Goal: Information Seeking & Learning: Find specific fact

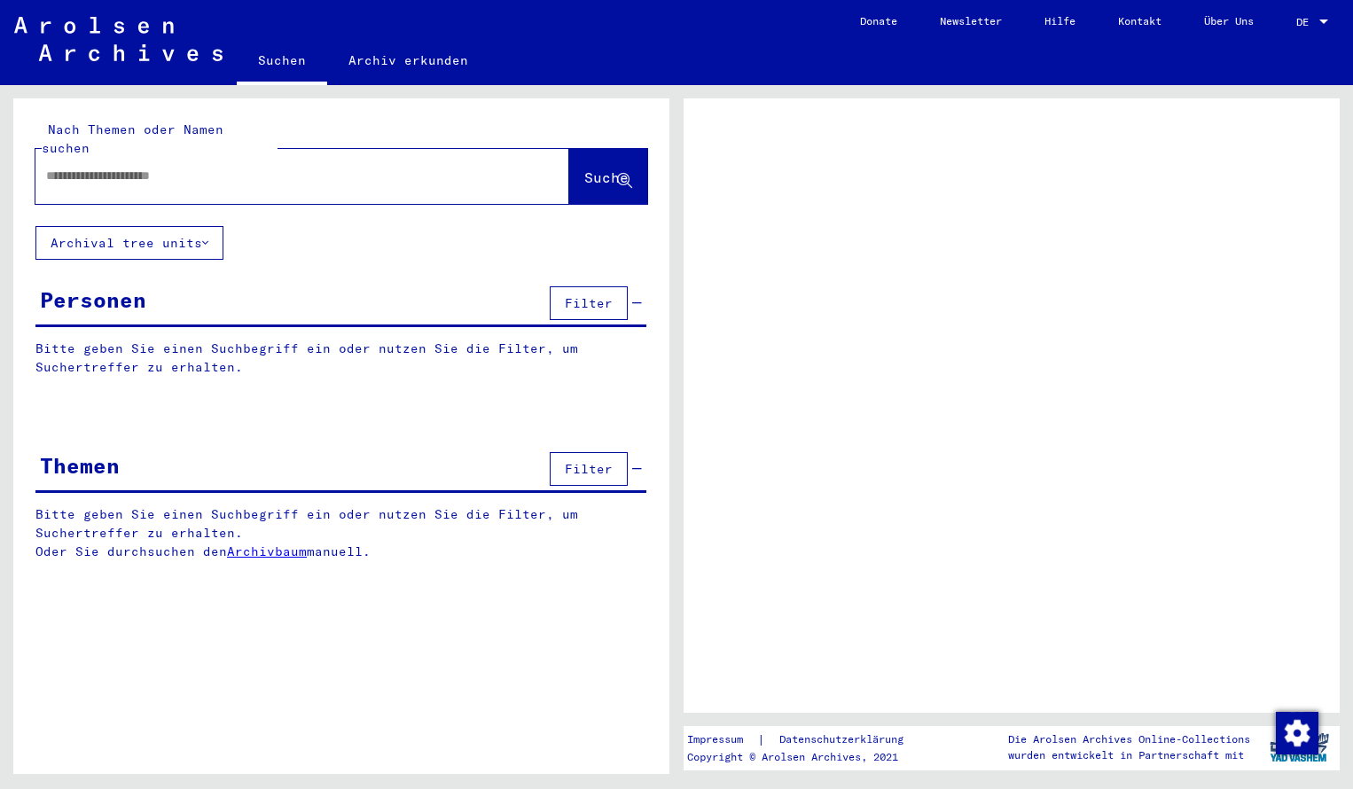
click at [71, 167] on input "text" at bounding box center [286, 176] width 480 height 19
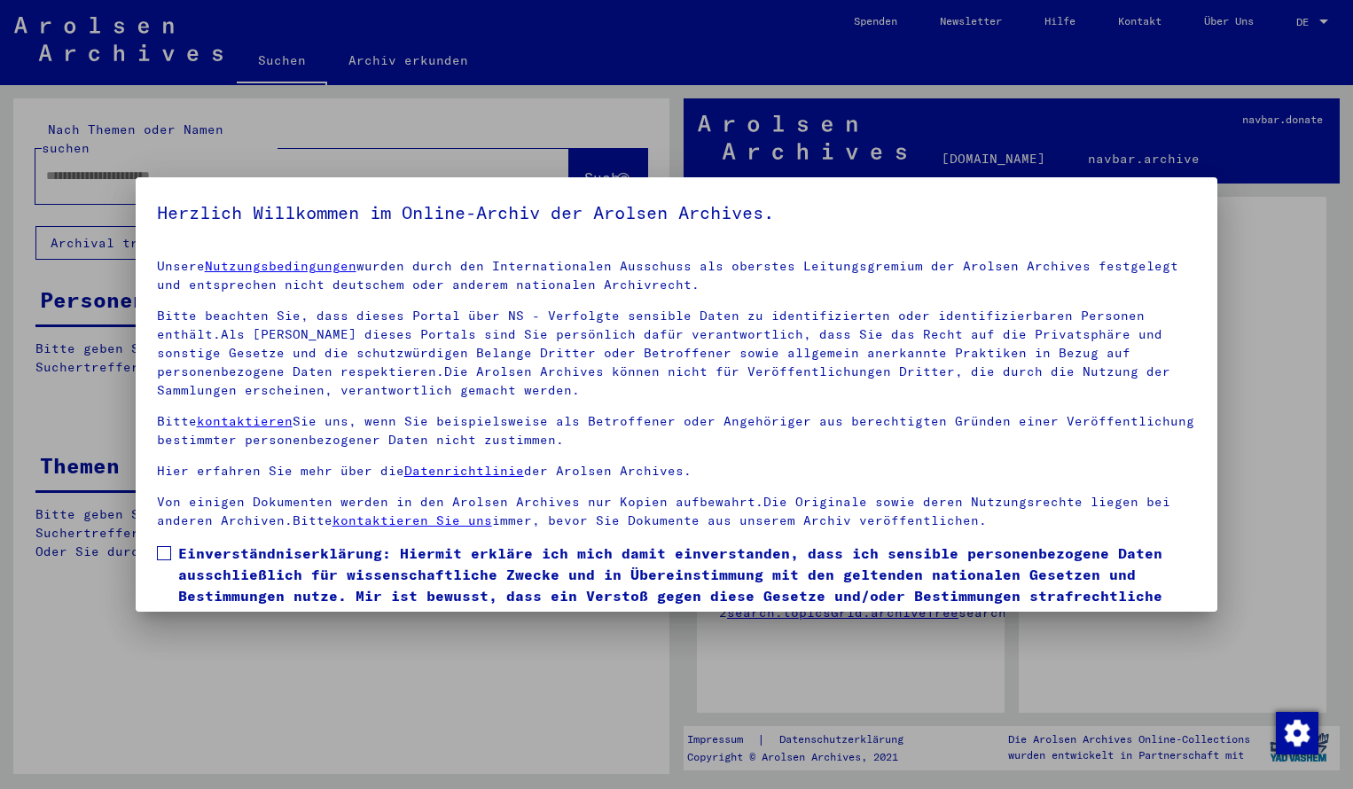
click at [166, 557] on span at bounding box center [164, 553] width 14 height 14
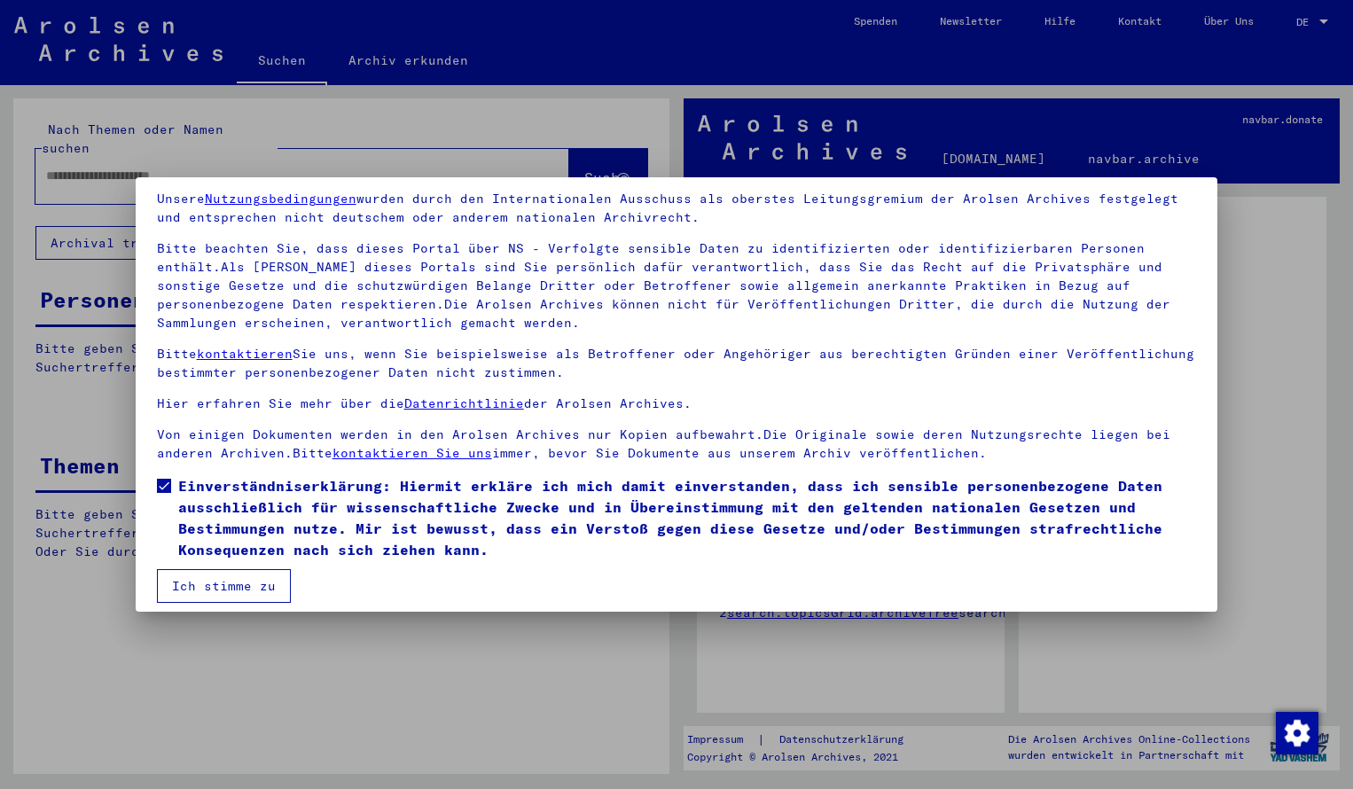
scroll to position [72, 0]
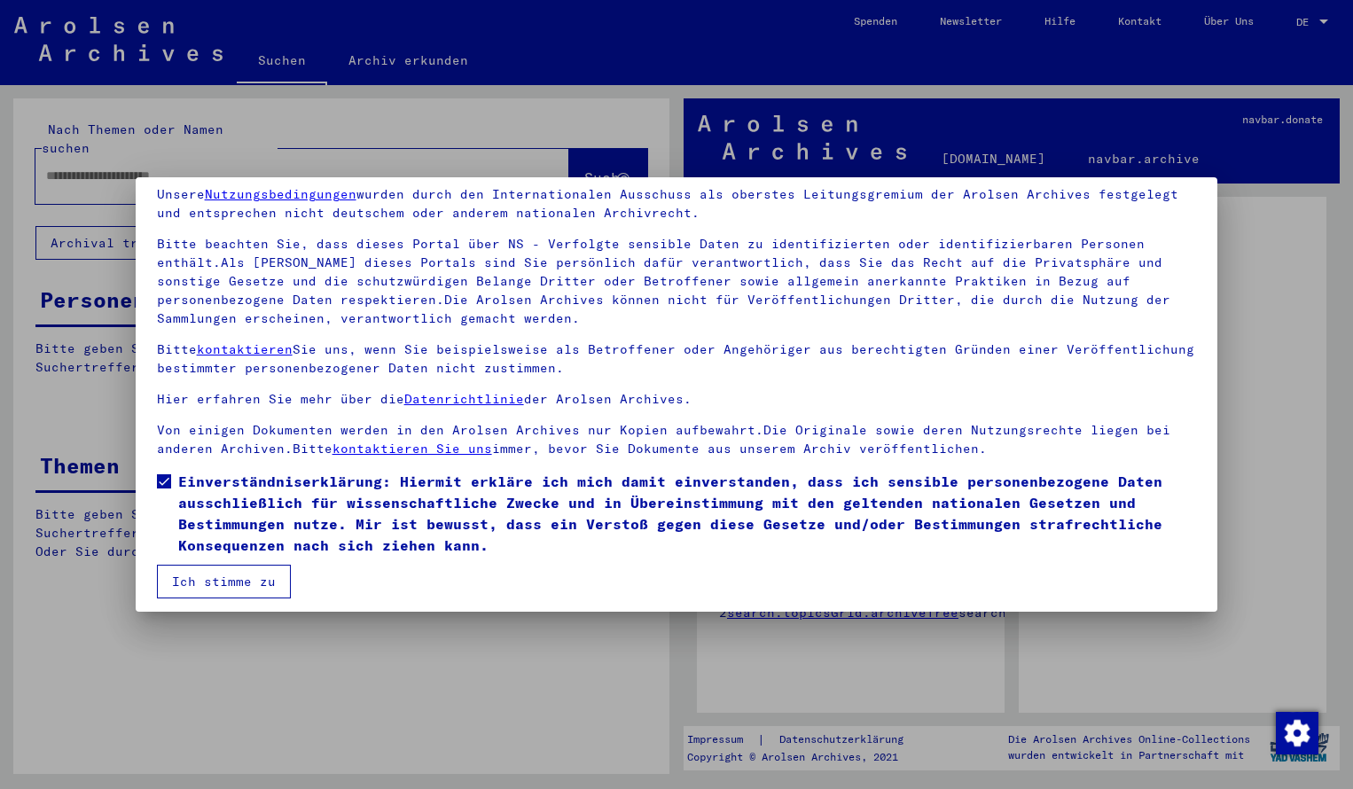
click at [239, 587] on button "Ich stimme zu" at bounding box center [224, 582] width 134 height 34
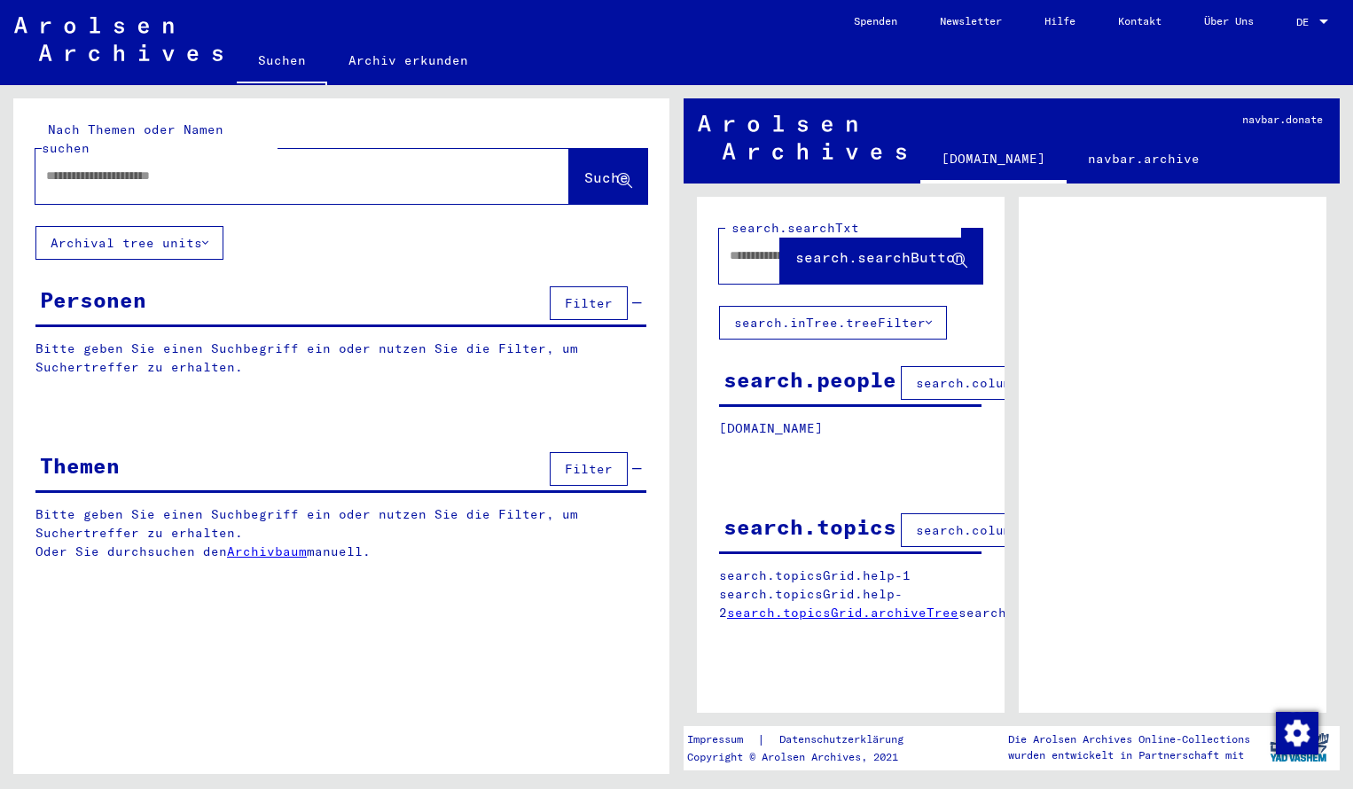
click at [178, 167] on input "text" at bounding box center [286, 176] width 480 height 19
click at [584, 168] on span "Suche" at bounding box center [606, 177] width 44 height 18
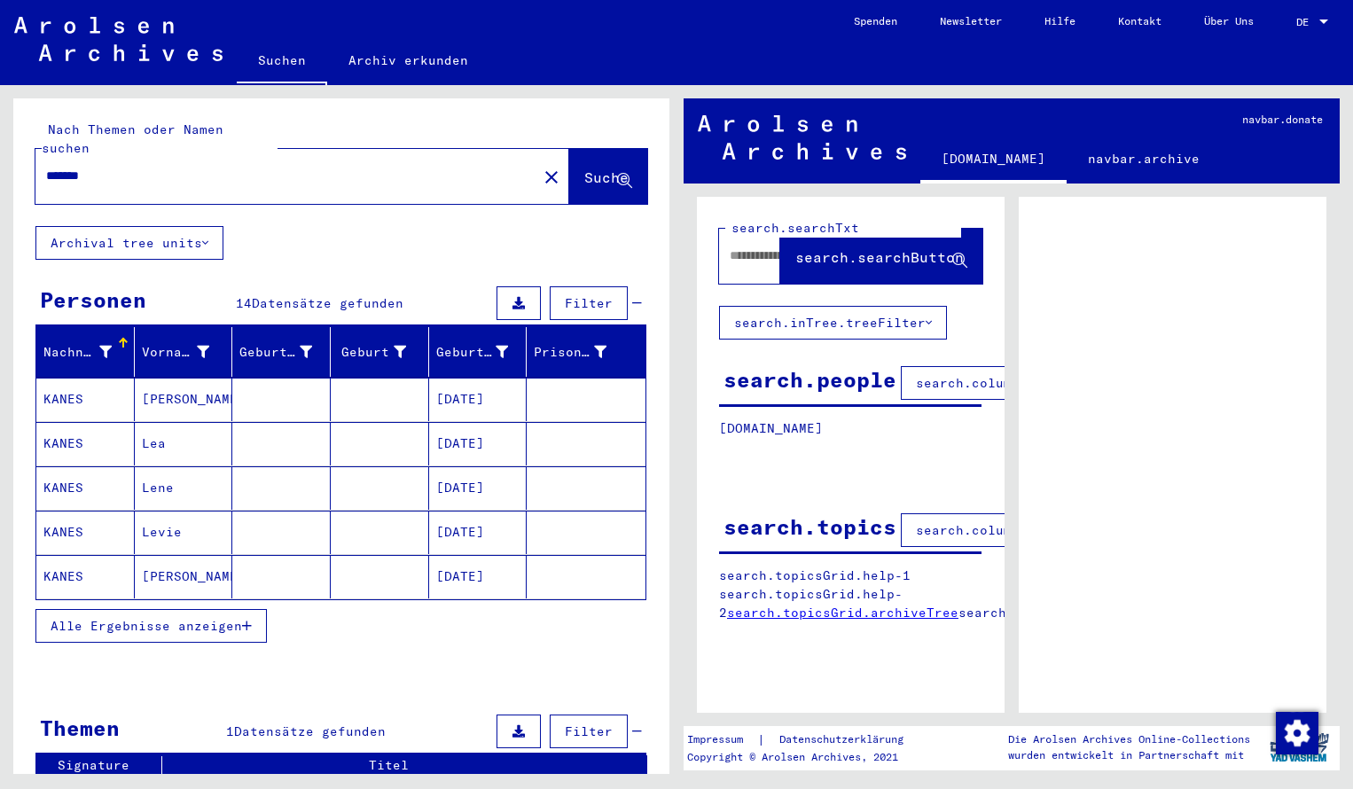
click at [83, 378] on mat-cell "KANES" at bounding box center [85, 399] width 98 height 43
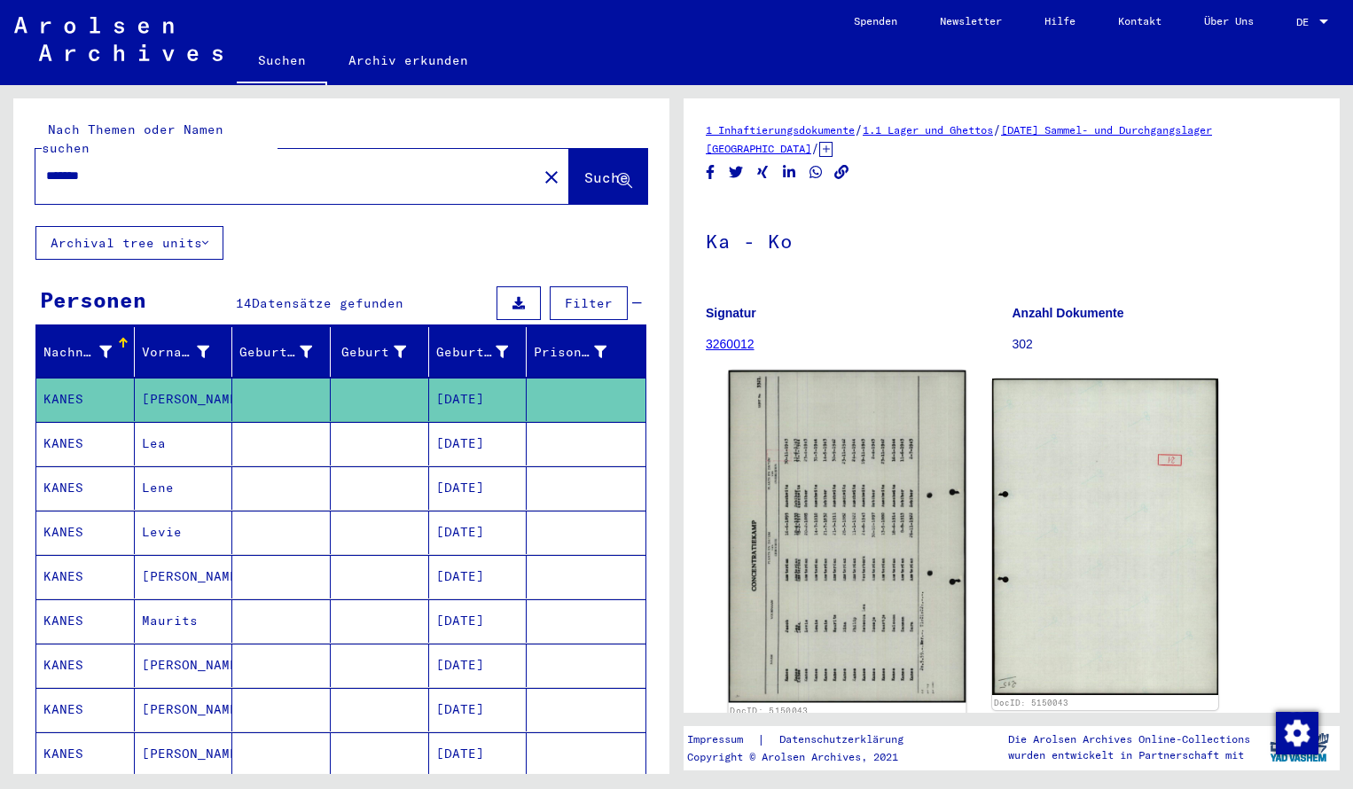
click at [826, 676] on img at bounding box center [848, 537] width 238 height 332
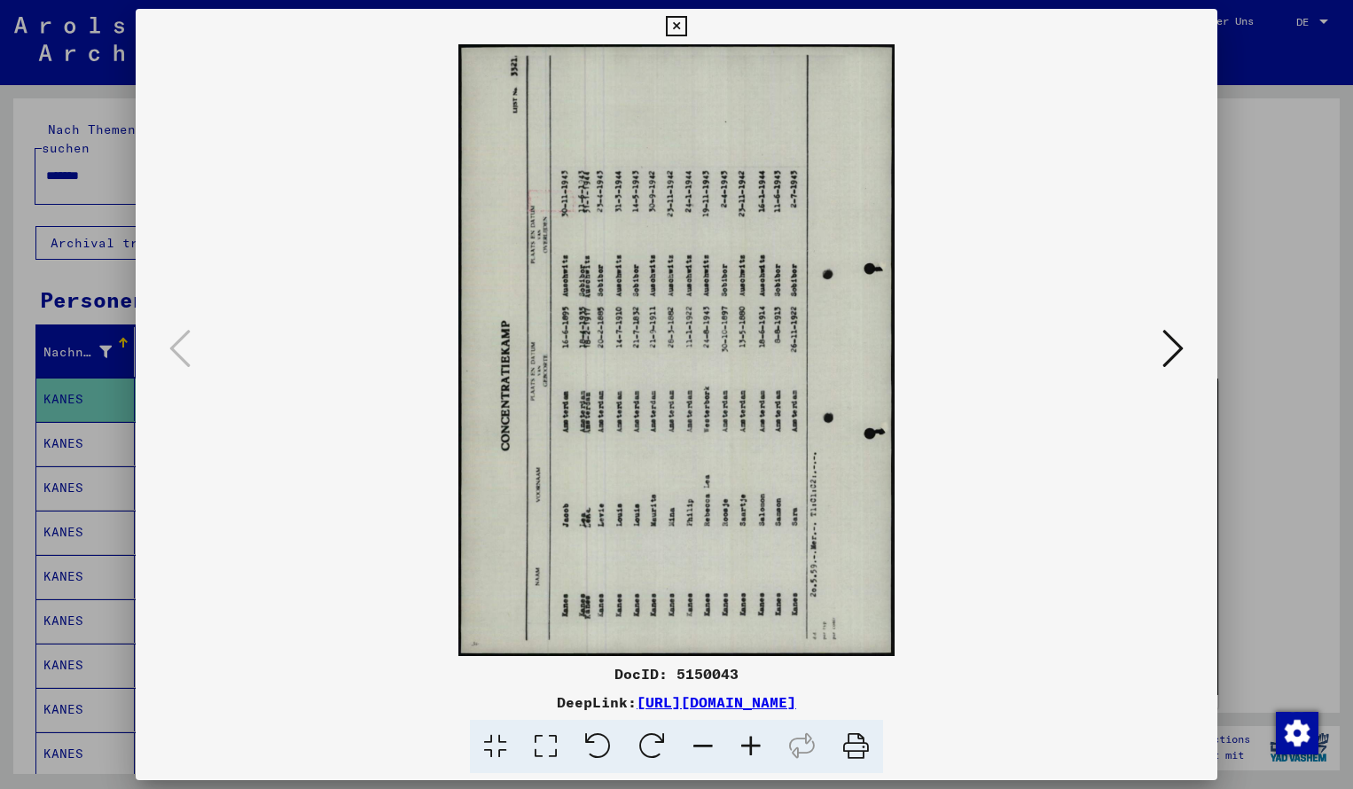
click at [656, 743] on icon at bounding box center [652, 747] width 54 height 54
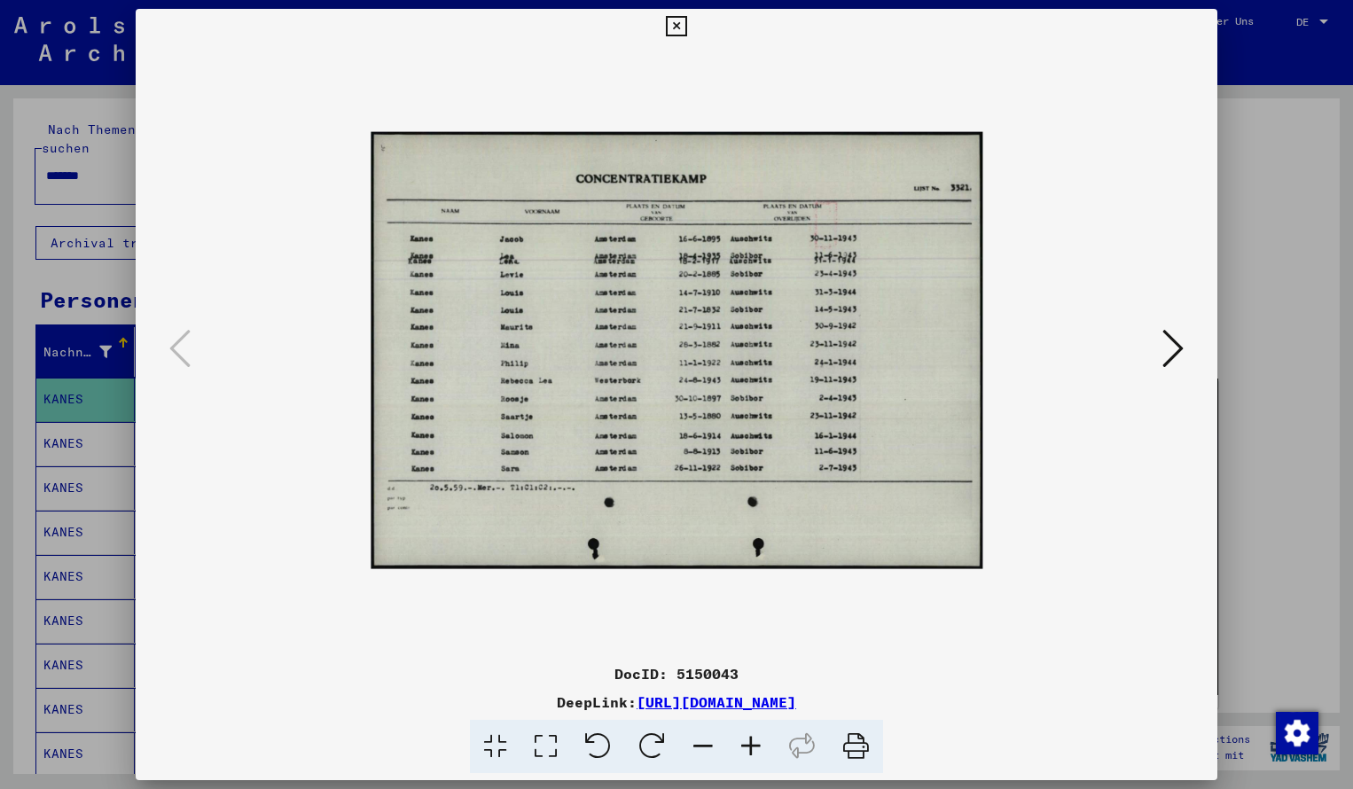
click at [753, 741] on icon at bounding box center [751, 747] width 48 height 54
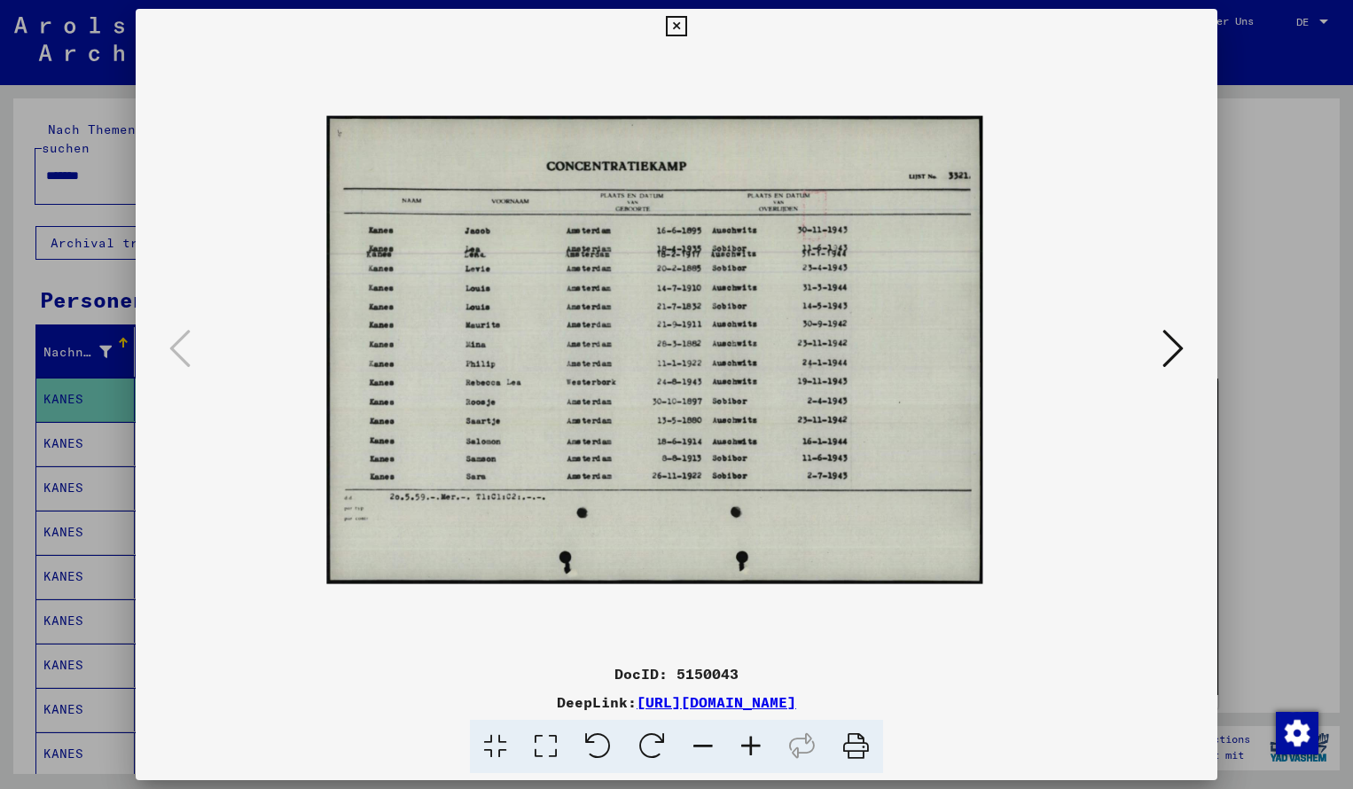
click at [753, 741] on icon at bounding box center [751, 747] width 48 height 54
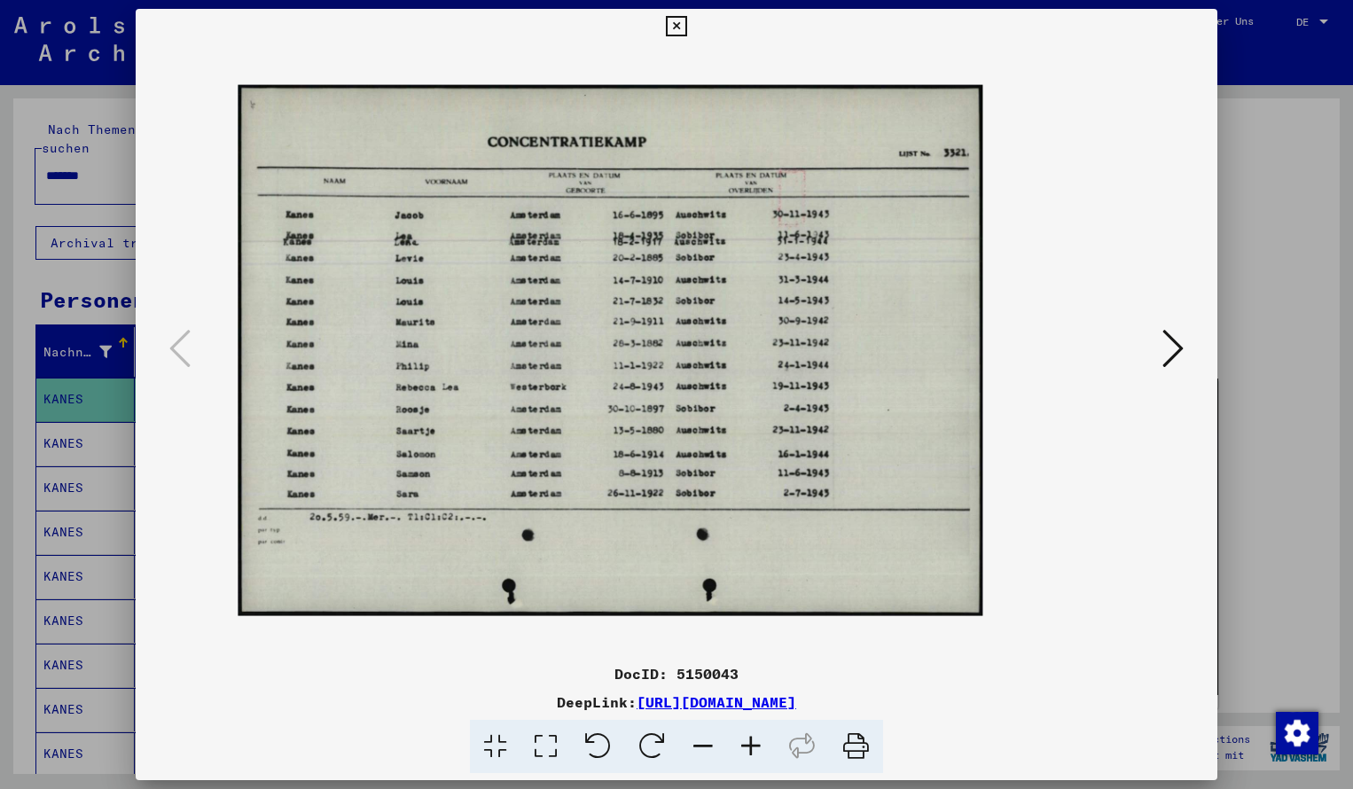
click at [753, 741] on icon at bounding box center [751, 747] width 48 height 54
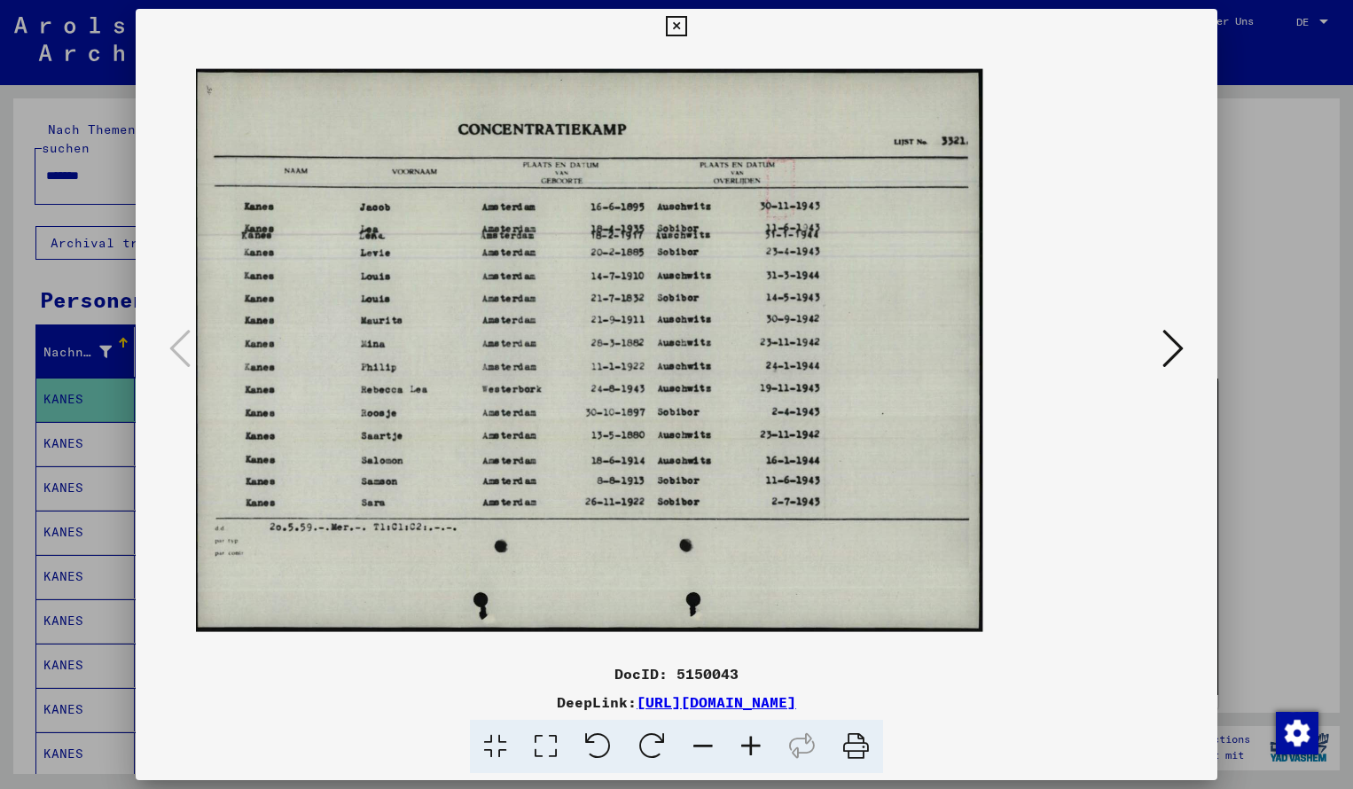
click at [753, 741] on icon at bounding box center [751, 747] width 48 height 54
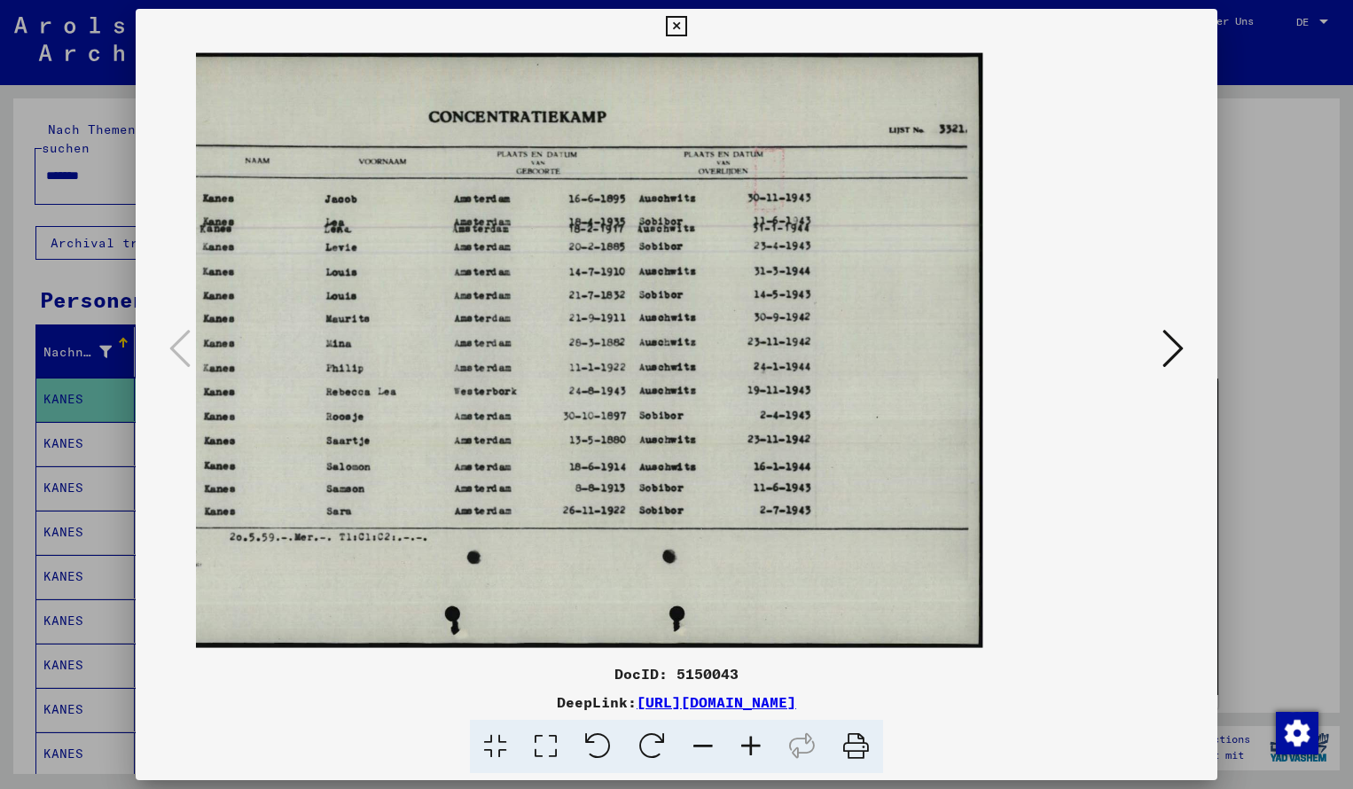
click at [686, 26] on icon at bounding box center [676, 26] width 20 height 21
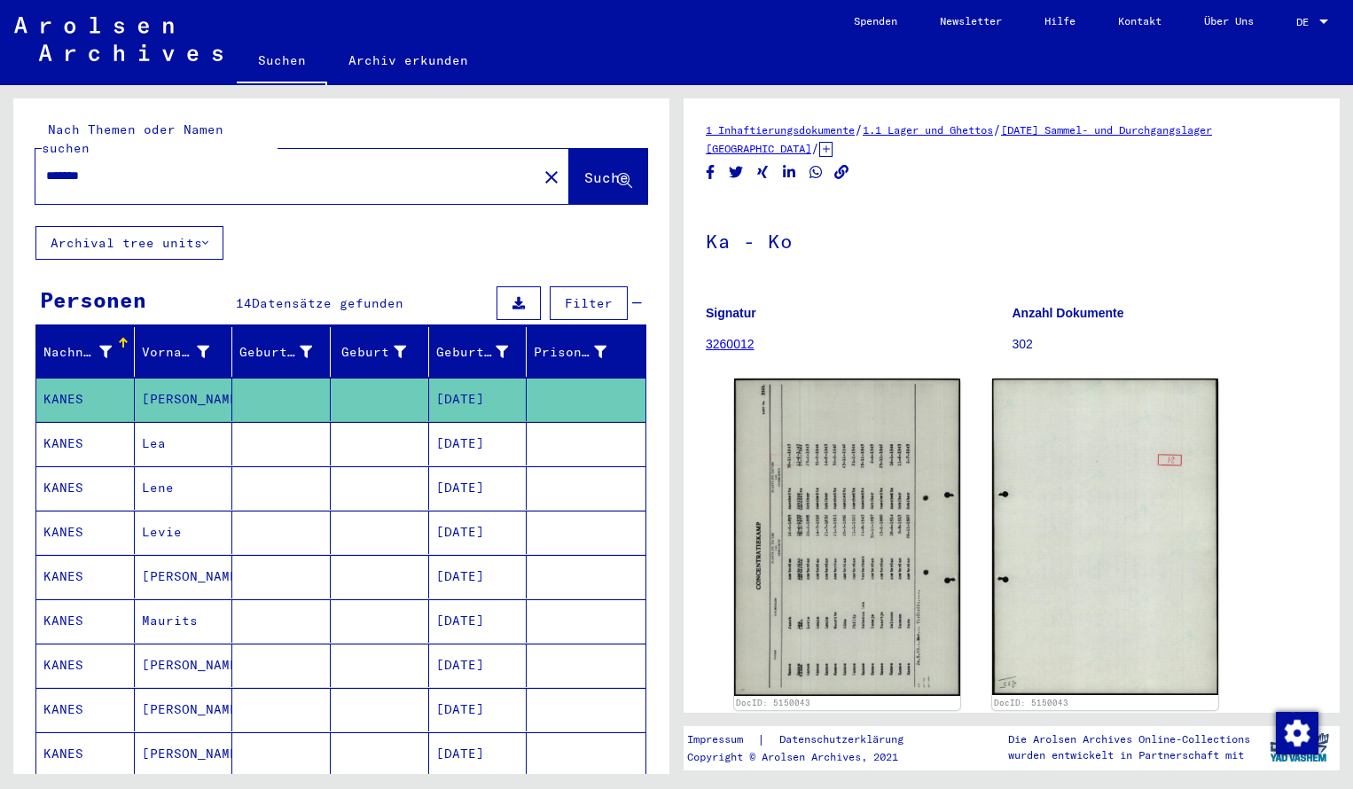
click at [136, 167] on input "*******" at bounding box center [286, 176] width 480 height 19
click at [584, 169] on span "Suche" at bounding box center [608, 178] width 48 height 19
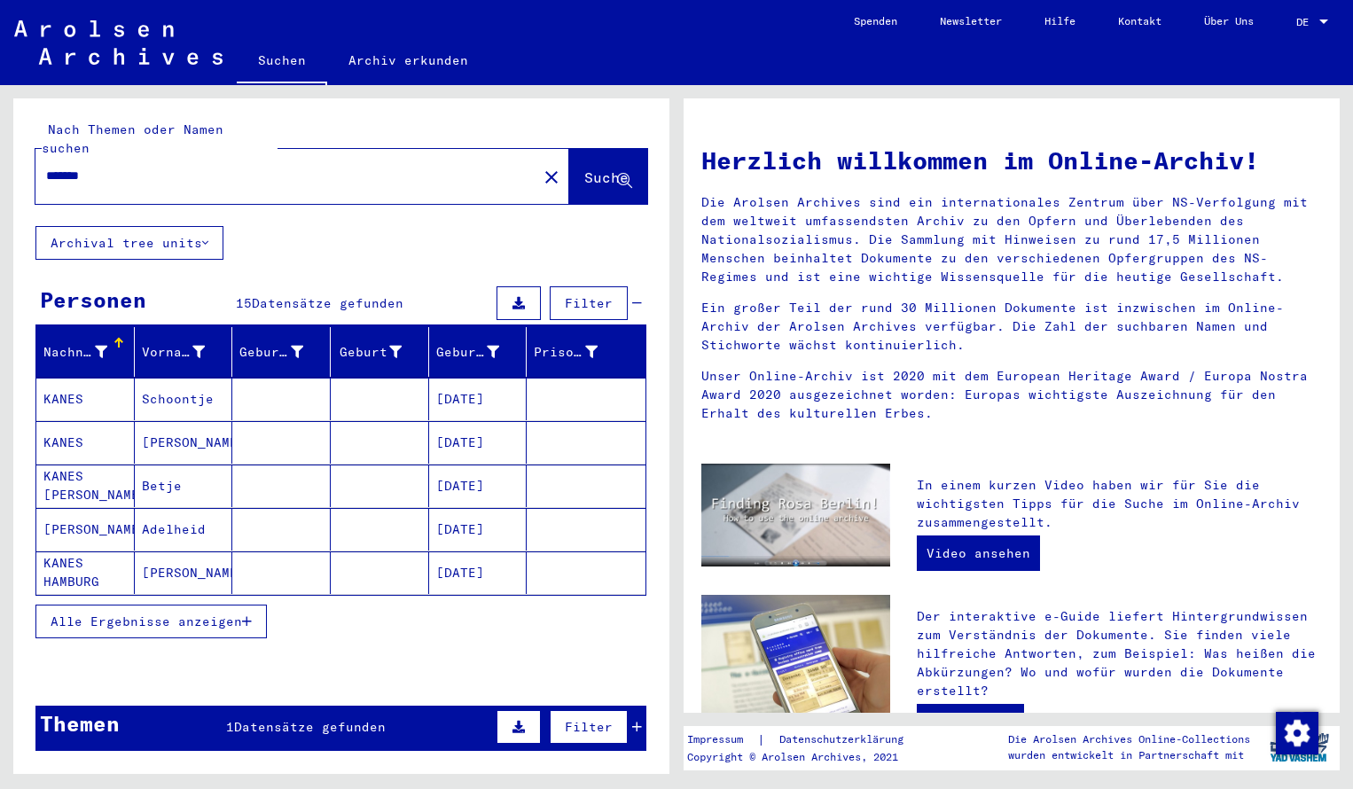
click at [89, 378] on mat-cell "KANES" at bounding box center [85, 399] width 98 height 43
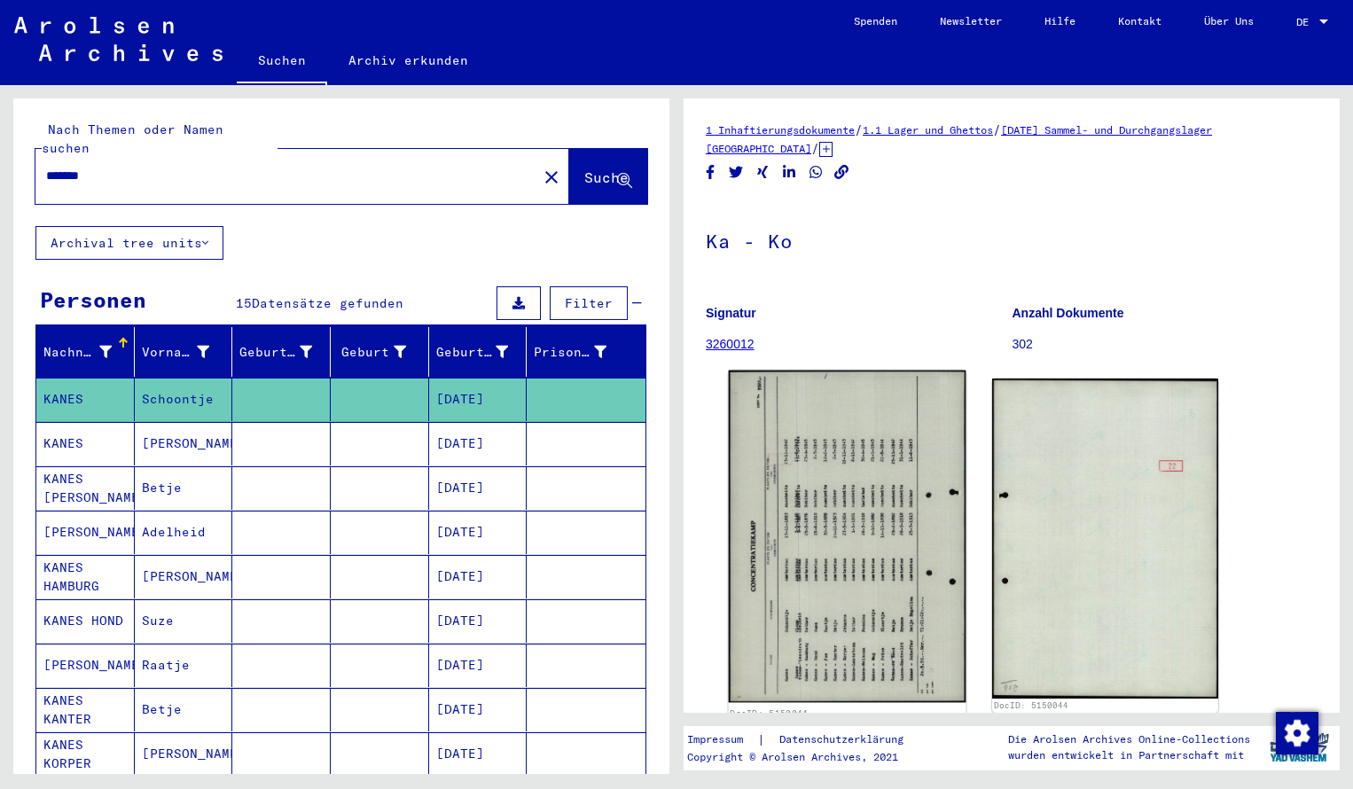
click at [851, 472] on img at bounding box center [848, 537] width 238 height 332
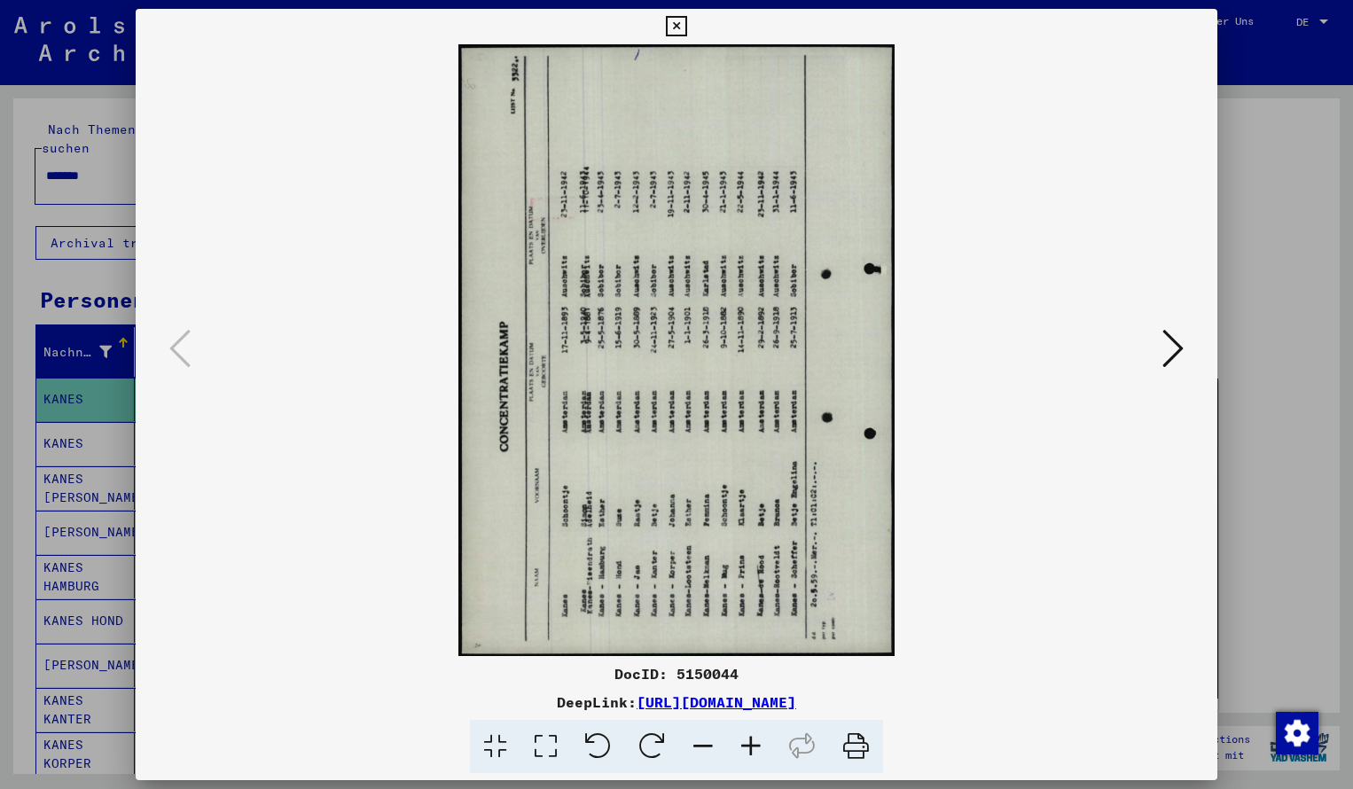
click at [656, 729] on icon at bounding box center [652, 747] width 54 height 54
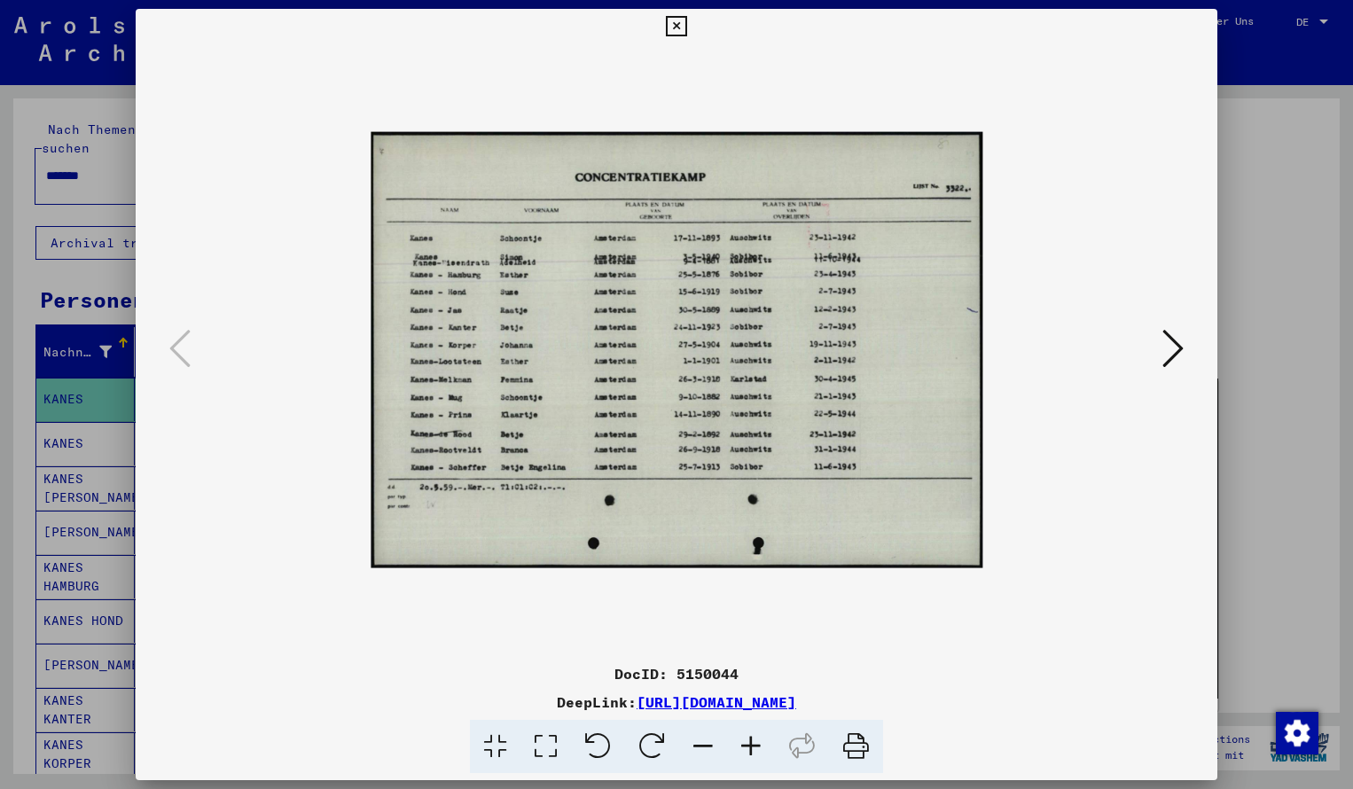
click at [751, 740] on icon at bounding box center [751, 747] width 48 height 54
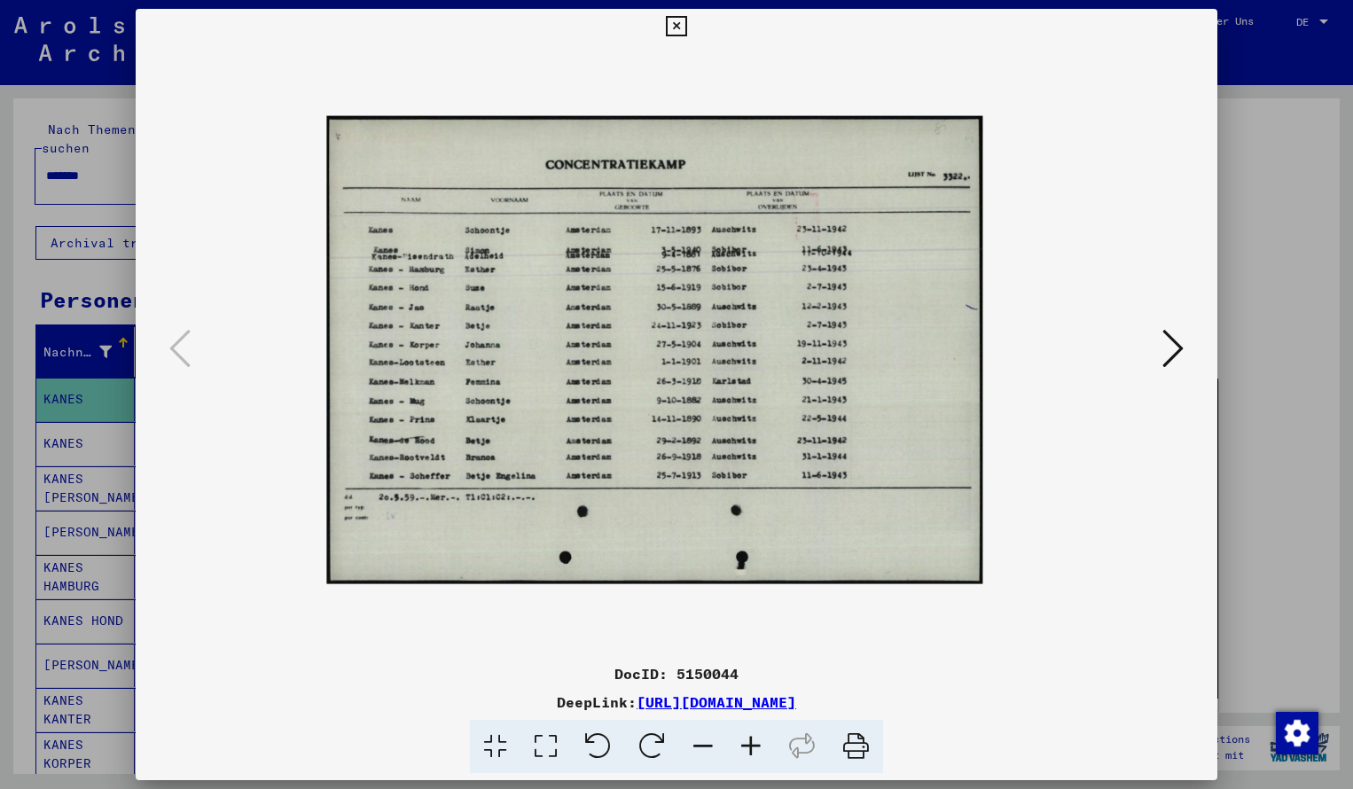
click at [751, 740] on icon at bounding box center [751, 747] width 48 height 54
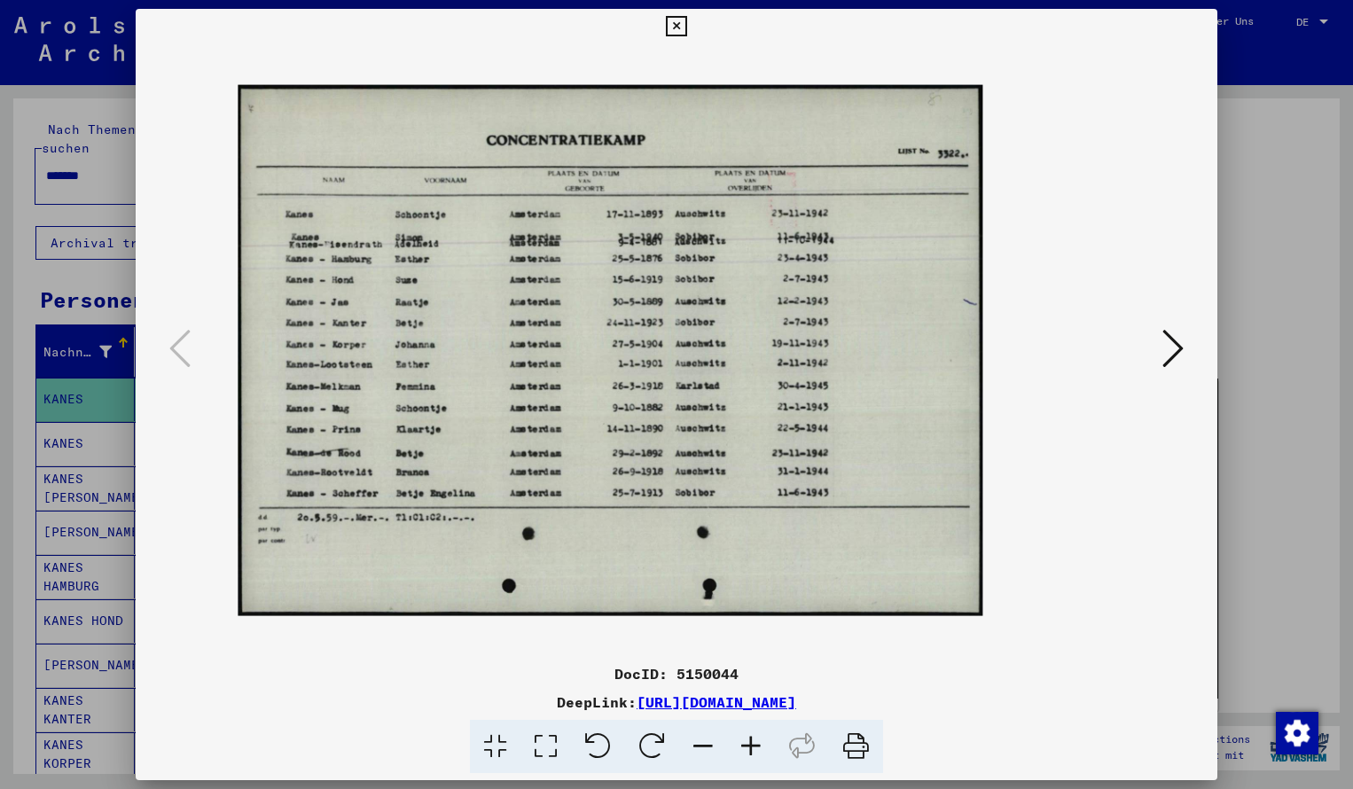
click at [751, 740] on icon at bounding box center [751, 747] width 48 height 54
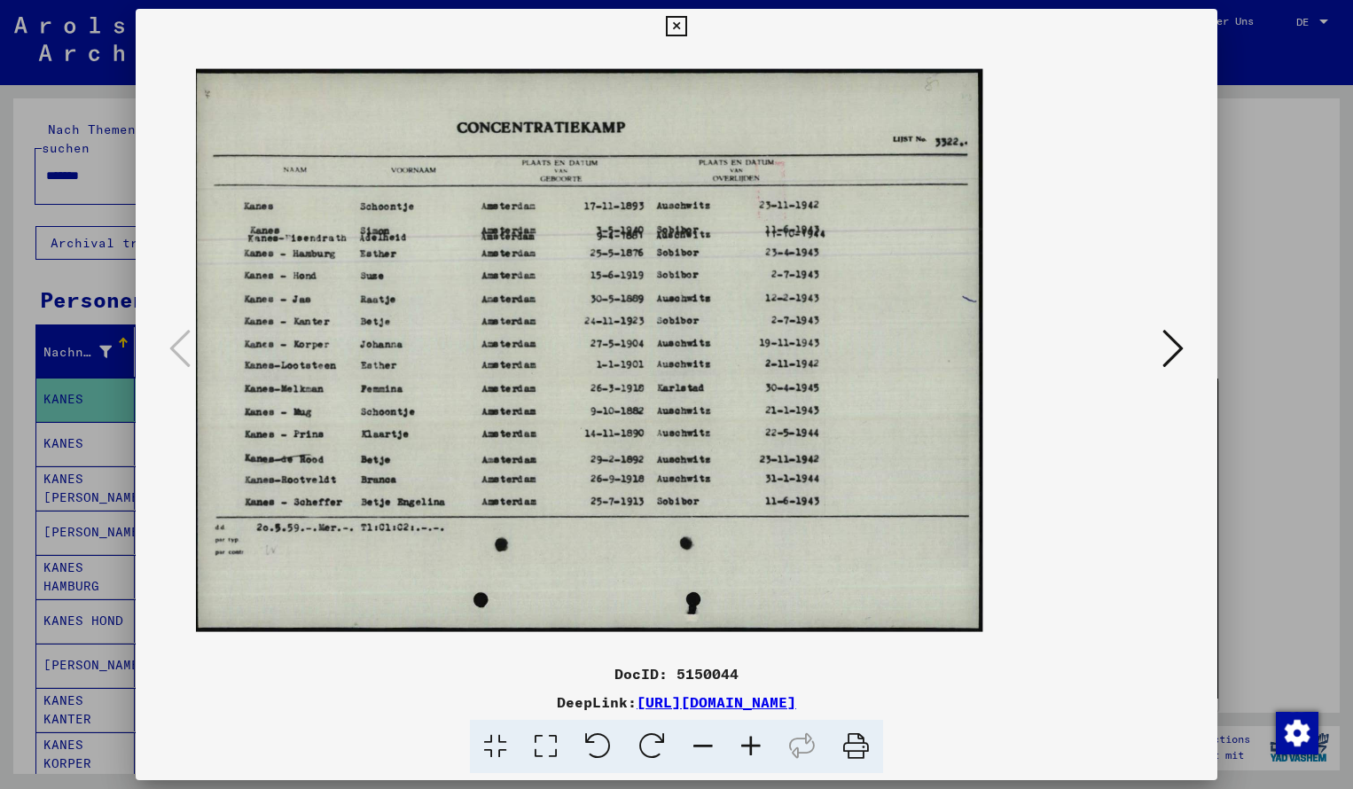
click at [751, 740] on icon at bounding box center [751, 747] width 48 height 54
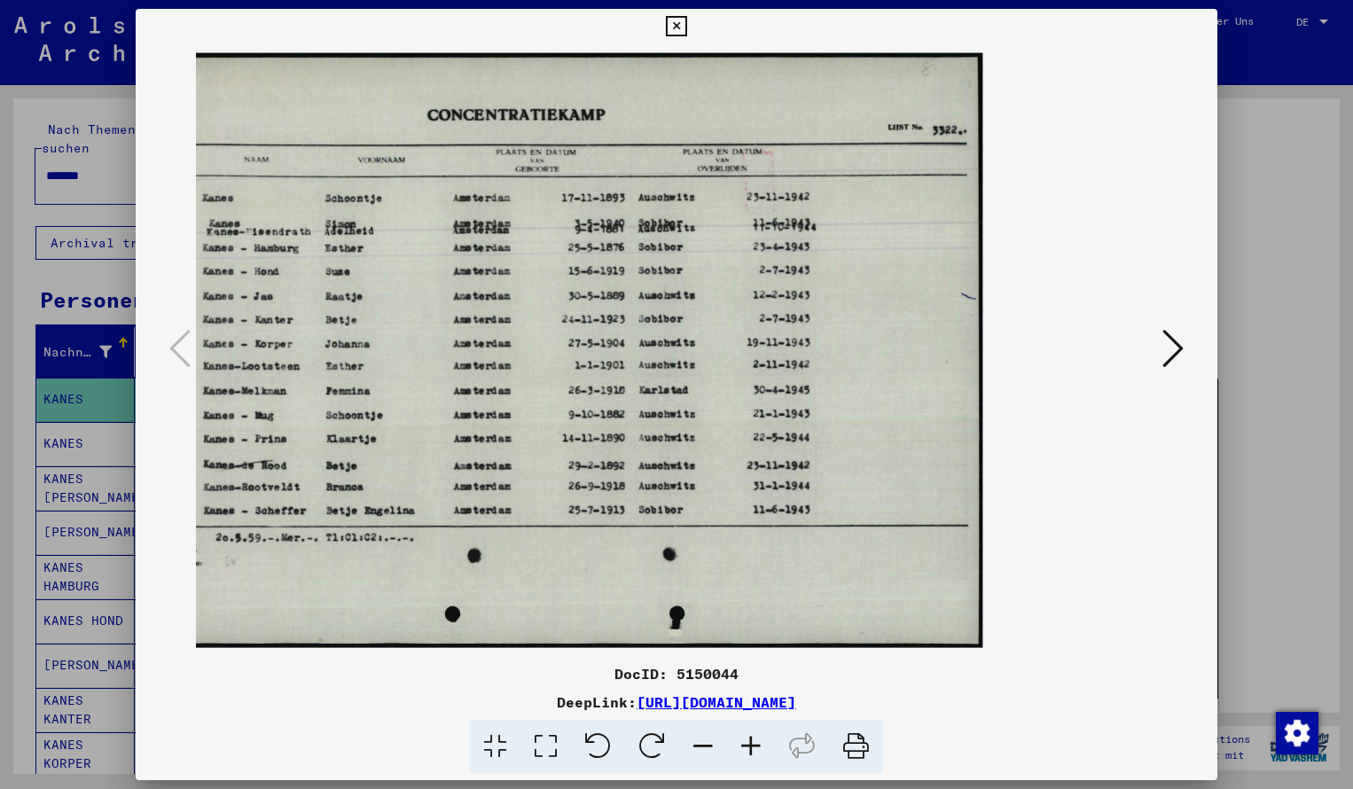
click at [686, 26] on icon at bounding box center [676, 26] width 20 height 21
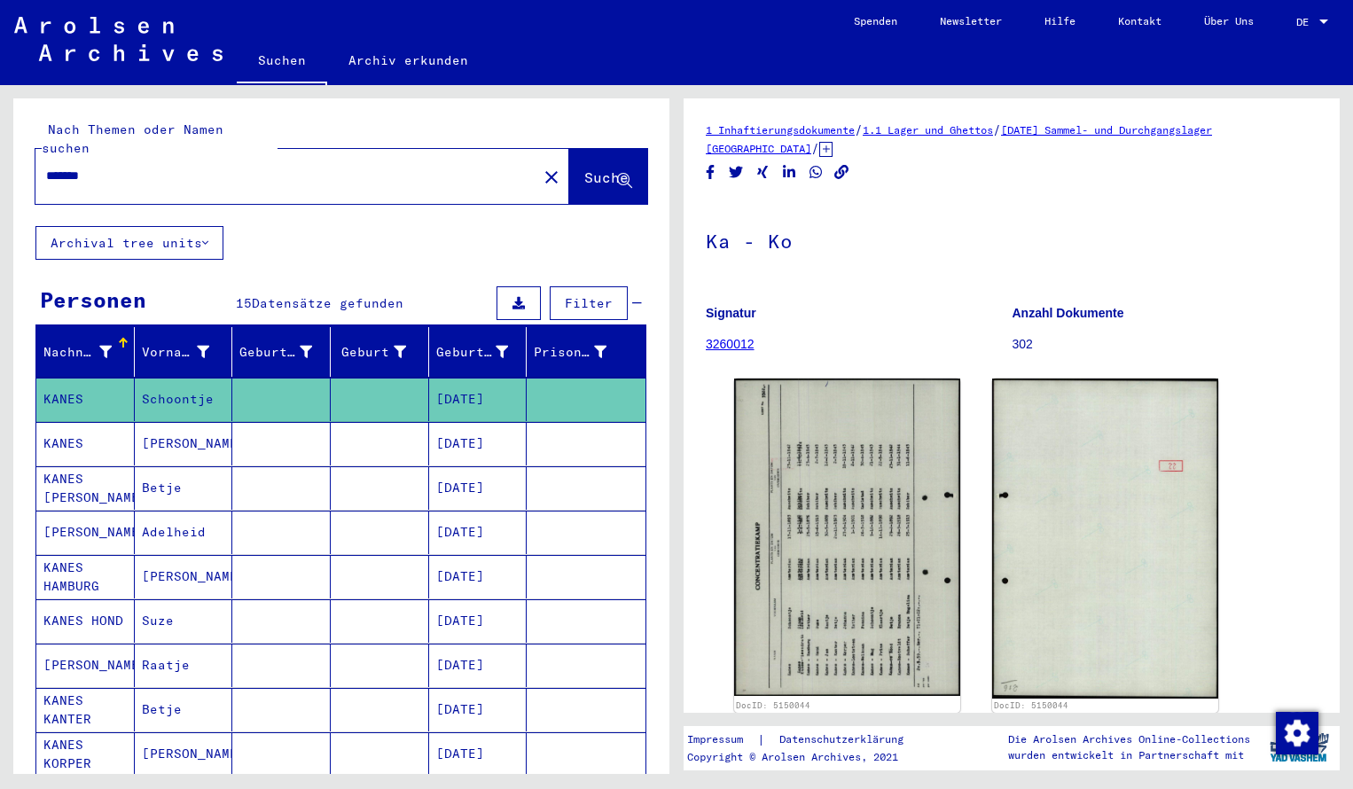
click at [114, 167] on input "*******" at bounding box center [286, 176] width 480 height 19
click at [598, 168] on span "Suche" at bounding box center [606, 177] width 44 height 18
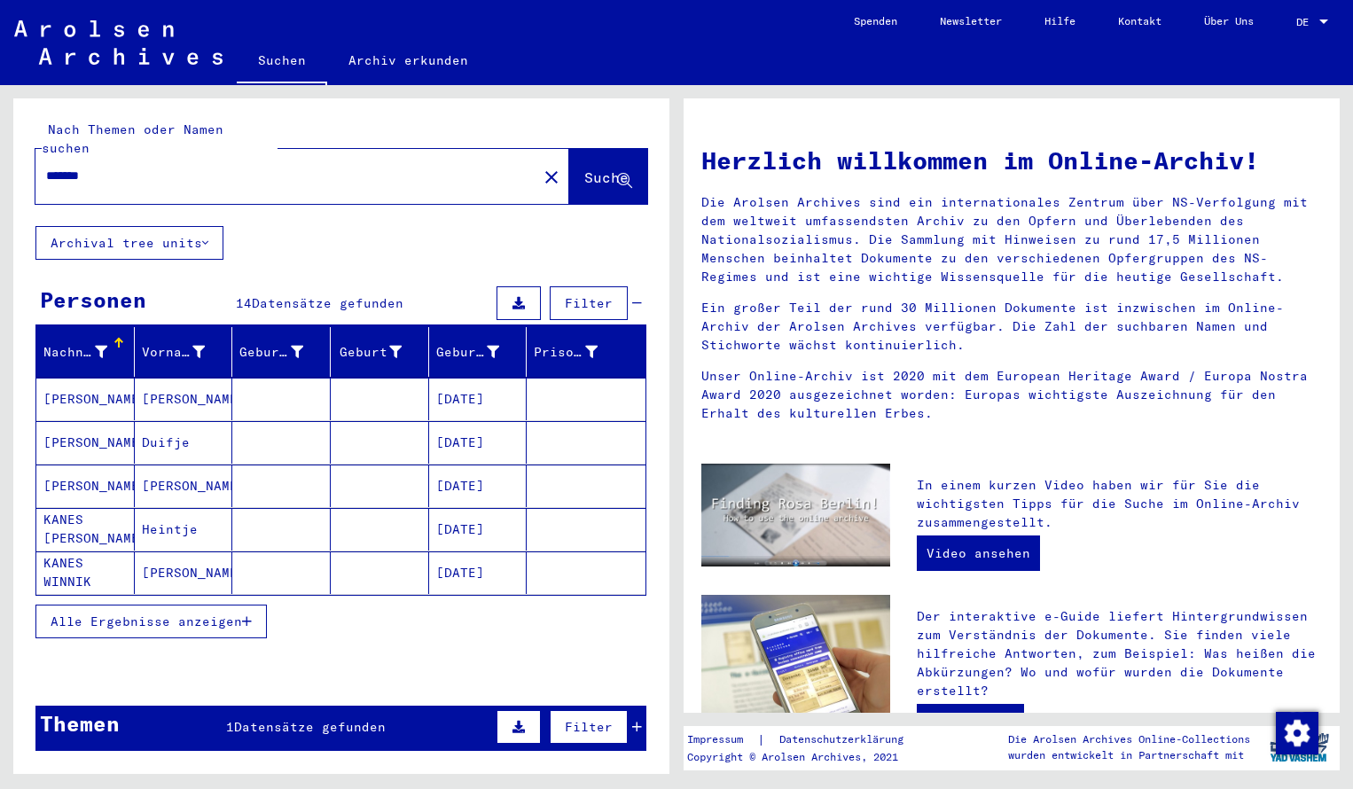
click at [161, 613] on span "Alle Ergebnisse anzeigen" at bounding box center [146, 621] width 191 height 16
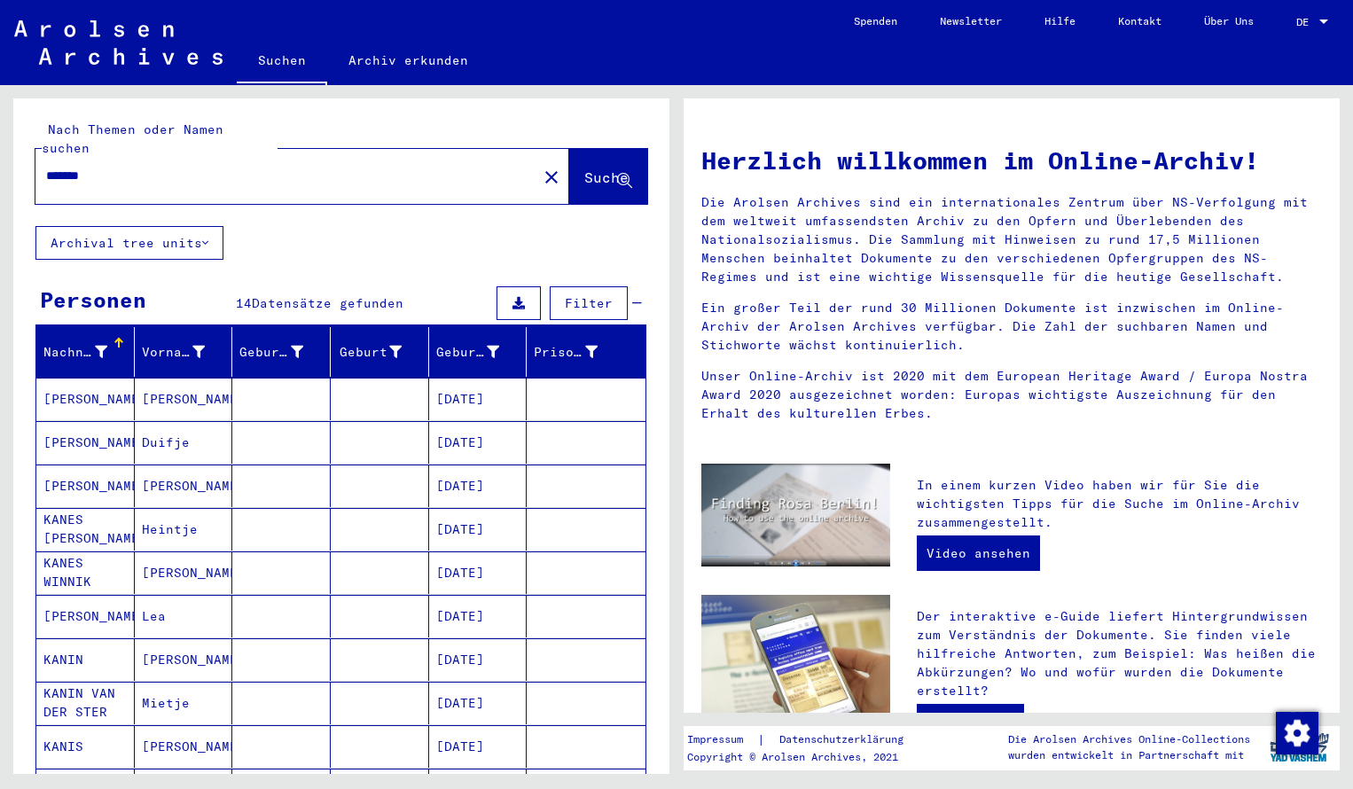
click at [584, 168] on span "Suche" at bounding box center [606, 177] width 44 height 18
click at [92, 386] on mat-cell "[PERSON_NAME]" at bounding box center [85, 399] width 98 height 43
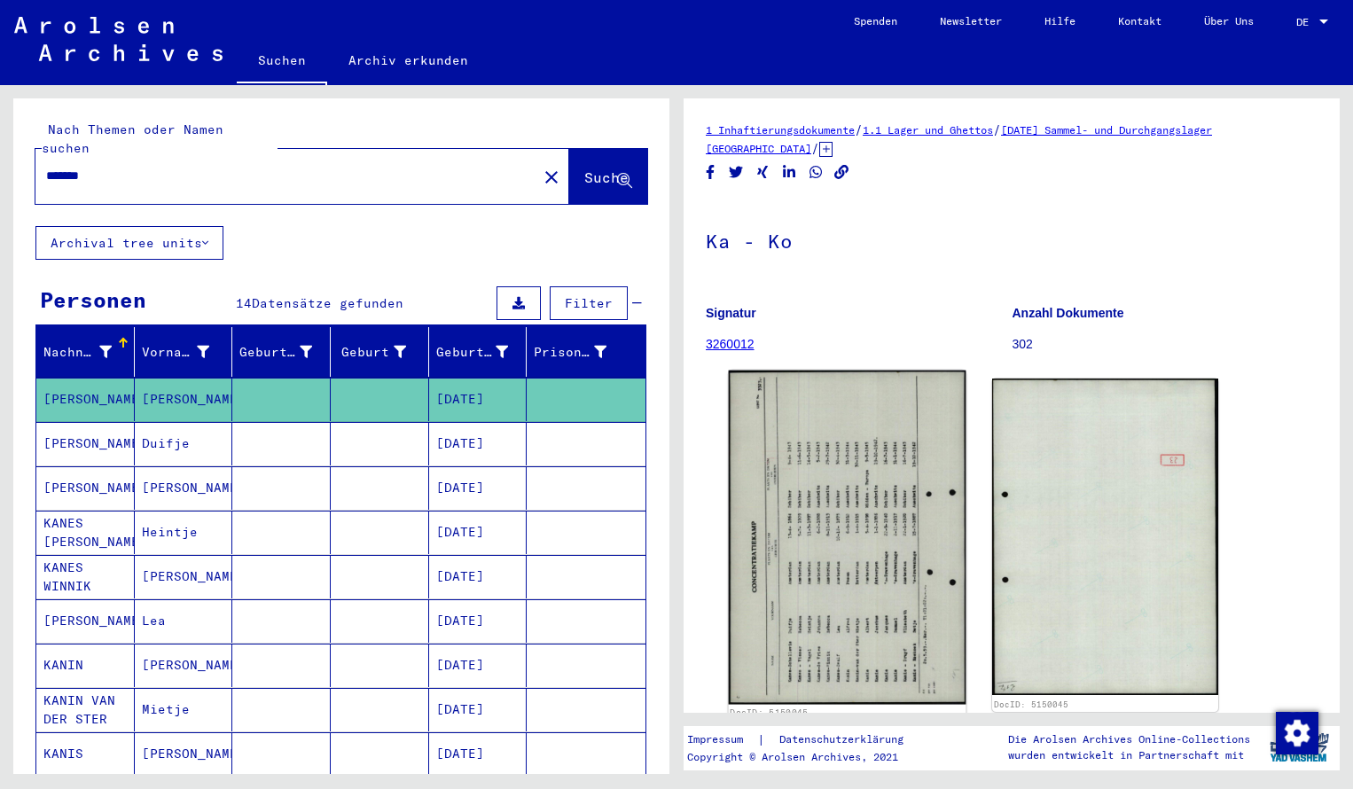
click at [792, 431] on img at bounding box center [848, 538] width 238 height 334
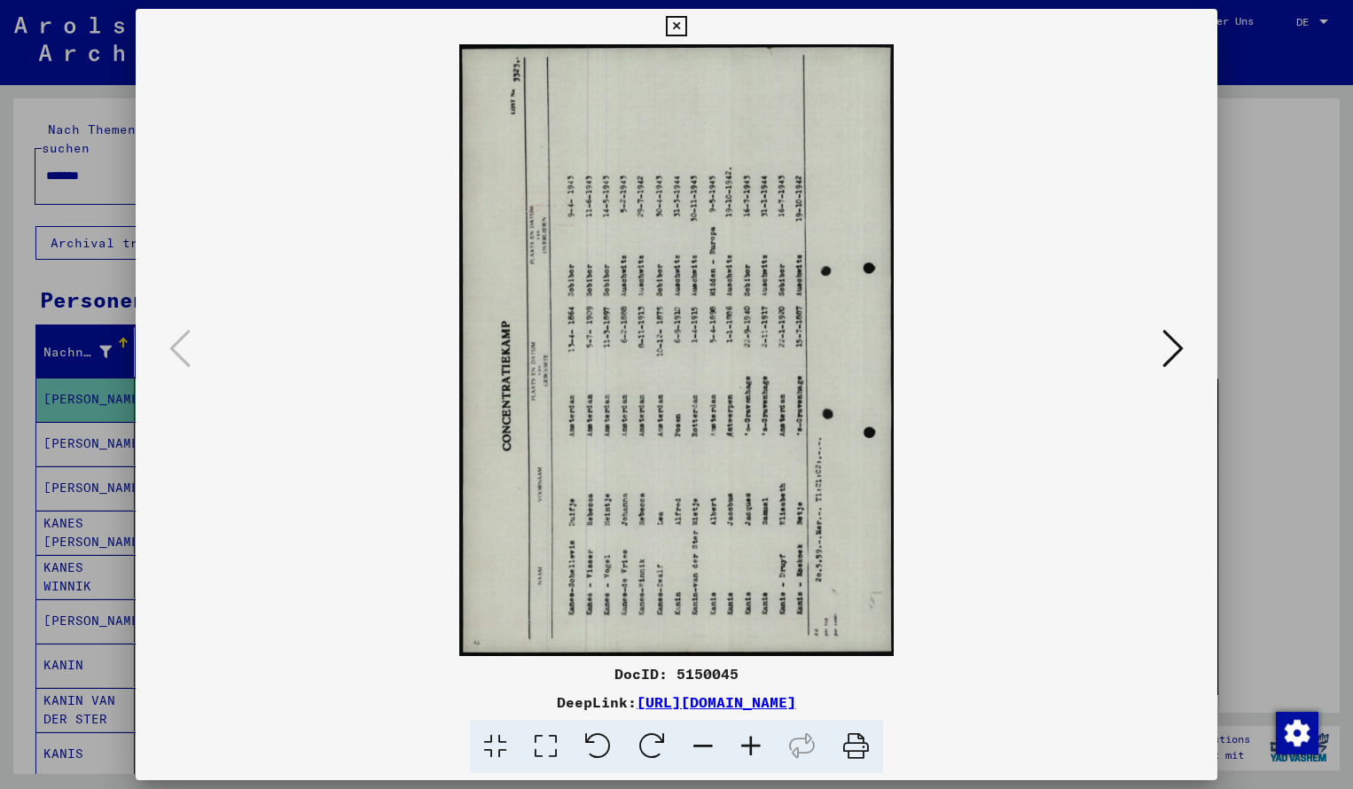
click at [658, 744] on icon at bounding box center [652, 747] width 54 height 54
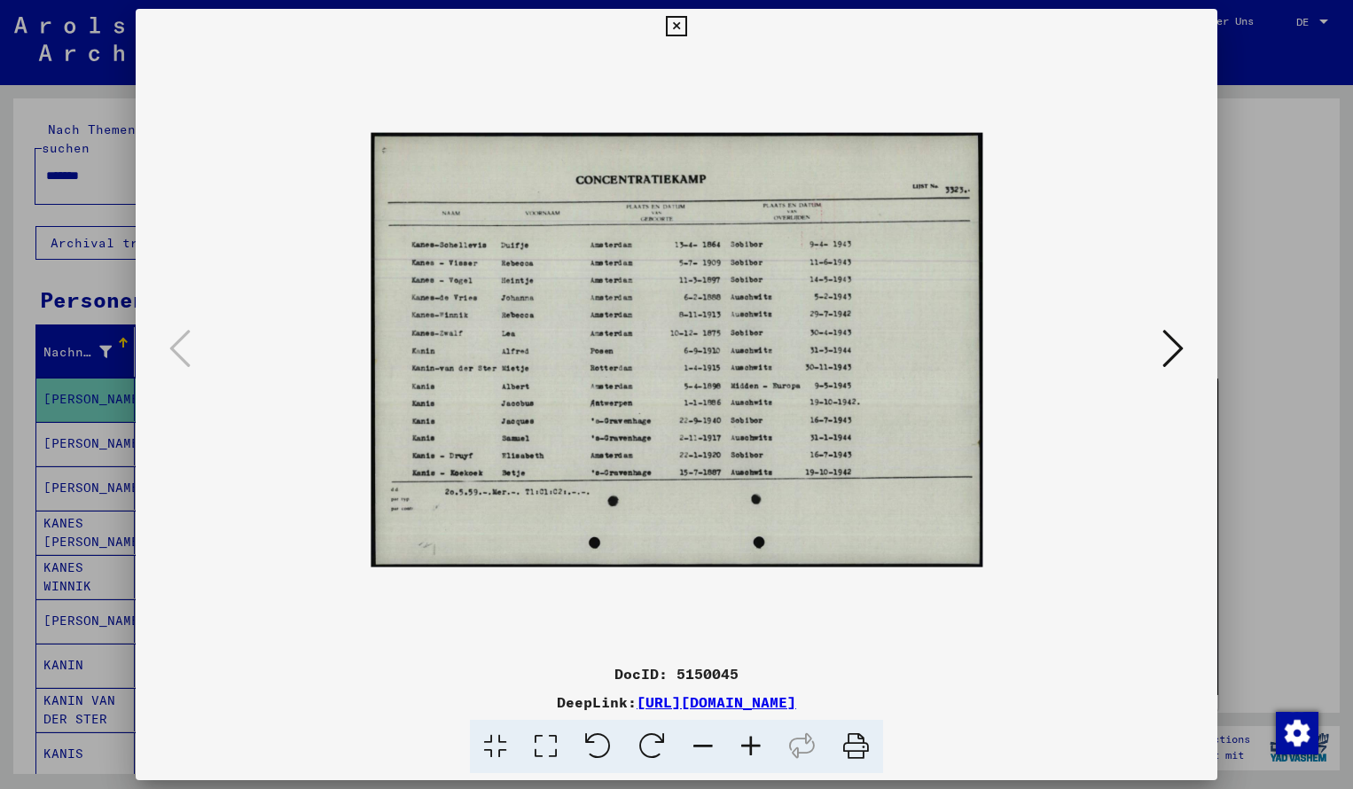
click at [744, 744] on icon at bounding box center [751, 747] width 48 height 54
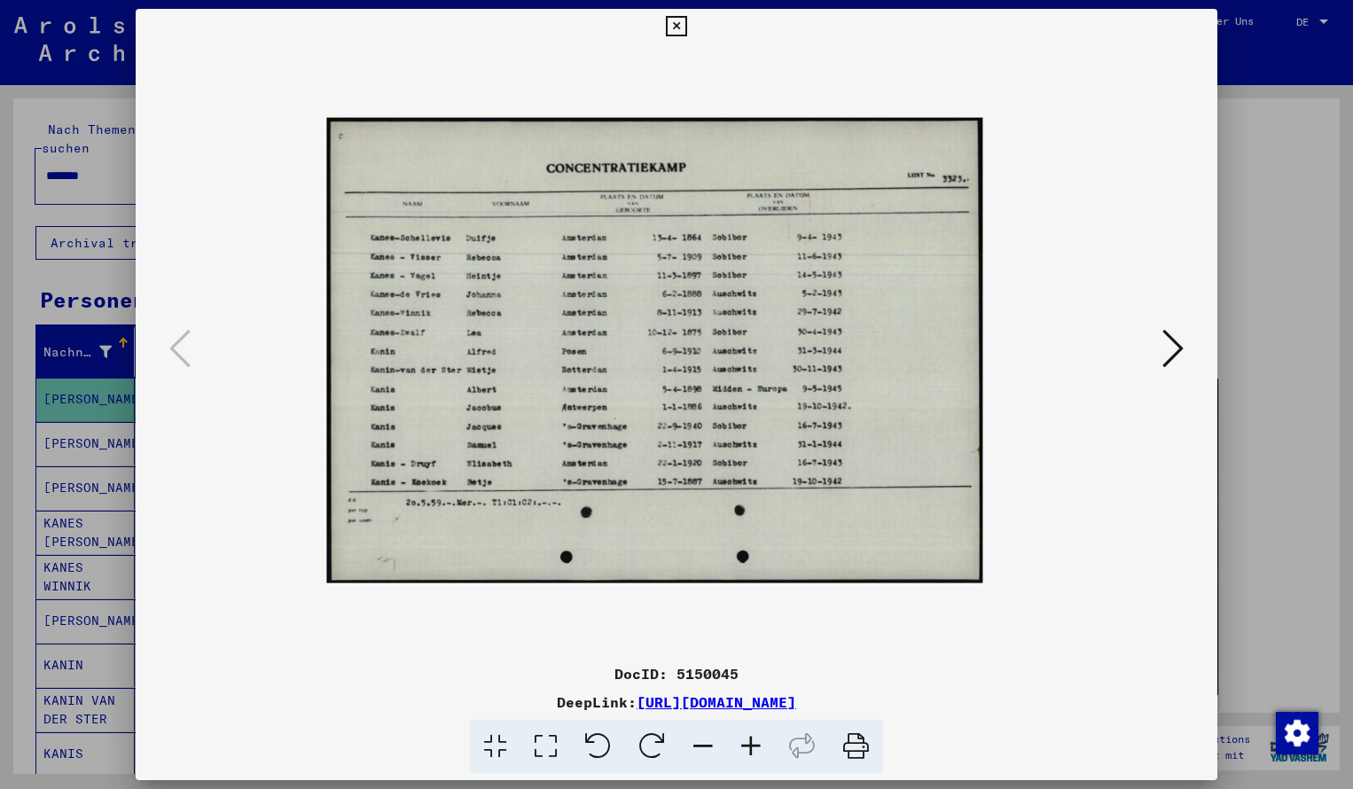
click at [744, 744] on icon at bounding box center [751, 747] width 48 height 54
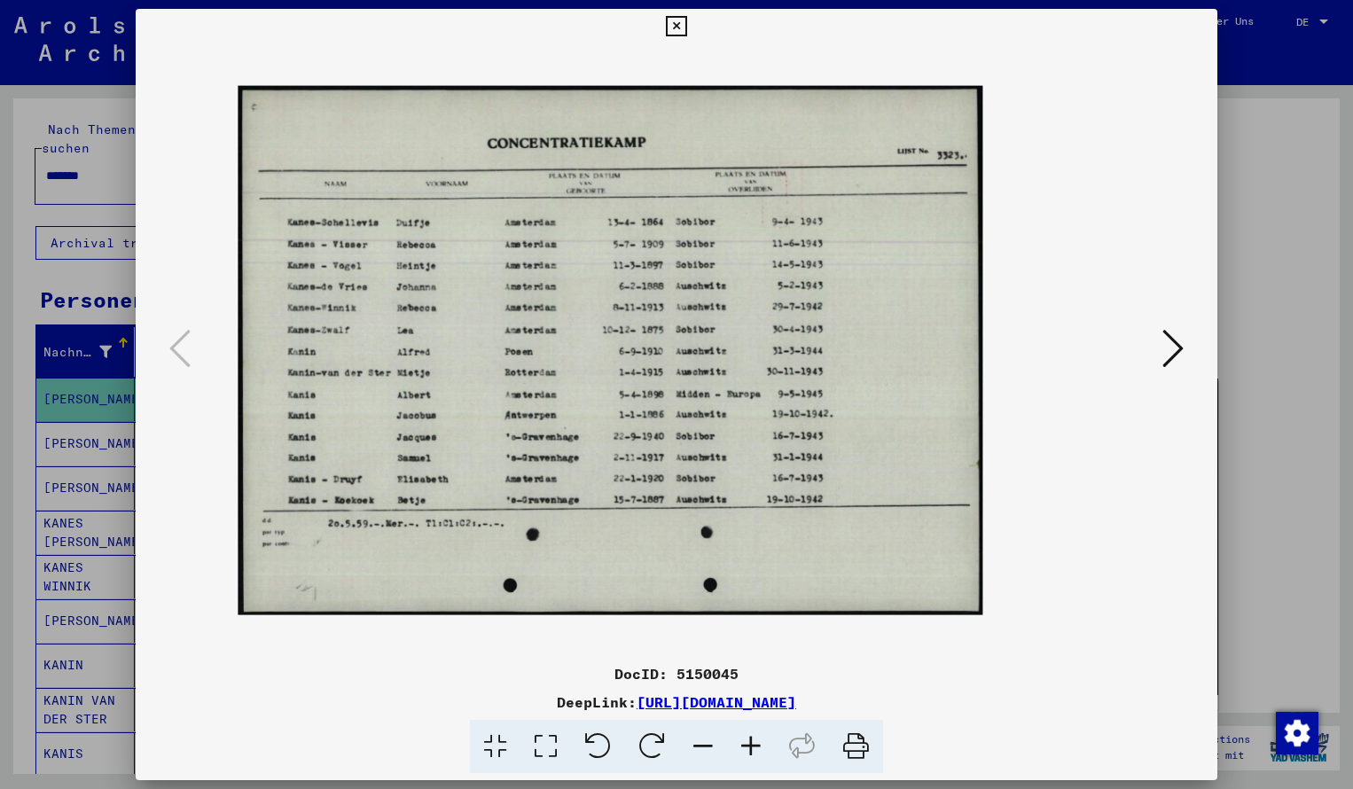
click at [744, 744] on icon at bounding box center [751, 747] width 48 height 54
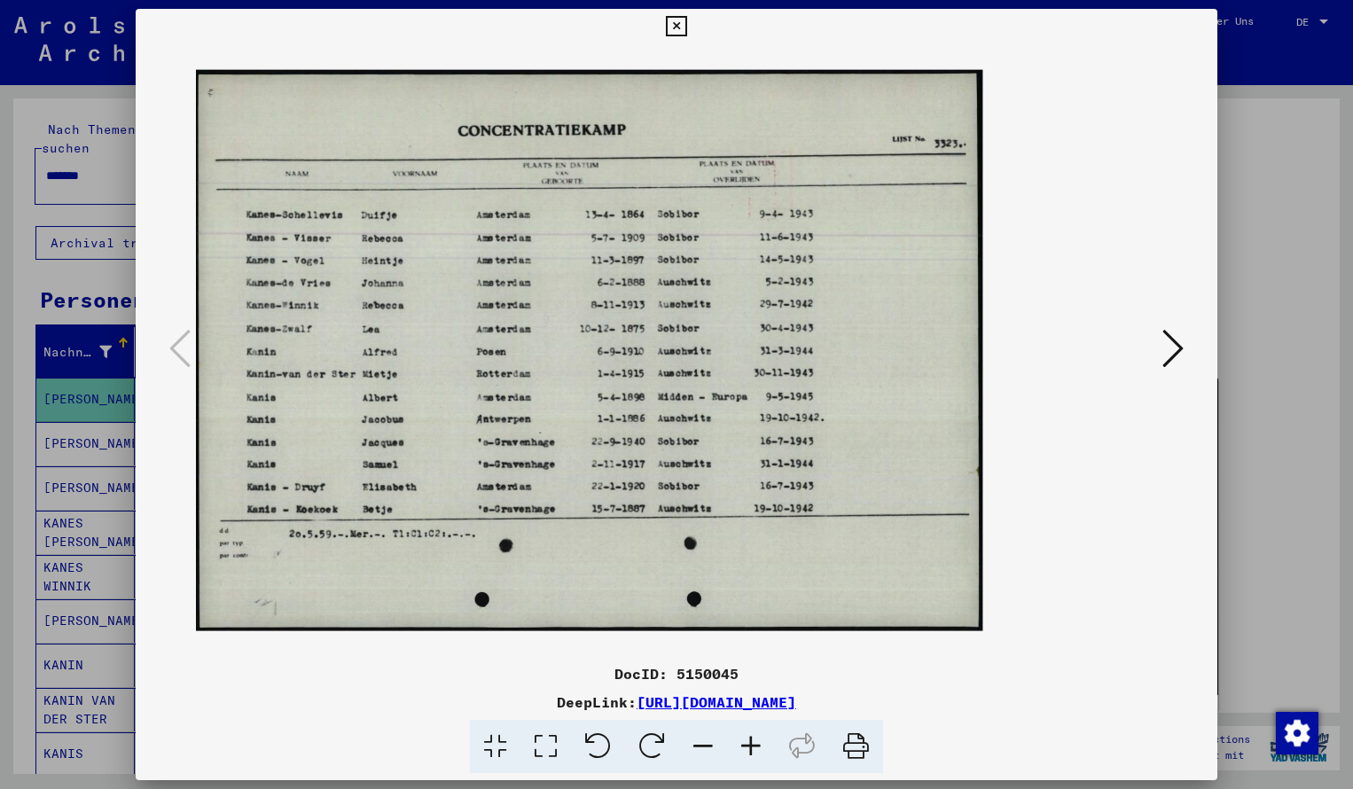
click at [744, 744] on icon at bounding box center [751, 747] width 48 height 54
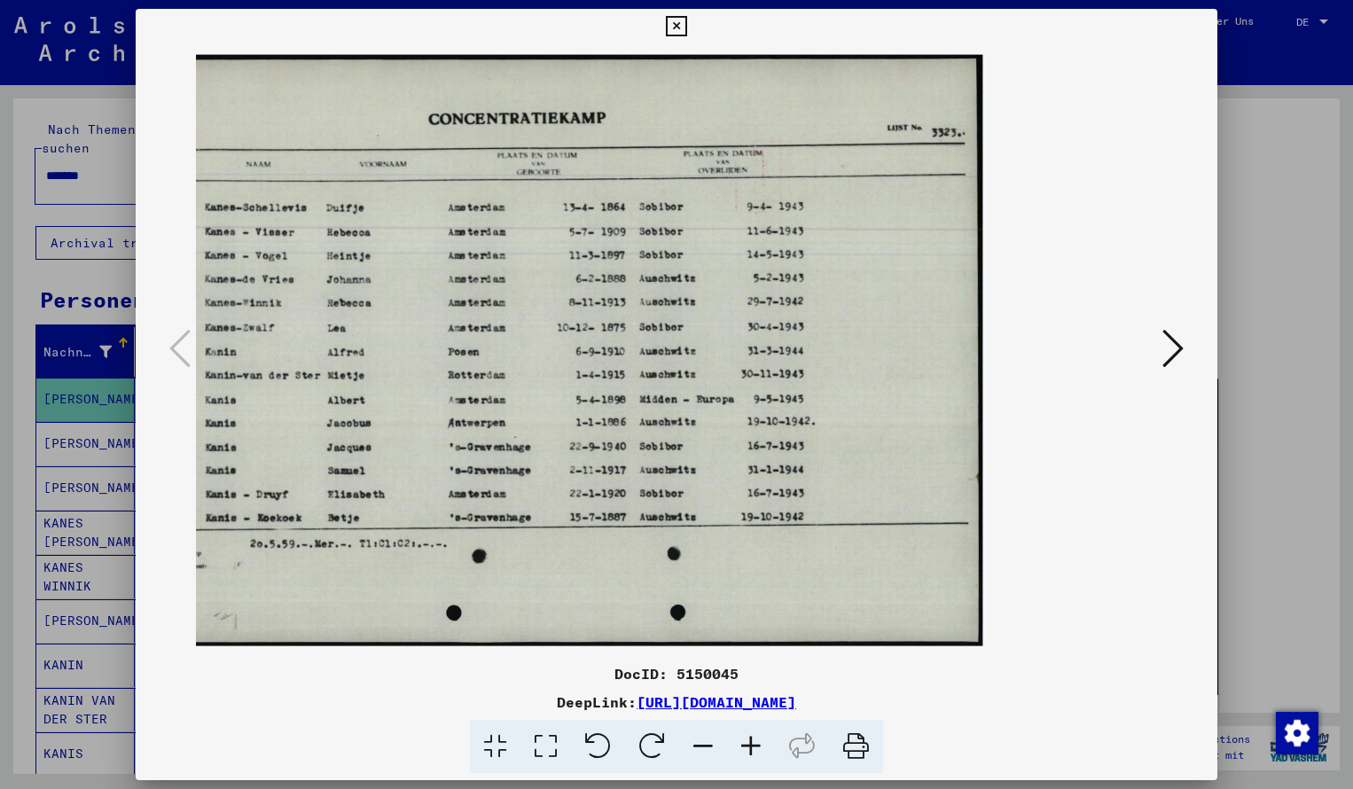
click at [744, 744] on icon at bounding box center [751, 747] width 48 height 54
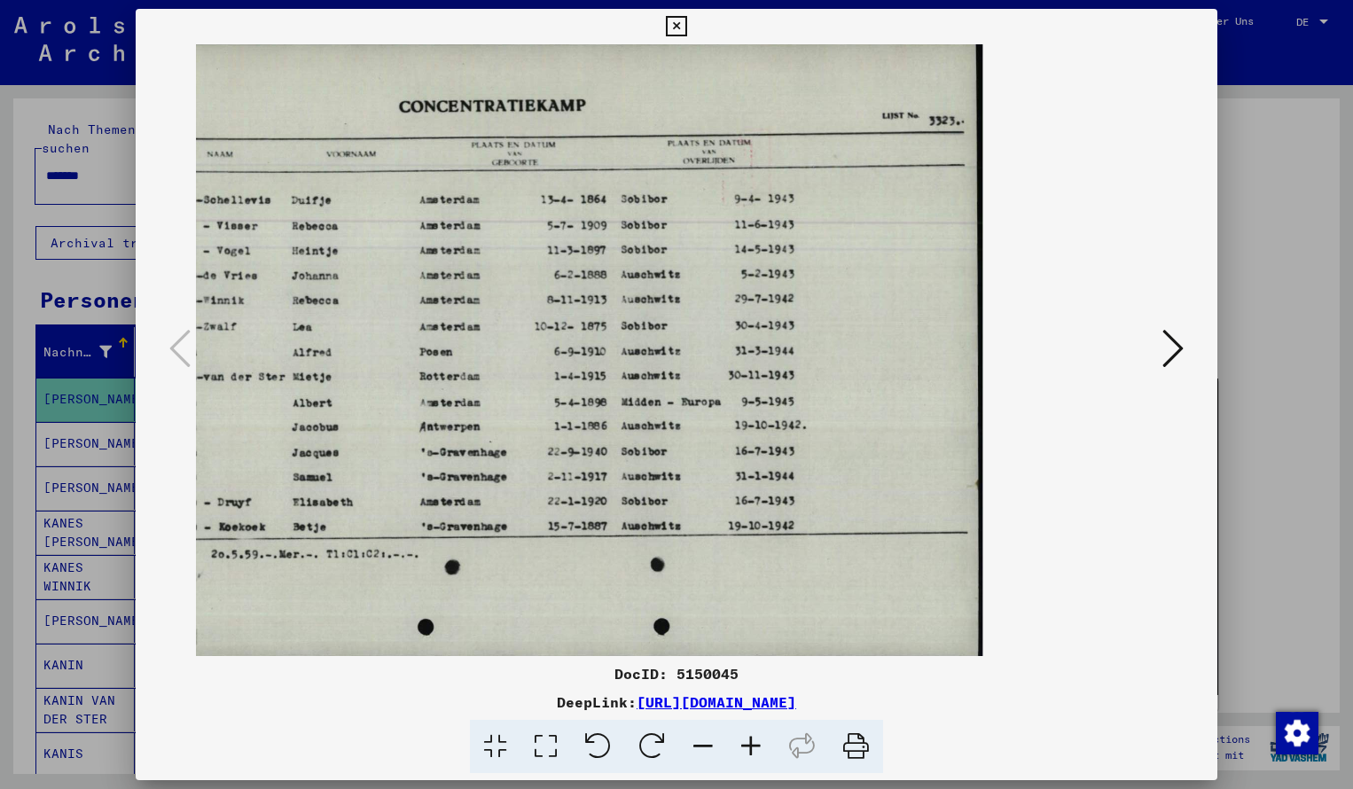
click at [704, 744] on icon at bounding box center [703, 747] width 48 height 54
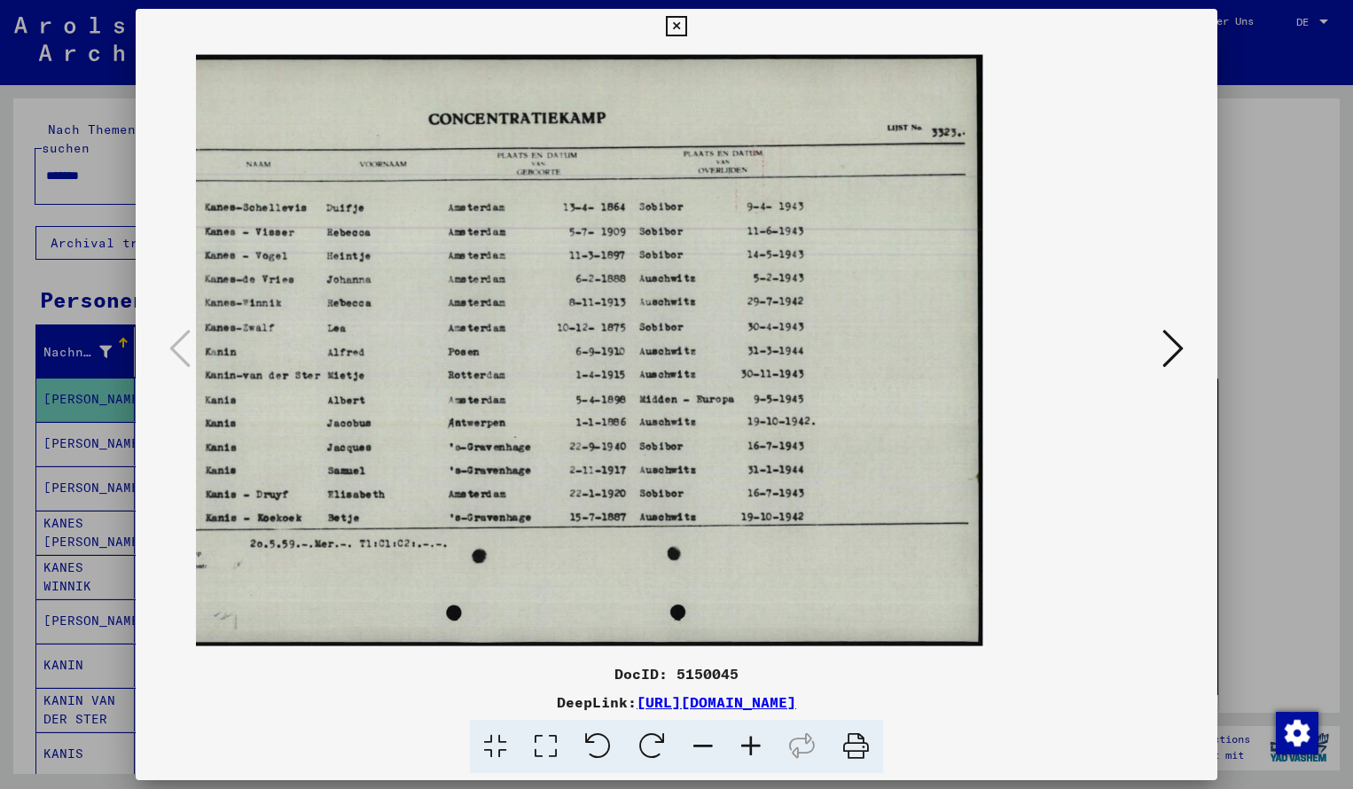
click at [686, 21] on icon at bounding box center [676, 26] width 20 height 21
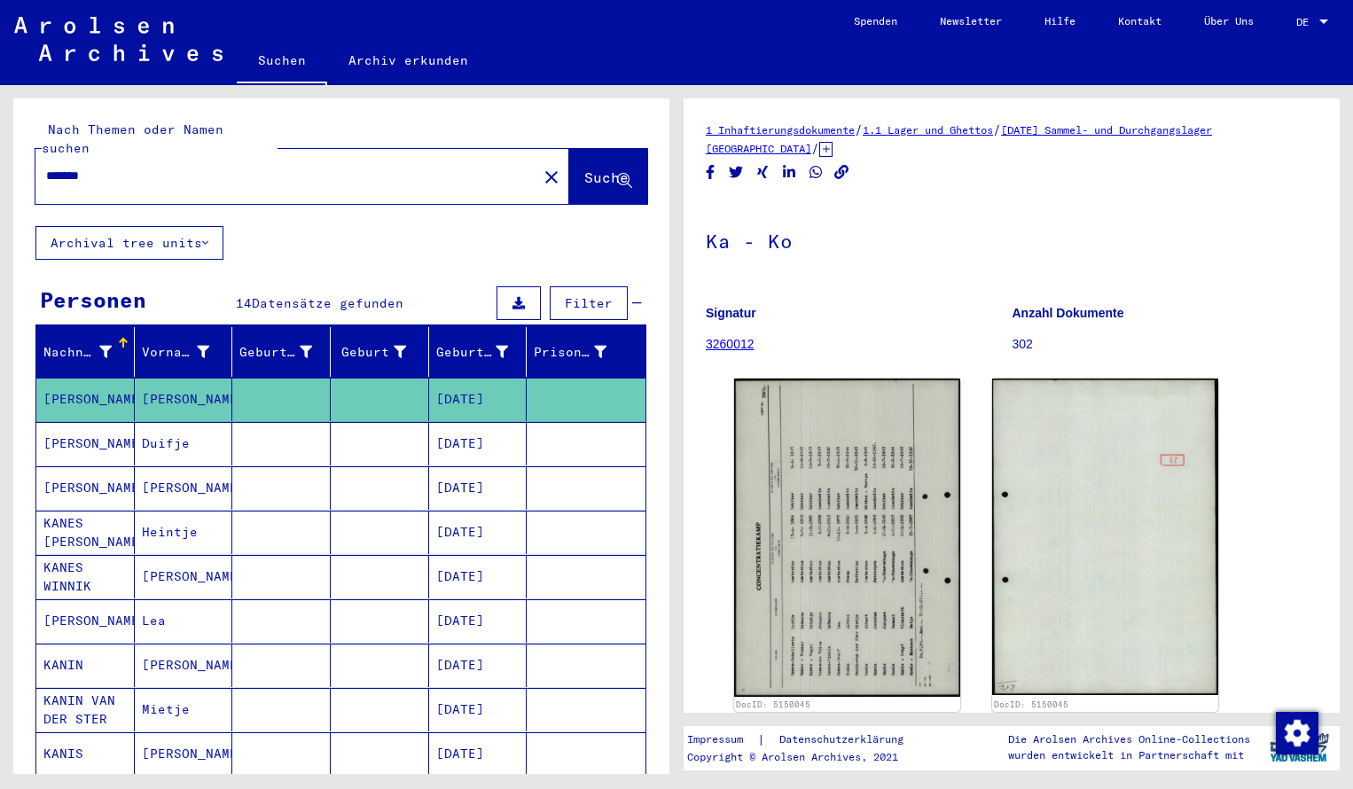
click at [107, 169] on div "*******" at bounding box center [280, 176] width 491 height 40
click at [106, 167] on input "*******" at bounding box center [286, 176] width 480 height 19
click at [591, 168] on span "Suche" at bounding box center [606, 177] width 44 height 18
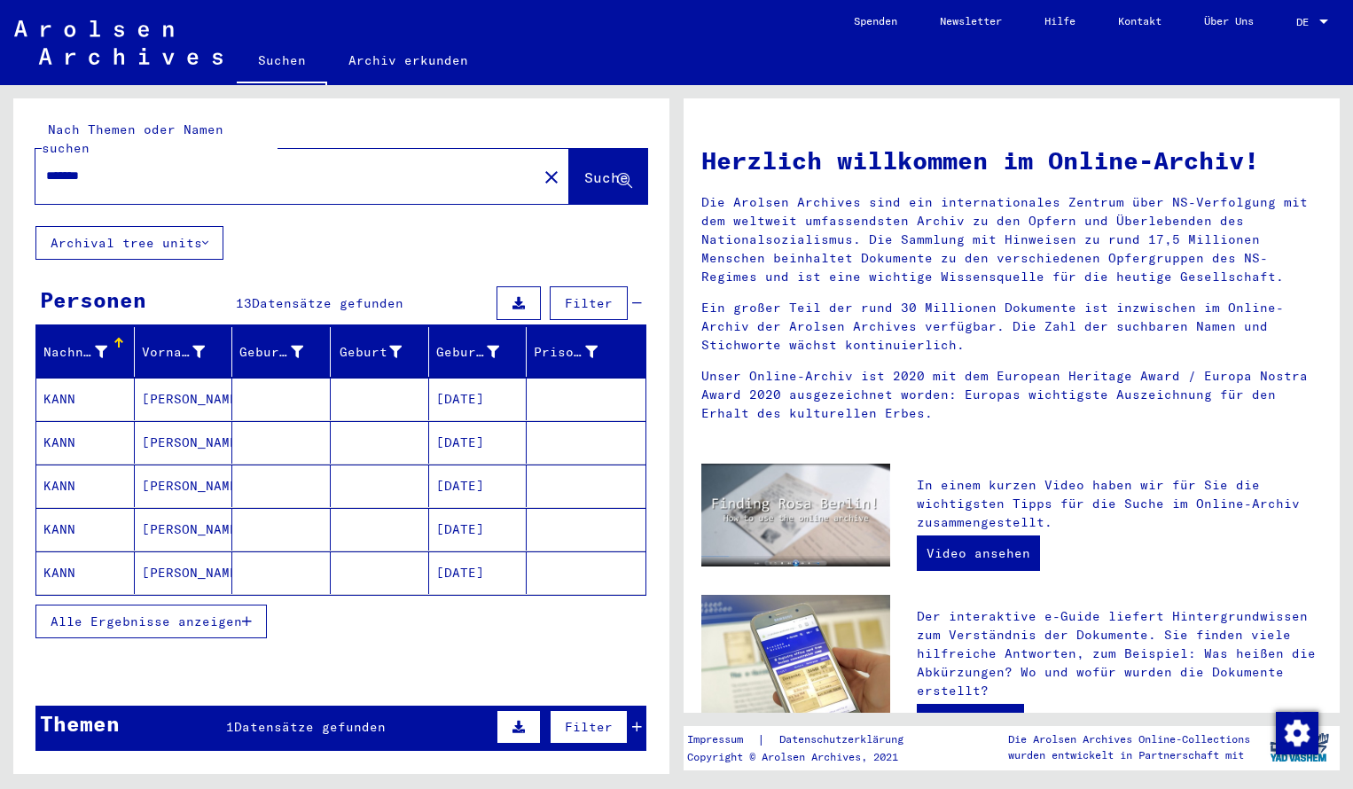
click at [75, 387] on mat-cell "KANN" at bounding box center [85, 399] width 98 height 43
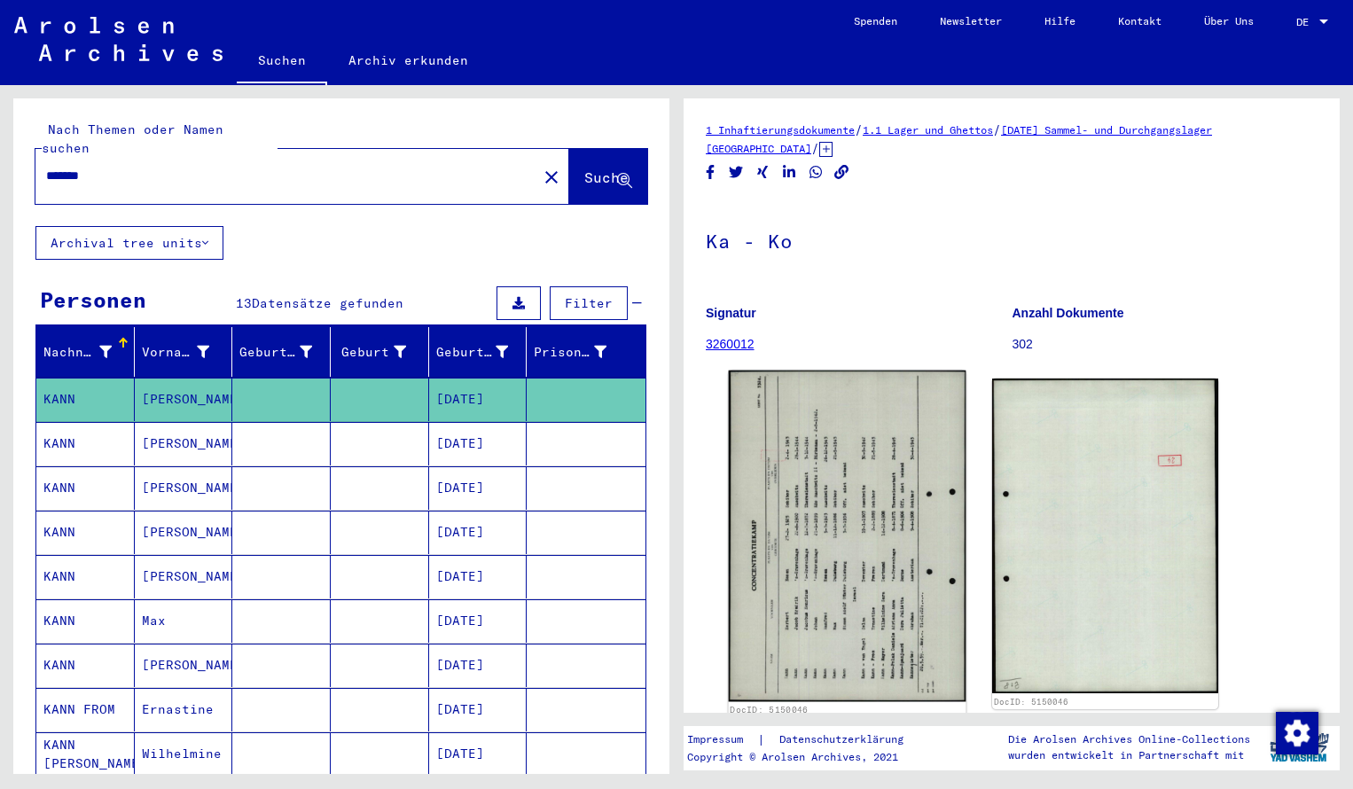
click at [829, 473] on img at bounding box center [848, 537] width 238 height 332
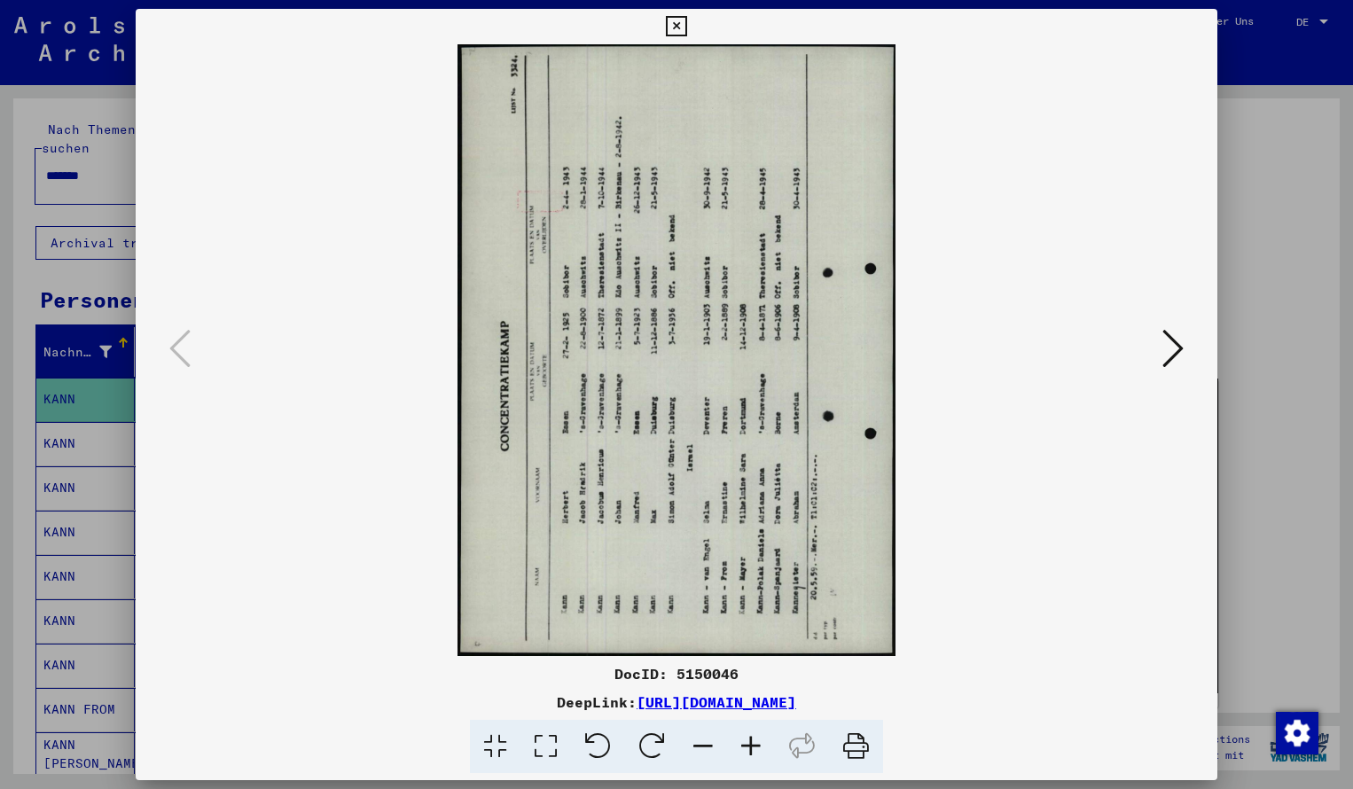
click at [655, 743] on icon at bounding box center [652, 747] width 54 height 54
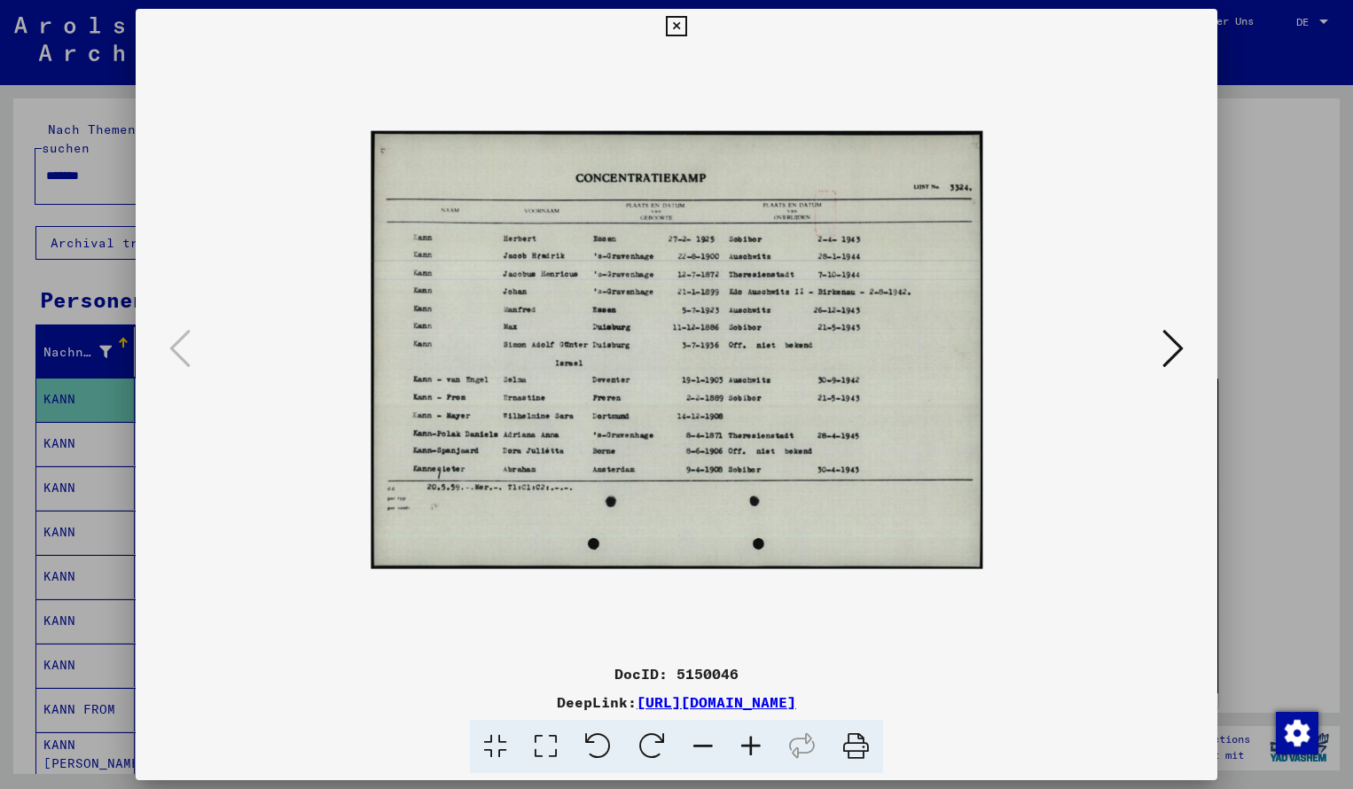
click at [755, 744] on icon at bounding box center [751, 747] width 48 height 54
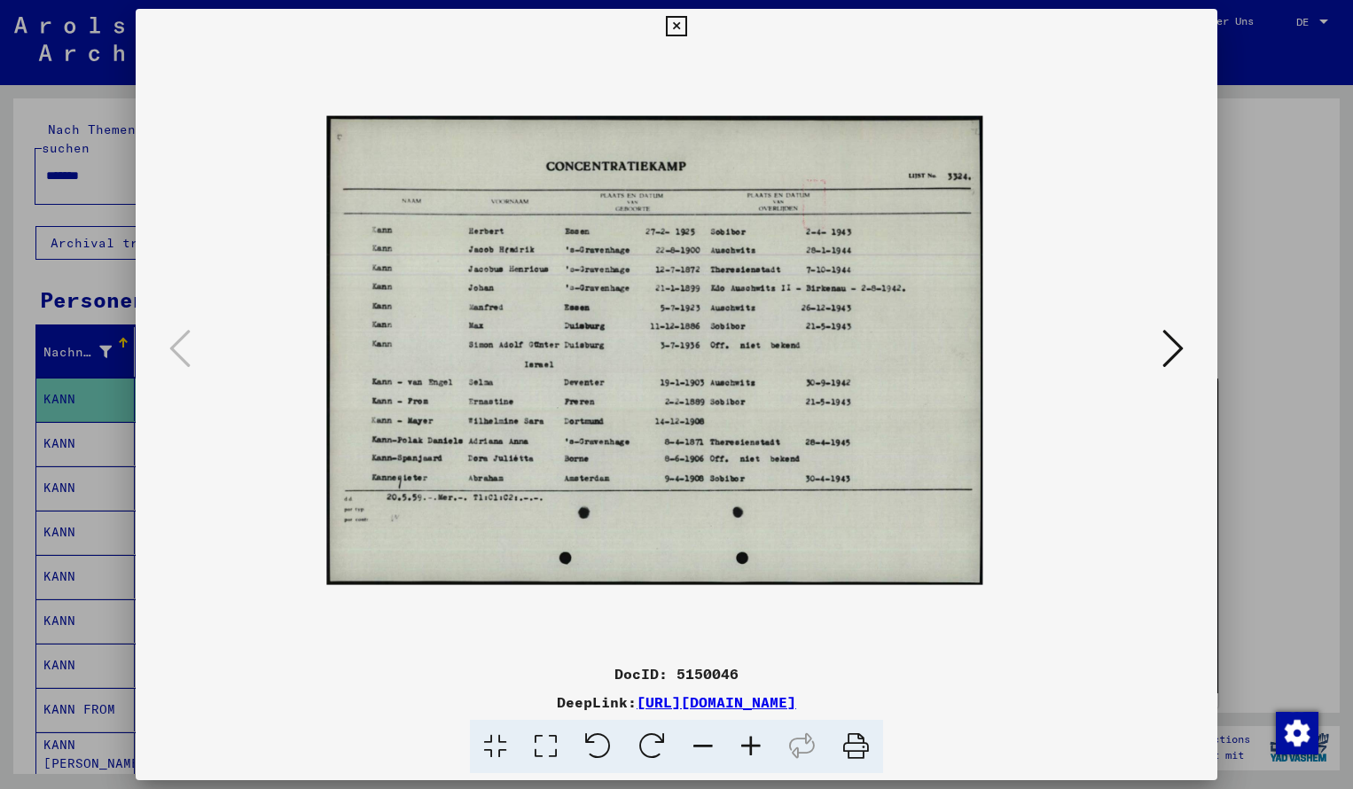
click at [755, 744] on icon at bounding box center [751, 747] width 48 height 54
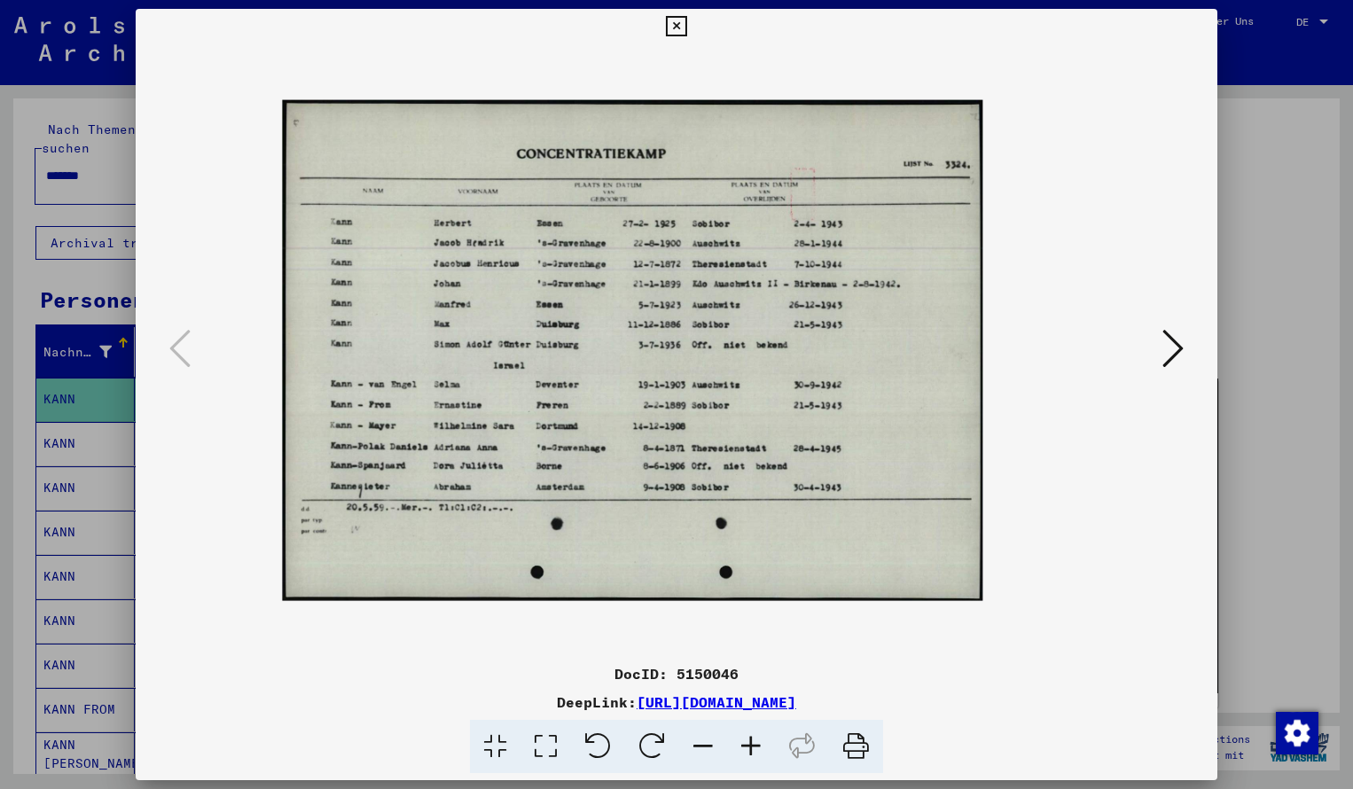
click at [755, 744] on icon at bounding box center [751, 747] width 48 height 54
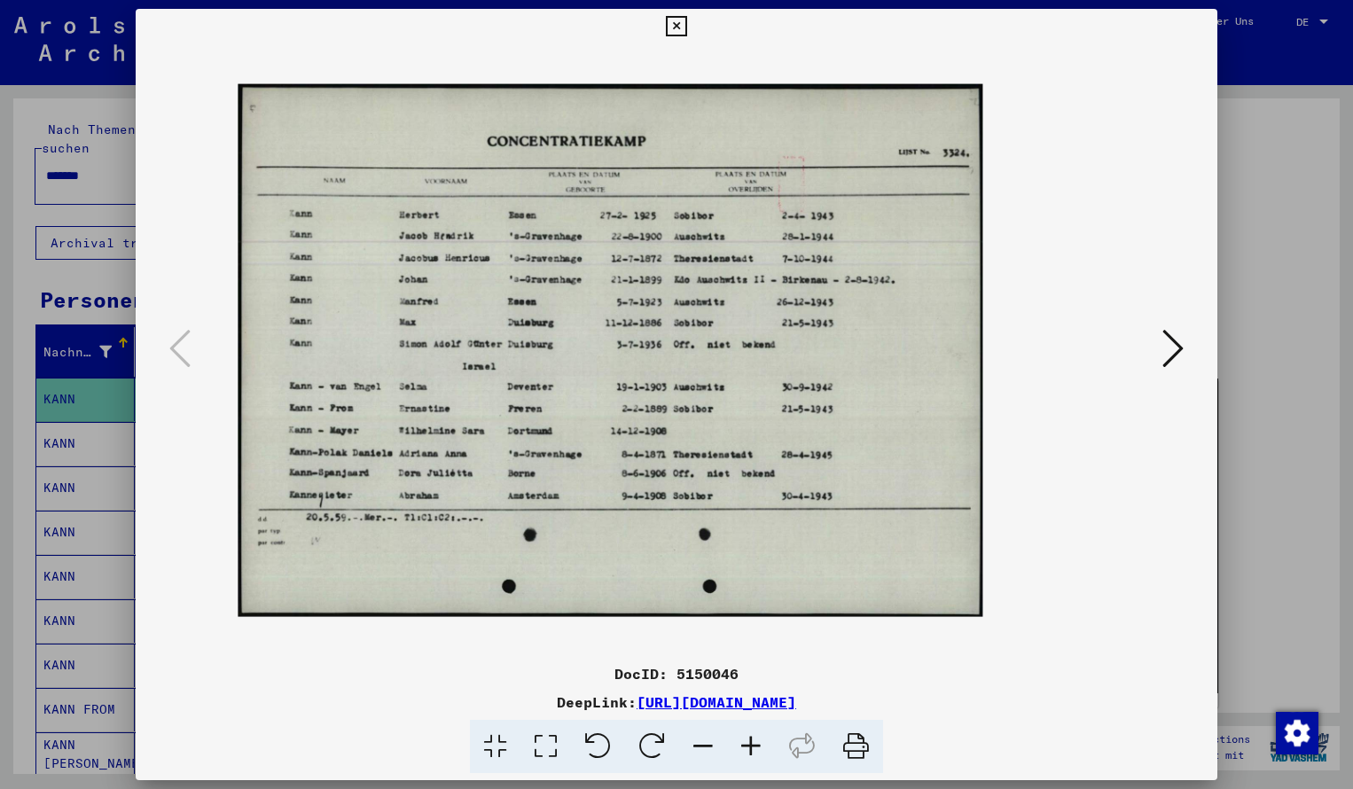
click at [755, 744] on icon at bounding box center [751, 747] width 48 height 54
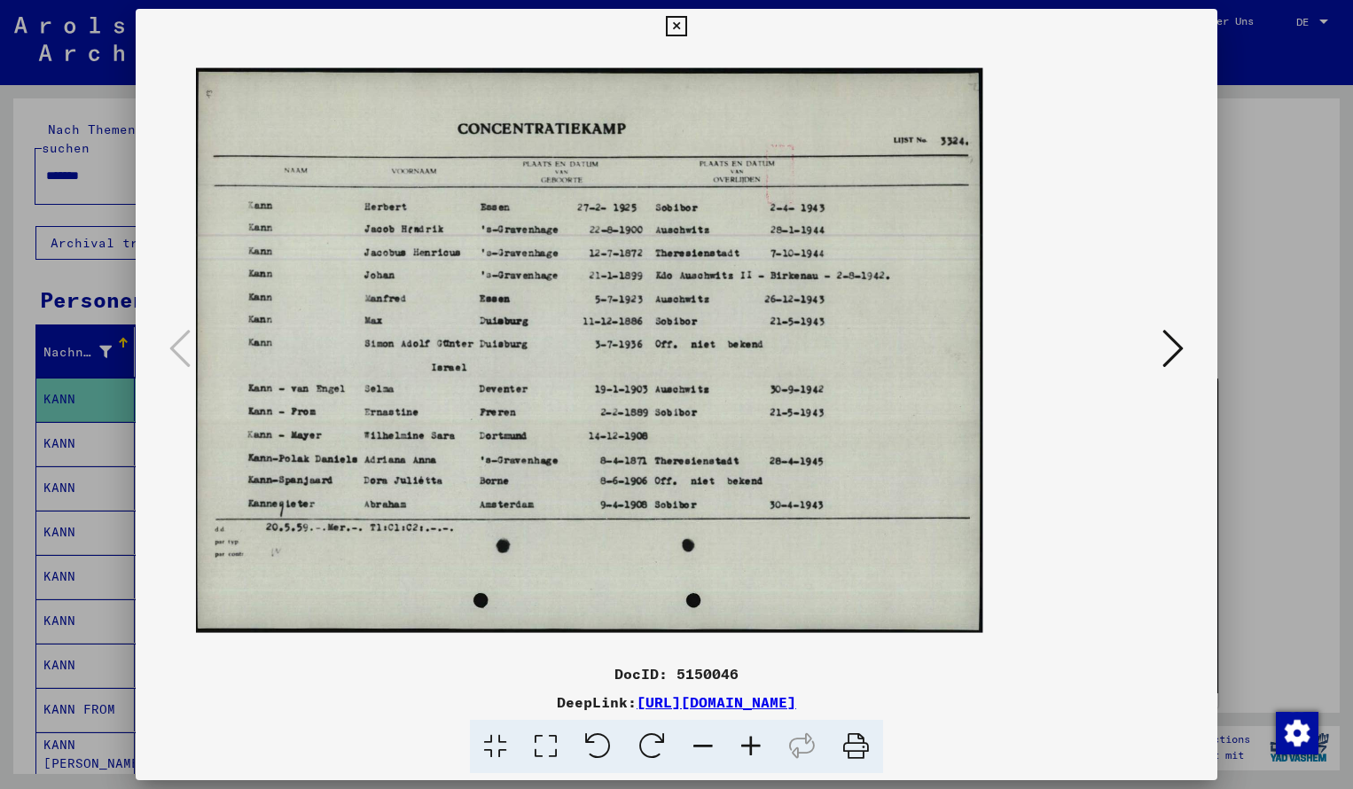
click at [755, 744] on icon at bounding box center [751, 747] width 48 height 54
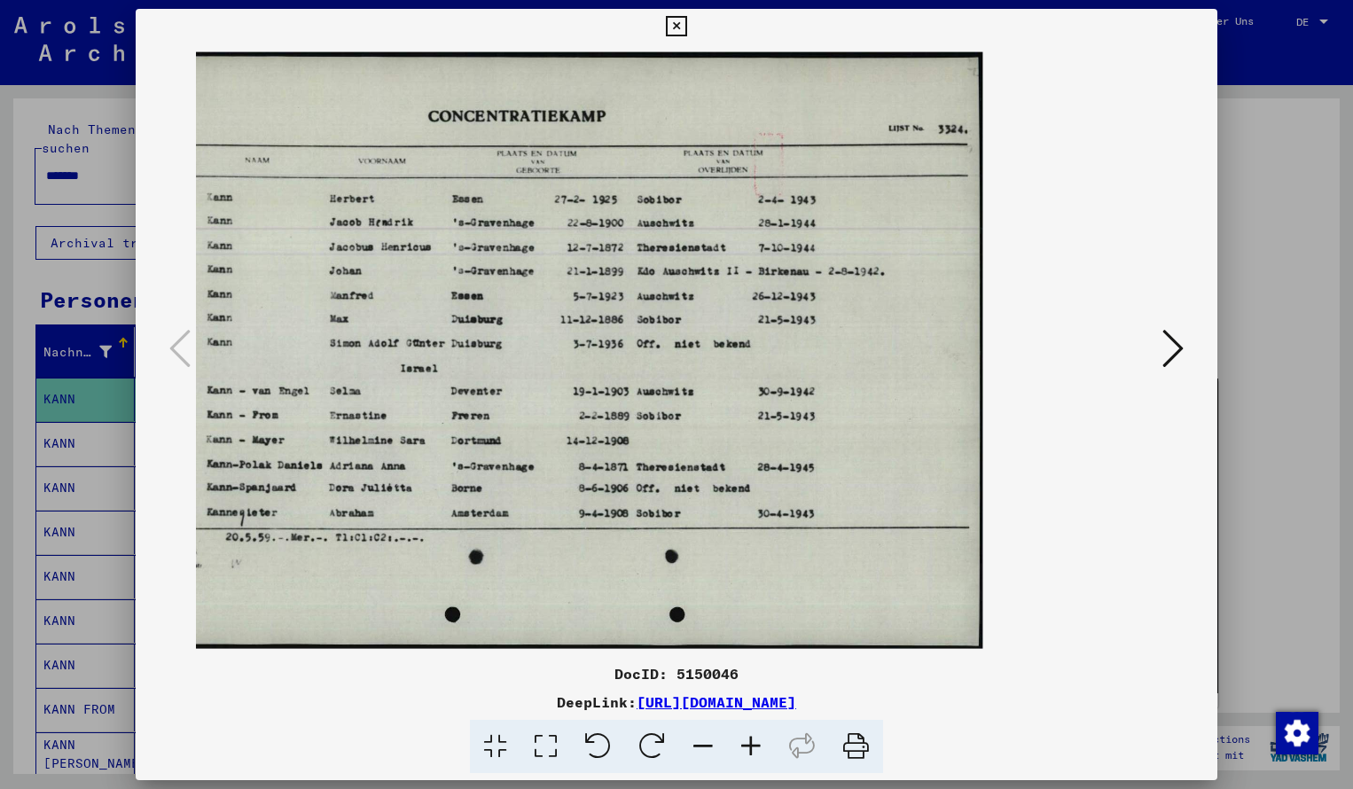
click at [686, 30] on icon at bounding box center [676, 26] width 20 height 21
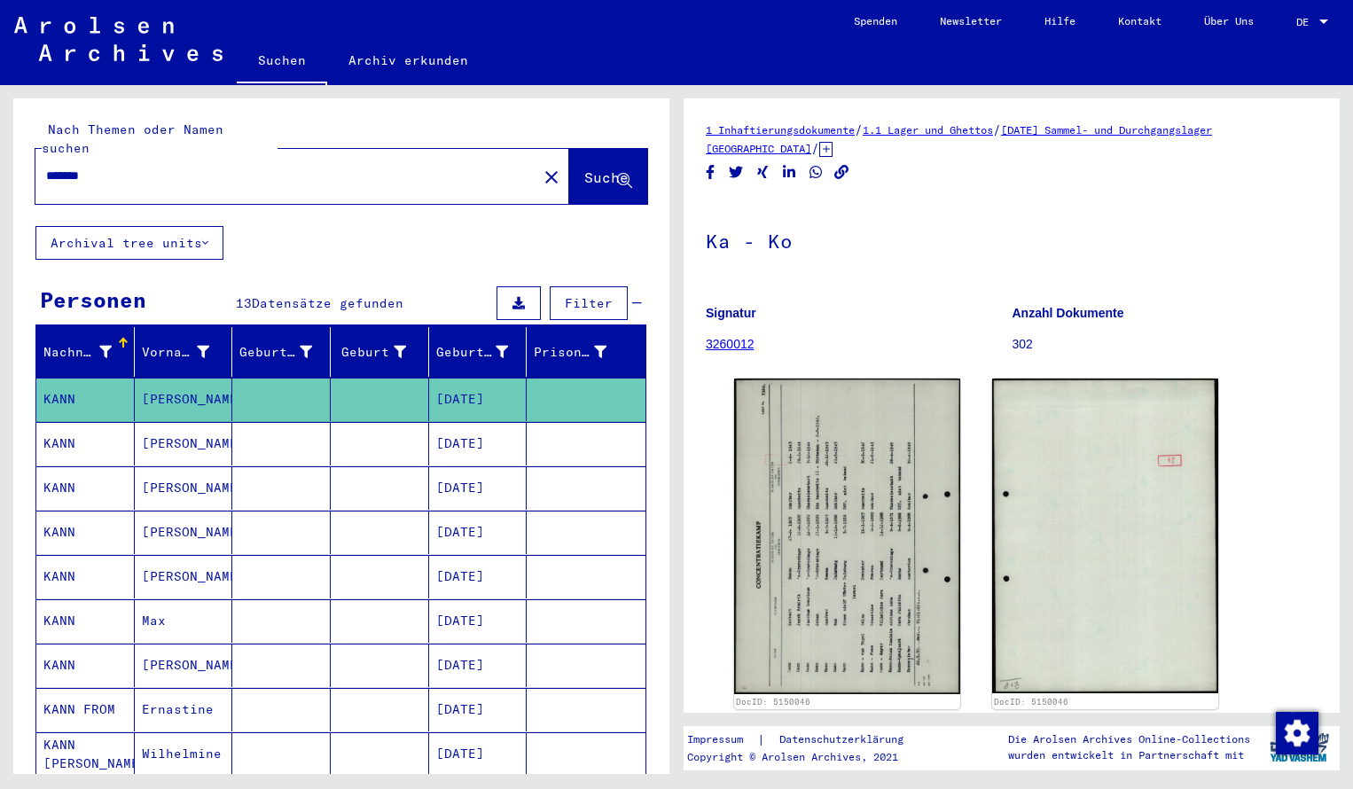
click at [176, 167] on input "*******" at bounding box center [286, 176] width 480 height 19
click at [584, 168] on span "Suche" at bounding box center [606, 177] width 44 height 18
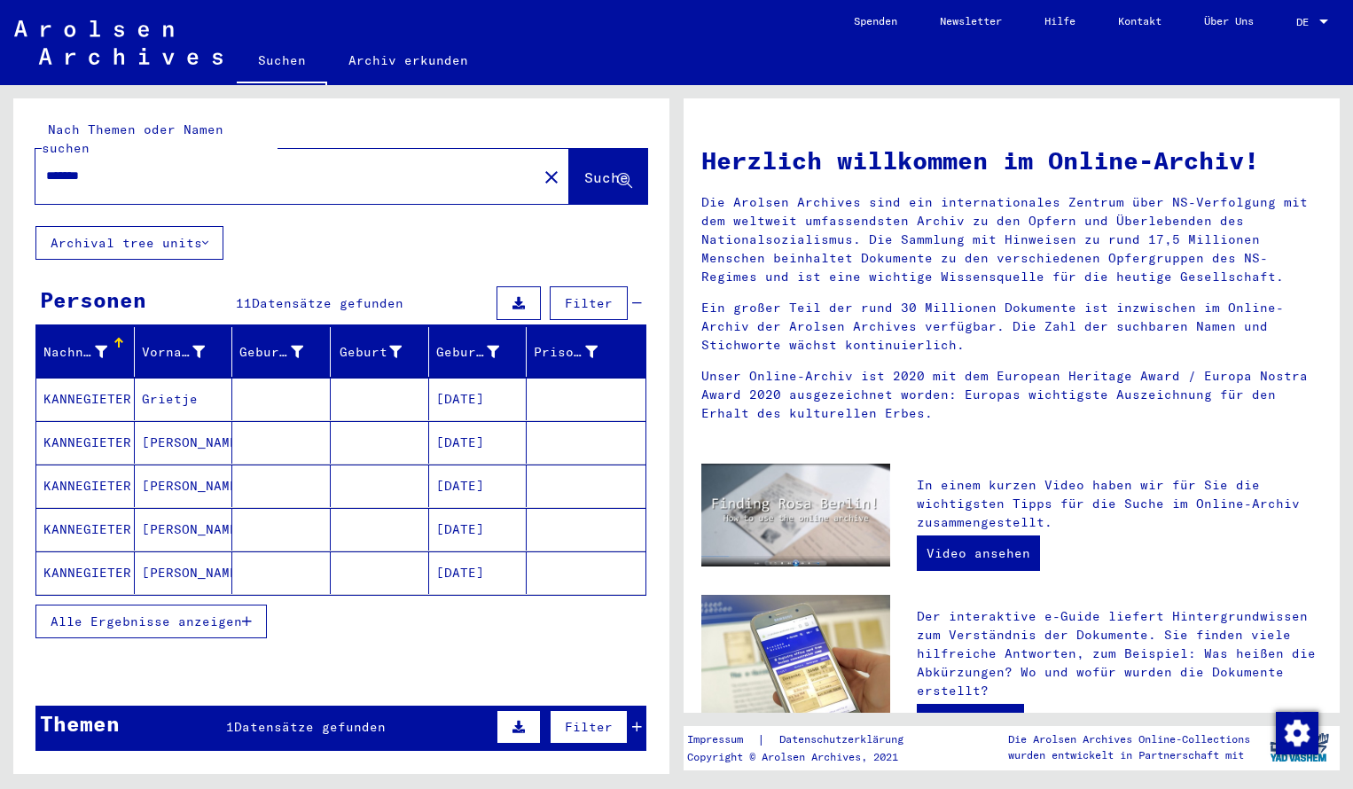
click at [106, 378] on mat-cell "KANNEGIETER" at bounding box center [85, 399] width 98 height 43
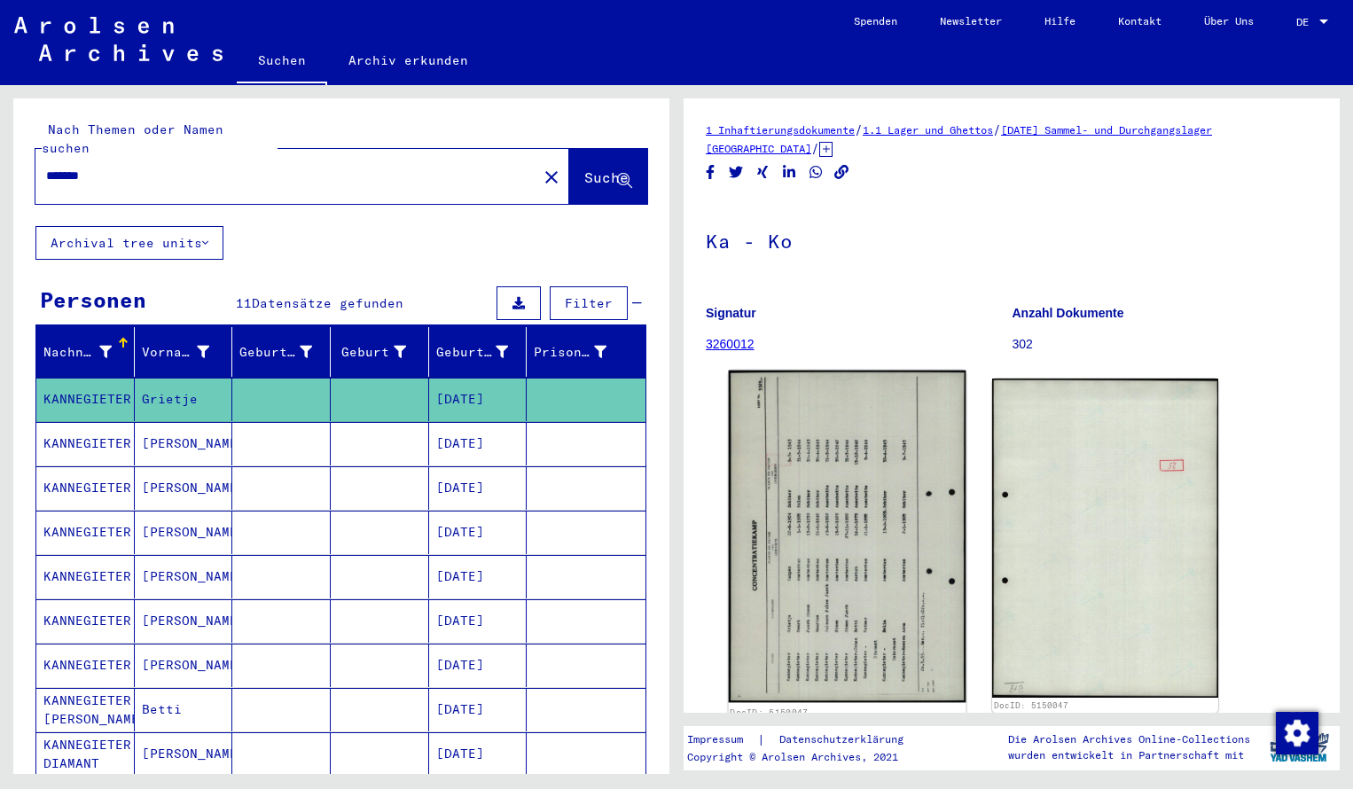
click at [793, 464] on img at bounding box center [848, 537] width 238 height 332
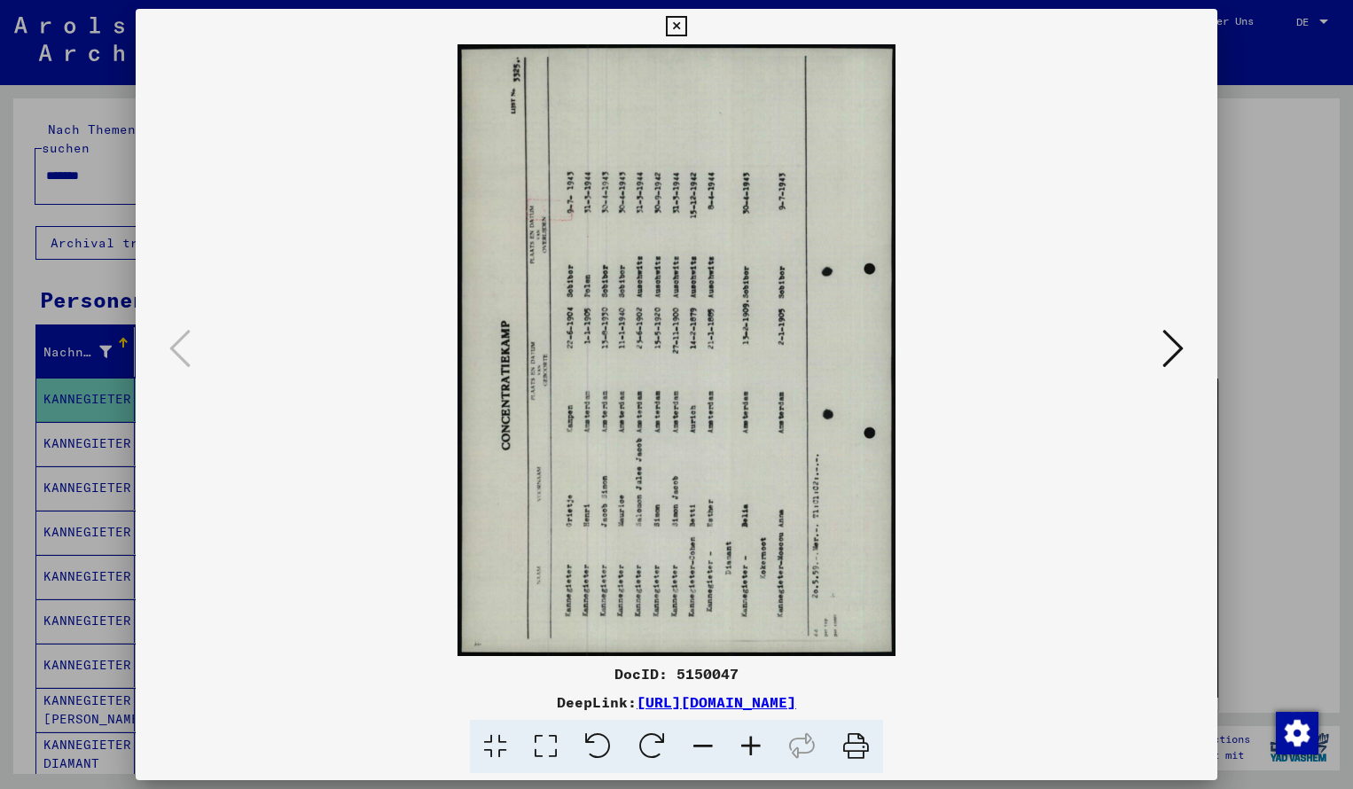
click at [636, 700] on link "[URL][DOMAIN_NAME]" at bounding box center [716, 702] width 160 height 18
click at [659, 748] on icon at bounding box center [652, 747] width 54 height 54
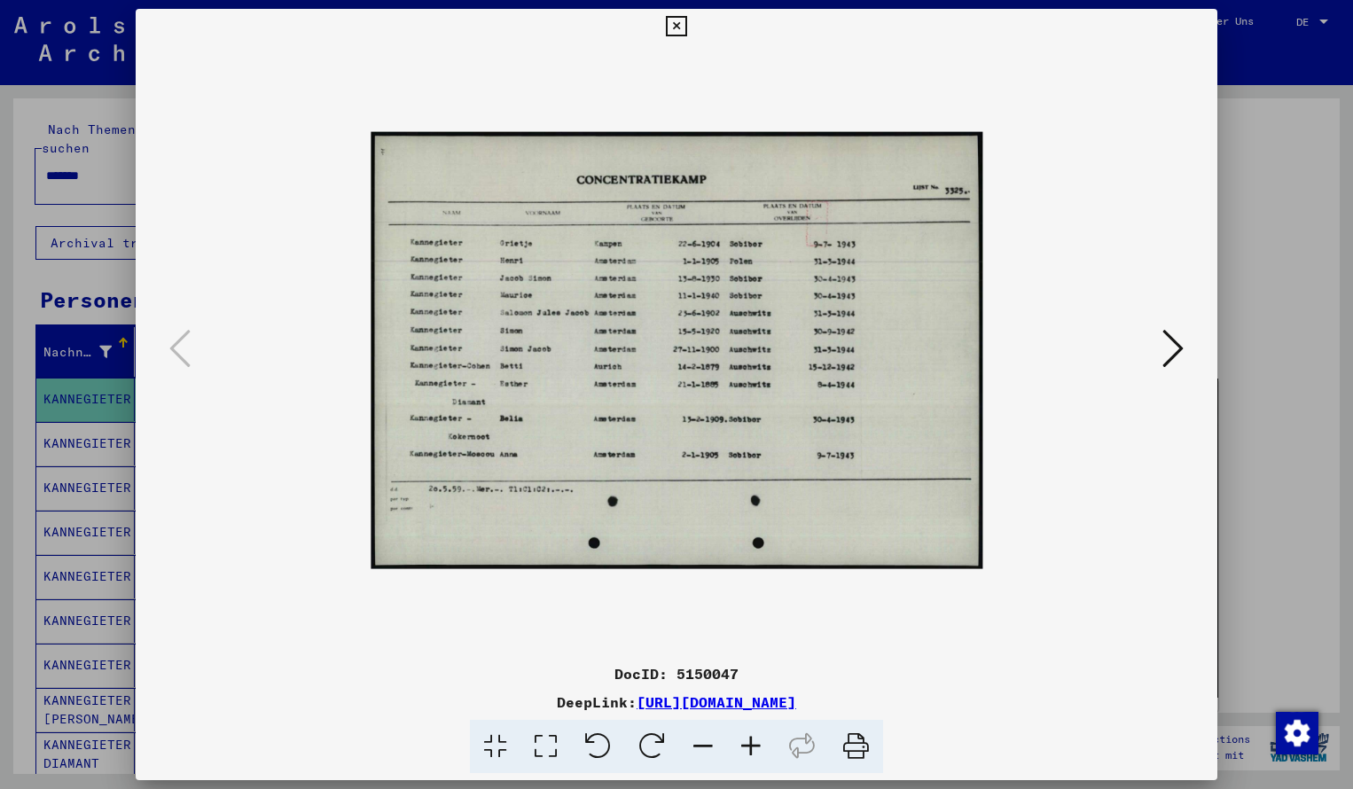
click at [749, 751] on icon at bounding box center [751, 747] width 48 height 54
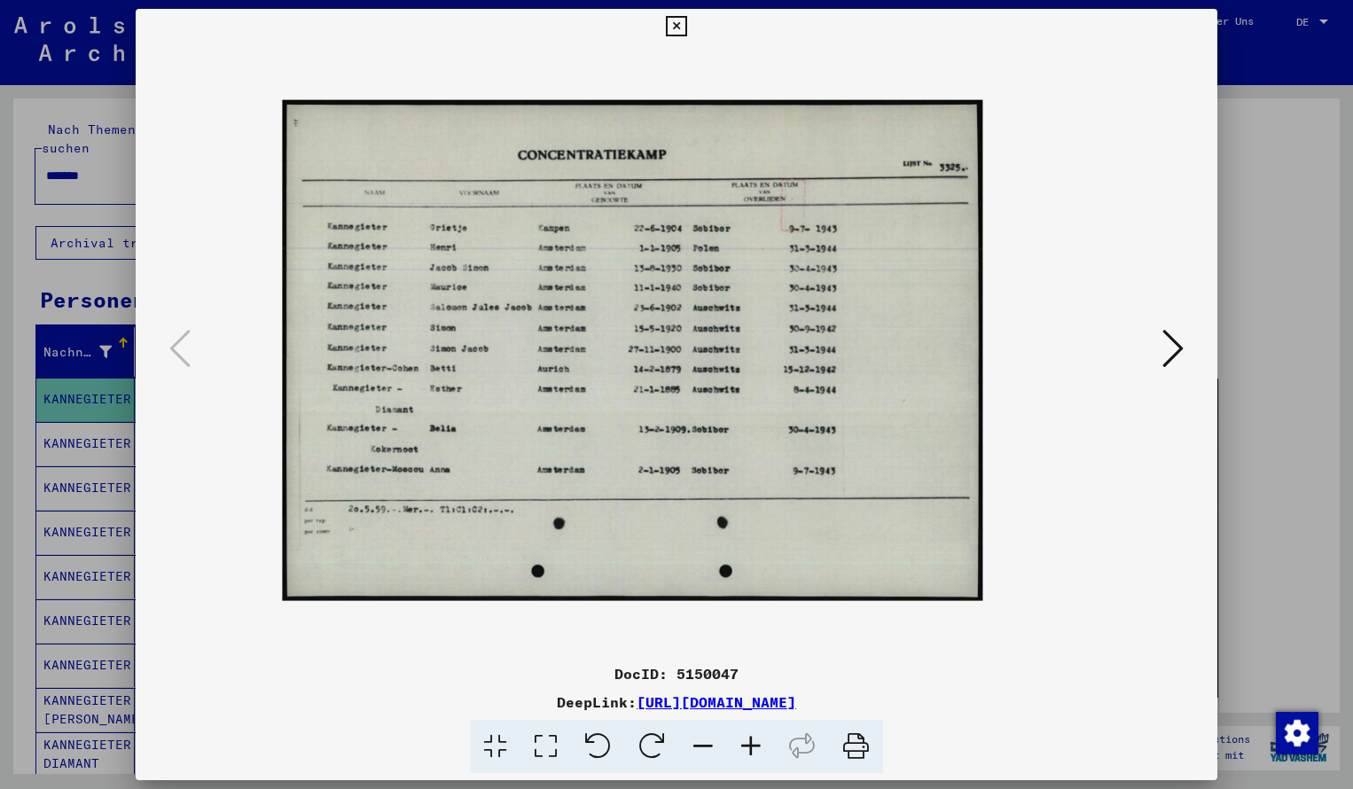
click at [749, 750] on icon at bounding box center [751, 747] width 48 height 54
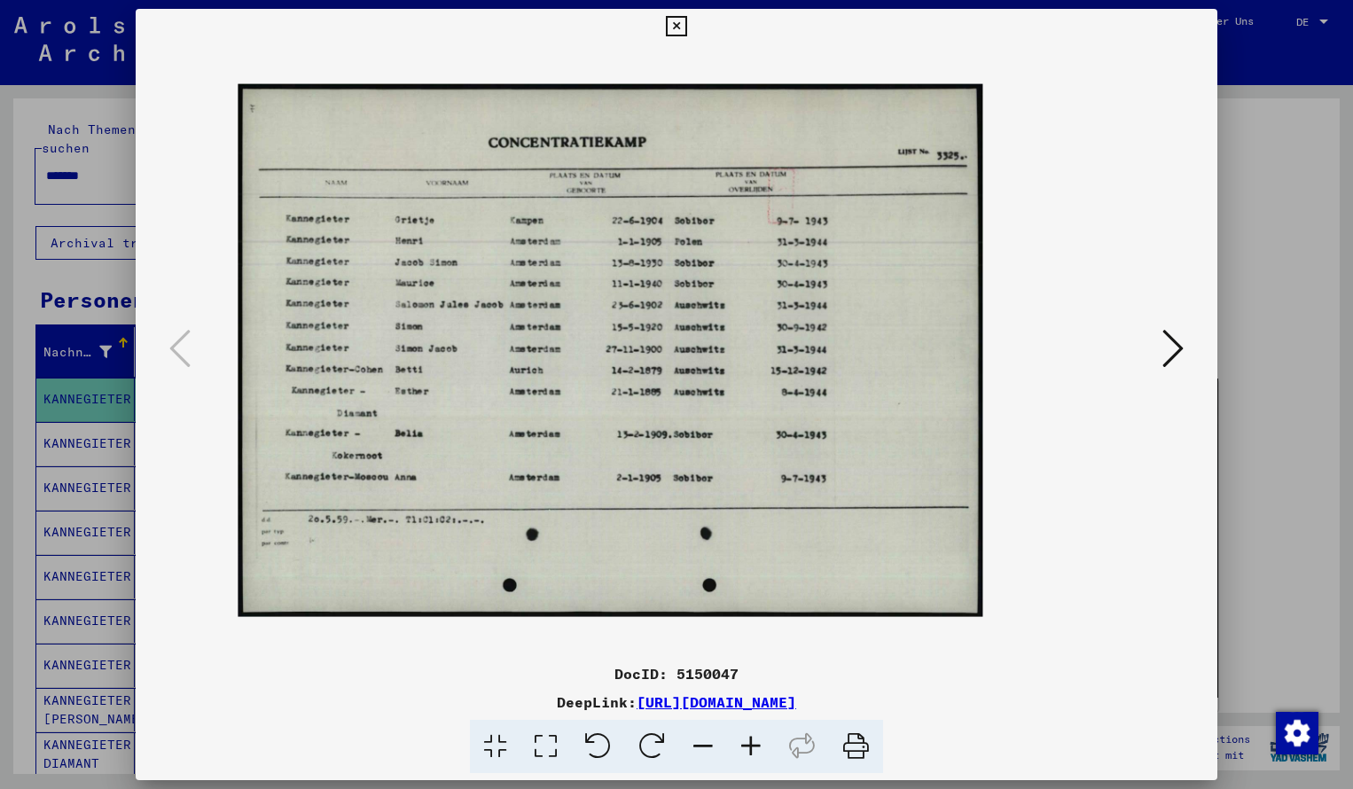
click at [749, 750] on icon at bounding box center [751, 747] width 48 height 54
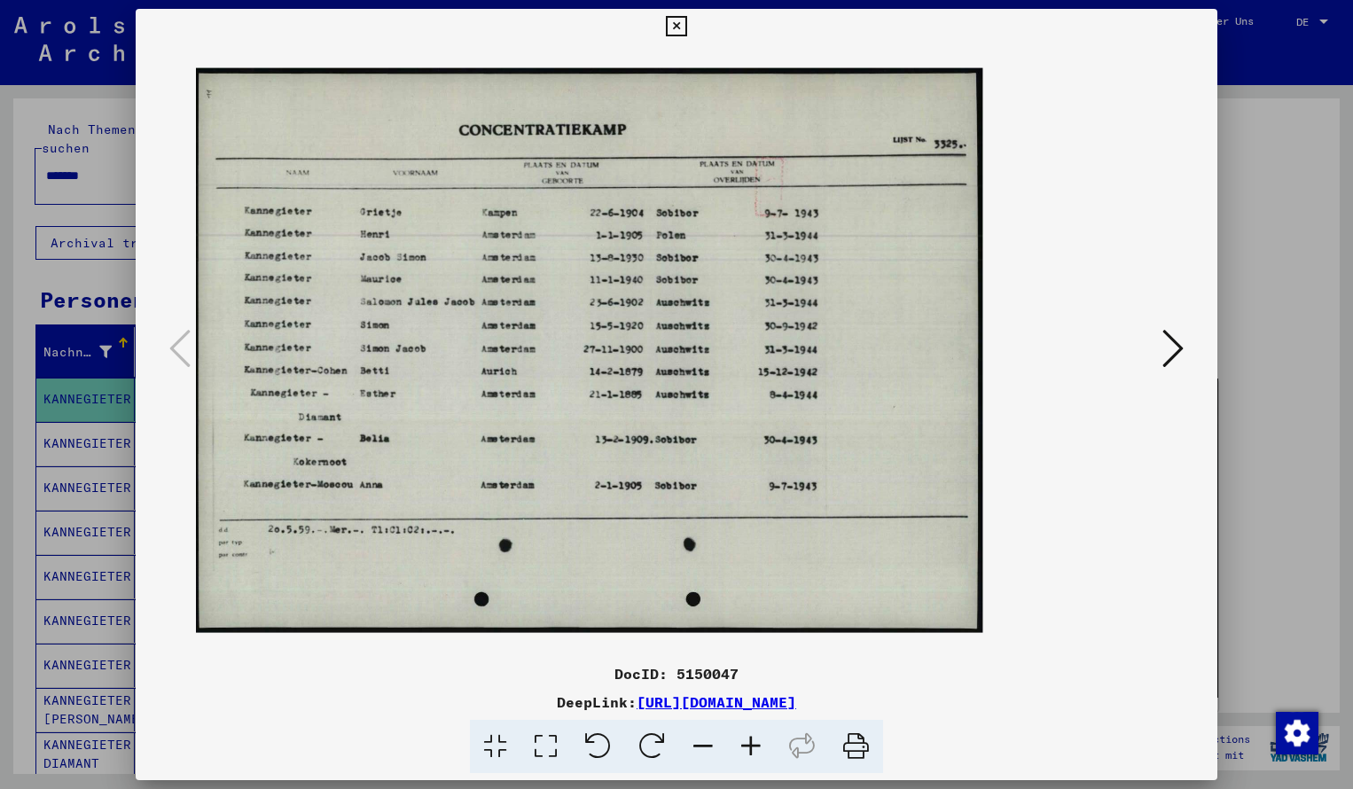
click at [749, 751] on icon at bounding box center [751, 747] width 48 height 54
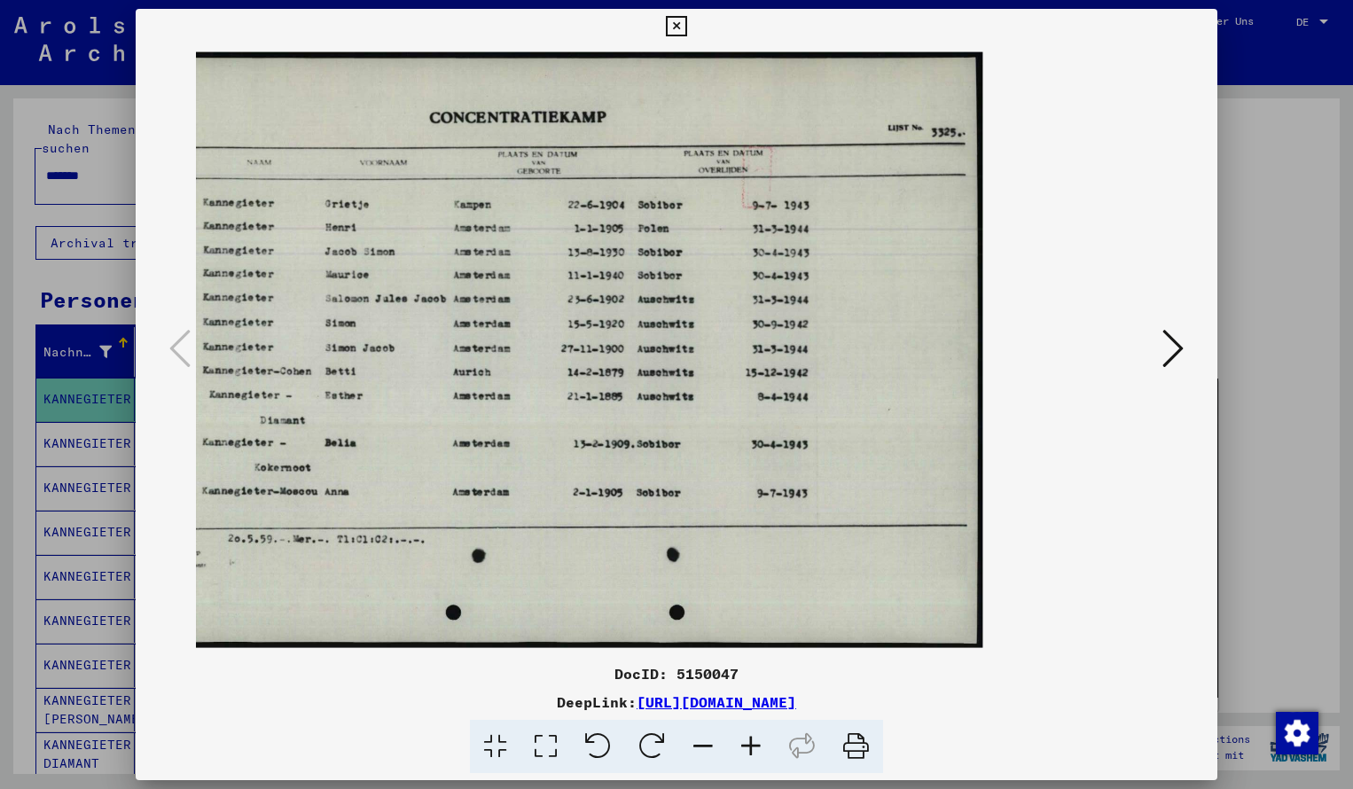
click at [686, 28] on icon at bounding box center [676, 26] width 20 height 21
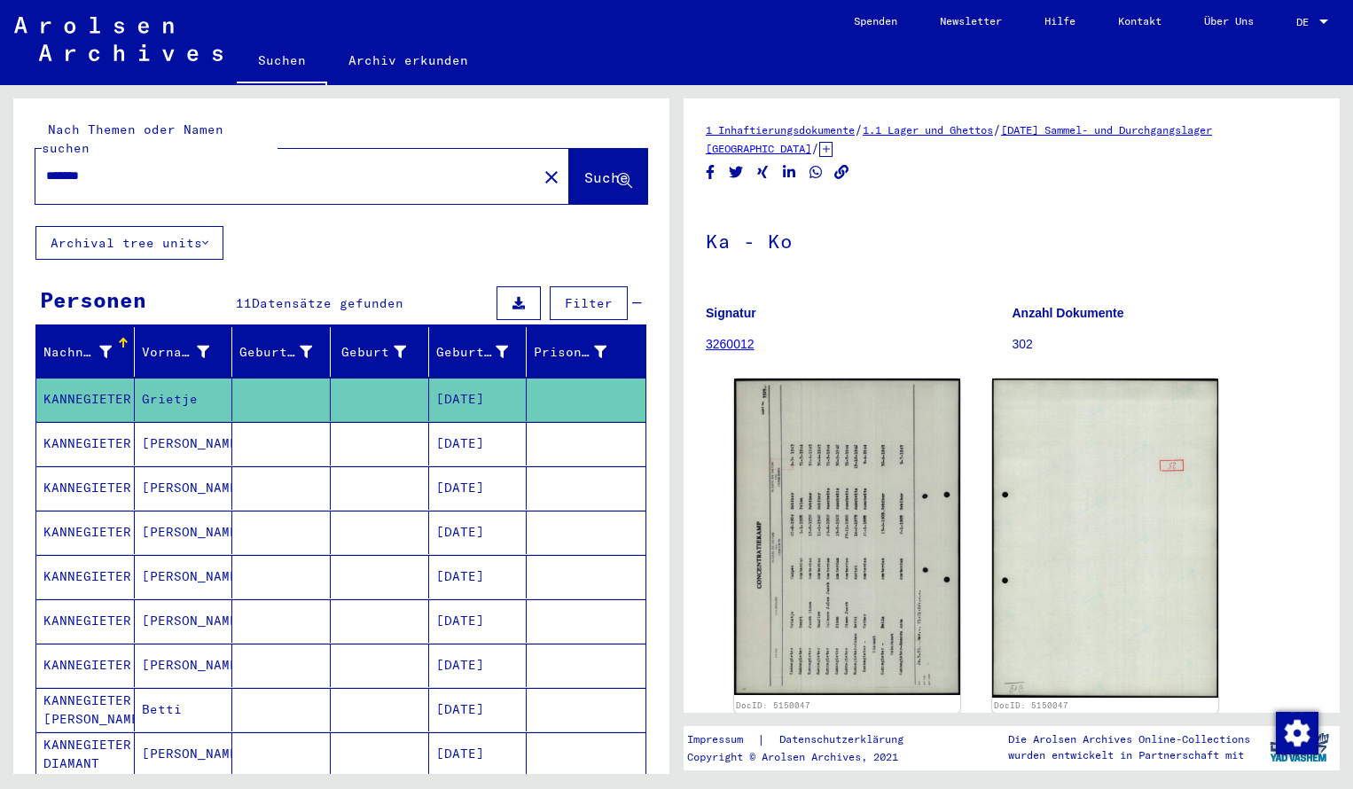
click at [141, 167] on input "*******" at bounding box center [286, 176] width 480 height 19
click at [591, 170] on button "Suche" at bounding box center [608, 176] width 78 height 55
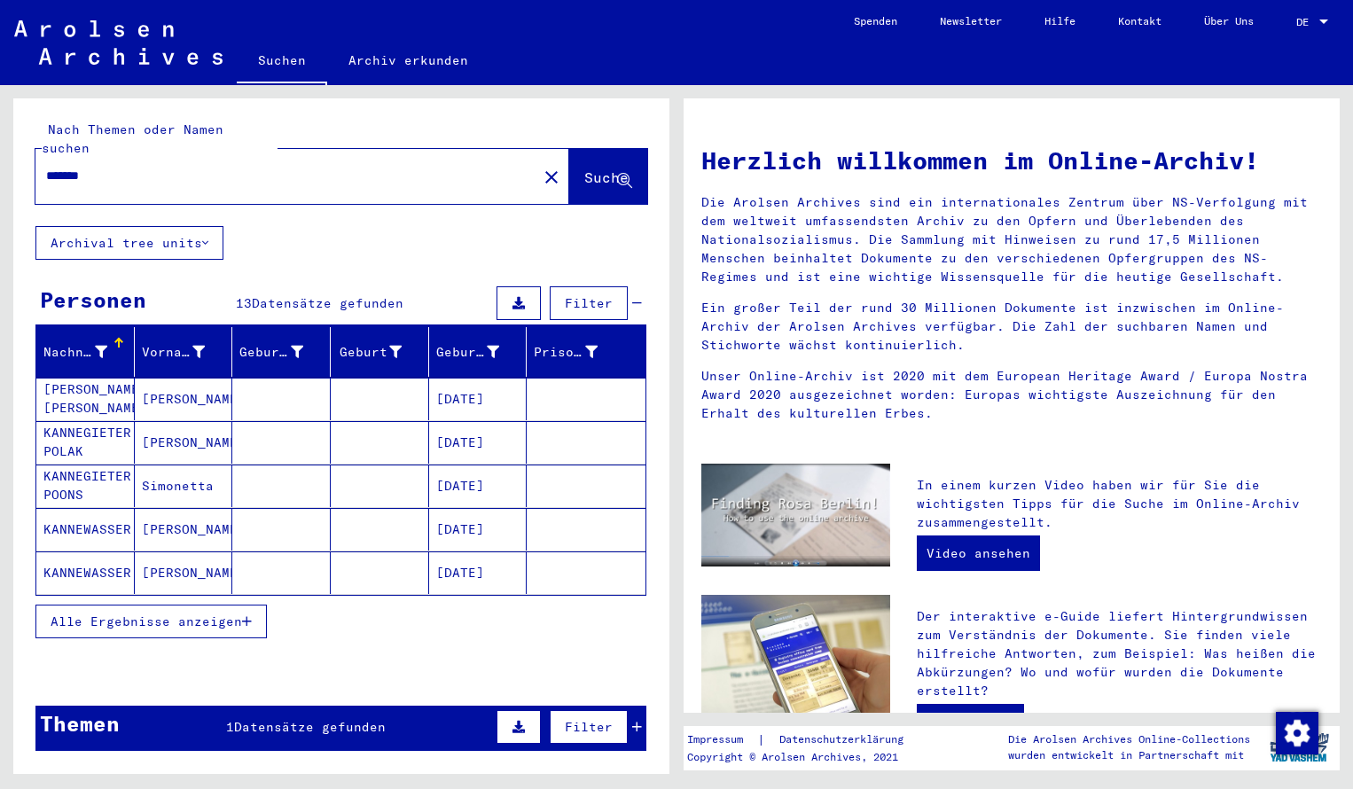
click at [96, 386] on mat-cell "[PERSON_NAME] [PERSON_NAME]" at bounding box center [85, 399] width 98 height 43
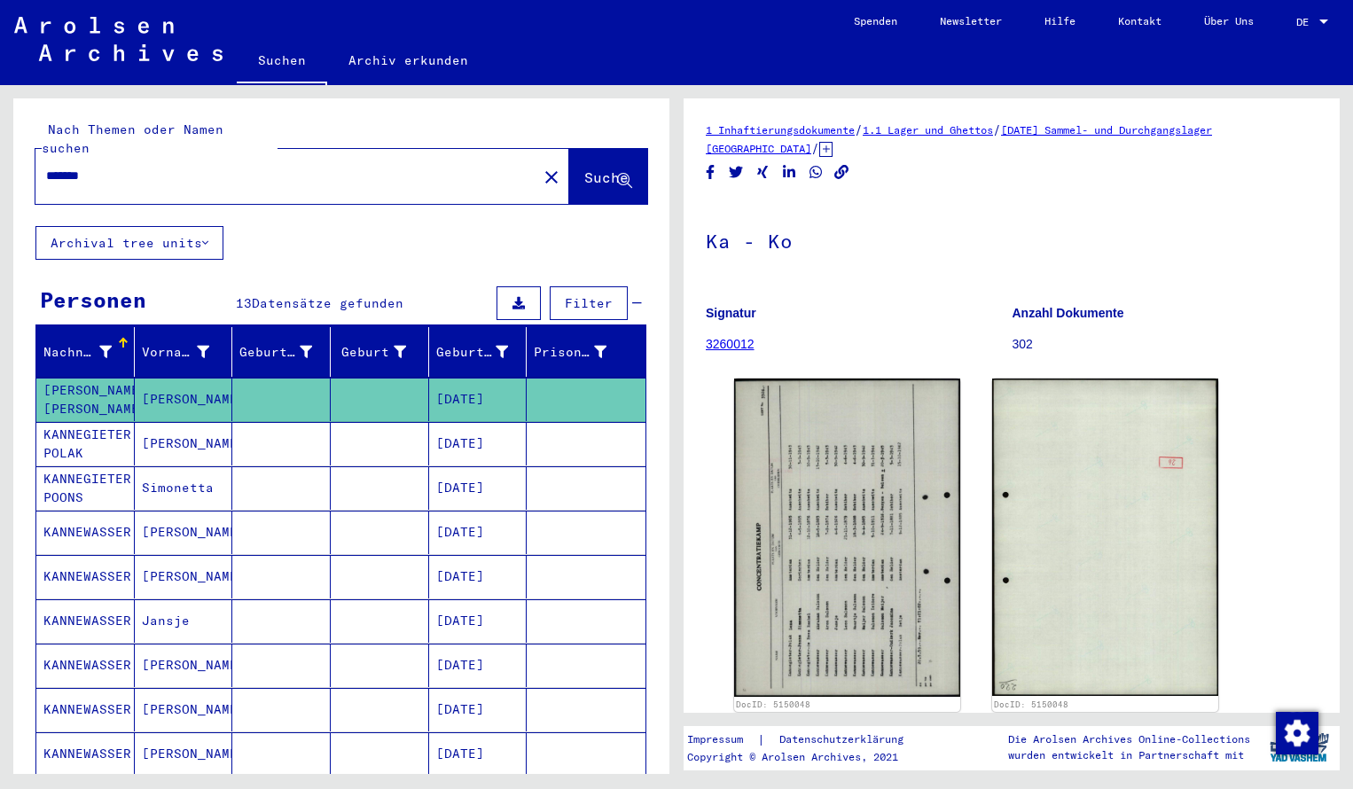
click at [737, 555] on div "1 Inhaftierungsdokumente / 1.1 Lager und Ghettos / [DATE] Sammel- und Durchgang…" at bounding box center [1012, 695] width 612 height 1149
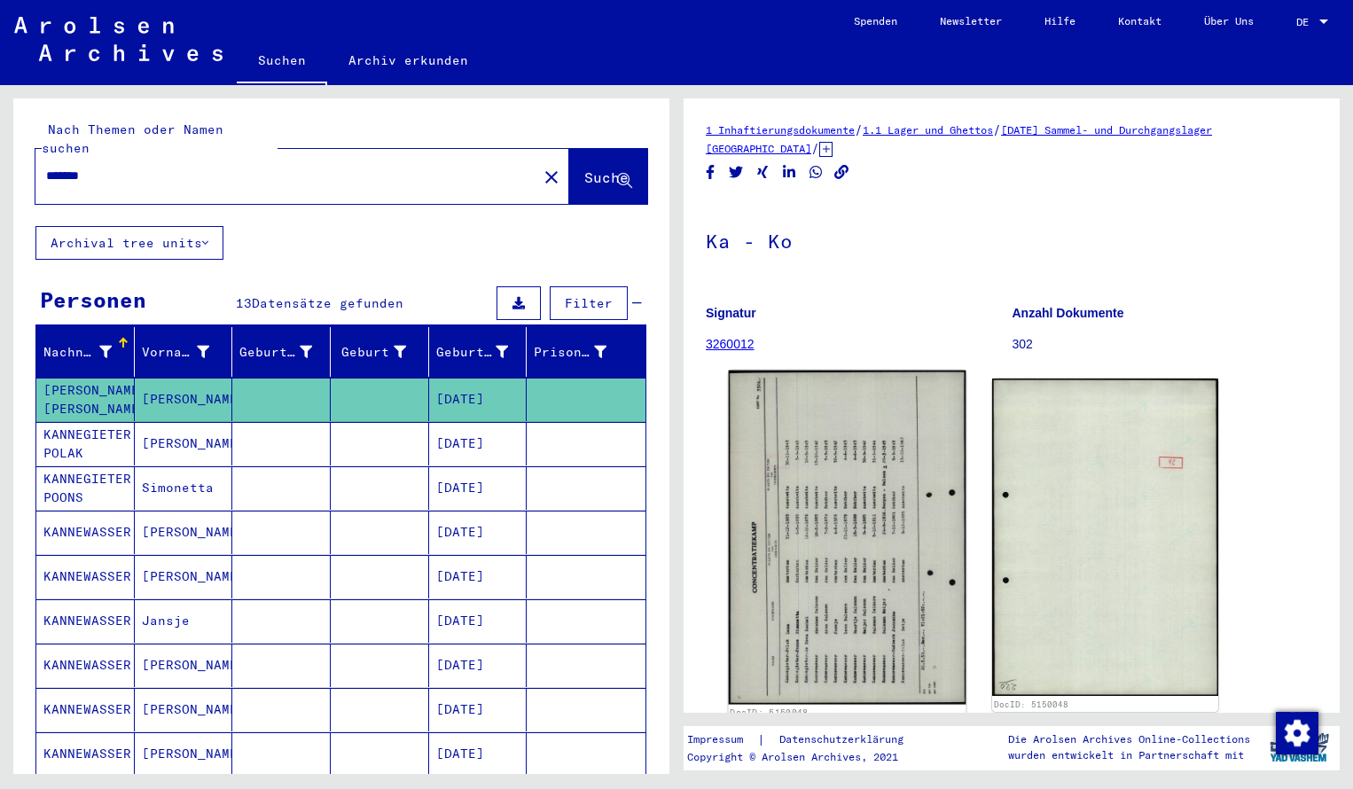
click at [784, 655] on img at bounding box center [848, 538] width 238 height 334
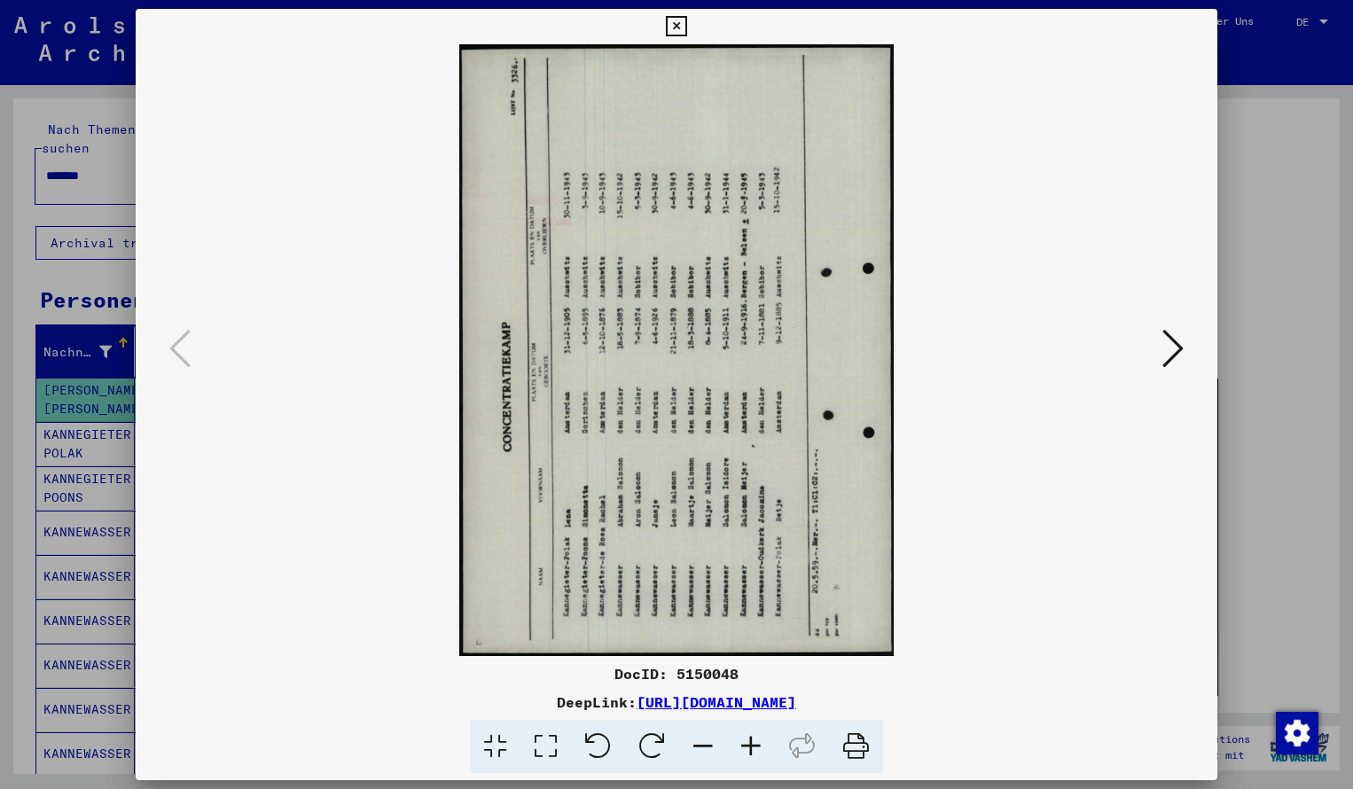
click at [667, 743] on icon at bounding box center [652, 747] width 54 height 54
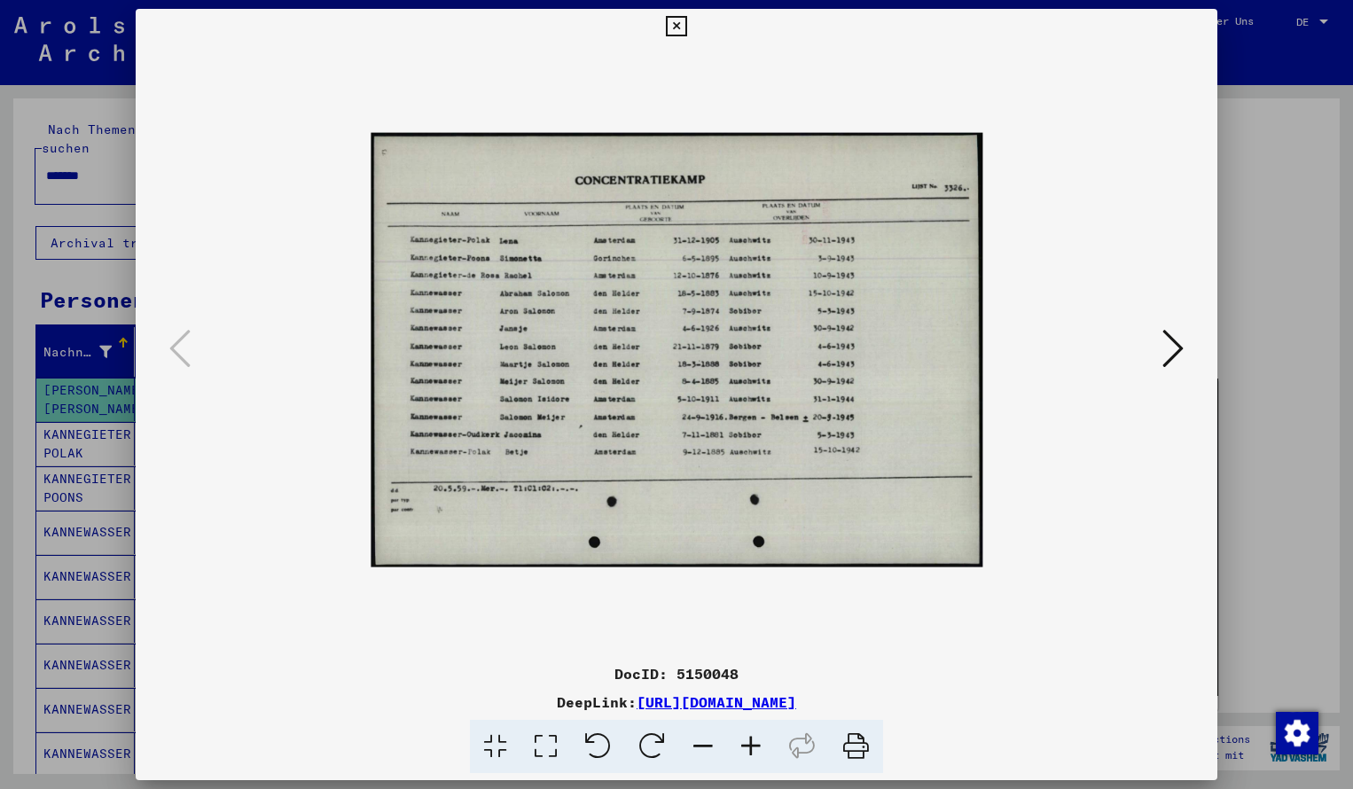
click at [748, 748] on icon at bounding box center [751, 747] width 48 height 54
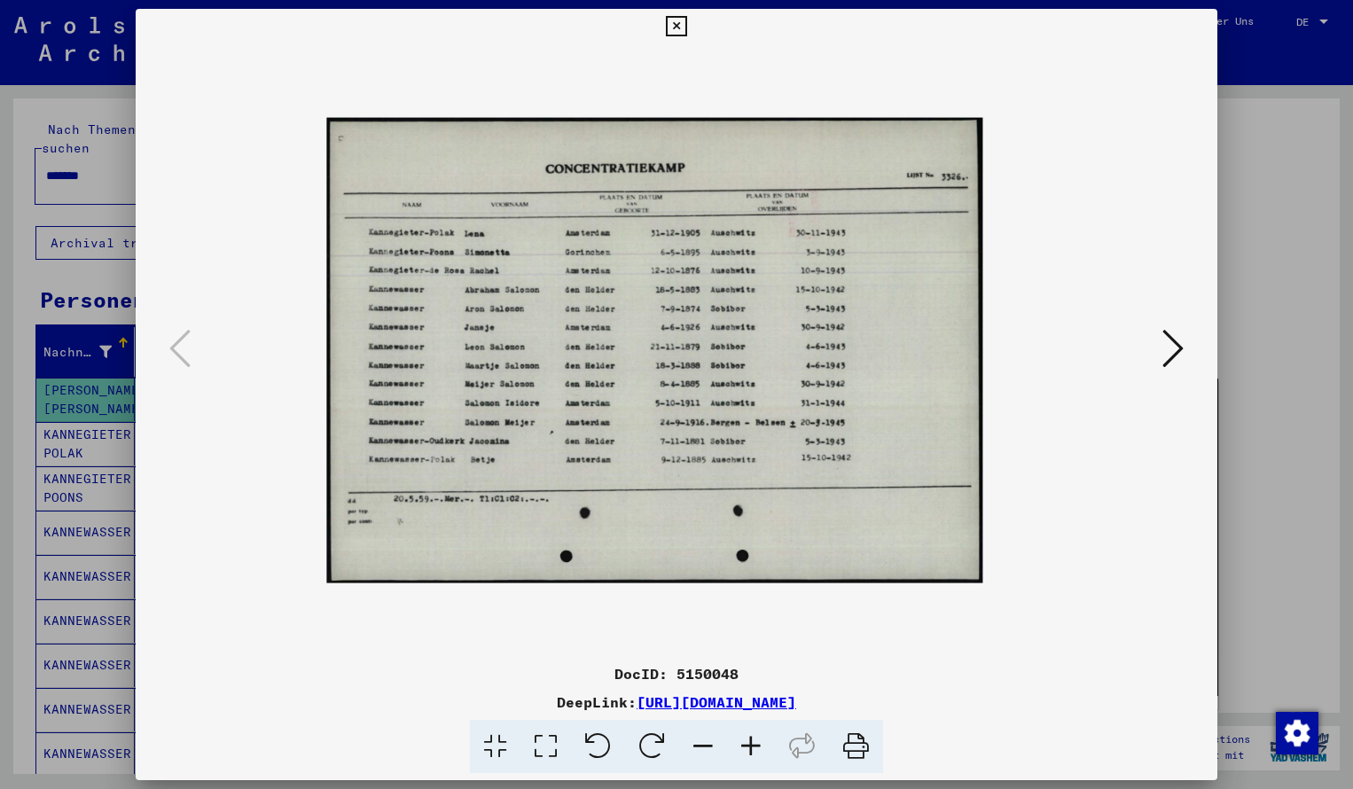
click at [748, 748] on icon at bounding box center [751, 747] width 48 height 54
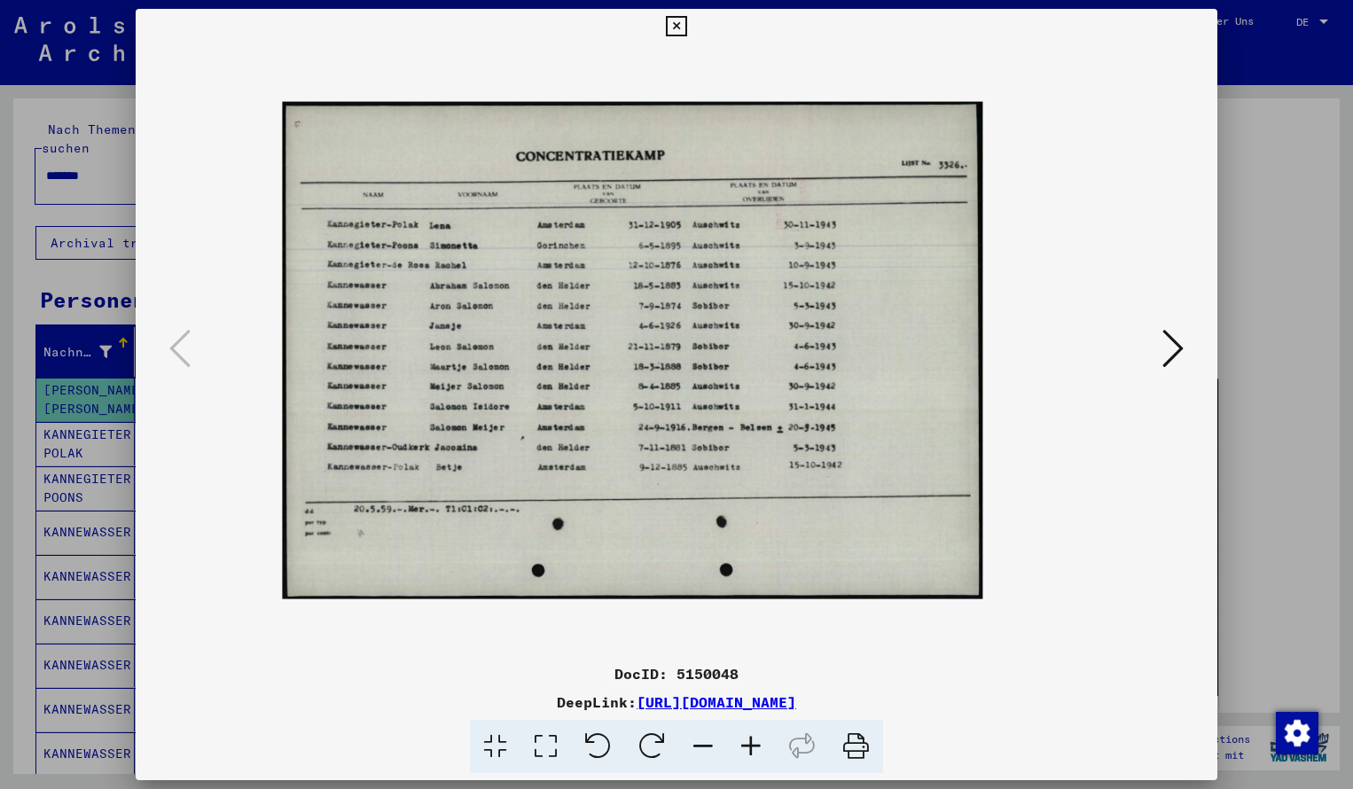
click at [748, 748] on icon at bounding box center [751, 747] width 48 height 54
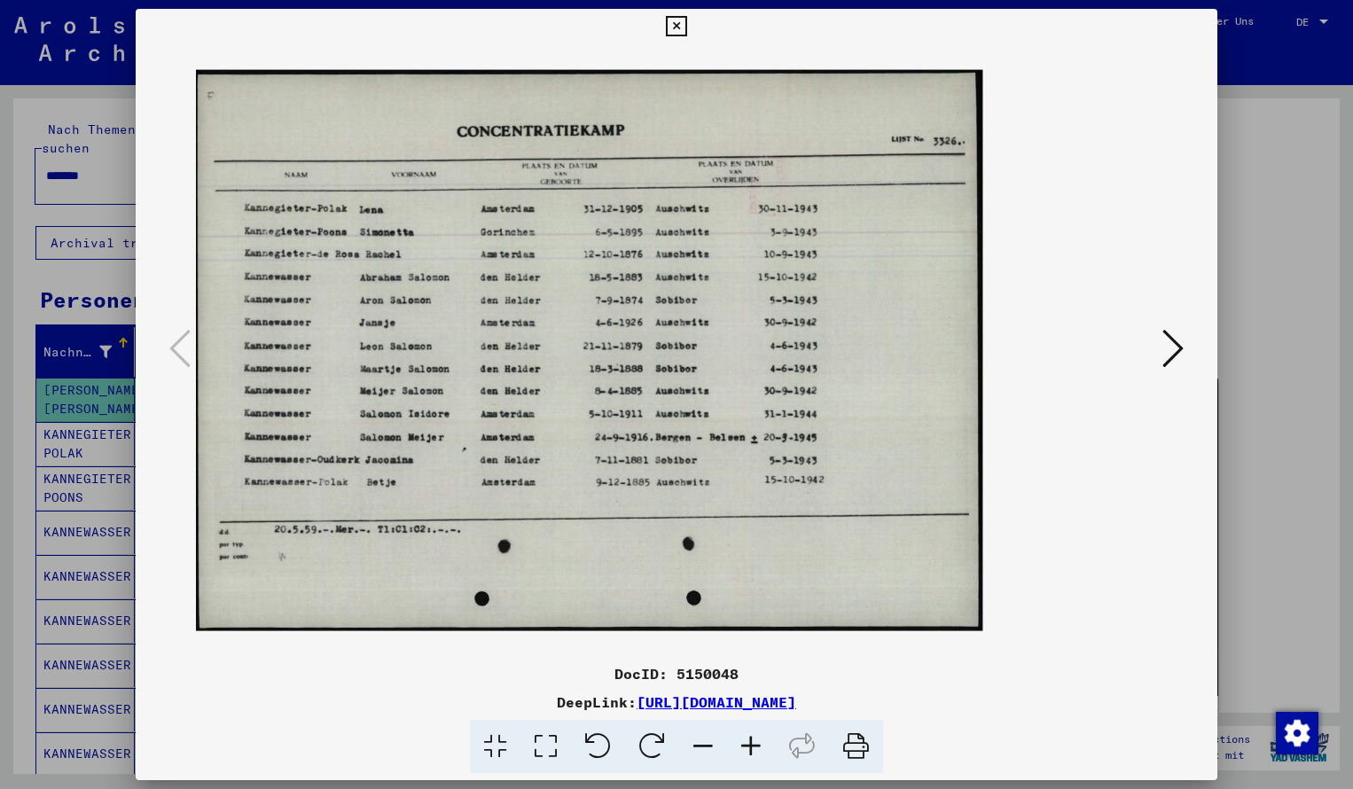
click at [748, 748] on icon at bounding box center [751, 747] width 48 height 54
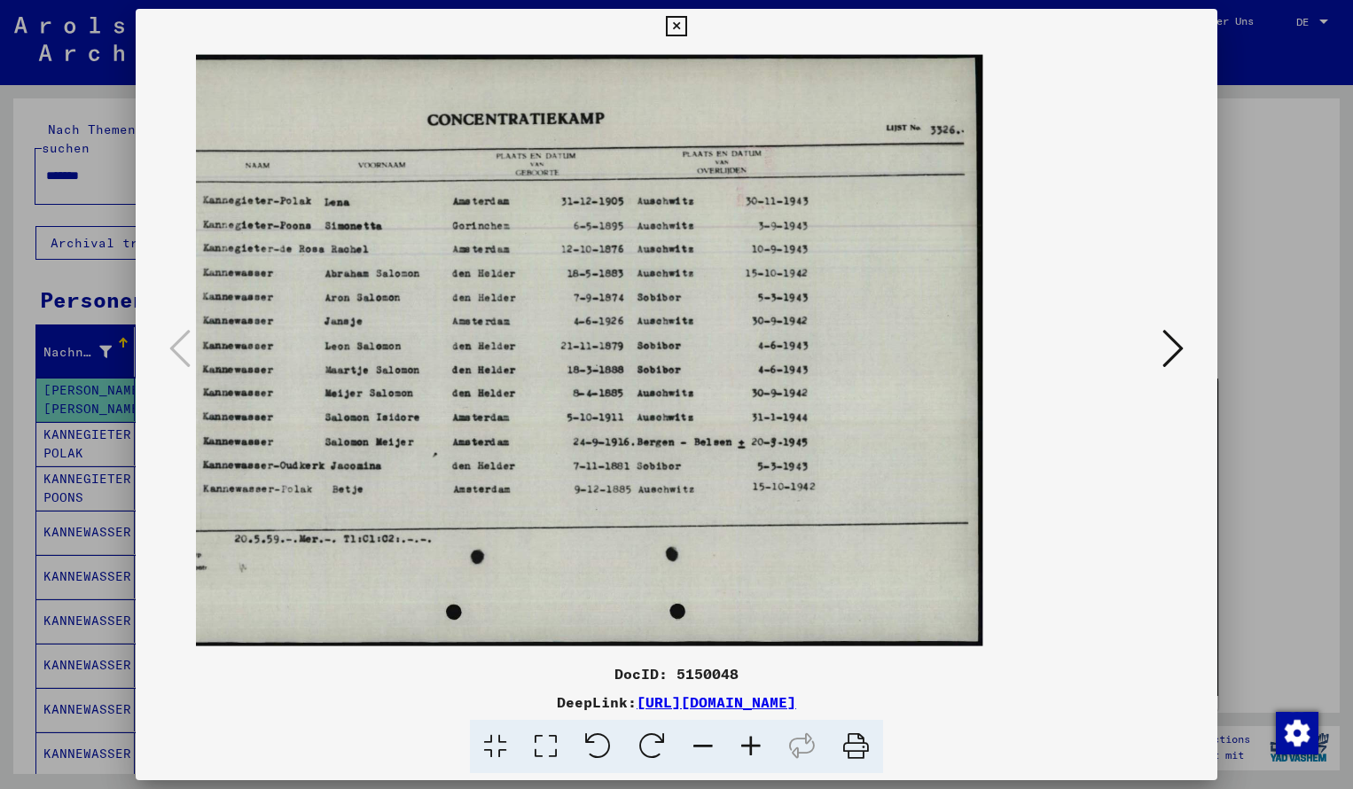
click at [686, 27] on icon at bounding box center [676, 26] width 20 height 21
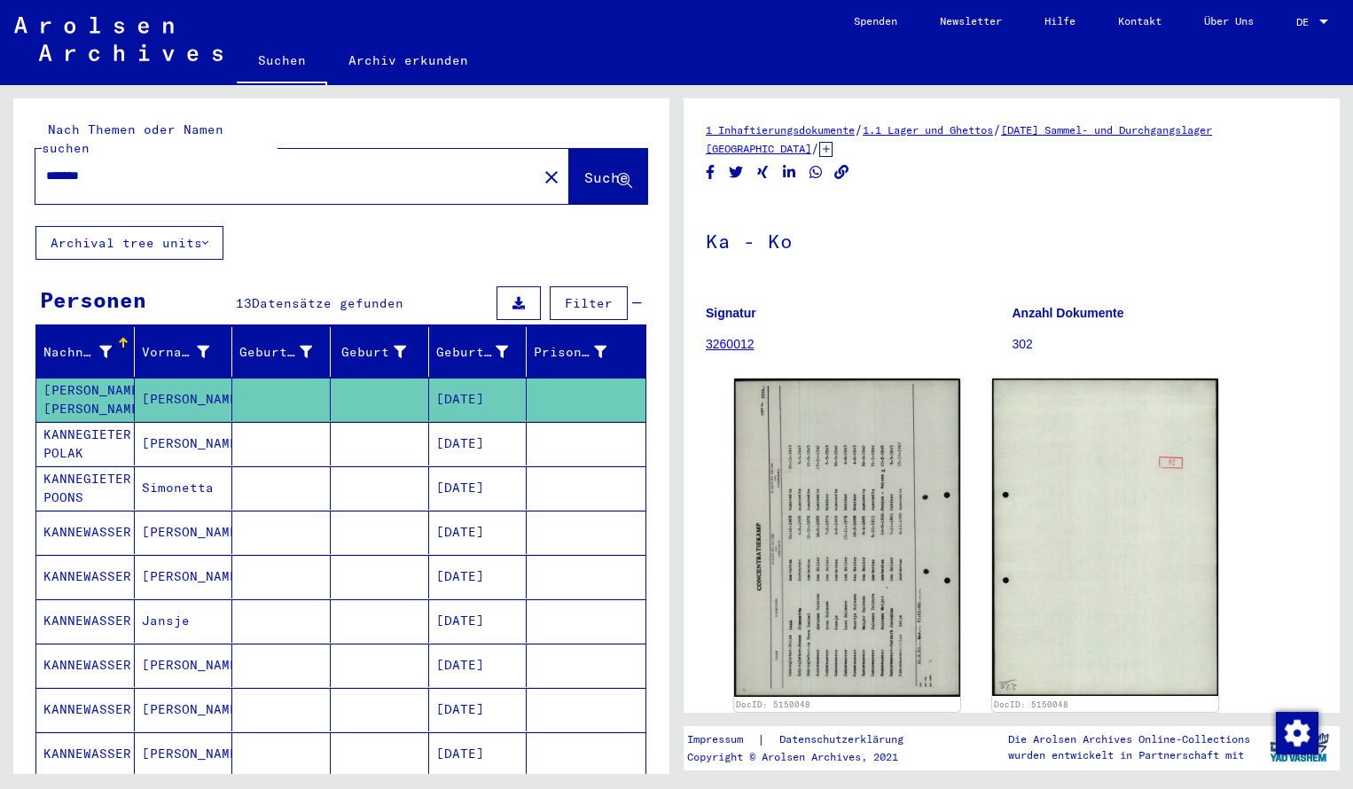
click at [115, 167] on input "*******" at bounding box center [286, 176] width 480 height 19
click at [590, 168] on span "Suche" at bounding box center [606, 177] width 44 height 18
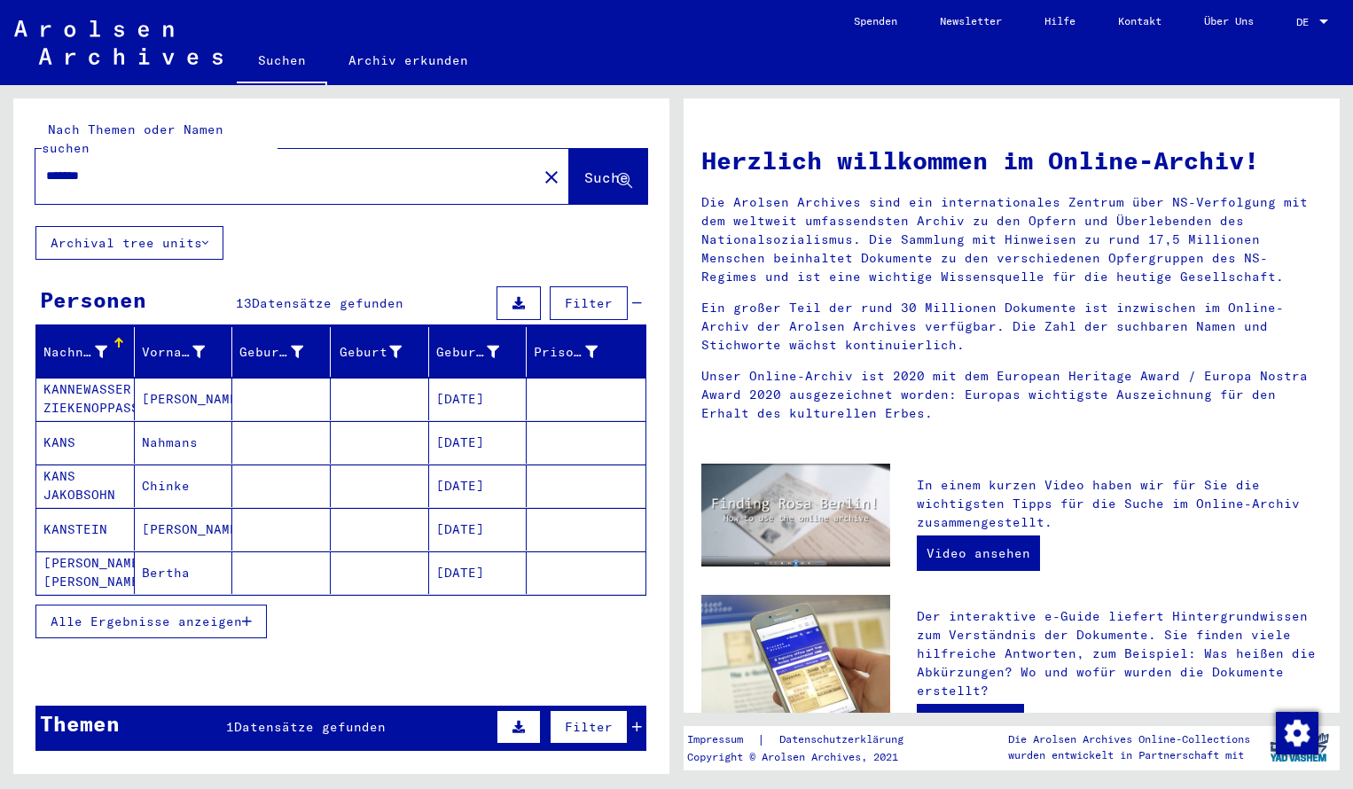
click at [101, 392] on mat-cell "KANNEWASSER ZIEKENOPPASSER" at bounding box center [85, 399] width 98 height 43
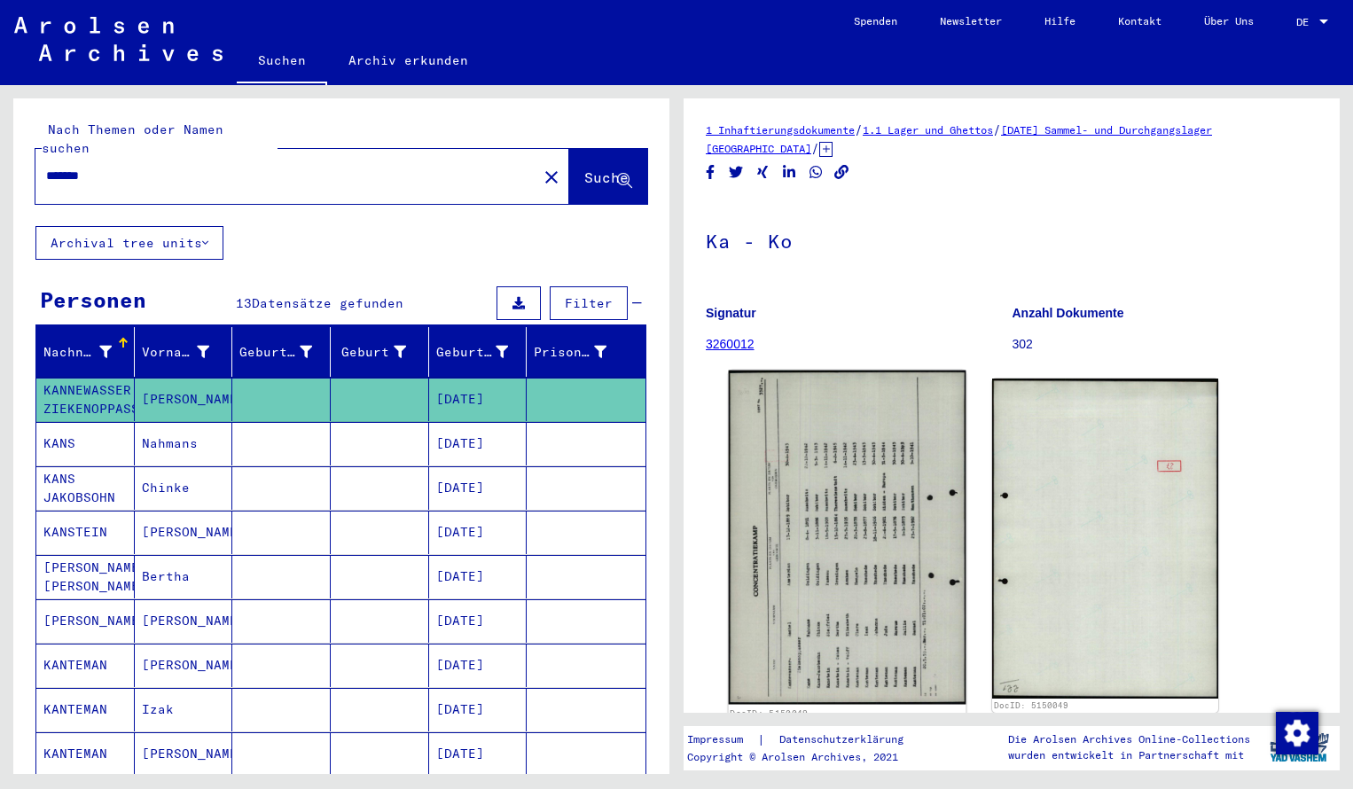
click at [804, 519] on img at bounding box center [848, 538] width 238 height 334
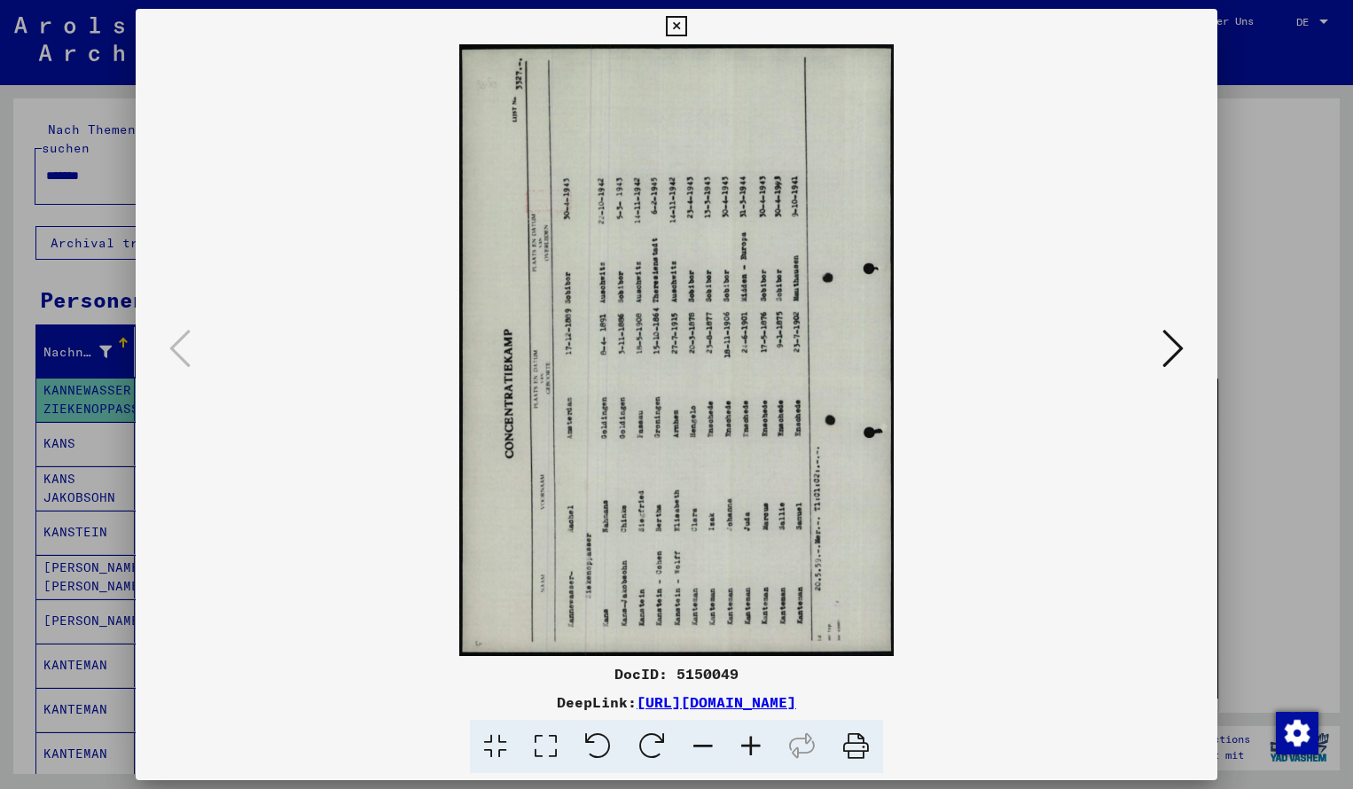
click at [651, 743] on icon at bounding box center [652, 747] width 54 height 54
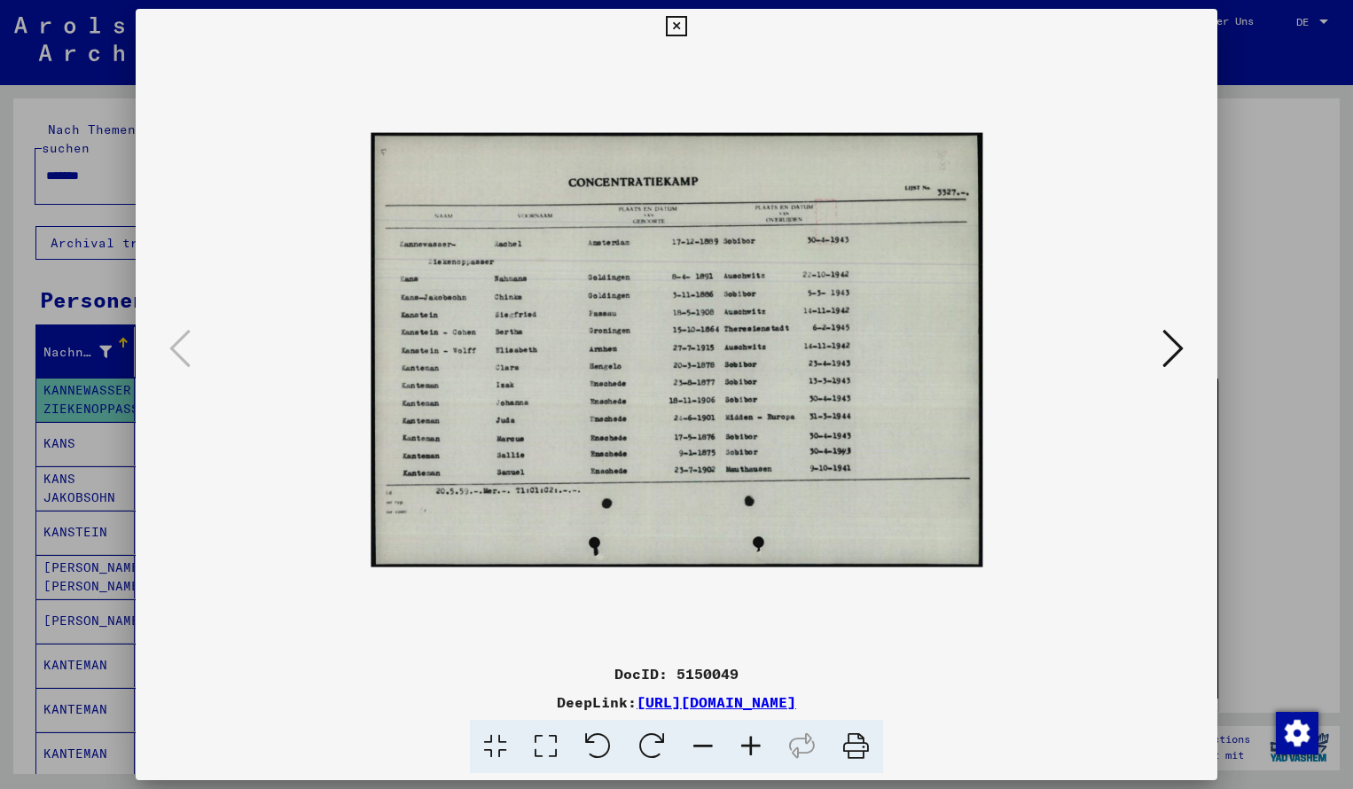
click at [747, 747] on icon at bounding box center [751, 747] width 48 height 54
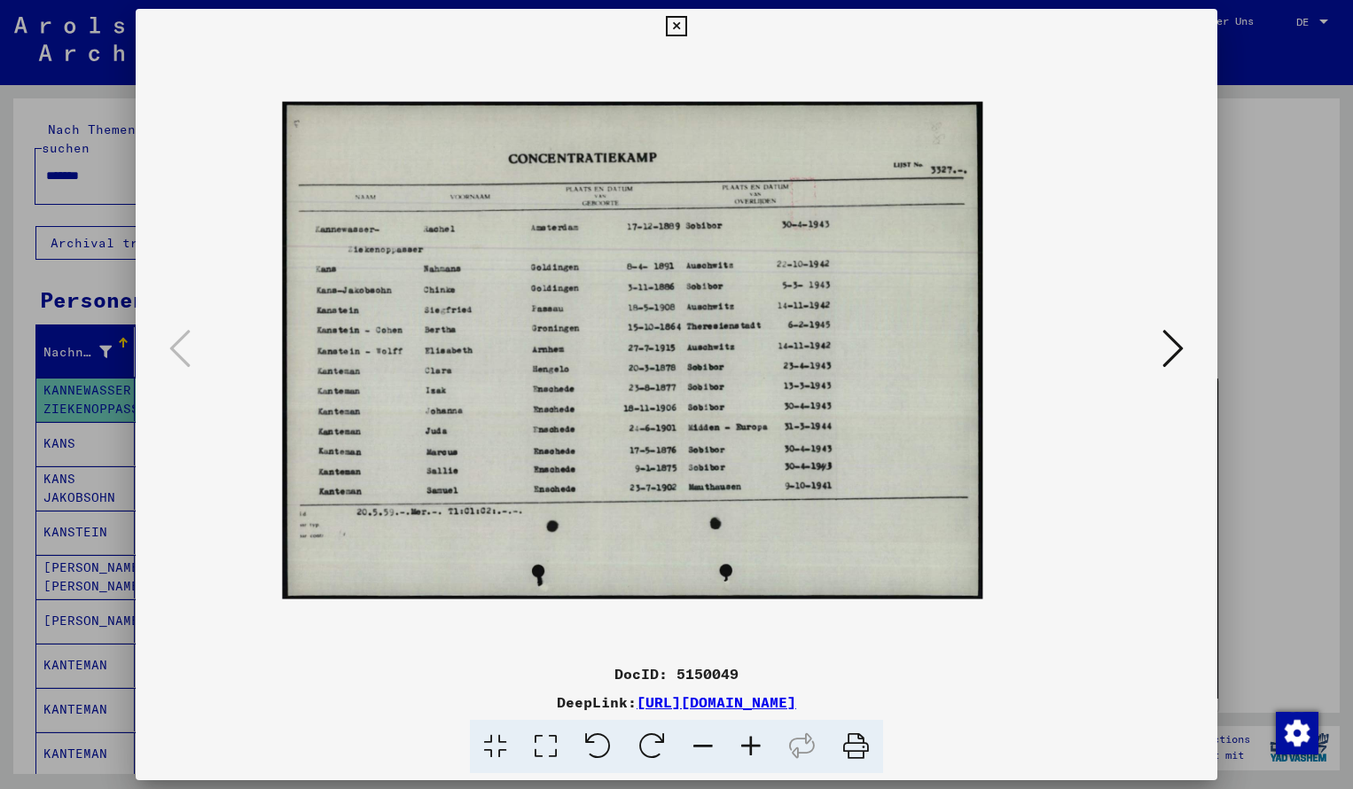
click at [747, 747] on icon at bounding box center [751, 747] width 48 height 54
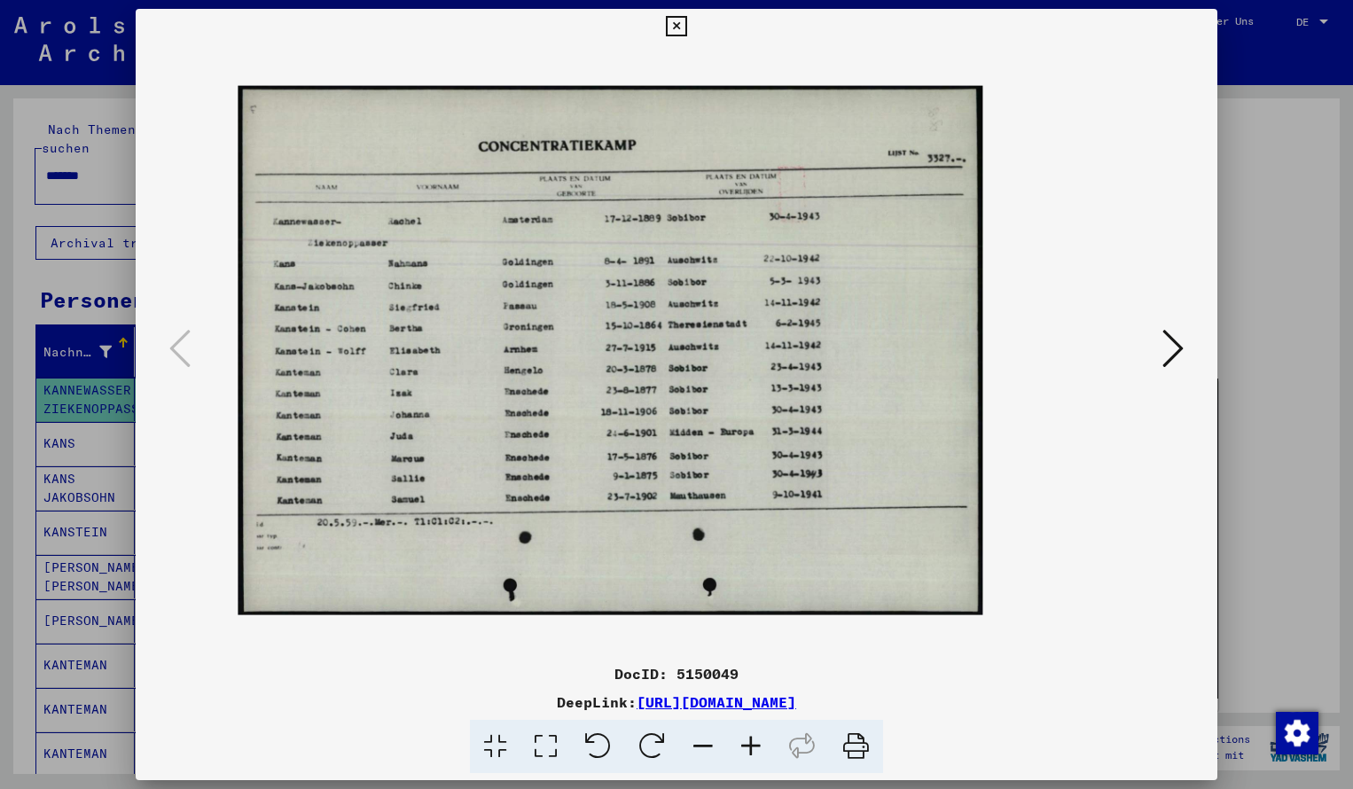
click at [747, 747] on icon at bounding box center [751, 747] width 48 height 54
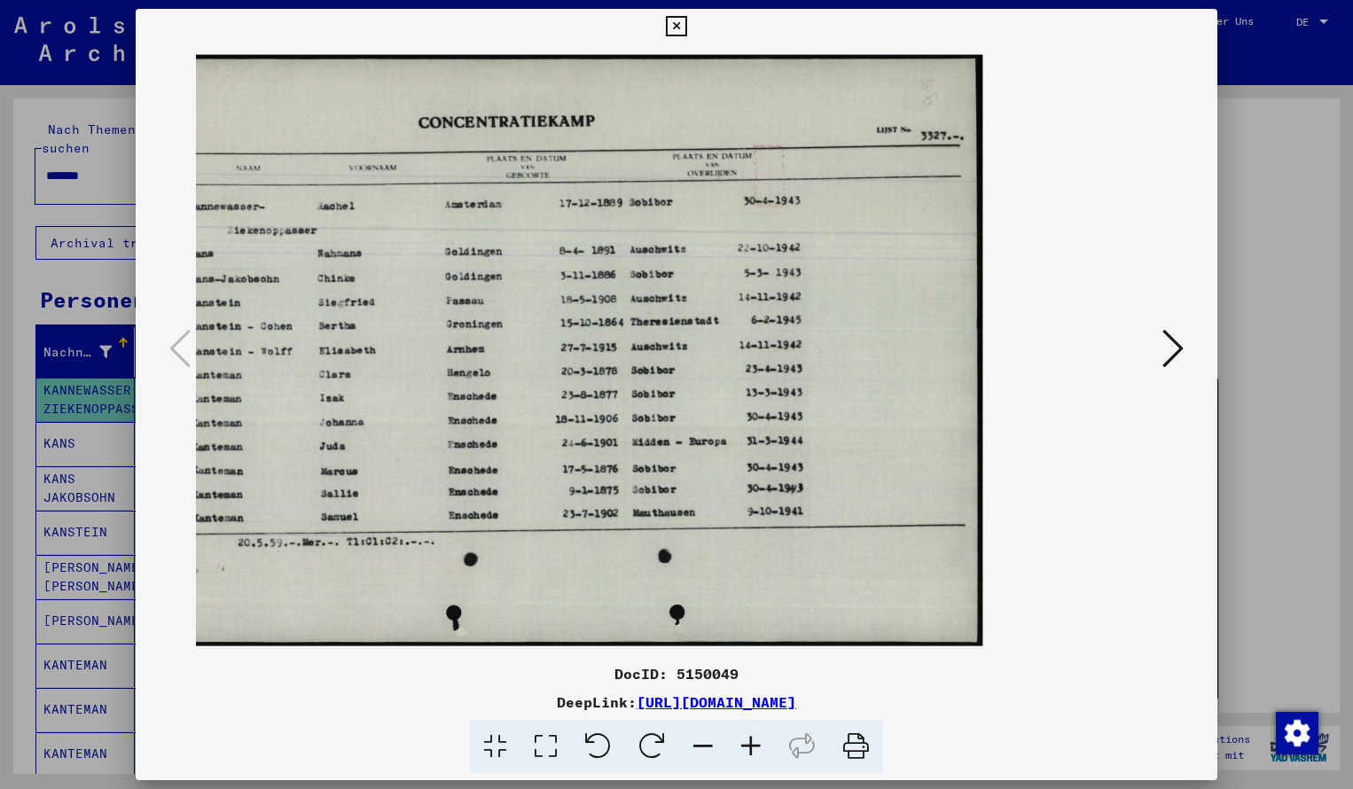
click at [686, 27] on icon at bounding box center [676, 26] width 20 height 21
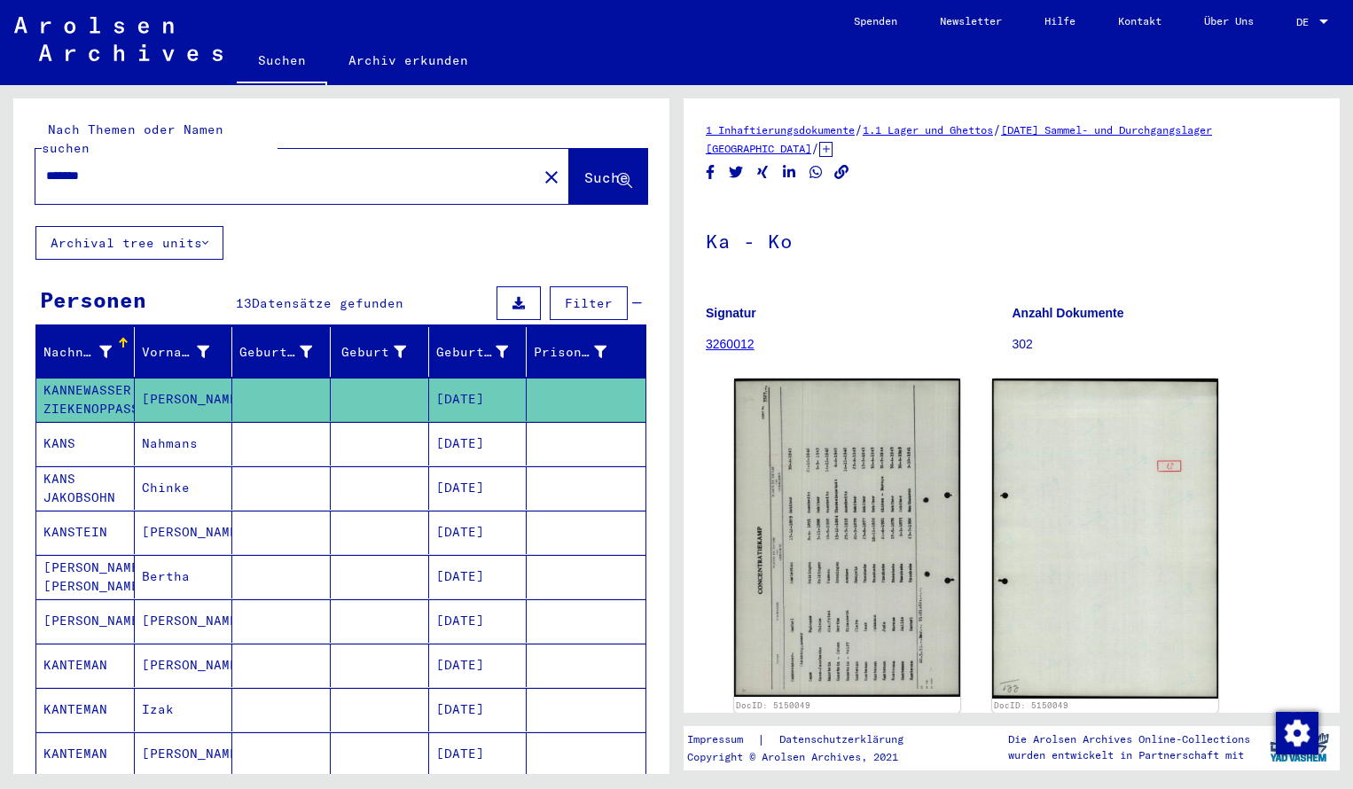
click at [111, 167] on input "*******" at bounding box center [286, 176] width 480 height 19
click at [573, 170] on button "Suche" at bounding box center [608, 176] width 78 height 55
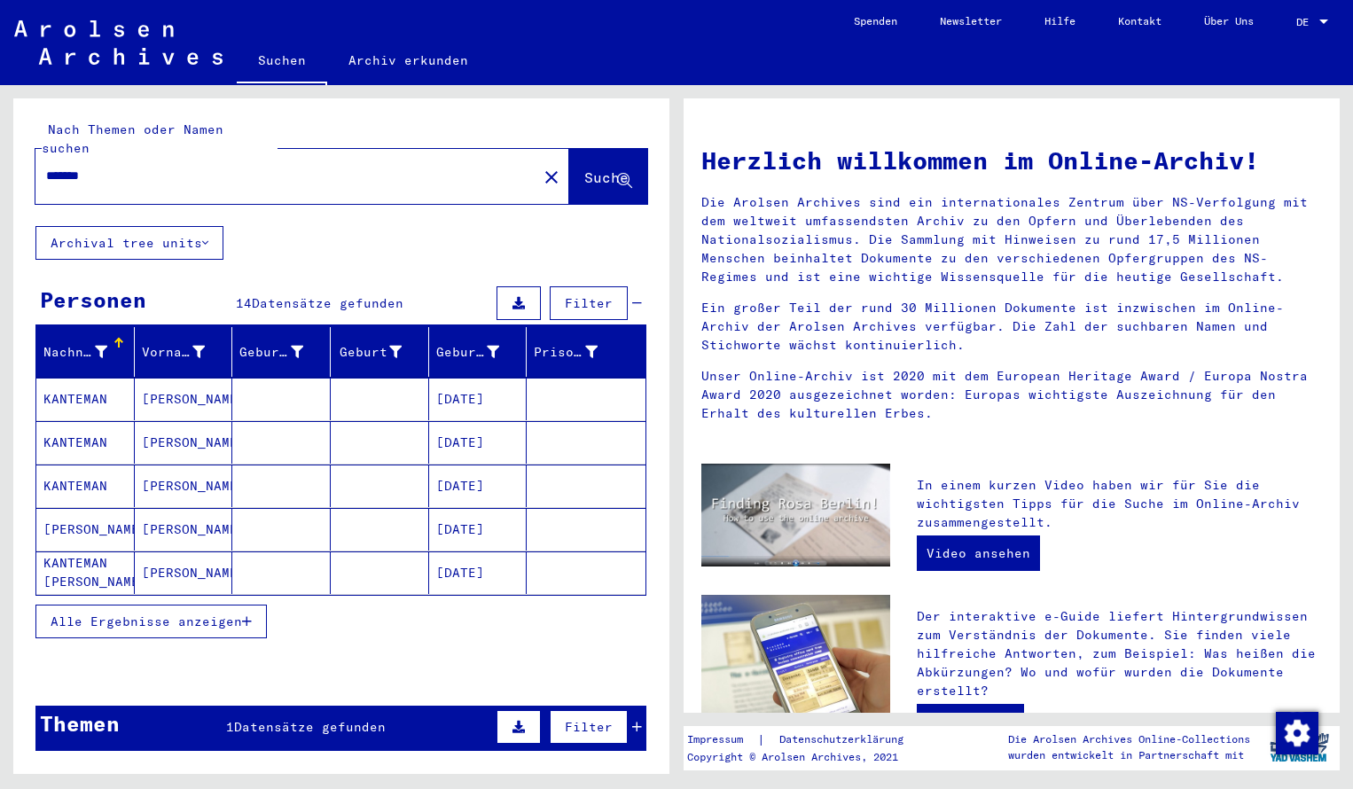
click at [77, 378] on mat-cell "KANTEMAN" at bounding box center [85, 399] width 98 height 43
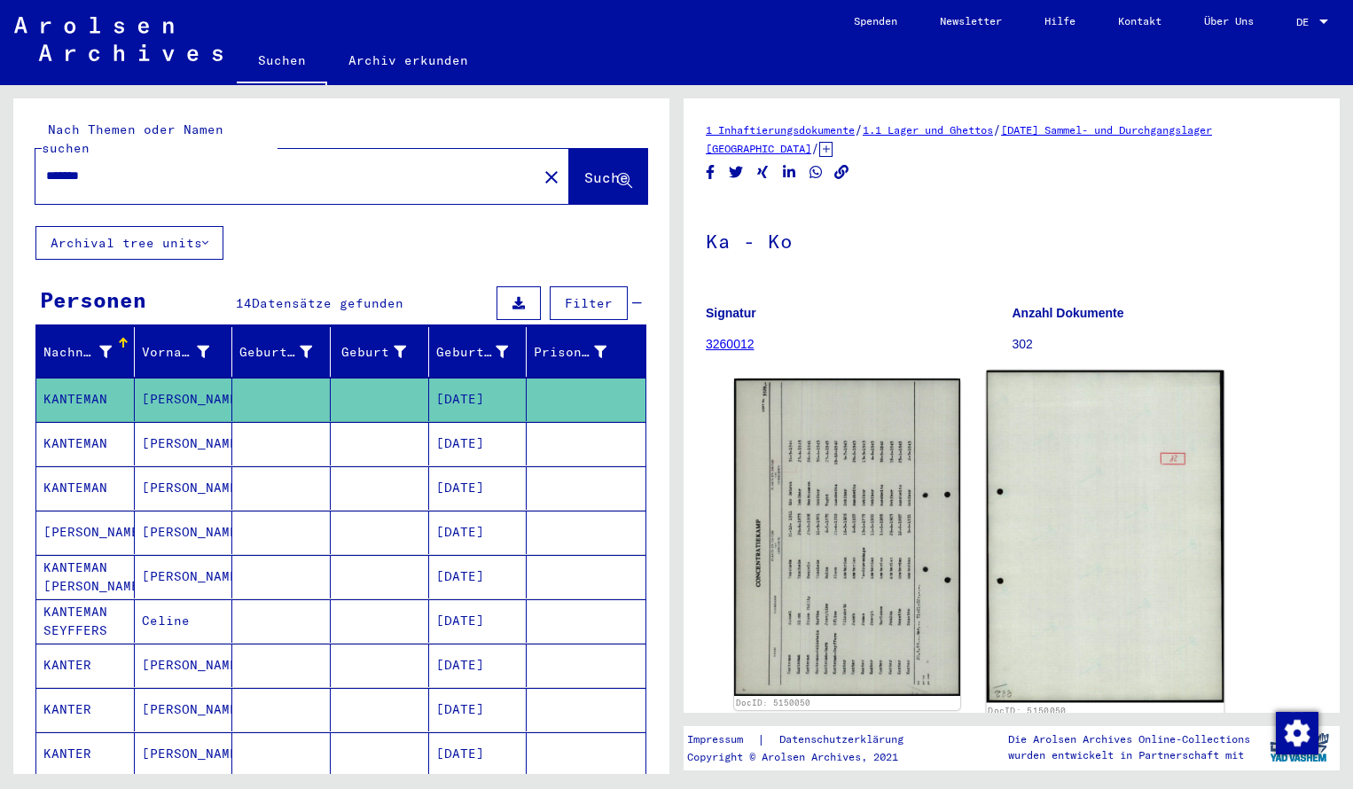
click at [913, 546] on img at bounding box center [847, 536] width 226 height 316
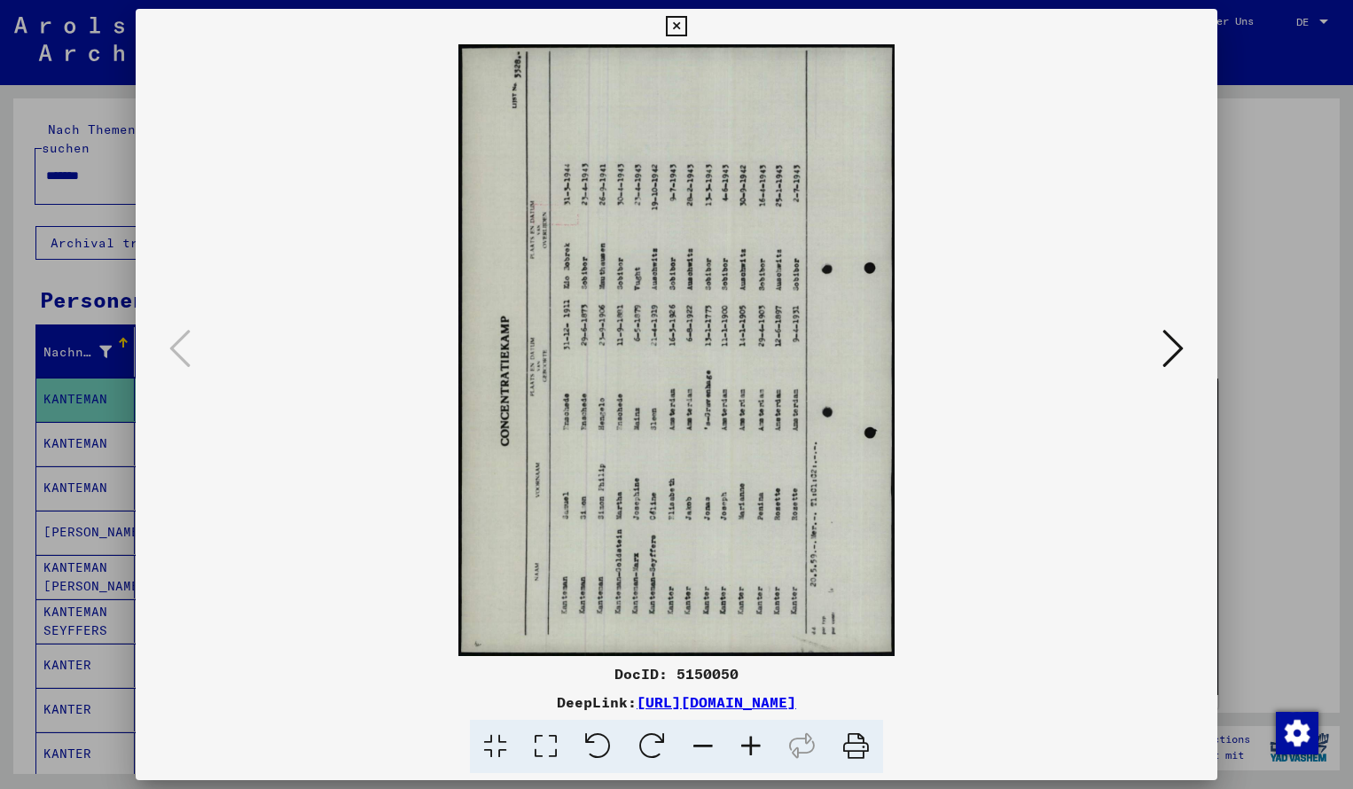
click at [642, 746] on icon at bounding box center [652, 747] width 54 height 54
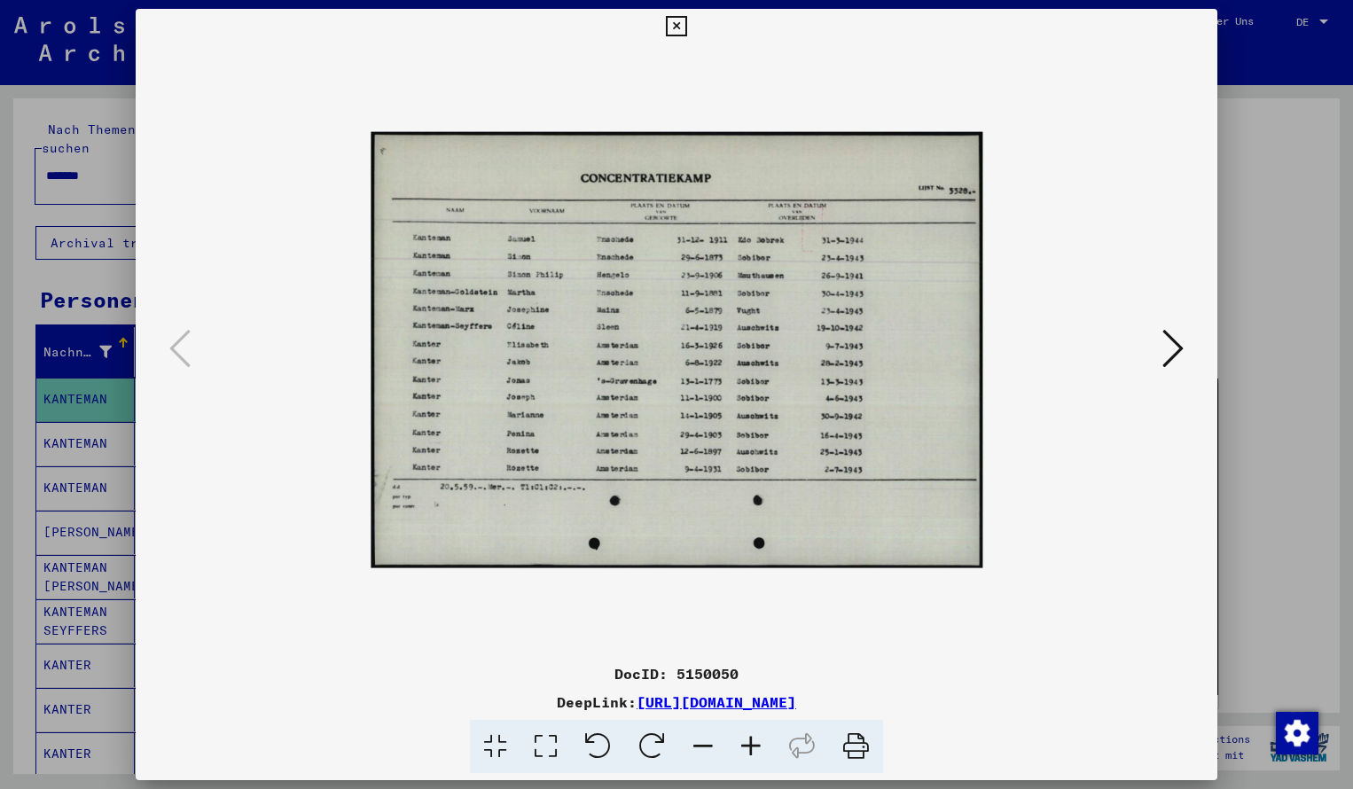
click at [761, 743] on icon at bounding box center [751, 747] width 48 height 54
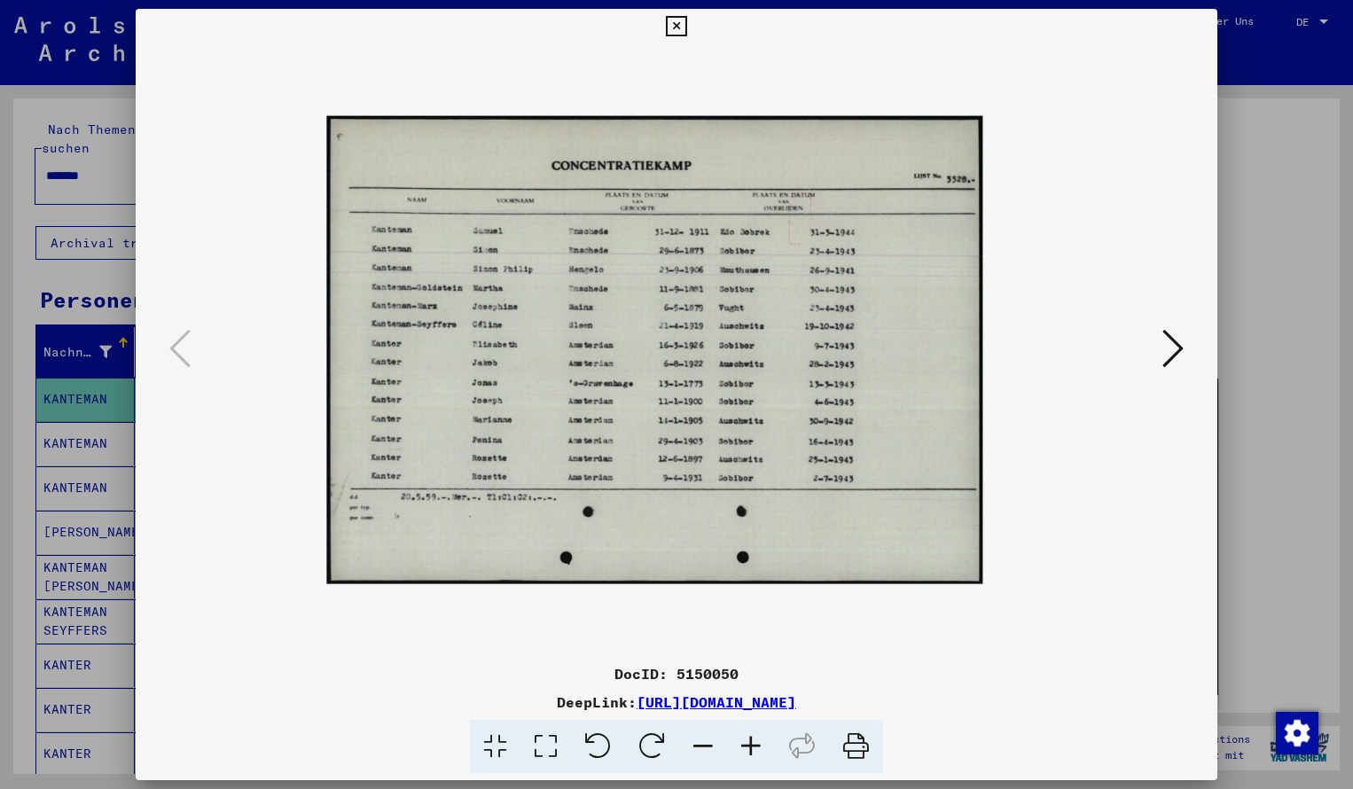
click at [761, 743] on icon at bounding box center [751, 747] width 48 height 54
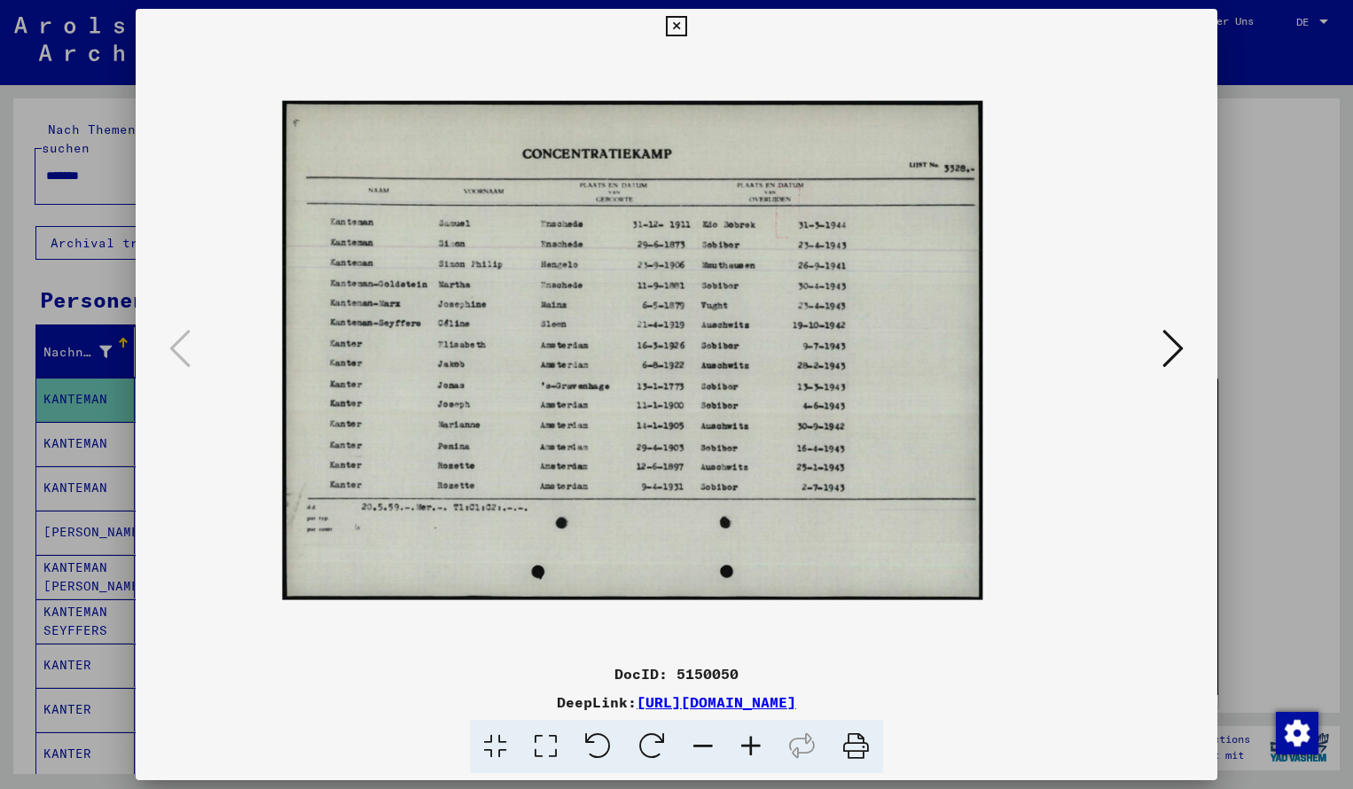
click at [761, 743] on icon at bounding box center [751, 747] width 48 height 54
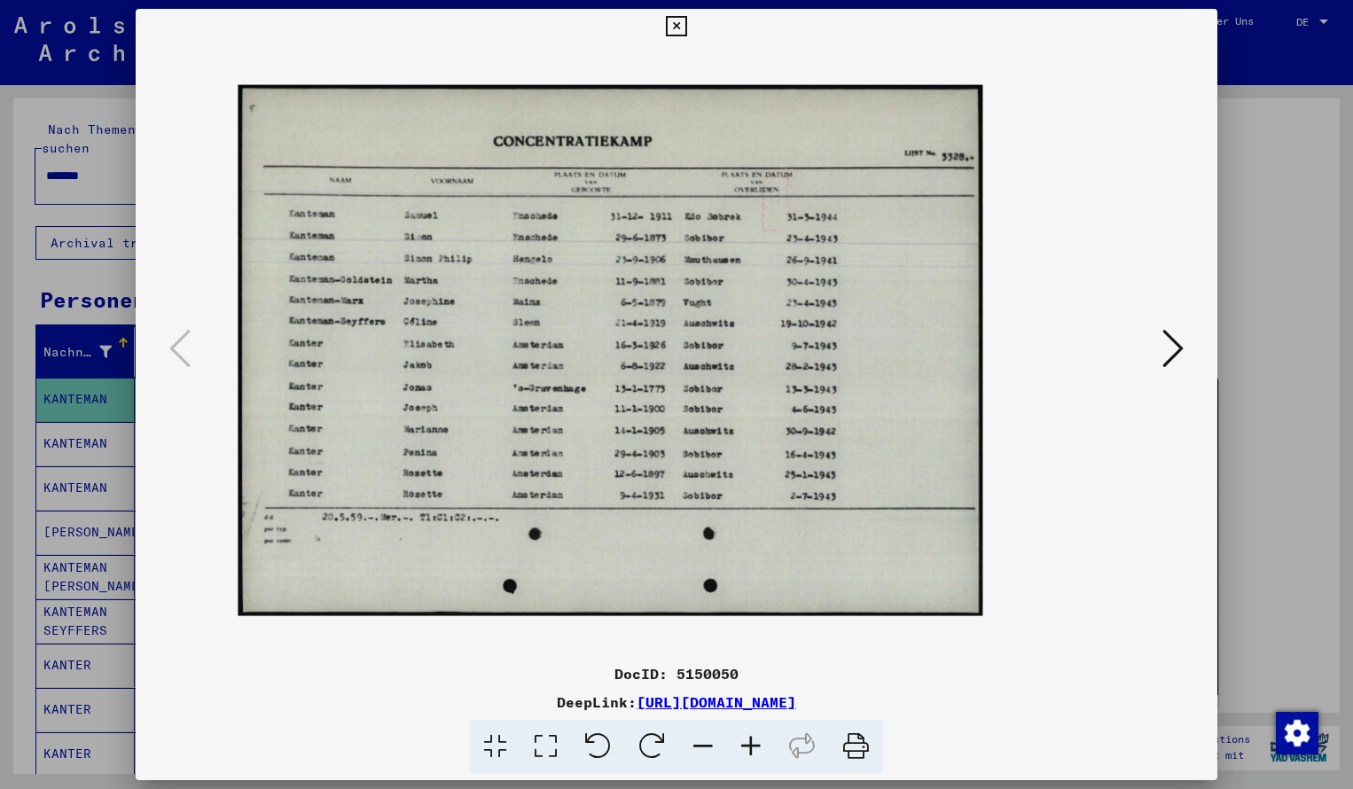
click at [761, 743] on icon at bounding box center [751, 747] width 48 height 54
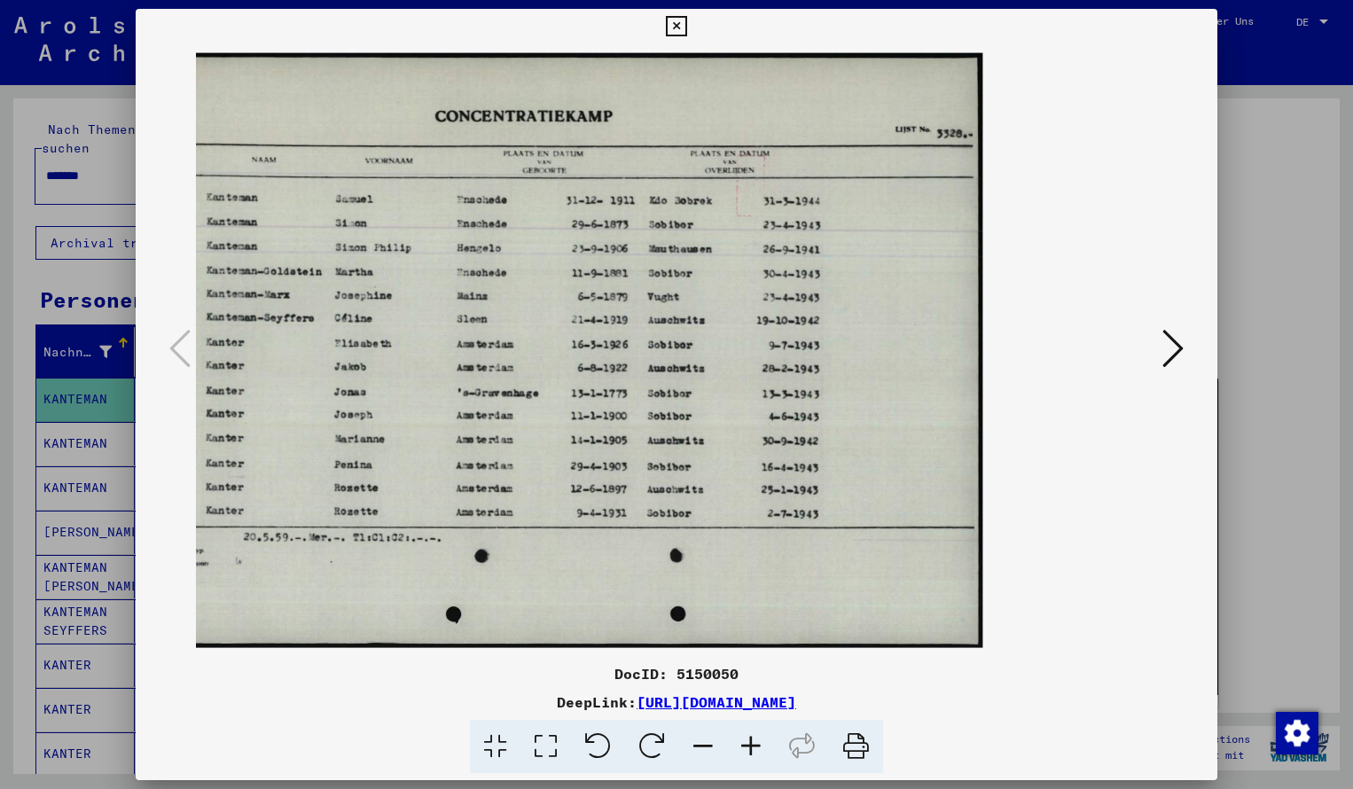
click at [761, 743] on icon at bounding box center [751, 747] width 48 height 54
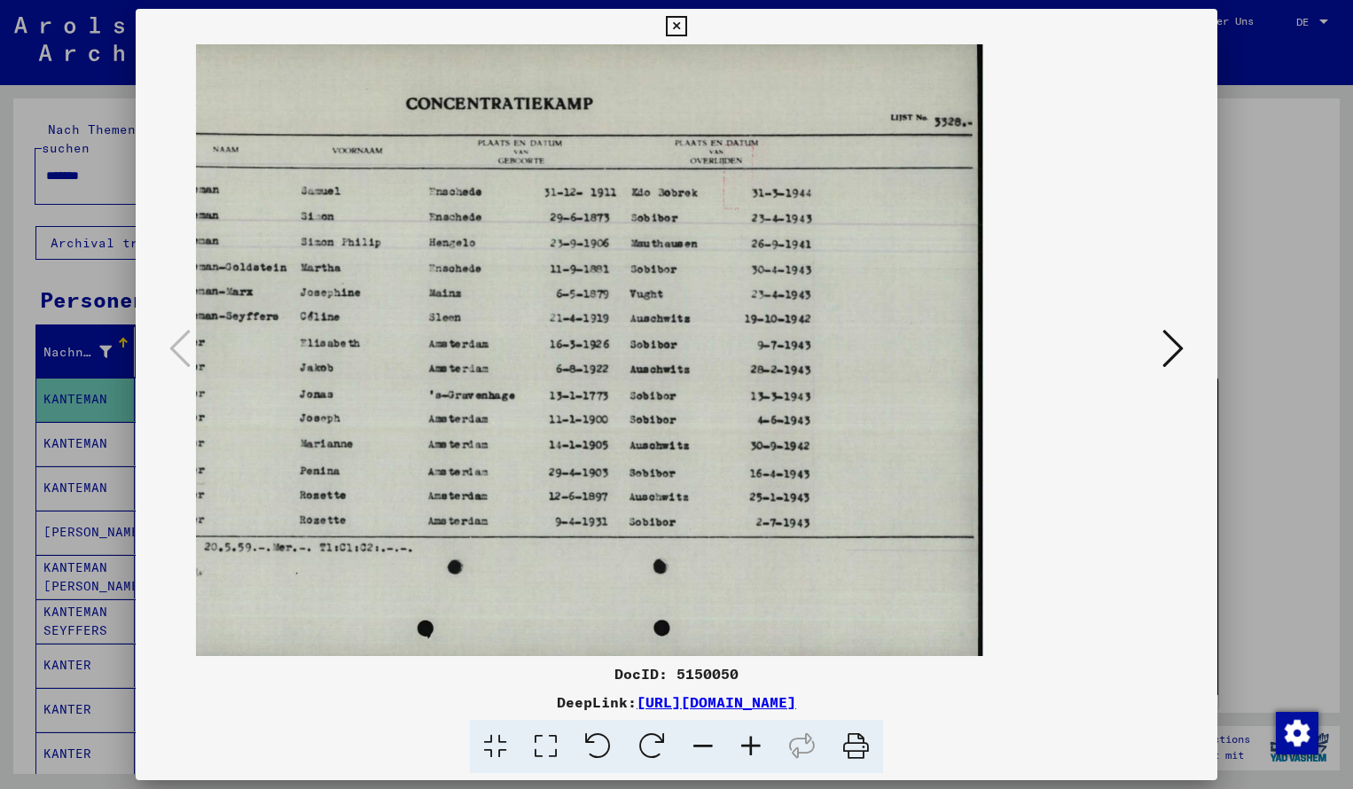
click at [706, 748] on icon at bounding box center [703, 747] width 48 height 54
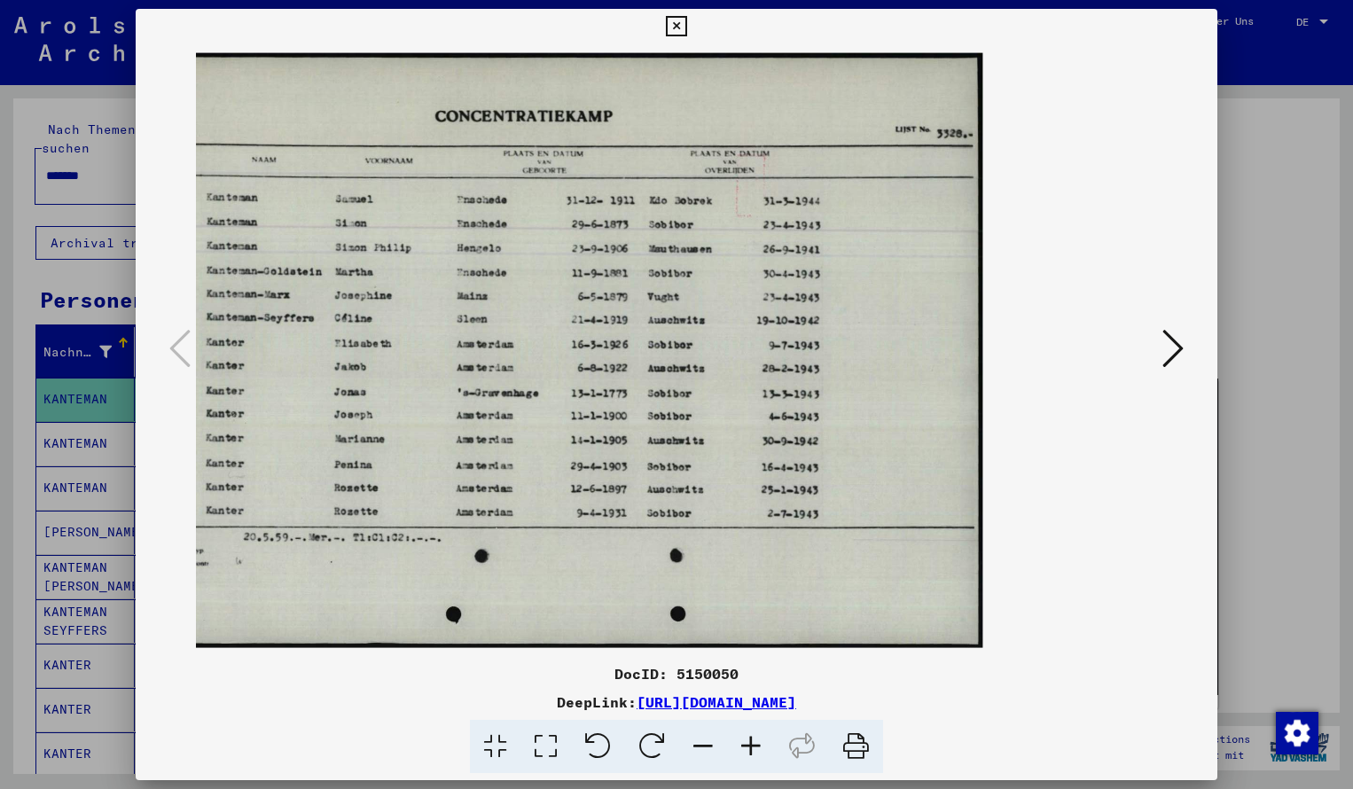
click at [686, 25] on icon at bounding box center [676, 26] width 20 height 21
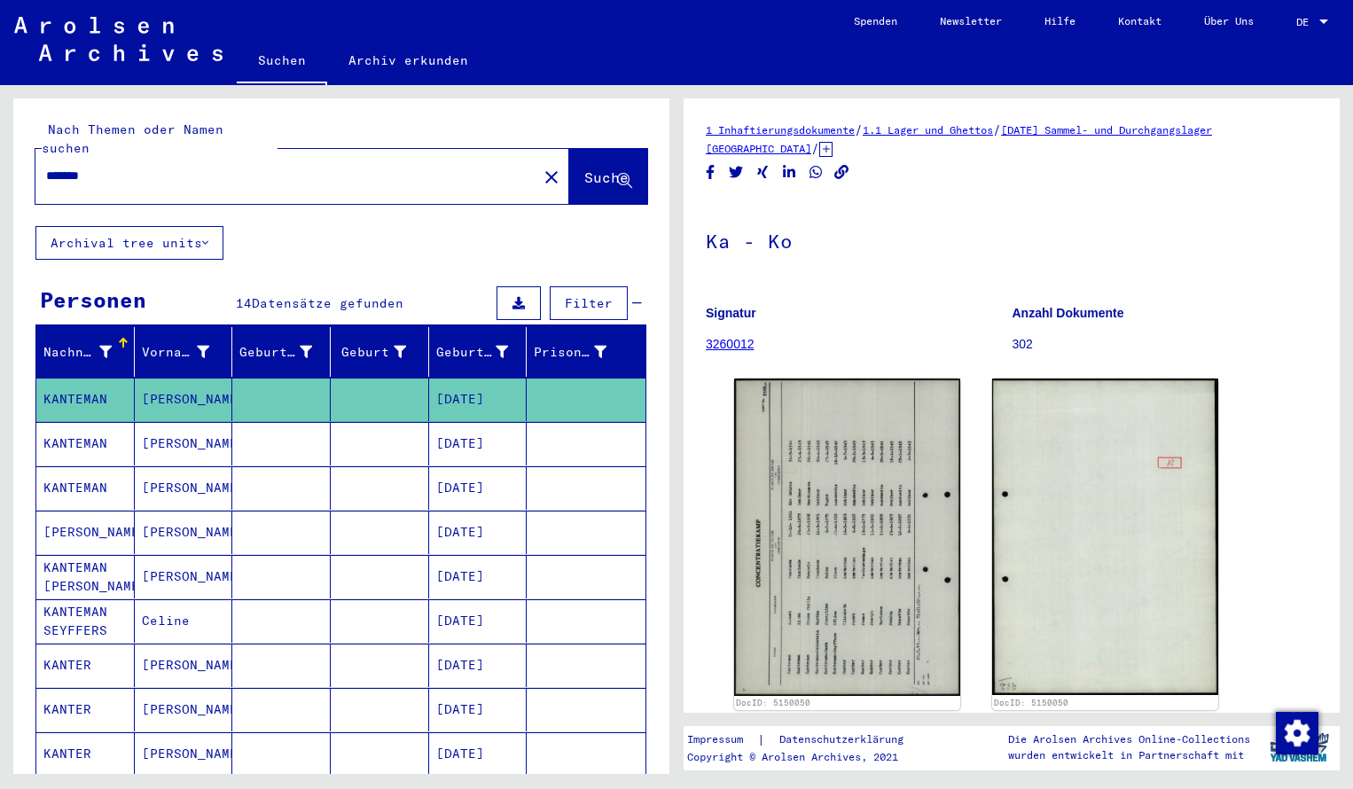
click at [118, 167] on input "*******" at bounding box center [286, 176] width 480 height 19
click at [584, 169] on span "Suche" at bounding box center [608, 178] width 48 height 19
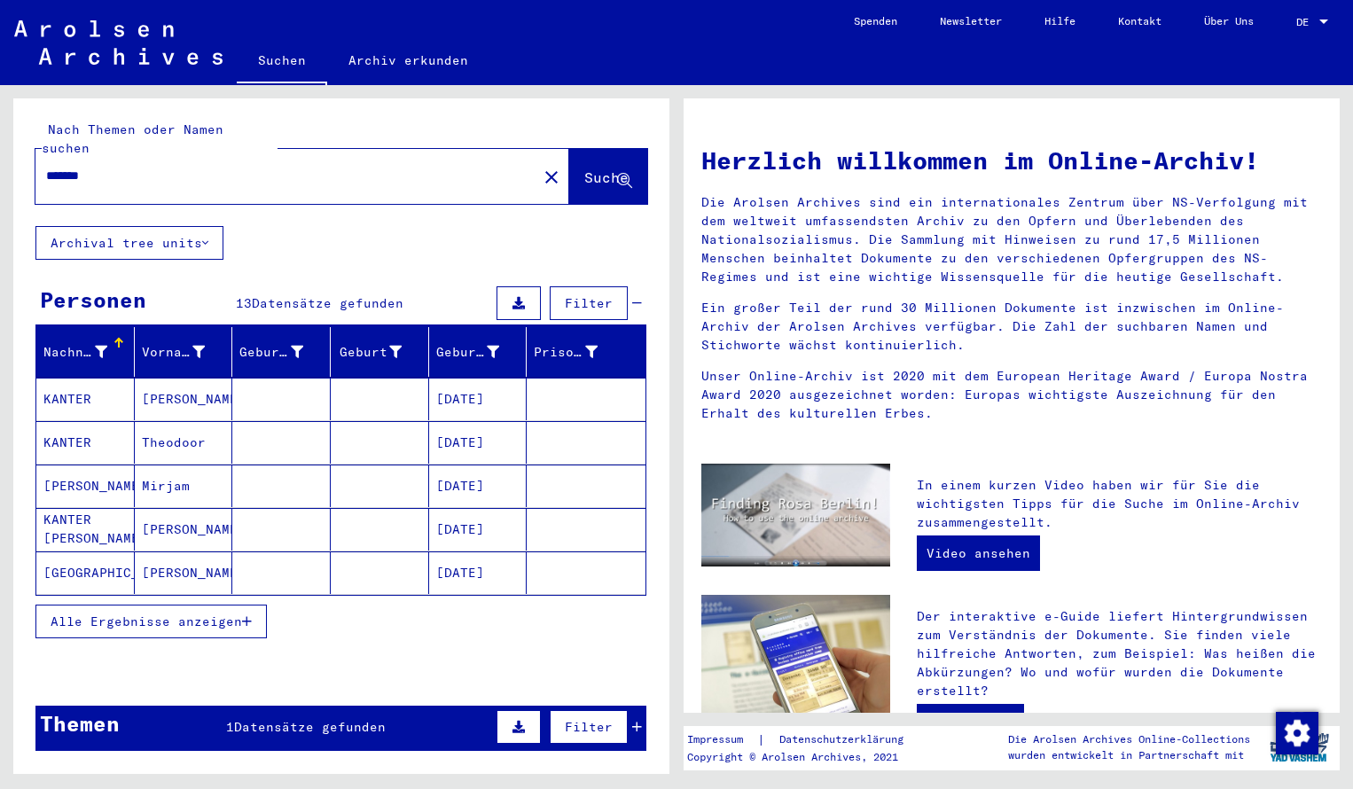
click at [79, 379] on mat-cell "KANTER" at bounding box center [85, 399] width 98 height 43
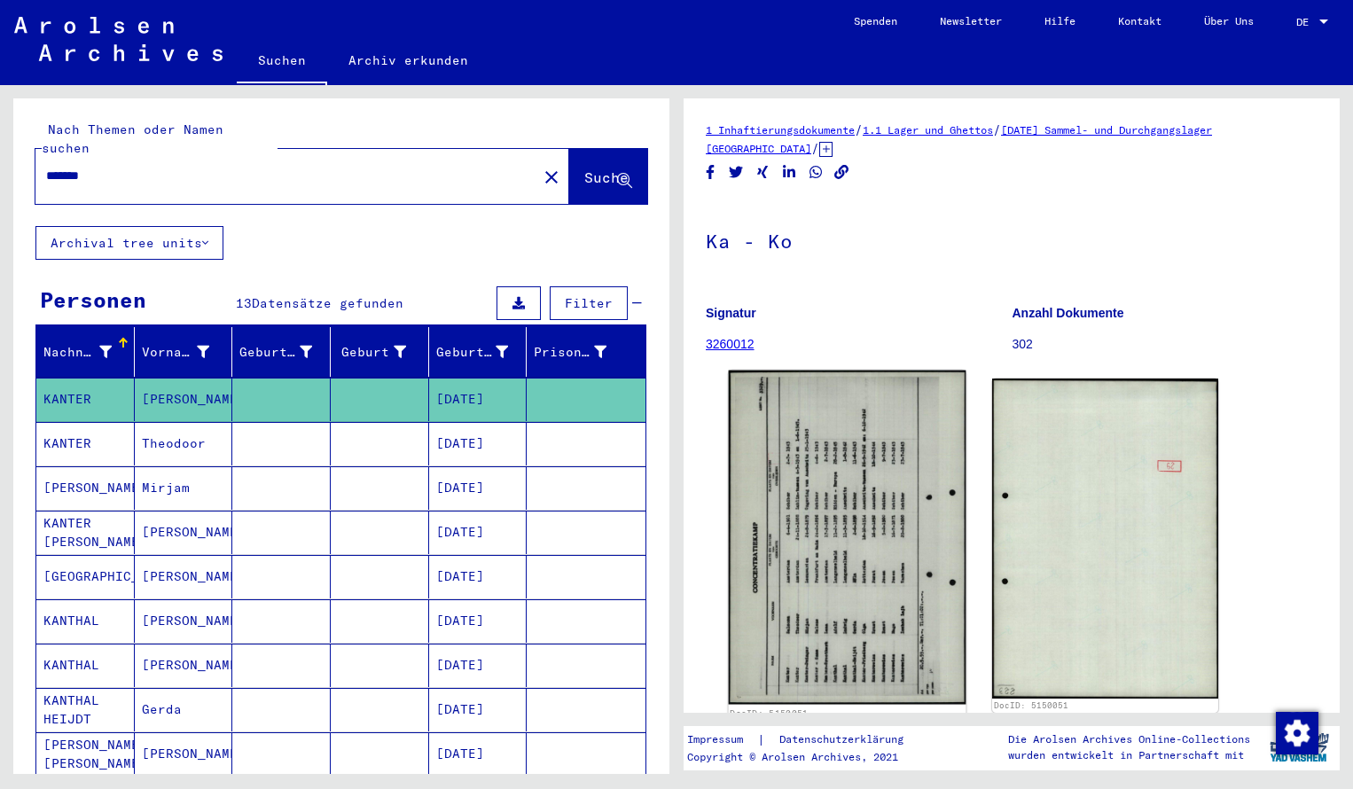
click at [785, 507] on img at bounding box center [848, 538] width 238 height 334
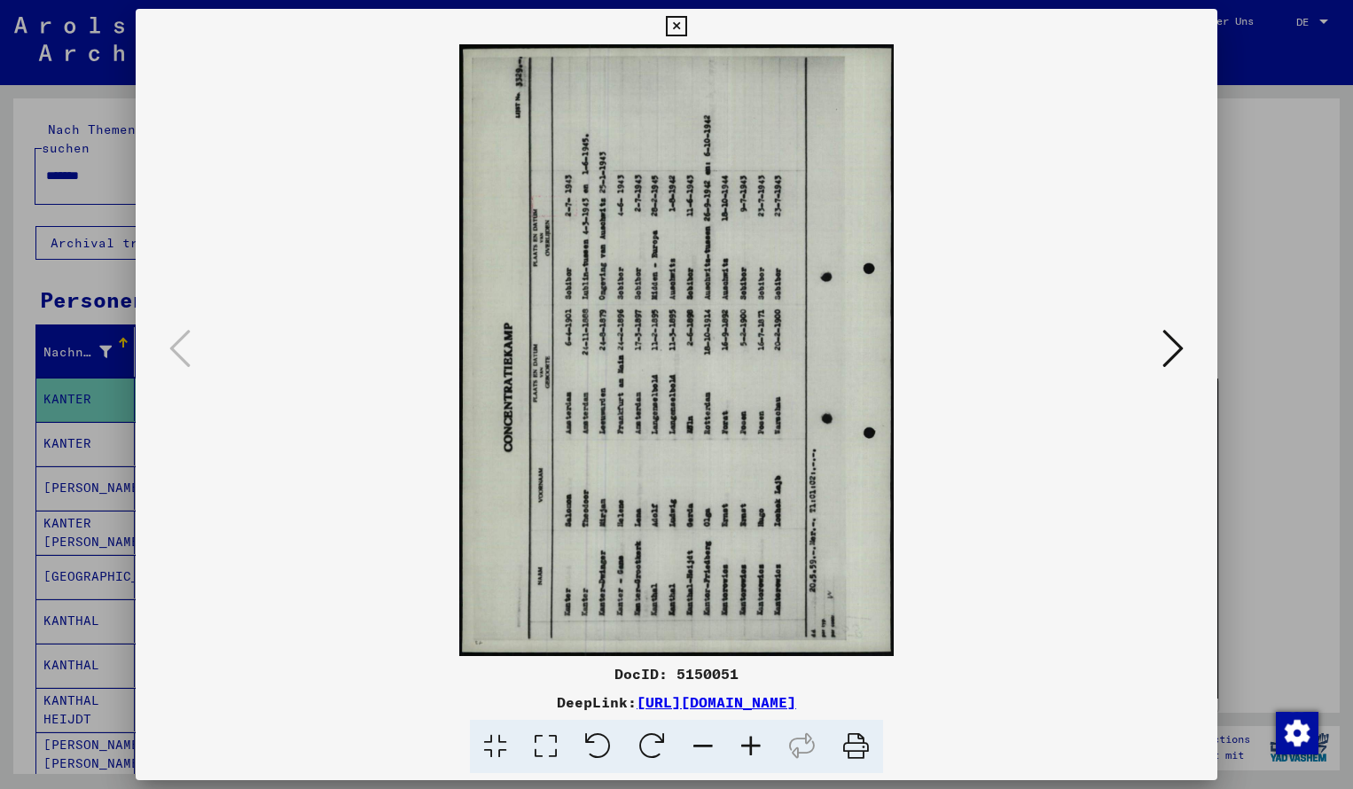
click at [651, 747] on icon at bounding box center [652, 747] width 54 height 54
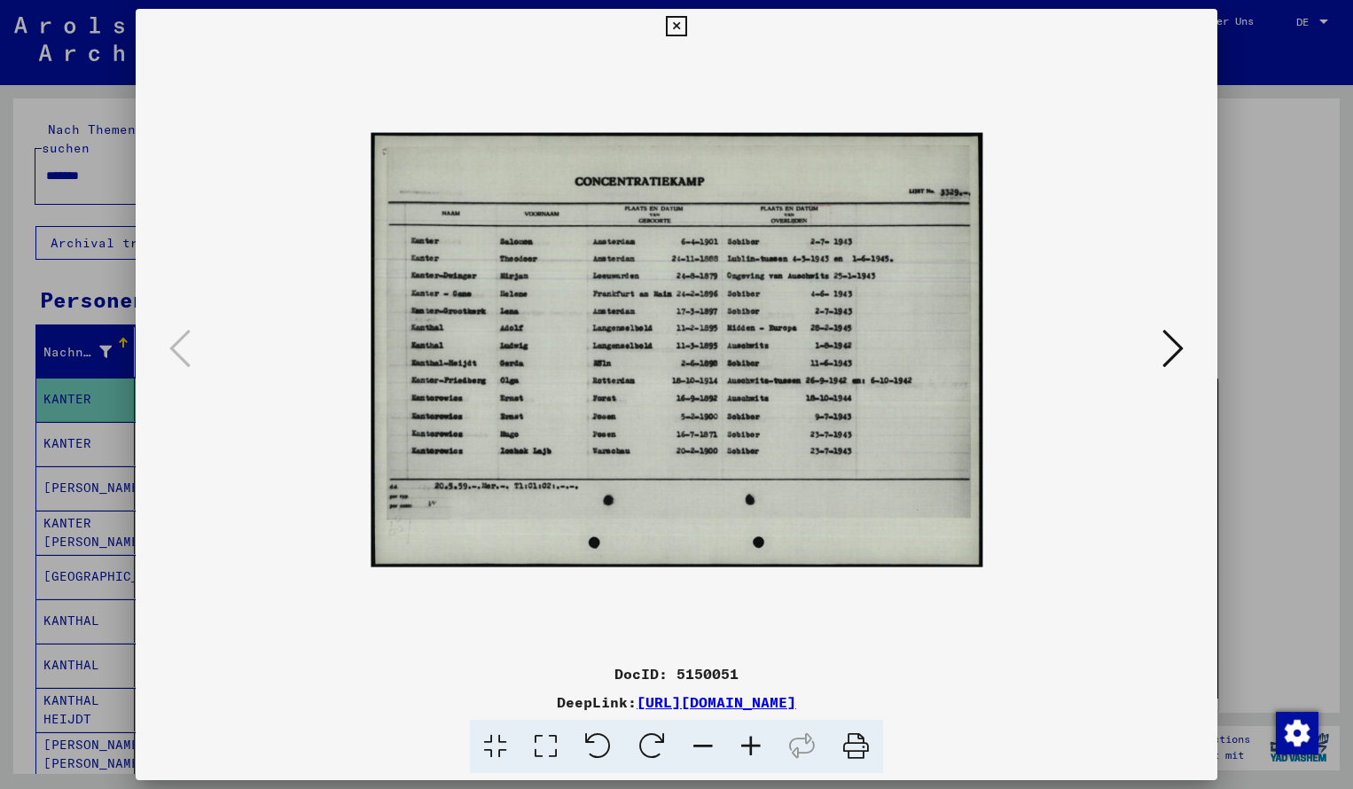
click at [751, 748] on icon at bounding box center [751, 747] width 48 height 54
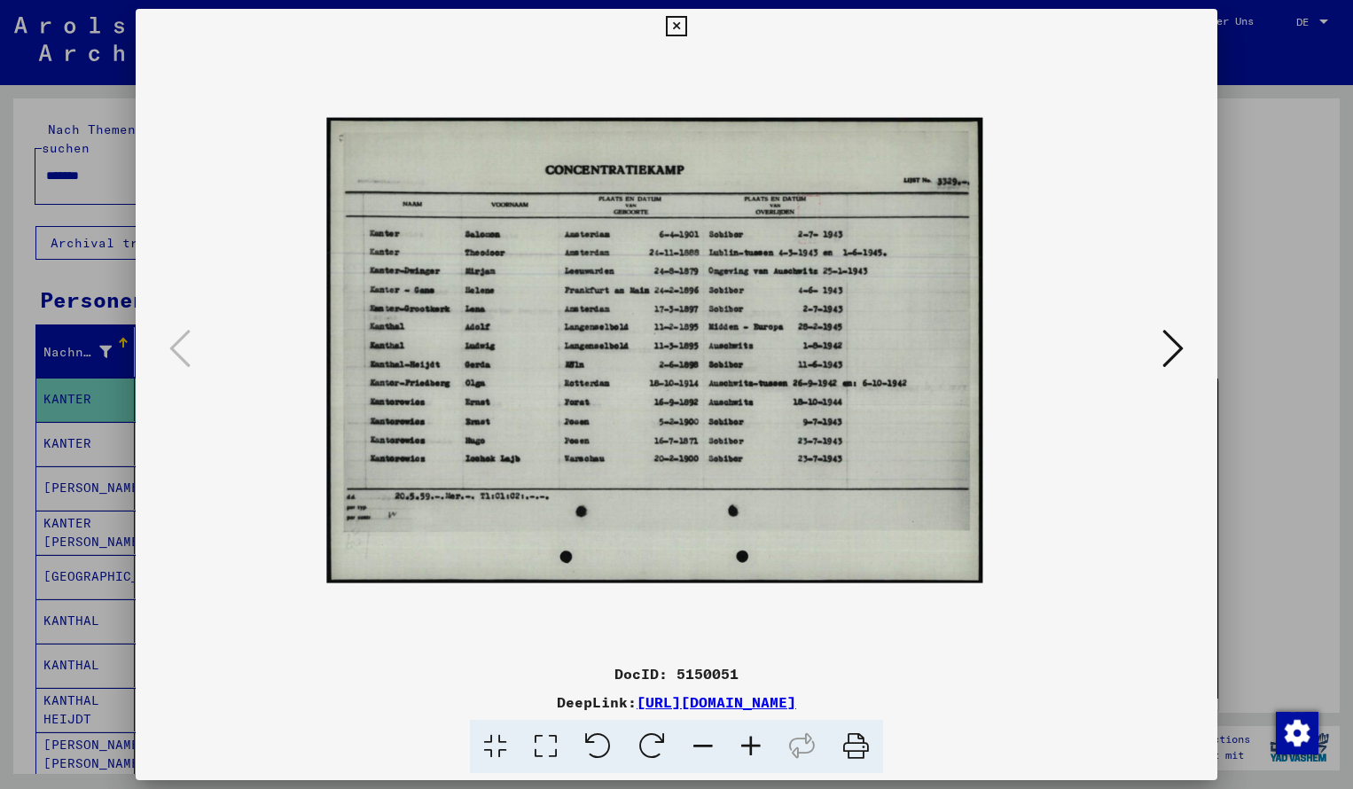
click at [751, 748] on icon at bounding box center [751, 747] width 48 height 54
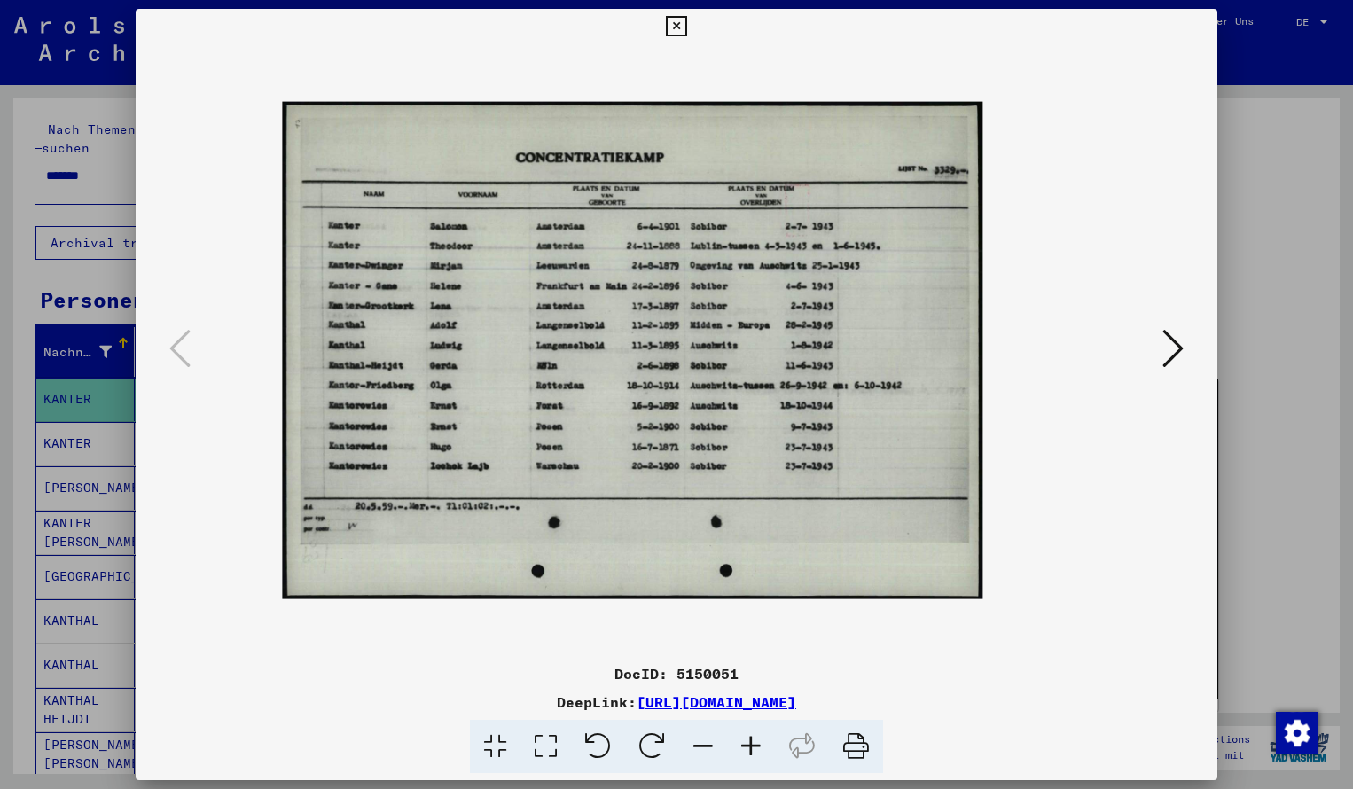
click at [751, 748] on icon at bounding box center [751, 747] width 48 height 54
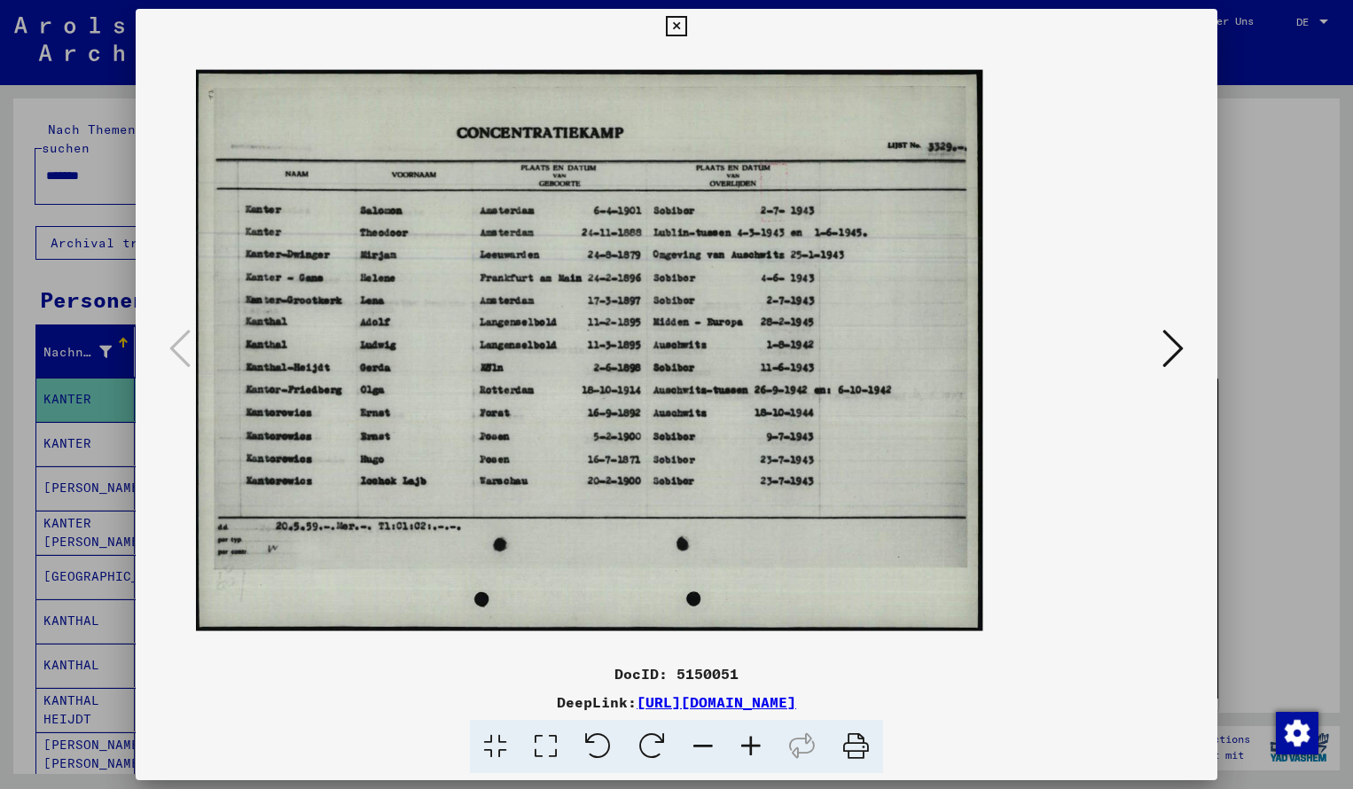
click at [751, 746] on icon at bounding box center [751, 747] width 48 height 54
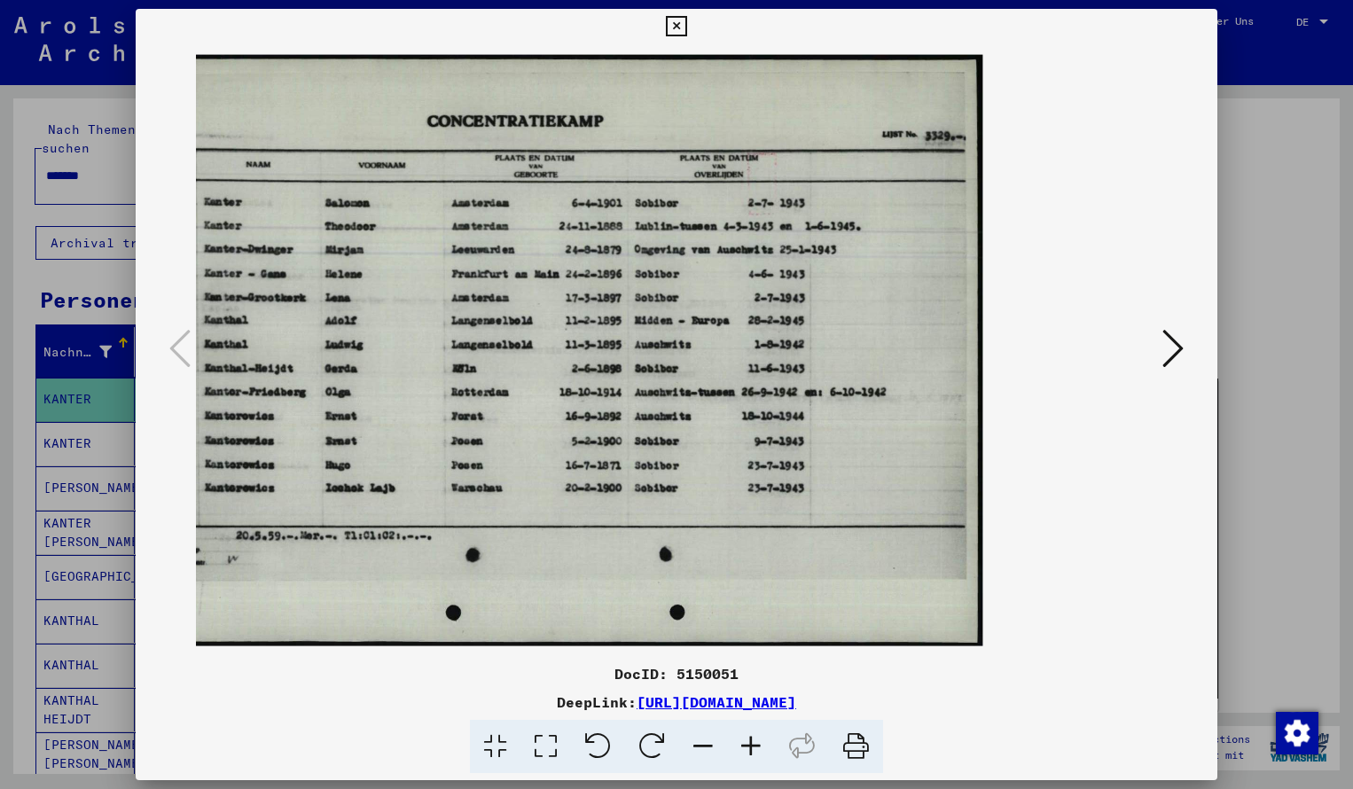
click at [686, 32] on icon at bounding box center [676, 26] width 20 height 21
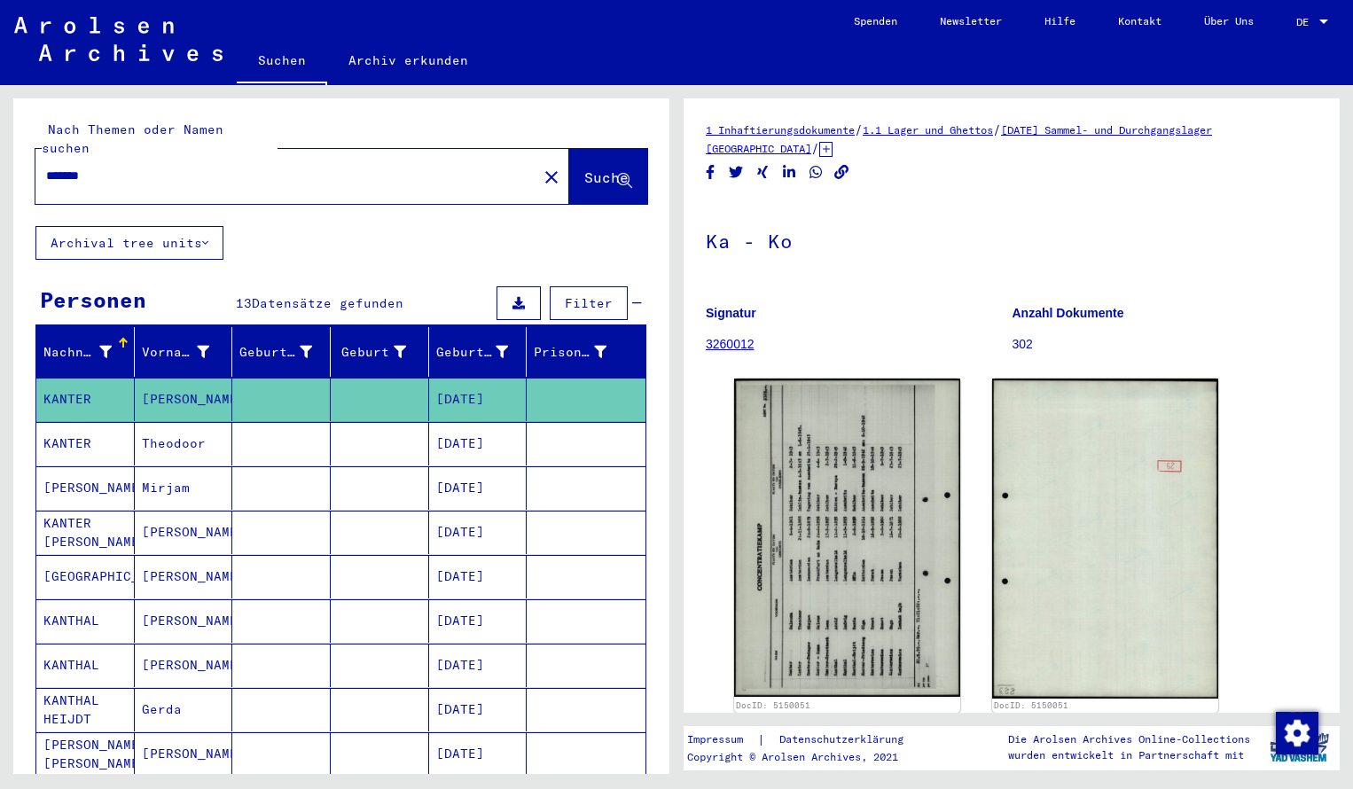
click at [138, 167] on input "*******" at bounding box center [286, 176] width 480 height 19
click at [587, 168] on span "Suche" at bounding box center [606, 177] width 44 height 18
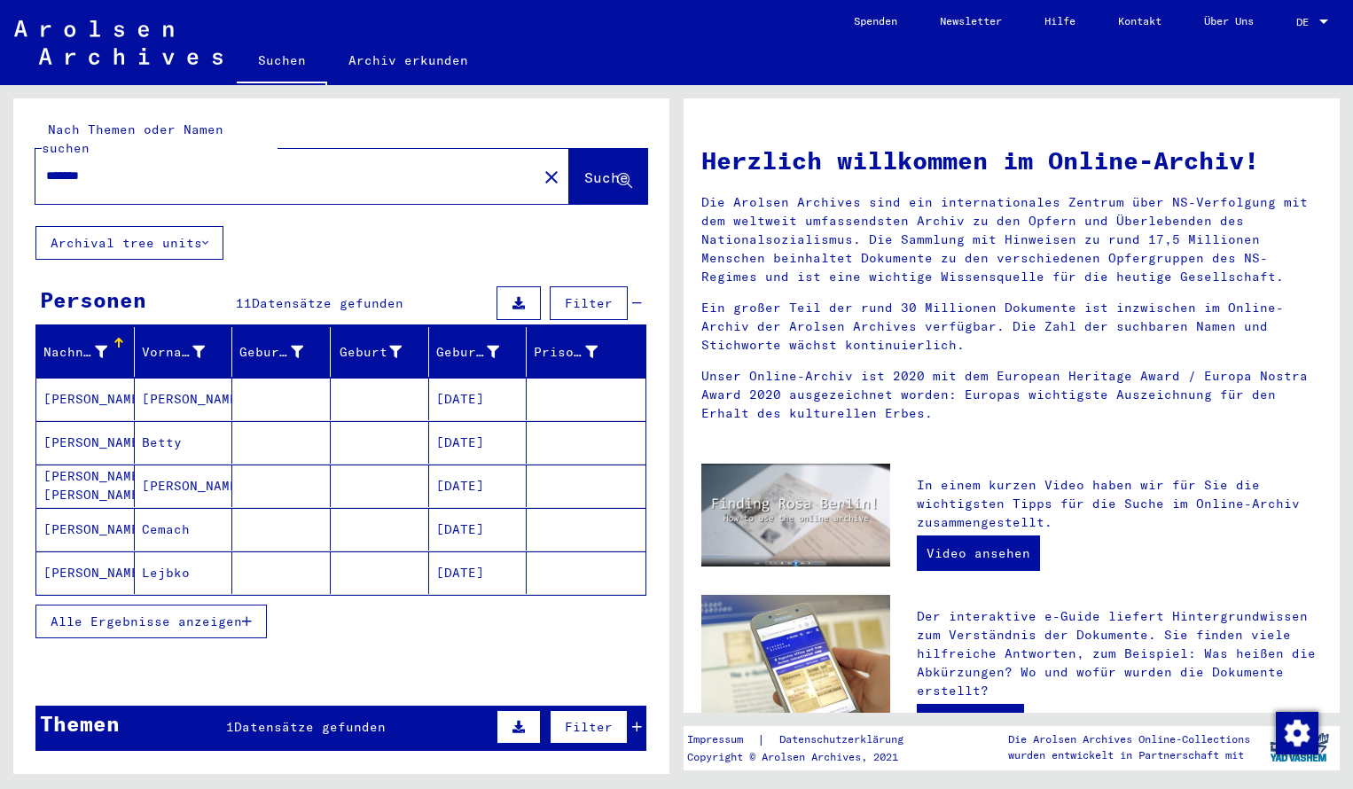
click at [63, 378] on mat-cell "[PERSON_NAME]" at bounding box center [85, 399] width 98 height 43
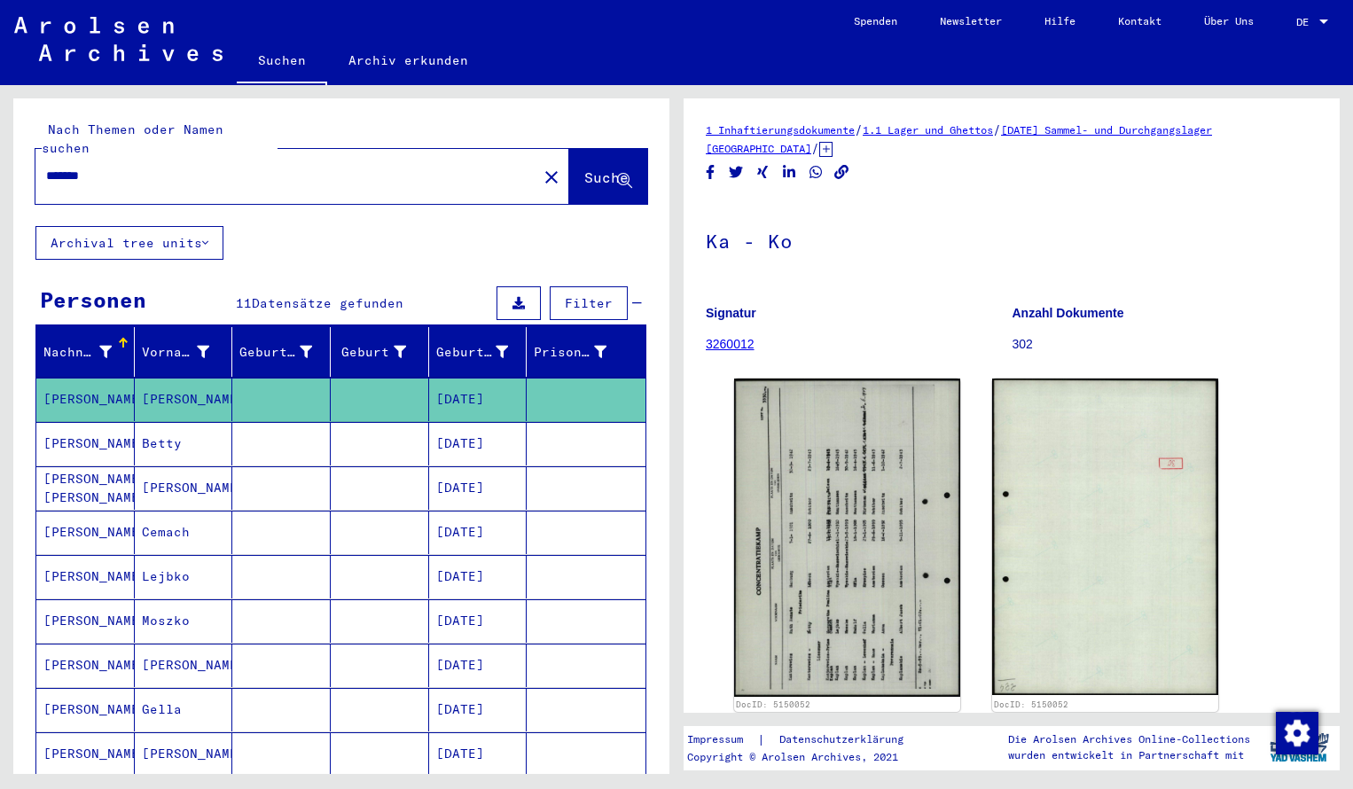
click at [808, 455] on img at bounding box center [847, 537] width 226 height 318
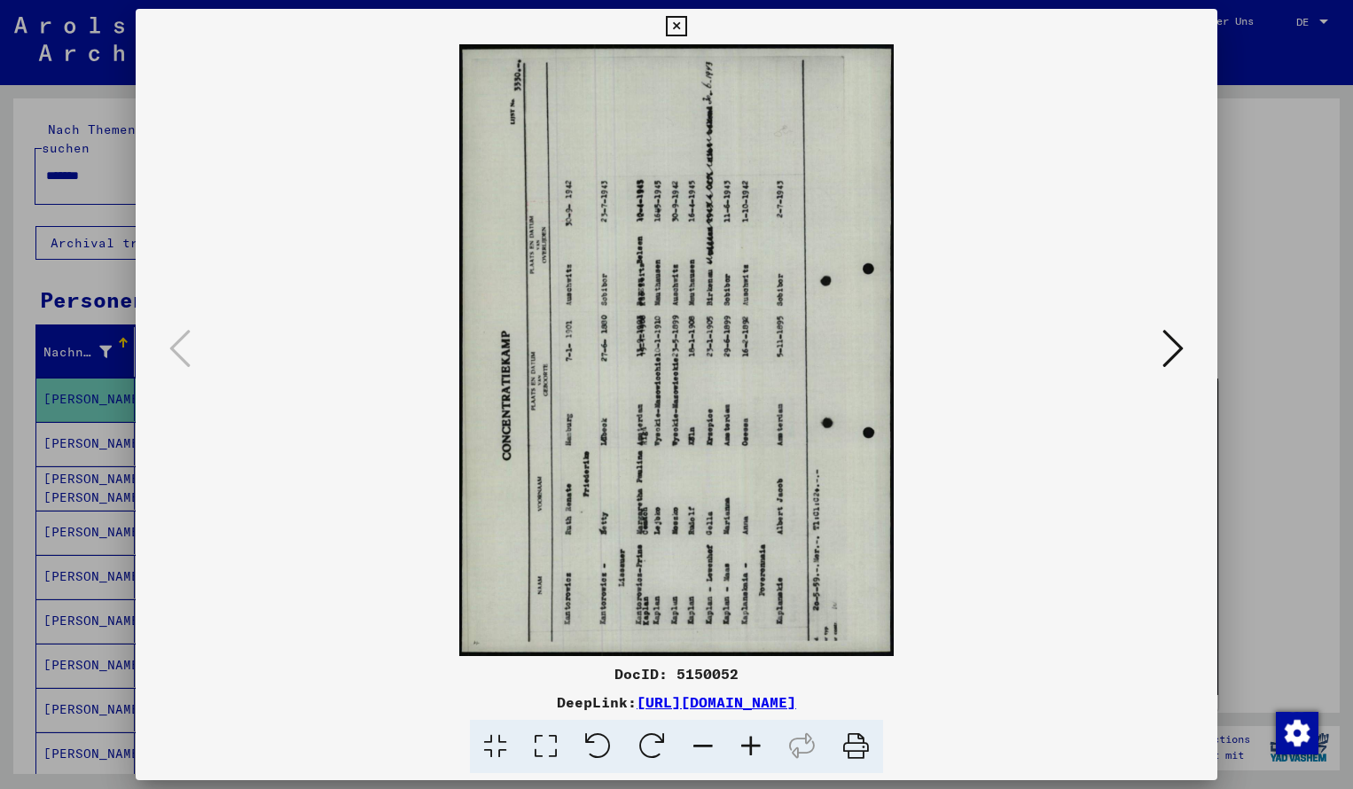
click at [651, 735] on icon at bounding box center [652, 747] width 54 height 54
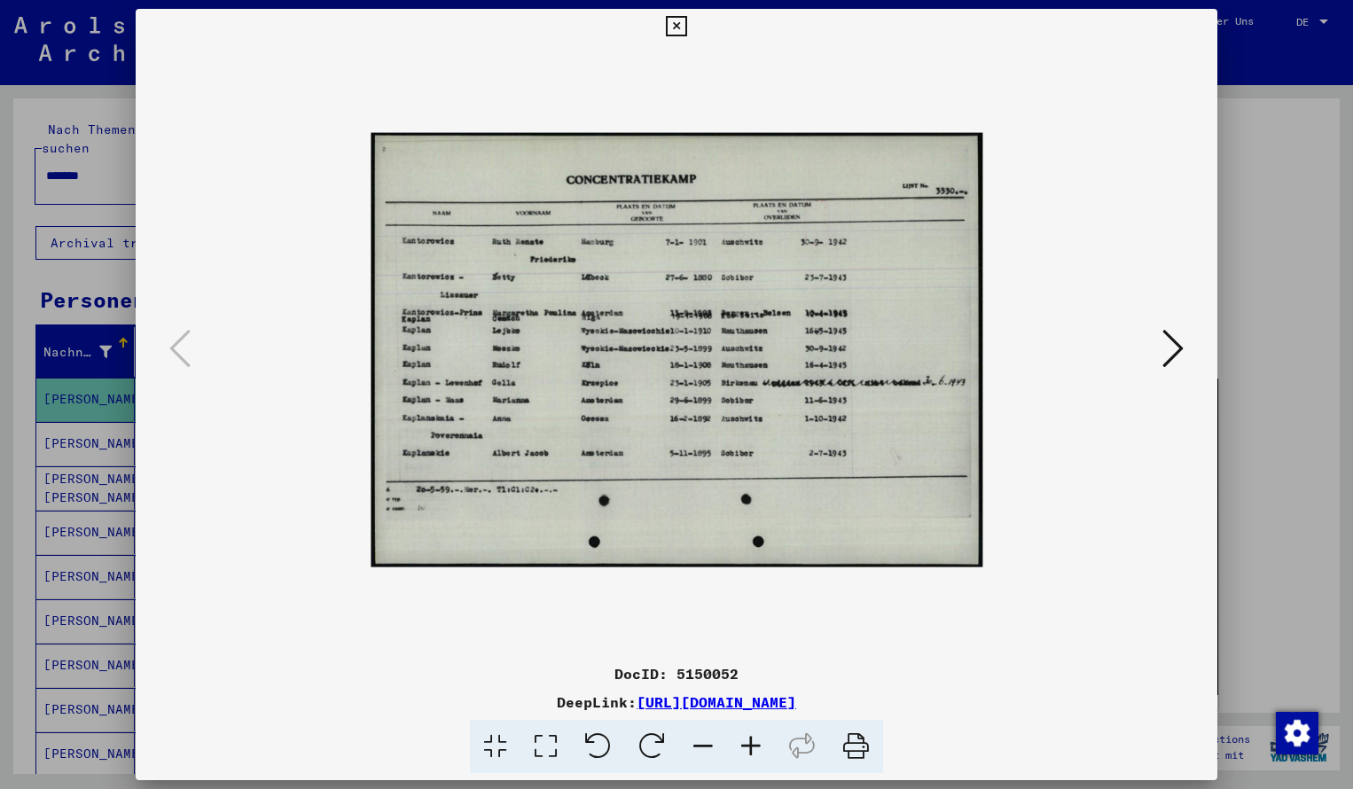
click at [748, 751] on icon at bounding box center [751, 747] width 48 height 54
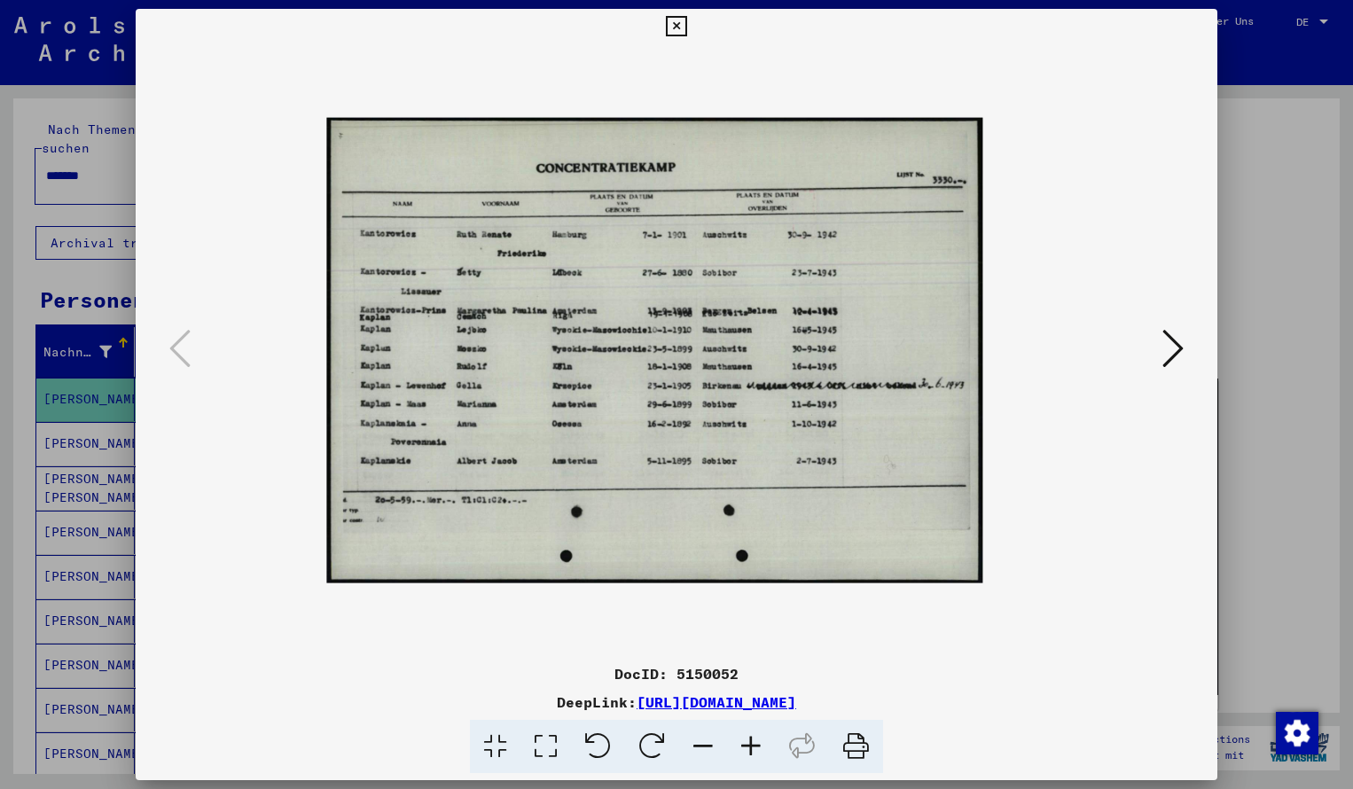
click at [748, 751] on icon at bounding box center [751, 747] width 48 height 54
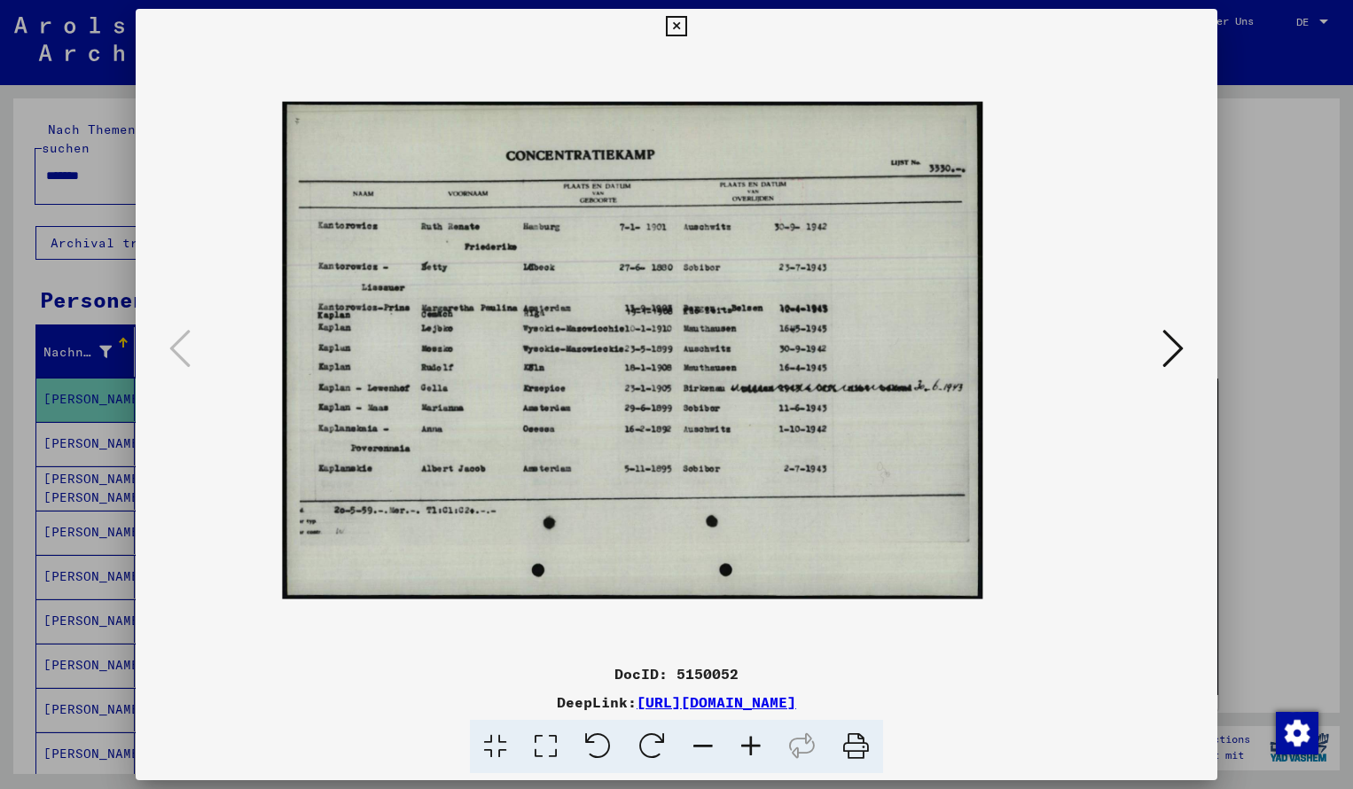
click at [748, 751] on icon at bounding box center [751, 747] width 48 height 54
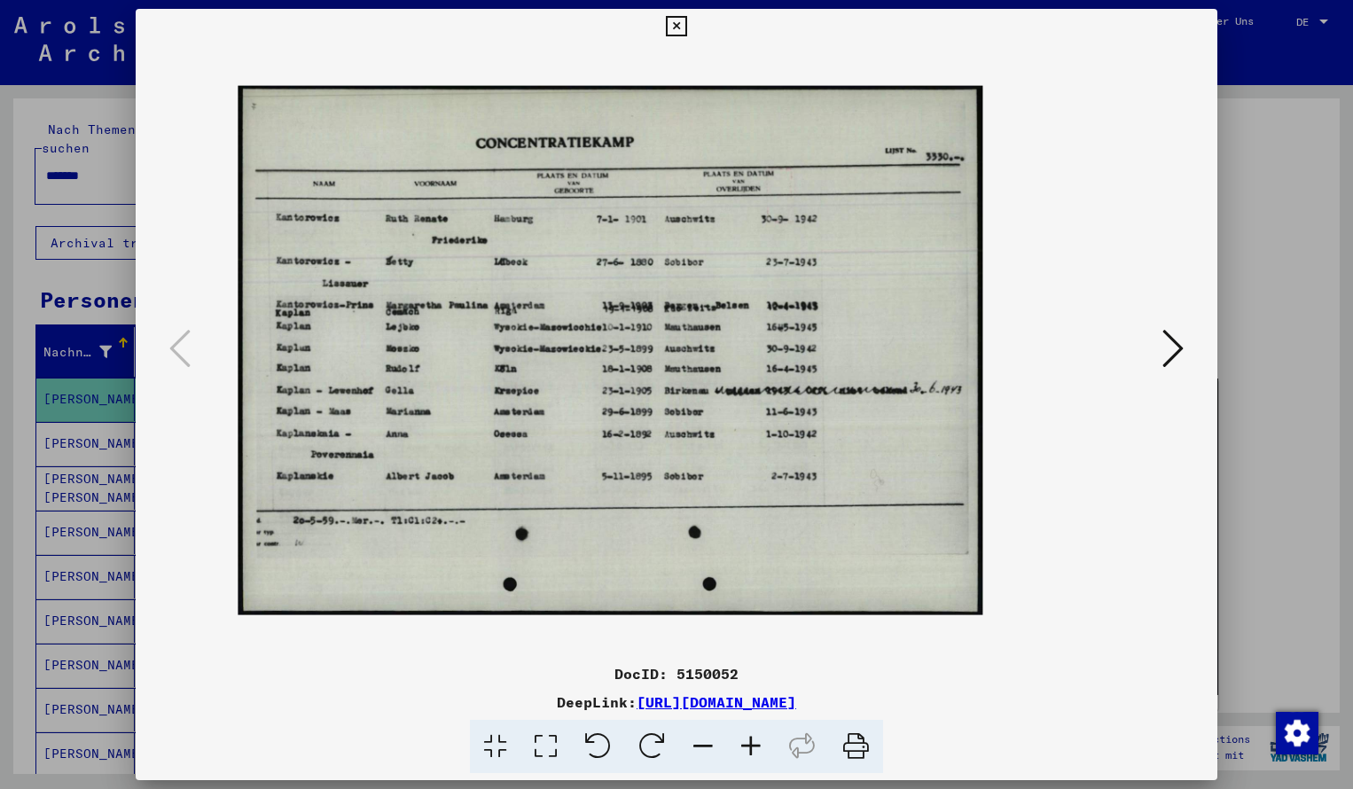
click at [748, 751] on icon at bounding box center [751, 747] width 48 height 54
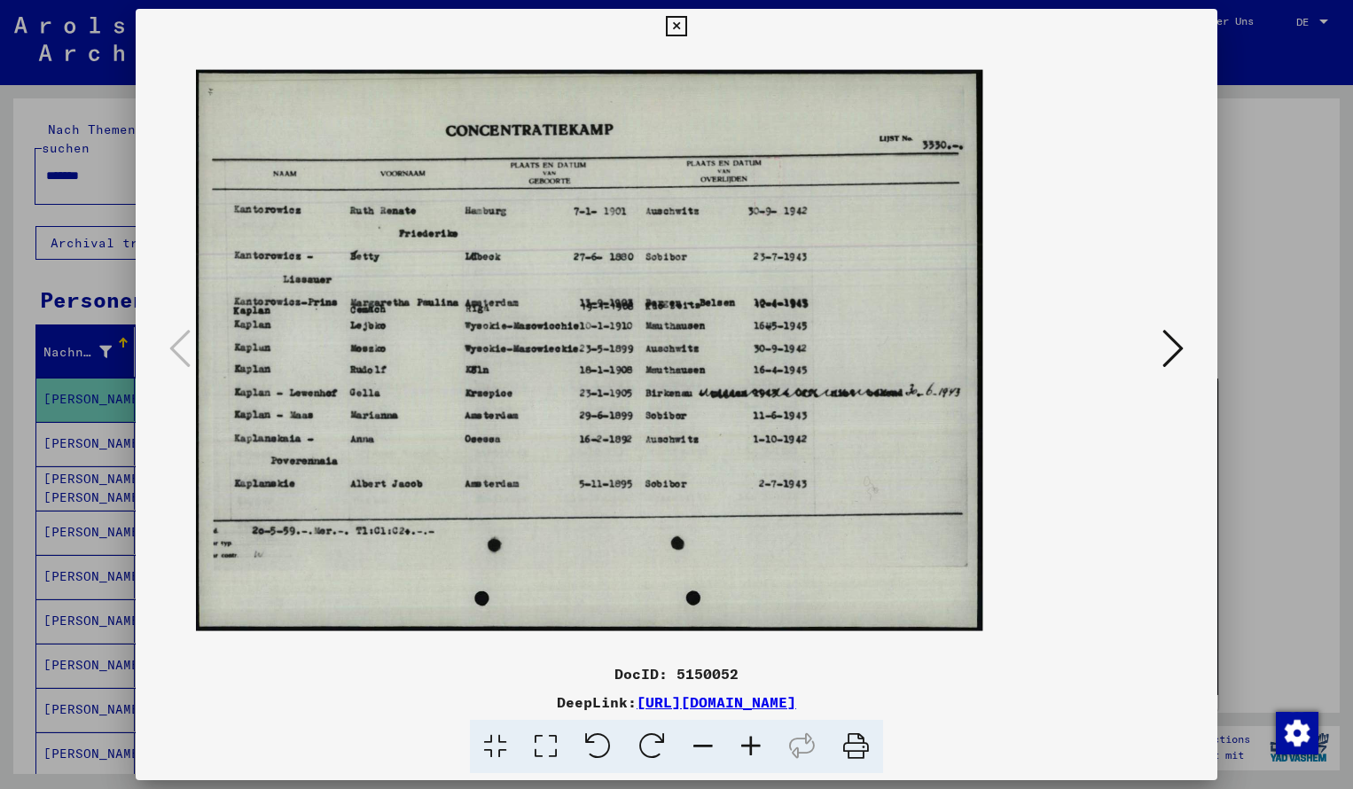
click at [686, 23] on icon at bounding box center [676, 26] width 20 height 21
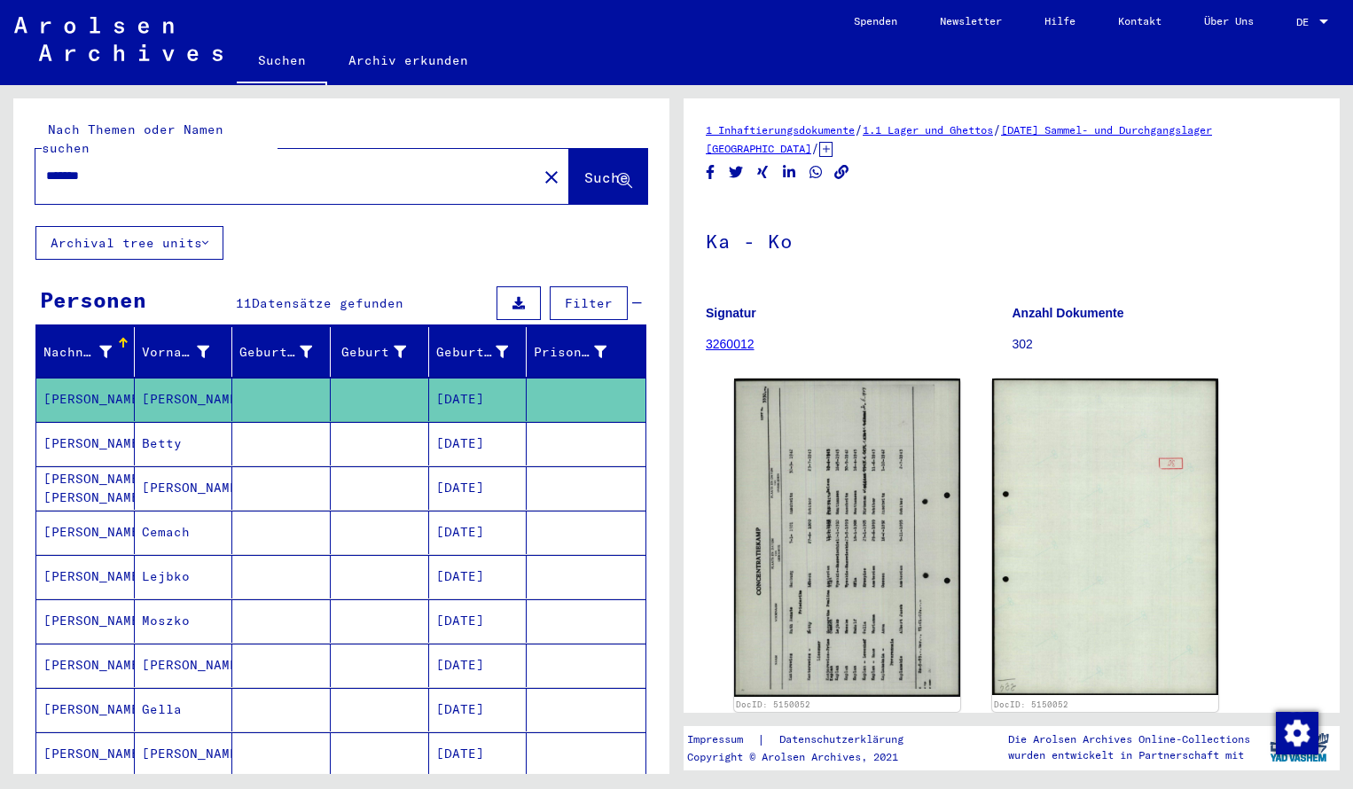
click at [116, 167] on input "*******" at bounding box center [286, 176] width 480 height 19
click at [584, 168] on span "Suche" at bounding box center [606, 177] width 44 height 18
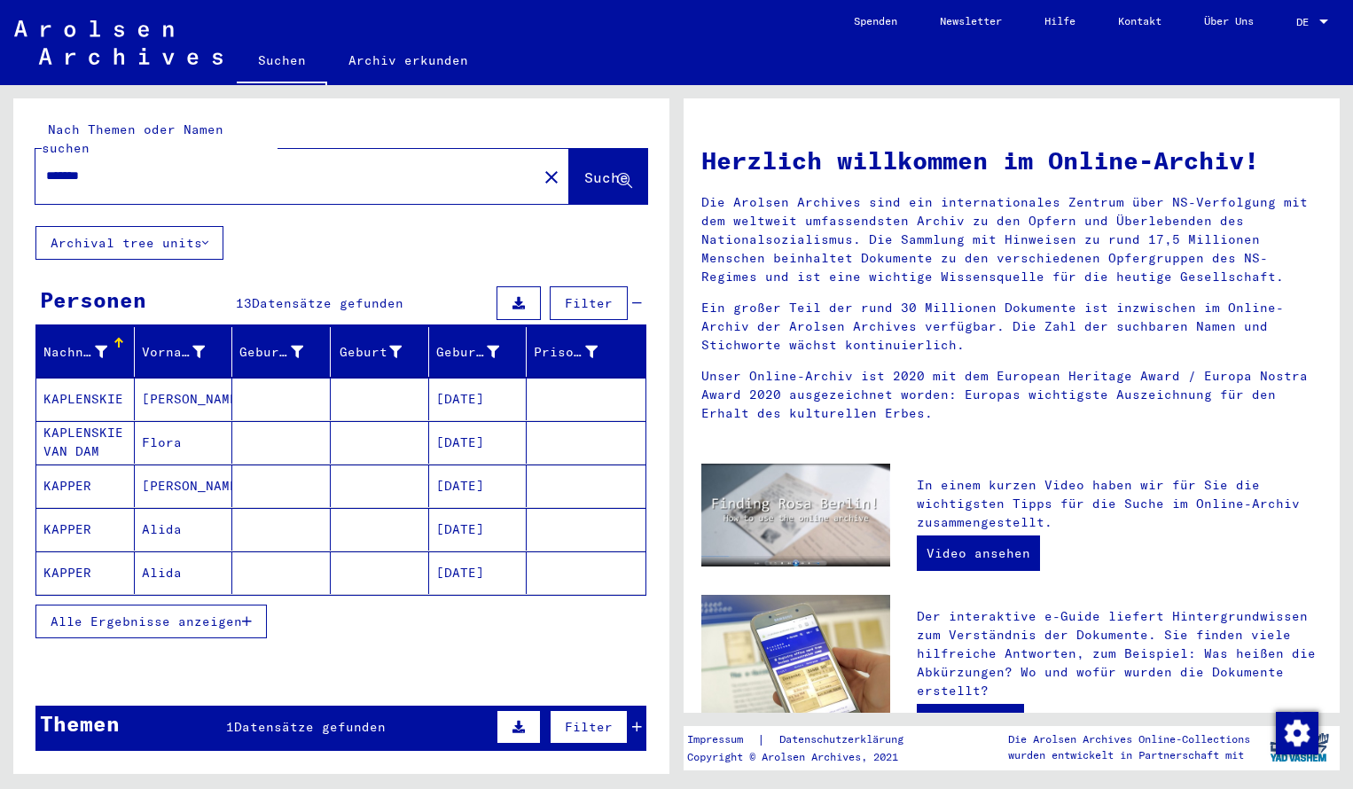
click at [105, 378] on mat-cell "KAPLENSKIE" at bounding box center [85, 399] width 98 height 43
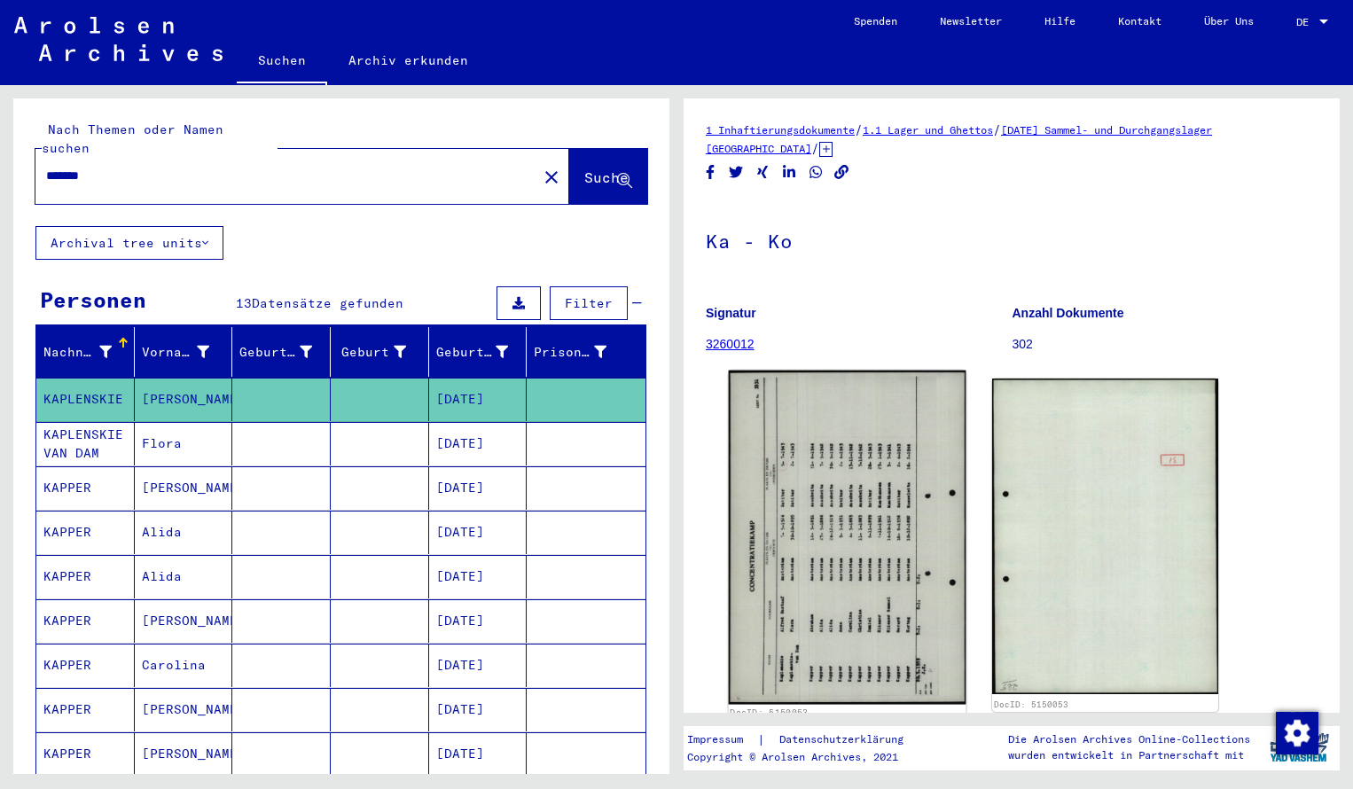
click at [807, 675] on img at bounding box center [848, 538] width 238 height 334
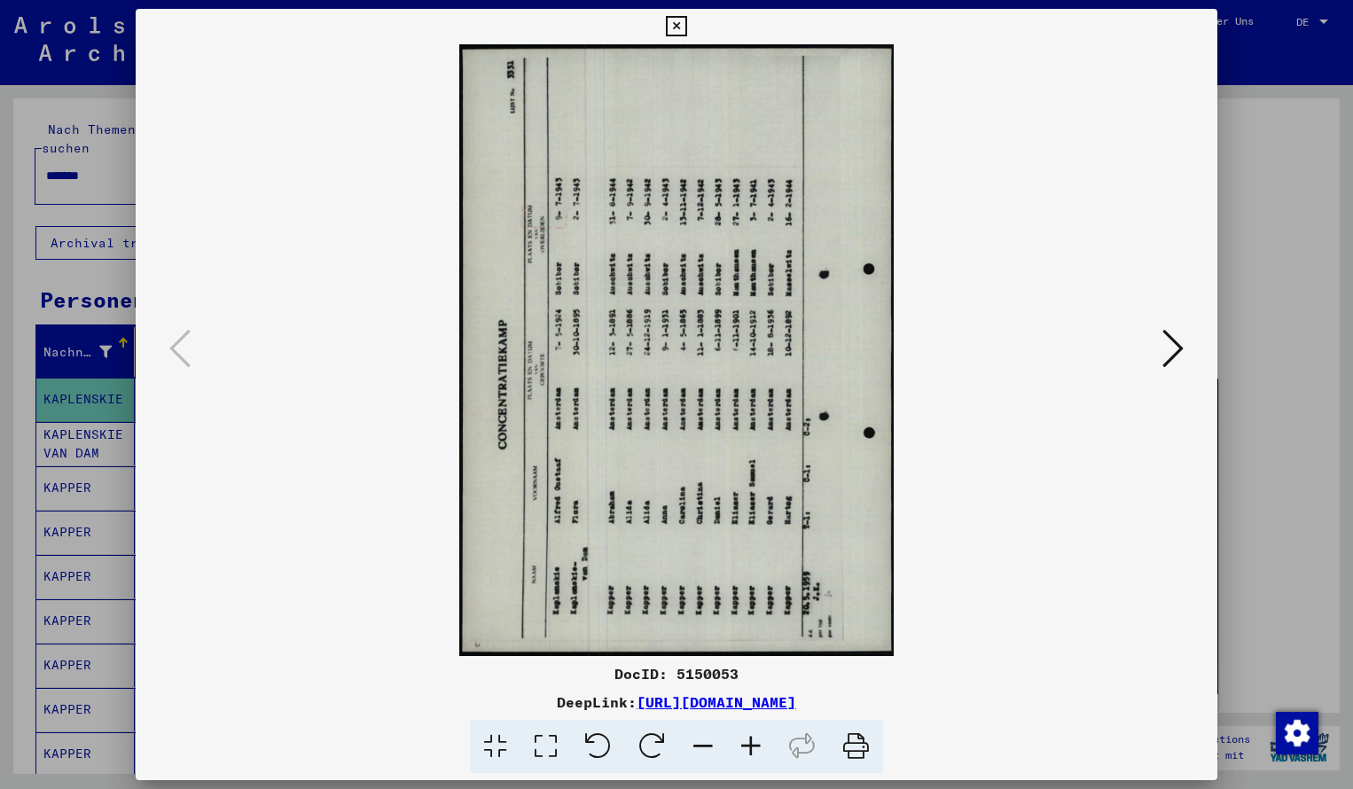
click at [652, 747] on icon at bounding box center [652, 747] width 54 height 54
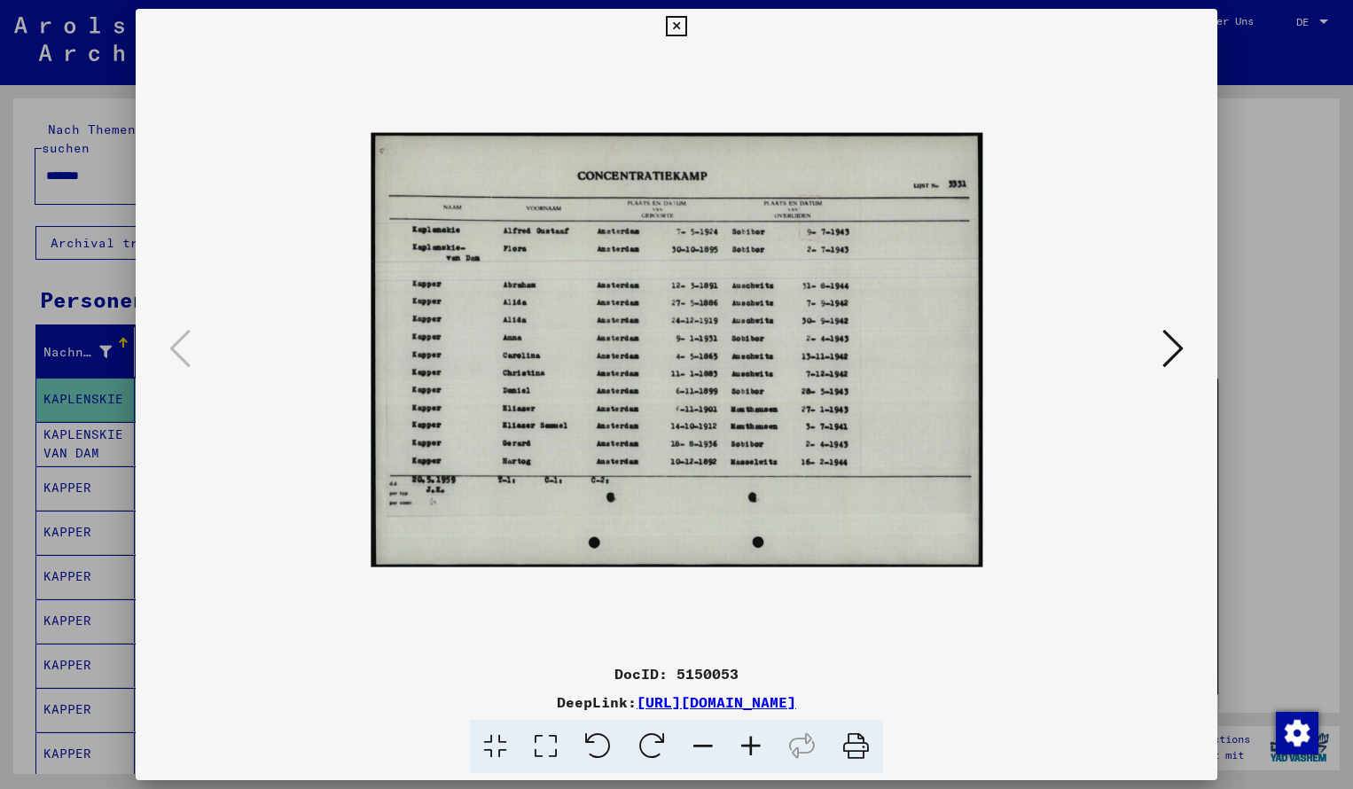
click at [750, 748] on icon at bounding box center [751, 747] width 48 height 54
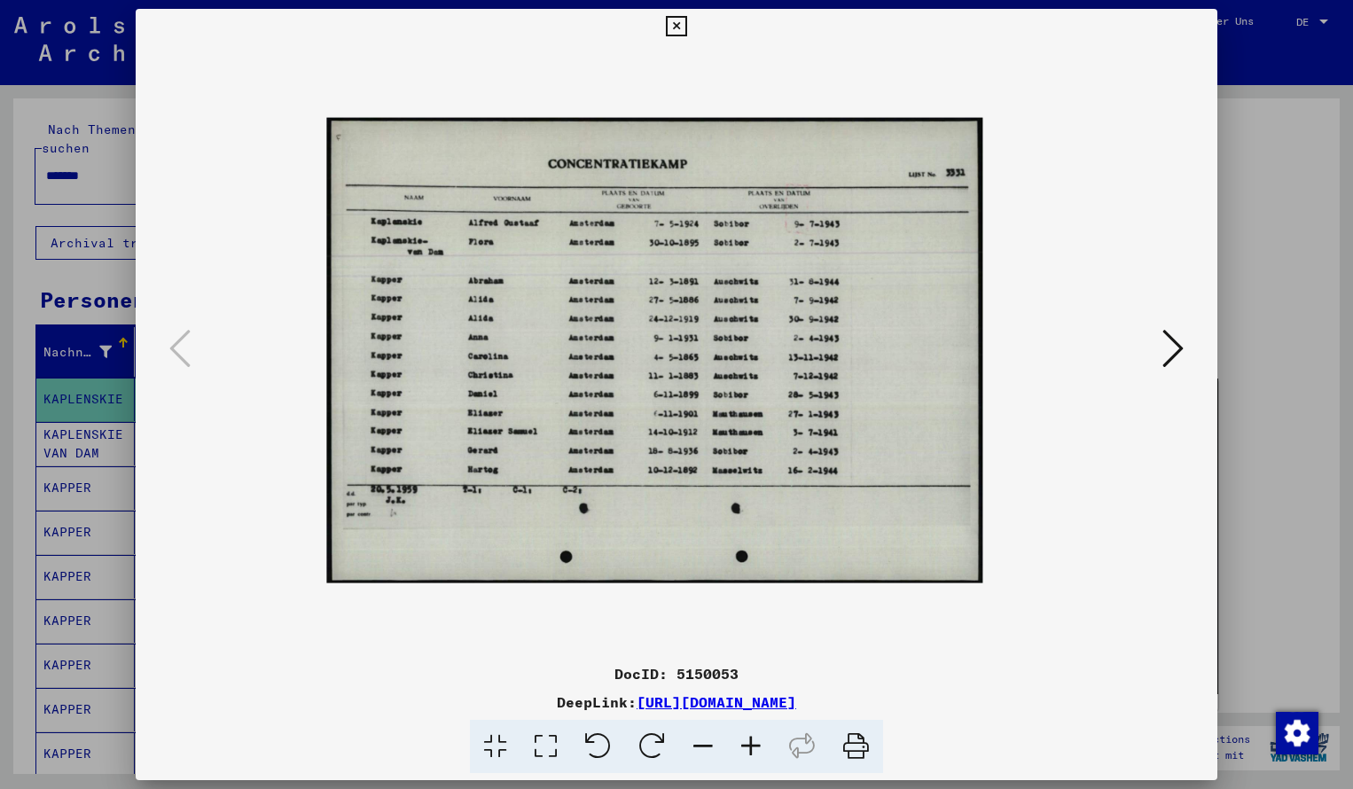
click at [750, 748] on icon at bounding box center [751, 747] width 48 height 54
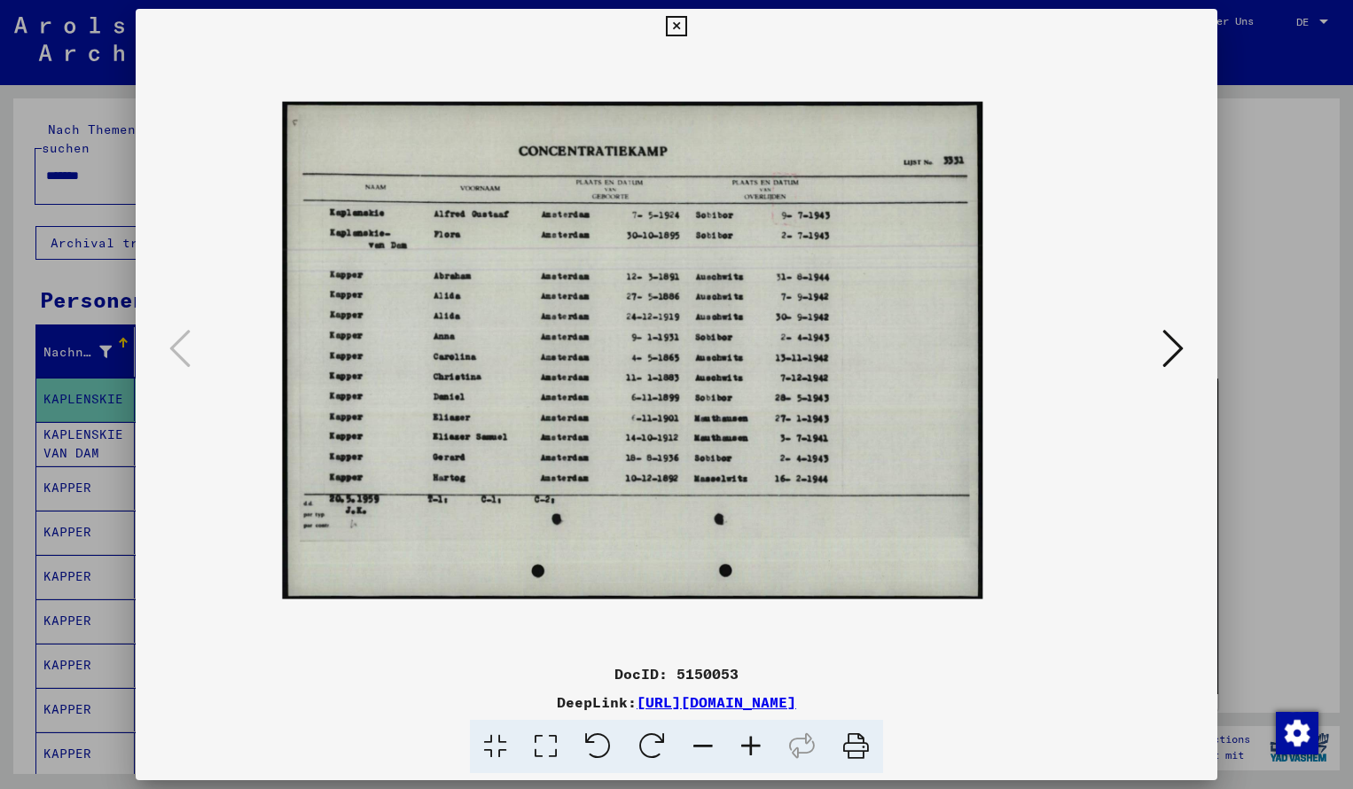
click at [750, 748] on icon at bounding box center [751, 747] width 48 height 54
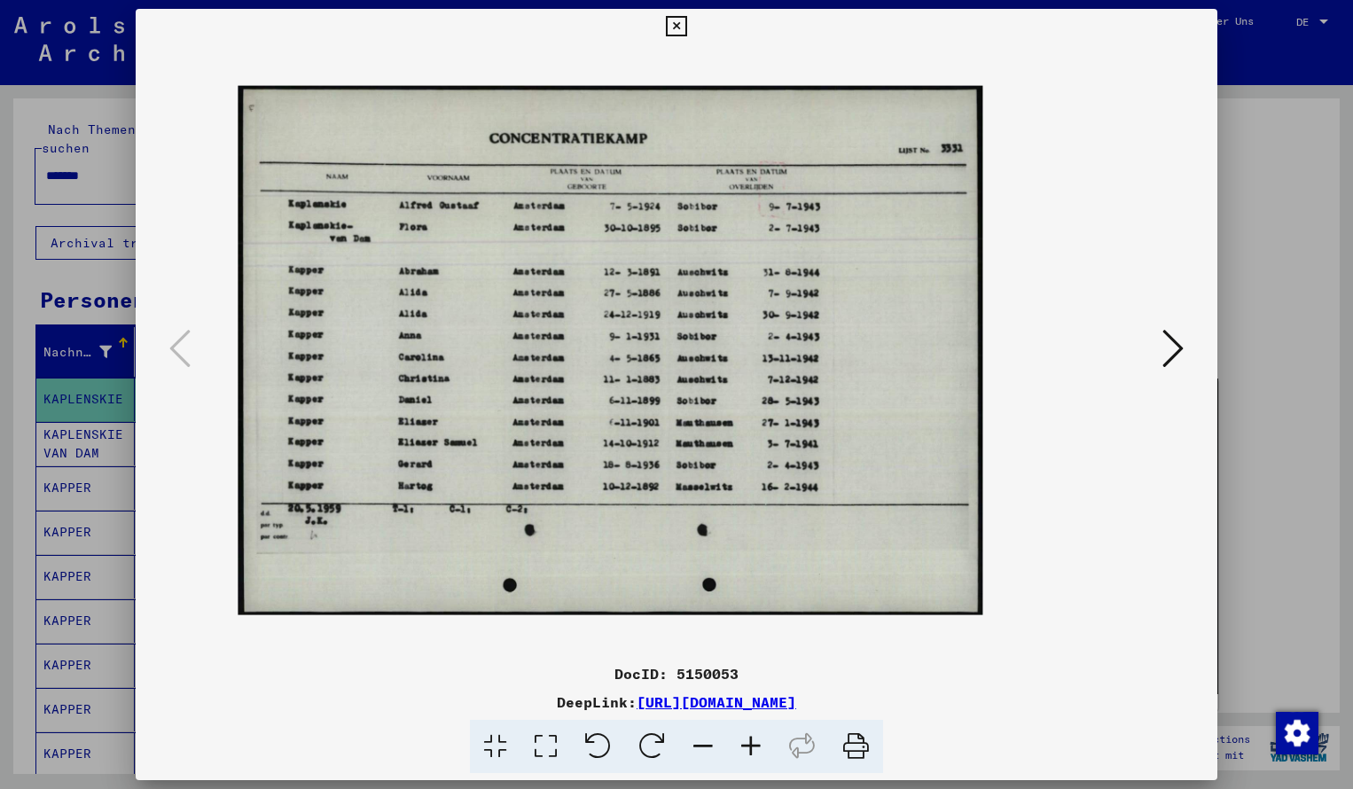
click at [750, 748] on icon at bounding box center [751, 747] width 48 height 54
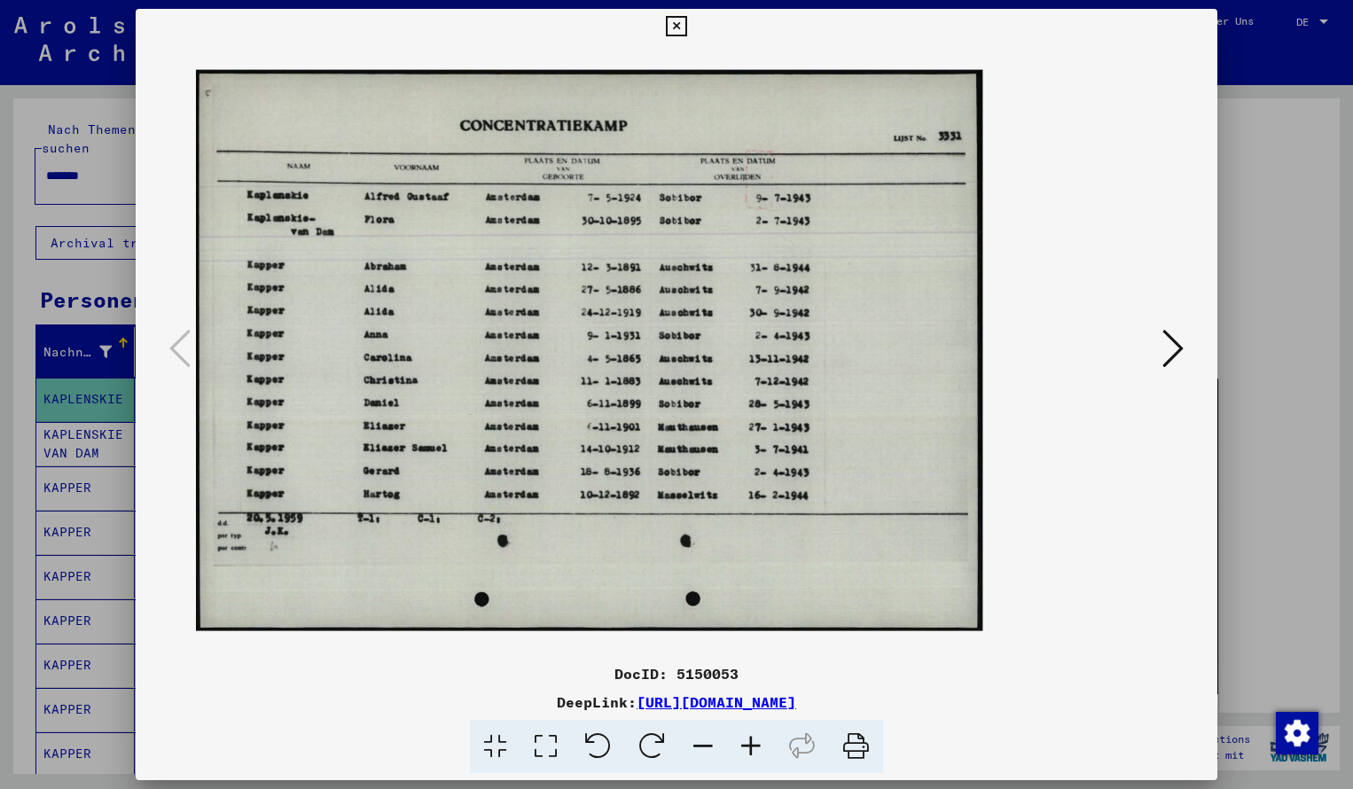
click at [750, 748] on icon at bounding box center [751, 747] width 48 height 54
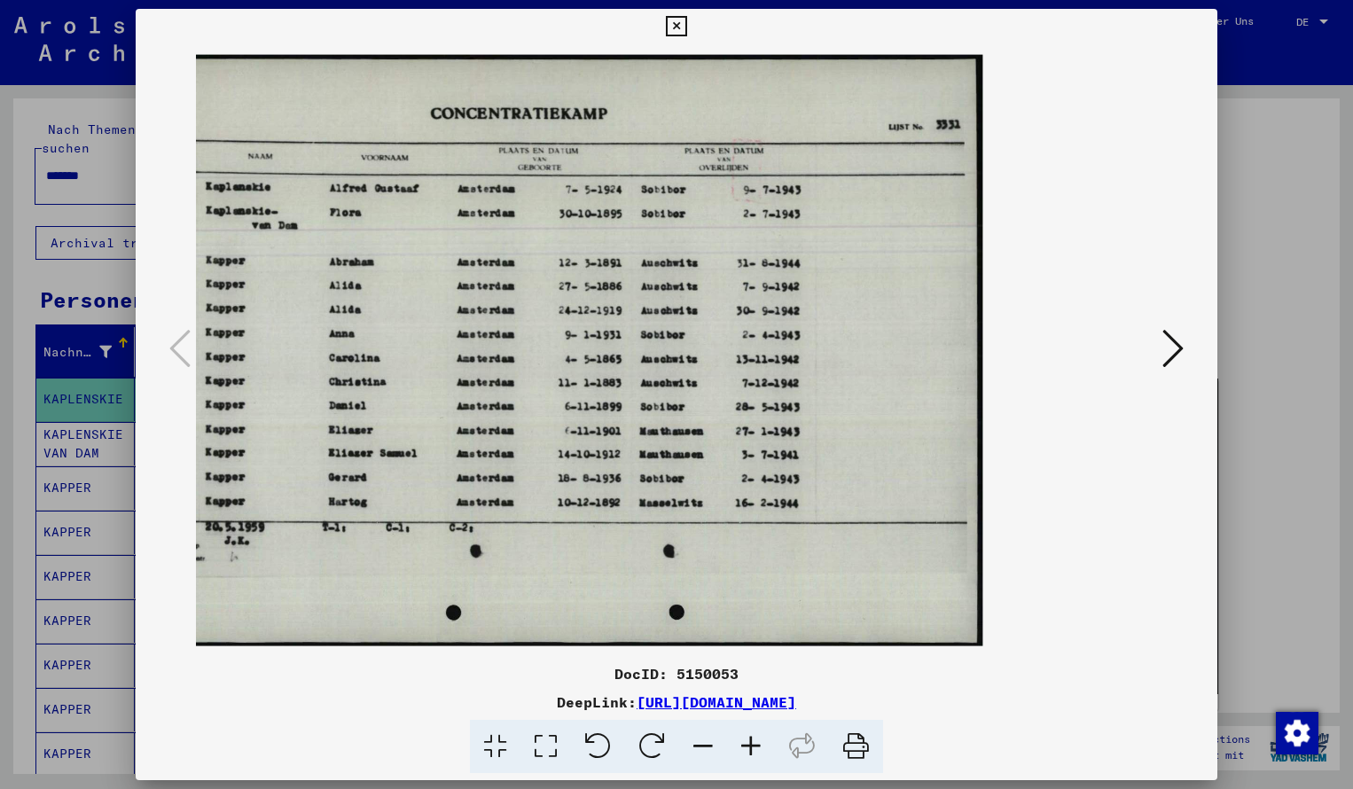
click at [686, 30] on icon at bounding box center [676, 26] width 20 height 21
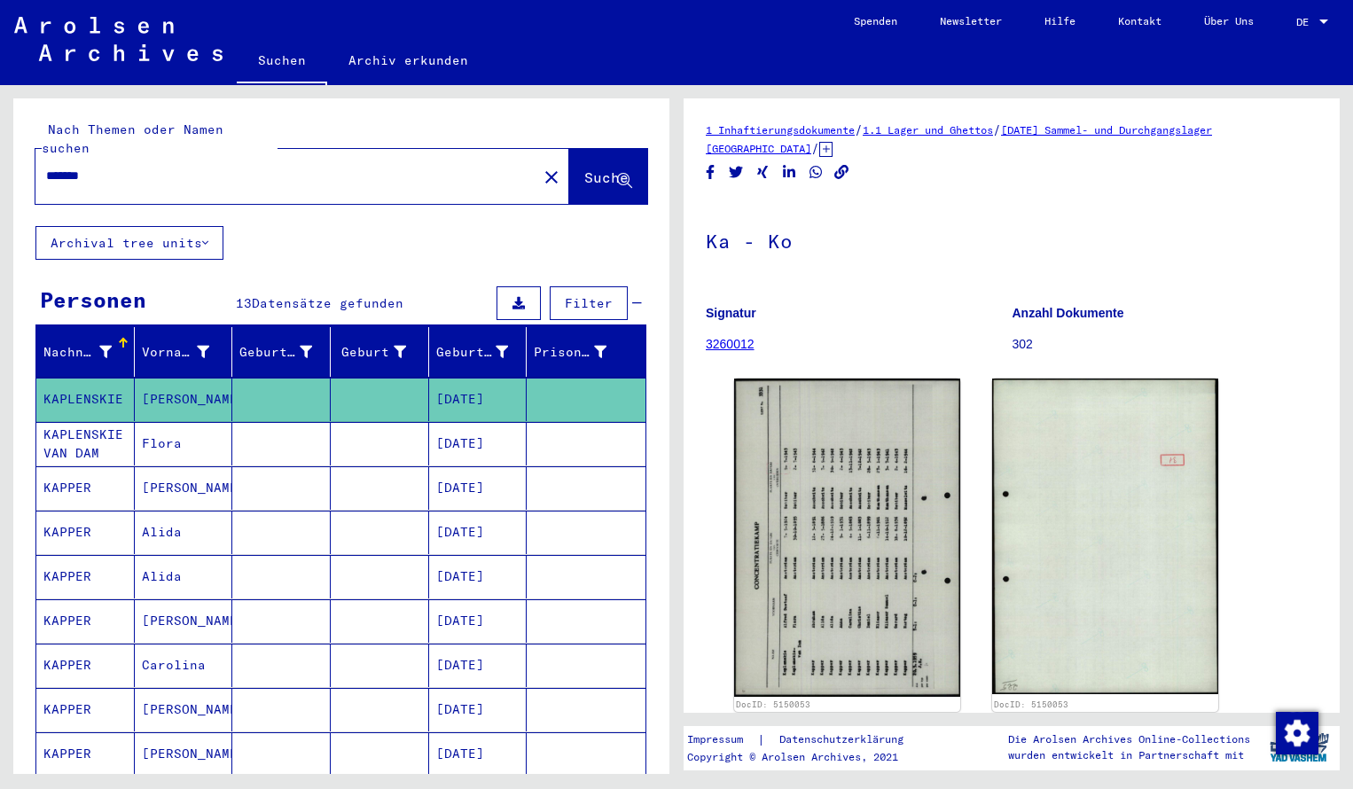
click at [115, 167] on input "*******" at bounding box center [286, 176] width 480 height 19
click at [584, 168] on span "Suche" at bounding box center [606, 177] width 44 height 18
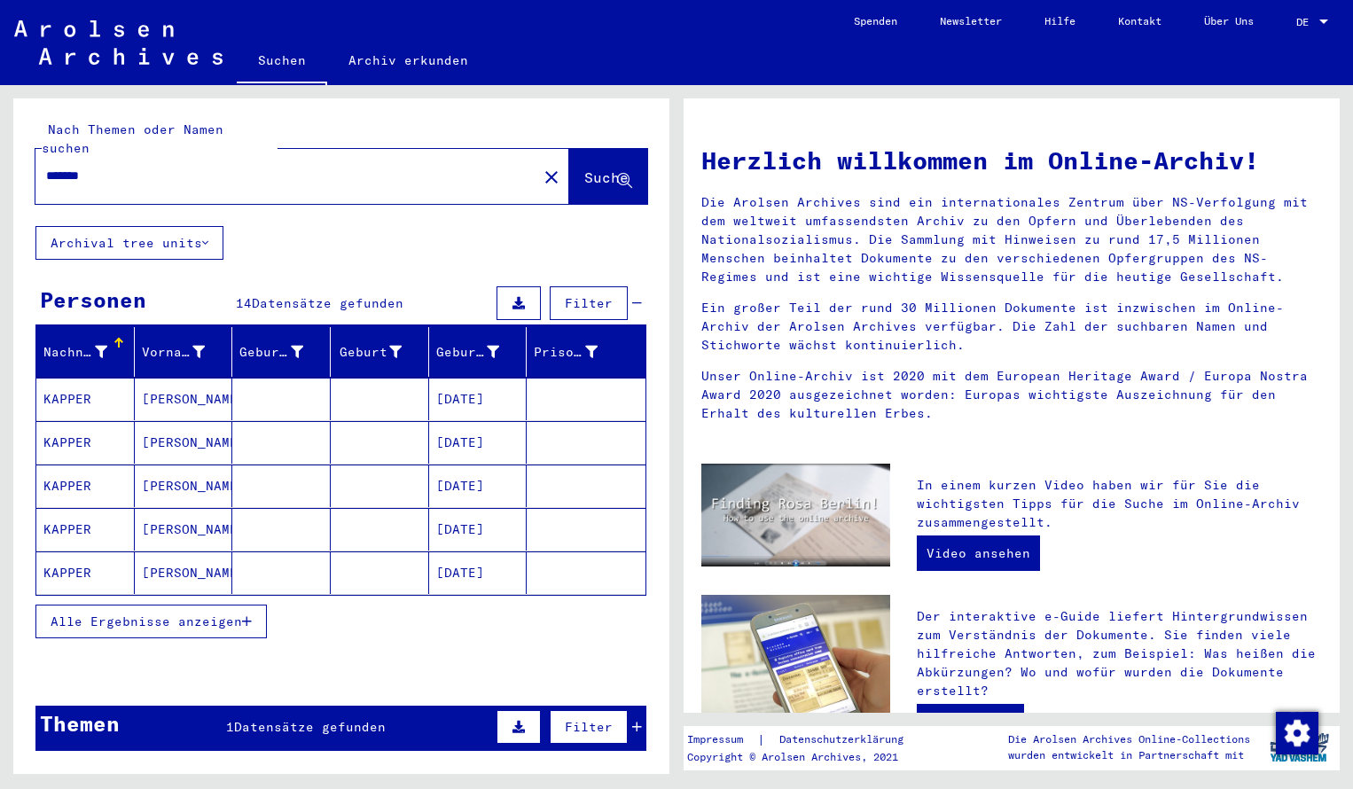
click at [116, 378] on mat-cell "KAPPER" at bounding box center [85, 399] width 98 height 43
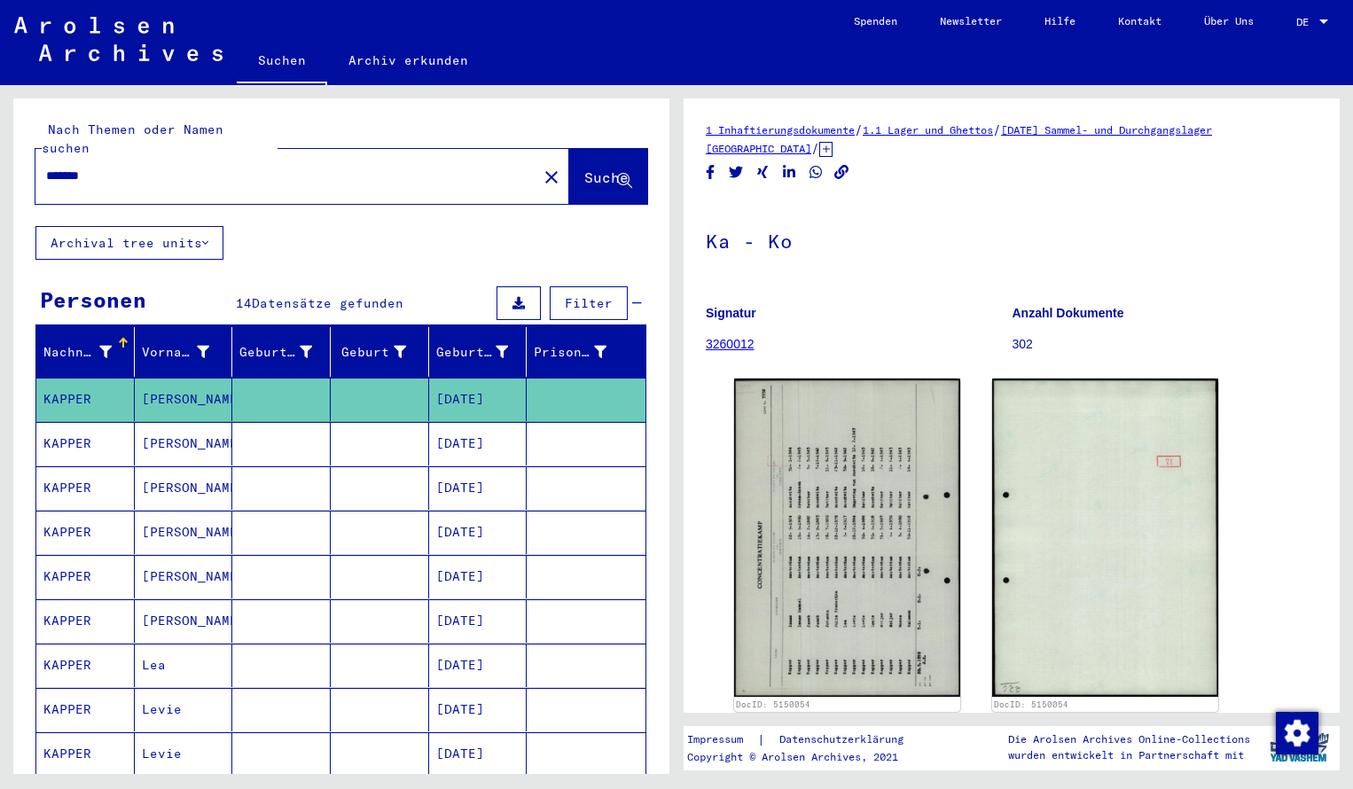
click at [819, 460] on div "DocID: 5150054 DocID: 5150054" at bounding box center [1011, 544] width 569 height 347
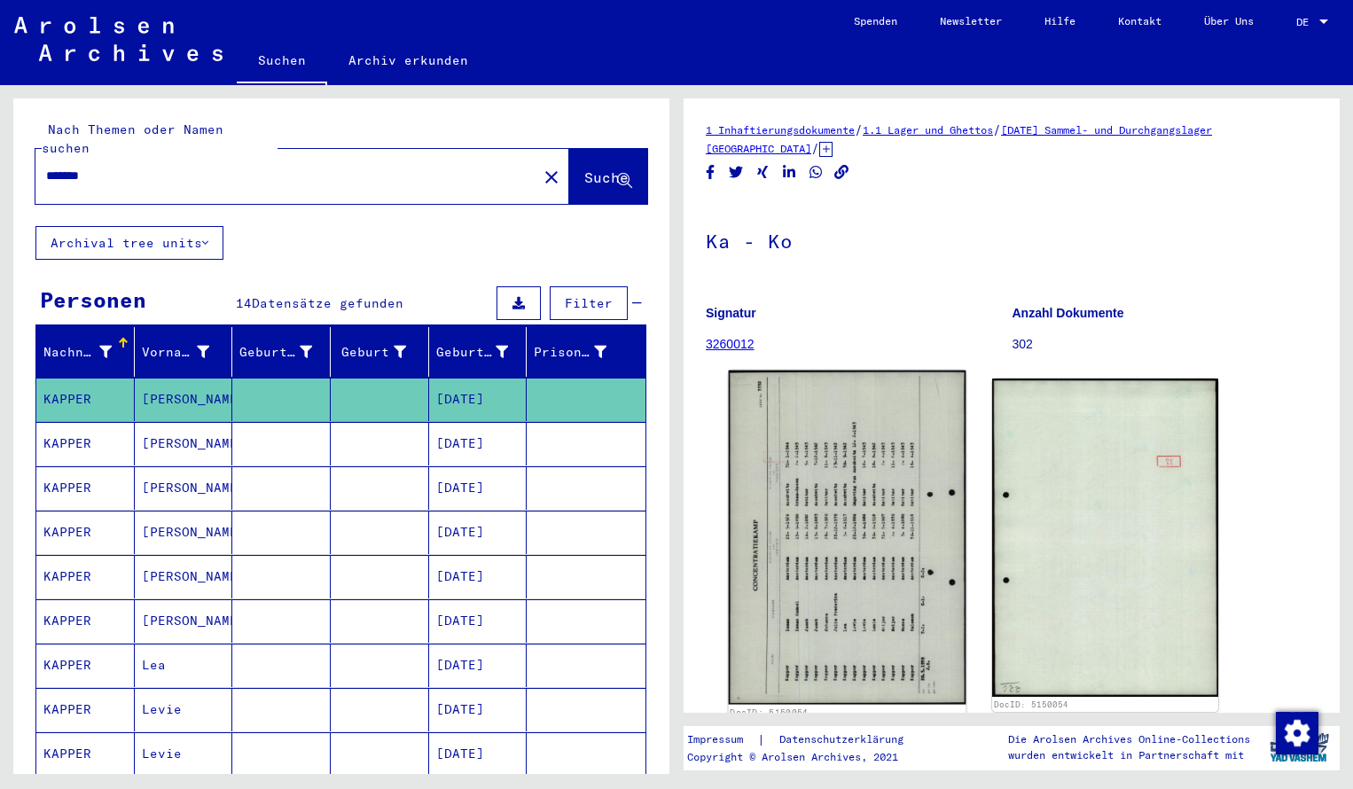
click at [828, 653] on img at bounding box center [848, 538] width 238 height 334
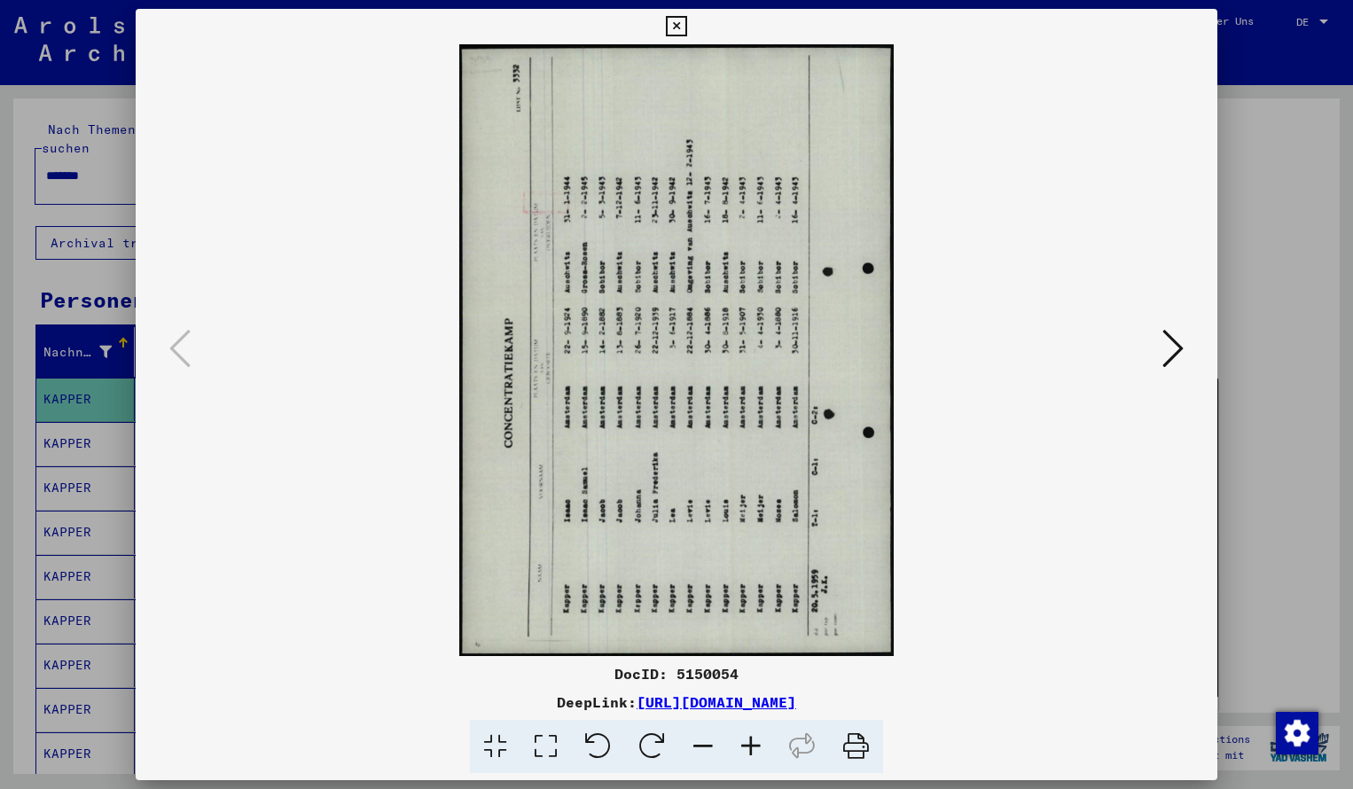
click at [667, 743] on icon at bounding box center [652, 747] width 54 height 54
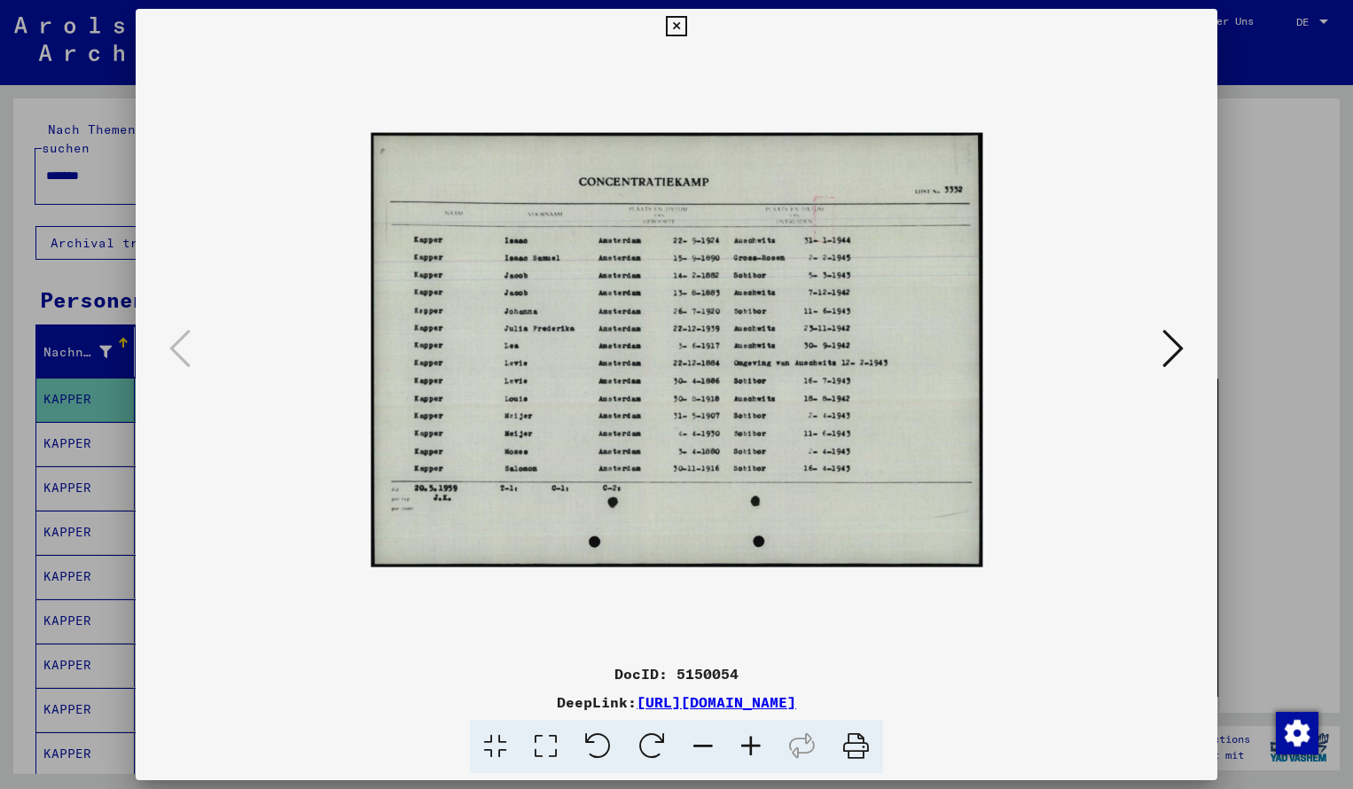
click at [745, 738] on icon at bounding box center [751, 747] width 48 height 54
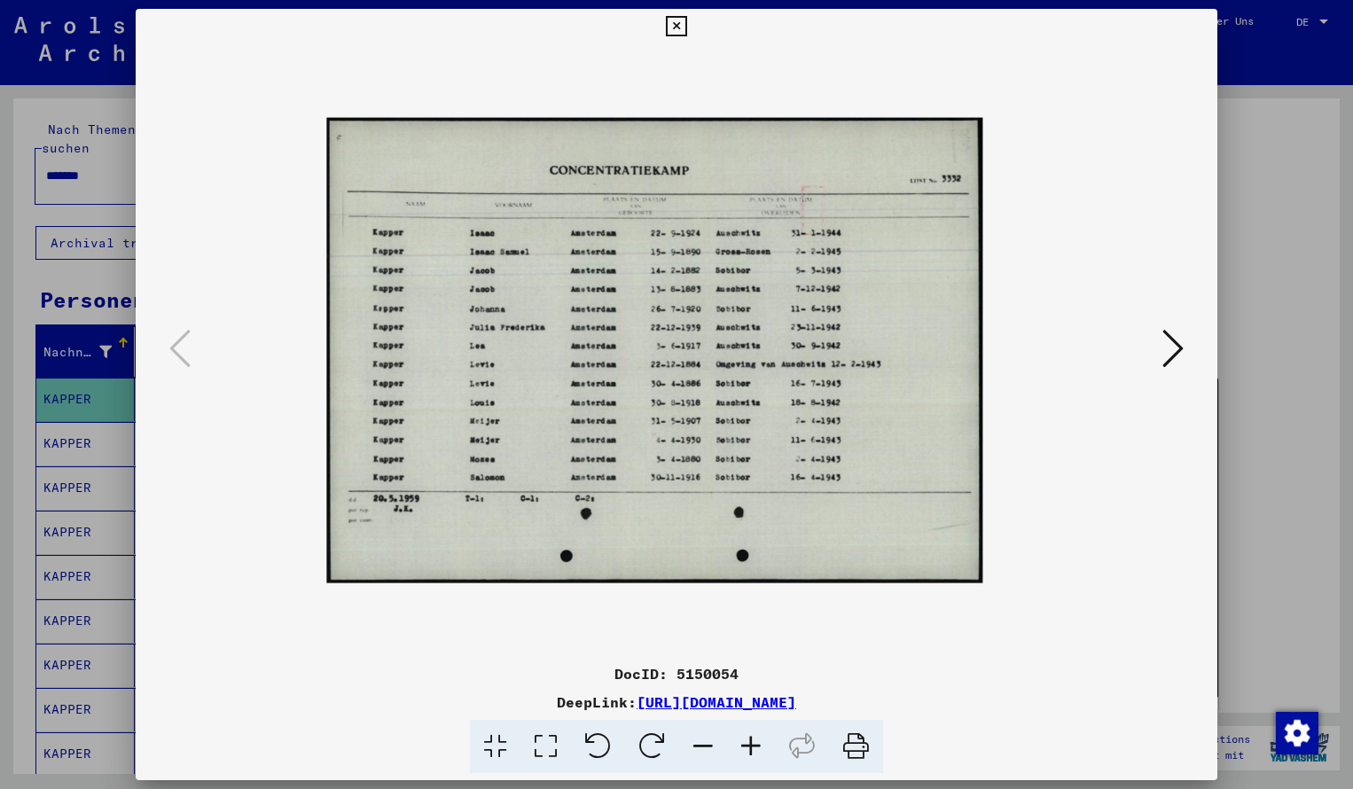
click at [745, 738] on icon at bounding box center [751, 747] width 48 height 54
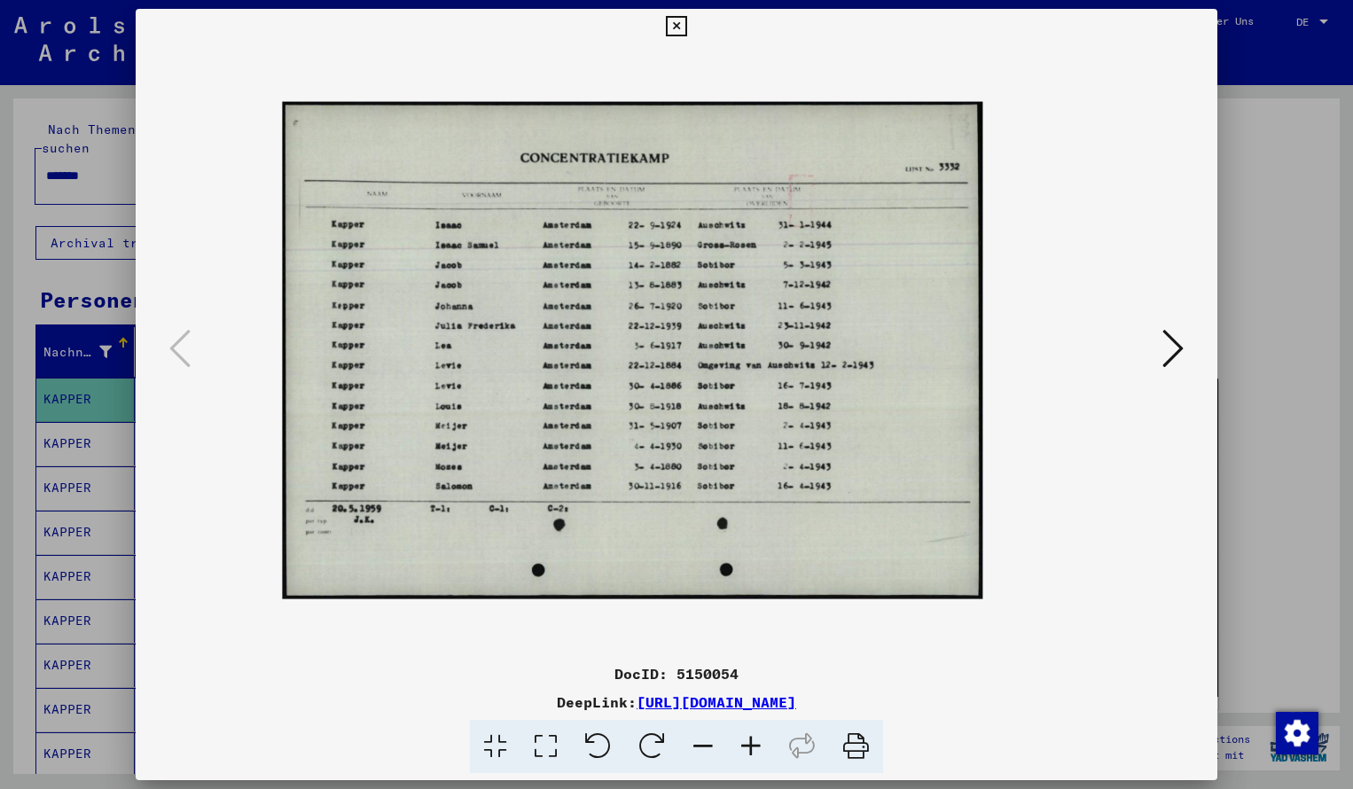
click at [745, 738] on icon at bounding box center [751, 747] width 48 height 54
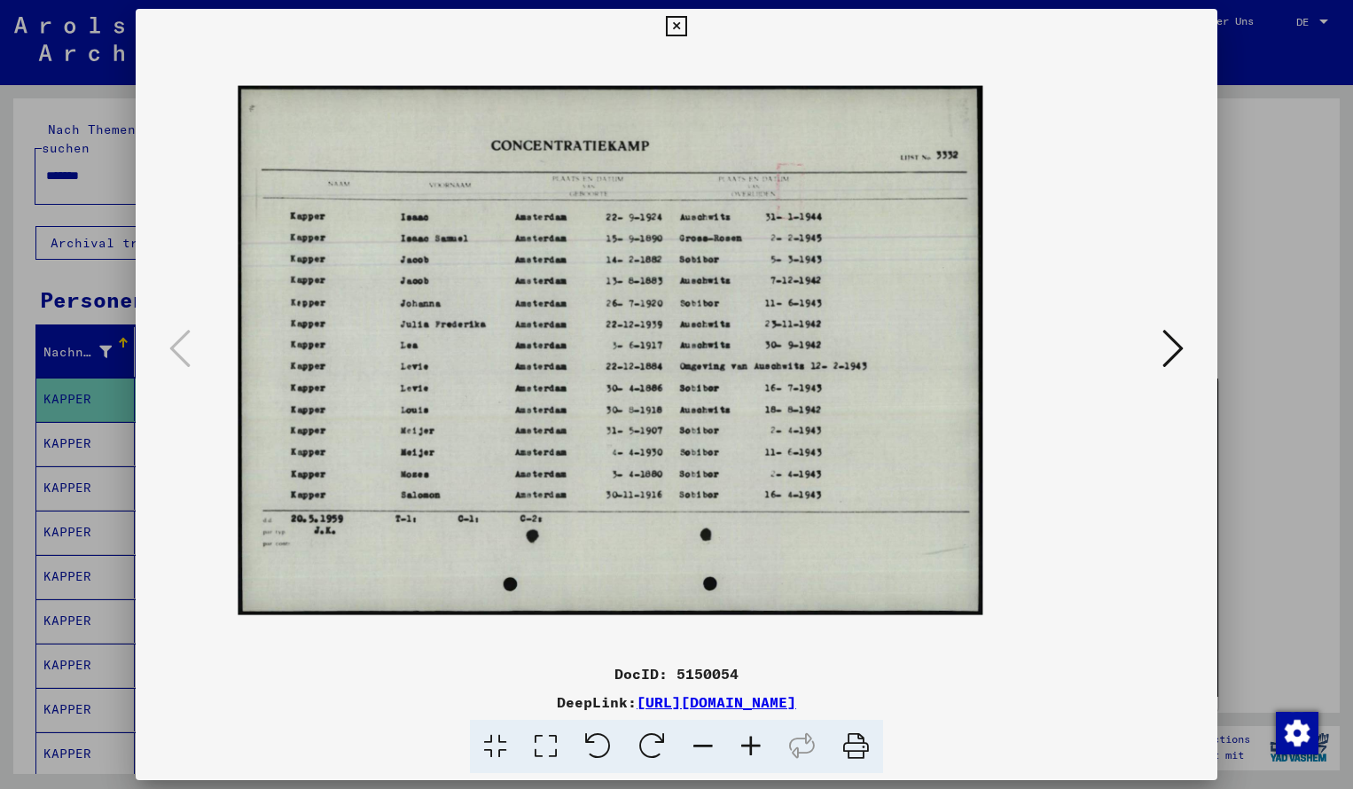
click at [745, 738] on icon at bounding box center [751, 747] width 48 height 54
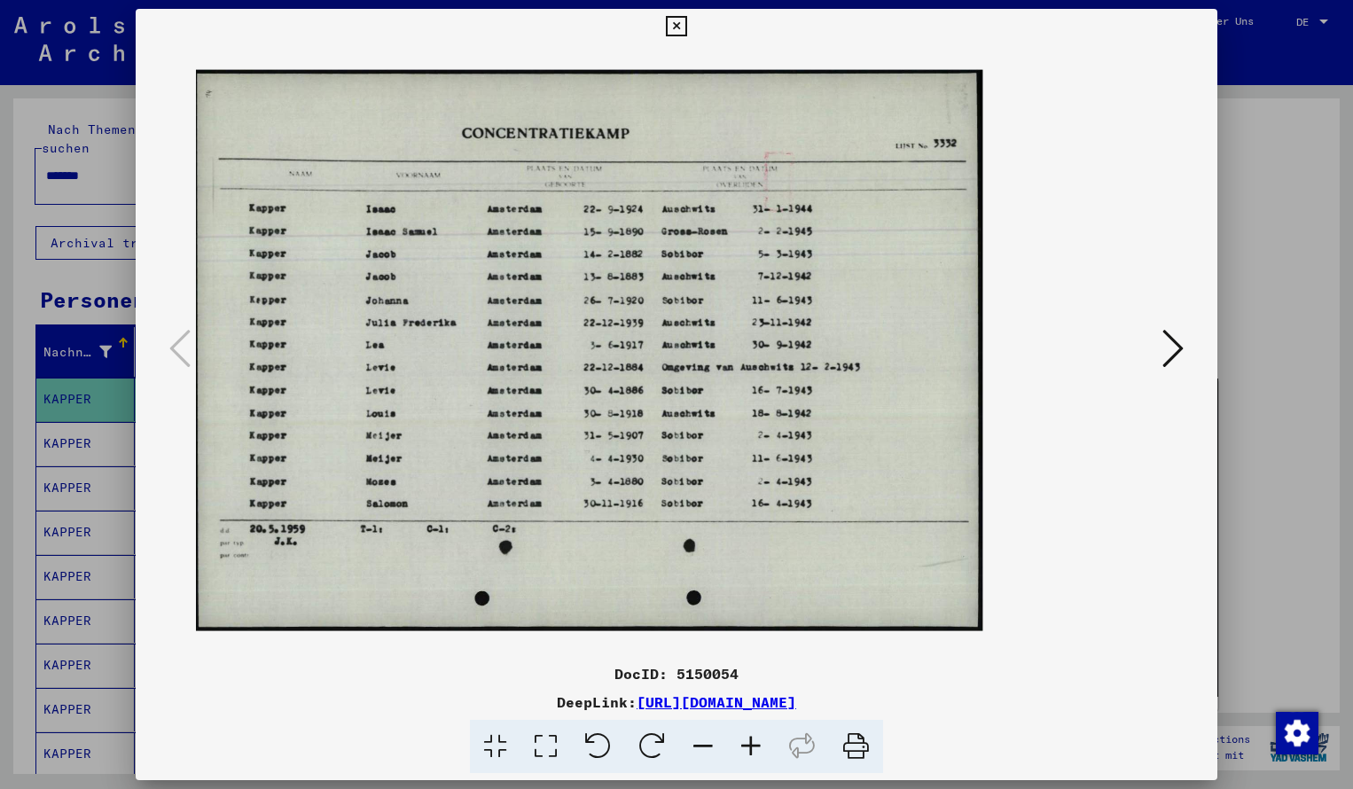
click at [745, 738] on icon at bounding box center [751, 747] width 48 height 54
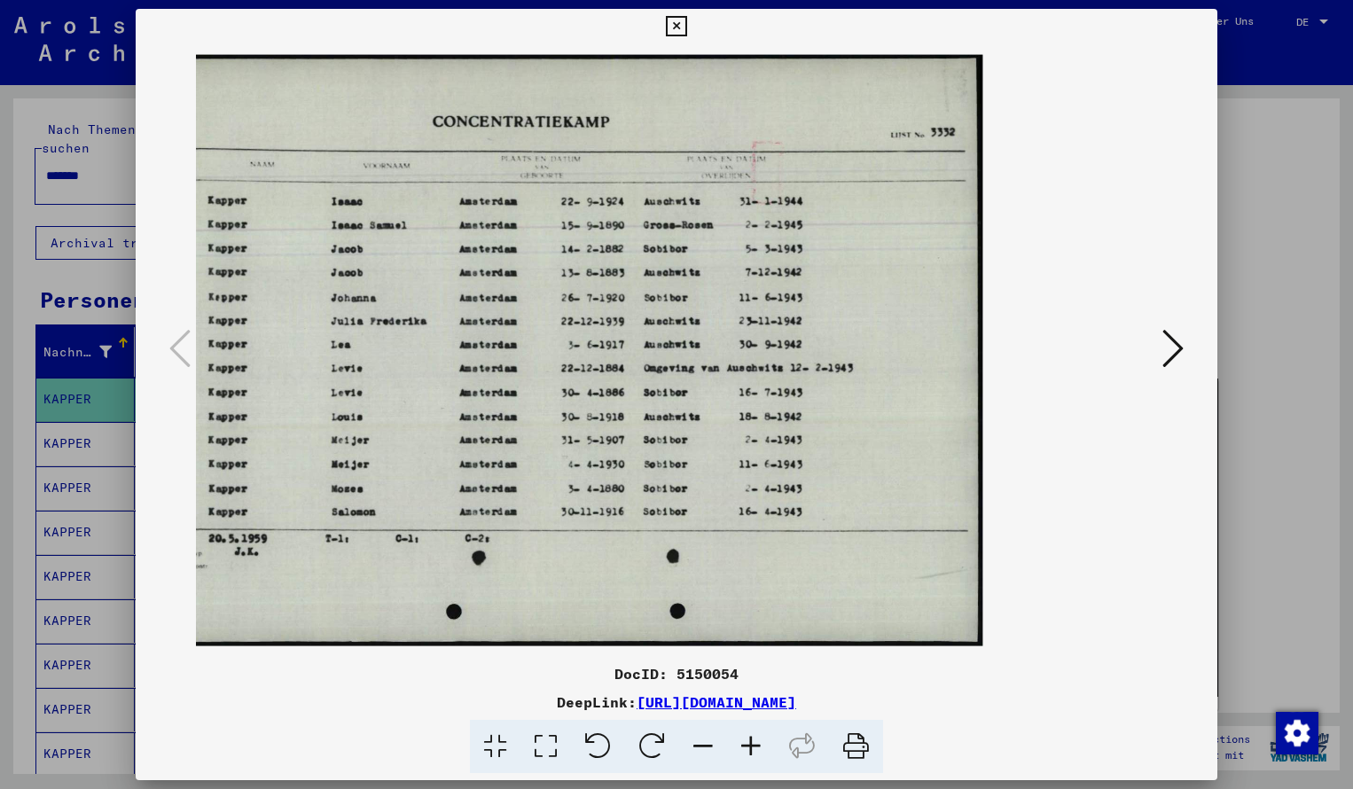
click at [686, 27] on icon at bounding box center [676, 26] width 20 height 21
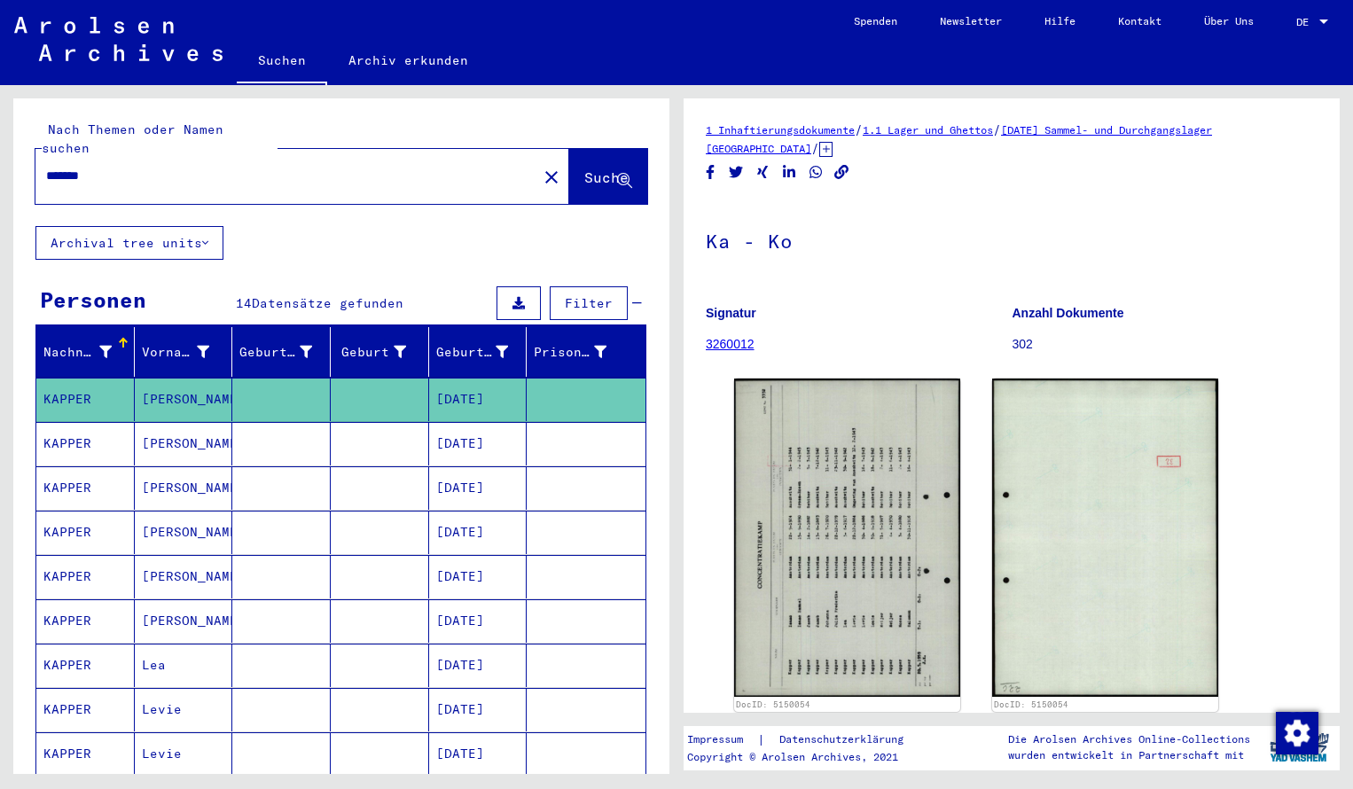
click at [131, 167] on input "*******" at bounding box center [286, 176] width 480 height 19
click at [584, 168] on span "Suche" at bounding box center [606, 177] width 44 height 18
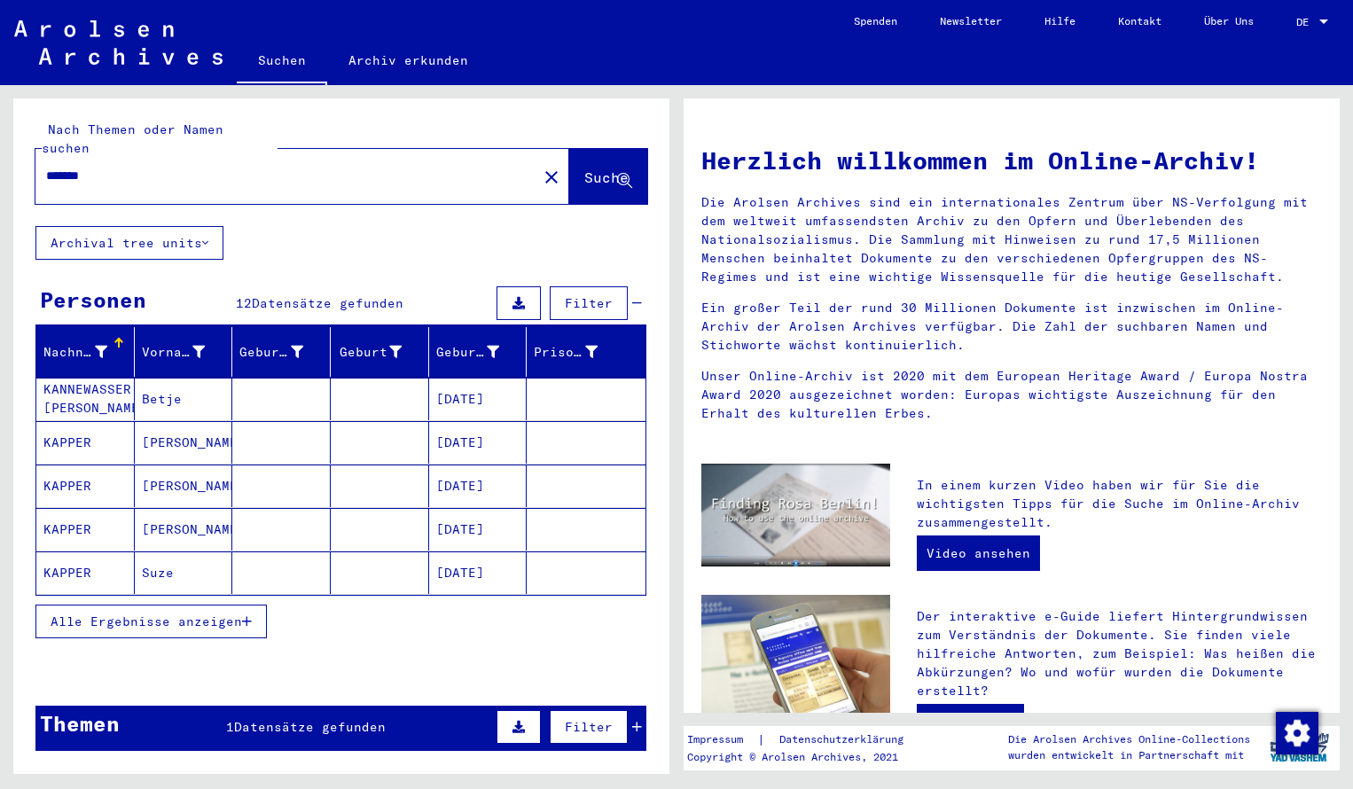
click at [101, 379] on mat-cell "KANNEWASSER [PERSON_NAME]" at bounding box center [85, 399] width 98 height 43
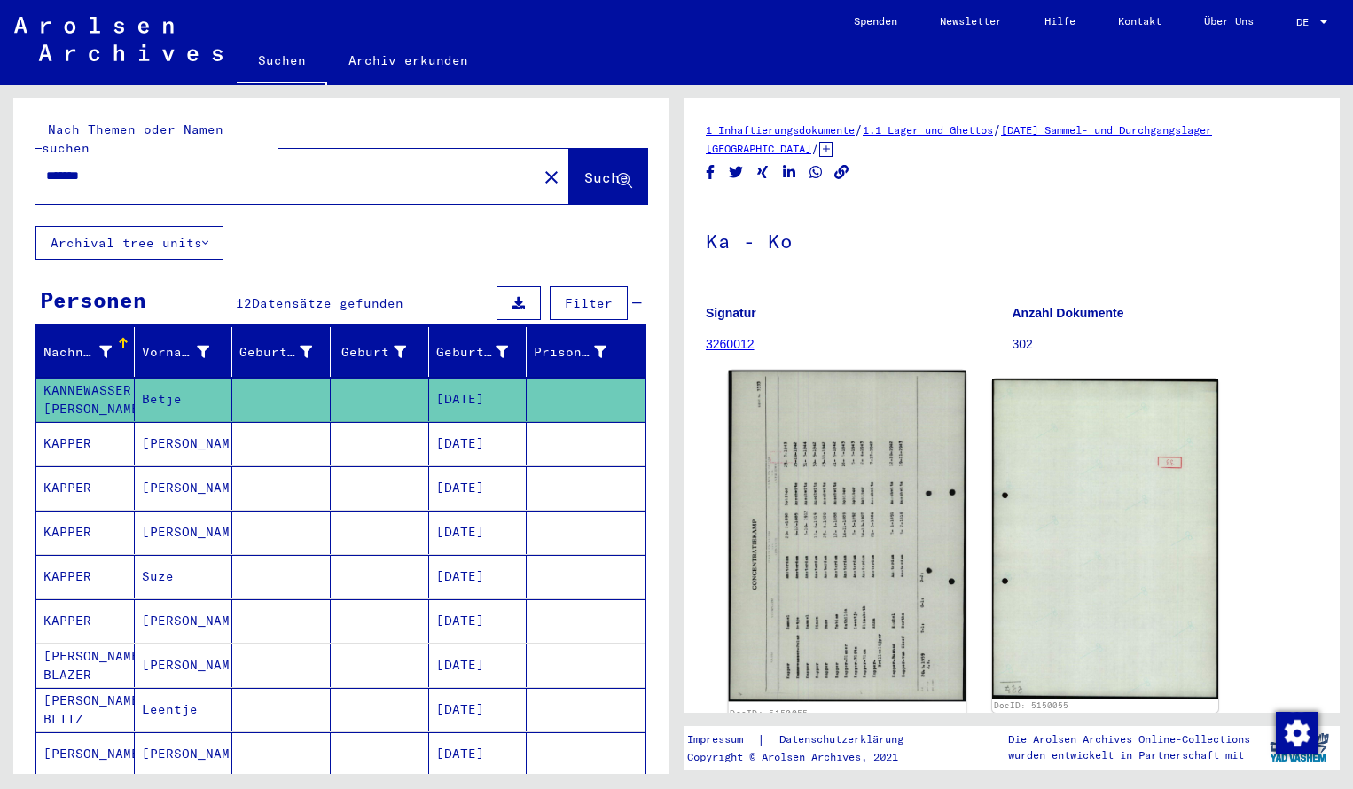
click at [842, 528] on img at bounding box center [848, 537] width 238 height 332
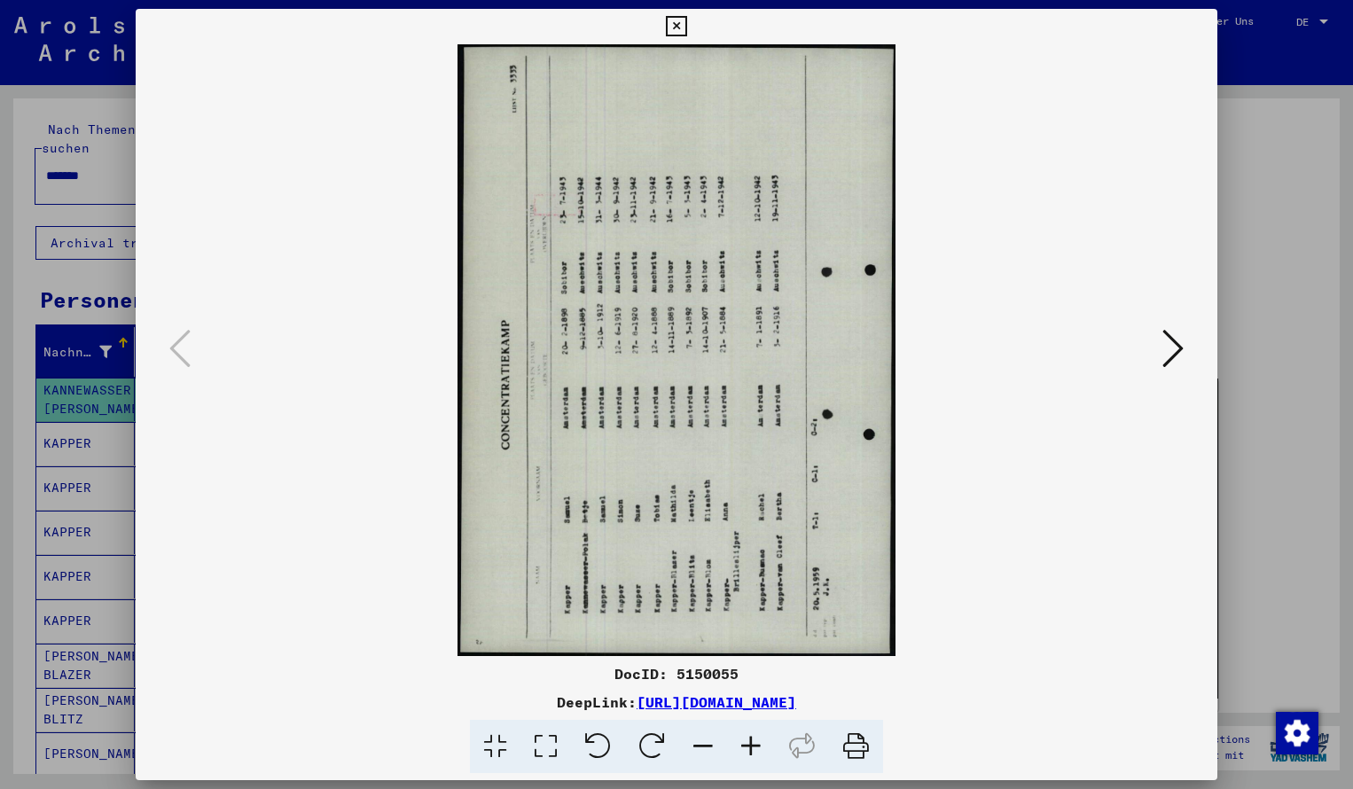
click at [653, 737] on icon at bounding box center [652, 747] width 54 height 54
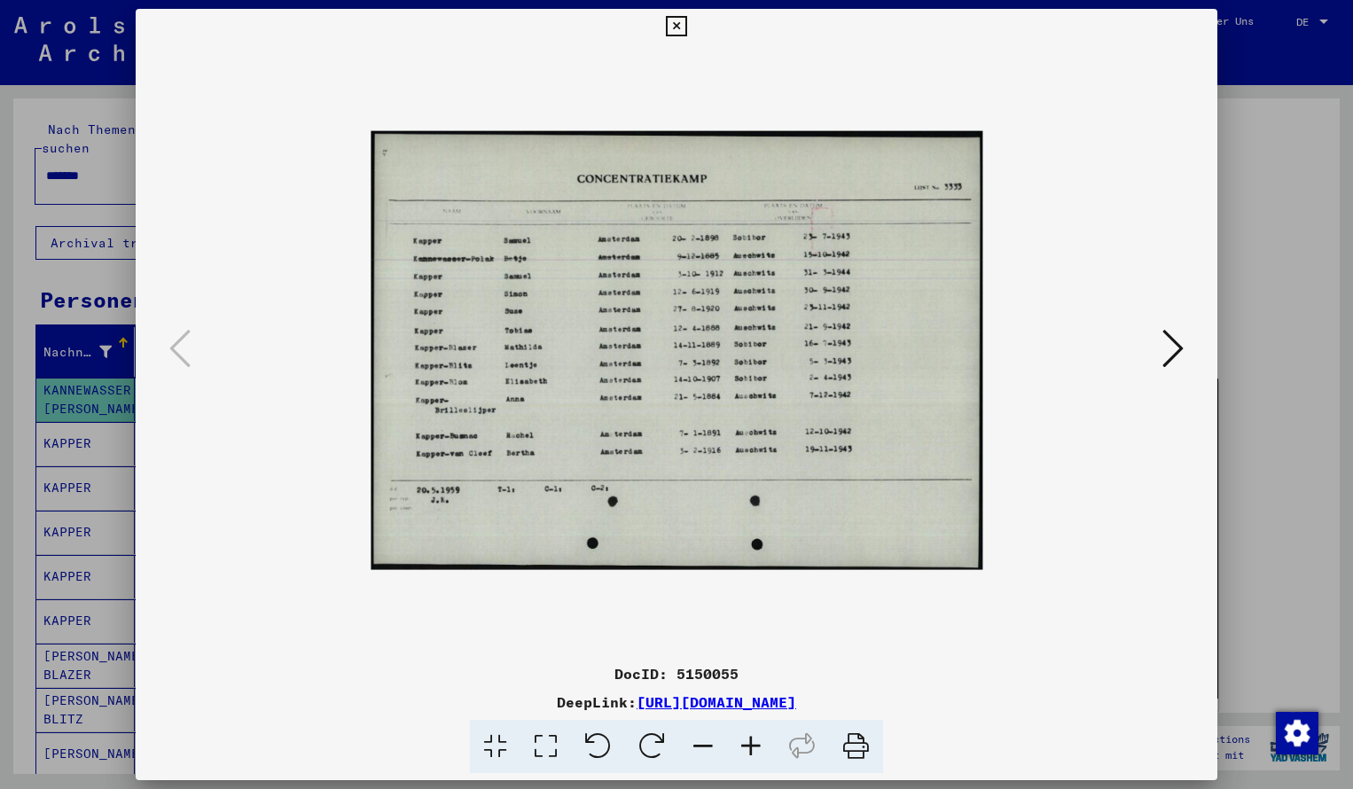
click at [753, 739] on icon at bounding box center [751, 747] width 48 height 54
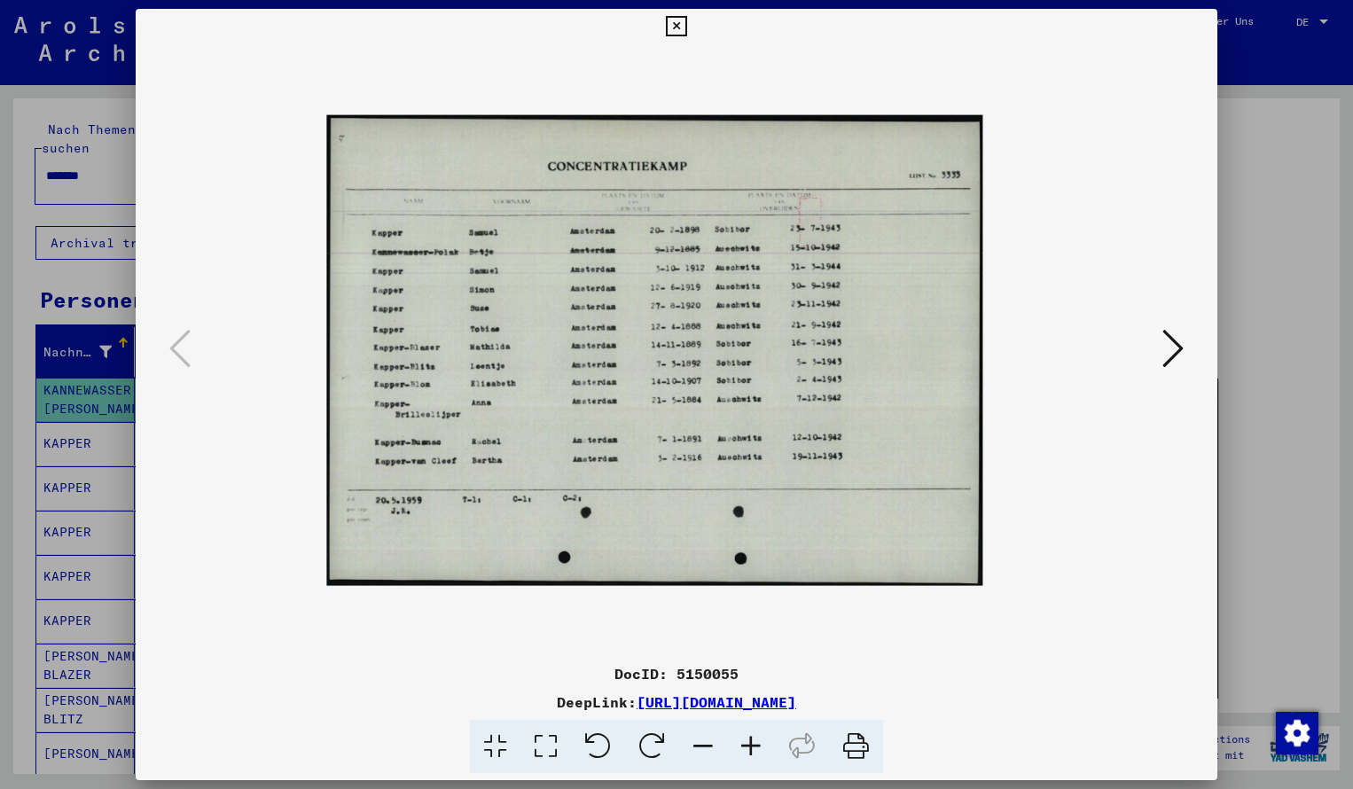
click at [753, 739] on icon at bounding box center [751, 747] width 48 height 54
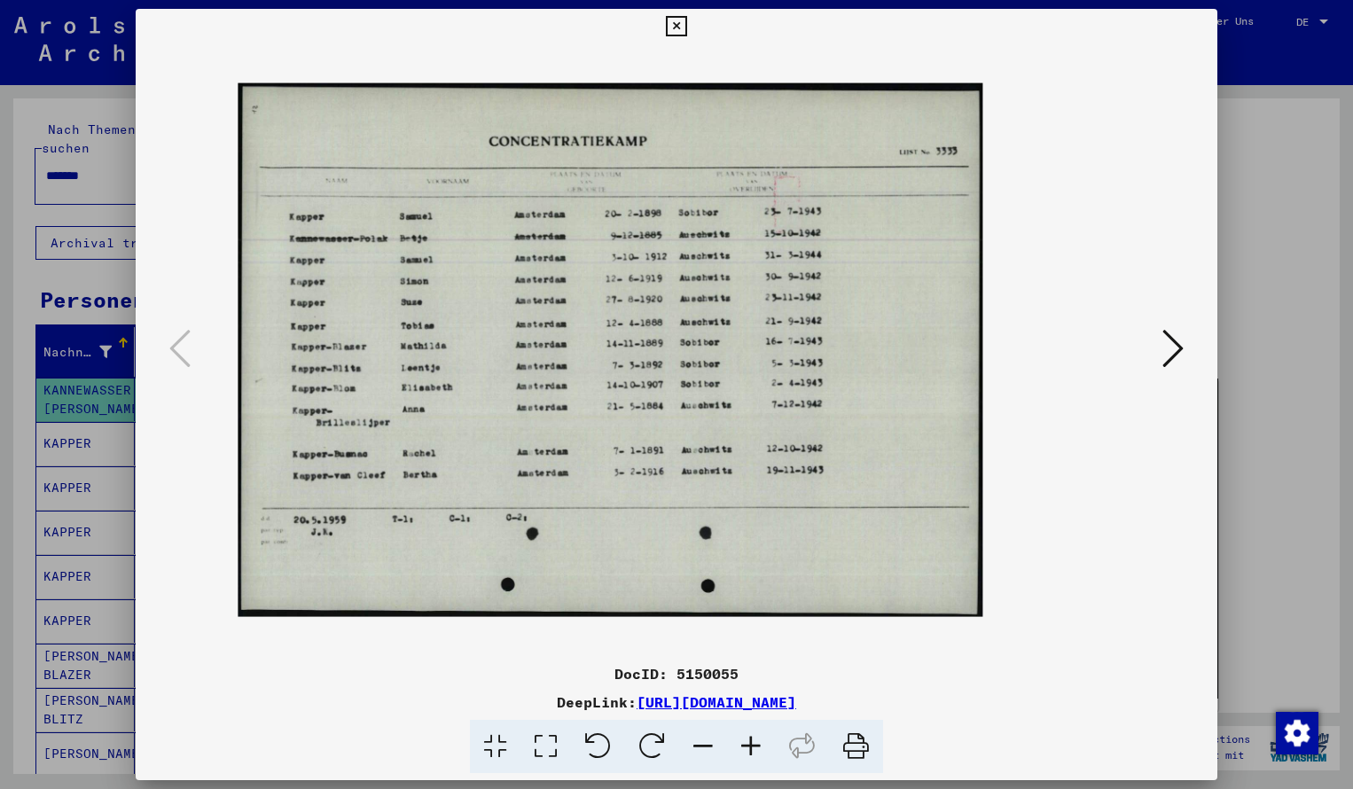
click at [753, 739] on icon at bounding box center [751, 747] width 48 height 54
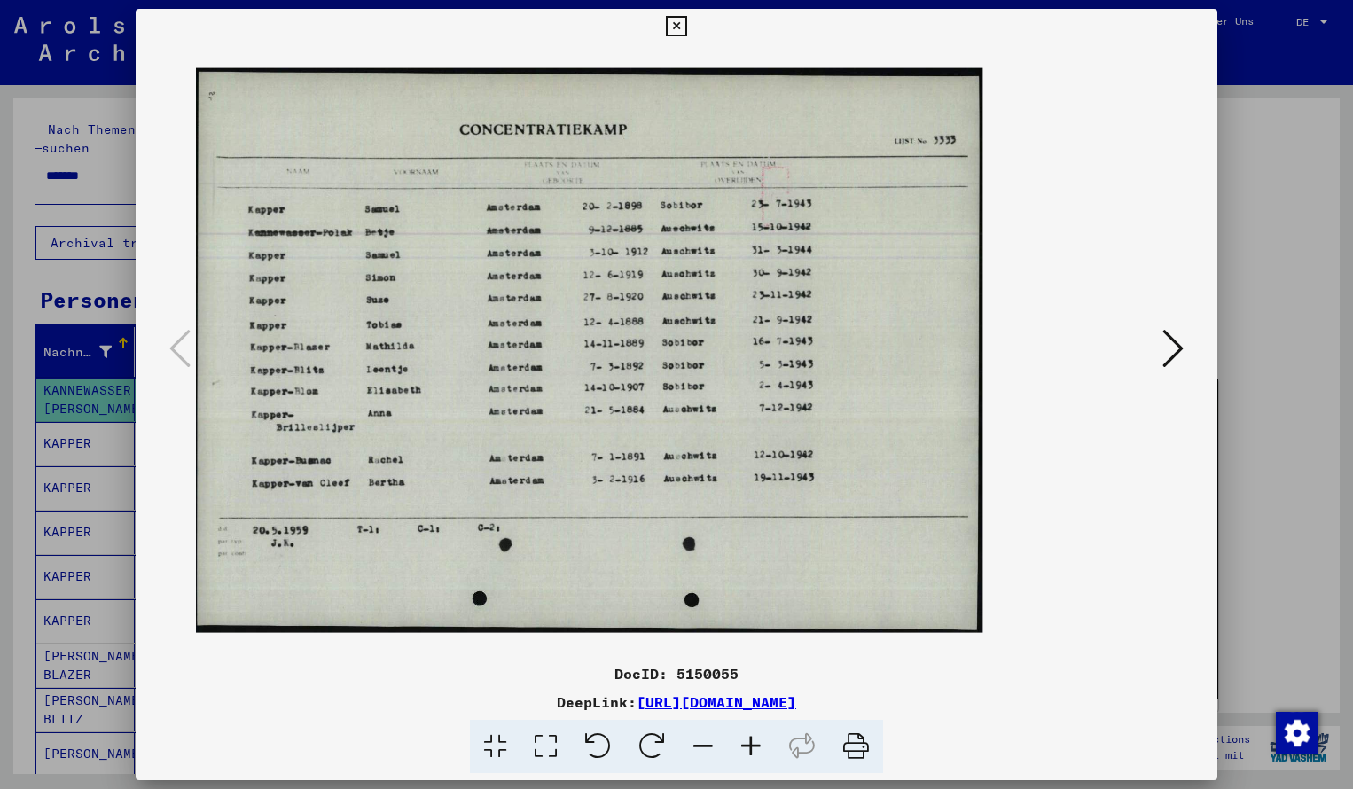
click at [753, 739] on icon at bounding box center [751, 747] width 48 height 54
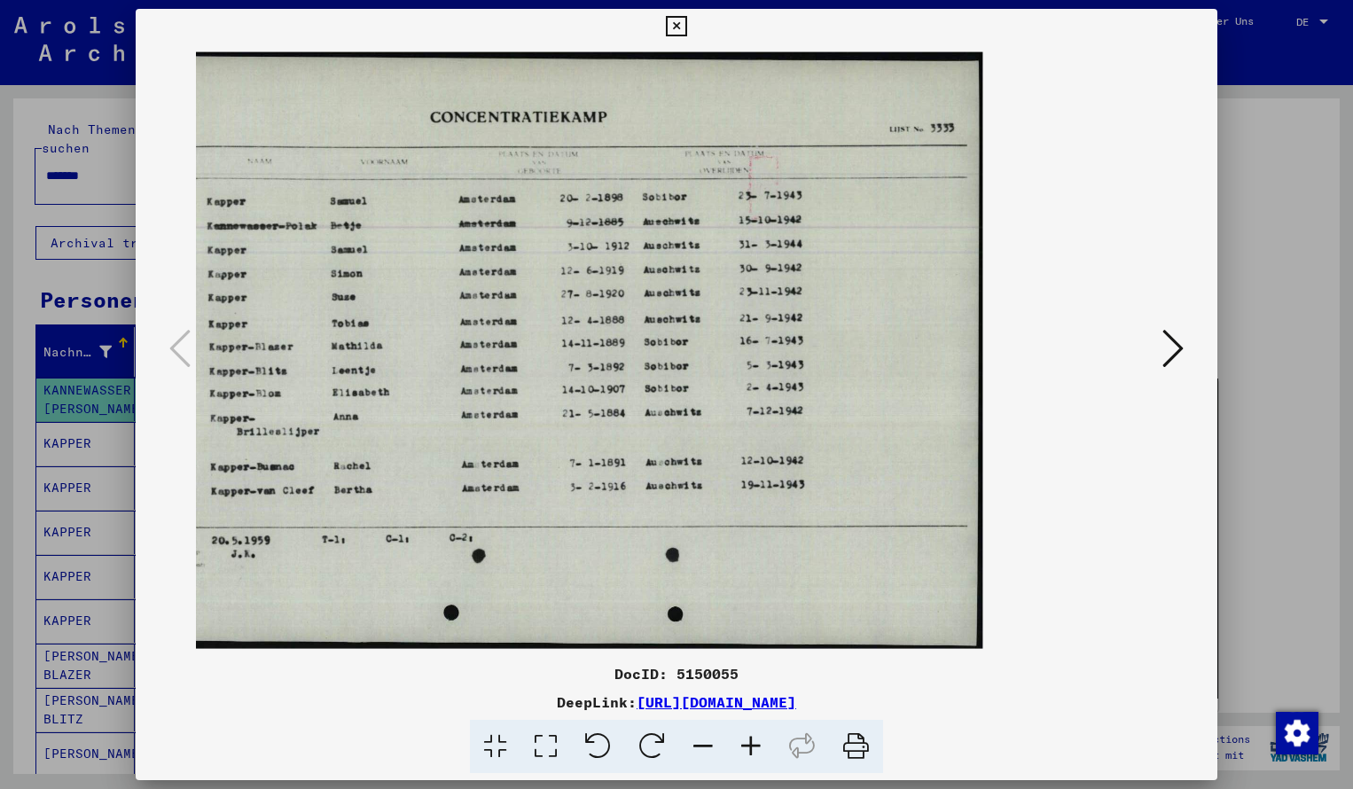
click at [686, 27] on icon at bounding box center [676, 26] width 20 height 21
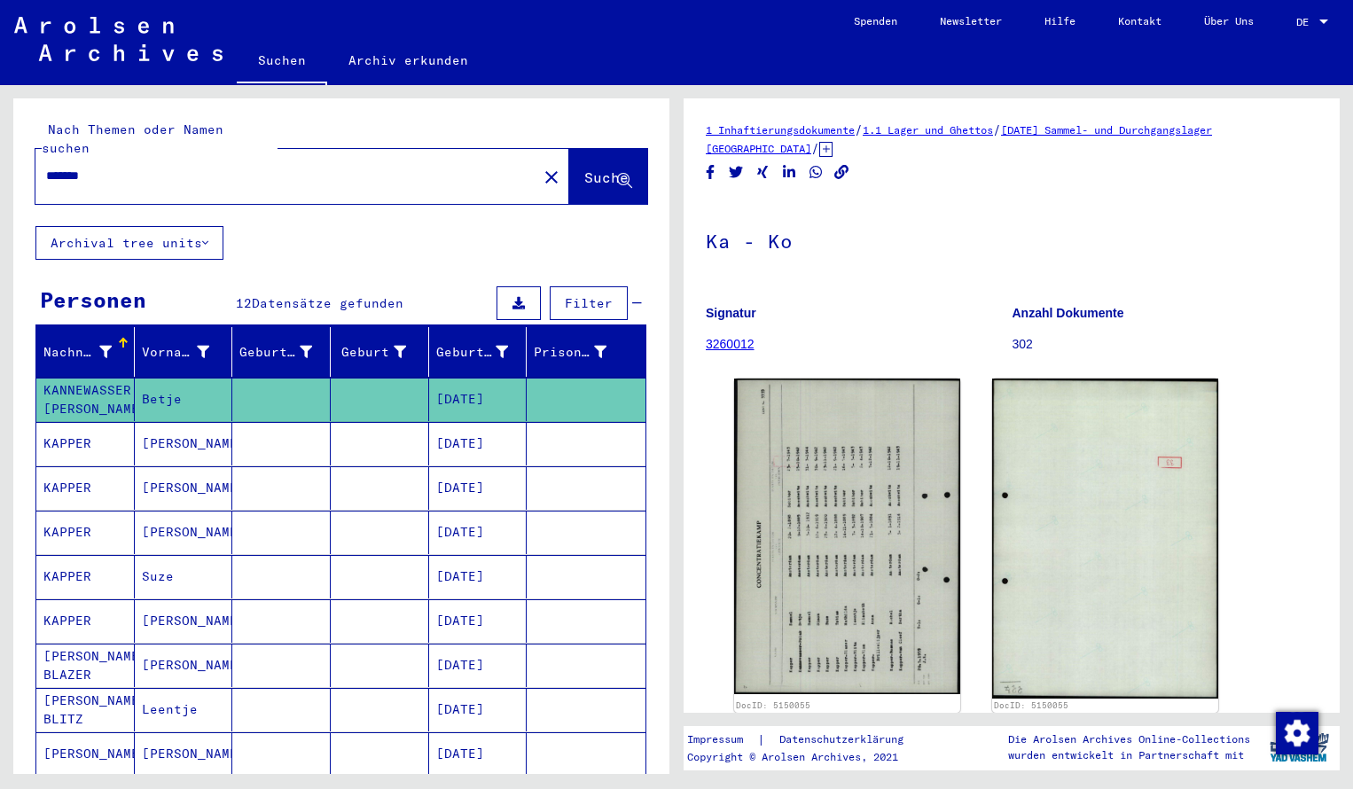
click at [138, 168] on div "*******" at bounding box center [280, 176] width 491 height 40
click at [124, 167] on input "*******" at bounding box center [286, 176] width 480 height 19
click at [580, 172] on button "Suche" at bounding box center [608, 176] width 78 height 55
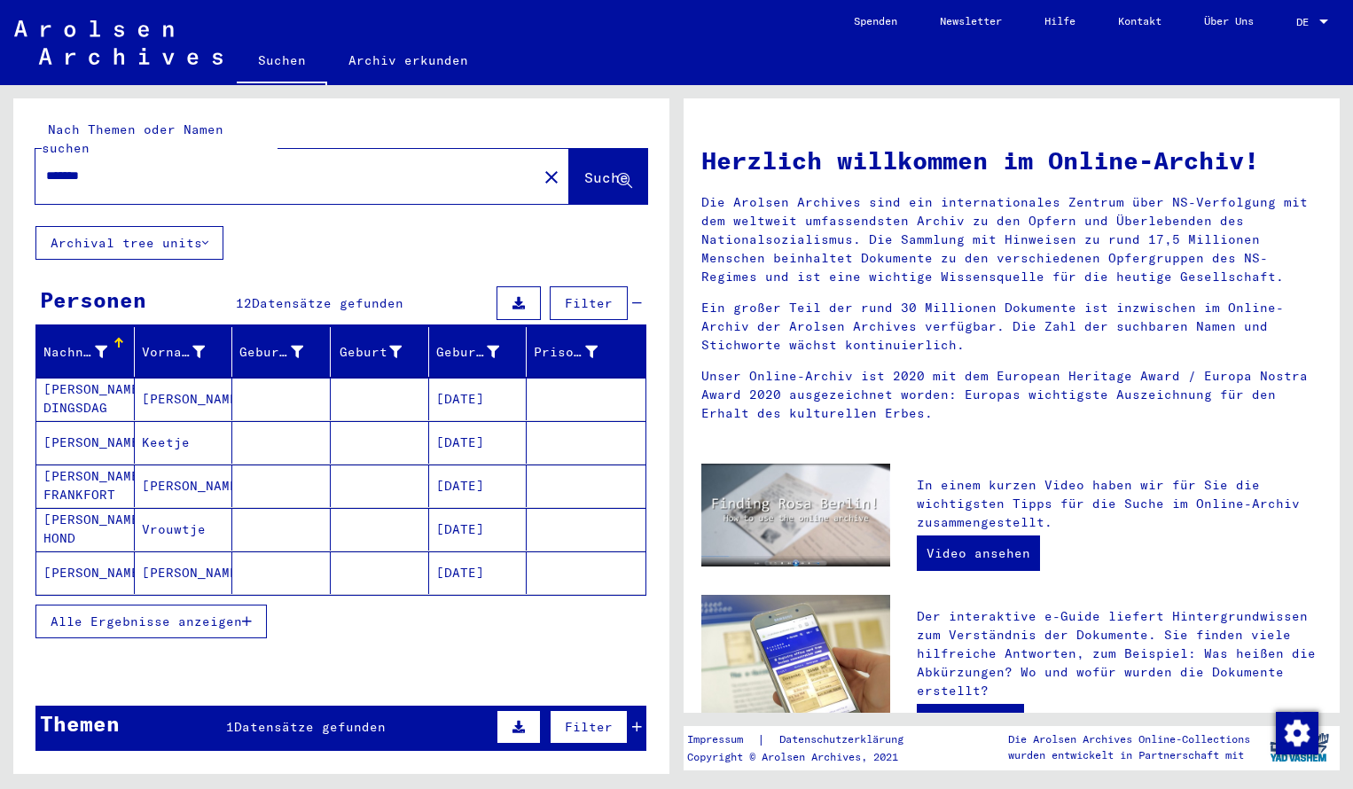
click at [87, 378] on mat-cell "[PERSON_NAME] DINGSDAG" at bounding box center [85, 399] width 98 height 43
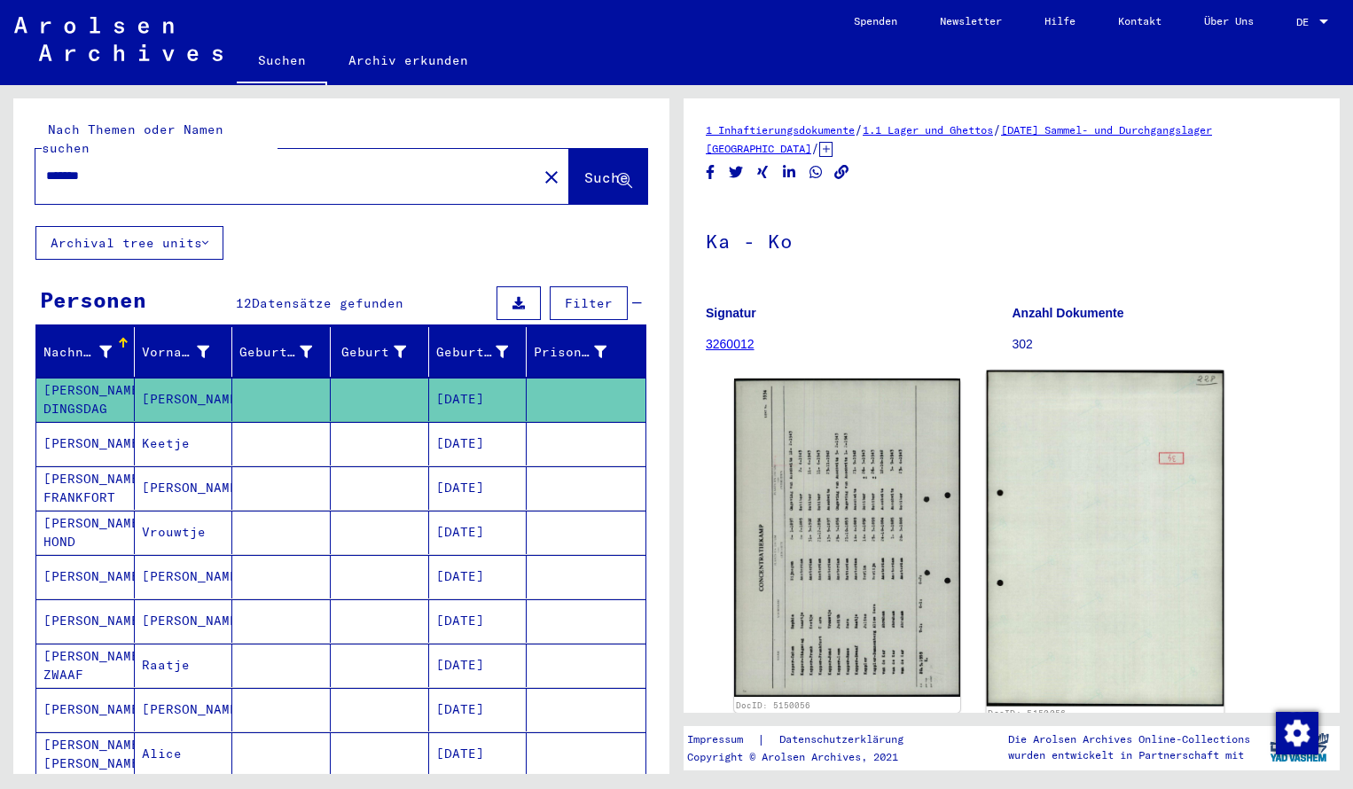
click at [859, 408] on img at bounding box center [847, 537] width 226 height 318
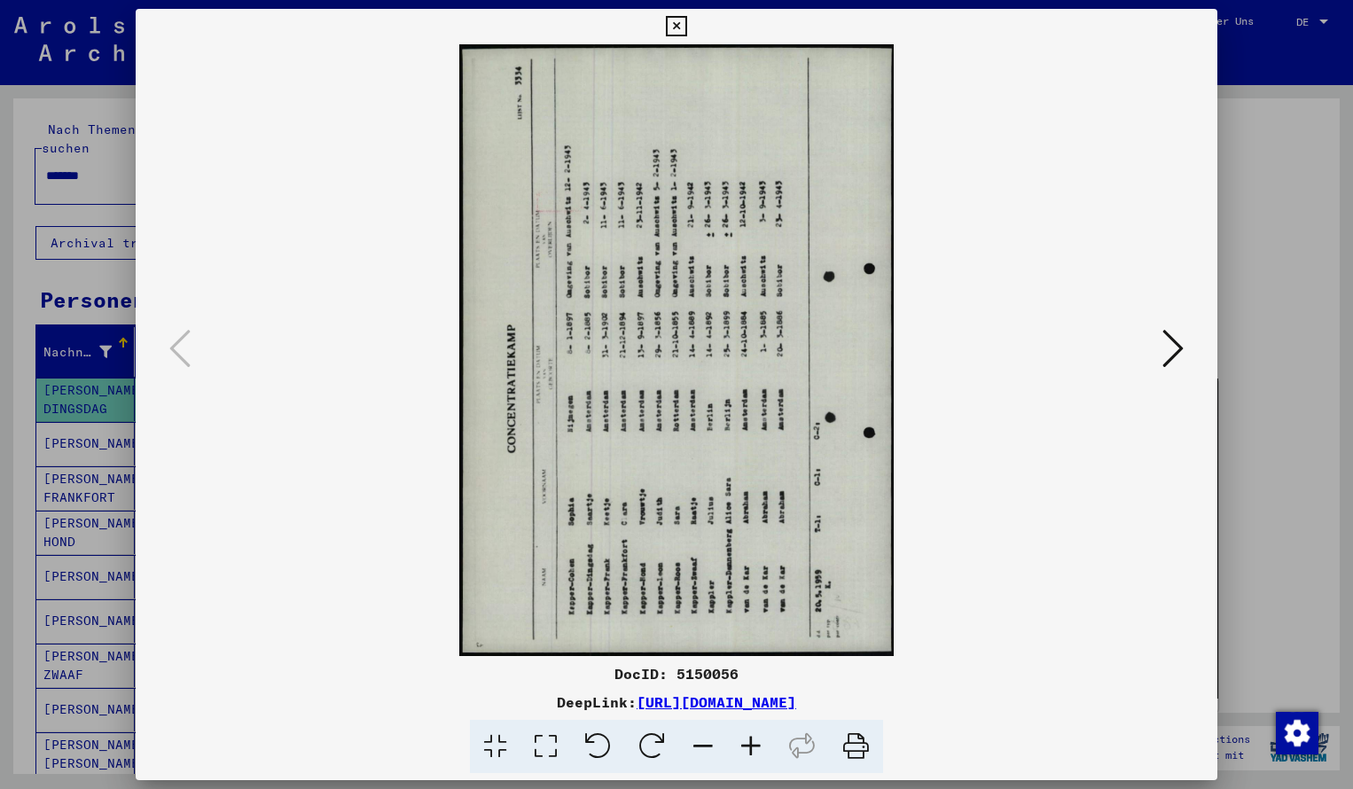
click at [648, 745] on icon at bounding box center [652, 747] width 54 height 54
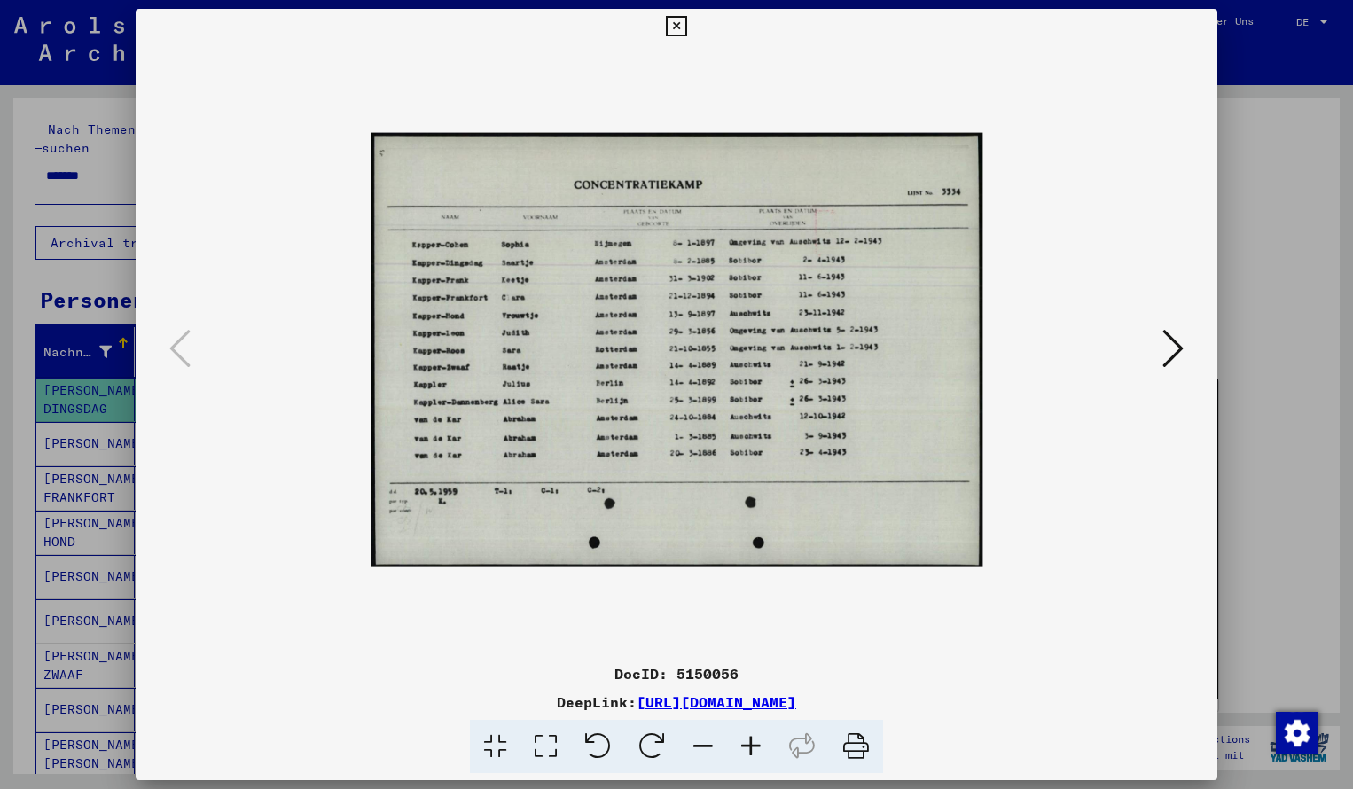
click at [752, 738] on icon at bounding box center [751, 747] width 48 height 54
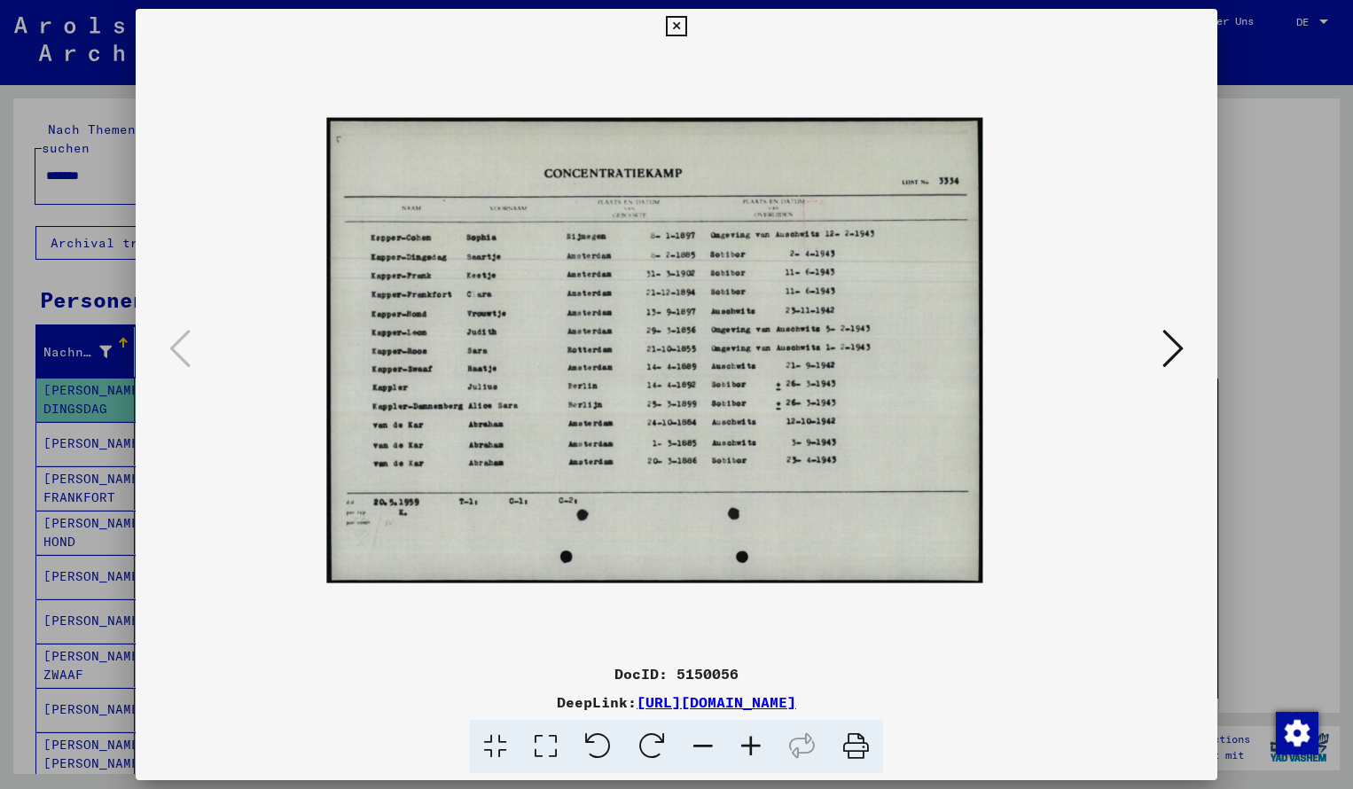
click at [752, 738] on icon at bounding box center [751, 747] width 48 height 54
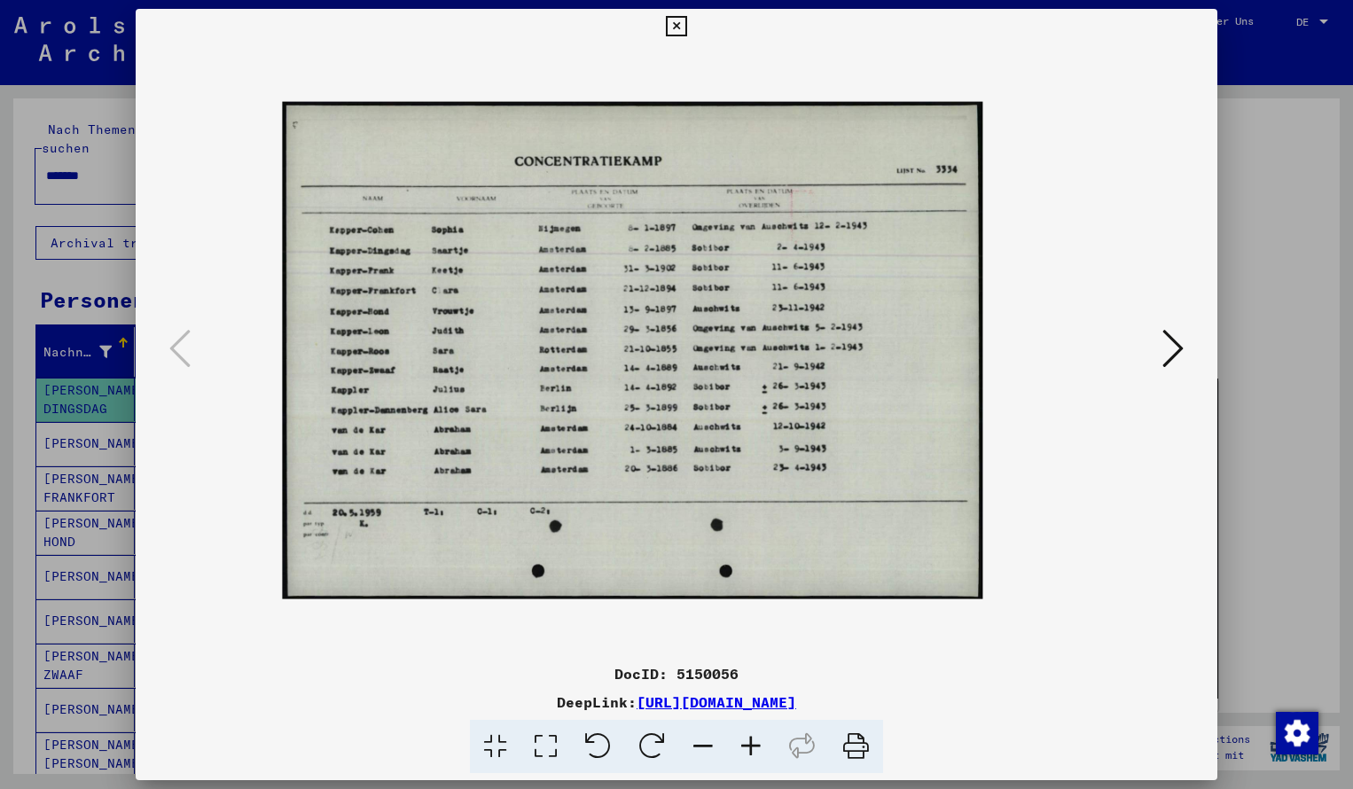
click at [752, 738] on icon at bounding box center [751, 747] width 48 height 54
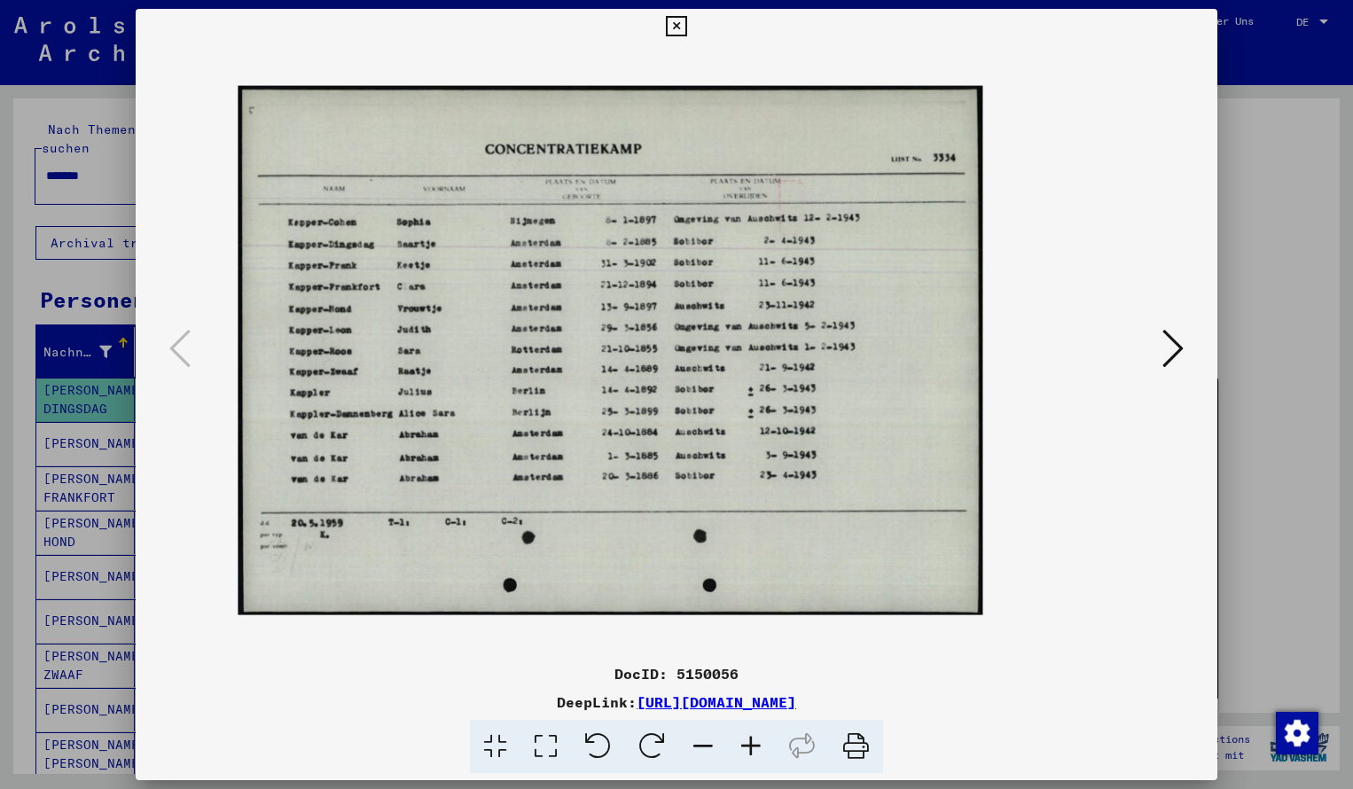
click at [752, 738] on icon at bounding box center [751, 747] width 48 height 54
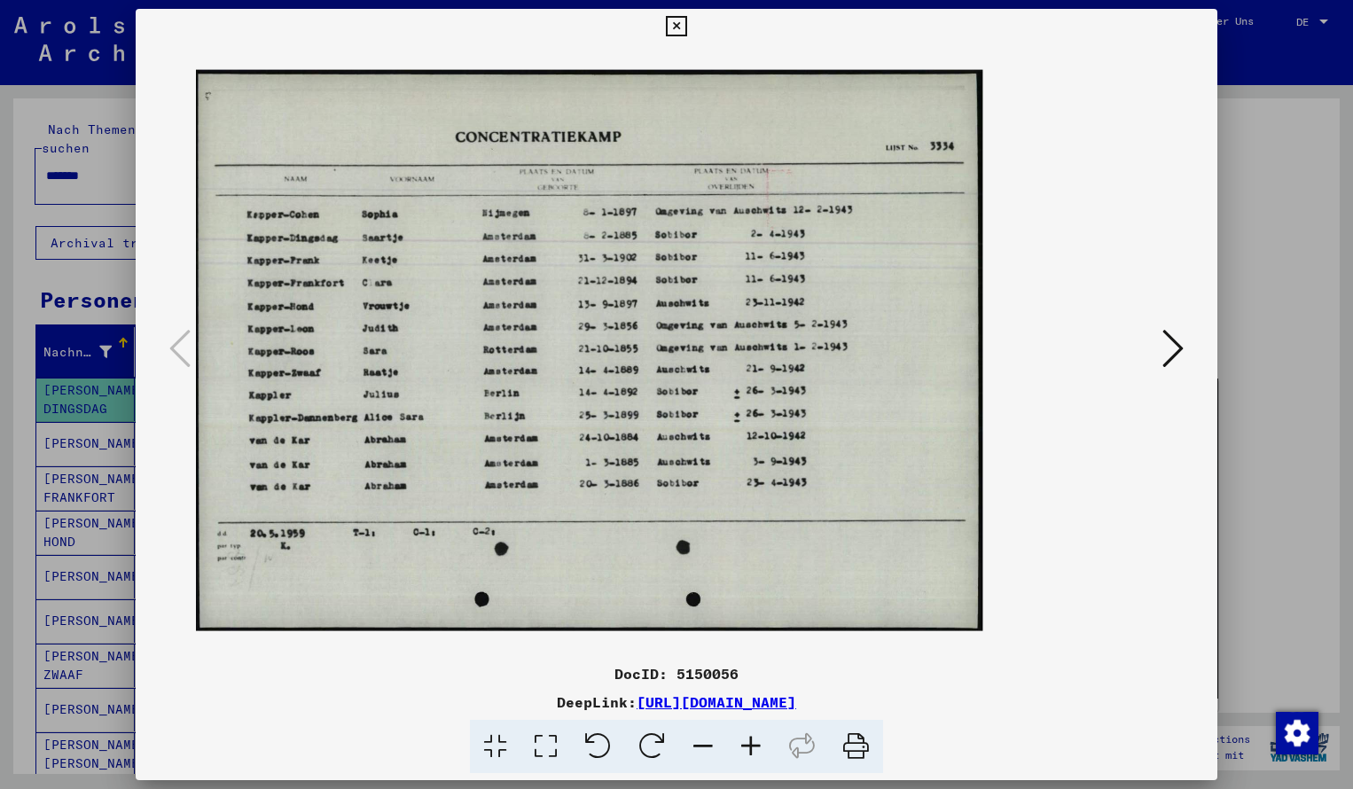
click at [752, 738] on icon at bounding box center [751, 747] width 48 height 54
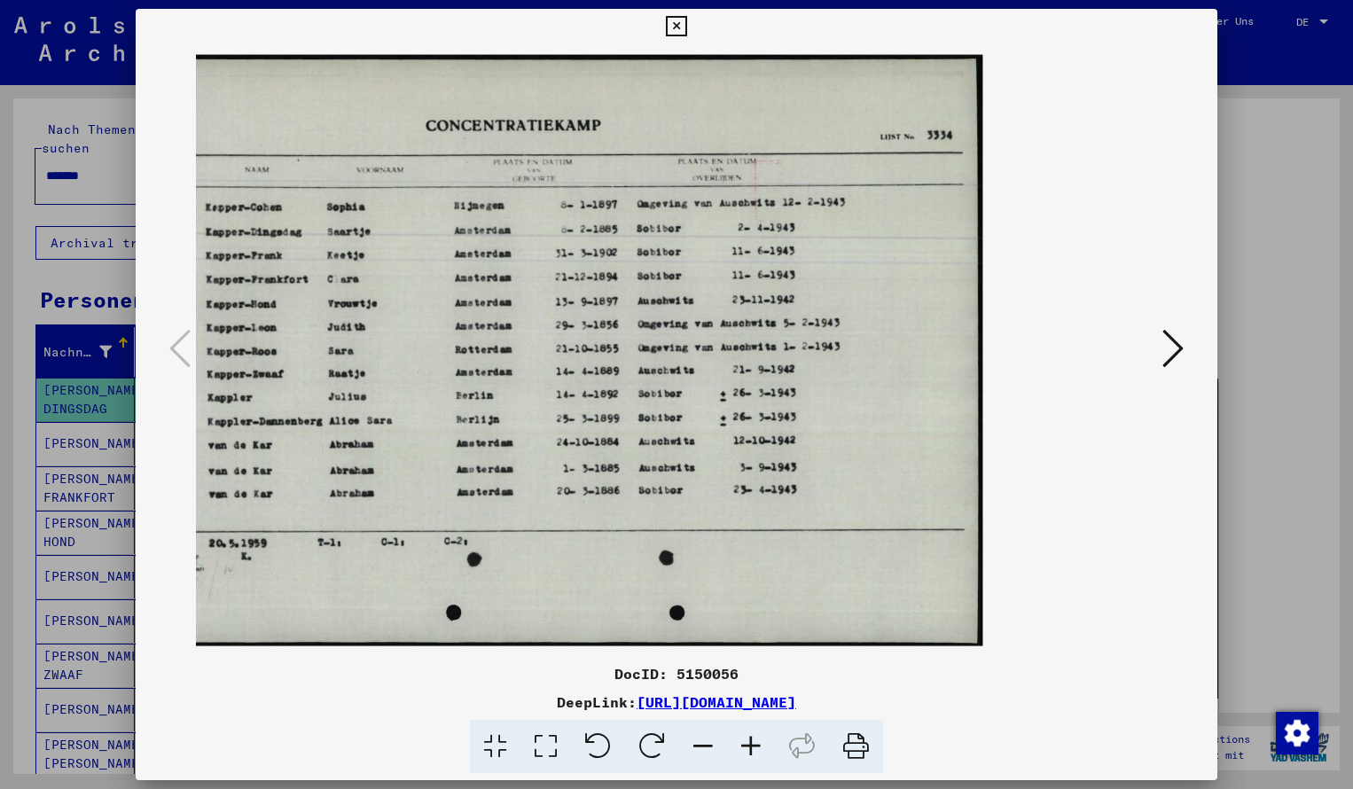
click at [686, 30] on icon at bounding box center [676, 26] width 20 height 21
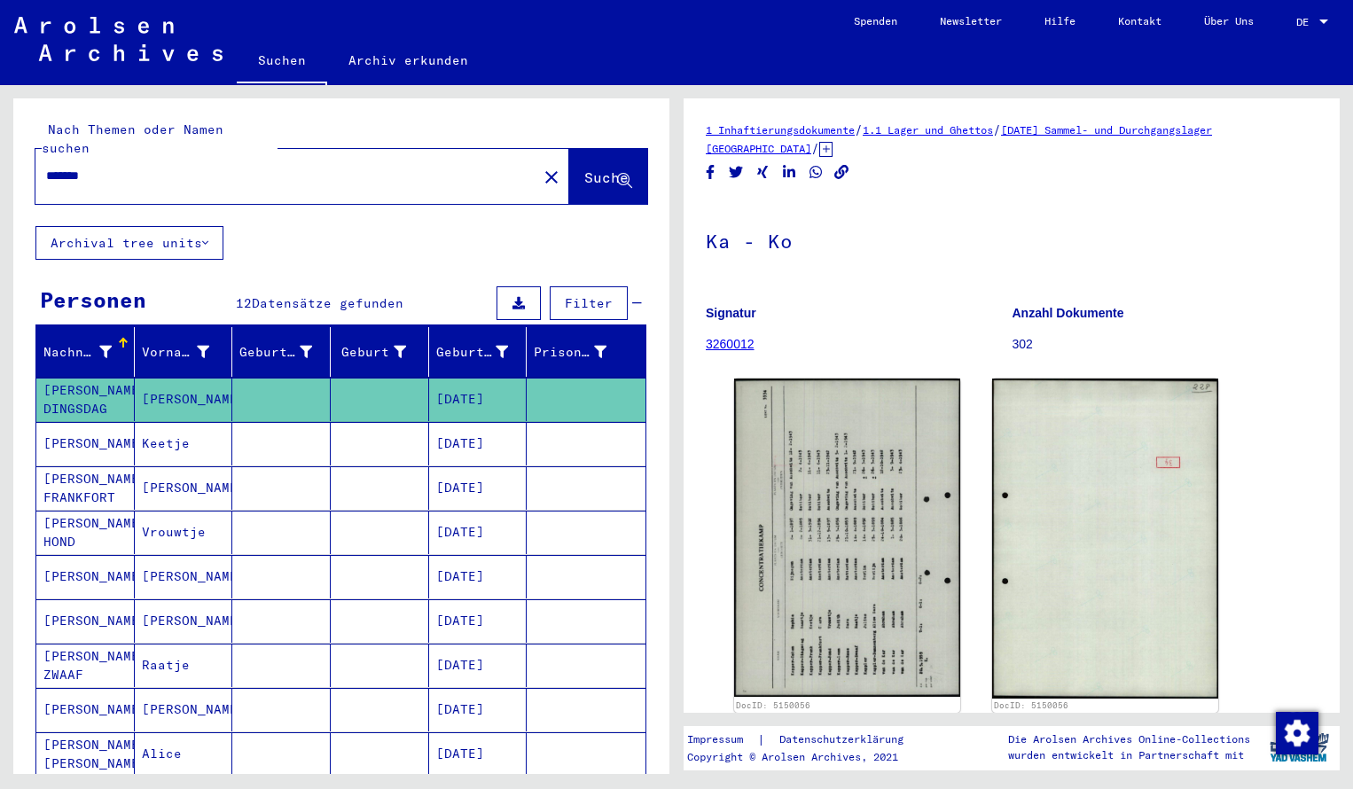
click at [116, 167] on input "*******" at bounding box center [286, 176] width 480 height 19
click at [570, 174] on button "Suche" at bounding box center [608, 176] width 78 height 55
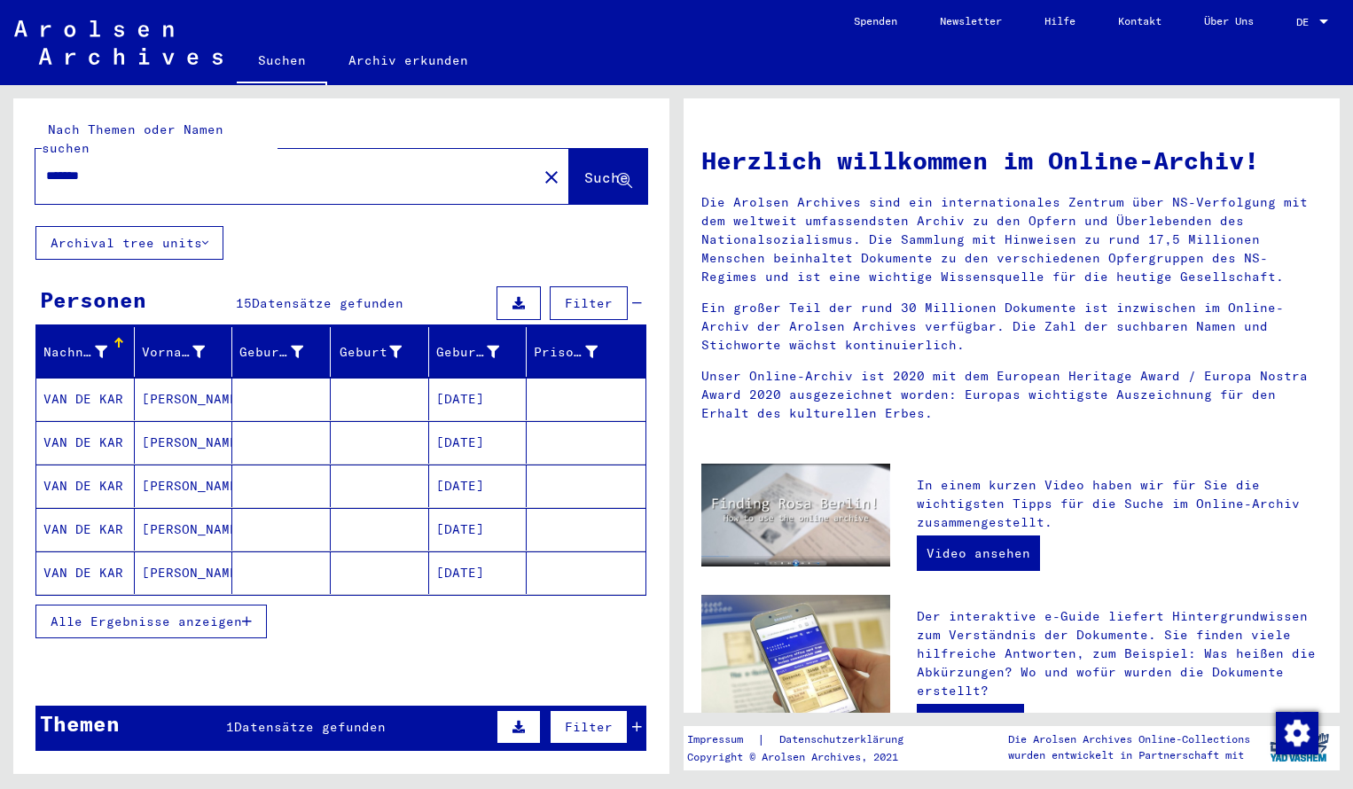
click at [59, 388] on mat-cell "VAN DE KAR" at bounding box center [85, 399] width 98 height 43
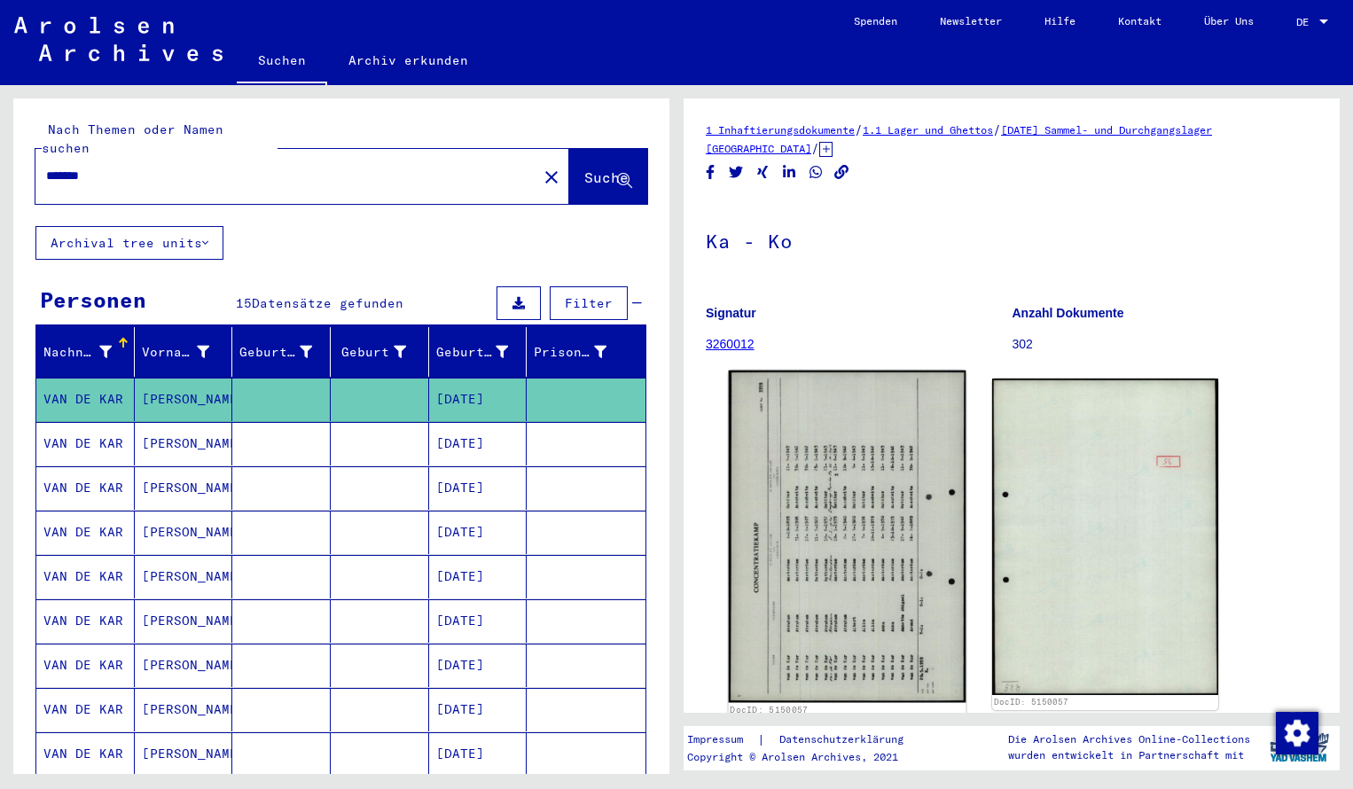
click at [793, 496] on img at bounding box center [848, 537] width 238 height 332
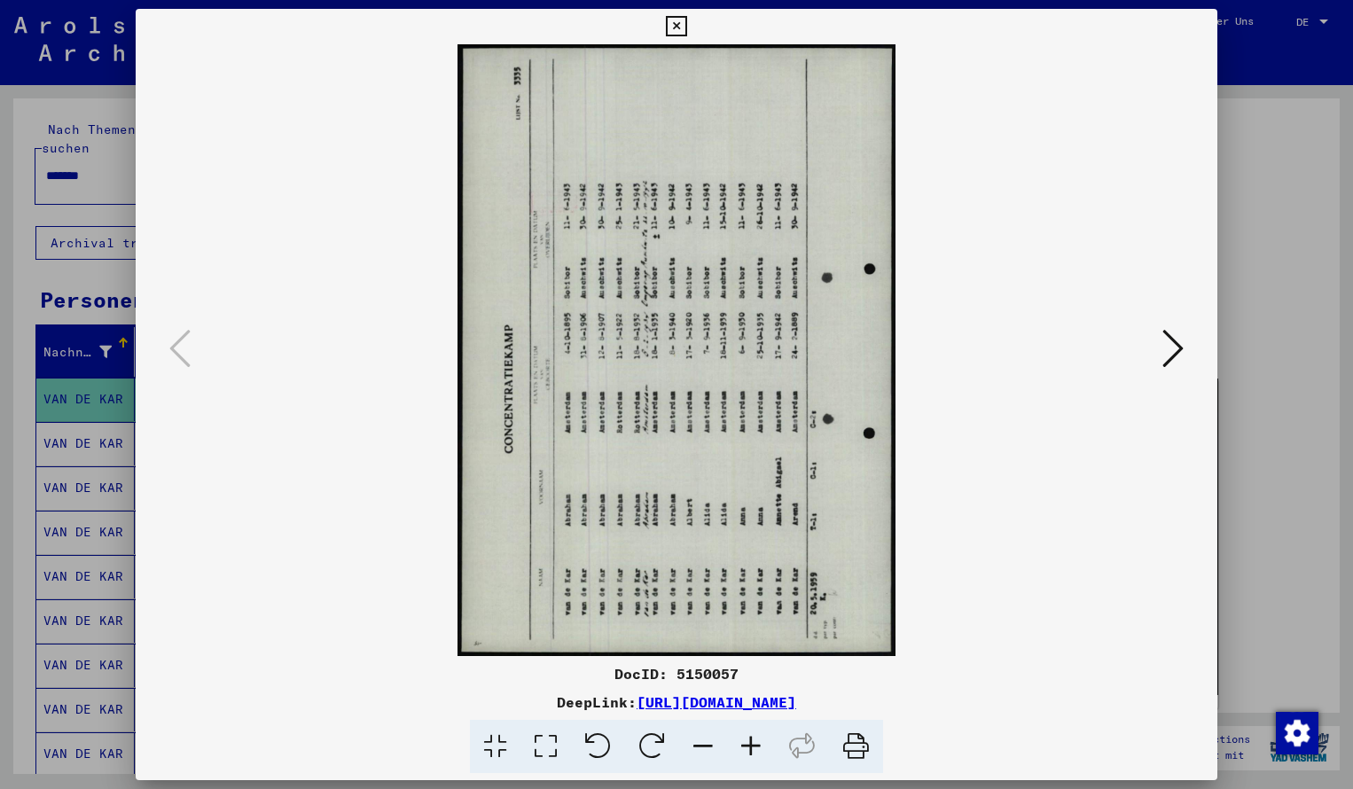
click at [649, 745] on icon at bounding box center [652, 747] width 54 height 54
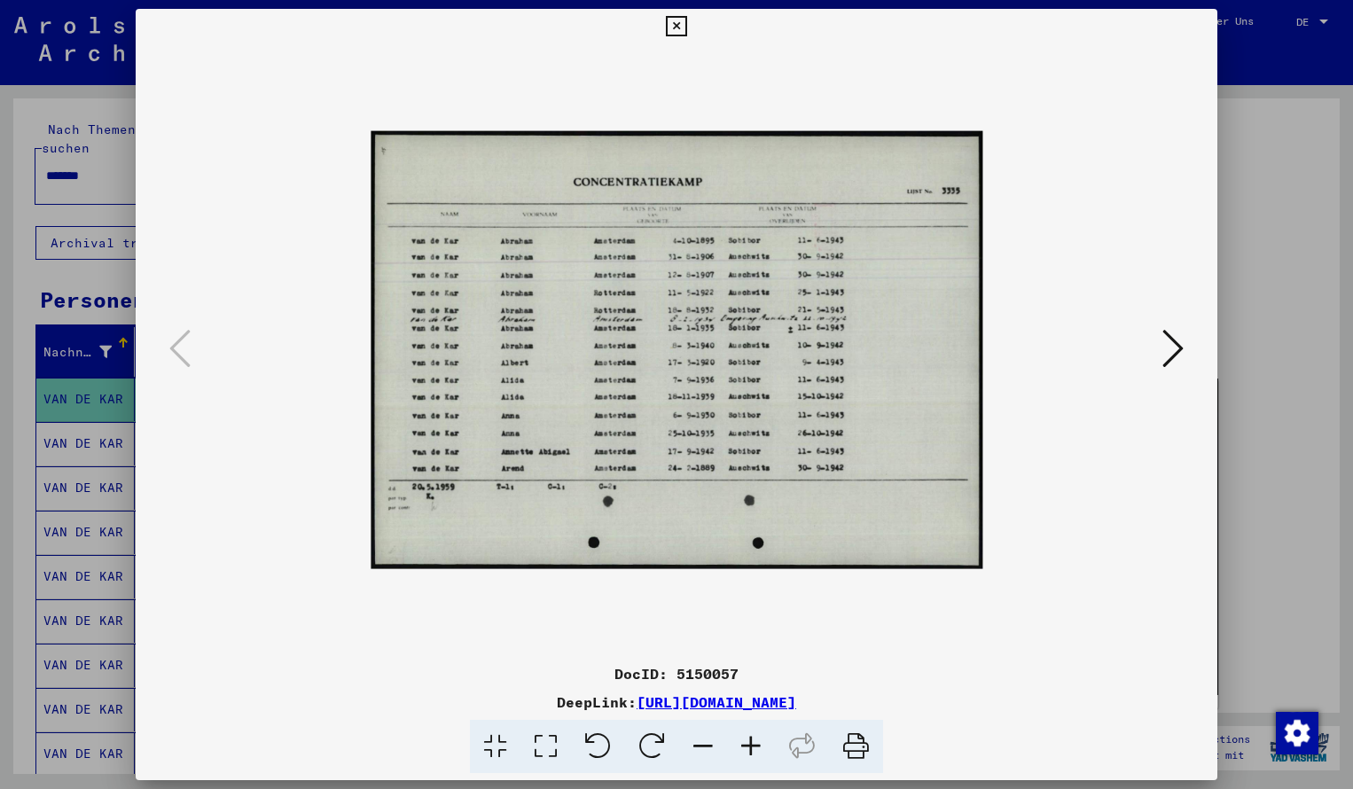
click at [753, 745] on icon at bounding box center [751, 747] width 48 height 54
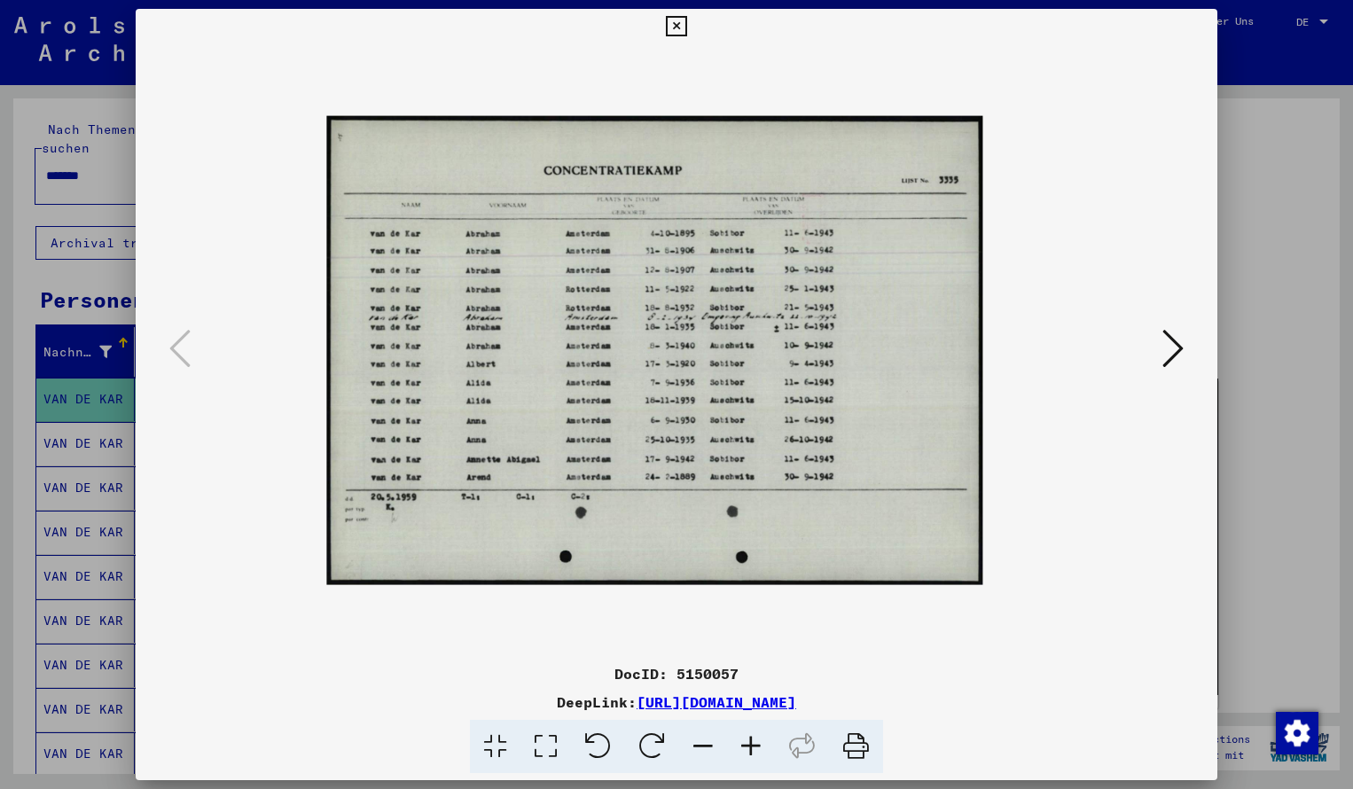
click at [753, 745] on icon at bounding box center [751, 747] width 48 height 54
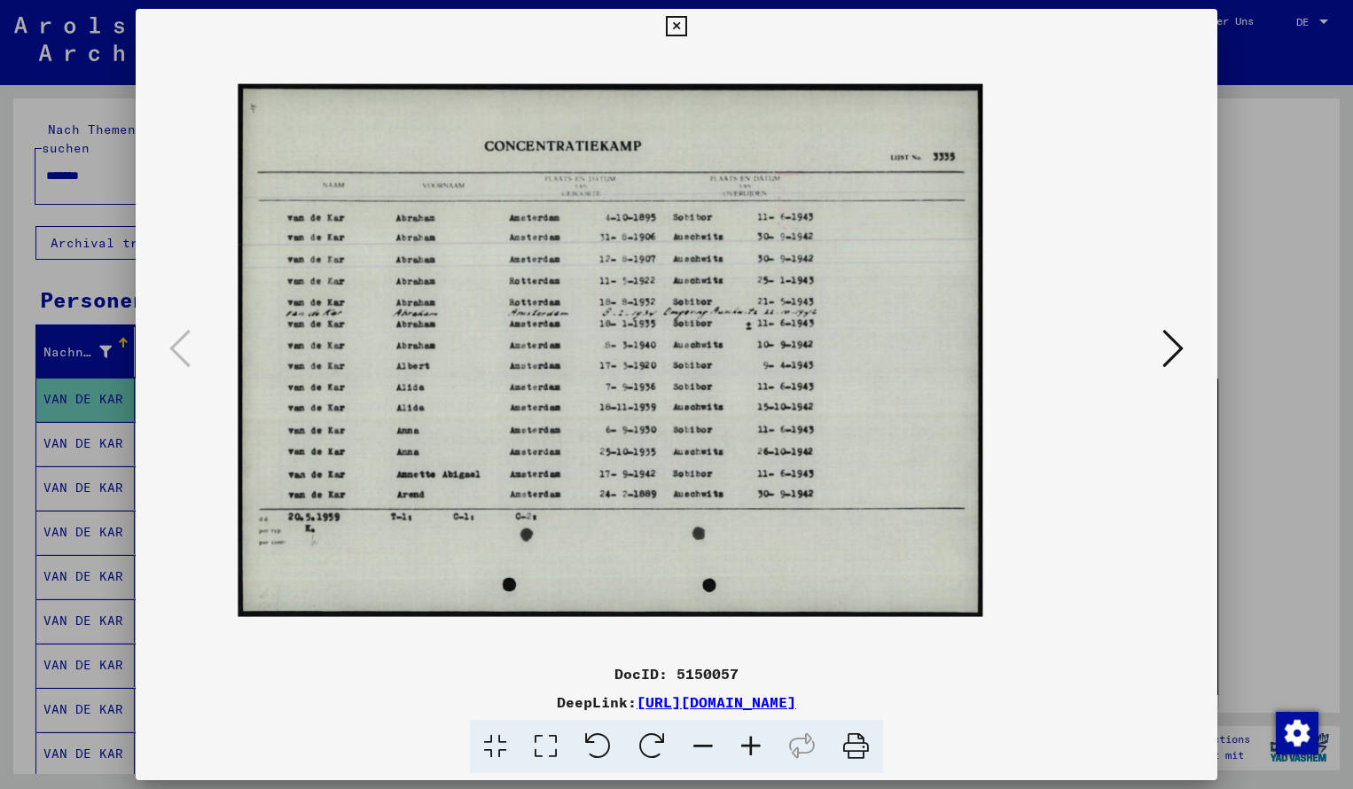
click at [753, 745] on icon at bounding box center [751, 747] width 48 height 54
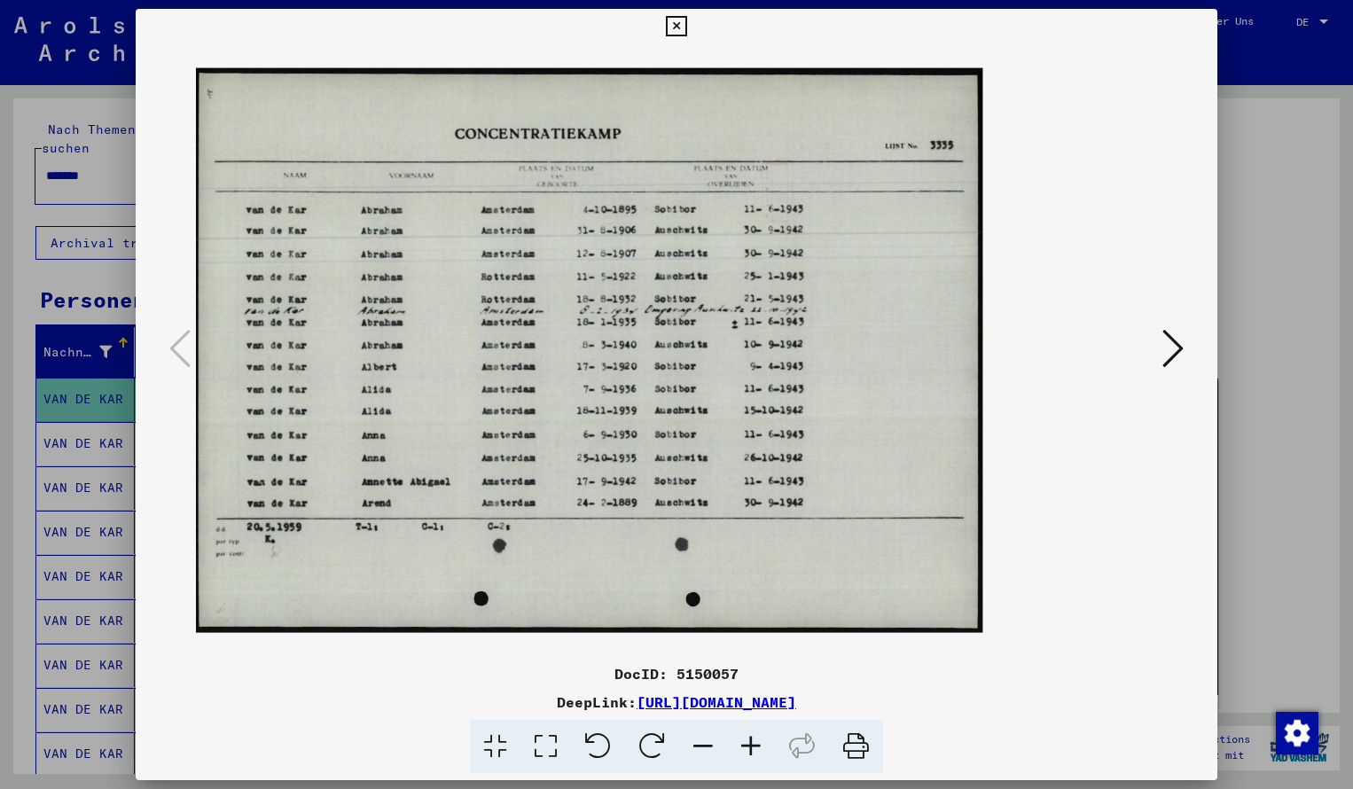
click at [753, 745] on icon at bounding box center [751, 747] width 48 height 54
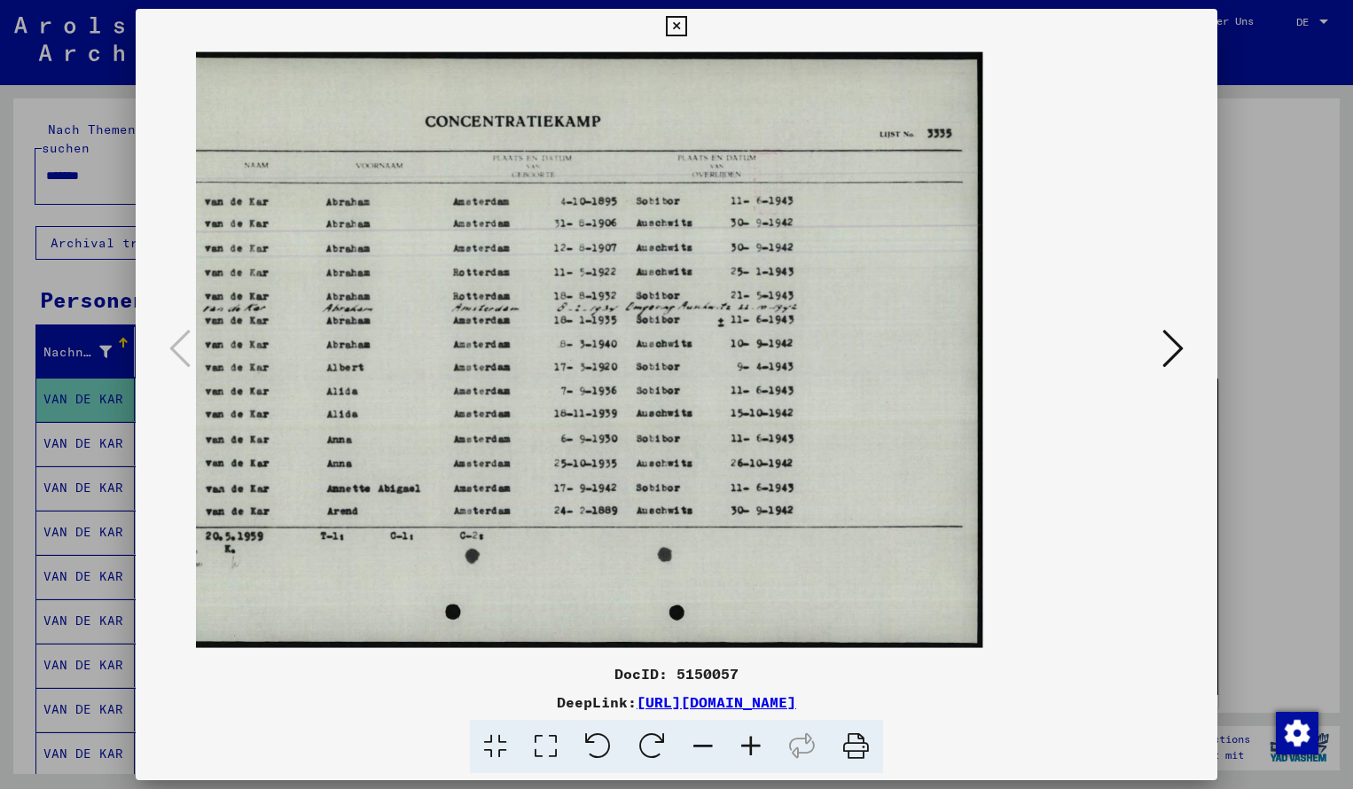
click at [686, 21] on icon at bounding box center [676, 26] width 20 height 21
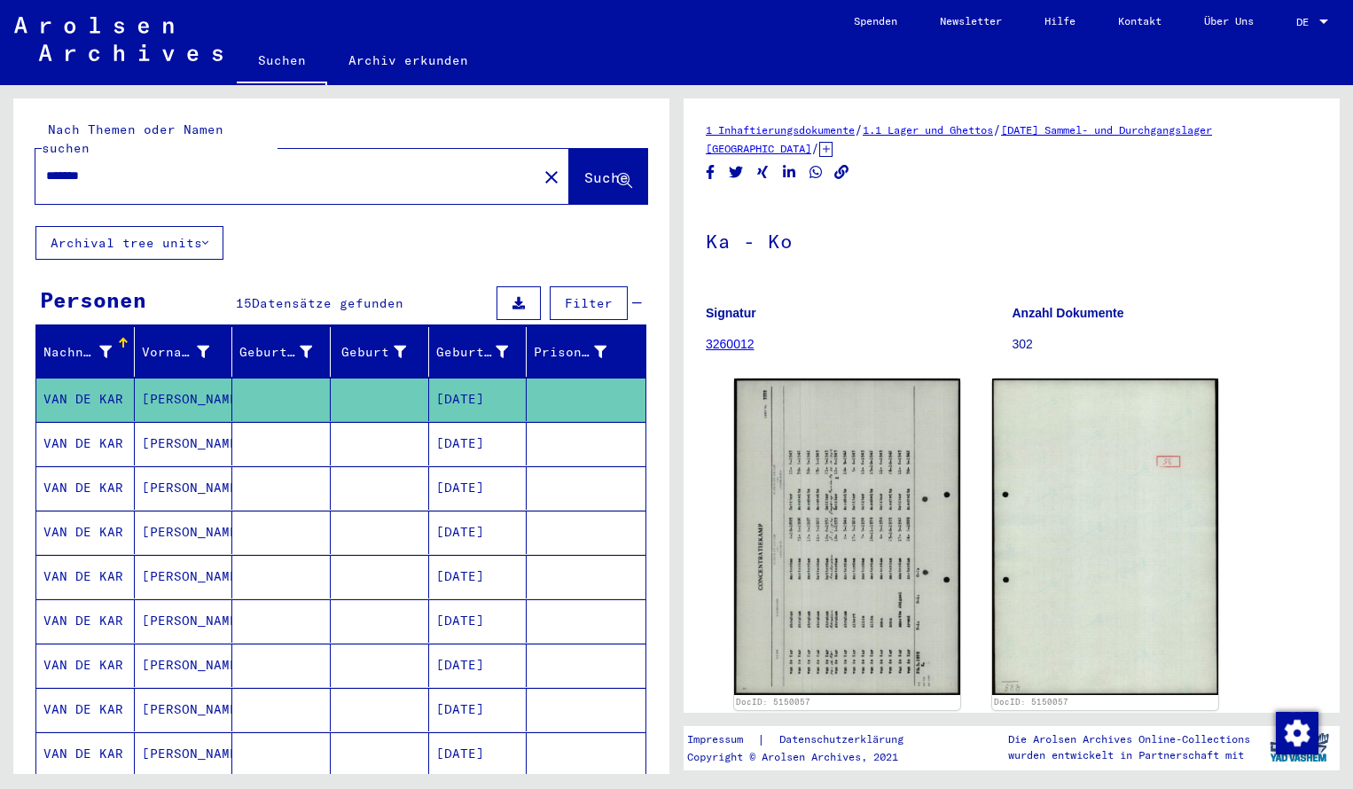
click at [113, 167] on input "*******" at bounding box center [286, 176] width 480 height 19
click at [584, 168] on span "Suche" at bounding box center [606, 177] width 44 height 18
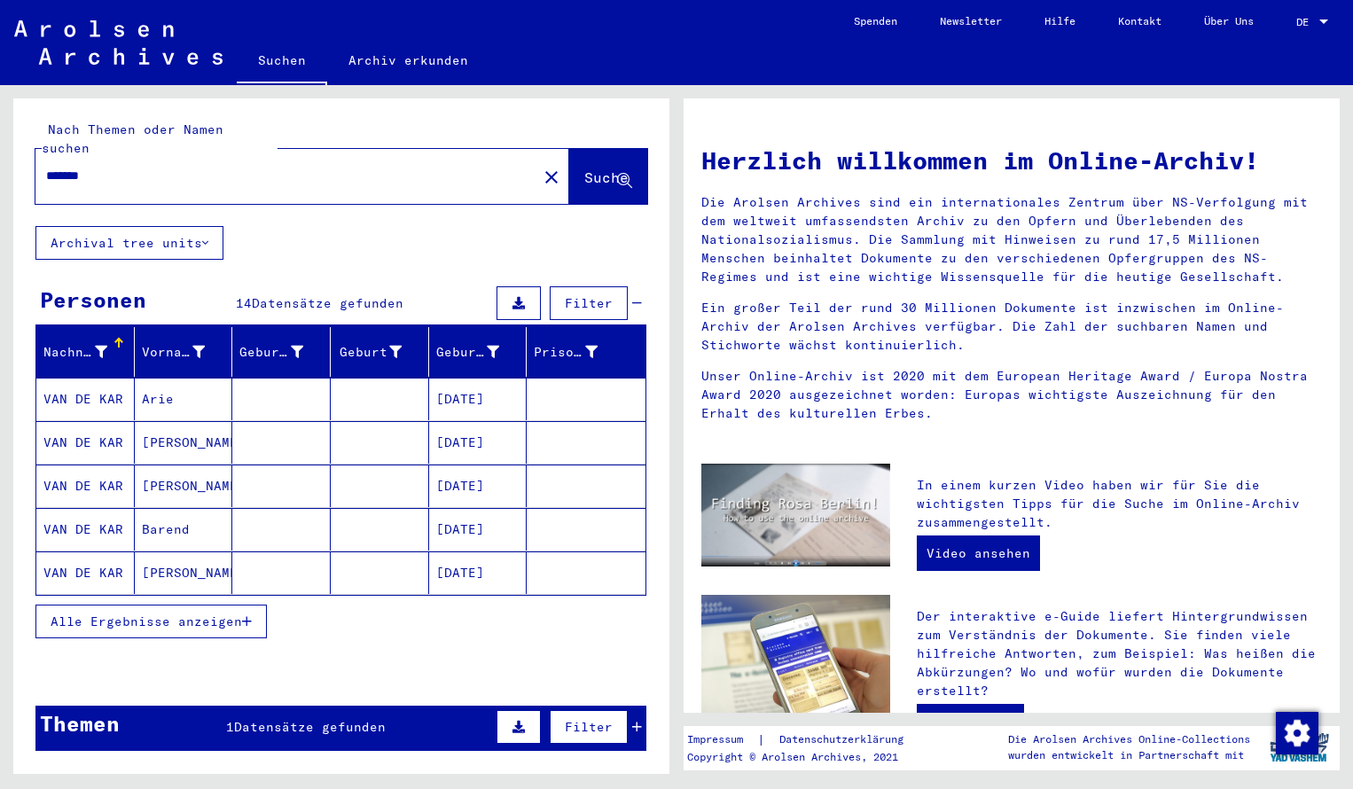
click at [79, 383] on mat-cell "VAN DE KAR" at bounding box center [85, 399] width 98 height 43
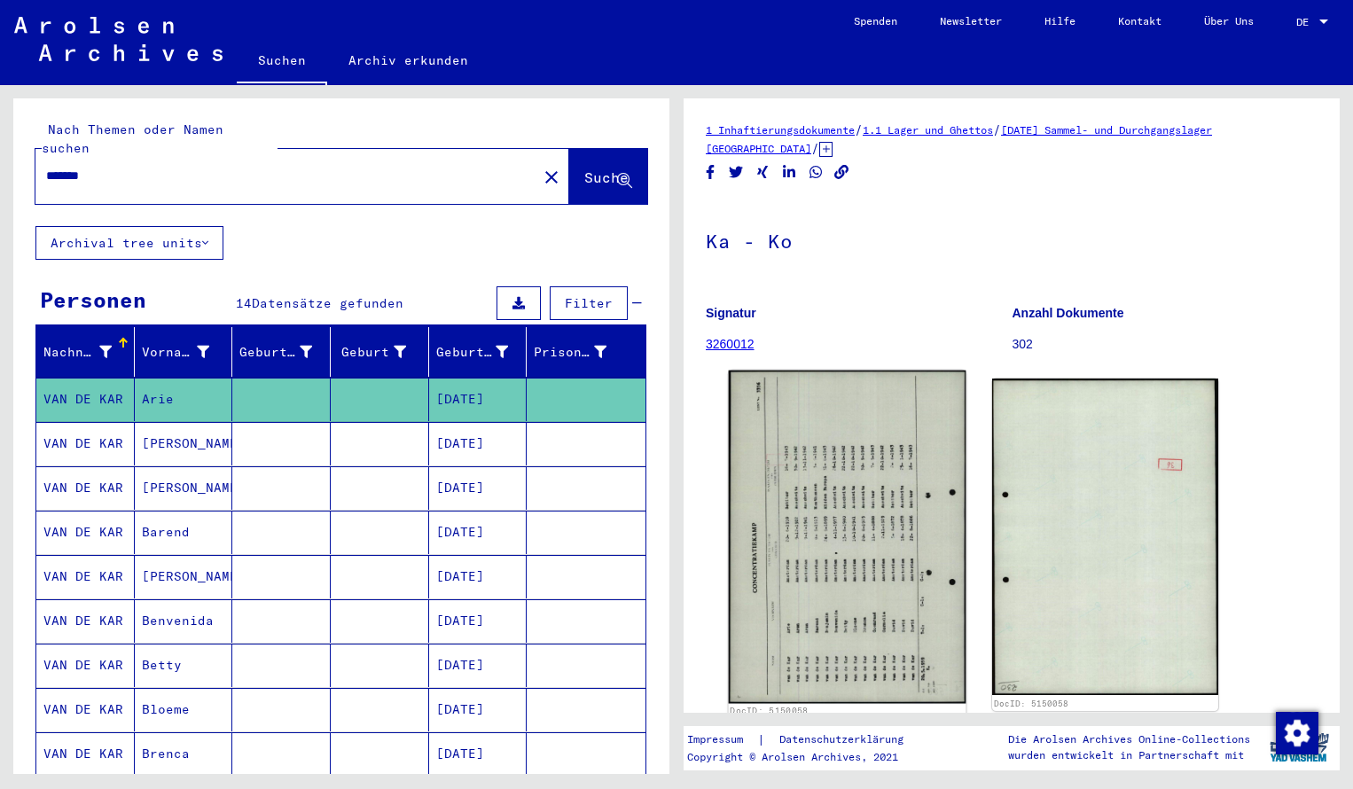
click at [844, 469] on img at bounding box center [848, 537] width 238 height 333
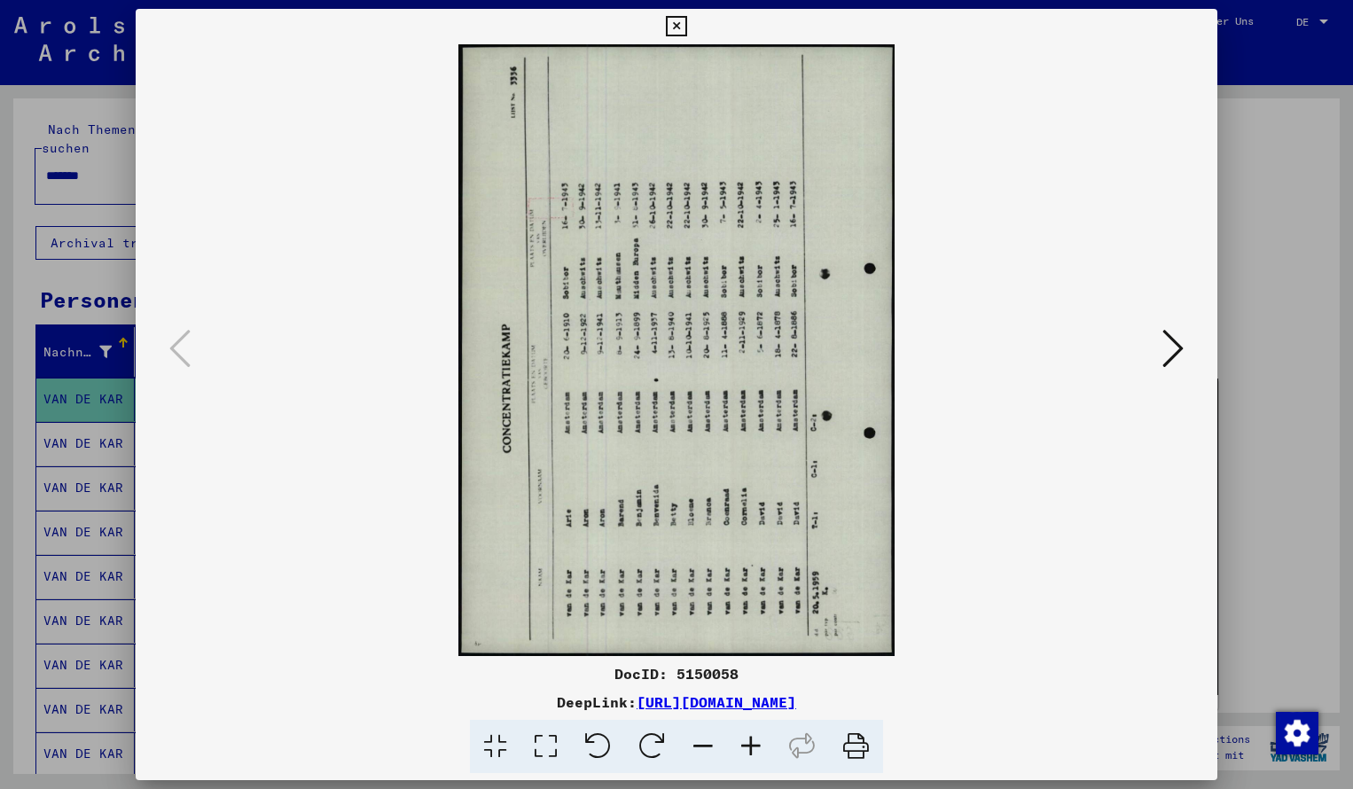
click at [657, 729] on icon at bounding box center [652, 747] width 54 height 54
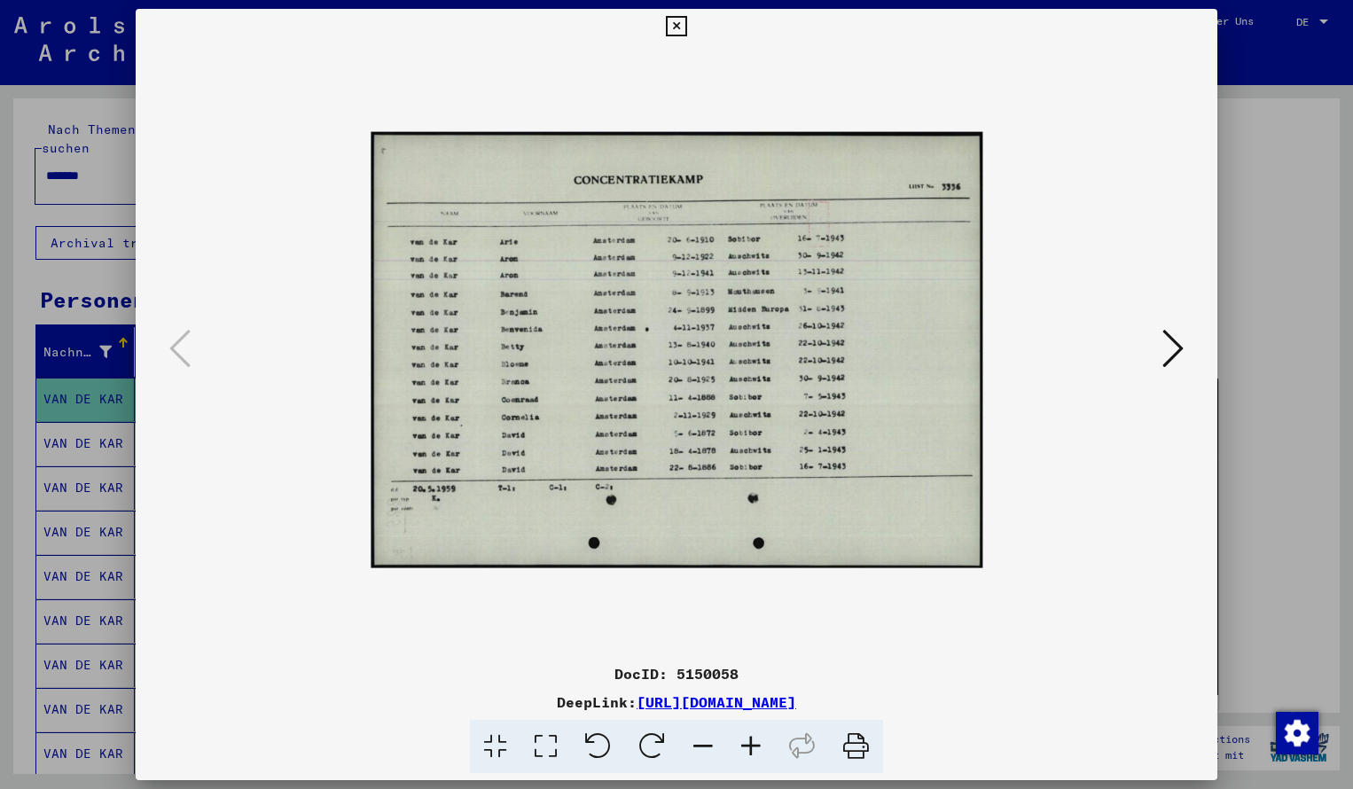
click at [750, 739] on icon at bounding box center [751, 747] width 48 height 54
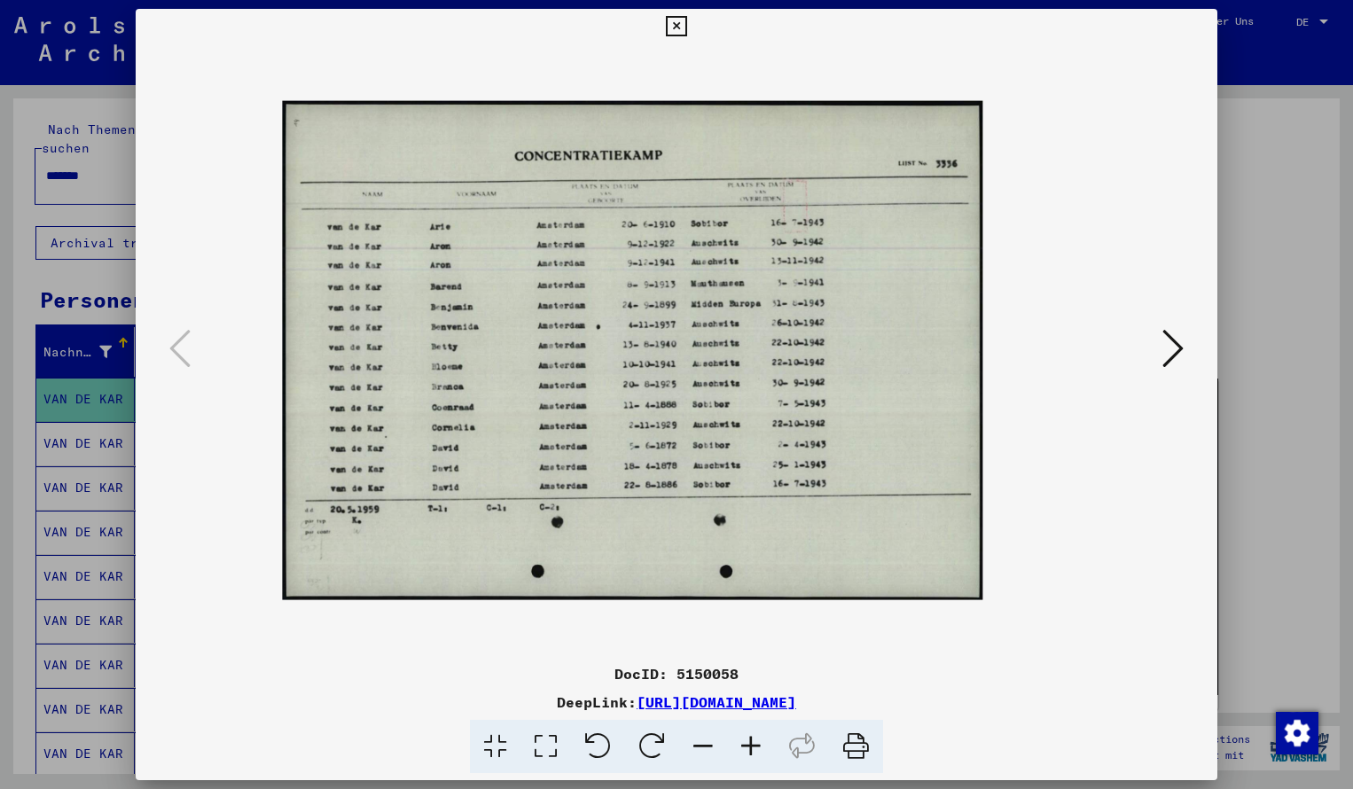
click at [750, 739] on icon at bounding box center [751, 747] width 48 height 54
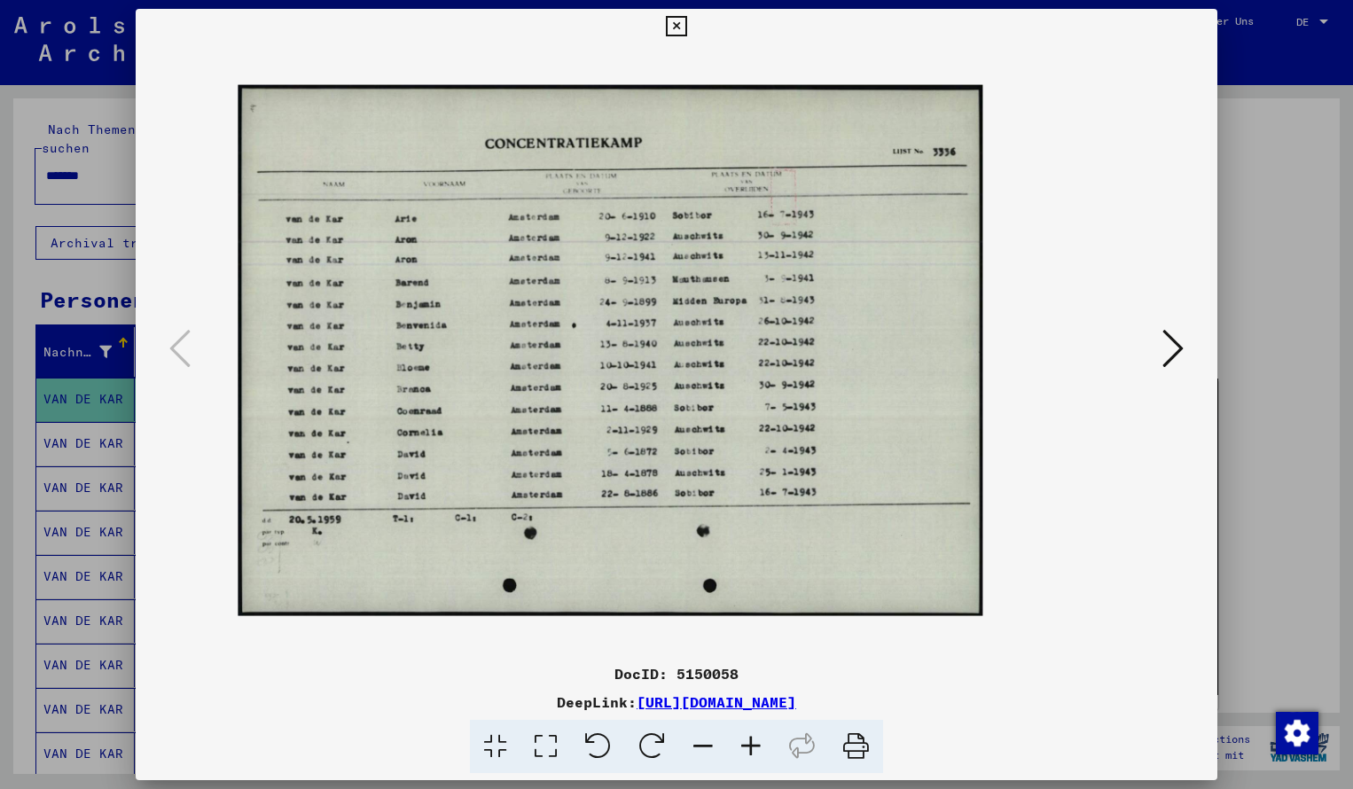
click at [750, 739] on icon at bounding box center [751, 747] width 48 height 54
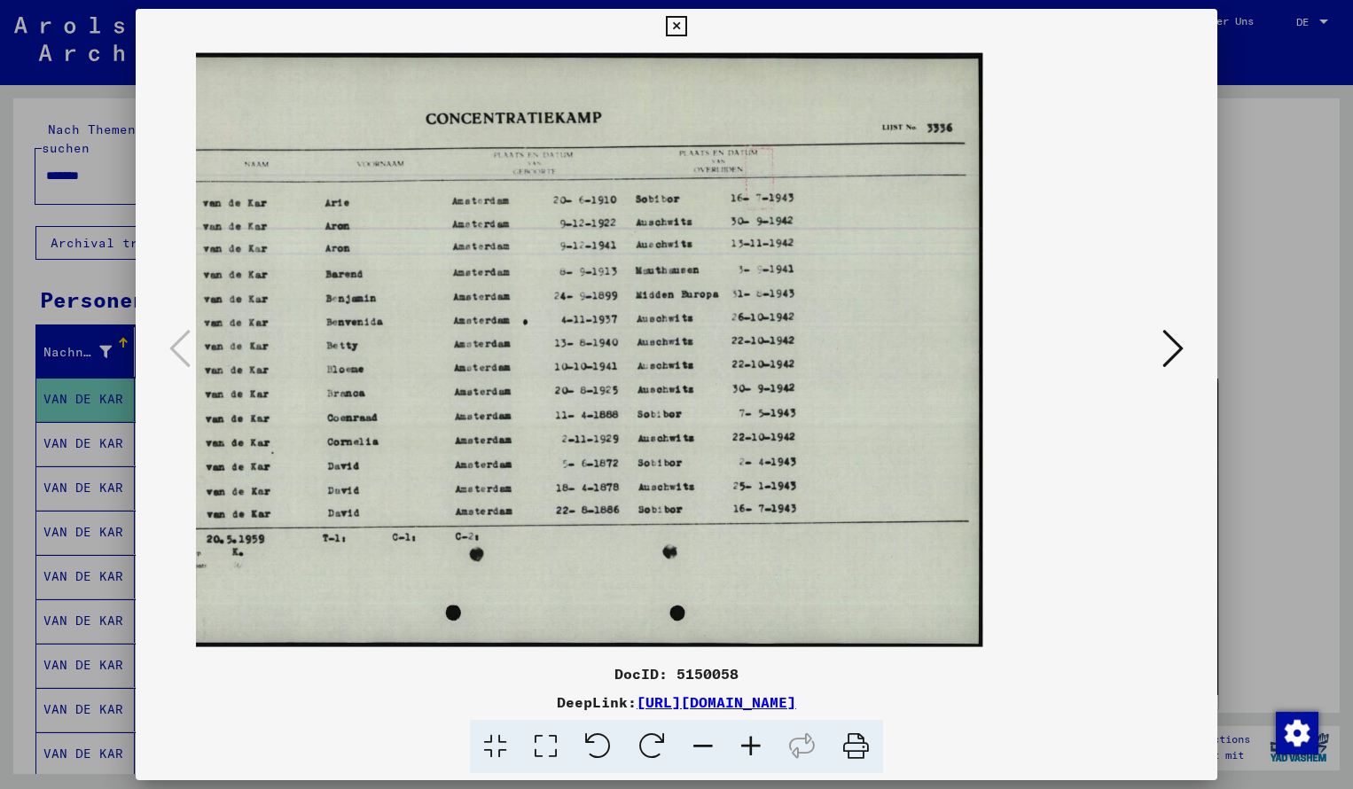
click at [686, 31] on icon at bounding box center [676, 26] width 20 height 21
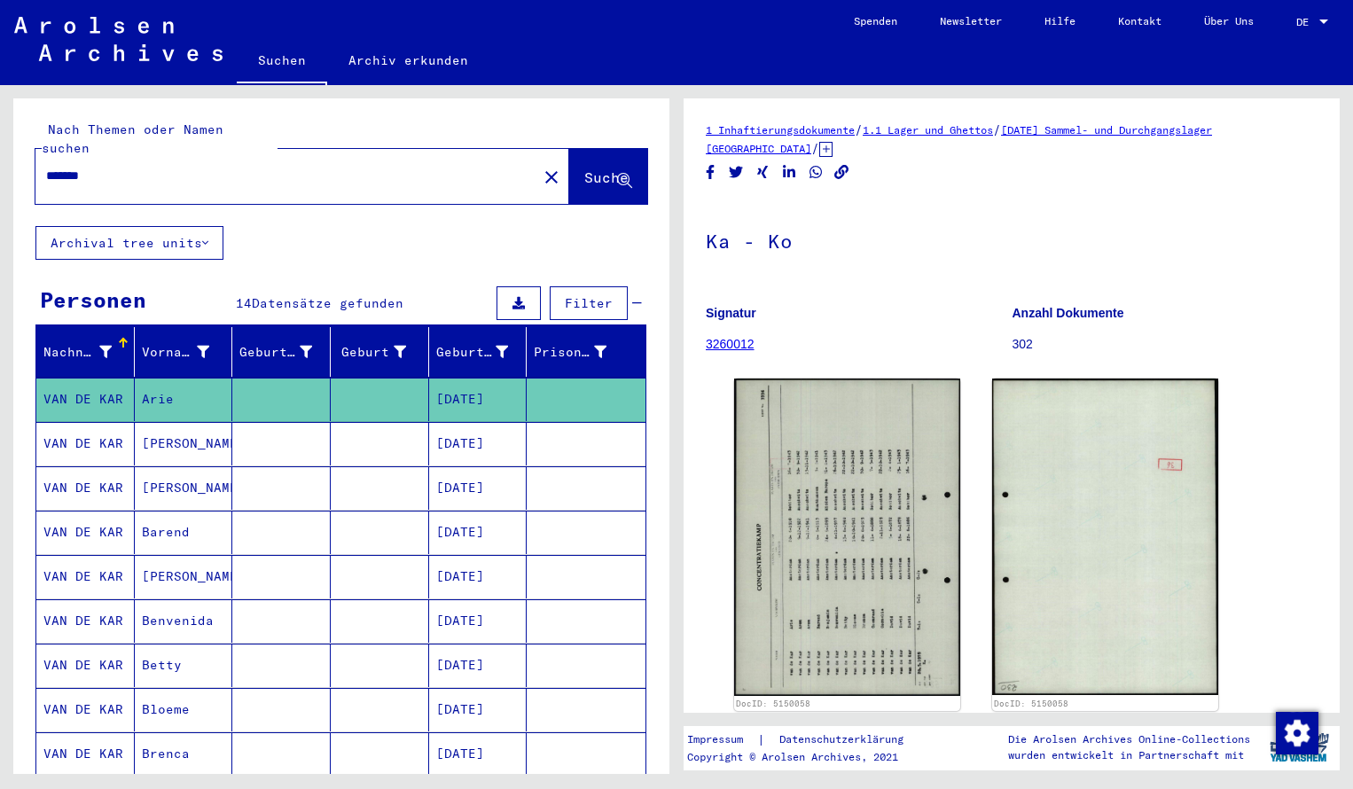
click at [95, 167] on input "*******" at bounding box center [286, 176] width 480 height 19
click at [584, 168] on span "Suche" at bounding box center [606, 177] width 44 height 18
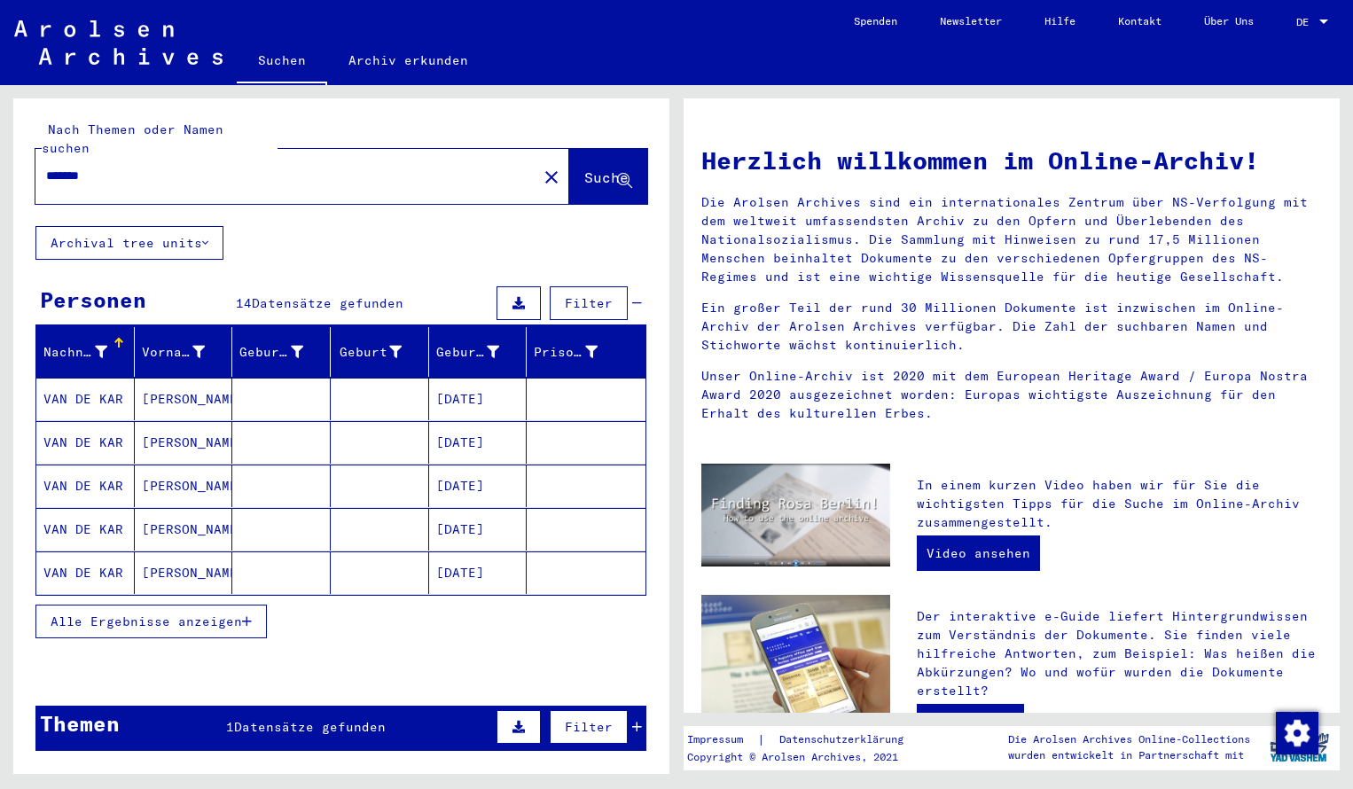
click at [89, 380] on mat-cell "VAN DE KAR" at bounding box center [85, 399] width 98 height 43
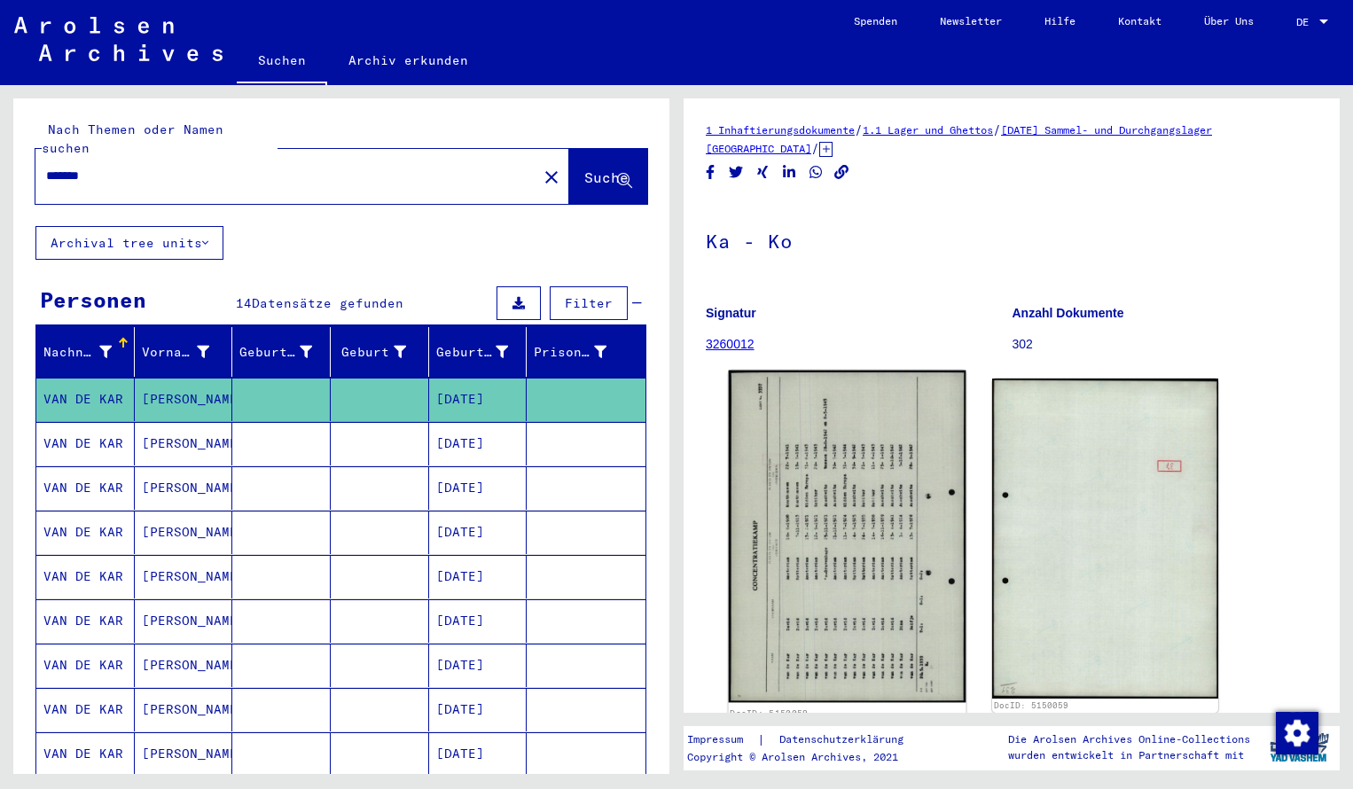
click at [820, 517] on img at bounding box center [848, 537] width 238 height 332
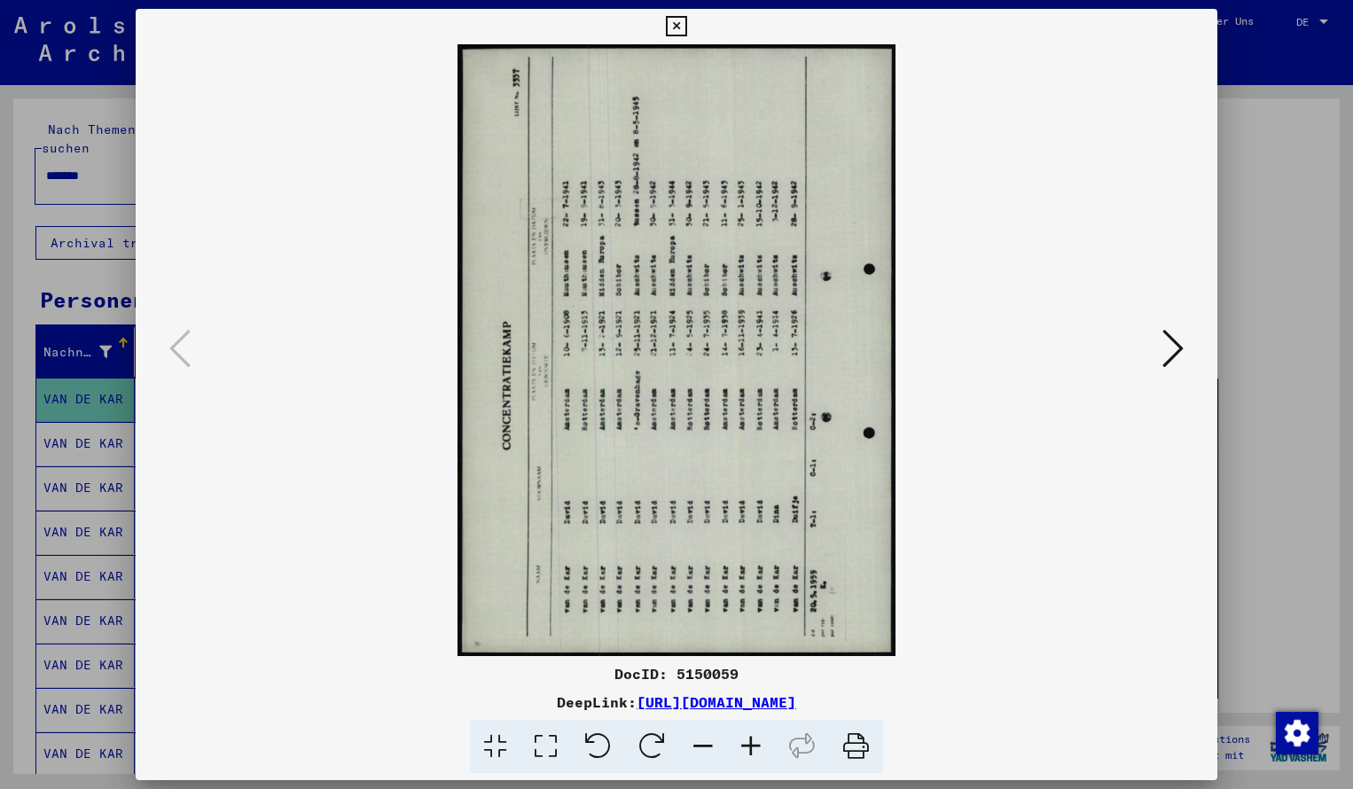
click at [652, 743] on icon at bounding box center [652, 747] width 54 height 54
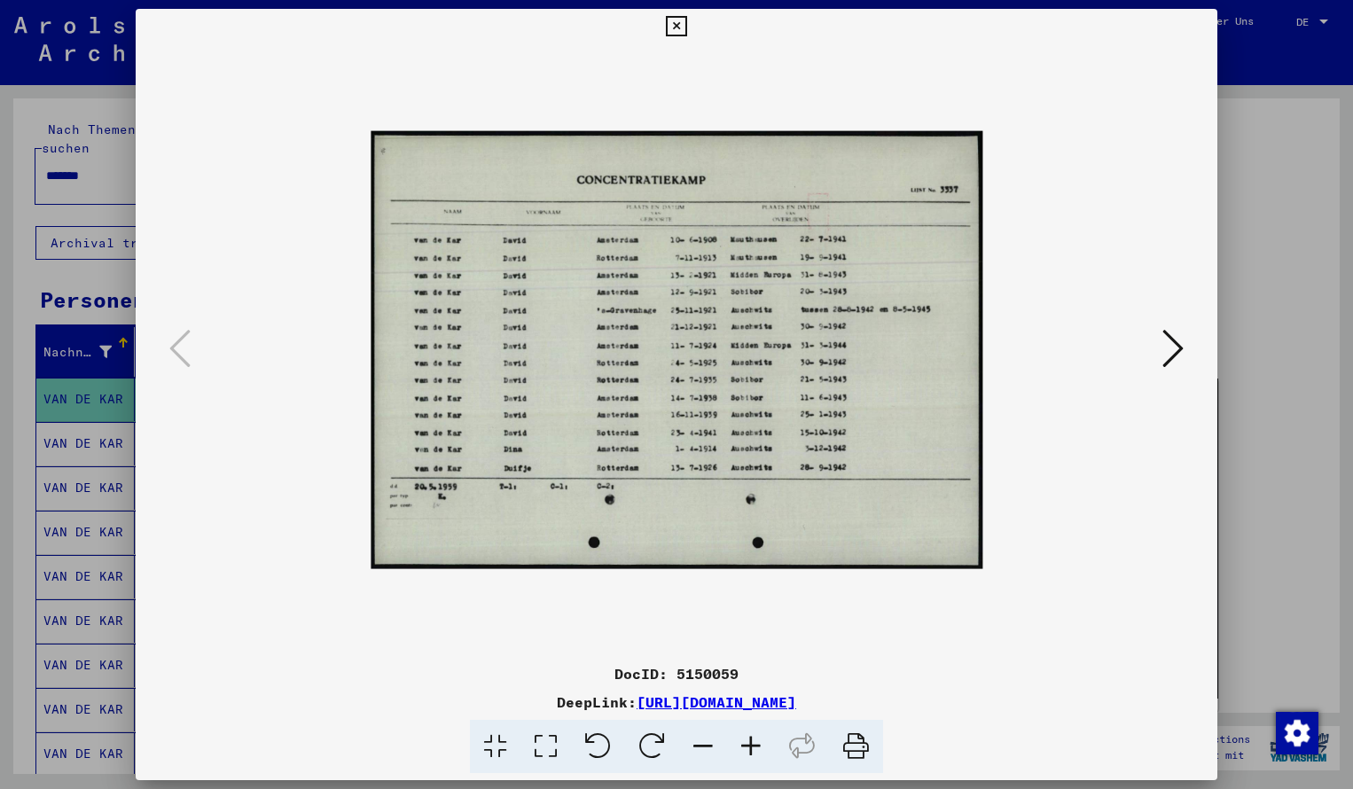
click at [652, 743] on icon at bounding box center [652, 747] width 54 height 54
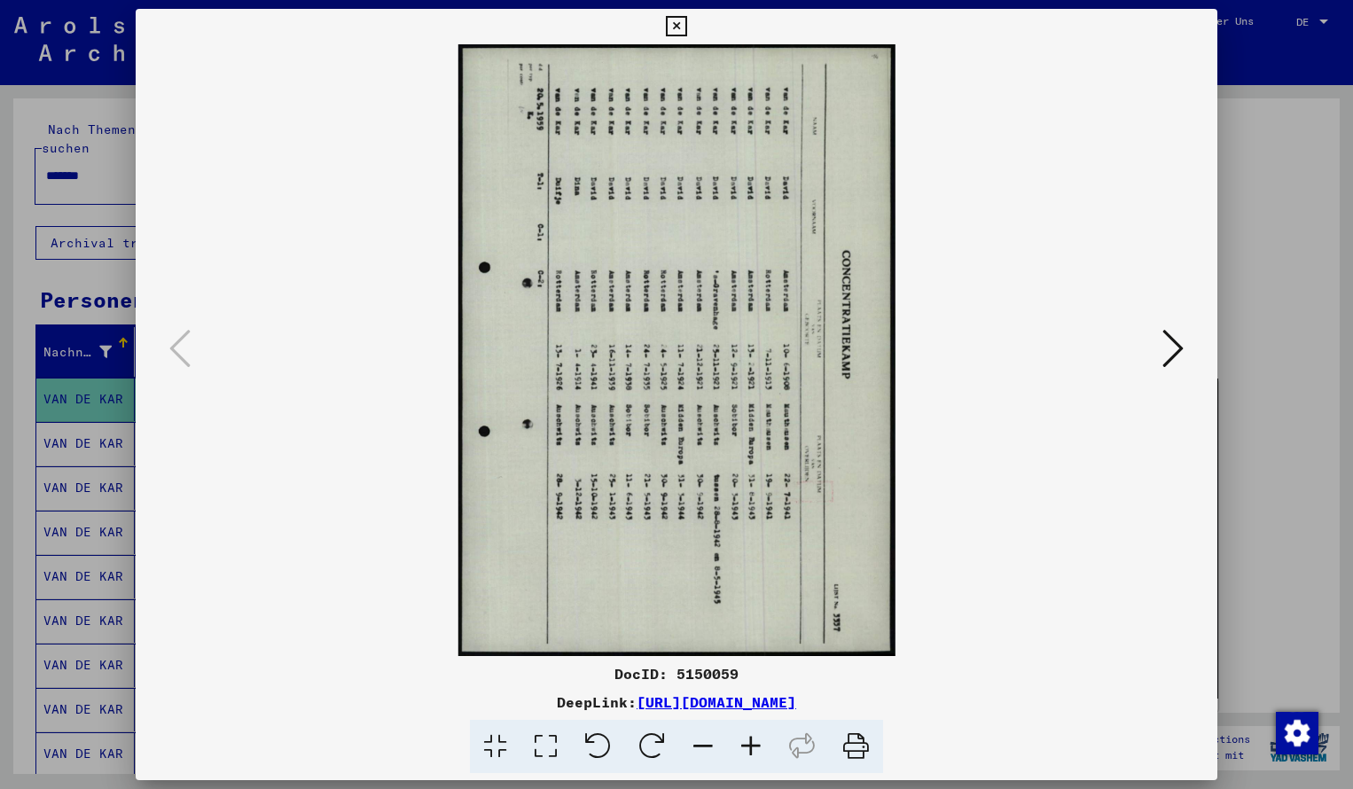
click at [609, 747] on icon at bounding box center [598, 747] width 54 height 54
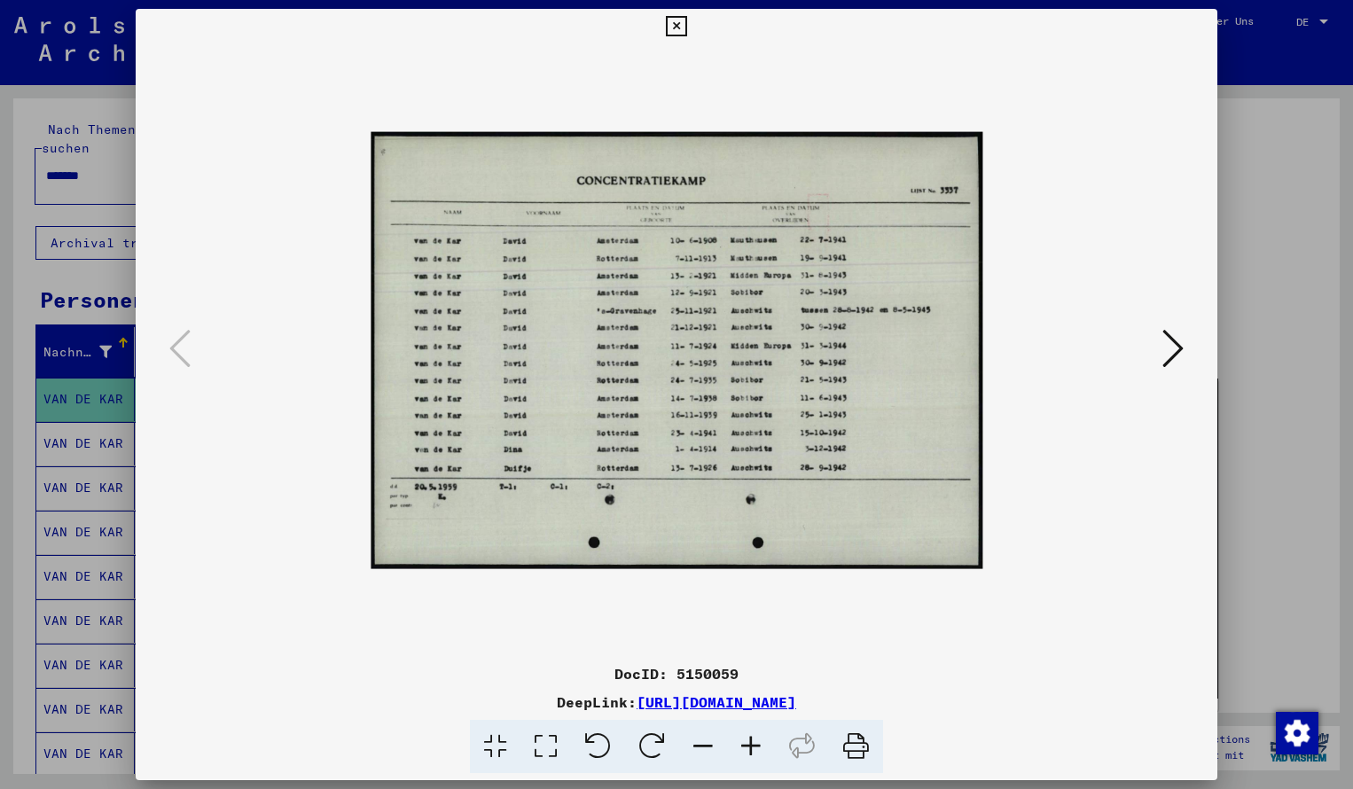
click at [750, 745] on icon at bounding box center [751, 747] width 48 height 54
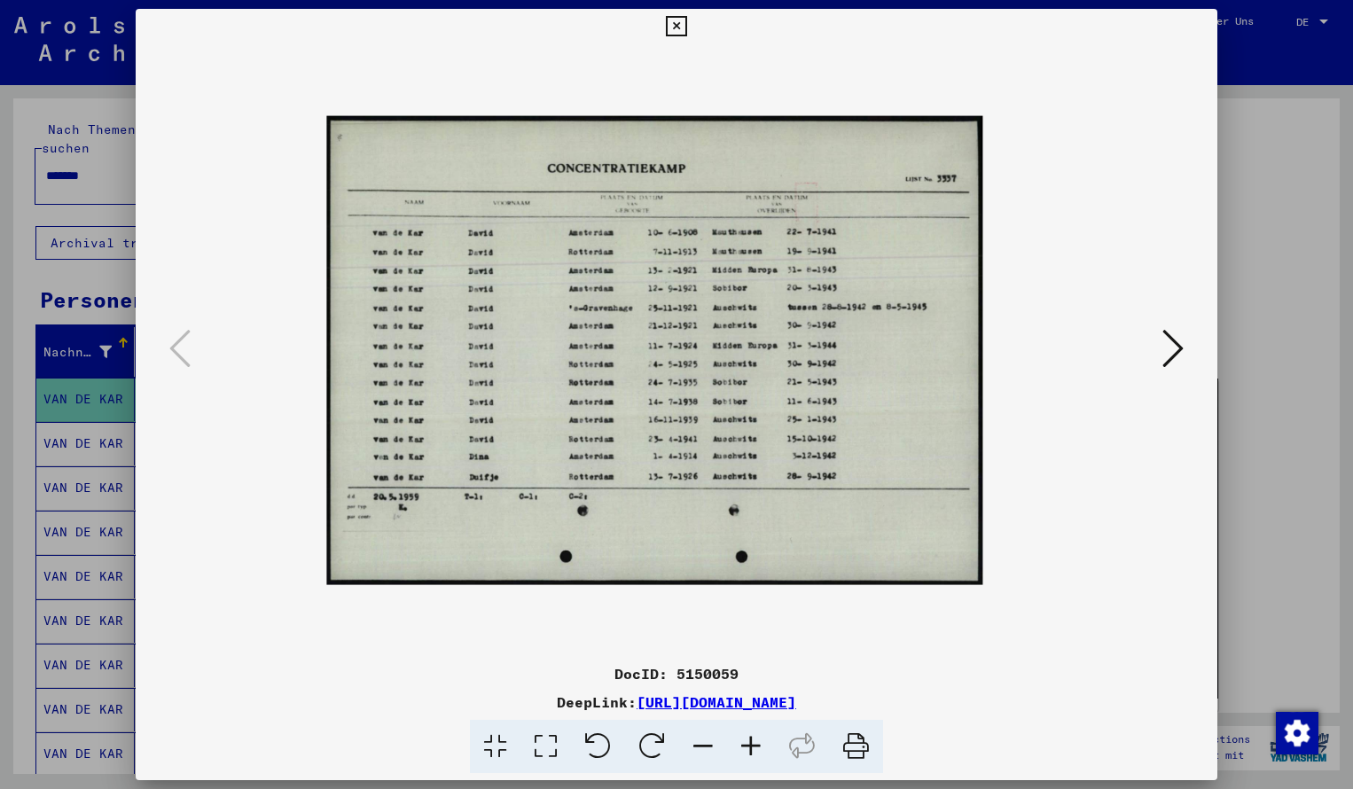
click at [750, 745] on icon at bounding box center [751, 747] width 48 height 54
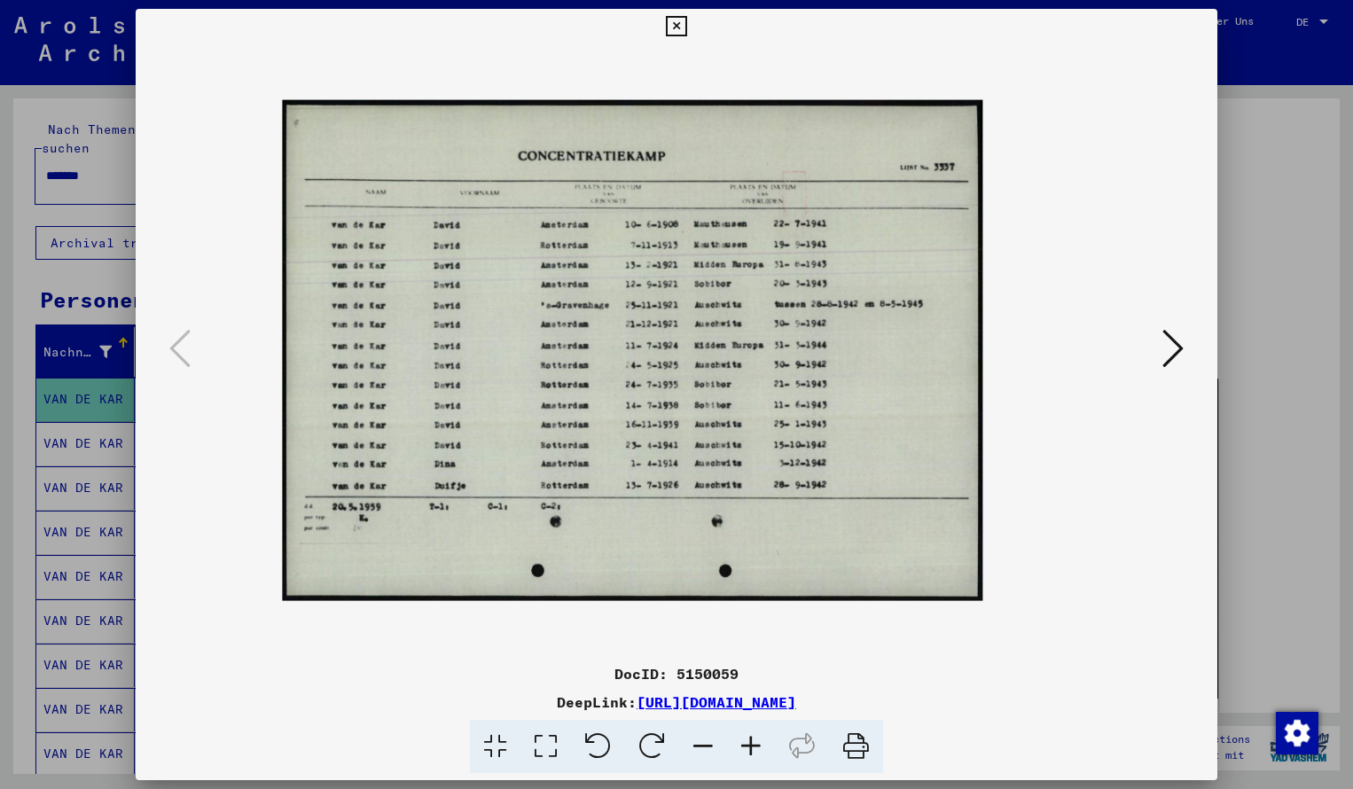
click at [753, 746] on icon at bounding box center [751, 747] width 48 height 54
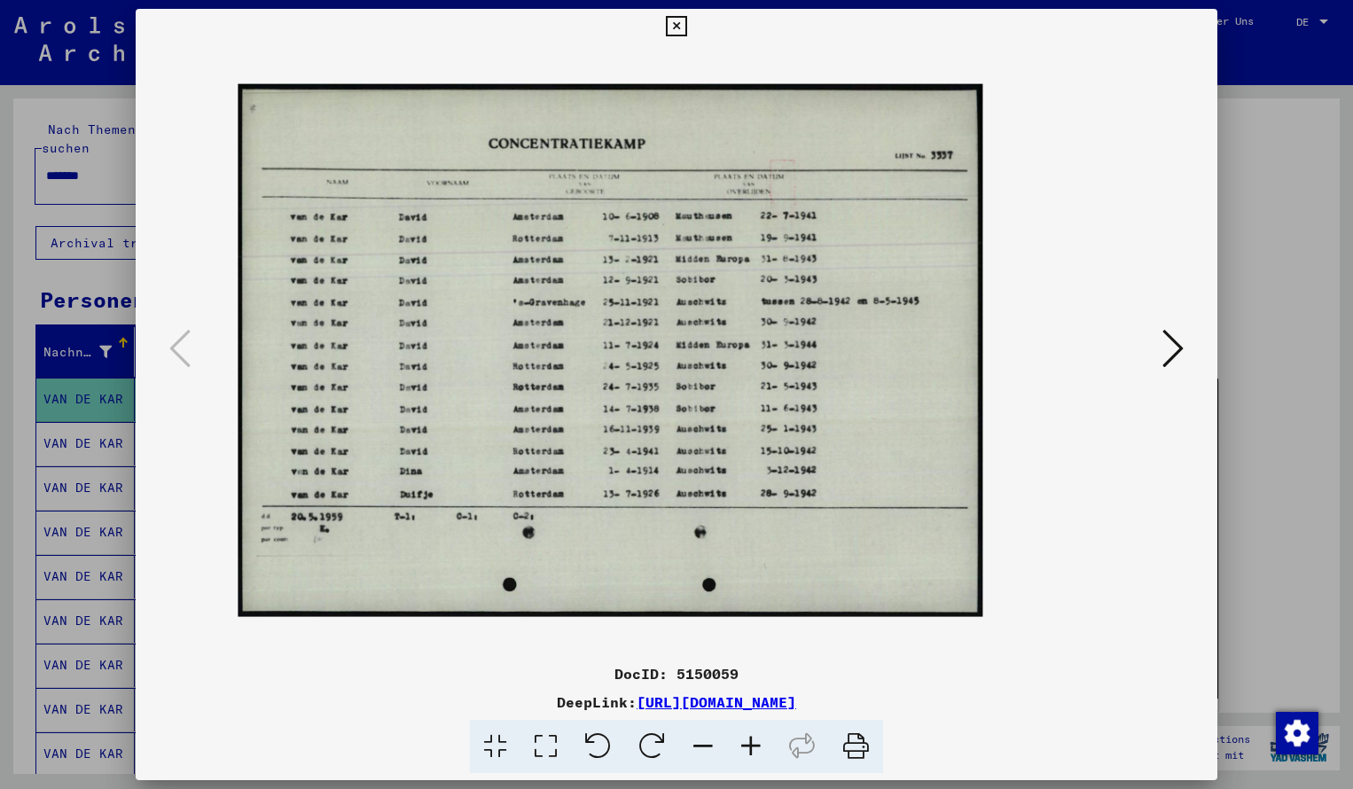
click at [753, 747] on icon at bounding box center [751, 747] width 48 height 54
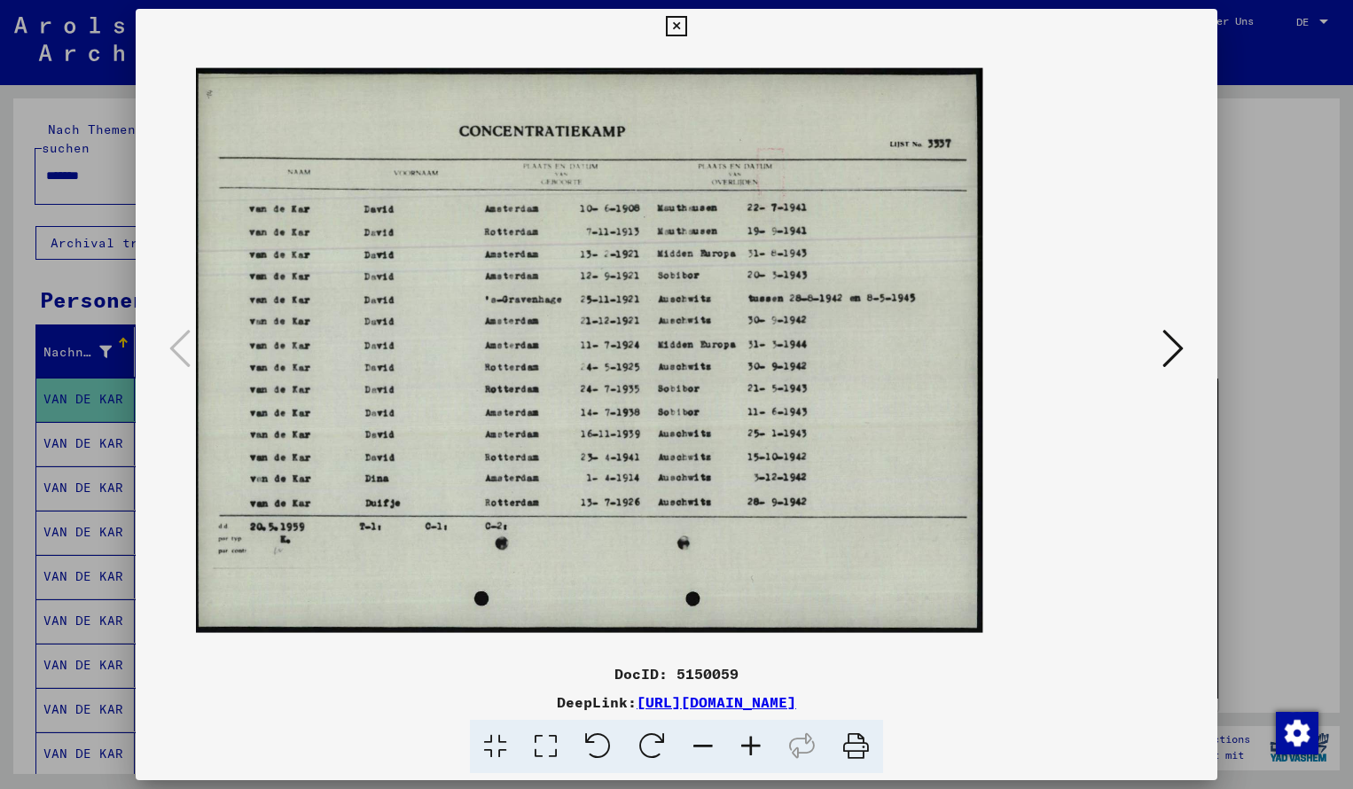
click at [753, 750] on icon at bounding box center [751, 747] width 48 height 54
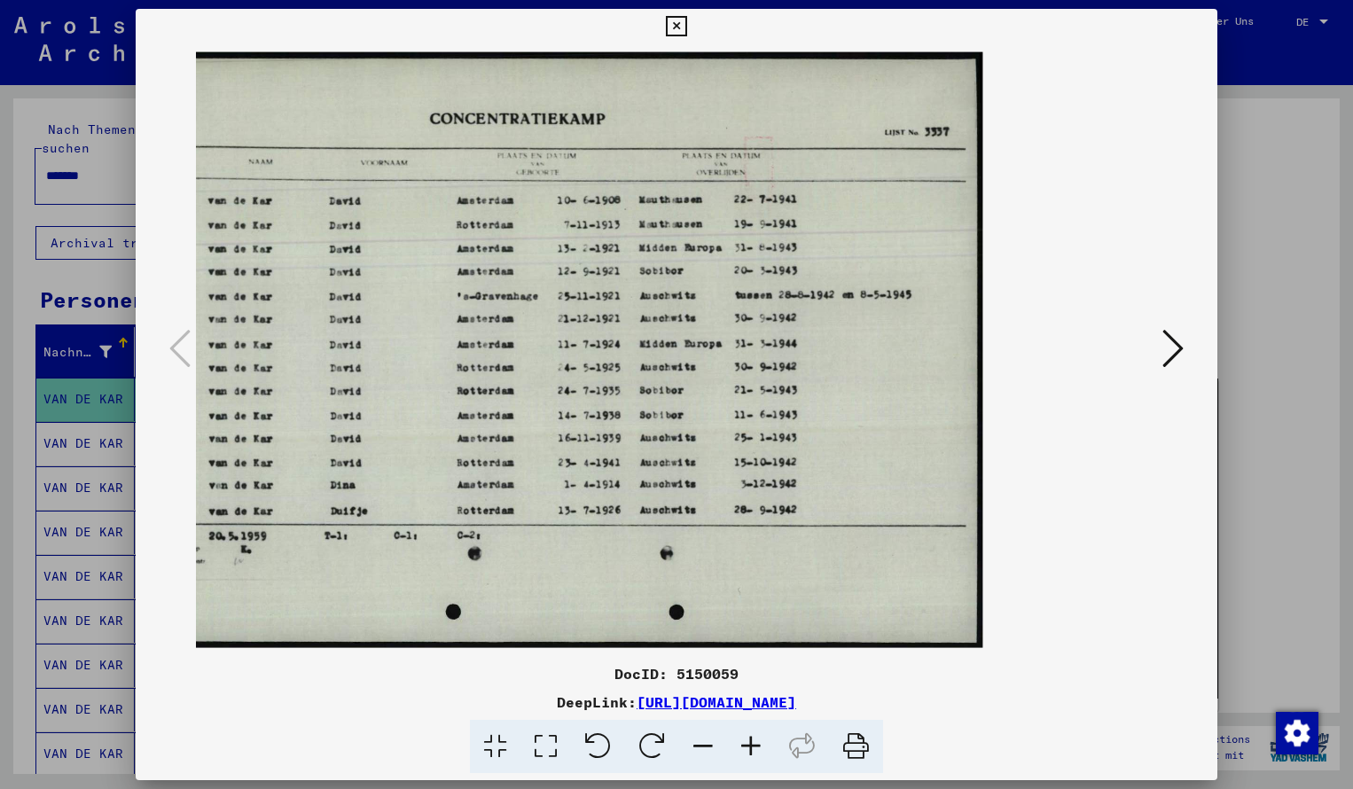
click at [686, 24] on icon at bounding box center [676, 26] width 20 height 21
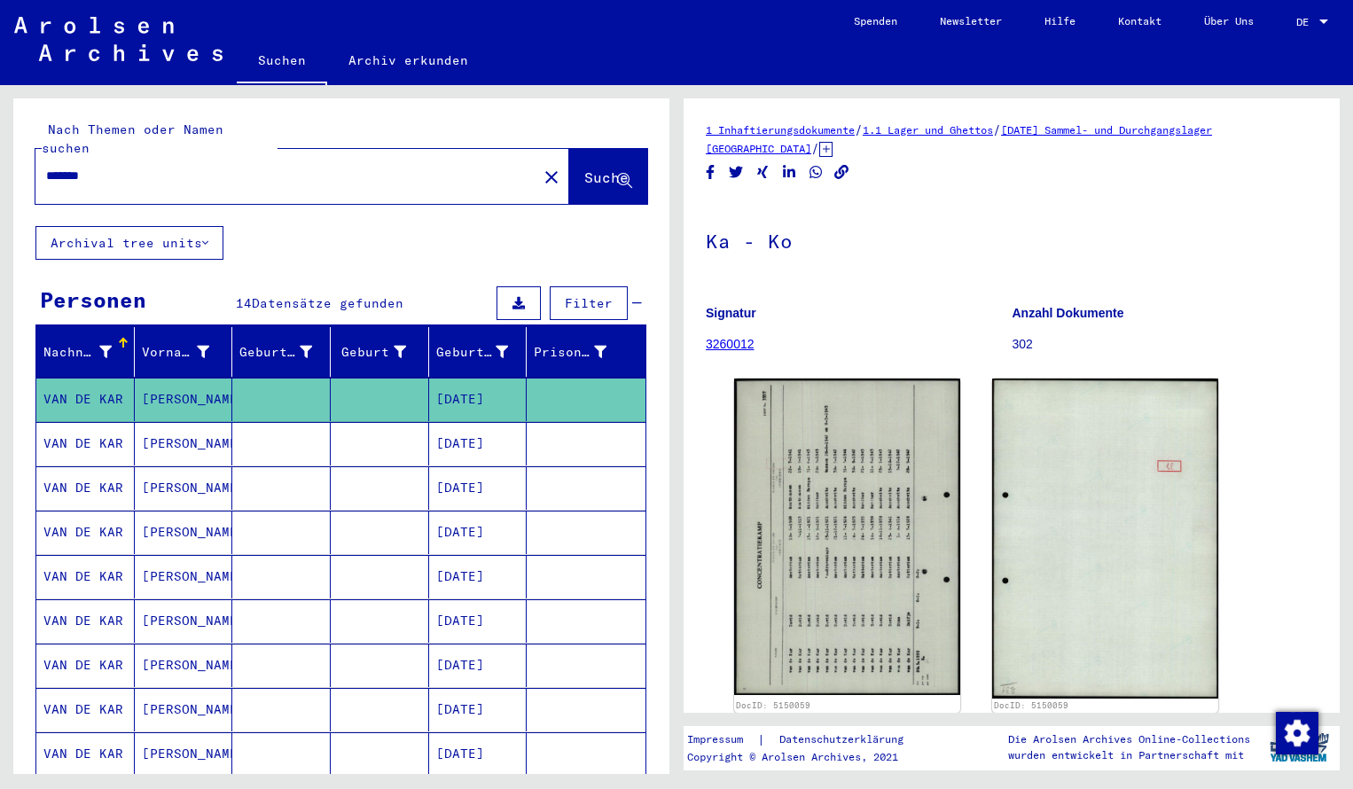
click at [119, 167] on input "*******" at bounding box center [286, 176] width 480 height 19
click at [584, 168] on span "Suche" at bounding box center [606, 177] width 44 height 18
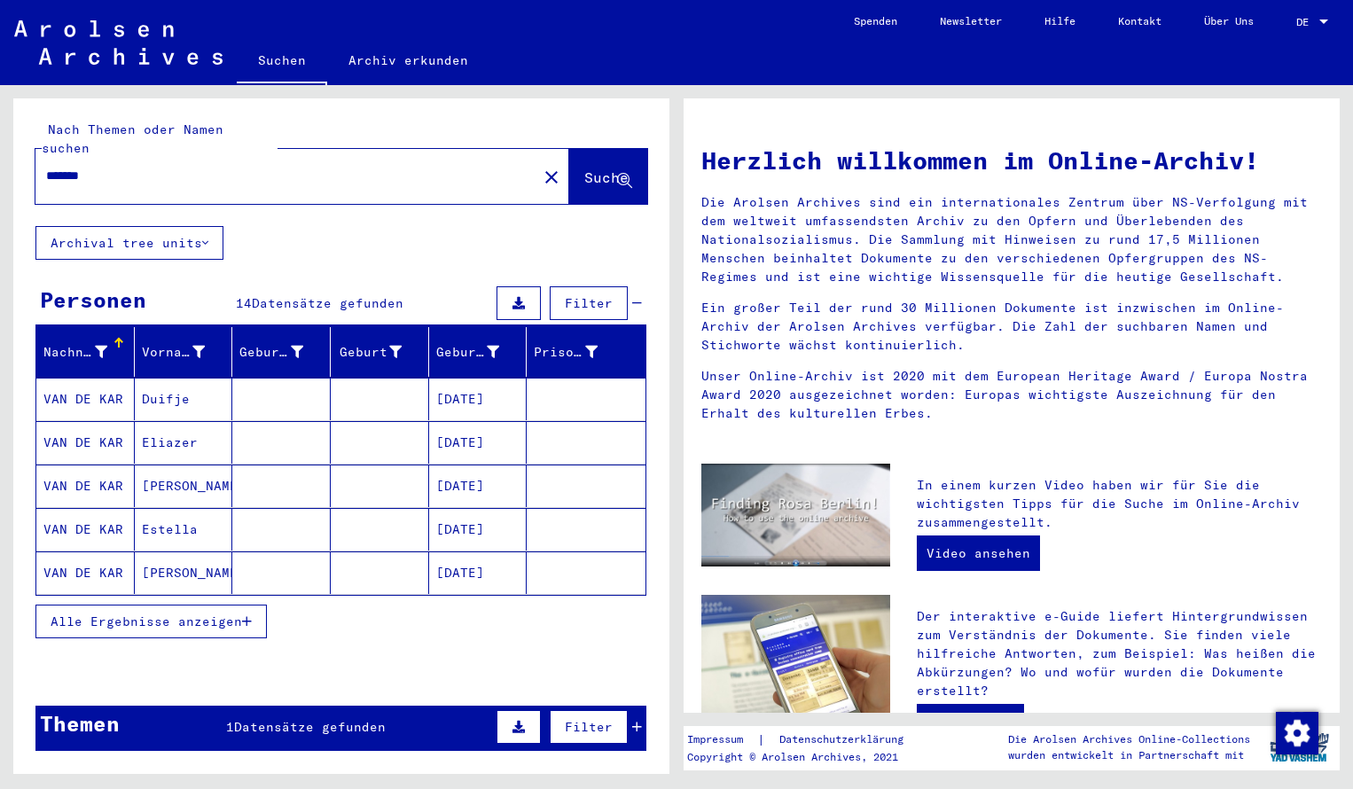
click at [91, 381] on mat-cell "VAN DE KAR" at bounding box center [85, 399] width 98 height 43
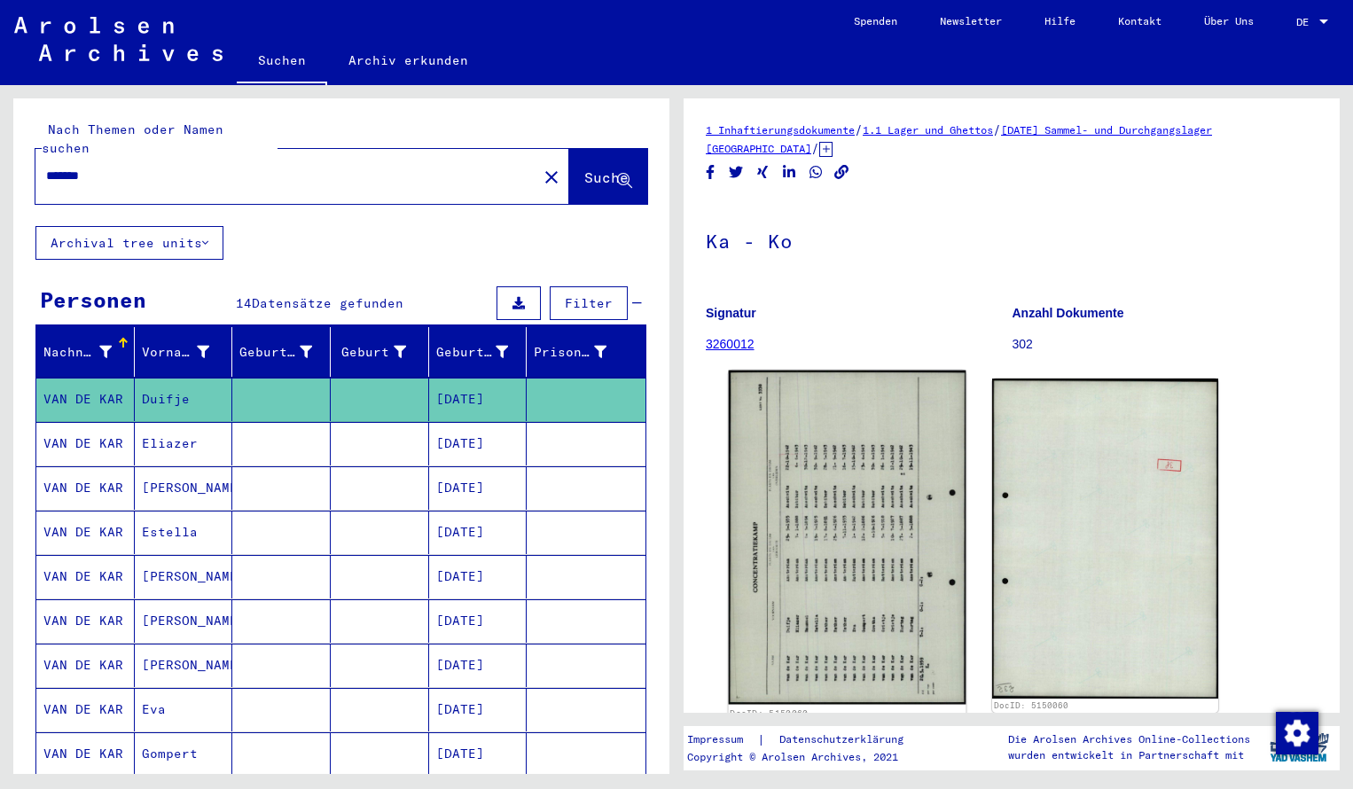
click at [807, 497] on img at bounding box center [848, 538] width 238 height 334
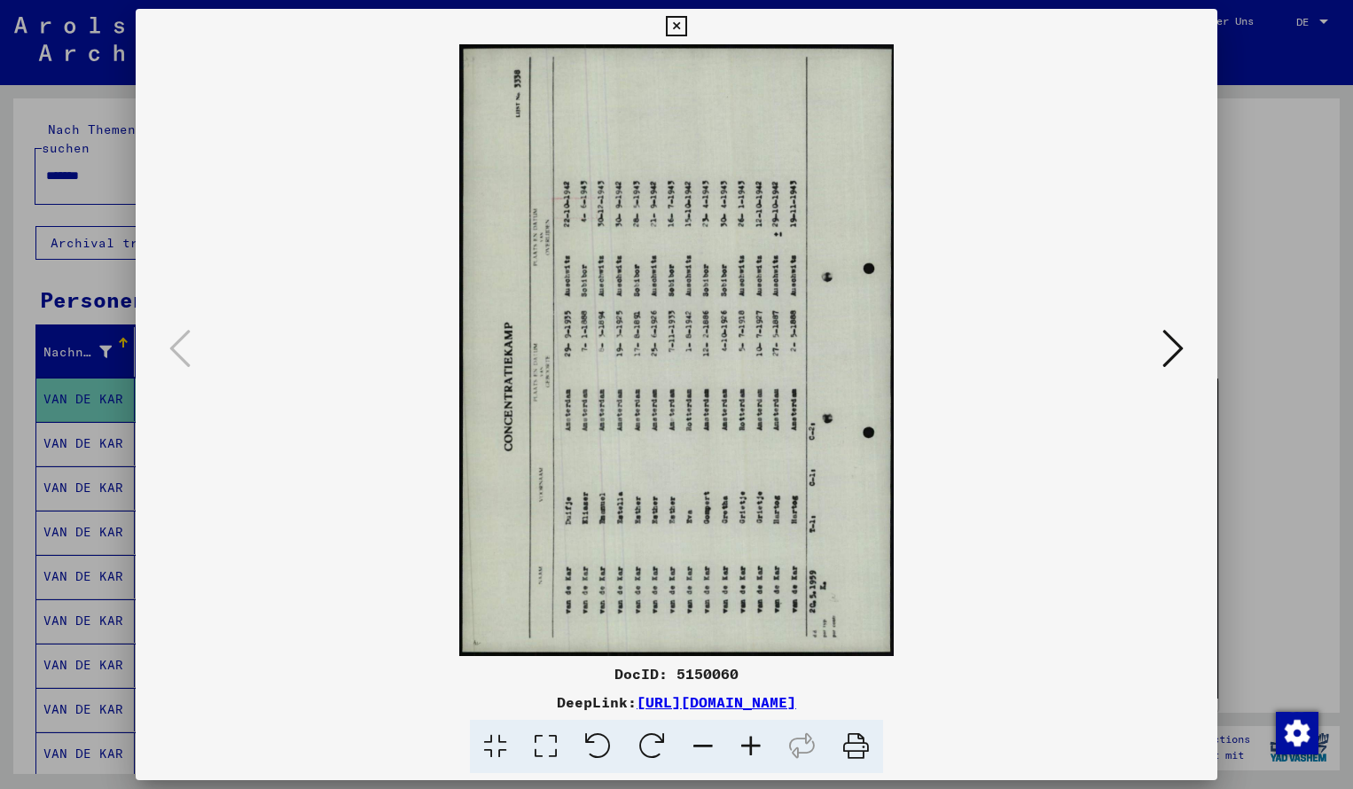
click at [647, 733] on icon at bounding box center [652, 747] width 54 height 54
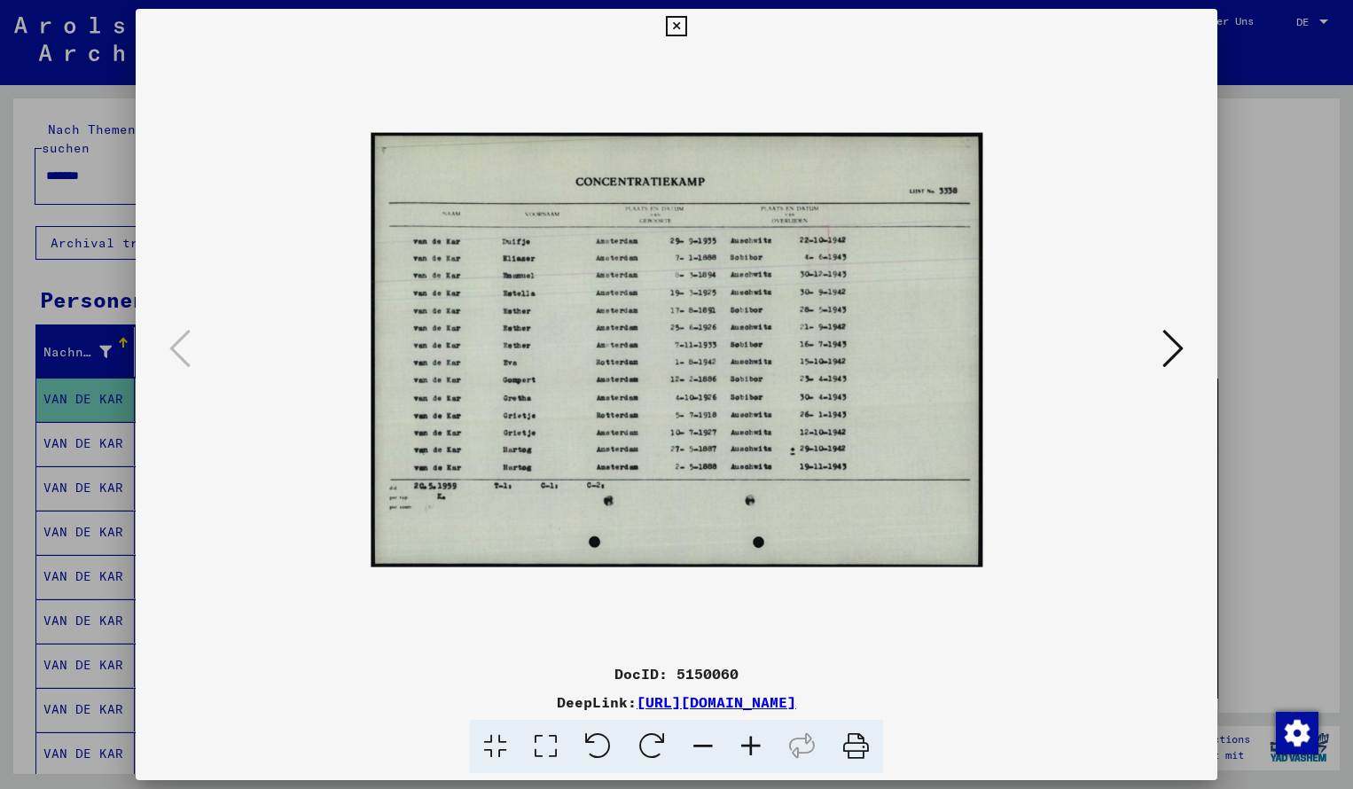
click at [753, 749] on icon at bounding box center [751, 747] width 48 height 54
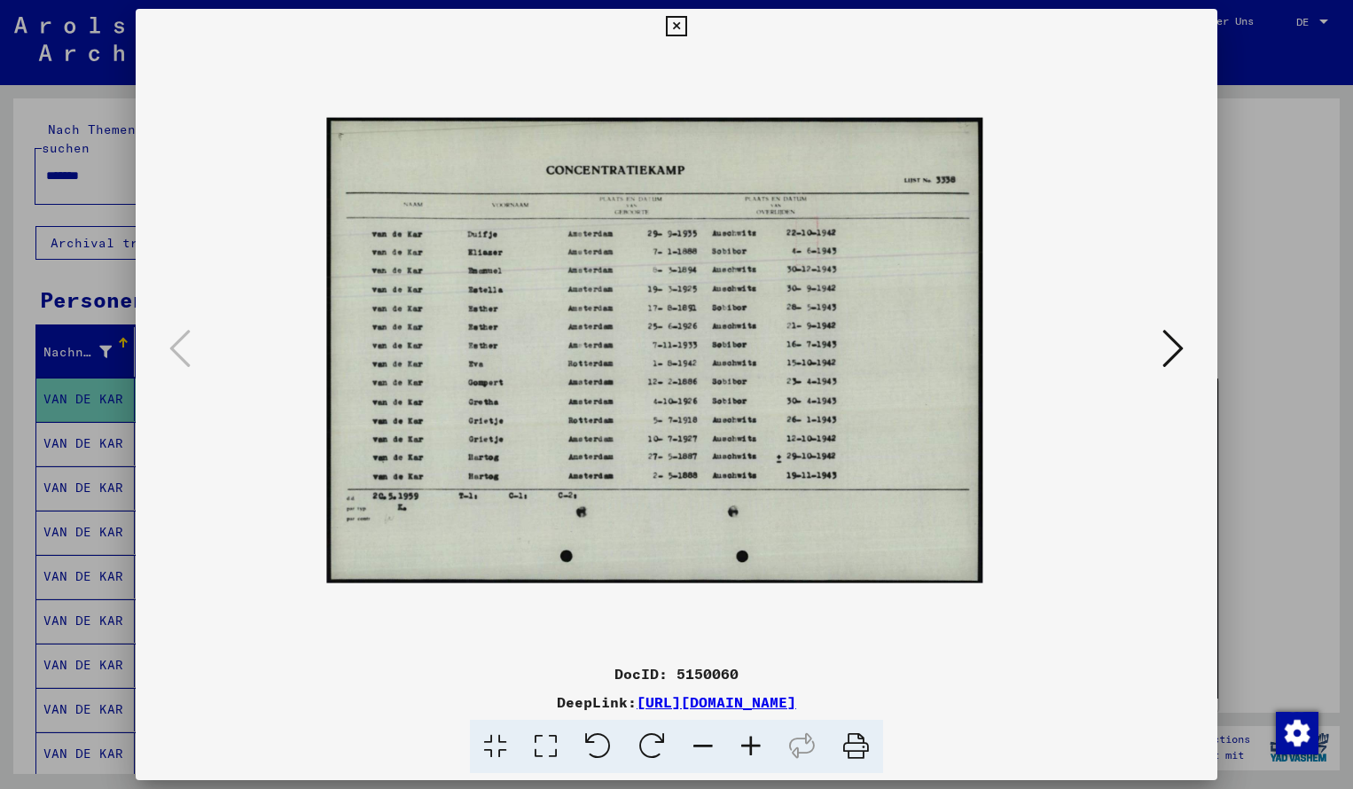
click at [753, 749] on icon at bounding box center [751, 747] width 48 height 54
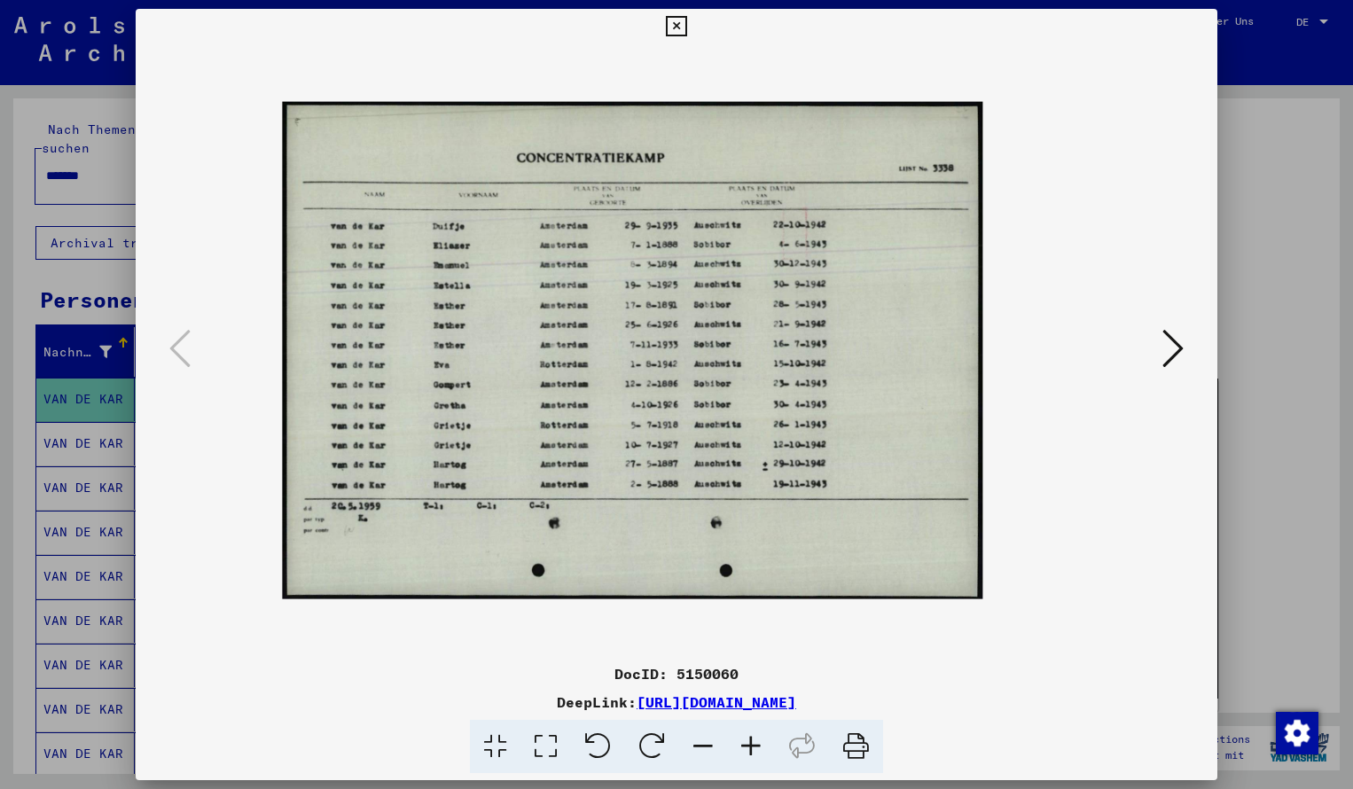
click at [753, 749] on icon at bounding box center [751, 747] width 48 height 54
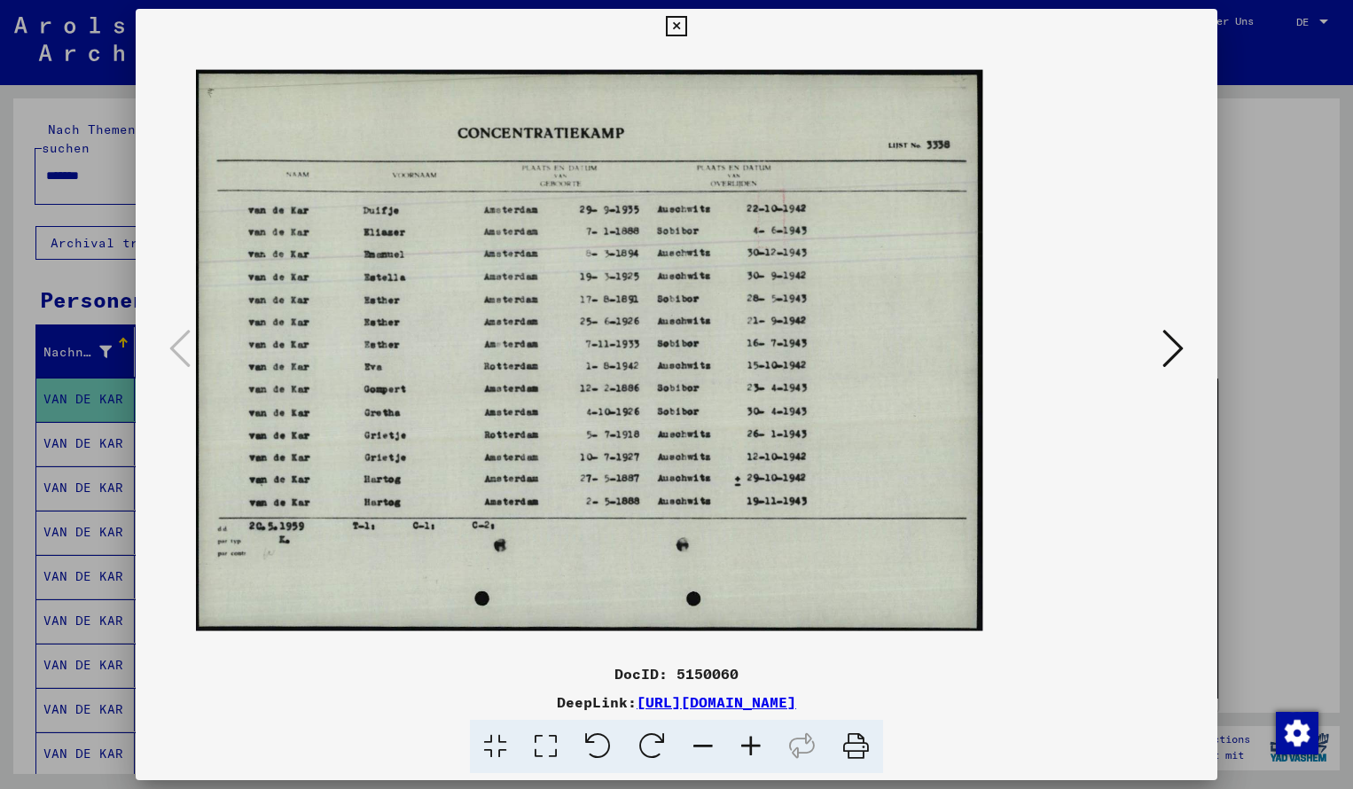
click at [753, 749] on icon at bounding box center [751, 747] width 48 height 54
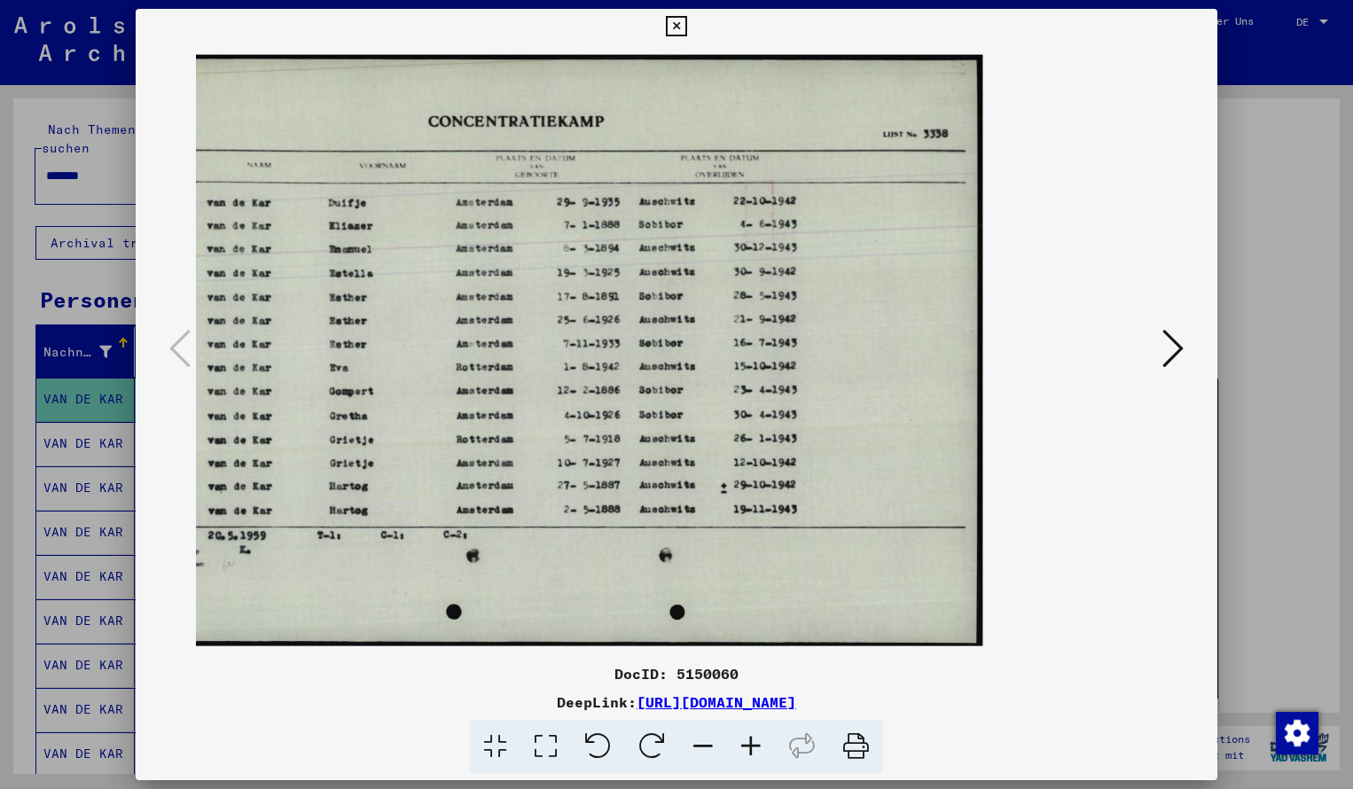
click at [753, 749] on icon at bounding box center [751, 747] width 48 height 54
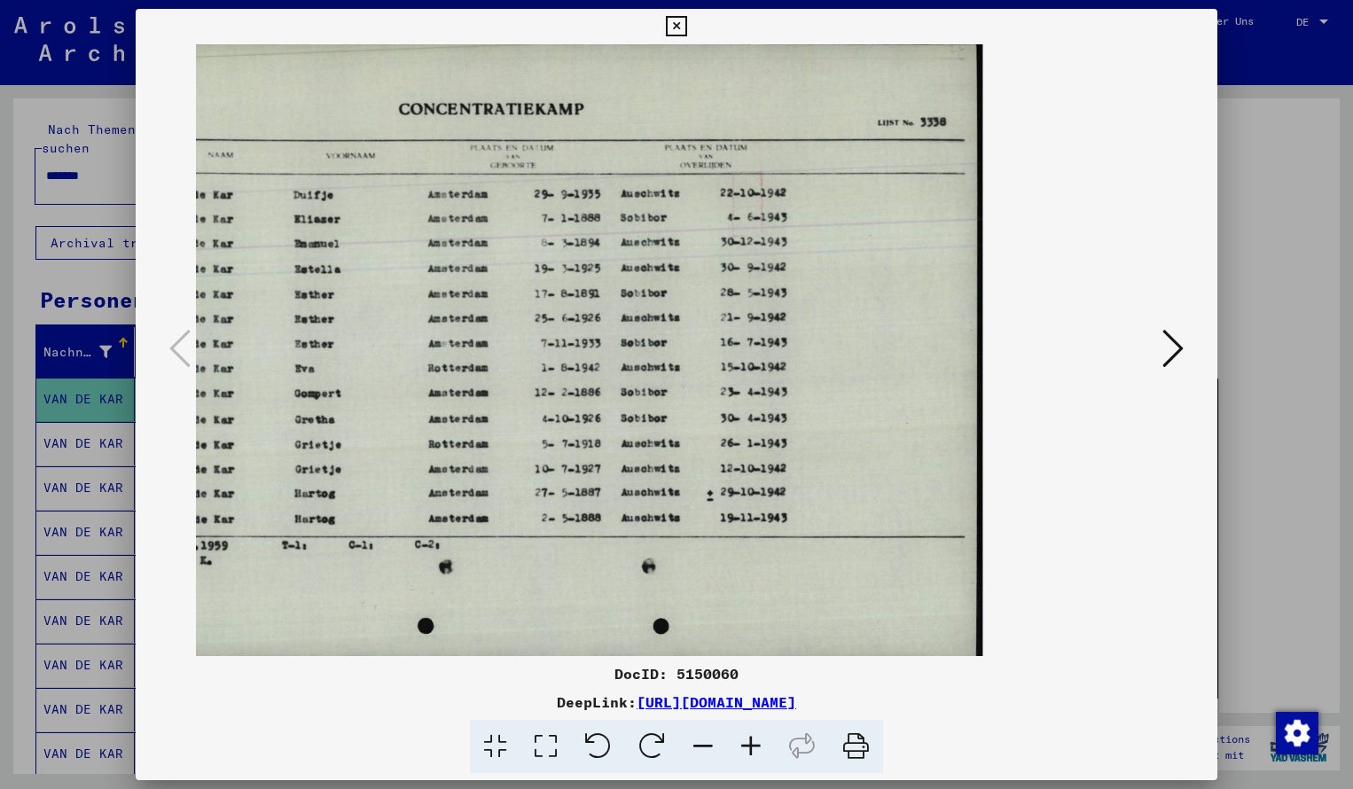
click at [706, 751] on icon at bounding box center [703, 747] width 48 height 54
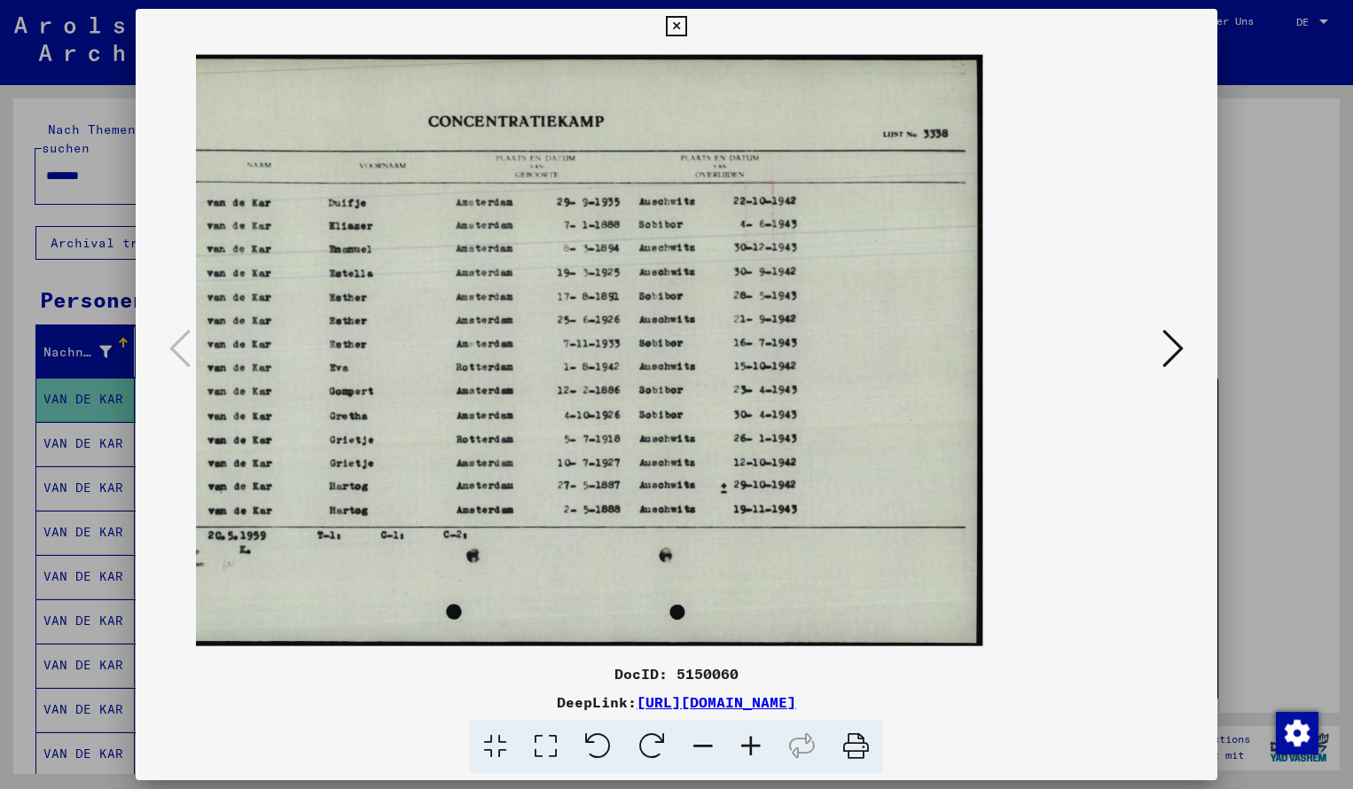
click at [686, 29] on icon at bounding box center [676, 26] width 20 height 21
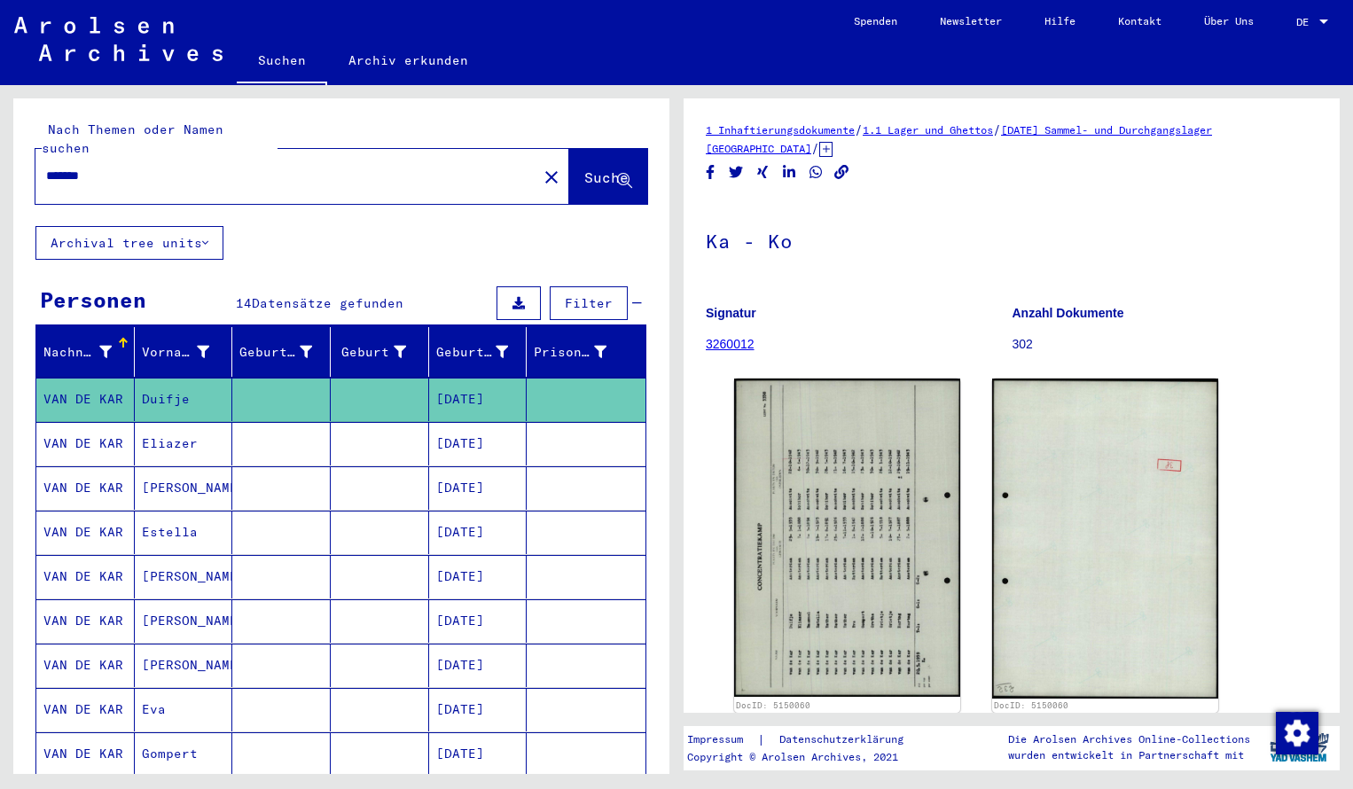
click at [118, 167] on input "*******" at bounding box center [286, 176] width 480 height 19
click at [584, 168] on span "Suche" at bounding box center [606, 177] width 44 height 18
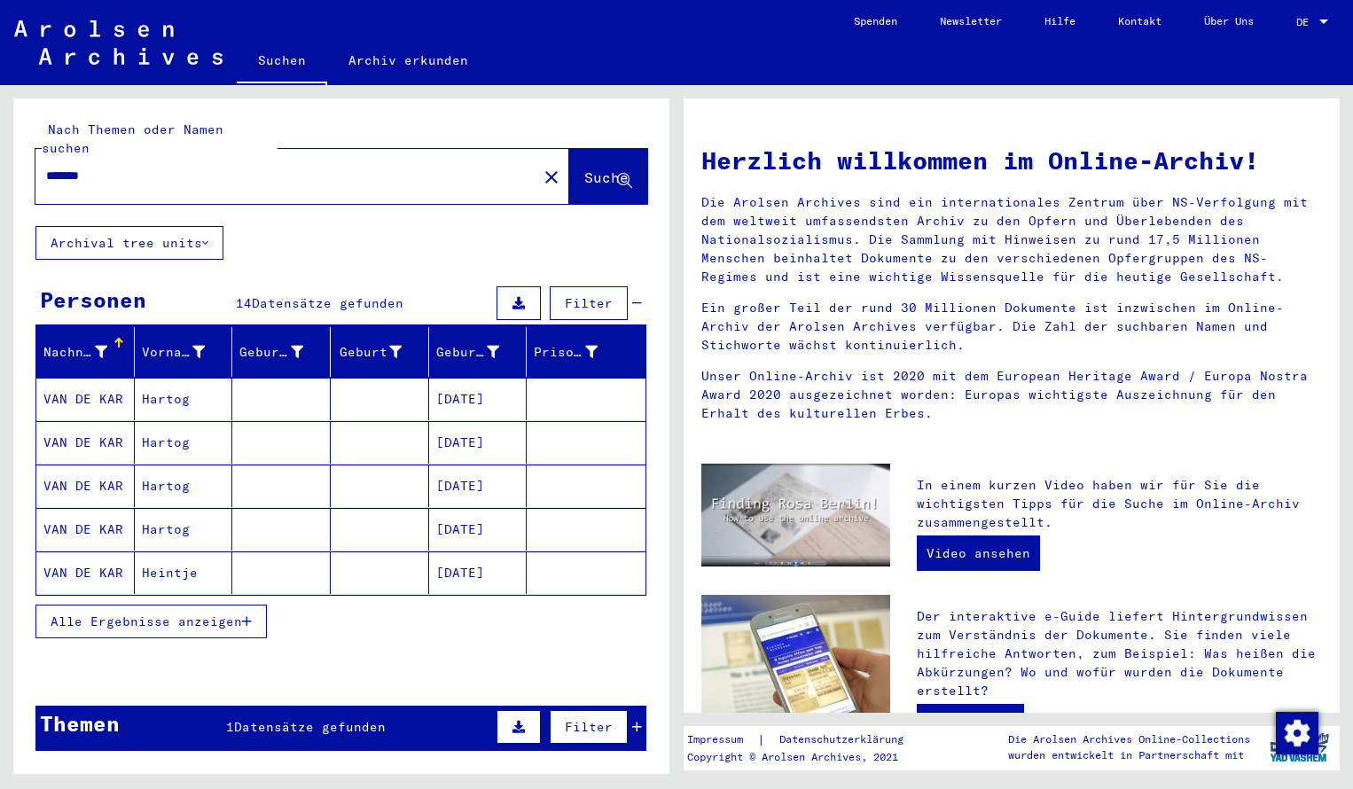
click at [89, 380] on mat-cell "VAN DE KAR" at bounding box center [85, 399] width 98 height 43
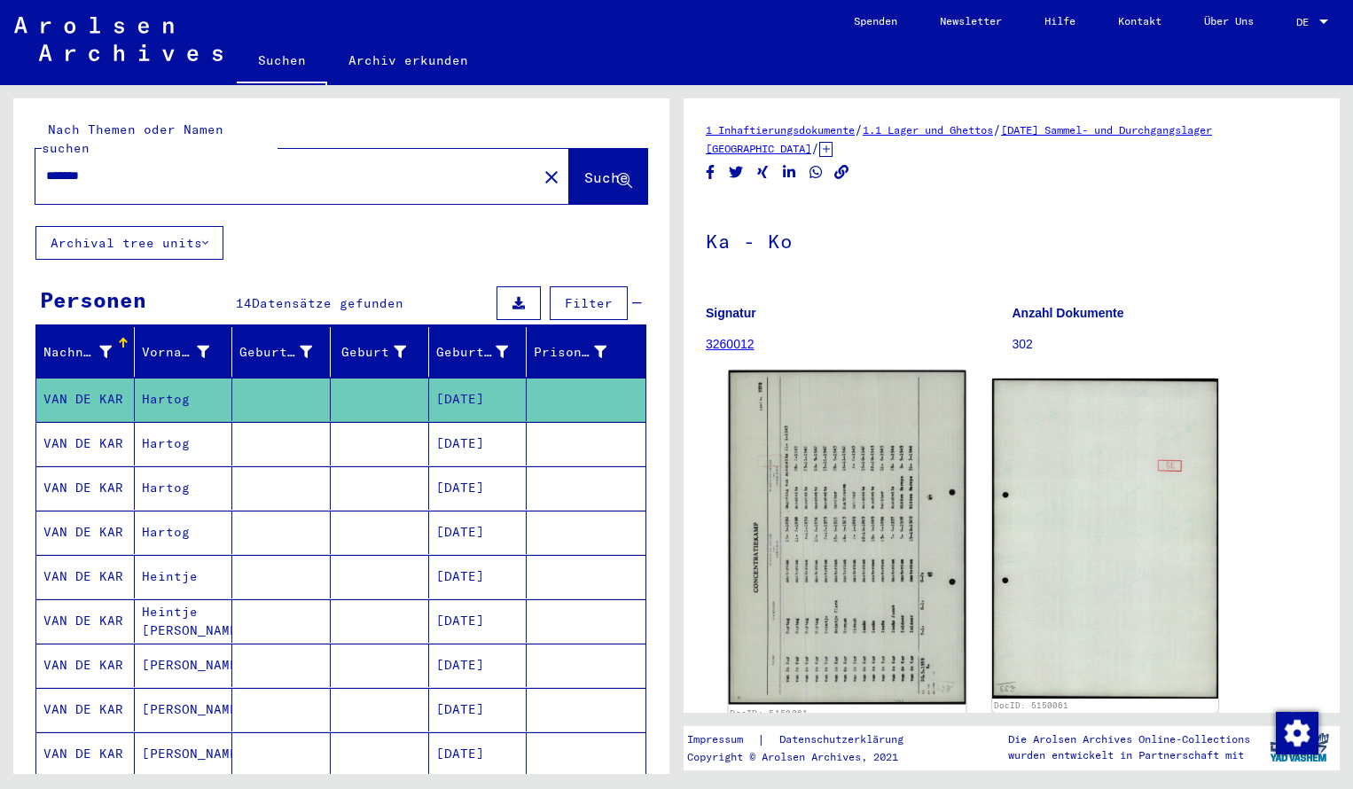
click at [859, 507] on img at bounding box center [848, 538] width 238 height 334
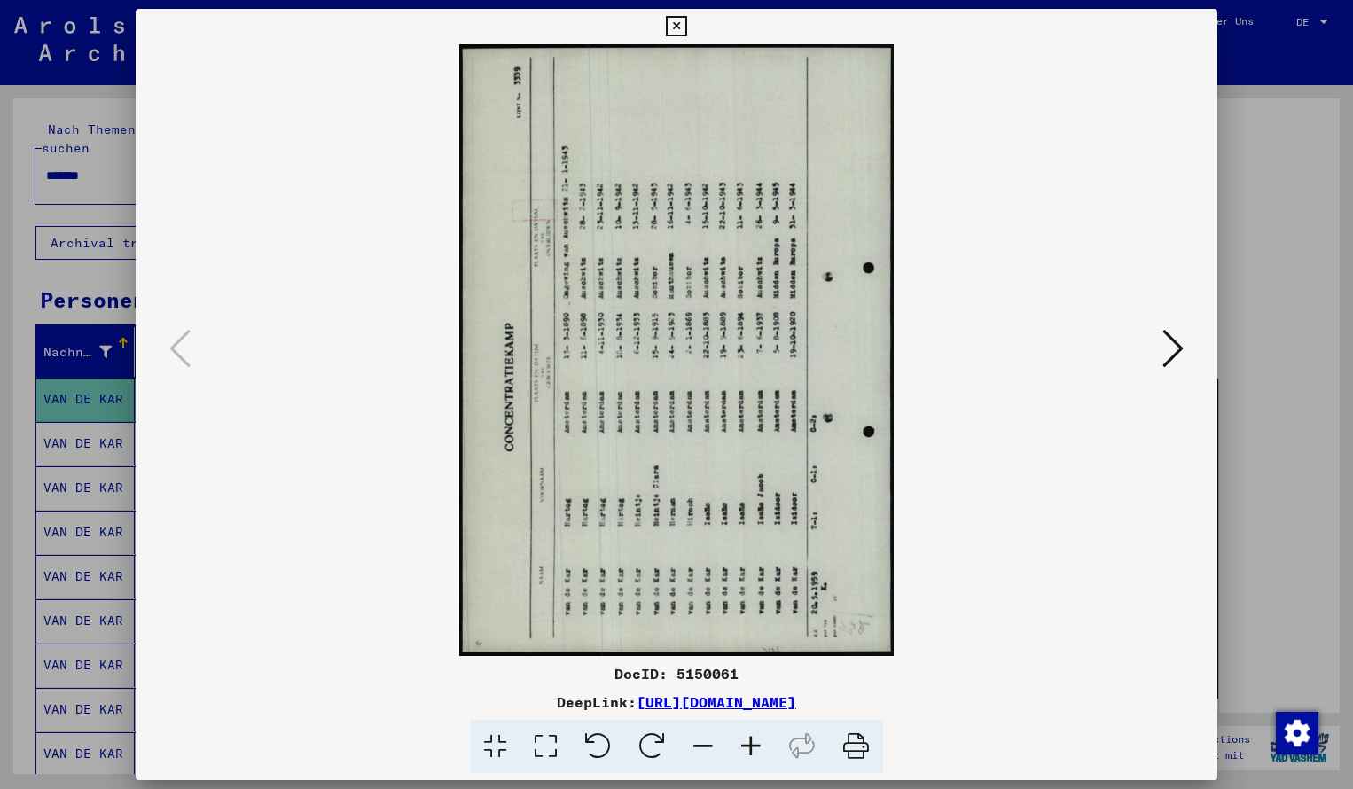
click at [645, 736] on icon at bounding box center [652, 747] width 54 height 54
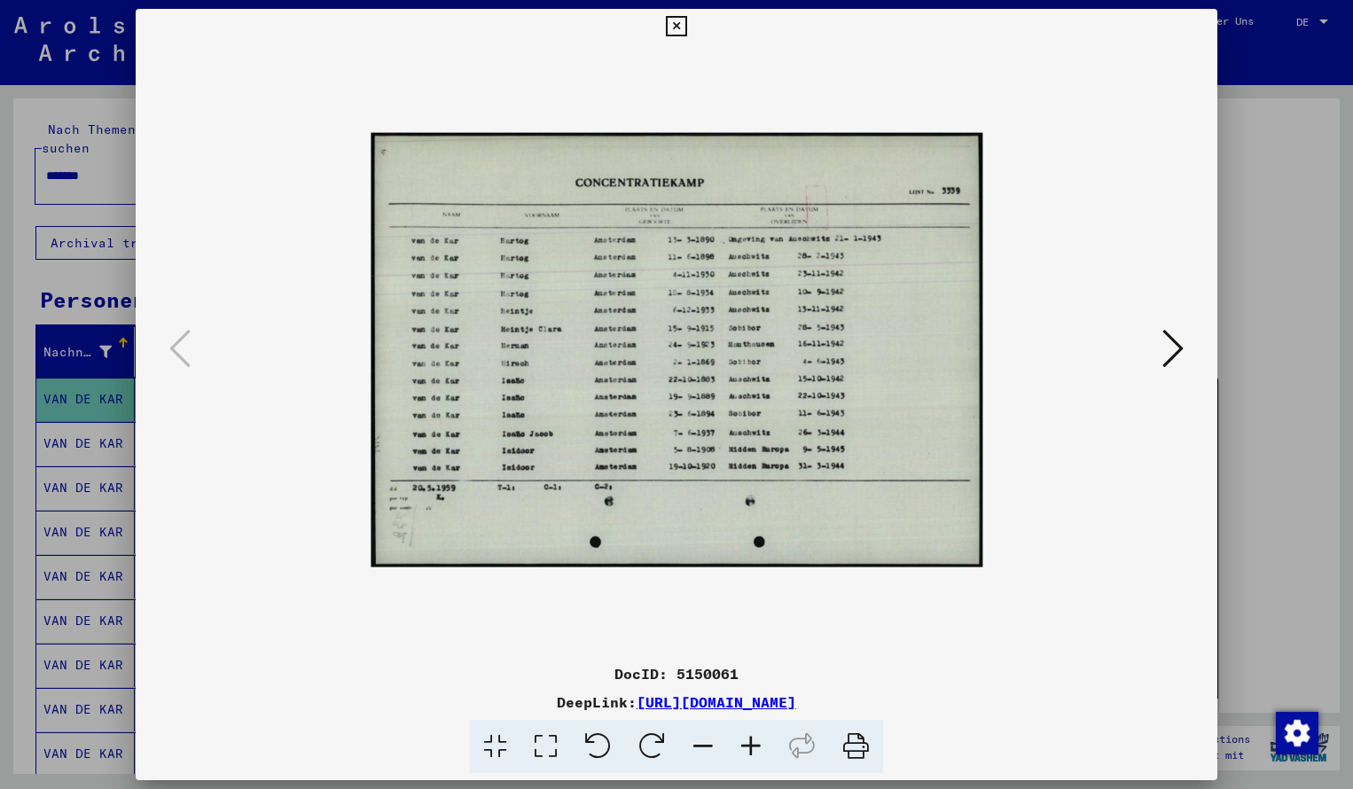
click at [751, 744] on icon at bounding box center [751, 747] width 48 height 54
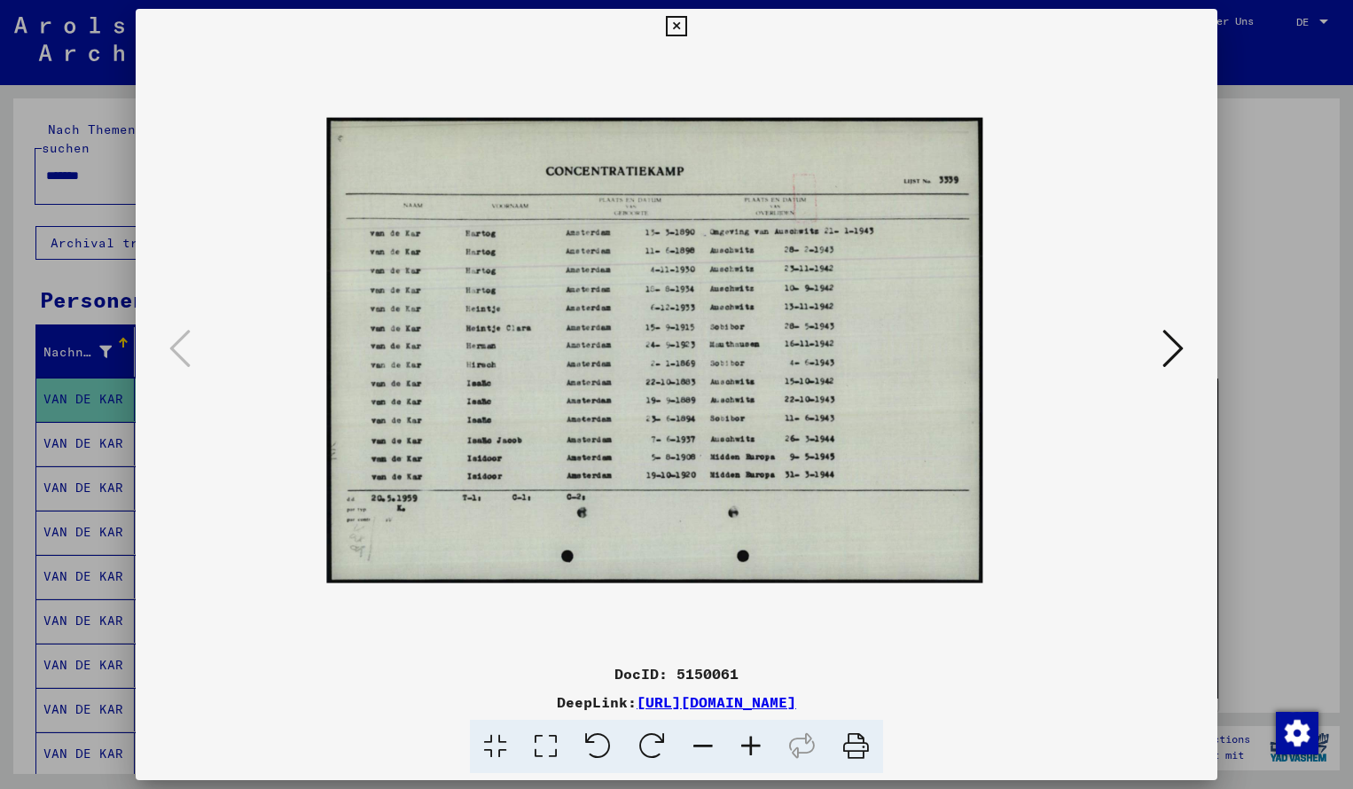
click at [751, 744] on icon at bounding box center [751, 747] width 48 height 54
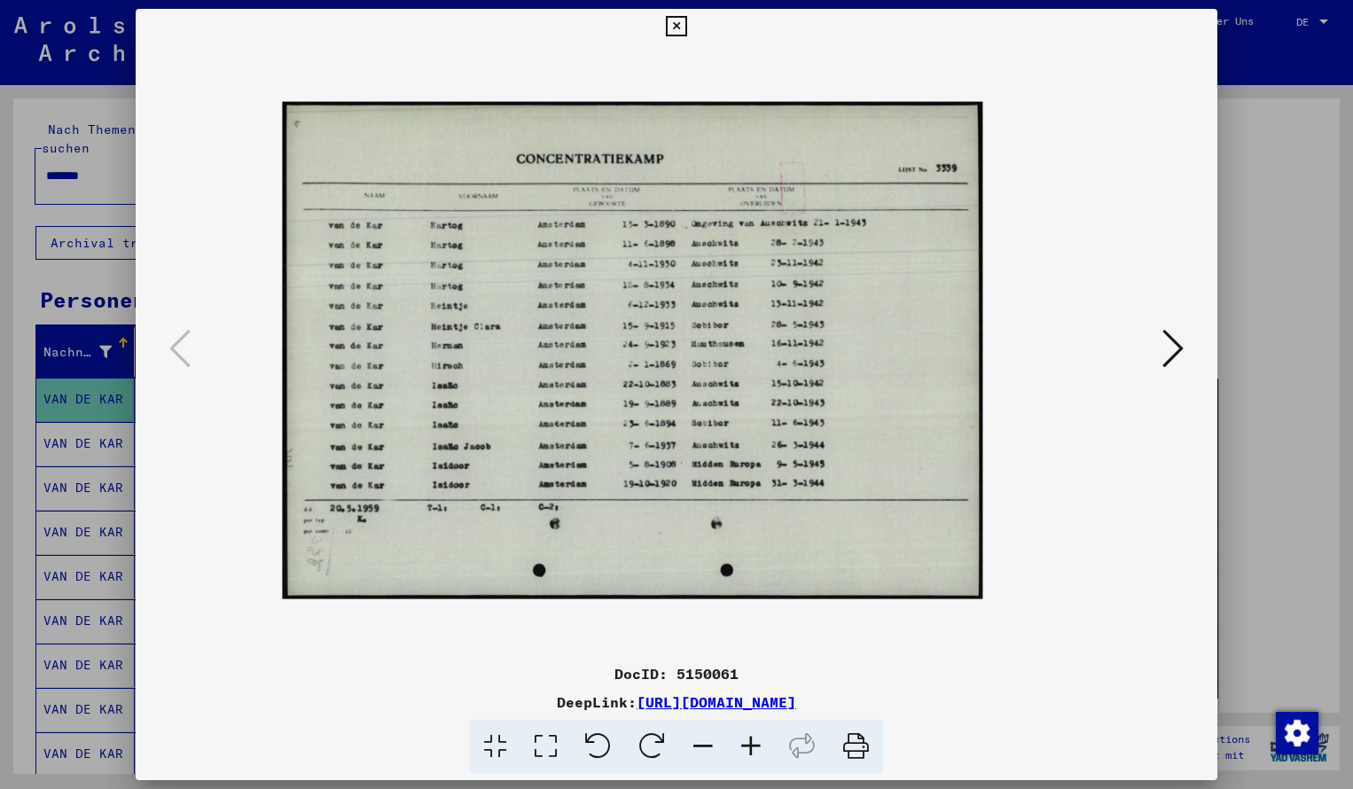
click at [751, 744] on icon at bounding box center [751, 747] width 48 height 54
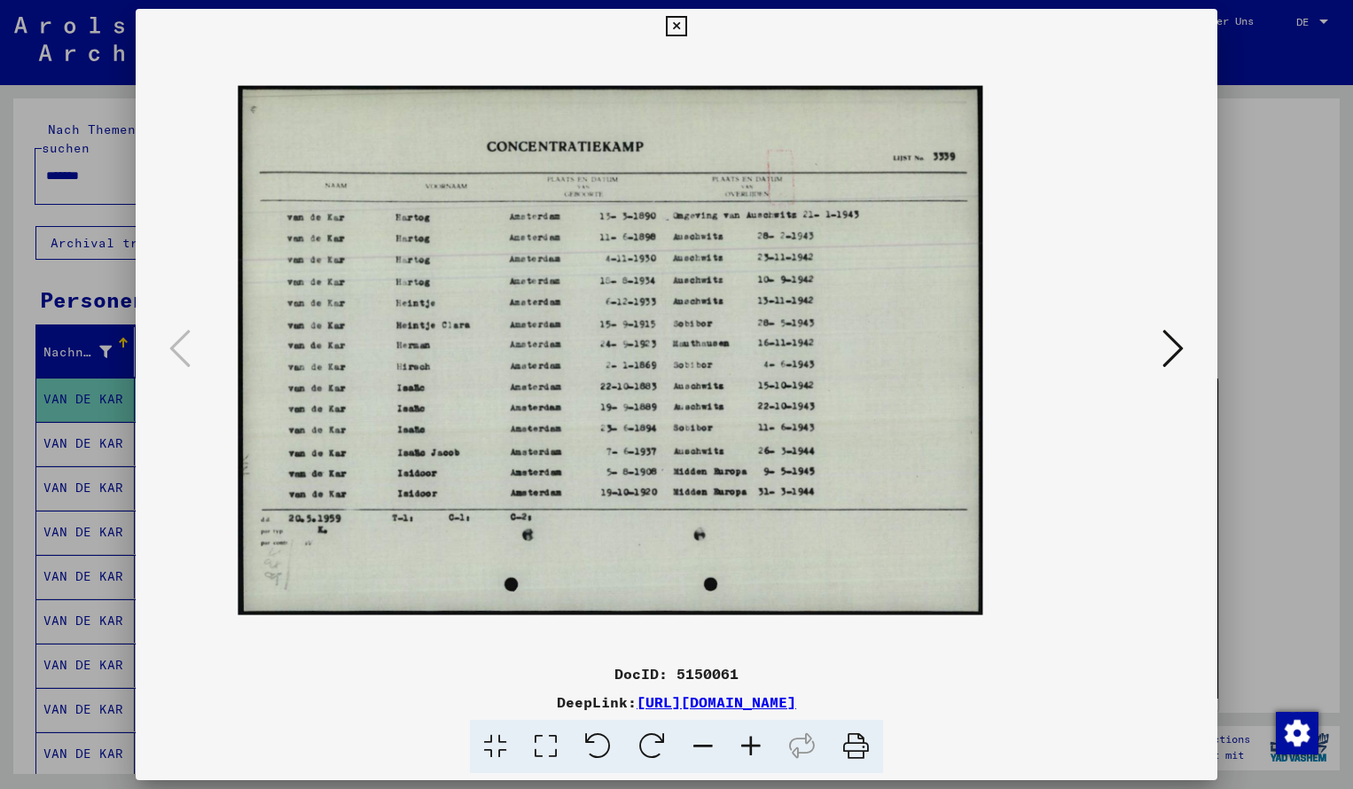
click at [751, 744] on icon at bounding box center [751, 747] width 48 height 54
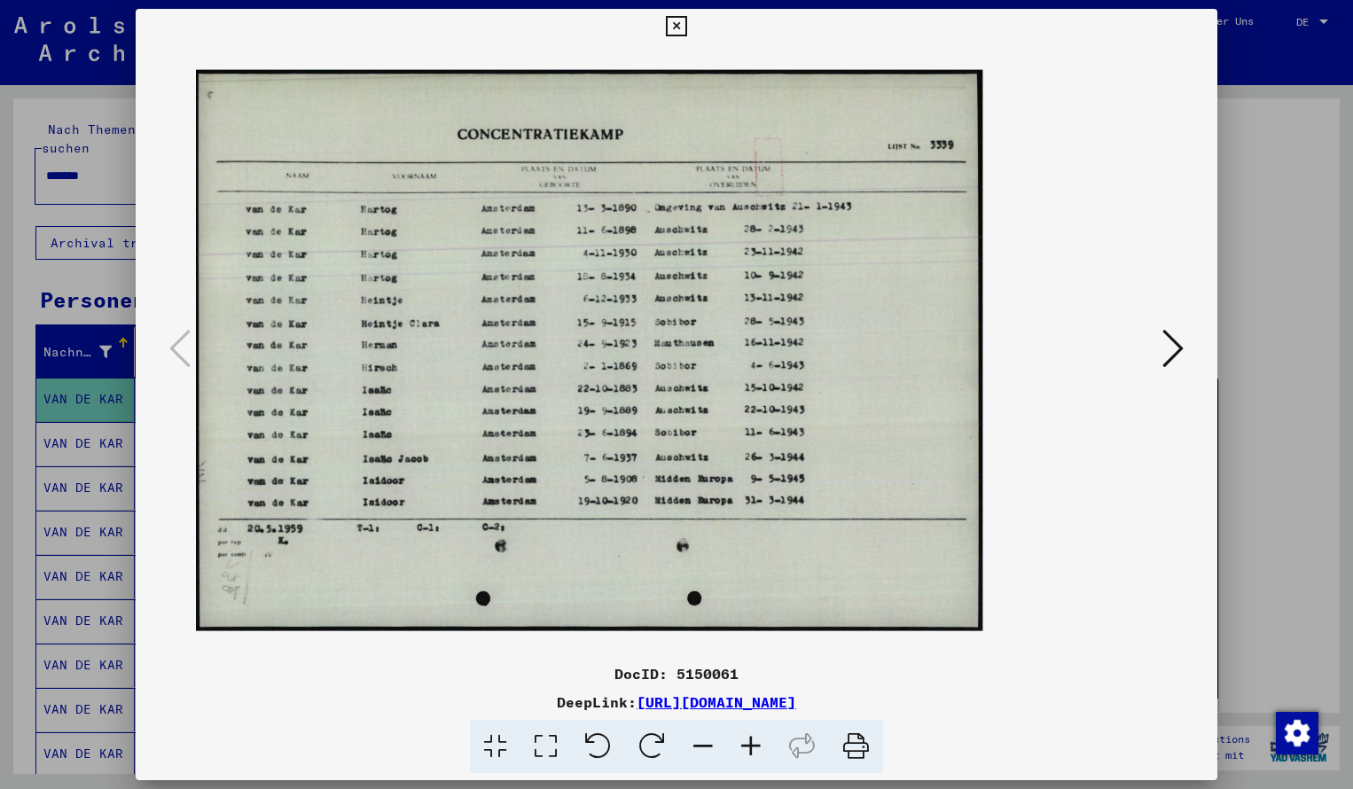
click at [751, 744] on icon at bounding box center [751, 747] width 48 height 54
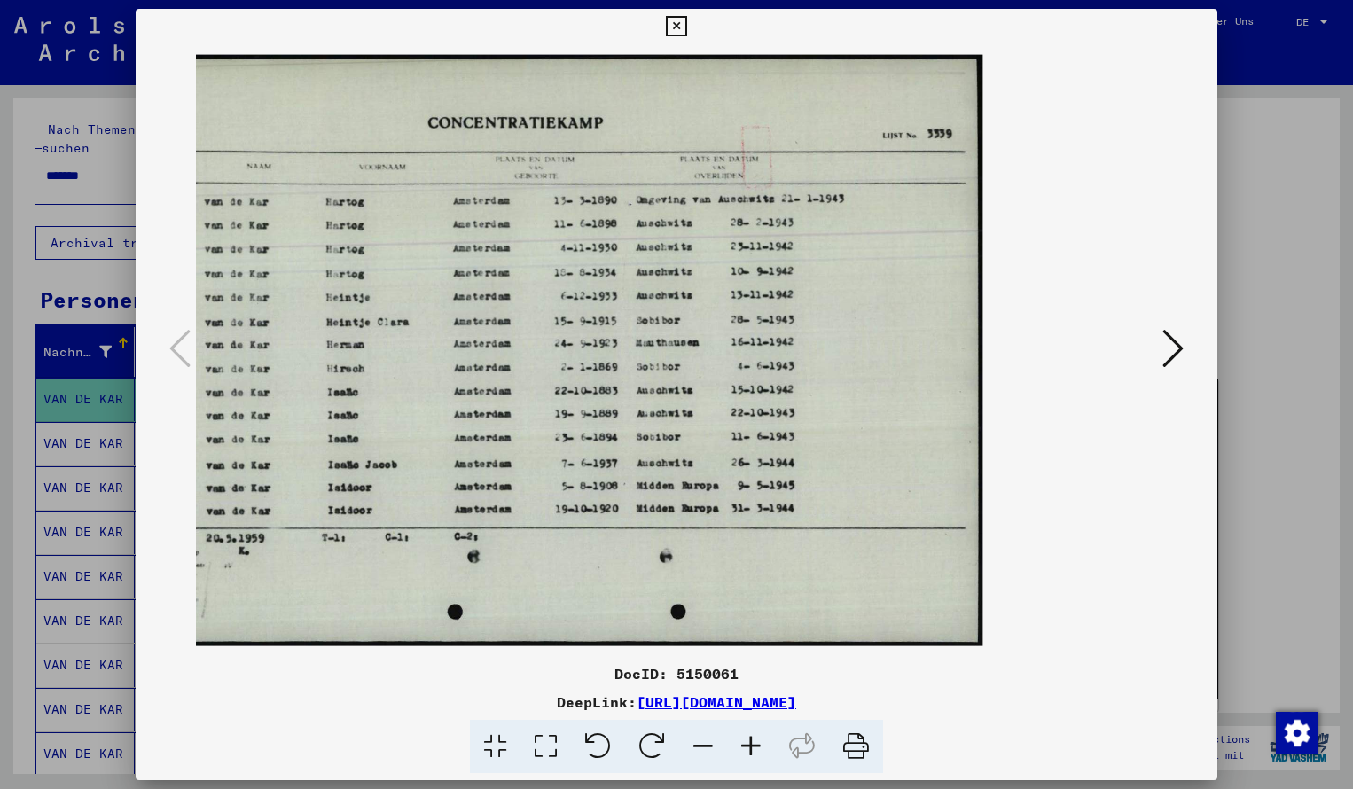
click at [686, 24] on icon at bounding box center [676, 26] width 20 height 21
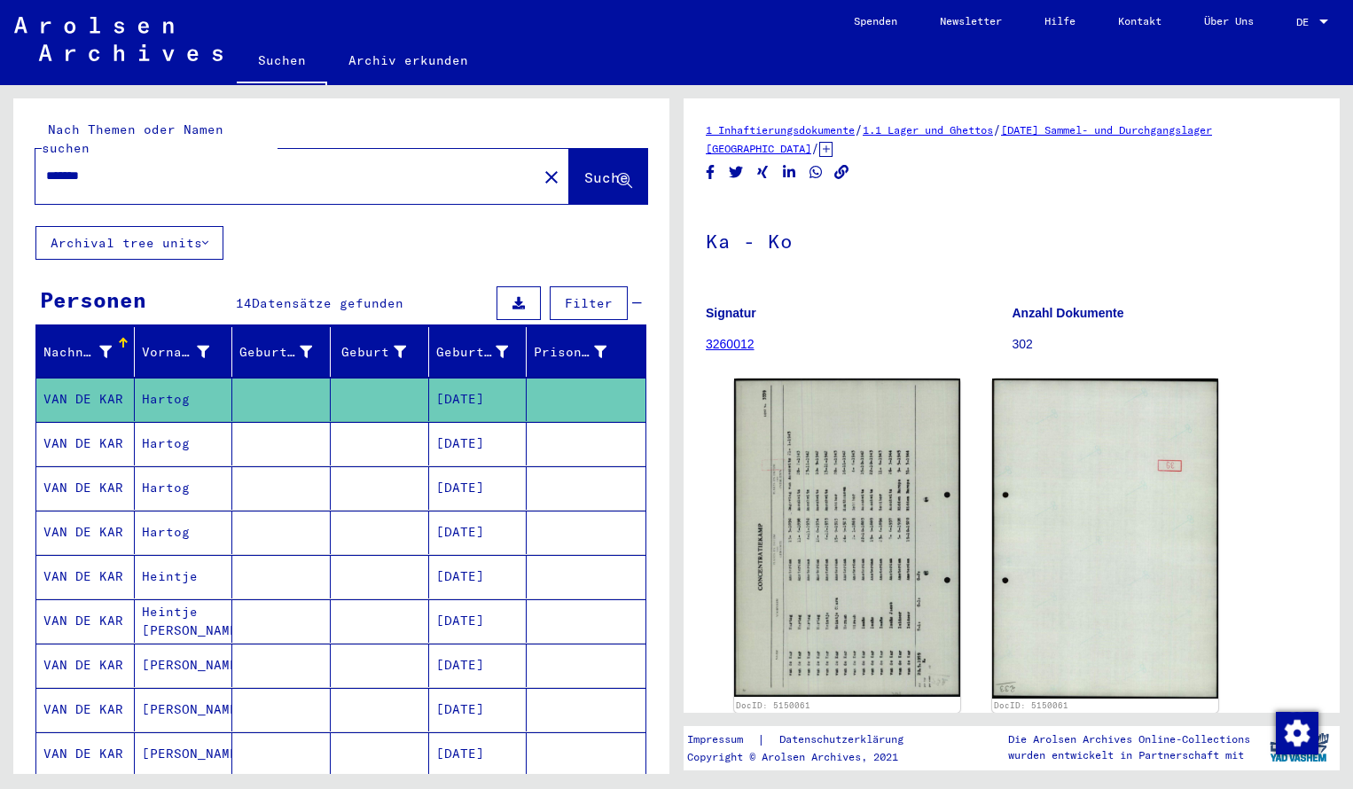
click at [126, 170] on div "*******" at bounding box center [280, 176] width 491 height 40
click at [112, 167] on input "*******" at bounding box center [286, 176] width 480 height 19
click at [584, 168] on span "Suche" at bounding box center [606, 177] width 44 height 18
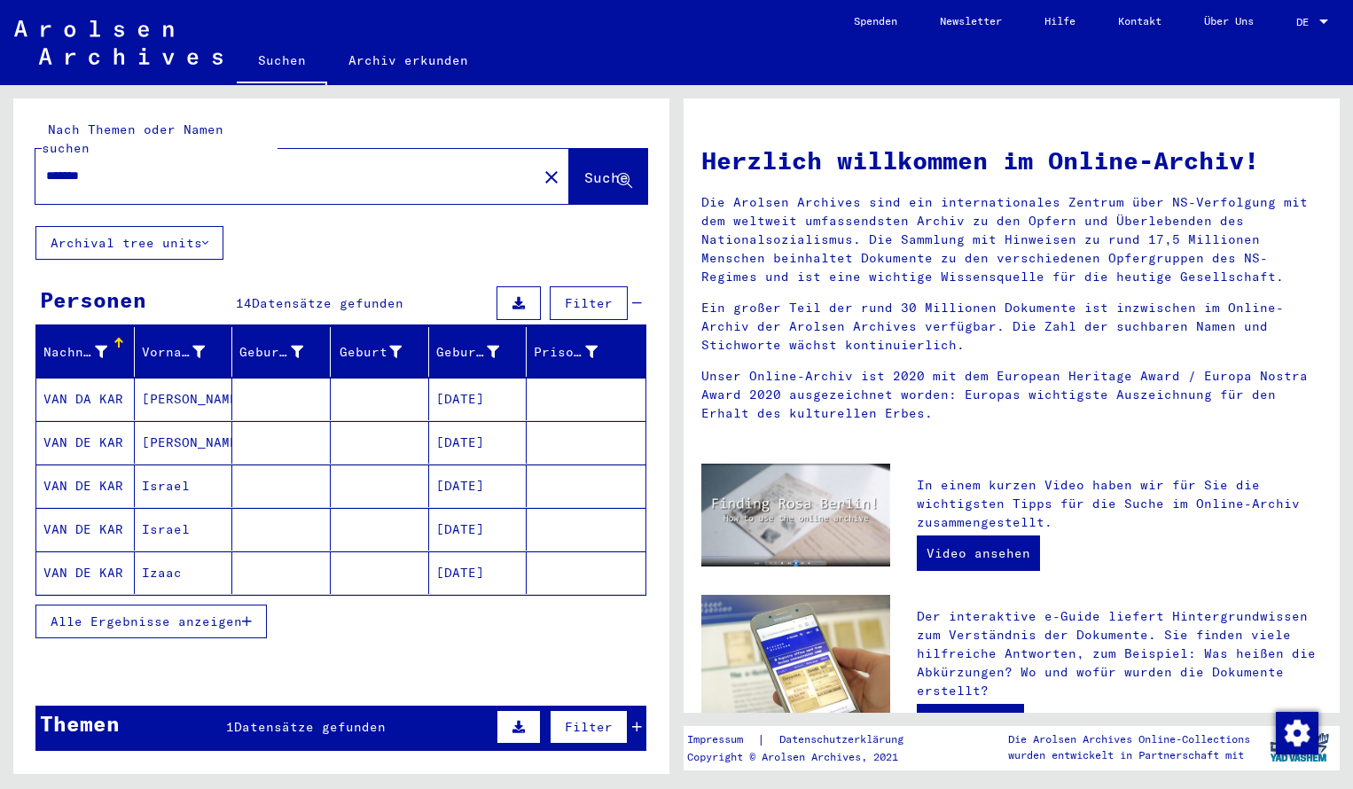
click at [74, 381] on mat-cell "VAN DA KAR" at bounding box center [85, 399] width 98 height 43
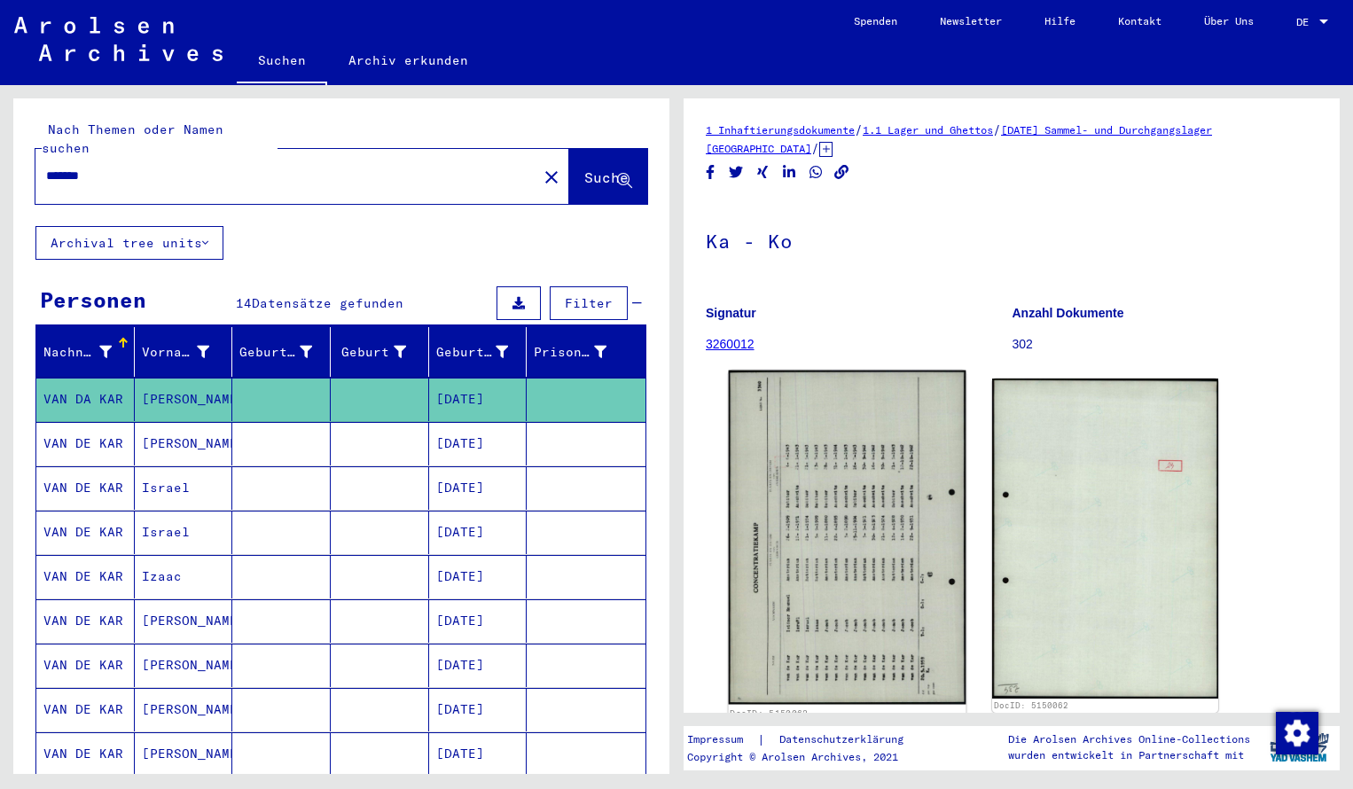
click at [807, 495] on img at bounding box center [848, 538] width 238 height 334
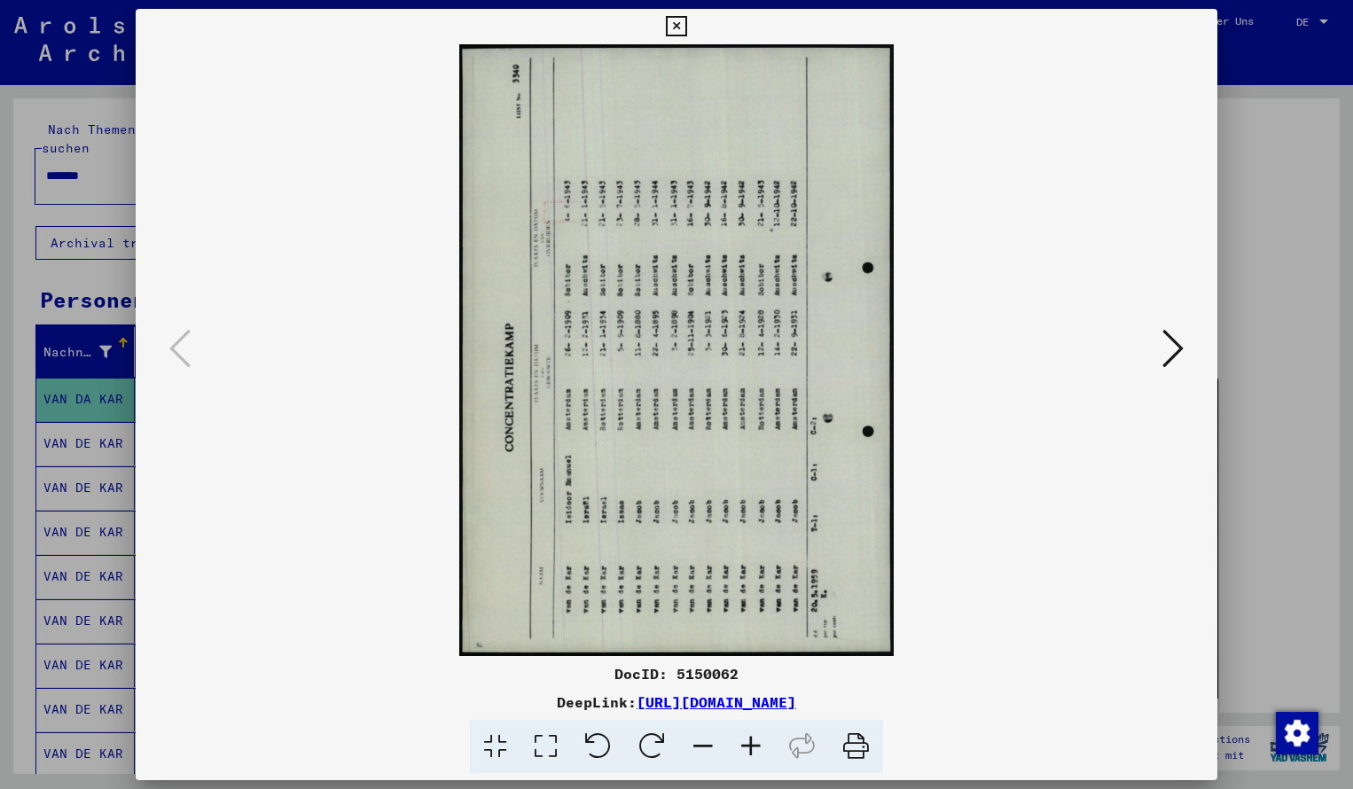
click at [663, 734] on icon at bounding box center [652, 747] width 54 height 54
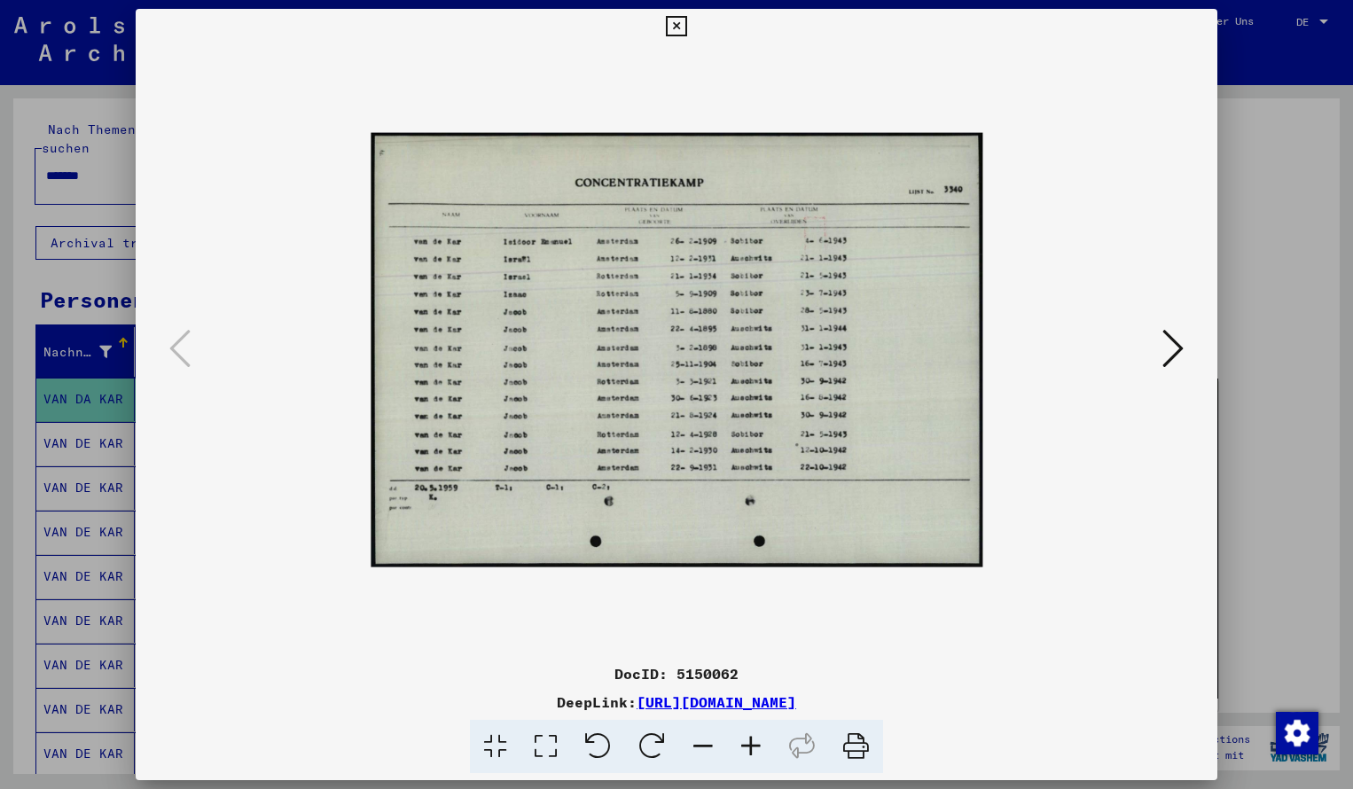
click at [749, 735] on icon at bounding box center [751, 747] width 48 height 54
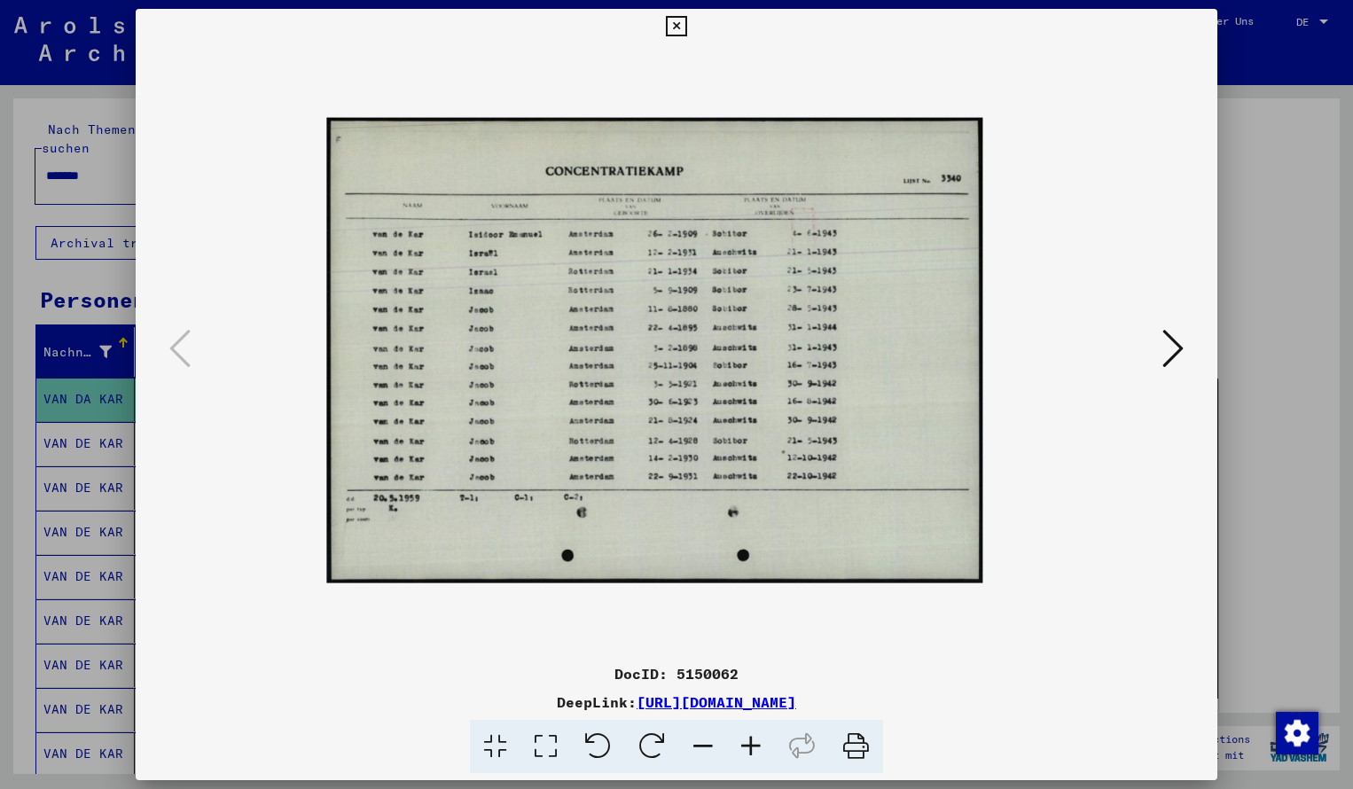
click at [749, 735] on icon at bounding box center [751, 747] width 48 height 54
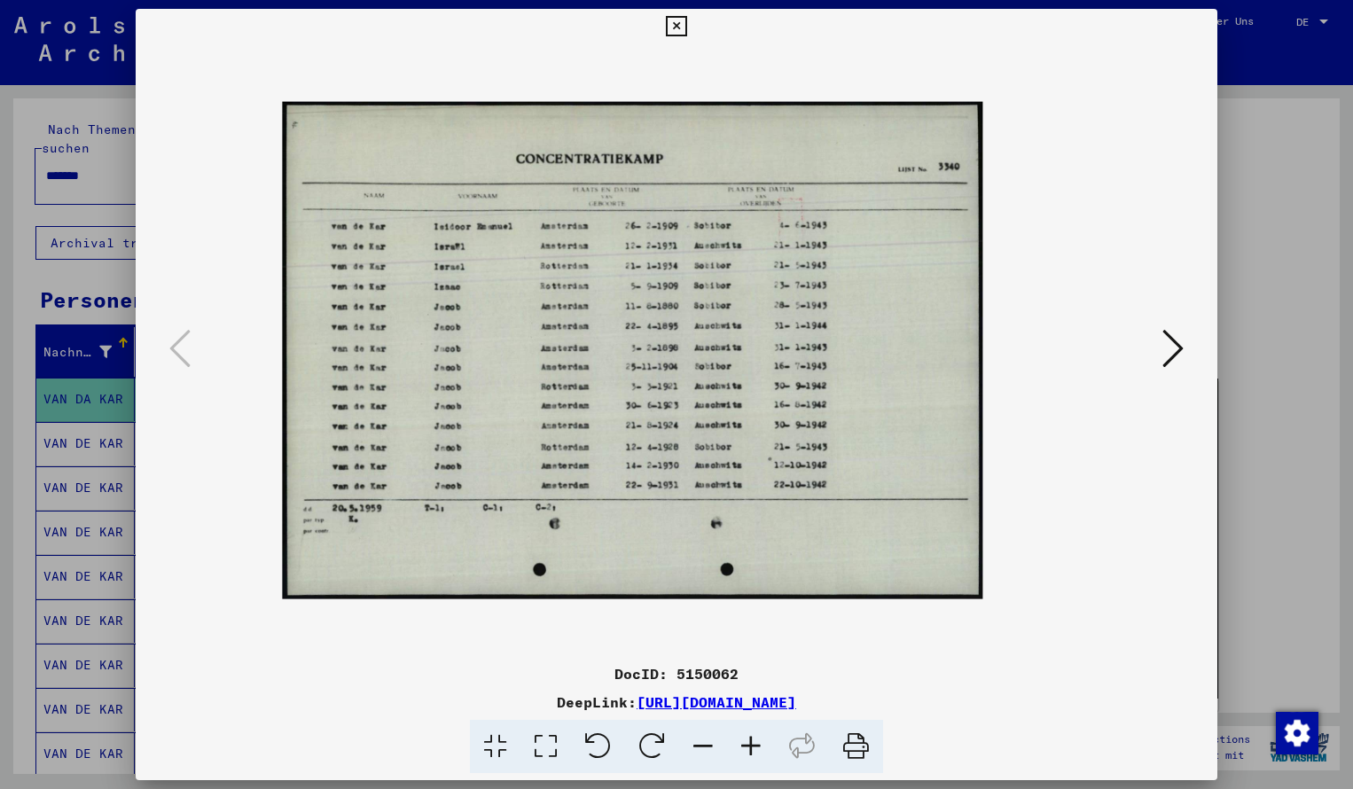
click at [749, 735] on icon at bounding box center [751, 747] width 48 height 54
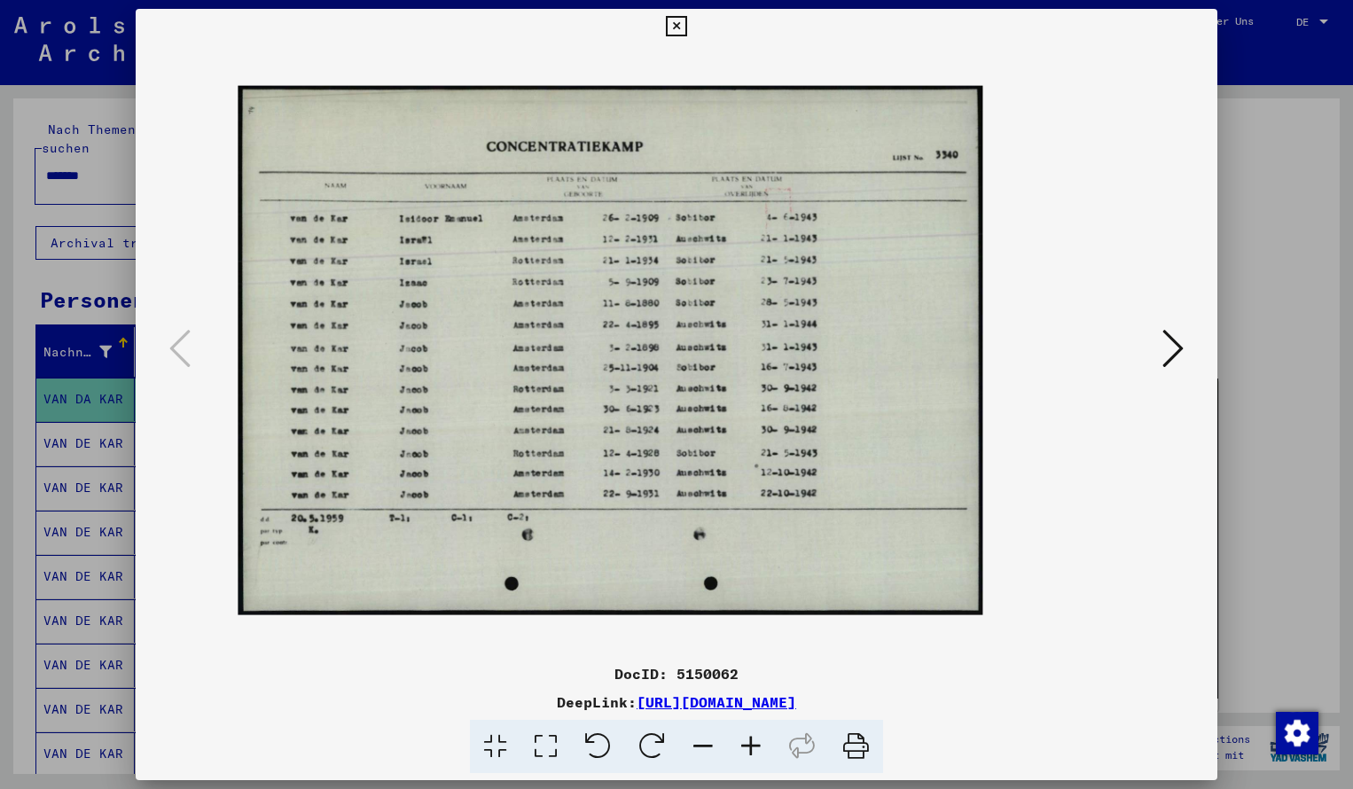
click at [749, 735] on icon at bounding box center [751, 747] width 48 height 54
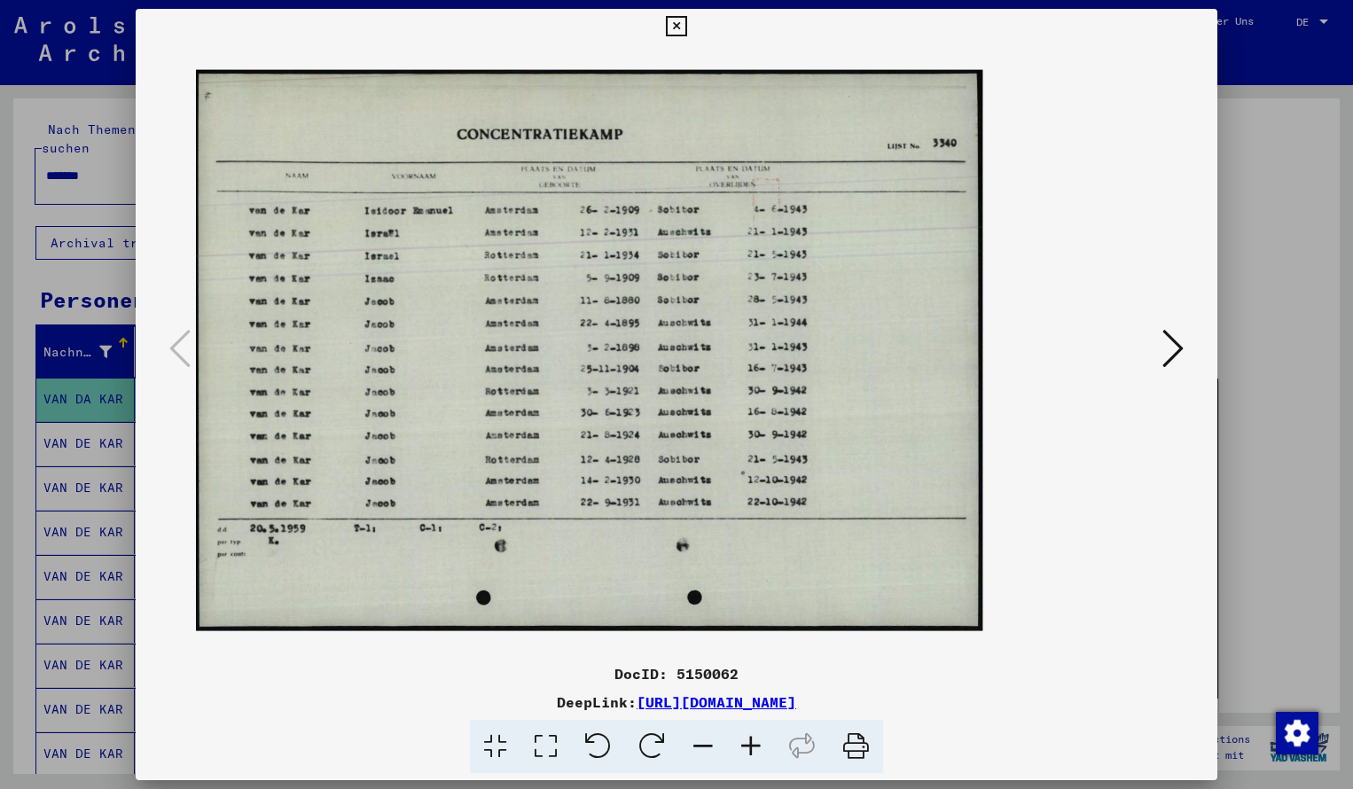
click at [749, 735] on icon at bounding box center [751, 747] width 48 height 54
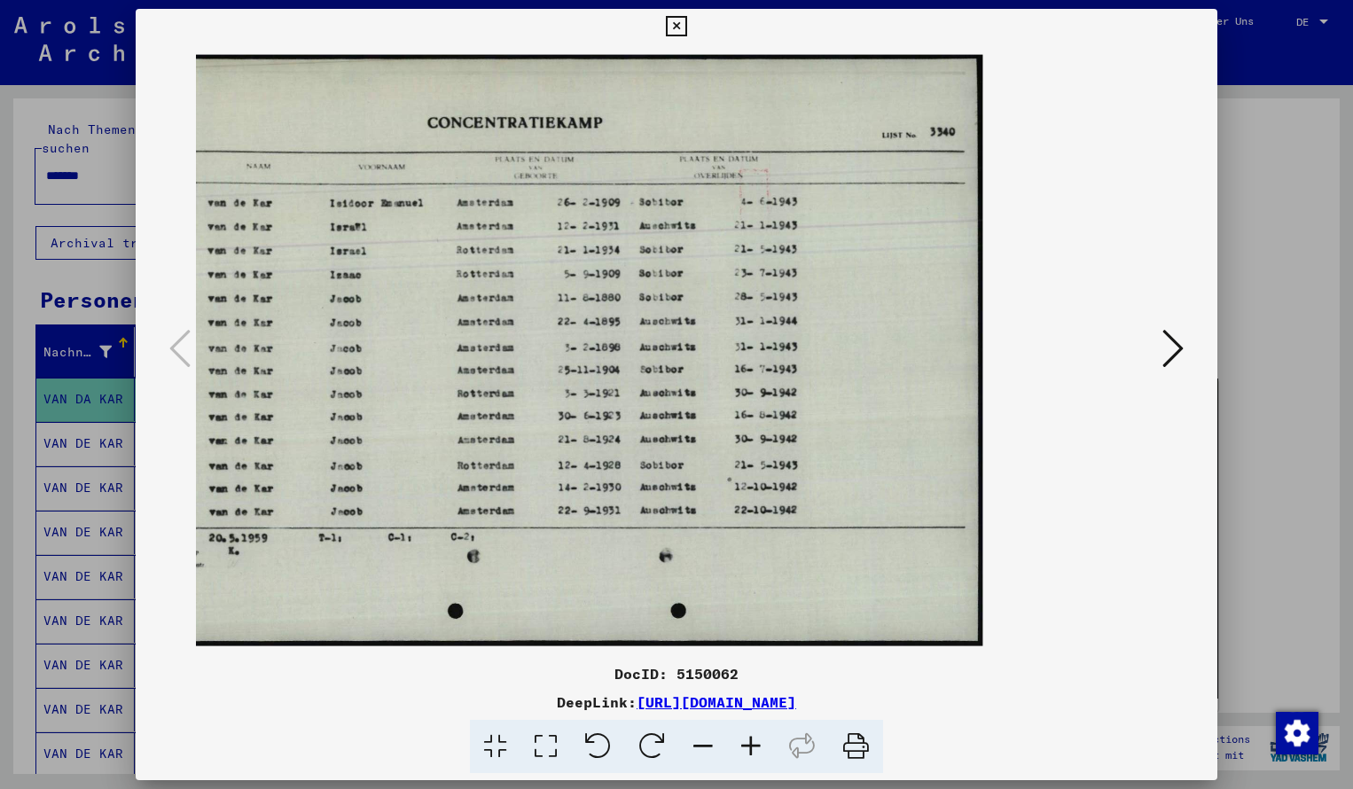
click at [686, 28] on icon at bounding box center [676, 26] width 20 height 21
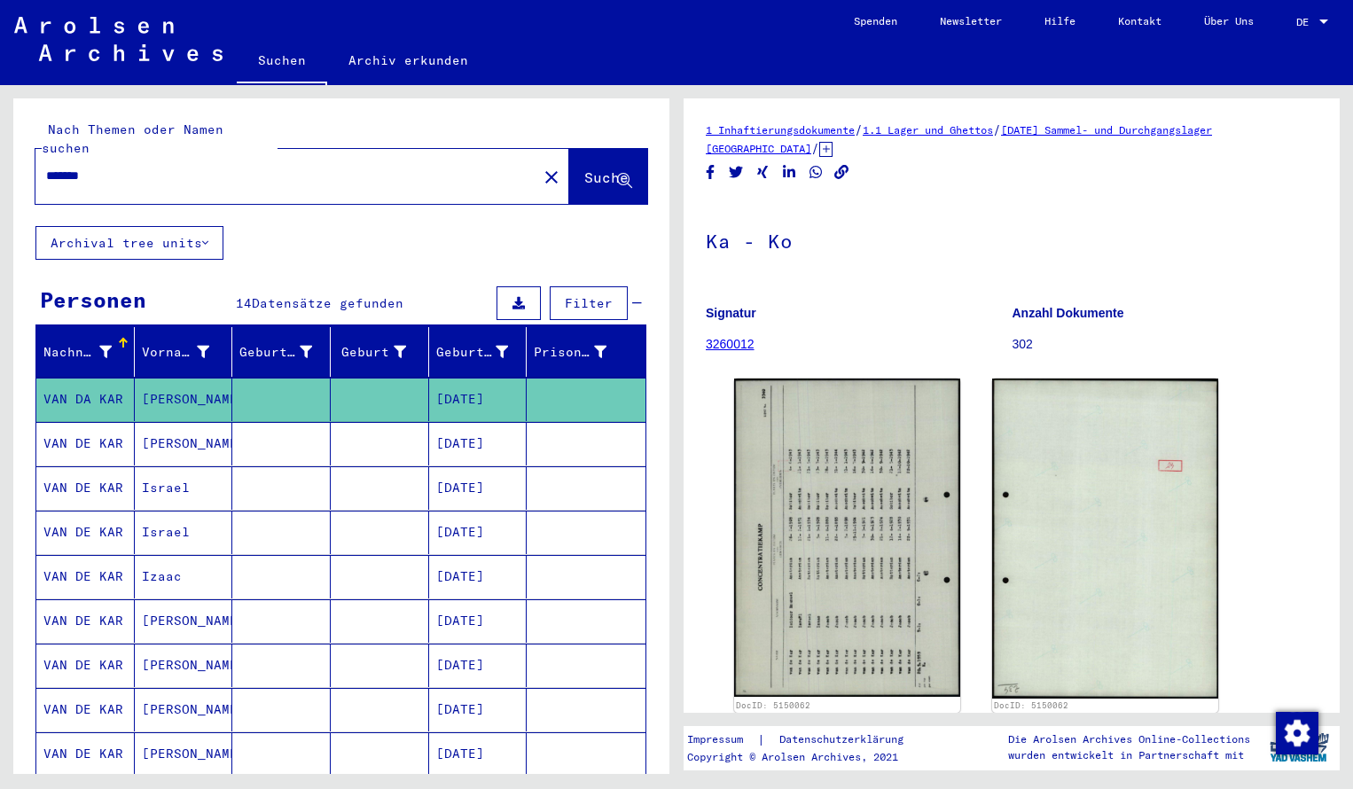
click at [113, 167] on input "*******" at bounding box center [286, 176] width 480 height 19
click at [584, 168] on span "Suche" at bounding box center [606, 177] width 44 height 18
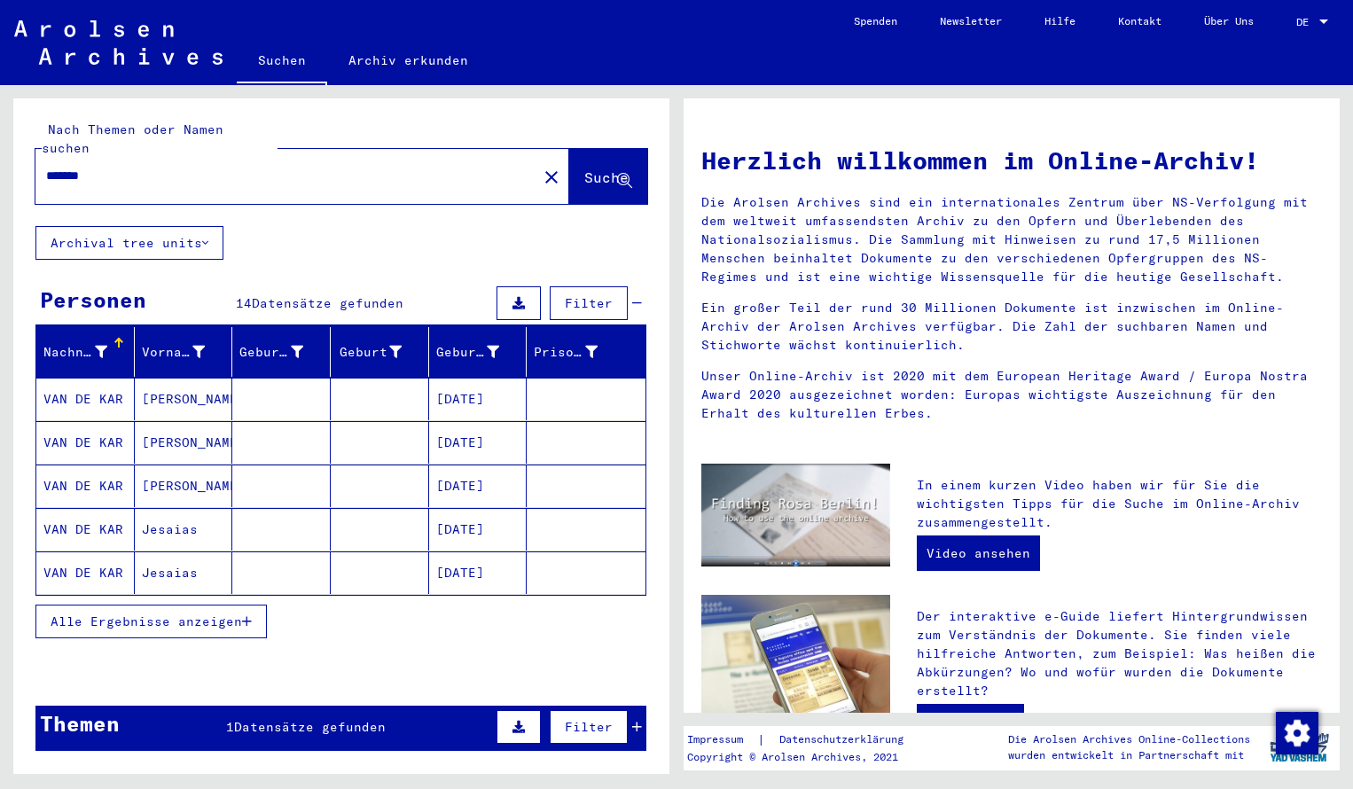
click at [97, 378] on mat-cell "VAN DE KAR" at bounding box center [85, 399] width 98 height 43
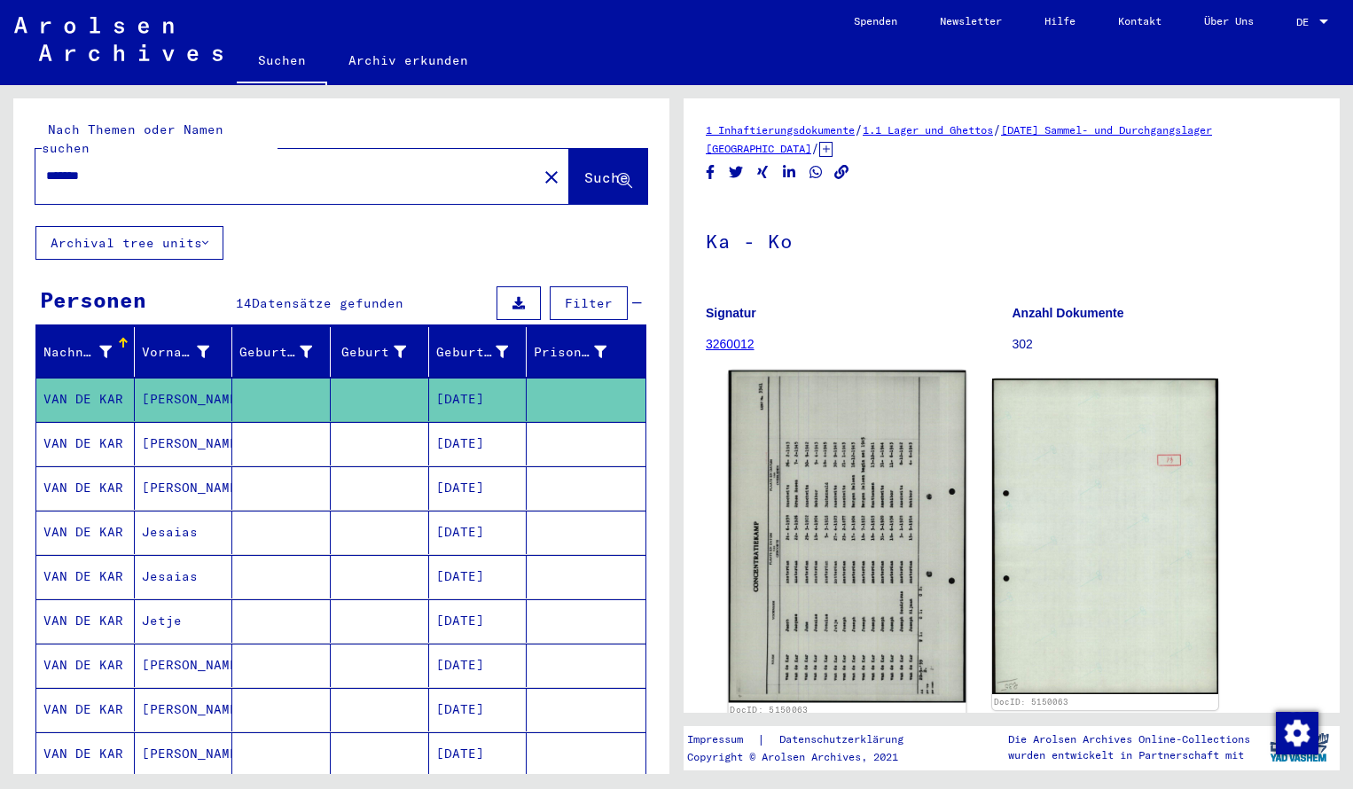
click at [953, 476] on img at bounding box center [848, 537] width 238 height 332
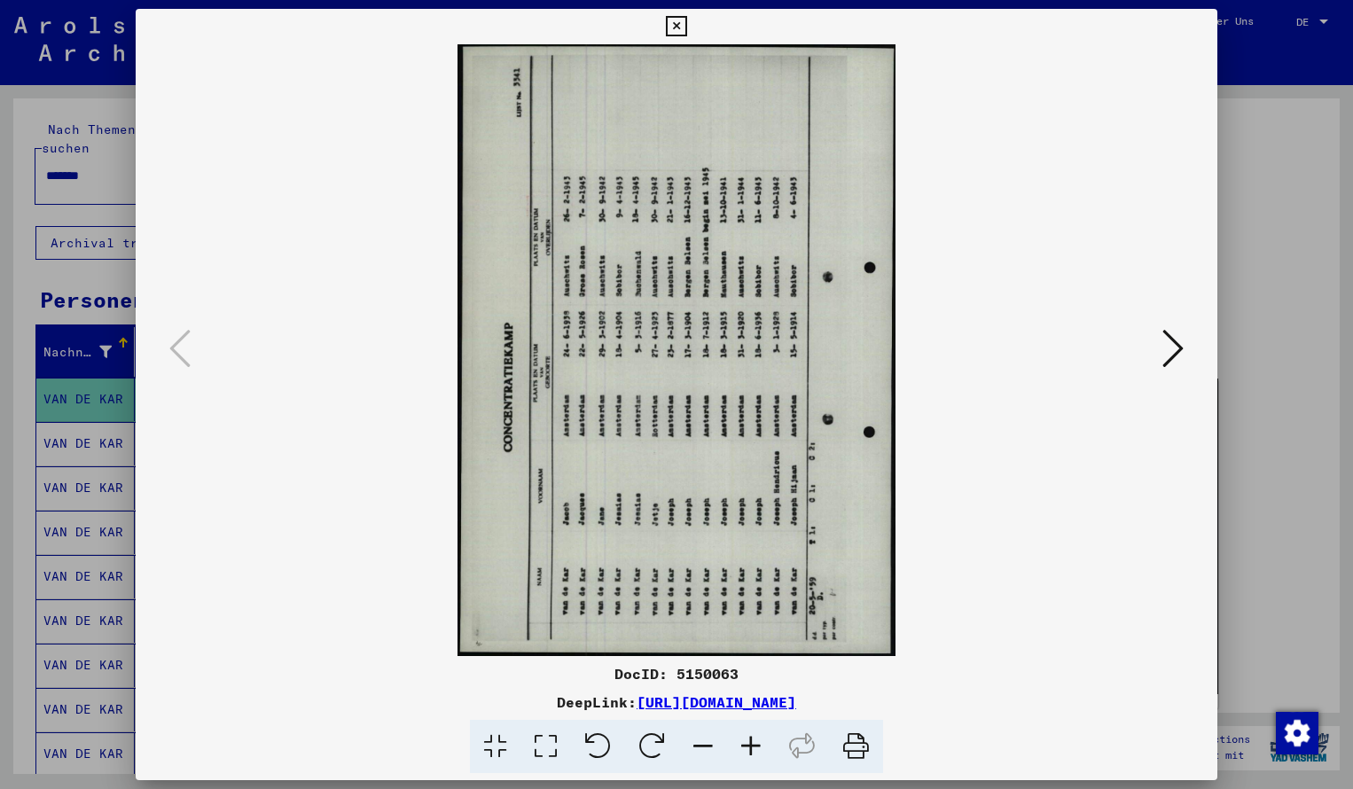
click at [654, 743] on icon at bounding box center [652, 747] width 54 height 54
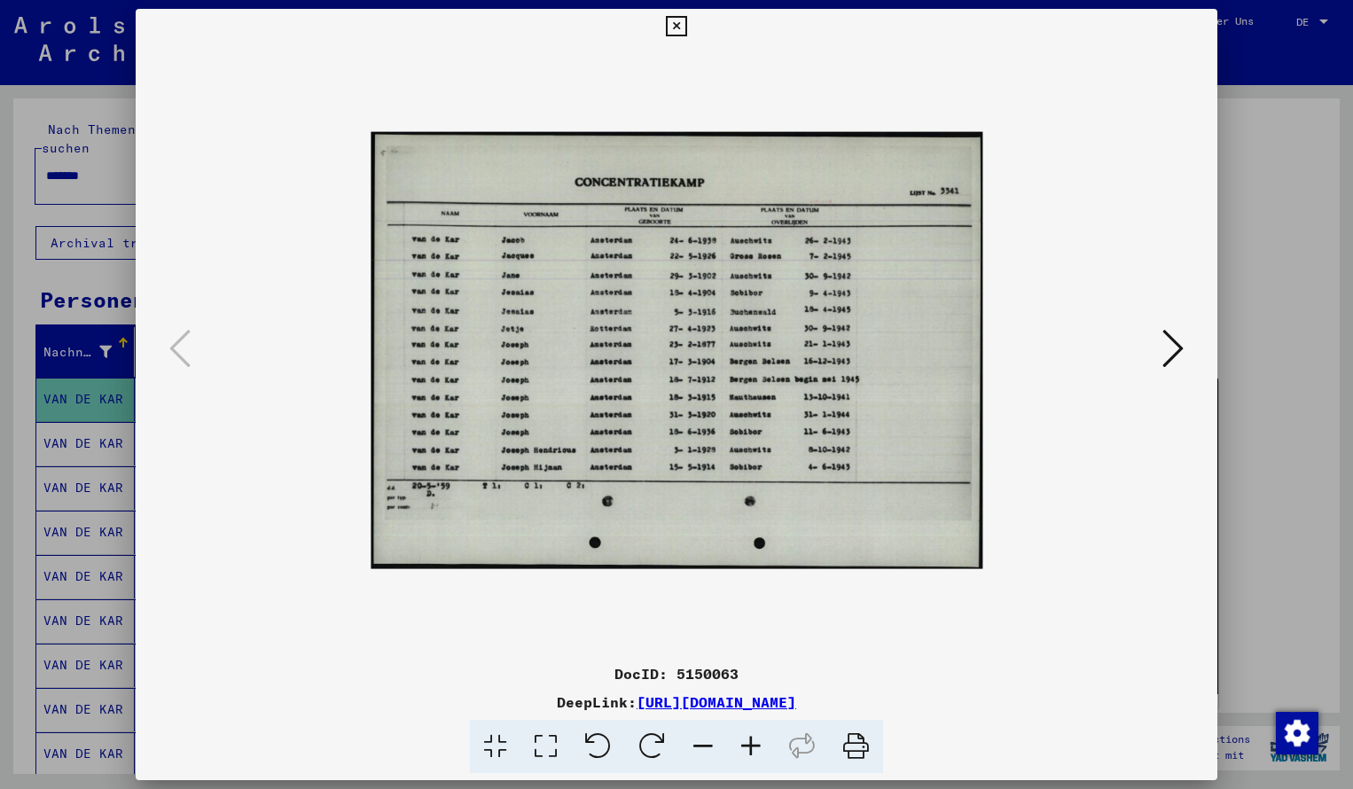
click at [746, 738] on icon at bounding box center [751, 747] width 48 height 54
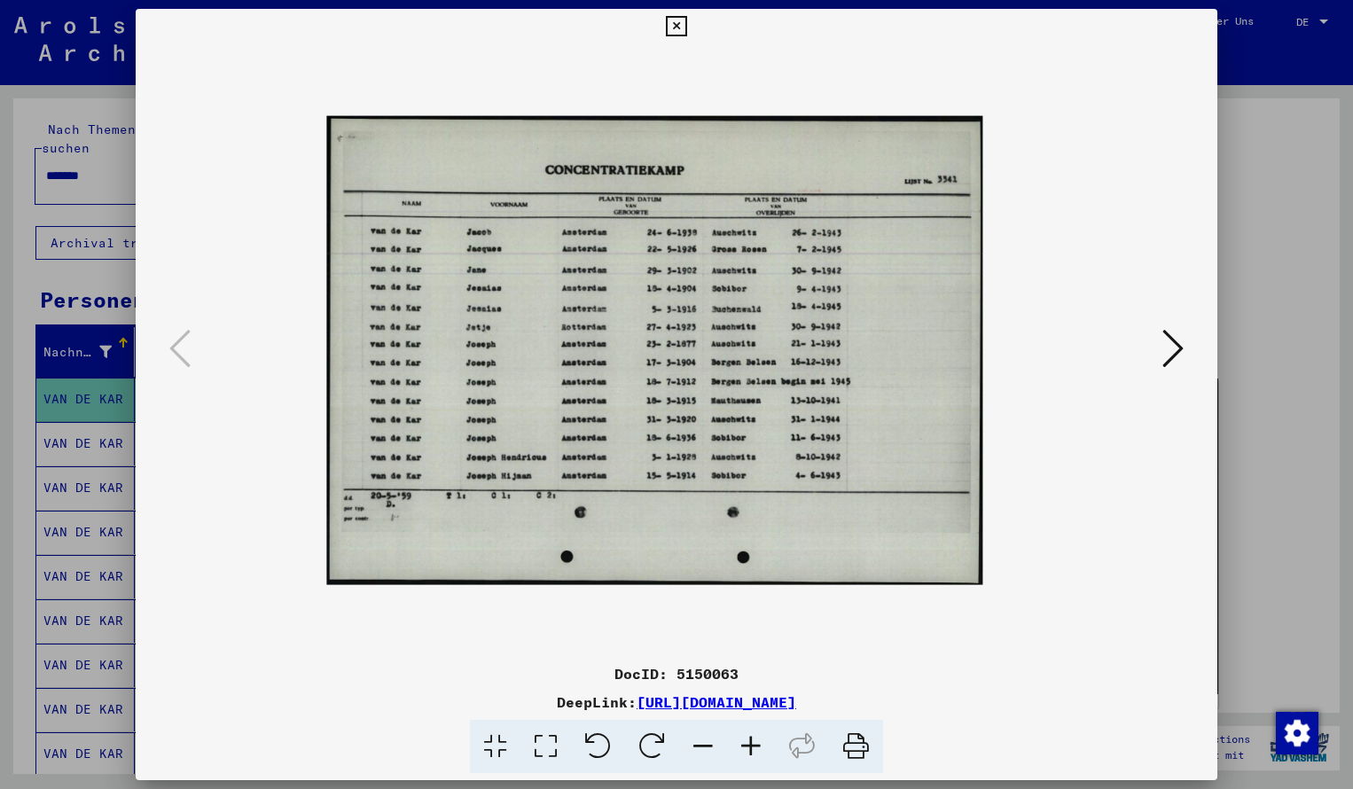
click at [749, 737] on icon at bounding box center [751, 747] width 48 height 54
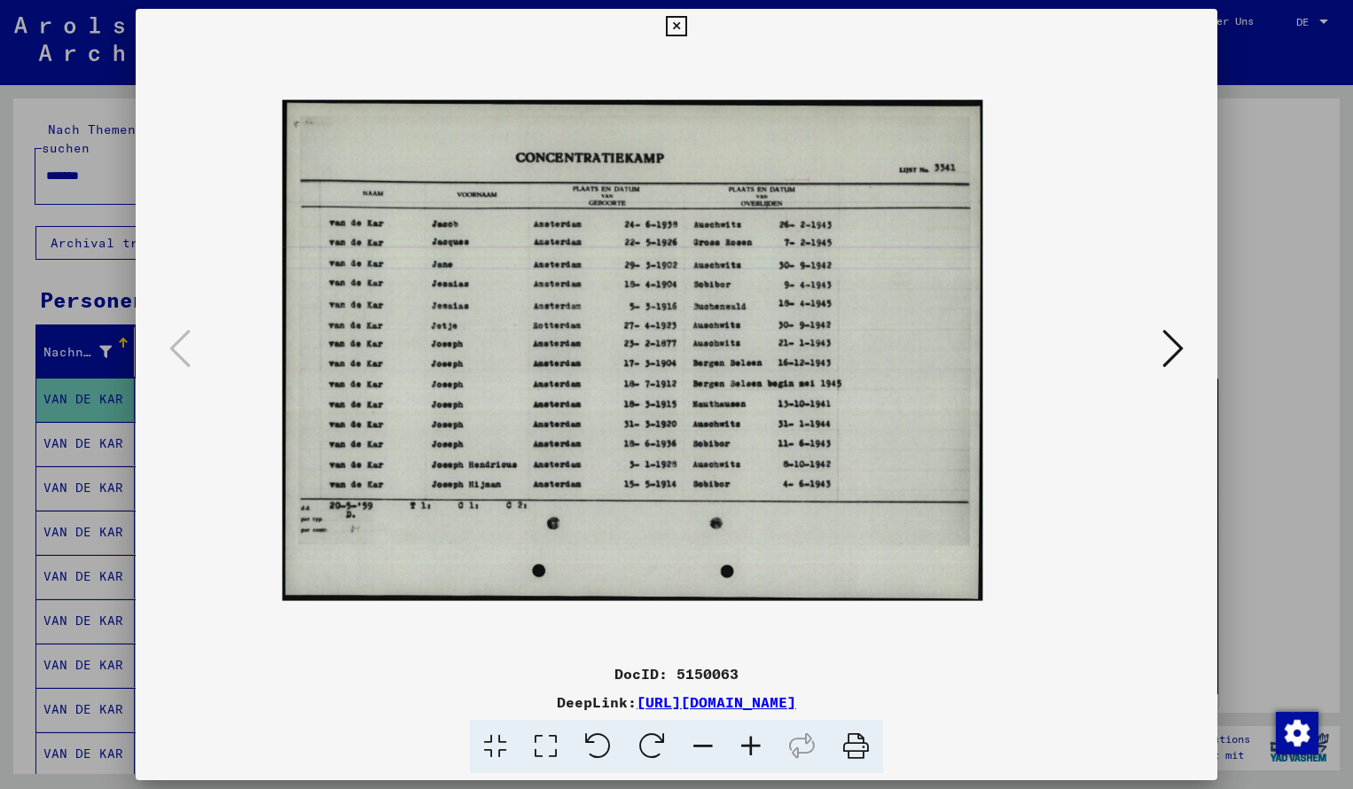
click at [749, 737] on icon at bounding box center [751, 747] width 48 height 54
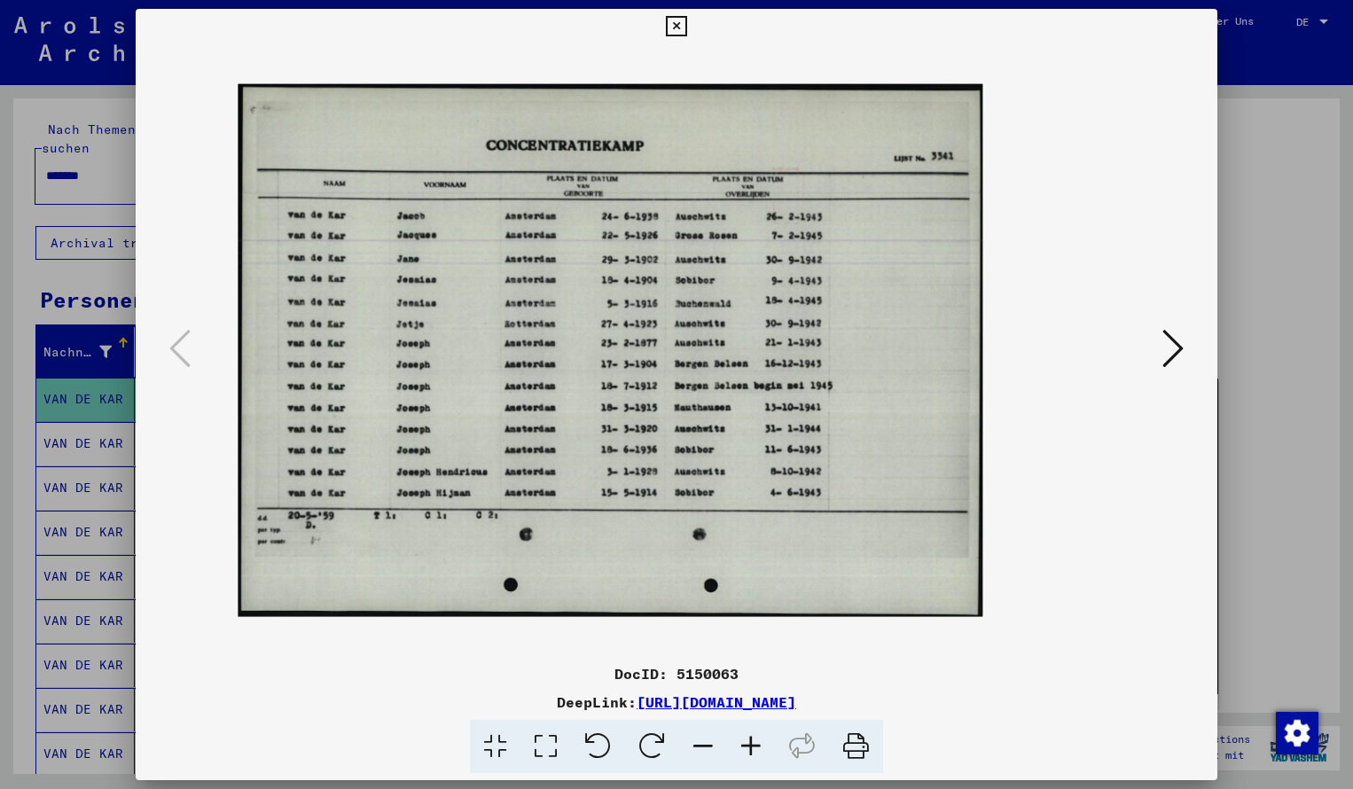
click at [749, 737] on icon at bounding box center [751, 747] width 48 height 54
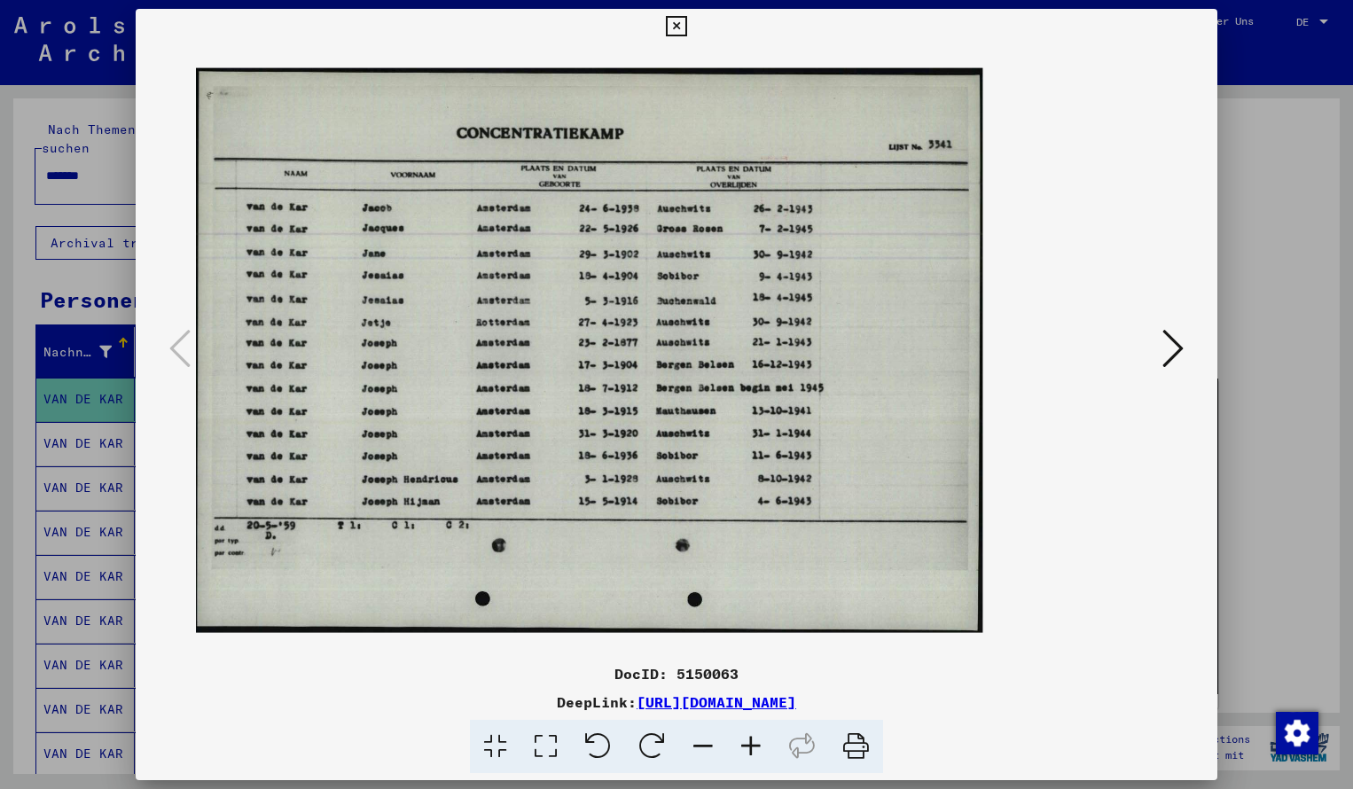
click at [749, 737] on icon at bounding box center [751, 747] width 48 height 54
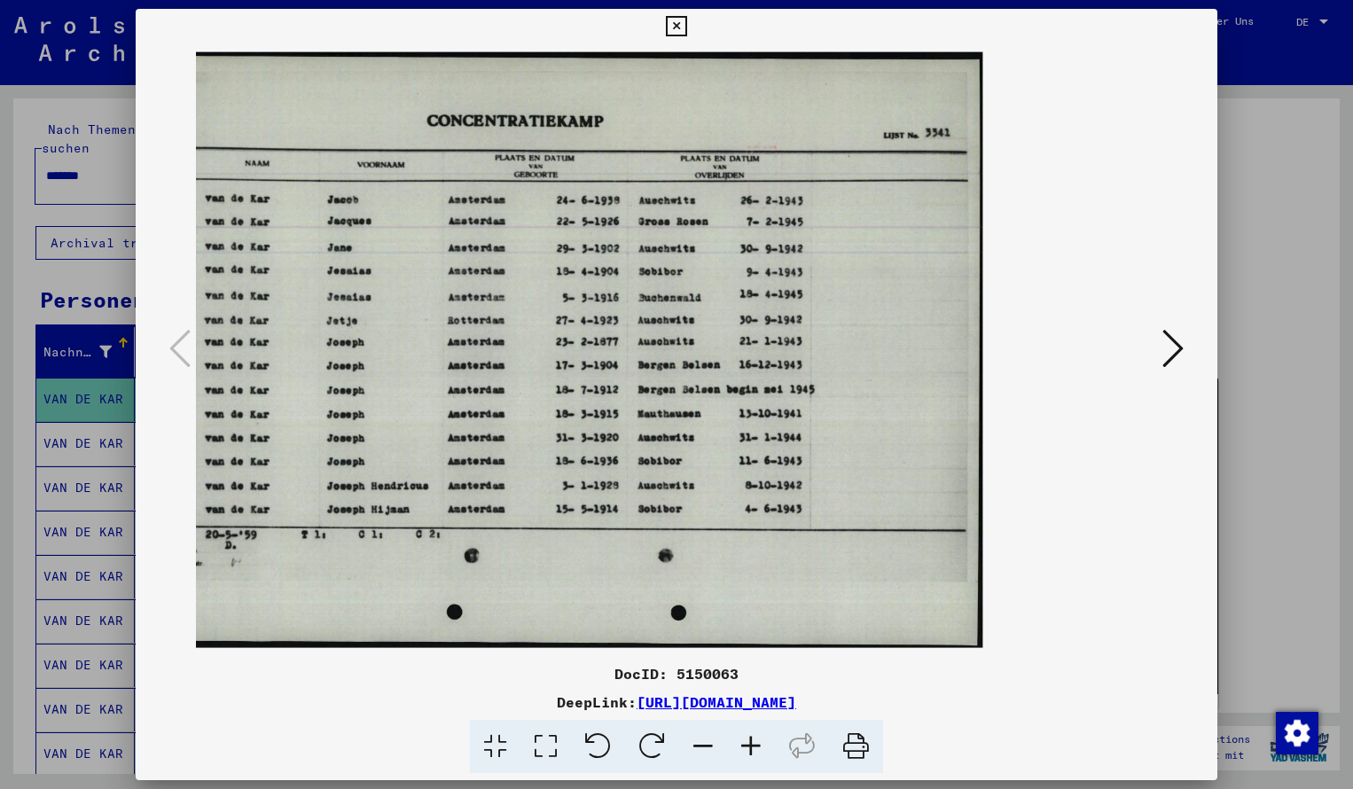
click at [686, 24] on icon at bounding box center [676, 26] width 20 height 21
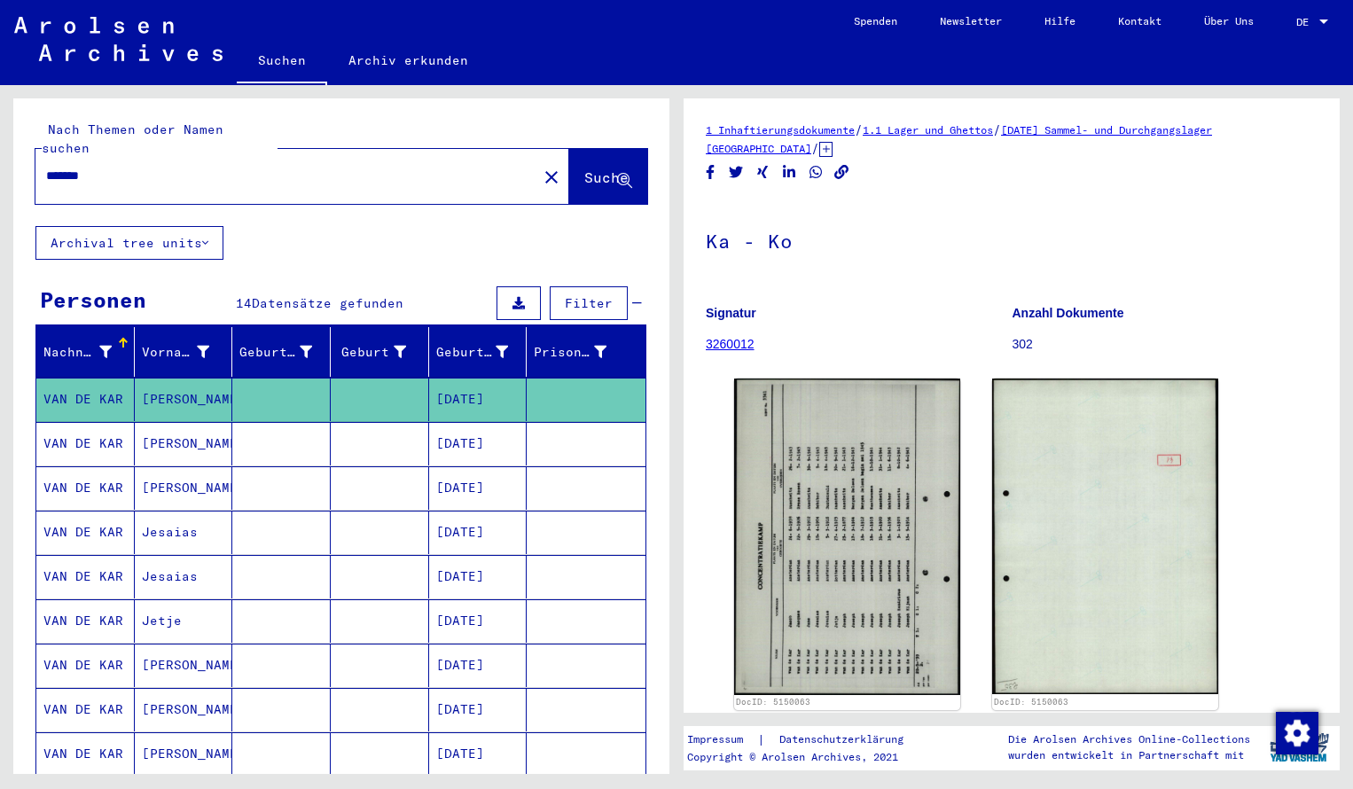
click at [141, 167] on input "*******" at bounding box center [286, 176] width 480 height 19
click at [587, 168] on span "Suche" at bounding box center [606, 177] width 44 height 18
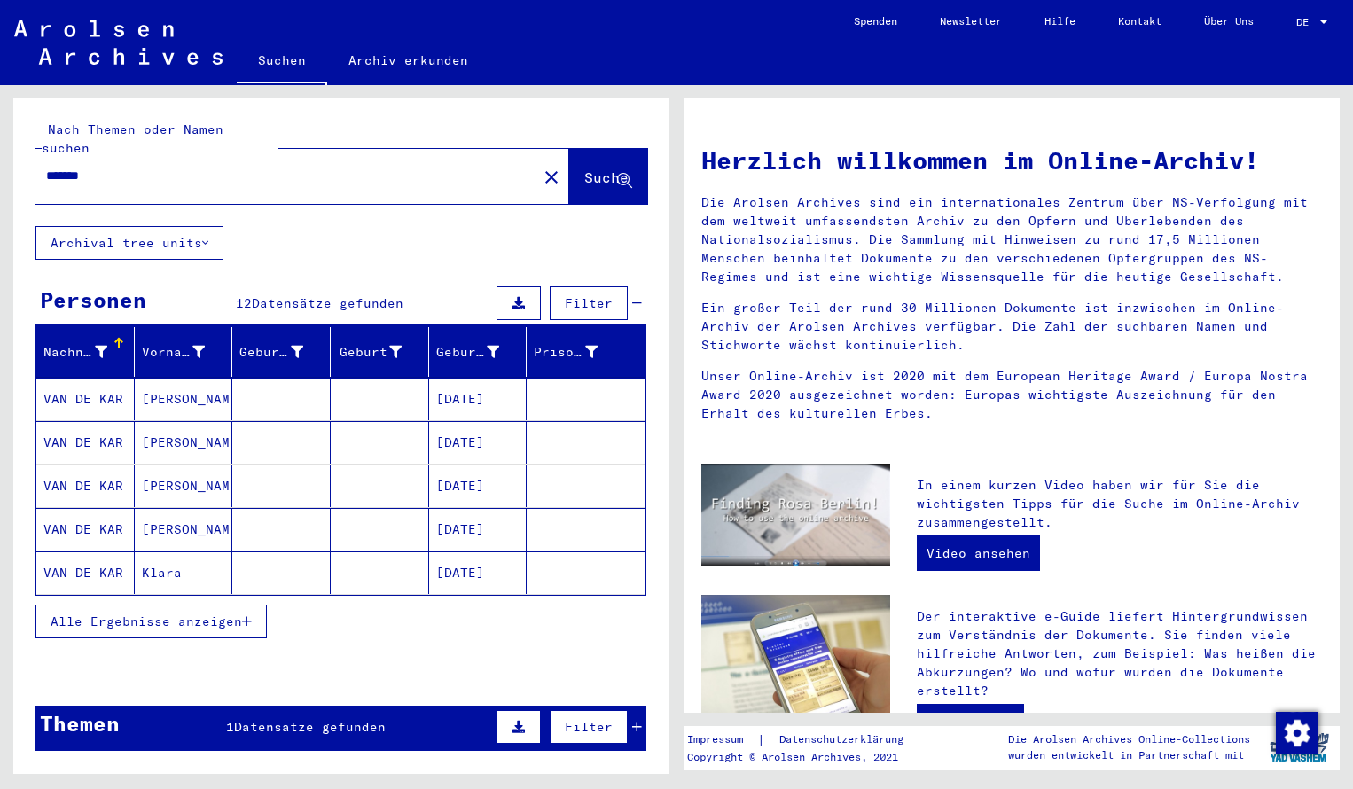
click at [96, 394] on mat-cell "VAN DE KAR" at bounding box center [85, 399] width 98 height 43
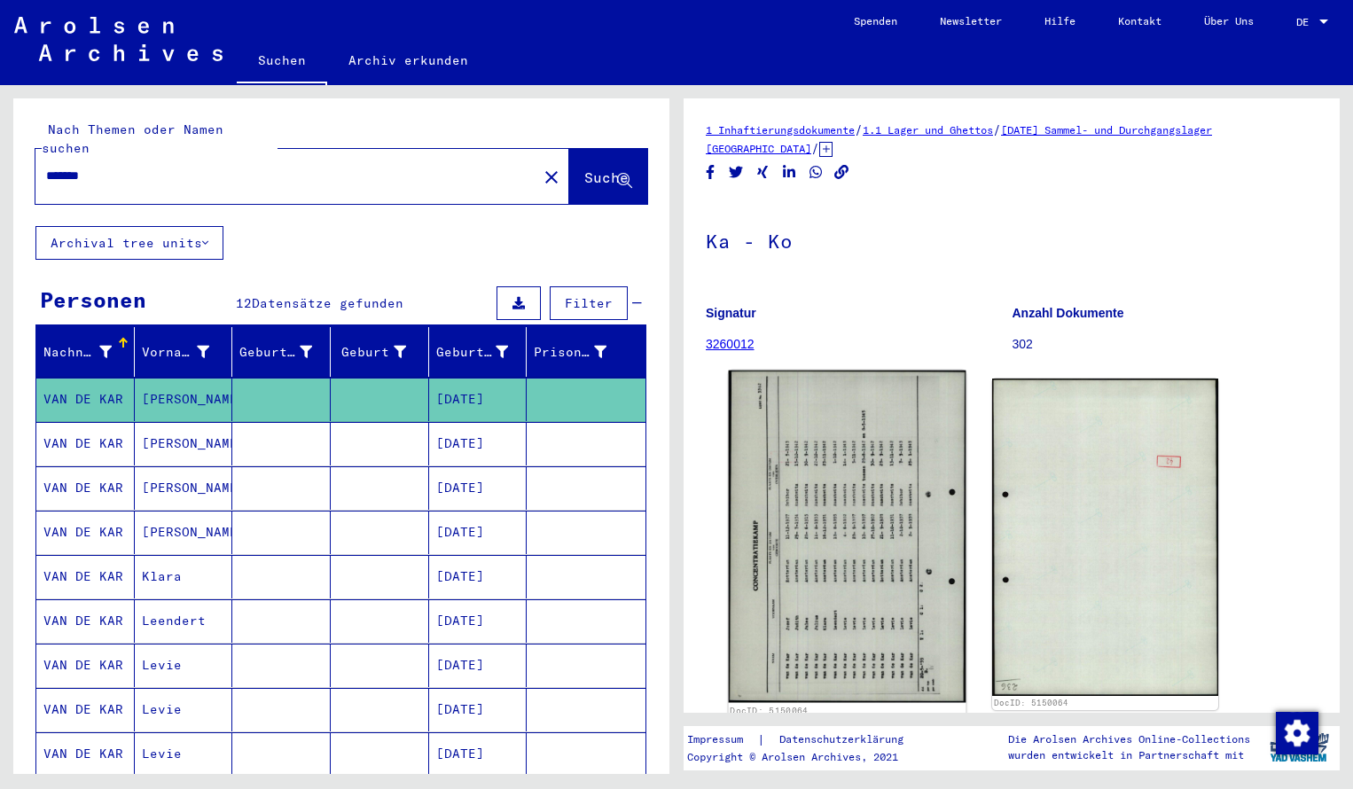
click at [798, 490] on img at bounding box center [848, 537] width 238 height 332
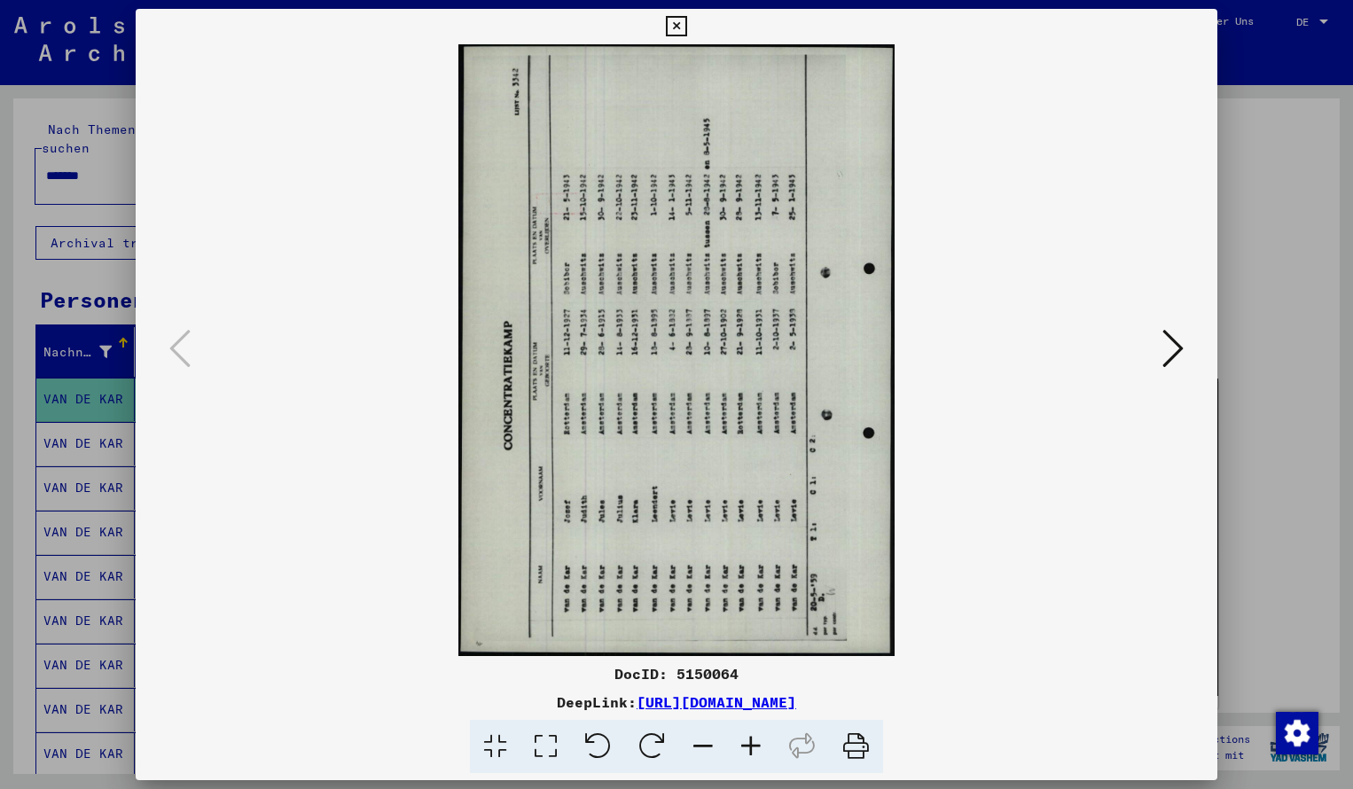
click at [655, 743] on icon at bounding box center [652, 747] width 54 height 54
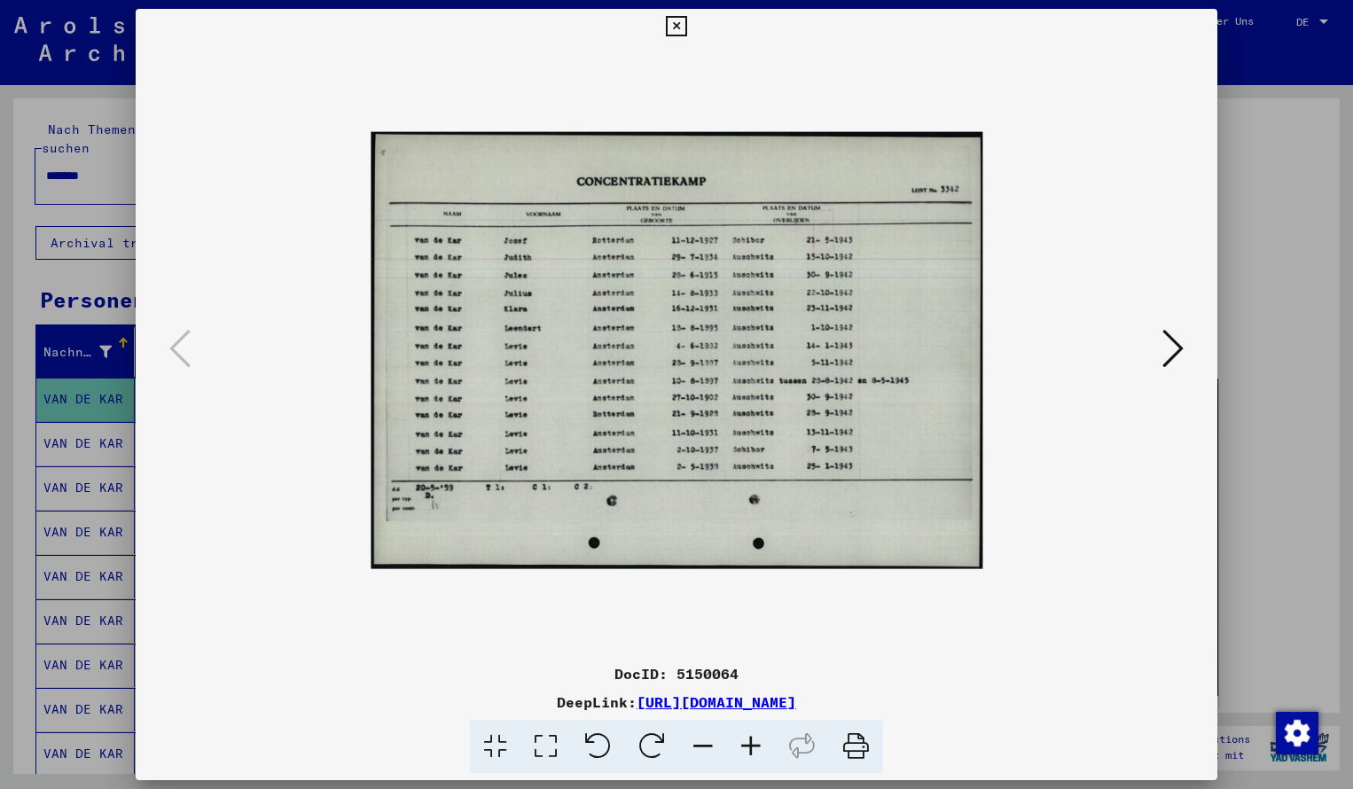
click at [753, 745] on icon at bounding box center [751, 747] width 48 height 54
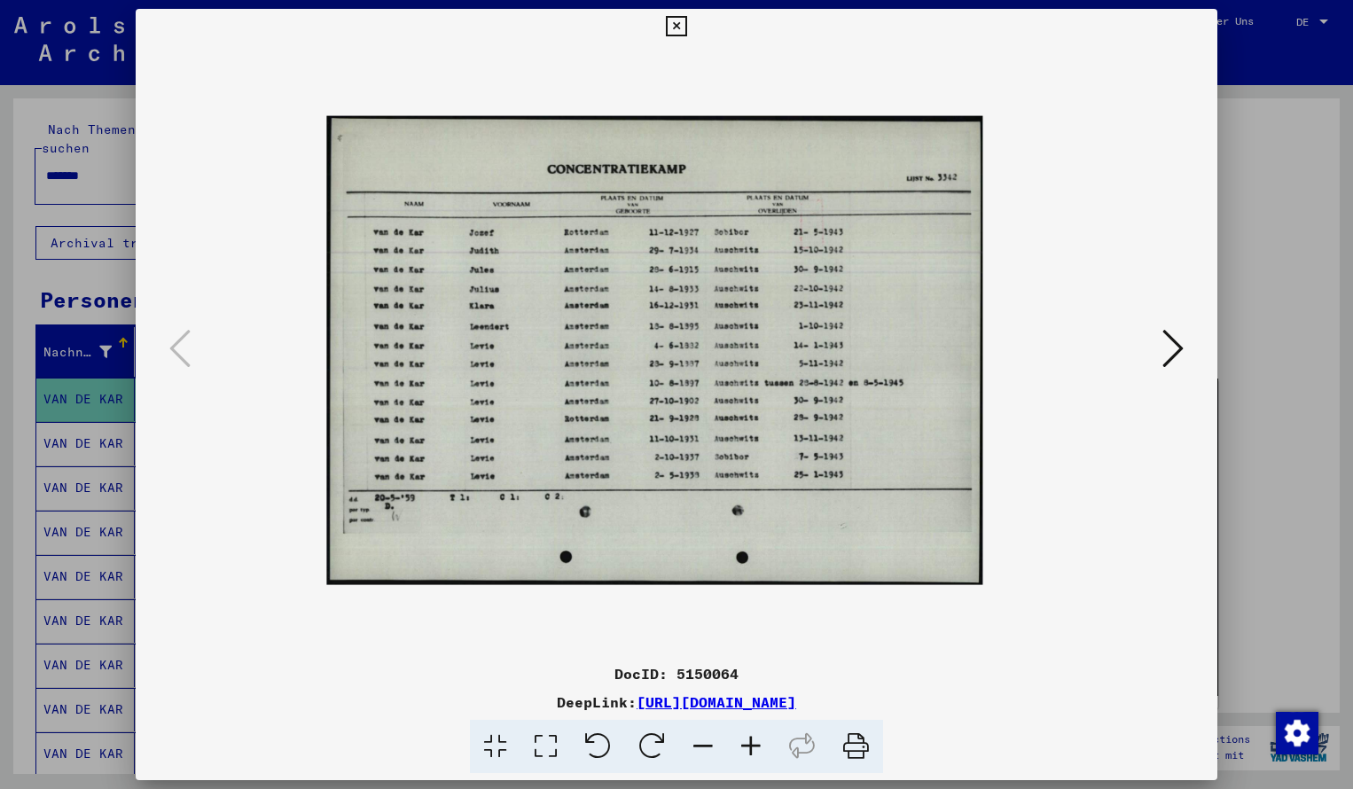
click at [753, 745] on icon at bounding box center [751, 747] width 48 height 54
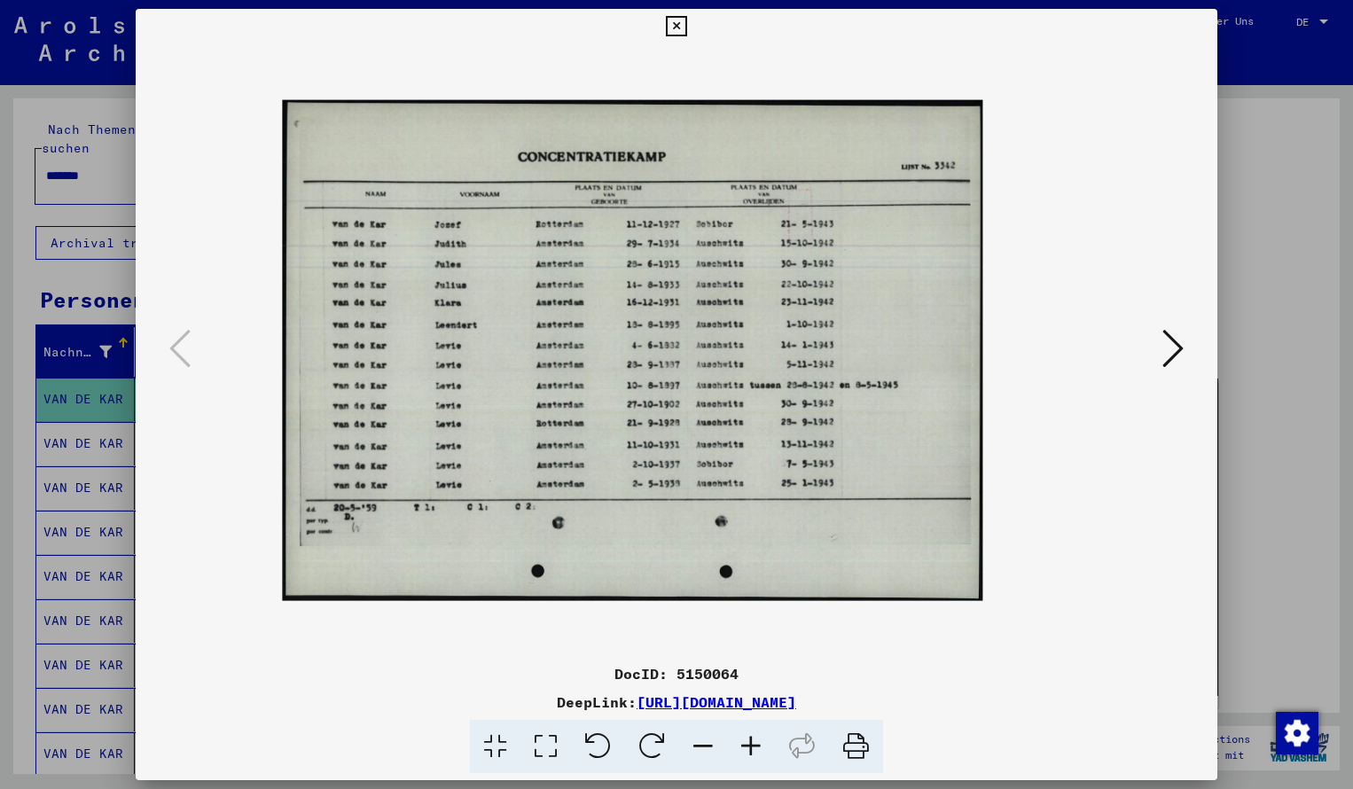
click at [753, 745] on icon at bounding box center [751, 747] width 48 height 54
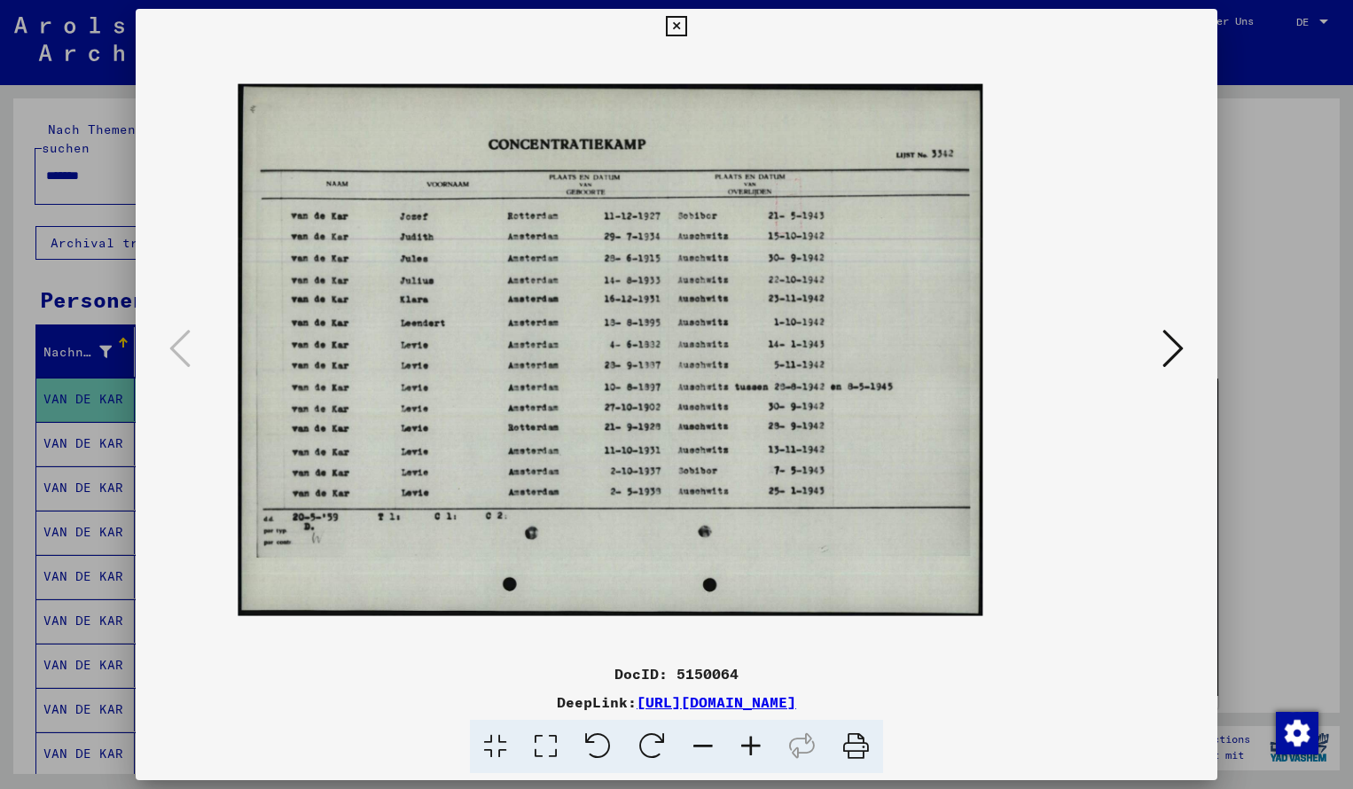
click at [753, 745] on icon at bounding box center [751, 747] width 48 height 54
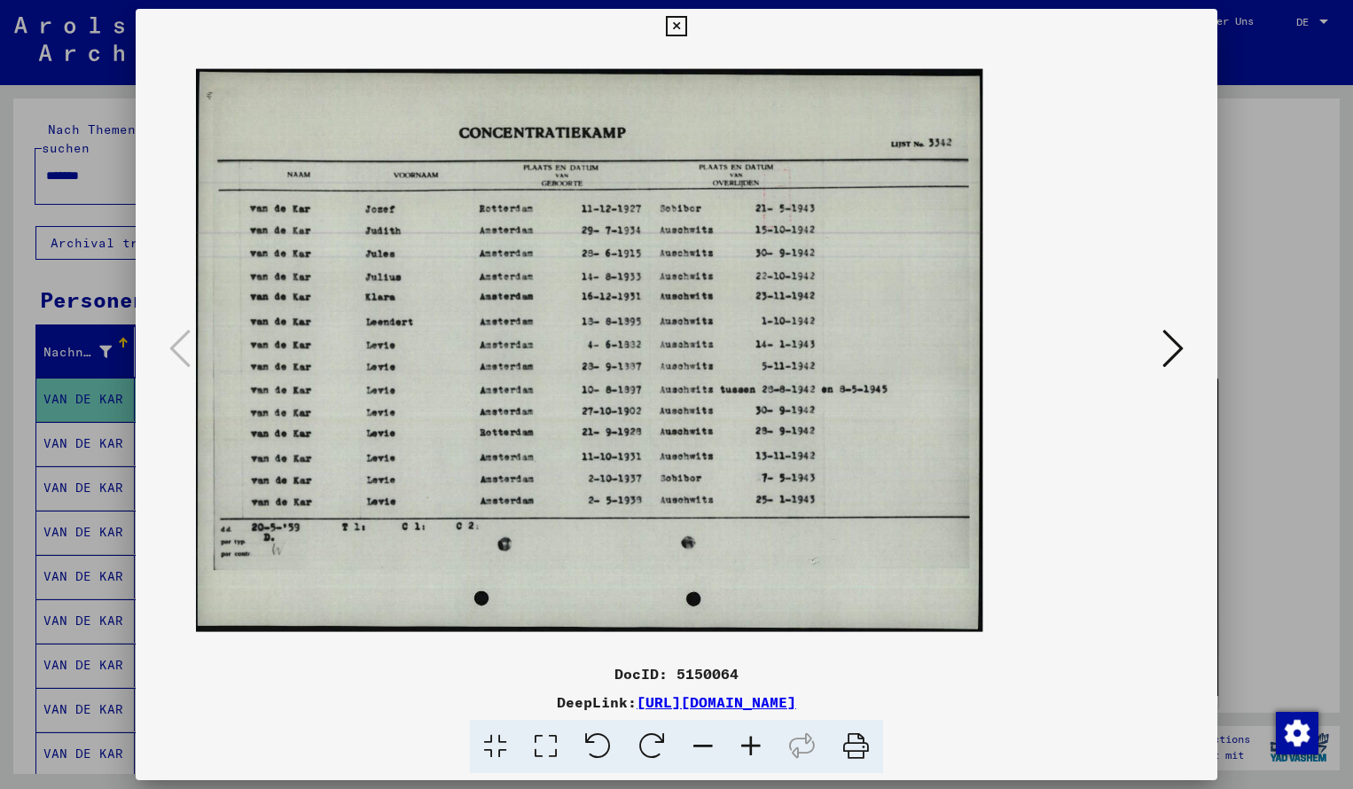
click at [753, 746] on icon at bounding box center [751, 747] width 48 height 54
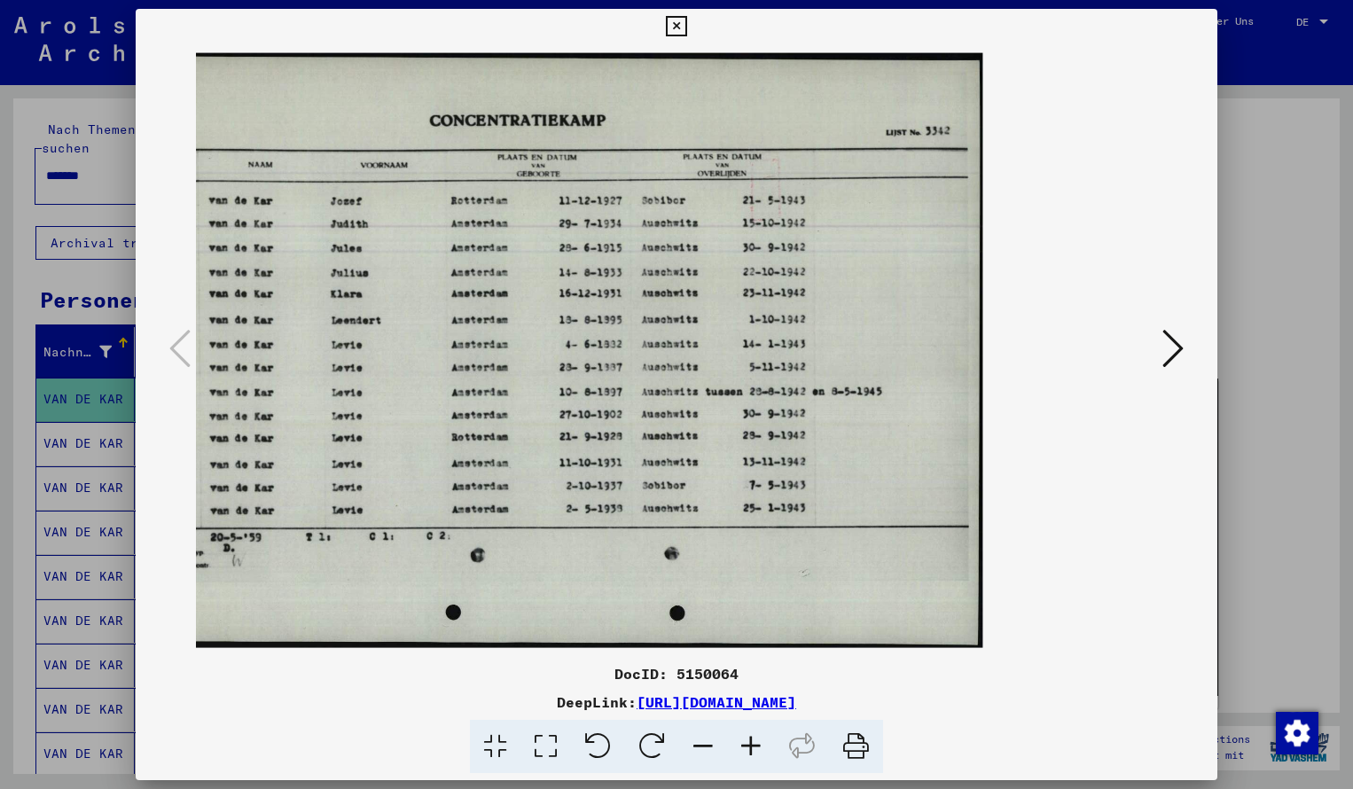
click at [686, 35] on icon at bounding box center [676, 26] width 20 height 21
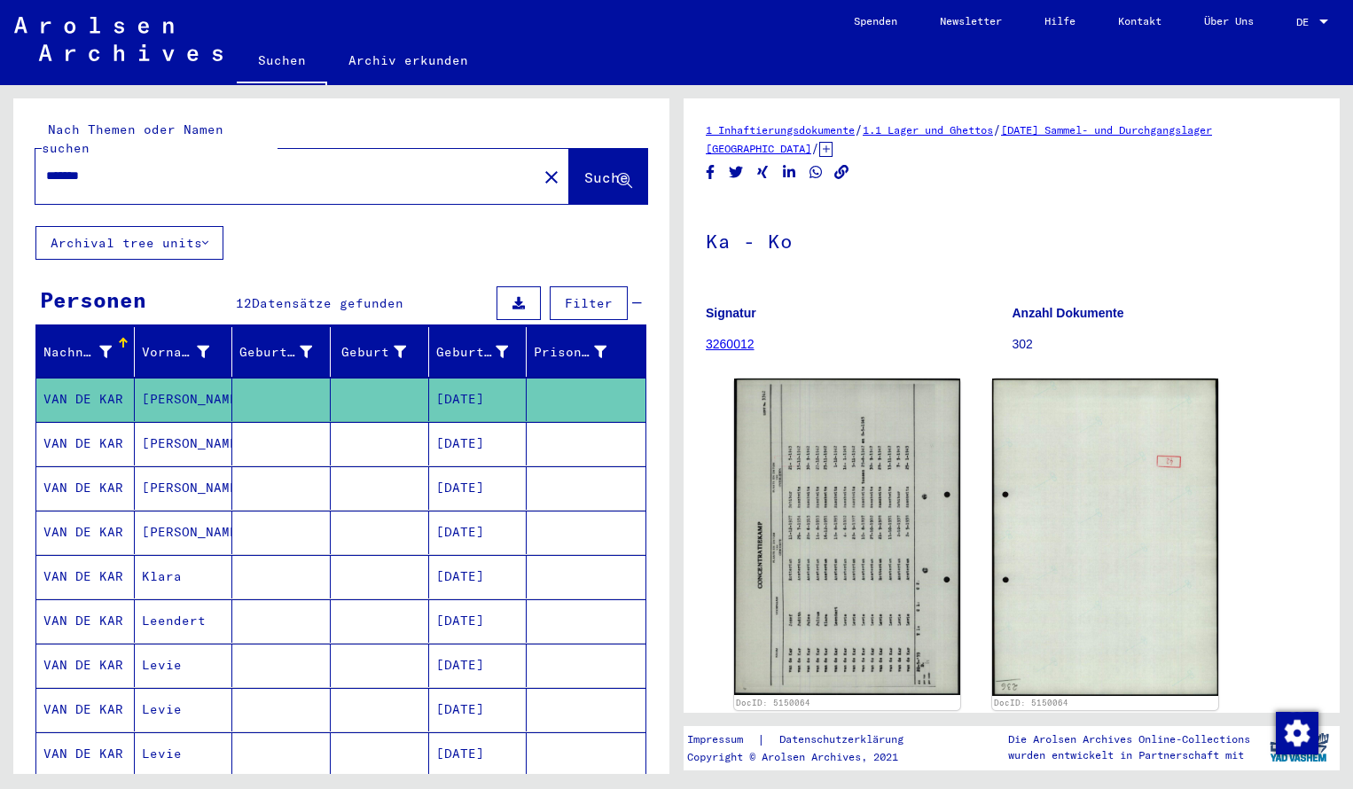
click at [109, 167] on input "*******" at bounding box center [286, 176] width 480 height 19
click at [581, 175] on button "Suche" at bounding box center [608, 176] width 78 height 55
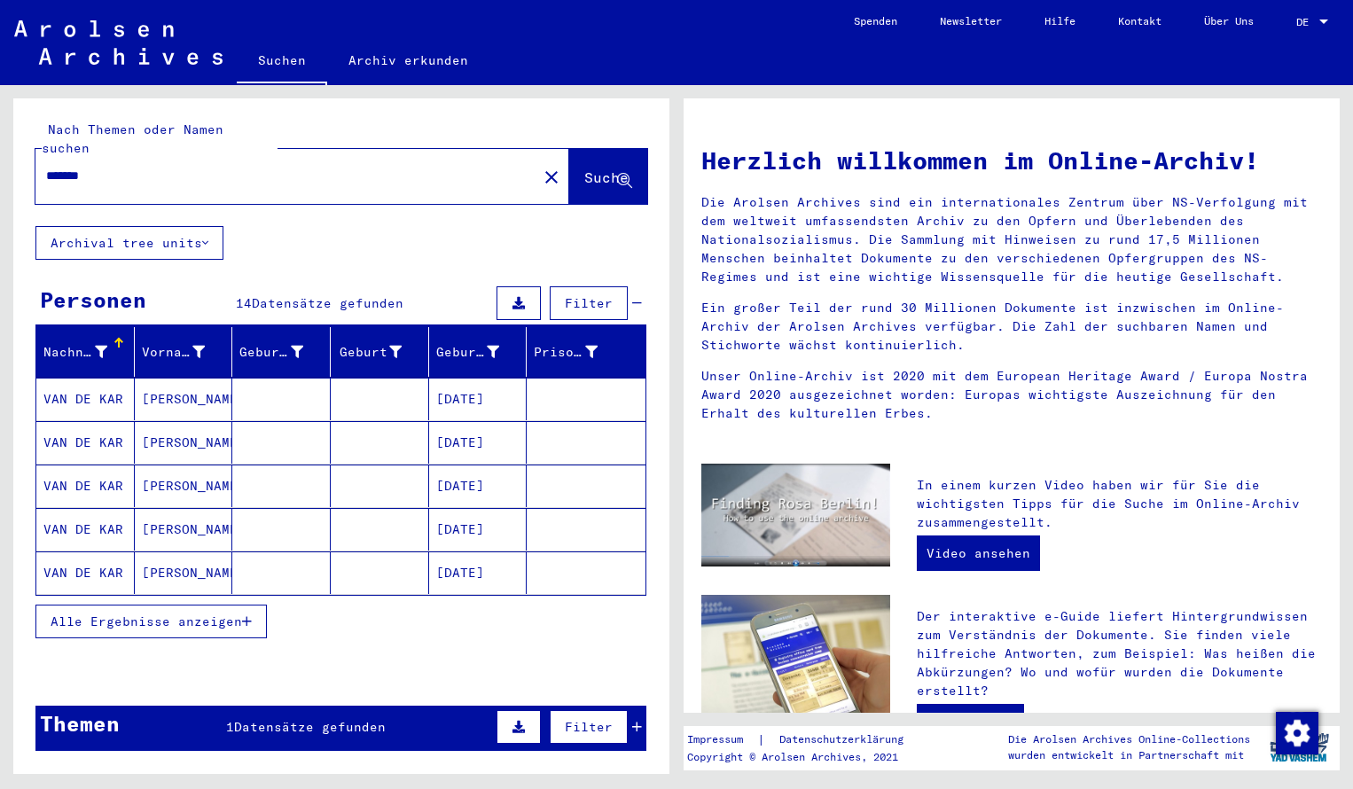
click at [90, 383] on mat-cell "VAN DE KAR" at bounding box center [85, 399] width 98 height 43
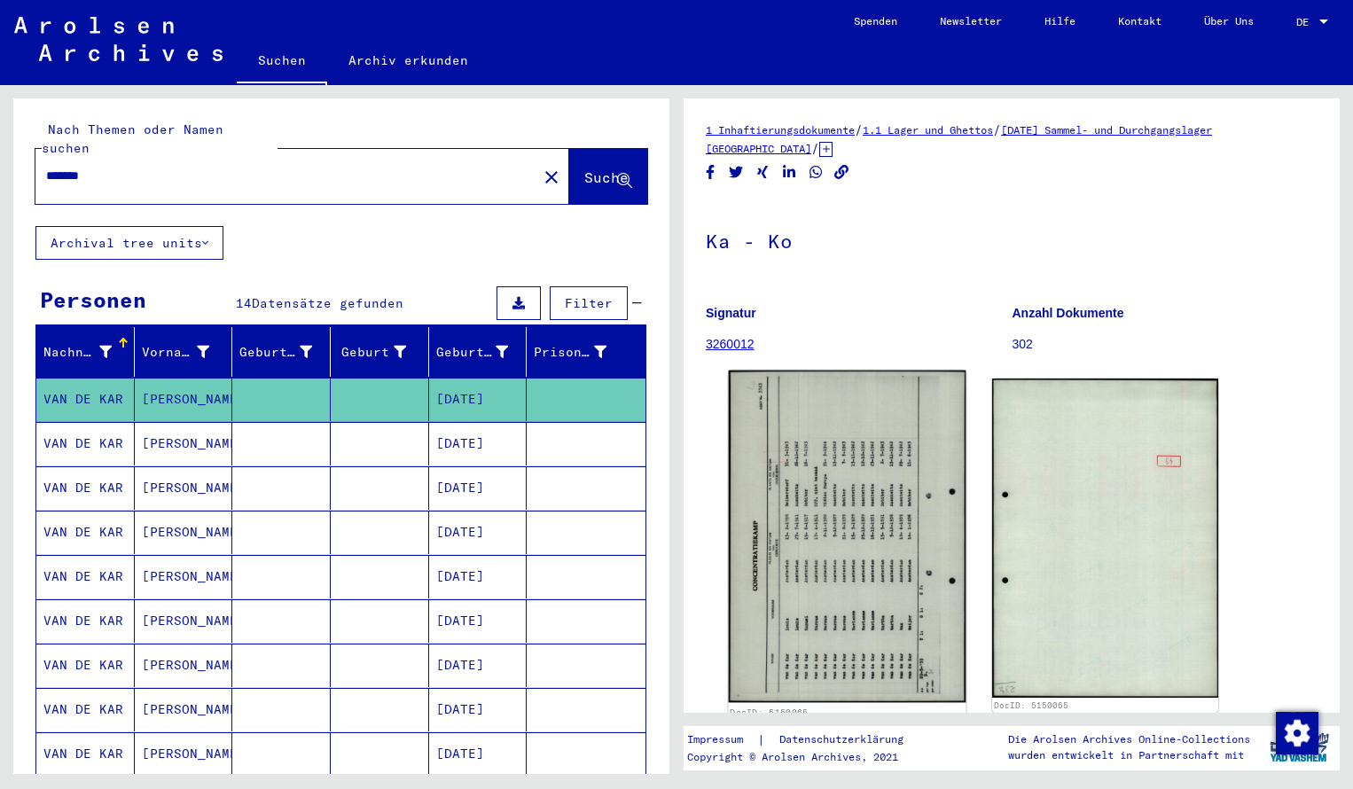
click at [804, 480] on img at bounding box center [848, 537] width 238 height 332
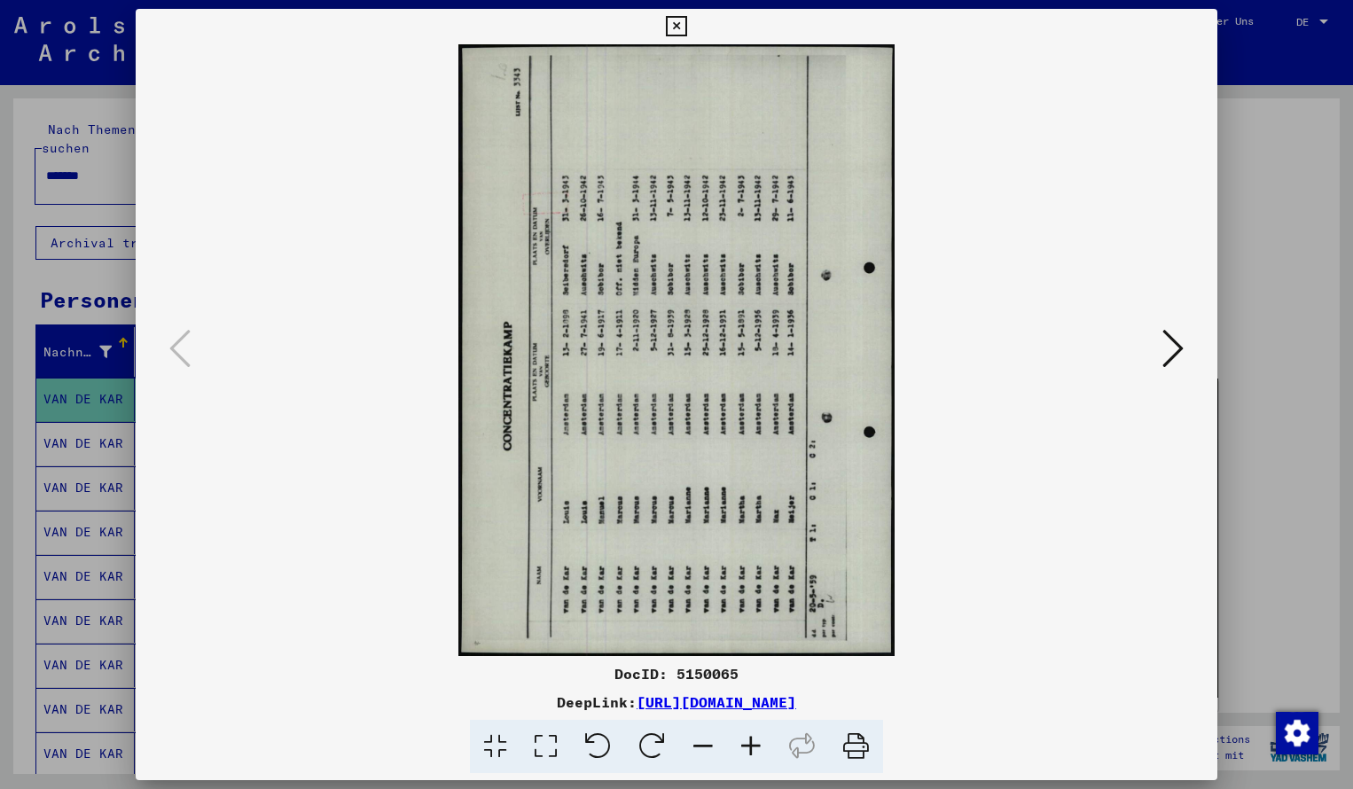
click at [743, 741] on icon at bounding box center [751, 747] width 48 height 54
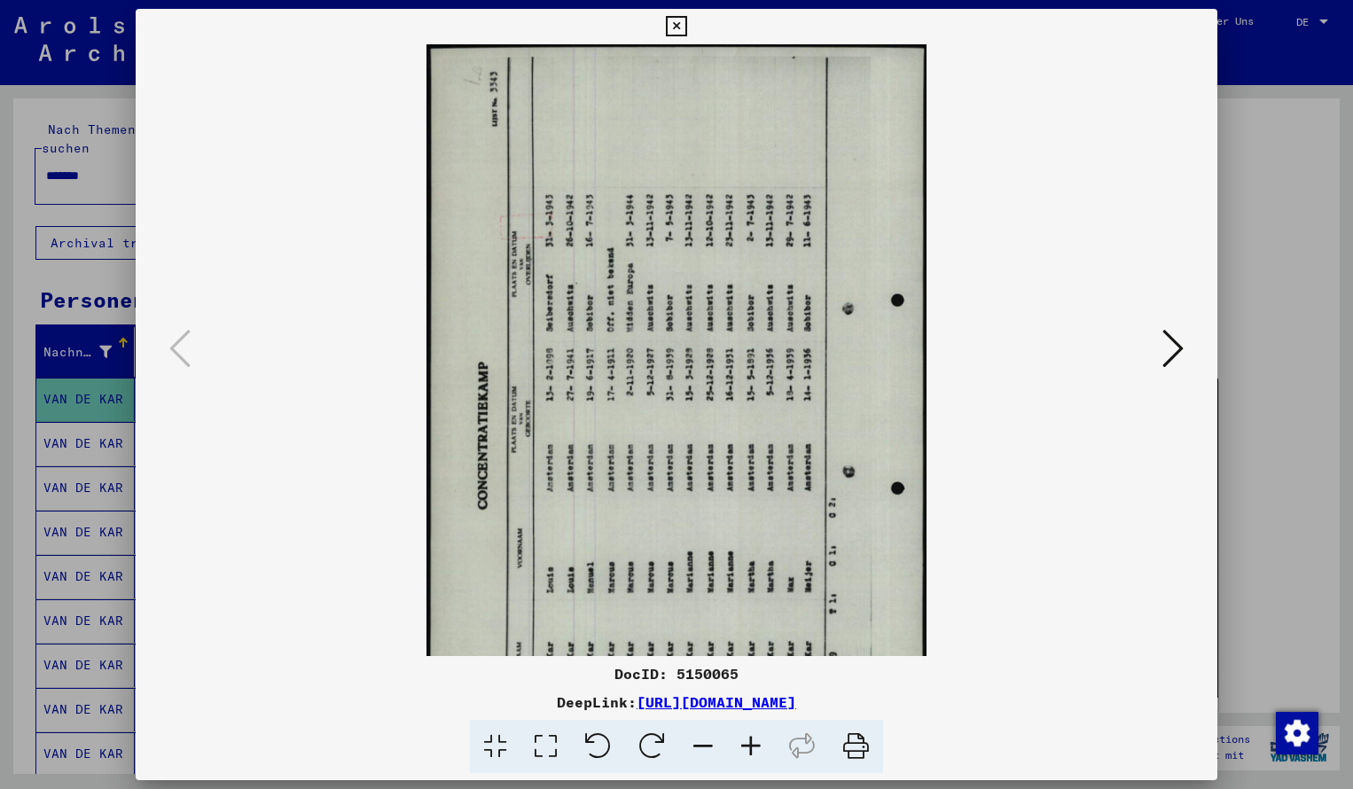
click at [743, 741] on icon at bounding box center [751, 747] width 48 height 54
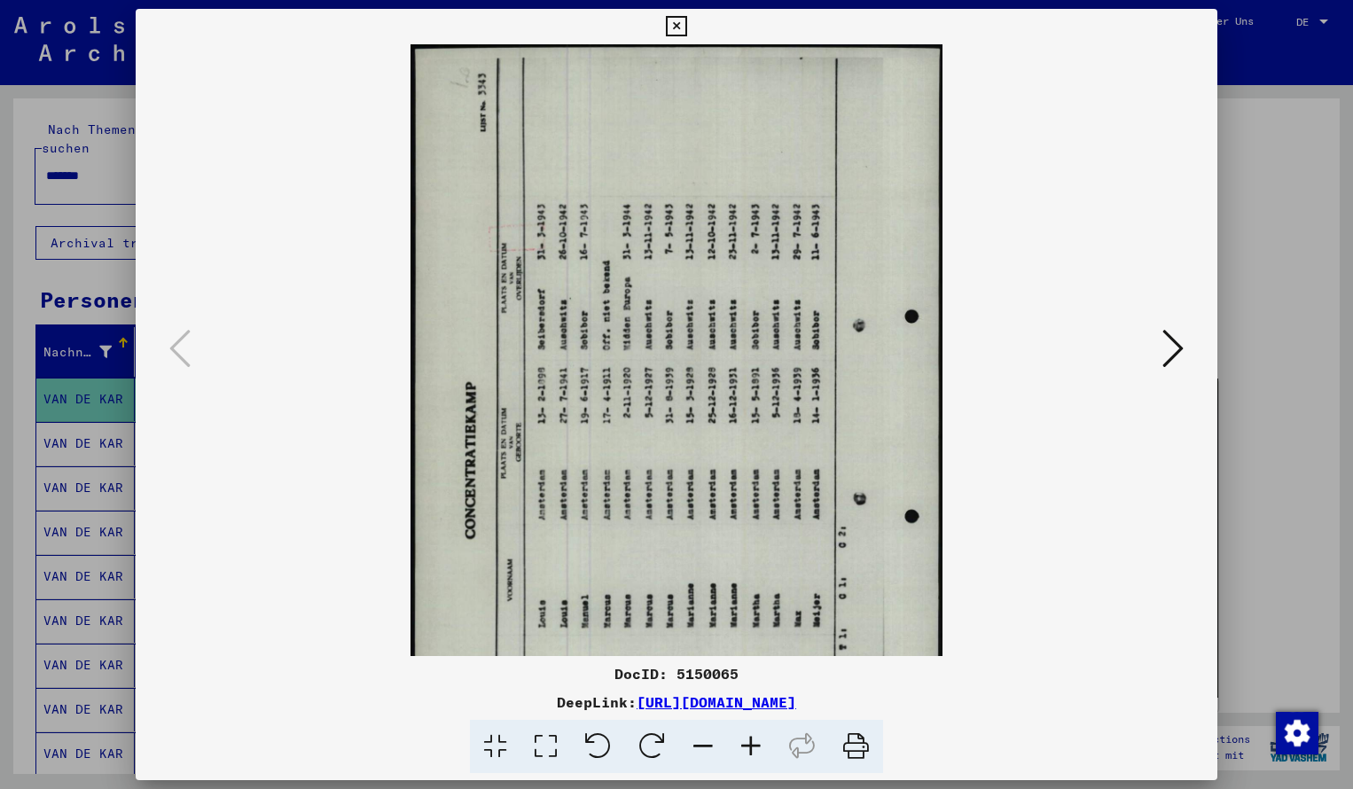
click at [663, 744] on icon at bounding box center [652, 747] width 54 height 54
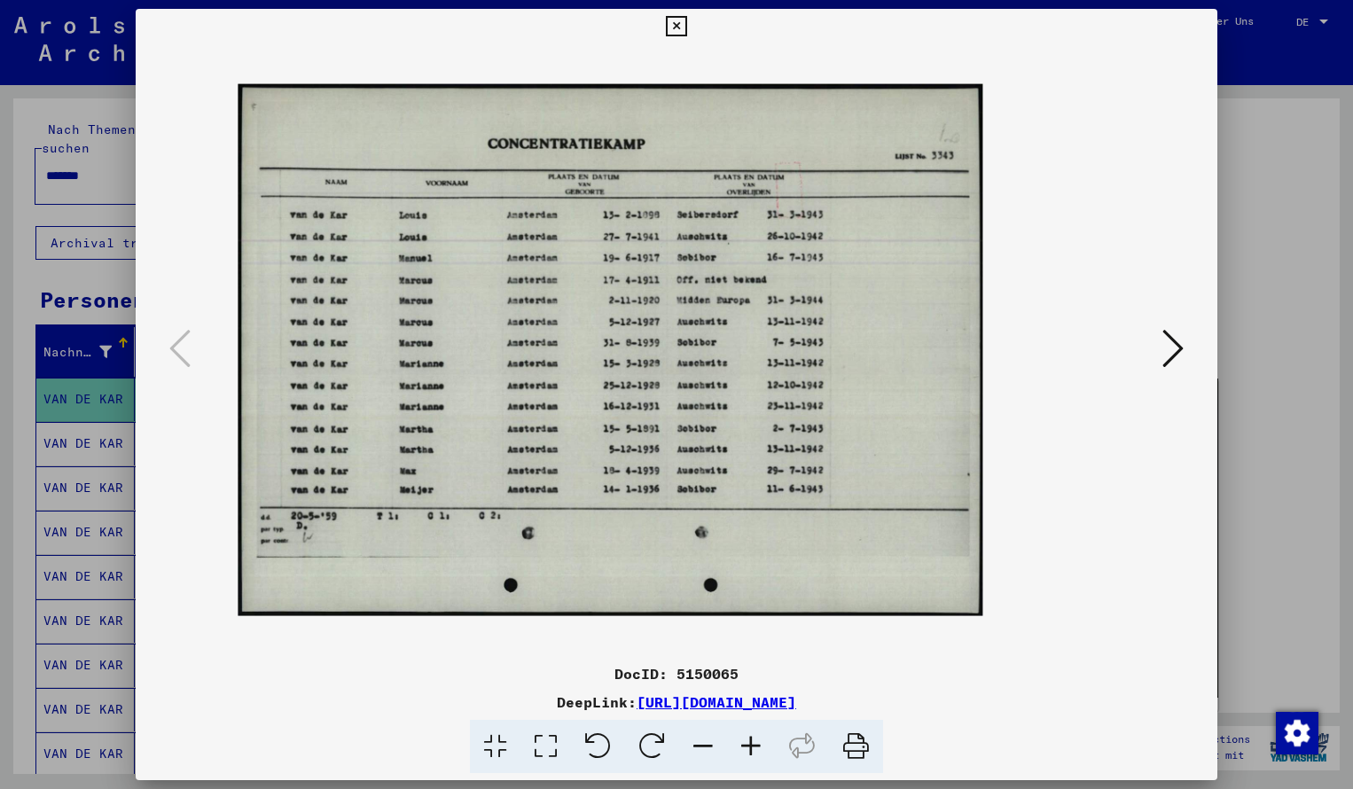
click at [754, 750] on icon at bounding box center [751, 747] width 48 height 54
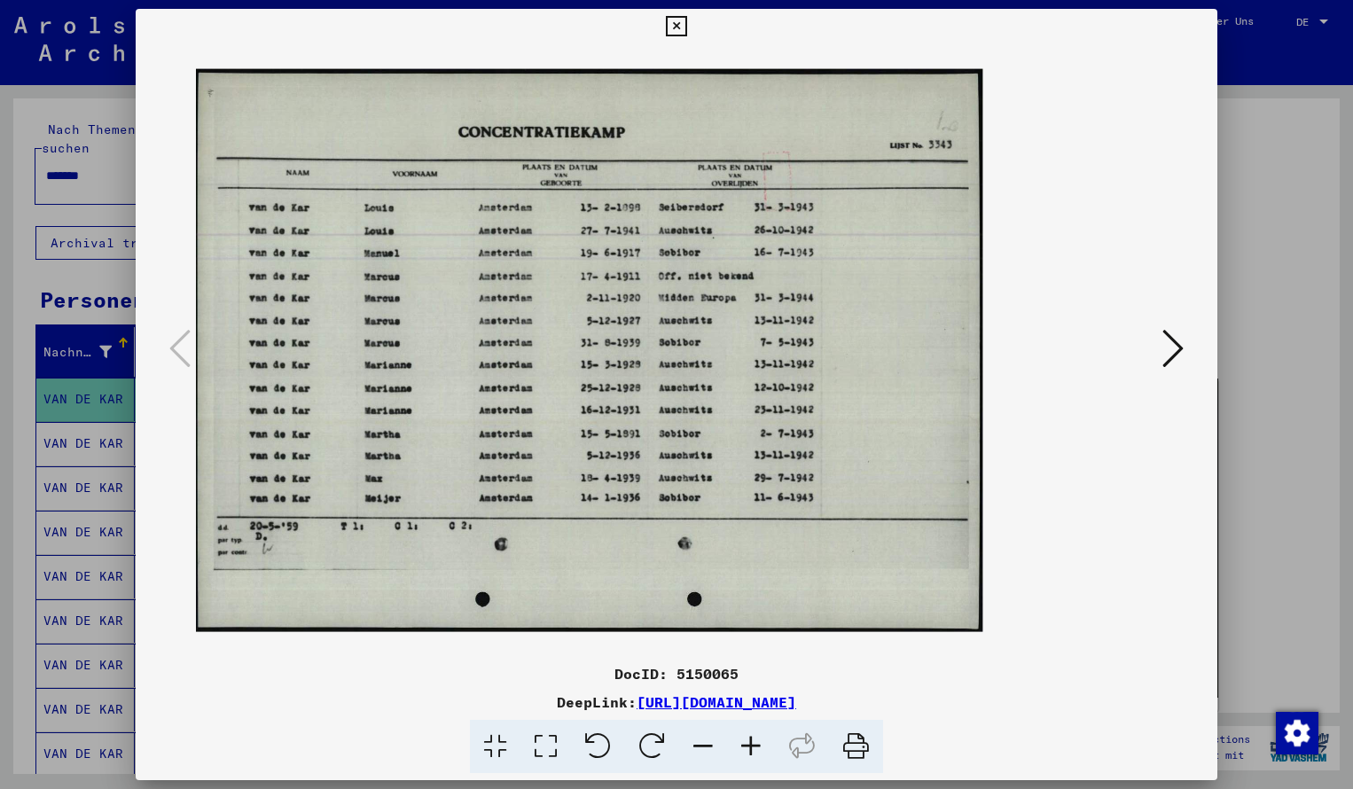
click at [754, 751] on icon at bounding box center [751, 747] width 48 height 54
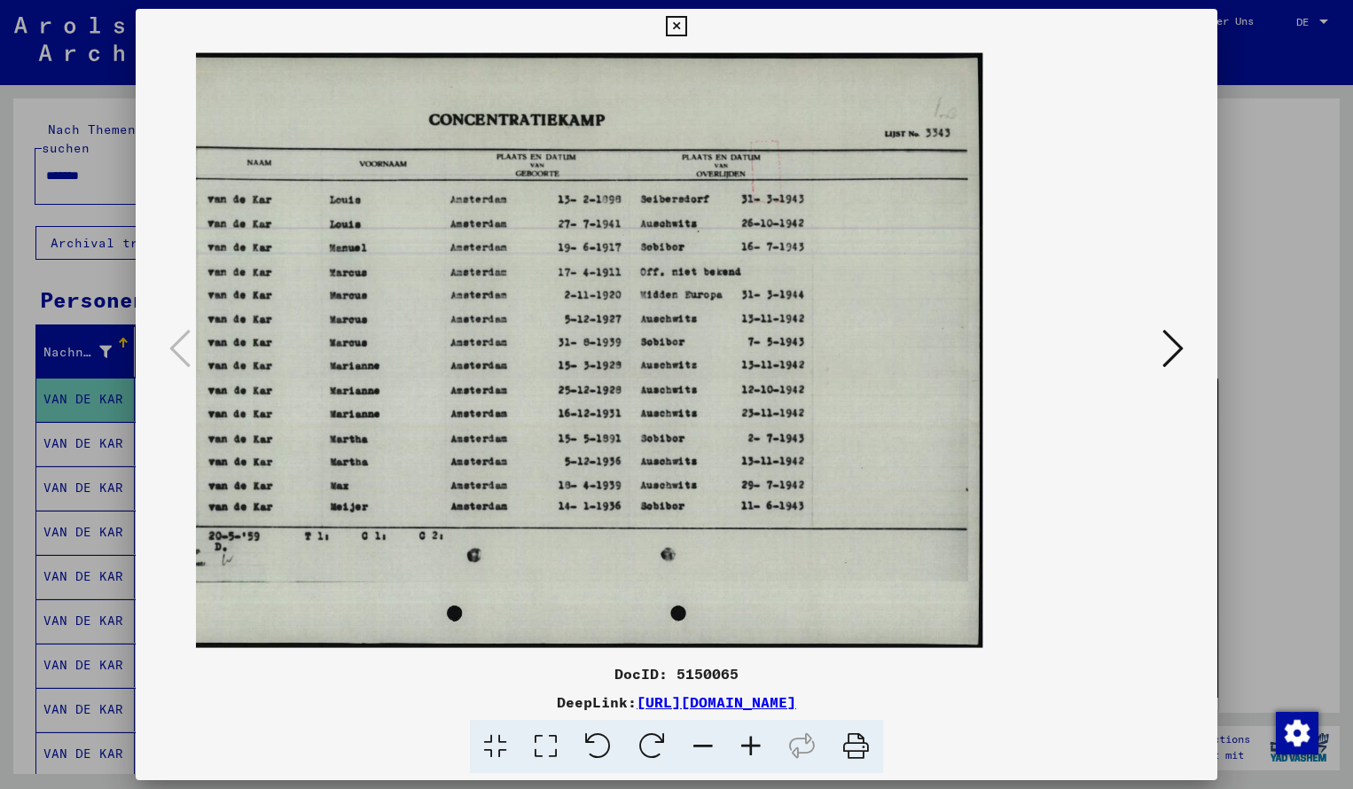
click at [686, 29] on icon at bounding box center [676, 26] width 20 height 21
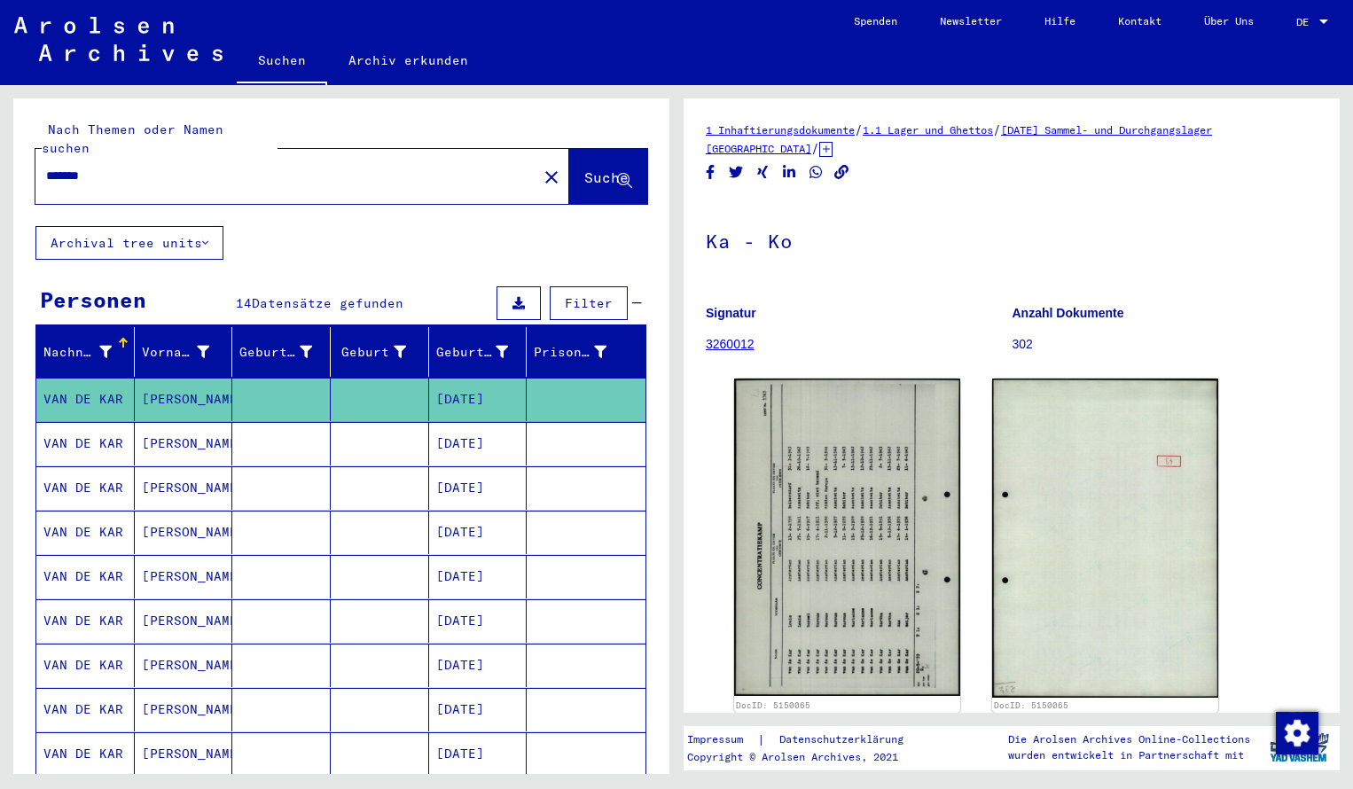
click at [125, 167] on input "*******" at bounding box center [286, 176] width 480 height 19
click at [584, 168] on span "Suche" at bounding box center [606, 177] width 44 height 18
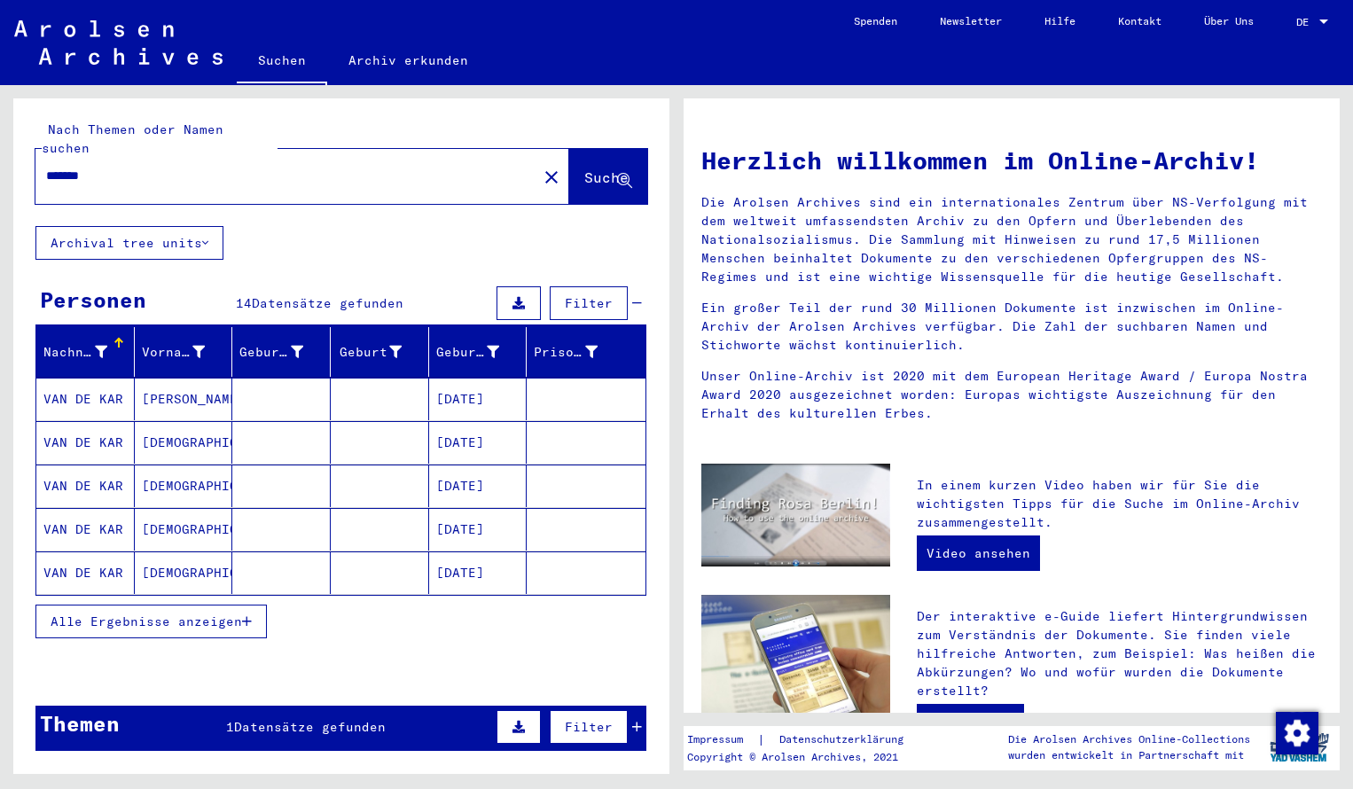
click at [84, 378] on mat-cell "VAN DE KAR" at bounding box center [85, 399] width 98 height 43
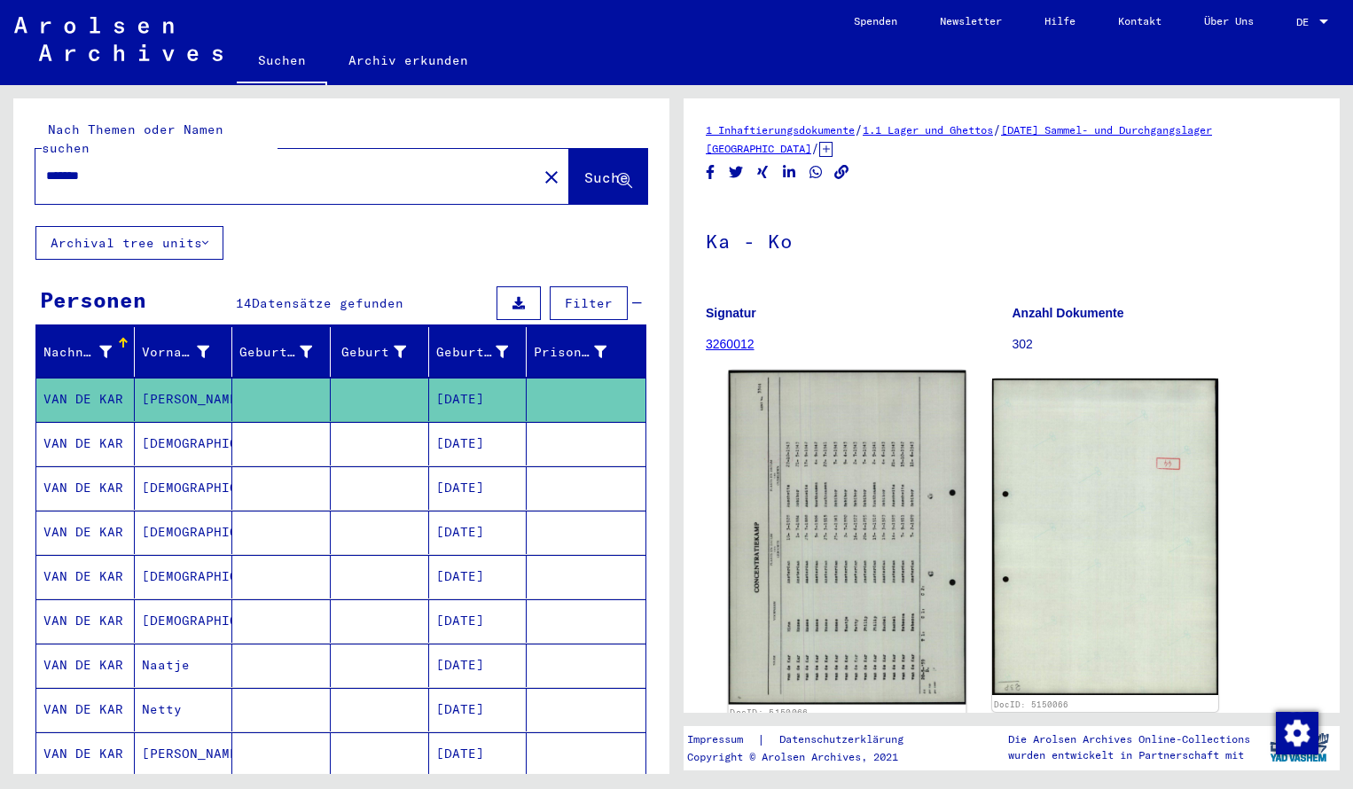
click at [826, 532] on img at bounding box center [848, 538] width 238 height 334
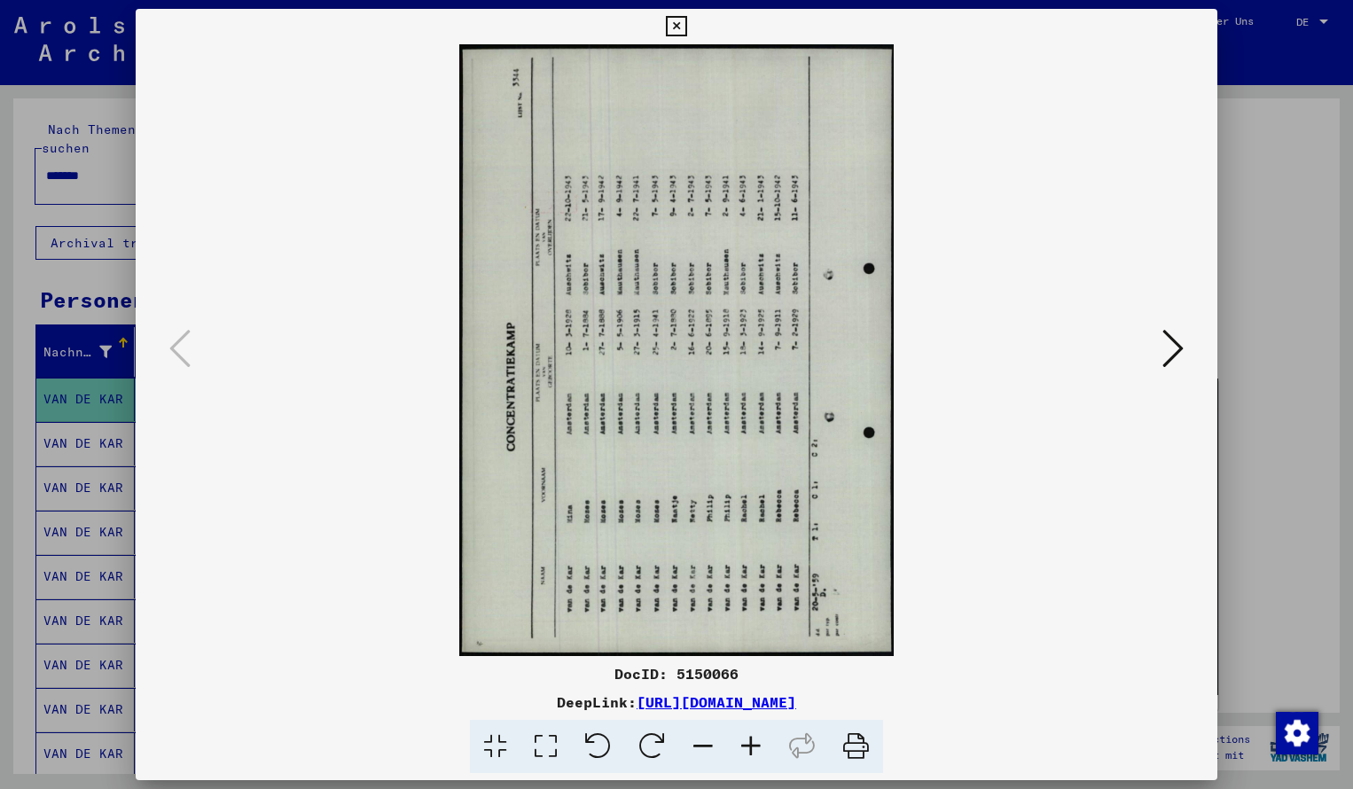
click at [651, 753] on icon at bounding box center [652, 747] width 54 height 54
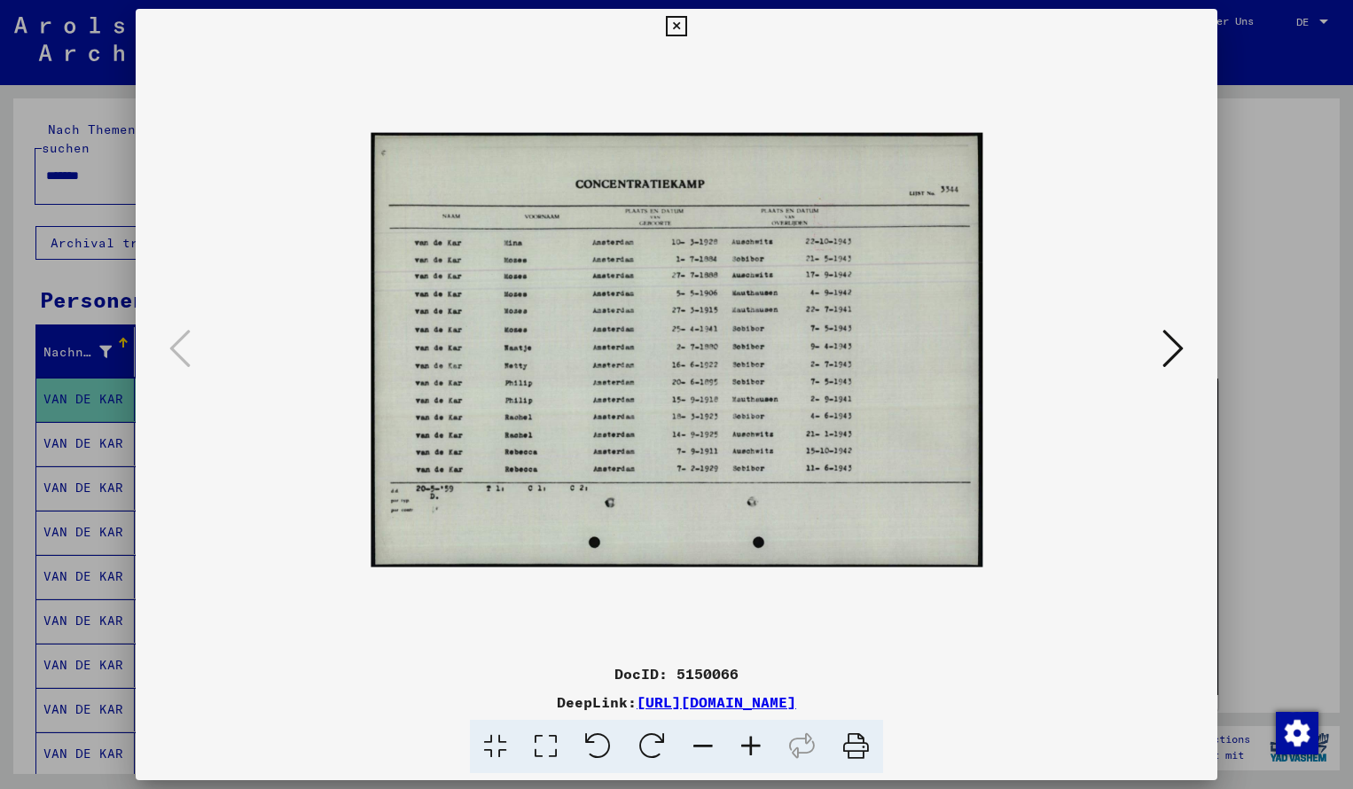
click at [758, 753] on icon at bounding box center [751, 747] width 48 height 54
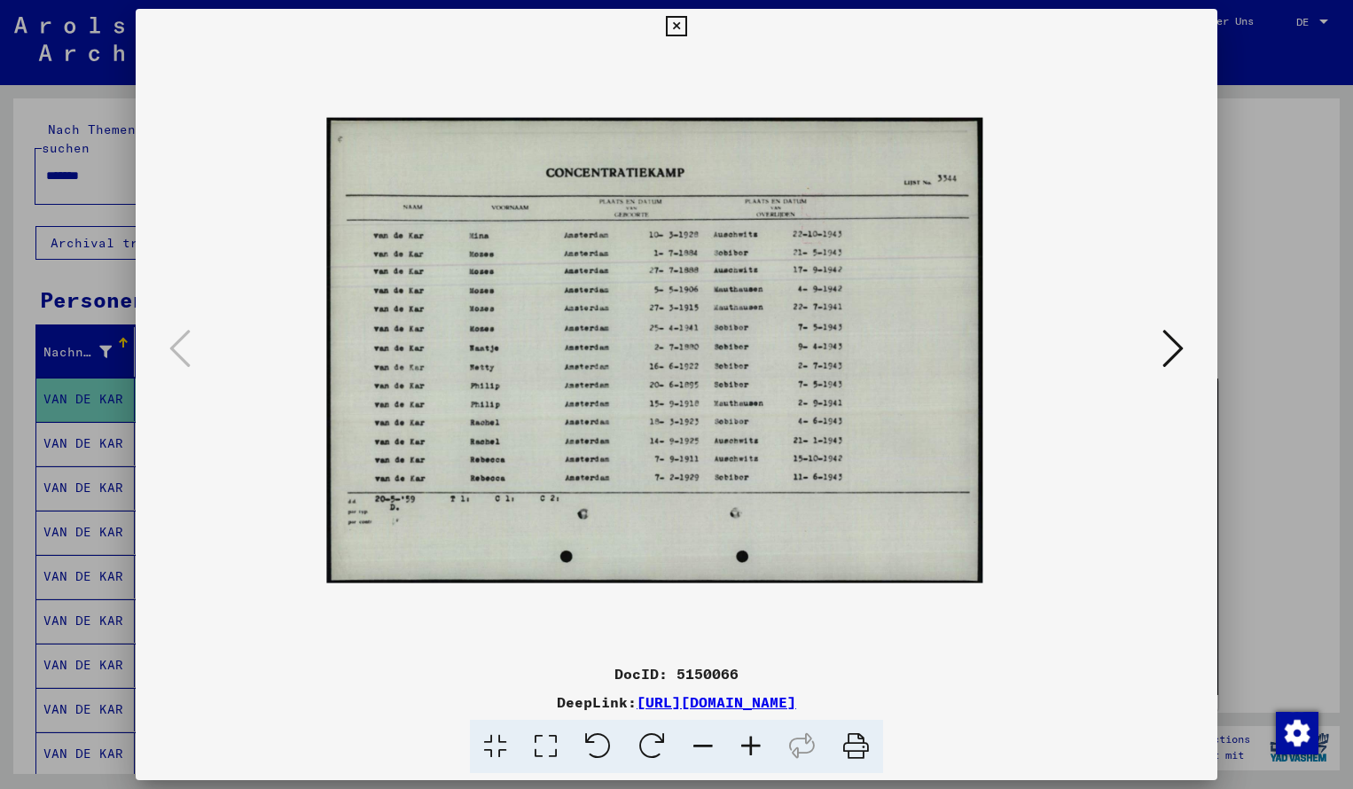
click at [759, 753] on icon at bounding box center [751, 747] width 48 height 54
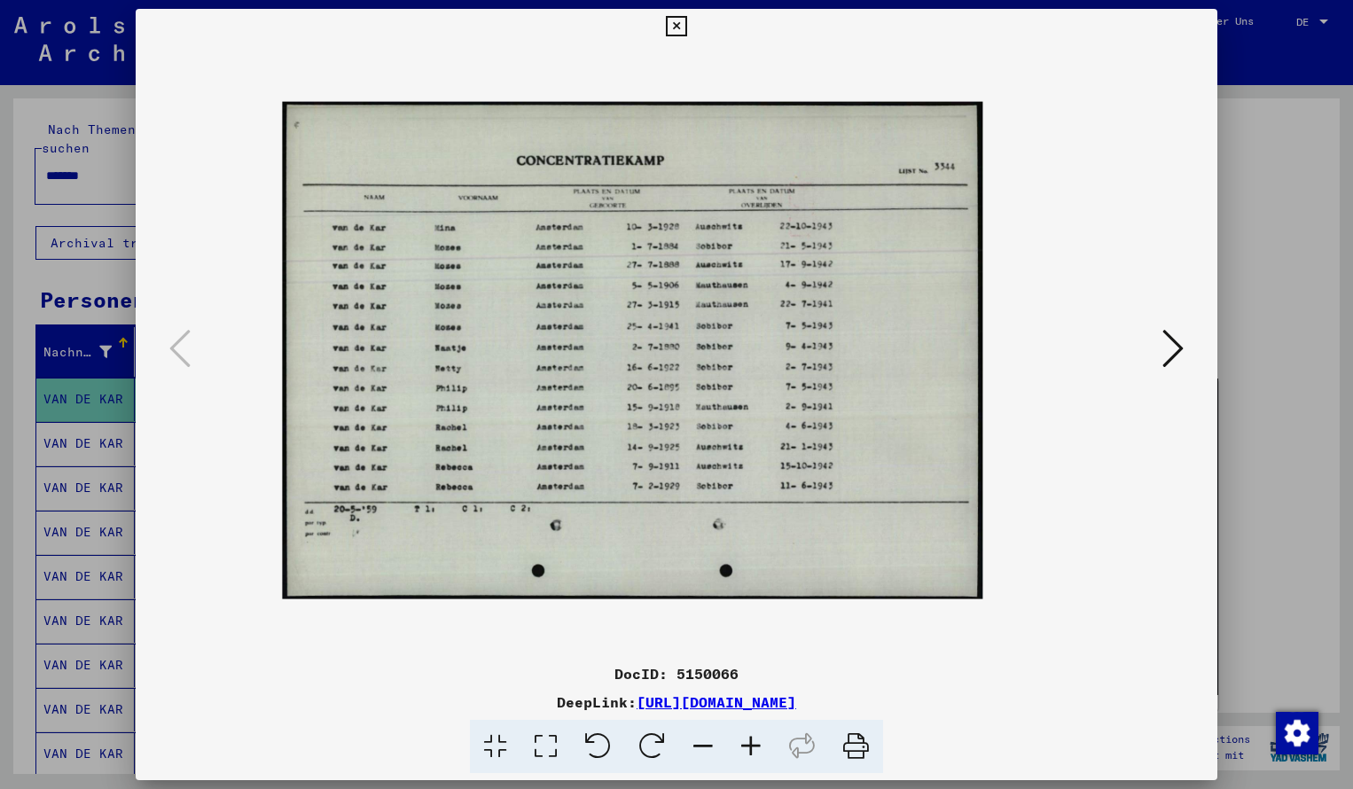
click at [759, 753] on icon at bounding box center [751, 747] width 48 height 54
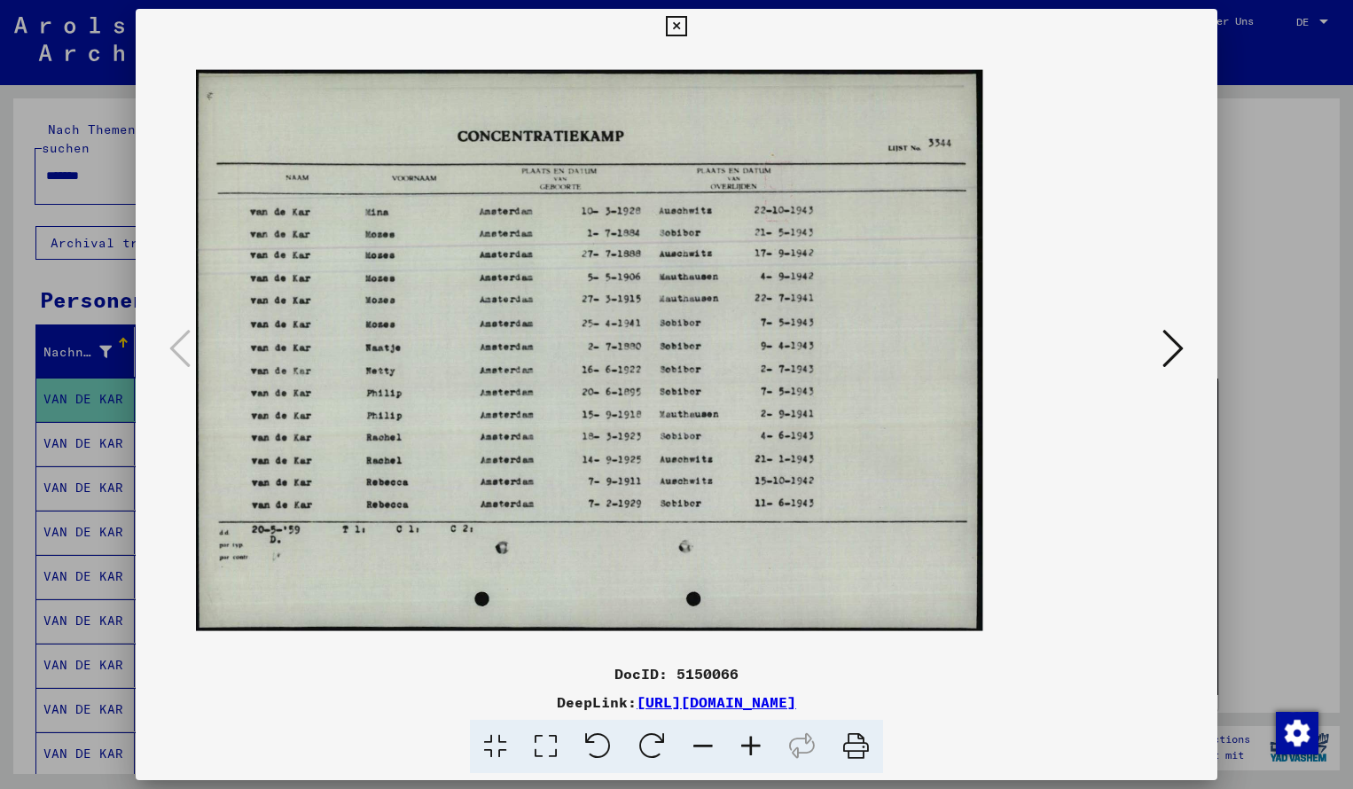
click at [759, 753] on icon at bounding box center [751, 747] width 48 height 54
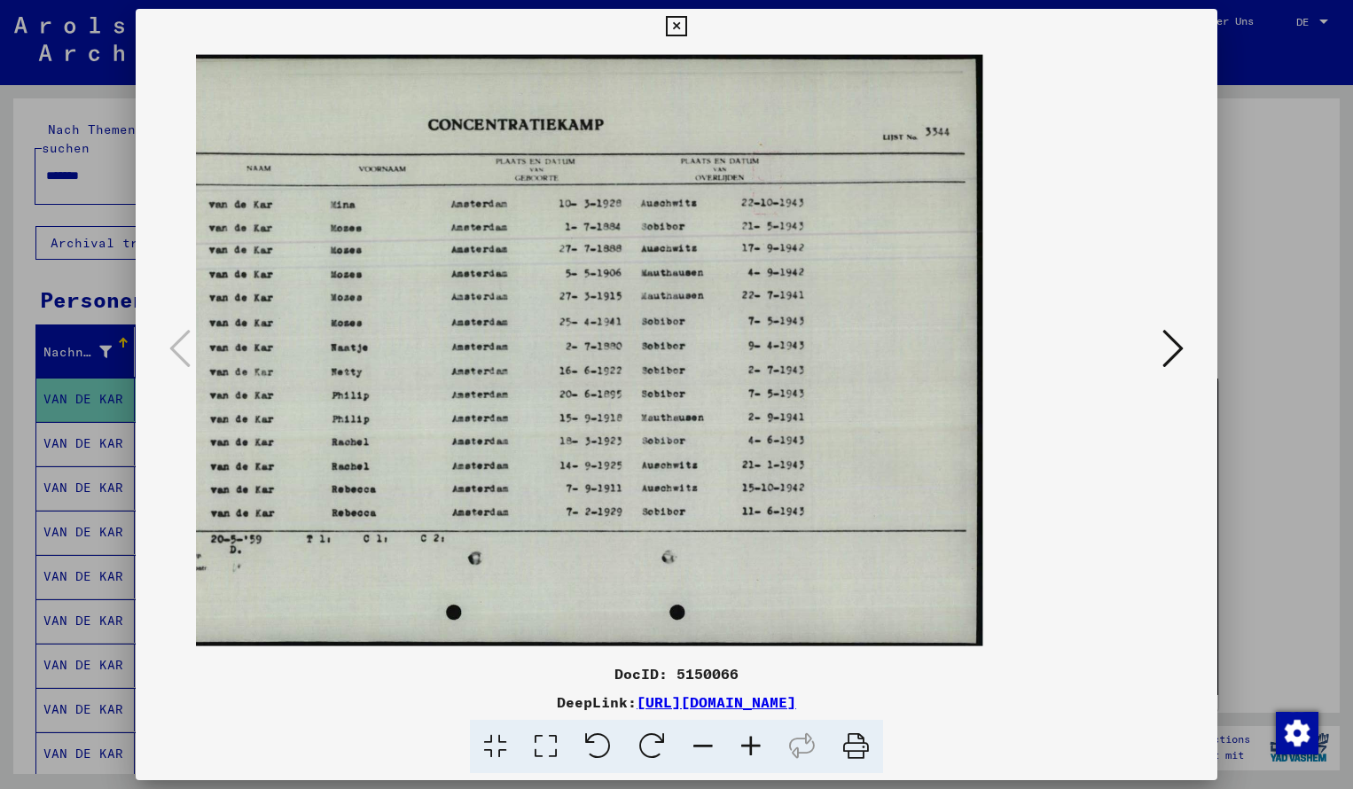
click at [686, 30] on icon at bounding box center [676, 26] width 20 height 21
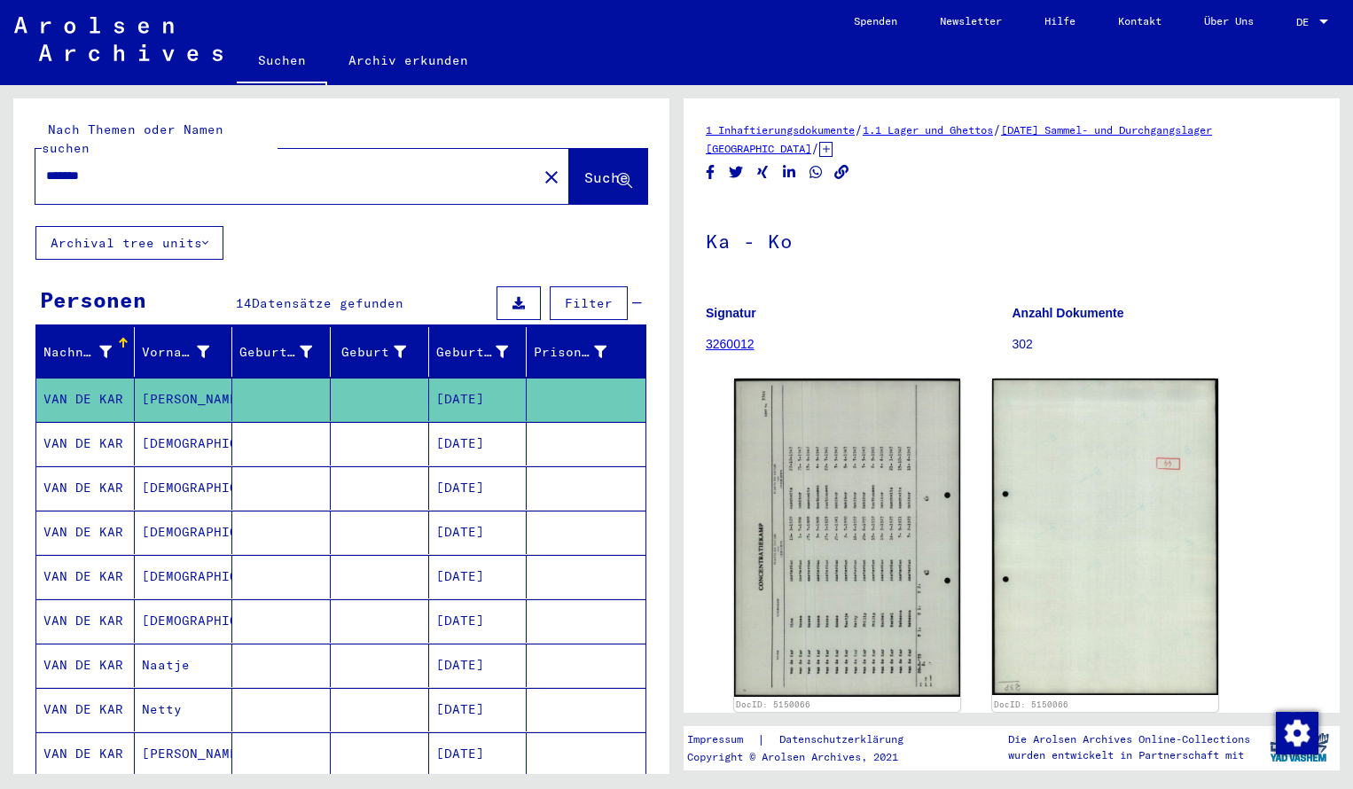
click at [108, 167] on input "*******" at bounding box center [286, 176] width 480 height 19
click at [589, 171] on button "Suche" at bounding box center [608, 176] width 78 height 55
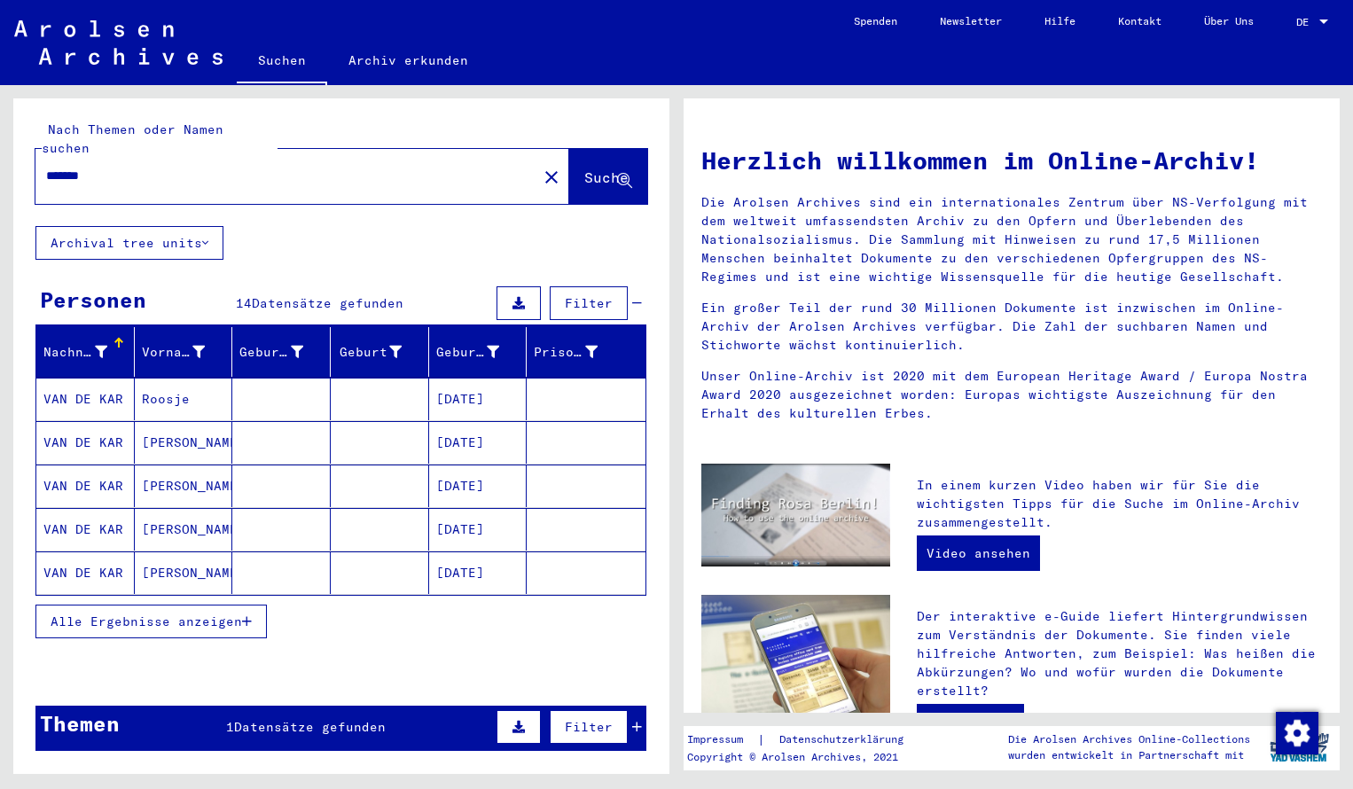
click at [87, 383] on mat-cell "VAN DE KAR" at bounding box center [85, 399] width 98 height 43
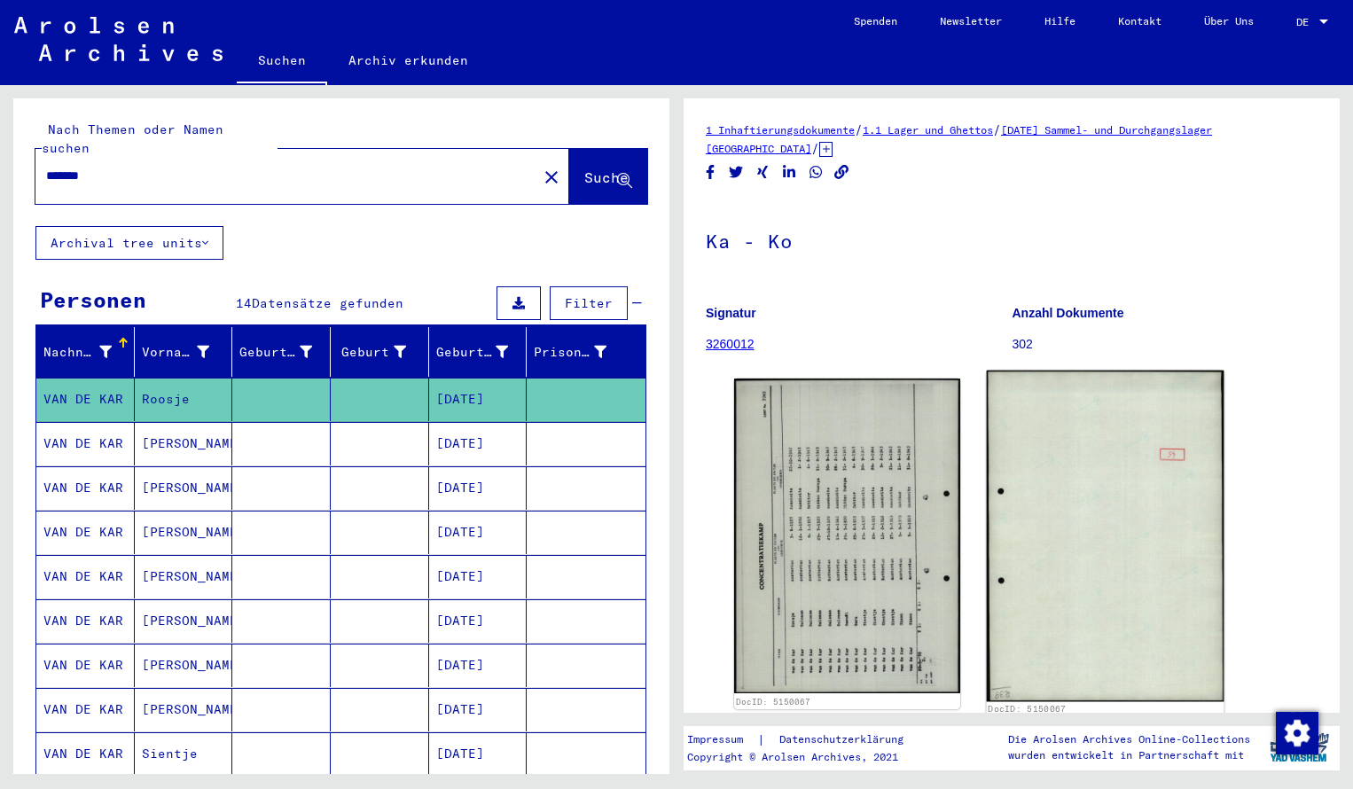
click at [916, 487] on div "DocID: 5150067 DocID: 5150067" at bounding box center [1011, 543] width 569 height 345
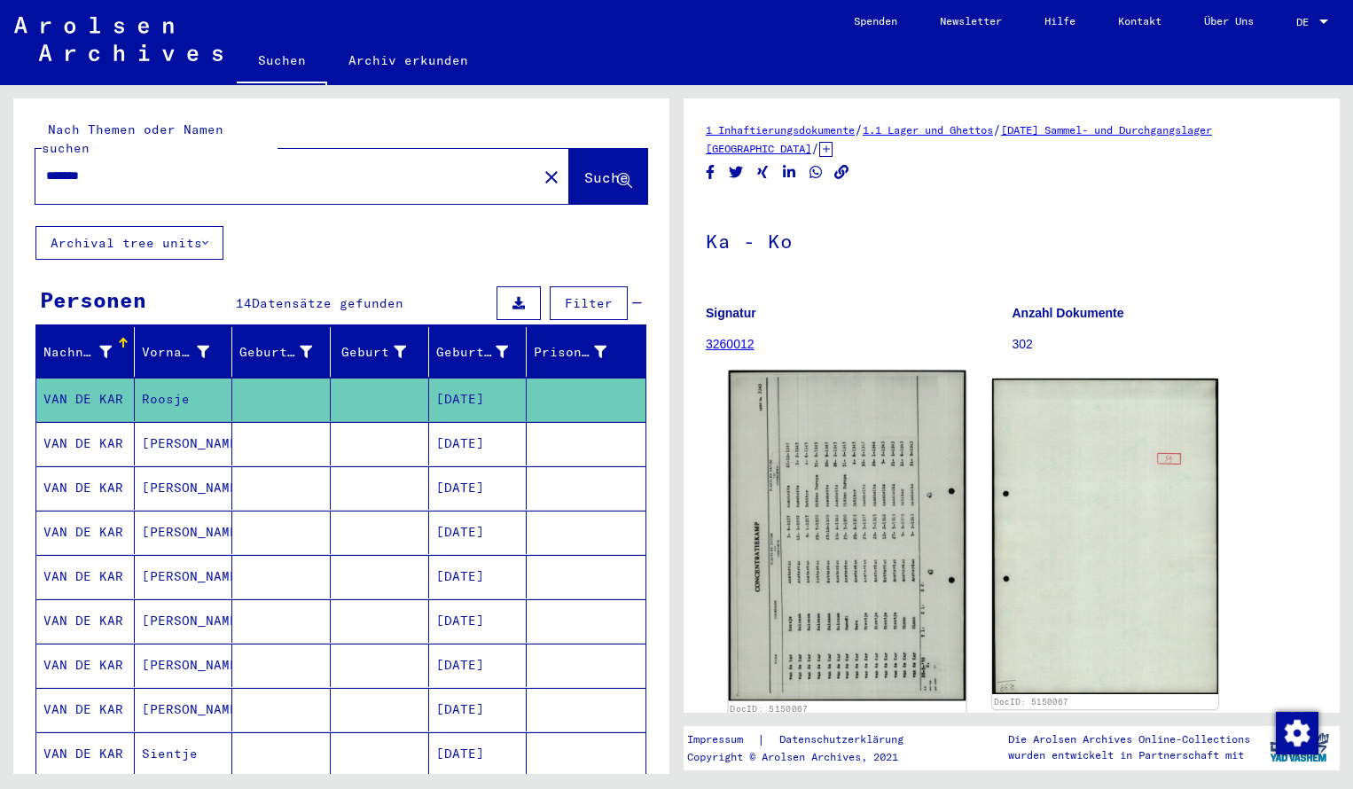
click at [817, 657] on img at bounding box center [848, 536] width 238 height 331
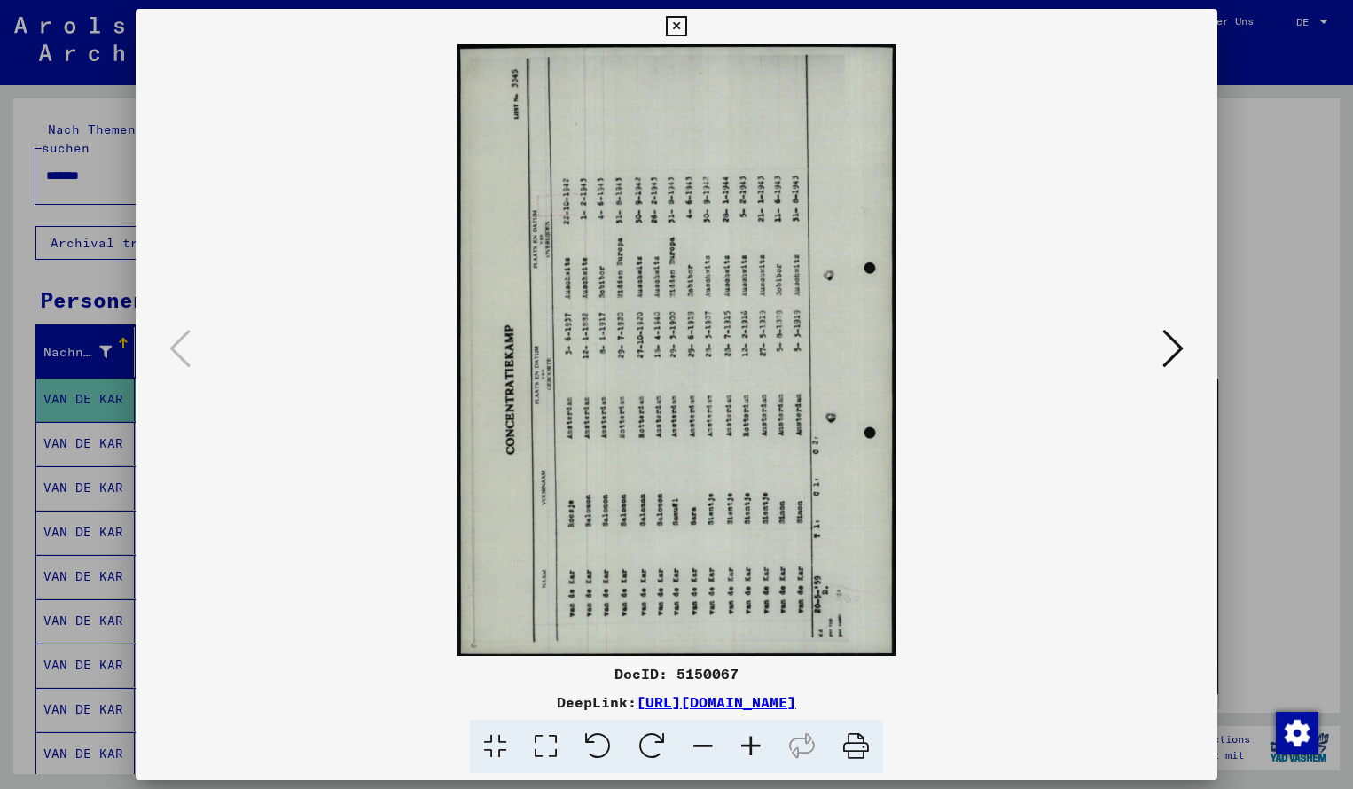
click at [658, 752] on icon at bounding box center [652, 747] width 54 height 54
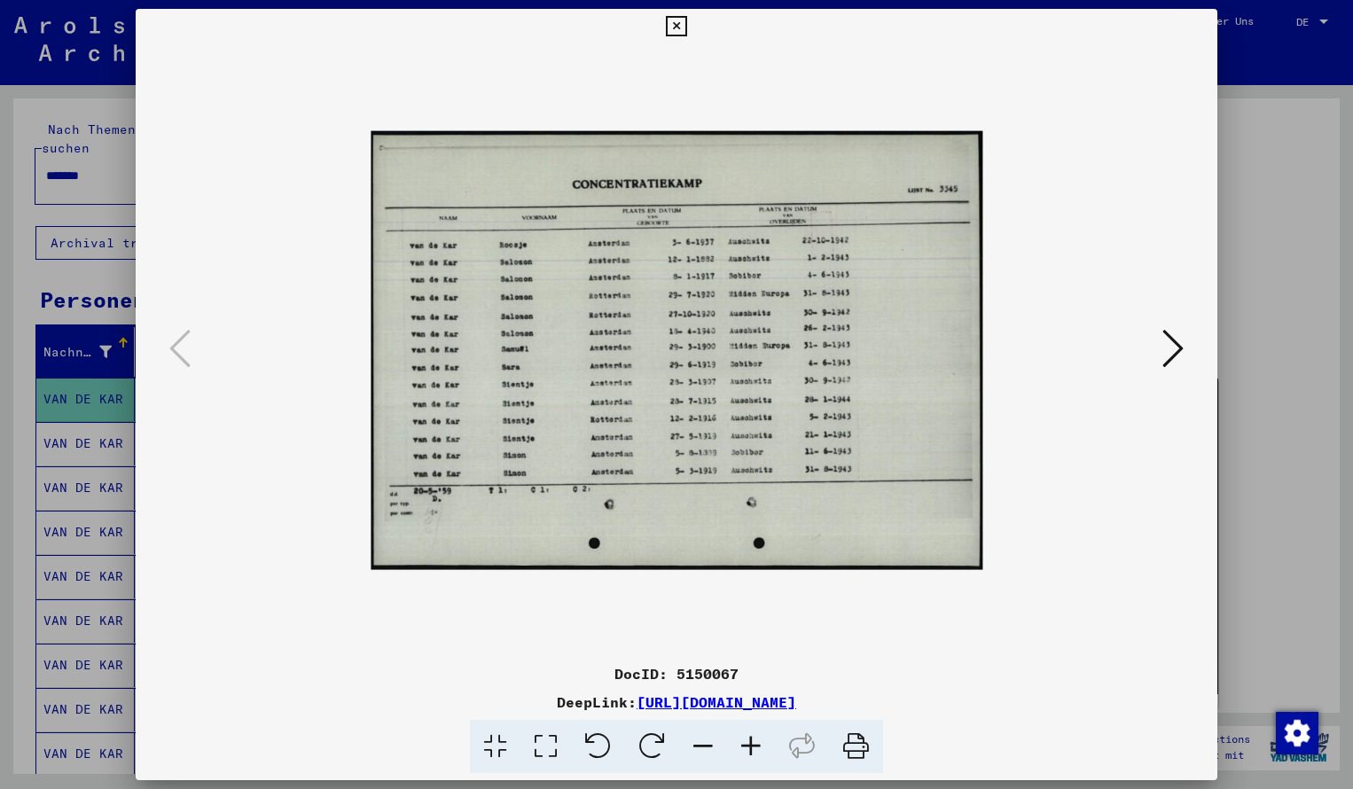
click at [749, 739] on icon at bounding box center [751, 747] width 48 height 54
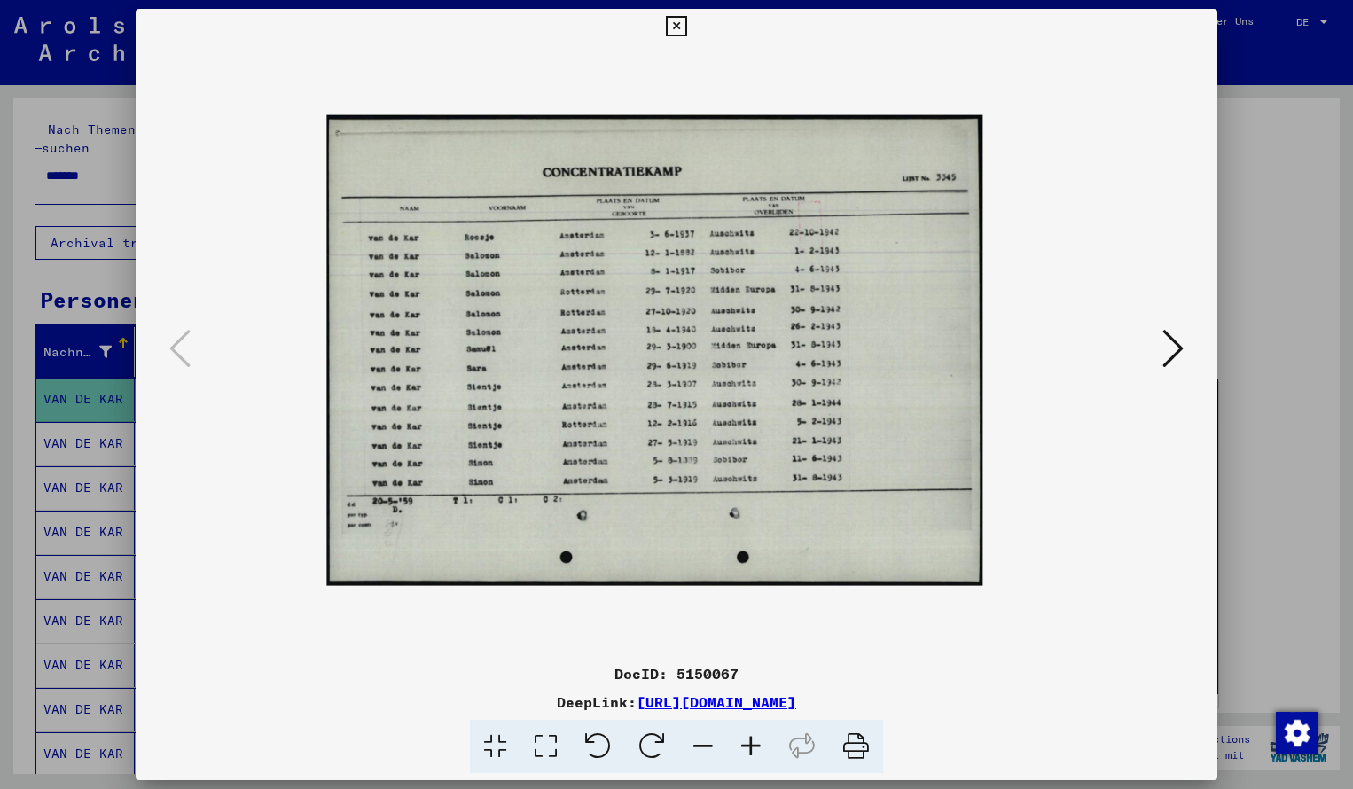
click at [749, 739] on icon at bounding box center [751, 747] width 48 height 54
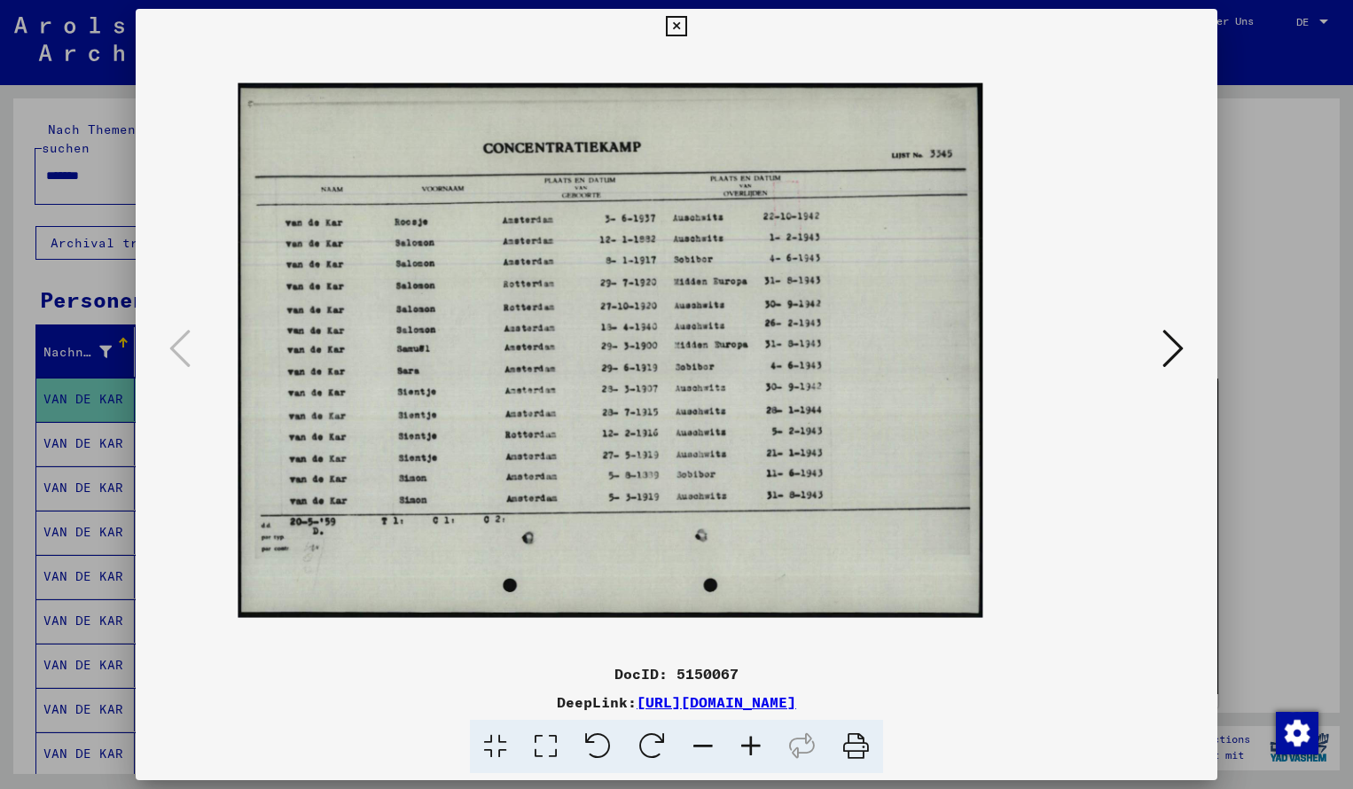
click at [749, 739] on icon at bounding box center [751, 747] width 48 height 54
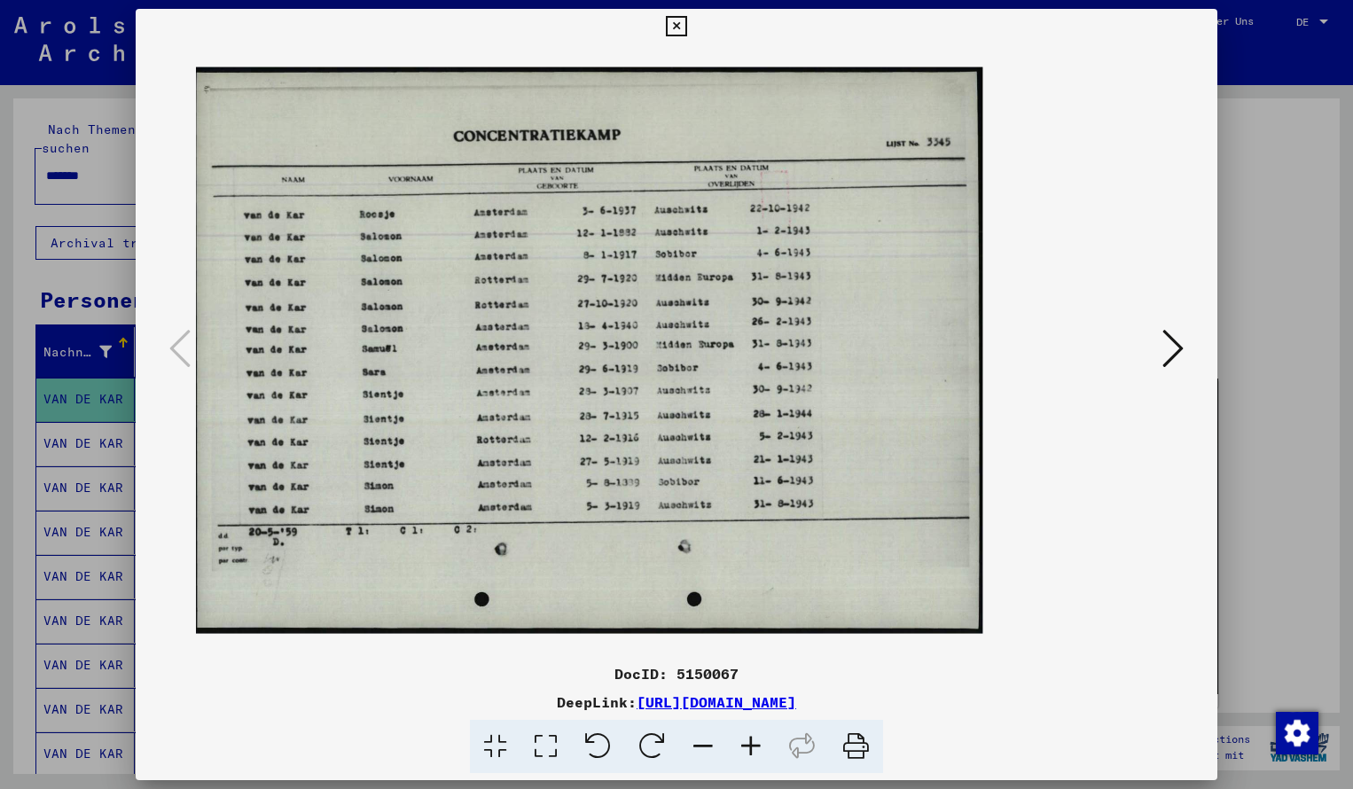
click at [749, 739] on icon at bounding box center [751, 747] width 48 height 54
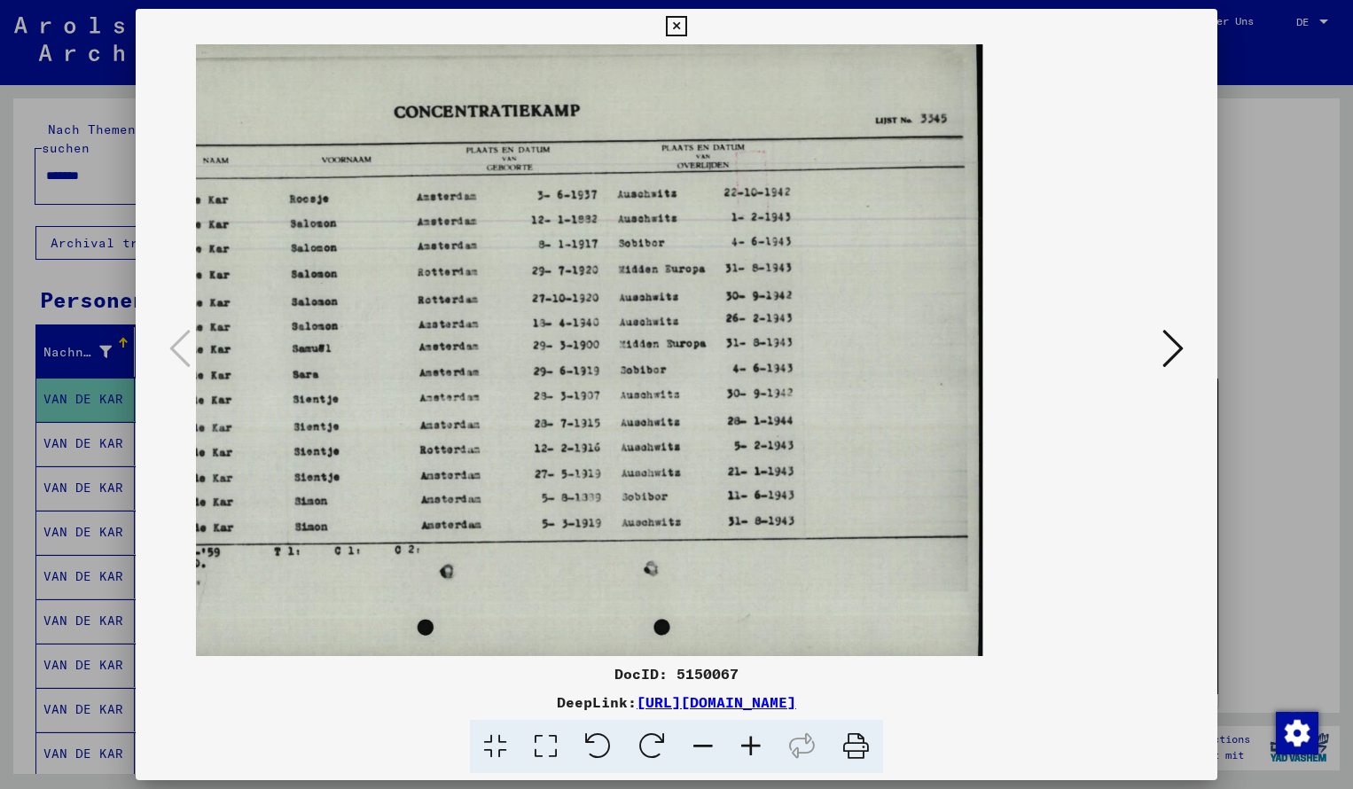
click at [706, 746] on icon at bounding box center [703, 747] width 48 height 54
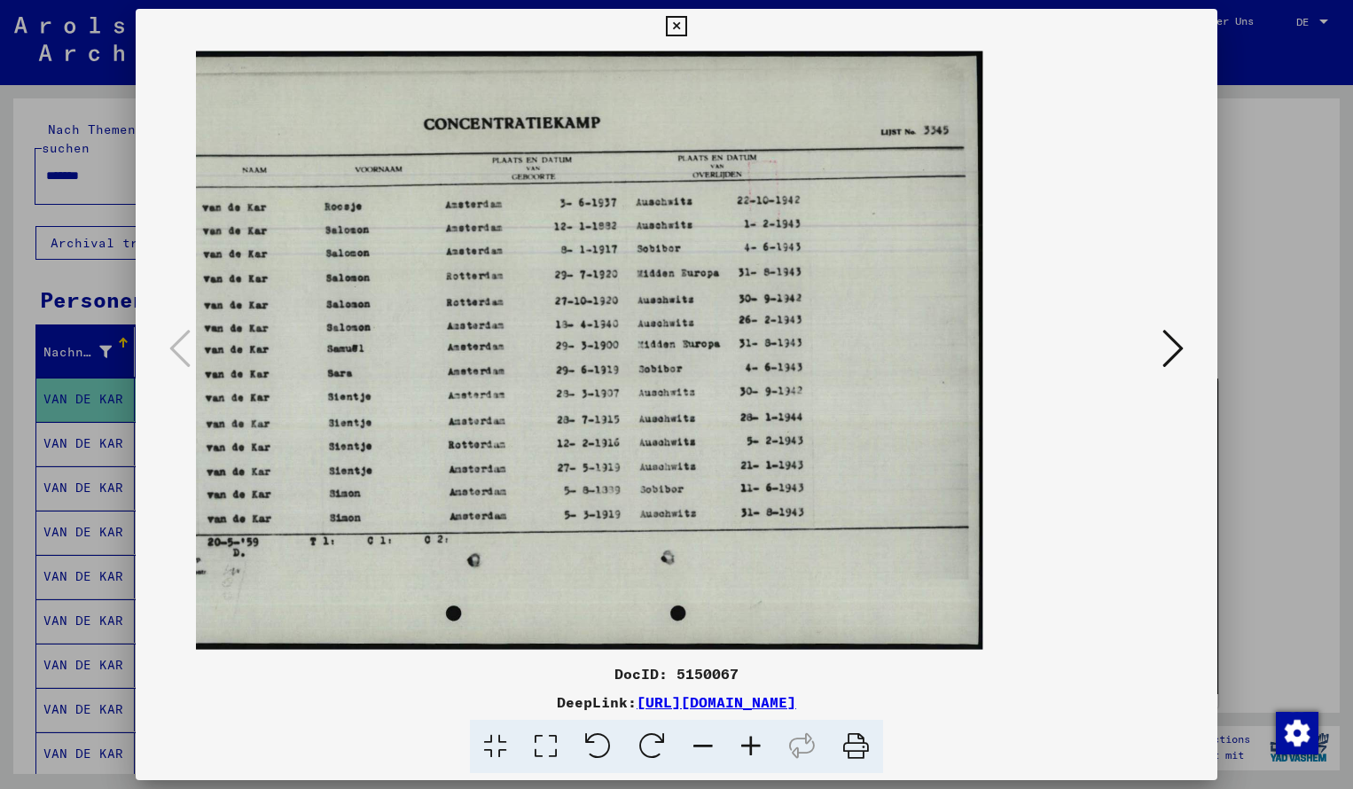
click at [686, 31] on icon at bounding box center [676, 26] width 20 height 21
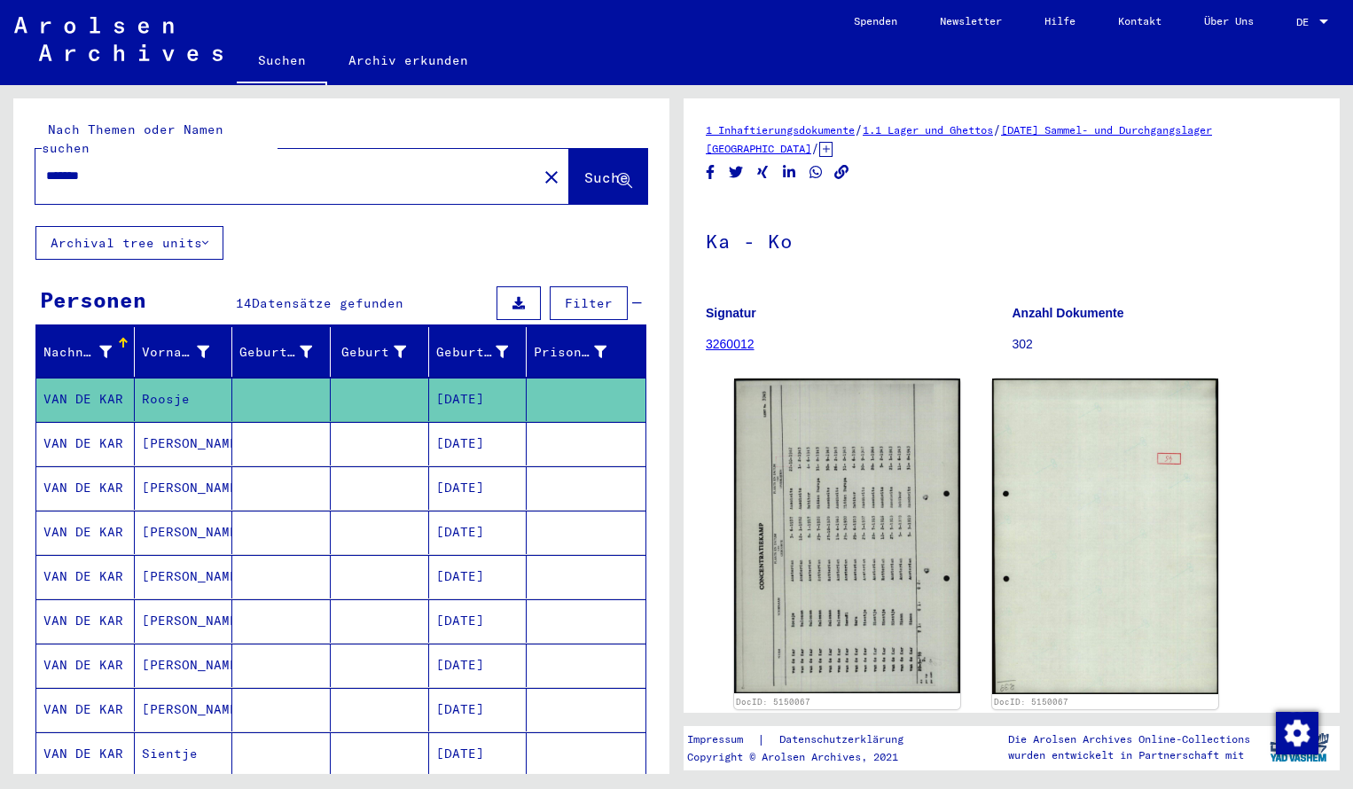
click at [113, 167] on input "*******" at bounding box center [286, 176] width 480 height 19
click at [584, 168] on span "Suche" at bounding box center [606, 177] width 44 height 18
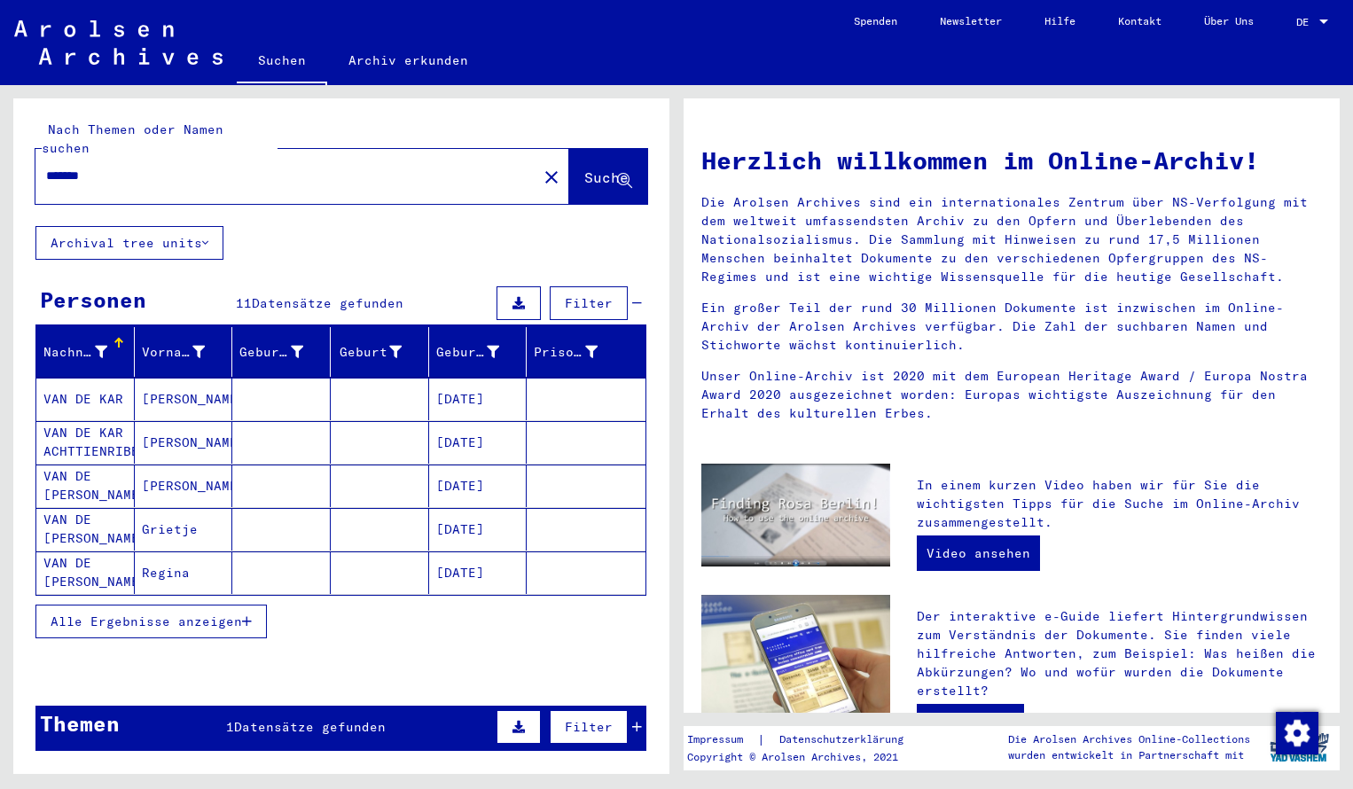
click at [65, 378] on mat-cell "VAN DE KAR" at bounding box center [85, 399] width 98 height 43
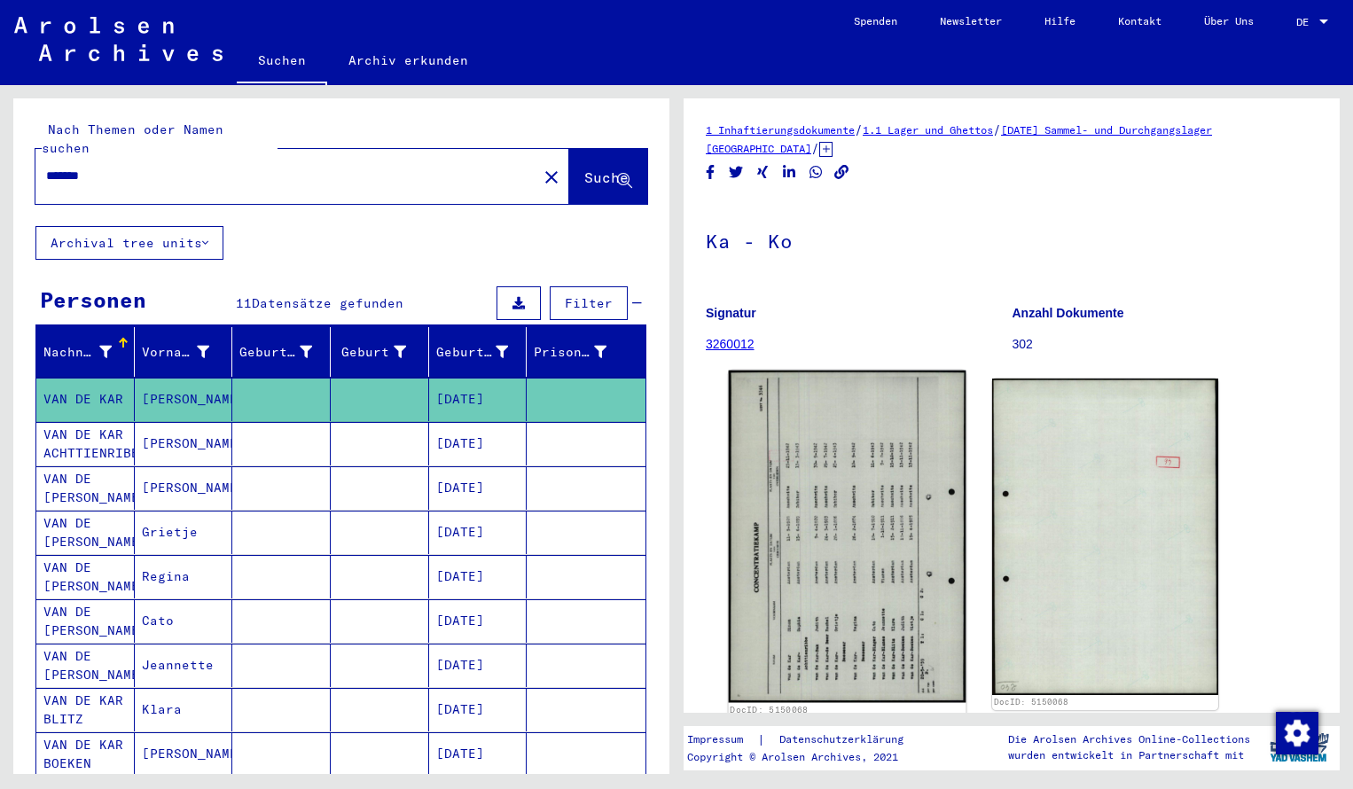
click at [834, 482] on img at bounding box center [848, 537] width 238 height 332
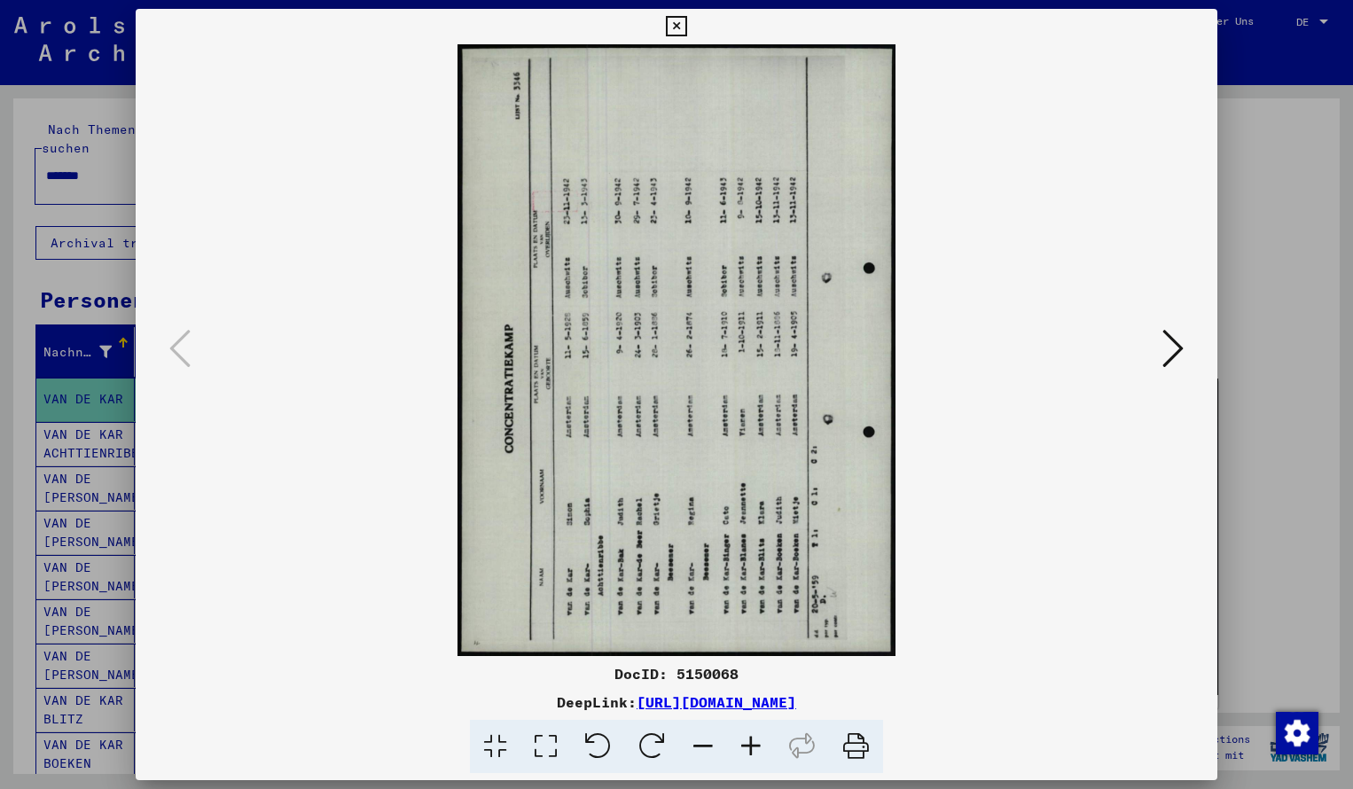
click at [651, 745] on icon at bounding box center [652, 747] width 54 height 54
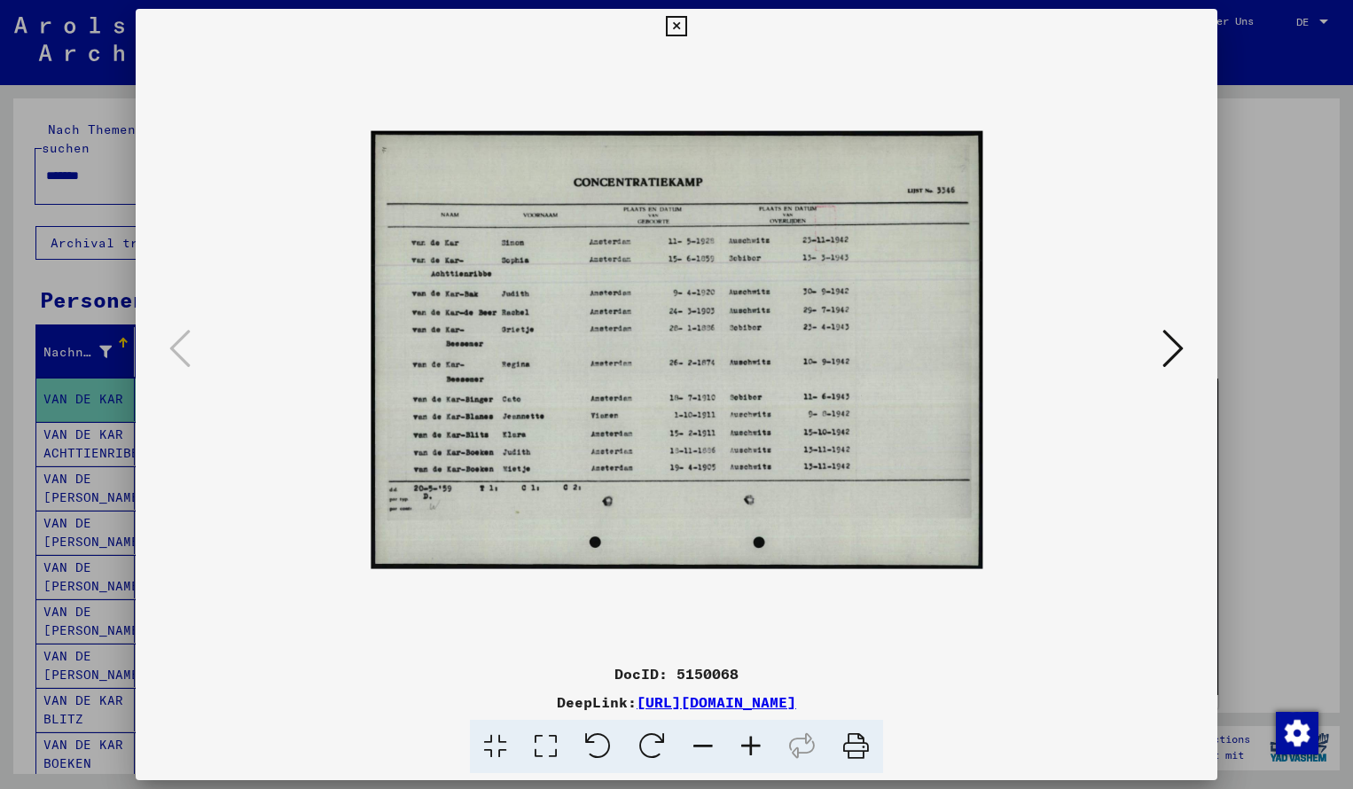
click at [748, 749] on icon at bounding box center [751, 747] width 48 height 54
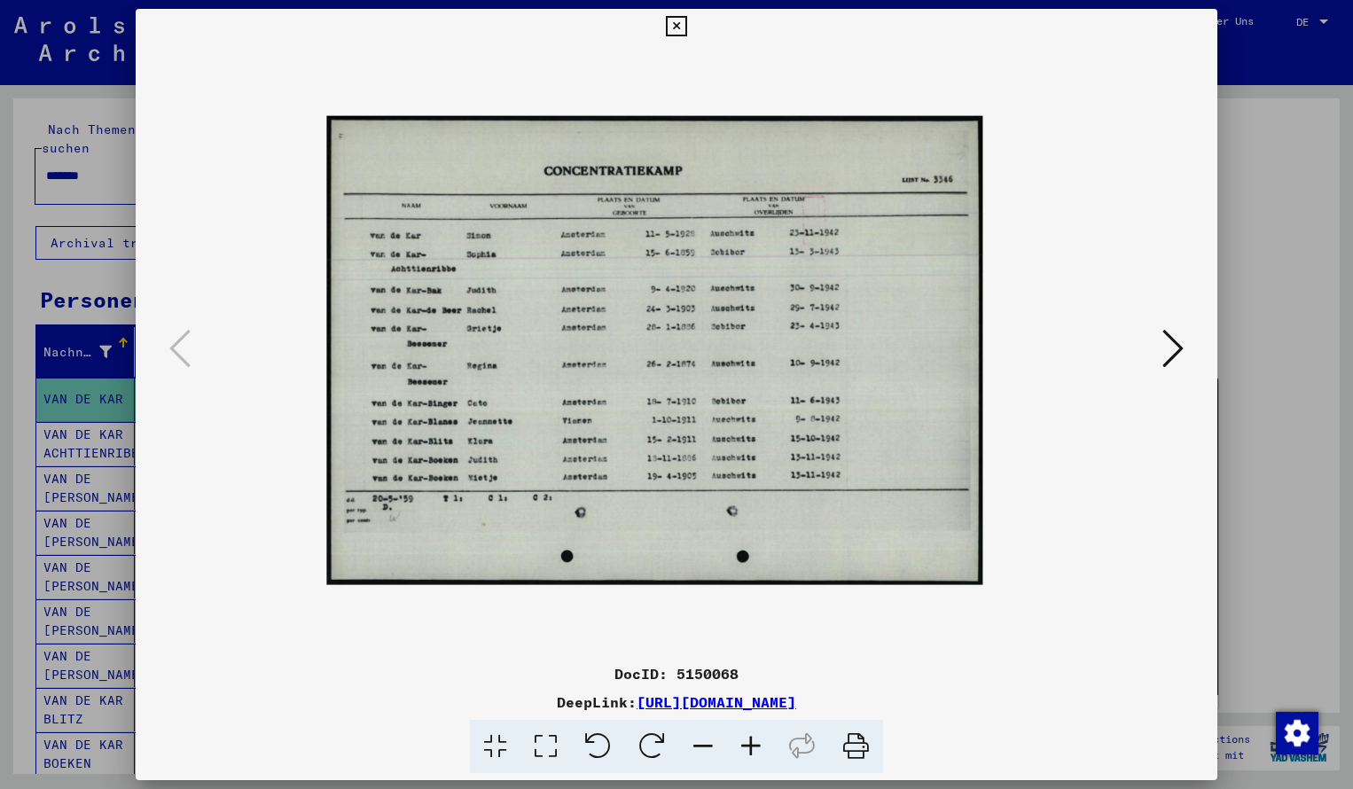
click at [750, 747] on icon at bounding box center [751, 747] width 48 height 54
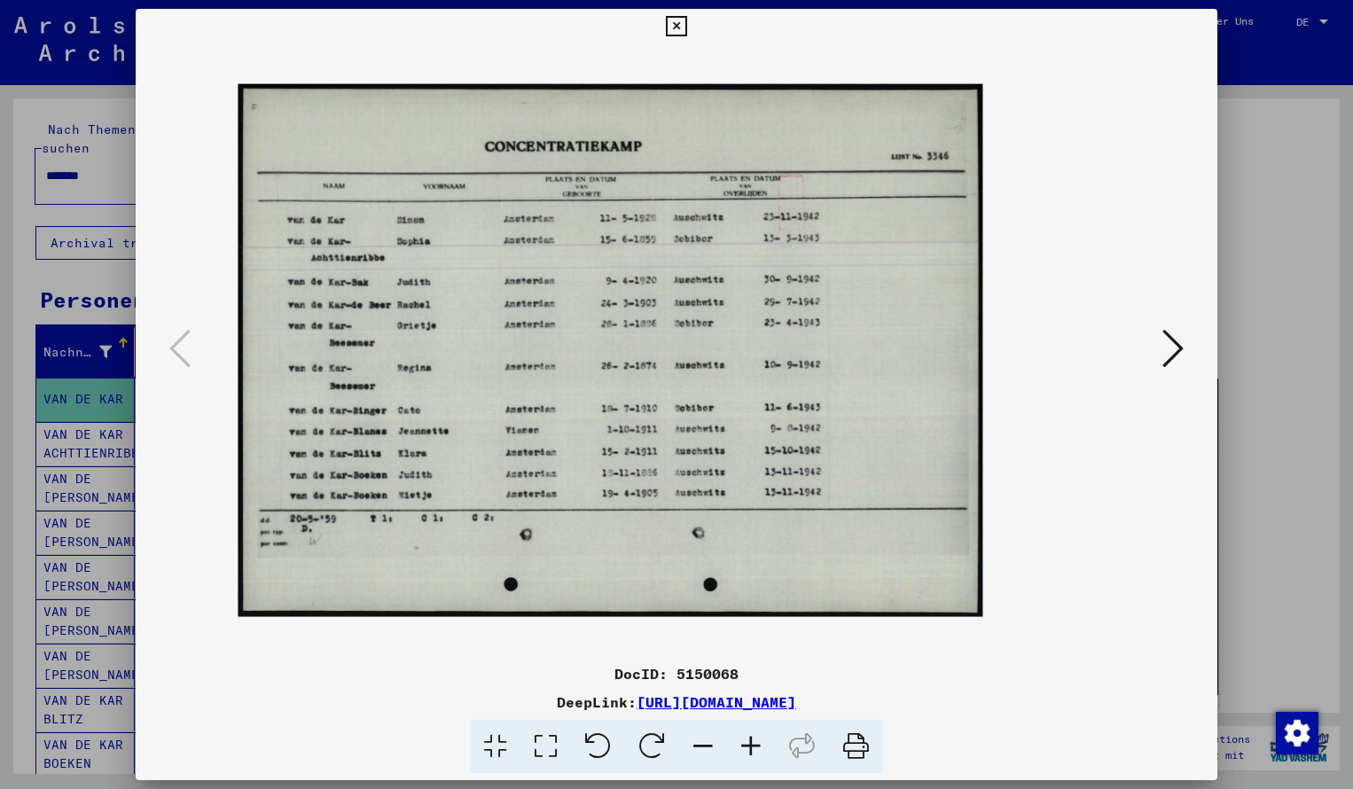
click at [750, 747] on icon at bounding box center [751, 747] width 48 height 54
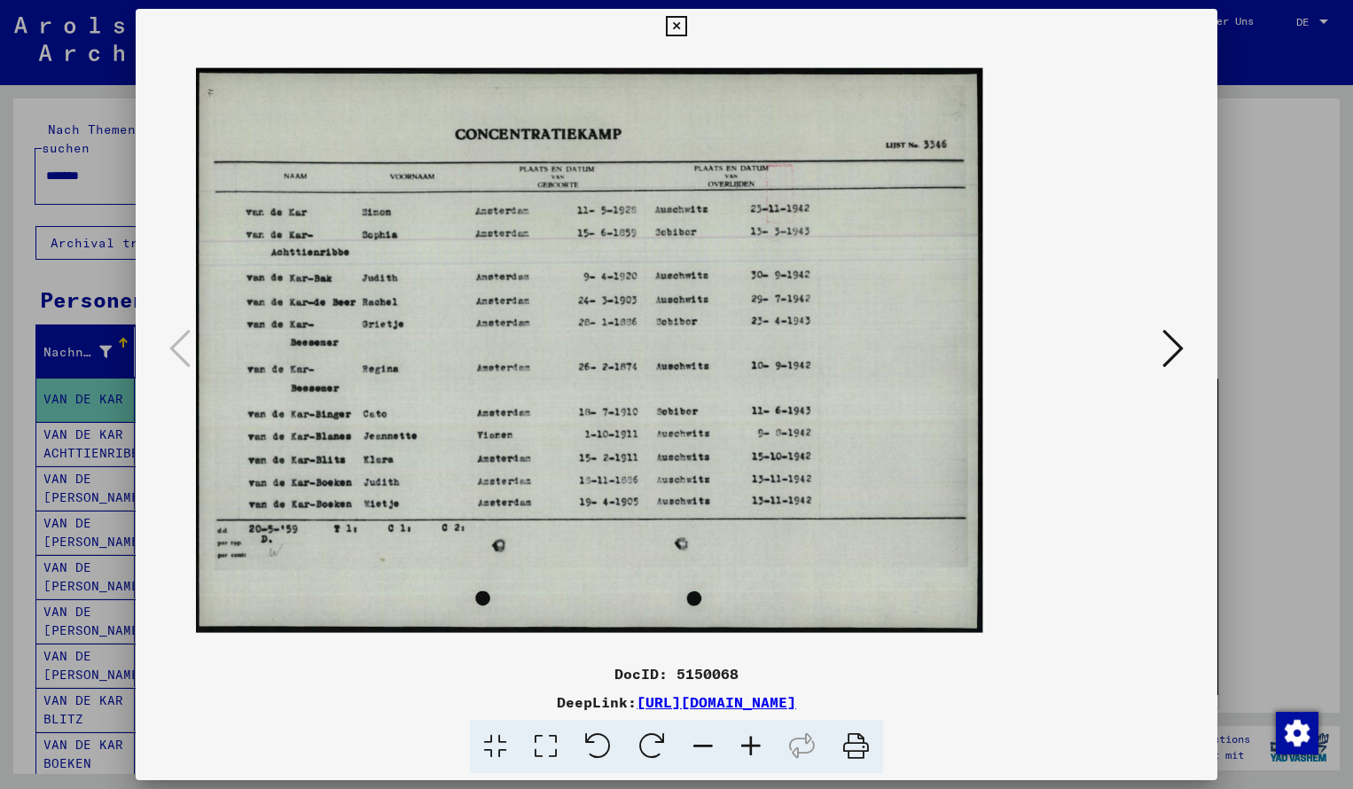
click at [750, 747] on icon at bounding box center [751, 747] width 48 height 54
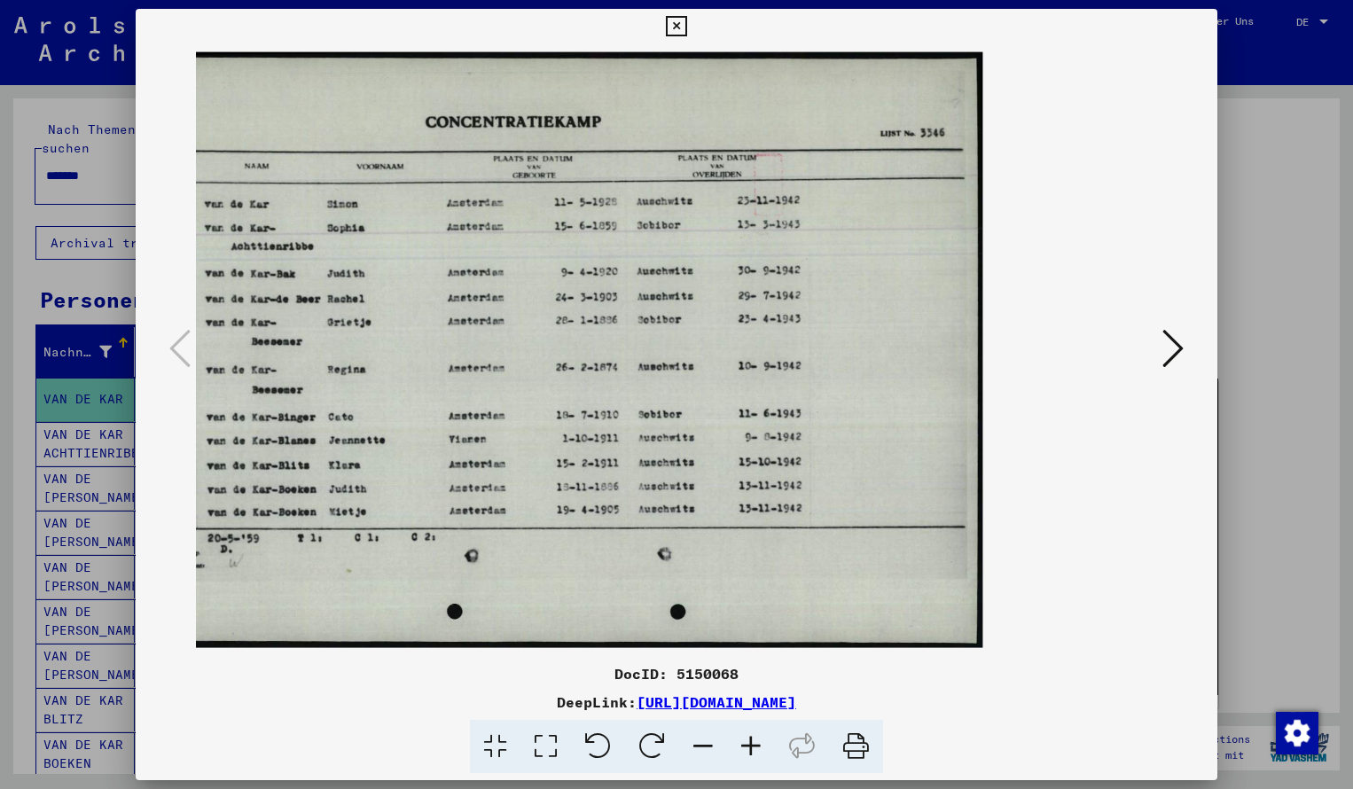
click at [686, 22] on icon at bounding box center [676, 26] width 20 height 21
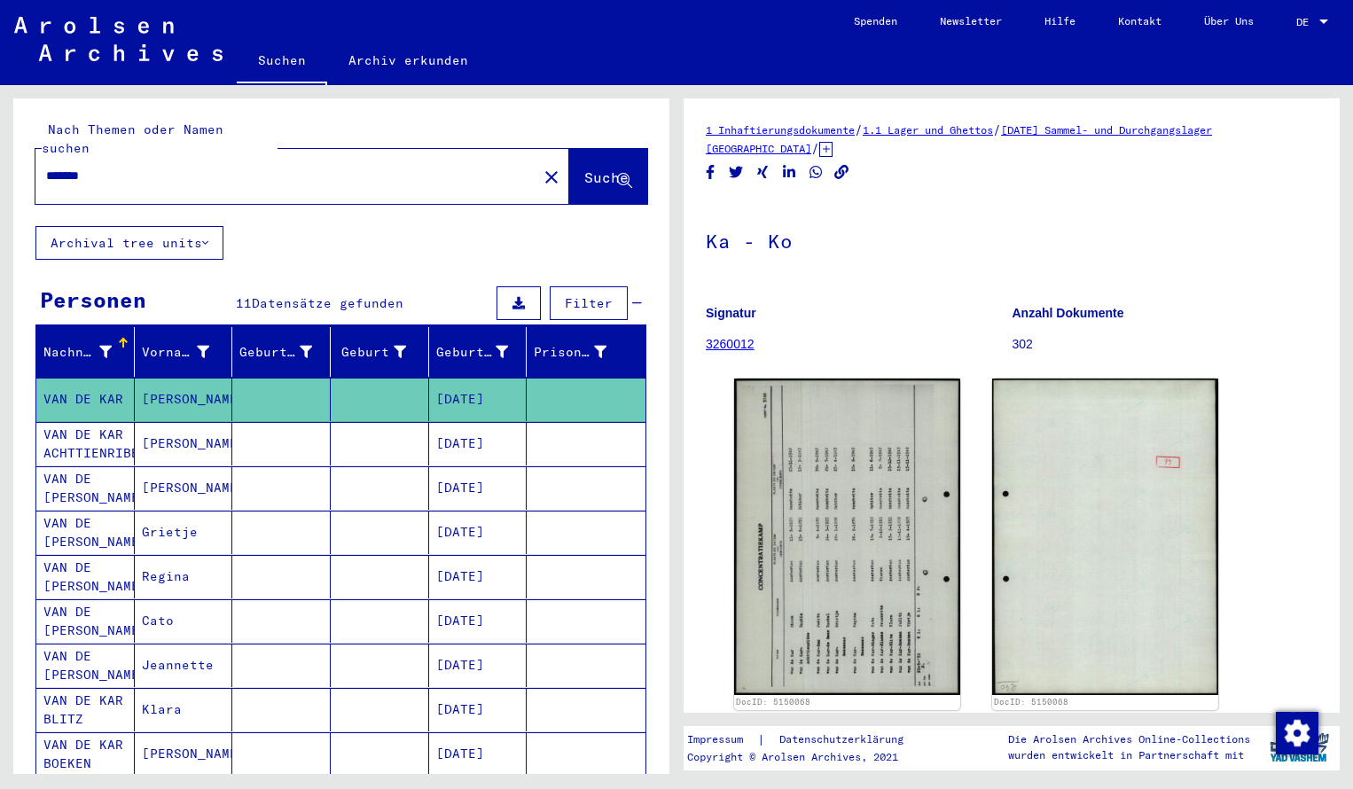
click at [116, 167] on input "*******" at bounding box center [286, 176] width 480 height 19
click at [587, 168] on span "Suche" at bounding box center [606, 177] width 44 height 18
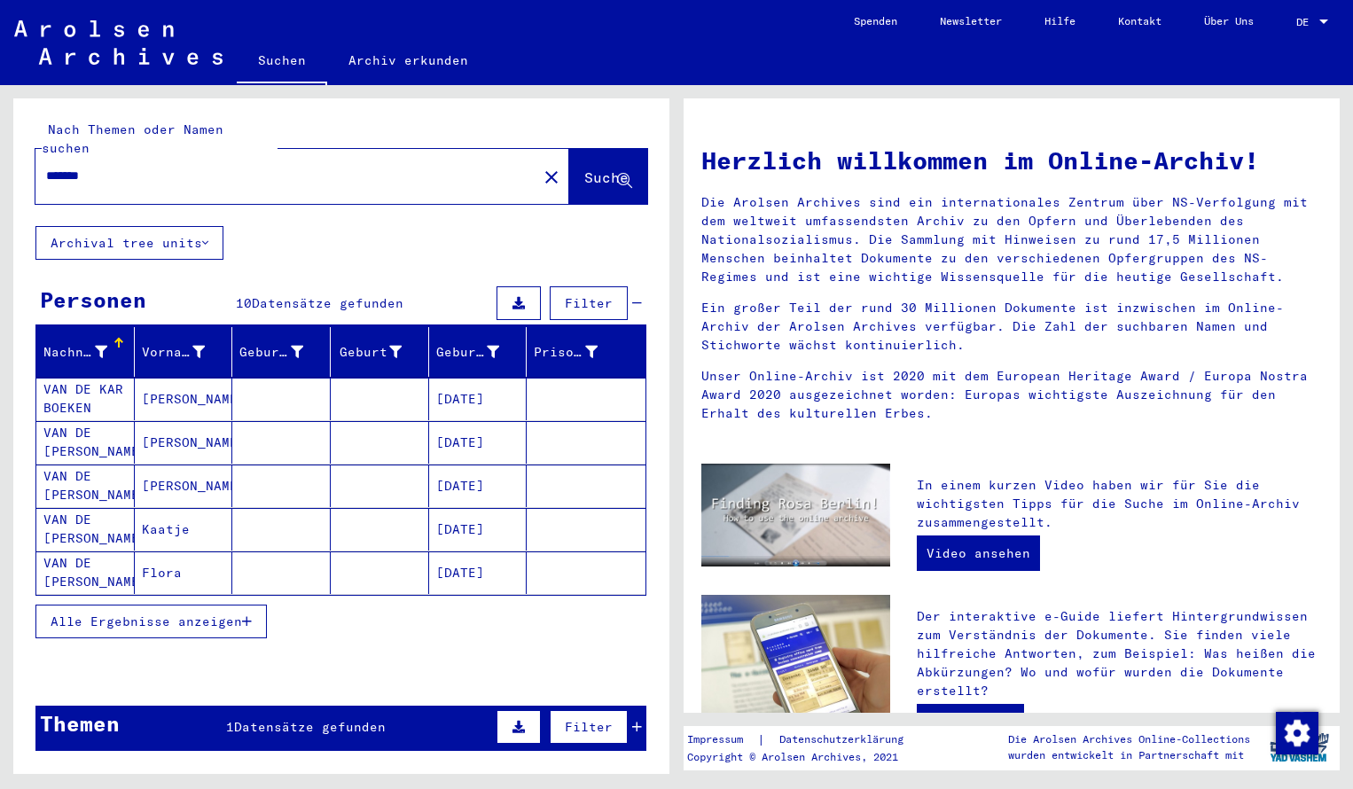
click at [105, 167] on input "*******" at bounding box center [281, 176] width 470 height 19
click at [584, 168] on span "Suche" at bounding box center [606, 177] width 44 height 18
click at [114, 156] on div "*******" at bounding box center [275, 176] width 480 height 40
click at [108, 167] on input "*******" at bounding box center [281, 176] width 470 height 19
click at [584, 168] on span "Suche" at bounding box center [606, 177] width 44 height 18
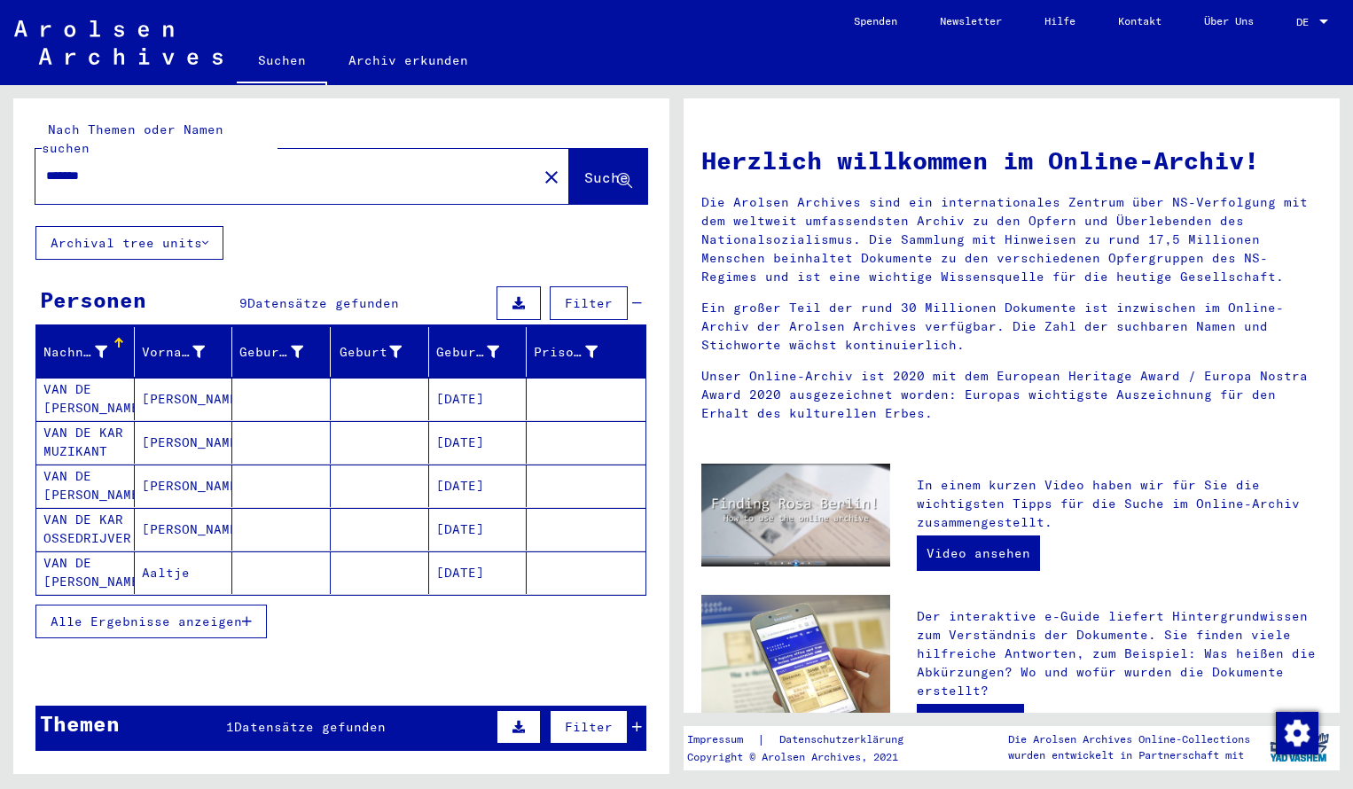
click at [106, 167] on input "*******" at bounding box center [281, 176] width 470 height 19
click at [584, 168] on span "Suche" at bounding box center [606, 177] width 44 height 18
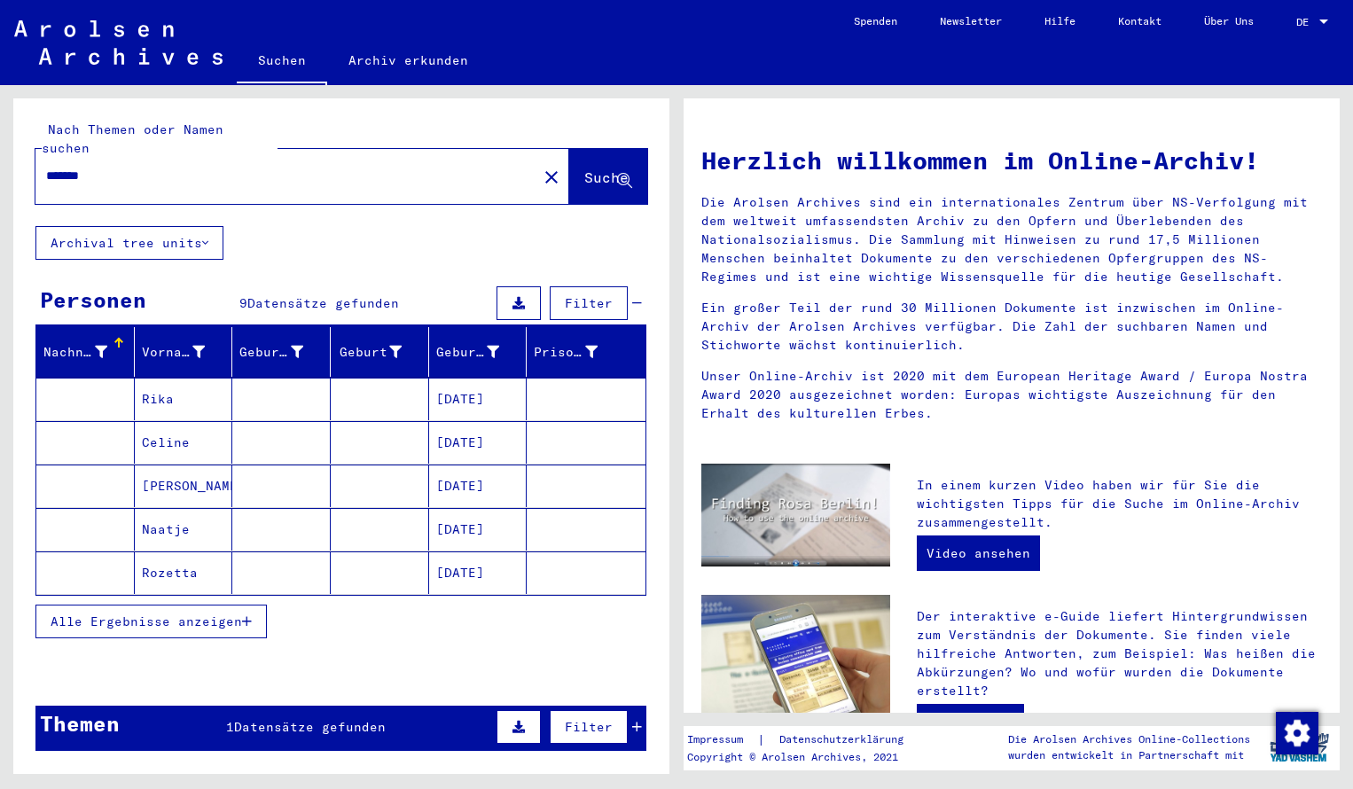
click at [103, 167] on input "*******" at bounding box center [281, 176] width 470 height 19
click at [598, 168] on span "Suche" at bounding box center [606, 177] width 44 height 18
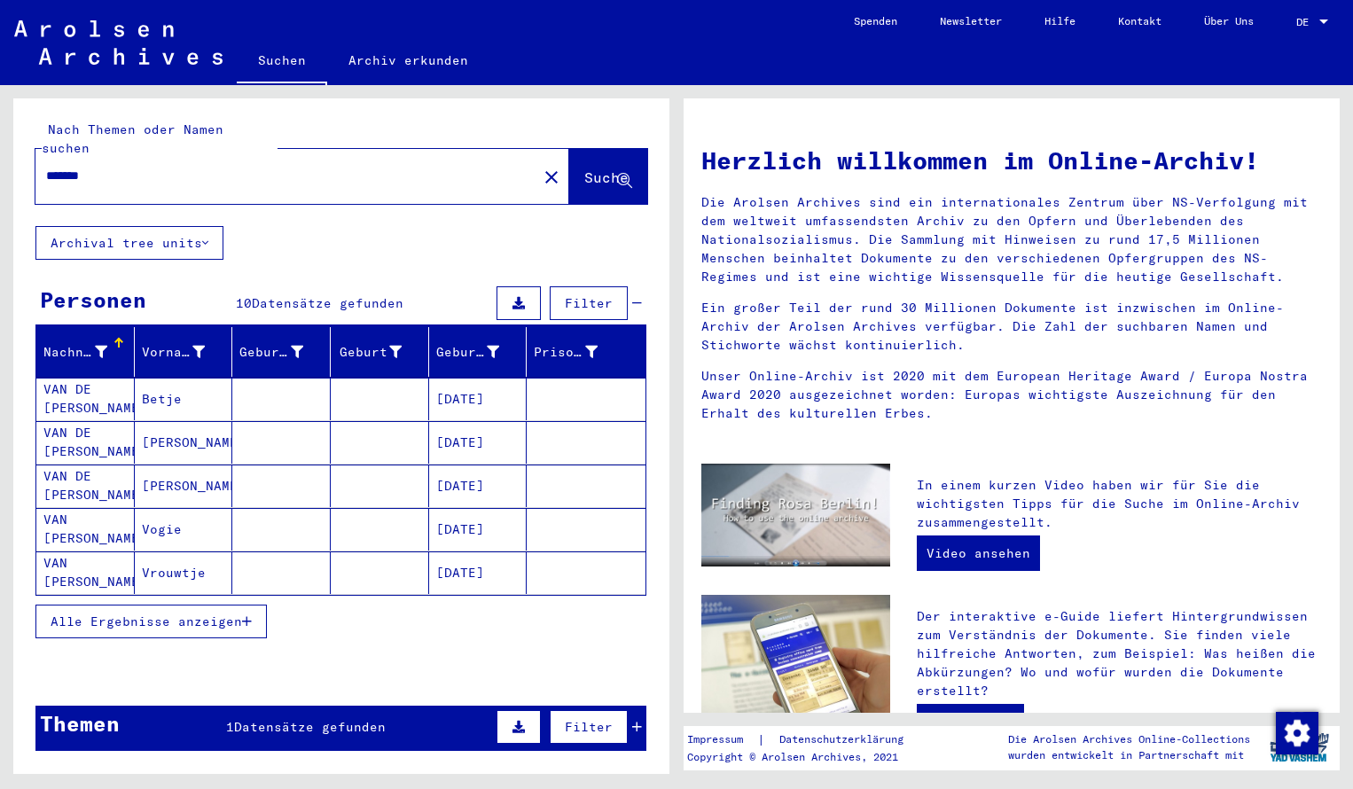
click at [113, 167] on input "*******" at bounding box center [281, 176] width 470 height 19
click at [584, 168] on span "Suche" at bounding box center [606, 177] width 44 height 18
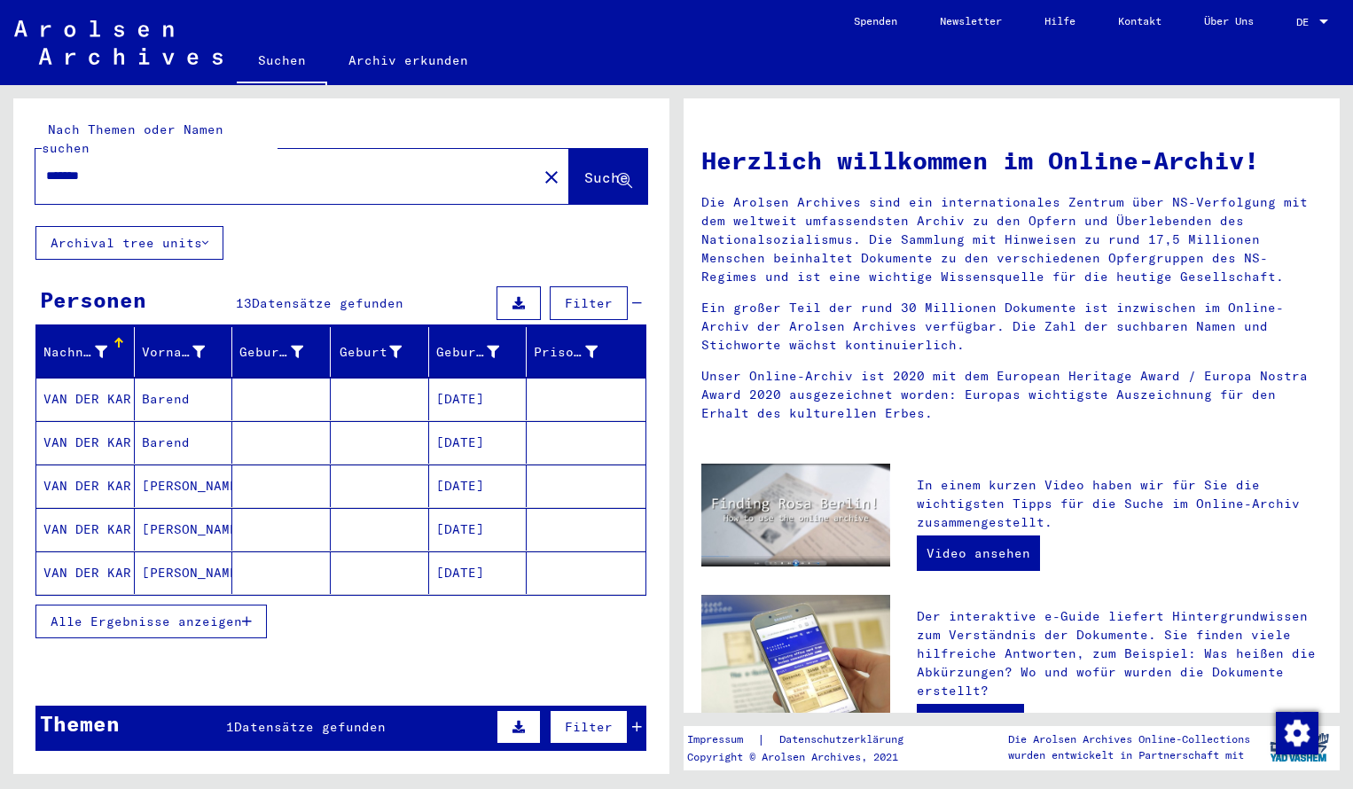
click at [87, 380] on mat-cell "VAN DER KAR" at bounding box center [85, 399] width 98 height 43
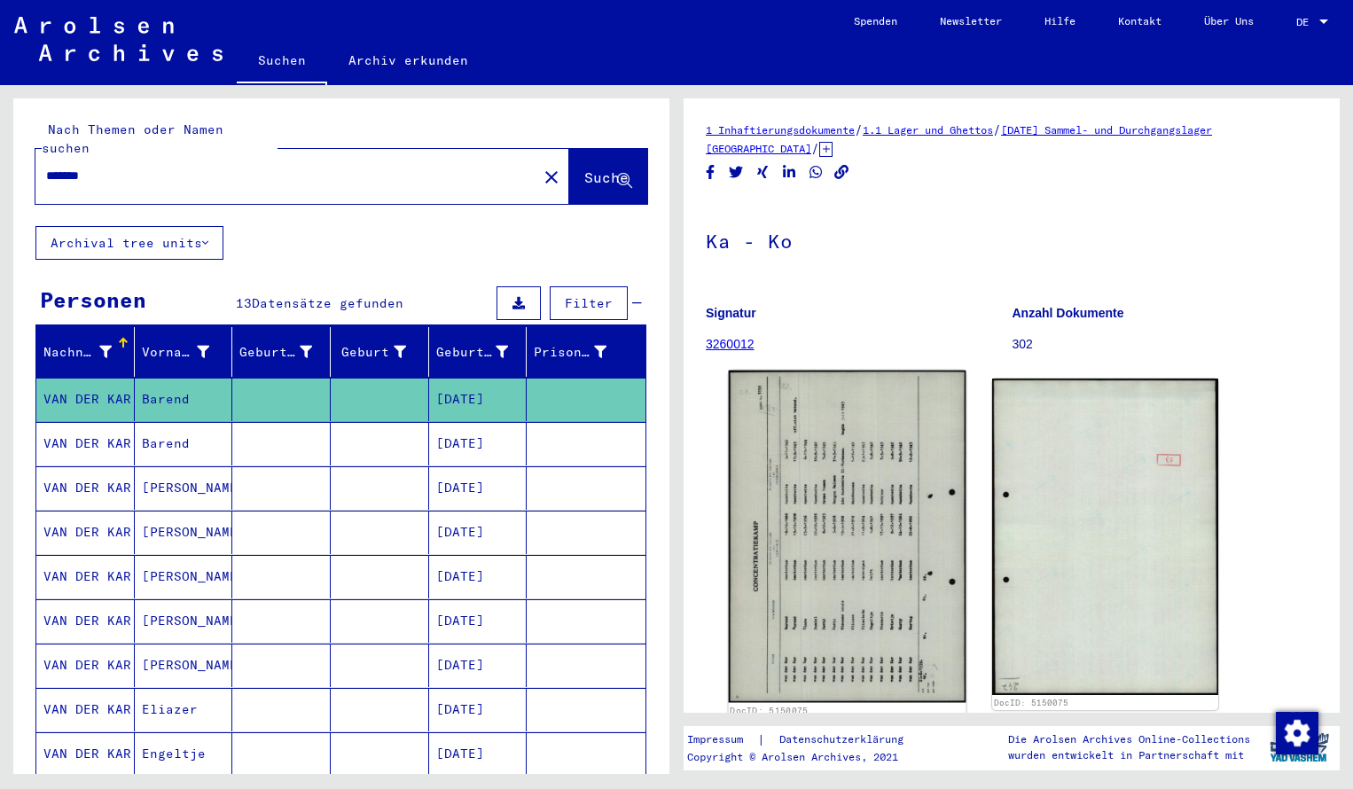
click at [807, 466] on img at bounding box center [848, 537] width 238 height 332
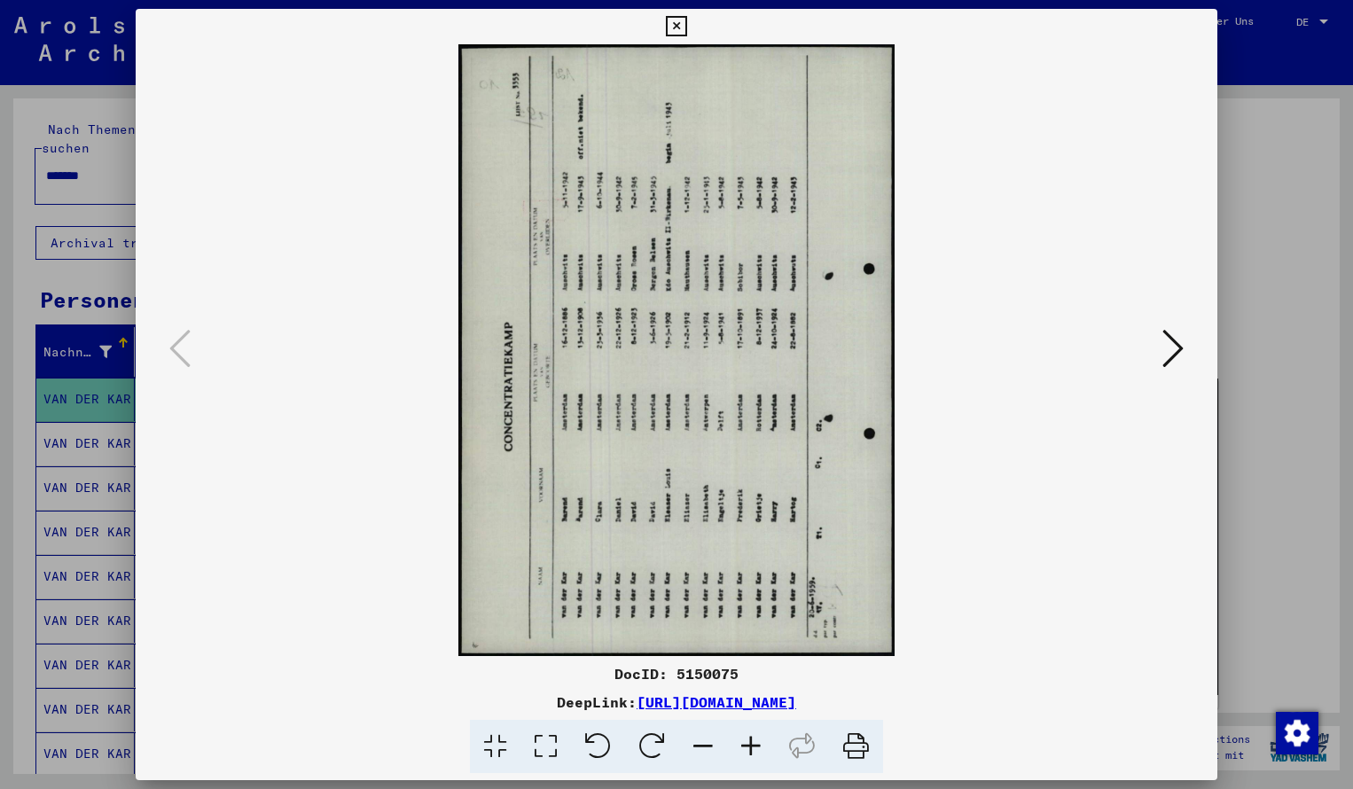
click at [651, 749] on icon at bounding box center [652, 747] width 54 height 54
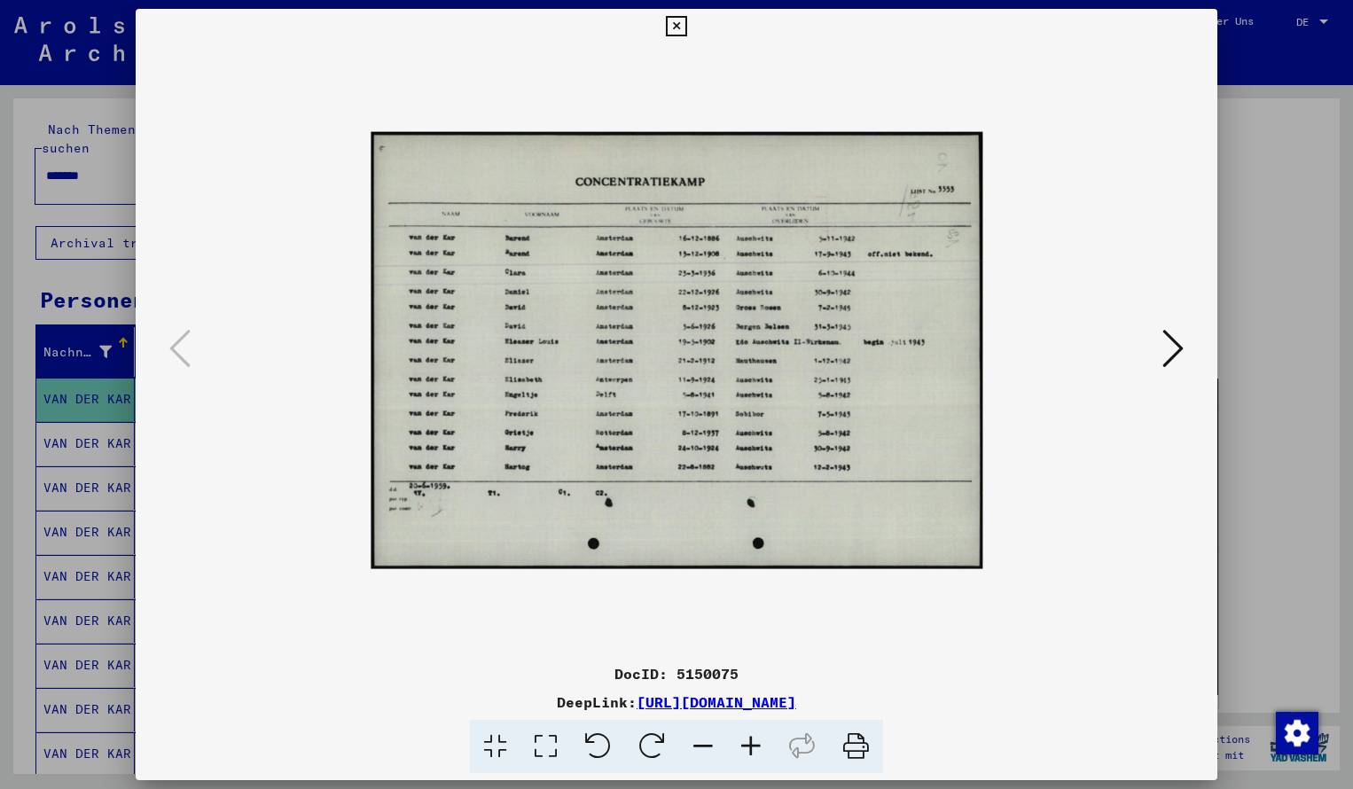
click at [753, 744] on icon at bounding box center [751, 747] width 48 height 54
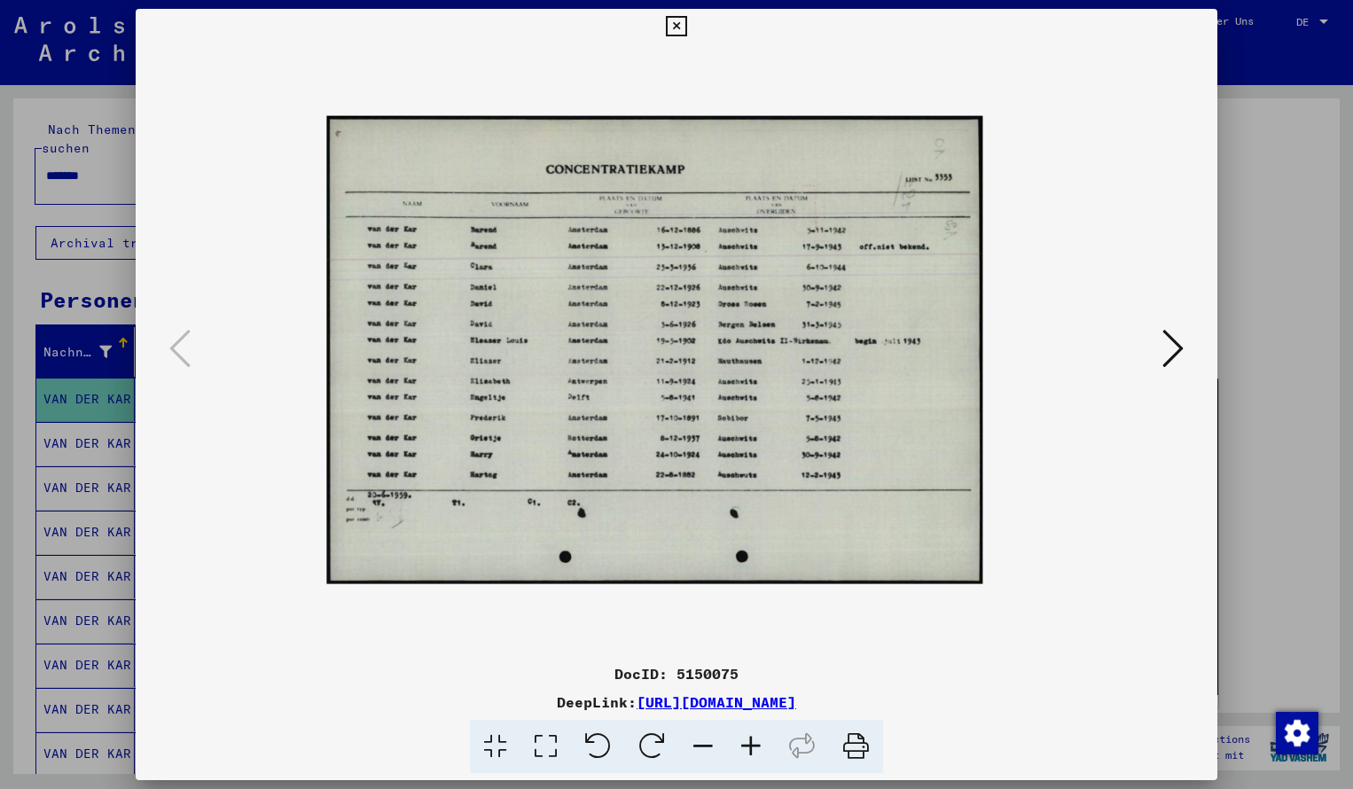
click at [753, 744] on icon at bounding box center [751, 747] width 48 height 54
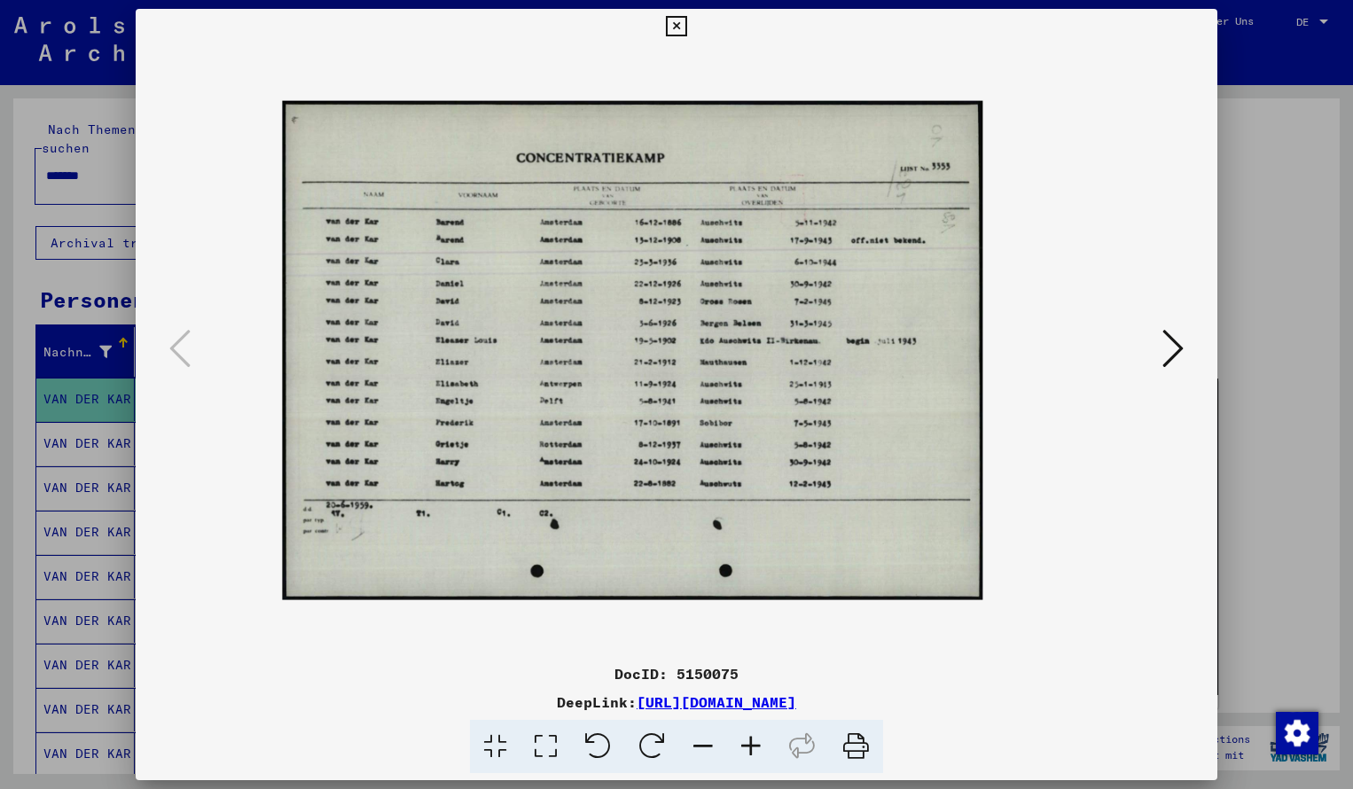
click at [753, 744] on icon at bounding box center [751, 747] width 48 height 54
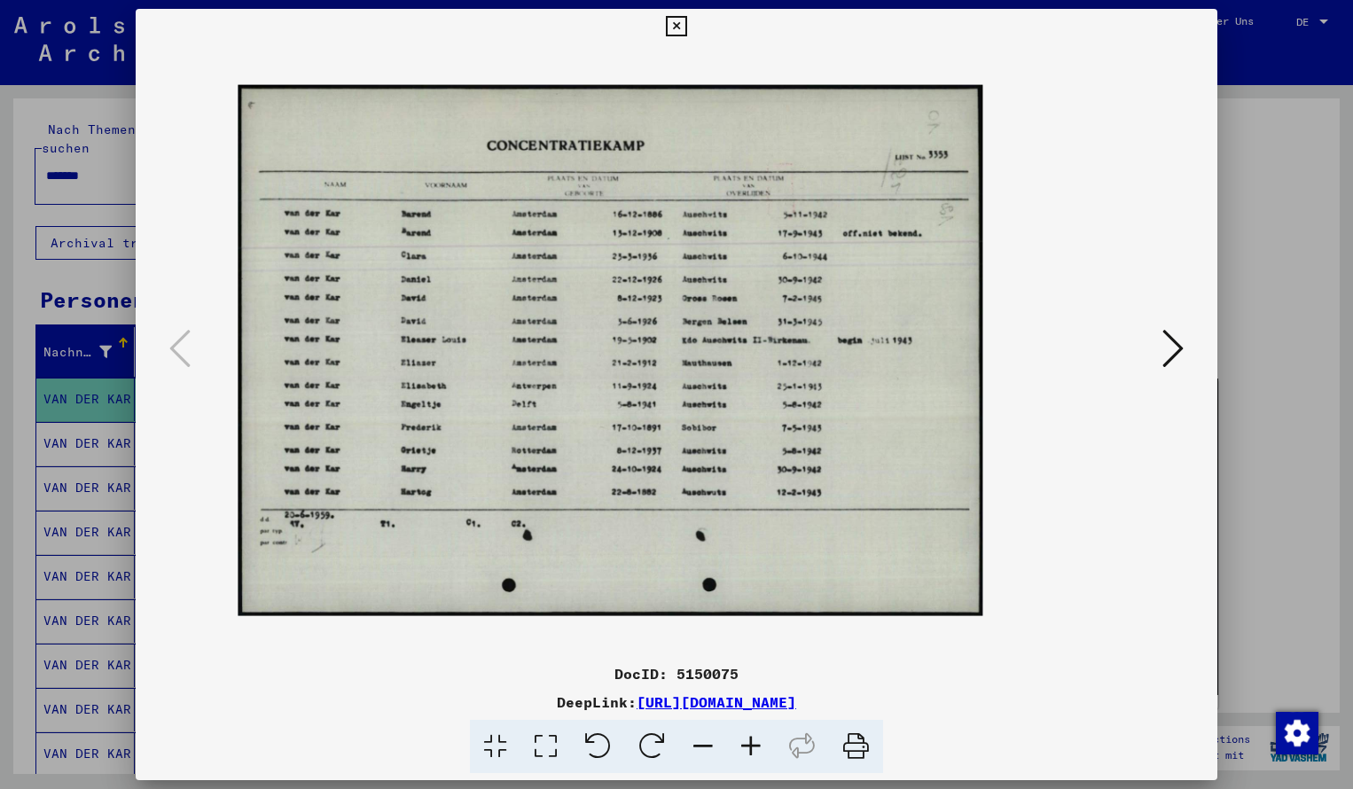
click at [753, 744] on icon at bounding box center [751, 747] width 48 height 54
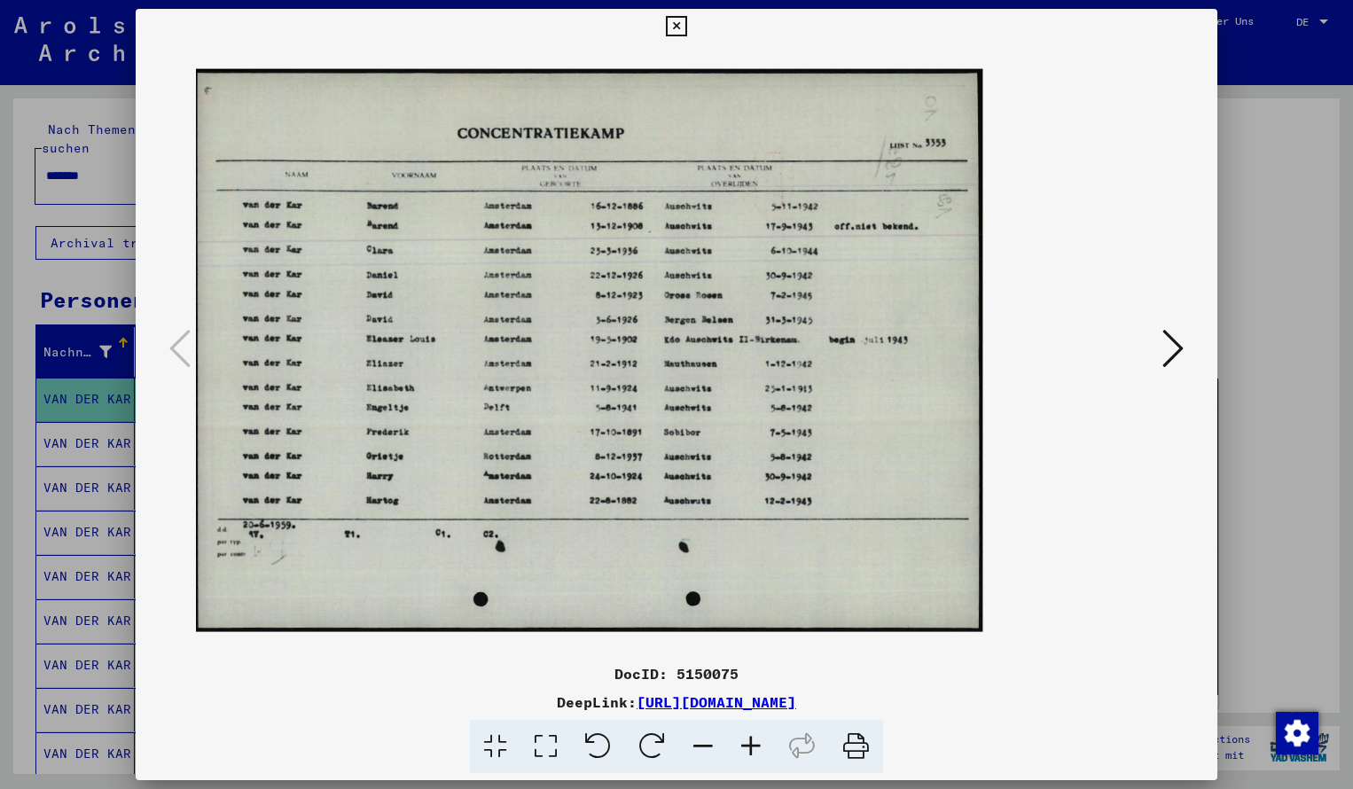
click at [753, 745] on icon at bounding box center [751, 747] width 48 height 54
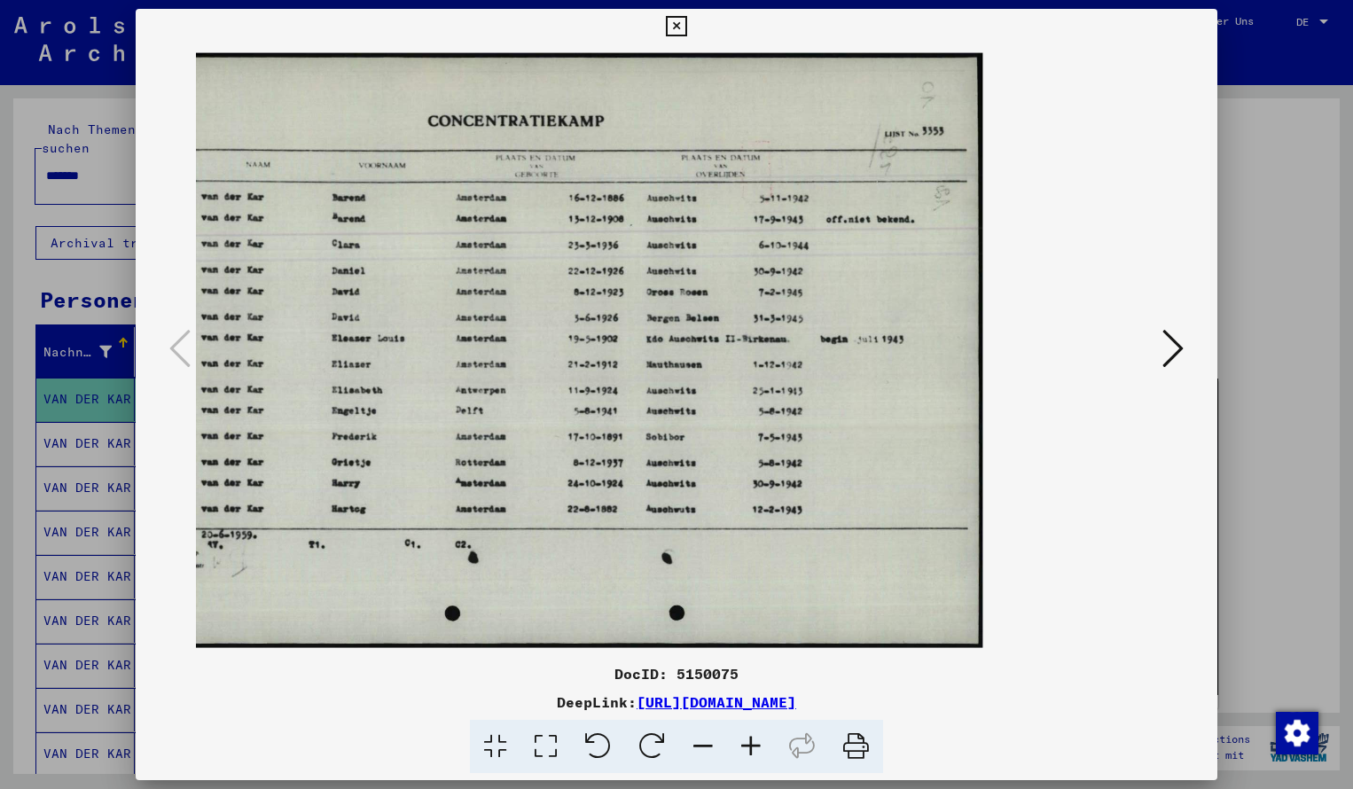
click at [686, 22] on icon at bounding box center [676, 26] width 20 height 21
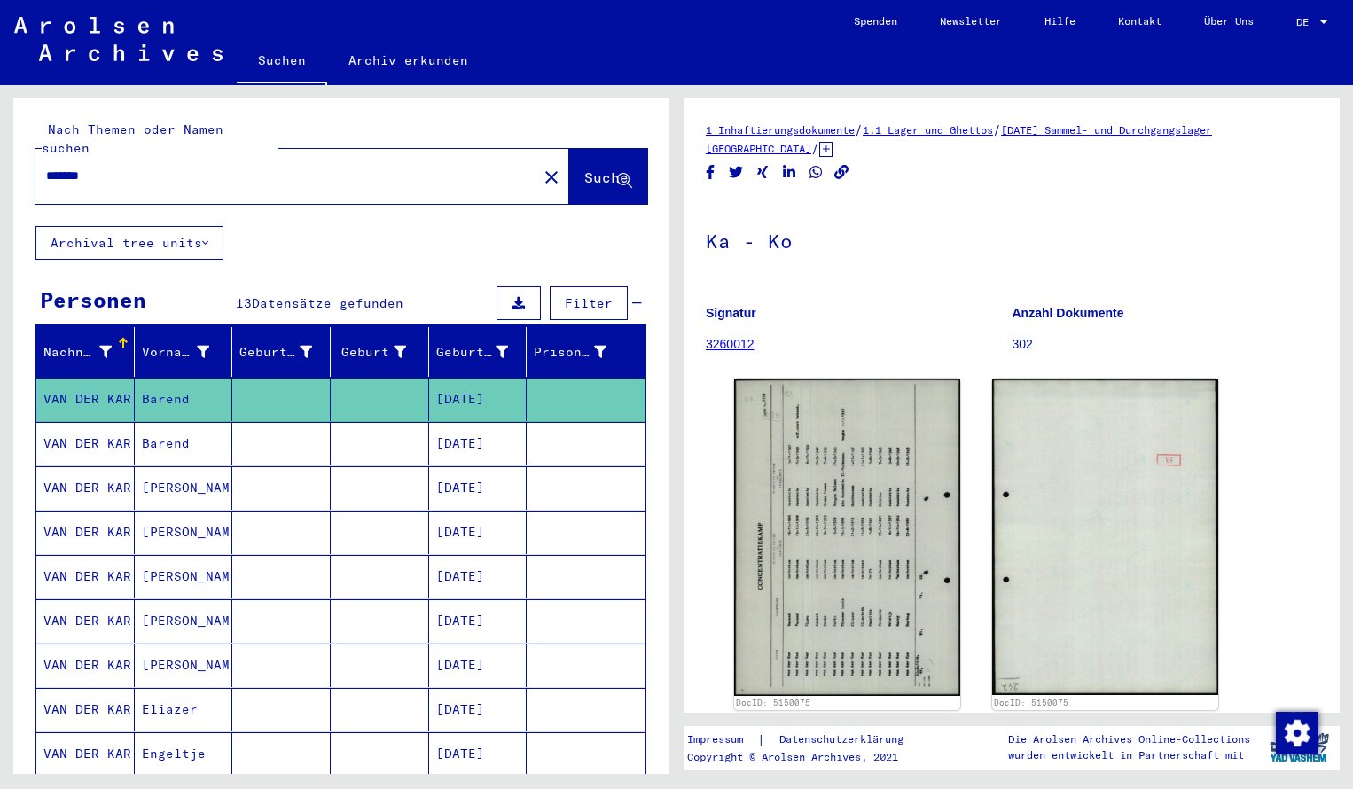
click at [124, 167] on input "*******" at bounding box center [286, 176] width 480 height 19
click at [584, 168] on span "Suche" at bounding box center [606, 177] width 44 height 18
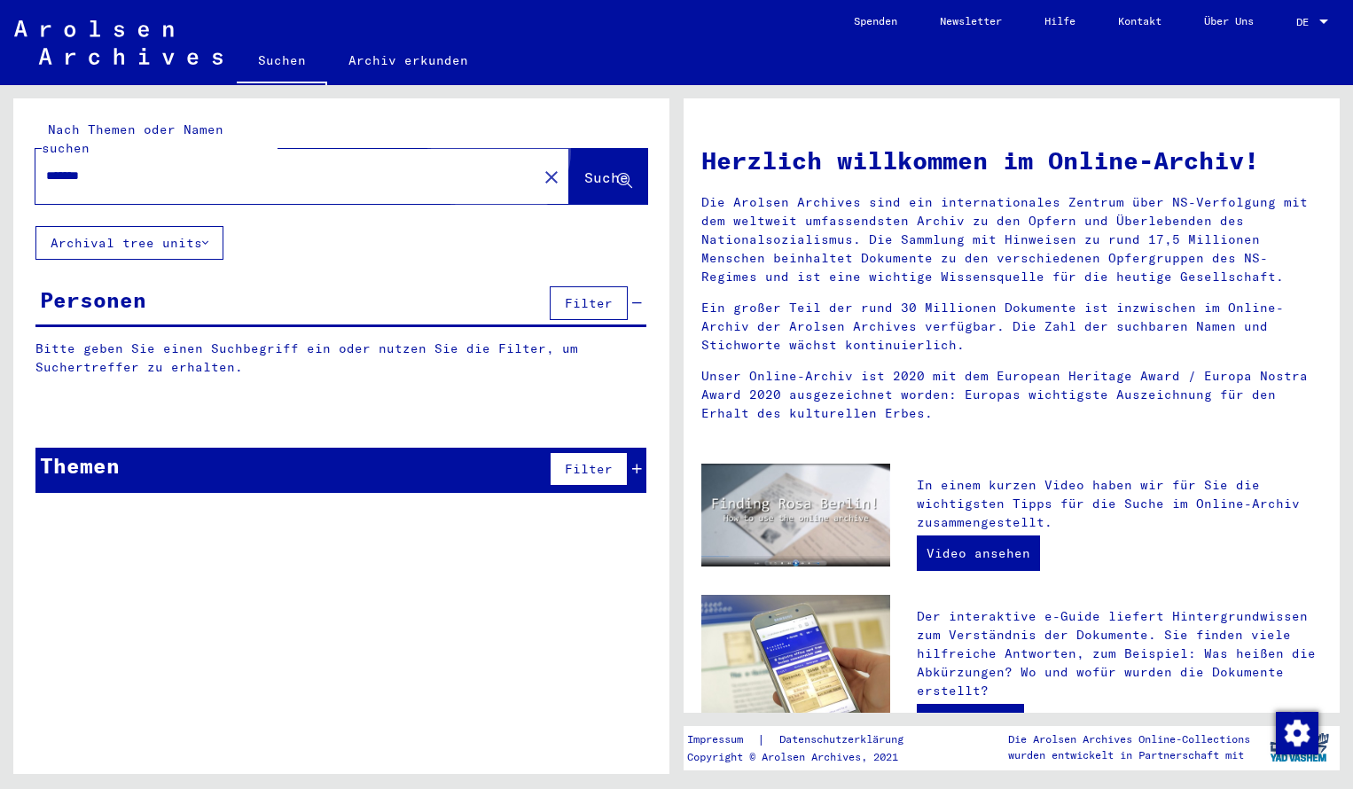
click at [584, 168] on span "Suche" at bounding box center [606, 177] width 44 height 18
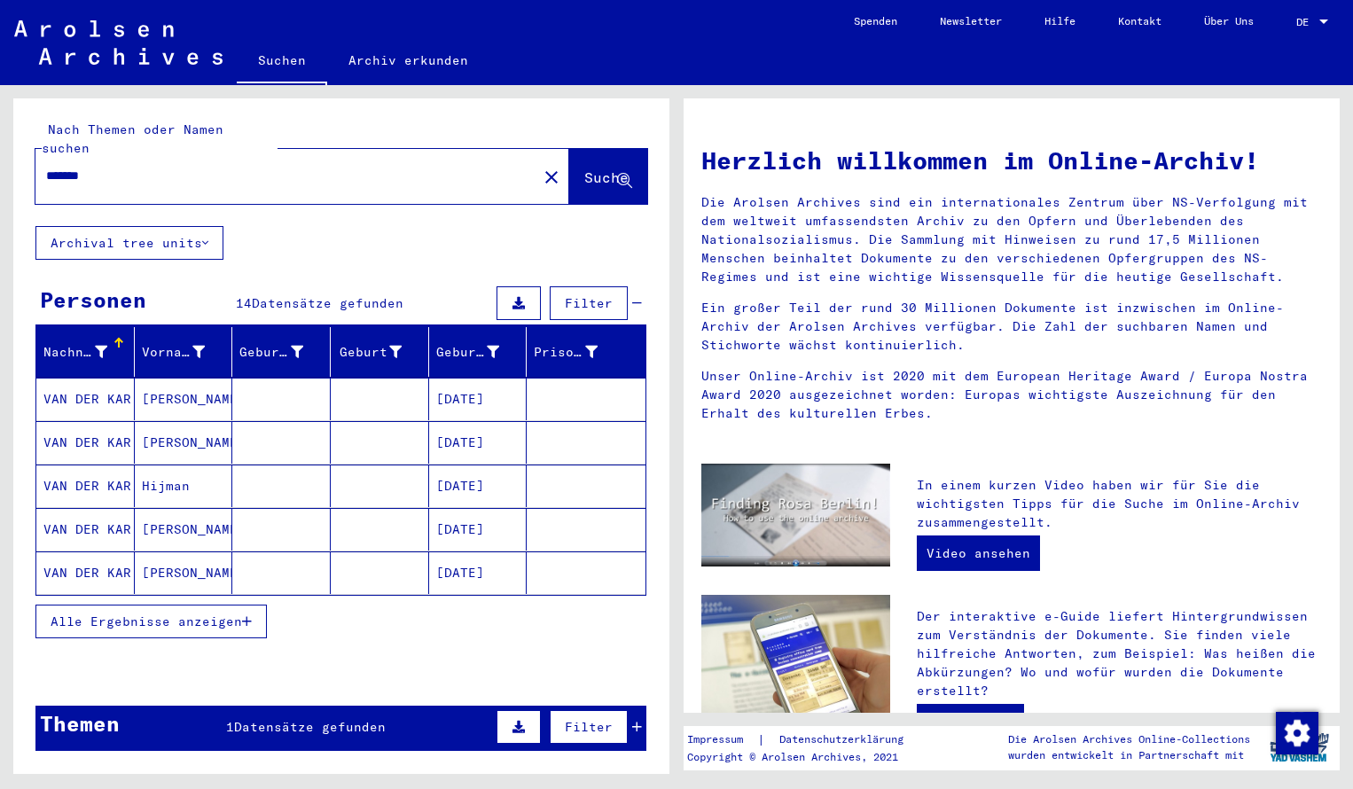
click at [114, 167] on input "*******" at bounding box center [281, 176] width 470 height 19
click at [569, 155] on button "Suche" at bounding box center [608, 176] width 78 height 55
click at [113, 167] on input "*******" at bounding box center [281, 176] width 470 height 19
click at [576, 149] on button "Suche" at bounding box center [608, 176] width 78 height 55
click at [121, 167] on input "*******" at bounding box center [281, 176] width 470 height 19
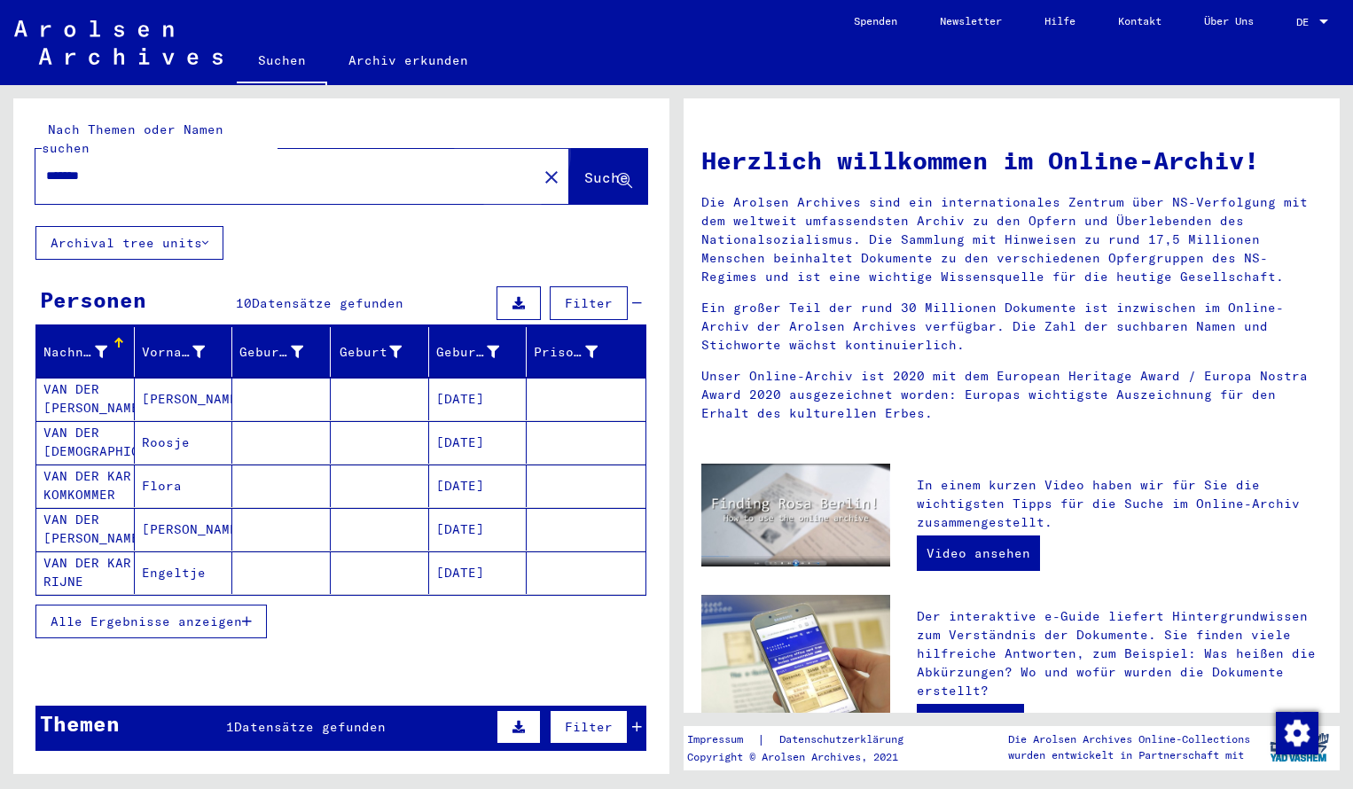
click at [584, 168] on span "Suche" at bounding box center [606, 177] width 44 height 18
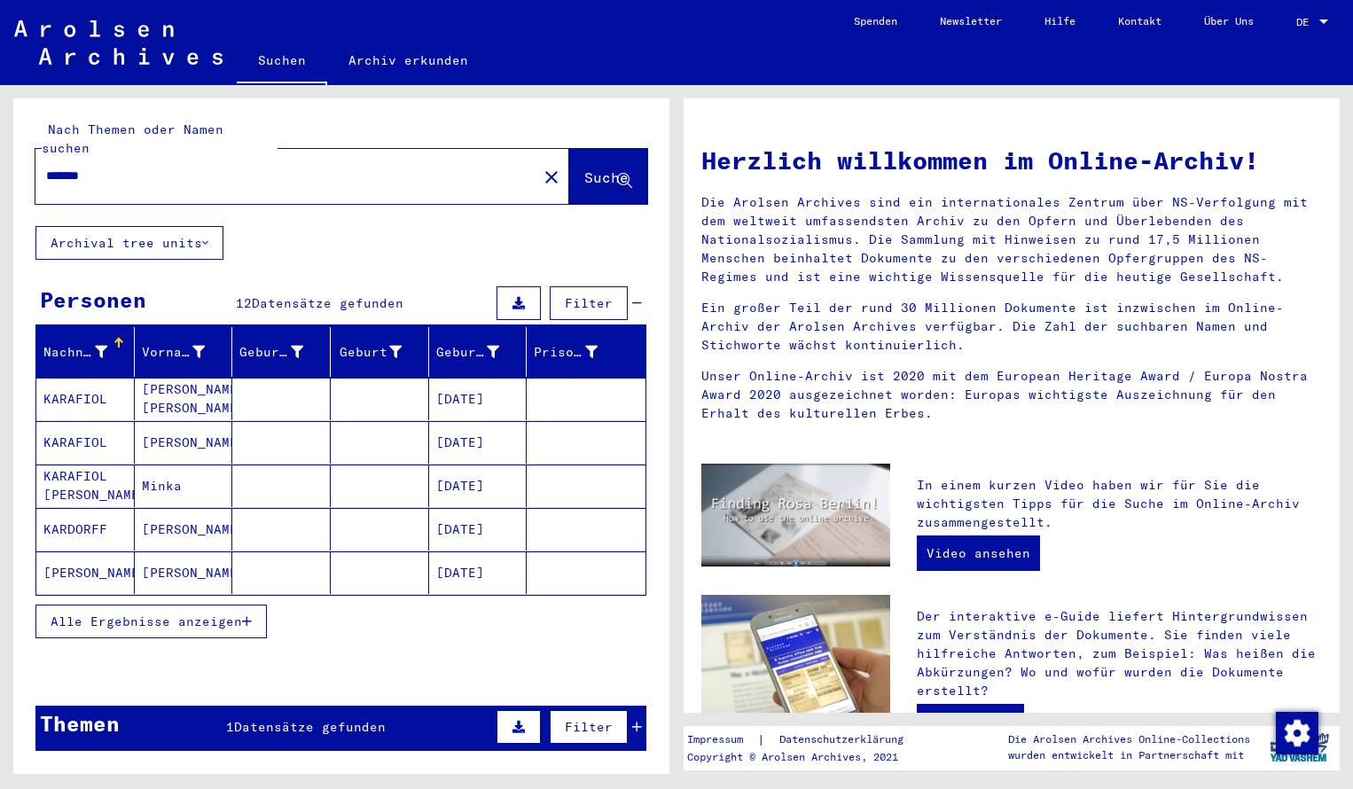
click at [129, 167] on input "*******" at bounding box center [281, 176] width 470 height 19
click at [594, 149] on button "Suche" at bounding box center [608, 176] width 78 height 55
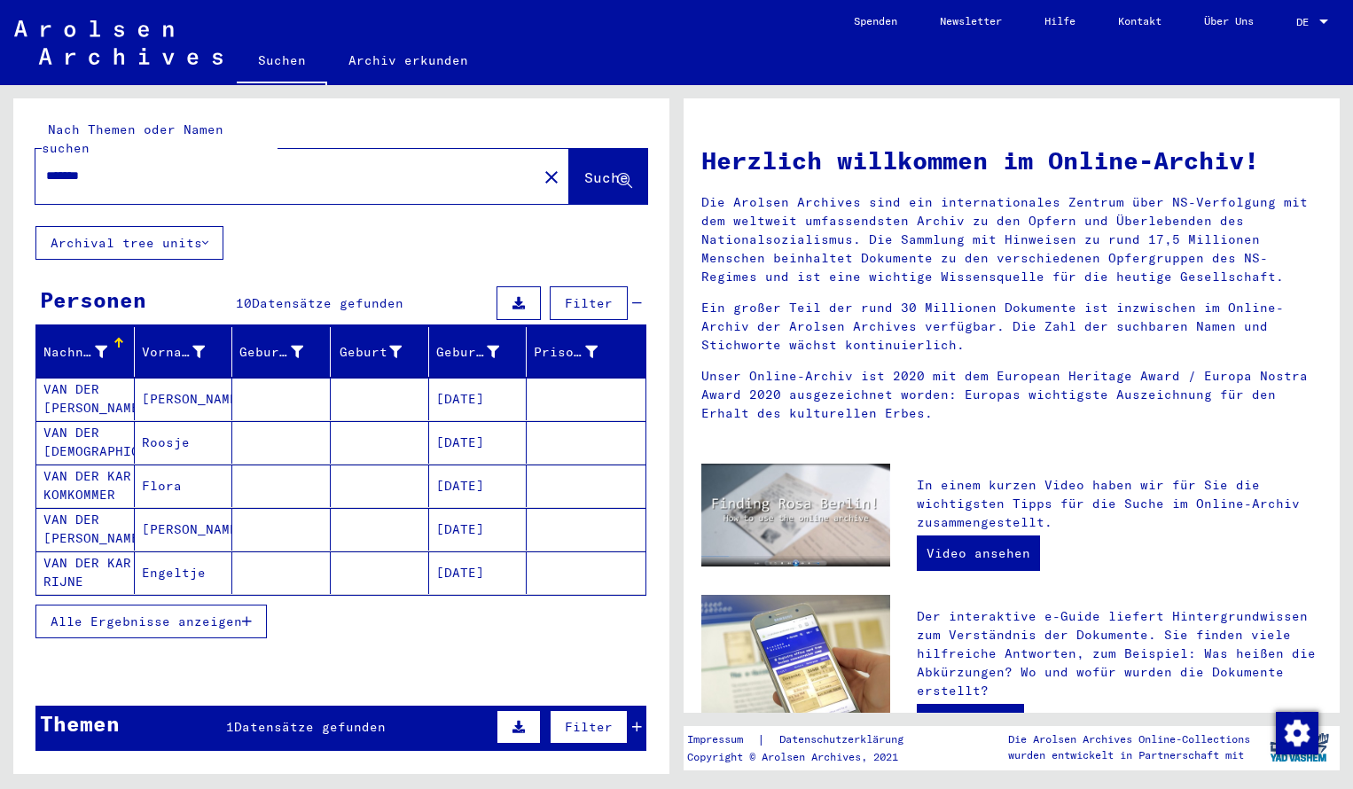
click at [121, 551] on mat-cell "VAN DER KAR RIJNE" at bounding box center [85, 572] width 98 height 43
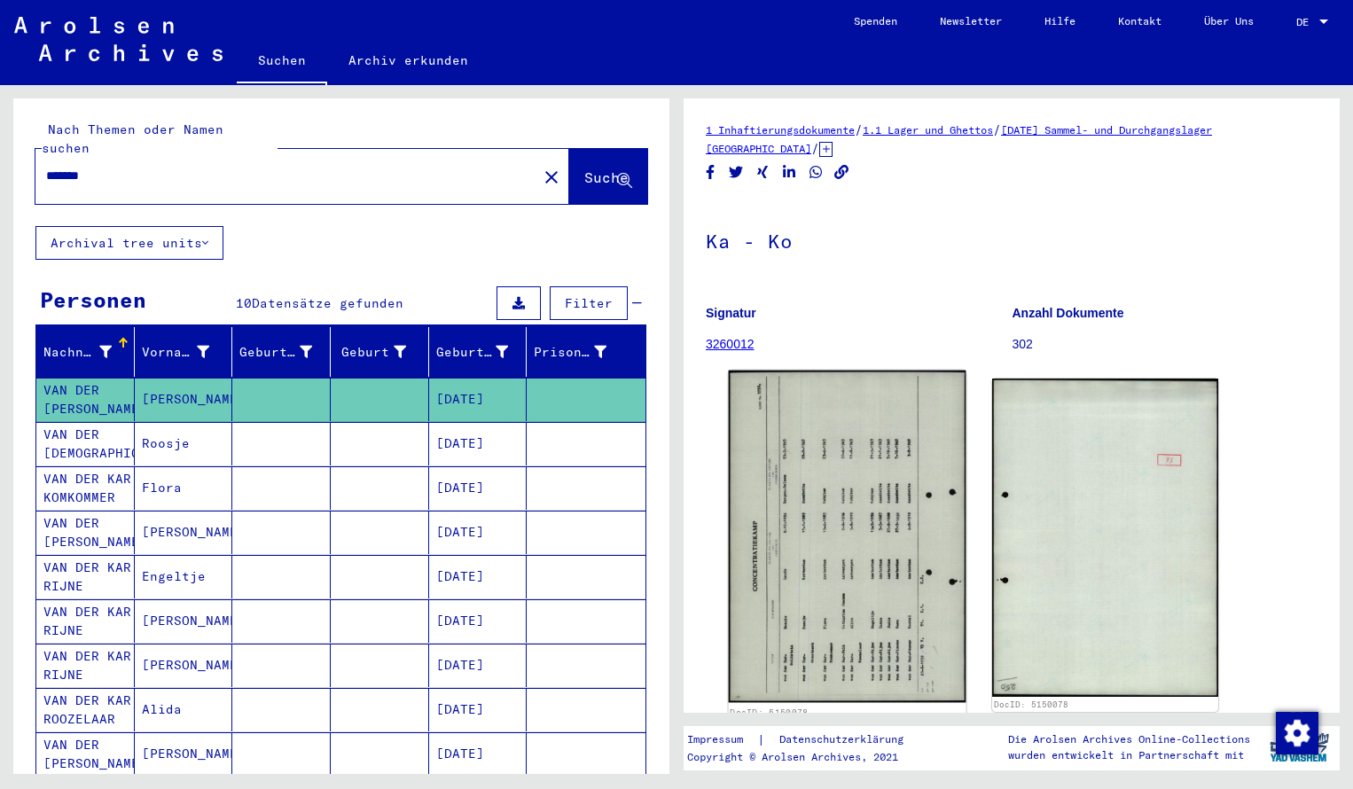
click at [815, 437] on img at bounding box center [848, 537] width 238 height 332
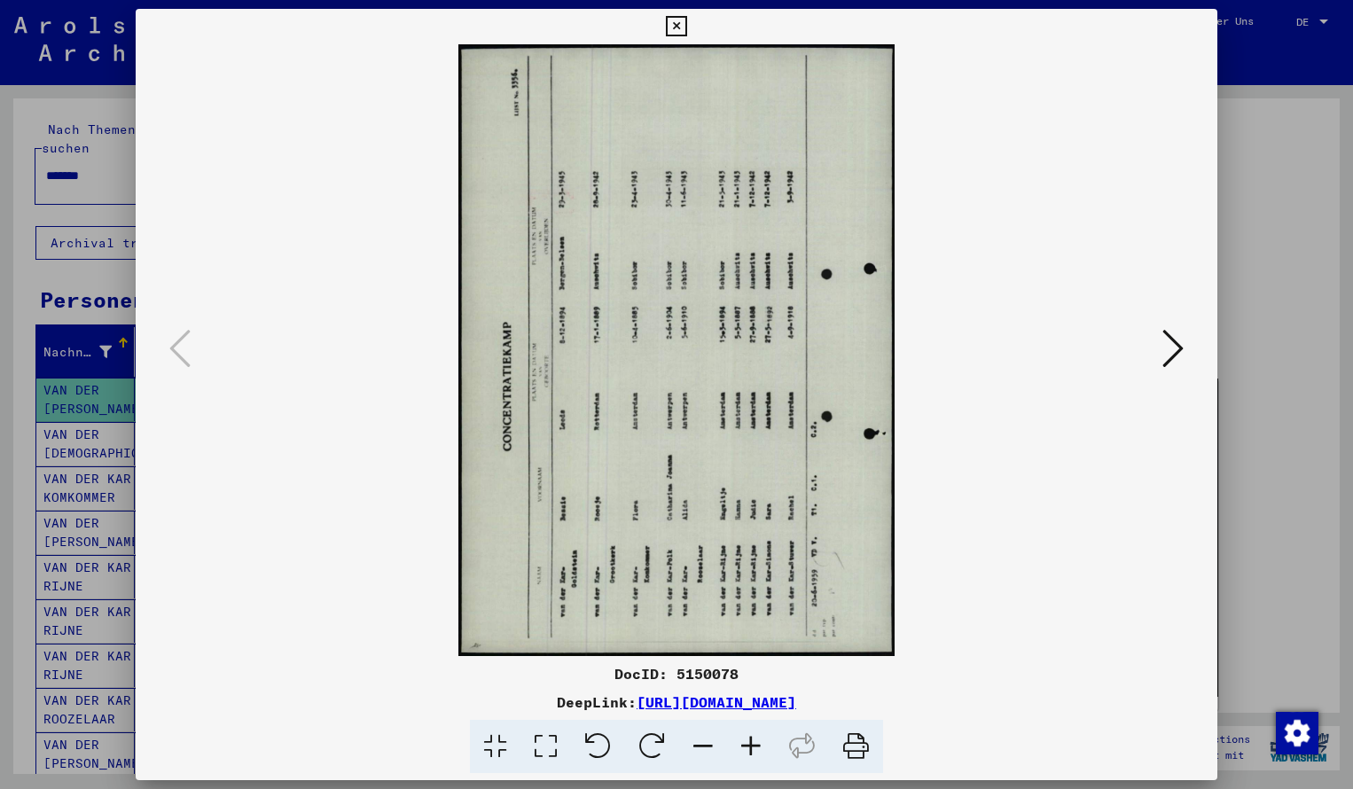
click at [651, 745] on icon at bounding box center [652, 747] width 54 height 54
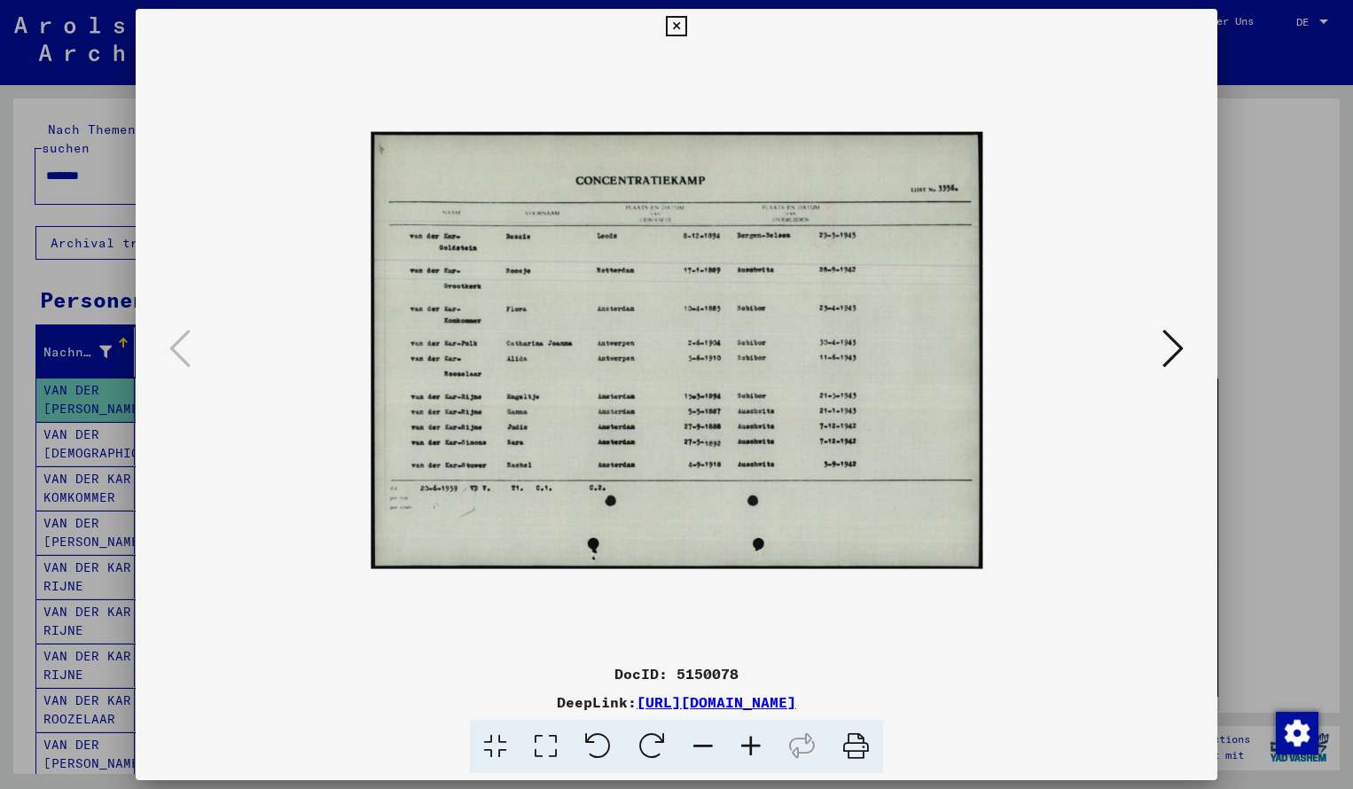
click at [749, 744] on icon at bounding box center [751, 747] width 48 height 54
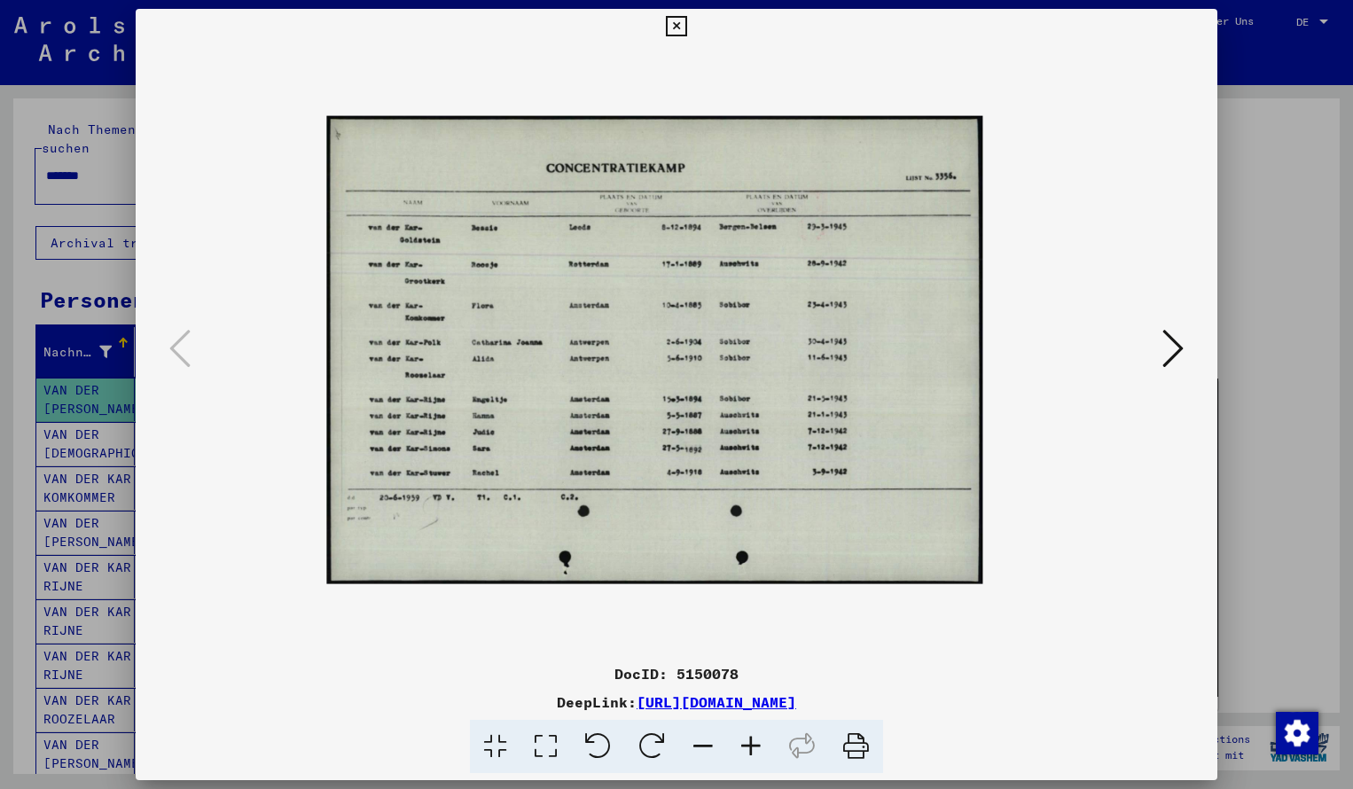
click at [749, 744] on icon at bounding box center [751, 747] width 48 height 54
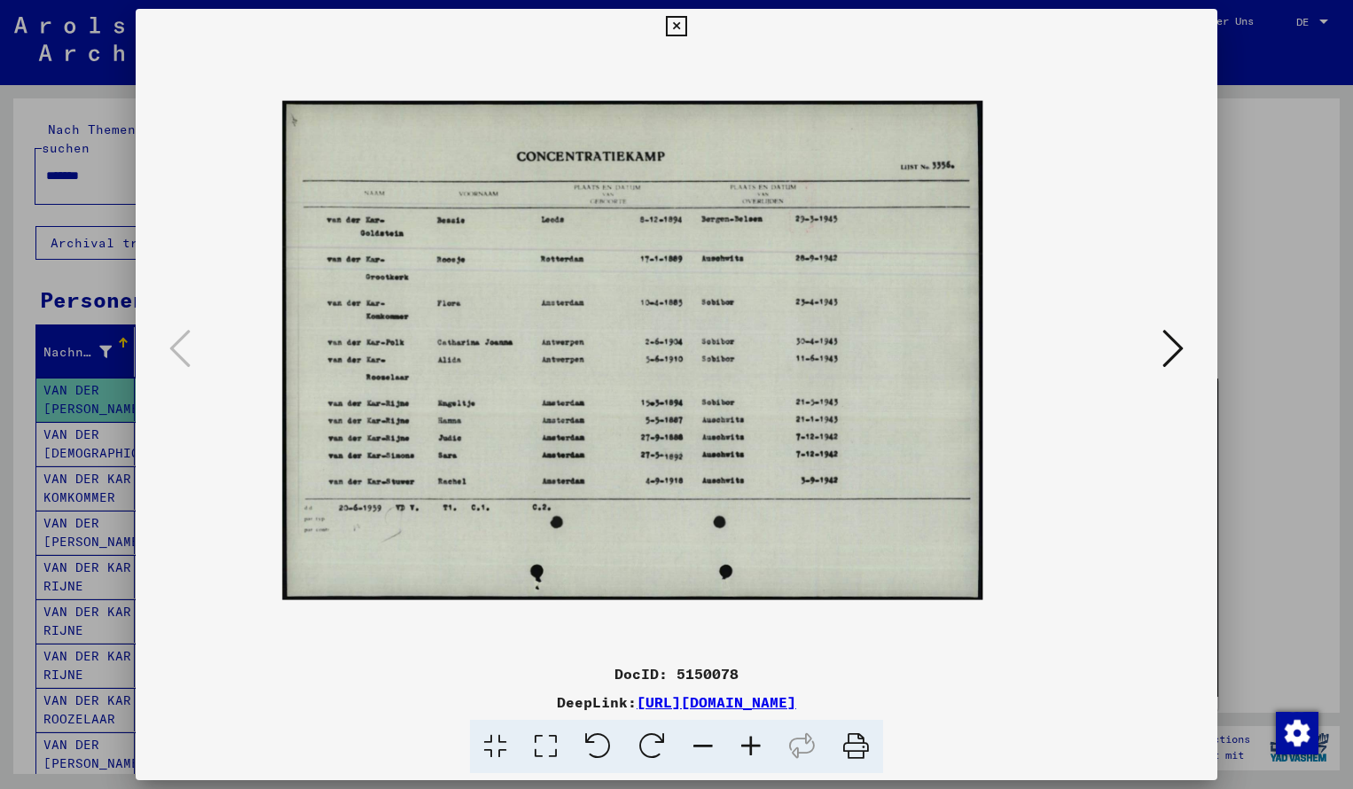
click at [749, 743] on icon at bounding box center [751, 747] width 48 height 54
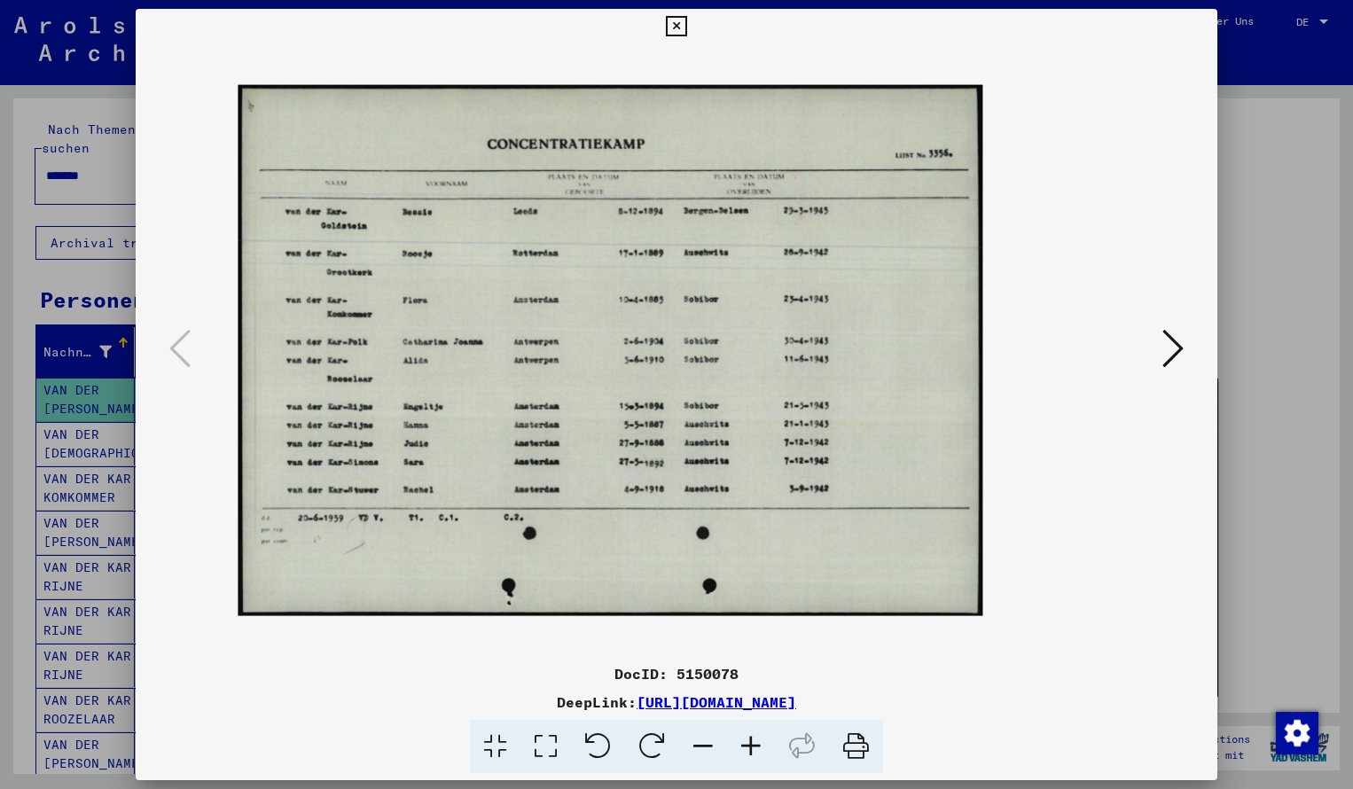
click at [749, 743] on icon at bounding box center [751, 747] width 48 height 54
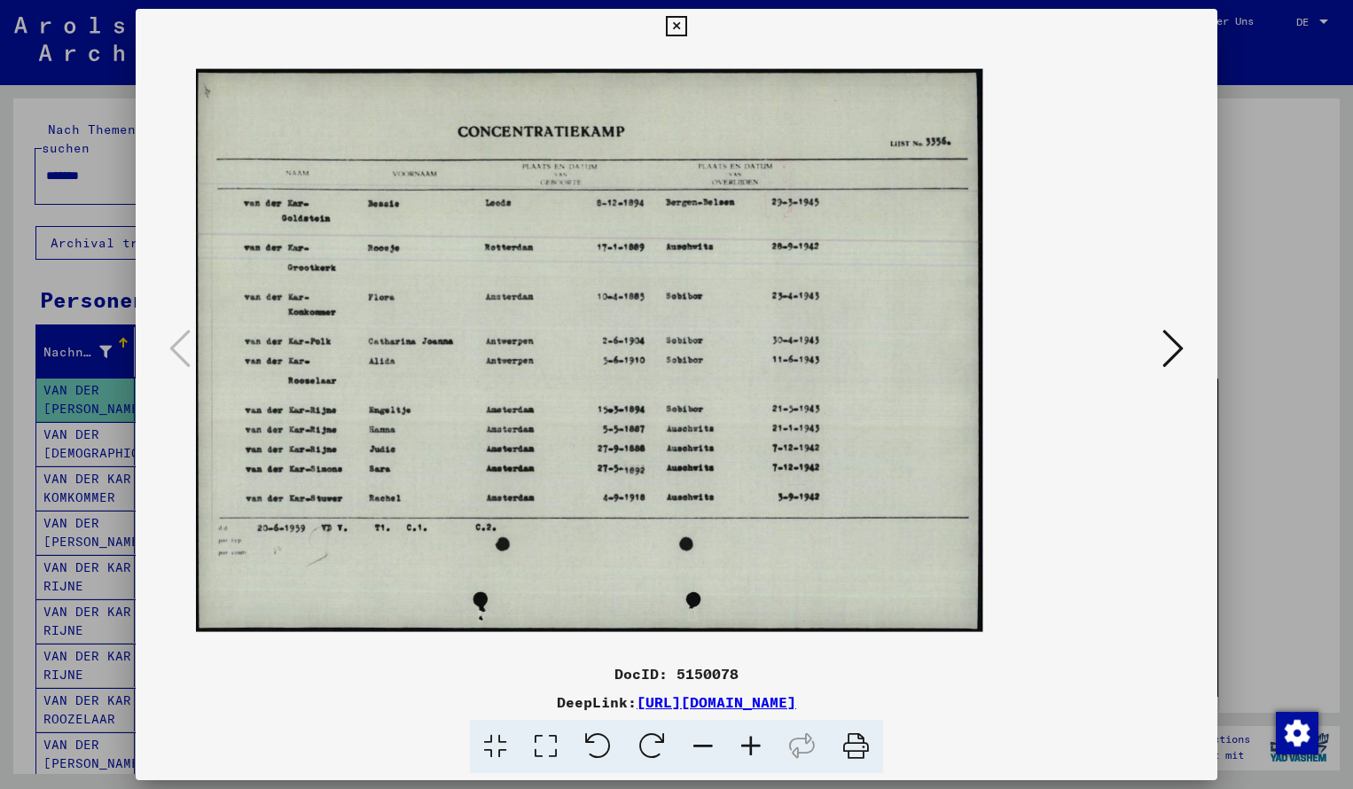
click at [686, 26] on icon at bounding box center [676, 26] width 20 height 21
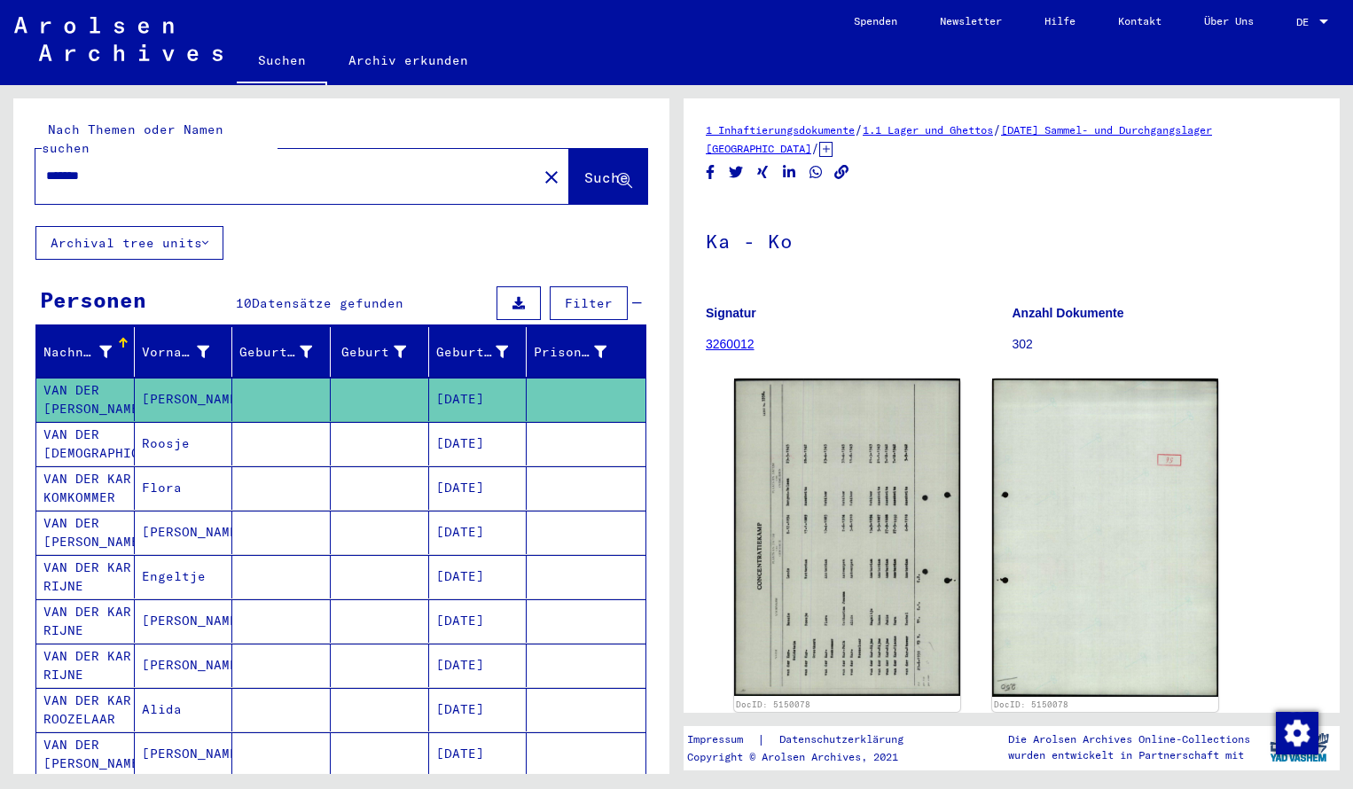
click at [123, 167] on input "*******" at bounding box center [286, 176] width 480 height 19
click at [584, 168] on span "Suche" at bounding box center [606, 177] width 44 height 18
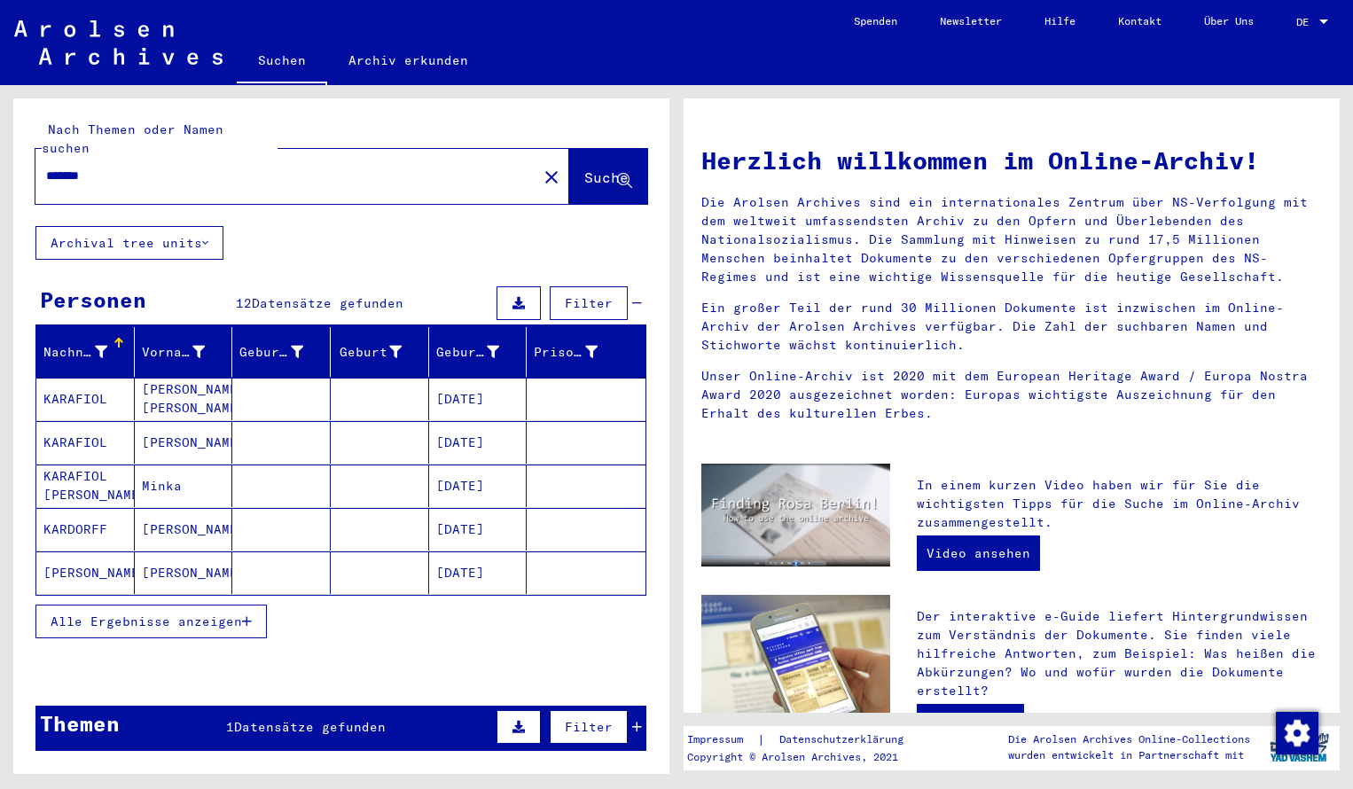
click at [90, 386] on mat-cell "KARAFIOL" at bounding box center [85, 399] width 98 height 43
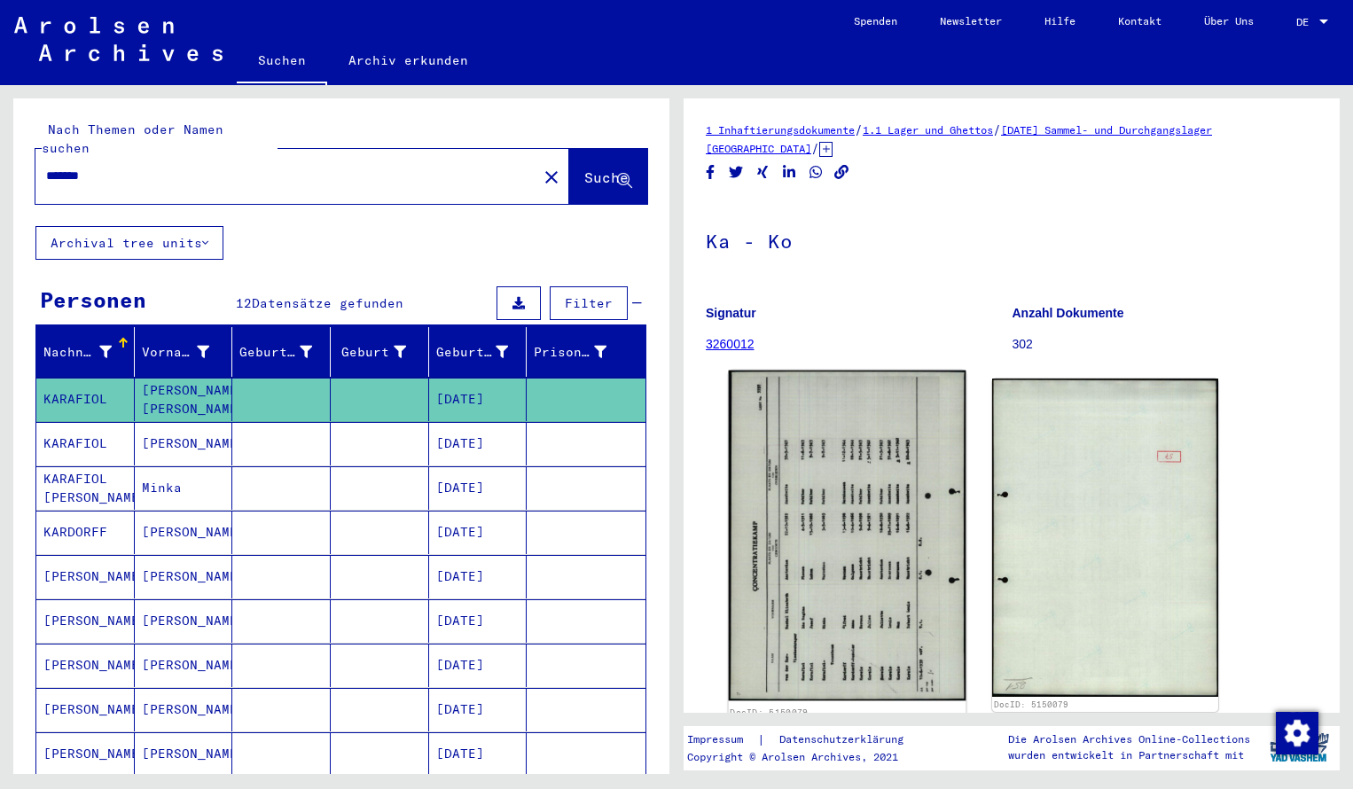
click at [872, 471] on img at bounding box center [848, 536] width 238 height 331
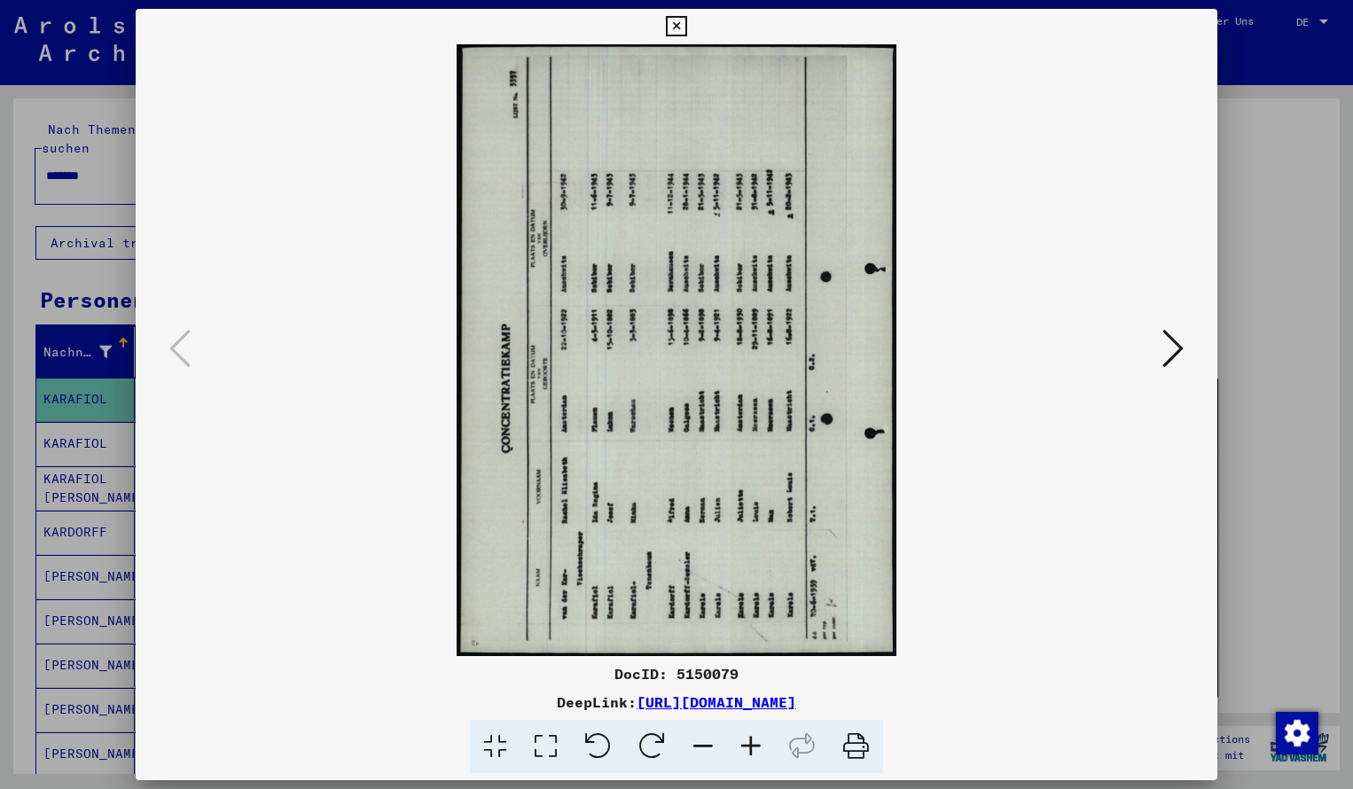
click at [643, 752] on icon at bounding box center [652, 747] width 54 height 54
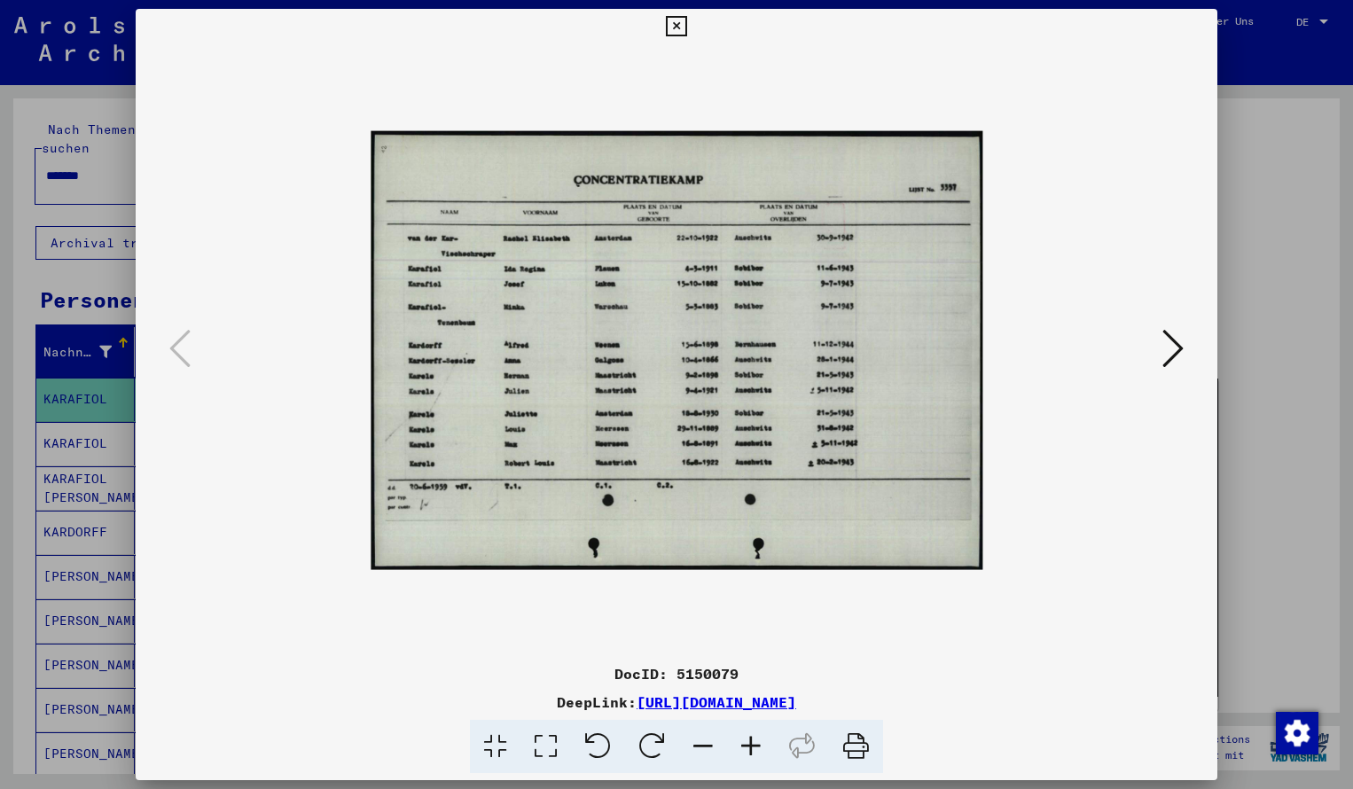
click at [746, 749] on icon at bounding box center [751, 747] width 48 height 54
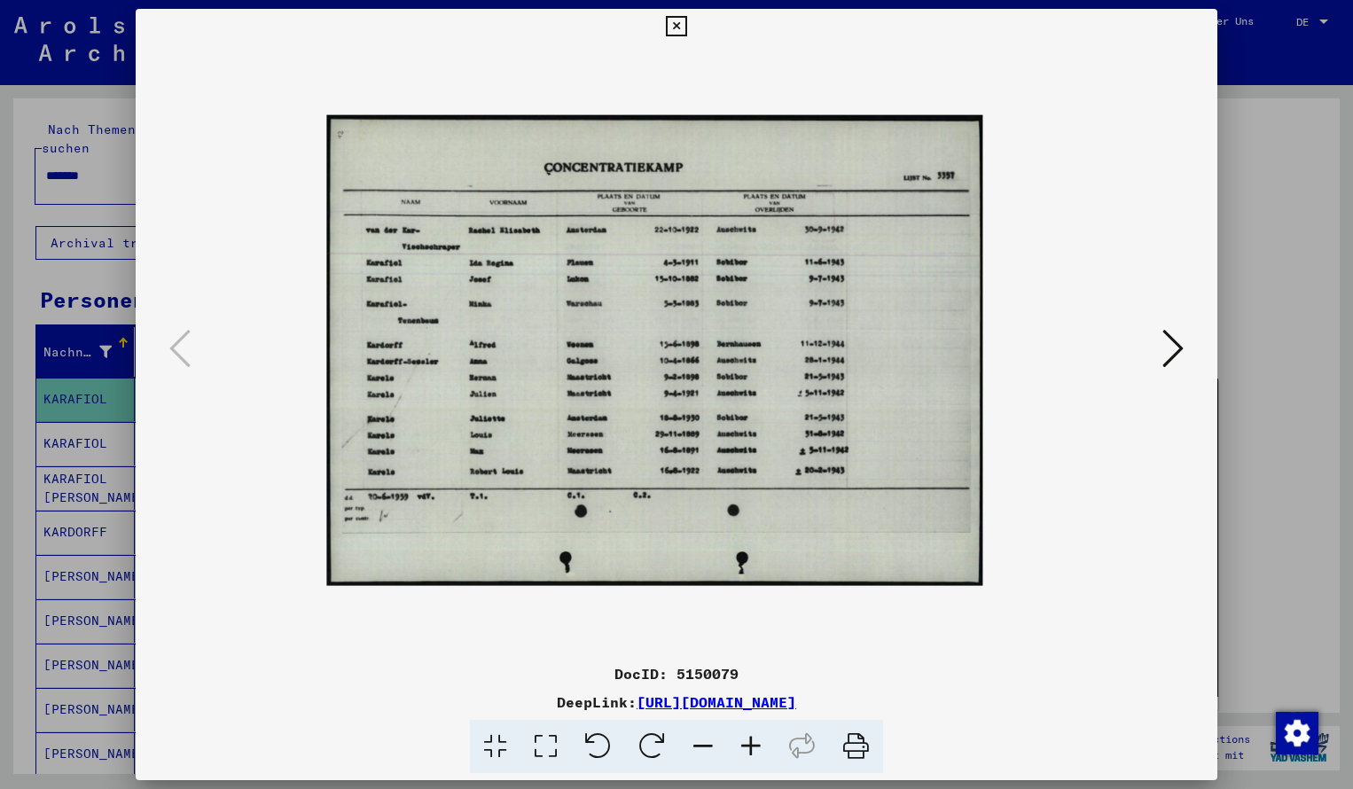
click at [746, 749] on icon at bounding box center [751, 747] width 48 height 54
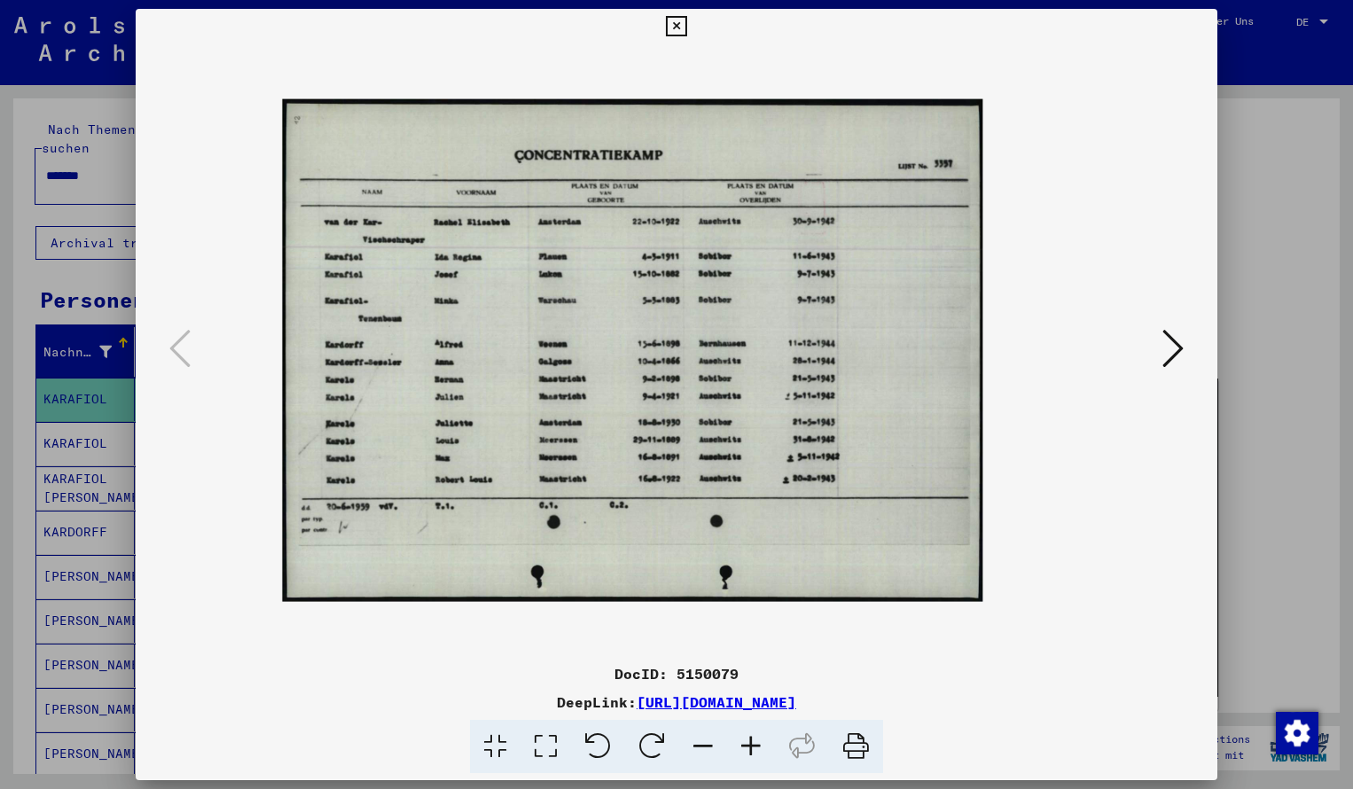
click at [746, 749] on icon at bounding box center [751, 747] width 48 height 54
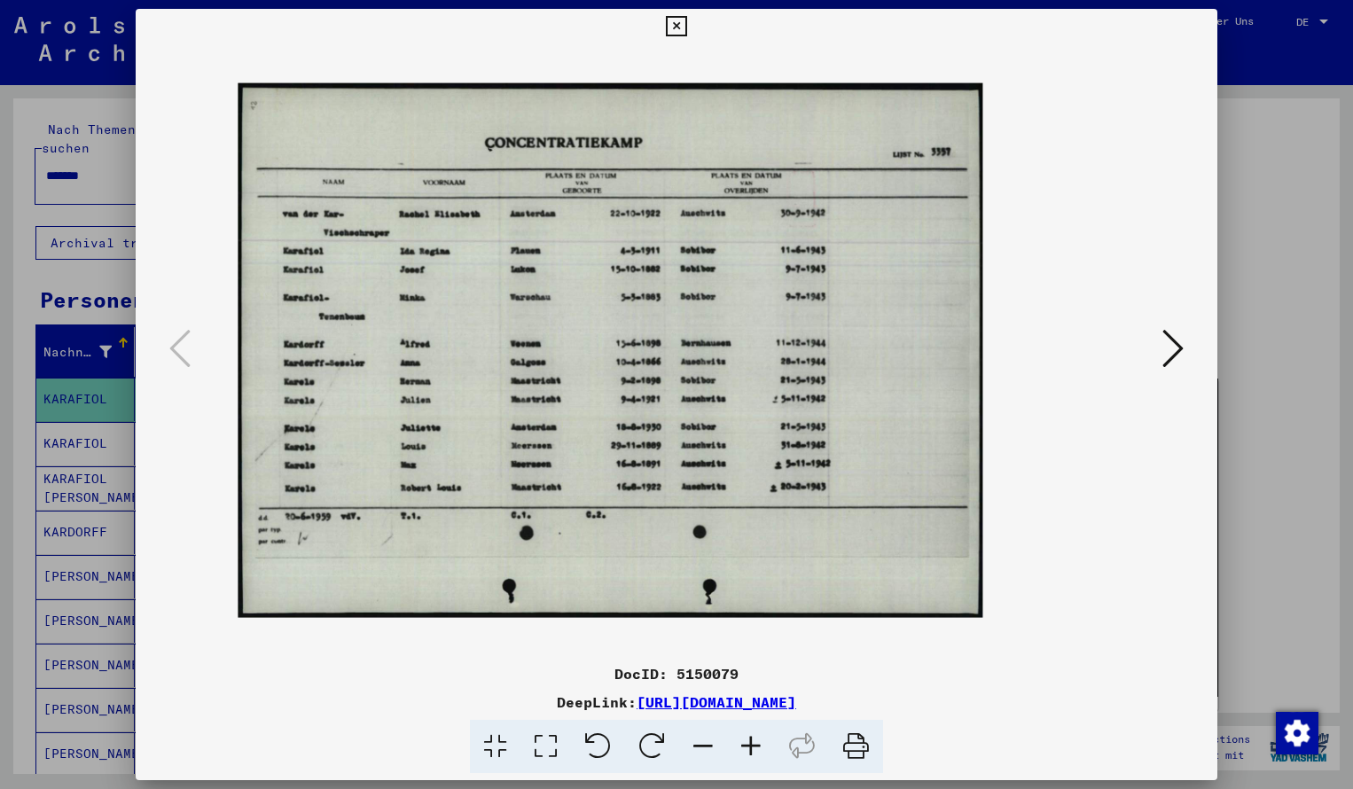
click at [746, 749] on icon at bounding box center [751, 747] width 48 height 54
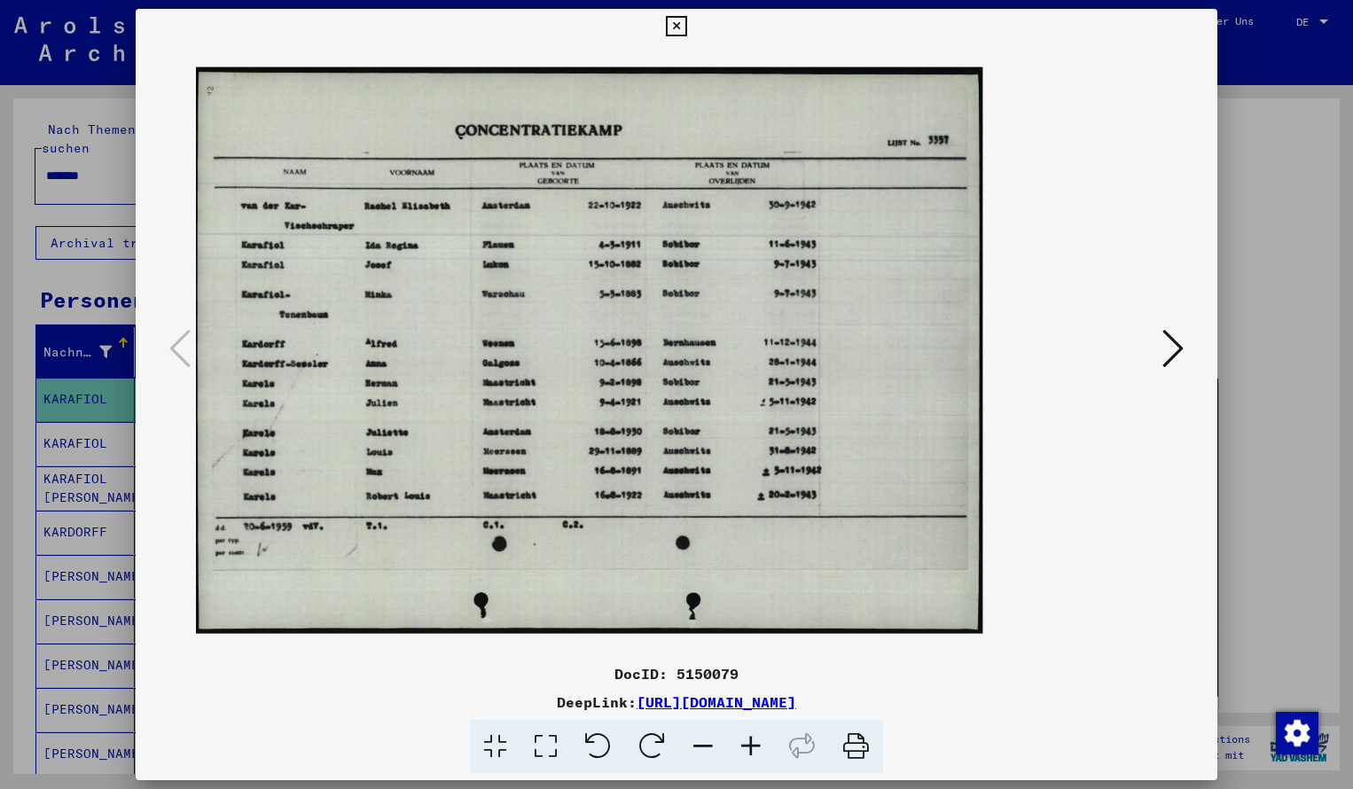
click at [746, 751] on icon at bounding box center [751, 747] width 48 height 54
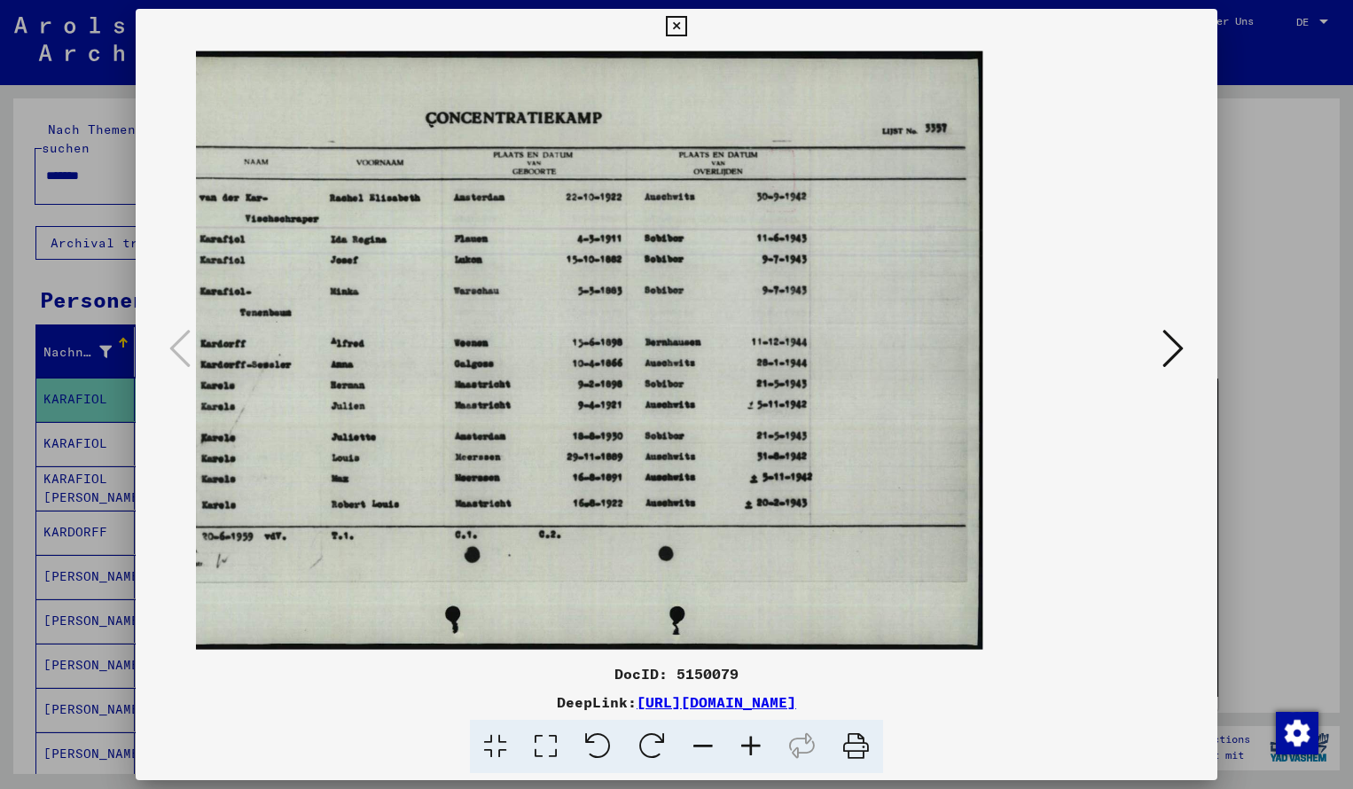
click at [686, 24] on icon at bounding box center [676, 26] width 20 height 21
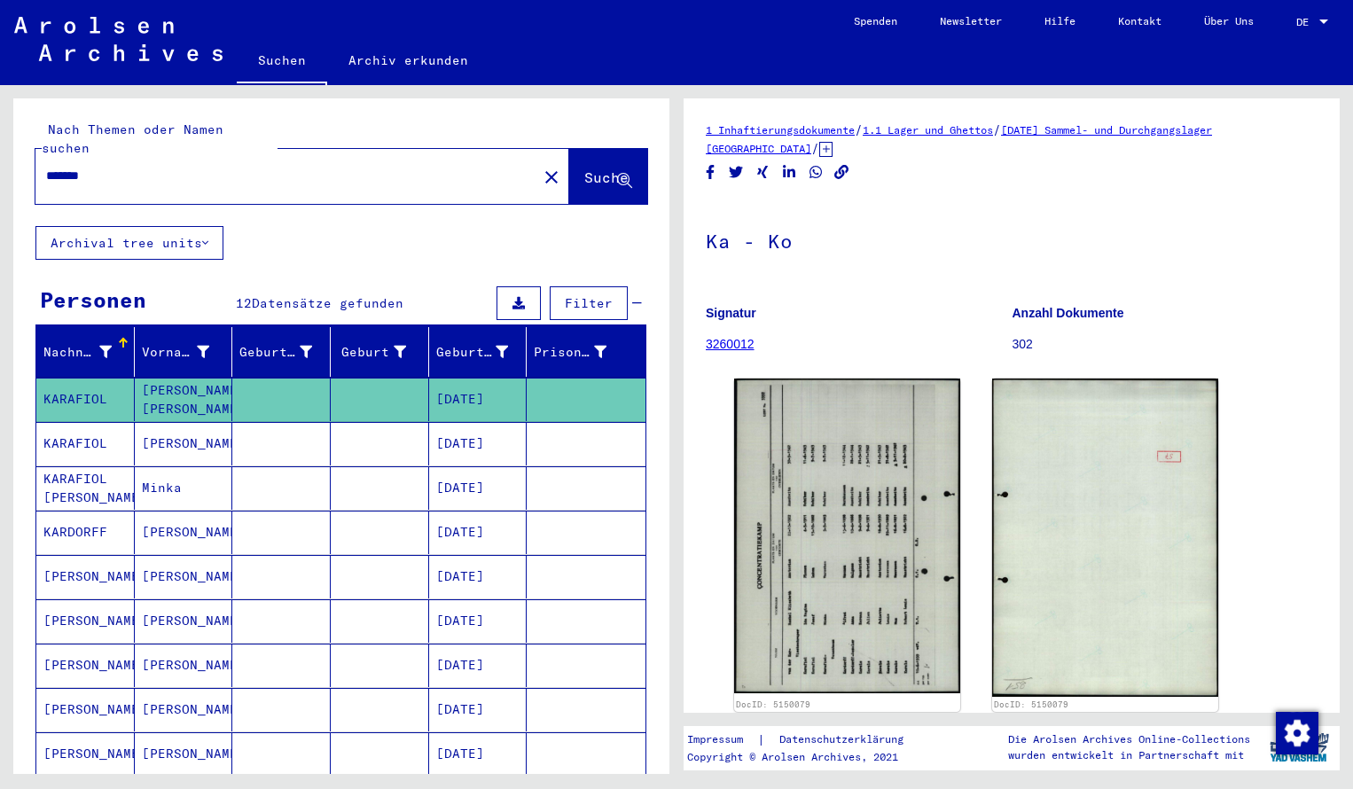
click at [134, 167] on input "*******" at bounding box center [286, 176] width 480 height 19
click at [584, 168] on span "Suche" at bounding box center [606, 177] width 44 height 18
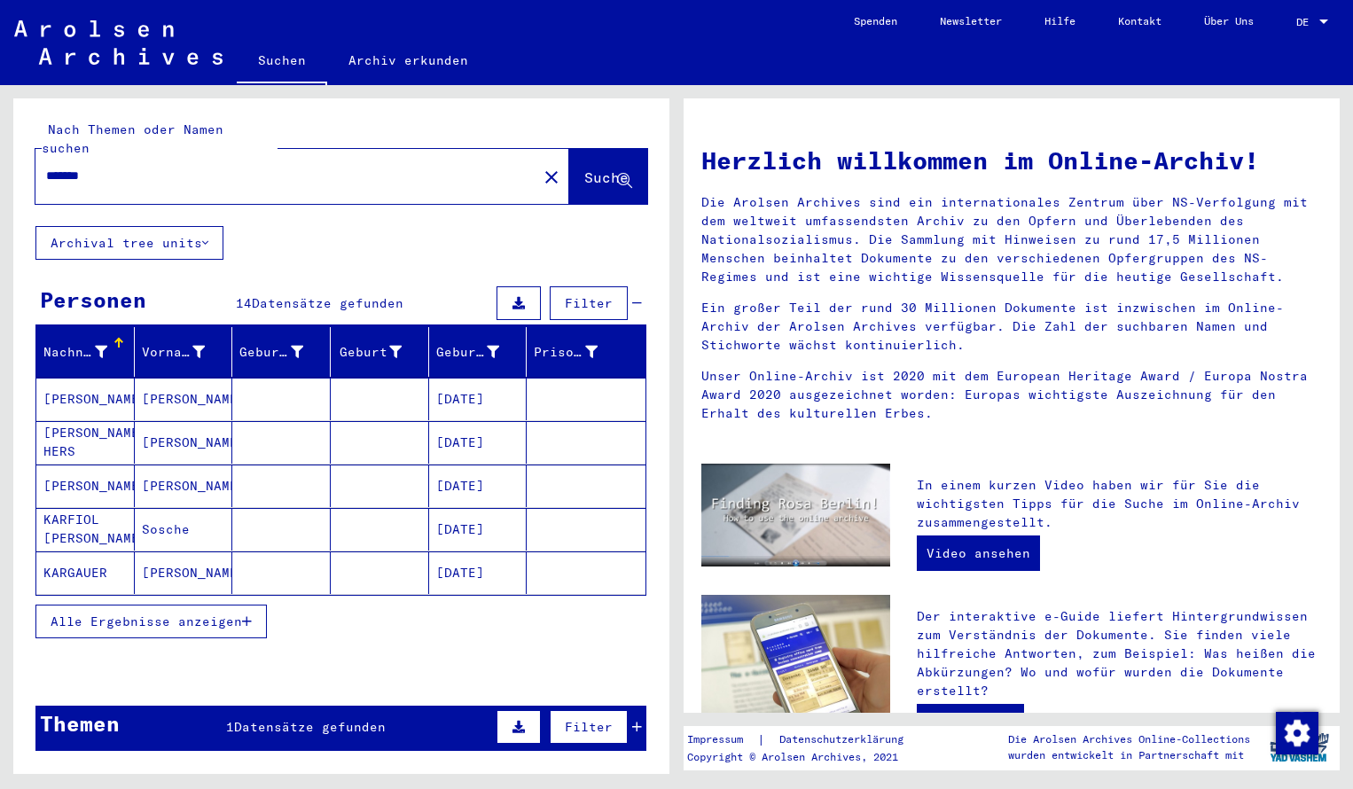
click at [96, 378] on mat-cell "[PERSON_NAME]" at bounding box center [85, 399] width 98 height 43
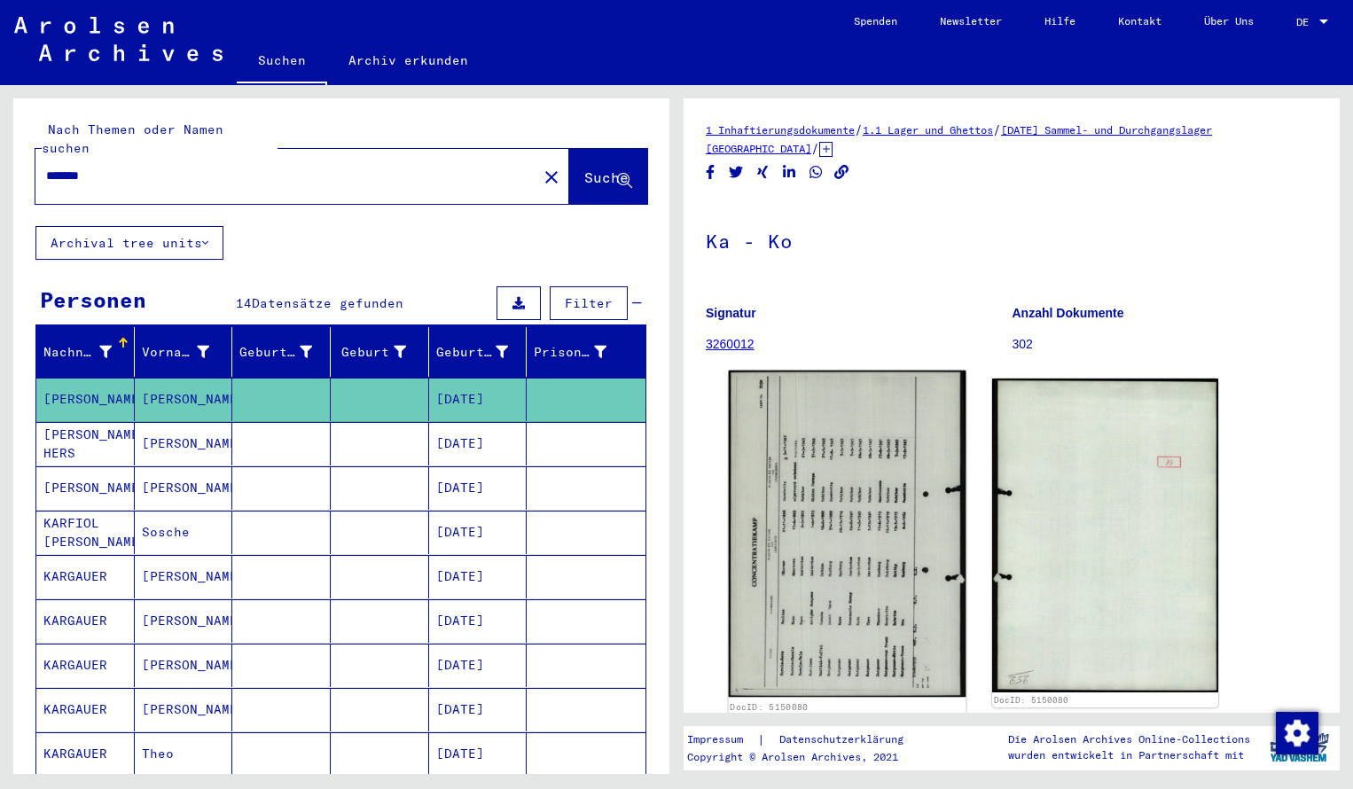
click at [807, 491] on img at bounding box center [848, 534] width 238 height 326
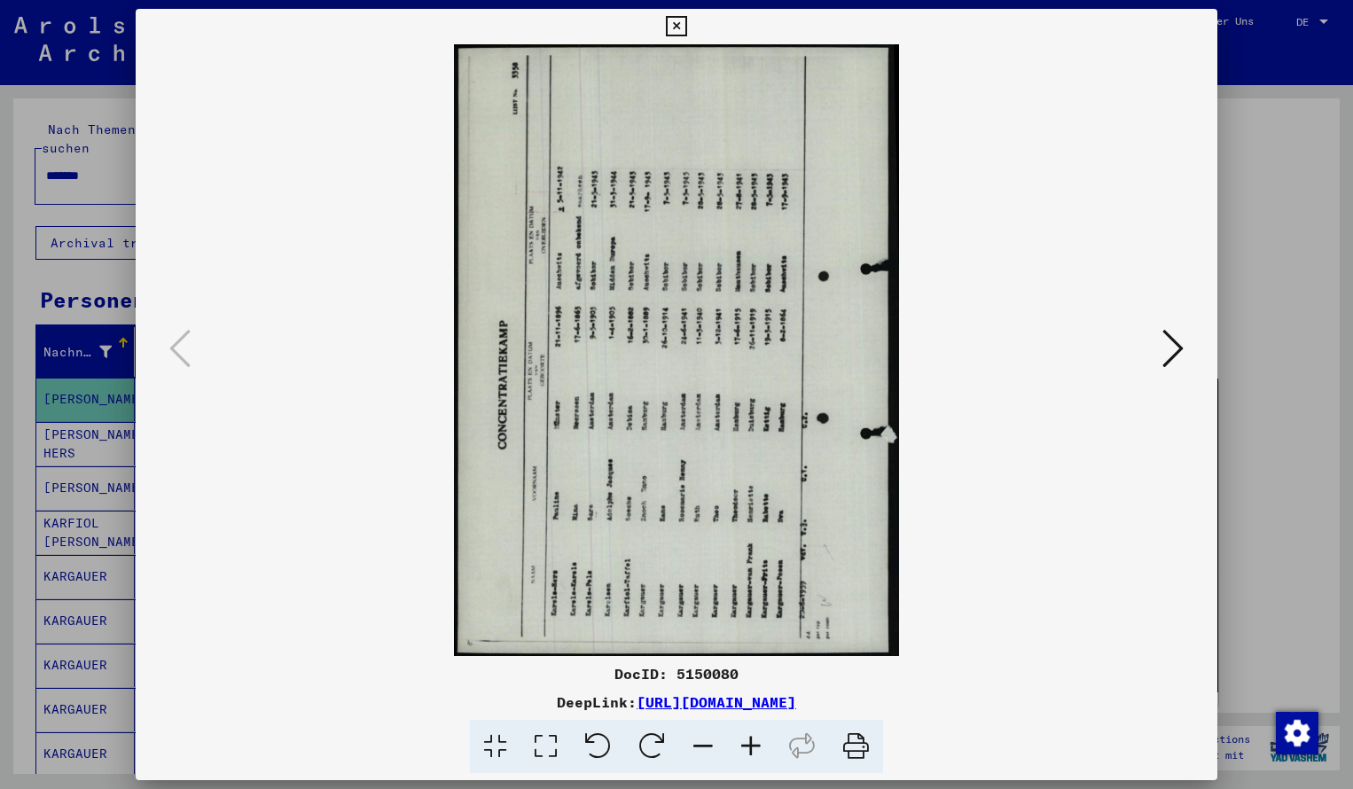
click at [656, 748] on icon at bounding box center [652, 747] width 54 height 54
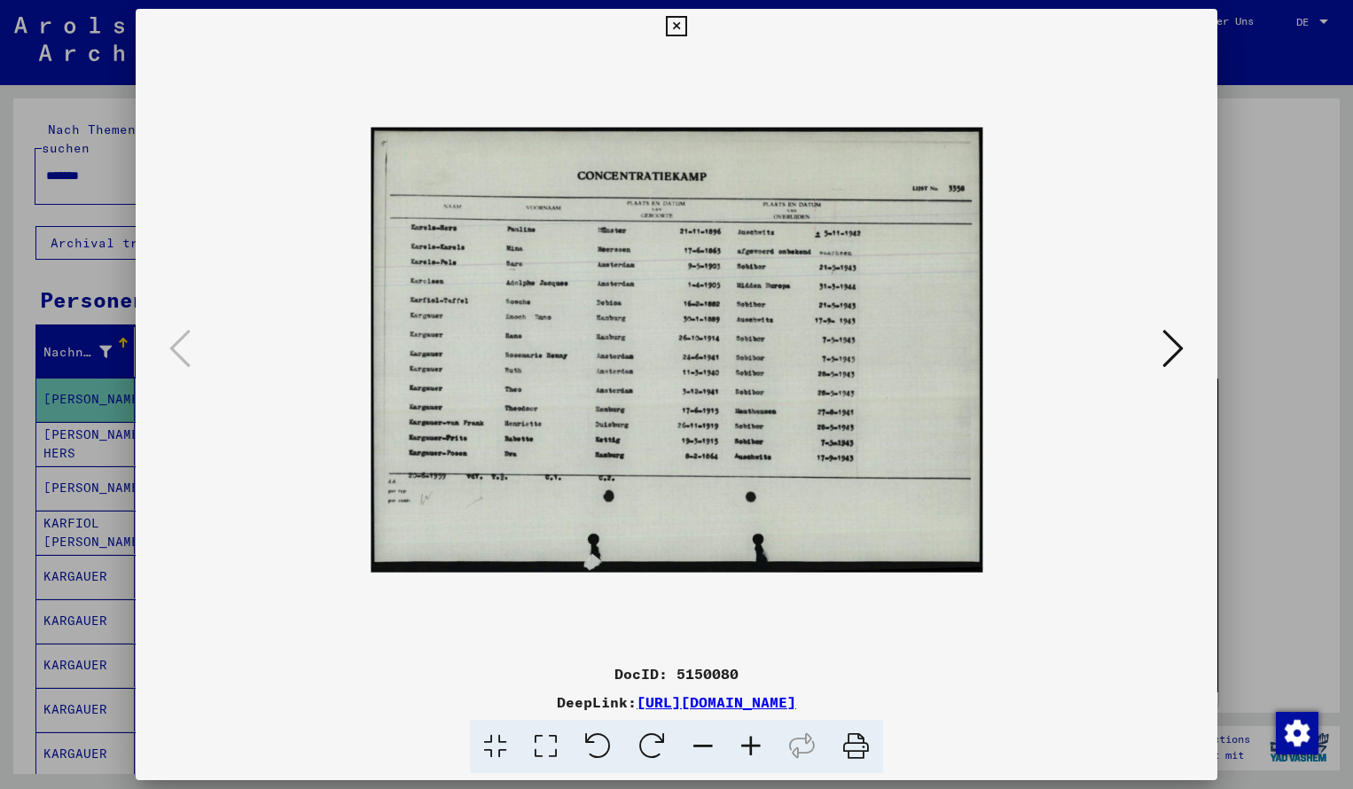
click at [750, 749] on icon at bounding box center [751, 747] width 48 height 54
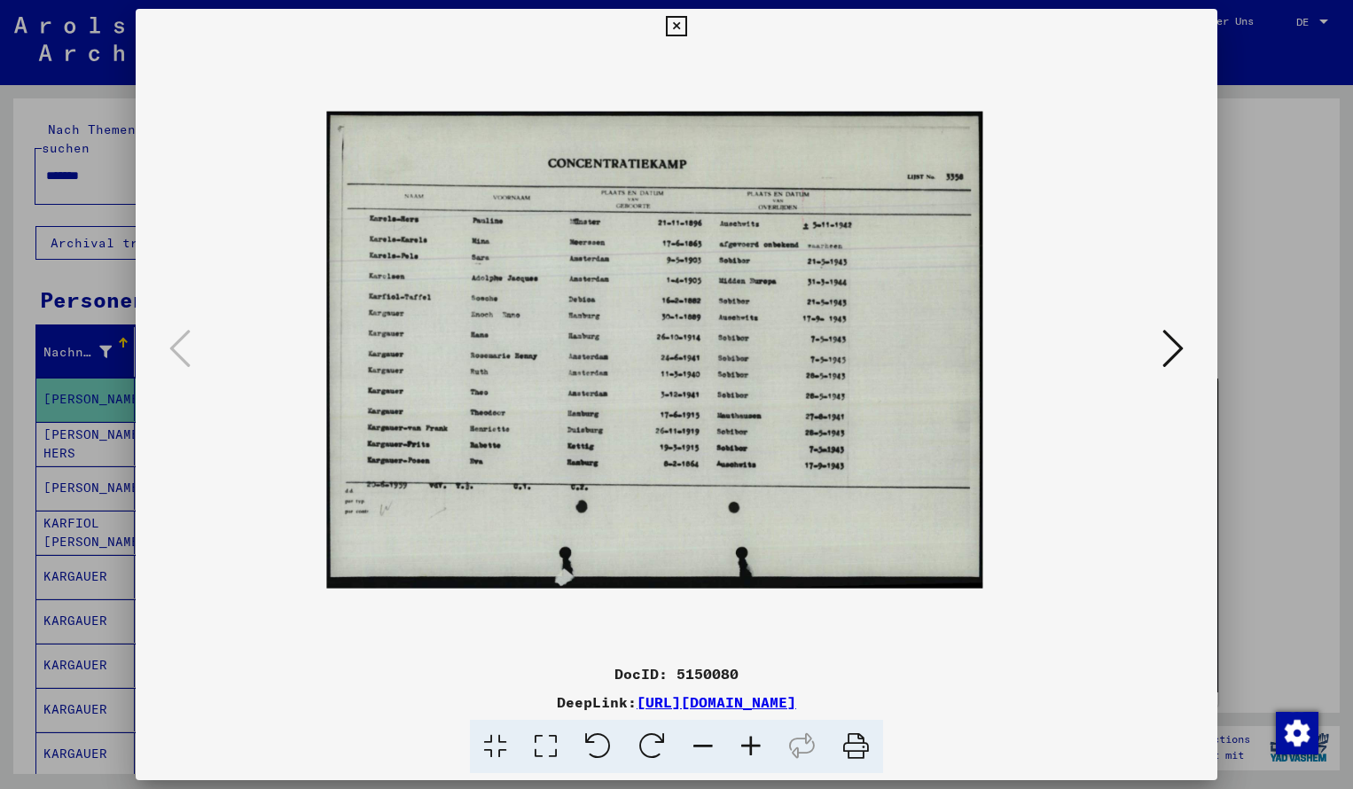
click at [750, 749] on icon at bounding box center [751, 747] width 48 height 54
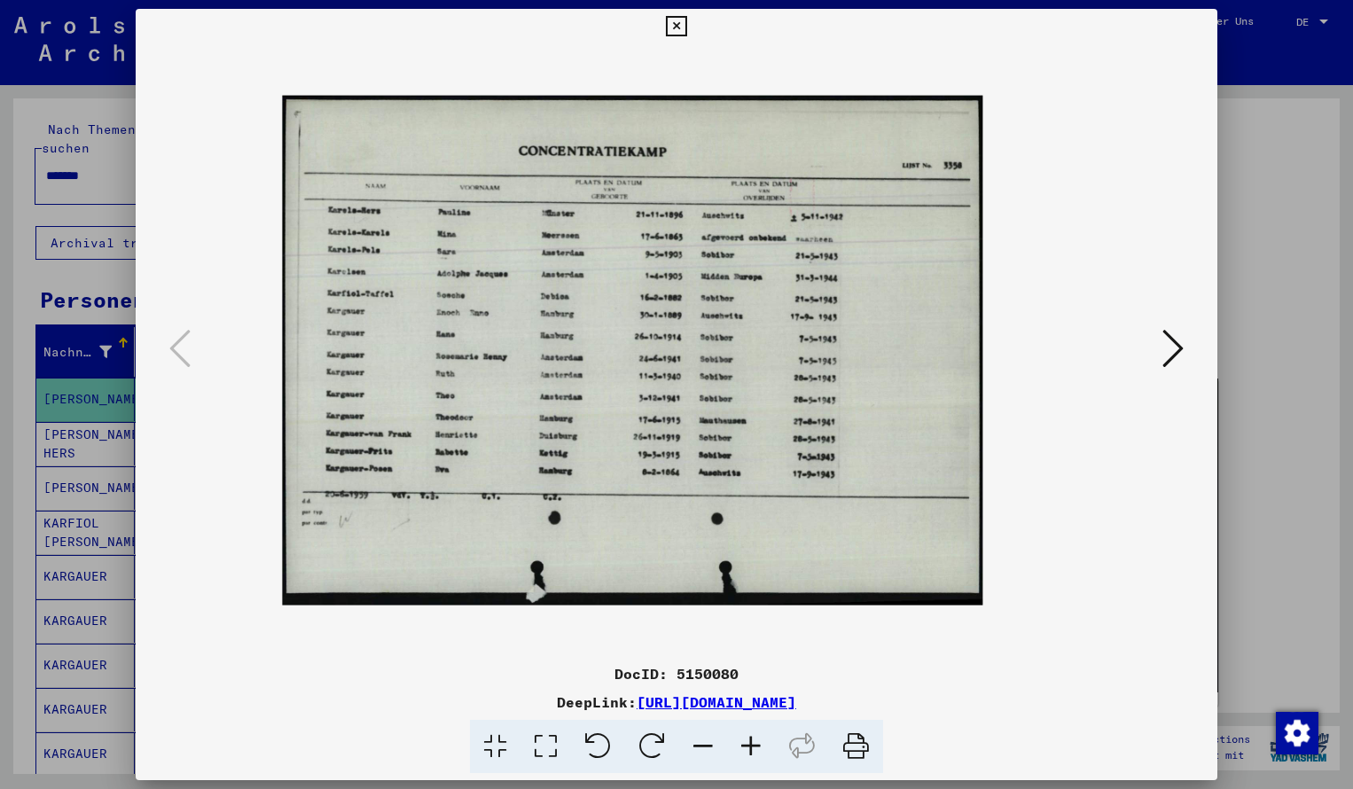
click at [750, 749] on icon at bounding box center [751, 747] width 48 height 54
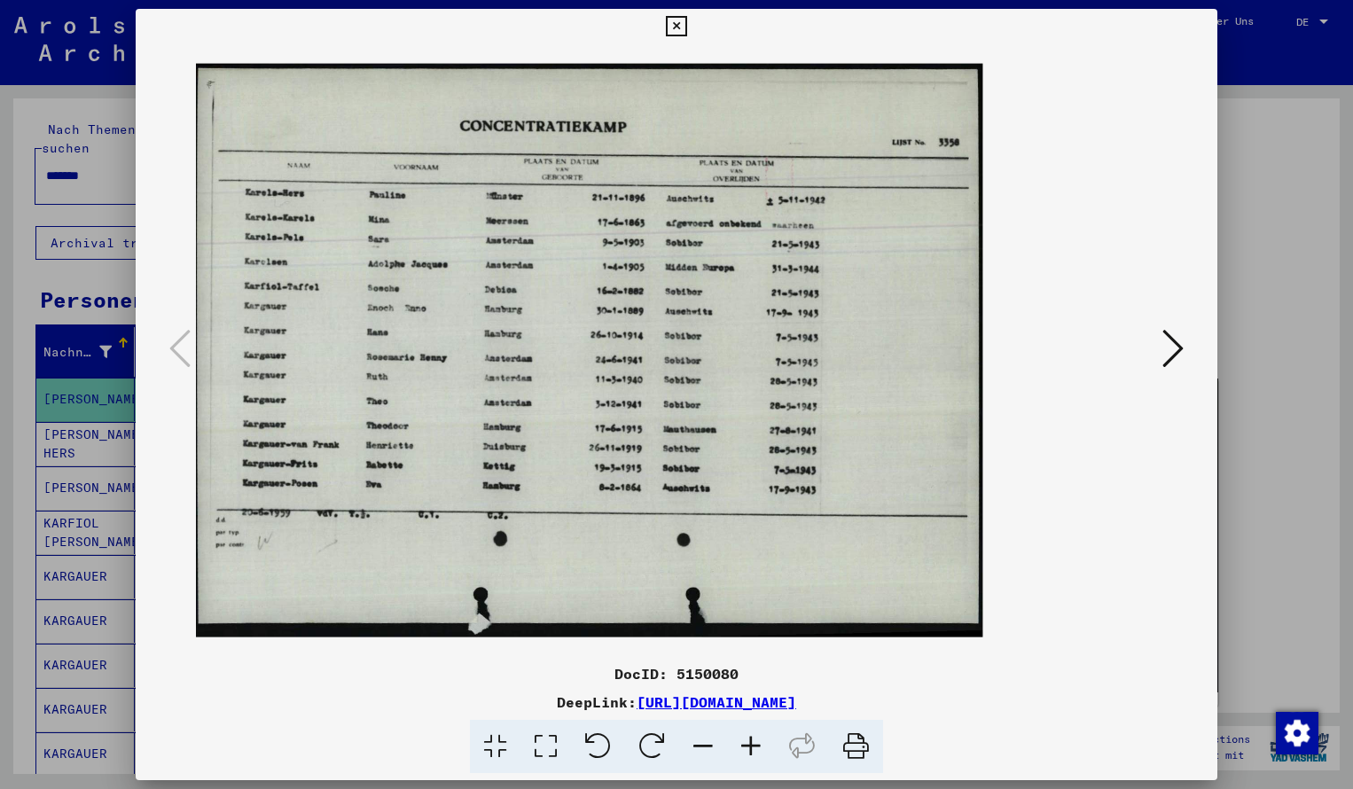
click at [750, 749] on icon at bounding box center [751, 747] width 48 height 54
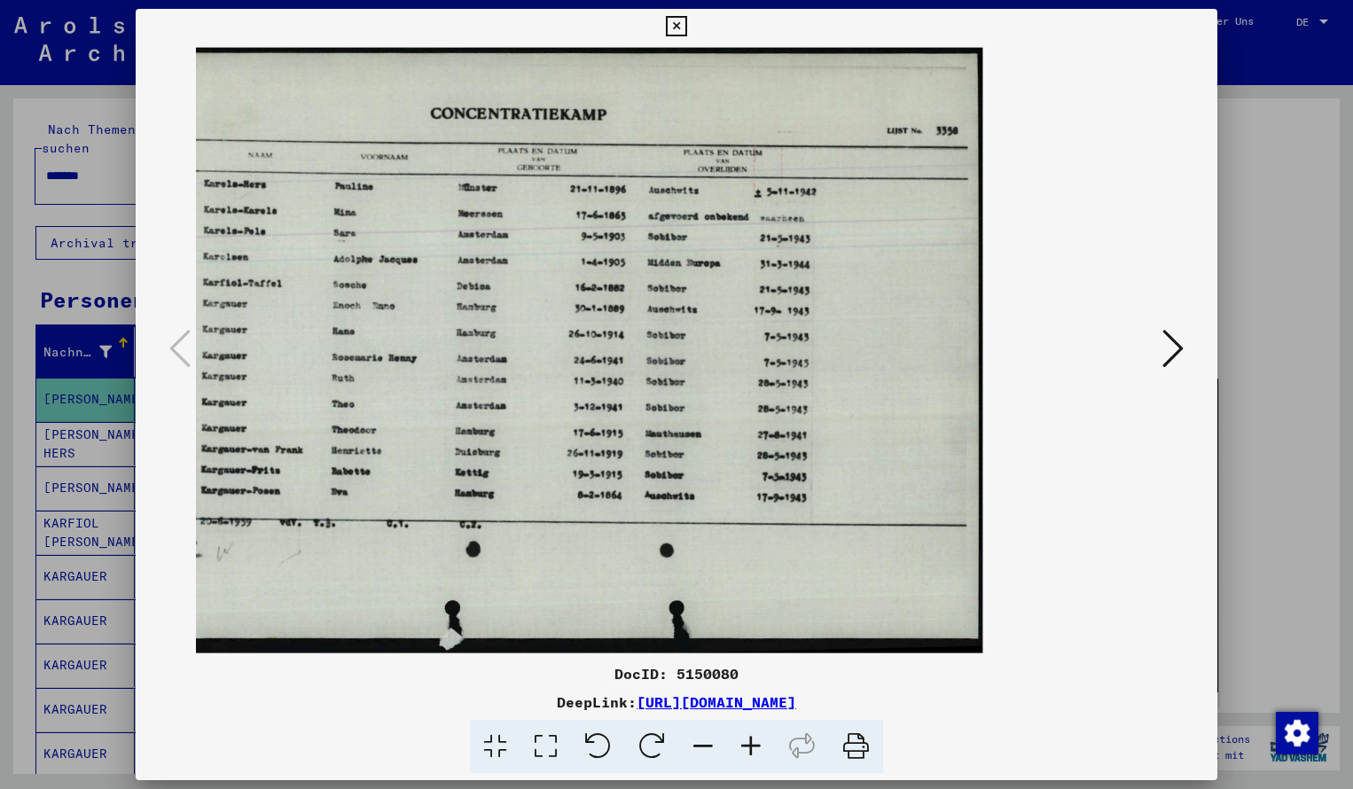
click at [686, 23] on icon at bounding box center [676, 26] width 20 height 21
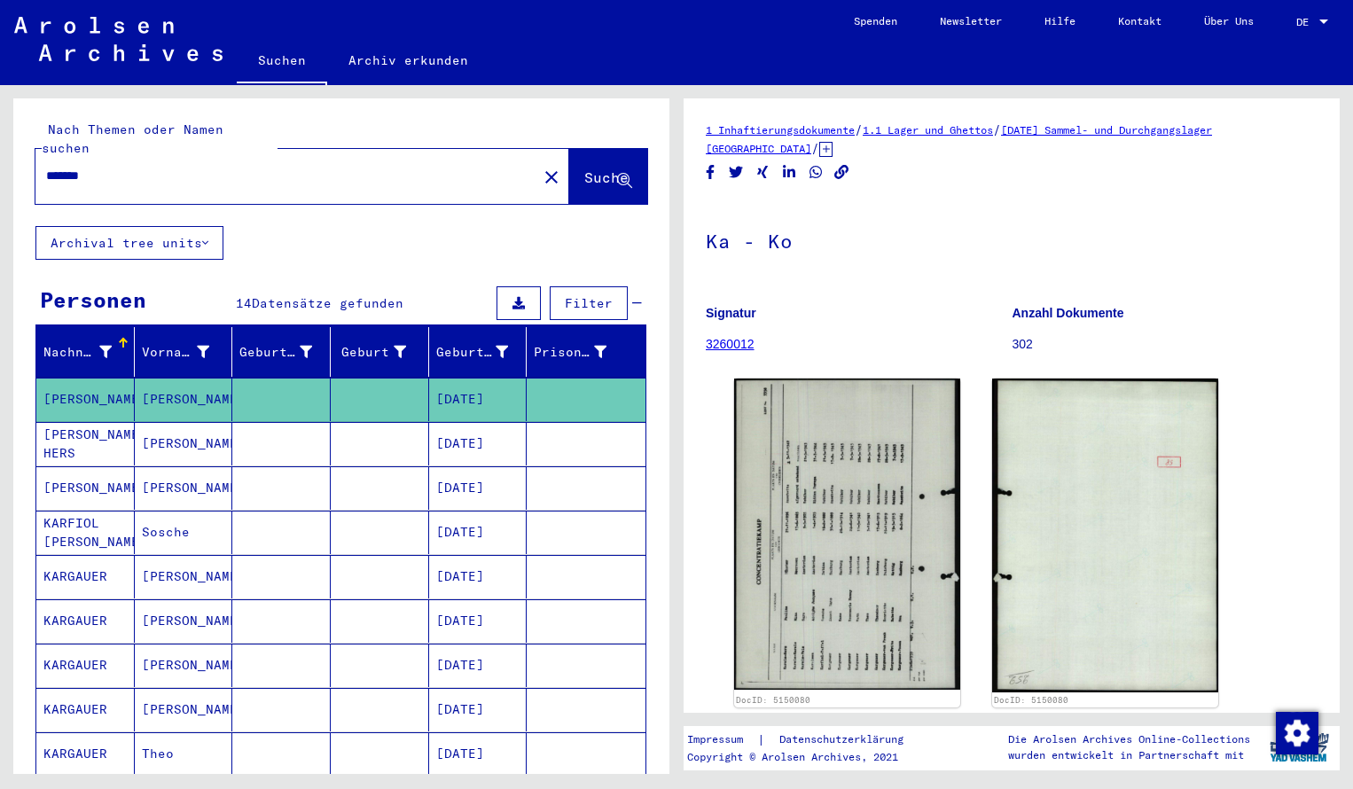
click at [146, 167] on input "*******" at bounding box center [286, 176] width 480 height 19
click at [605, 172] on button "Suche" at bounding box center [608, 176] width 78 height 55
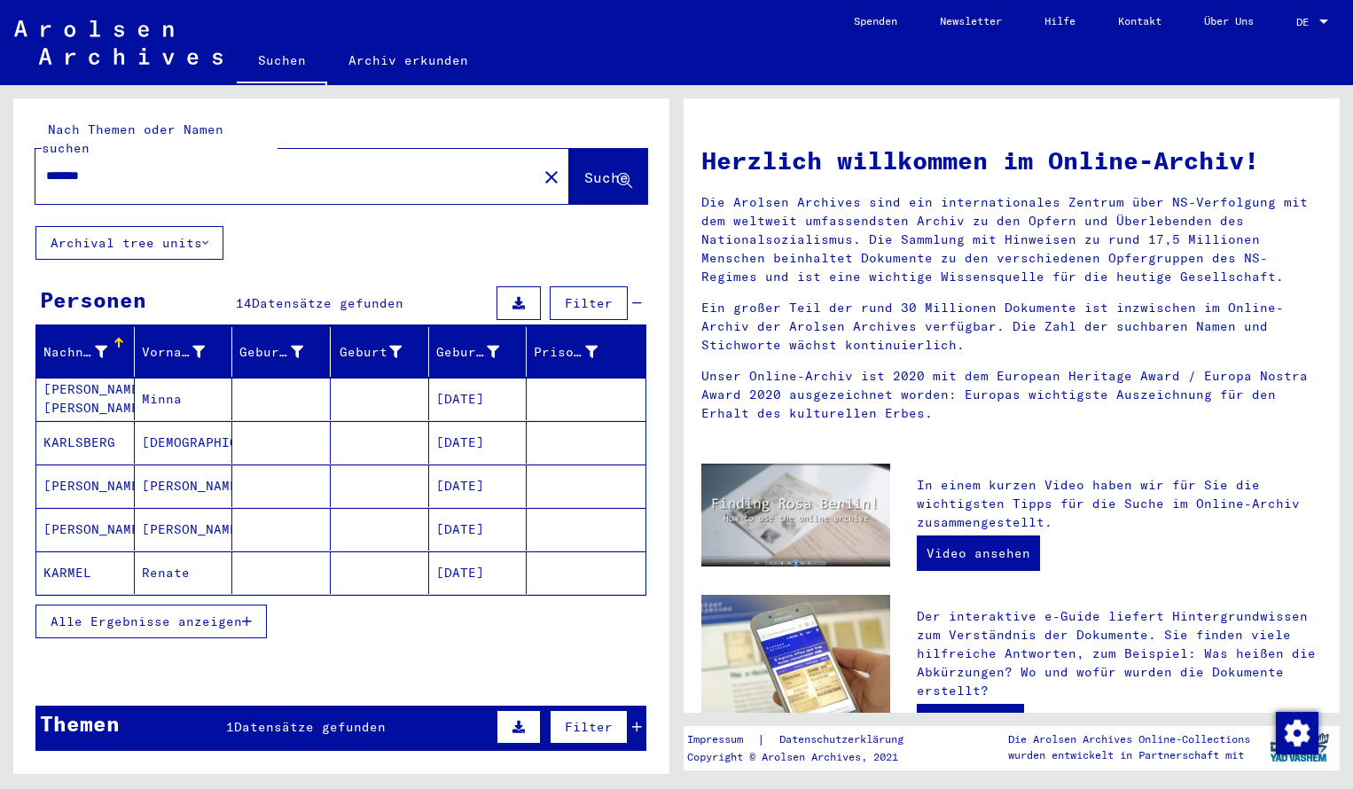
click at [84, 386] on mat-cell "[PERSON_NAME] [PERSON_NAME]" at bounding box center [85, 399] width 98 height 43
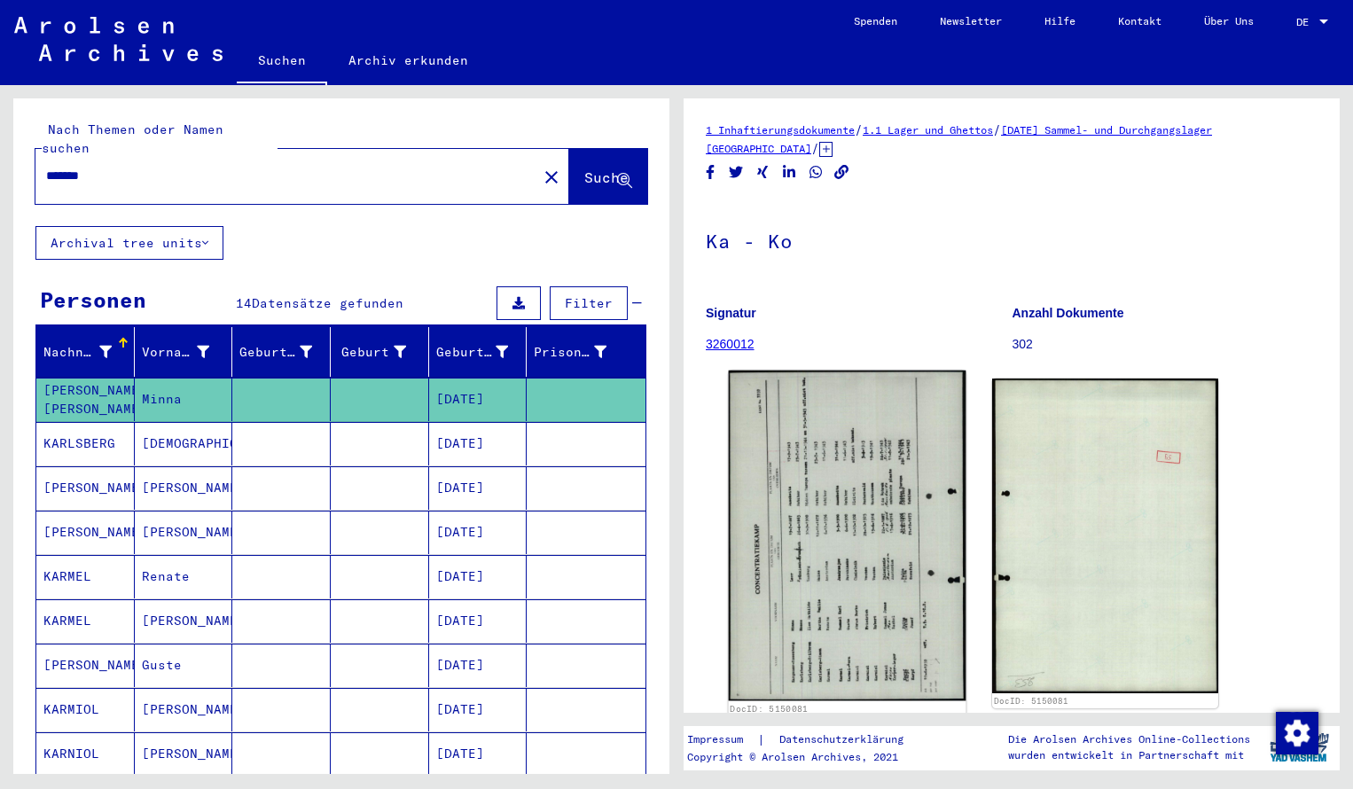
click at [889, 488] on img at bounding box center [848, 536] width 238 height 331
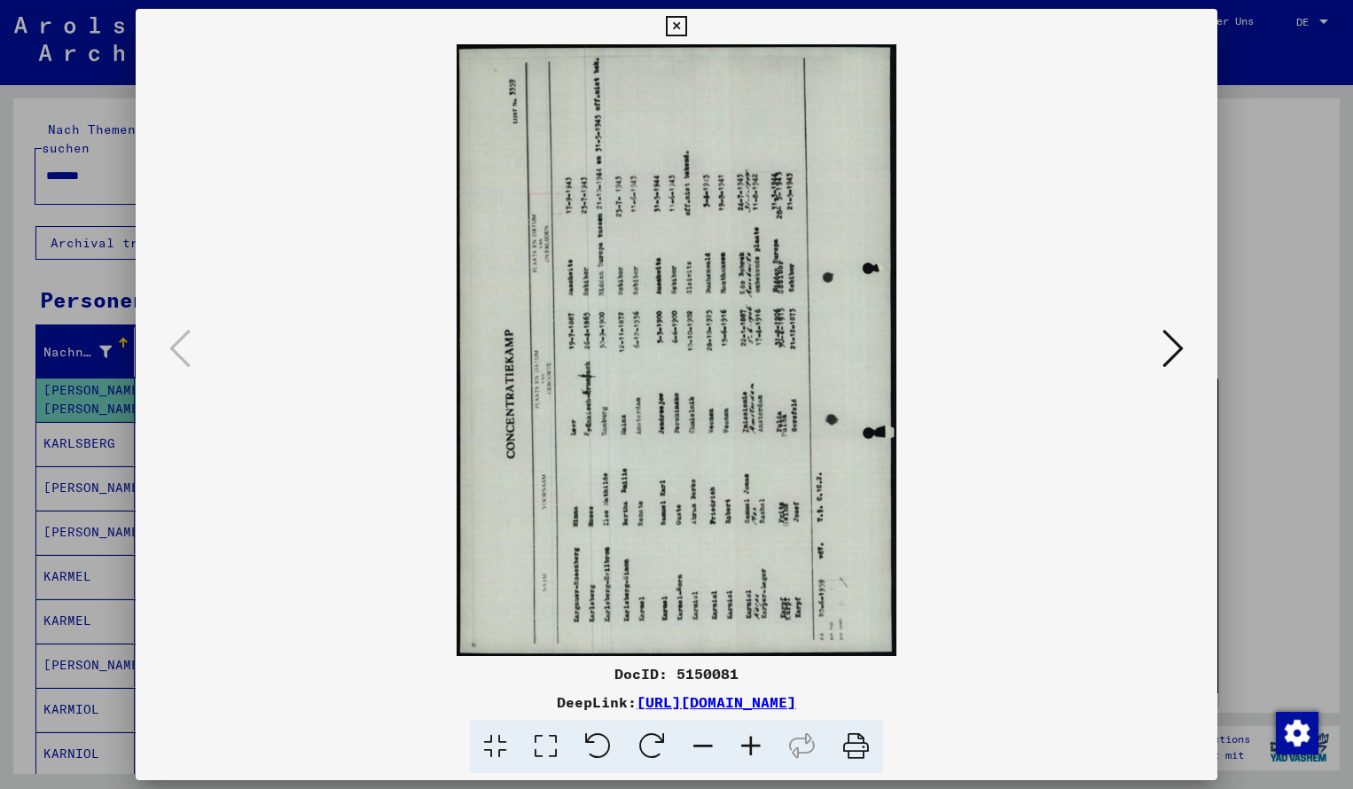
click at [749, 742] on icon at bounding box center [751, 747] width 48 height 54
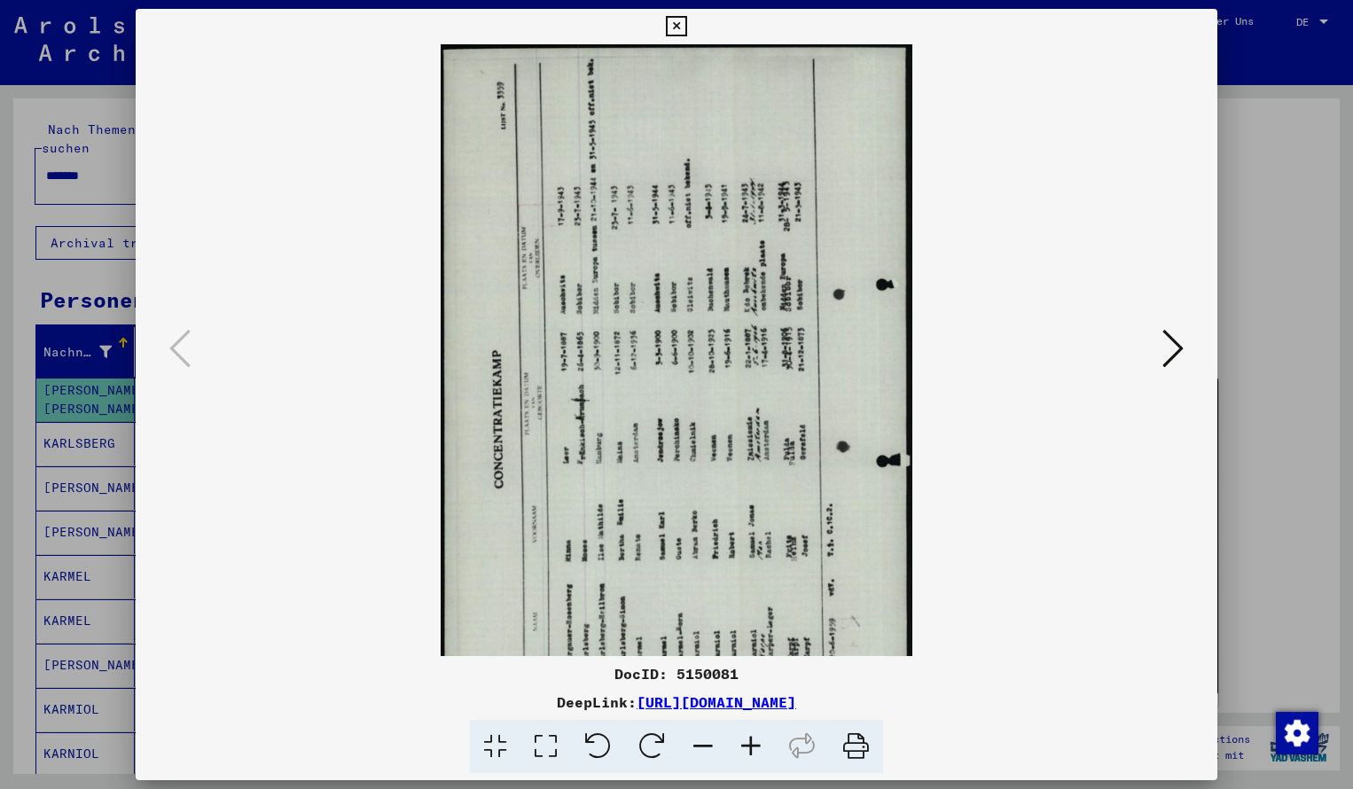
click at [655, 744] on icon at bounding box center [652, 747] width 54 height 54
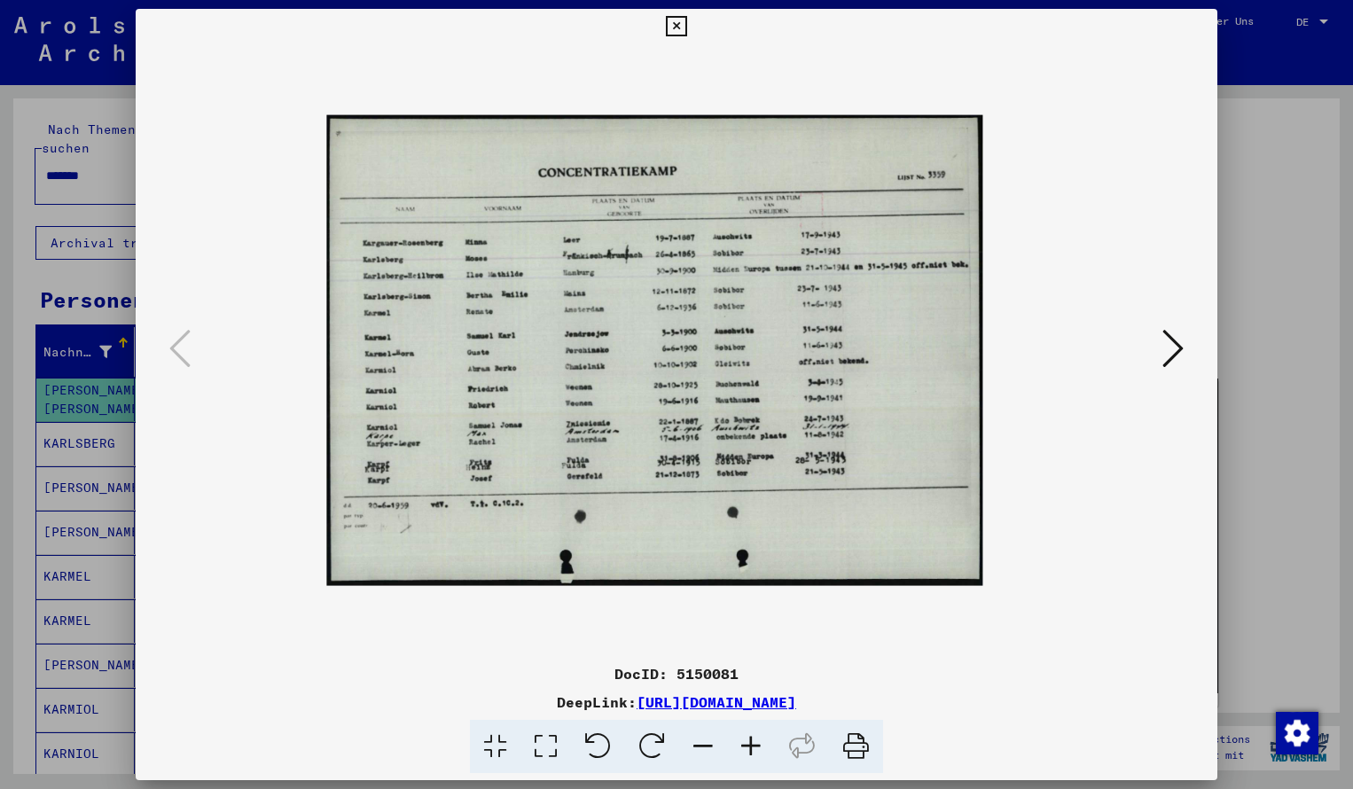
click at [750, 740] on icon at bounding box center [751, 747] width 48 height 54
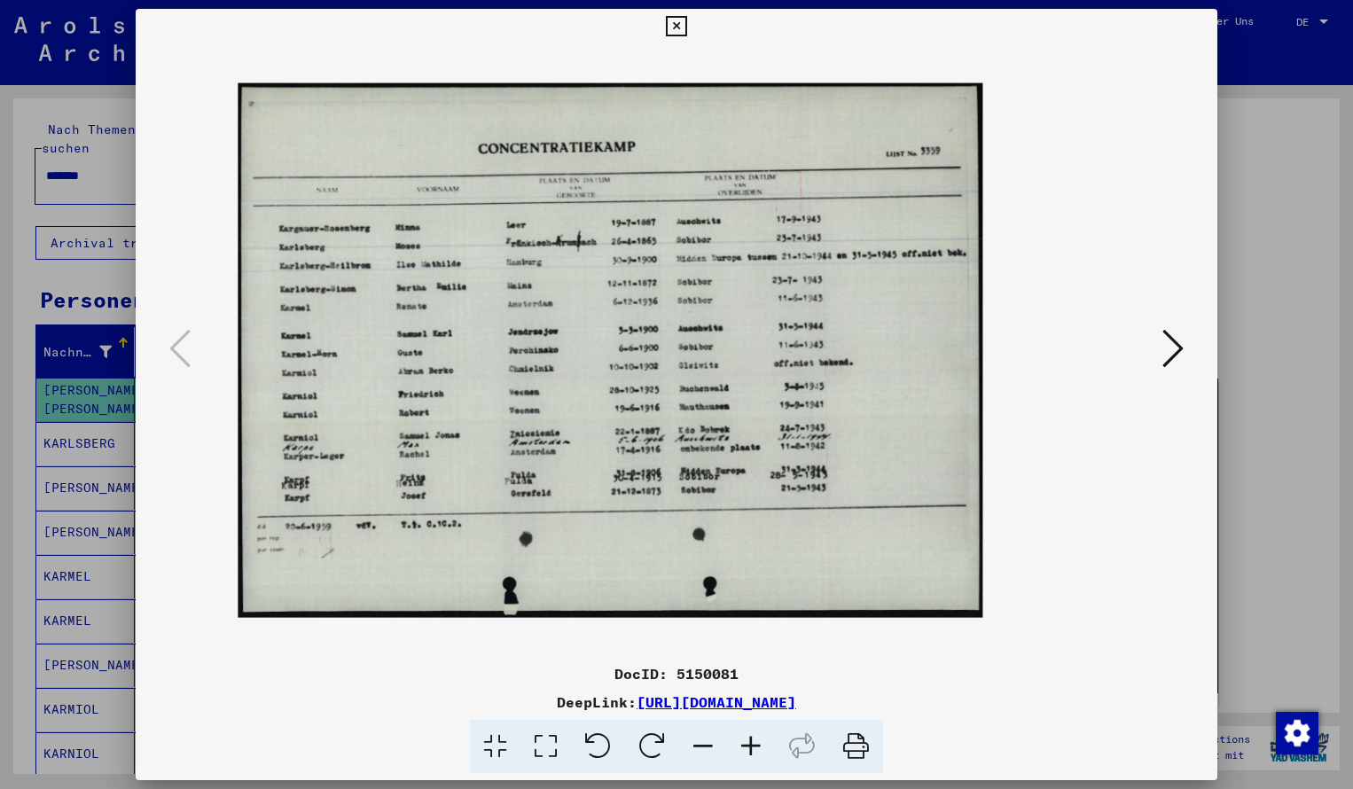
click at [750, 740] on icon at bounding box center [751, 747] width 48 height 54
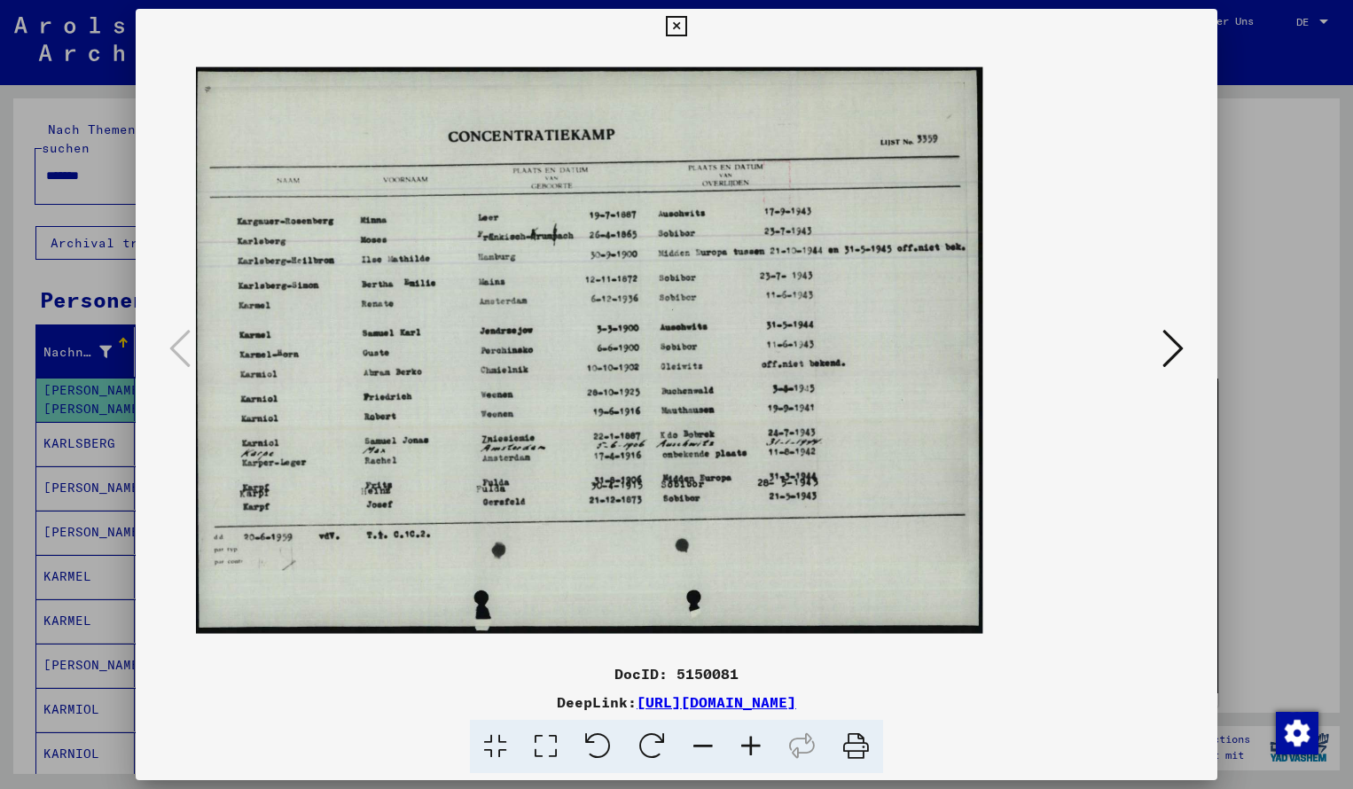
click at [750, 741] on icon at bounding box center [751, 747] width 48 height 54
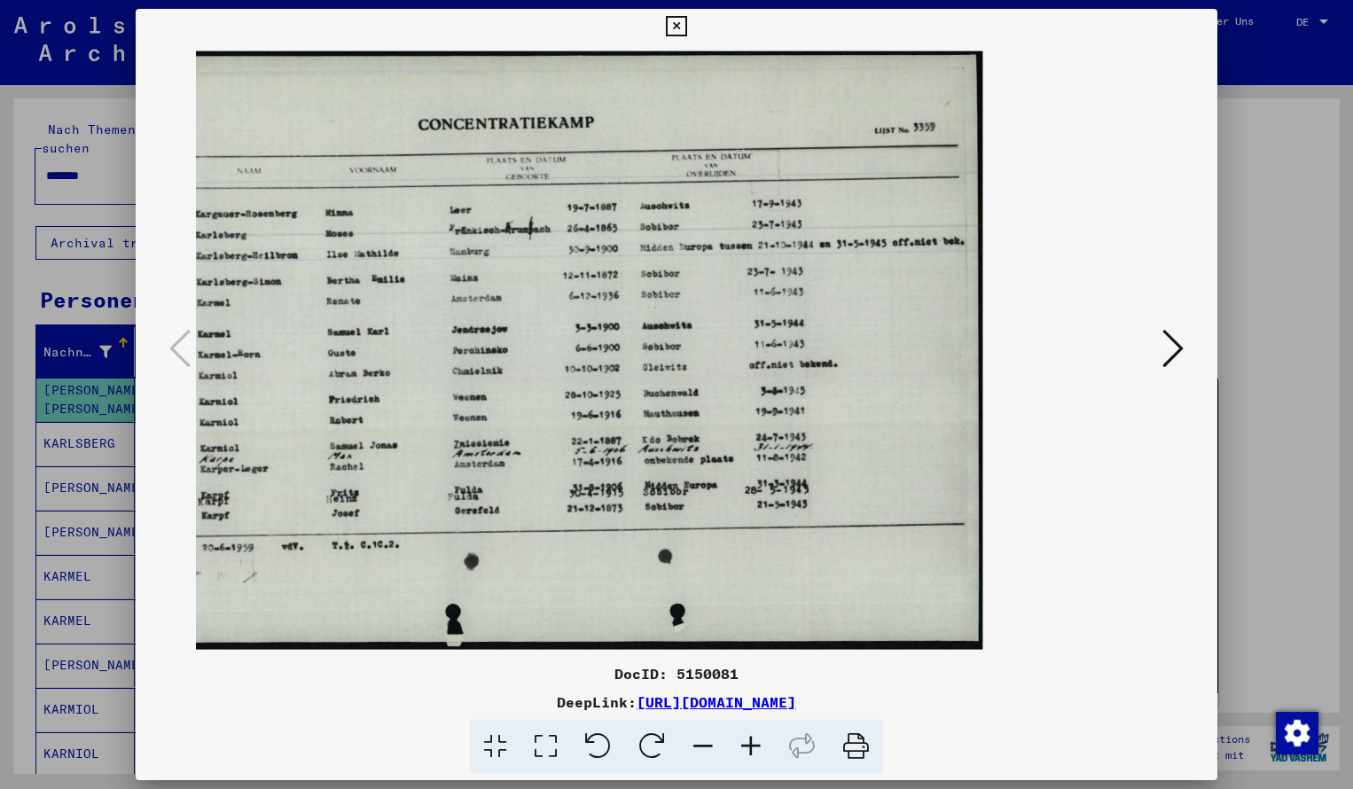
click at [716, 369] on img at bounding box center [565, 350] width 833 height 598
click at [686, 24] on icon at bounding box center [676, 26] width 20 height 21
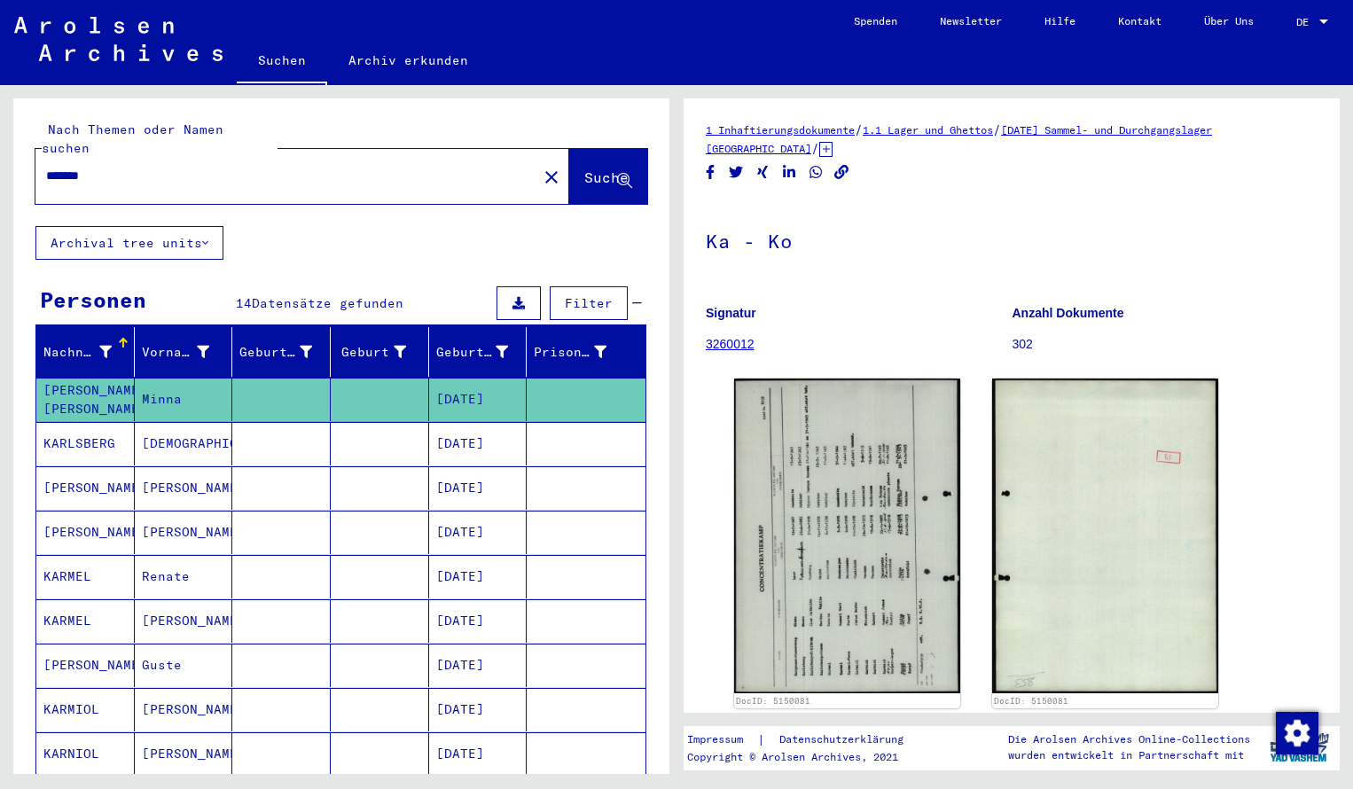
click at [118, 168] on div "*******" at bounding box center [280, 176] width 491 height 40
click at [113, 167] on input "*******" at bounding box center [286, 176] width 480 height 19
click at [584, 168] on span "Suche" at bounding box center [606, 177] width 44 height 18
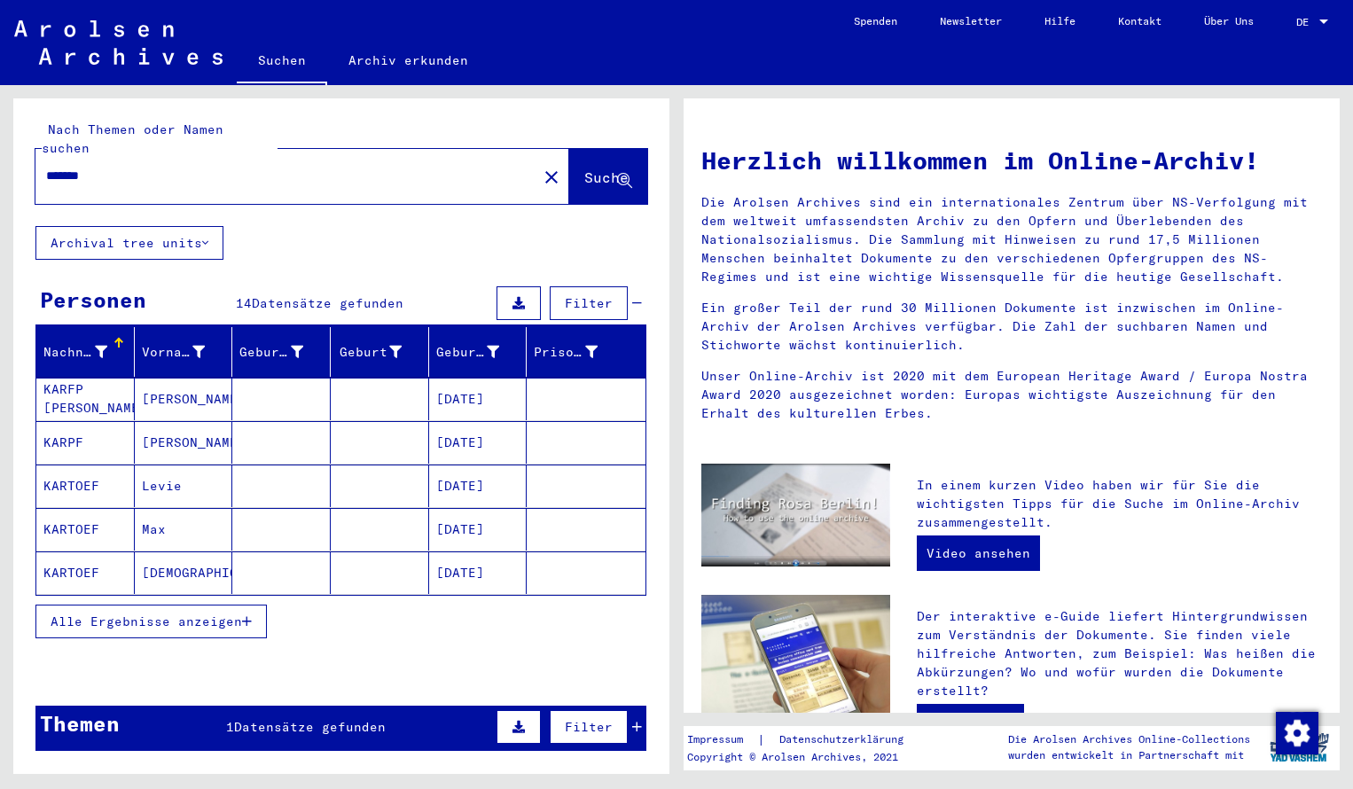
click at [91, 378] on mat-cell "KARFP [PERSON_NAME]" at bounding box center [85, 399] width 98 height 43
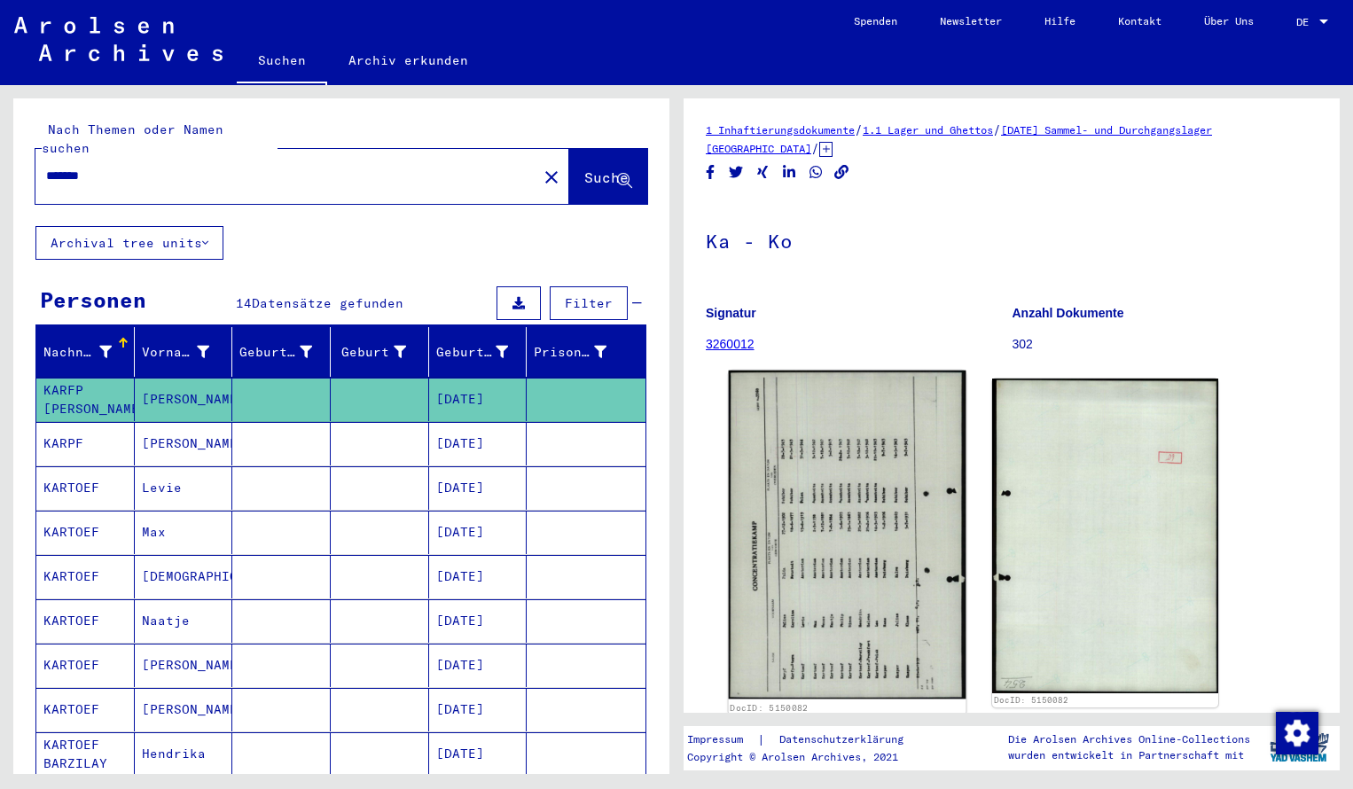
click at [853, 478] on img at bounding box center [848, 535] width 238 height 328
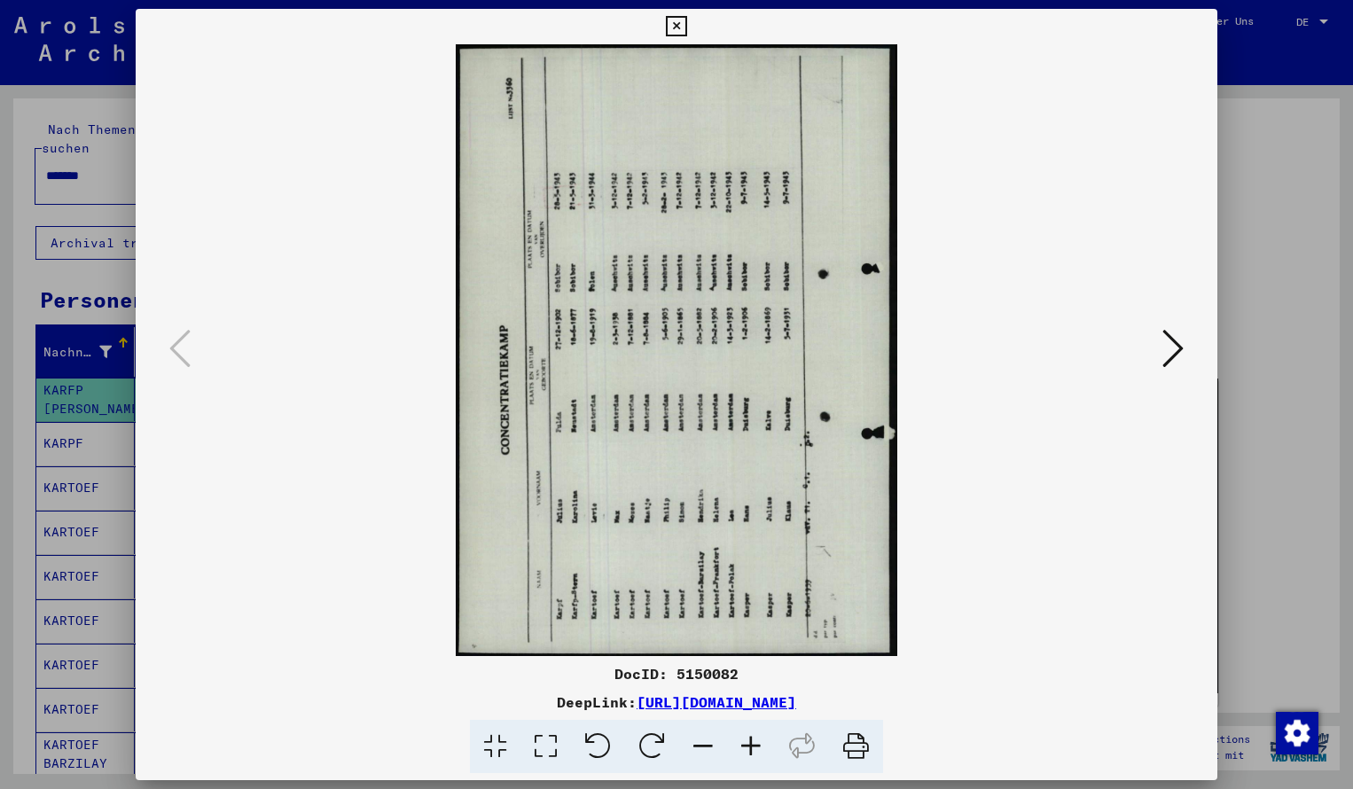
click at [659, 741] on icon at bounding box center [652, 747] width 54 height 54
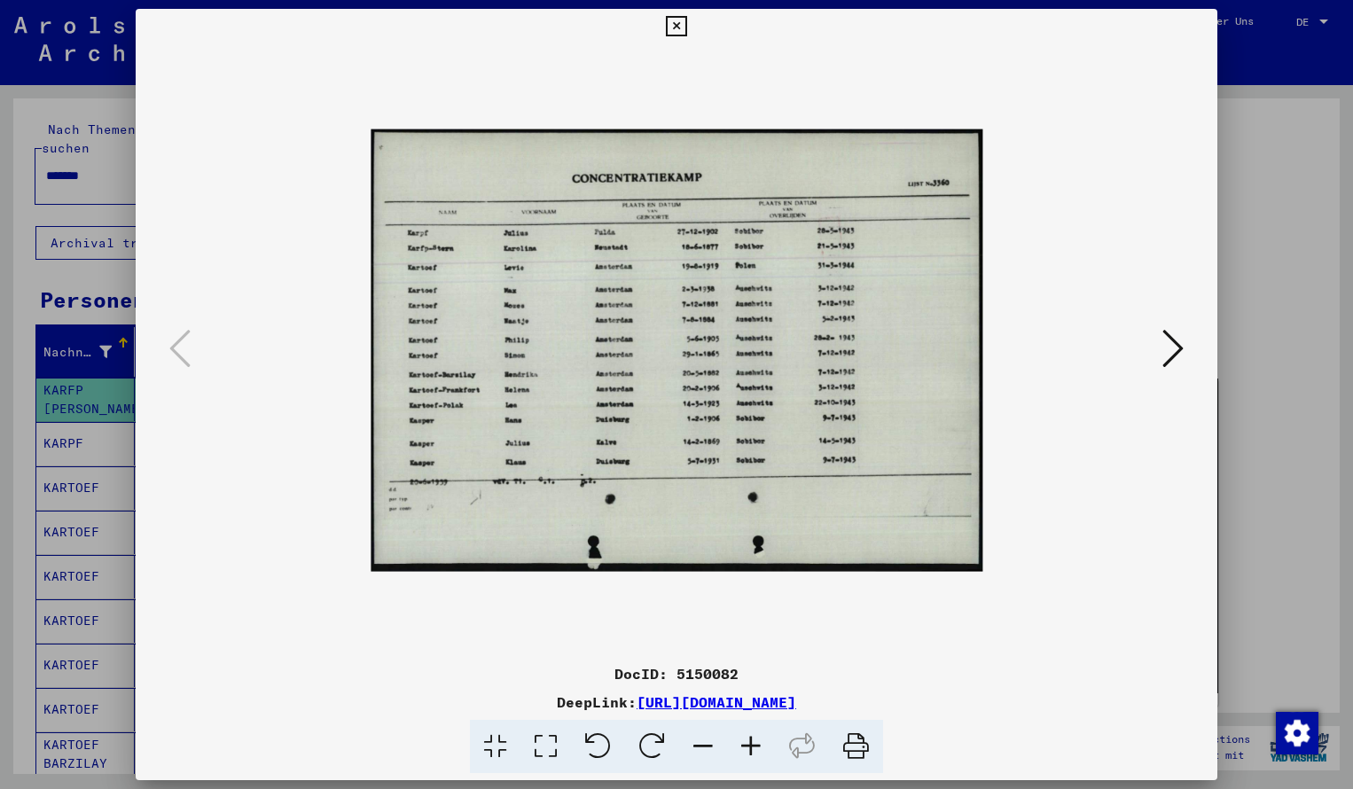
click at [745, 742] on icon at bounding box center [751, 747] width 48 height 54
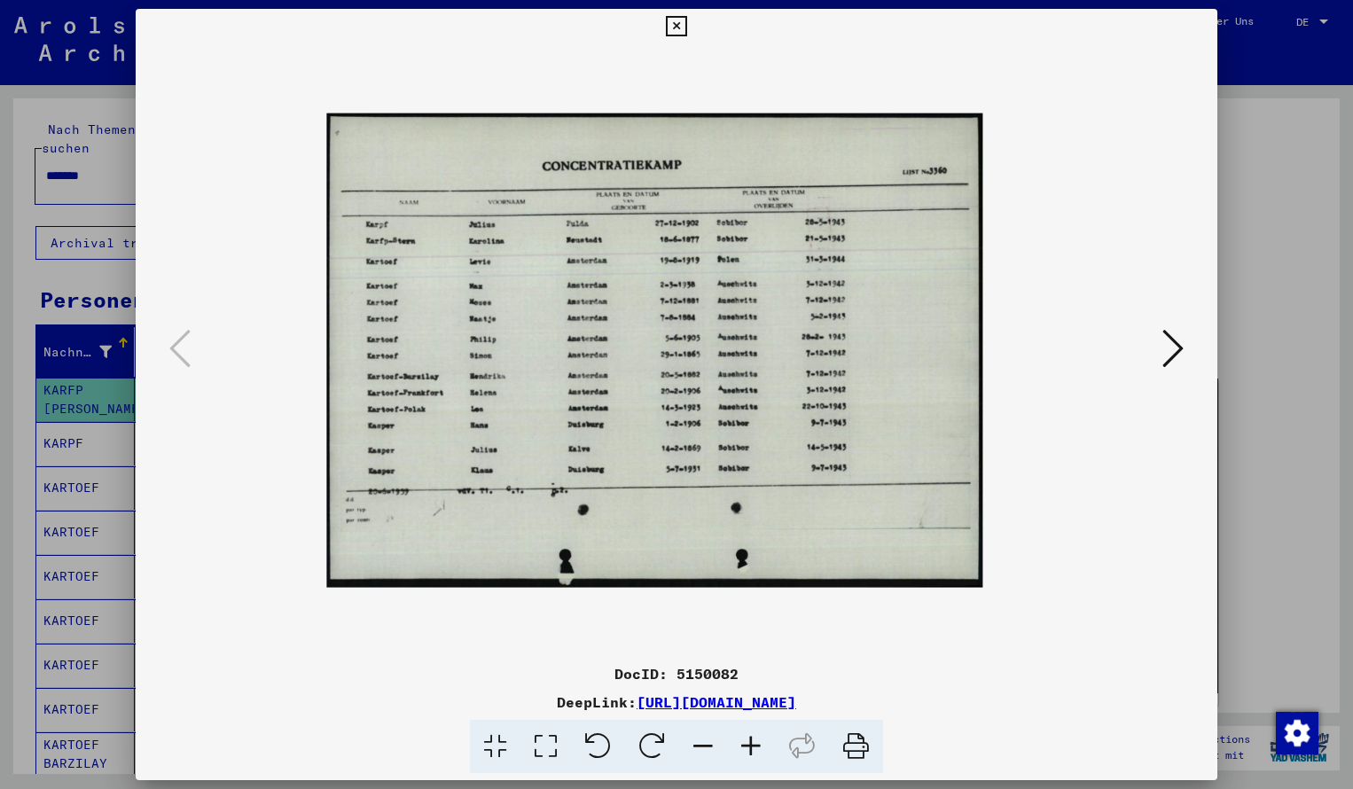
click at [745, 742] on icon at bounding box center [751, 747] width 48 height 54
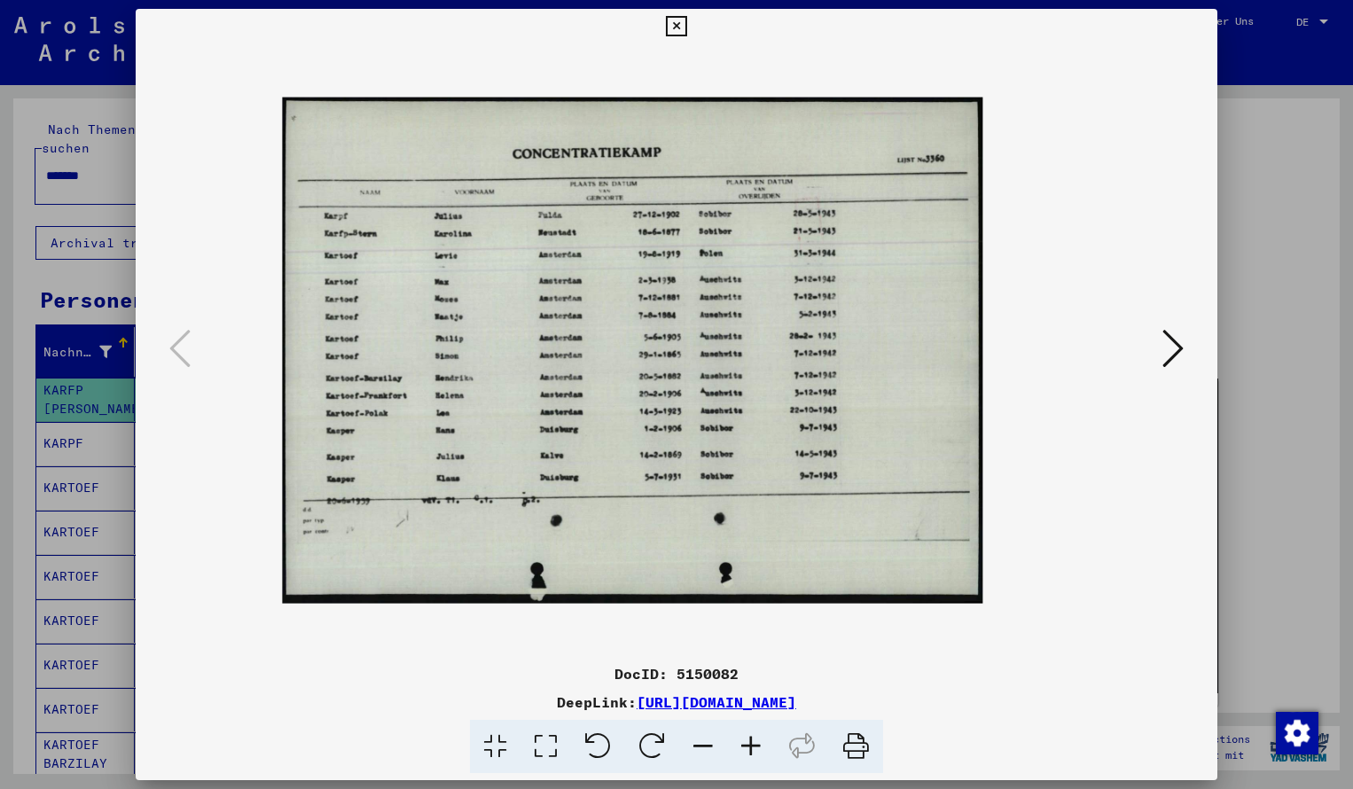
click at [745, 742] on icon at bounding box center [751, 747] width 48 height 54
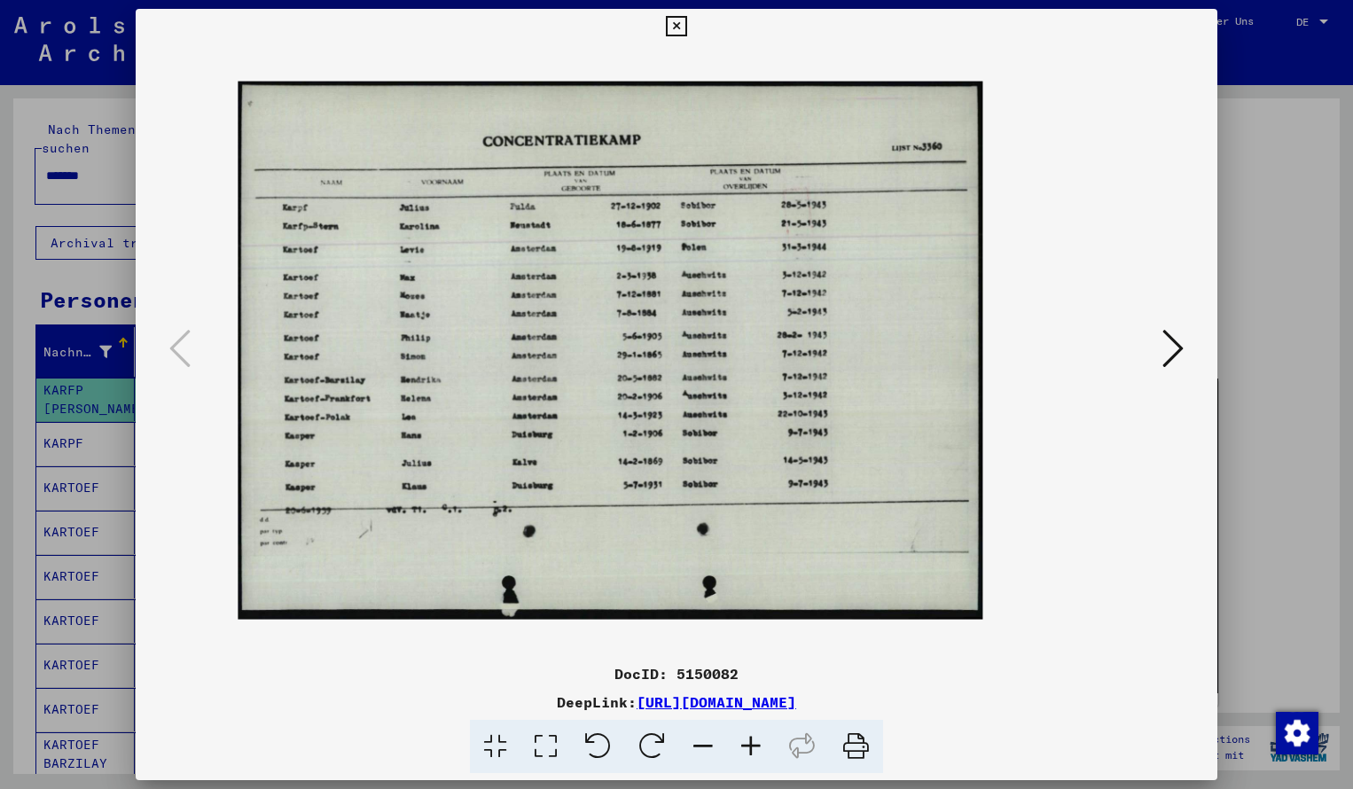
click at [745, 742] on icon at bounding box center [751, 747] width 48 height 54
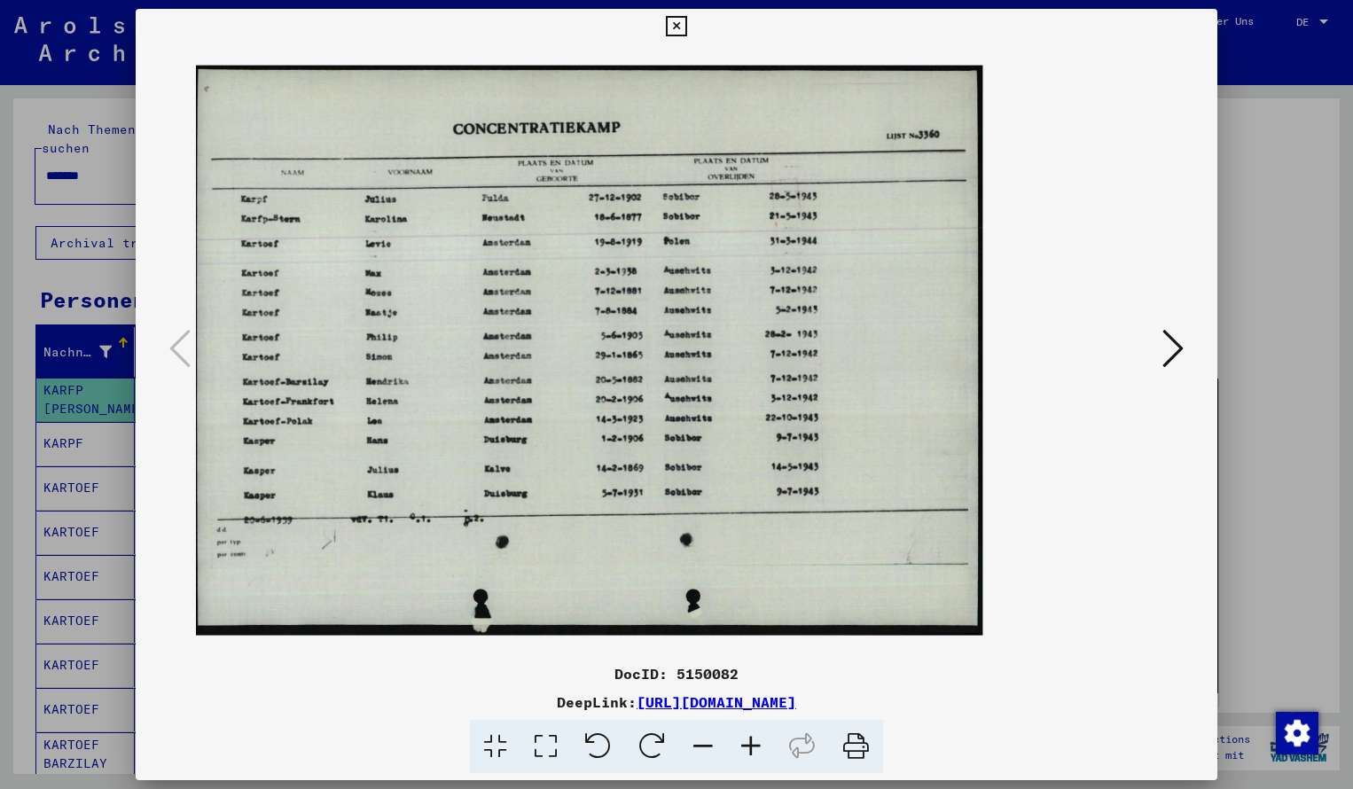
click at [745, 742] on icon at bounding box center [751, 747] width 48 height 54
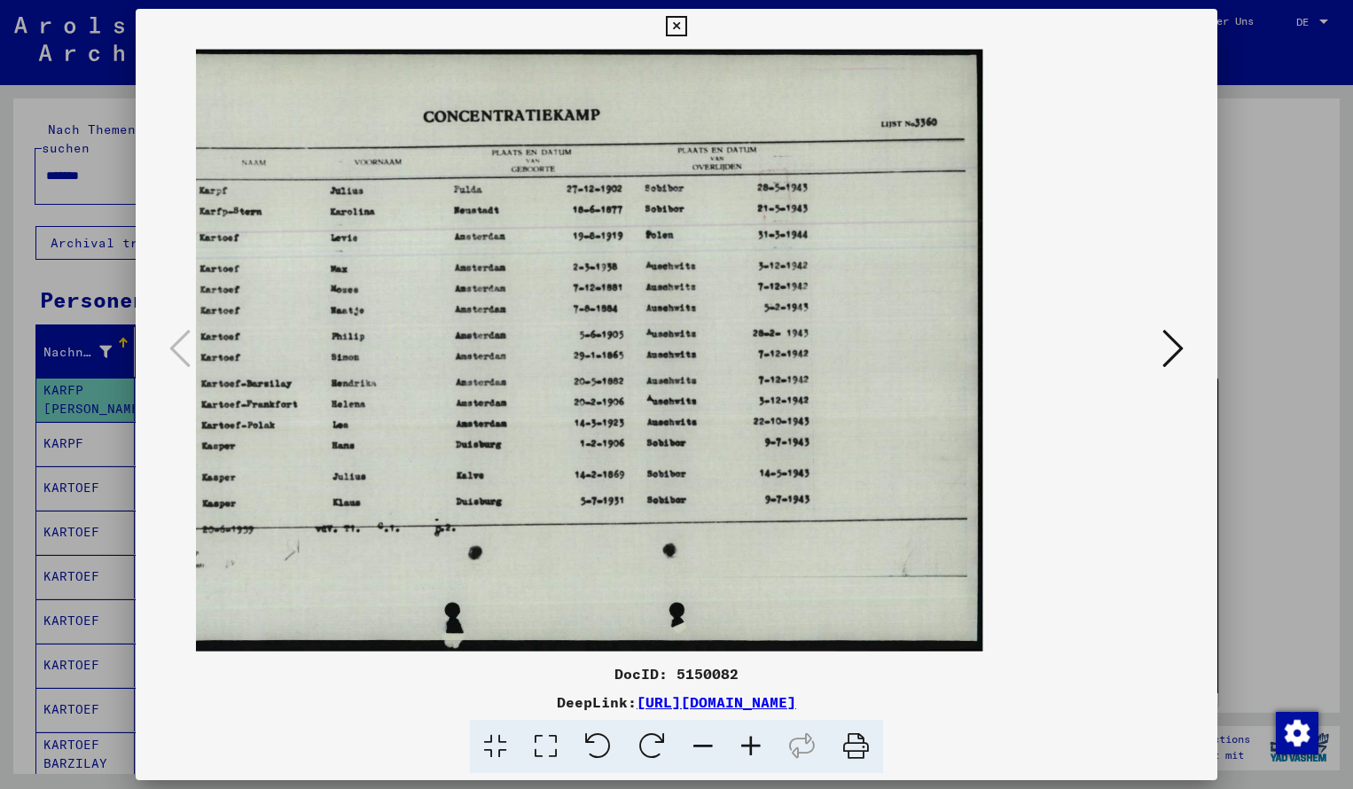
click at [686, 27] on icon at bounding box center [676, 26] width 20 height 21
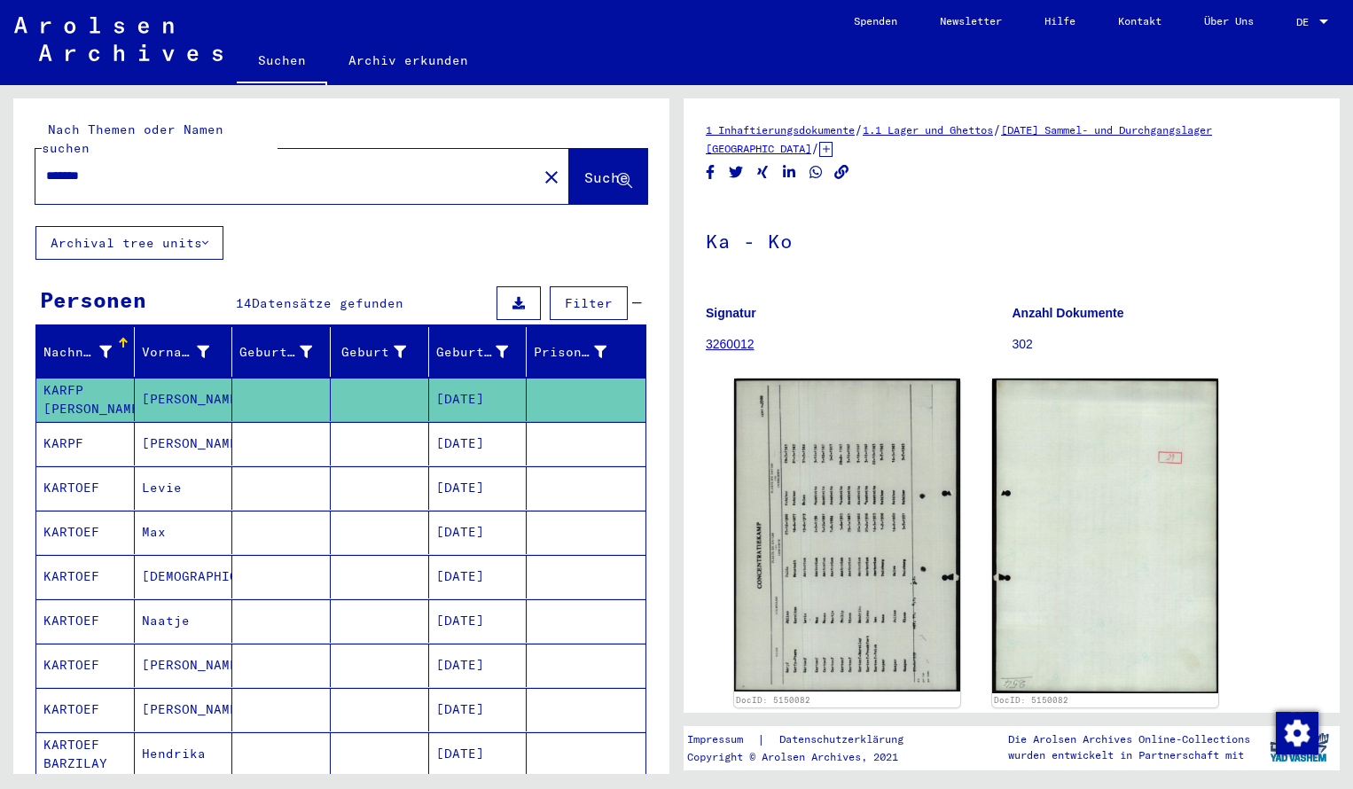
click at [119, 167] on input "*******" at bounding box center [286, 176] width 480 height 19
click at [584, 168] on span "Suche" at bounding box center [606, 177] width 44 height 18
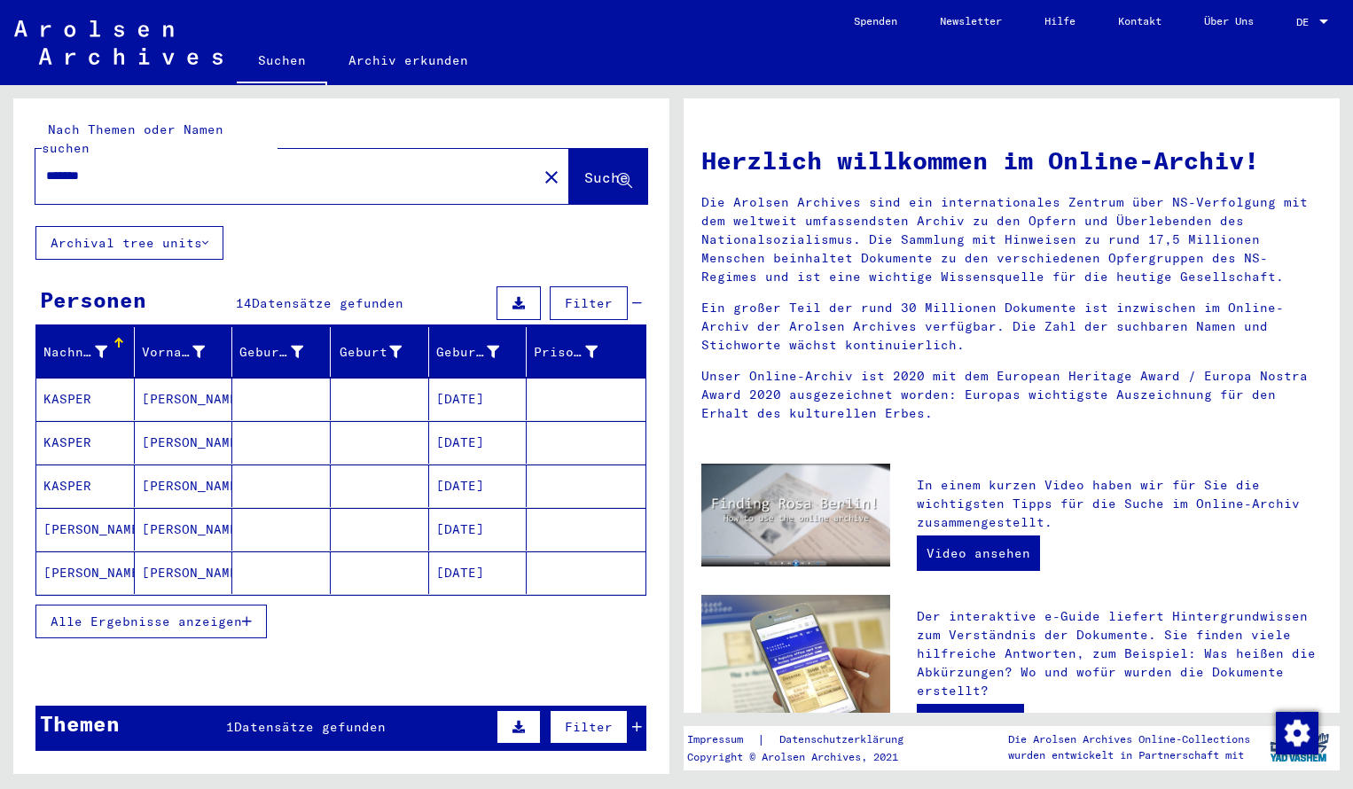
click at [59, 378] on mat-cell "KASPER" at bounding box center [85, 399] width 98 height 43
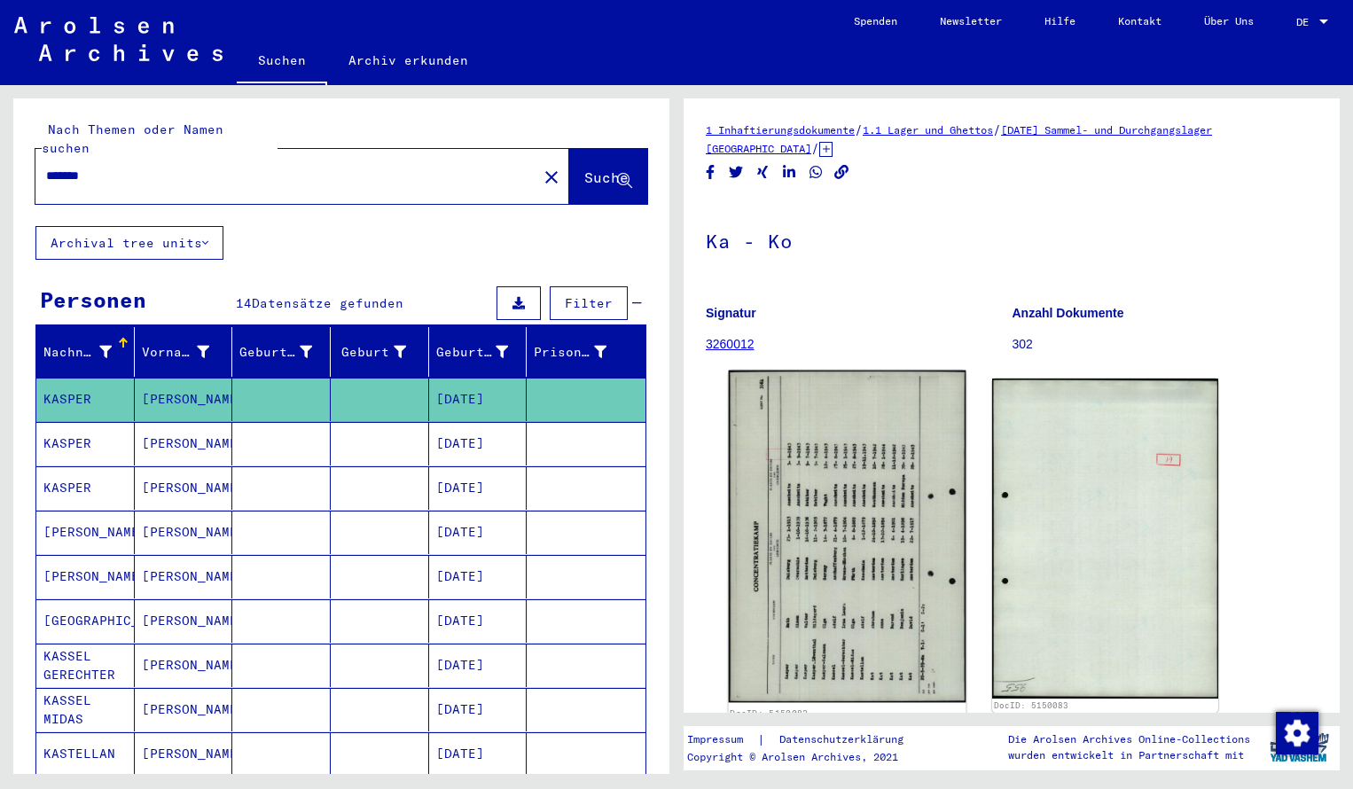
click at [743, 458] on img at bounding box center [848, 537] width 238 height 332
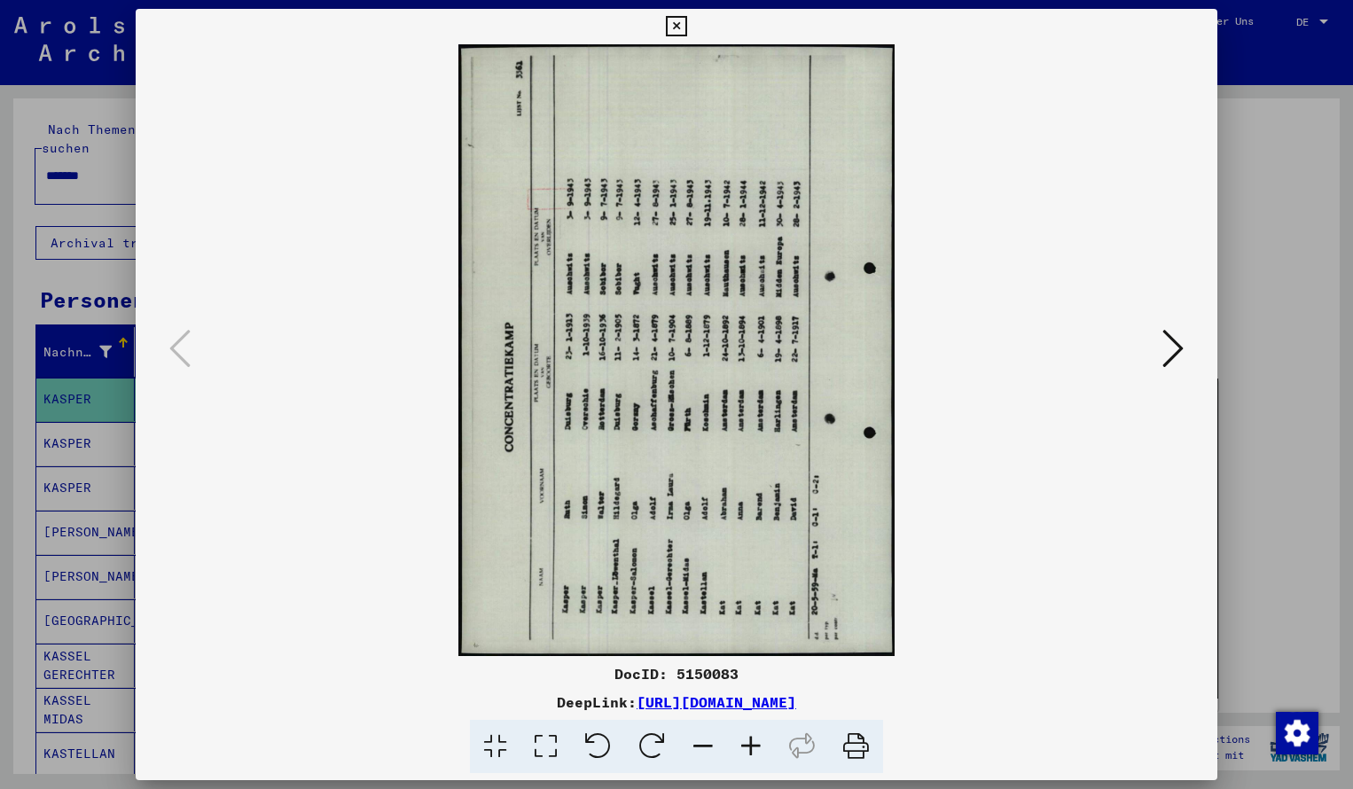
click at [642, 737] on icon at bounding box center [652, 747] width 54 height 54
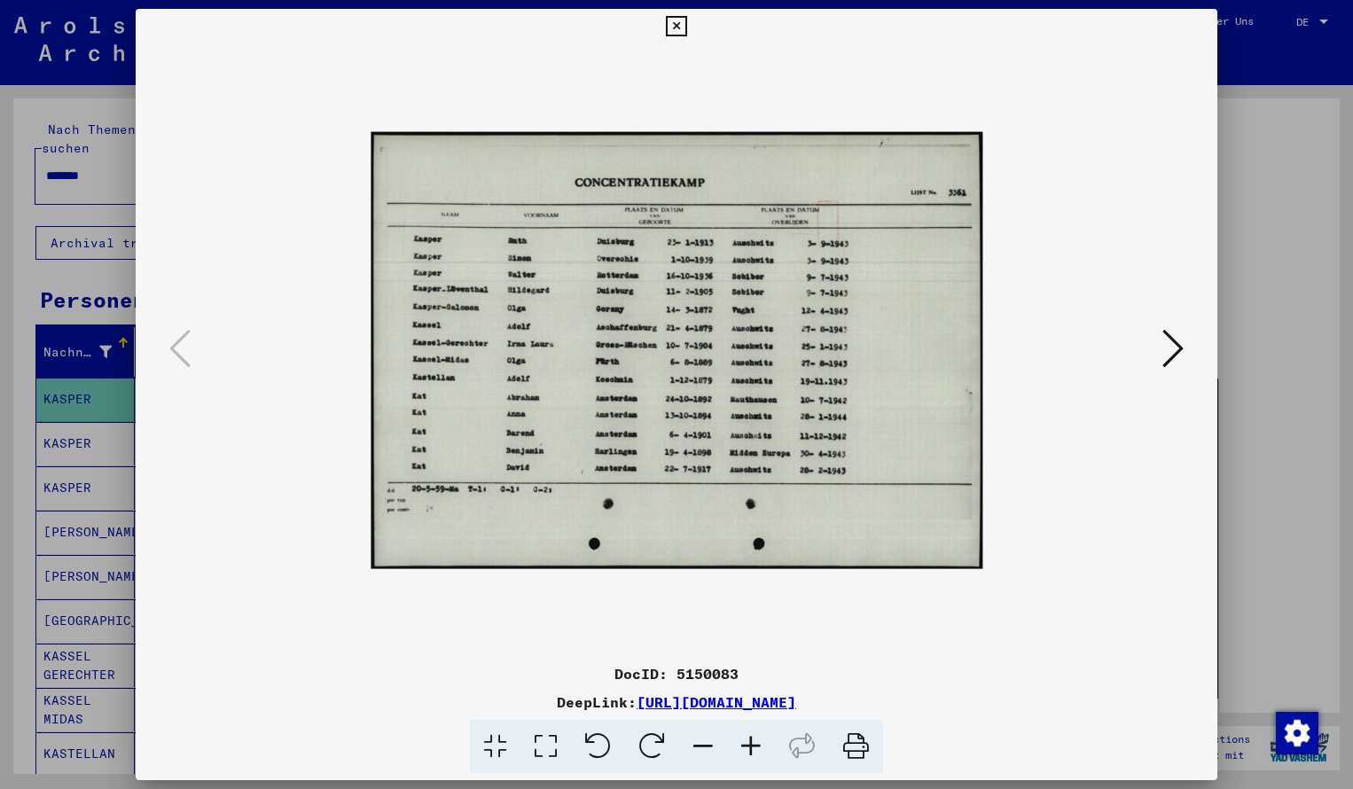
click at [745, 748] on icon at bounding box center [751, 747] width 48 height 54
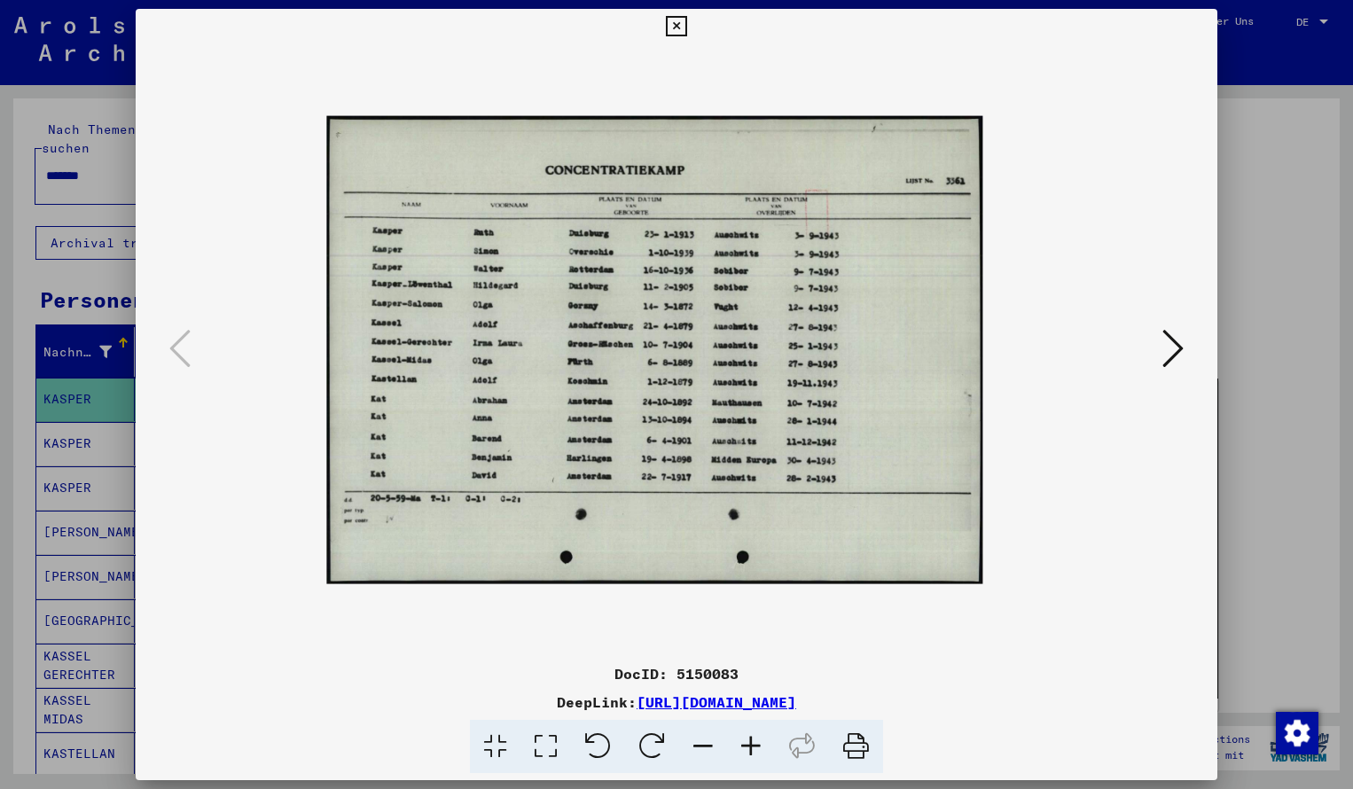
click at [745, 745] on icon at bounding box center [751, 747] width 48 height 54
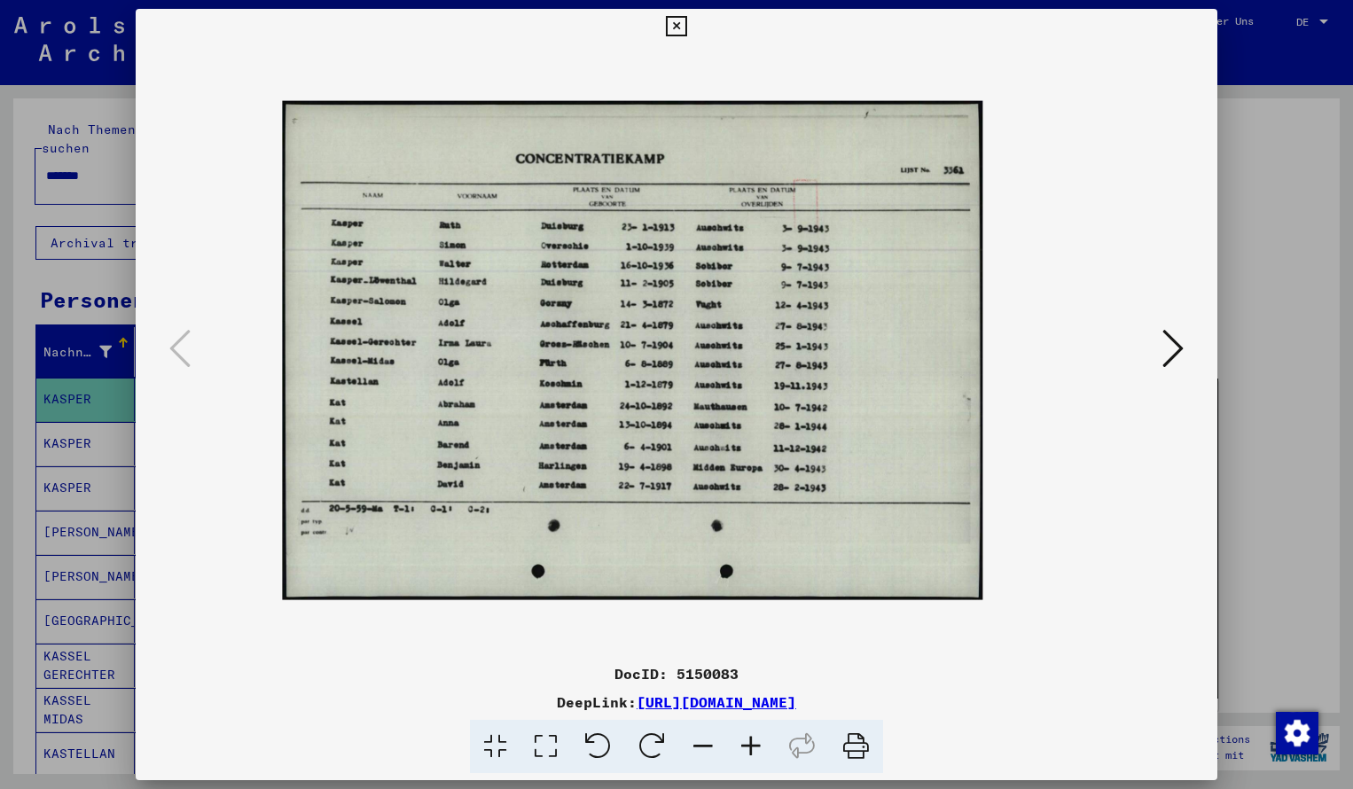
click at [745, 745] on icon at bounding box center [751, 747] width 48 height 54
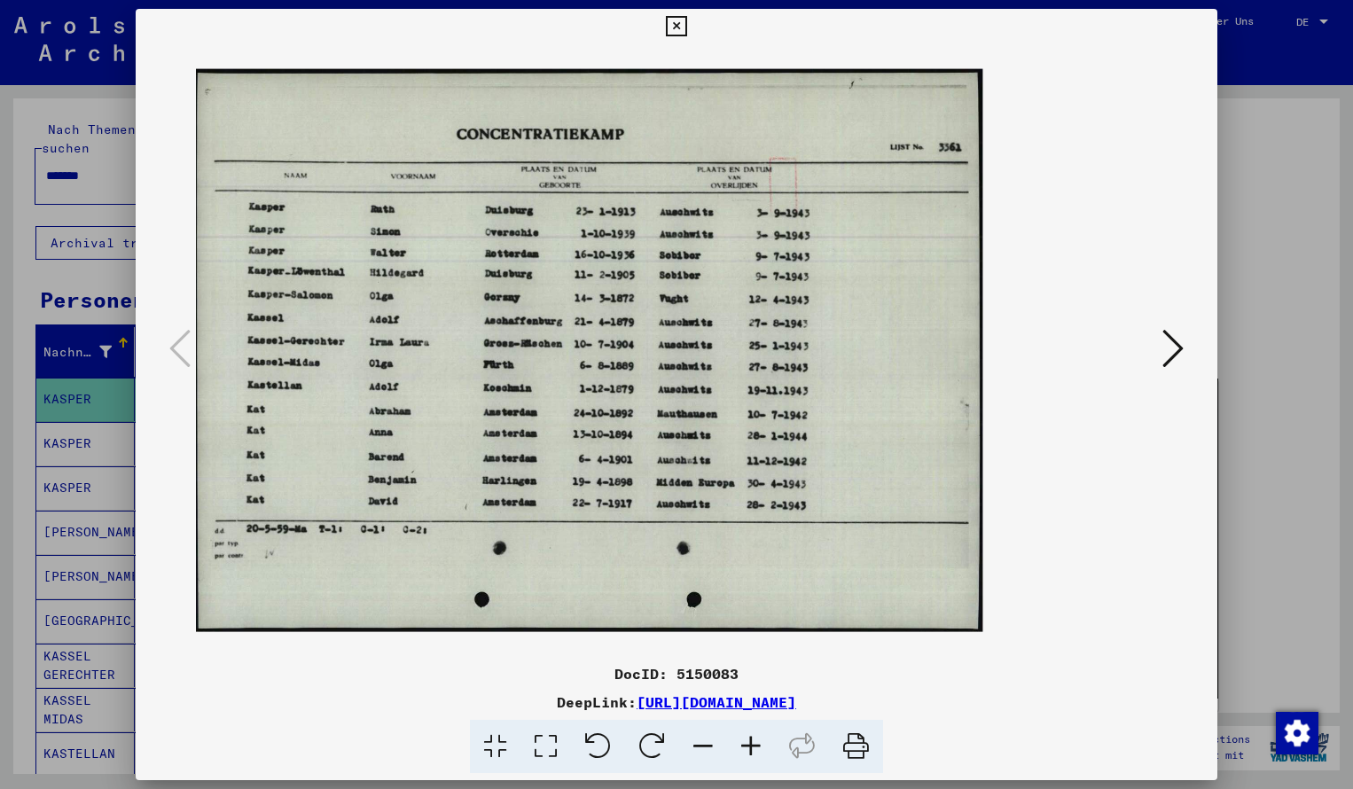
click at [745, 745] on icon at bounding box center [751, 747] width 48 height 54
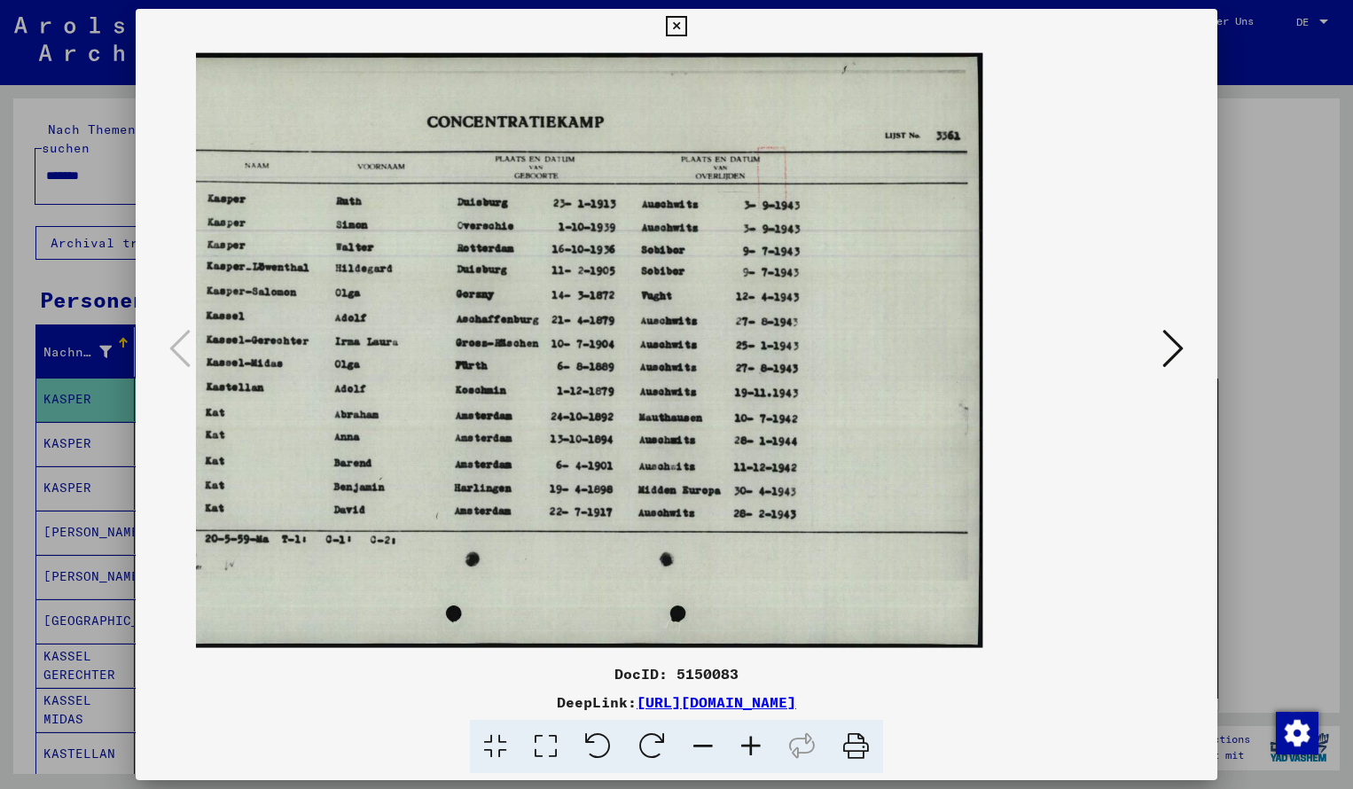
click at [745, 745] on icon at bounding box center [751, 747] width 48 height 54
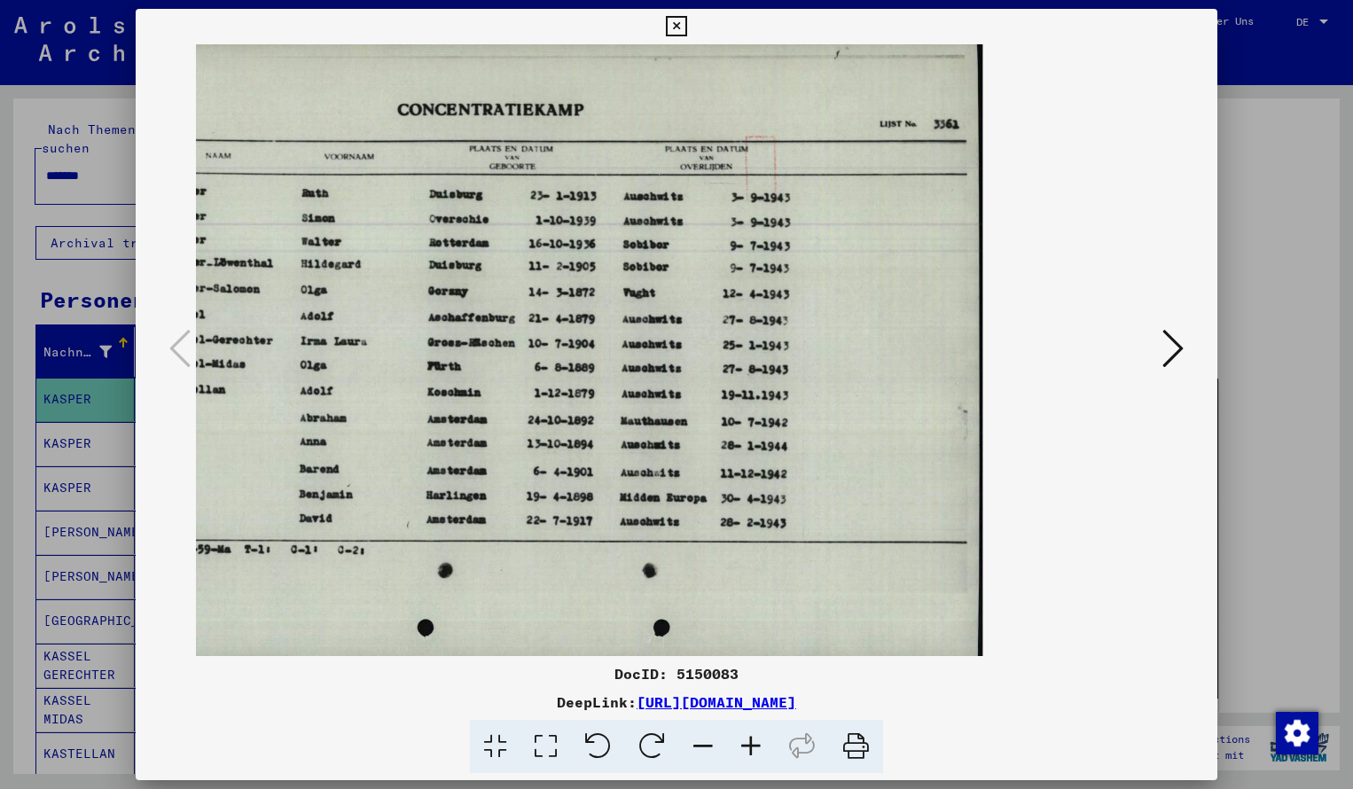
click at [699, 749] on icon at bounding box center [703, 747] width 48 height 54
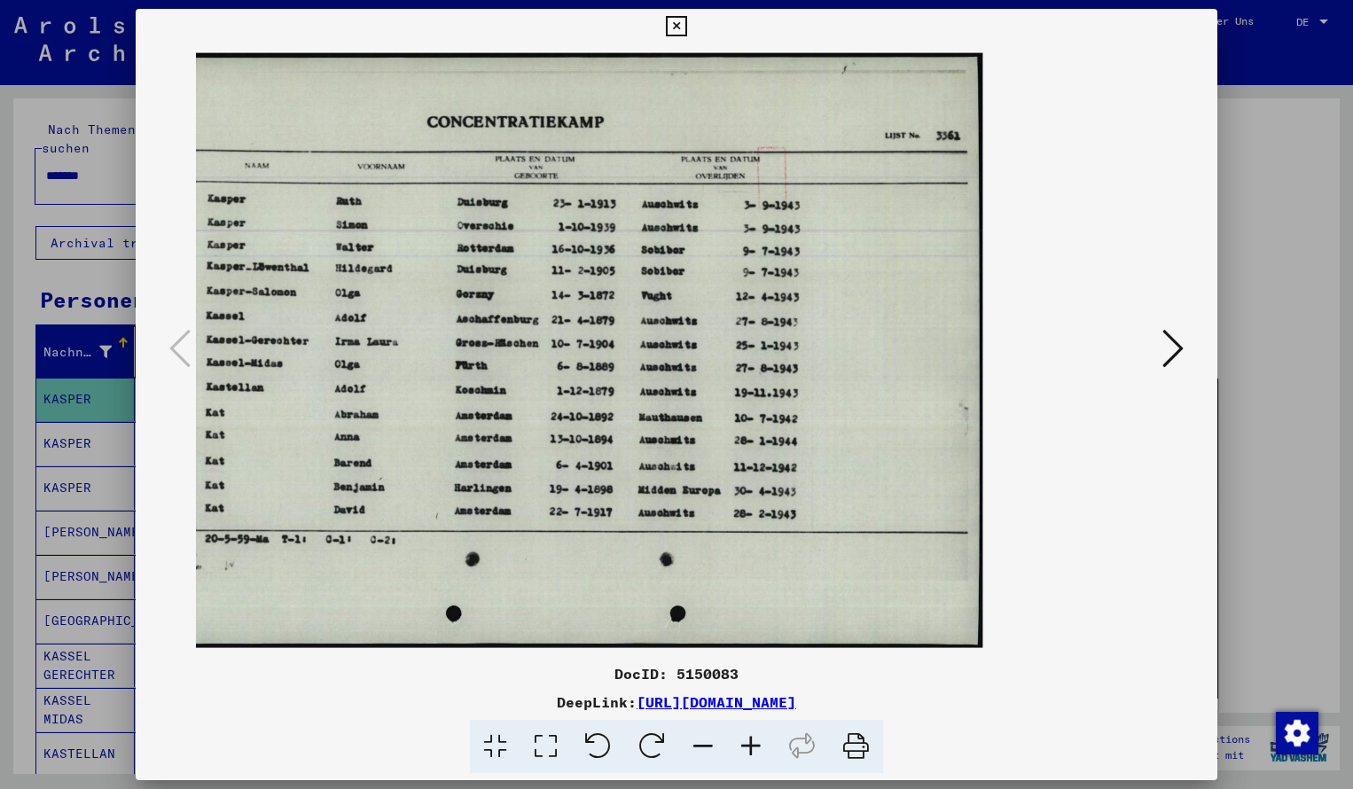
click at [686, 25] on icon at bounding box center [676, 26] width 20 height 21
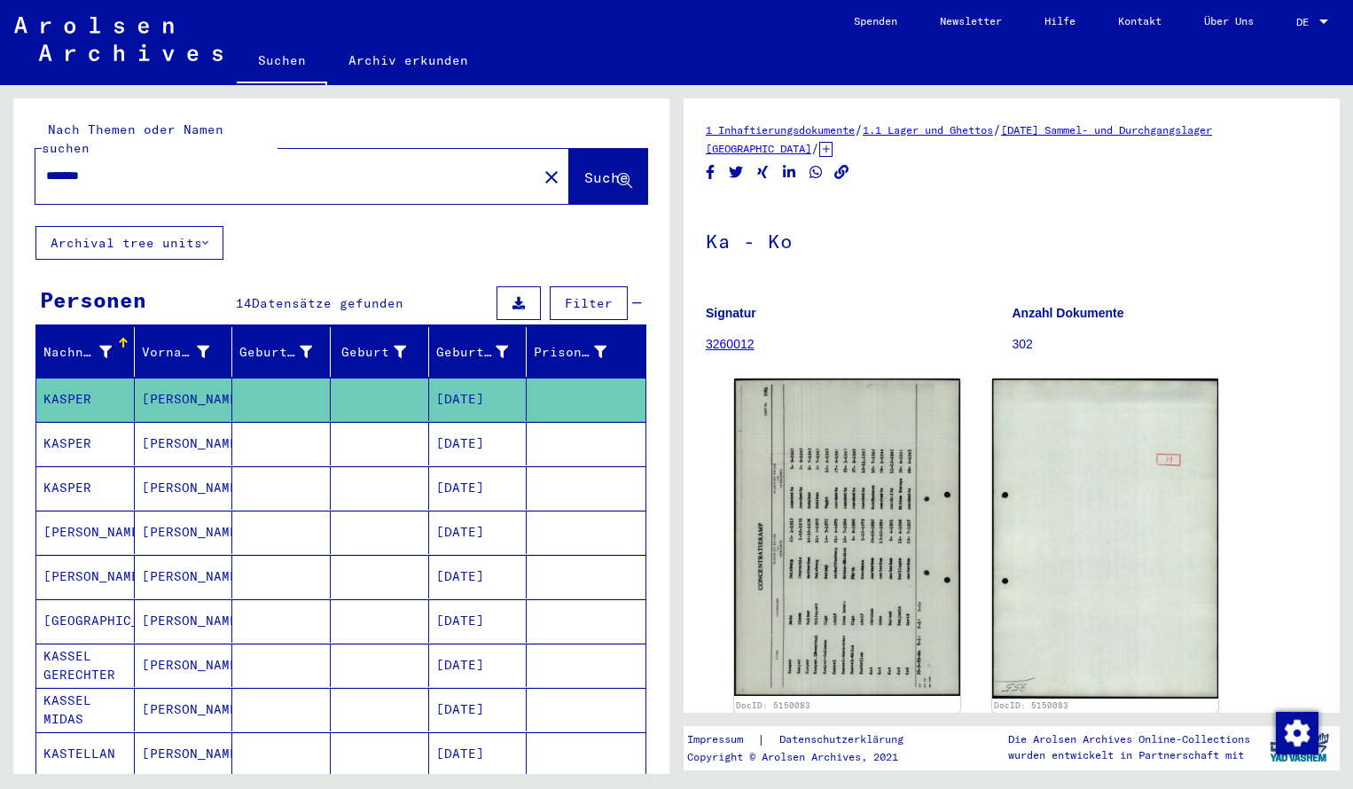
click at [137, 167] on input "*******" at bounding box center [286, 176] width 480 height 19
drag, startPoint x: 612, startPoint y: 149, endPoint x: 600, endPoint y: 149, distance: 12.4
click at [600, 149] on button "Suche" at bounding box center [608, 176] width 78 height 55
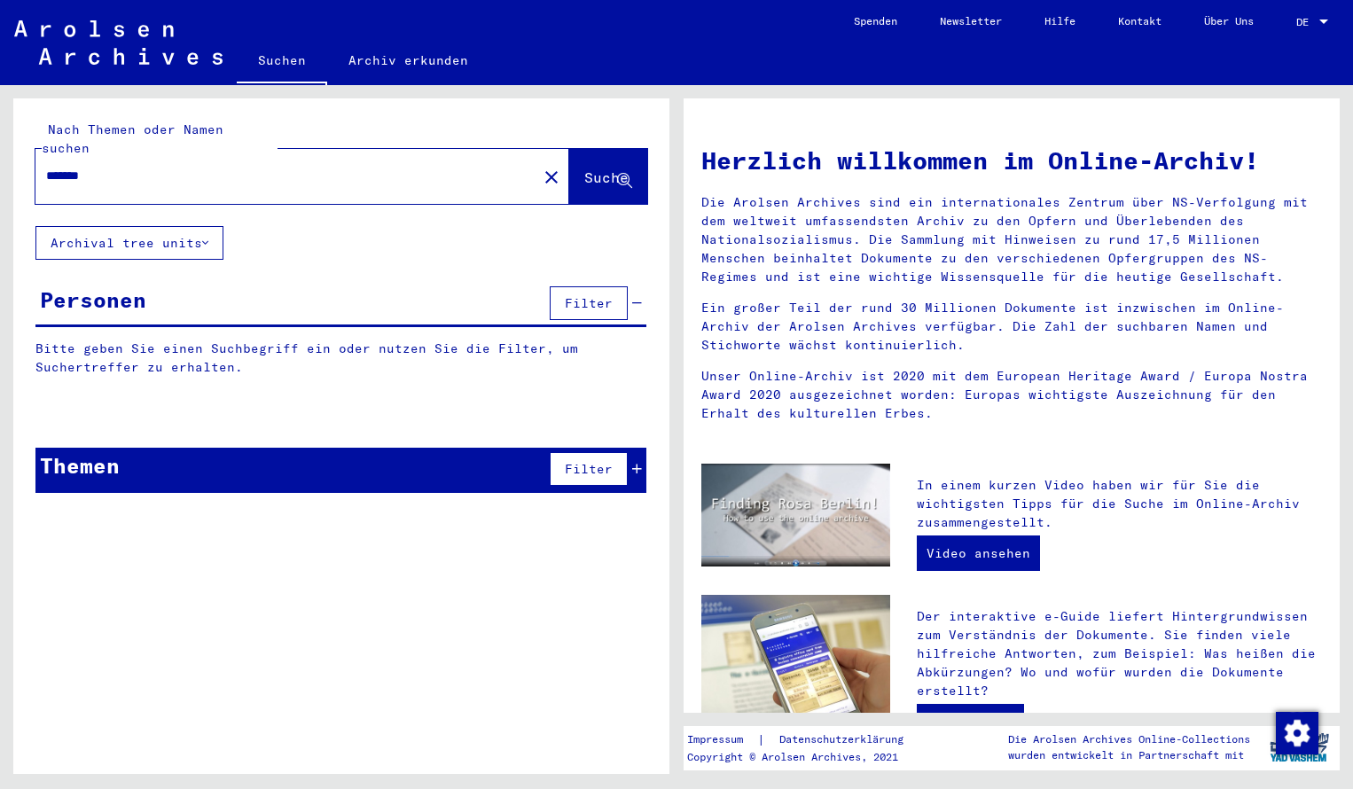
click at [600, 149] on button "Suche" at bounding box center [608, 176] width 78 height 55
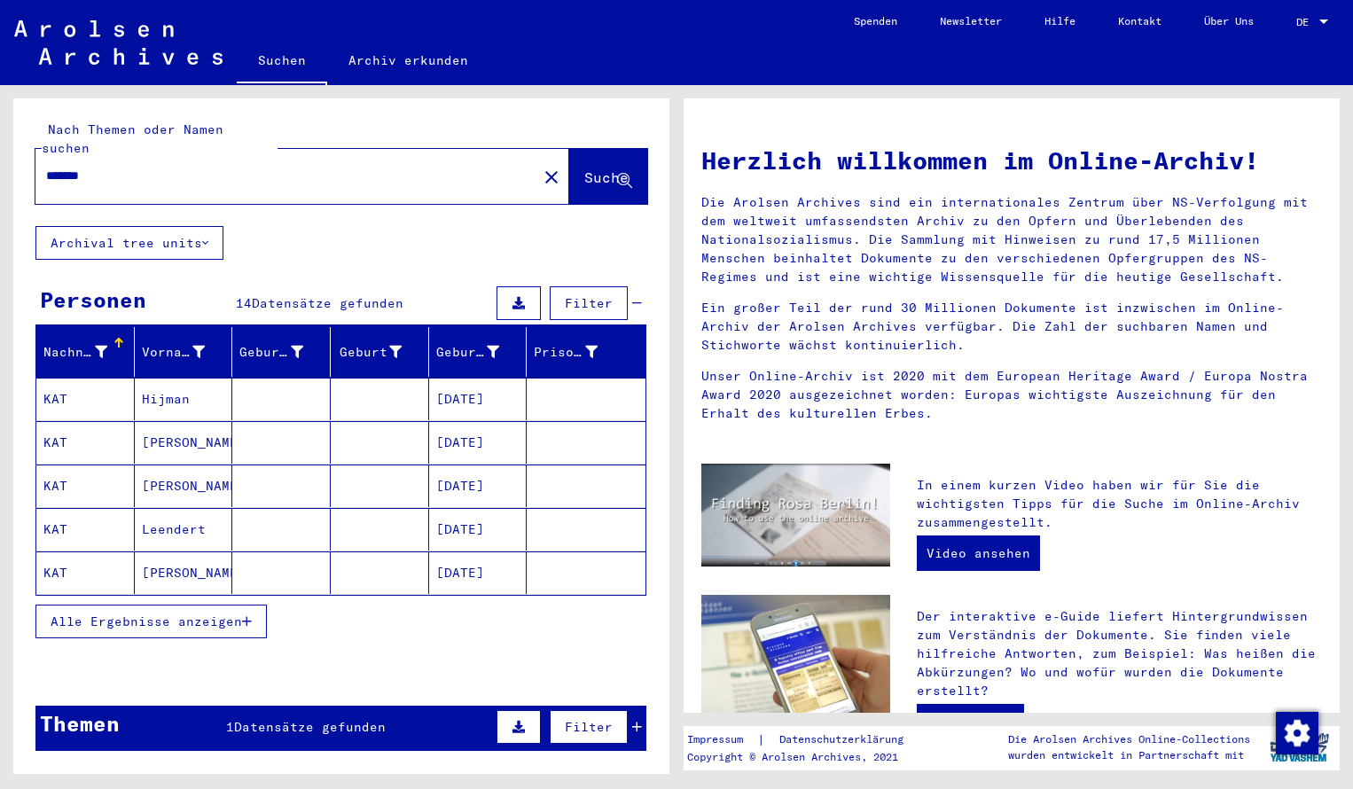
click at [96, 378] on mat-cell "KAT" at bounding box center [85, 399] width 98 height 43
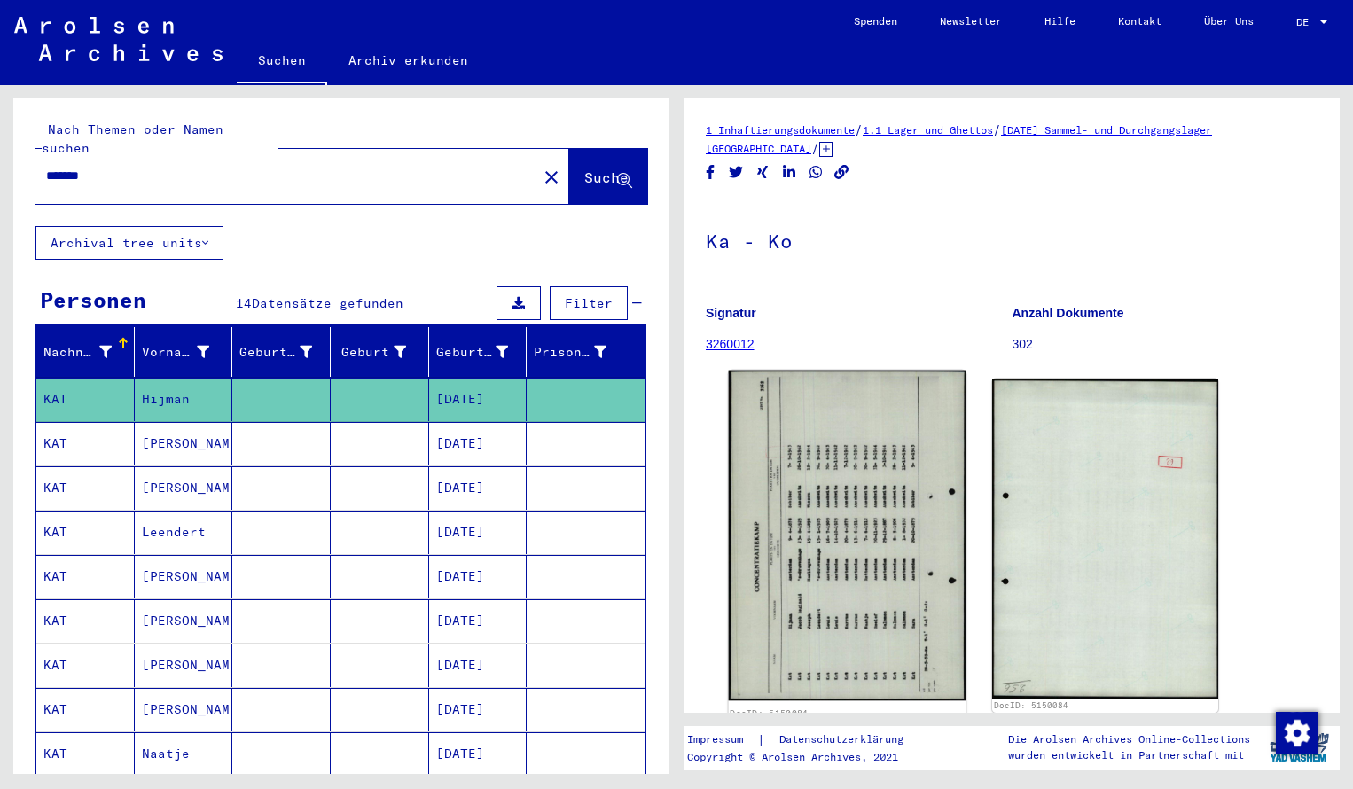
click at [781, 463] on img at bounding box center [848, 536] width 238 height 331
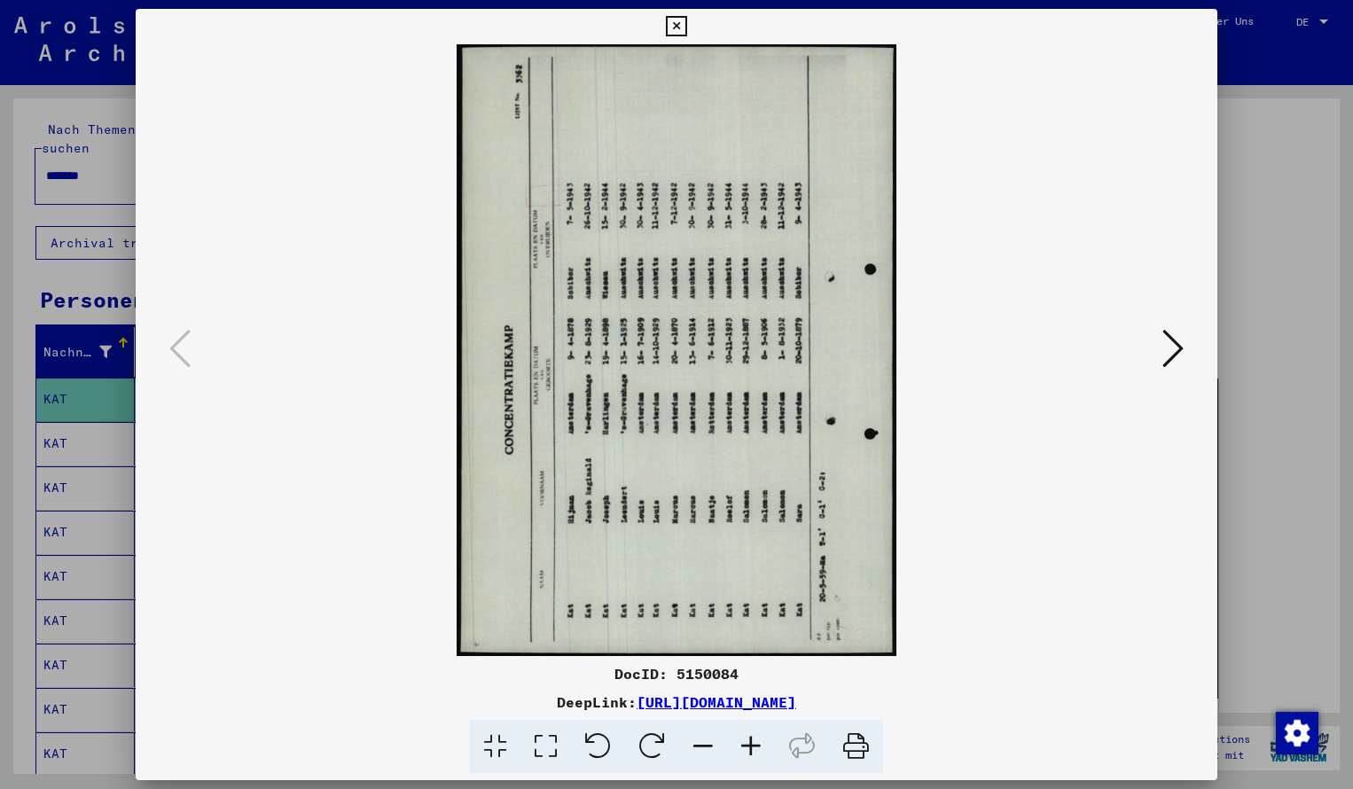
click at [655, 739] on icon at bounding box center [652, 747] width 54 height 54
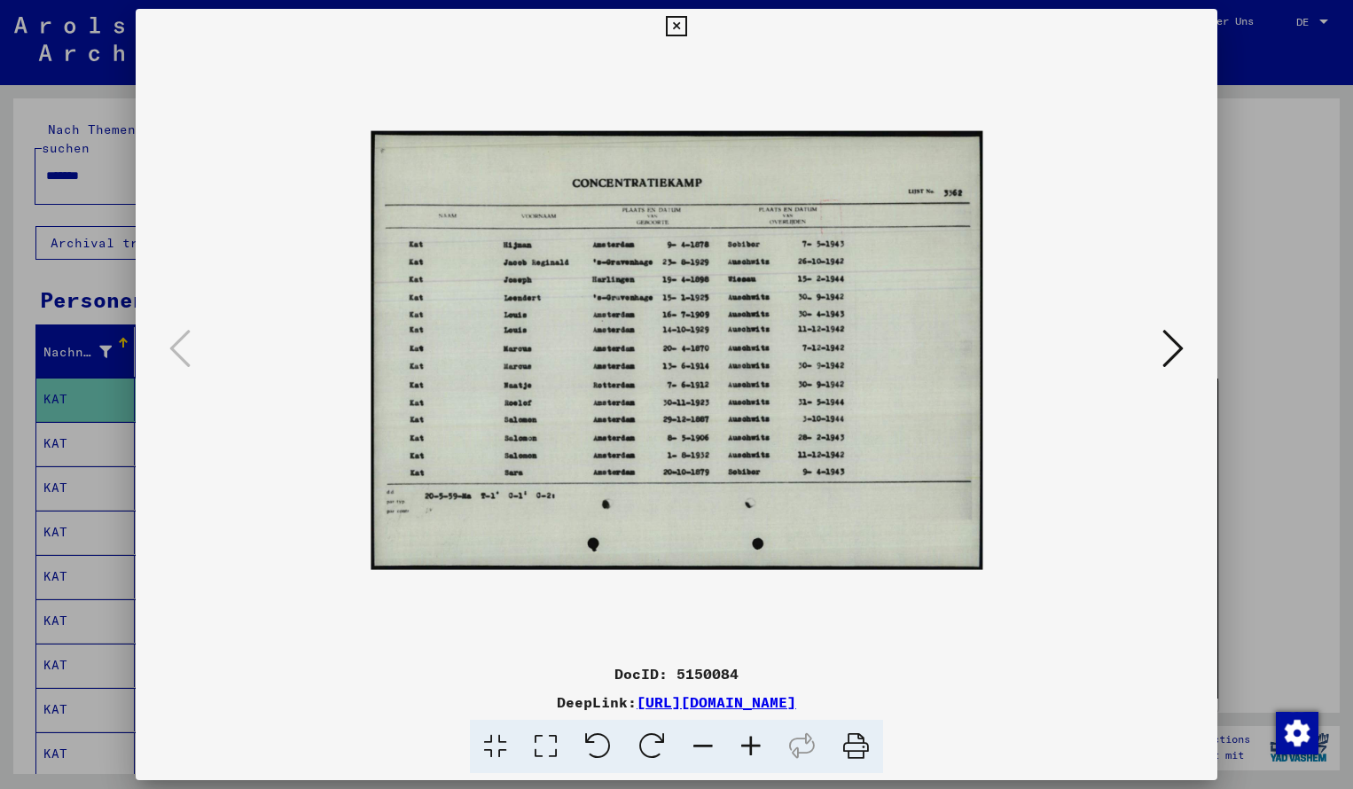
click at [752, 744] on icon at bounding box center [751, 747] width 48 height 54
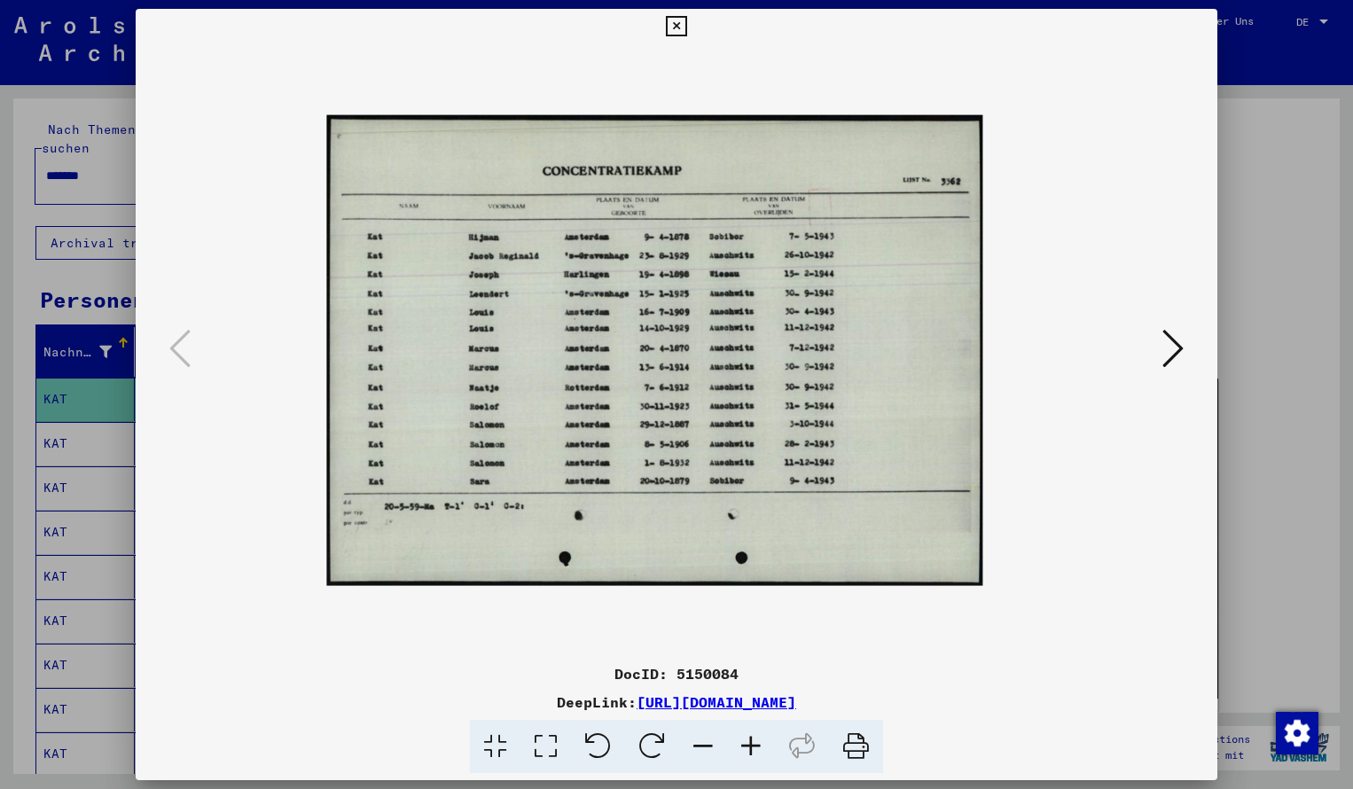
click at [752, 744] on icon at bounding box center [751, 747] width 48 height 54
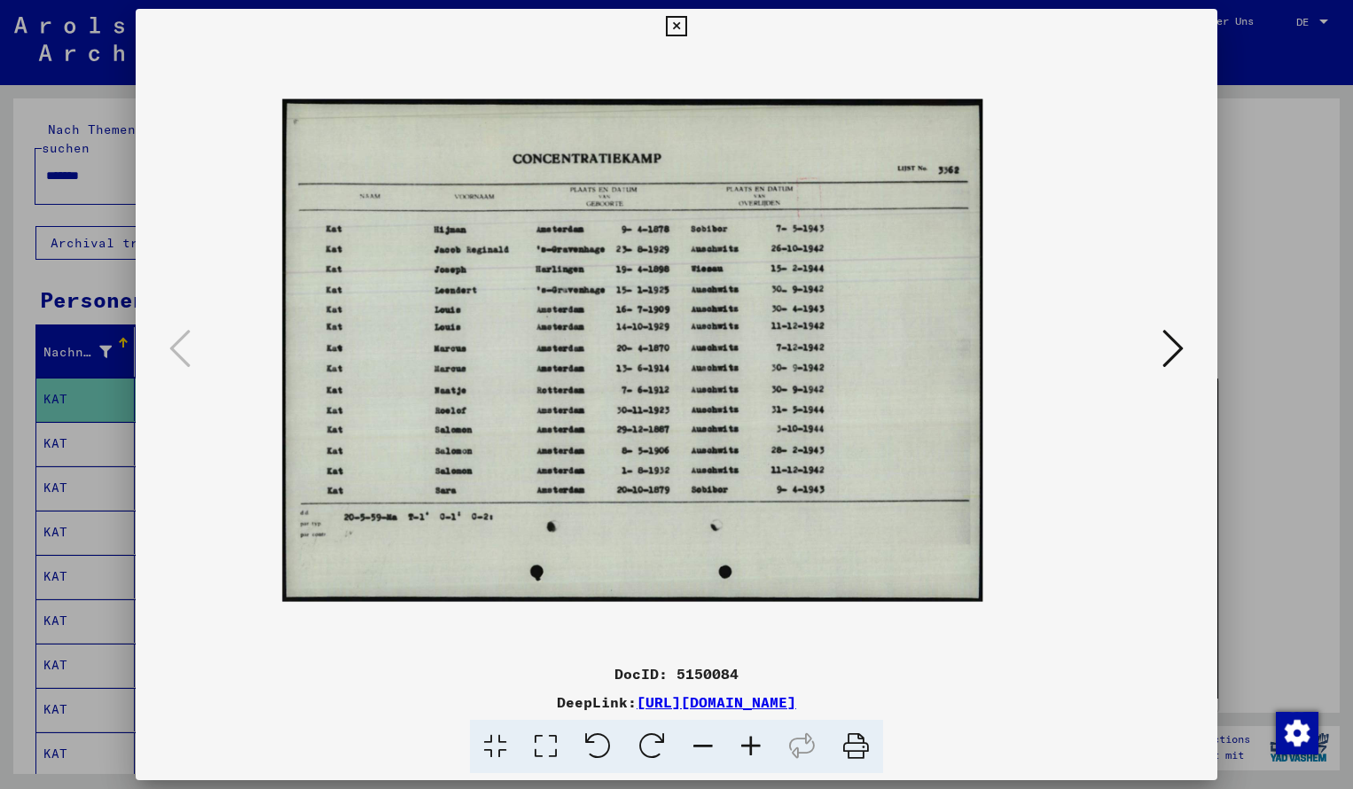
click at [752, 744] on icon at bounding box center [751, 747] width 48 height 54
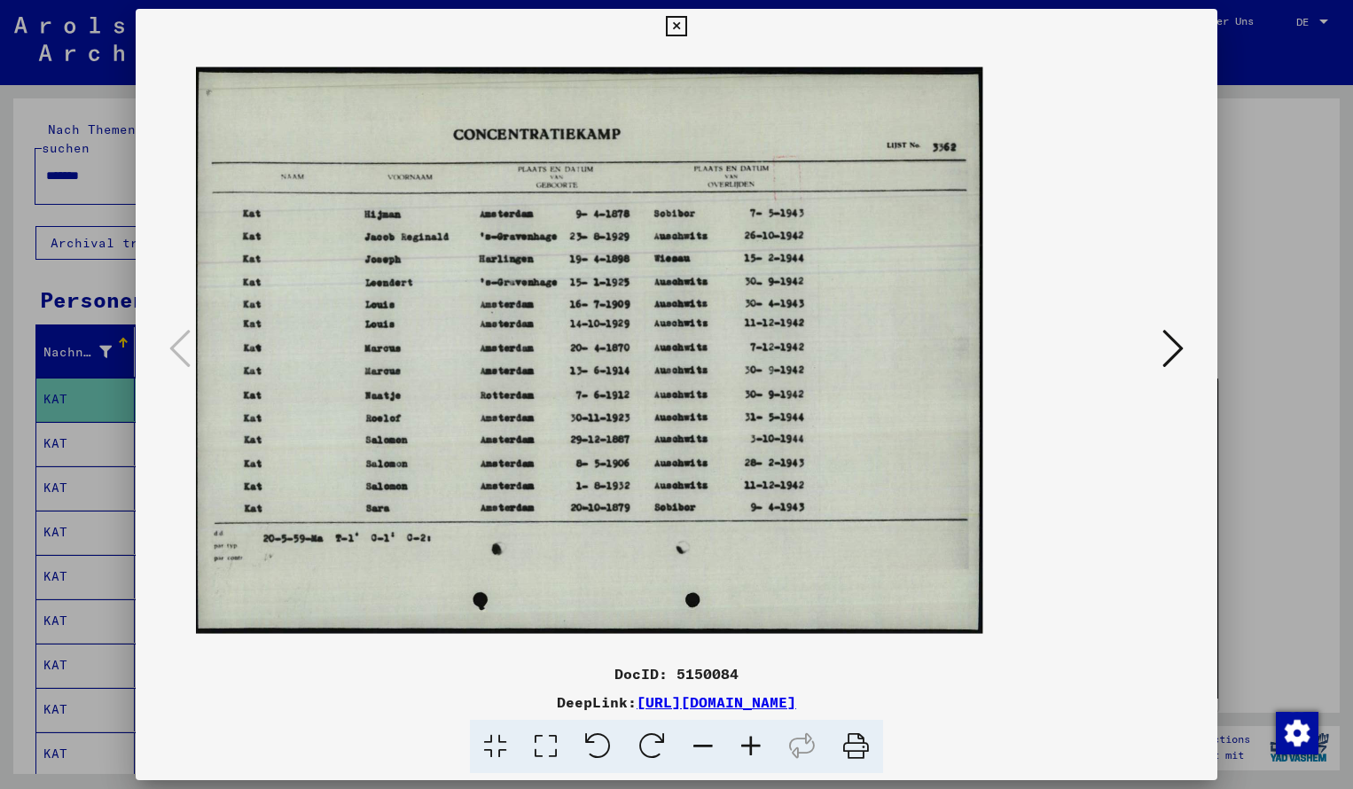
click at [752, 744] on icon at bounding box center [751, 747] width 48 height 54
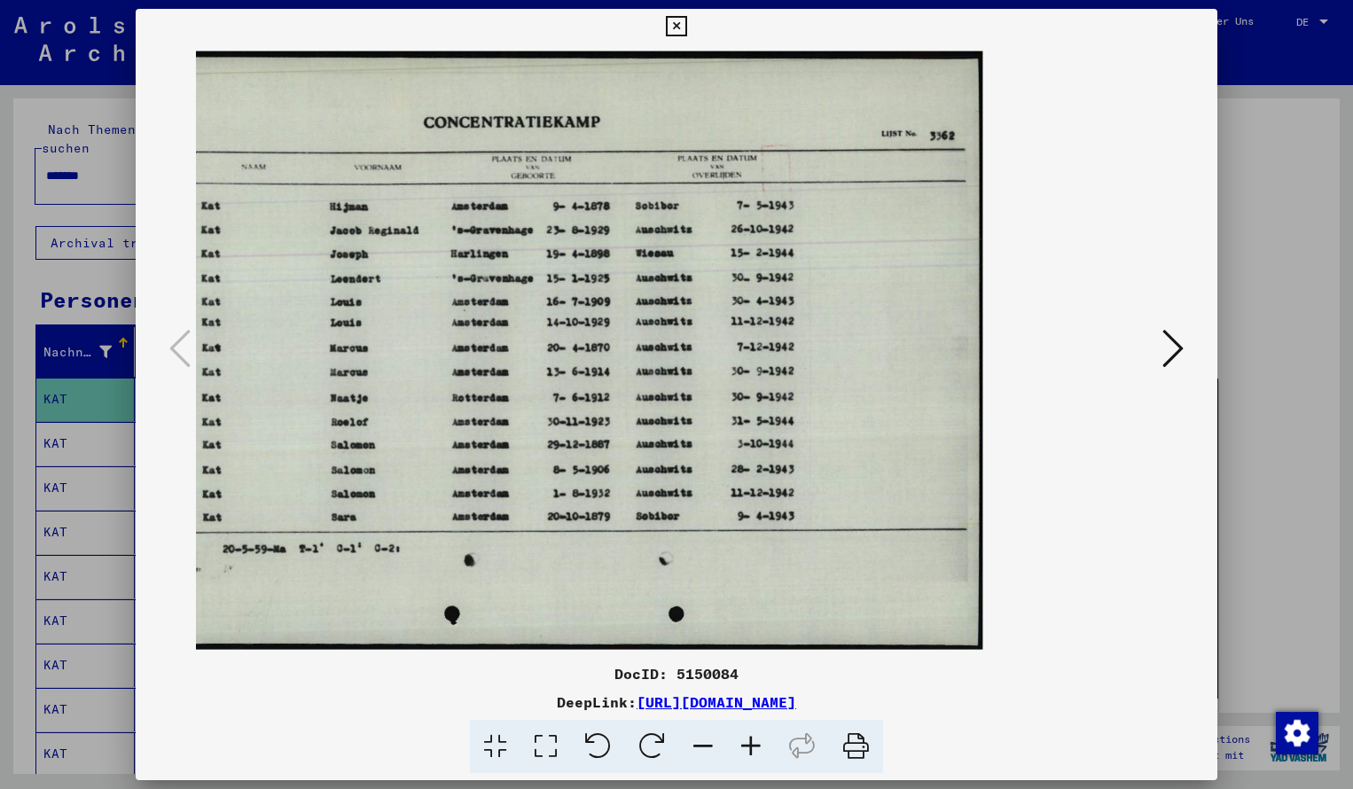
click at [686, 27] on icon at bounding box center [676, 26] width 20 height 21
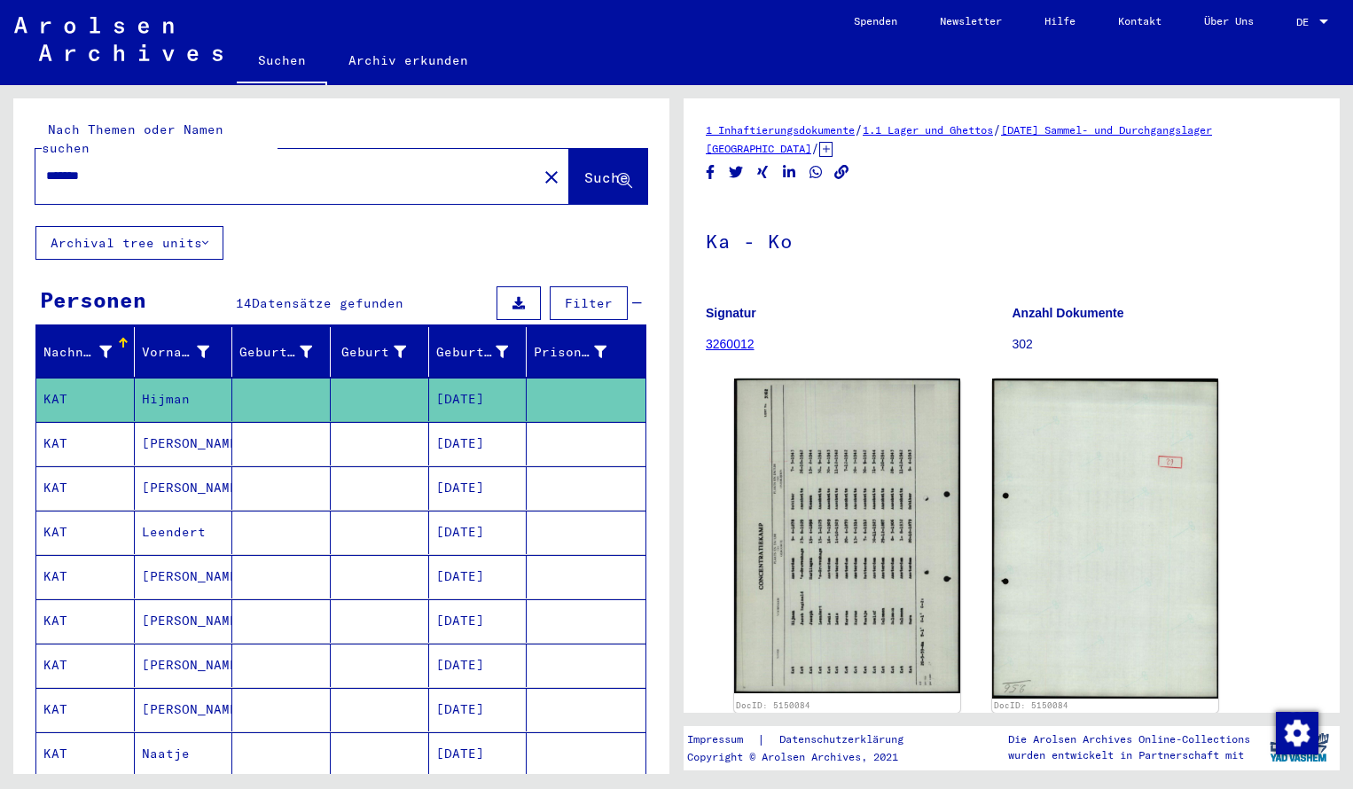
click at [121, 167] on input "*******" at bounding box center [286, 176] width 480 height 19
click at [603, 149] on button "Suche" at bounding box center [608, 176] width 78 height 55
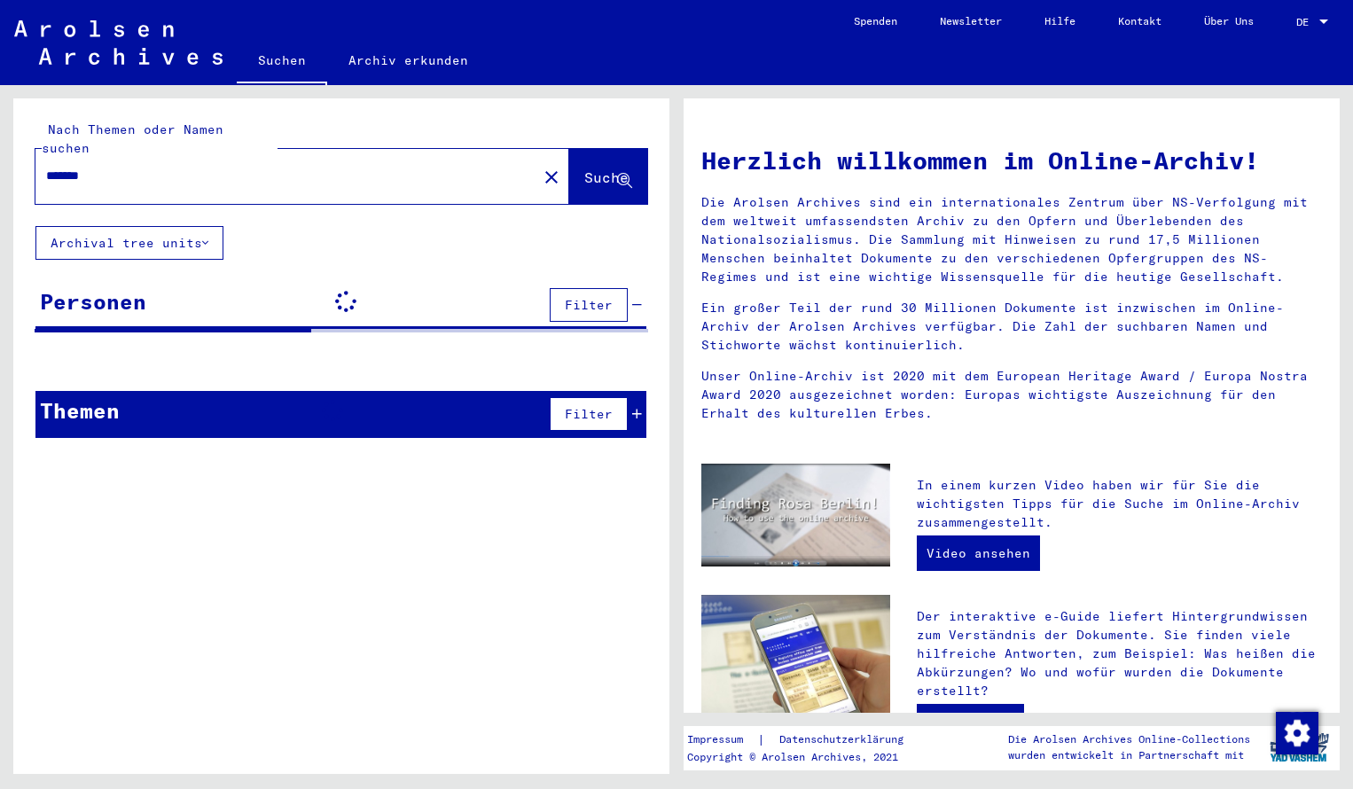
click at [603, 149] on button "Suche" at bounding box center [608, 176] width 78 height 55
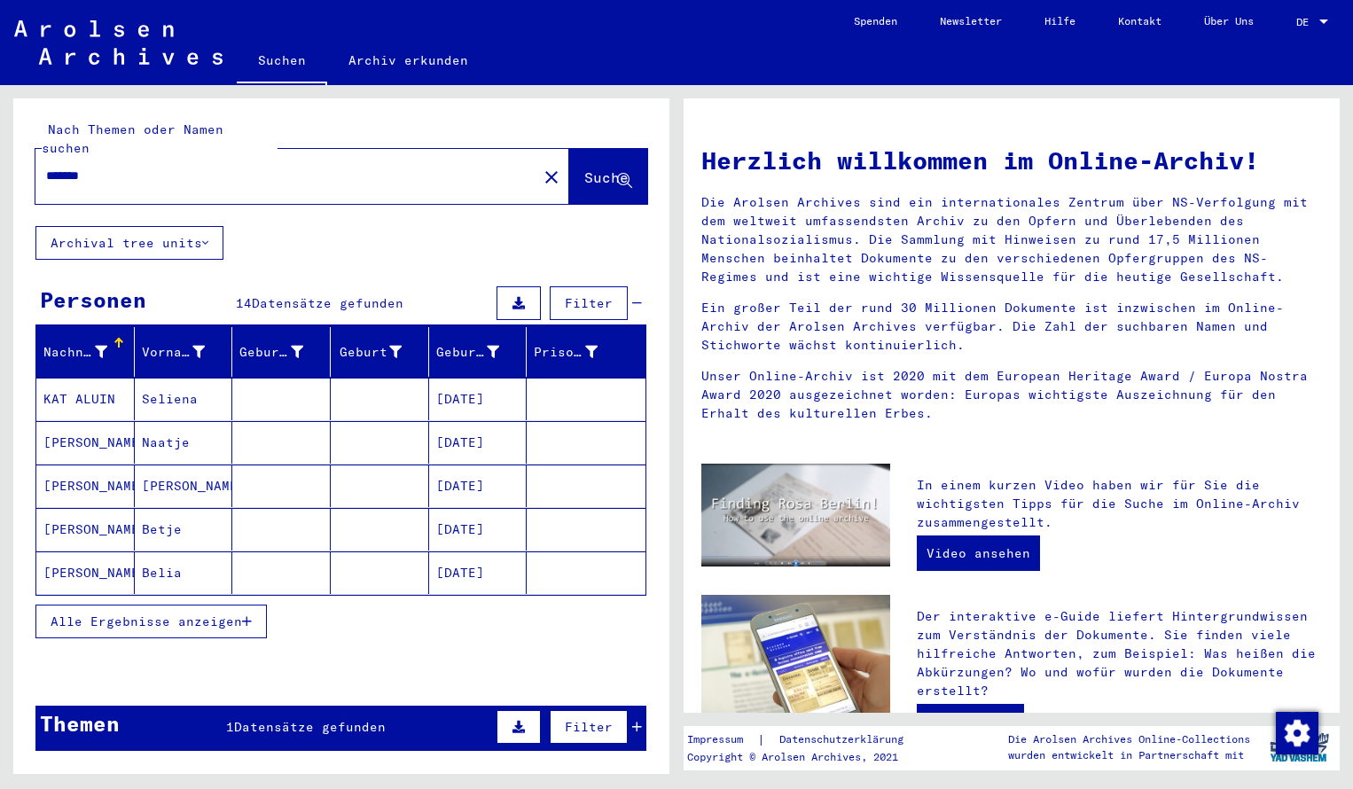
click at [85, 381] on mat-cell "KAT ALUIN" at bounding box center [85, 399] width 98 height 43
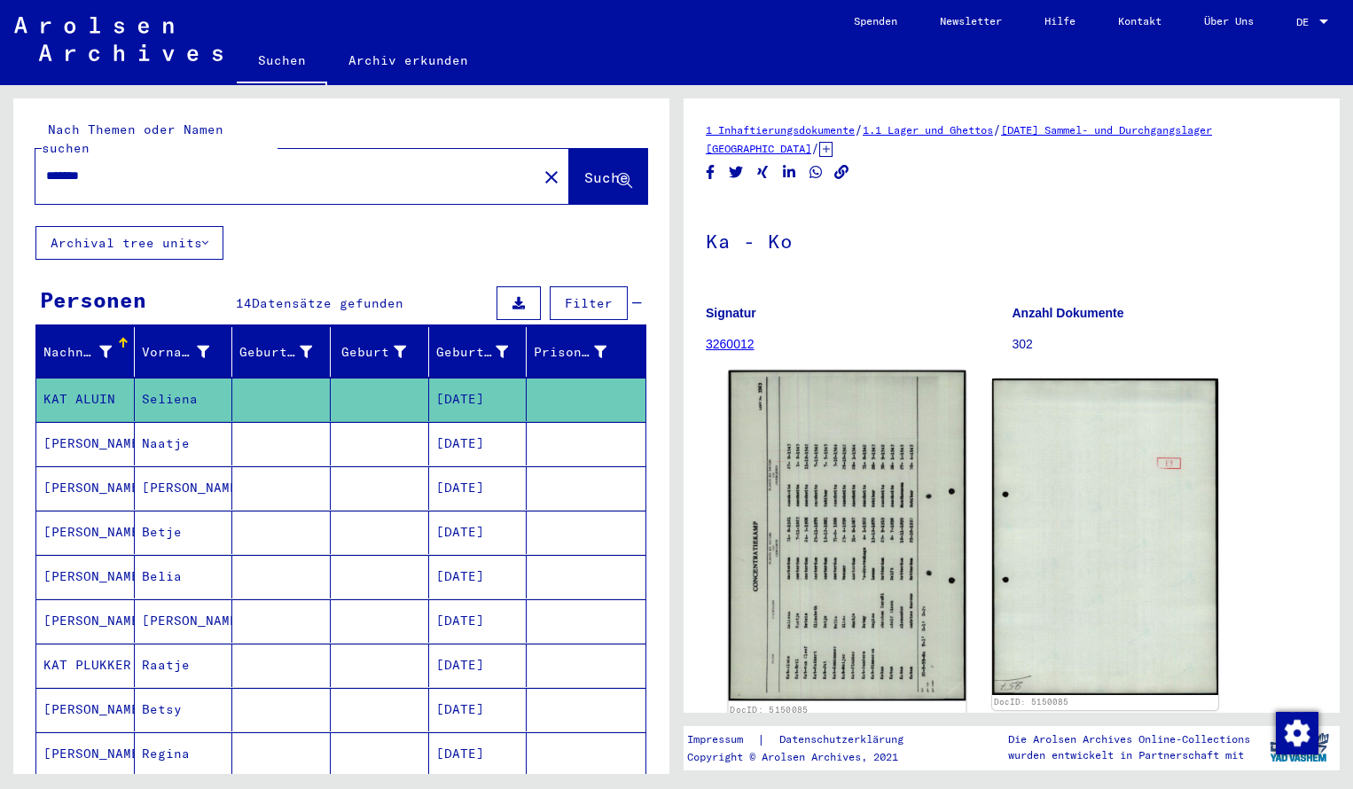
click at [761, 526] on img at bounding box center [848, 536] width 238 height 331
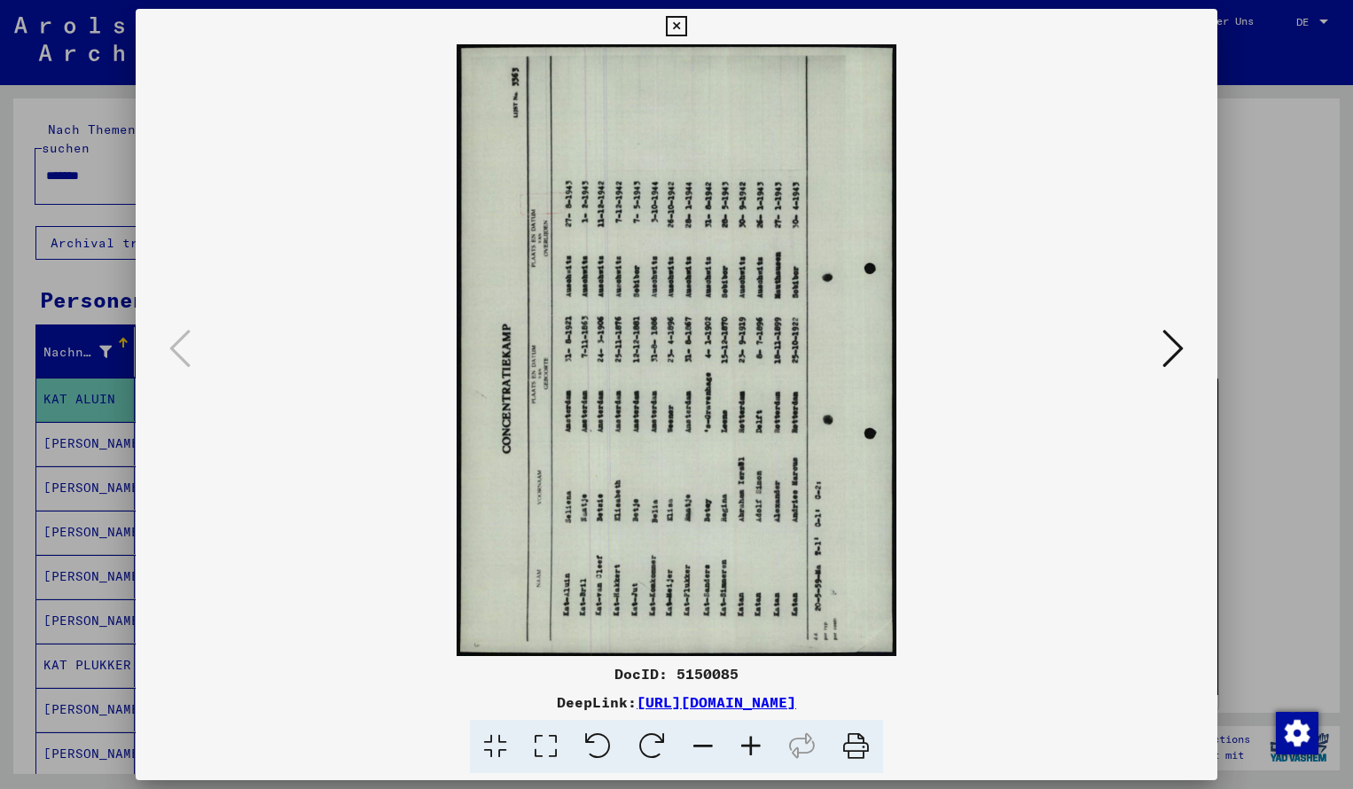
click at [654, 745] on icon at bounding box center [652, 747] width 54 height 54
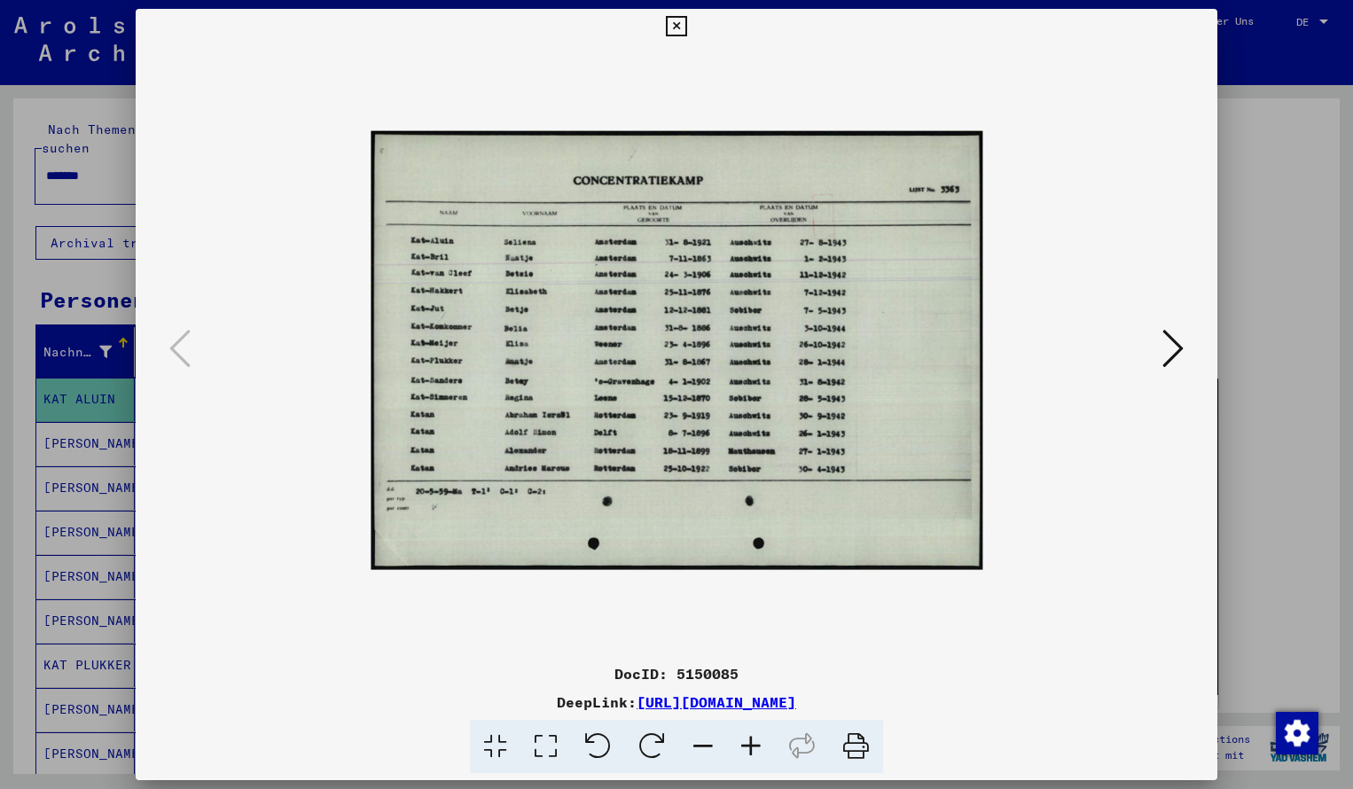
click at [746, 749] on icon at bounding box center [751, 747] width 48 height 54
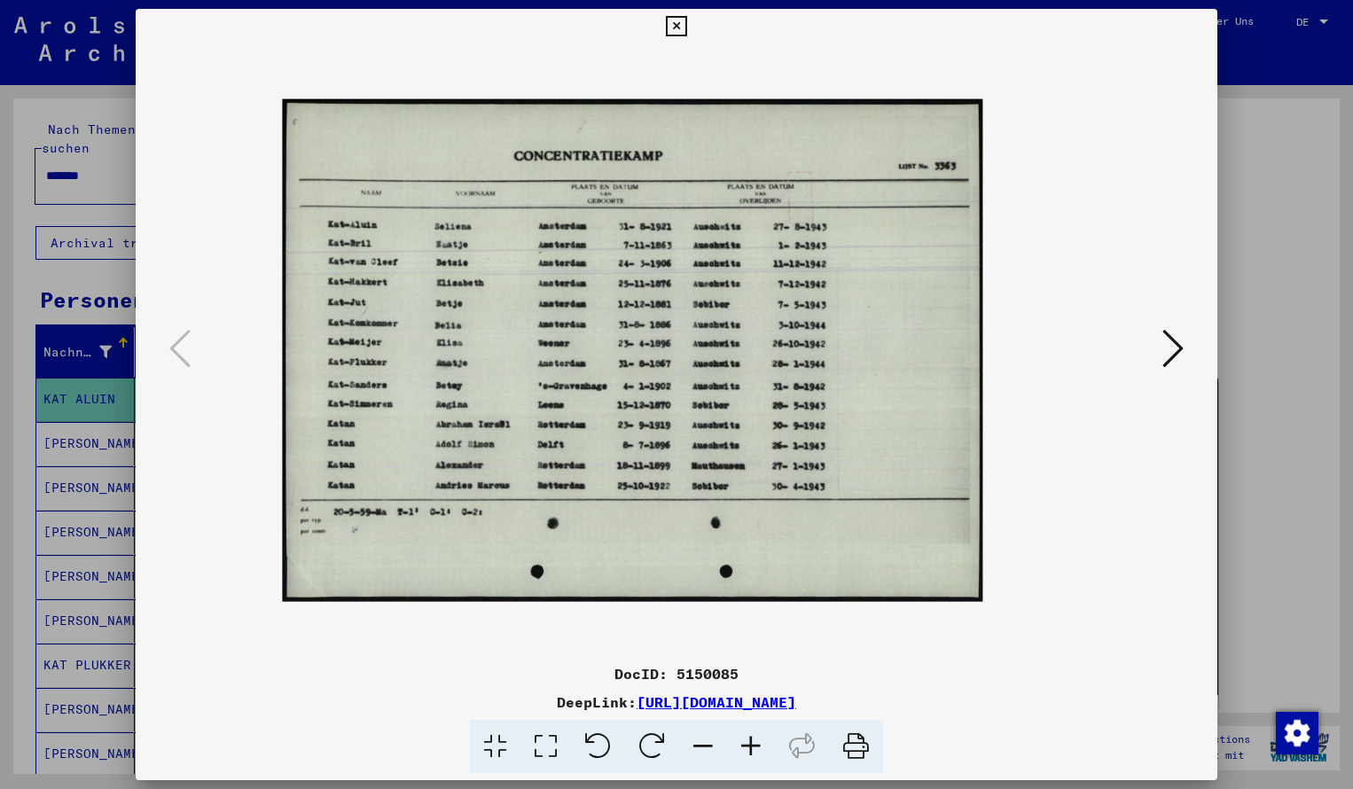
click at [746, 749] on icon at bounding box center [751, 747] width 48 height 54
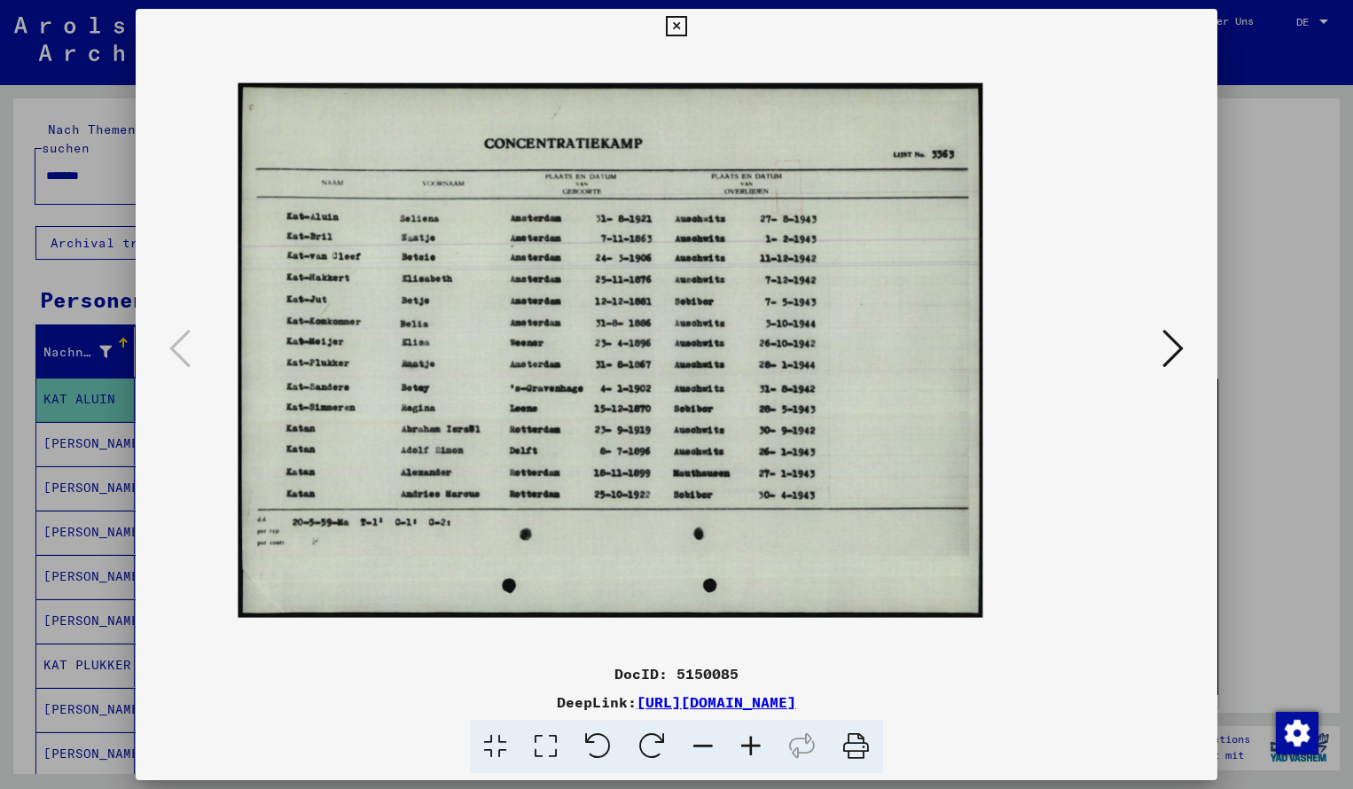
click at [746, 749] on icon at bounding box center [751, 747] width 48 height 54
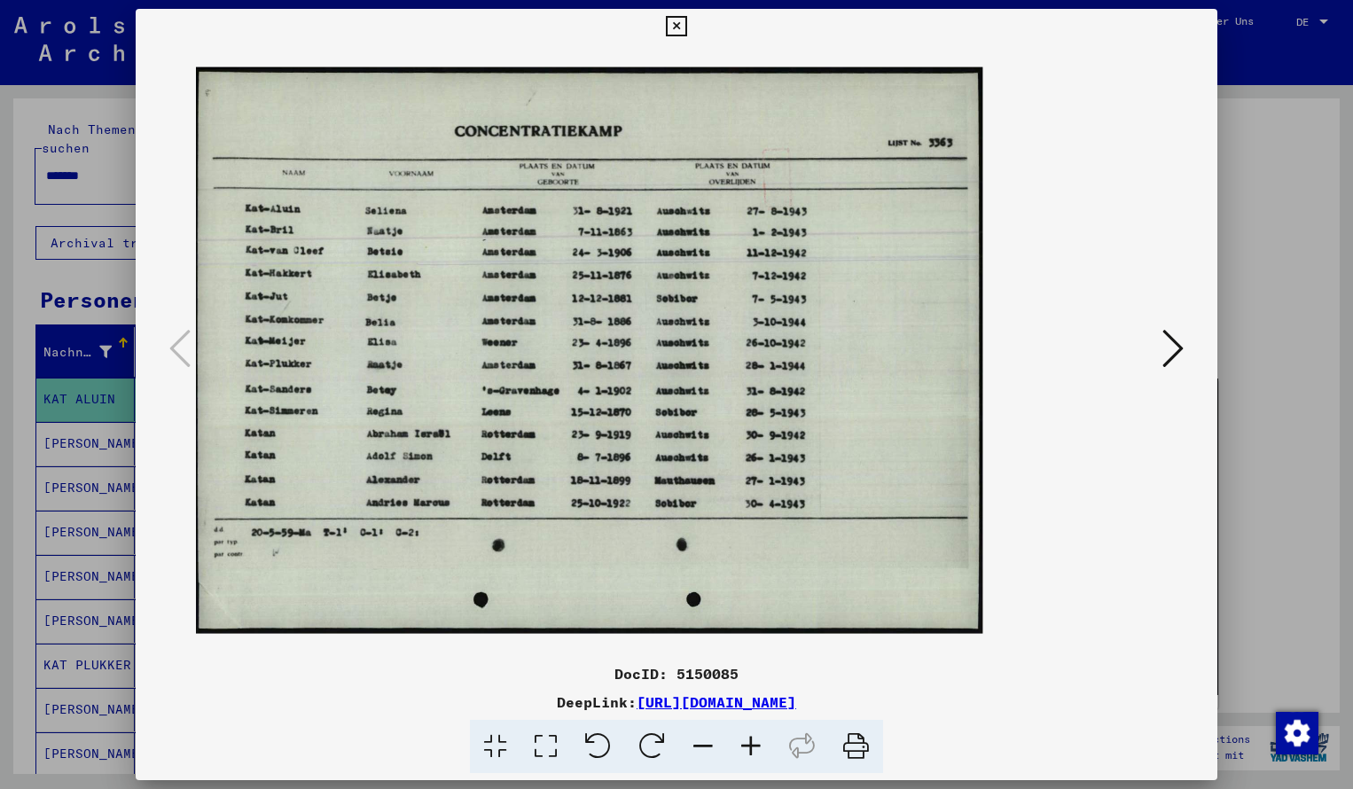
click at [746, 749] on icon at bounding box center [751, 747] width 48 height 54
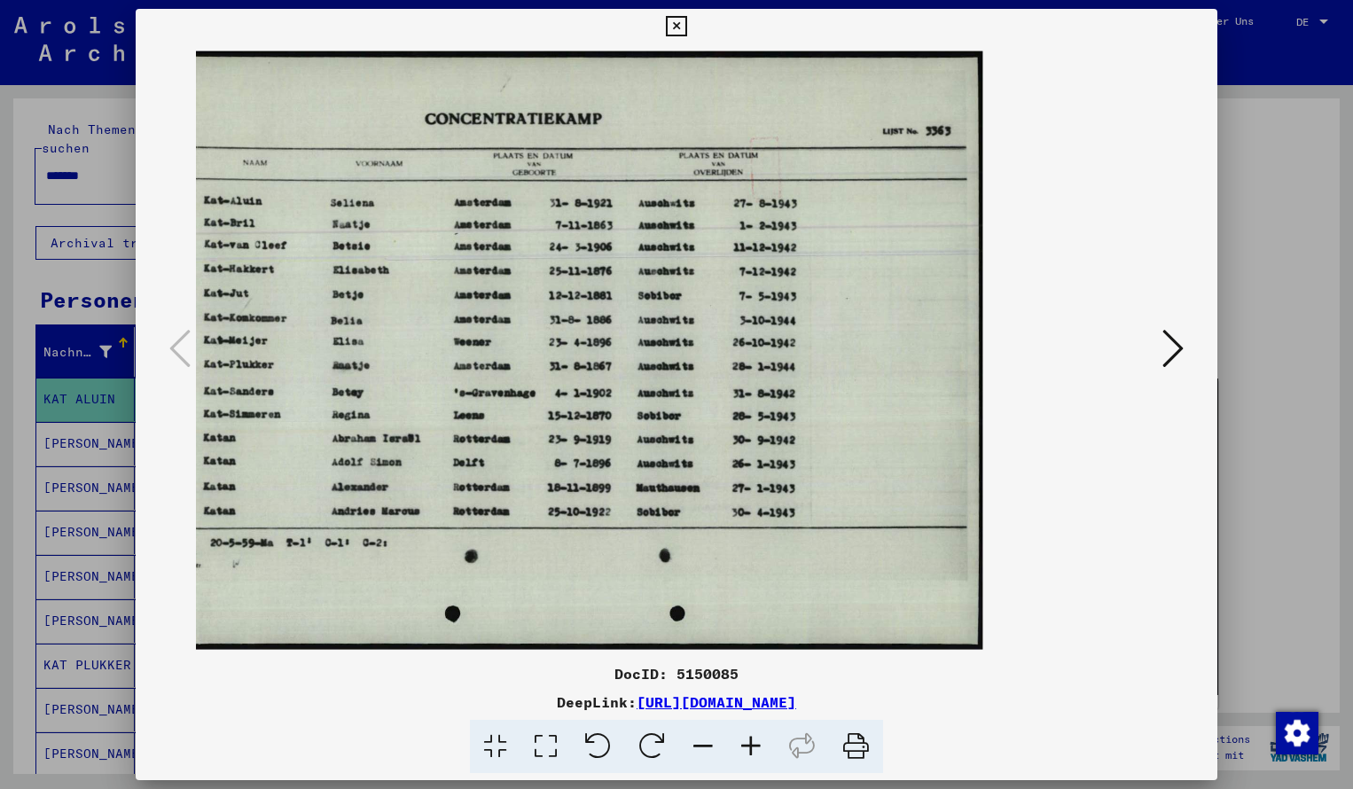
click at [686, 21] on icon at bounding box center [676, 26] width 20 height 21
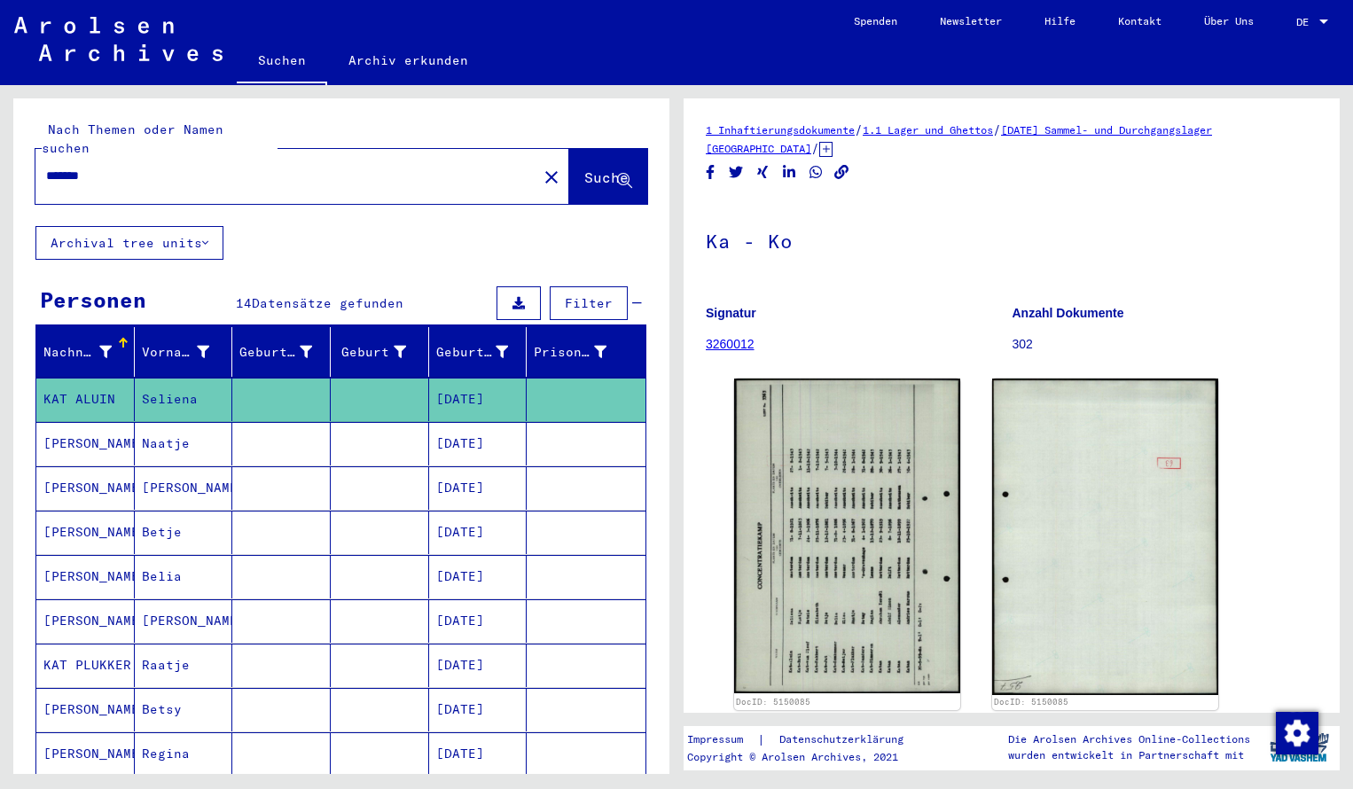
click at [113, 167] on input "*******" at bounding box center [286, 176] width 480 height 19
click at [591, 168] on span "Suche" at bounding box center [606, 177] width 44 height 18
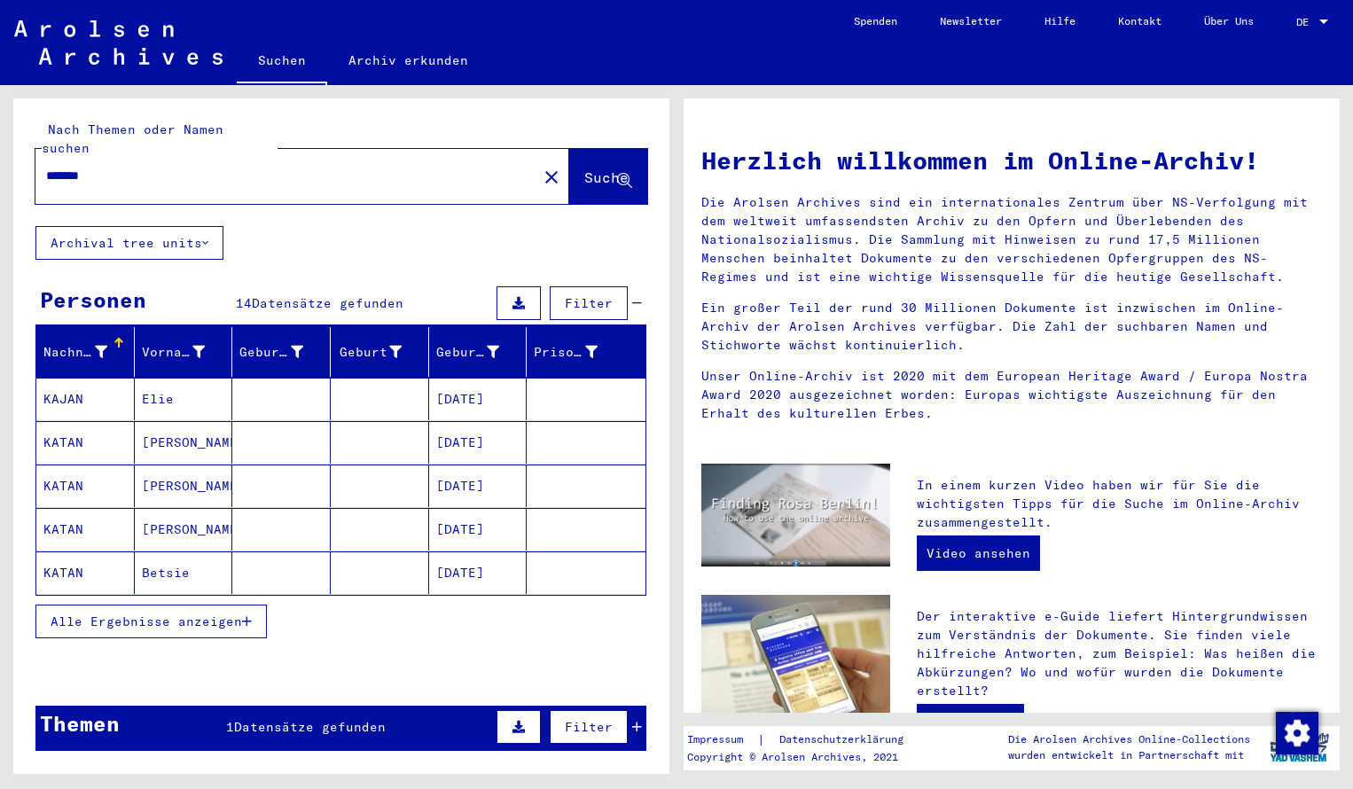
click at [82, 388] on mat-cell "KAJAN" at bounding box center [85, 399] width 98 height 43
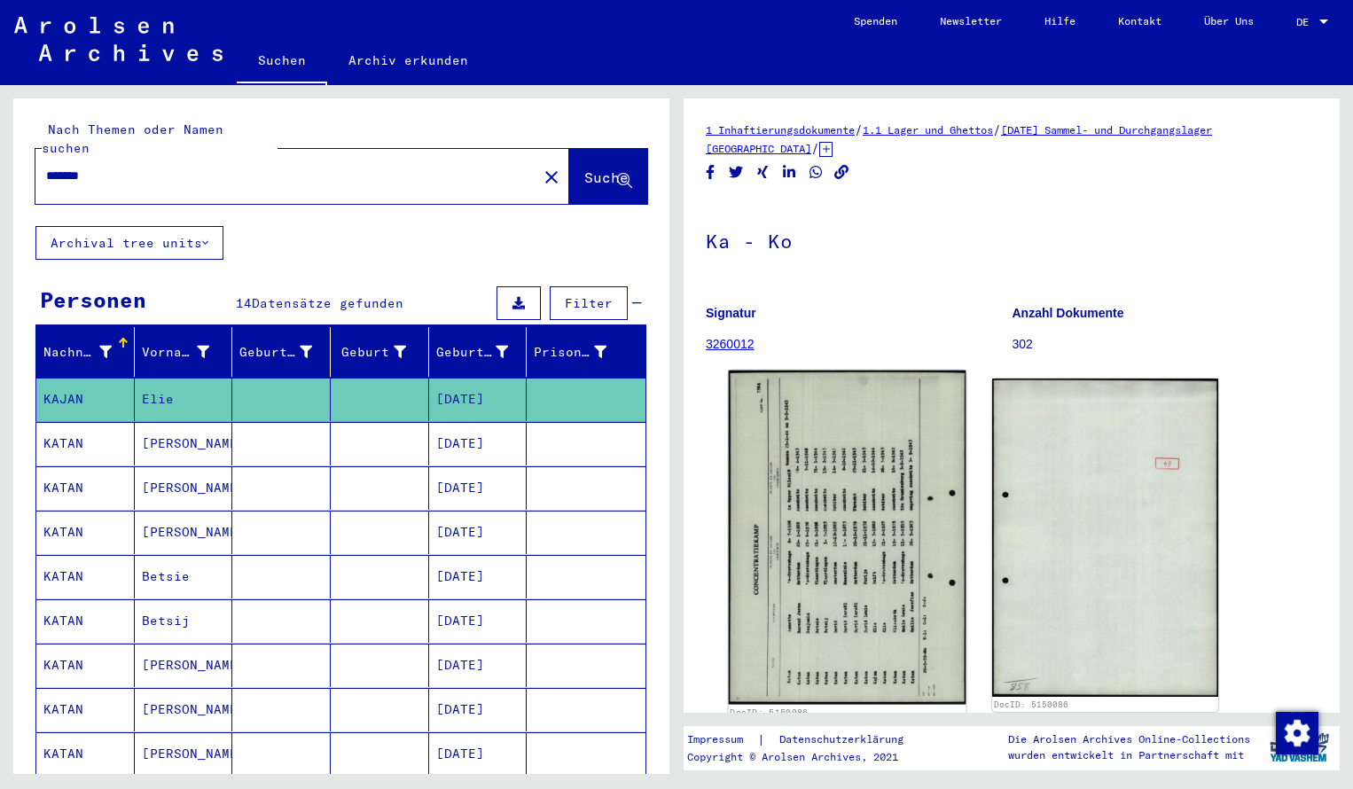
click at [799, 460] on img at bounding box center [848, 538] width 238 height 334
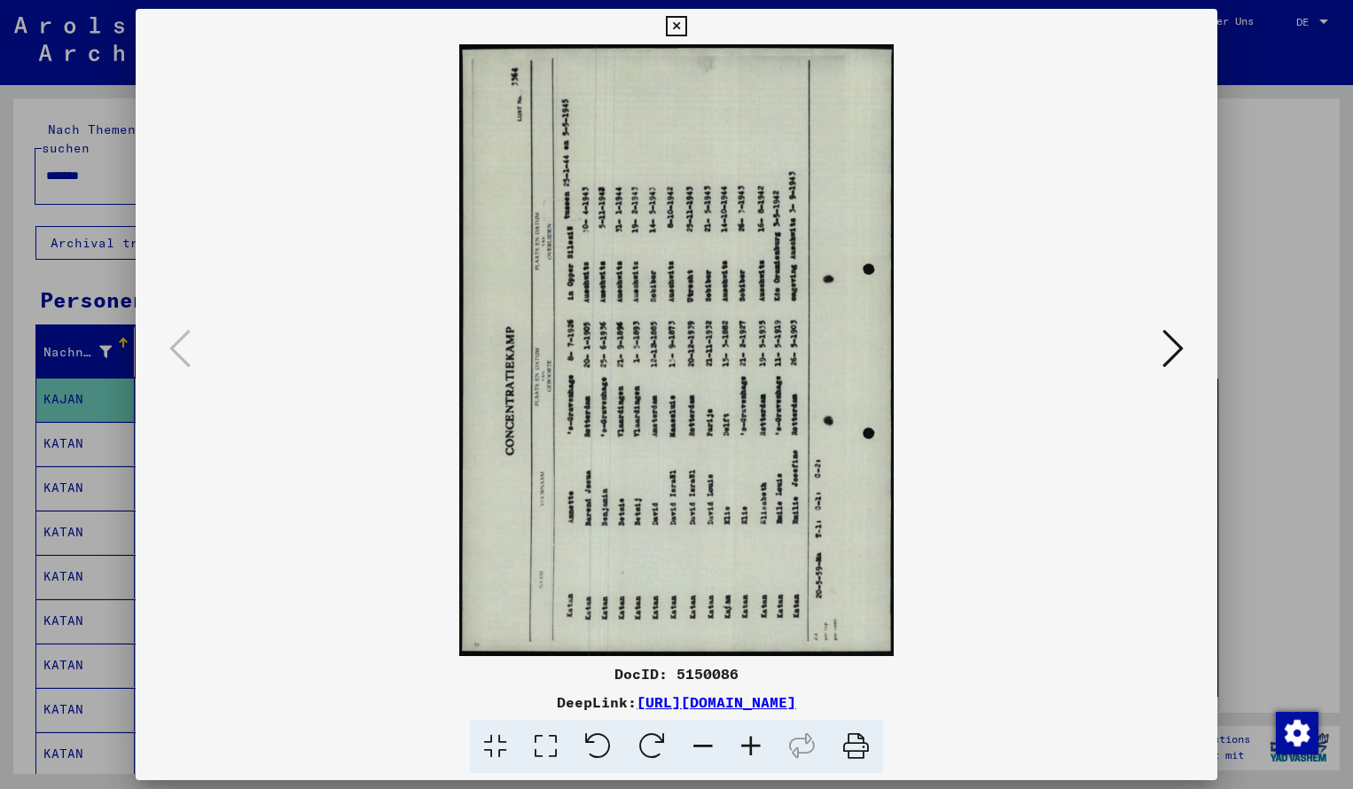
click at [654, 737] on icon at bounding box center [652, 747] width 54 height 54
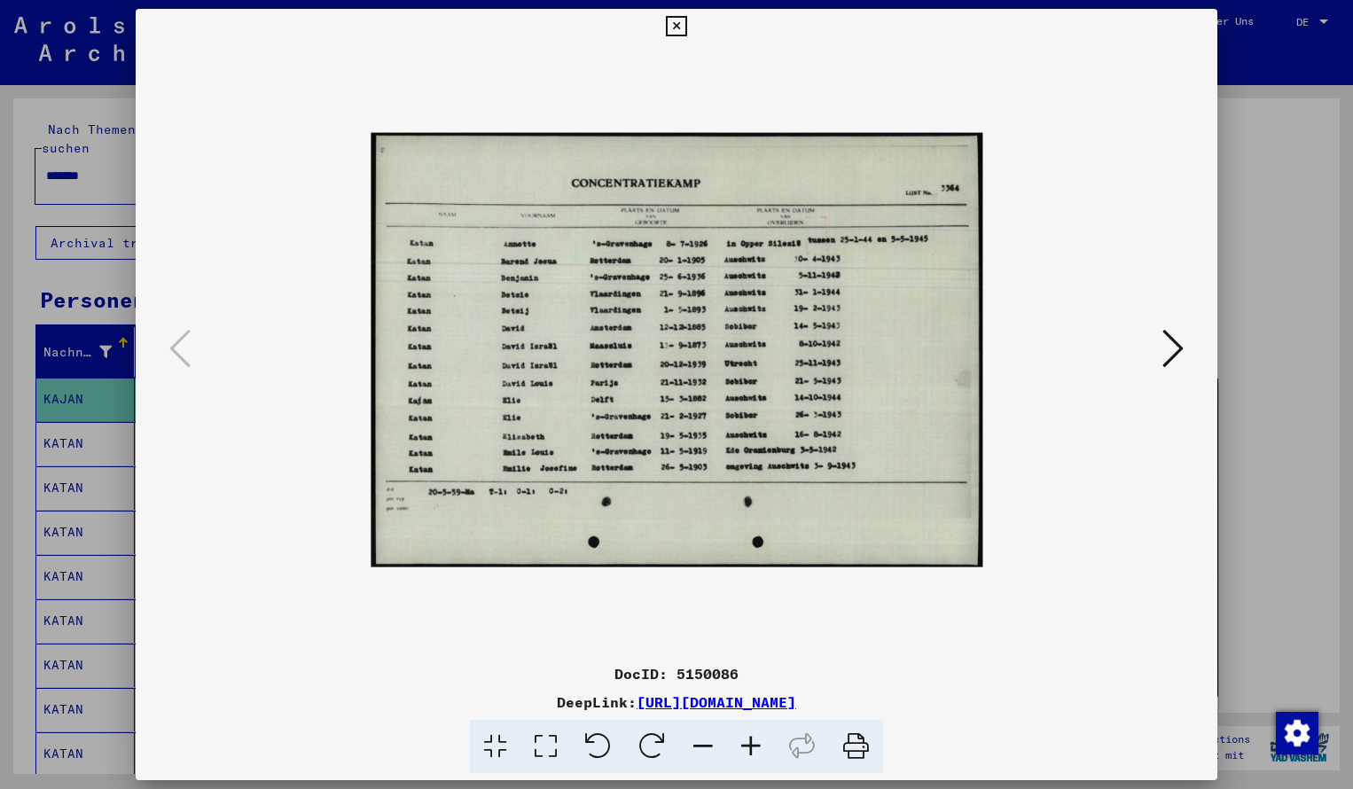
click at [758, 747] on icon at bounding box center [751, 747] width 48 height 54
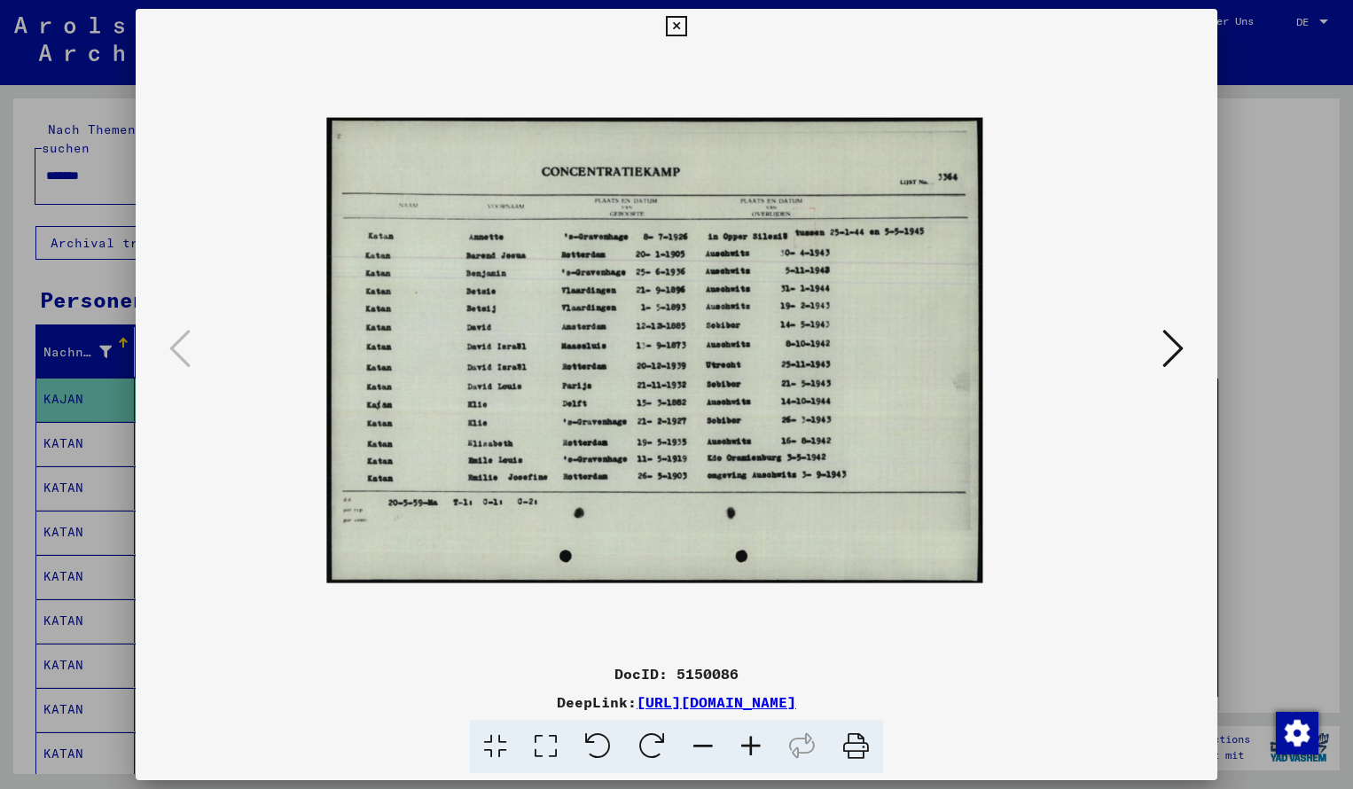
click at [759, 747] on icon at bounding box center [751, 747] width 48 height 54
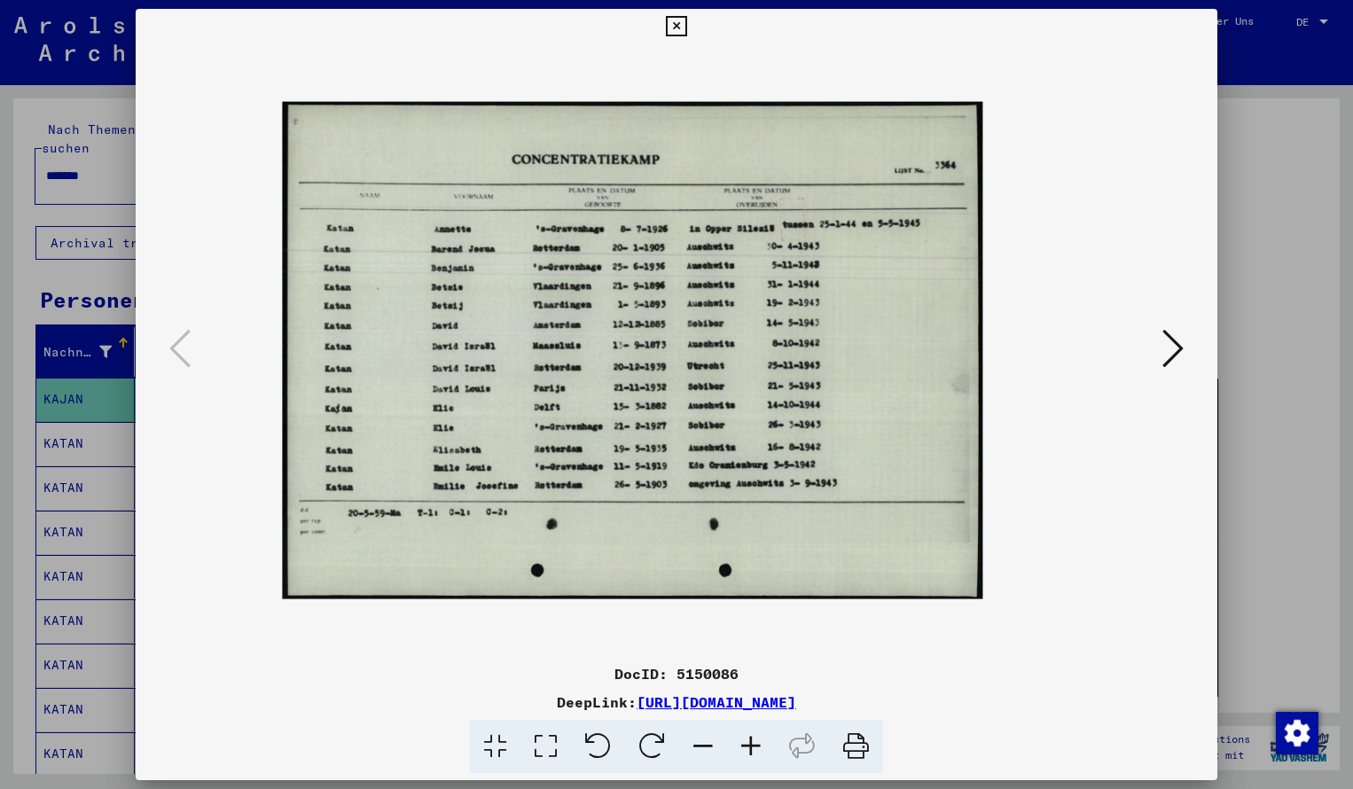
click at [759, 747] on icon at bounding box center [751, 747] width 48 height 54
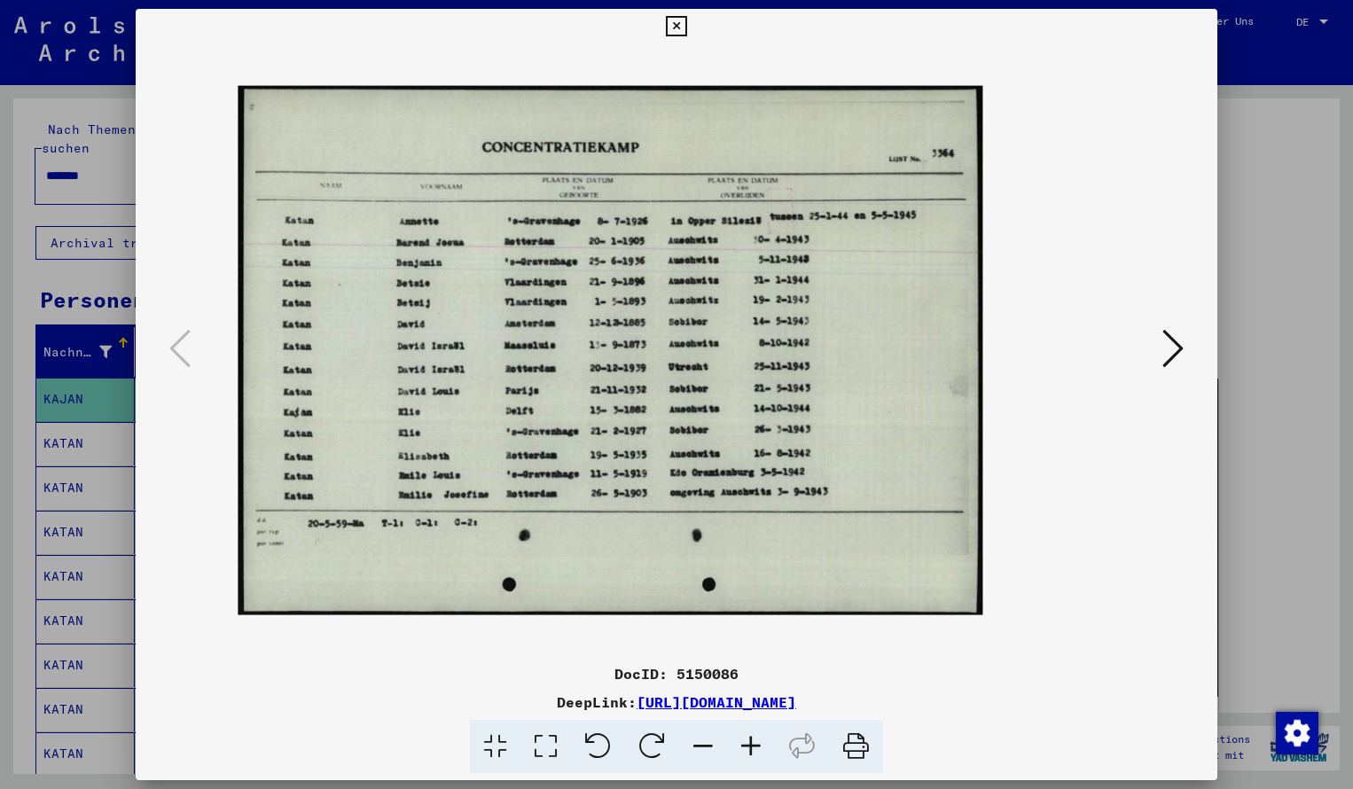
click at [759, 747] on icon at bounding box center [751, 747] width 48 height 54
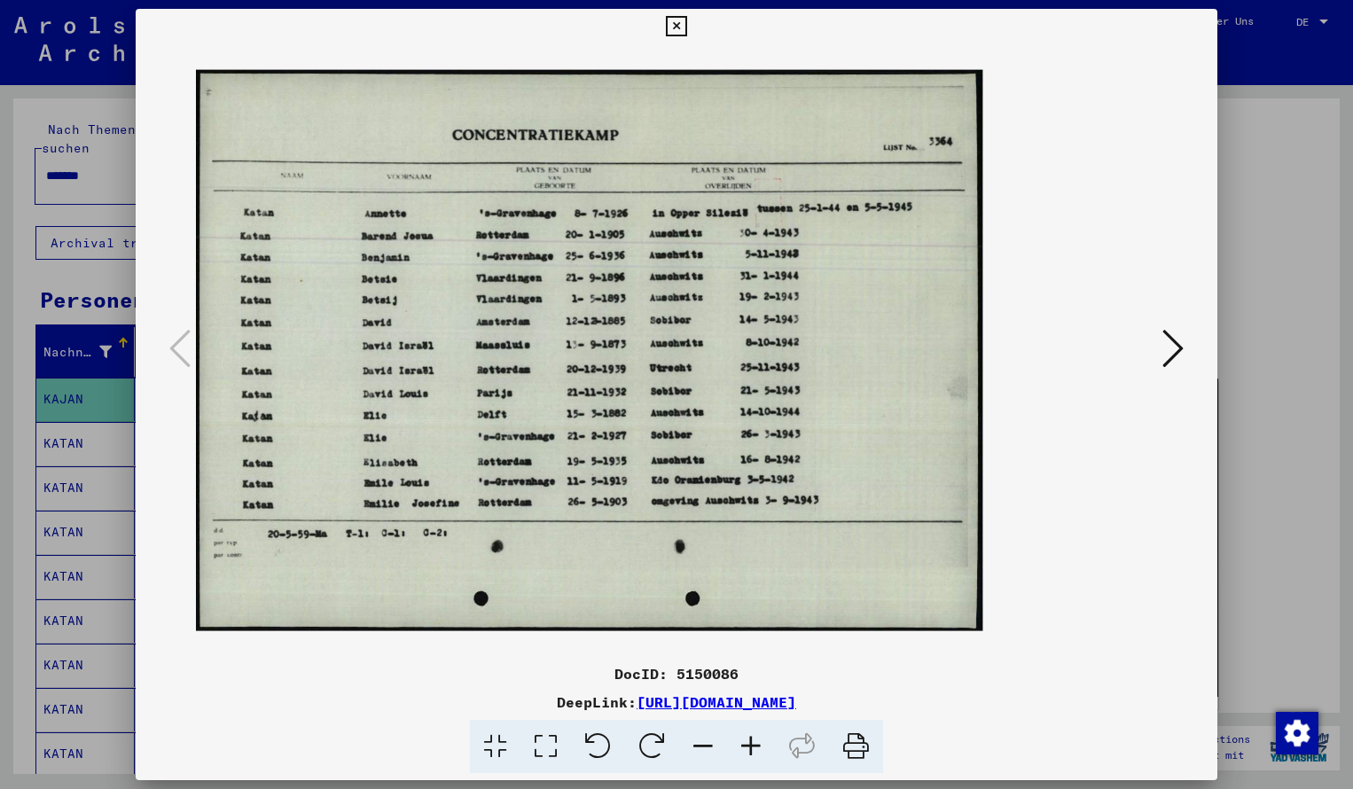
click at [759, 748] on icon at bounding box center [751, 747] width 48 height 54
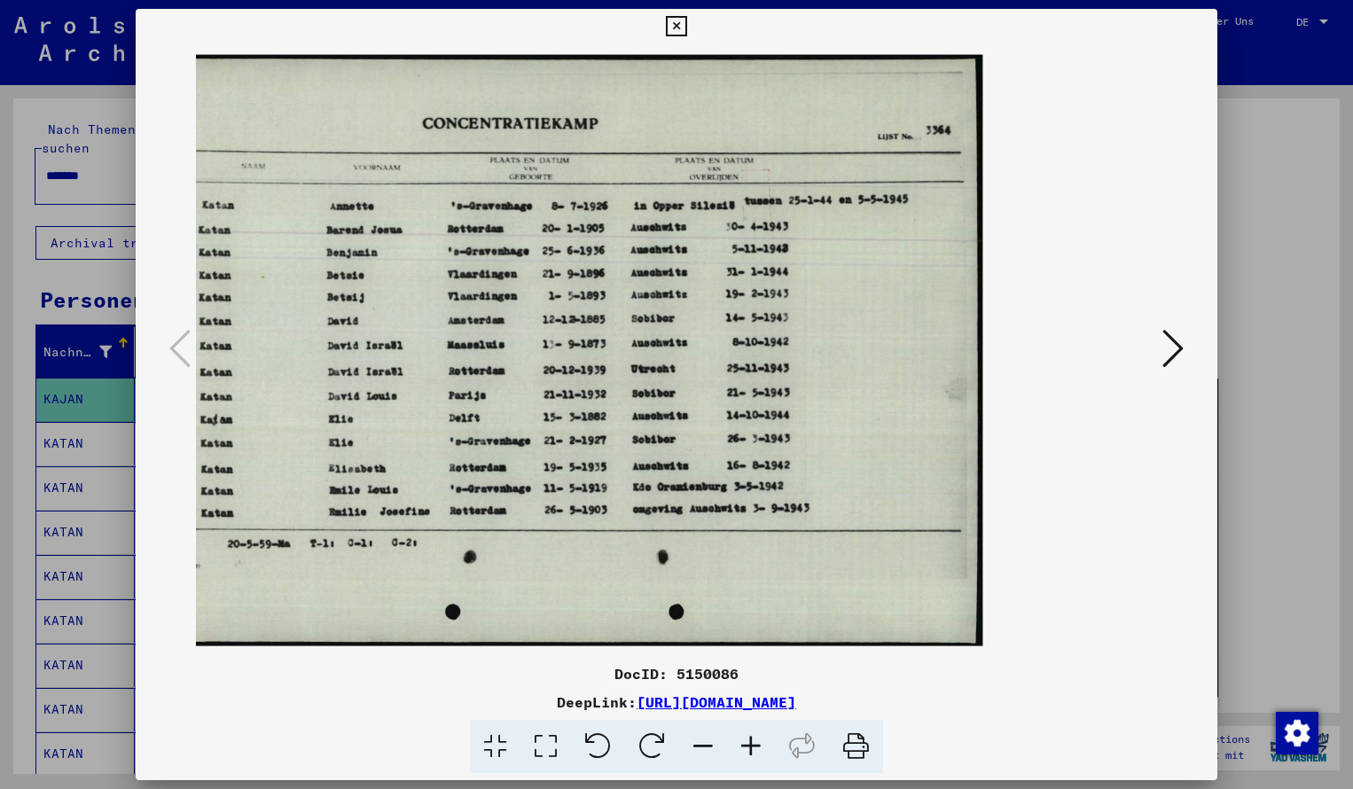
click at [686, 24] on icon at bounding box center [676, 26] width 20 height 21
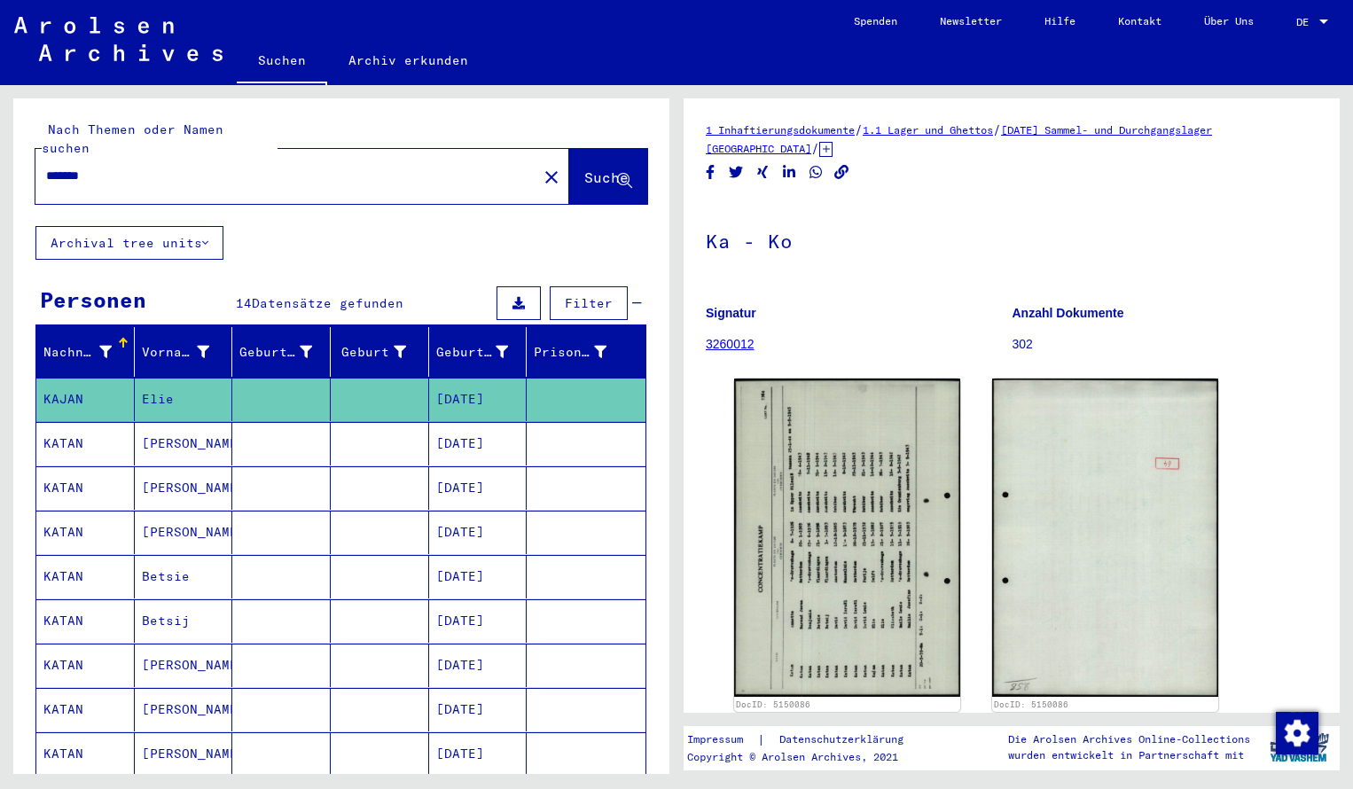
click at [121, 167] on input "*******" at bounding box center [286, 176] width 480 height 19
click at [569, 149] on button "Suche" at bounding box center [608, 176] width 78 height 55
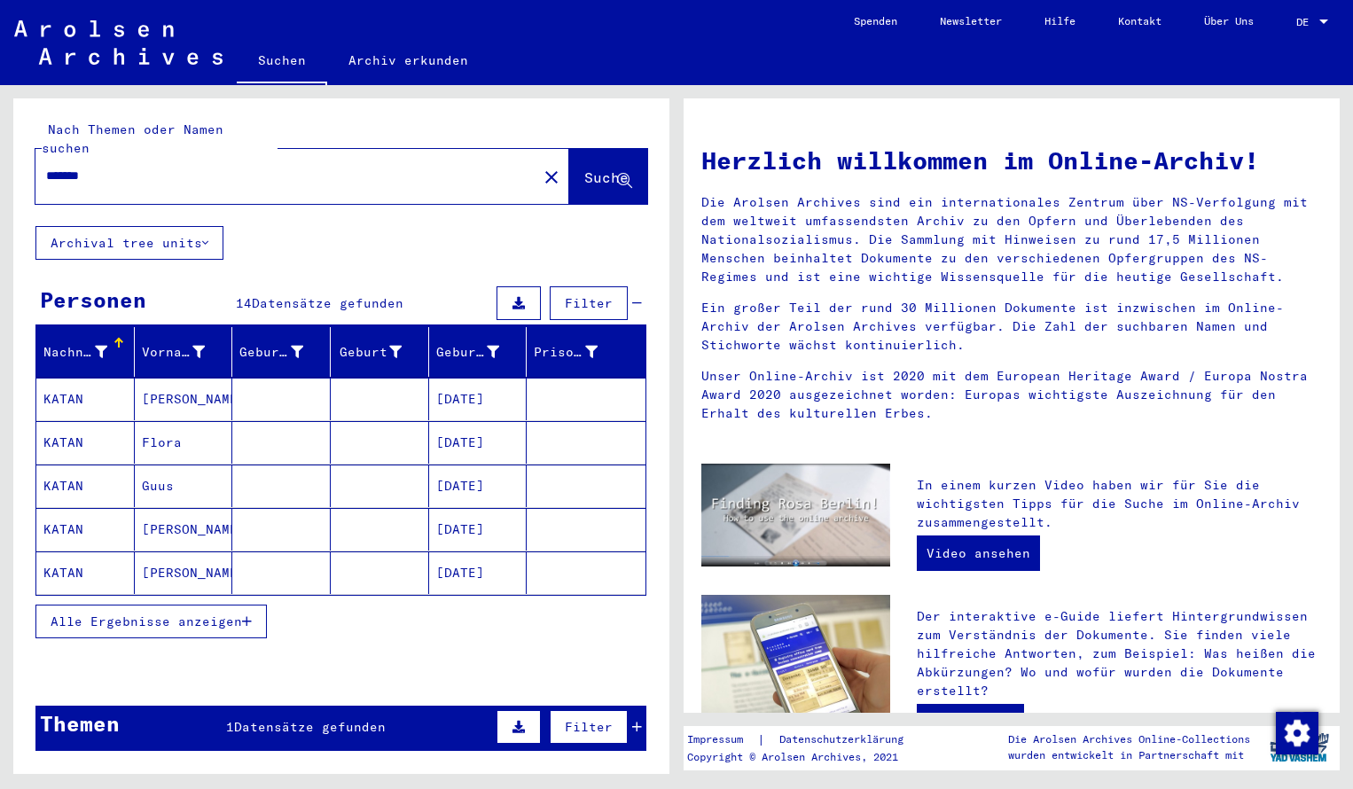
click at [74, 378] on mat-cell "KATAN" at bounding box center [85, 399] width 98 height 43
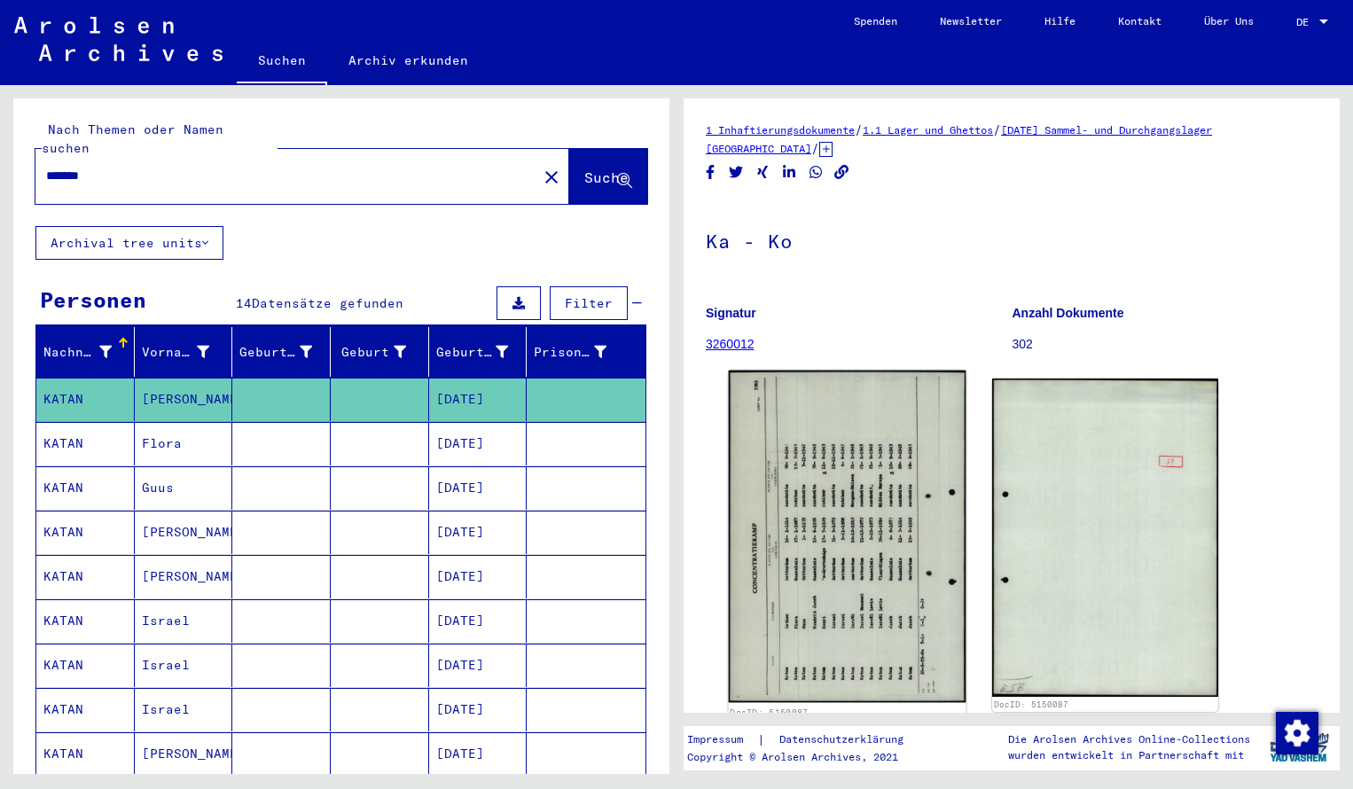
click at [840, 462] on img at bounding box center [848, 537] width 238 height 332
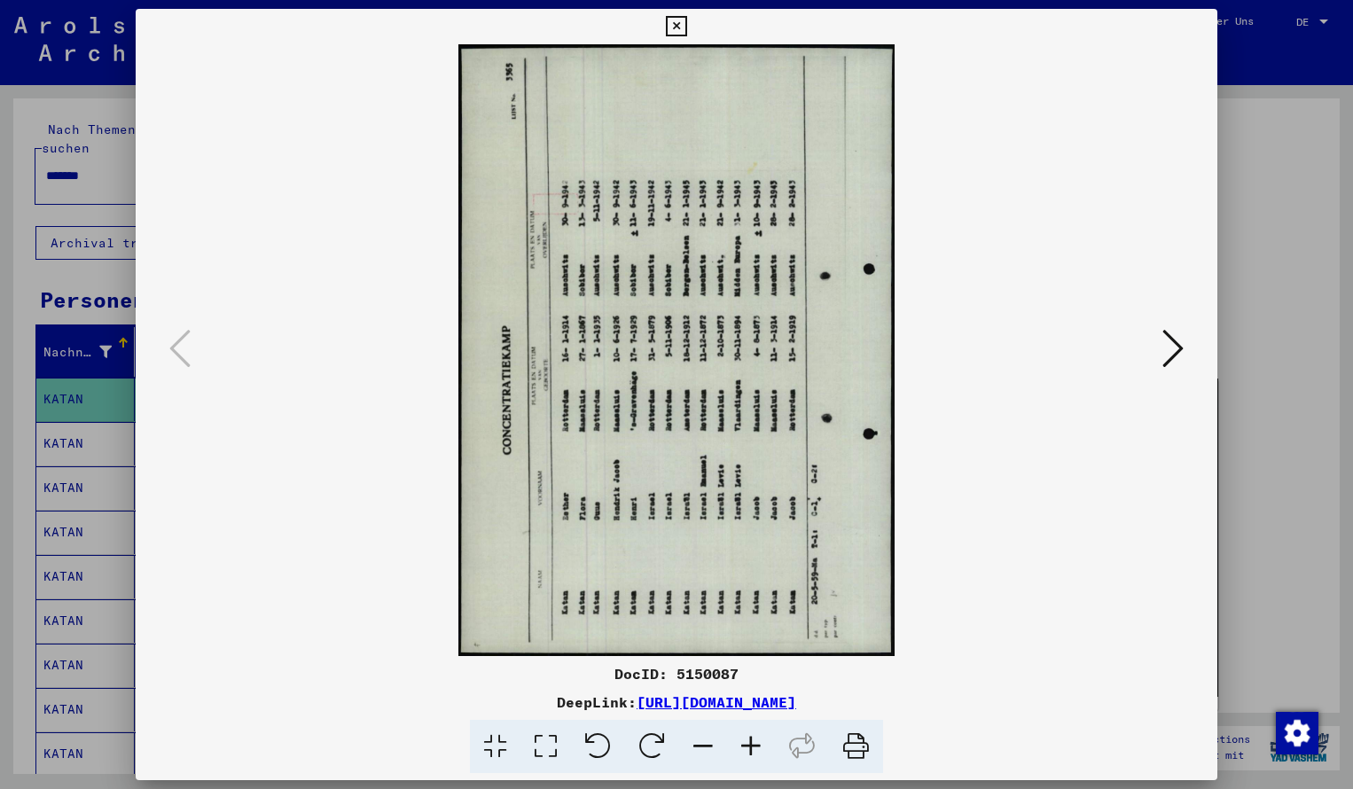
click at [657, 729] on icon at bounding box center [652, 747] width 54 height 54
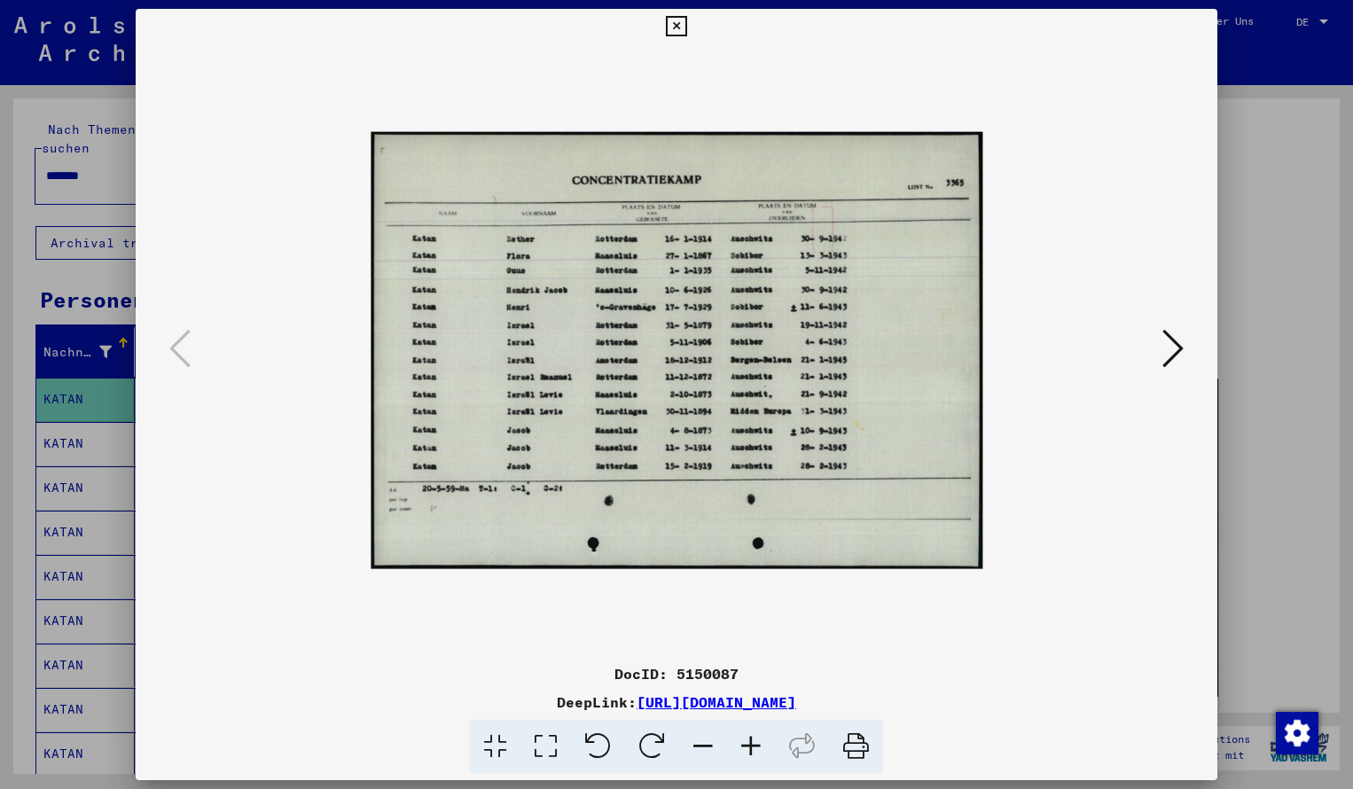
click at [751, 745] on icon at bounding box center [751, 747] width 48 height 54
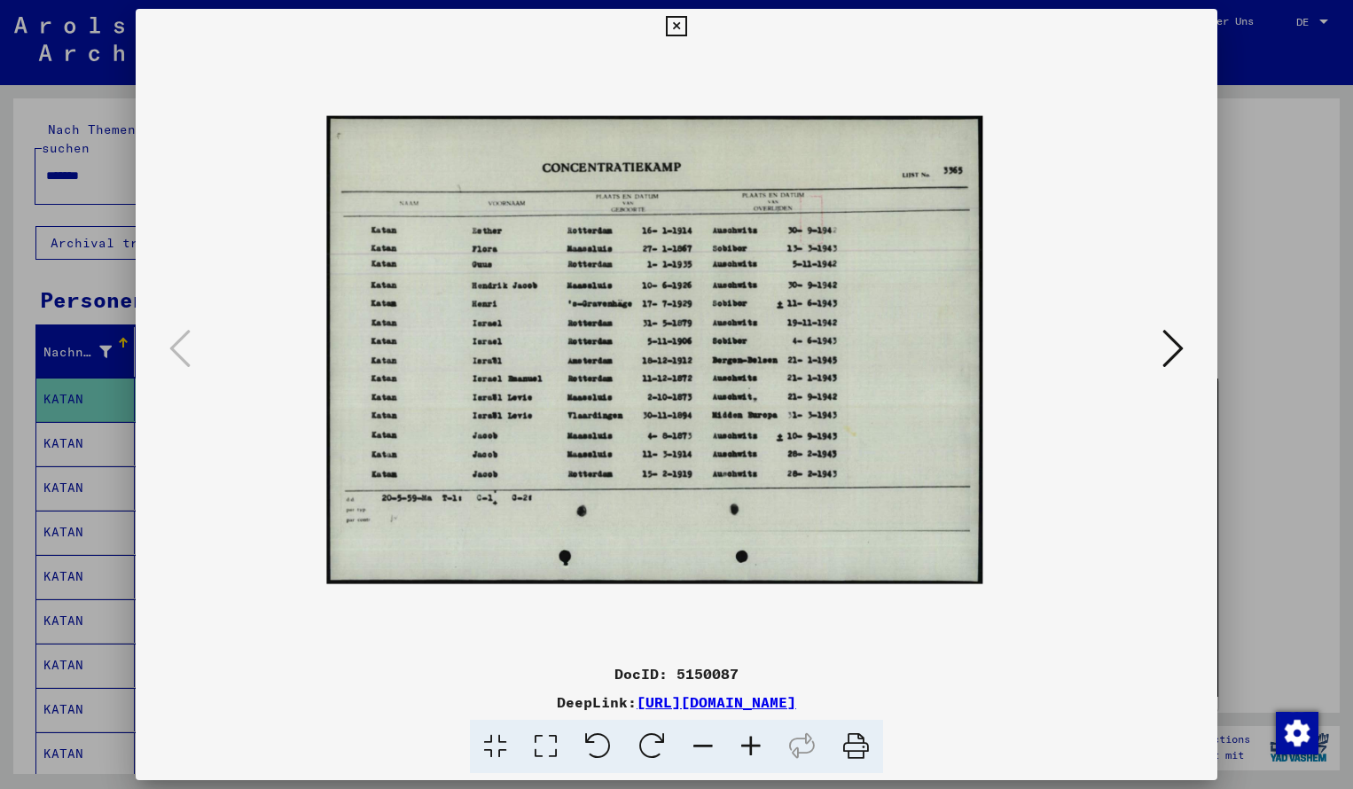
click at [751, 745] on icon at bounding box center [751, 747] width 48 height 54
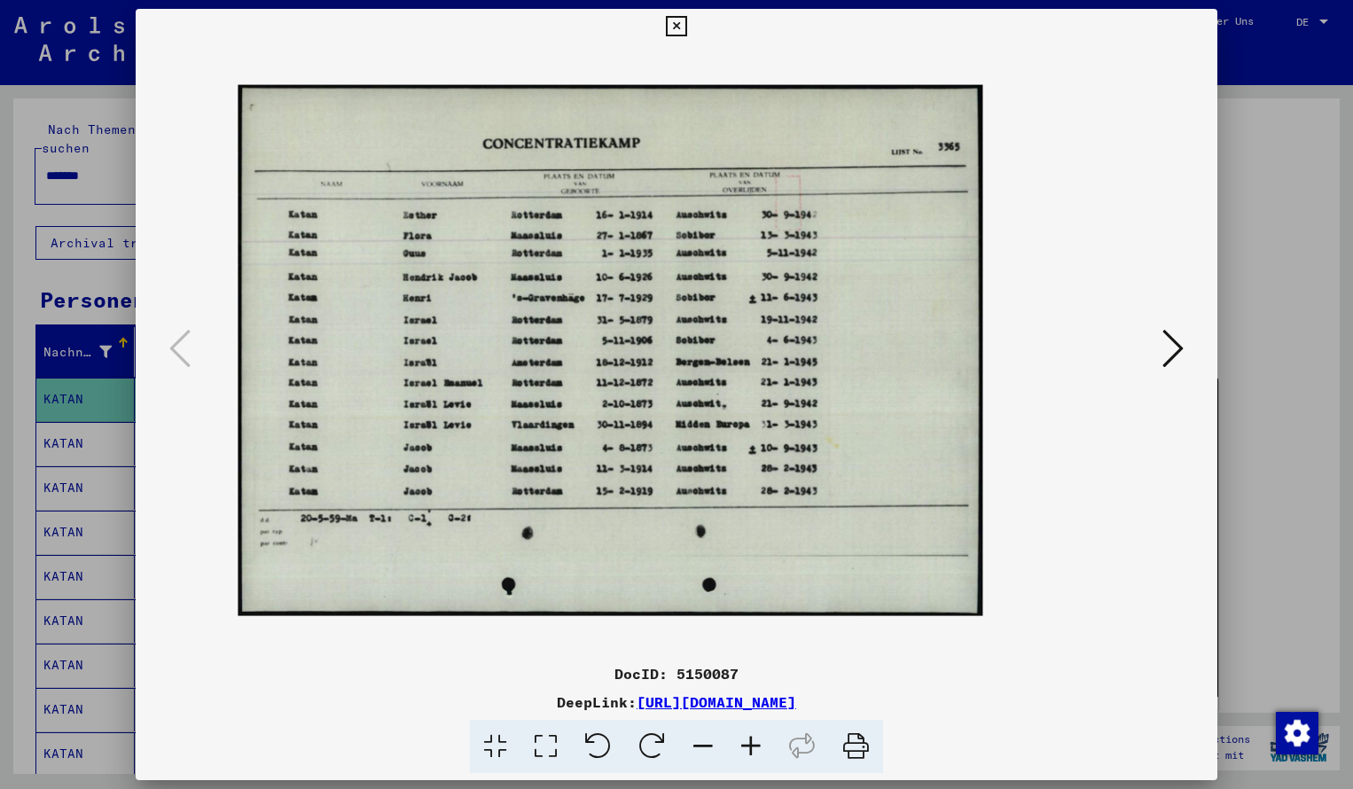
click at [751, 745] on icon at bounding box center [751, 747] width 48 height 54
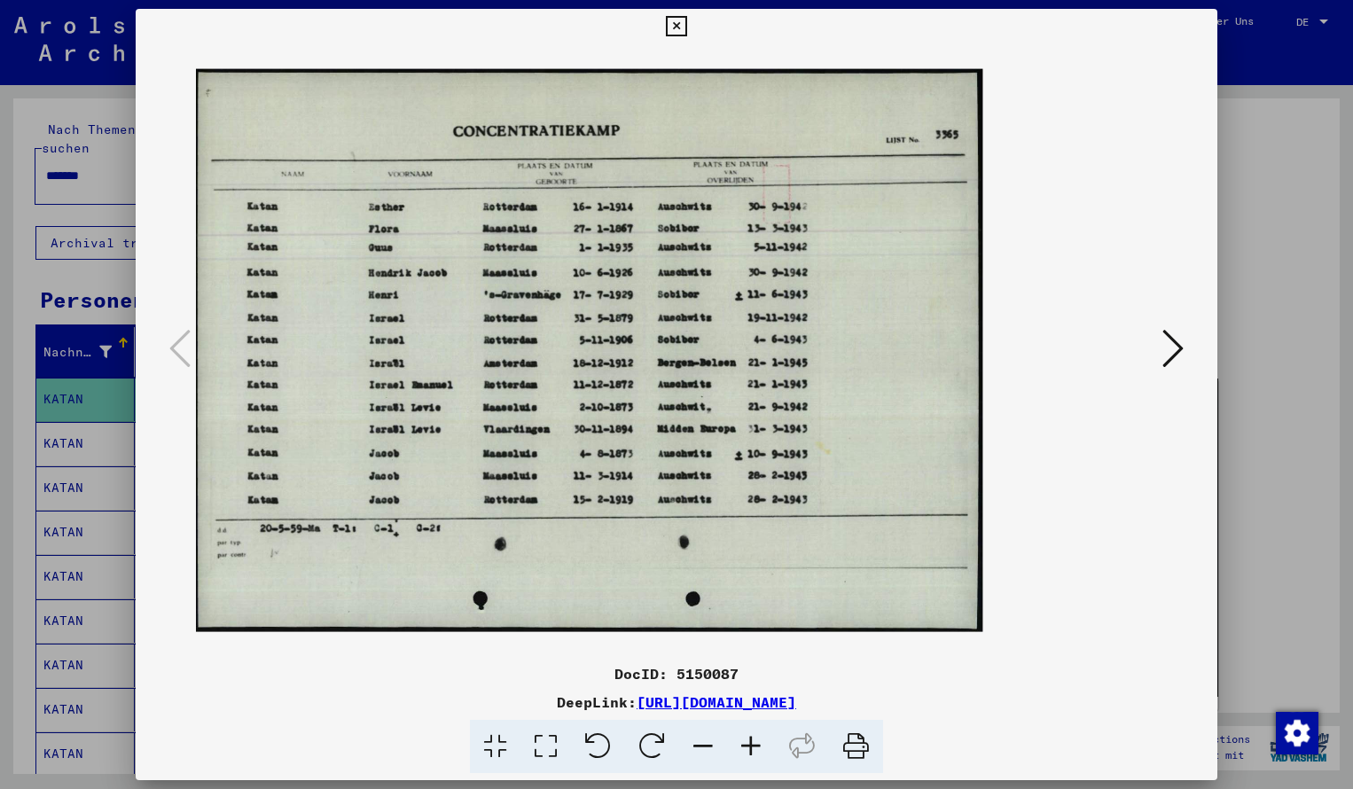
click at [751, 745] on icon at bounding box center [751, 747] width 48 height 54
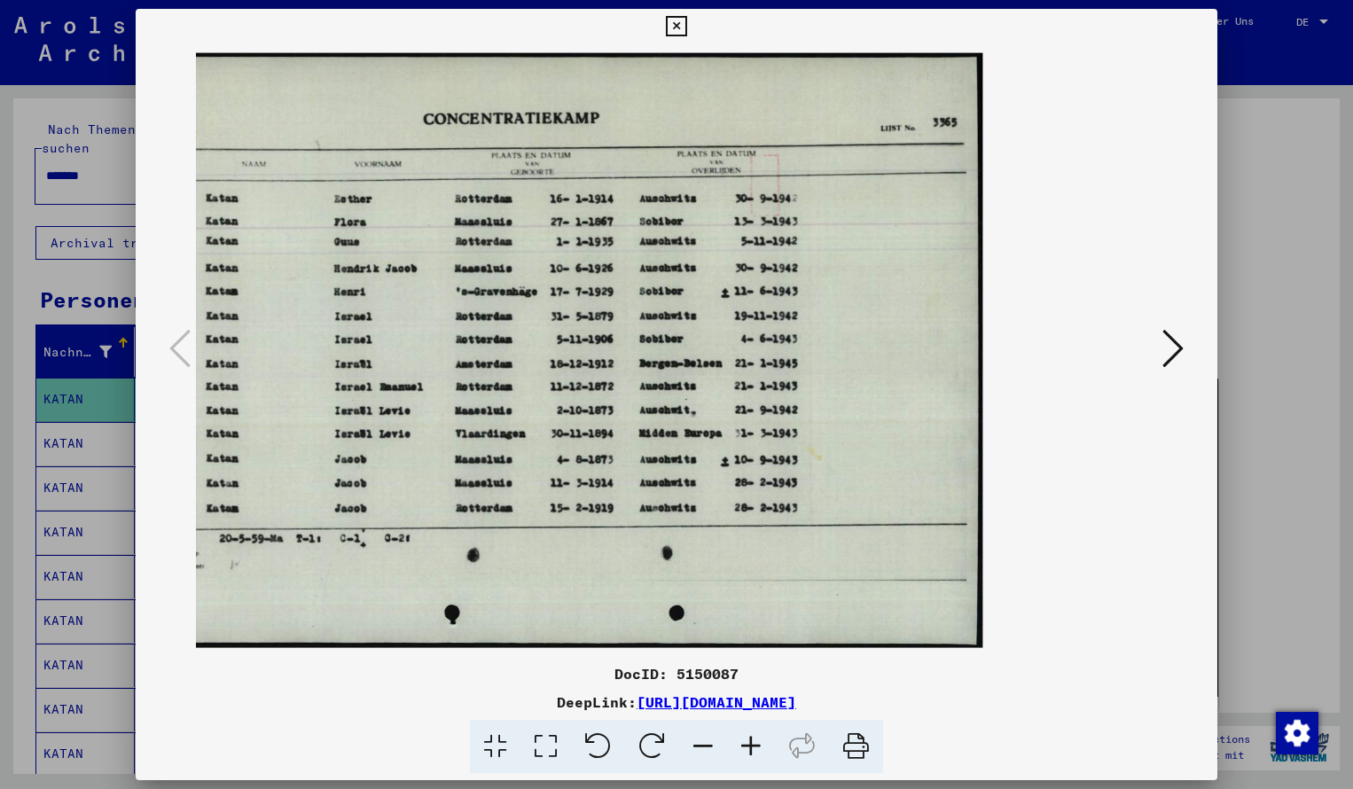
click at [686, 27] on icon at bounding box center [676, 26] width 20 height 21
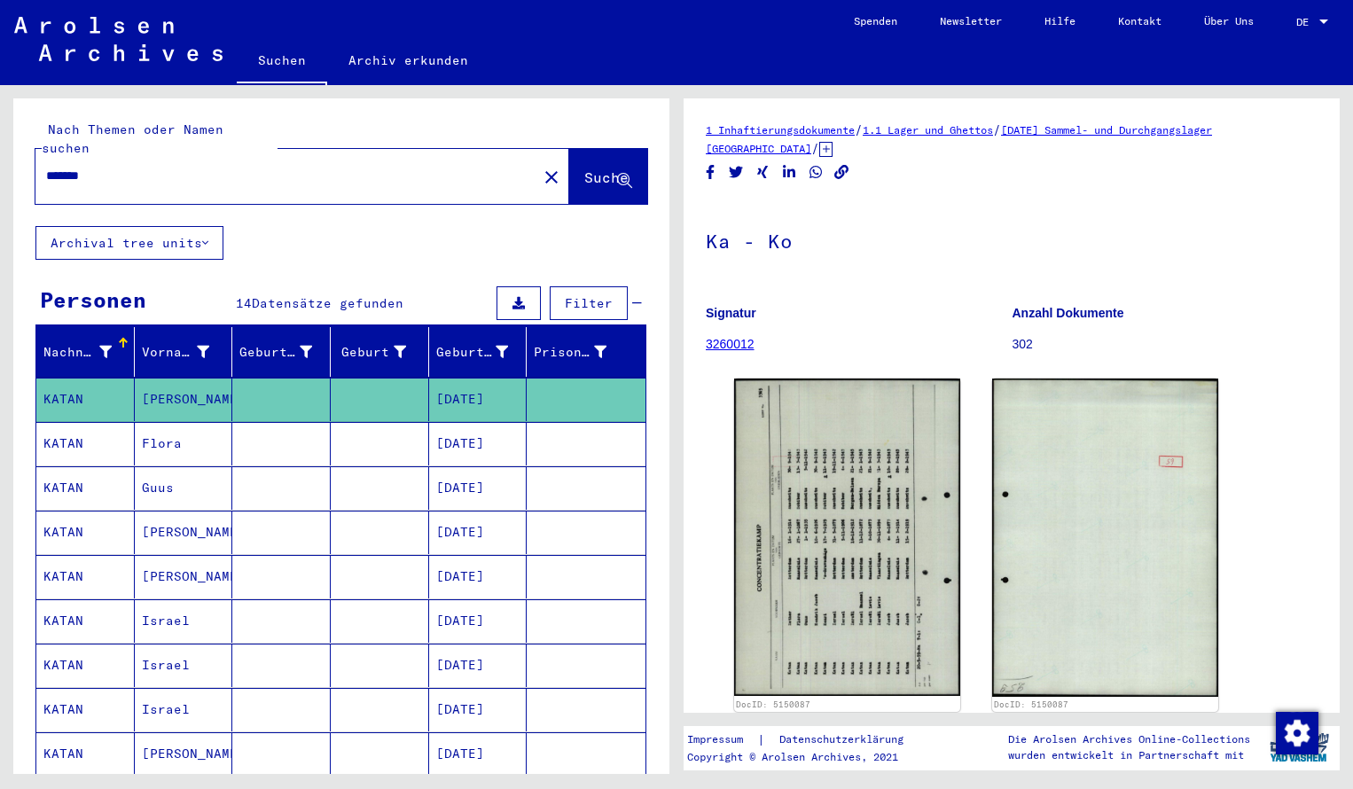
click at [120, 167] on input "*******" at bounding box center [286, 176] width 480 height 19
click at [610, 168] on span "Suche" at bounding box center [606, 177] width 44 height 18
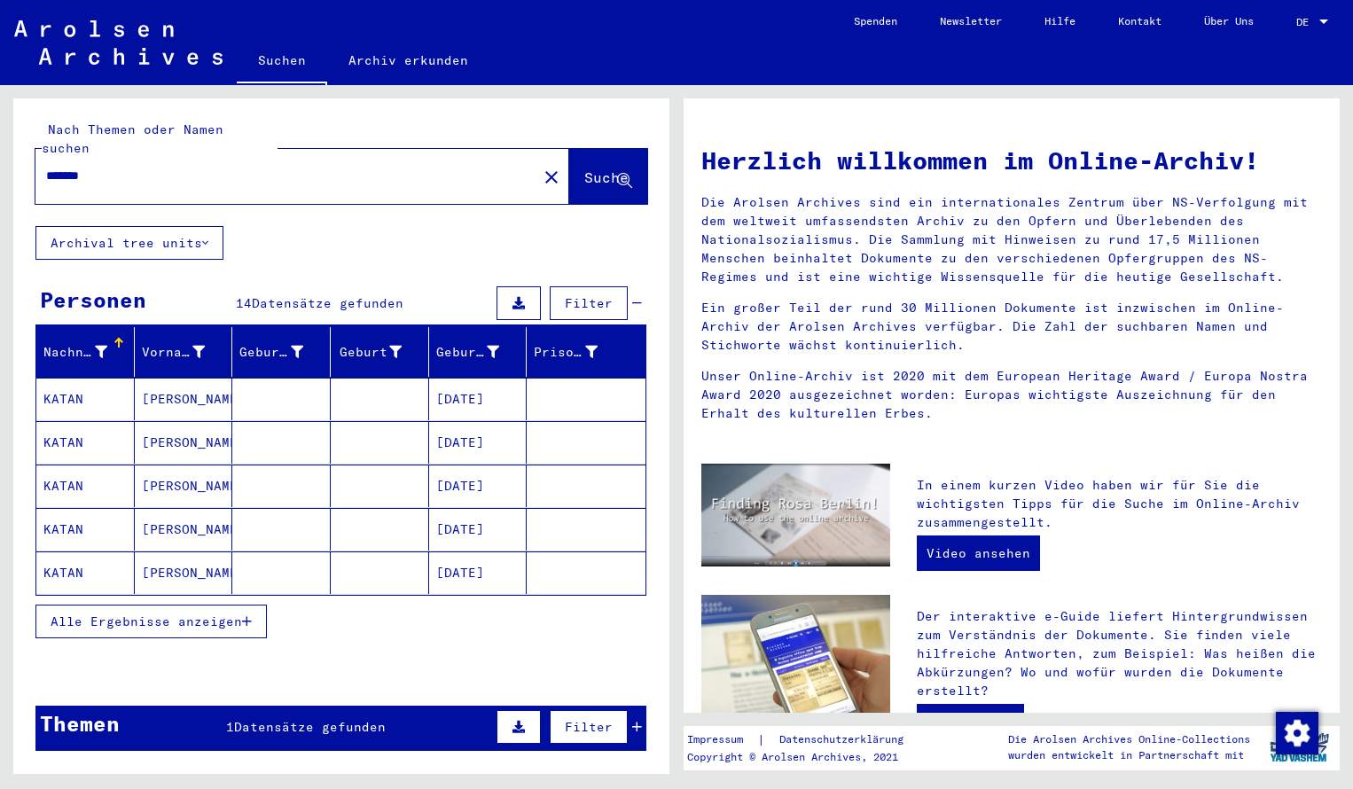
click at [88, 380] on mat-cell "KATAN" at bounding box center [85, 399] width 98 height 43
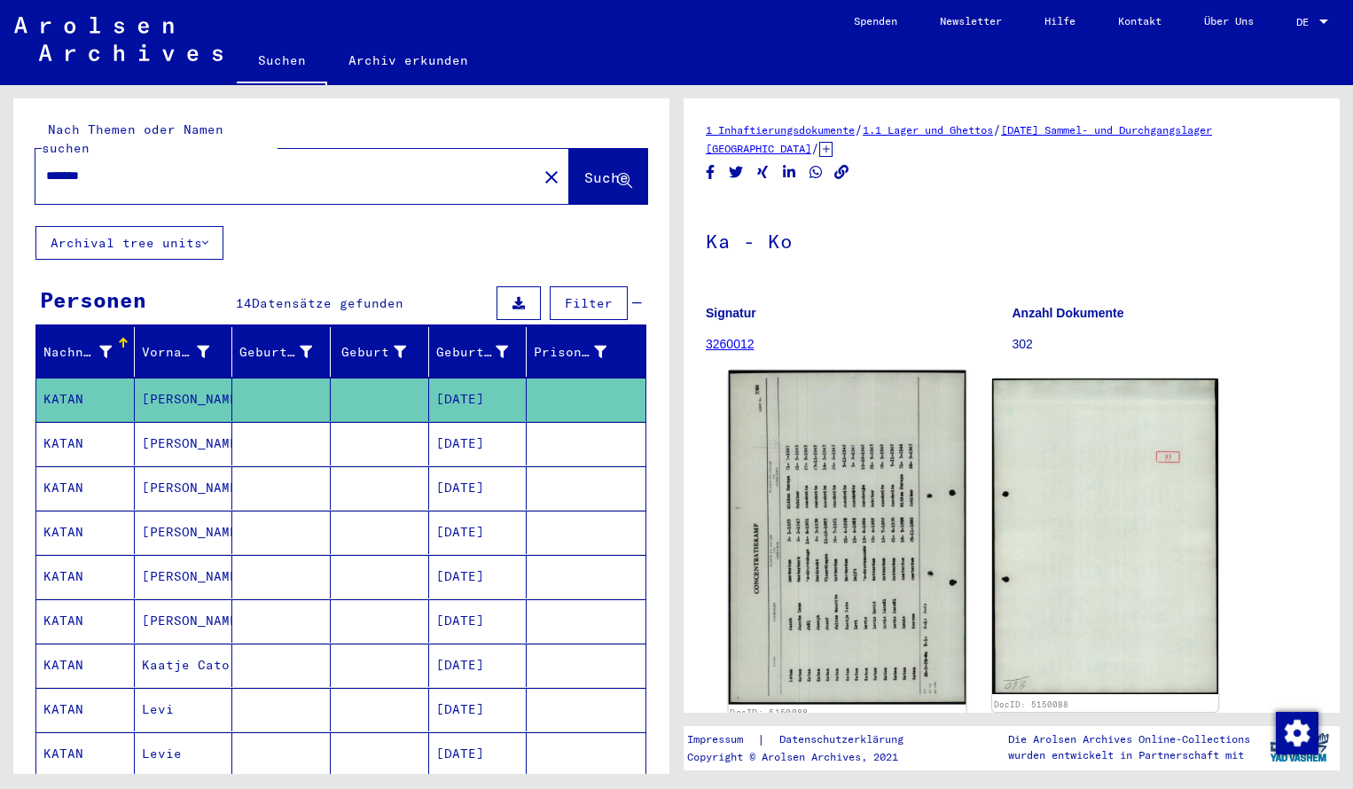
click at [809, 481] on img at bounding box center [848, 538] width 238 height 334
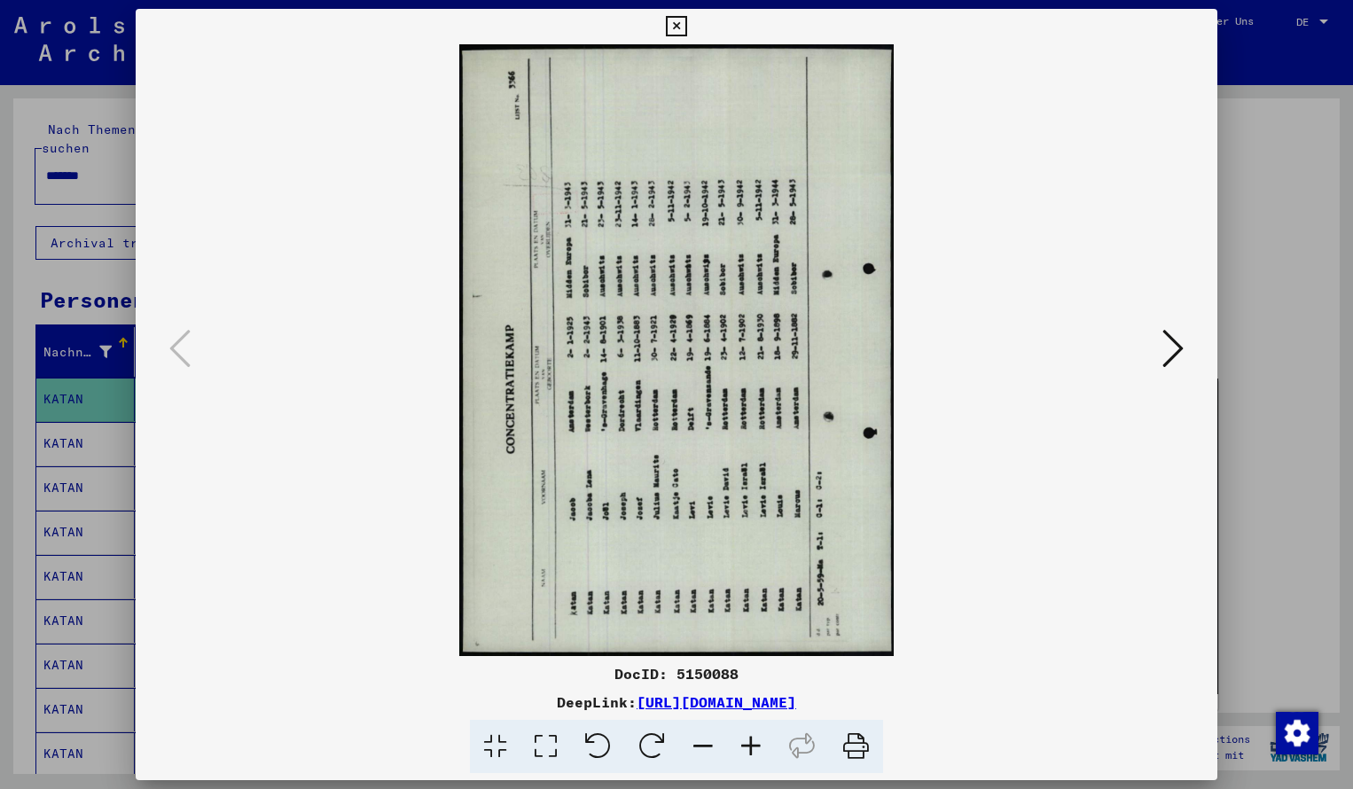
click at [667, 736] on icon at bounding box center [652, 747] width 54 height 54
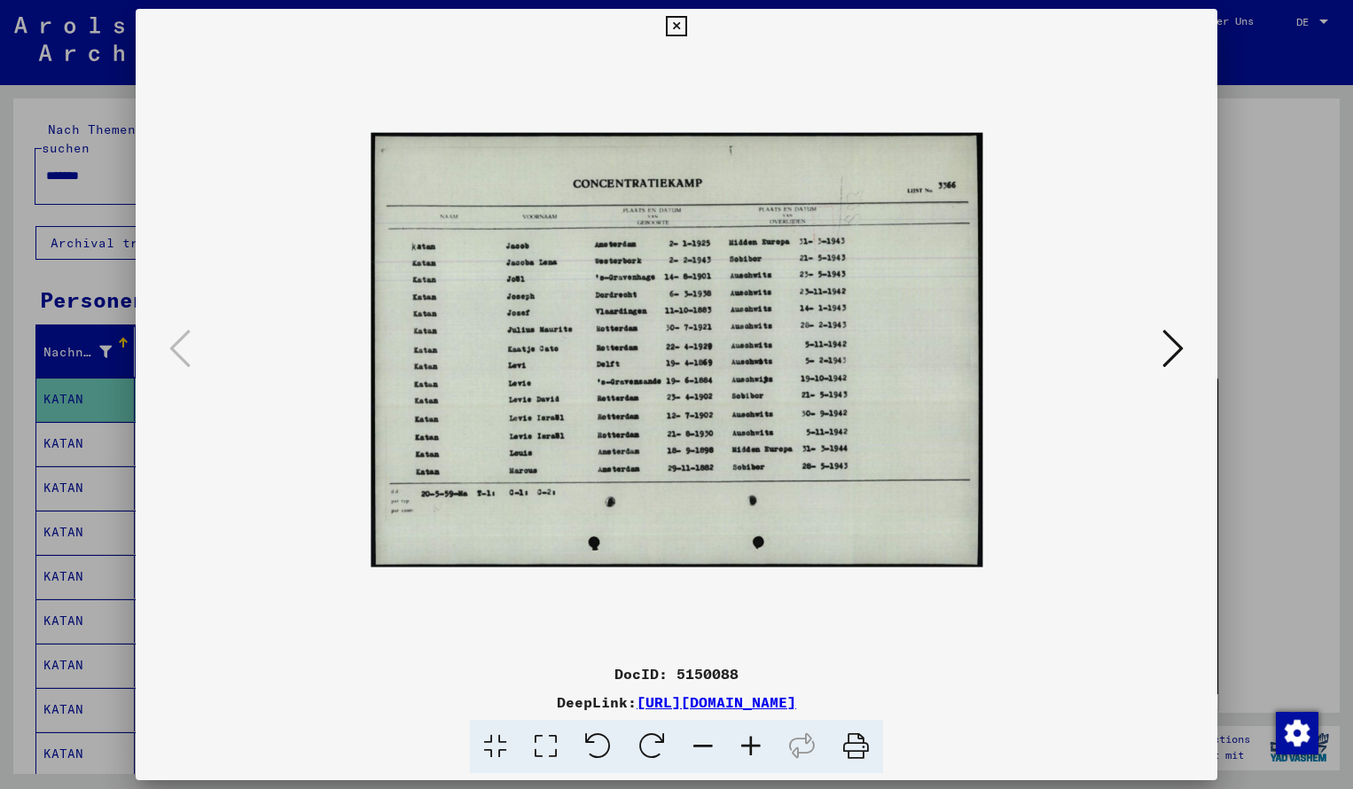
click at [750, 745] on icon at bounding box center [751, 747] width 48 height 54
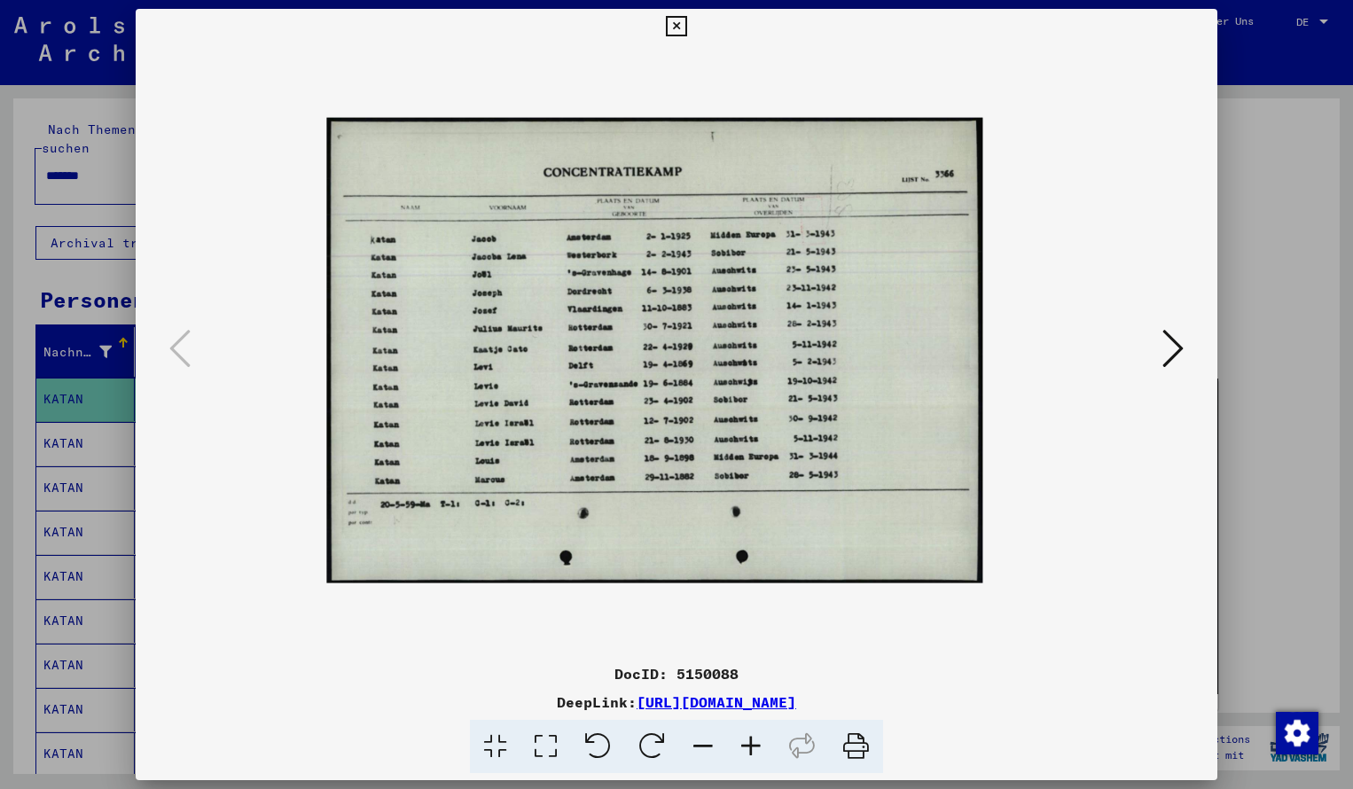
click at [750, 745] on icon at bounding box center [751, 747] width 48 height 54
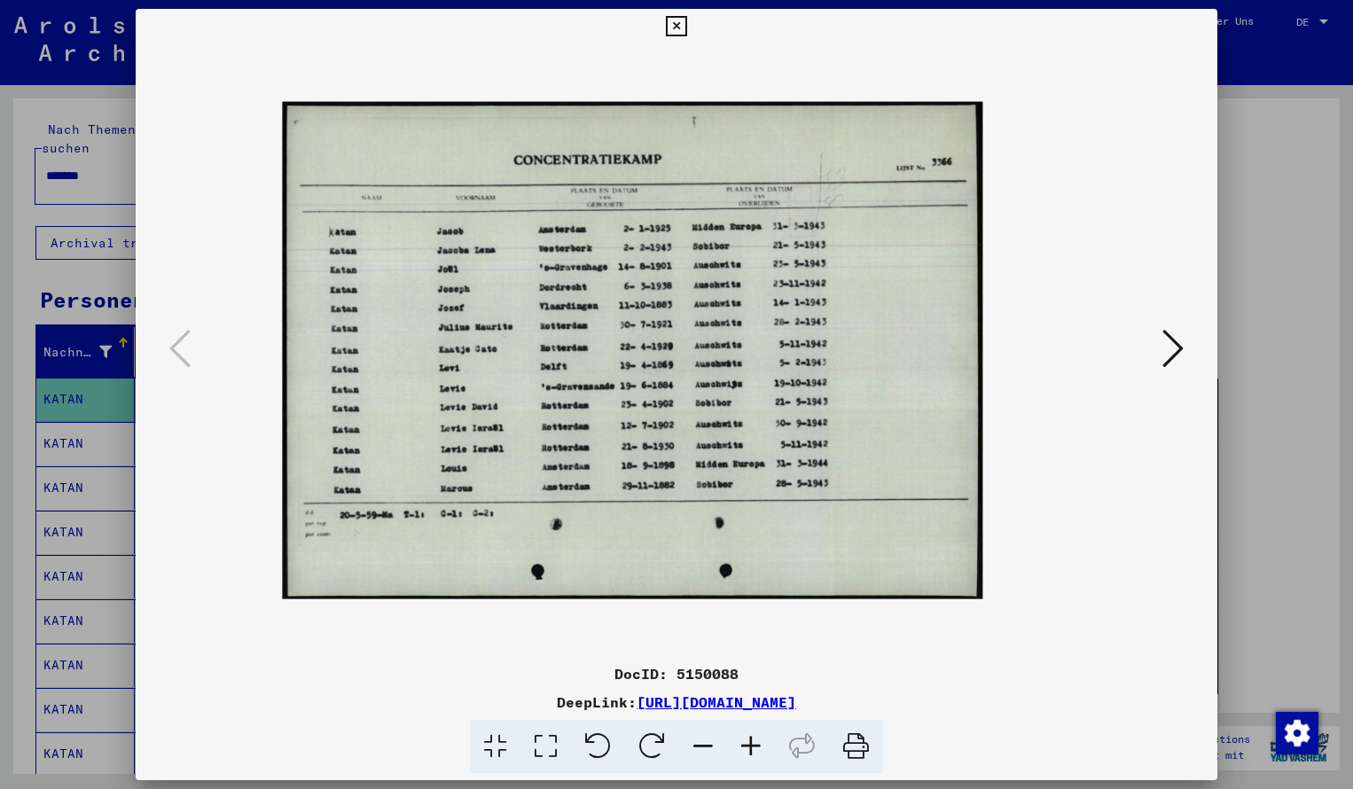
click at [750, 745] on icon at bounding box center [751, 747] width 48 height 54
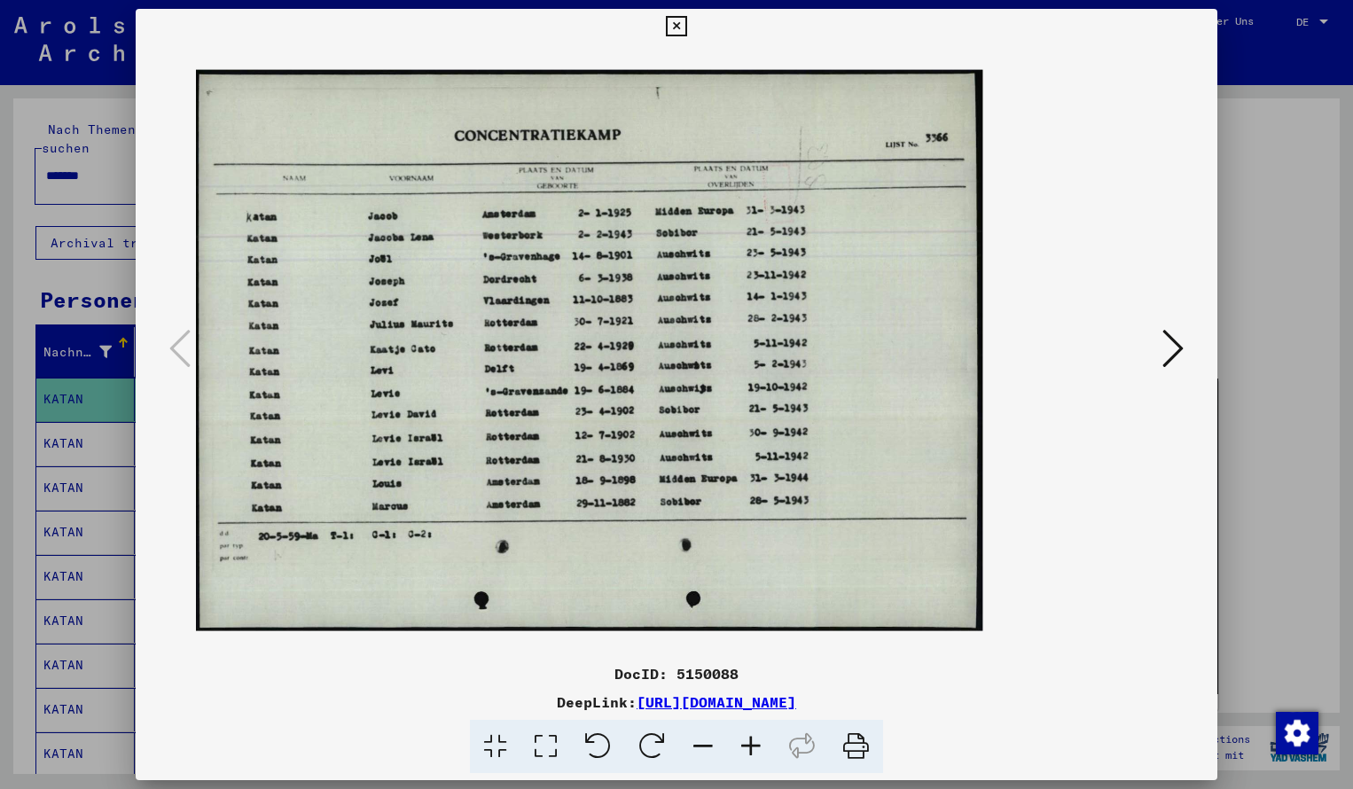
click at [750, 745] on icon at bounding box center [751, 747] width 48 height 54
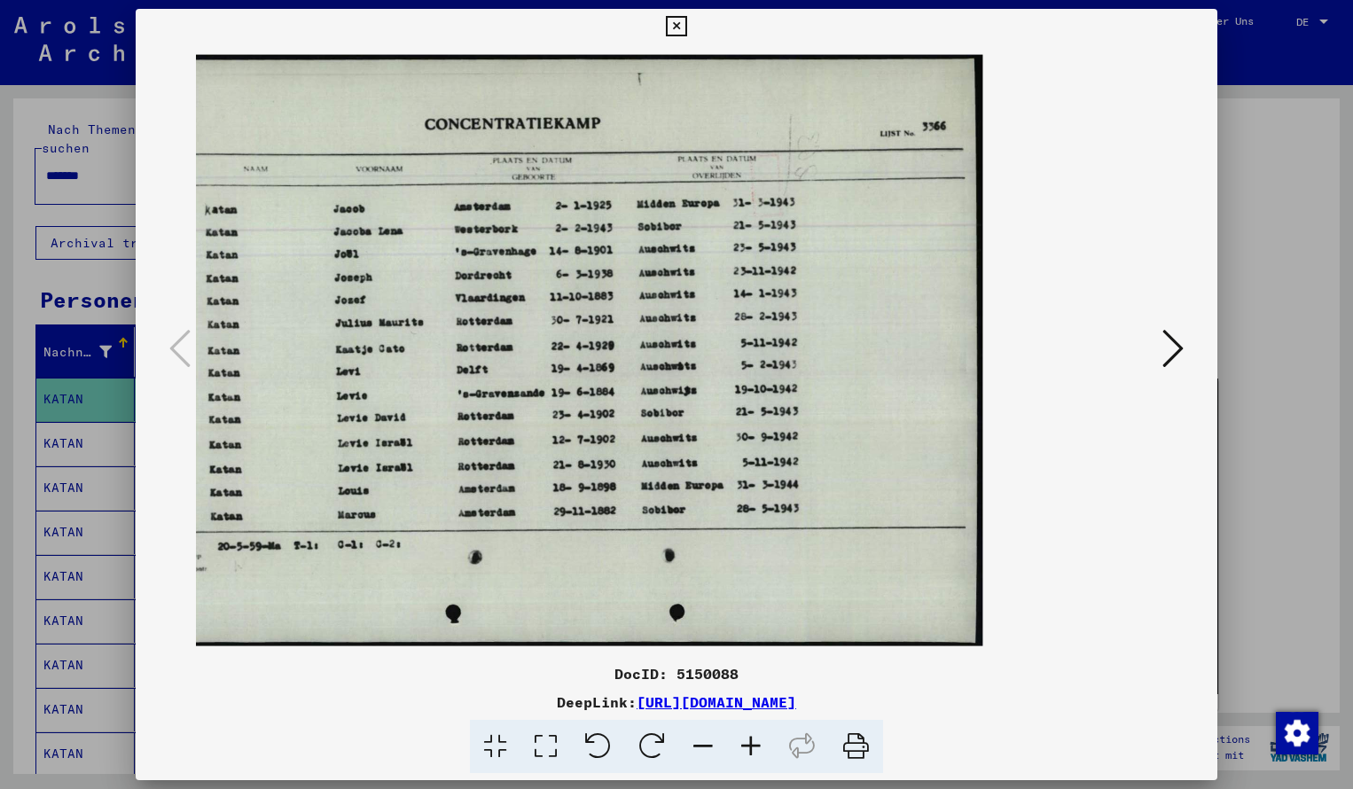
click at [686, 23] on icon at bounding box center [676, 26] width 20 height 21
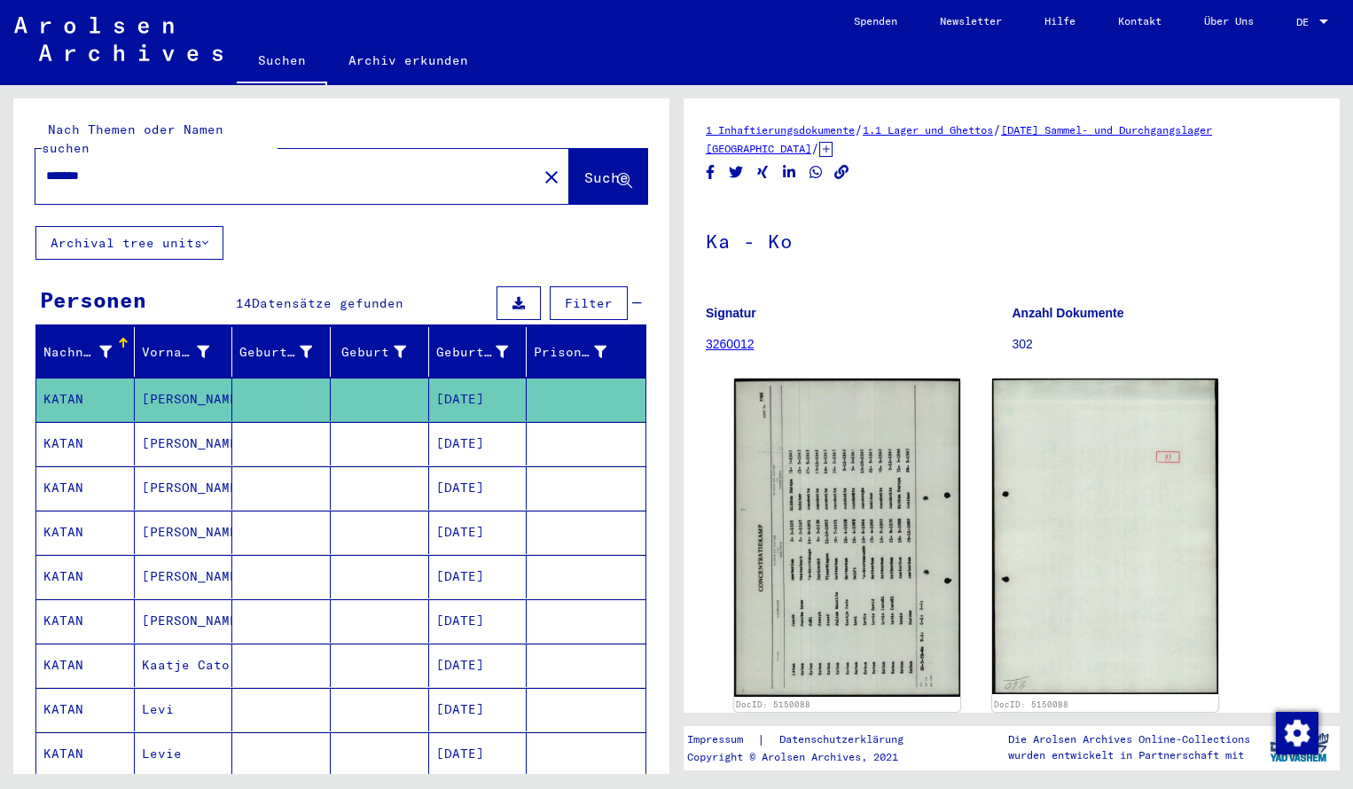
click at [113, 167] on input "*******" at bounding box center [286, 176] width 480 height 19
click at [584, 168] on span "Suche" at bounding box center [606, 177] width 44 height 18
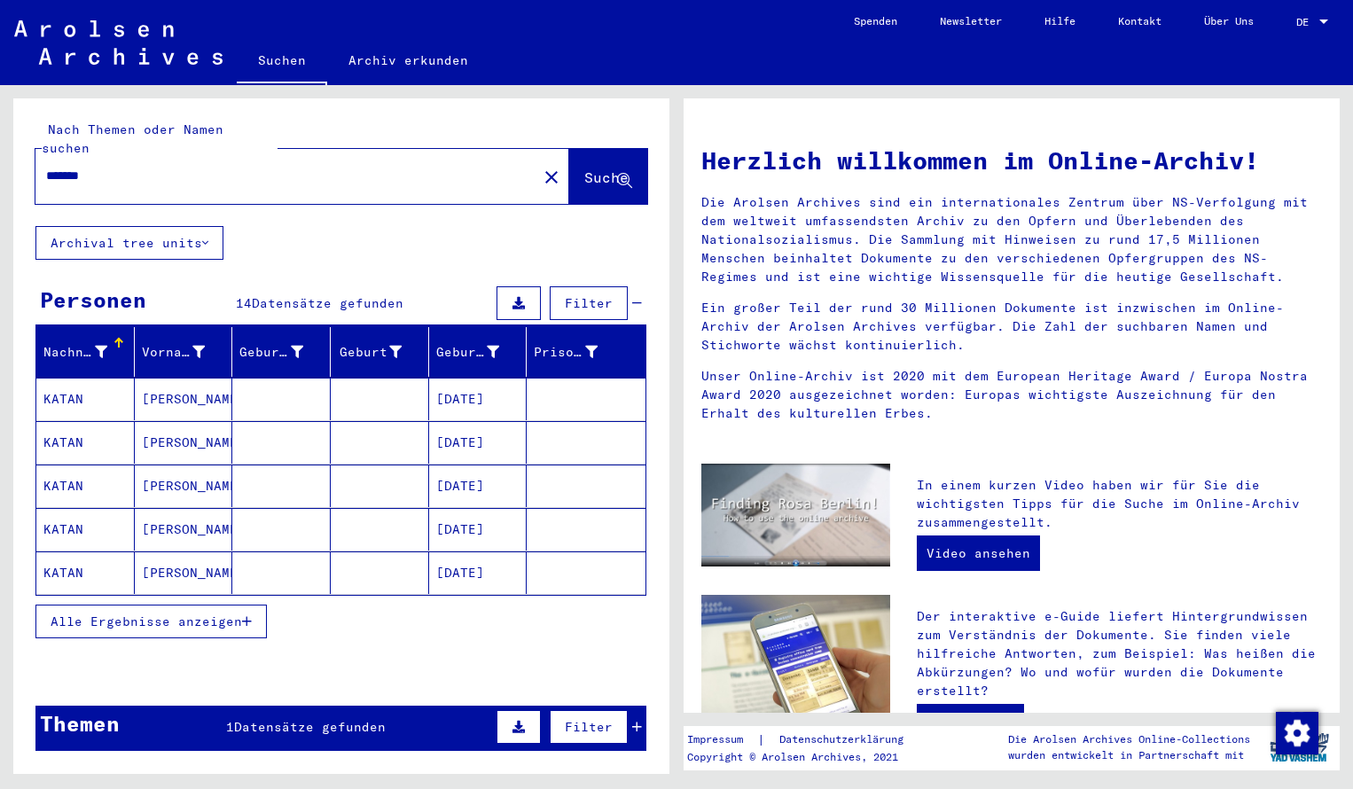
click at [98, 381] on mat-cell "KATAN" at bounding box center [85, 399] width 98 height 43
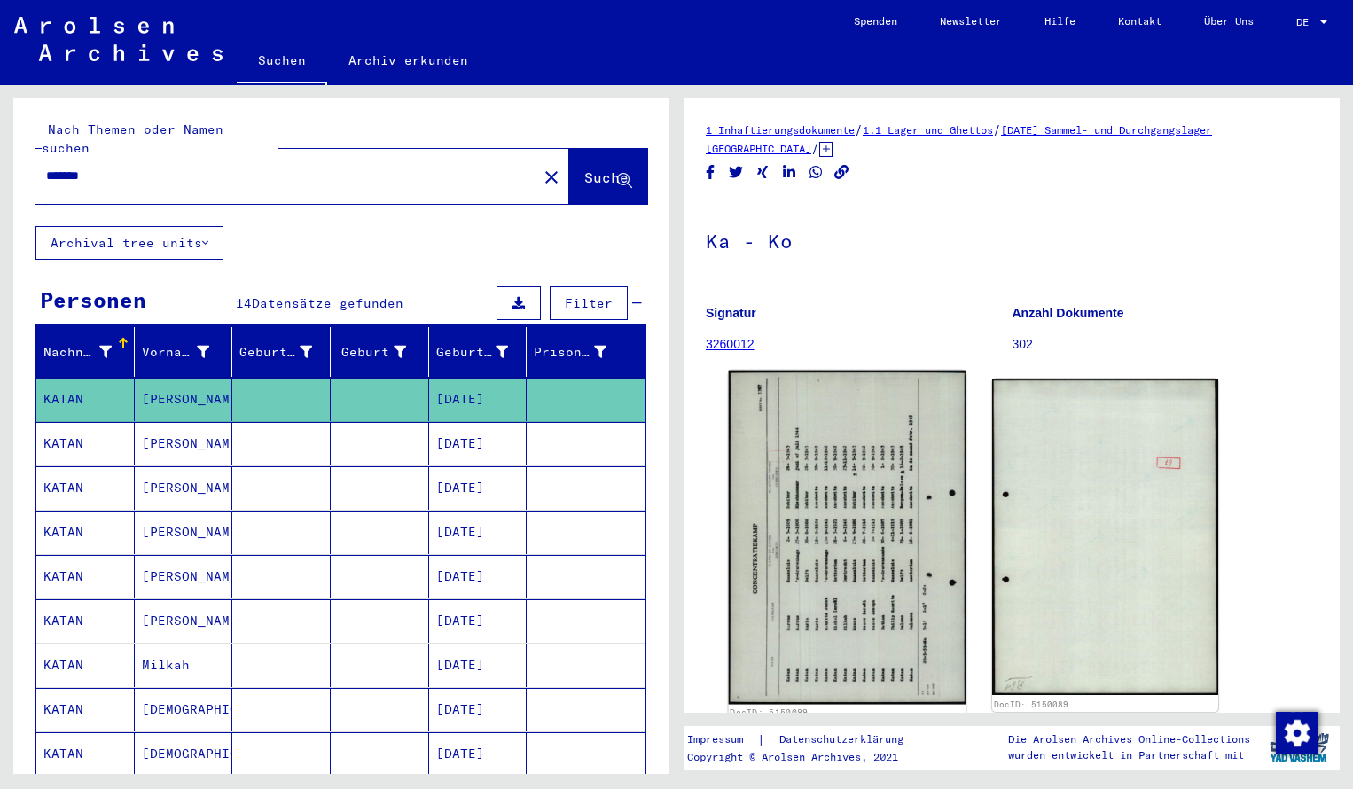
click at [867, 486] on img at bounding box center [848, 538] width 238 height 334
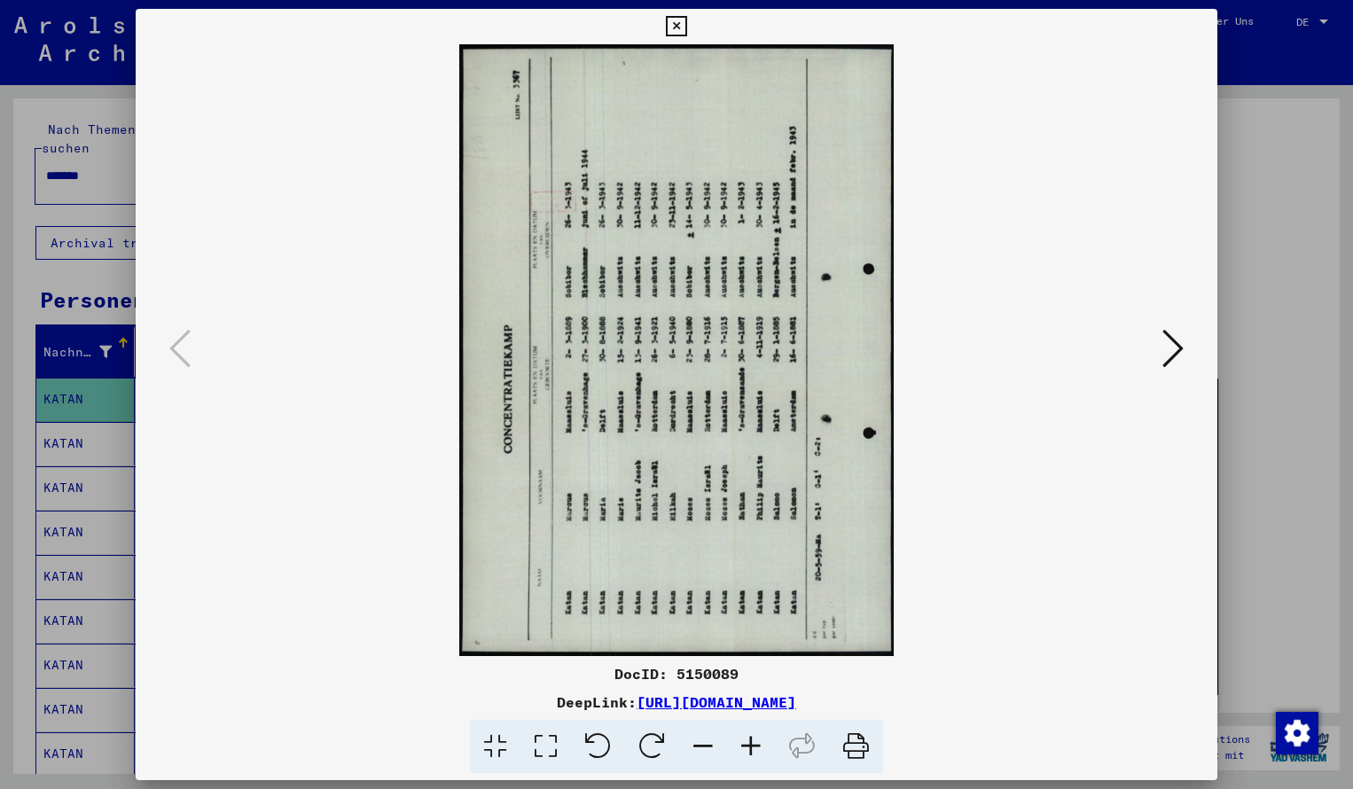
click at [655, 743] on icon at bounding box center [652, 747] width 54 height 54
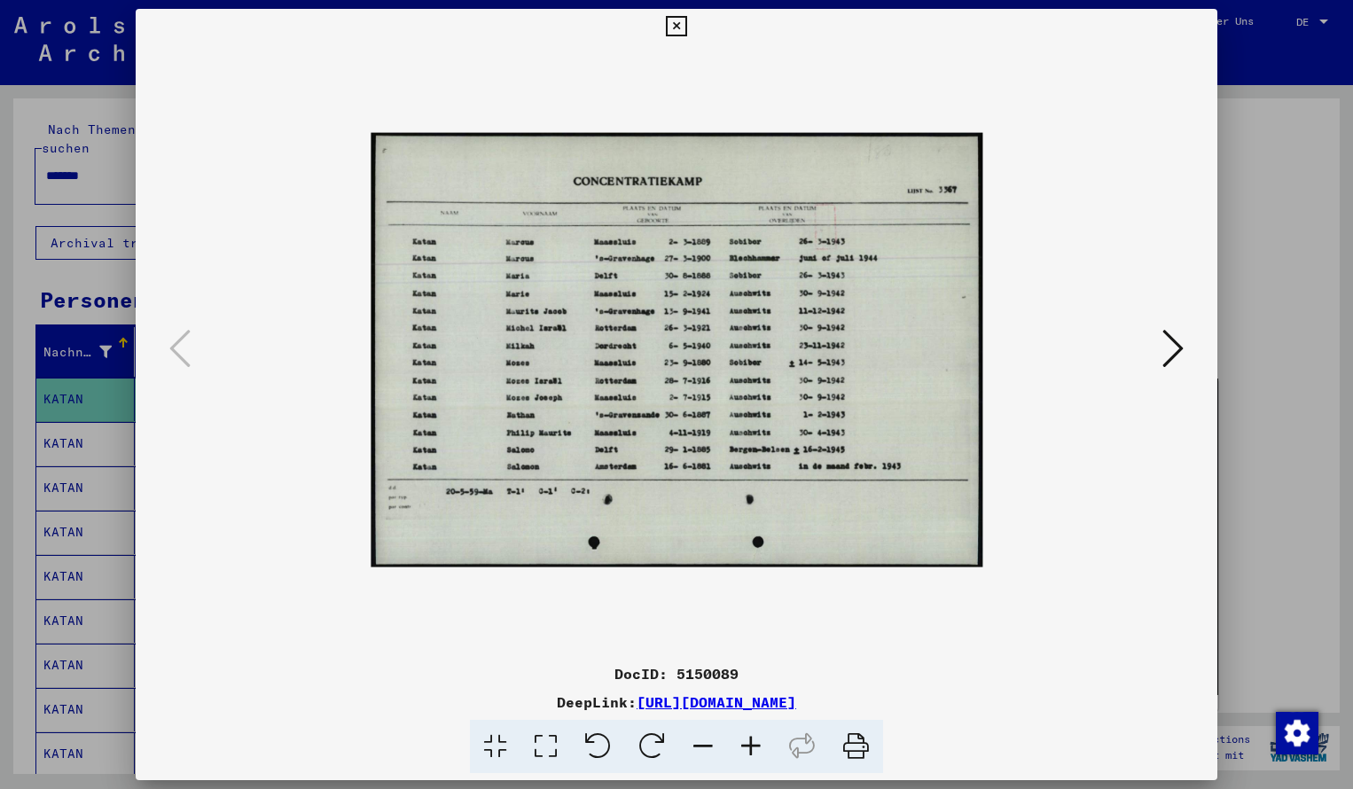
click at [748, 737] on icon at bounding box center [751, 747] width 48 height 54
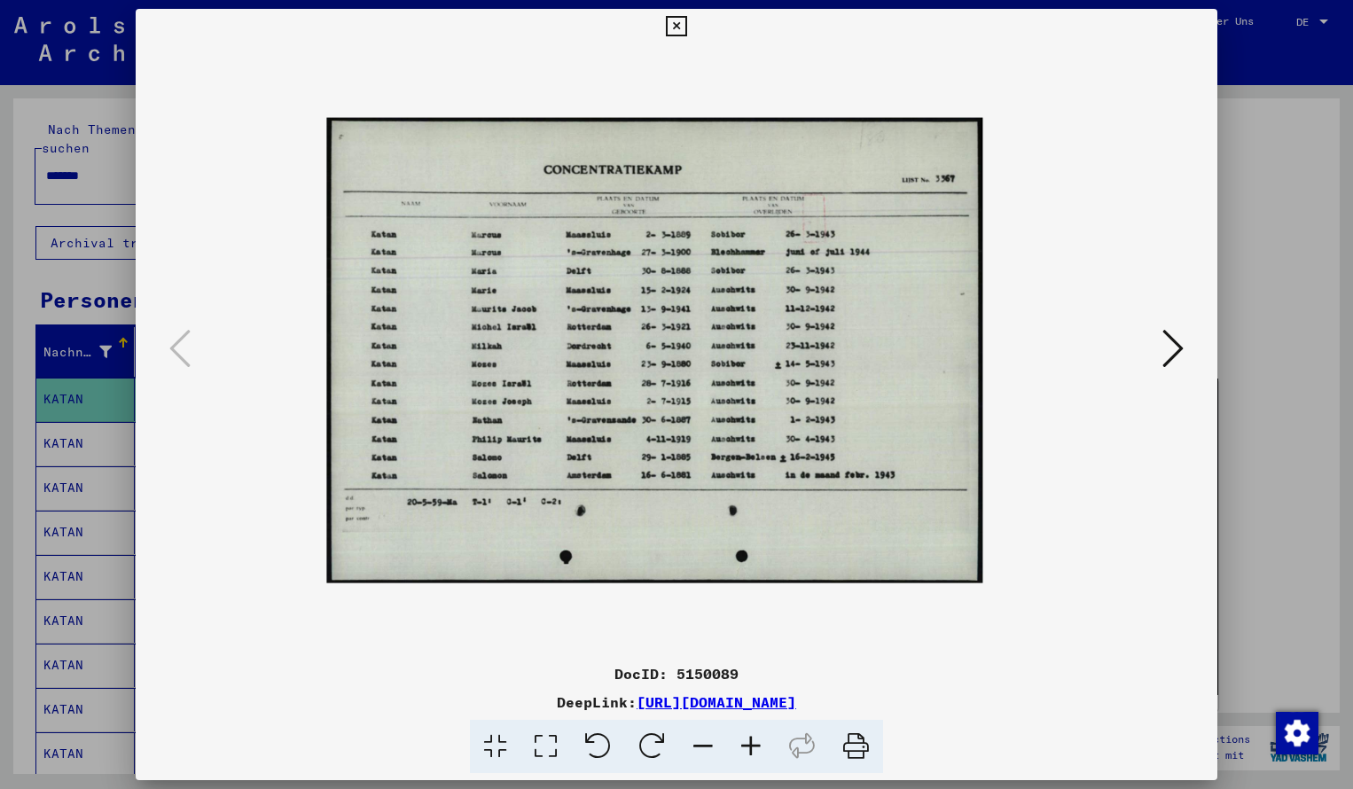
click at [748, 737] on icon at bounding box center [751, 747] width 48 height 54
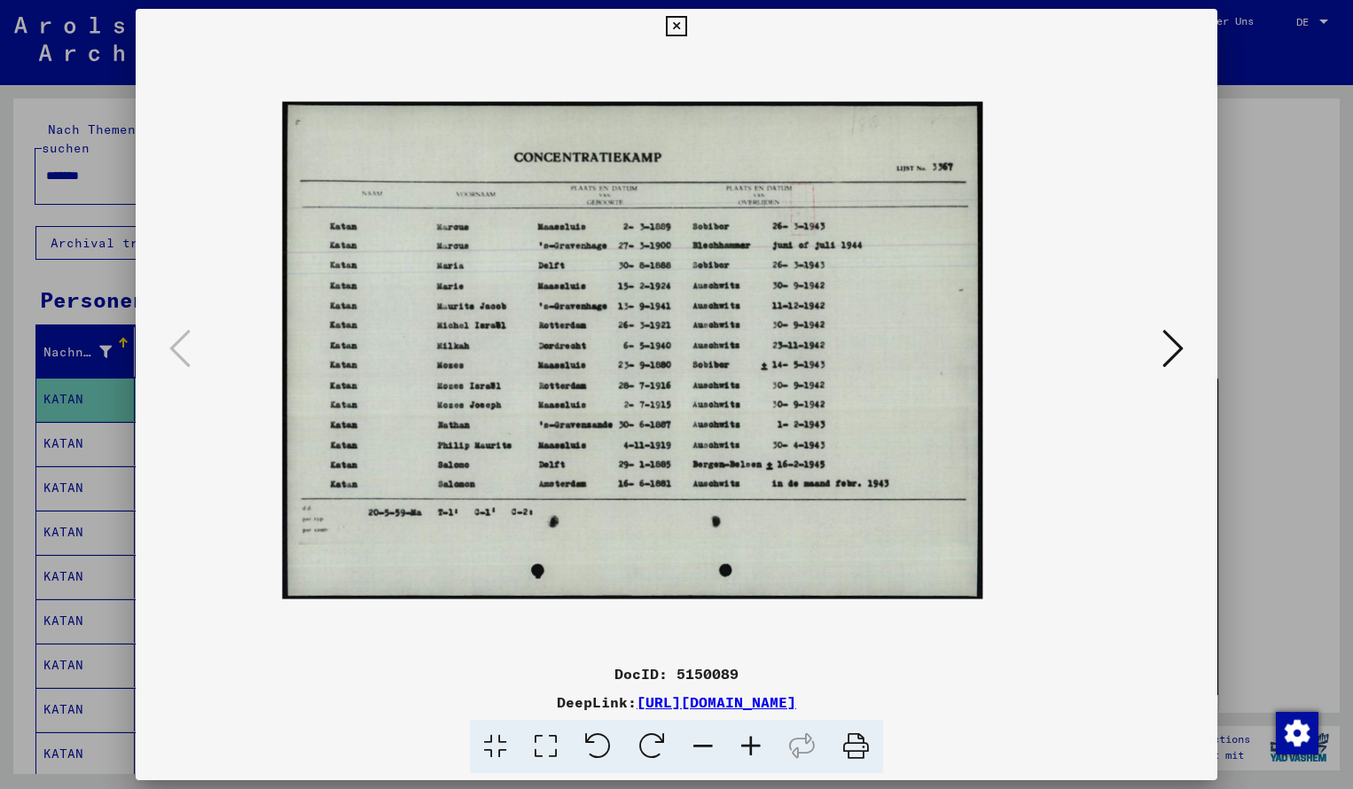
click at [748, 737] on icon at bounding box center [751, 747] width 48 height 54
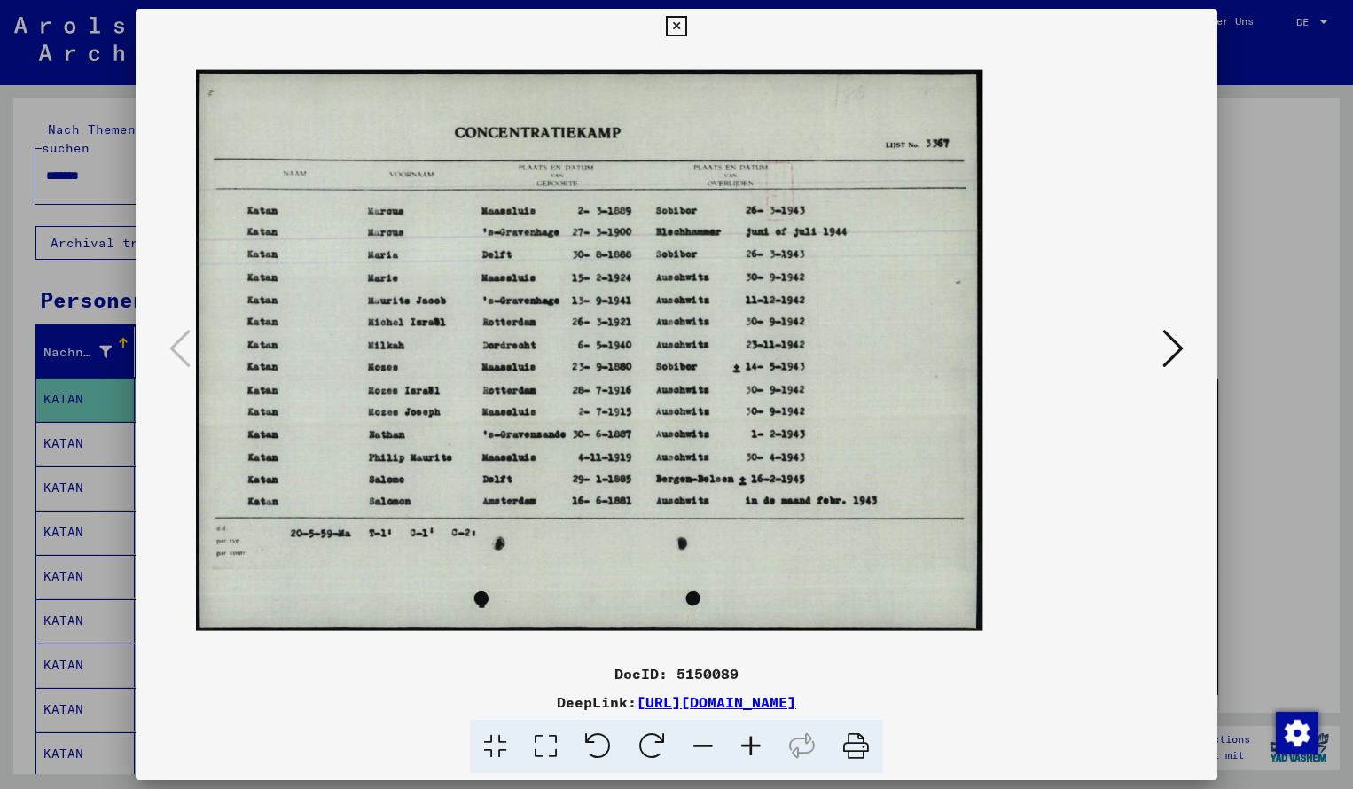
click at [748, 737] on icon at bounding box center [751, 747] width 48 height 54
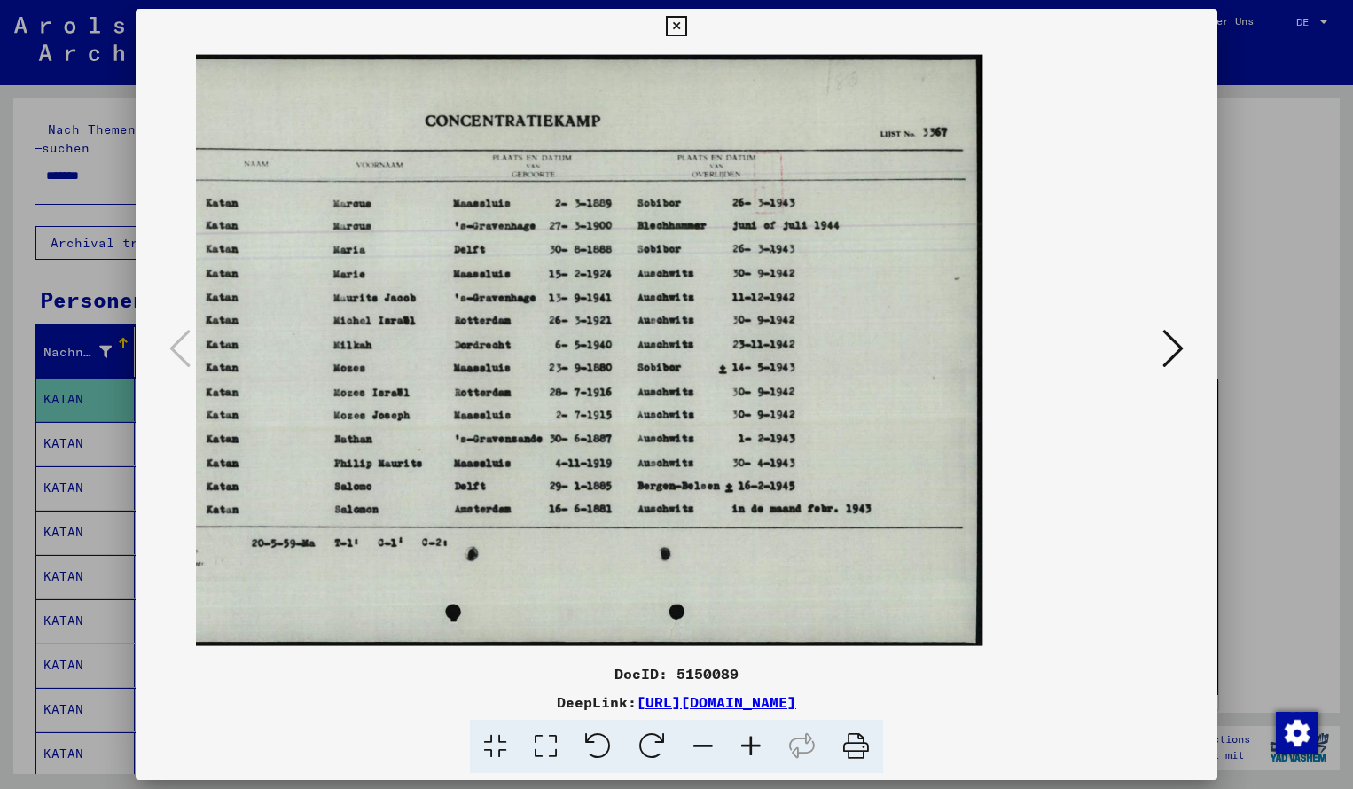
click at [686, 27] on icon at bounding box center [676, 26] width 20 height 21
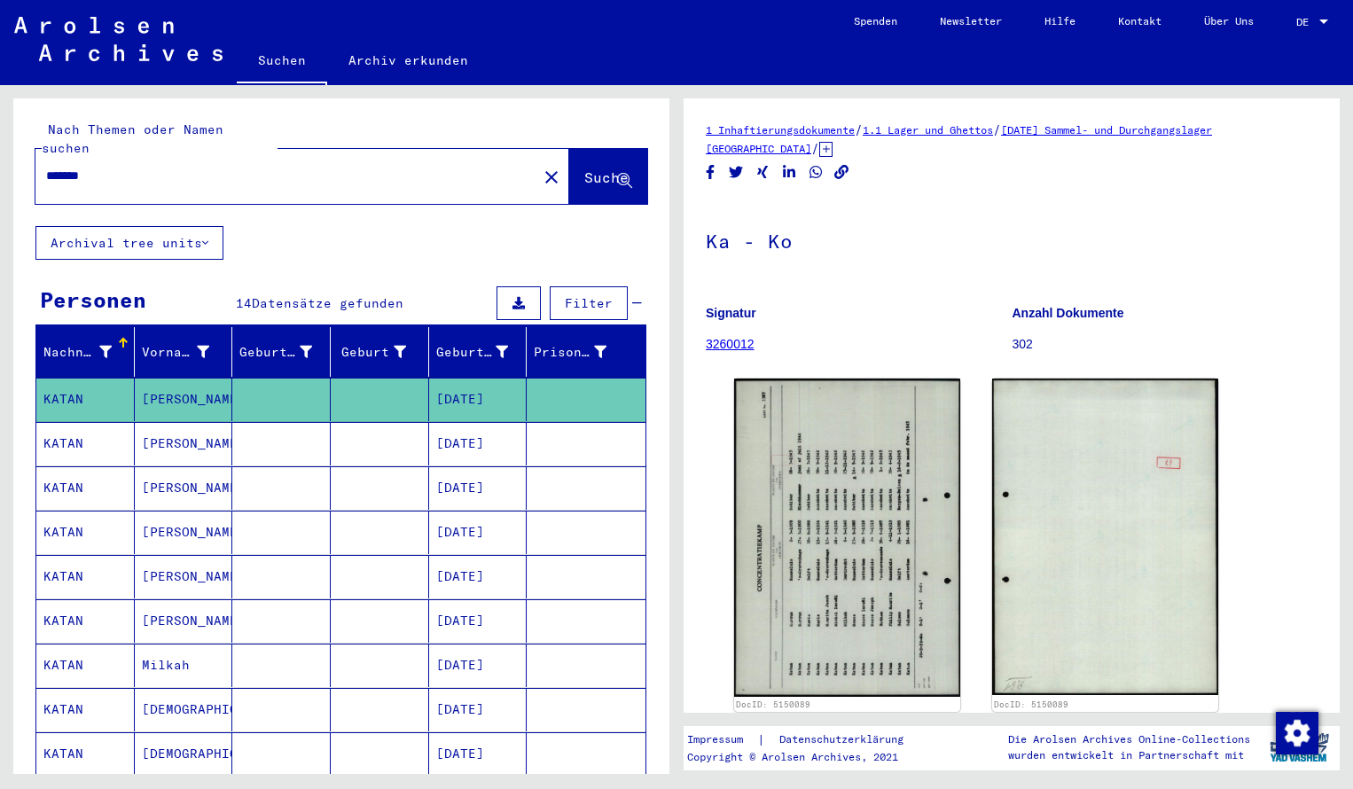
click at [119, 167] on input "*******" at bounding box center [286, 176] width 480 height 19
click at [584, 168] on span "Suche" at bounding box center [606, 177] width 44 height 18
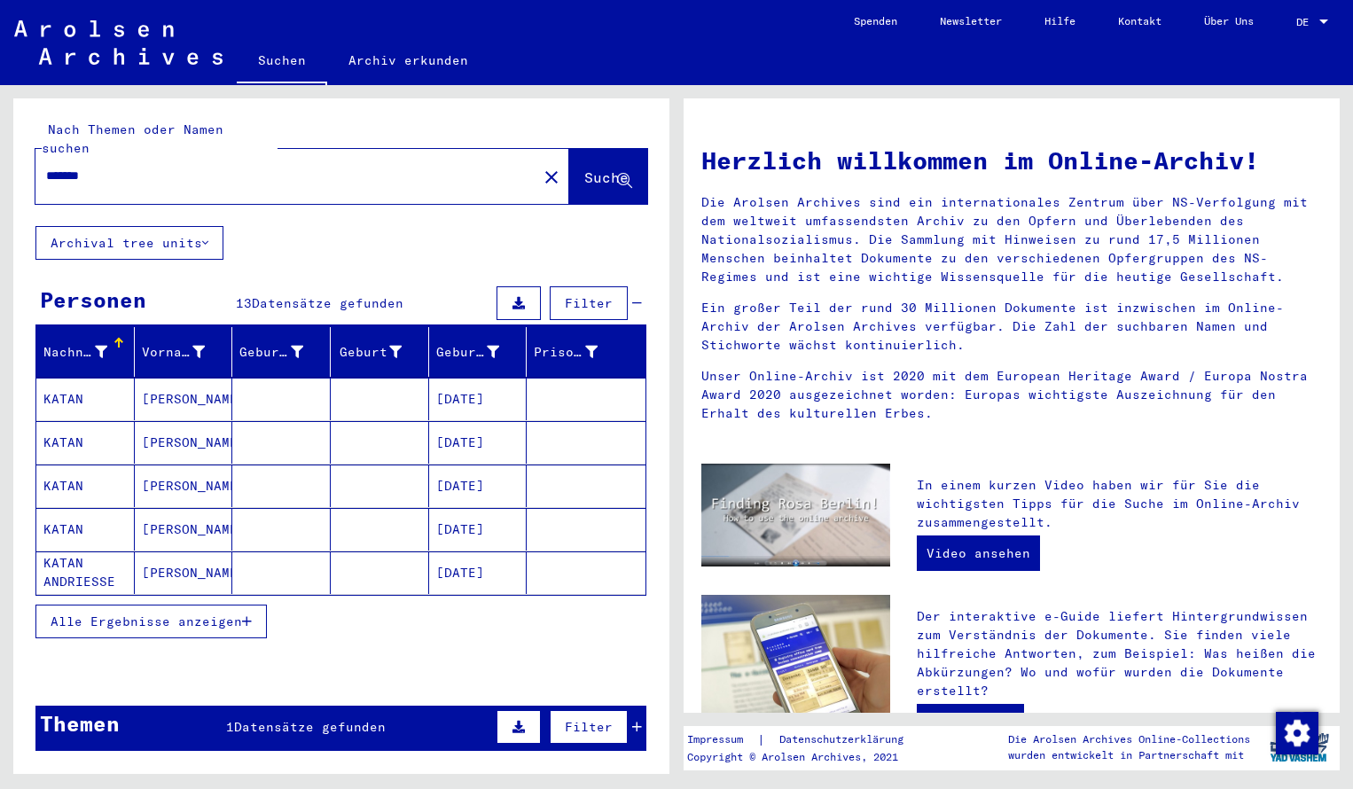
click at [84, 378] on mat-cell "KATAN" at bounding box center [85, 399] width 98 height 43
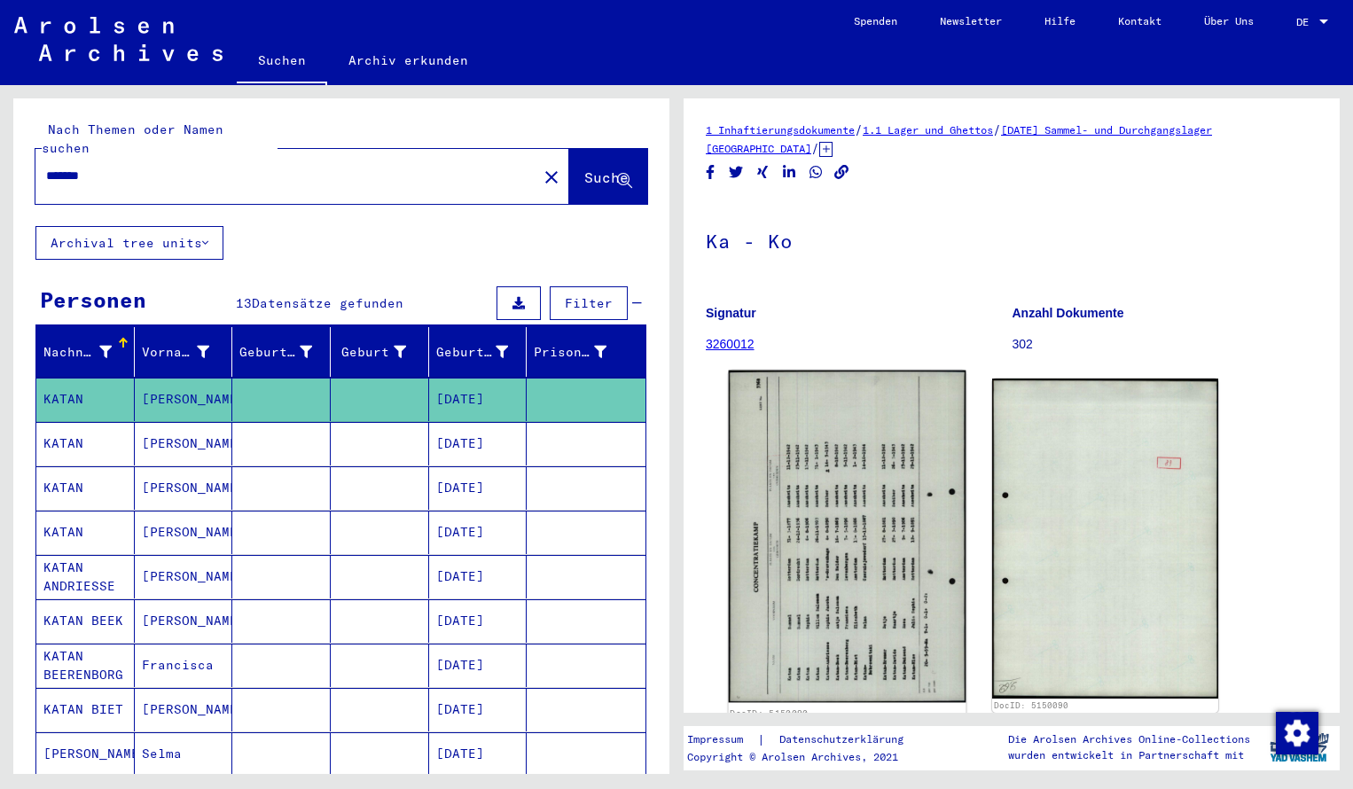
click at [893, 476] on img at bounding box center [848, 537] width 238 height 332
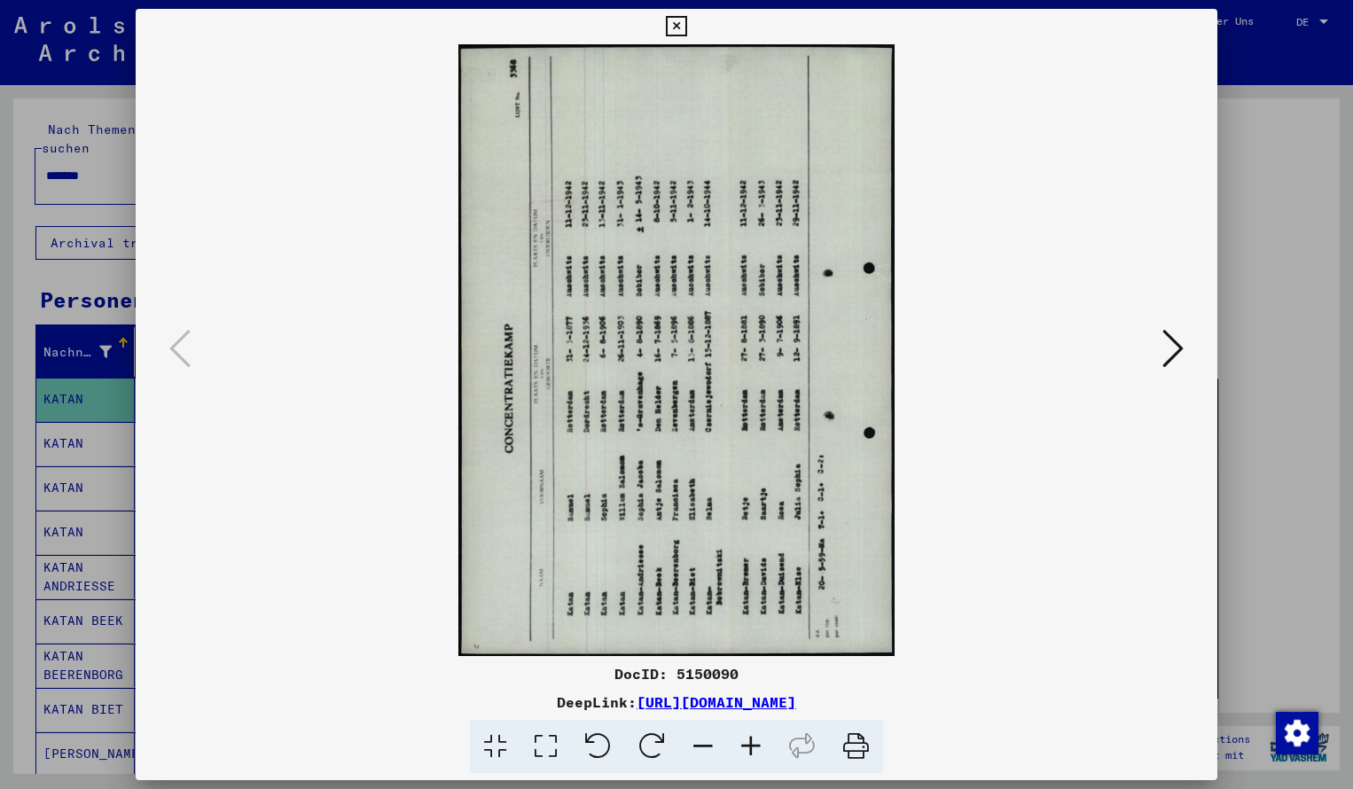
click at [663, 738] on icon at bounding box center [652, 747] width 54 height 54
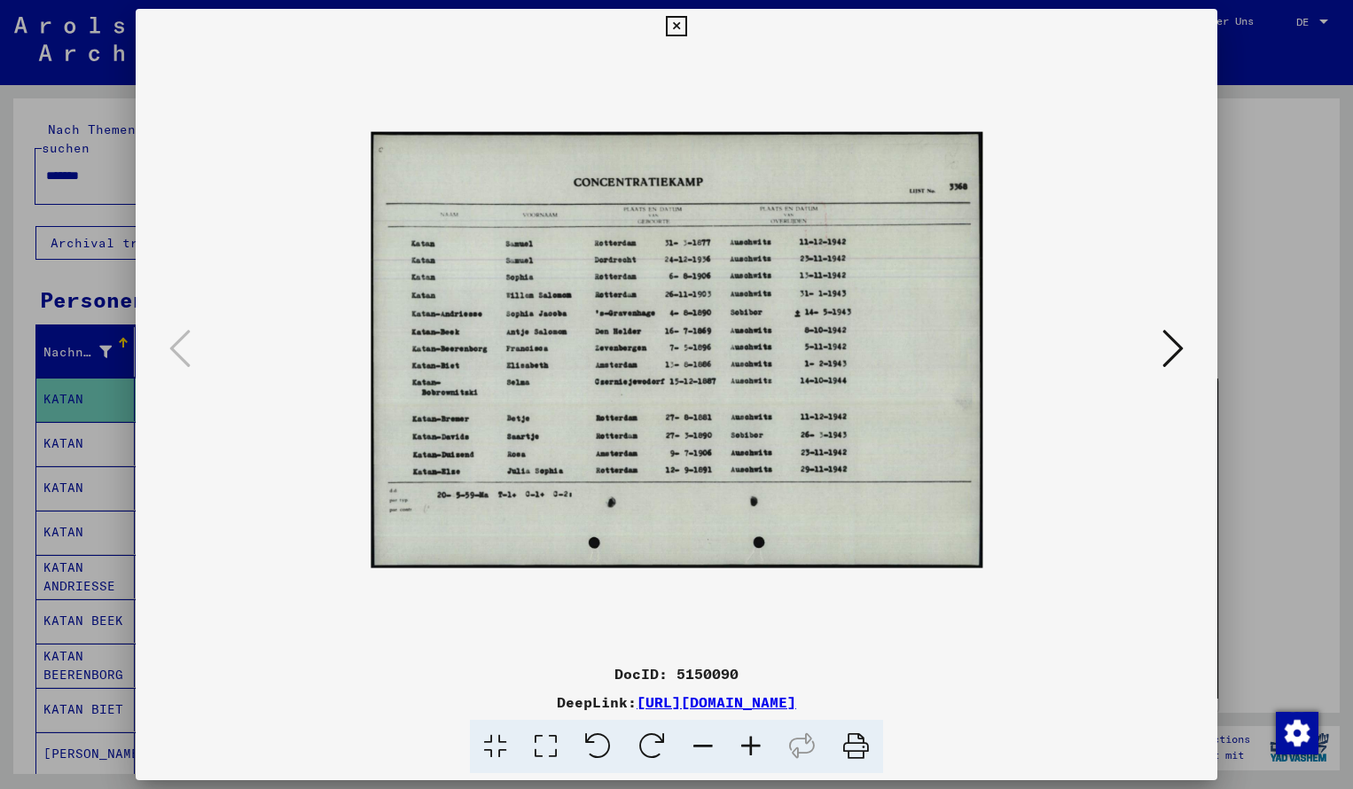
click at [758, 745] on icon at bounding box center [751, 747] width 48 height 54
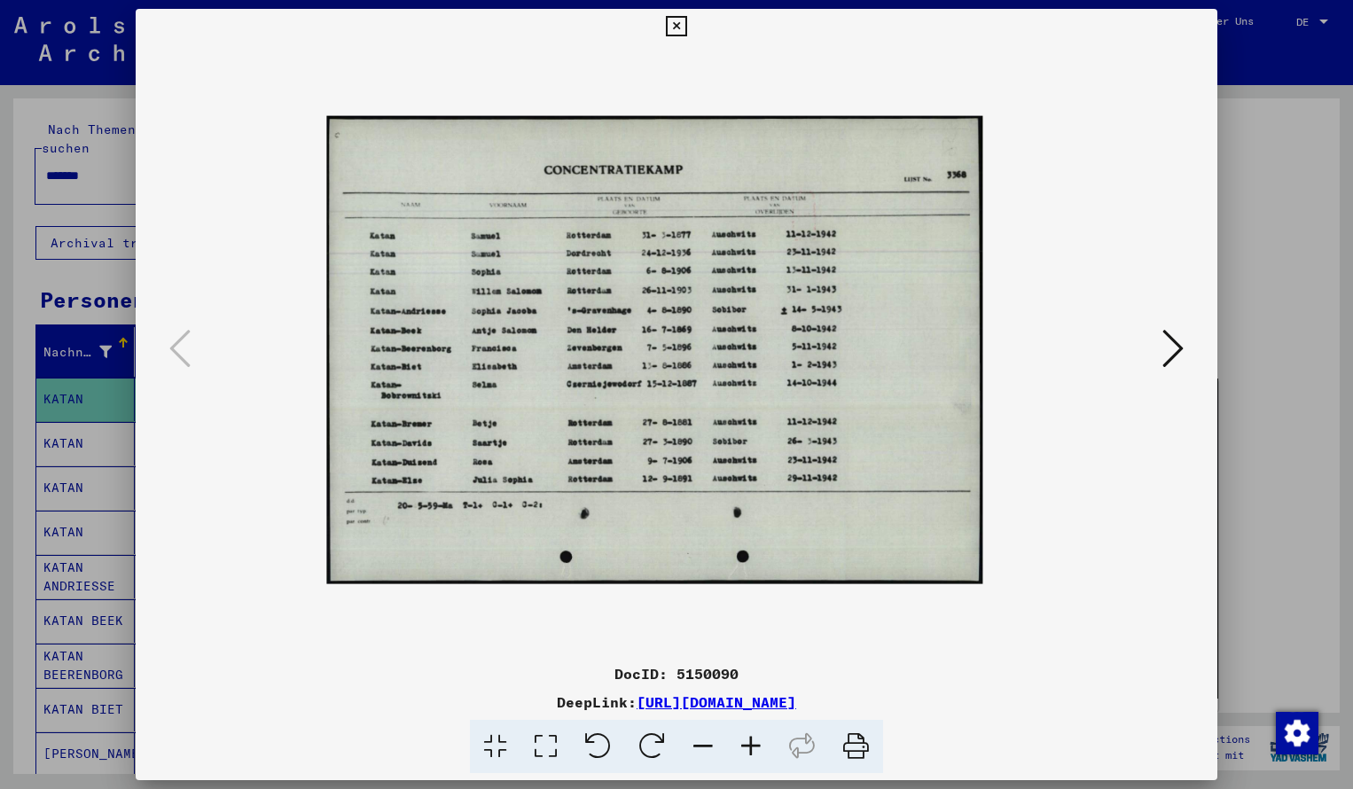
click at [758, 745] on icon at bounding box center [751, 747] width 48 height 54
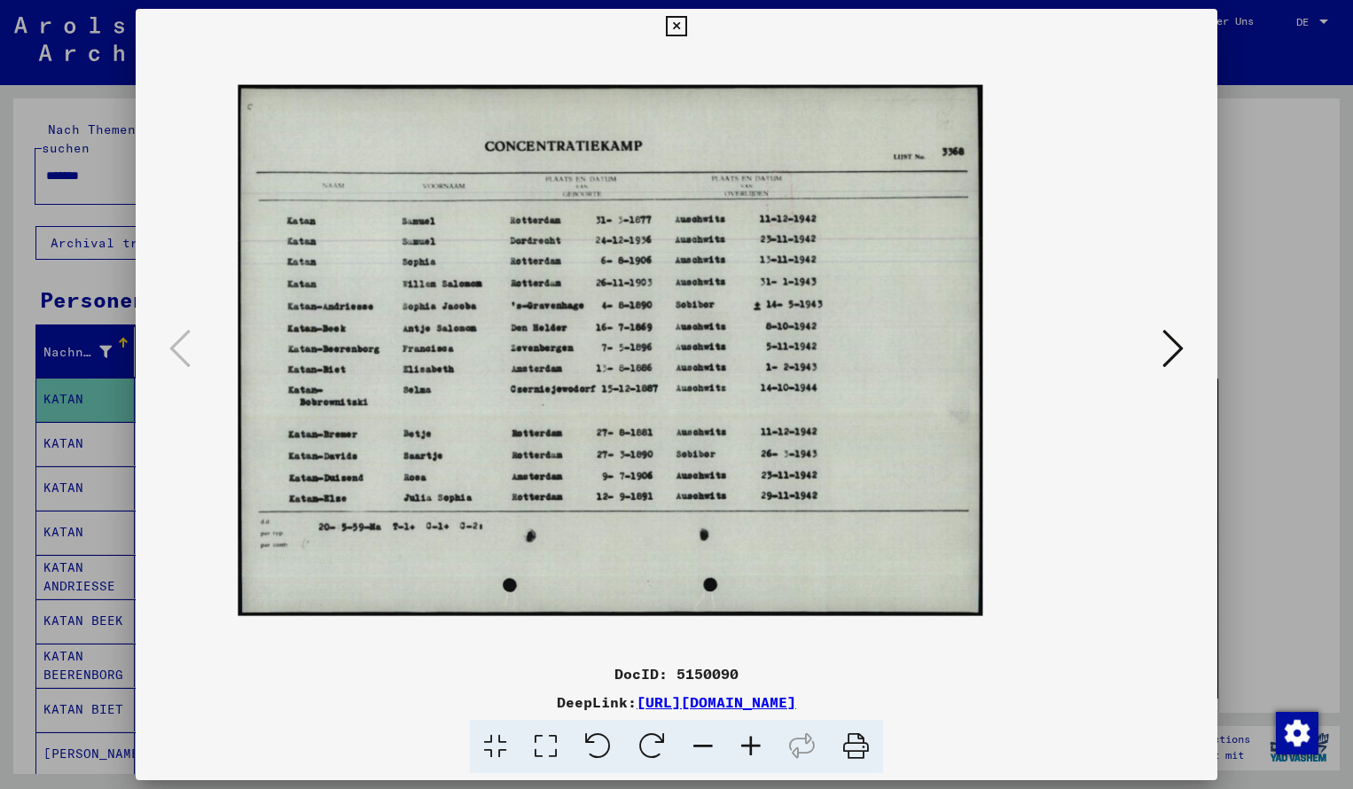
click at [758, 745] on icon at bounding box center [751, 747] width 48 height 54
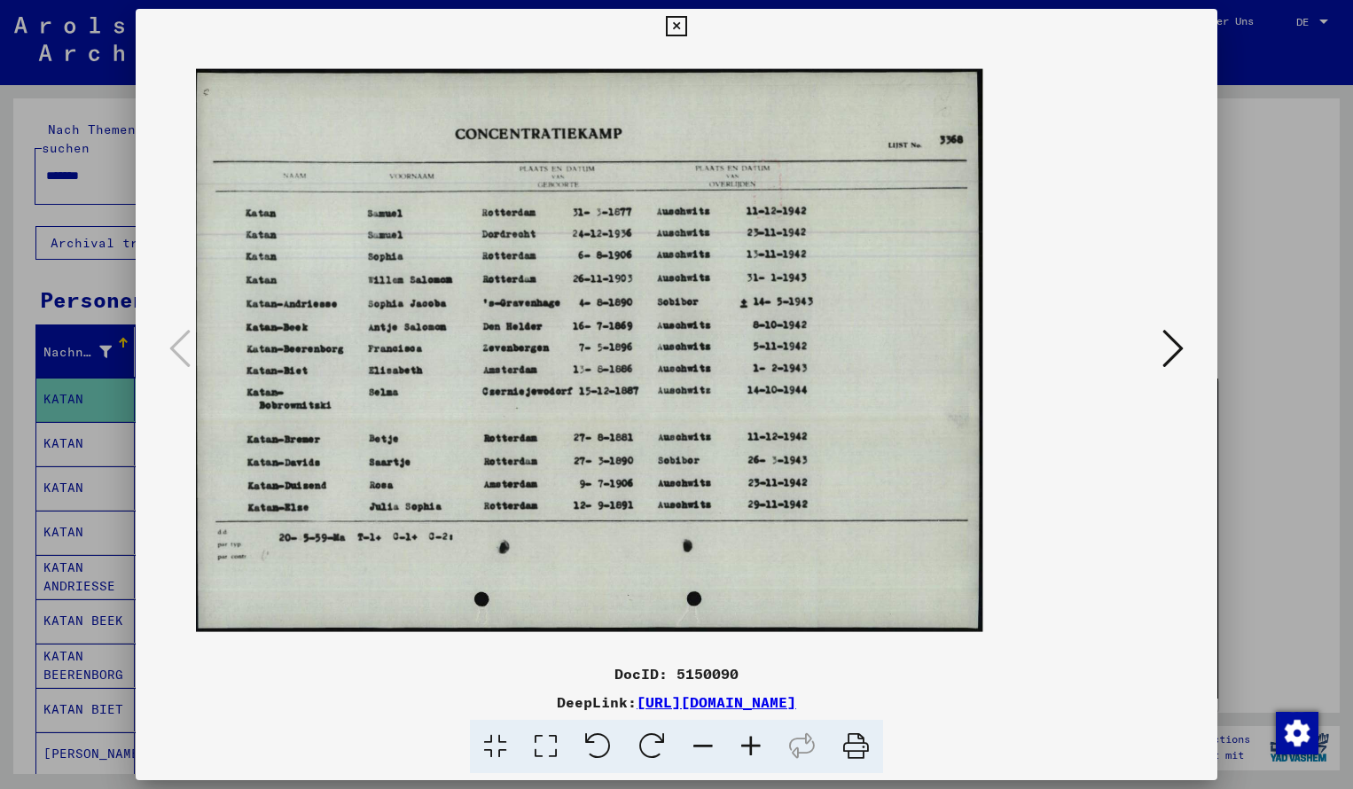
click at [758, 745] on icon at bounding box center [751, 747] width 48 height 54
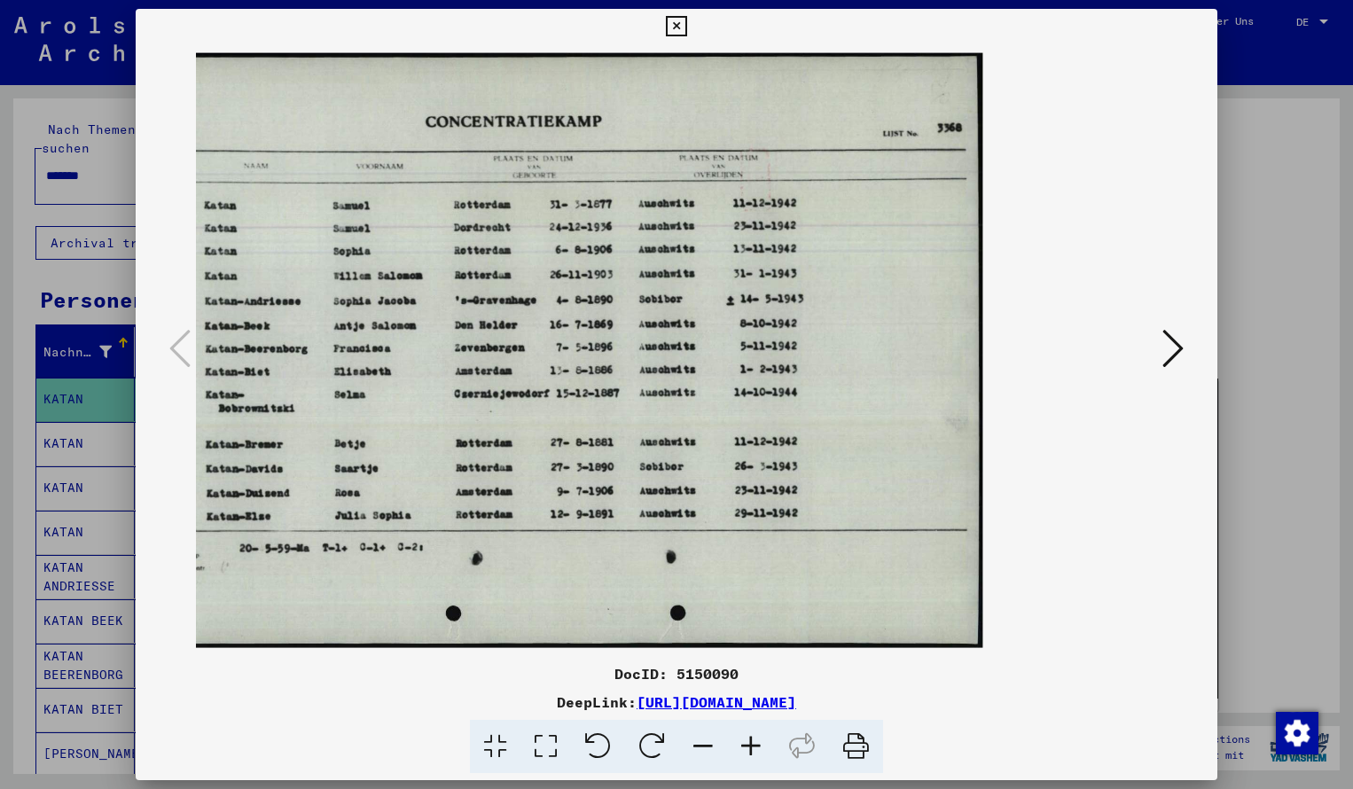
click at [686, 22] on icon at bounding box center [676, 26] width 20 height 21
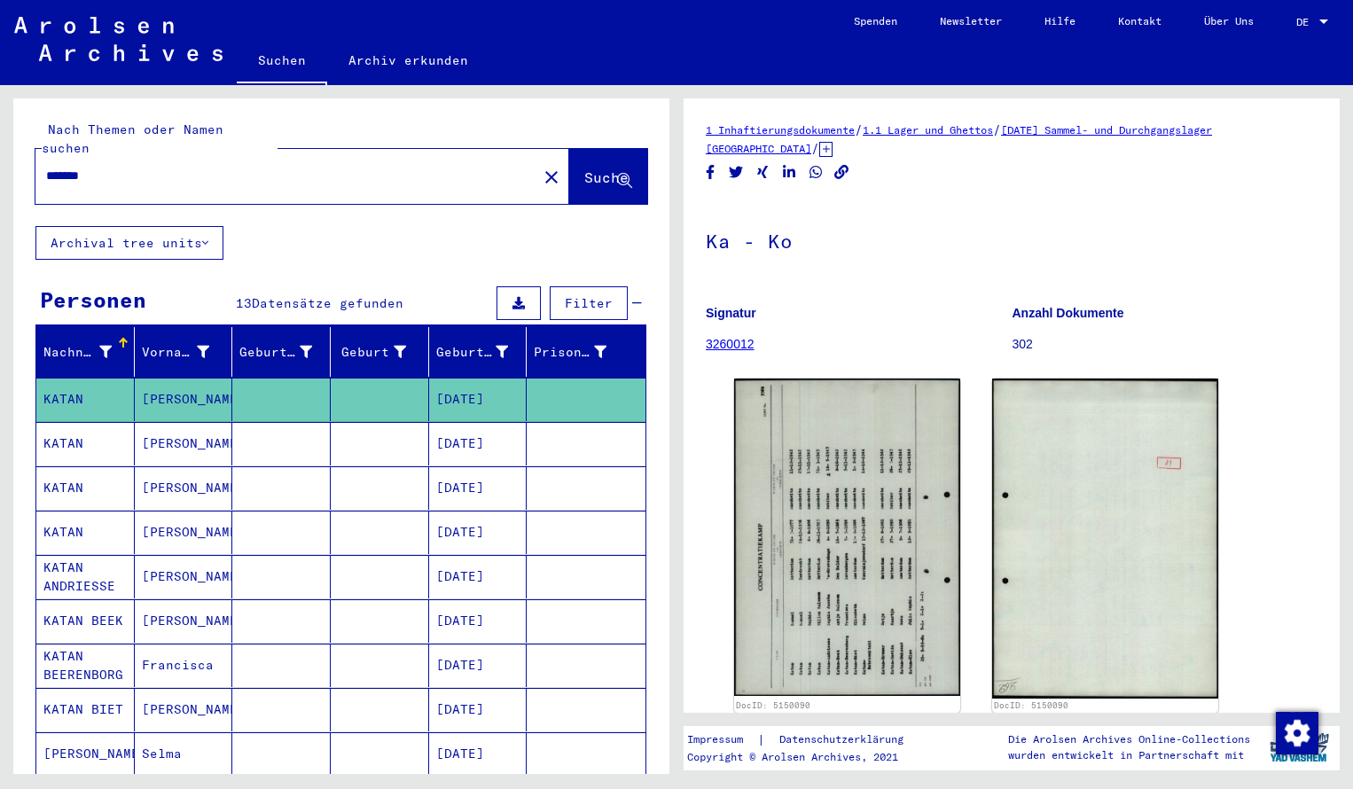
click at [112, 167] on input "*******" at bounding box center [286, 176] width 480 height 19
click at [584, 168] on span "Suche" at bounding box center [606, 177] width 44 height 18
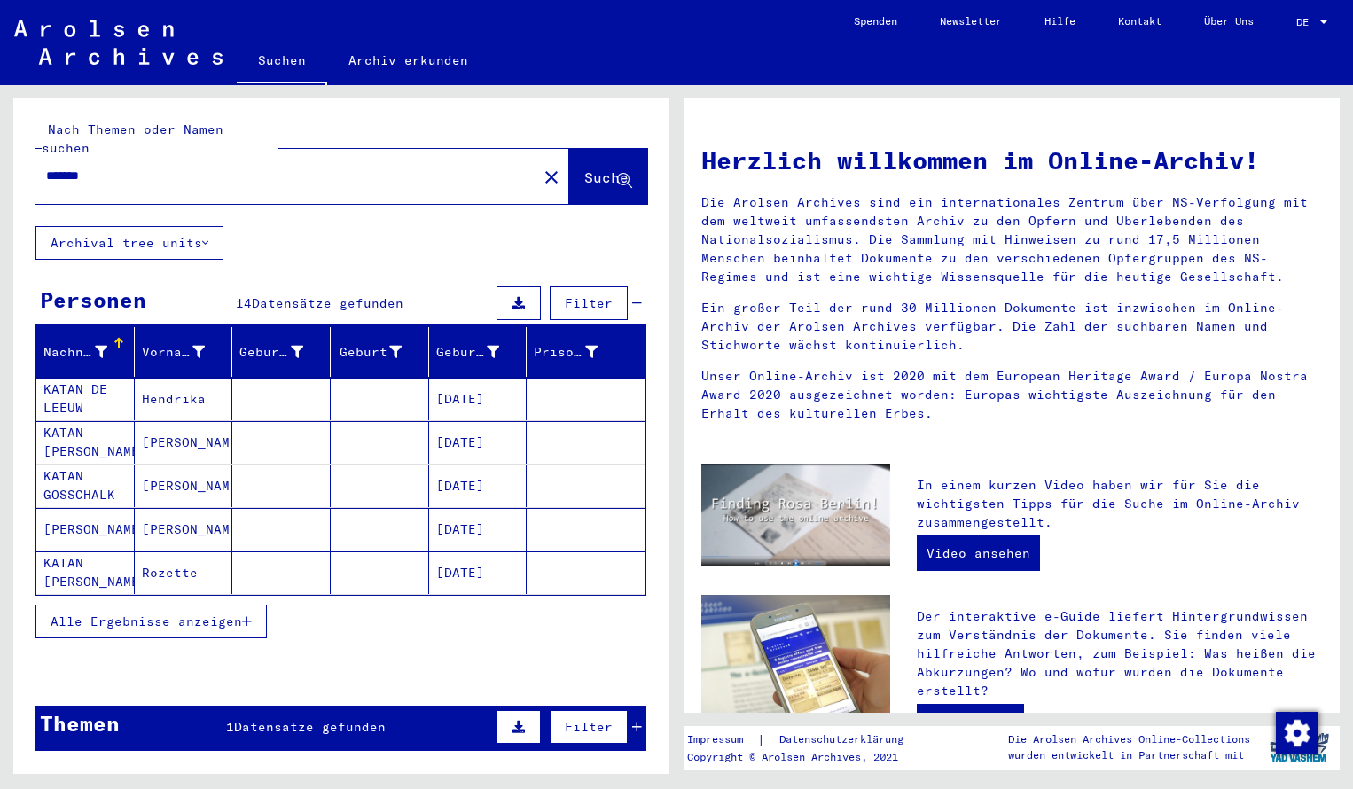
click at [105, 378] on mat-cell "KATAN DE LEEUW" at bounding box center [85, 399] width 98 height 43
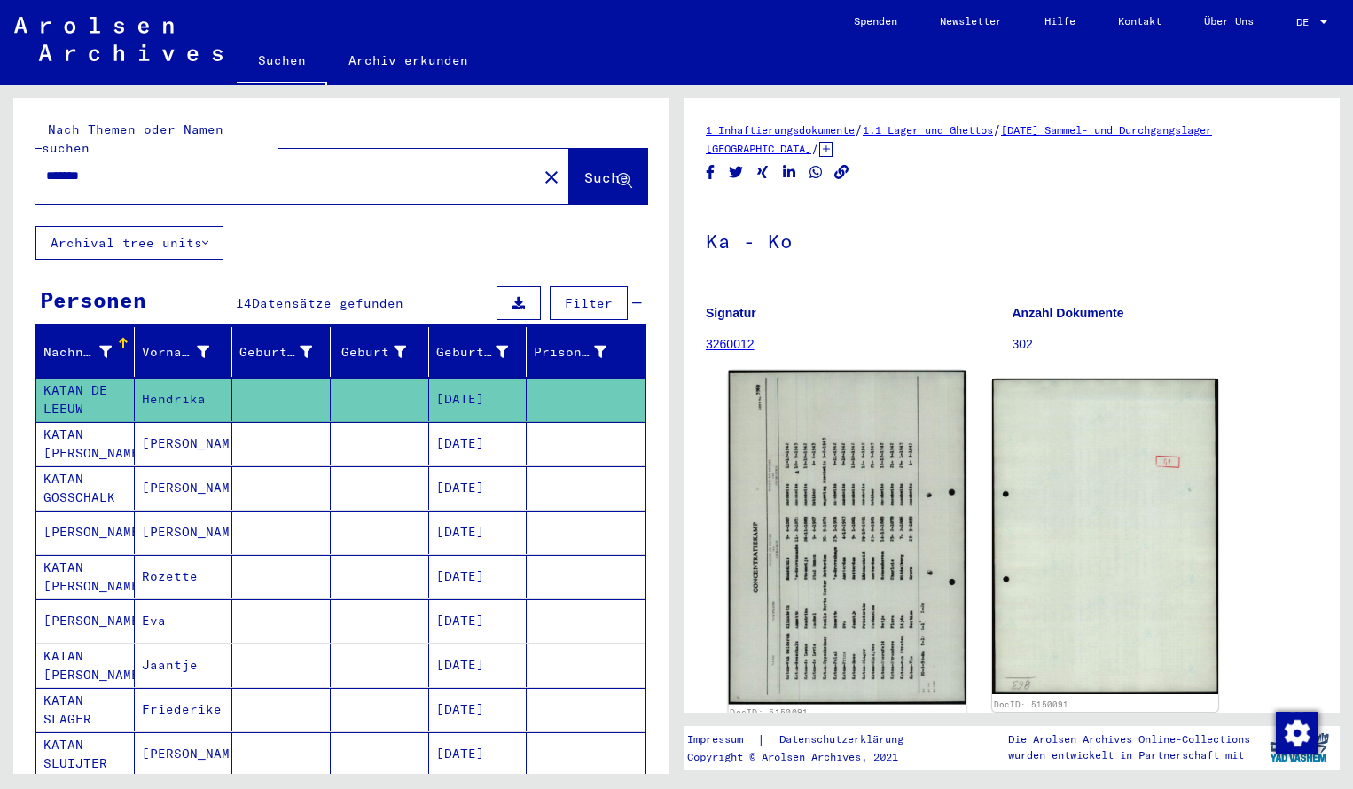
click at [868, 505] on img at bounding box center [848, 538] width 238 height 334
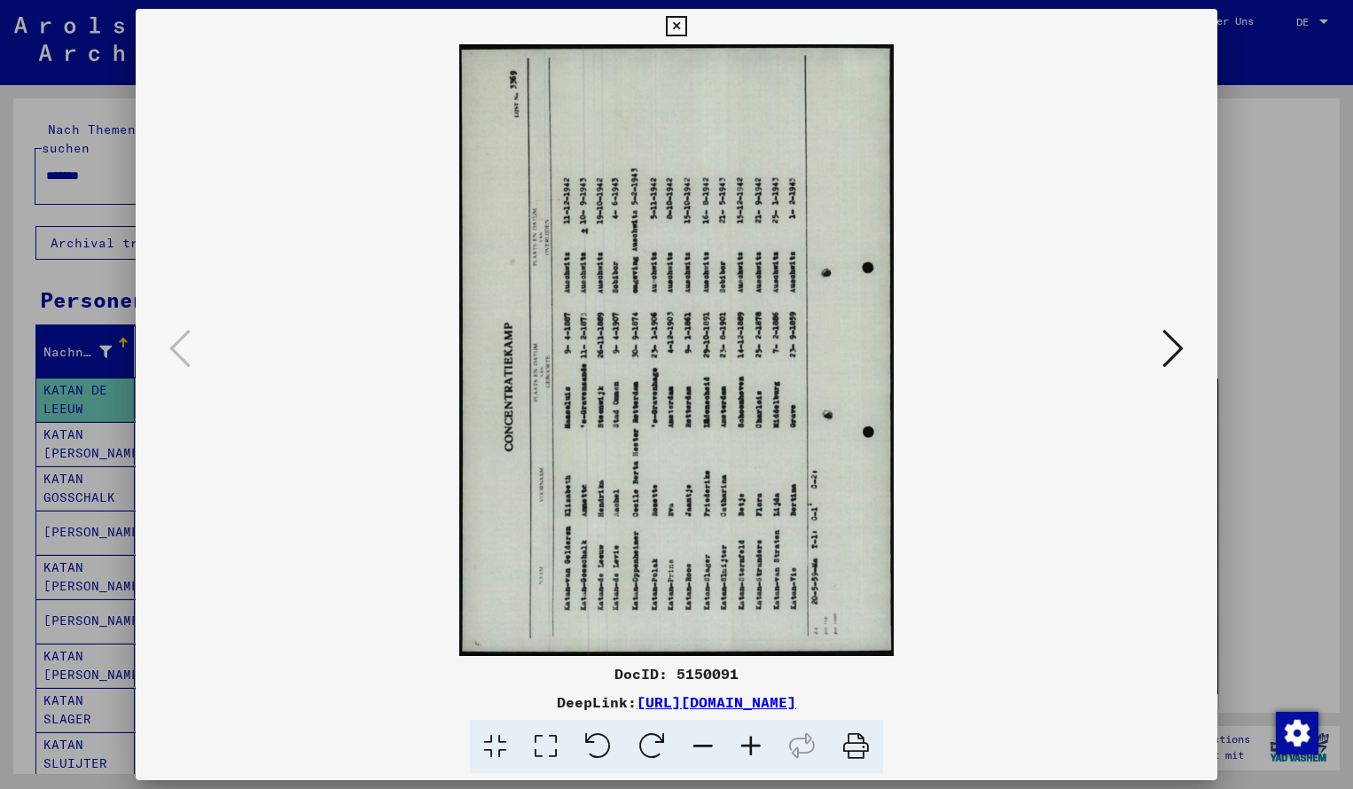
click at [640, 730] on icon at bounding box center [652, 747] width 54 height 54
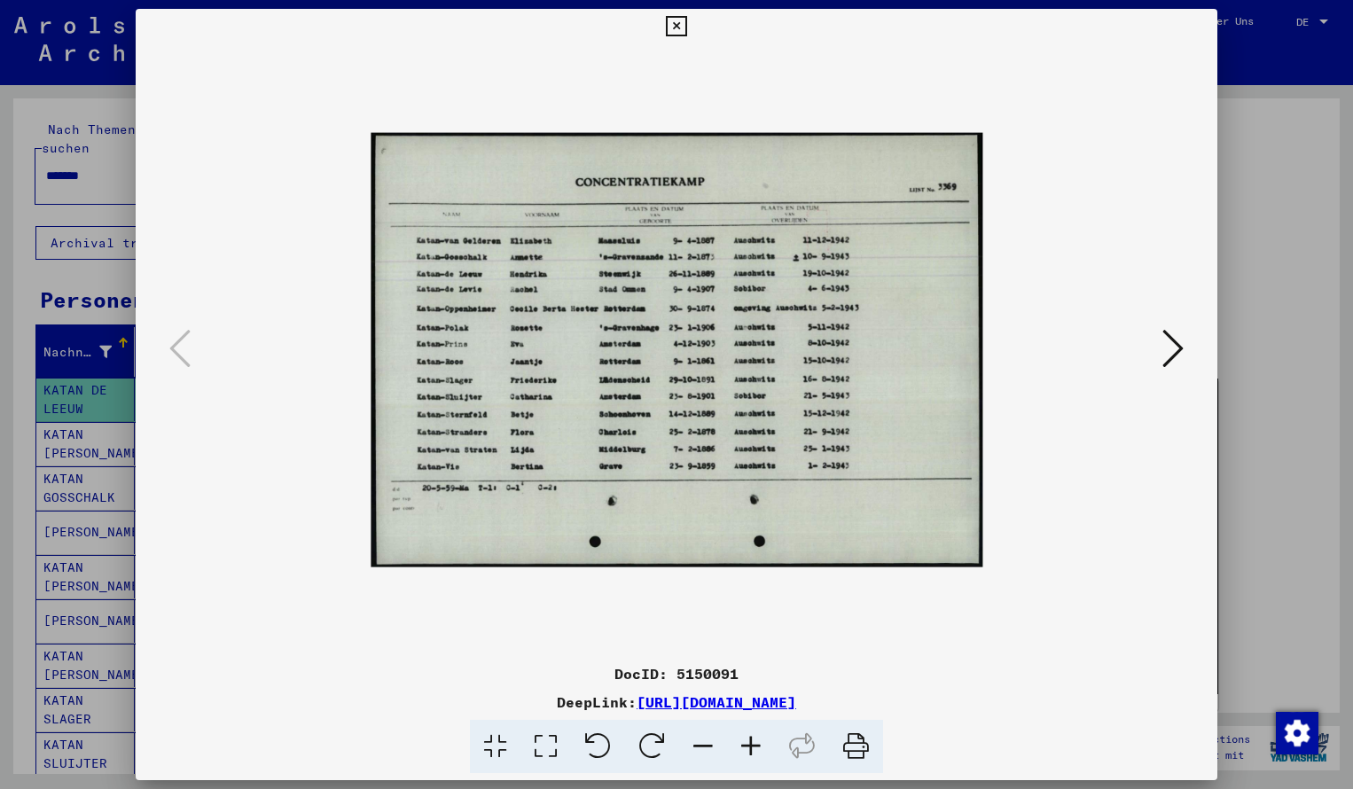
click at [749, 746] on icon at bounding box center [751, 747] width 48 height 54
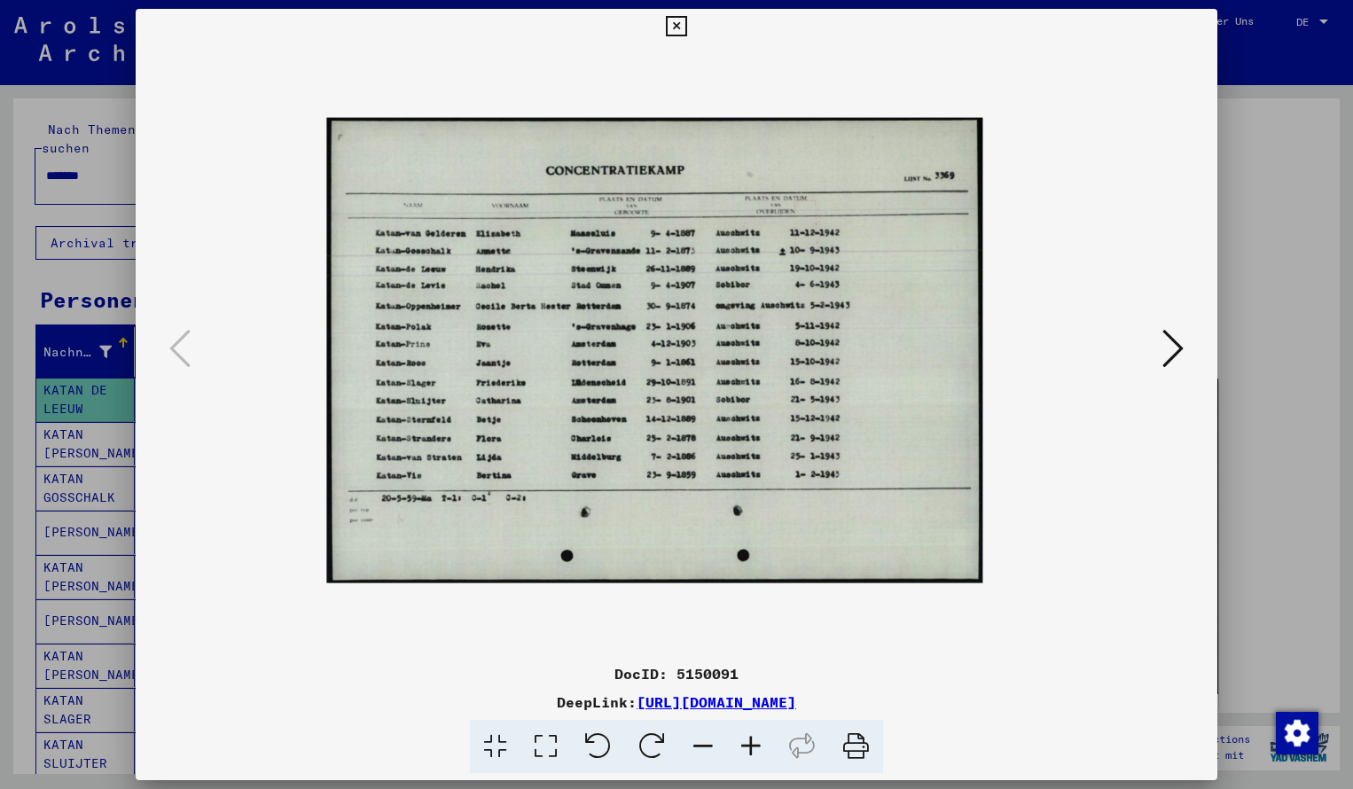
click at [750, 747] on icon at bounding box center [751, 747] width 48 height 54
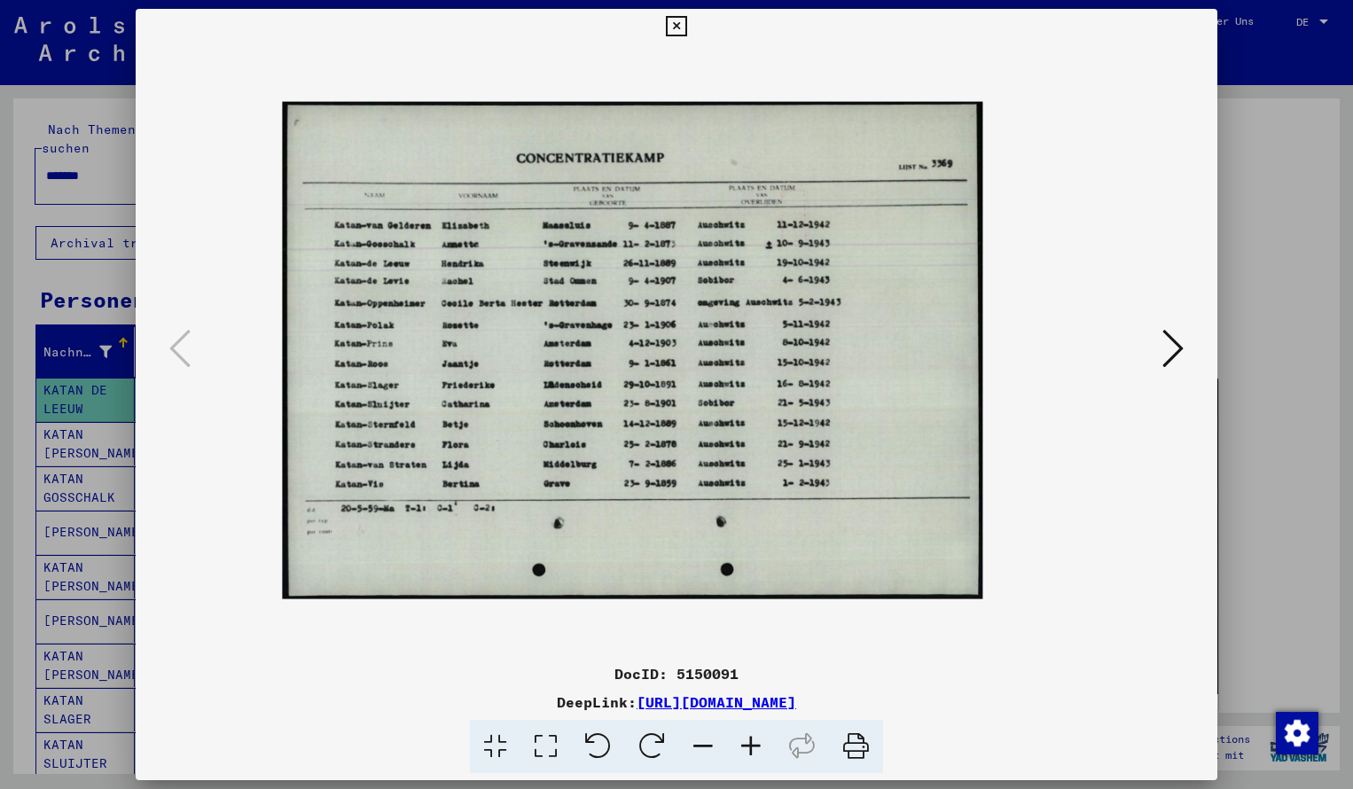
click at [750, 747] on icon at bounding box center [751, 747] width 48 height 54
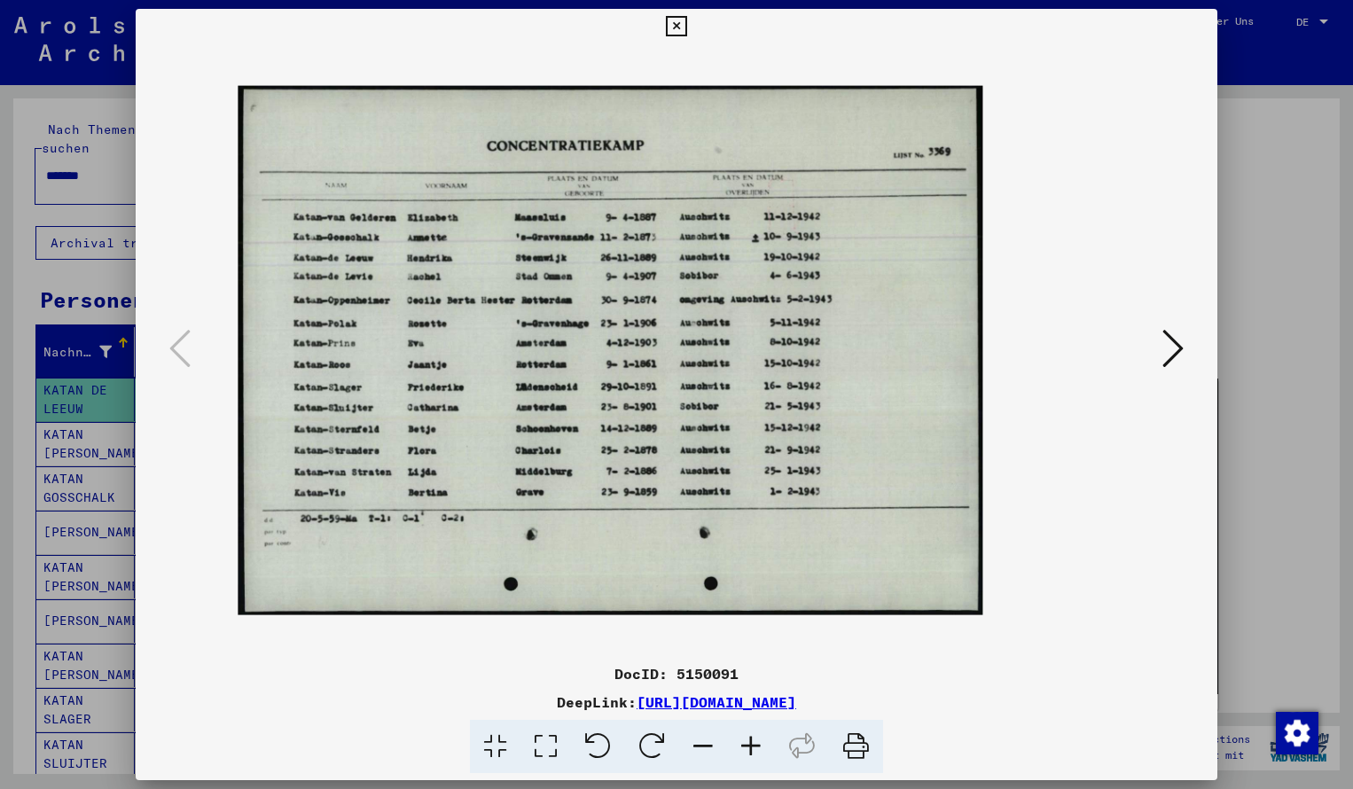
click at [750, 747] on icon at bounding box center [751, 747] width 48 height 54
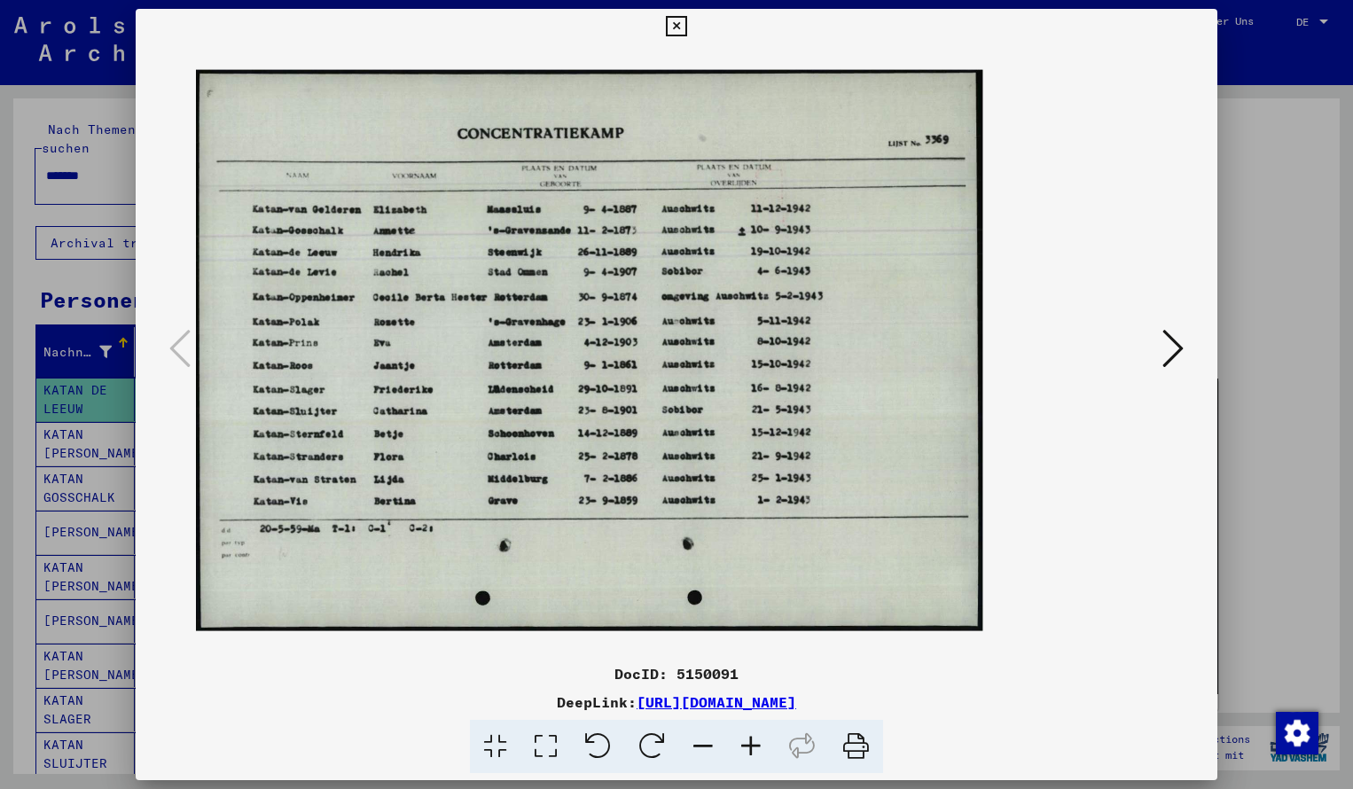
click at [686, 20] on icon at bounding box center [676, 26] width 20 height 21
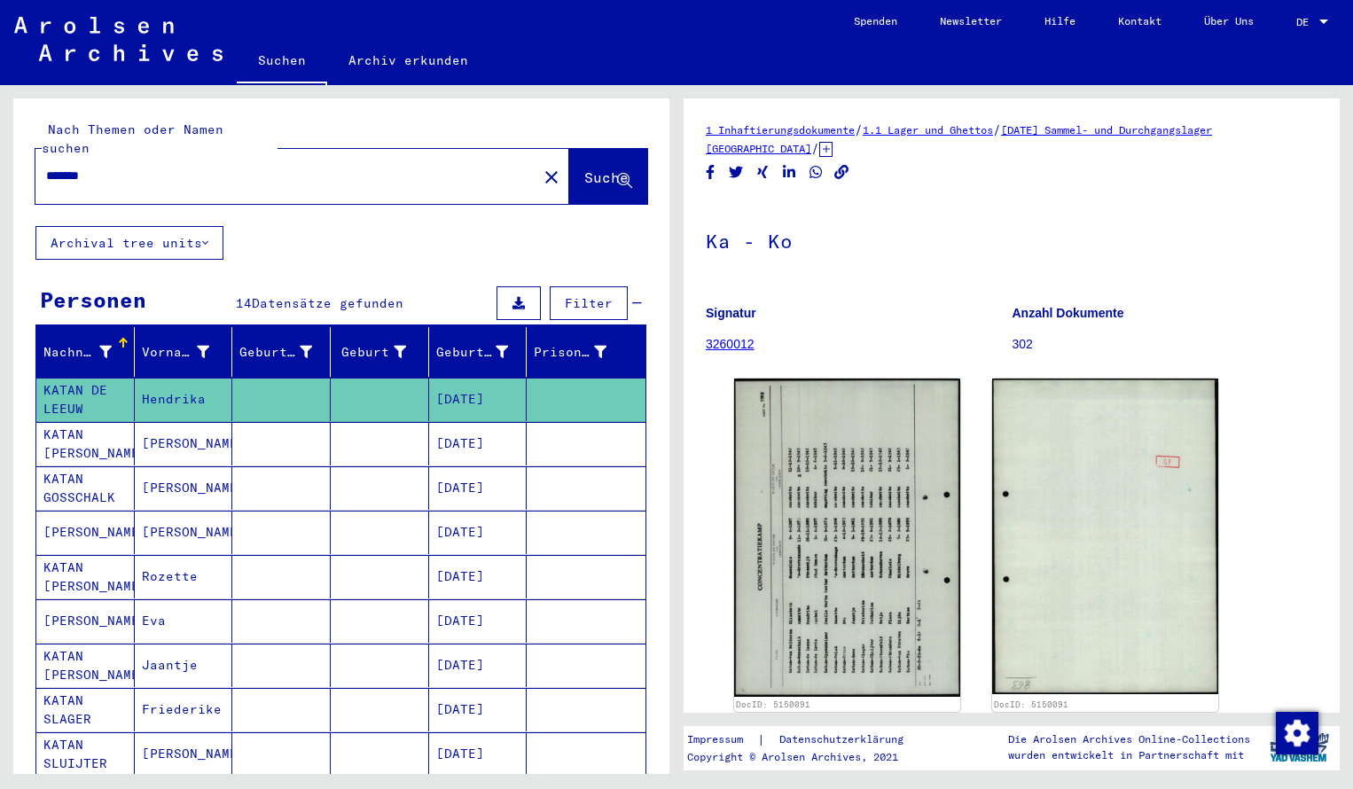
click at [121, 167] on input "*******" at bounding box center [286, 176] width 480 height 19
click at [584, 168] on span "Suche" at bounding box center [606, 177] width 44 height 18
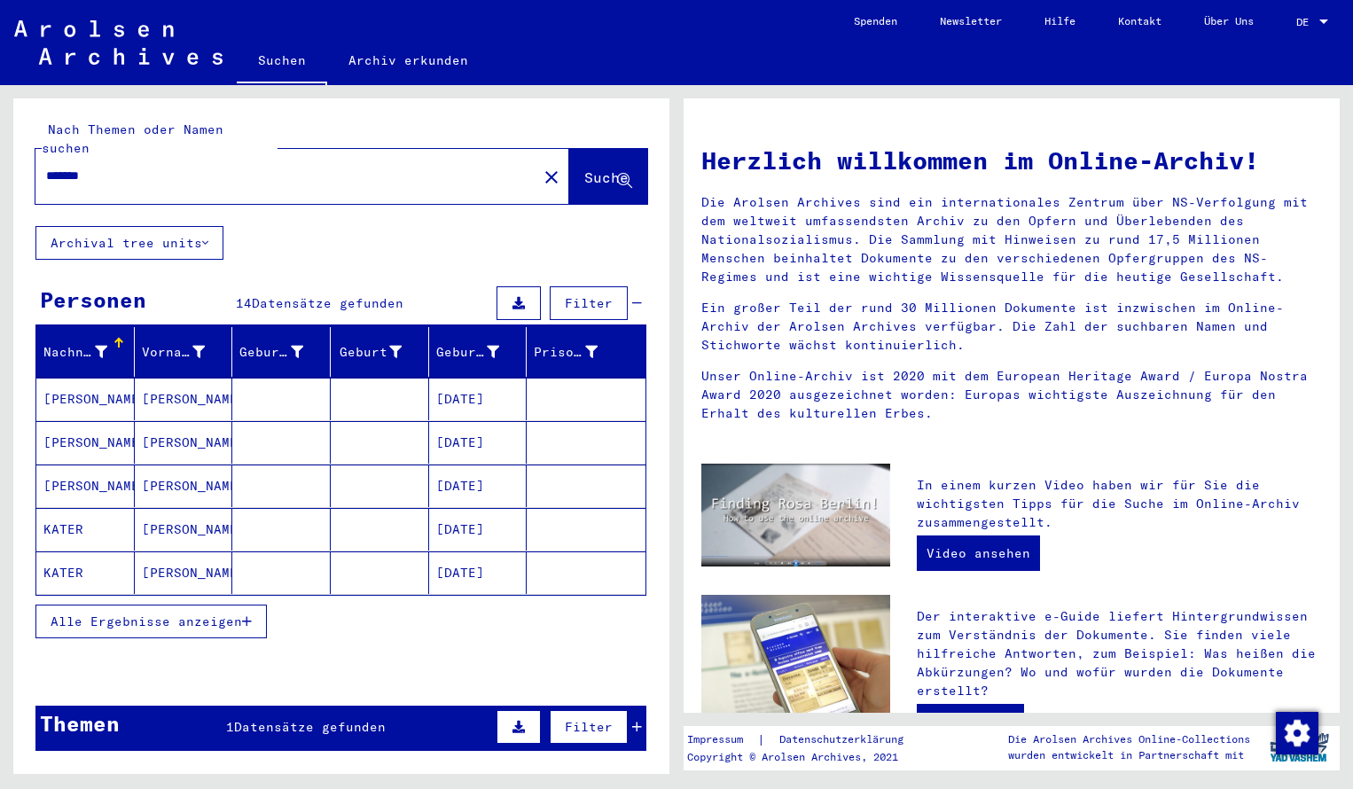
click at [129, 378] on mat-cell "[PERSON_NAME]" at bounding box center [85, 399] width 98 height 43
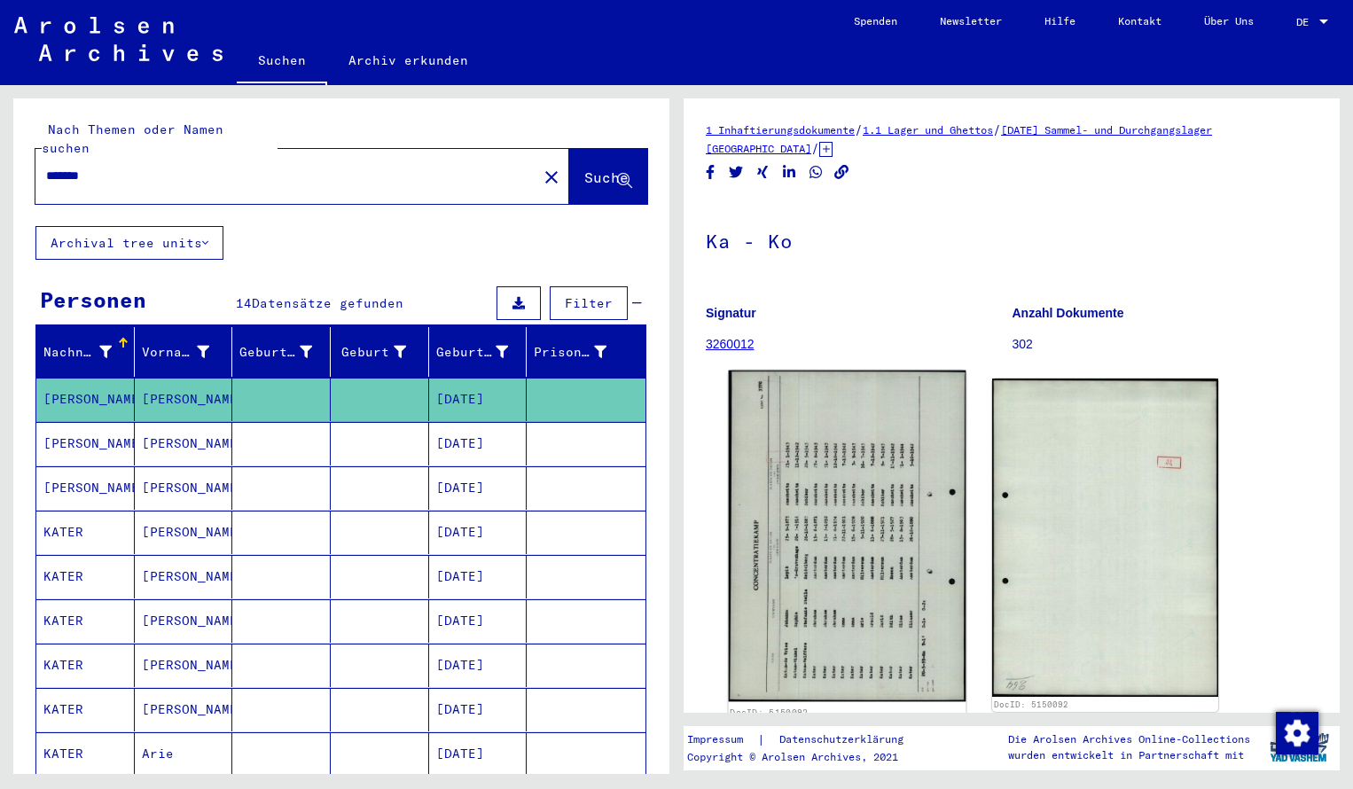
click at [839, 628] on img at bounding box center [848, 537] width 238 height 332
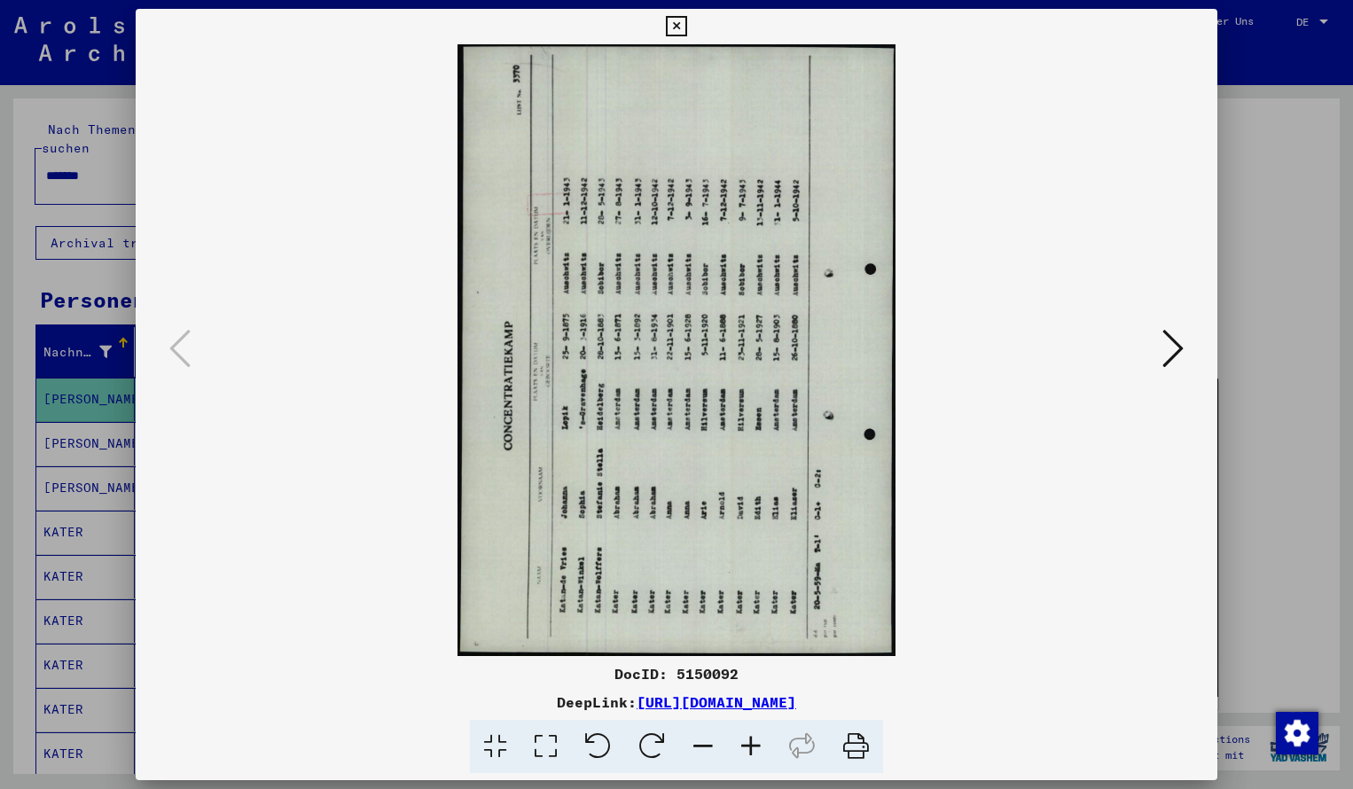
click at [652, 741] on icon at bounding box center [652, 747] width 54 height 54
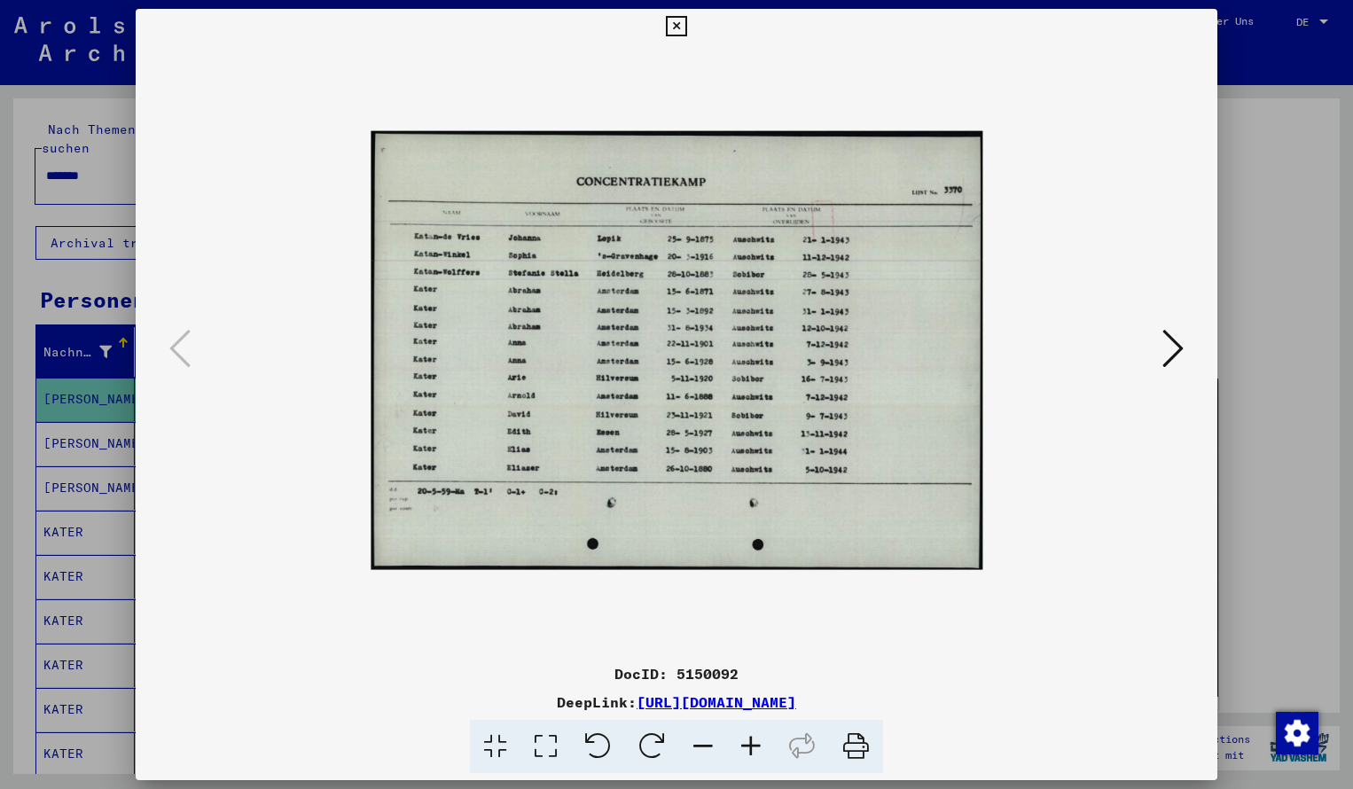
click at [750, 743] on icon at bounding box center [751, 747] width 48 height 54
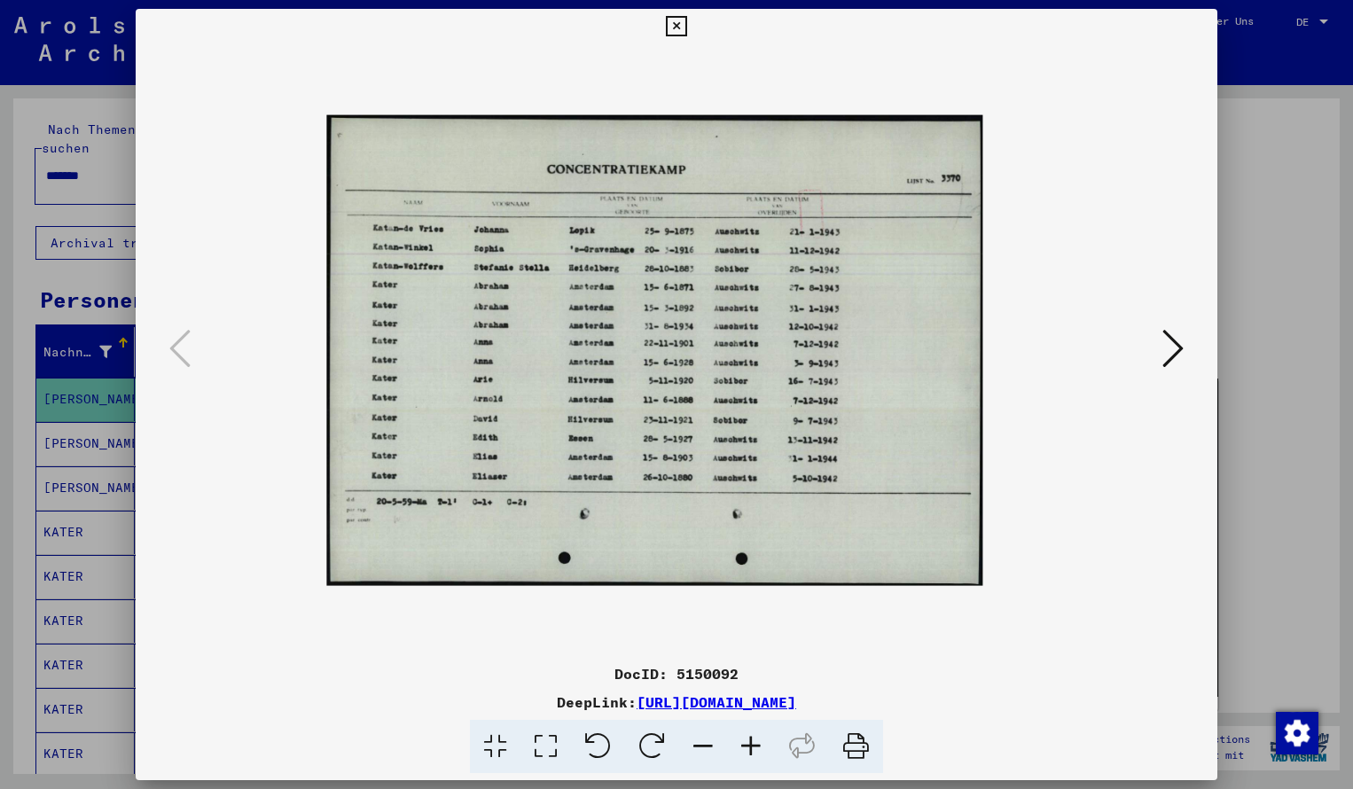
click at [750, 743] on icon at bounding box center [751, 747] width 48 height 54
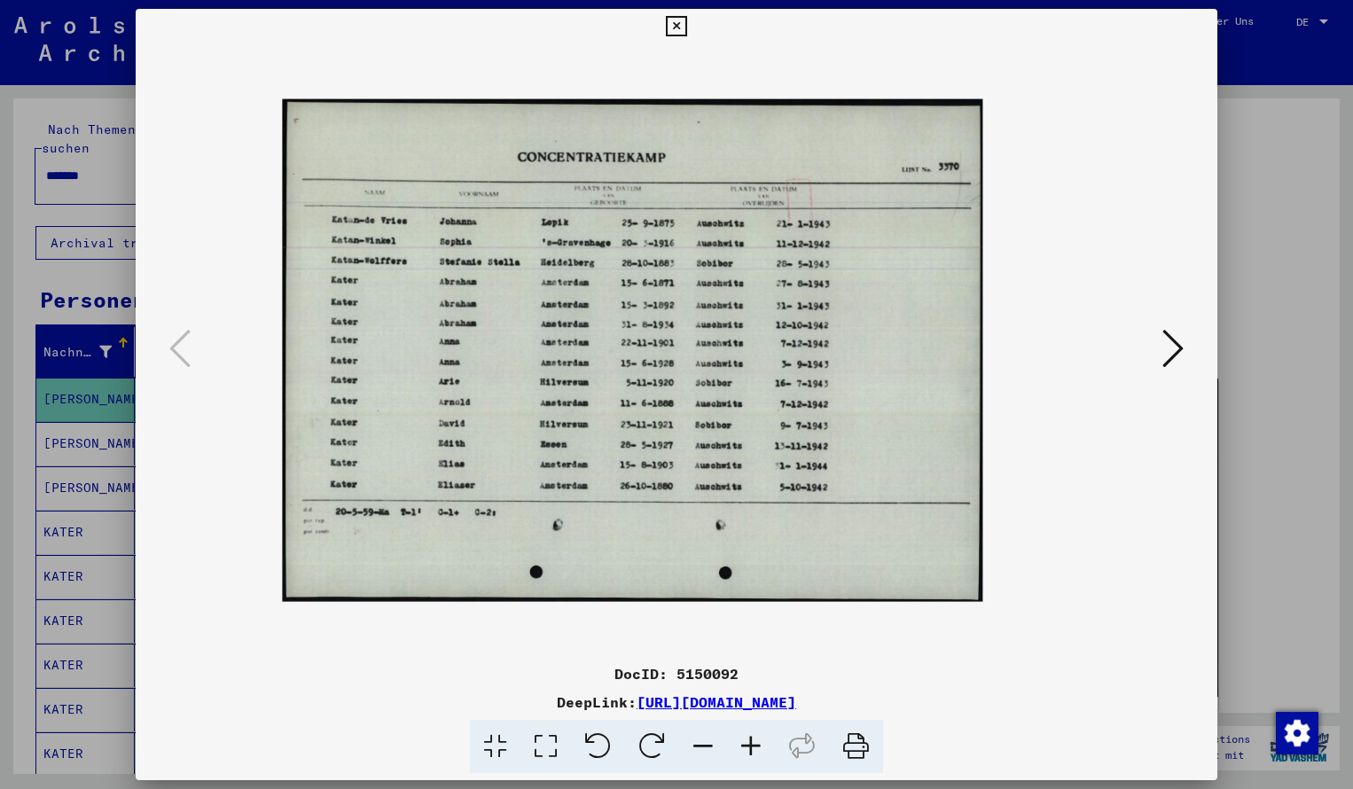
click at [750, 743] on icon at bounding box center [751, 747] width 48 height 54
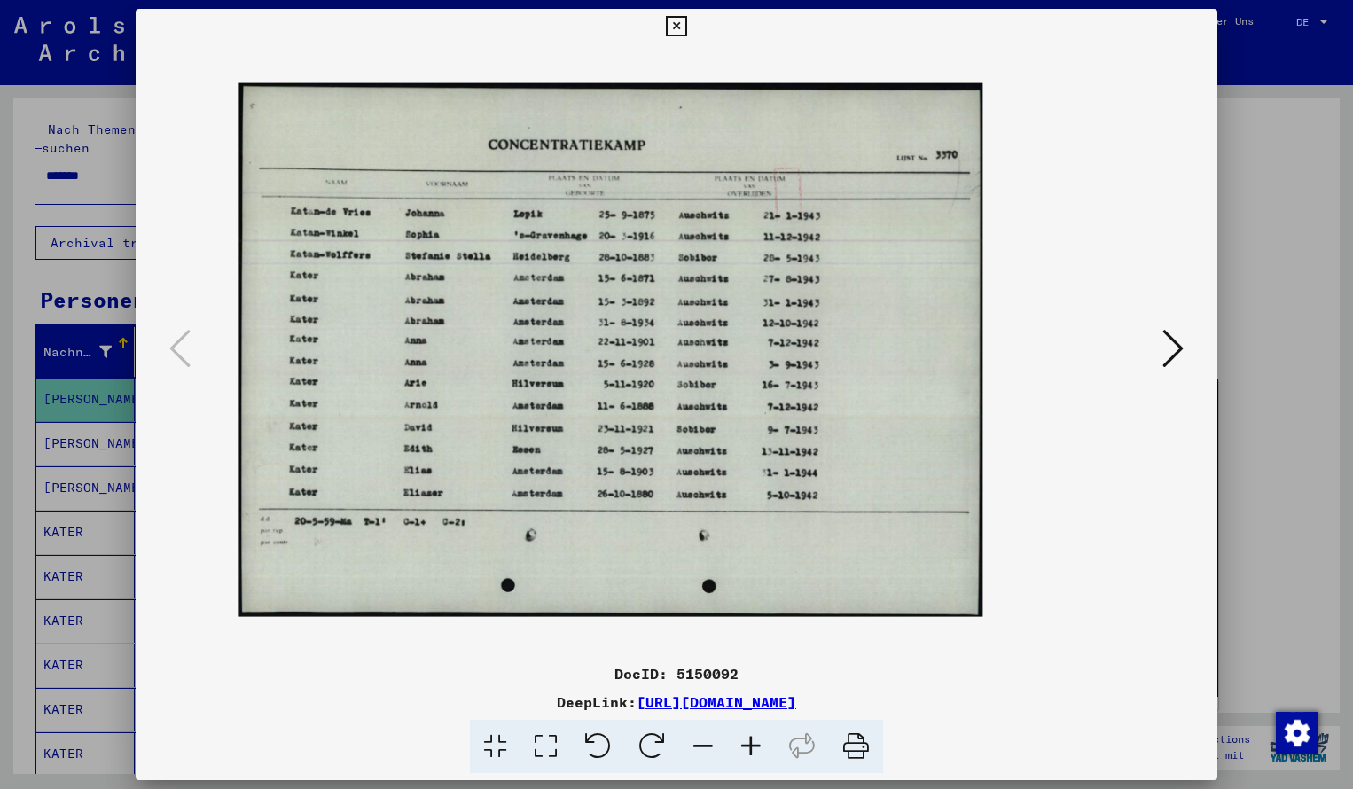
click at [750, 743] on icon at bounding box center [751, 747] width 48 height 54
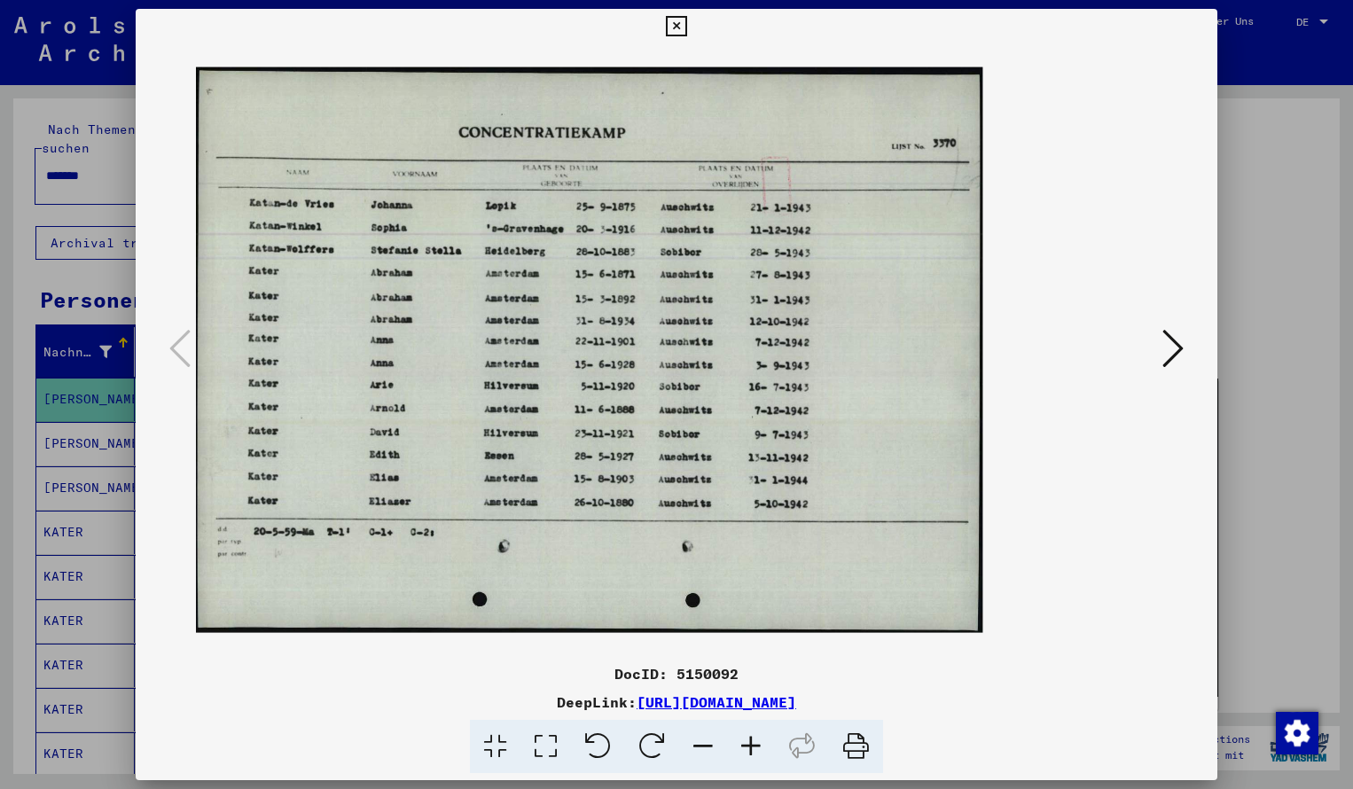
click at [750, 745] on icon at bounding box center [751, 747] width 48 height 54
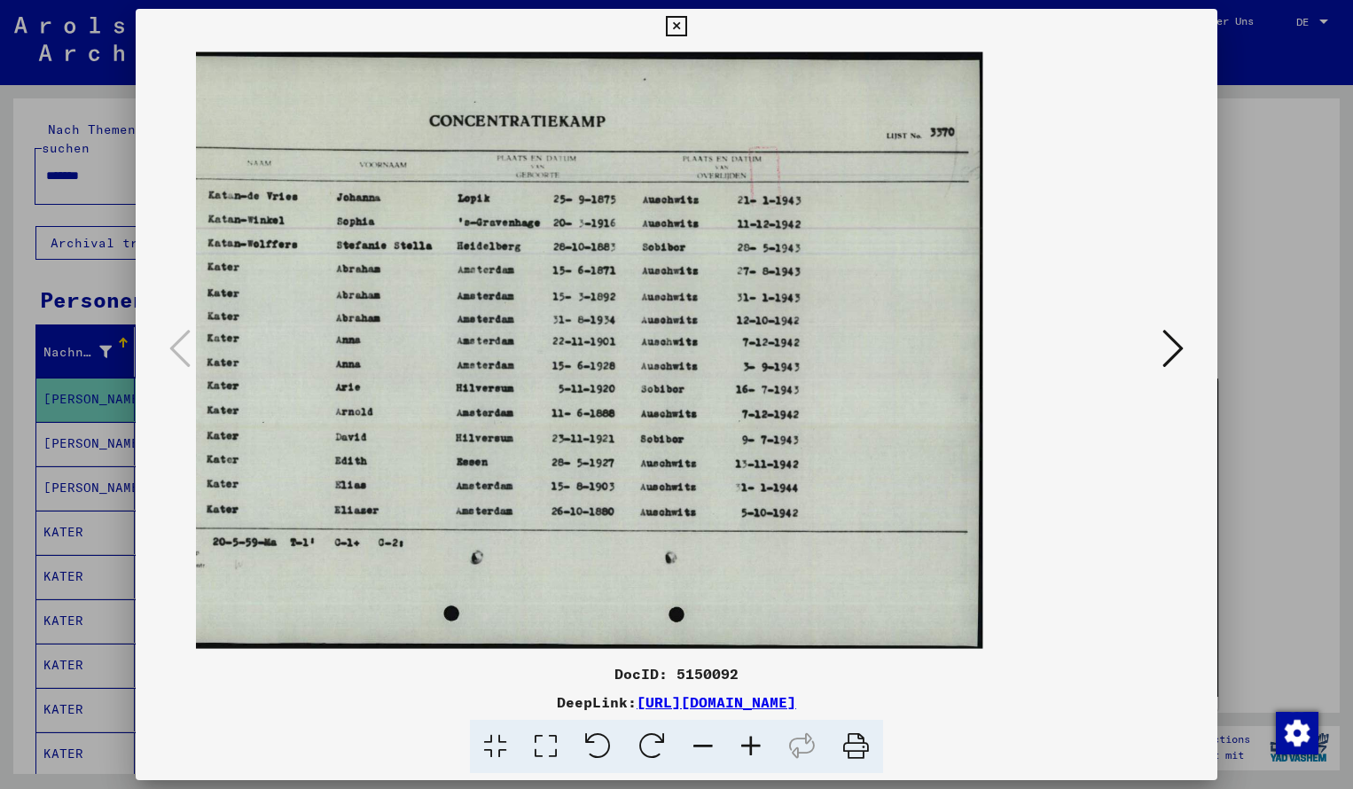
click at [686, 22] on icon at bounding box center [676, 26] width 20 height 21
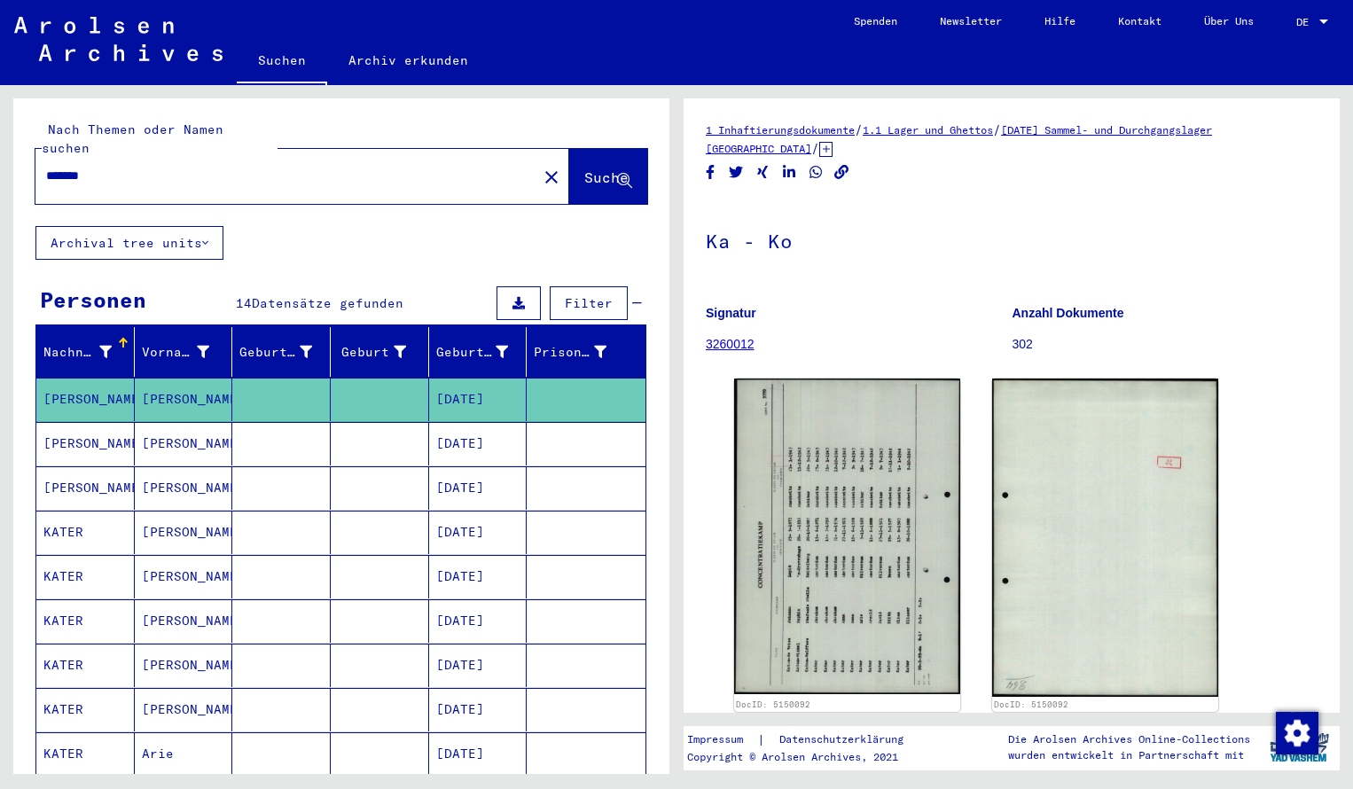
click at [102, 167] on input "*******" at bounding box center [286, 176] width 480 height 19
click at [584, 168] on span "Suche" at bounding box center [606, 177] width 44 height 18
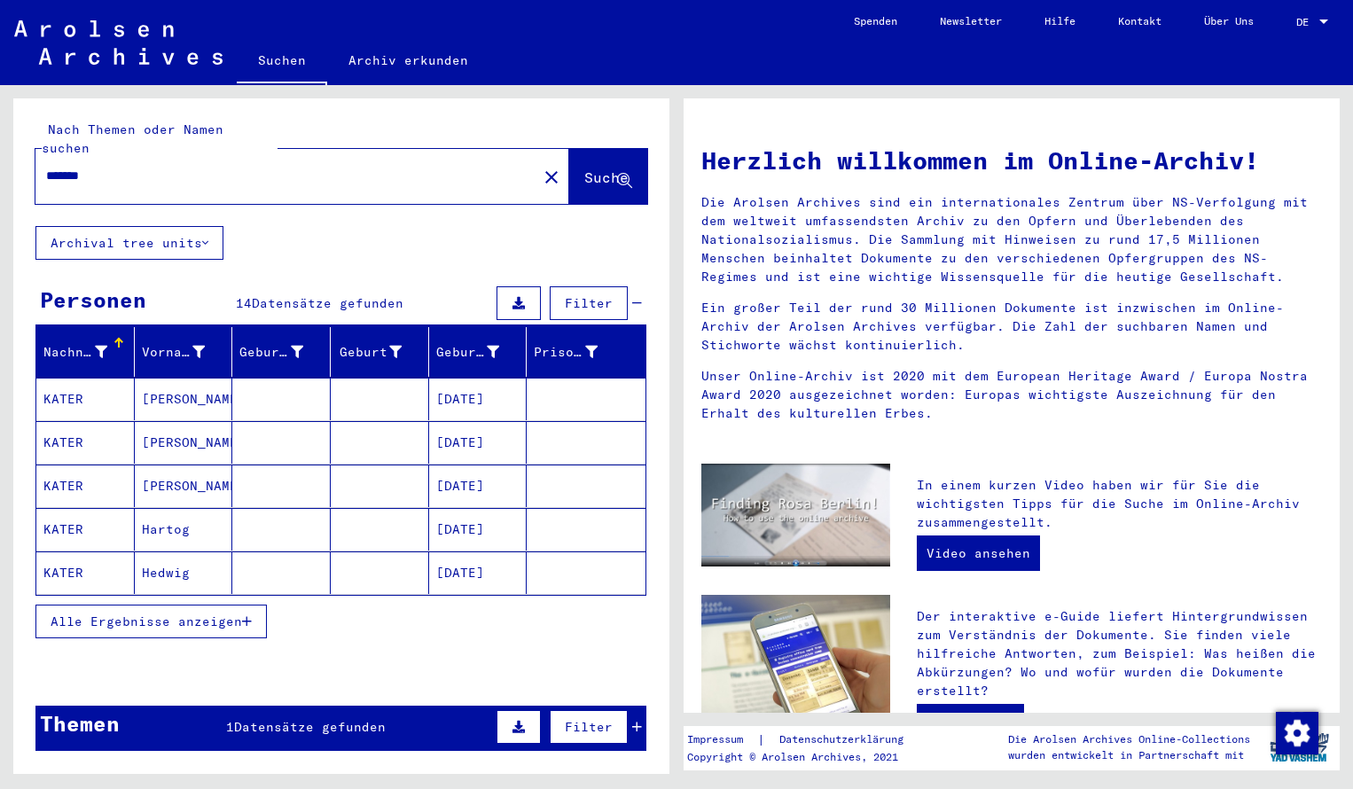
click at [81, 378] on mat-cell "KATER" at bounding box center [85, 399] width 98 height 43
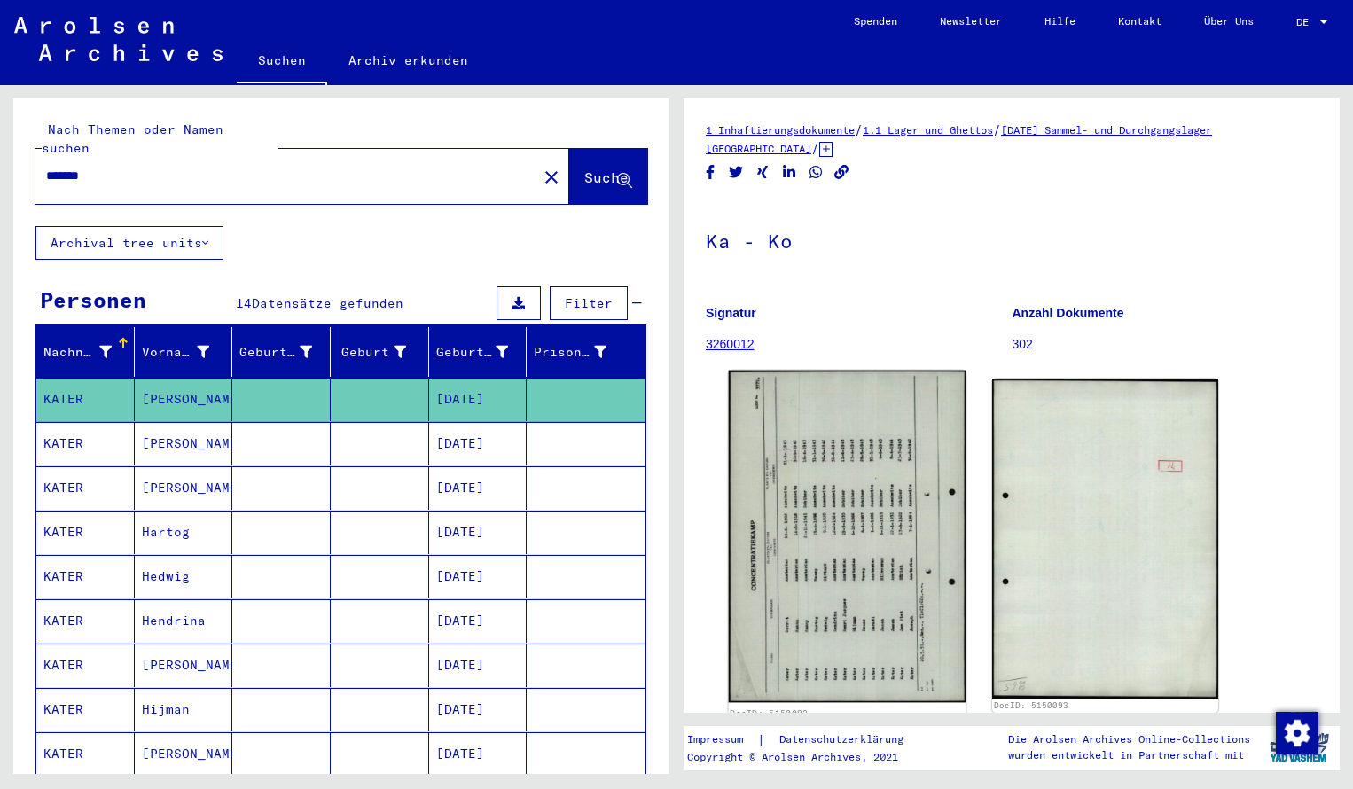
click at [822, 481] on img at bounding box center [848, 537] width 238 height 332
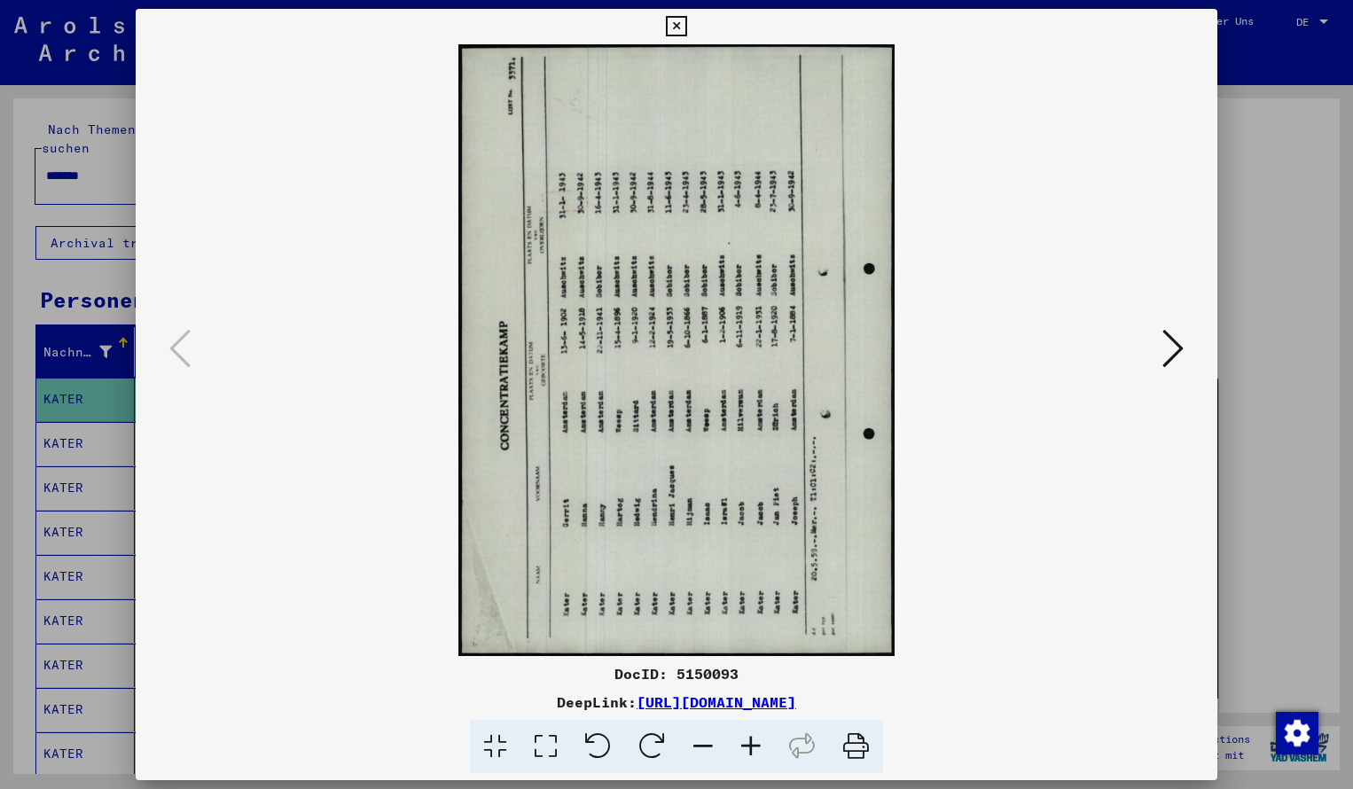
click at [652, 744] on icon at bounding box center [652, 747] width 54 height 54
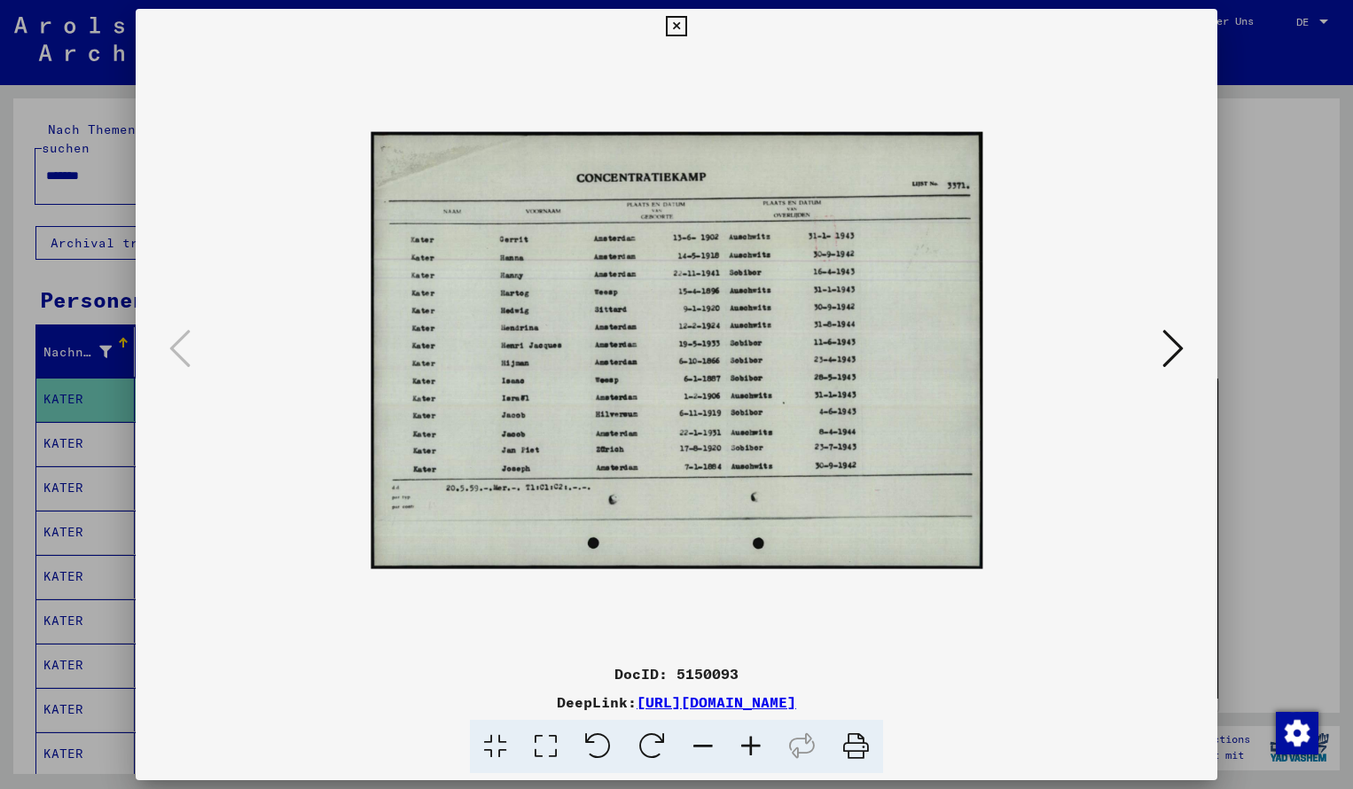
click at [749, 745] on icon at bounding box center [751, 747] width 48 height 54
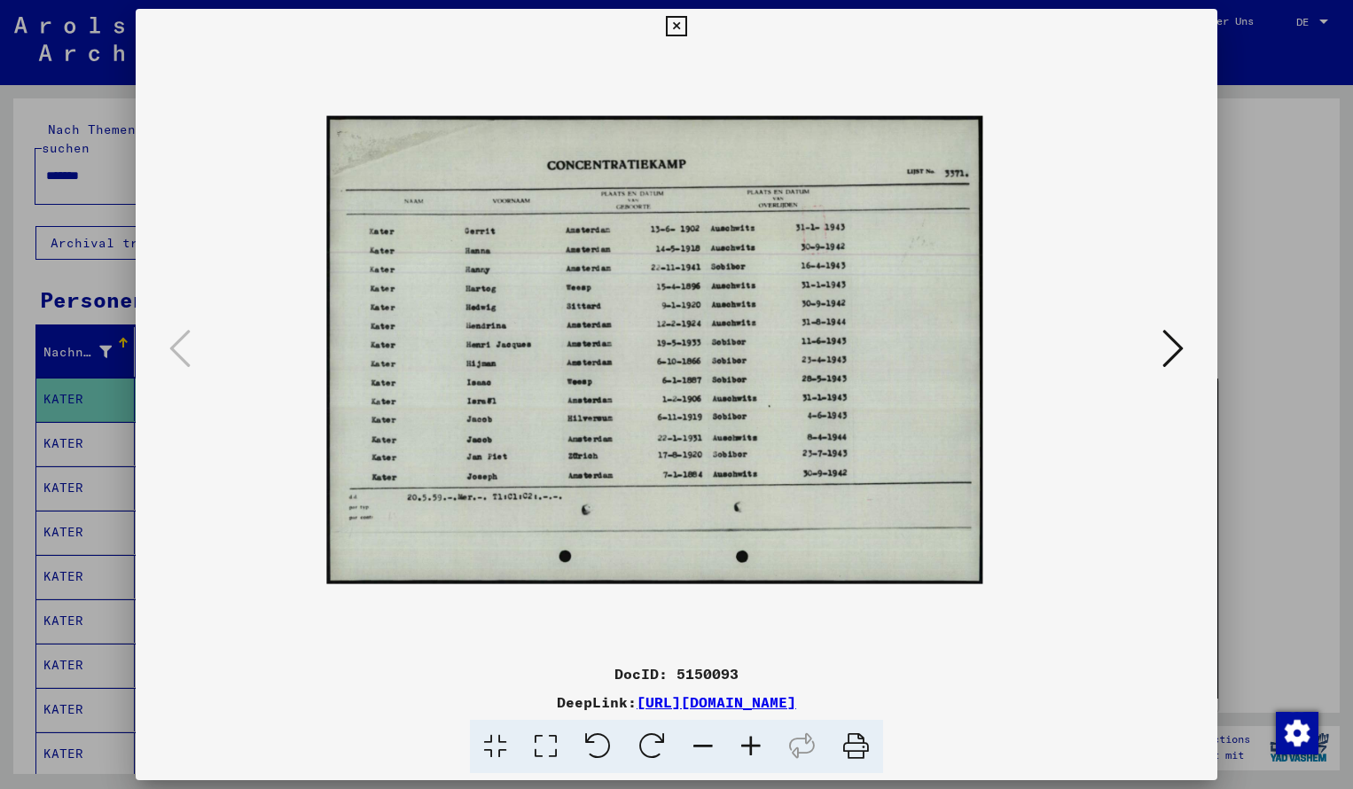
click at [749, 745] on icon at bounding box center [751, 747] width 48 height 54
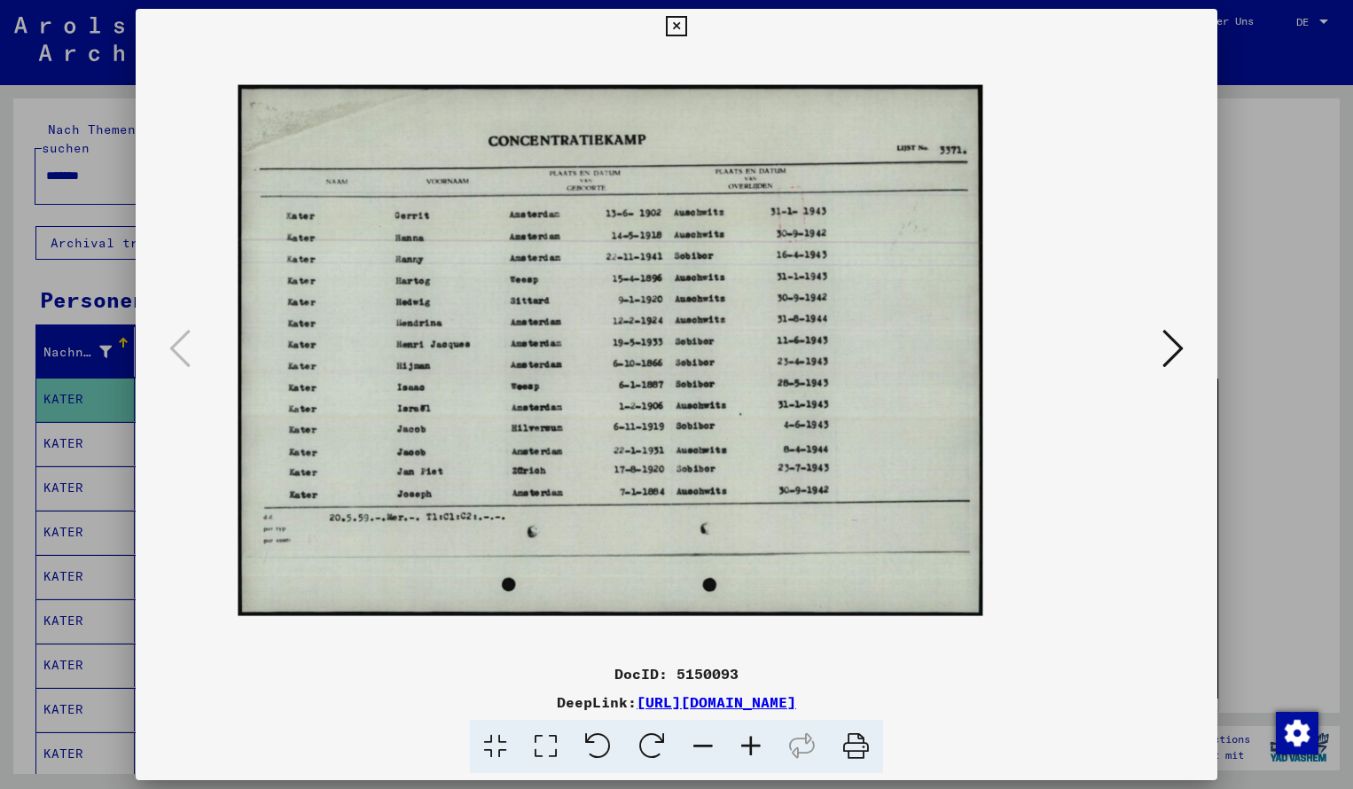
click at [749, 745] on icon at bounding box center [751, 747] width 48 height 54
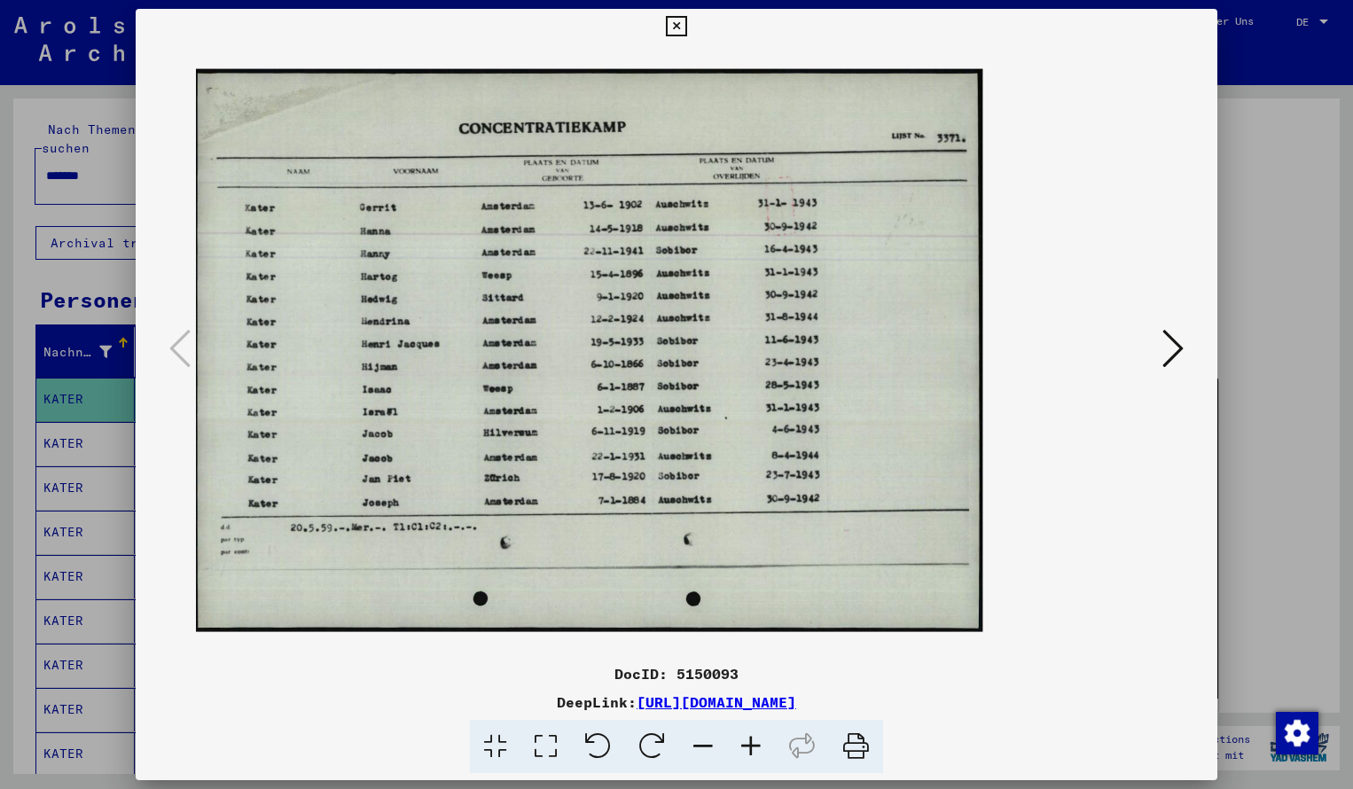
click at [751, 746] on icon at bounding box center [751, 747] width 48 height 54
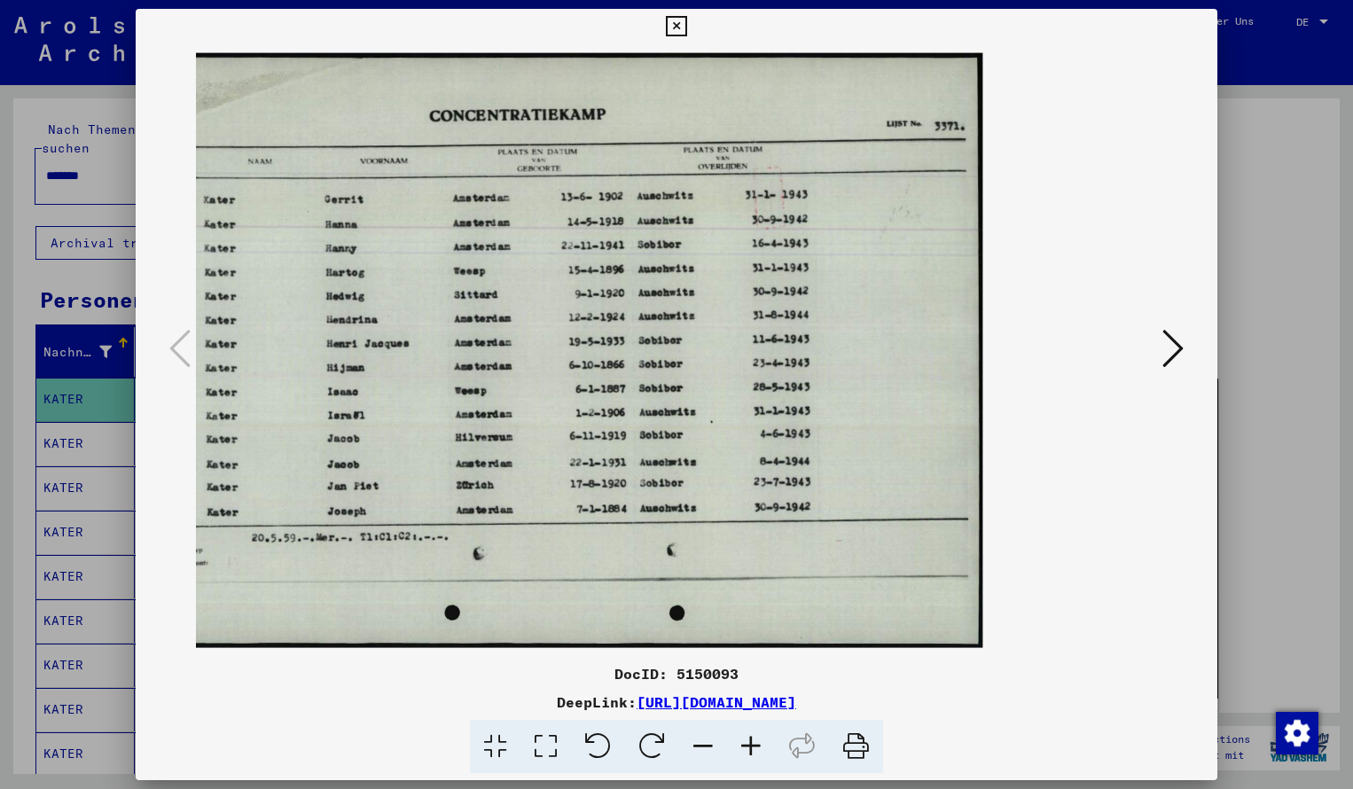
click at [686, 27] on icon at bounding box center [676, 26] width 20 height 21
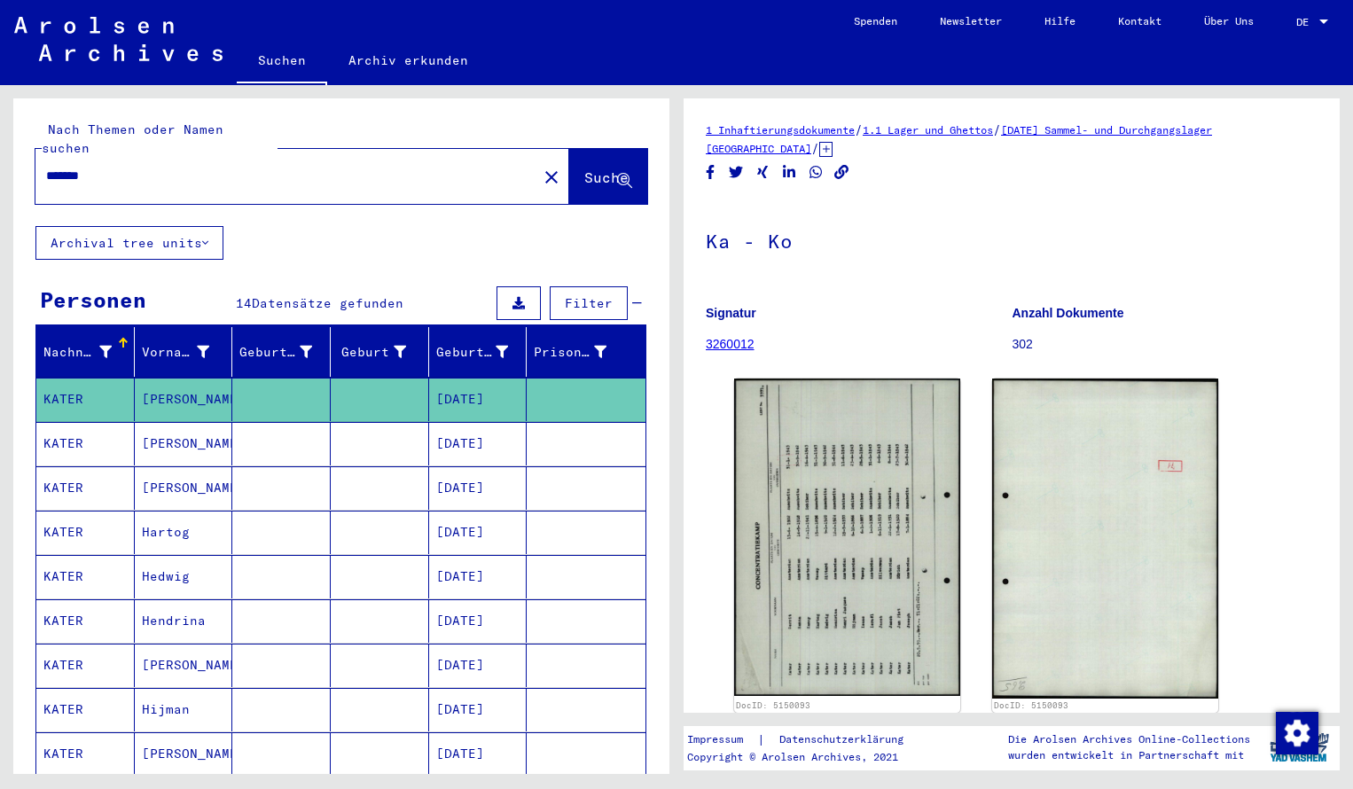
click at [123, 167] on input "*******" at bounding box center [286, 176] width 480 height 19
type input "*******"
click at [584, 168] on span "Suche" at bounding box center [606, 177] width 44 height 18
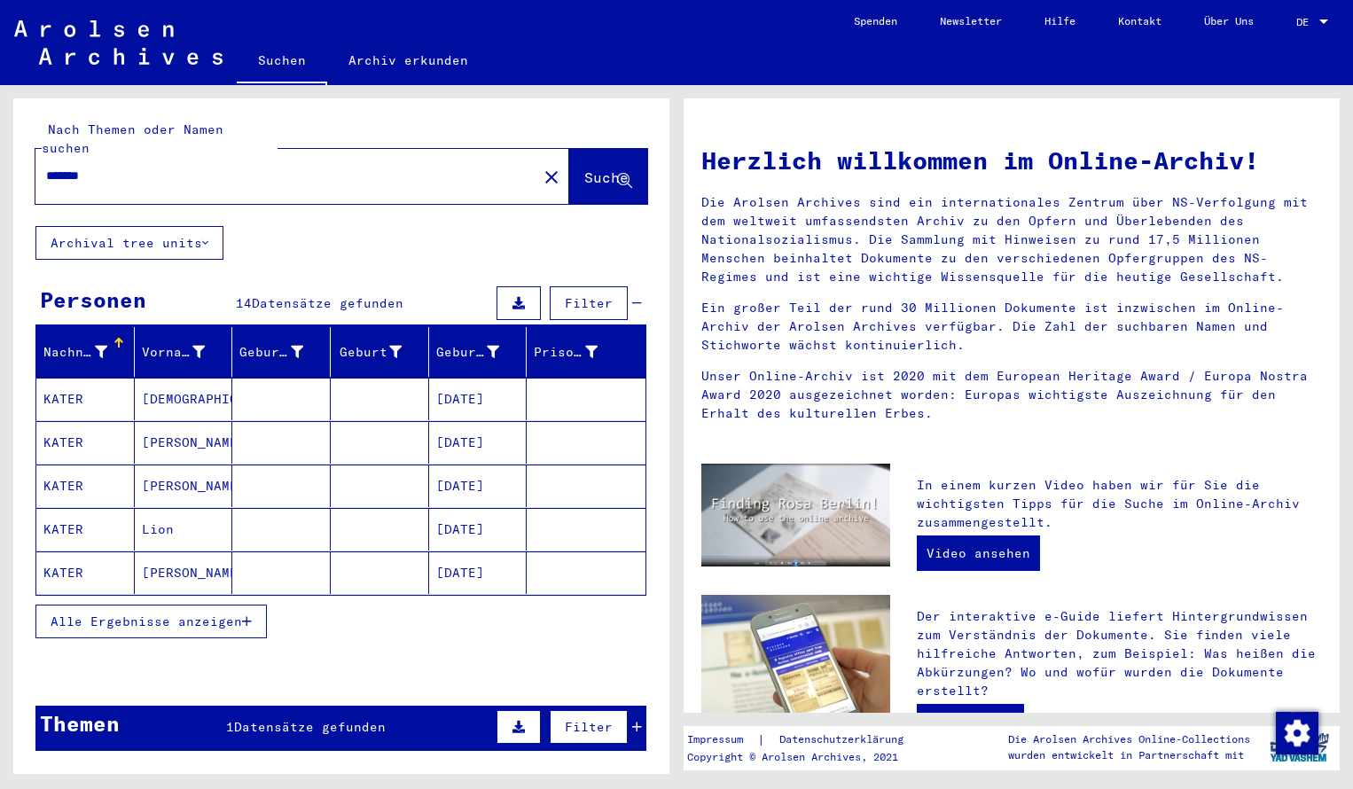
click at [92, 387] on mat-cell "KATER" at bounding box center [85, 399] width 98 height 43
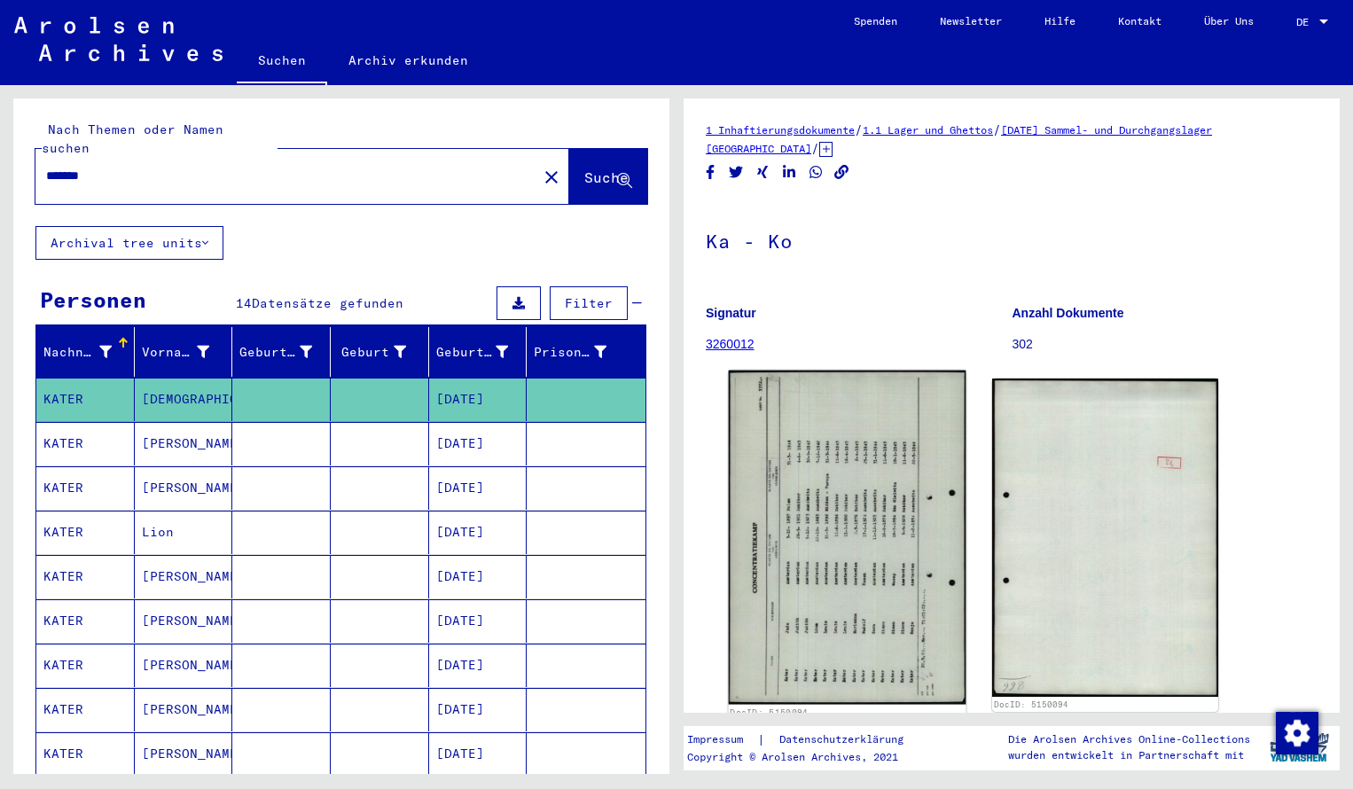
click at [793, 509] on img at bounding box center [848, 538] width 238 height 334
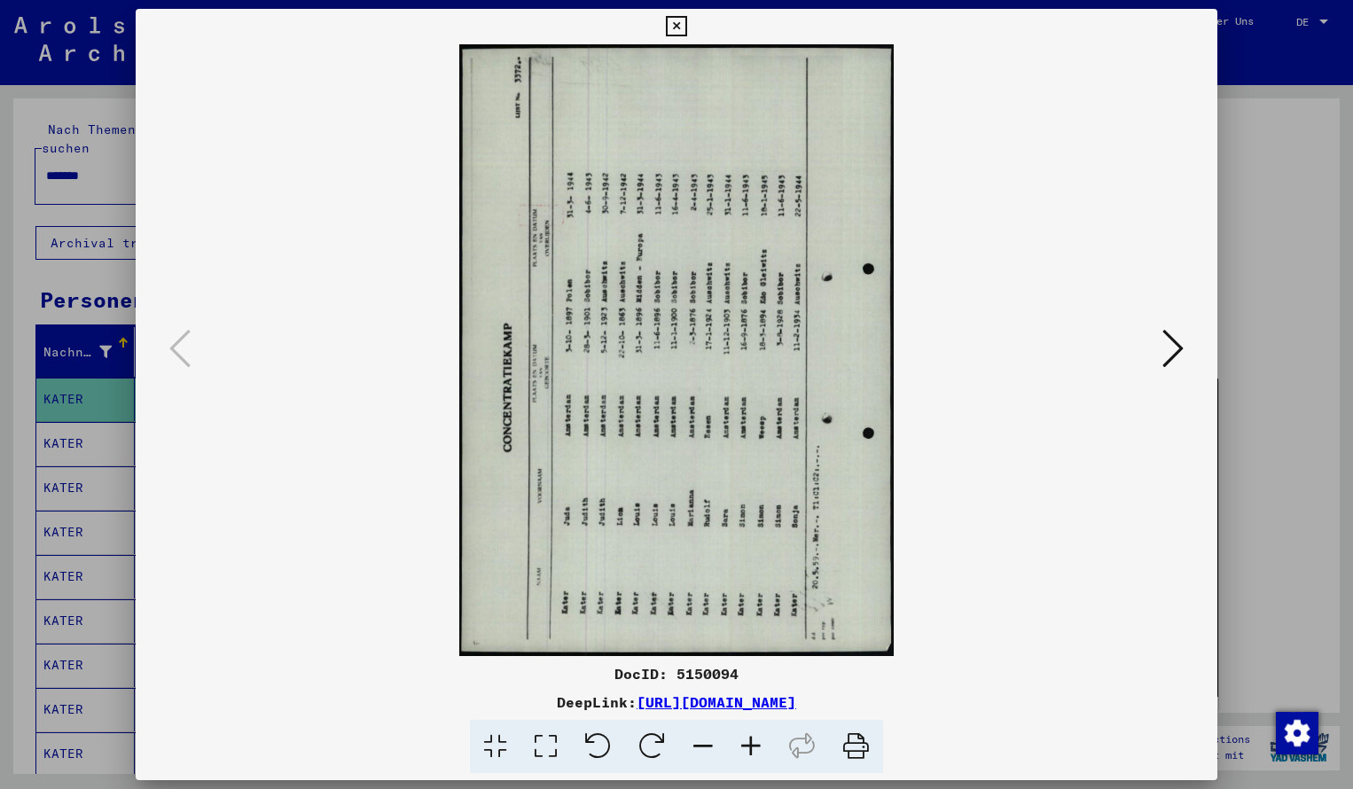
click at [648, 749] on icon at bounding box center [652, 747] width 54 height 54
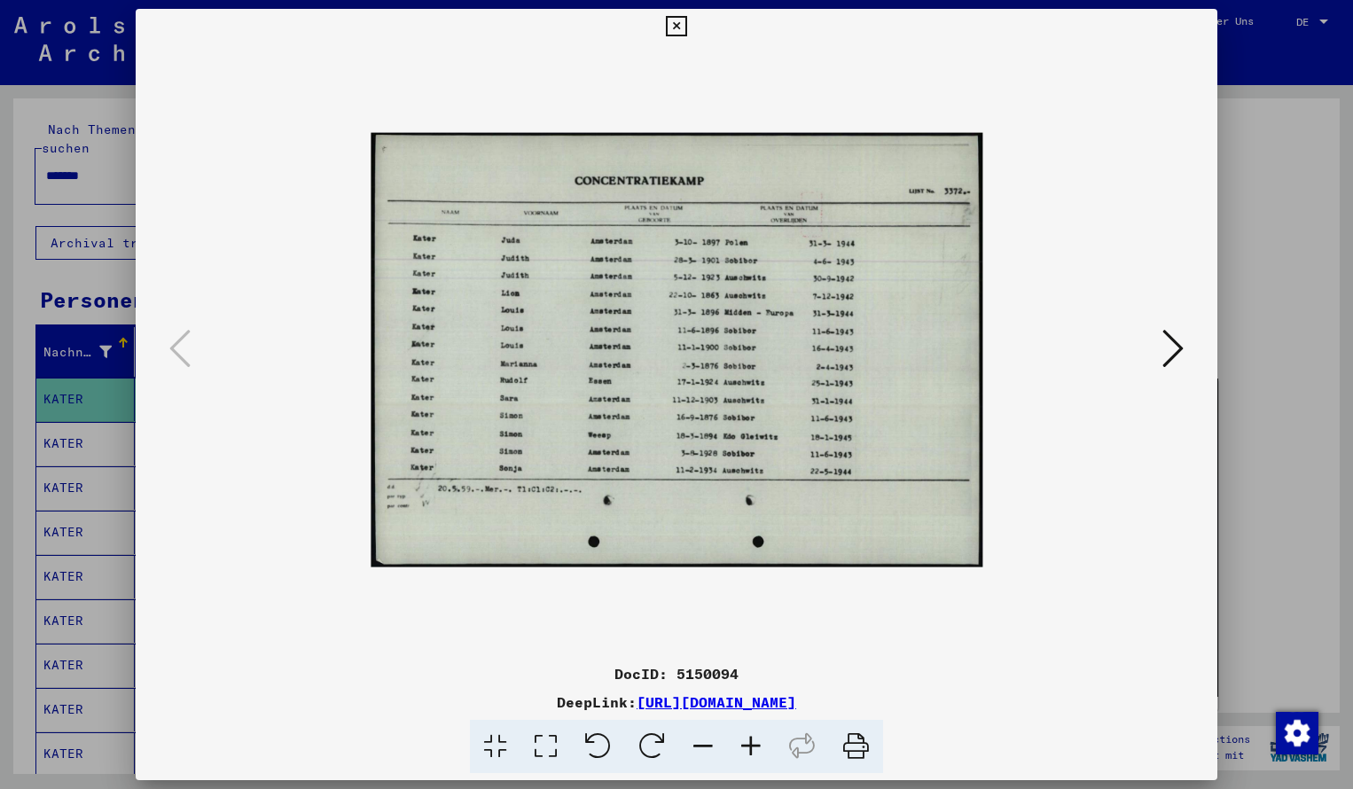
click at [762, 760] on icon at bounding box center [751, 747] width 48 height 54
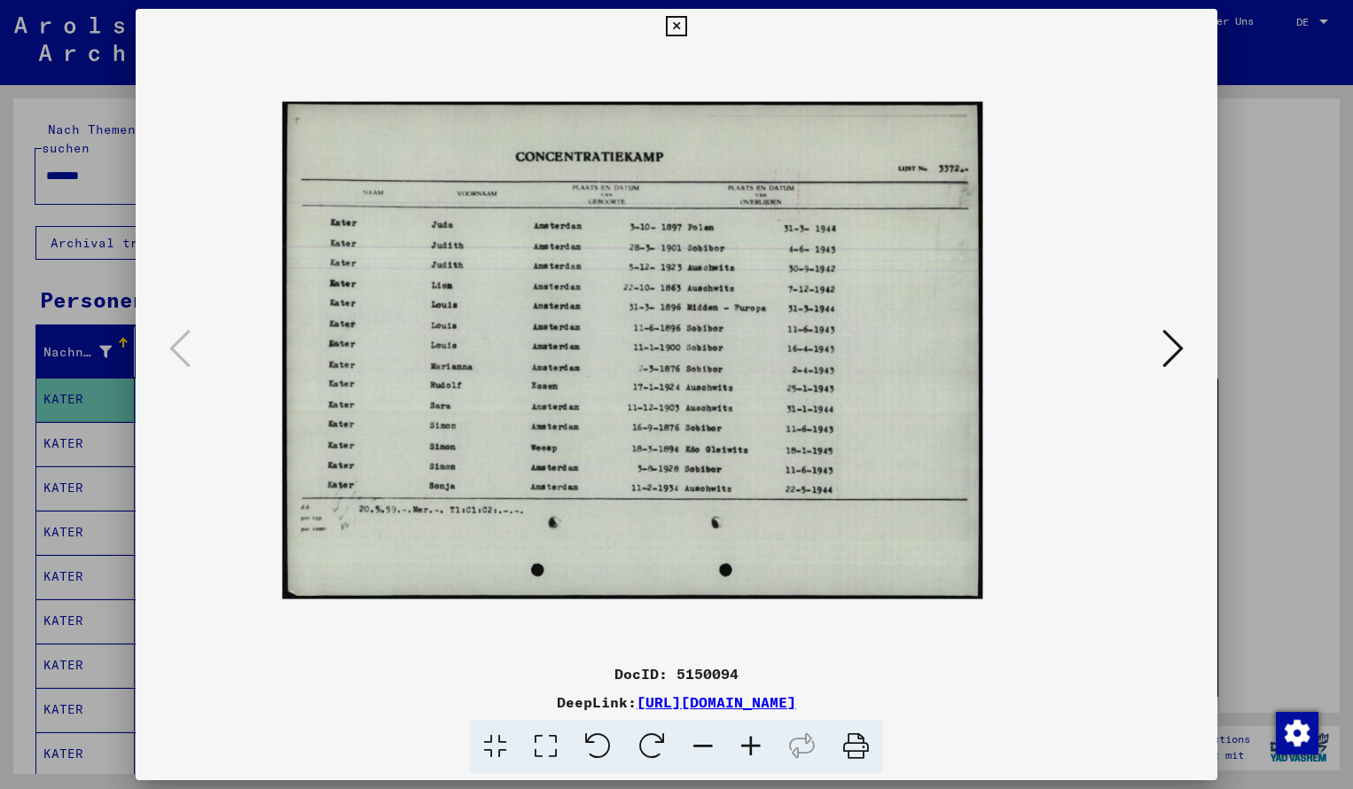
click at [762, 760] on icon at bounding box center [751, 747] width 48 height 54
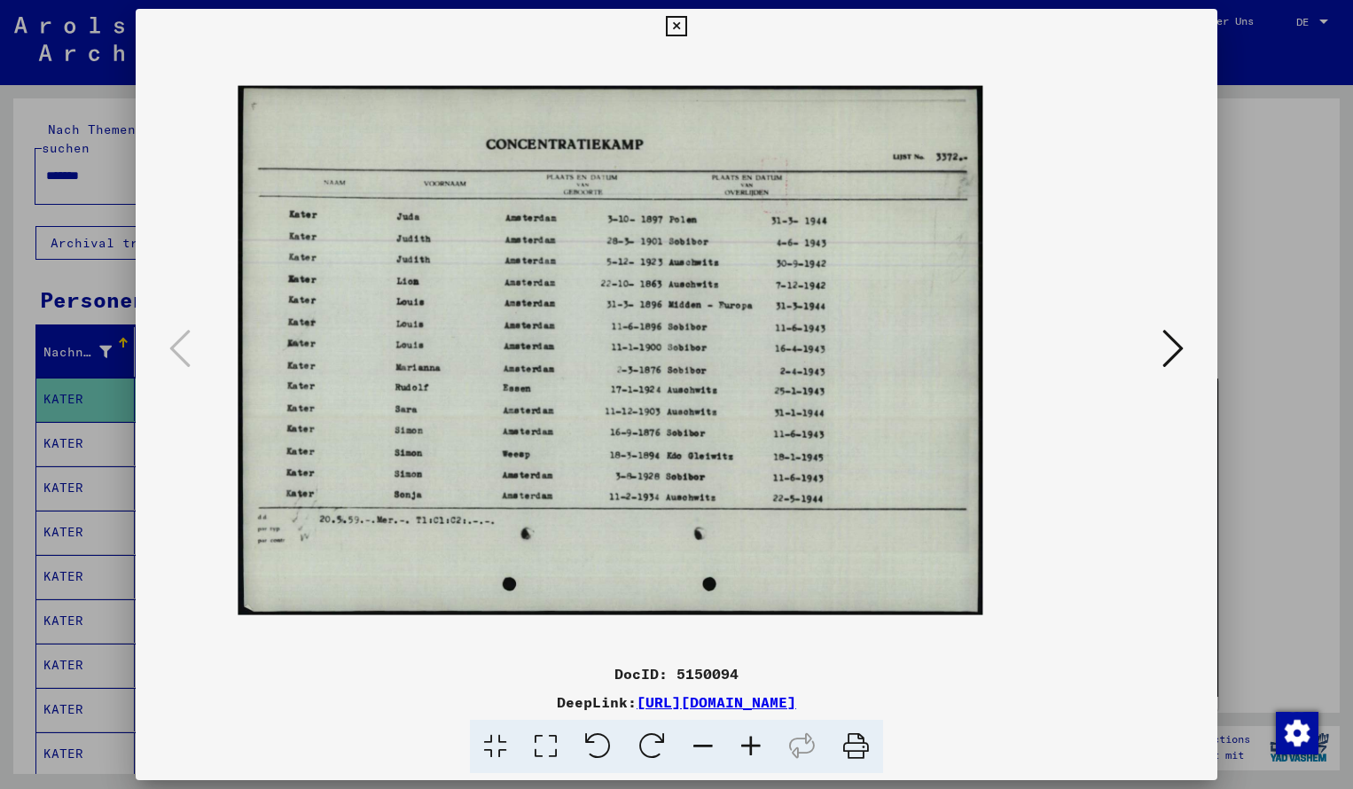
click at [762, 760] on icon at bounding box center [751, 747] width 48 height 54
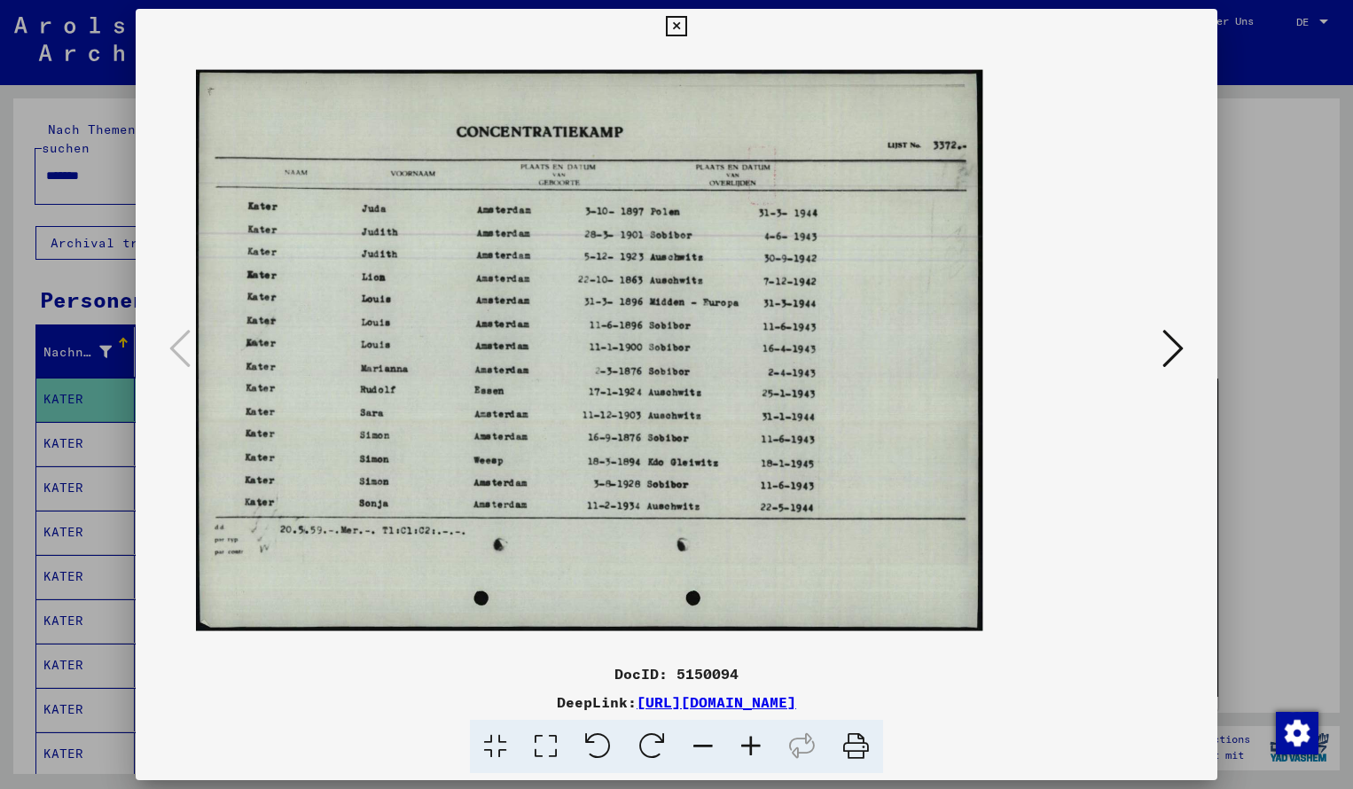
click at [762, 760] on icon at bounding box center [751, 747] width 48 height 54
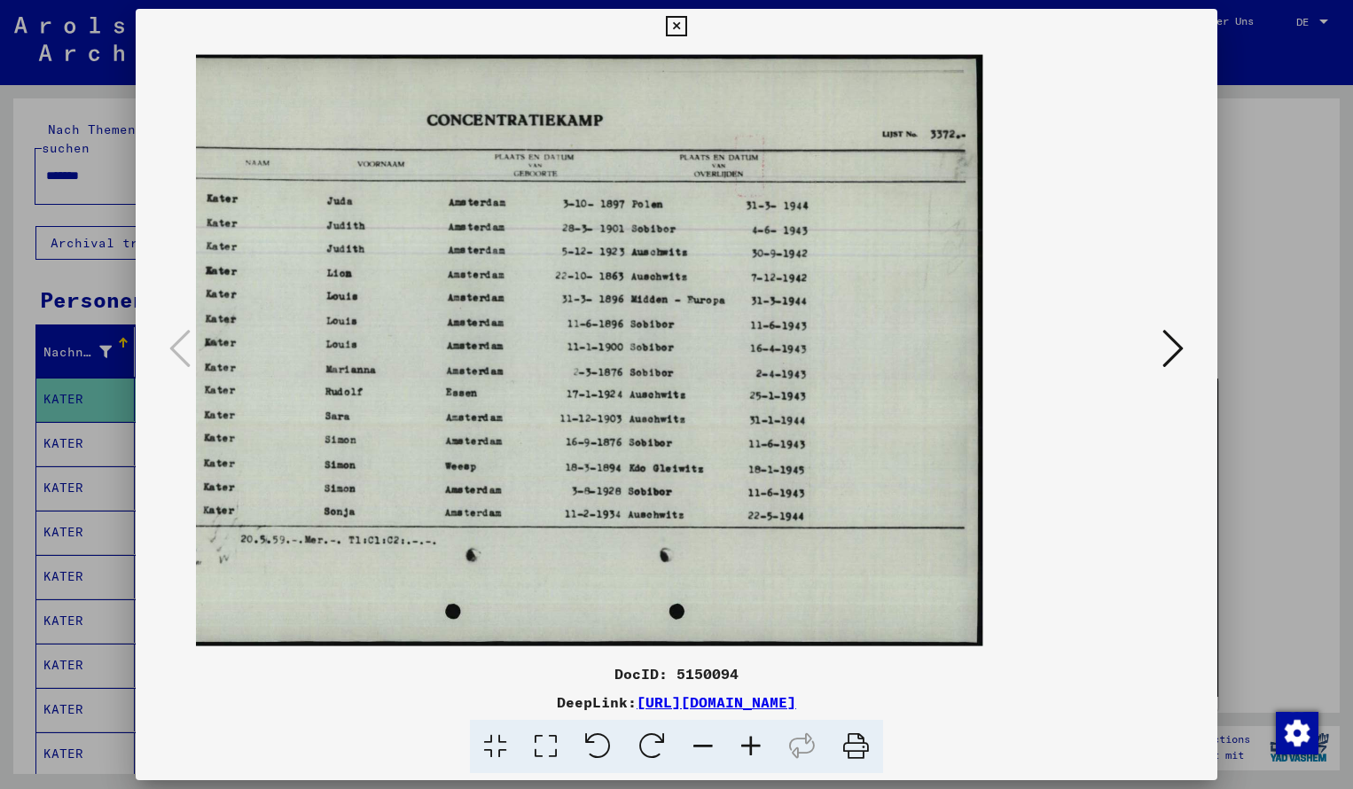
click at [686, 25] on icon at bounding box center [676, 26] width 20 height 21
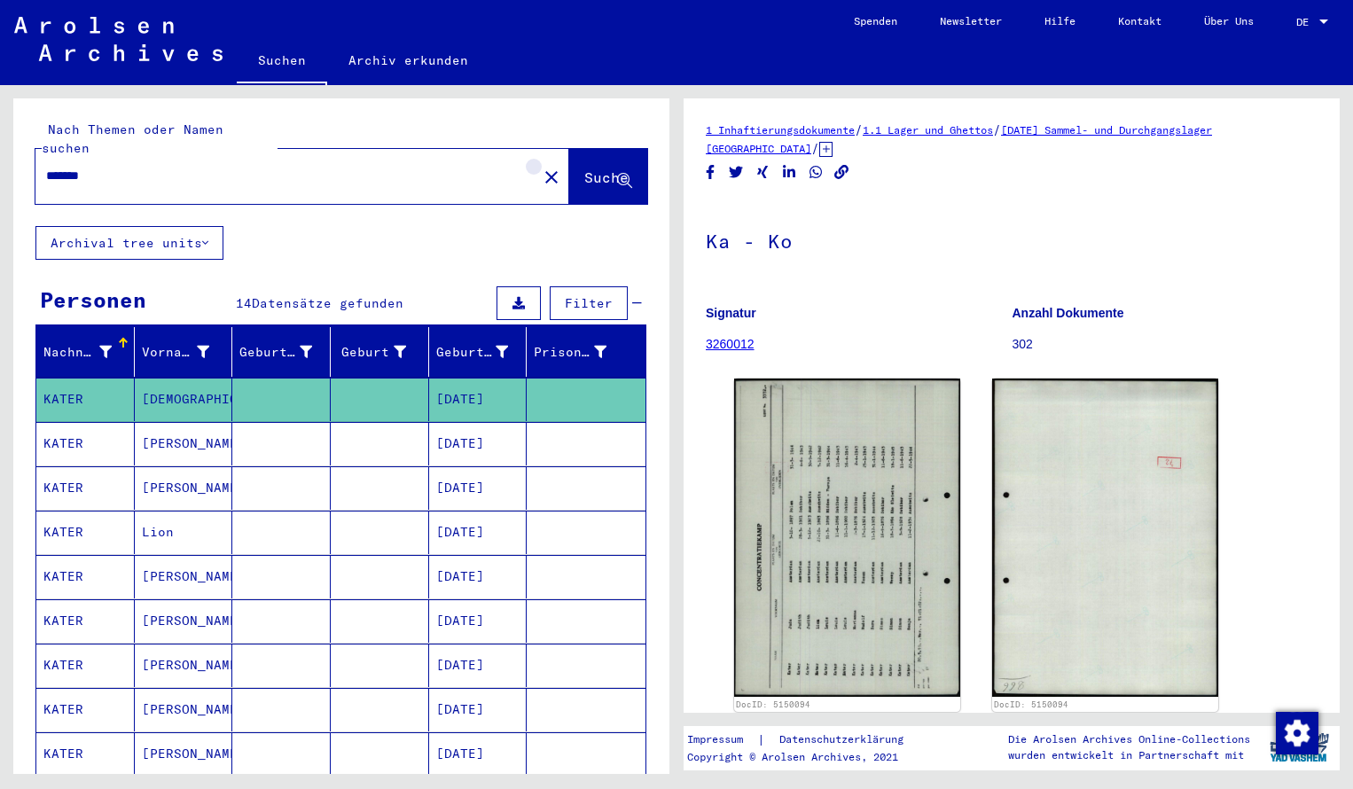
click at [541, 167] on mat-icon "close" at bounding box center [551, 177] width 21 height 21
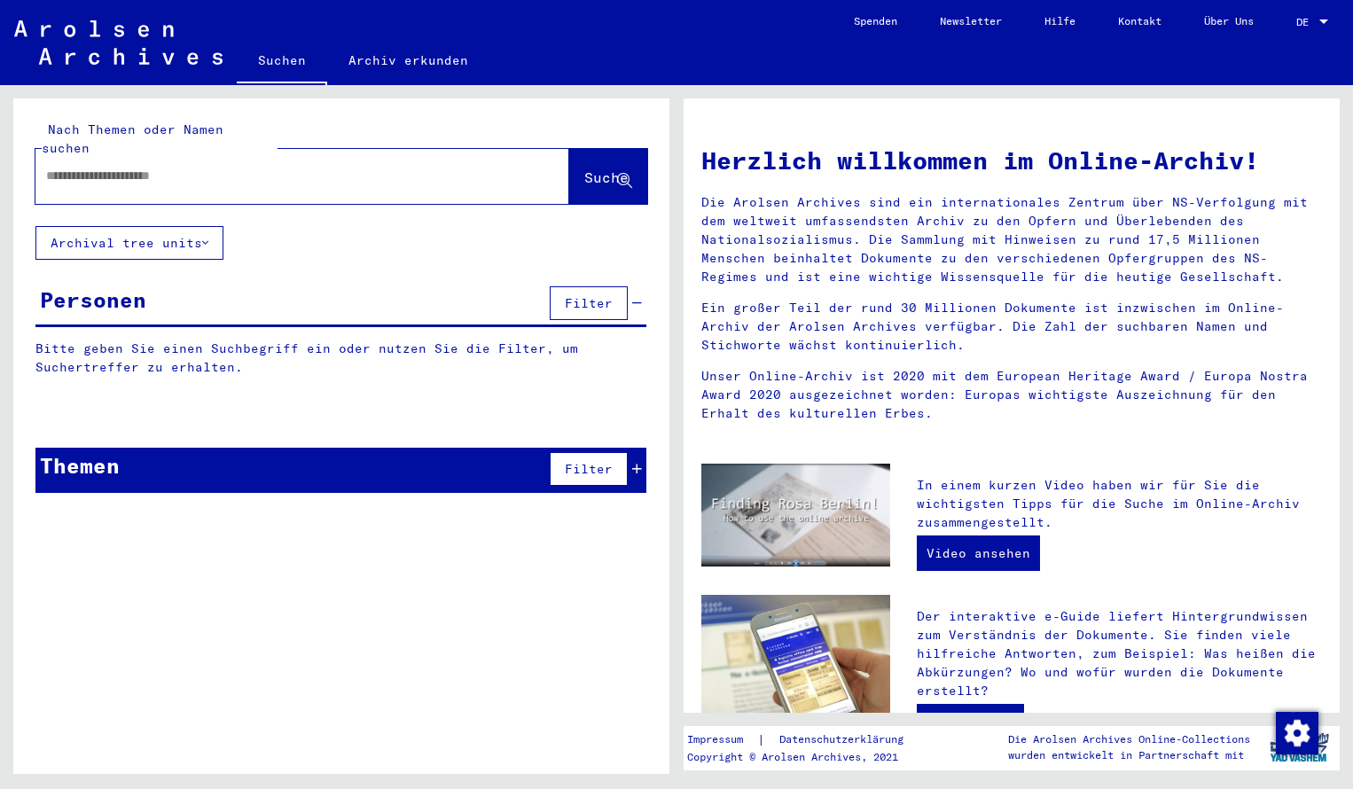
click at [183, 167] on input "text" at bounding box center [281, 176] width 470 height 19
type input "**********"
click at [584, 168] on span "Suche" at bounding box center [606, 177] width 44 height 18
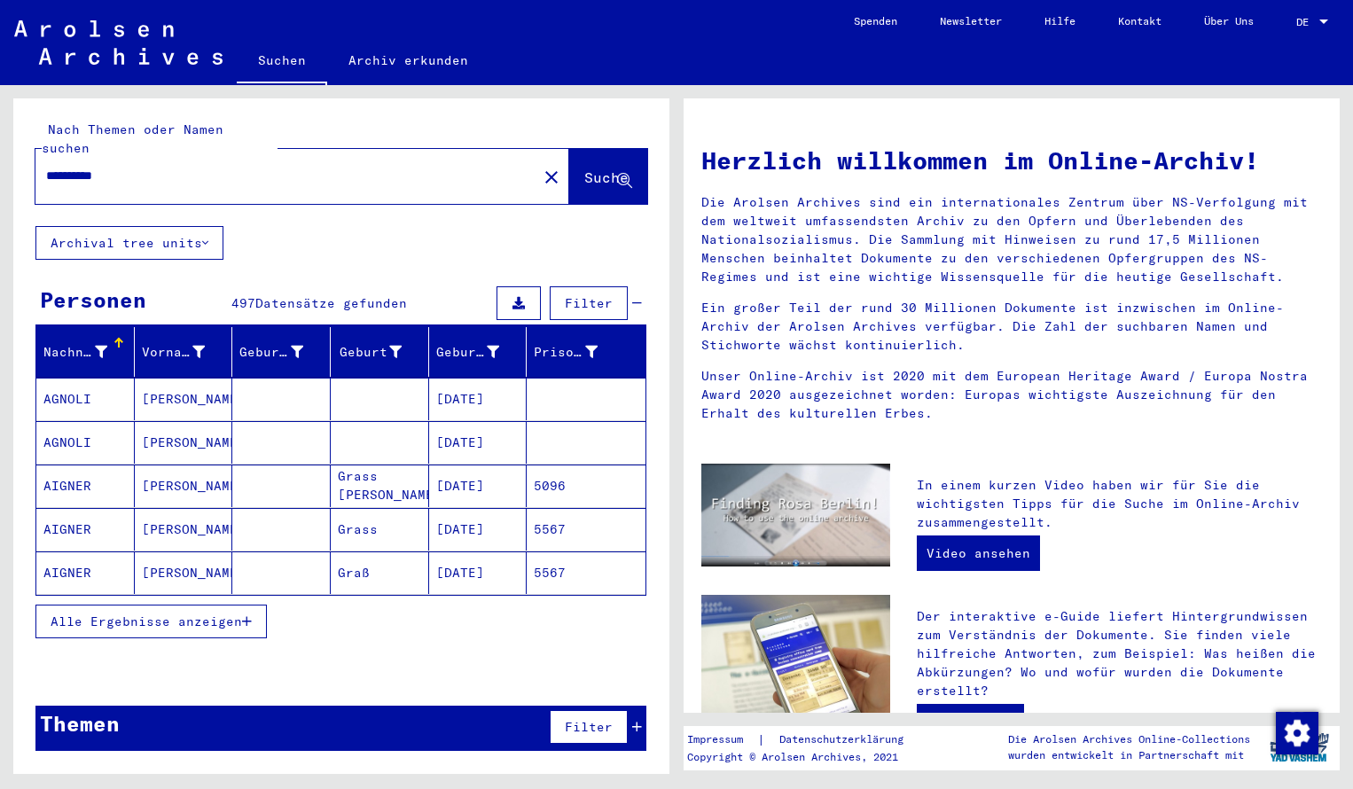
click at [99, 378] on mat-cell "AGNOLI" at bounding box center [85, 399] width 98 height 43
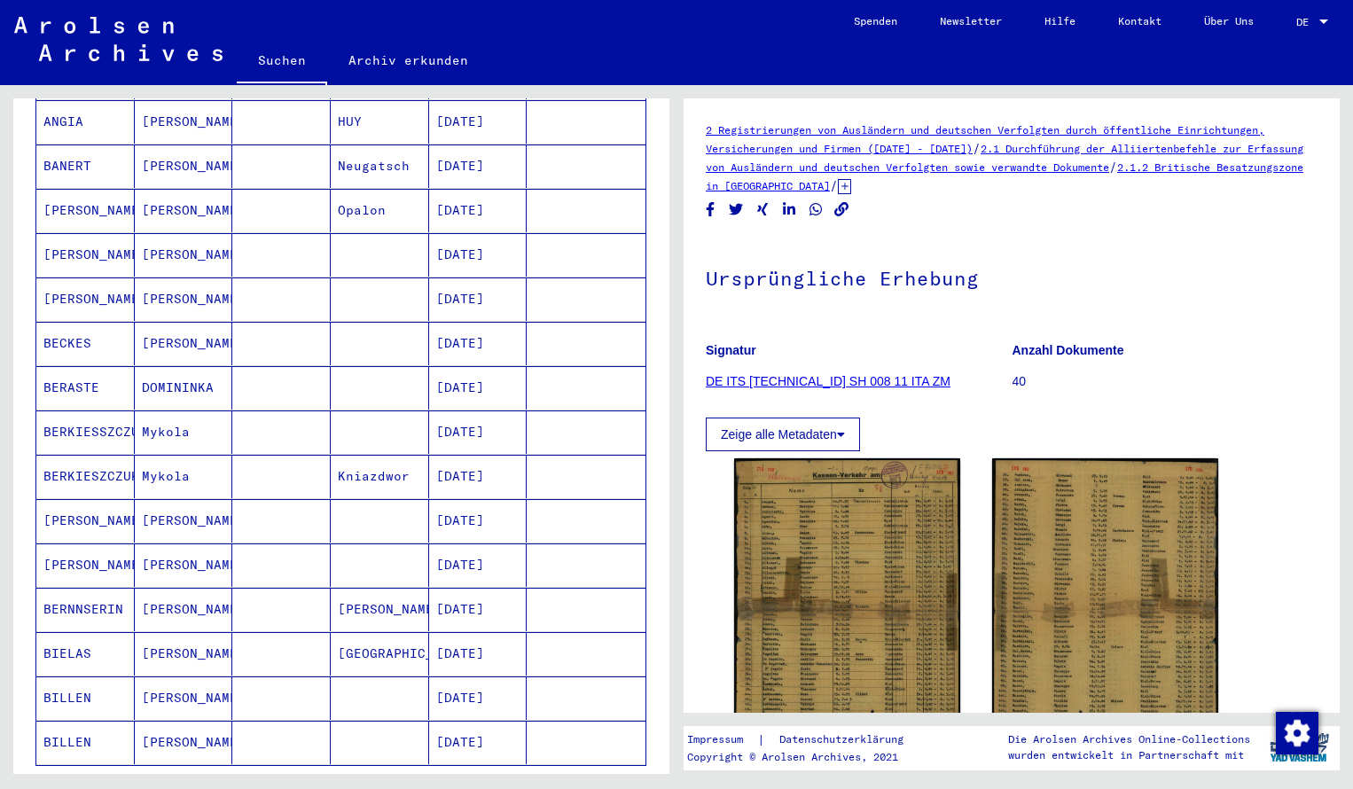
scroll to position [745, 0]
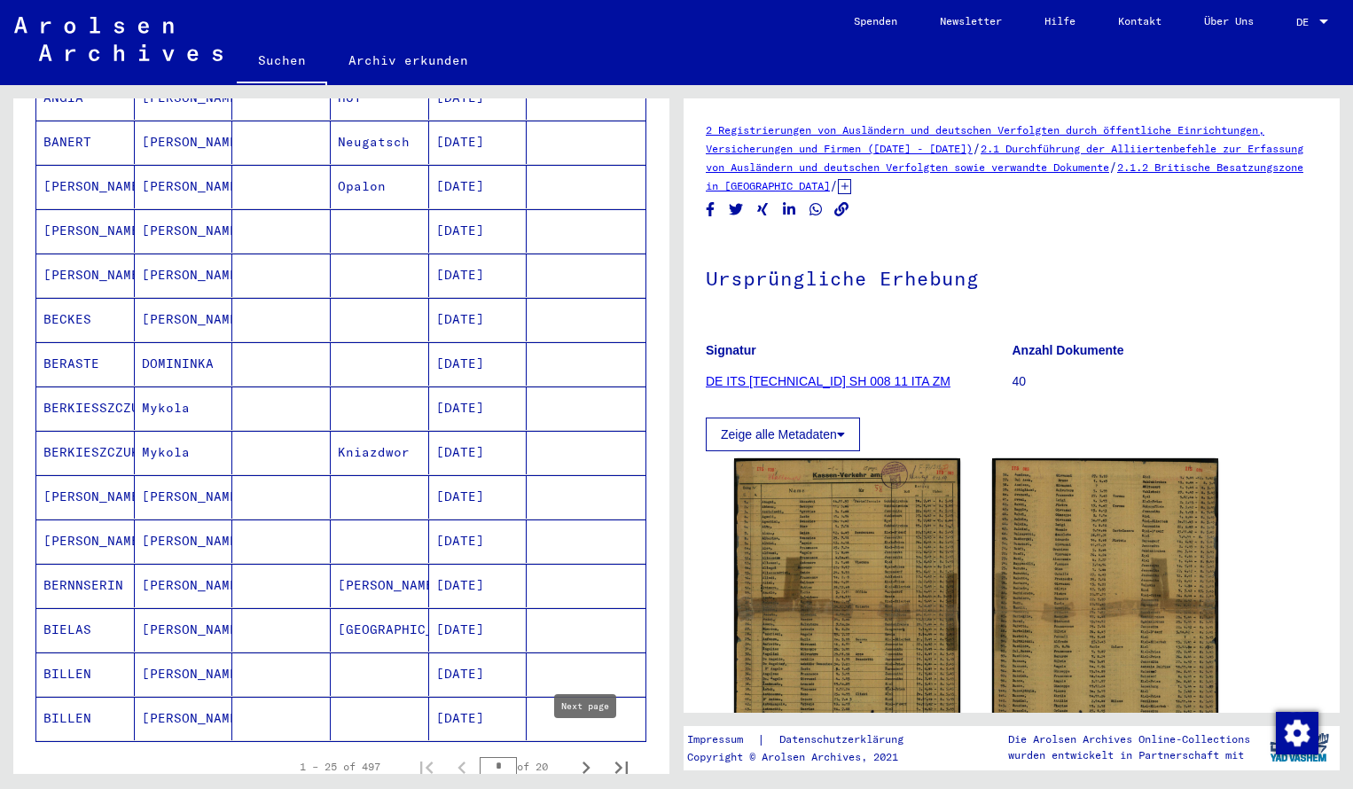
click at [591, 755] on icon "Next page" at bounding box center [585, 767] width 25 height 25
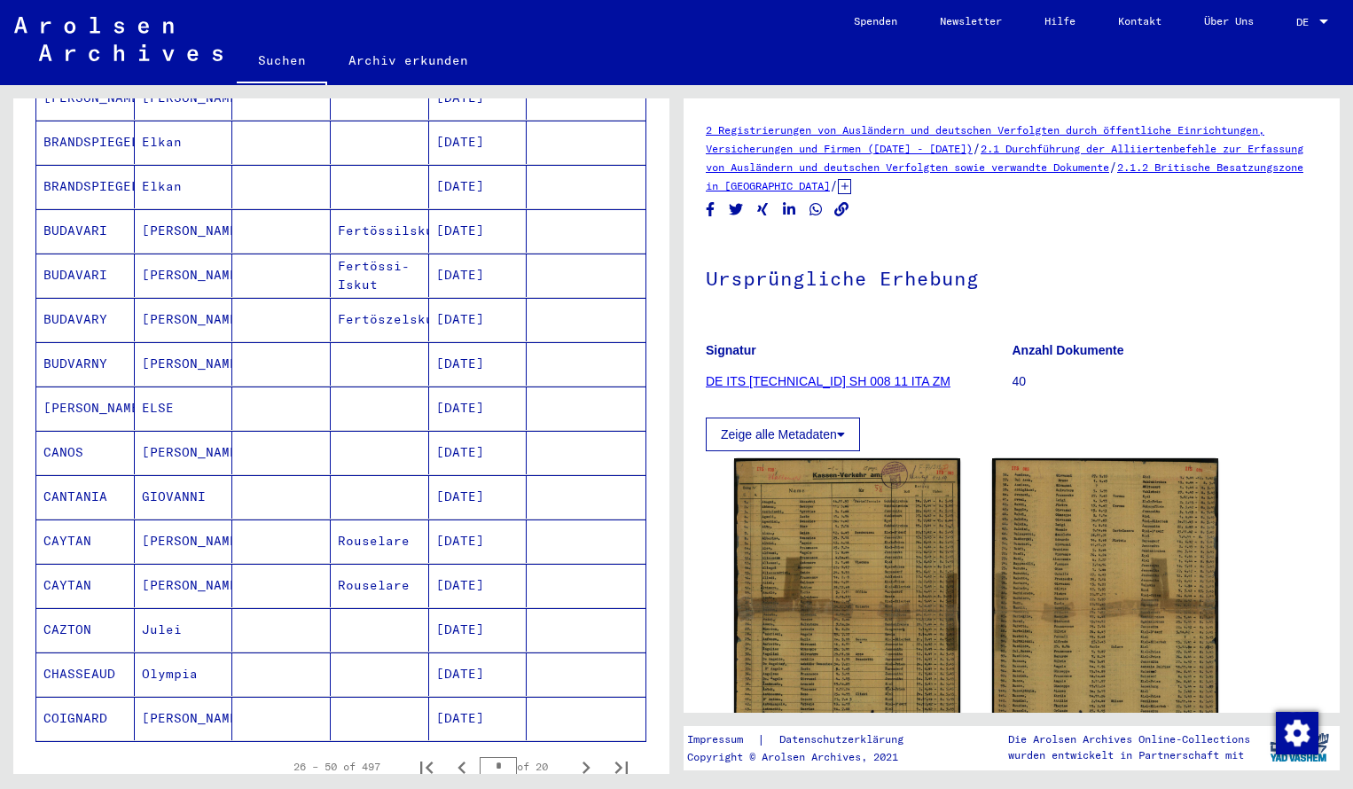
click at [591, 755] on icon "Next page" at bounding box center [585, 767] width 25 height 25
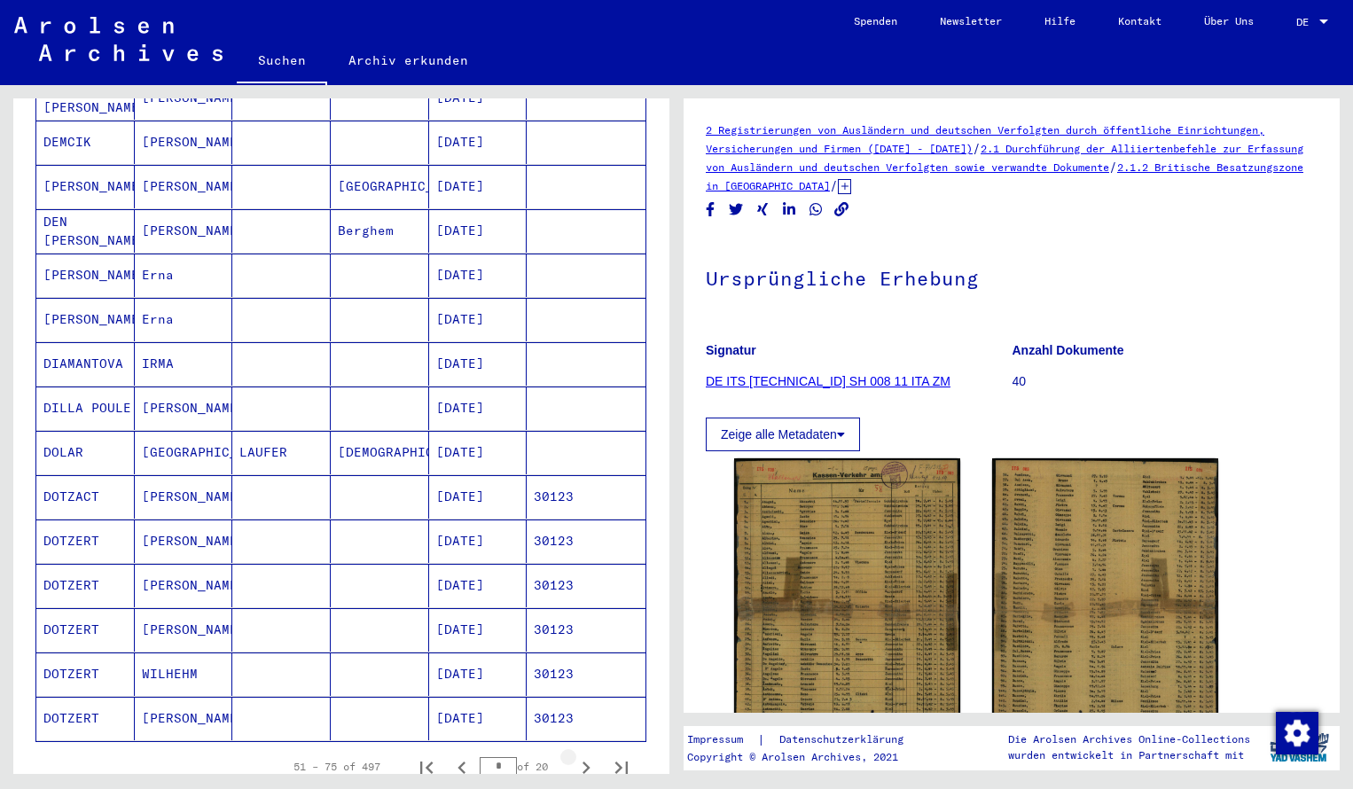
click at [591, 755] on icon "Next page" at bounding box center [585, 767] width 25 height 25
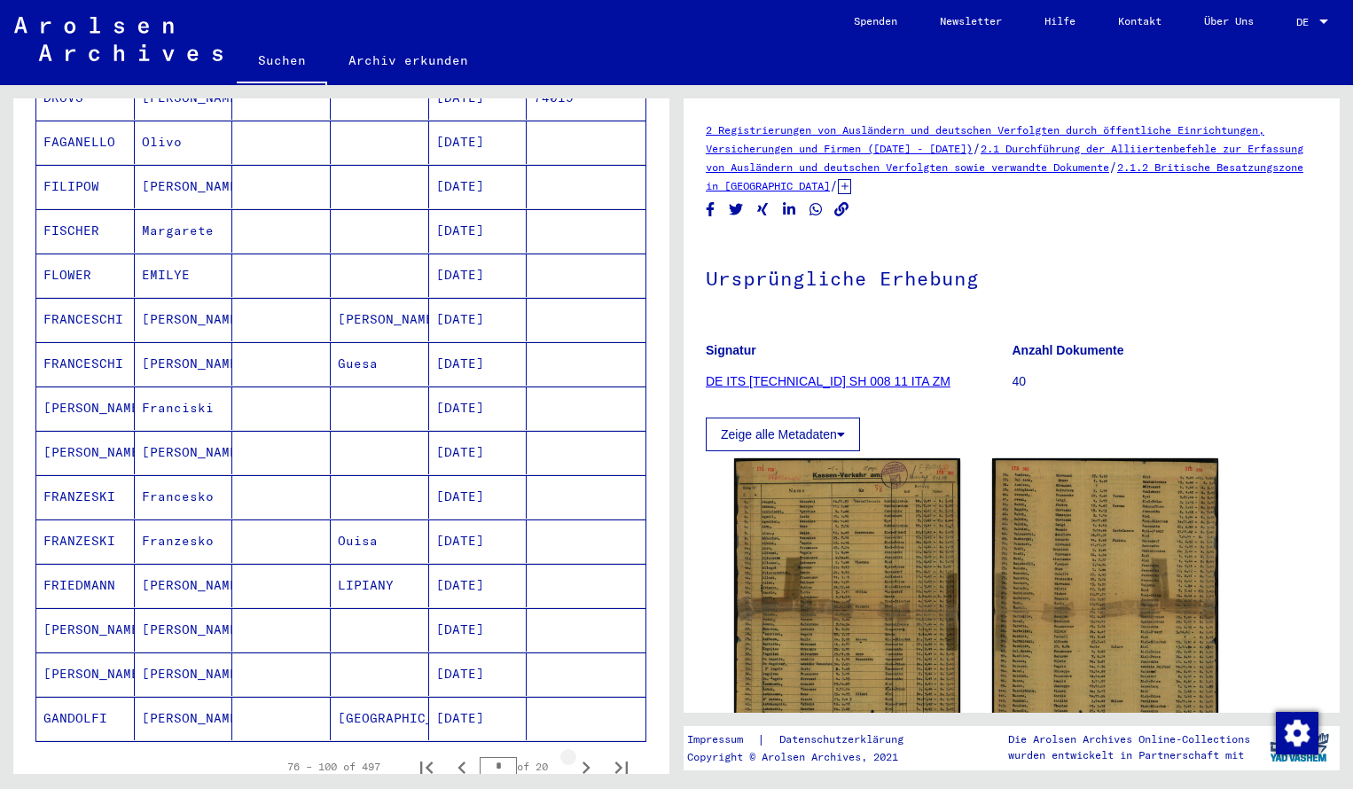
click at [591, 755] on icon "Next page" at bounding box center [585, 767] width 25 height 25
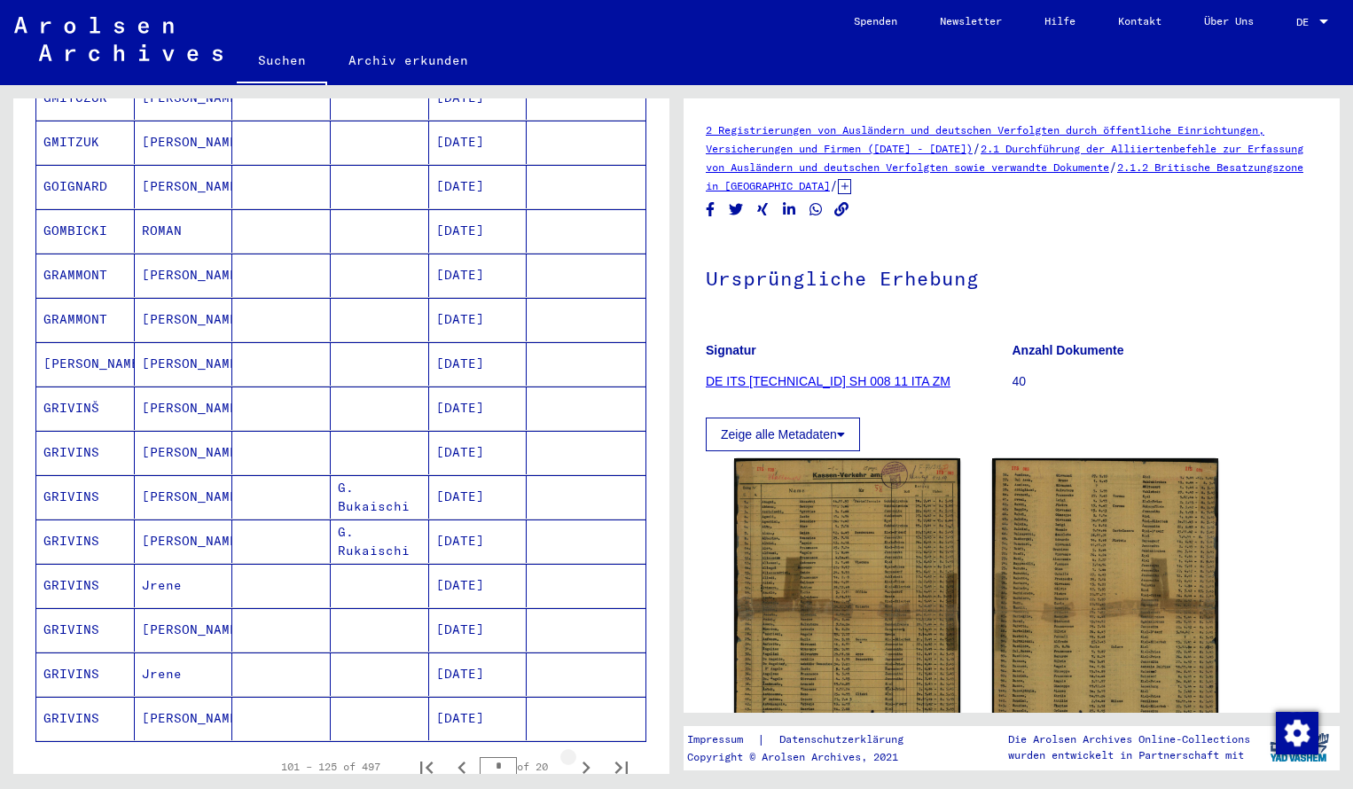
click at [591, 755] on icon "Next page" at bounding box center [585, 767] width 25 height 25
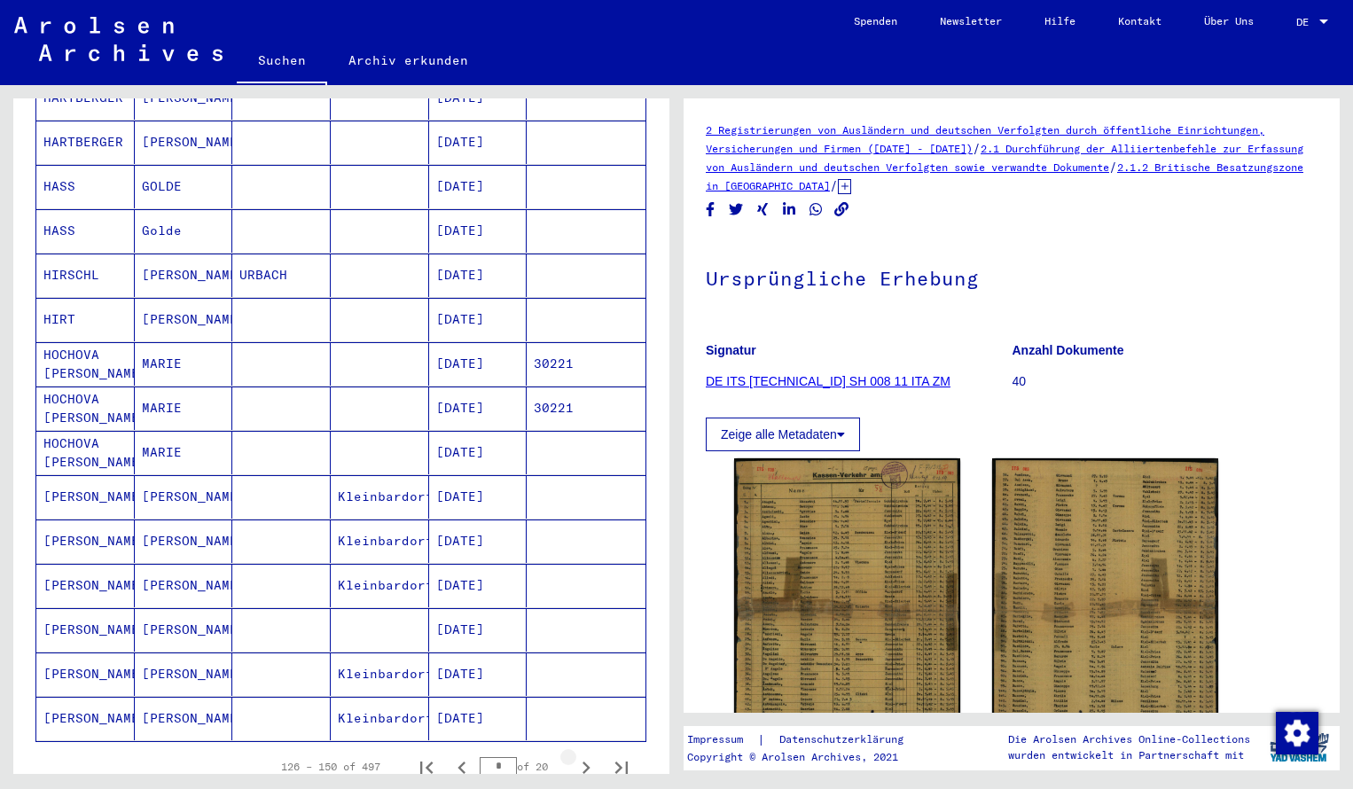
click at [591, 755] on icon "Next page" at bounding box center [585, 767] width 25 height 25
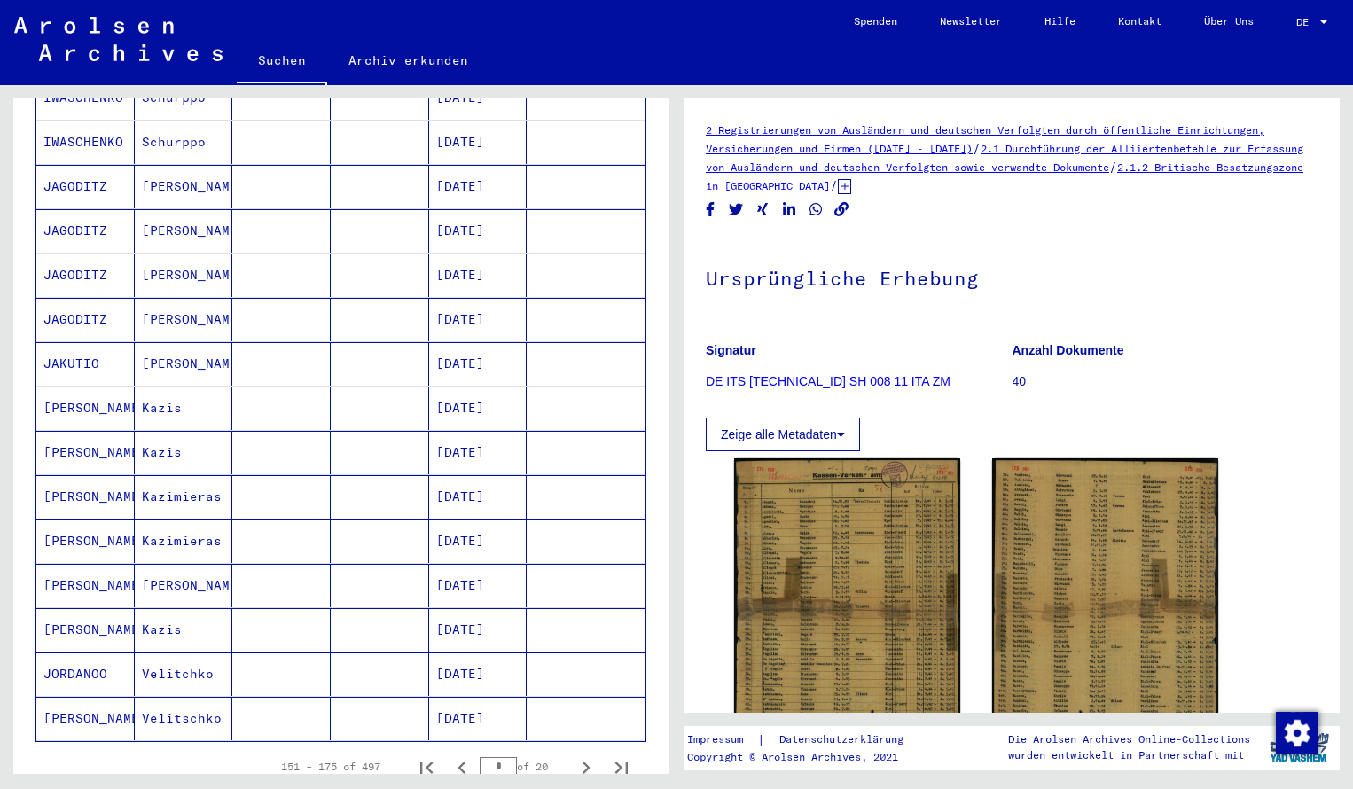
click at [591, 755] on icon "Next page" at bounding box center [585, 767] width 25 height 25
type input "*"
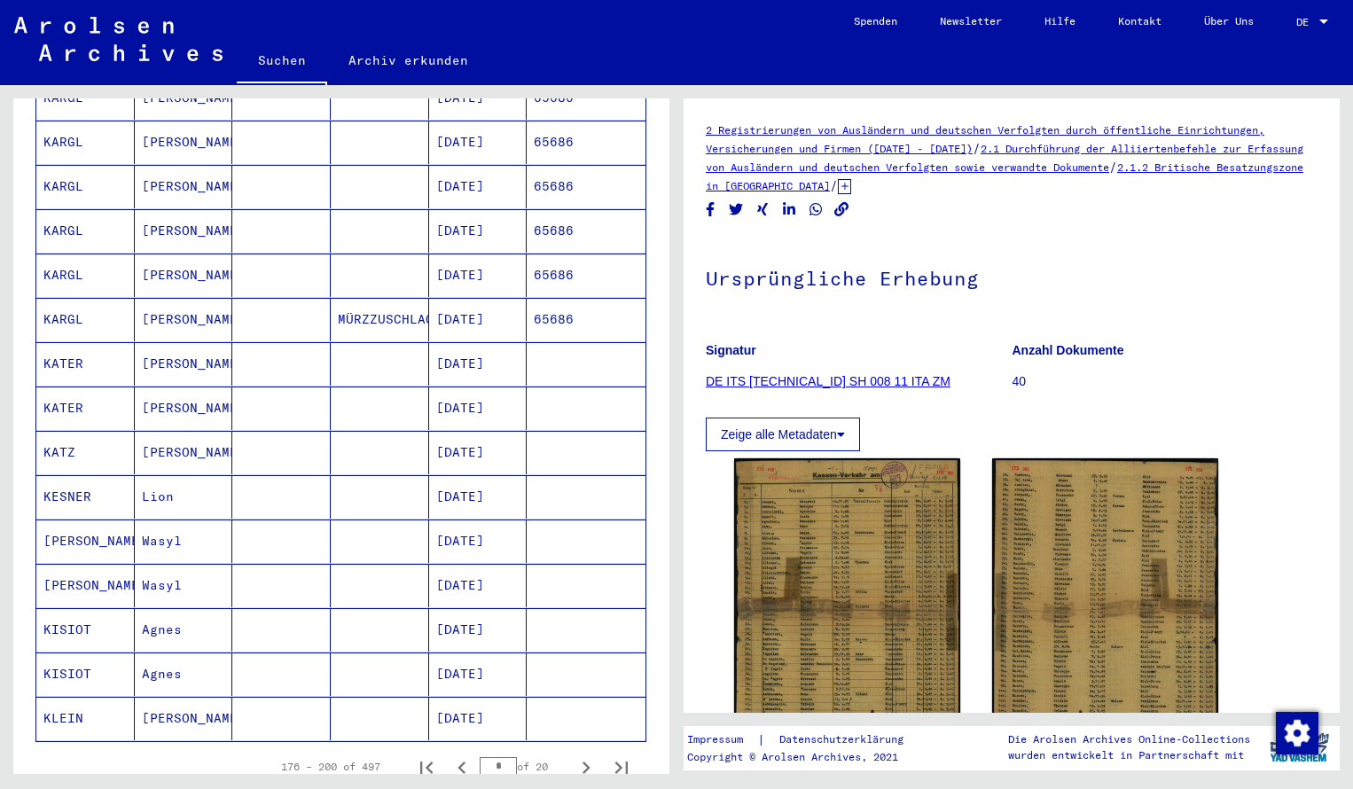
click at [98, 386] on mat-cell "KATER" at bounding box center [85, 407] width 98 height 43
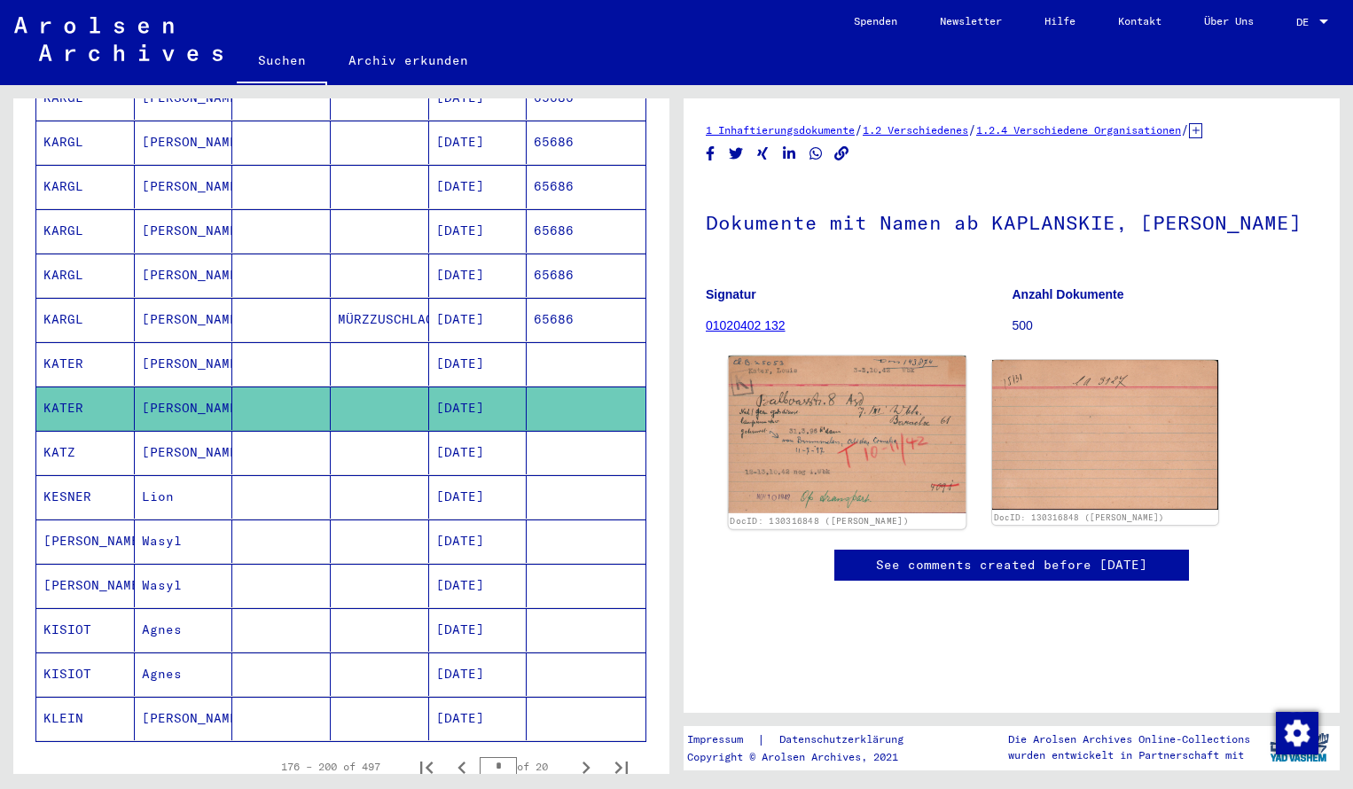
click at [811, 434] on img at bounding box center [848, 435] width 238 height 158
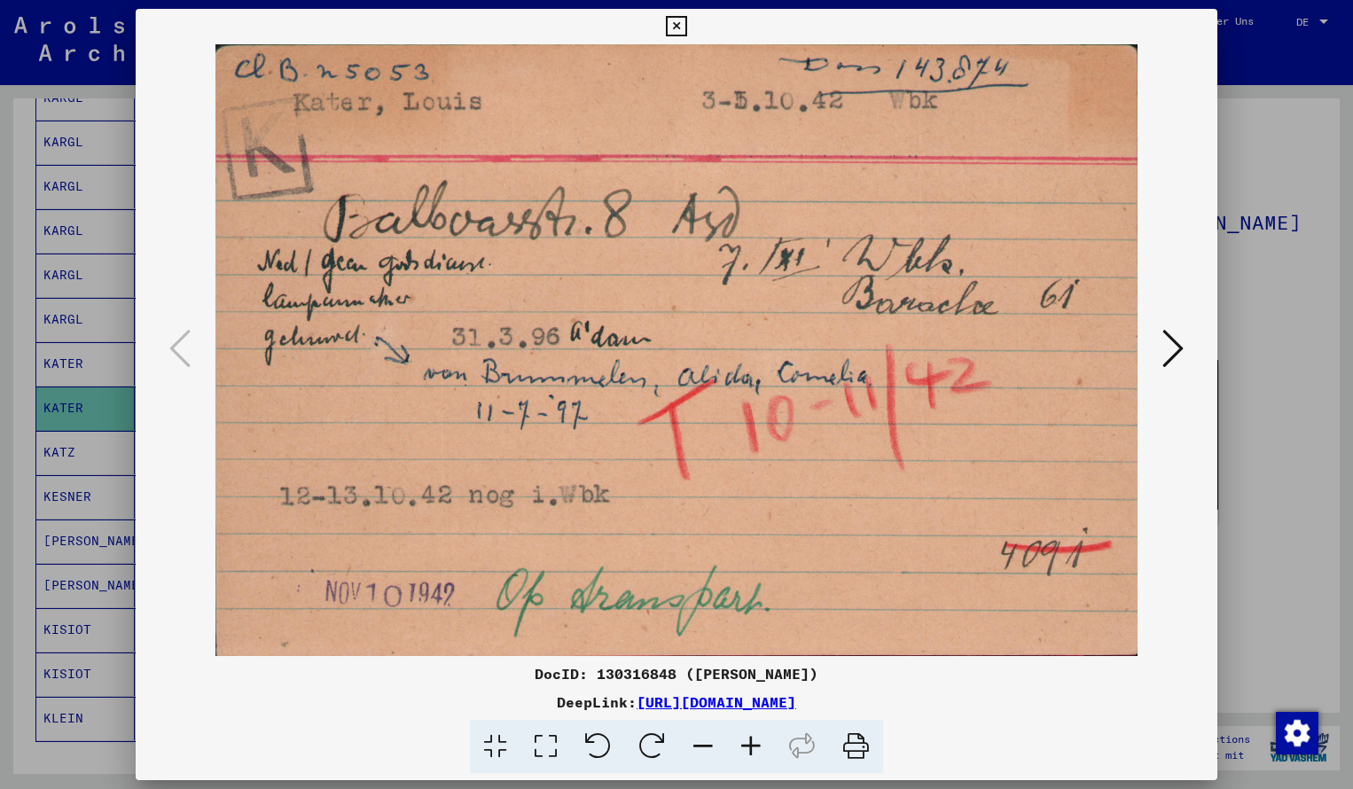
click at [686, 23] on icon at bounding box center [676, 26] width 20 height 21
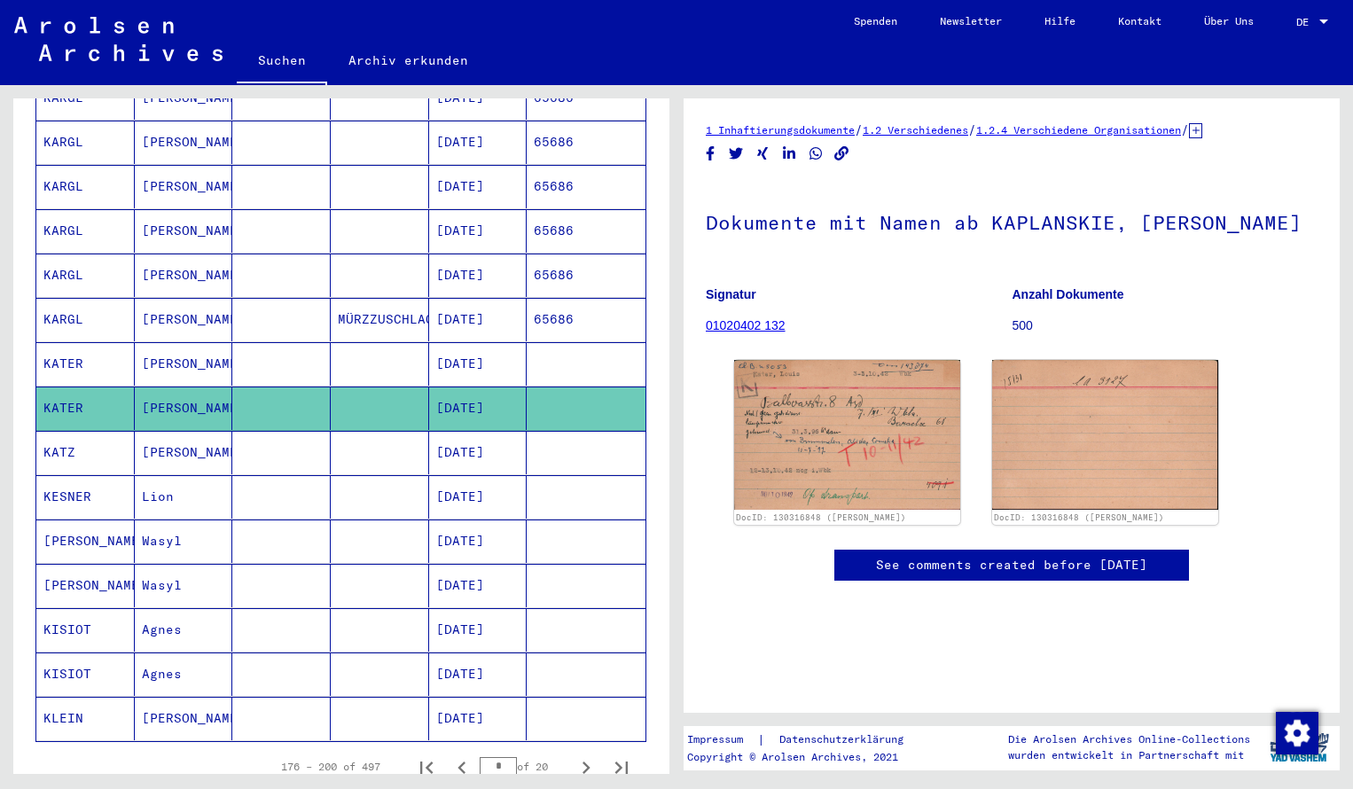
click at [89, 347] on mat-cell "KATER" at bounding box center [85, 363] width 98 height 43
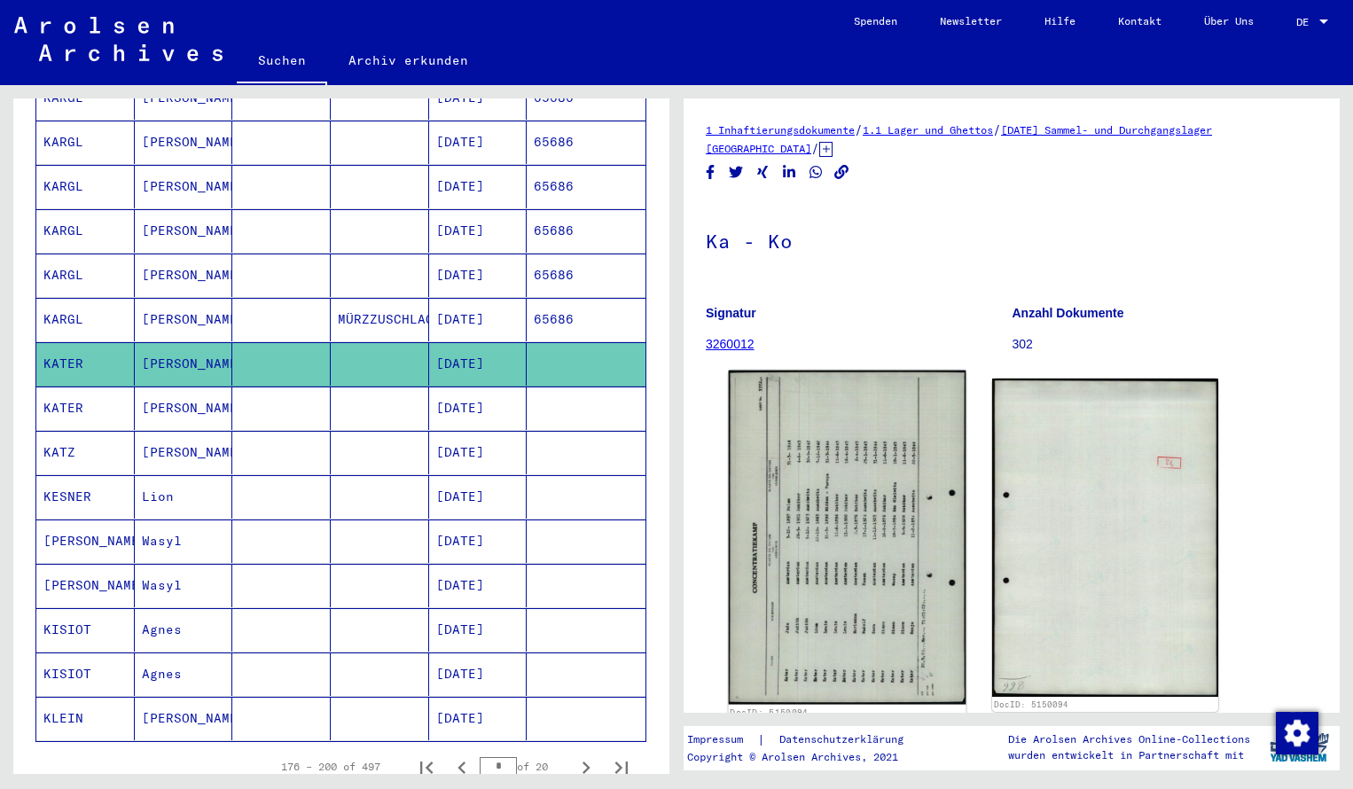
click at [786, 519] on img at bounding box center [848, 538] width 238 height 334
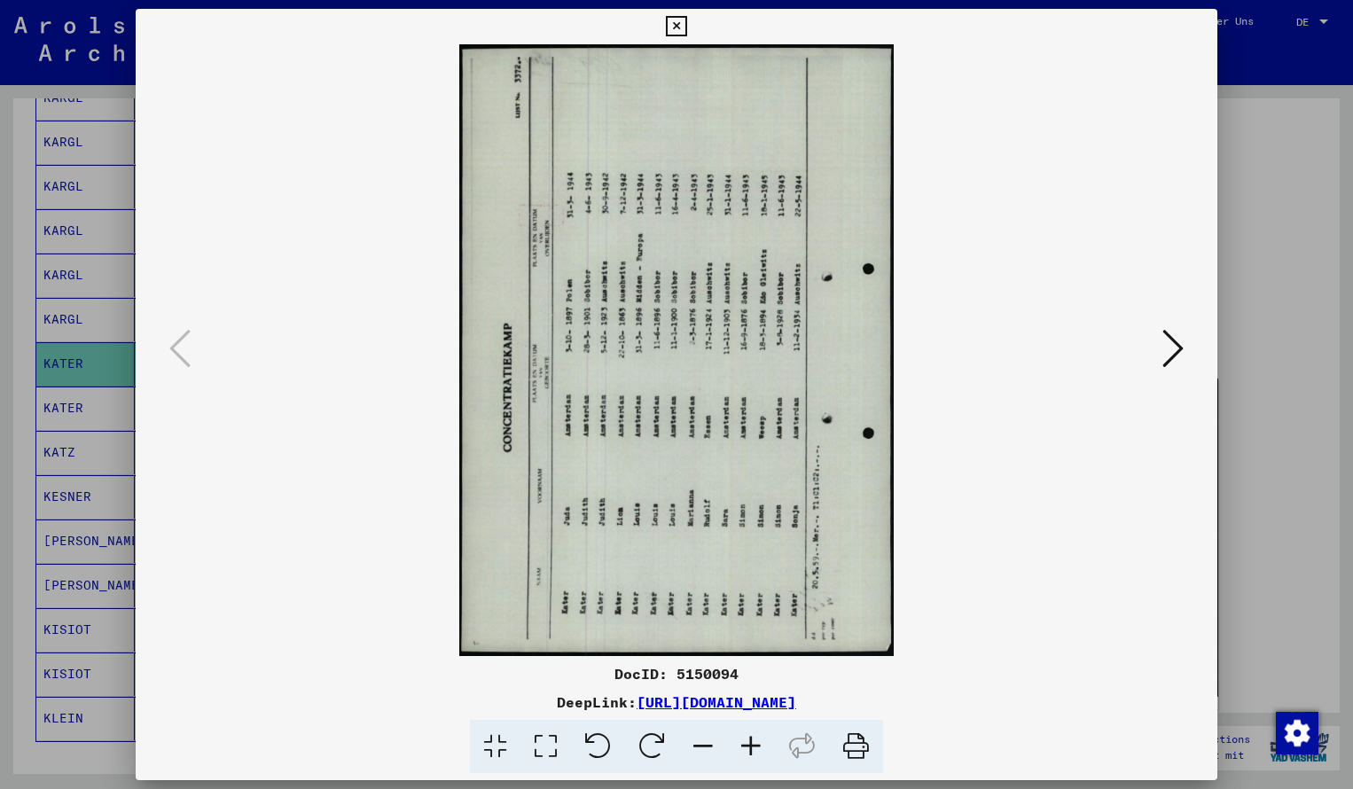
click at [656, 755] on icon at bounding box center [652, 747] width 54 height 54
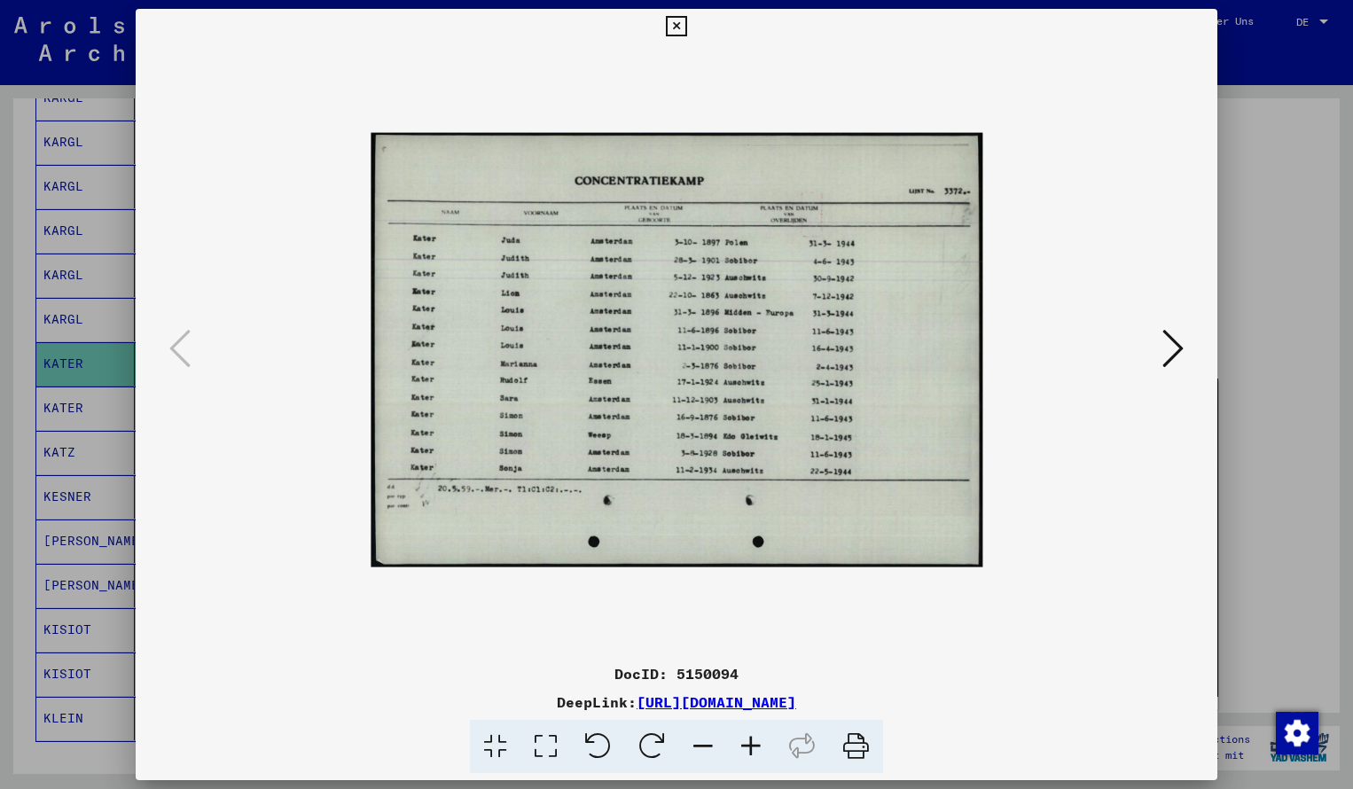
click at [752, 748] on icon at bounding box center [751, 747] width 48 height 54
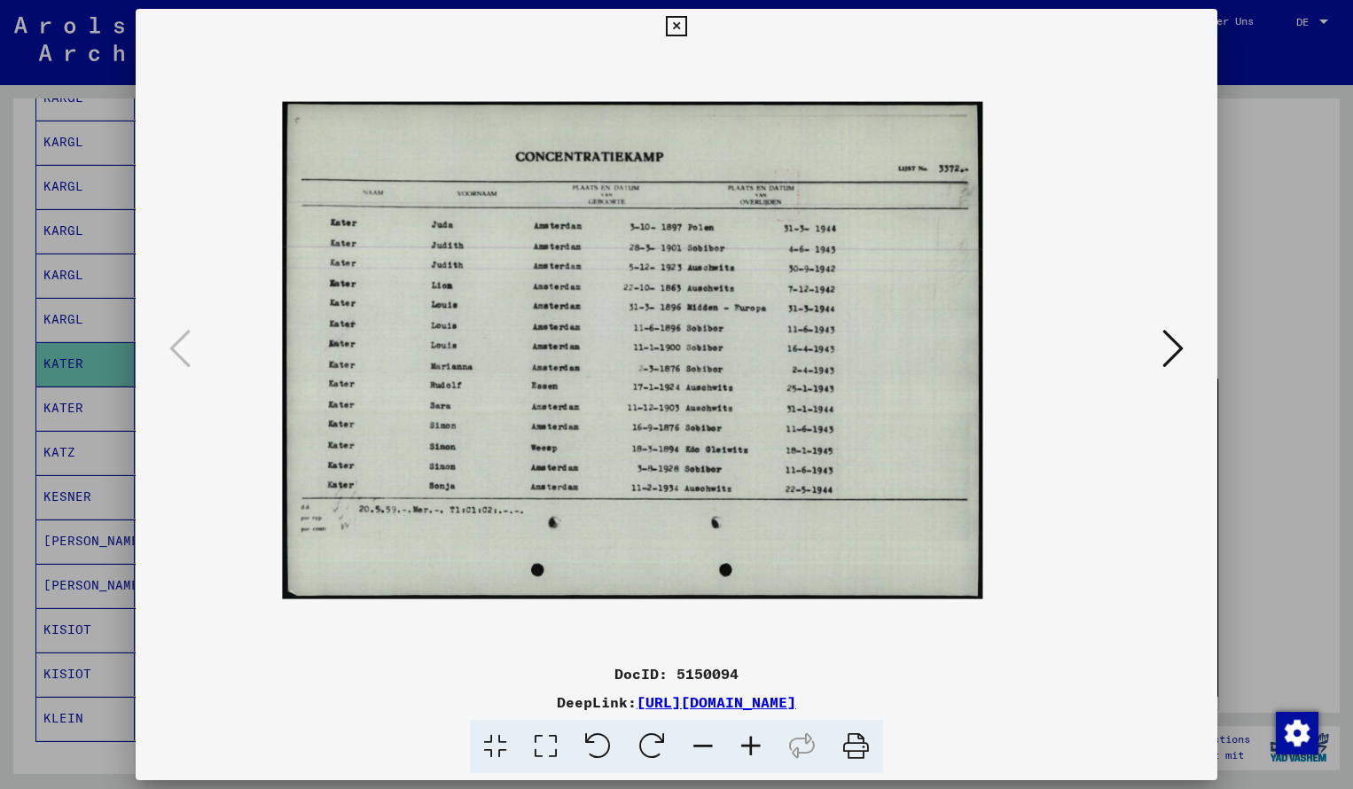
click at [752, 748] on icon at bounding box center [751, 747] width 48 height 54
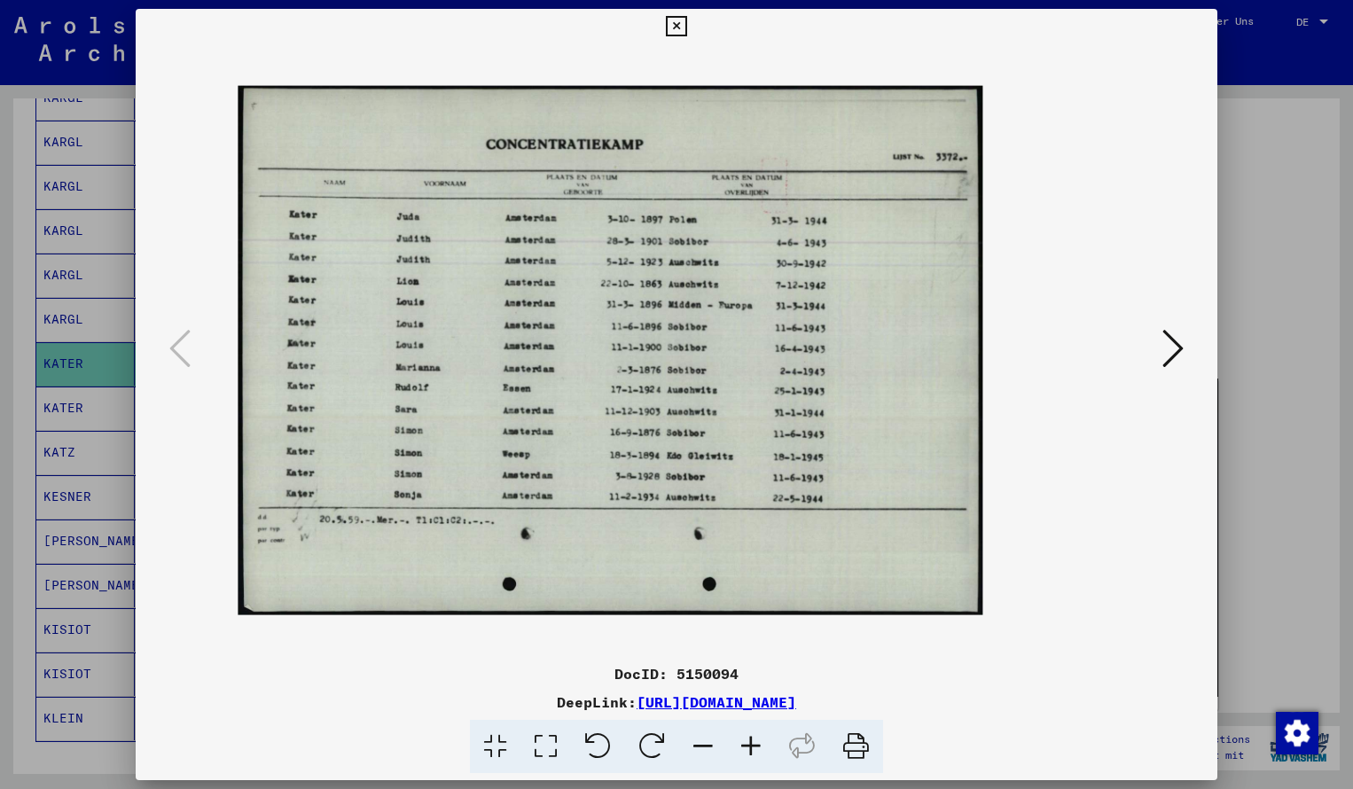
click at [752, 748] on icon at bounding box center [751, 747] width 48 height 54
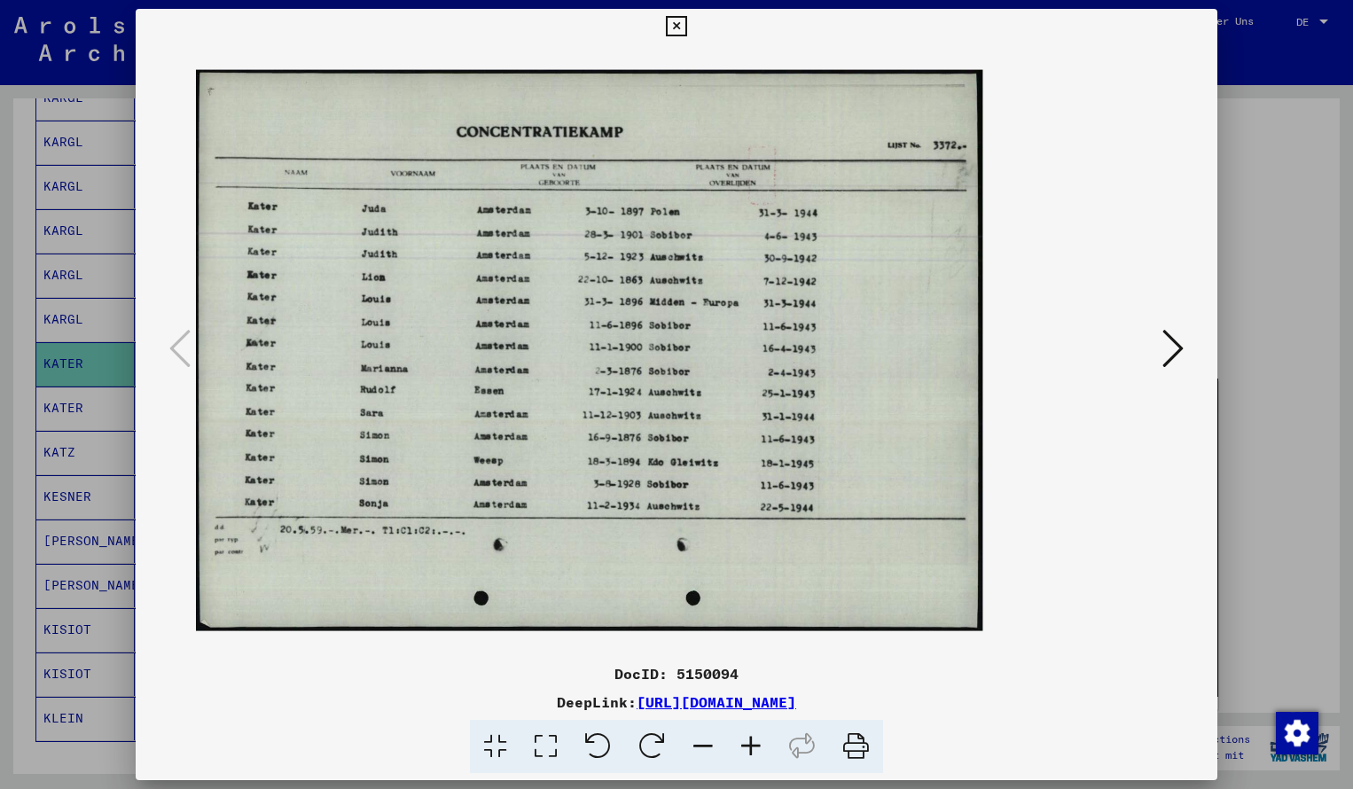
click at [752, 748] on icon at bounding box center [751, 747] width 48 height 54
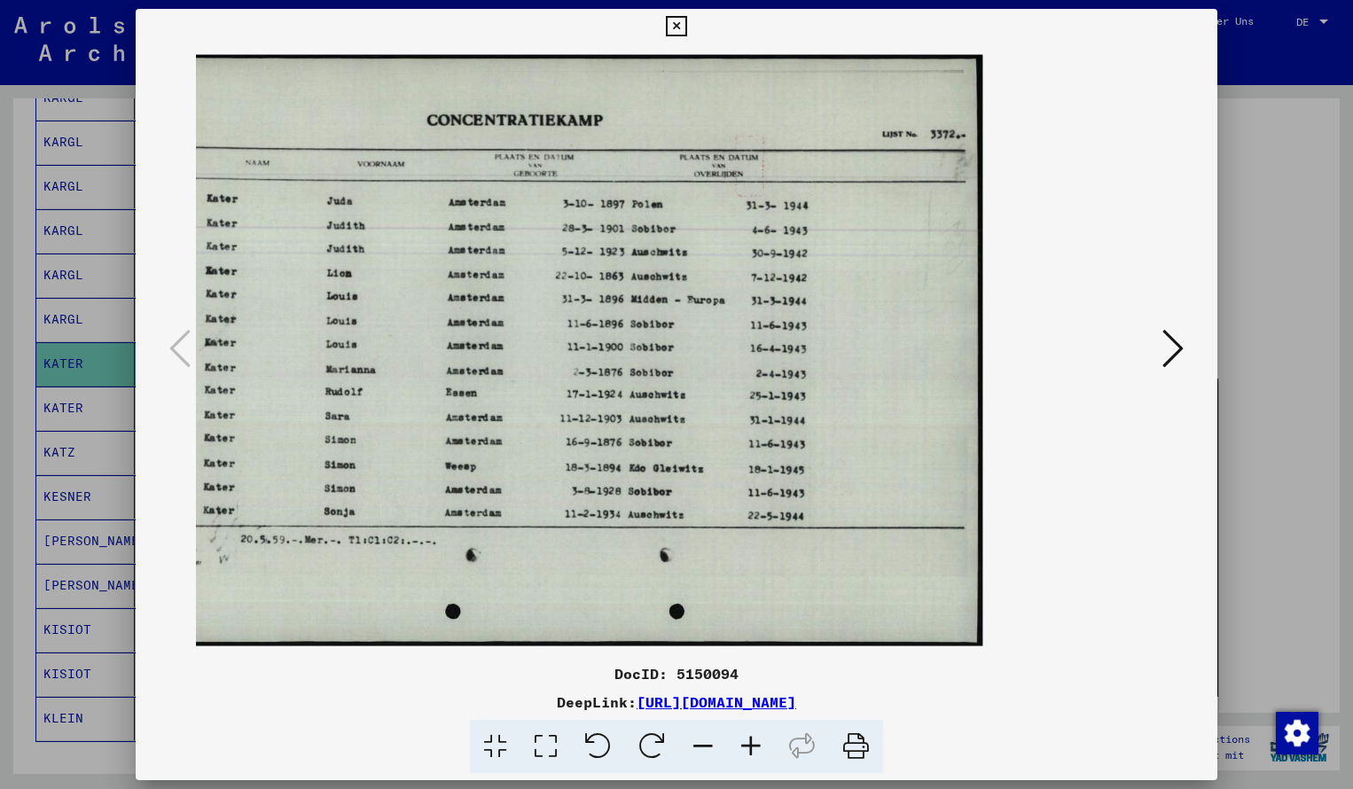
click at [686, 27] on icon at bounding box center [676, 26] width 20 height 21
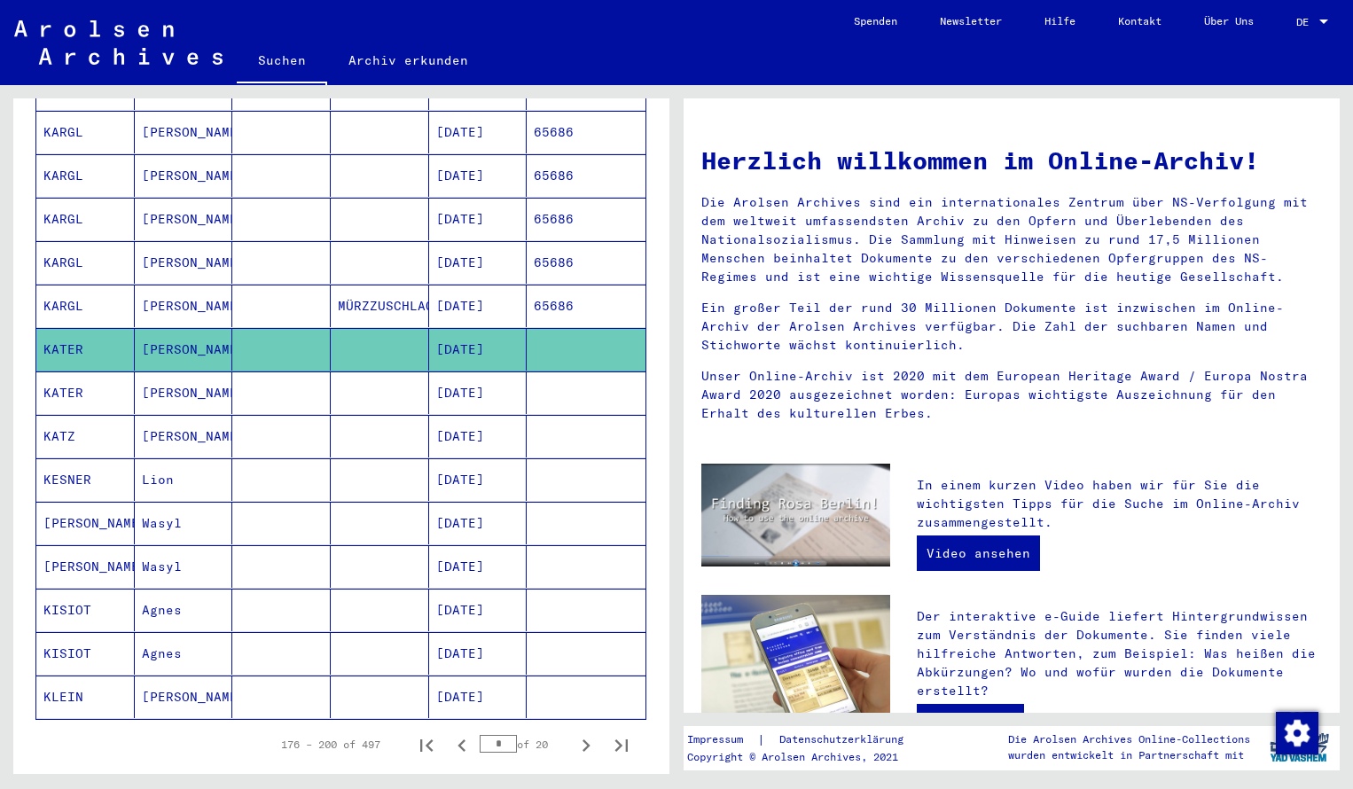
click at [654, 161] on div "Nachname Vorname Geburtsname Geburt‏ Geburtsdatum Prisoner # JORDANOV Velitschk…" at bounding box center [341, 209] width 656 height 1252
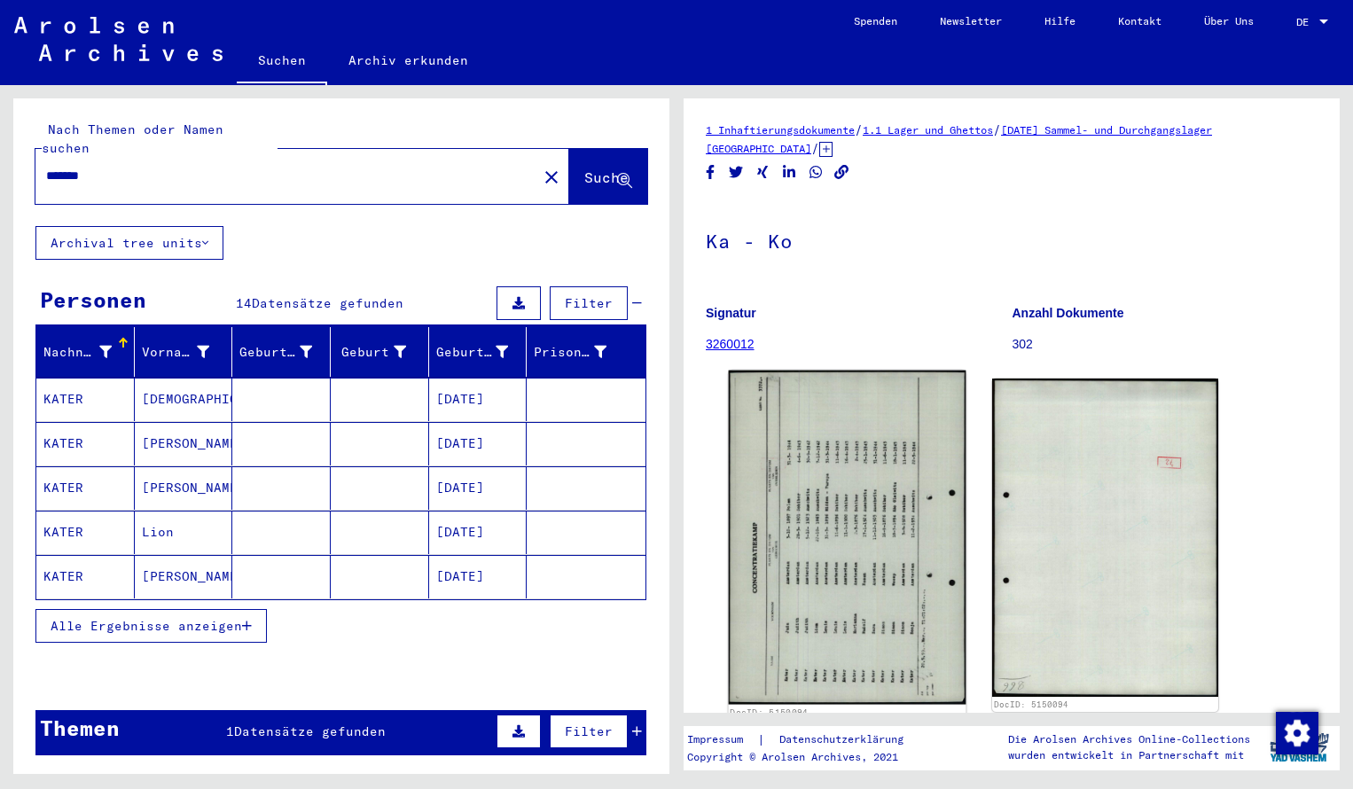
click at [877, 482] on img at bounding box center [848, 538] width 238 height 334
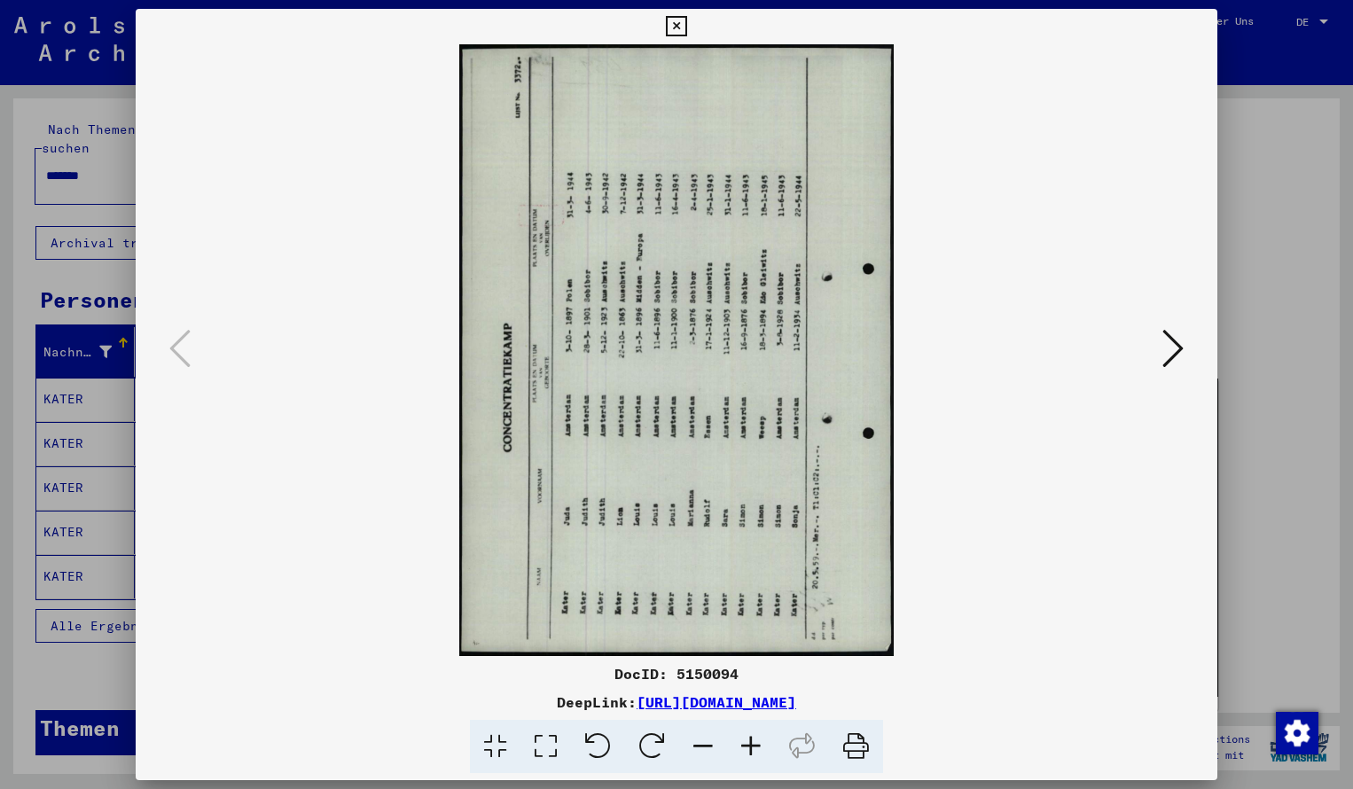
click at [652, 727] on icon at bounding box center [652, 747] width 54 height 54
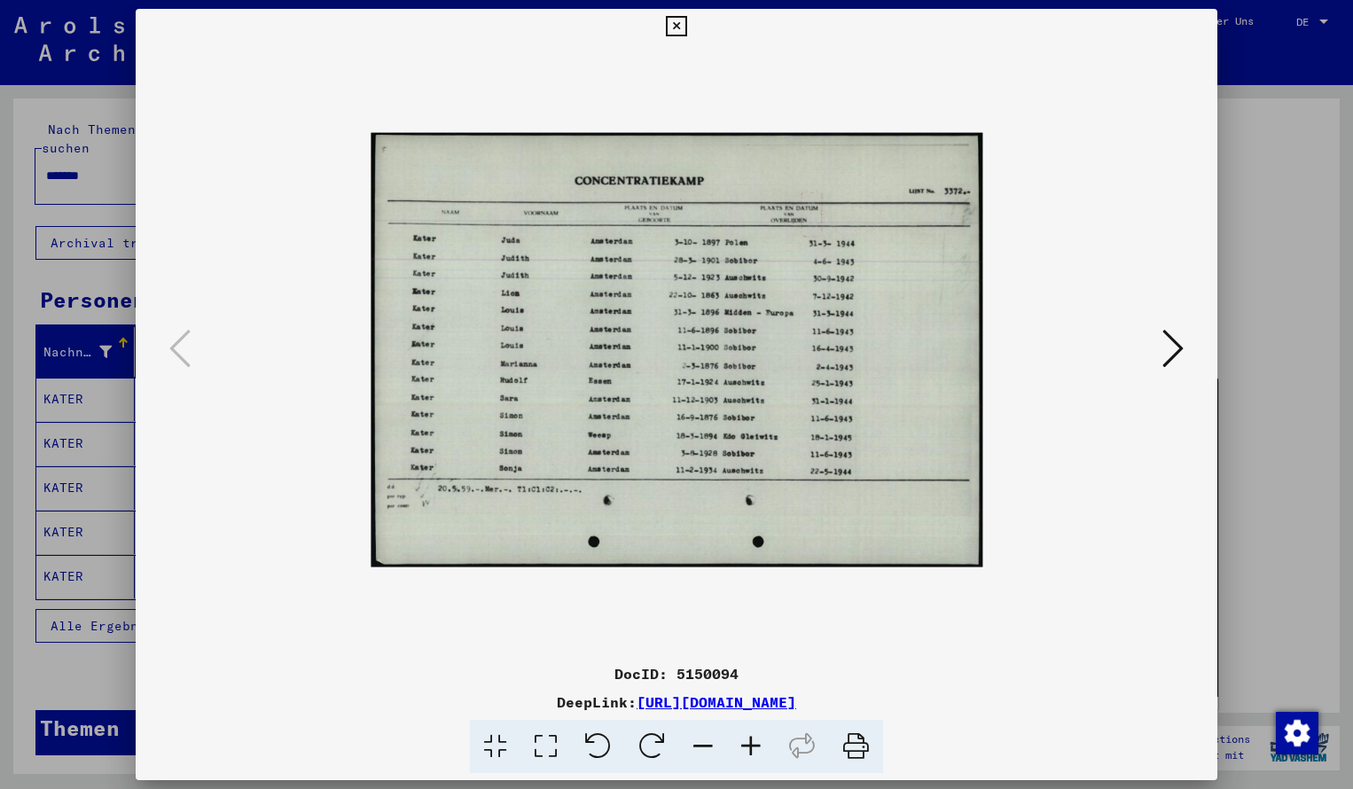
click at [749, 742] on icon at bounding box center [751, 747] width 48 height 54
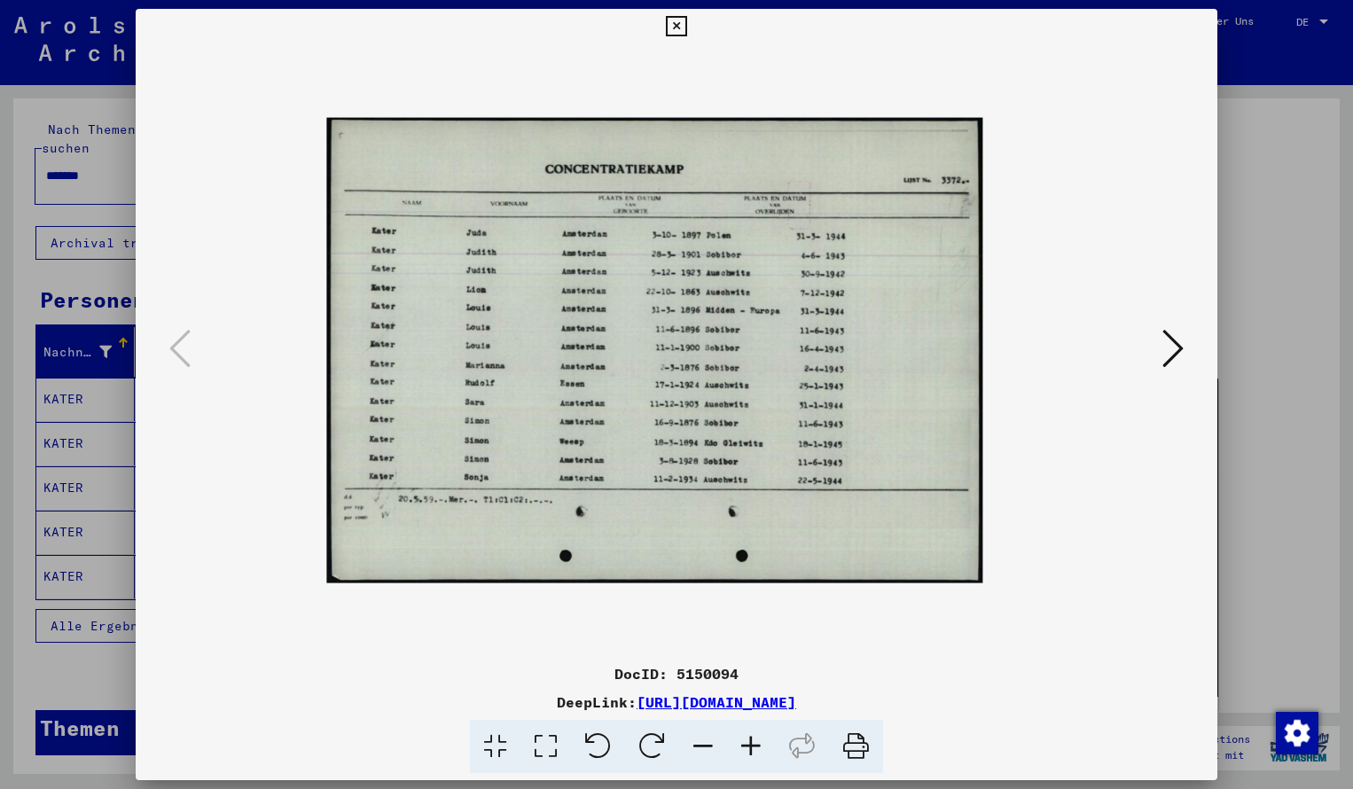
click at [749, 742] on icon at bounding box center [751, 747] width 48 height 54
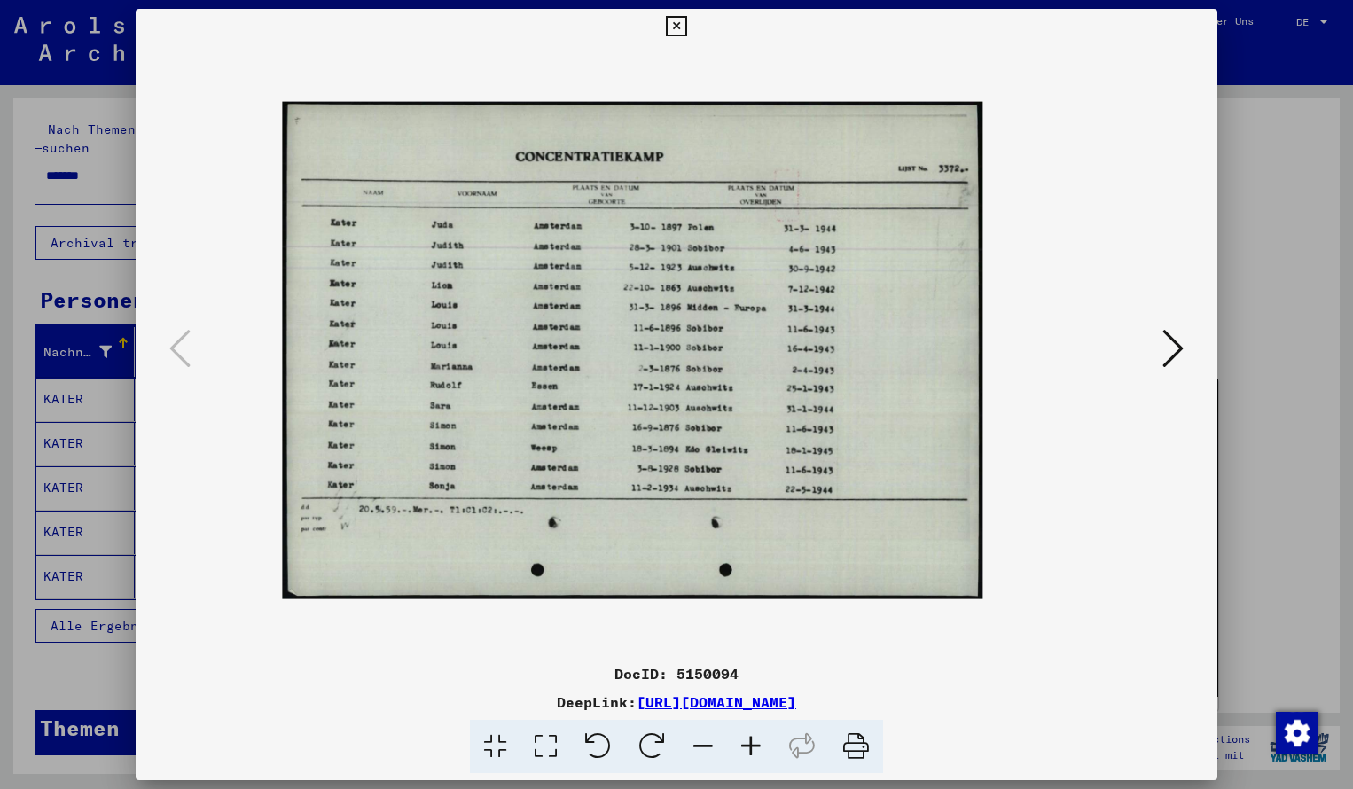
click at [749, 742] on icon at bounding box center [751, 747] width 48 height 54
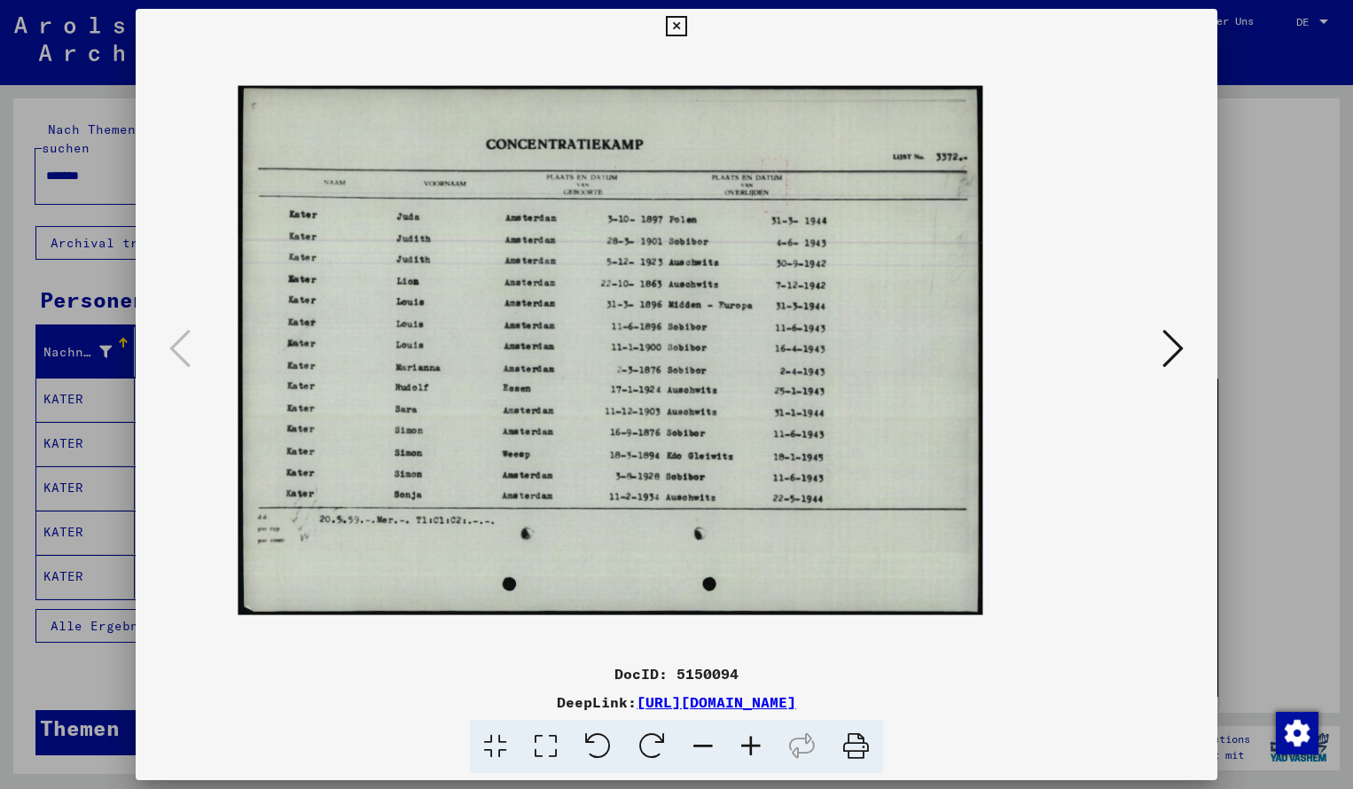
click at [749, 742] on icon at bounding box center [751, 747] width 48 height 54
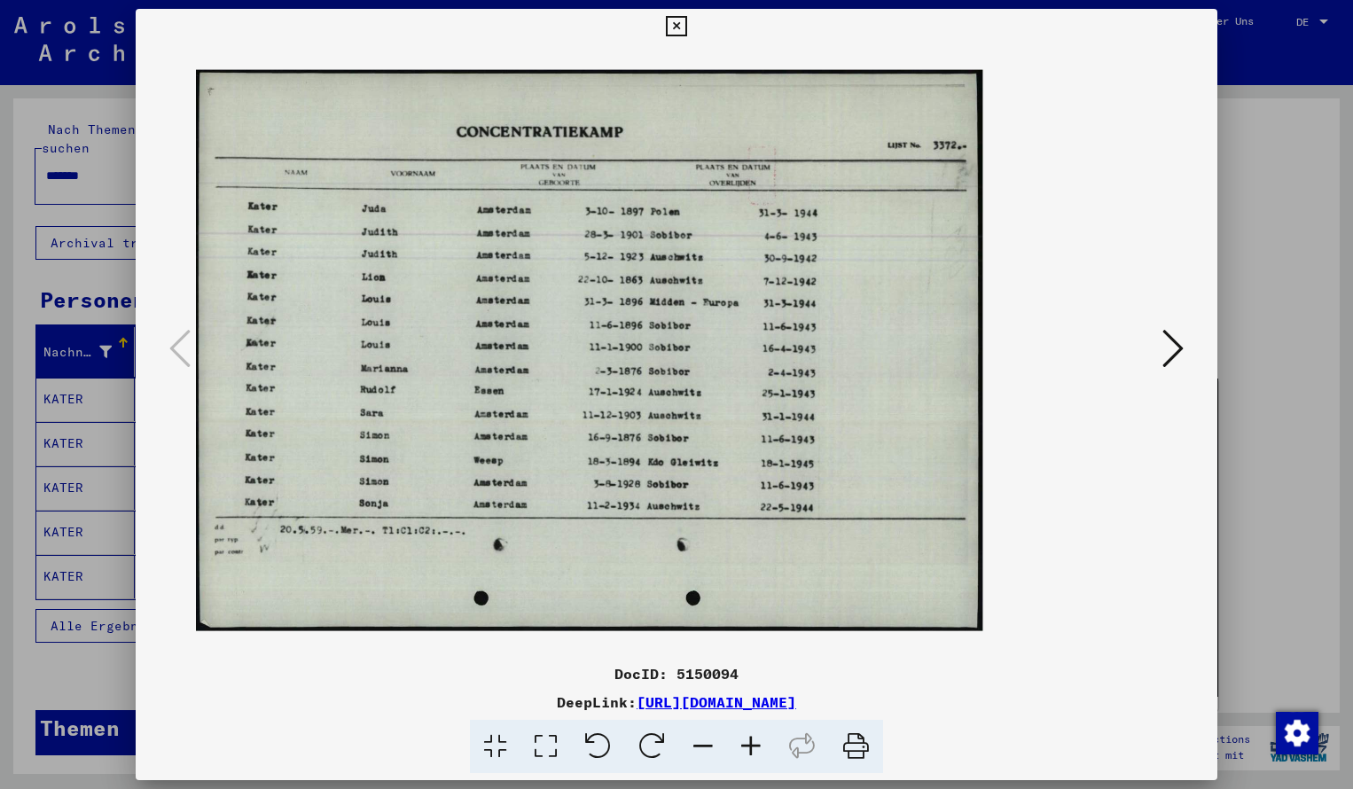
click at [749, 742] on icon at bounding box center [751, 747] width 48 height 54
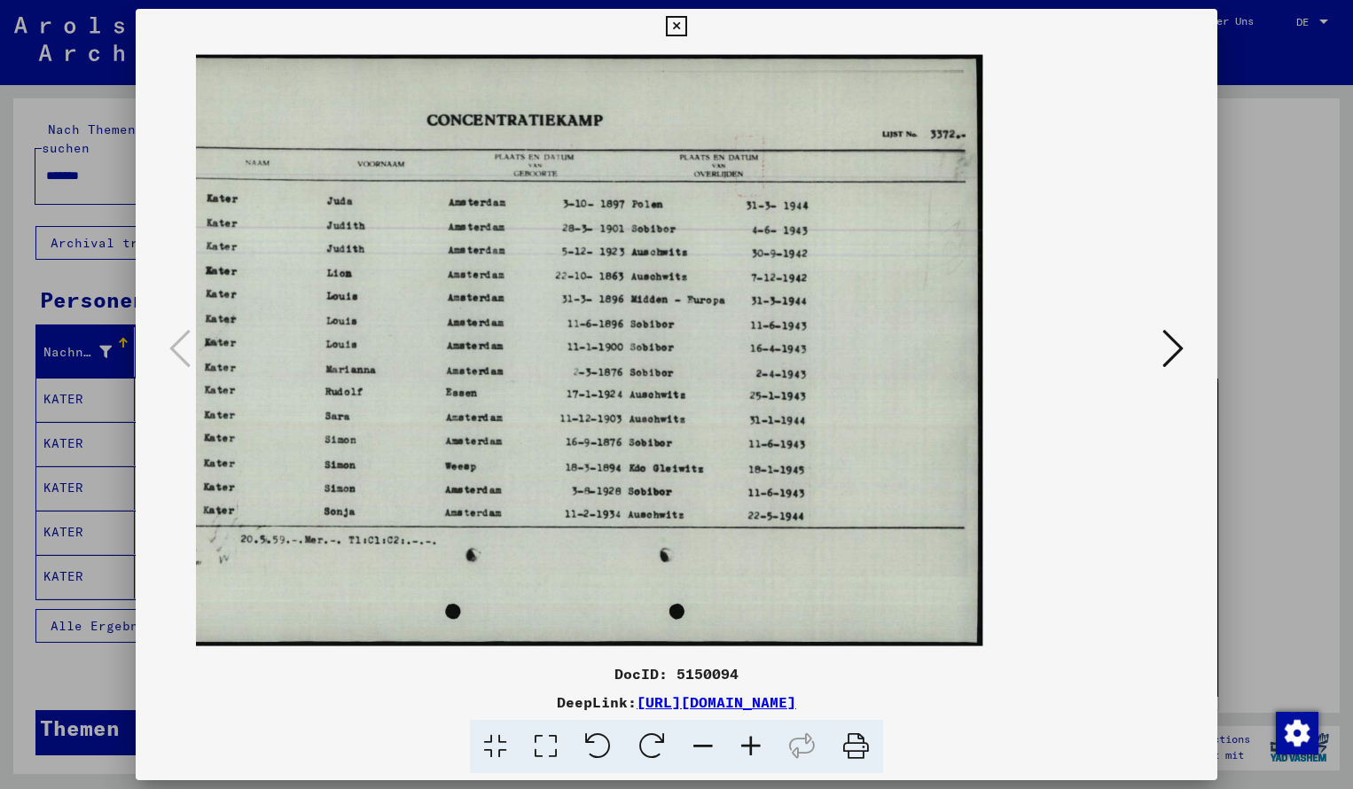
click at [686, 31] on icon at bounding box center [676, 26] width 20 height 21
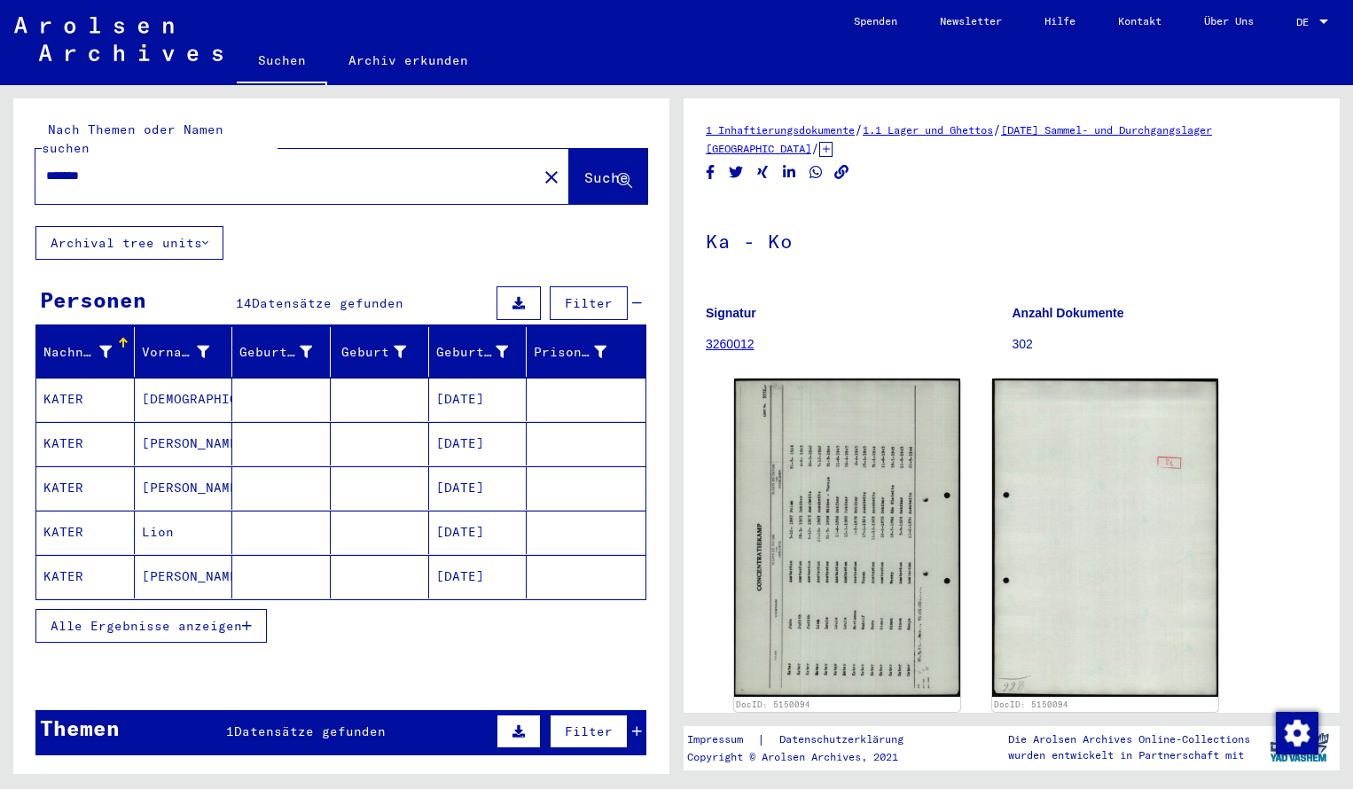
click at [113, 167] on input "*******" at bounding box center [286, 176] width 480 height 19
click at [591, 169] on span "Suche" at bounding box center [608, 178] width 48 height 19
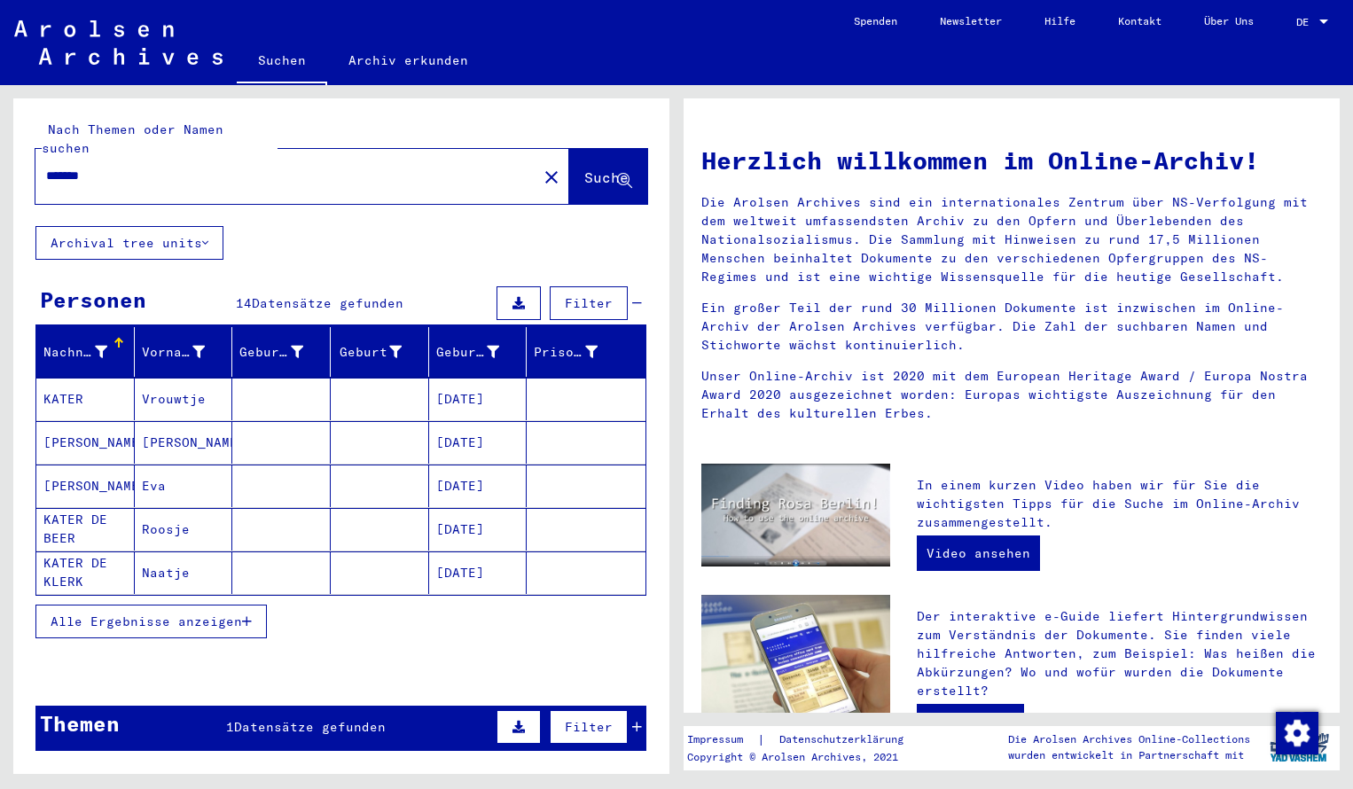
click at [69, 388] on mat-cell "KATER" at bounding box center [85, 399] width 98 height 43
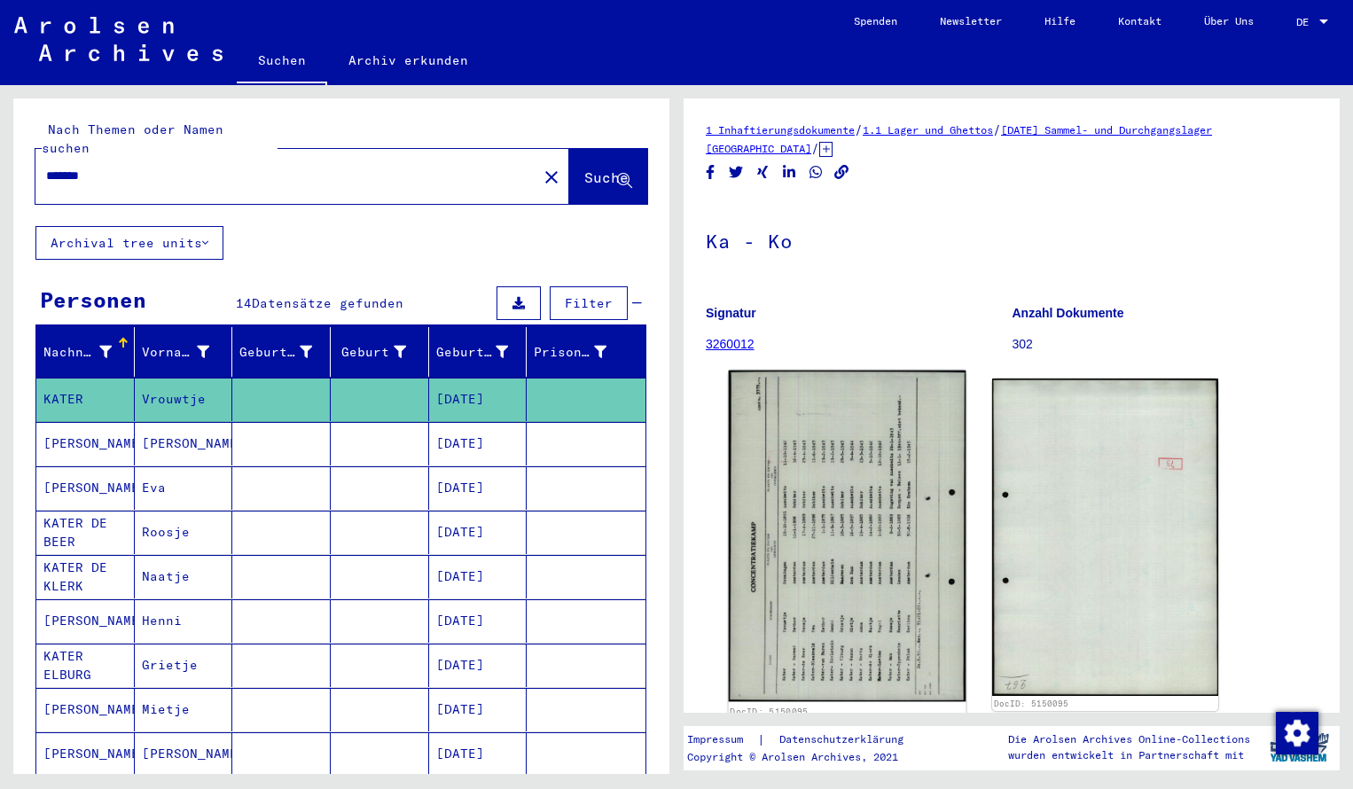
click at [815, 552] on img at bounding box center [848, 537] width 238 height 332
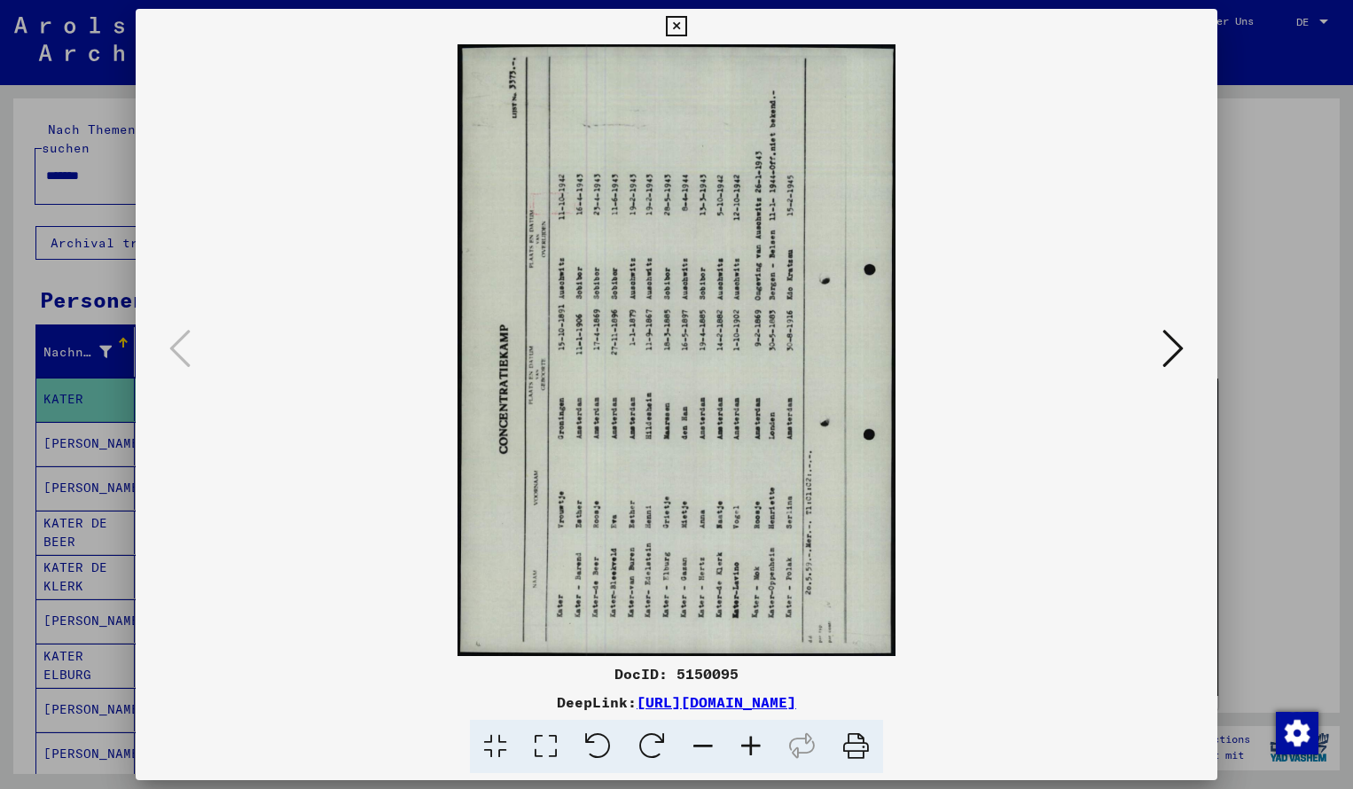
click at [652, 745] on icon at bounding box center [652, 747] width 54 height 54
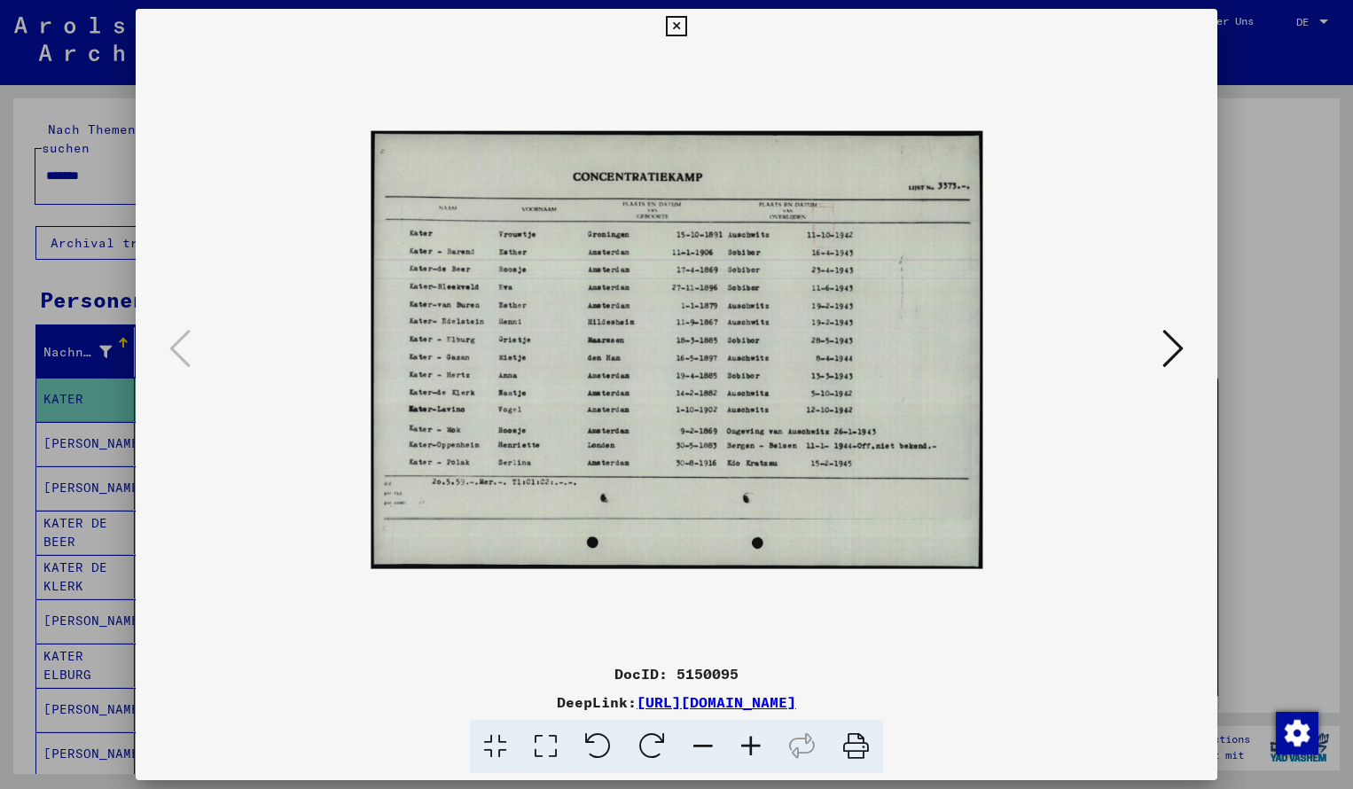
click at [753, 748] on icon at bounding box center [751, 747] width 48 height 54
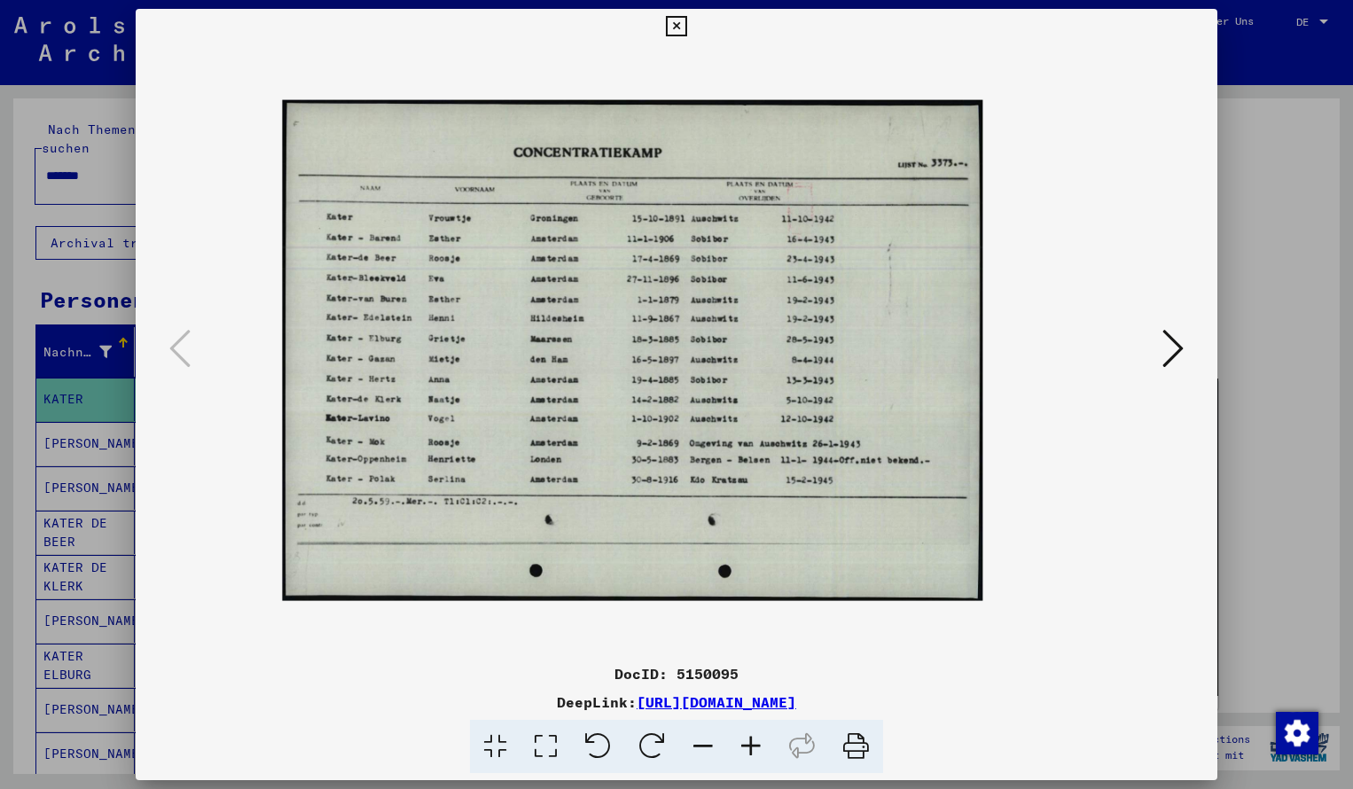
click at [753, 748] on icon at bounding box center [751, 747] width 48 height 54
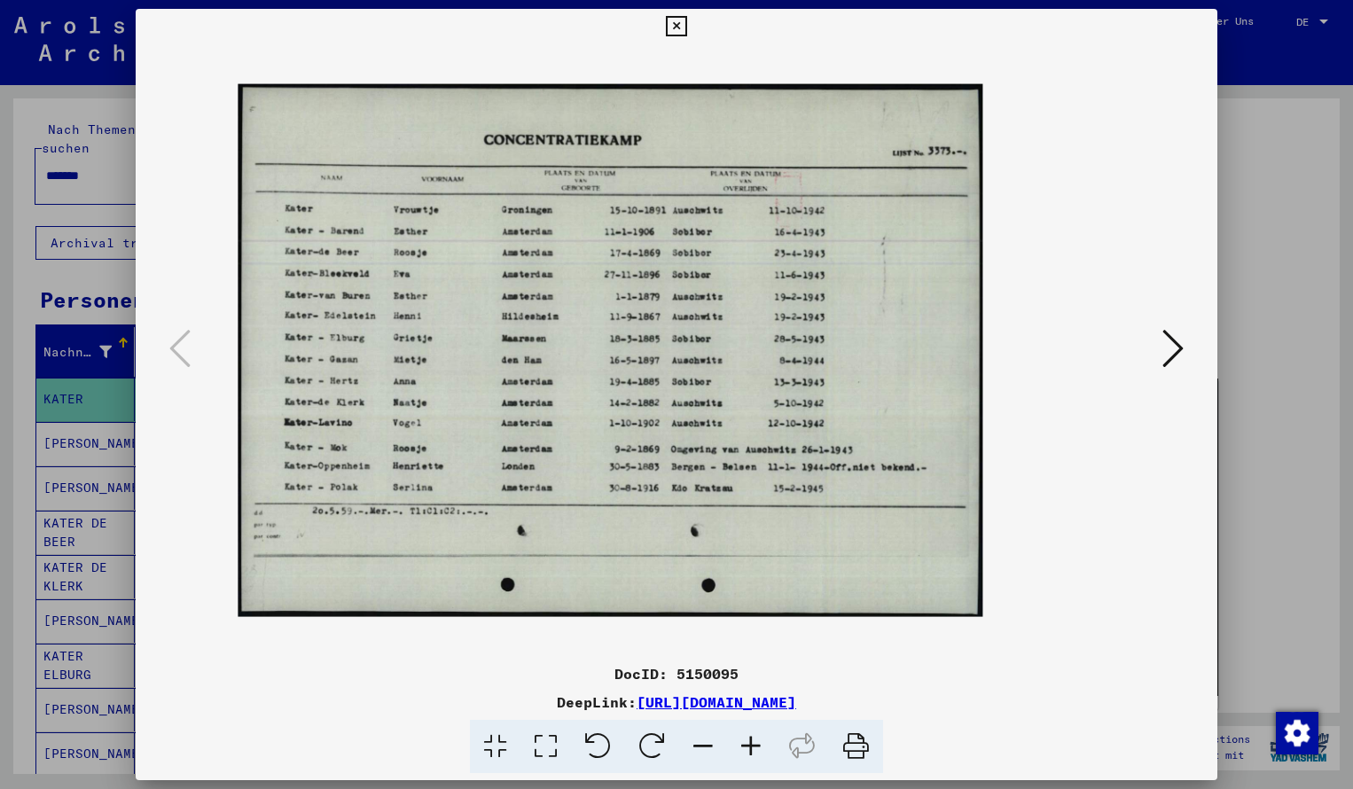
click at [753, 748] on icon at bounding box center [751, 747] width 48 height 54
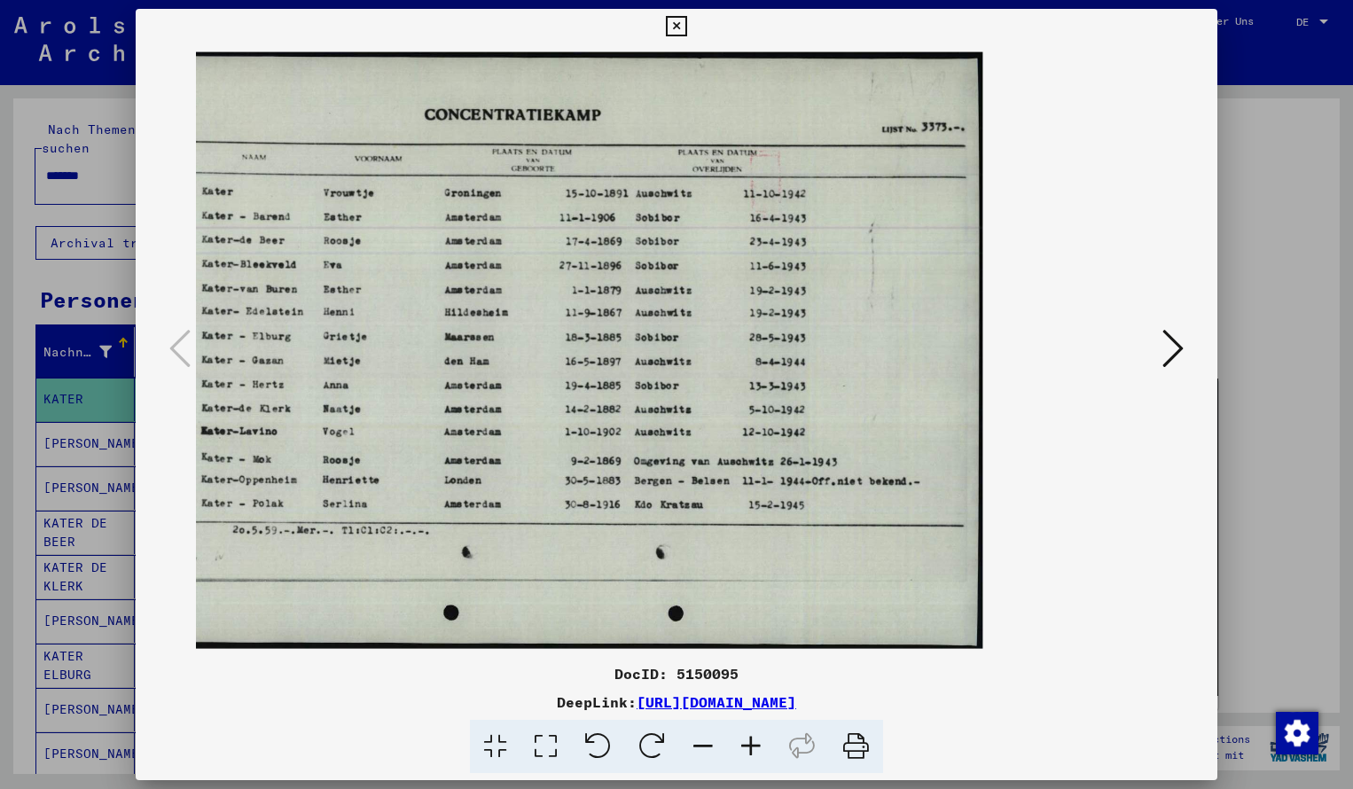
click at [753, 748] on icon at bounding box center [751, 747] width 48 height 54
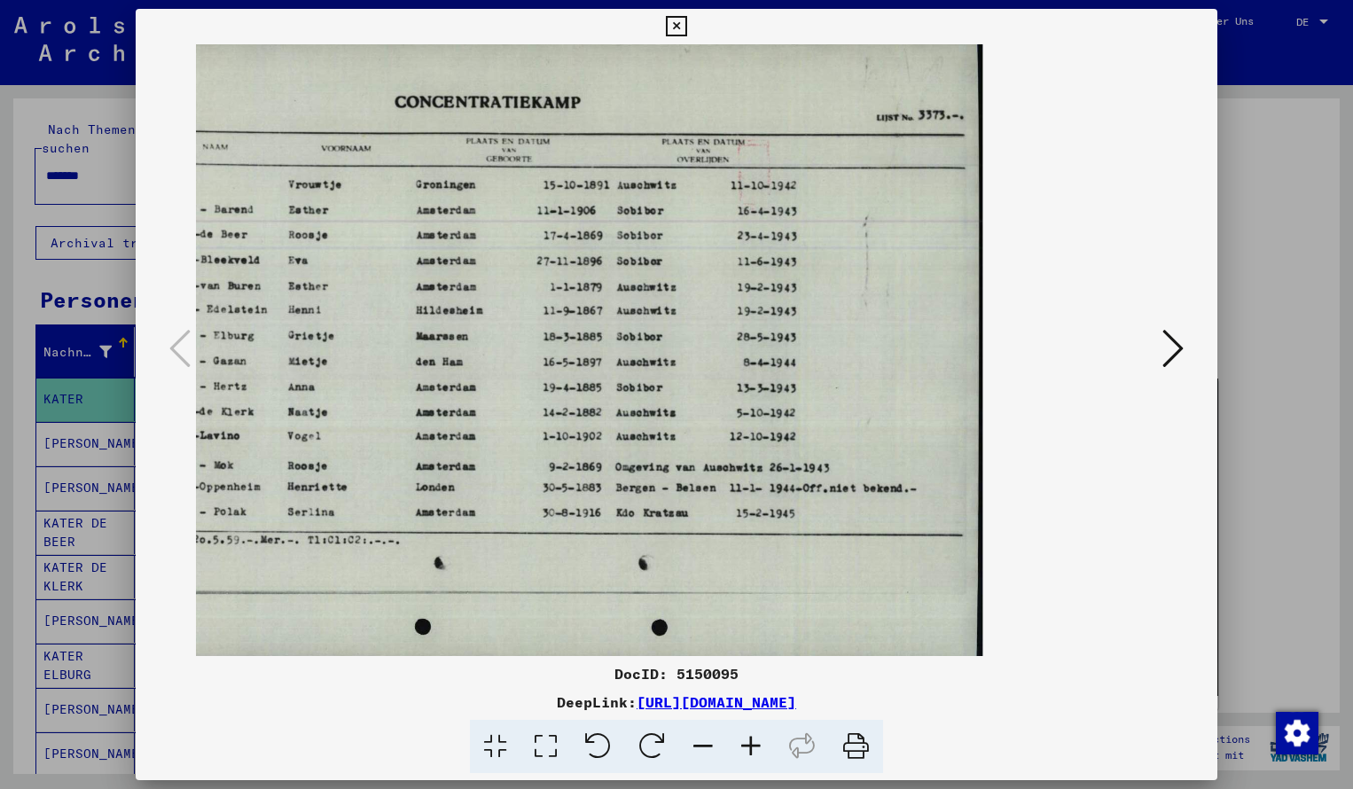
click at [706, 740] on icon at bounding box center [703, 747] width 48 height 54
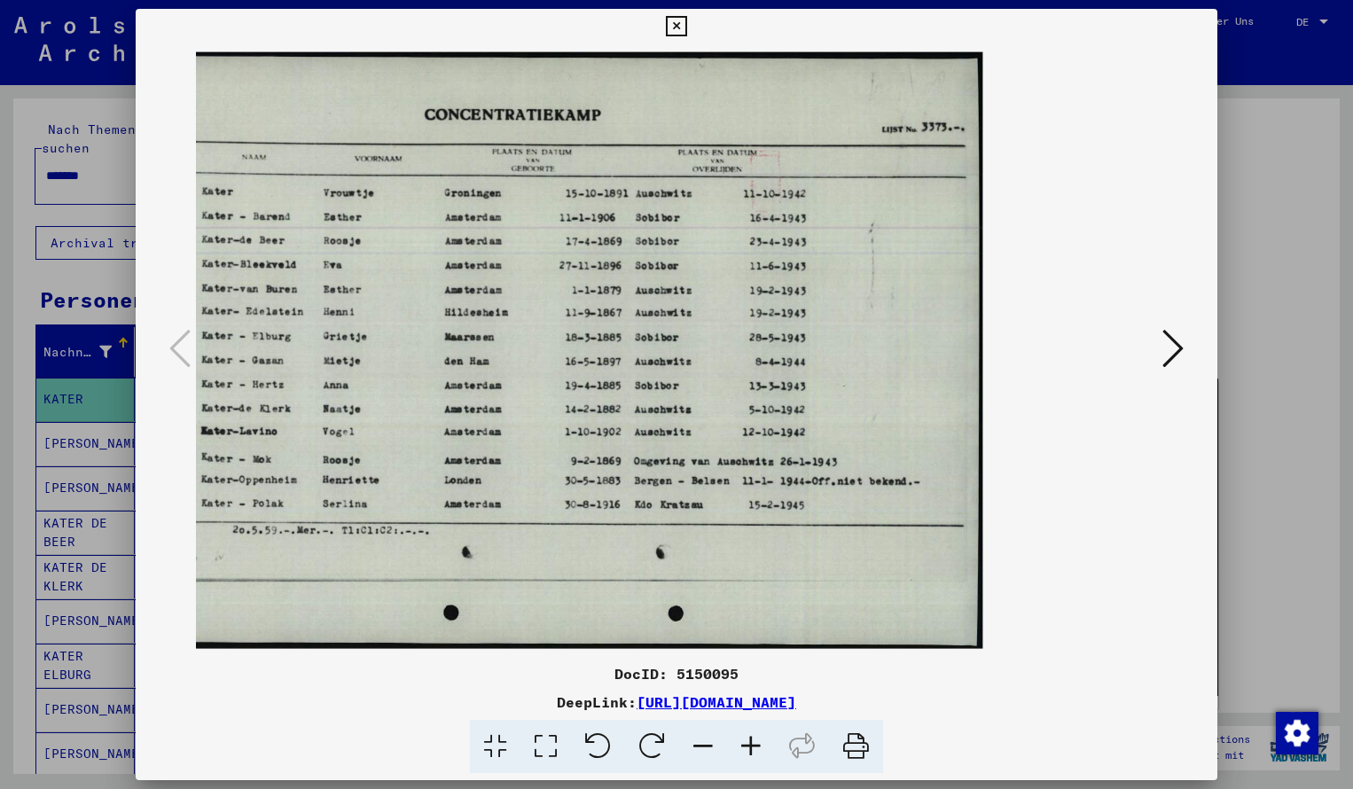
click at [686, 26] on icon at bounding box center [676, 26] width 20 height 21
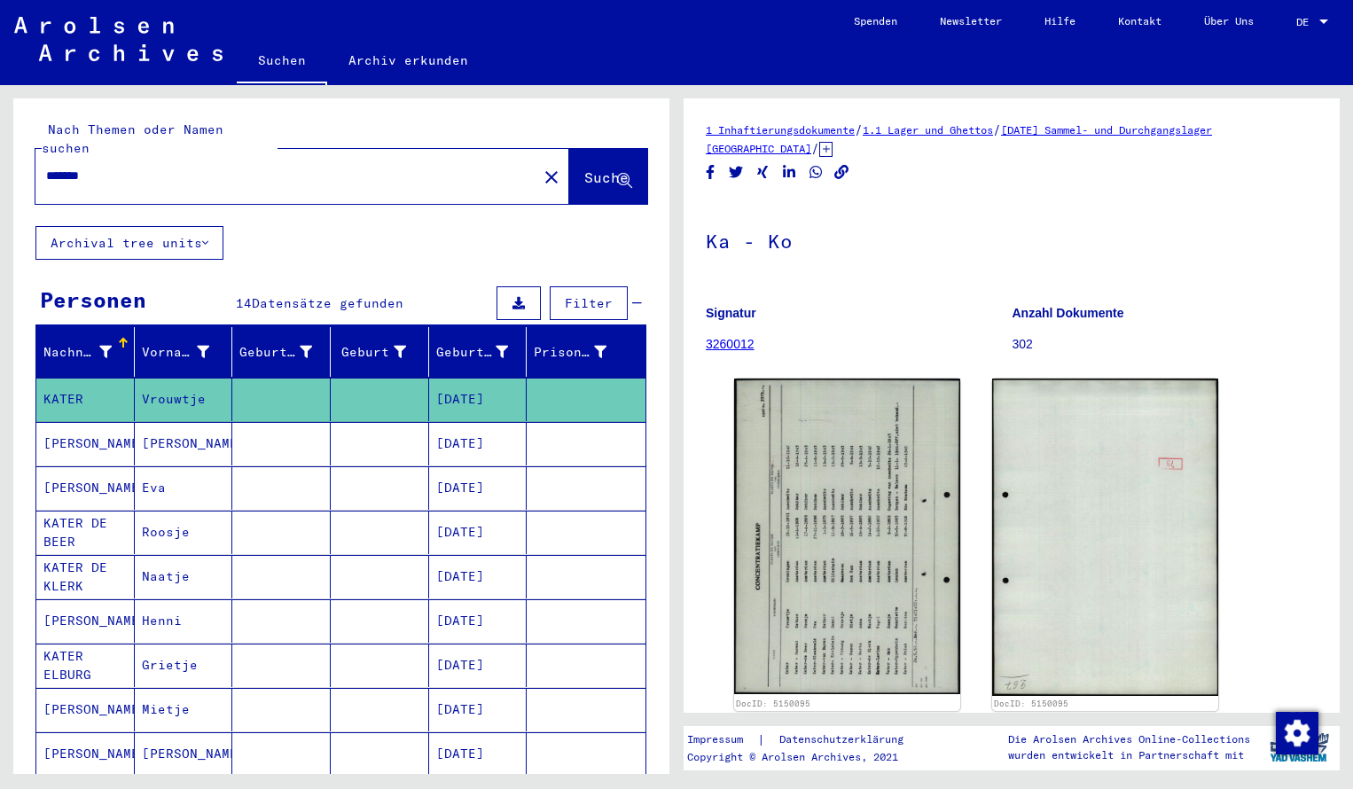
click at [138, 167] on input "*******" at bounding box center [286, 176] width 480 height 19
click at [585, 171] on button "Suche" at bounding box center [608, 176] width 78 height 55
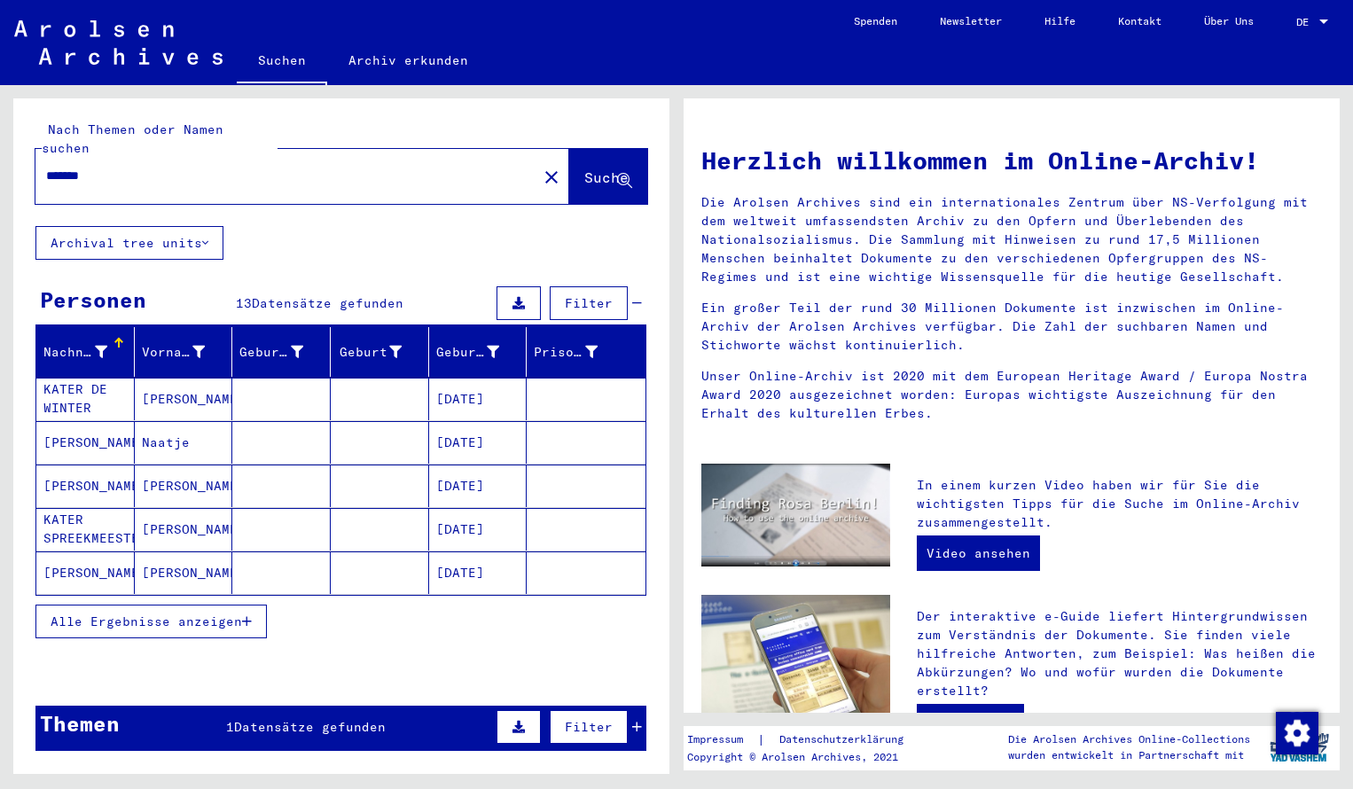
click at [97, 386] on mat-cell "KATER DE WINTER" at bounding box center [85, 399] width 98 height 43
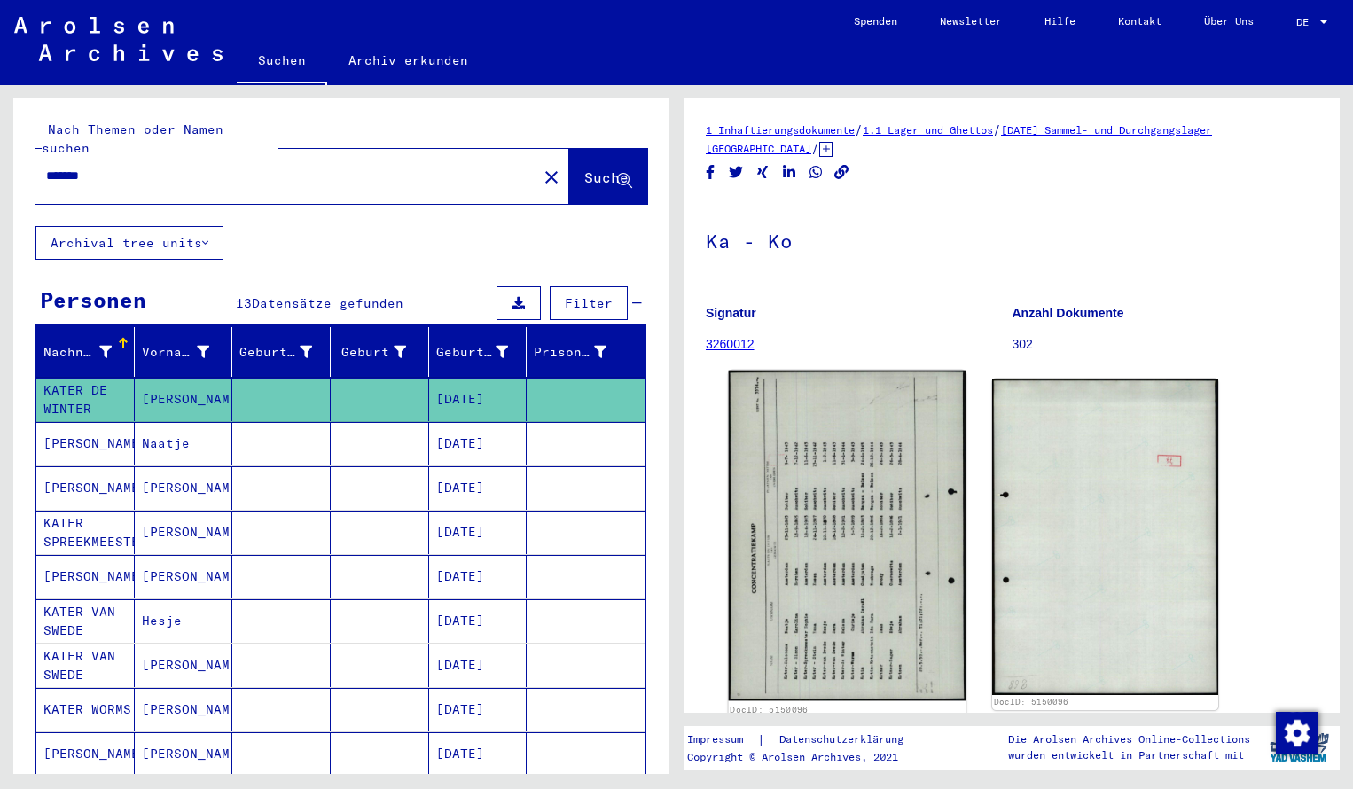
click at [833, 455] on img at bounding box center [848, 536] width 238 height 331
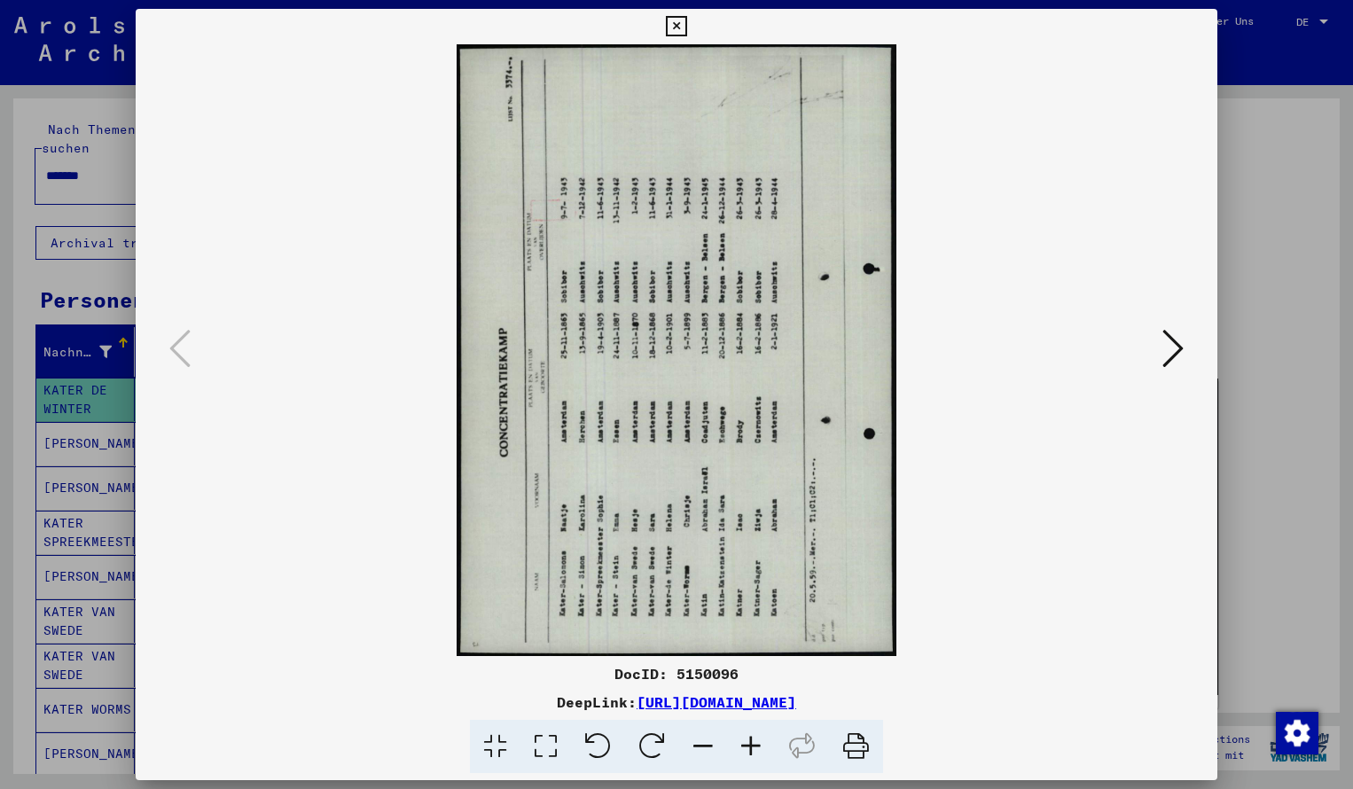
click at [657, 748] on icon at bounding box center [652, 747] width 54 height 54
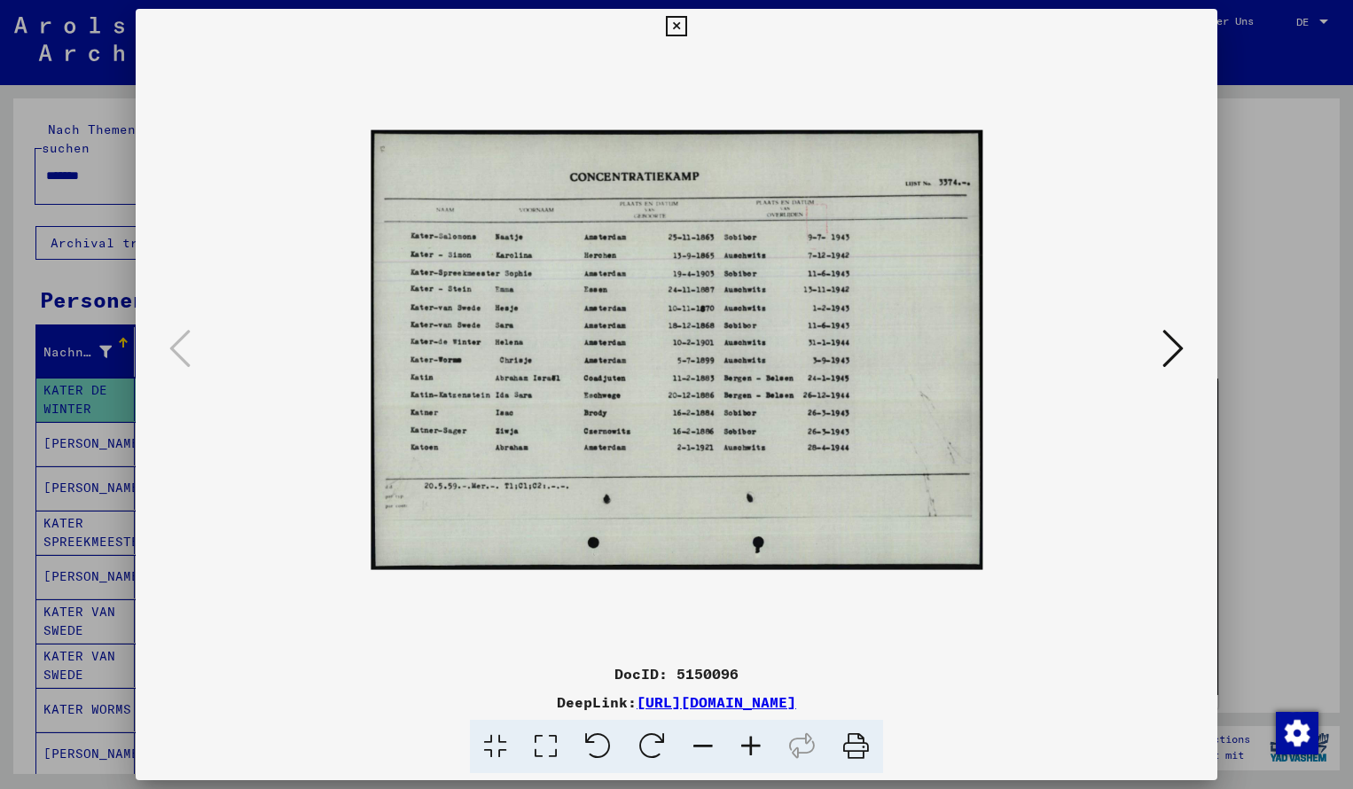
click at [750, 744] on icon at bounding box center [751, 747] width 48 height 54
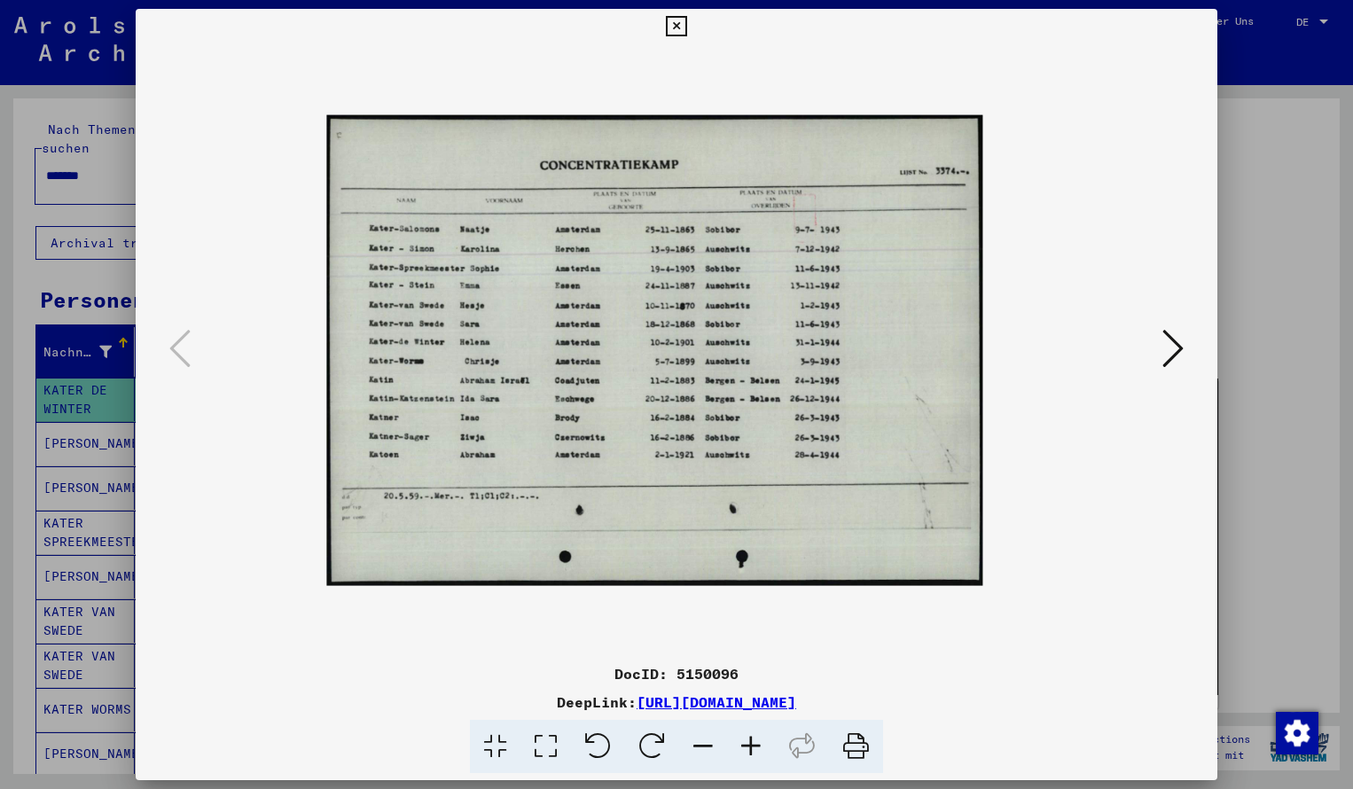
click at [750, 744] on icon at bounding box center [751, 747] width 48 height 54
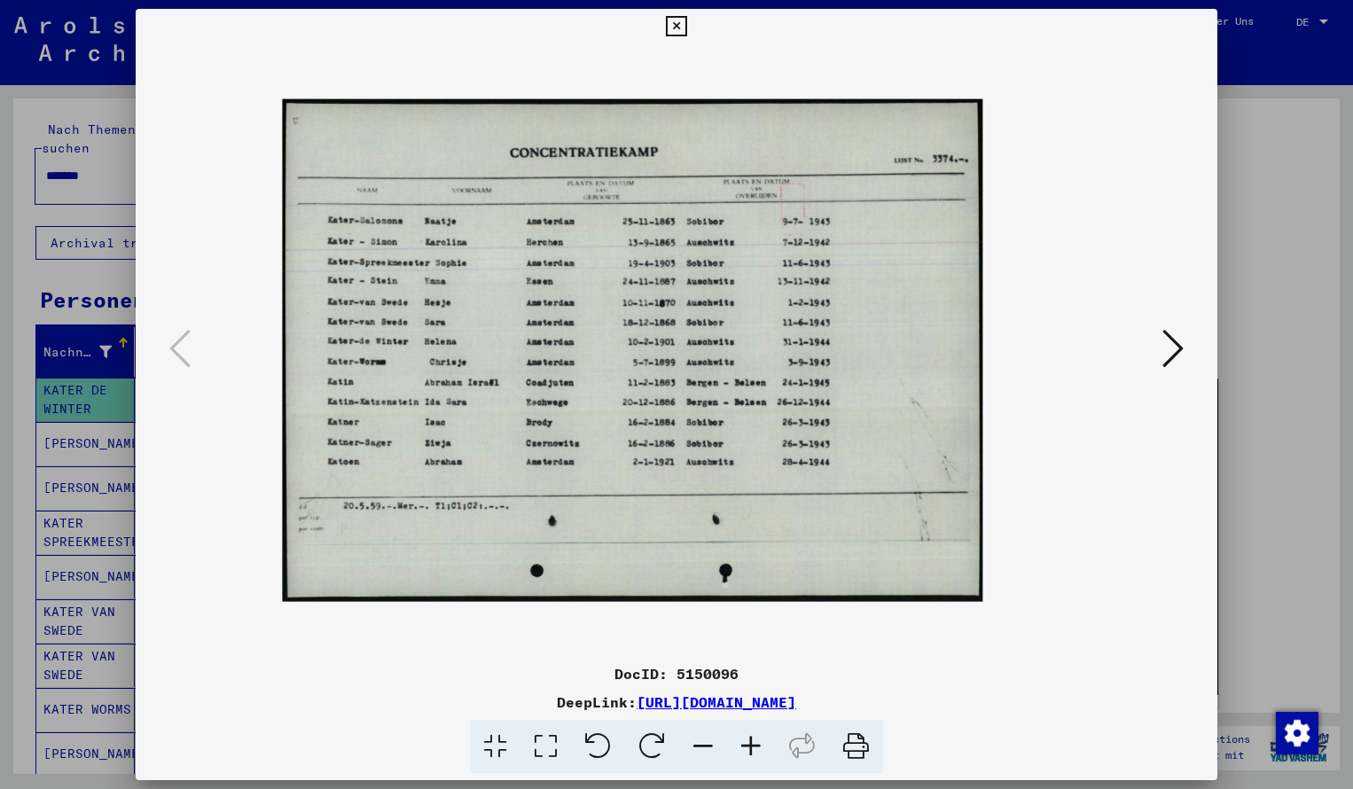
click at [750, 744] on icon at bounding box center [751, 747] width 48 height 54
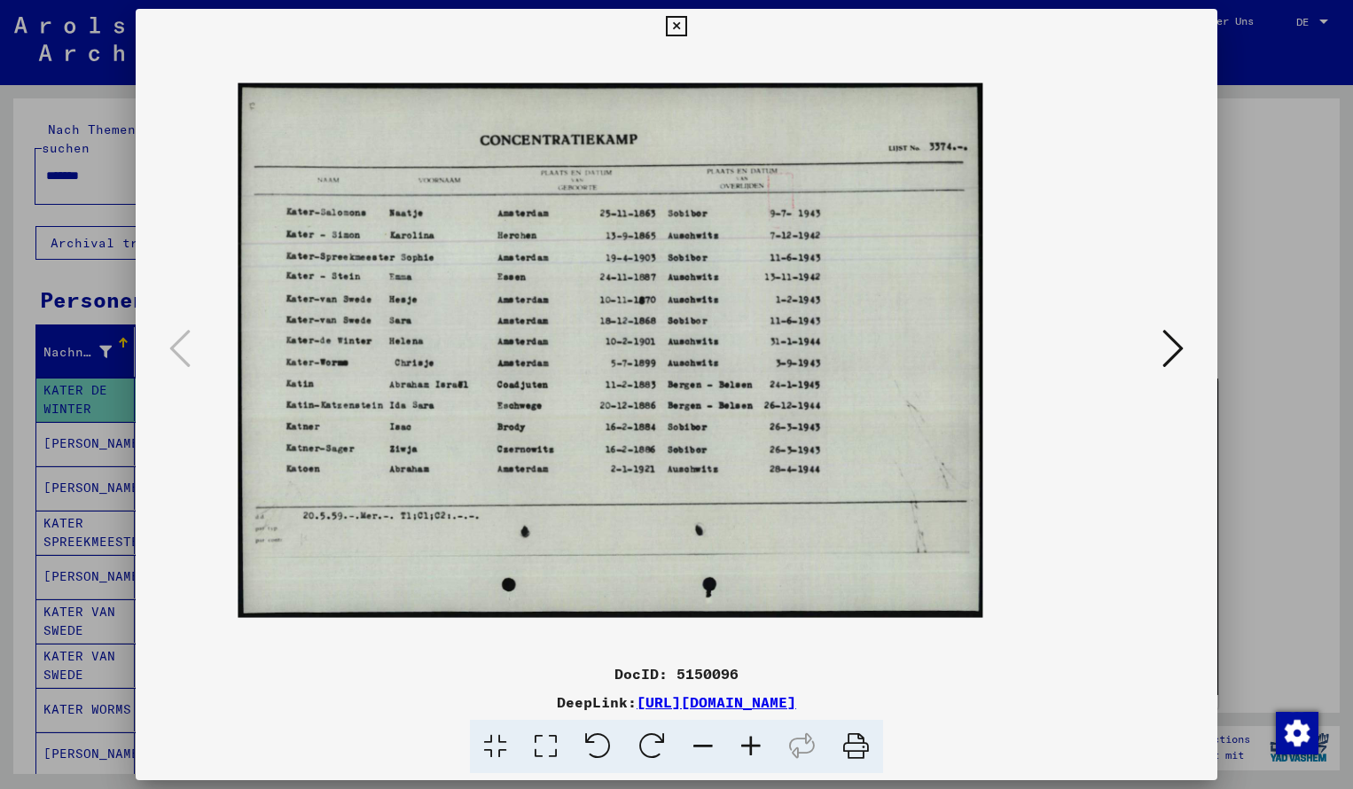
click at [750, 744] on icon at bounding box center [751, 747] width 48 height 54
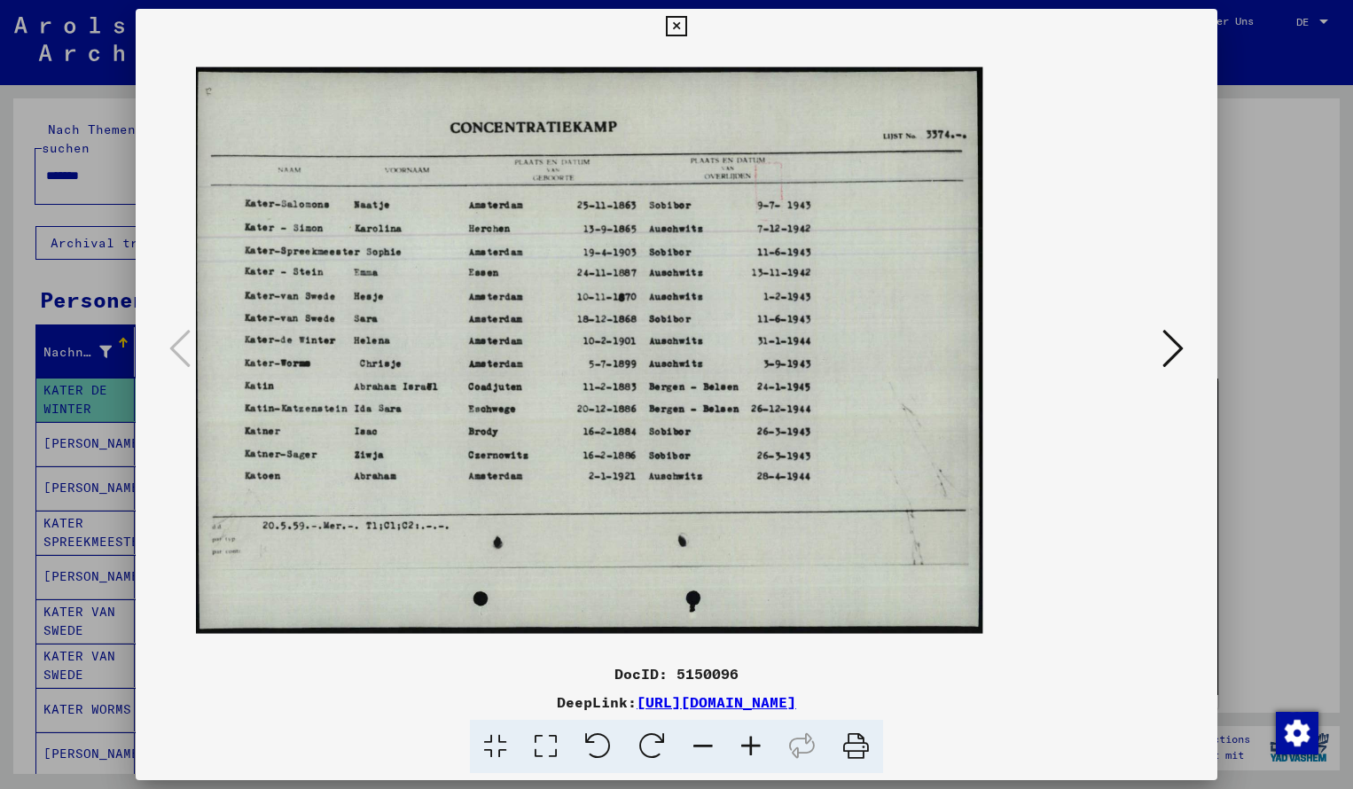
click at [750, 744] on icon at bounding box center [751, 747] width 48 height 54
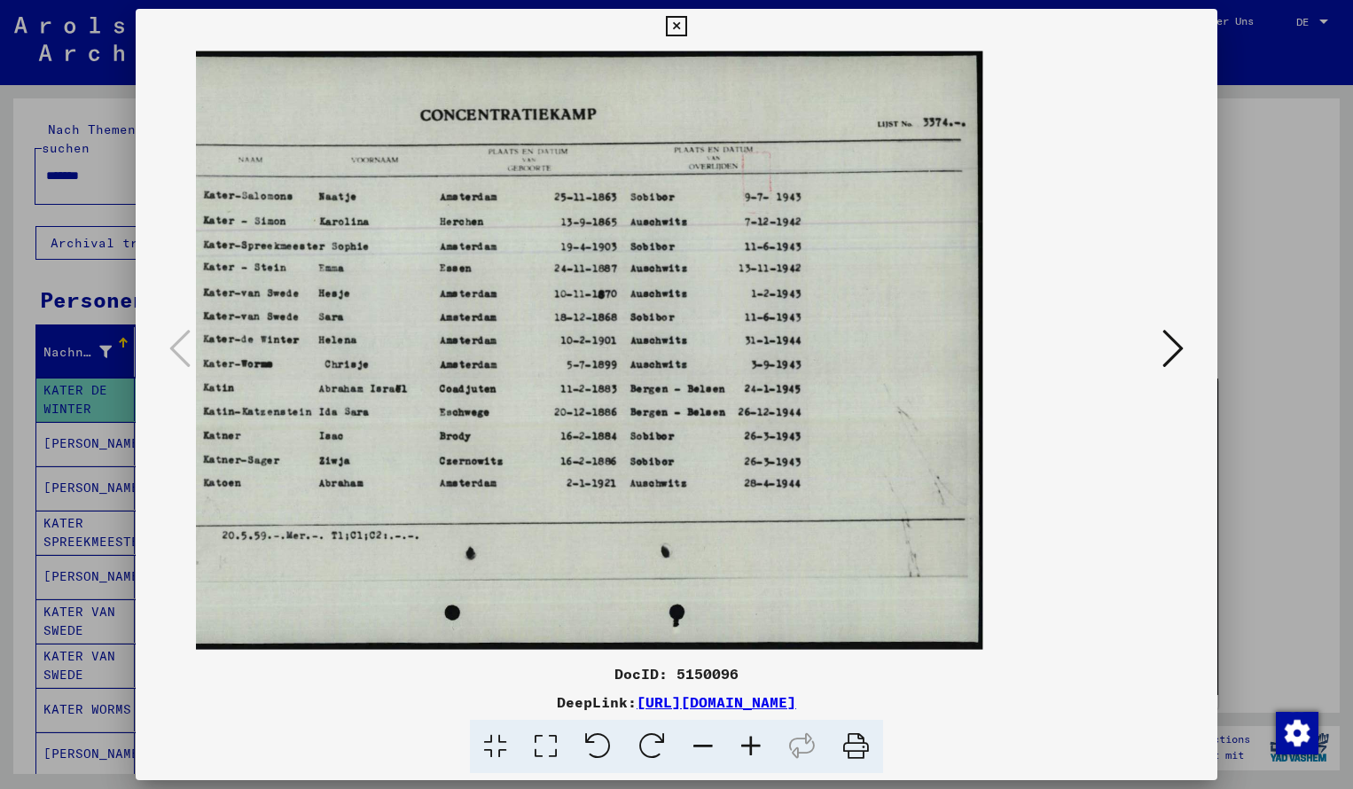
click at [686, 28] on icon at bounding box center [676, 26] width 20 height 21
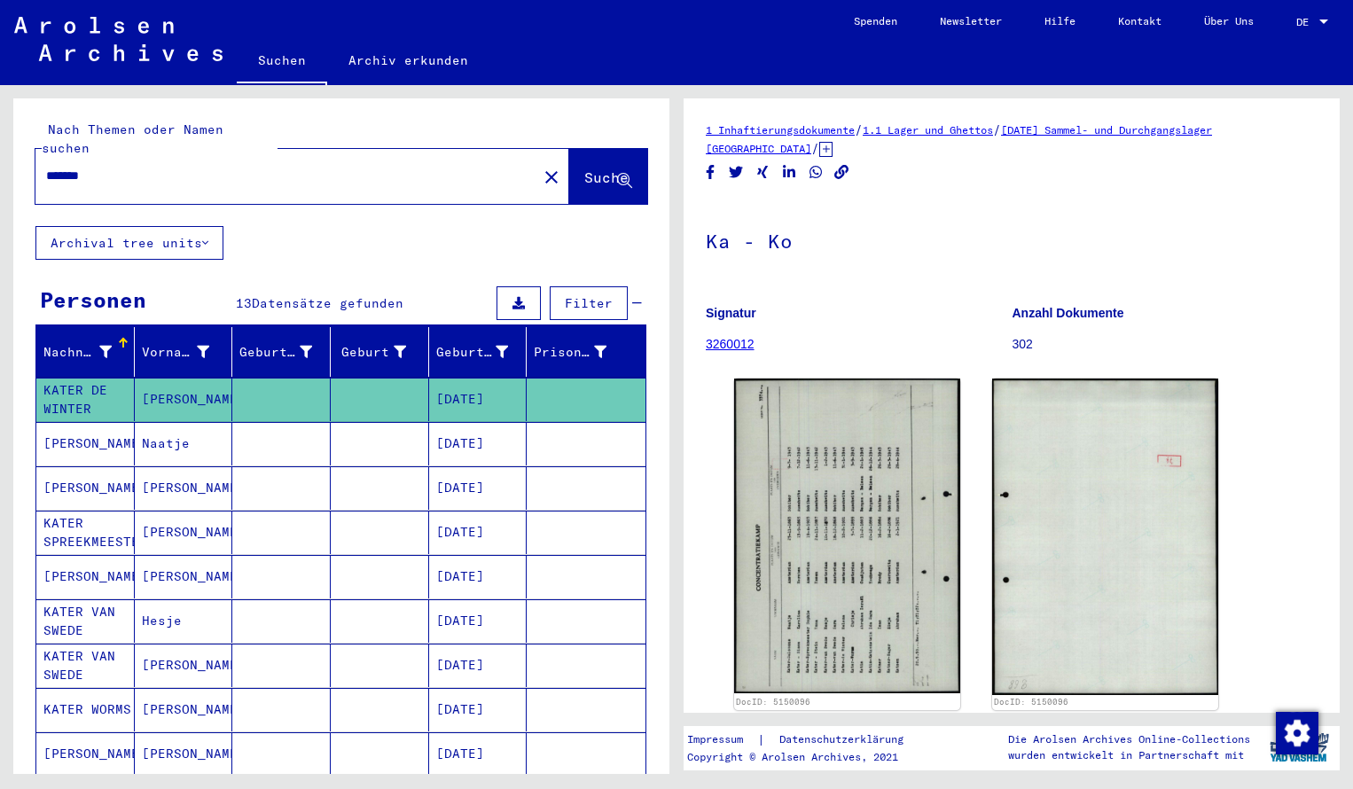
click at [112, 167] on input "*******" at bounding box center [286, 176] width 480 height 19
click at [594, 168] on span "Suche" at bounding box center [606, 177] width 44 height 18
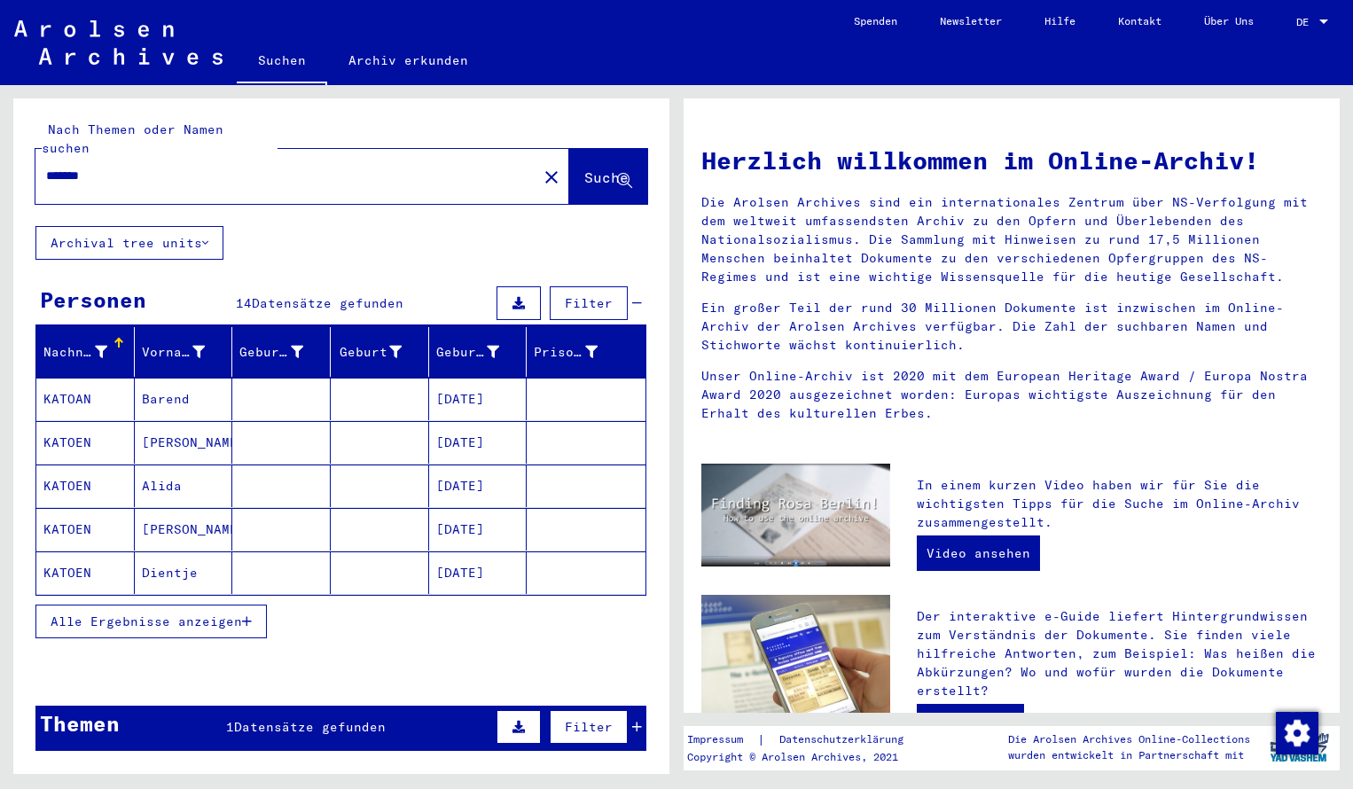
click at [96, 378] on mat-cell "KATOAN" at bounding box center [85, 399] width 98 height 43
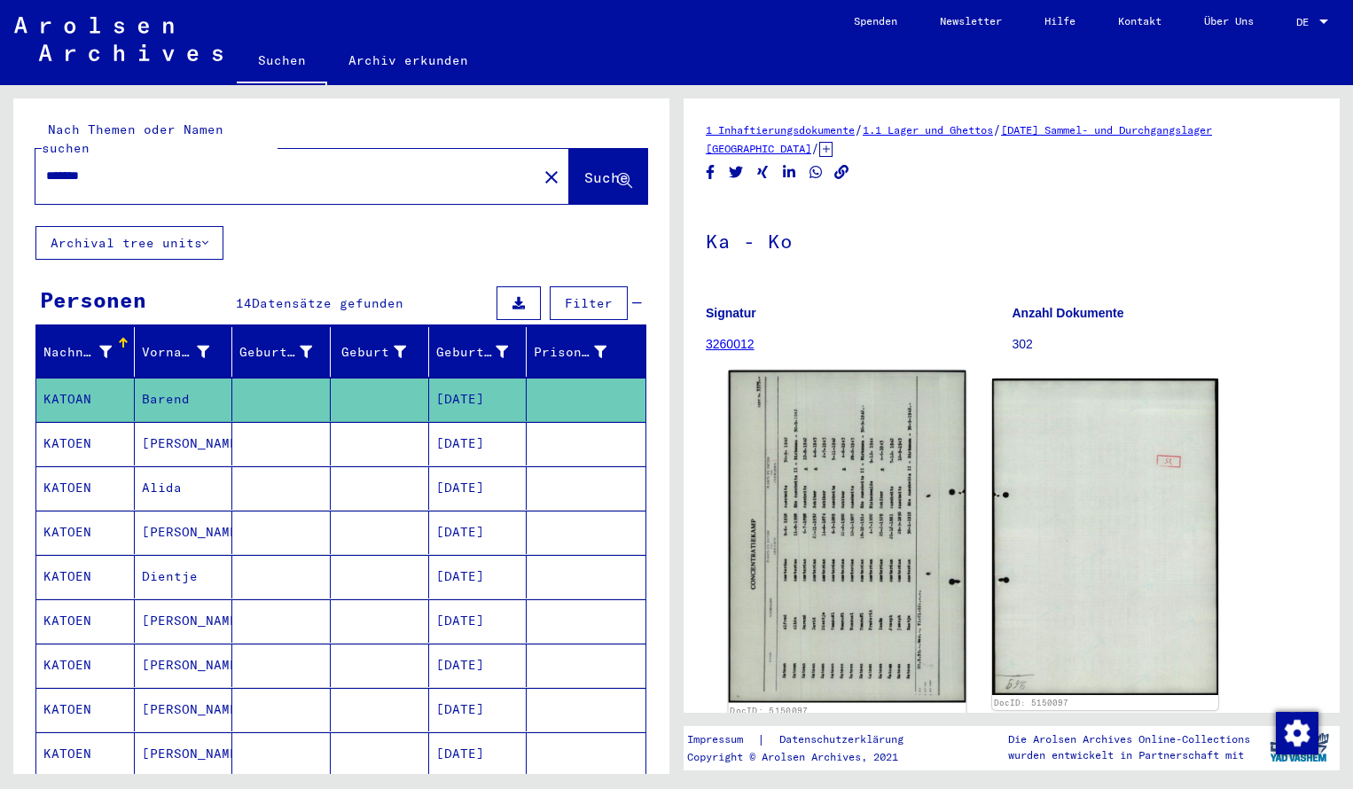
click at [856, 457] on img at bounding box center [848, 537] width 238 height 332
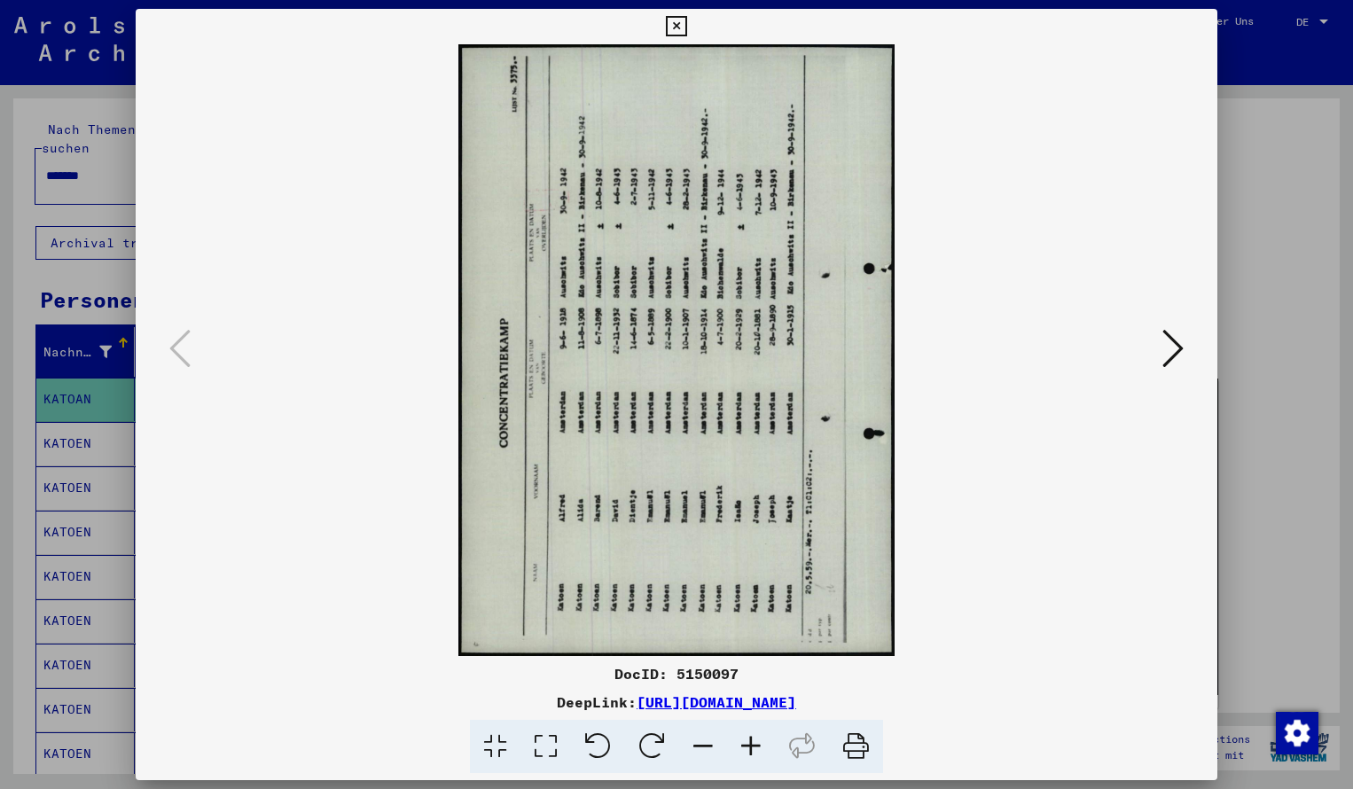
click at [647, 744] on icon at bounding box center [652, 747] width 54 height 54
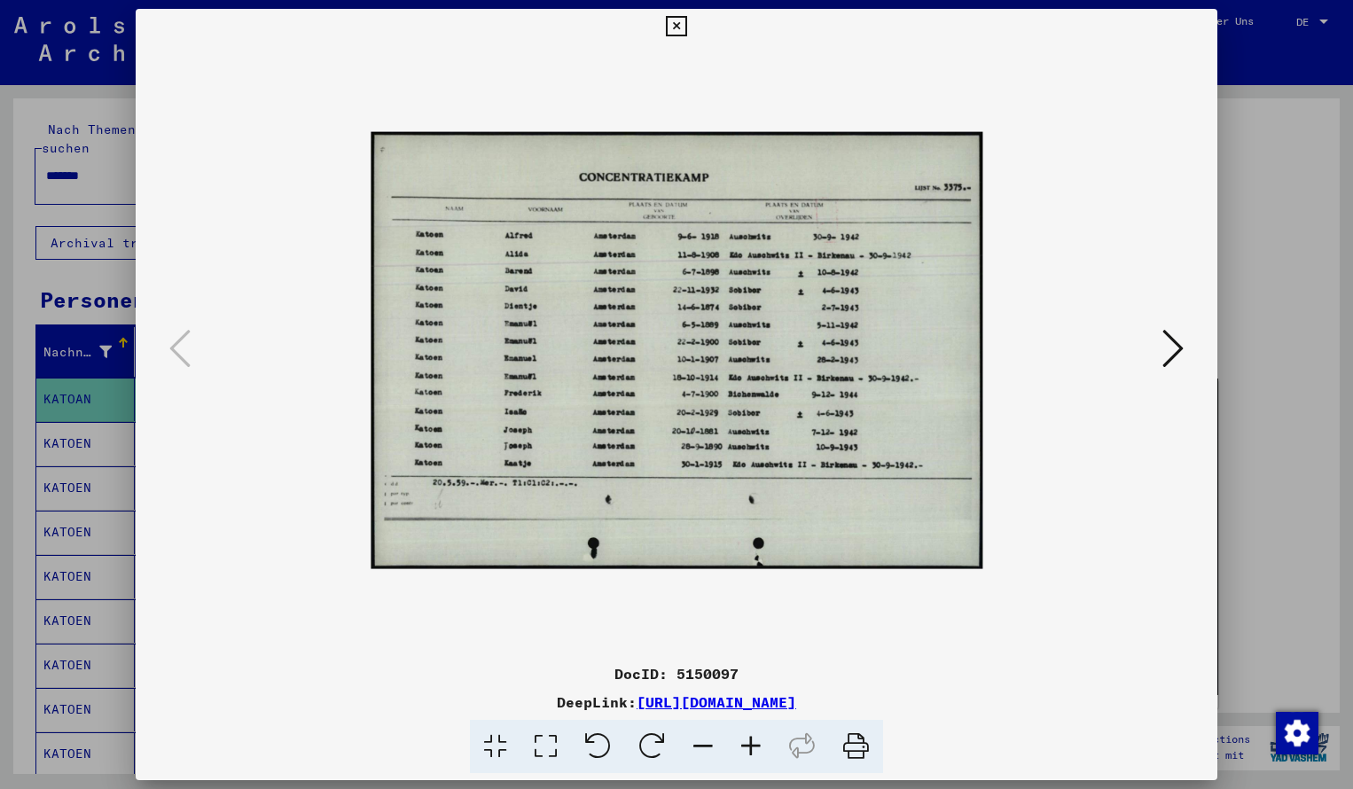
click at [753, 745] on icon at bounding box center [751, 747] width 48 height 54
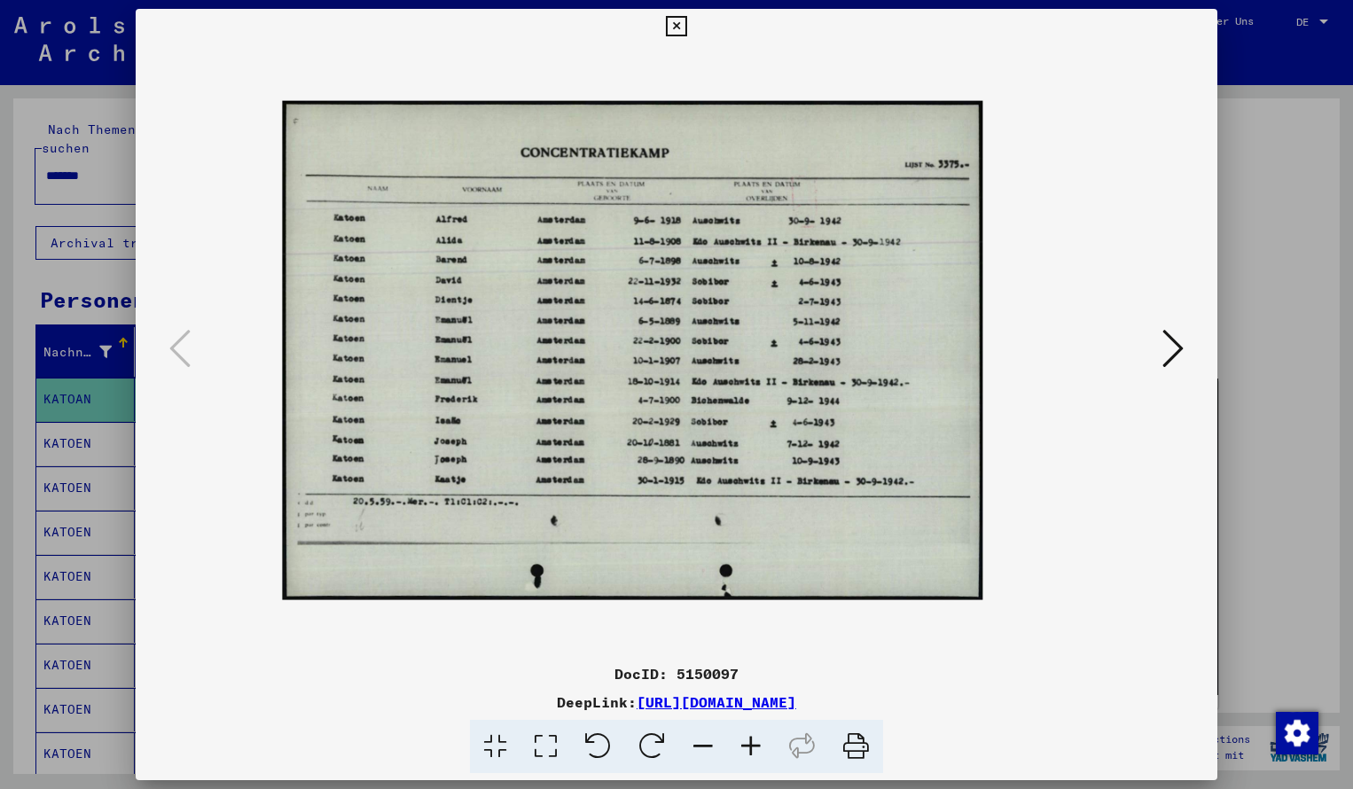
click at [753, 745] on icon at bounding box center [751, 747] width 48 height 54
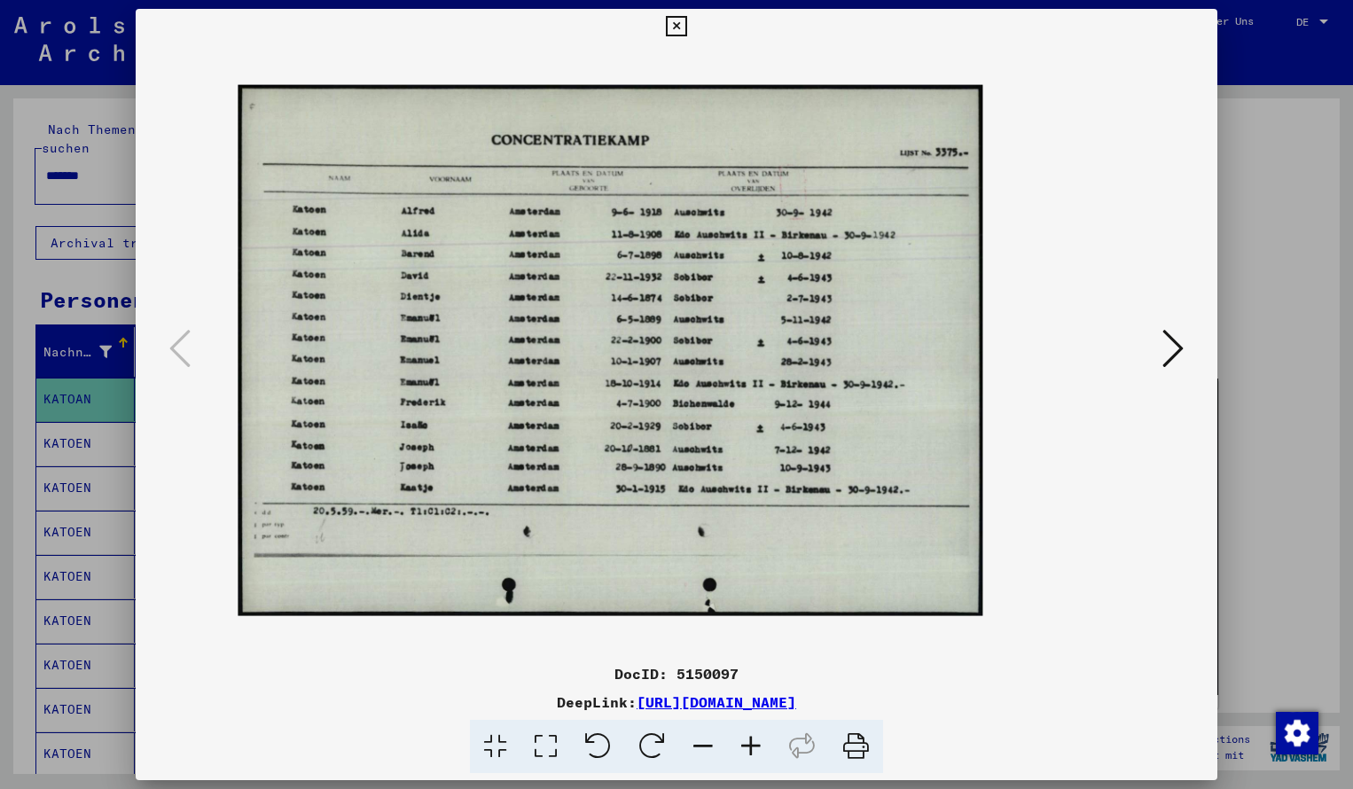
click at [753, 745] on icon at bounding box center [751, 747] width 48 height 54
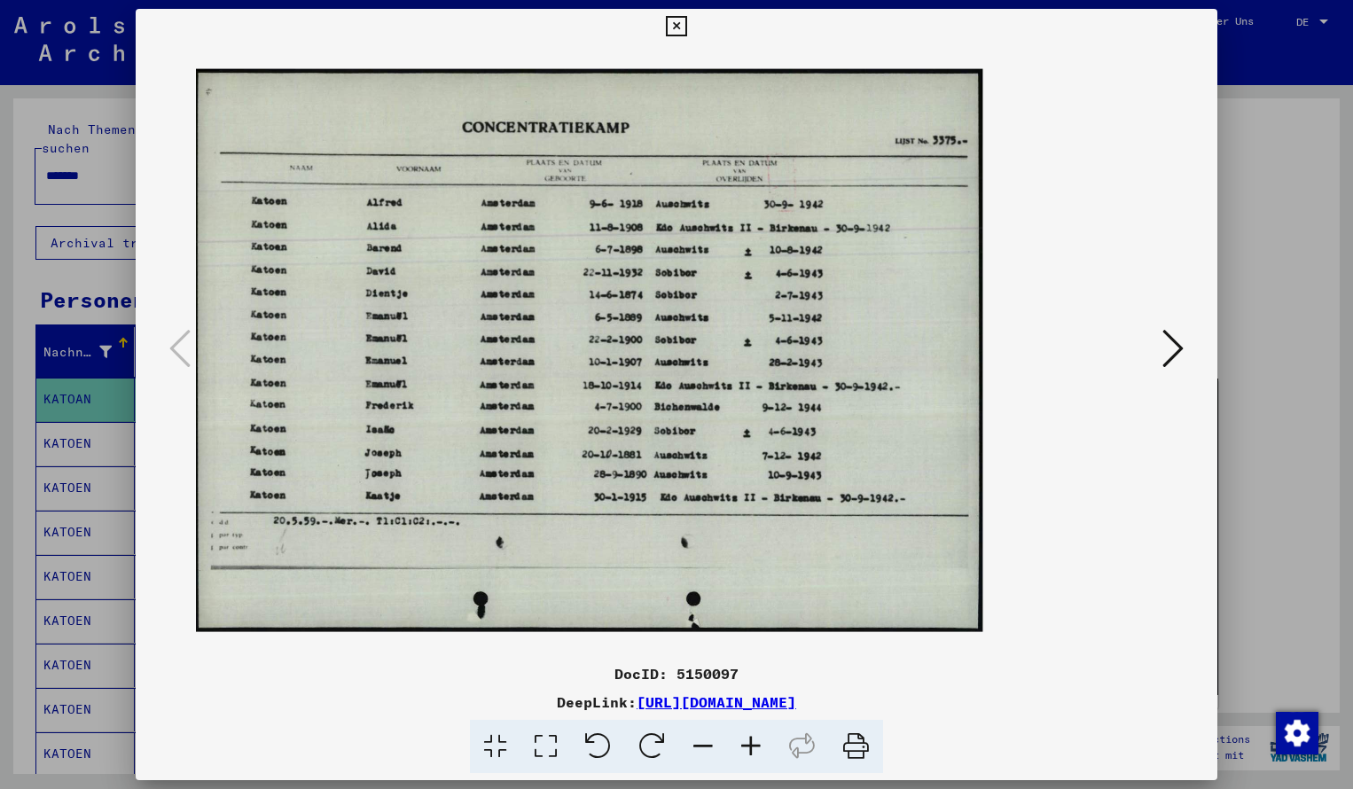
click at [753, 745] on icon at bounding box center [751, 747] width 48 height 54
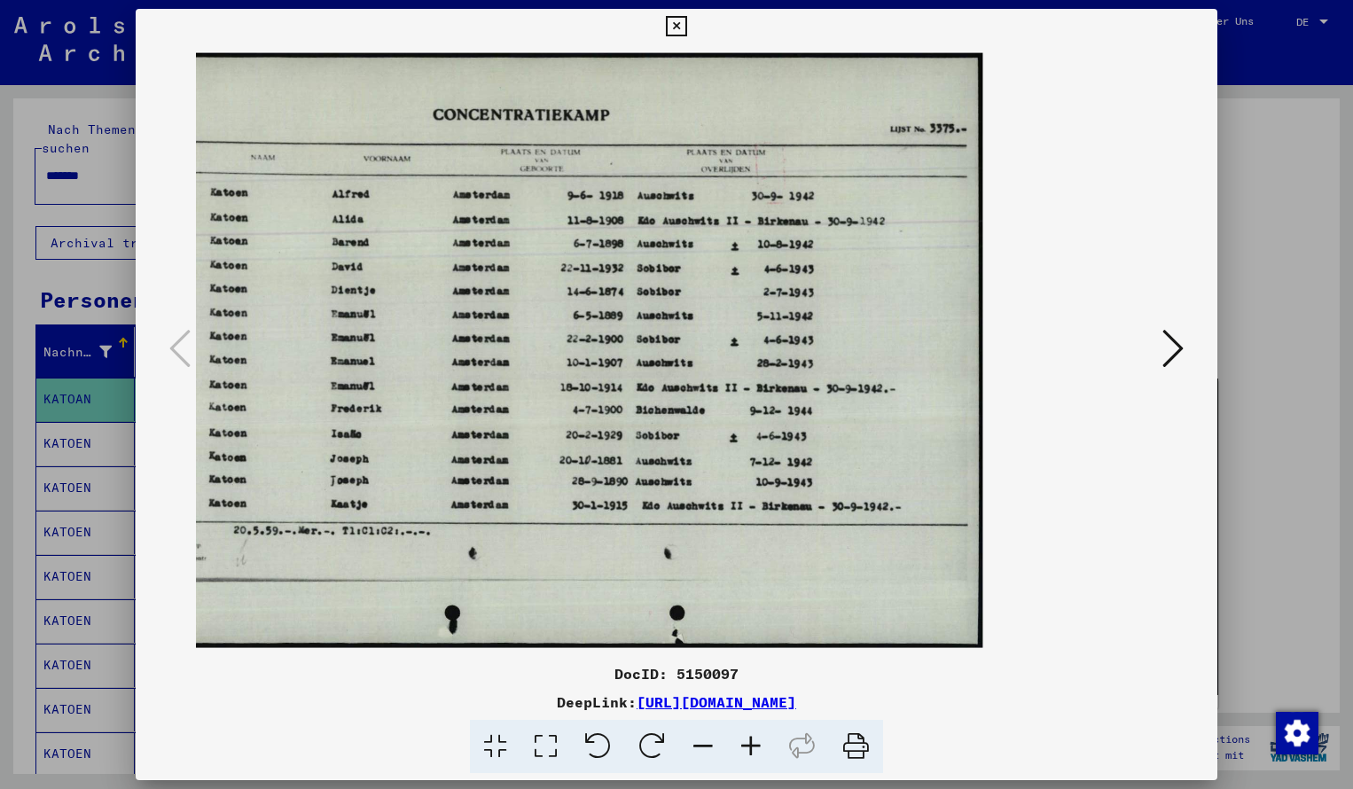
click at [686, 27] on icon at bounding box center [676, 26] width 20 height 21
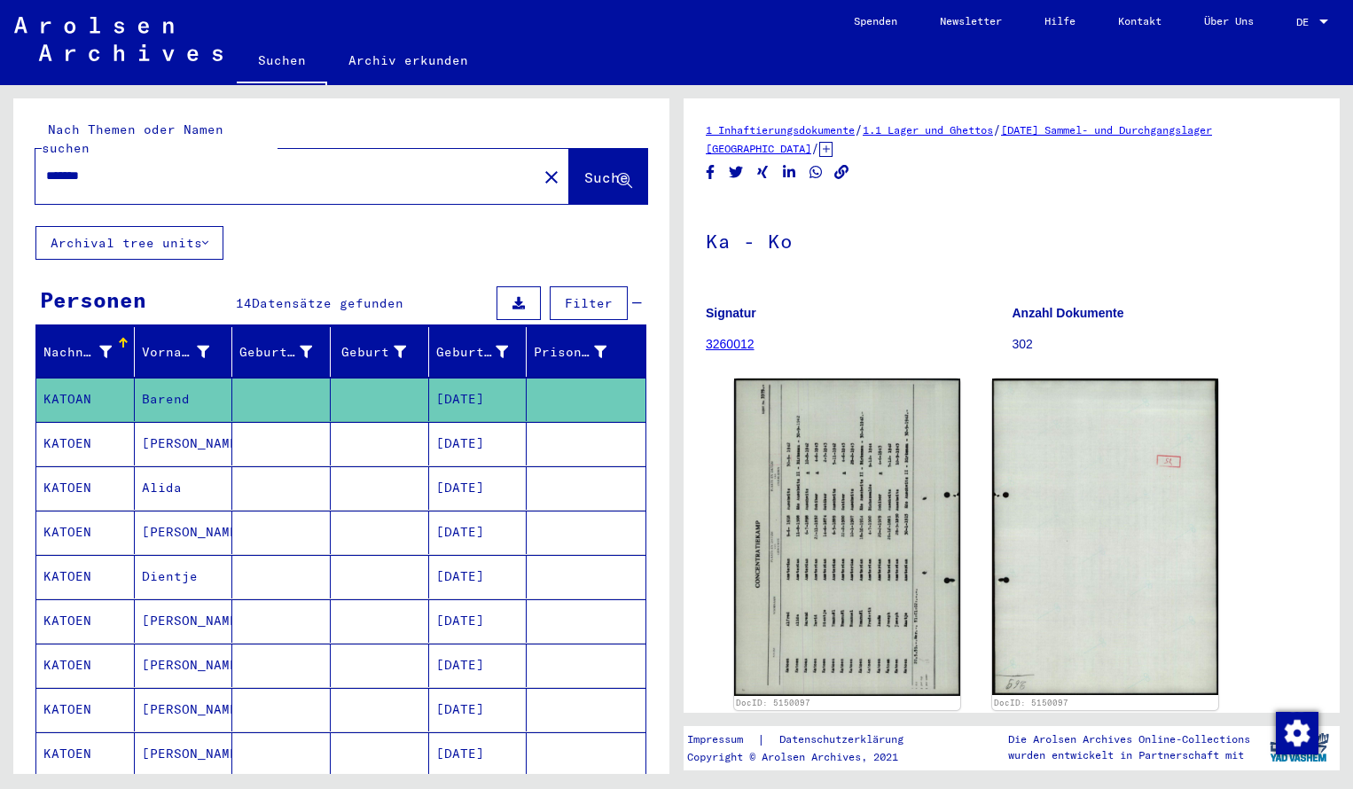
click at [99, 167] on input "*******" at bounding box center [286, 176] width 480 height 19
click at [584, 168] on span "Suche" at bounding box center [606, 177] width 44 height 18
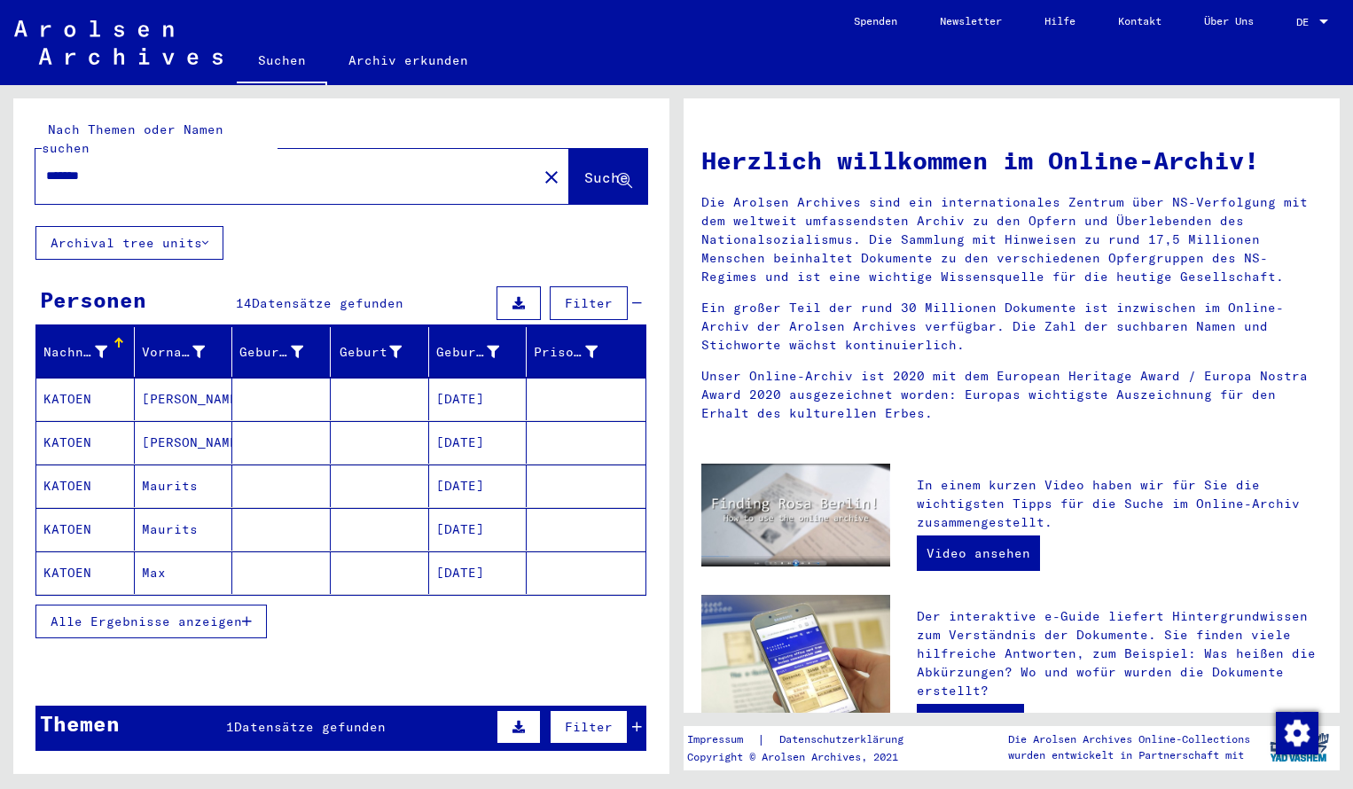
click at [82, 378] on mat-cell "KATOEN" at bounding box center [85, 399] width 98 height 43
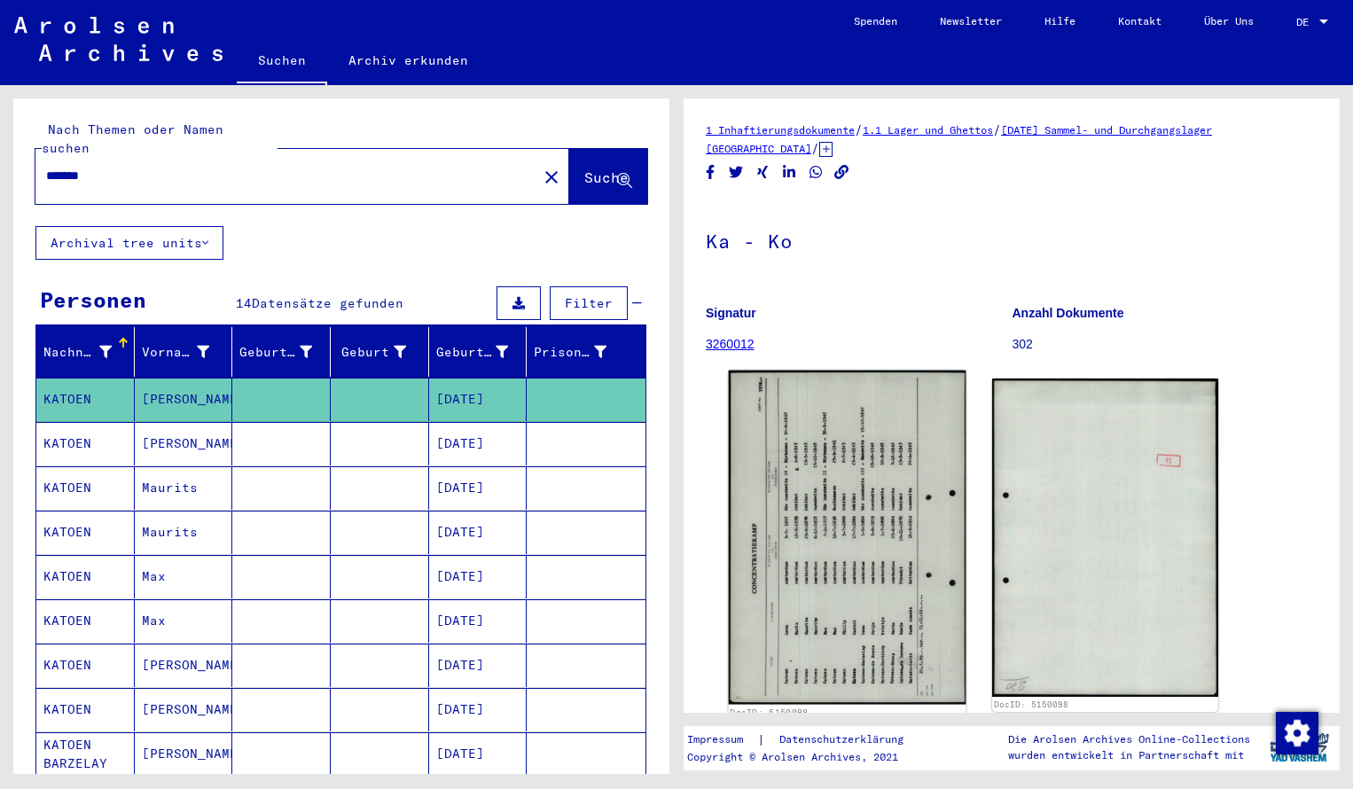
click at [797, 439] on img at bounding box center [848, 538] width 238 height 334
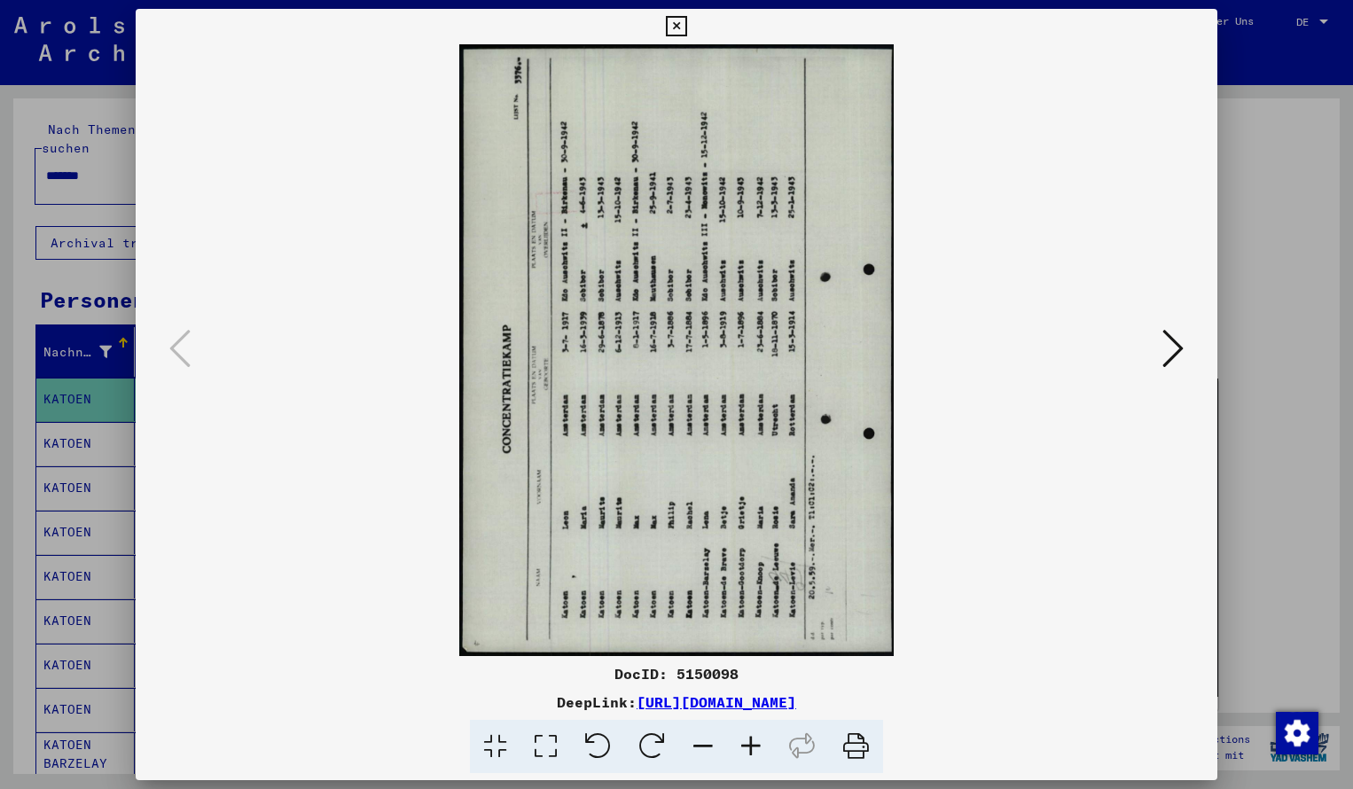
click at [652, 743] on icon at bounding box center [652, 747] width 54 height 54
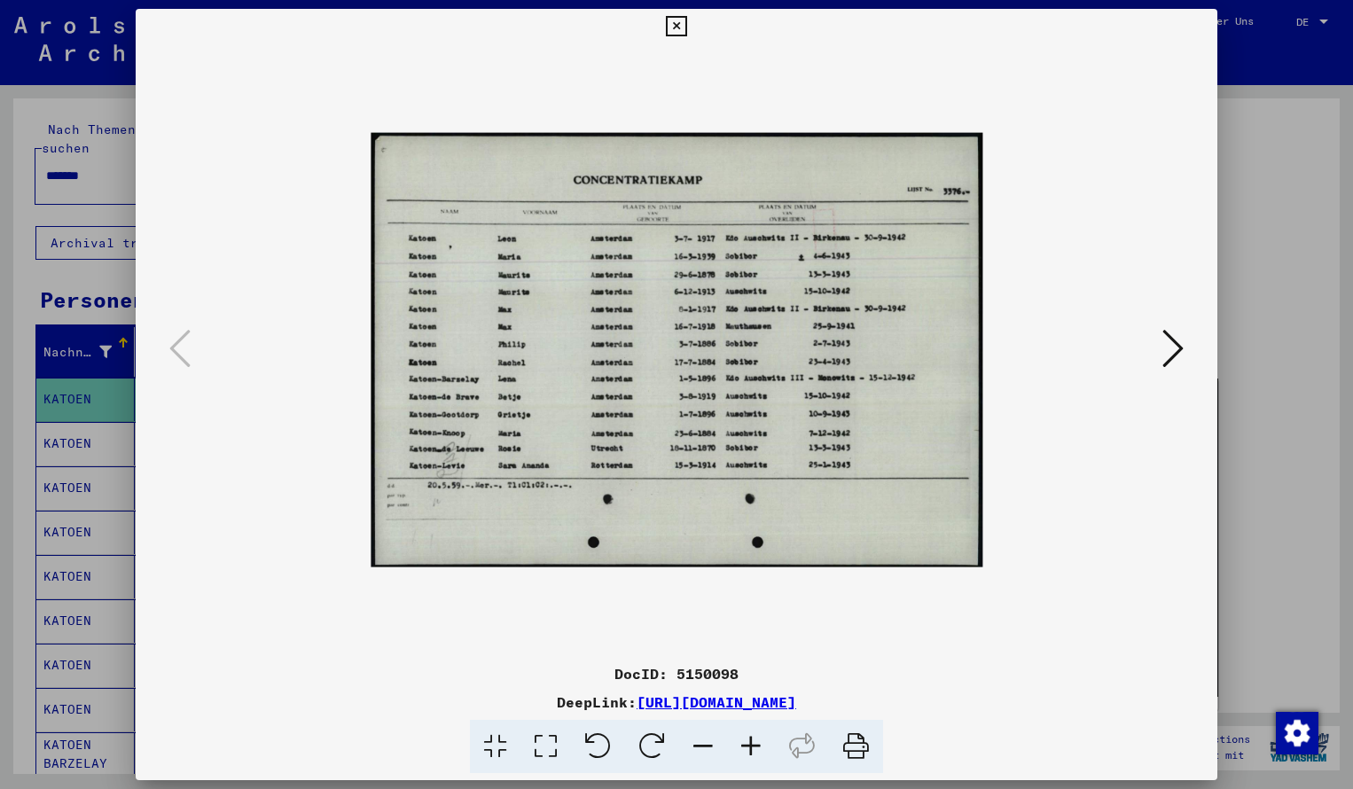
click at [756, 748] on icon at bounding box center [751, 747] width 48 height 54
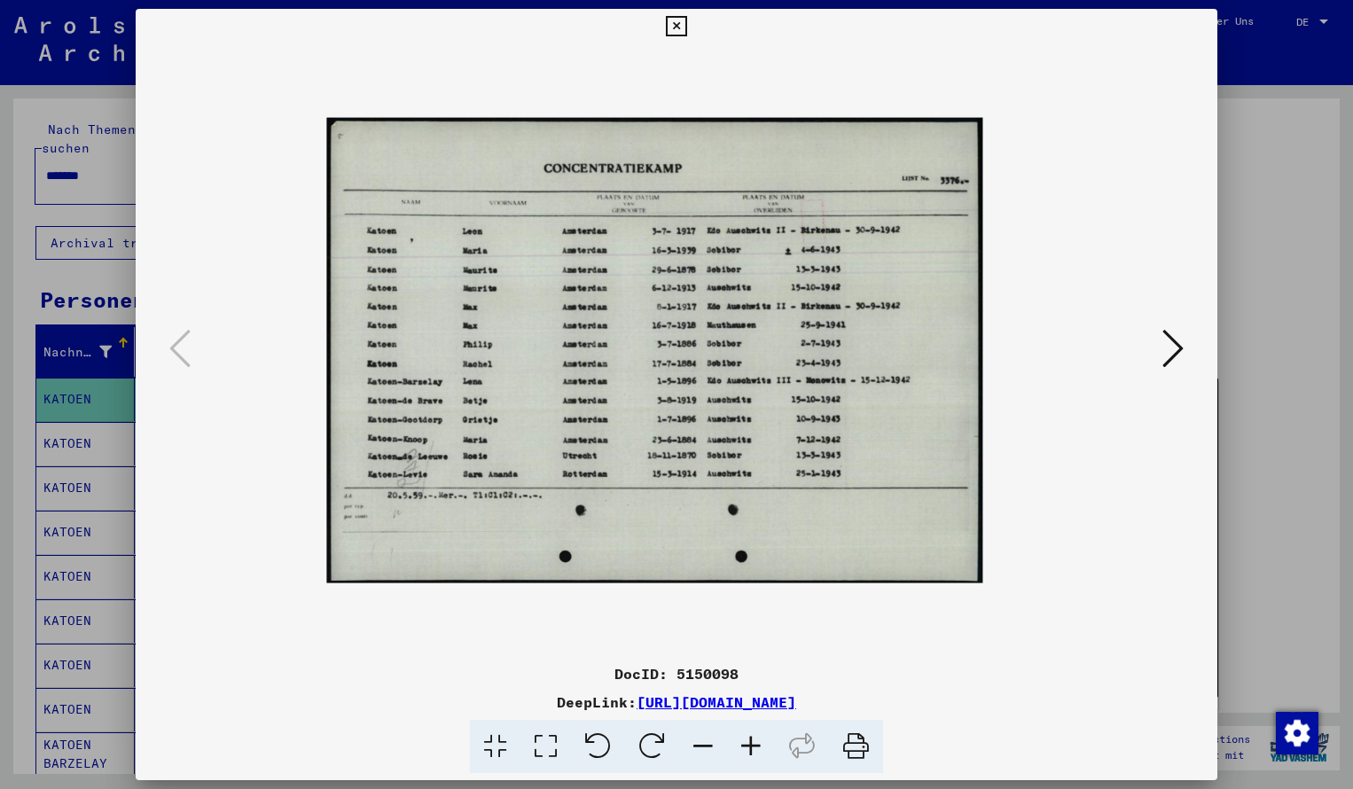
click at [756, 748] on icon at bounding box center [751, 747] width 48 height 54
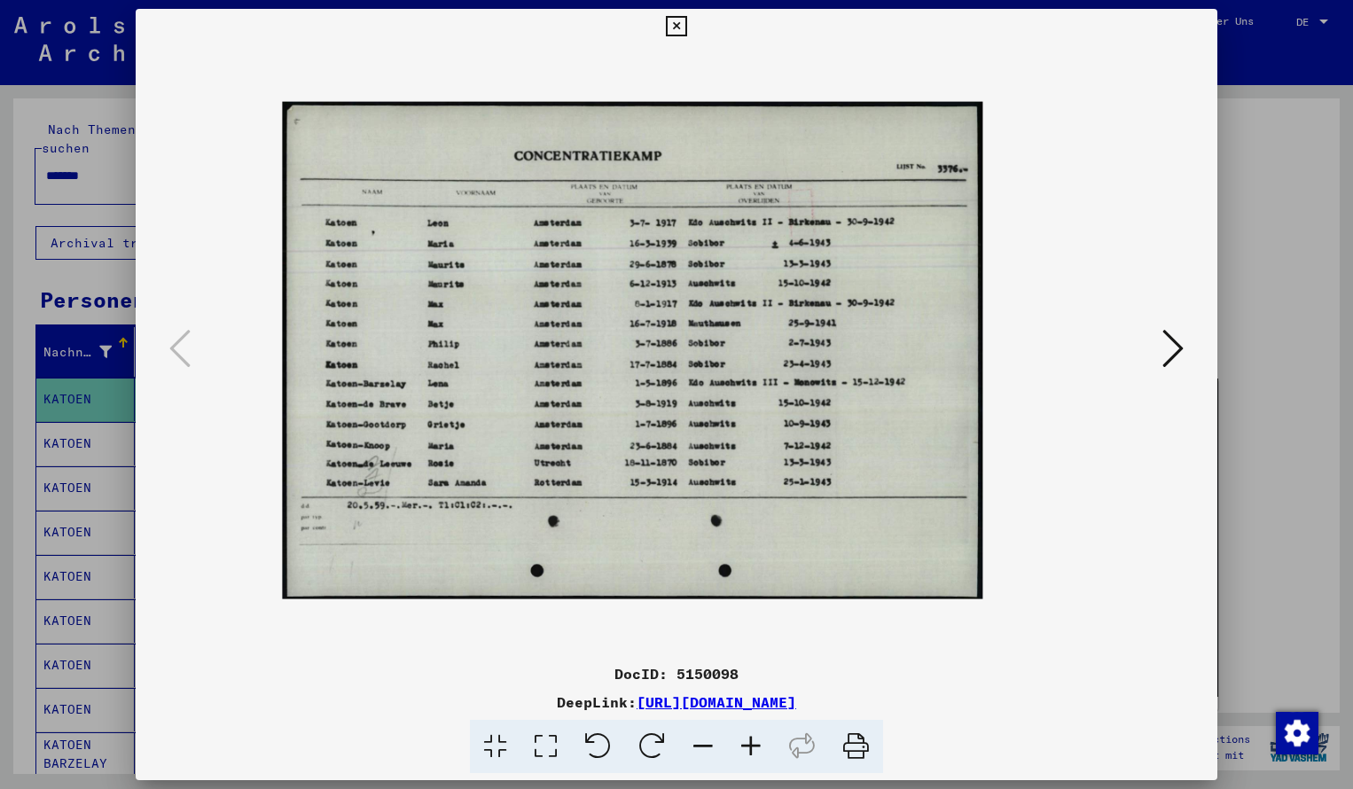
click at [756, 752] on icon at bounding box center [751, 747] width 48 height 54
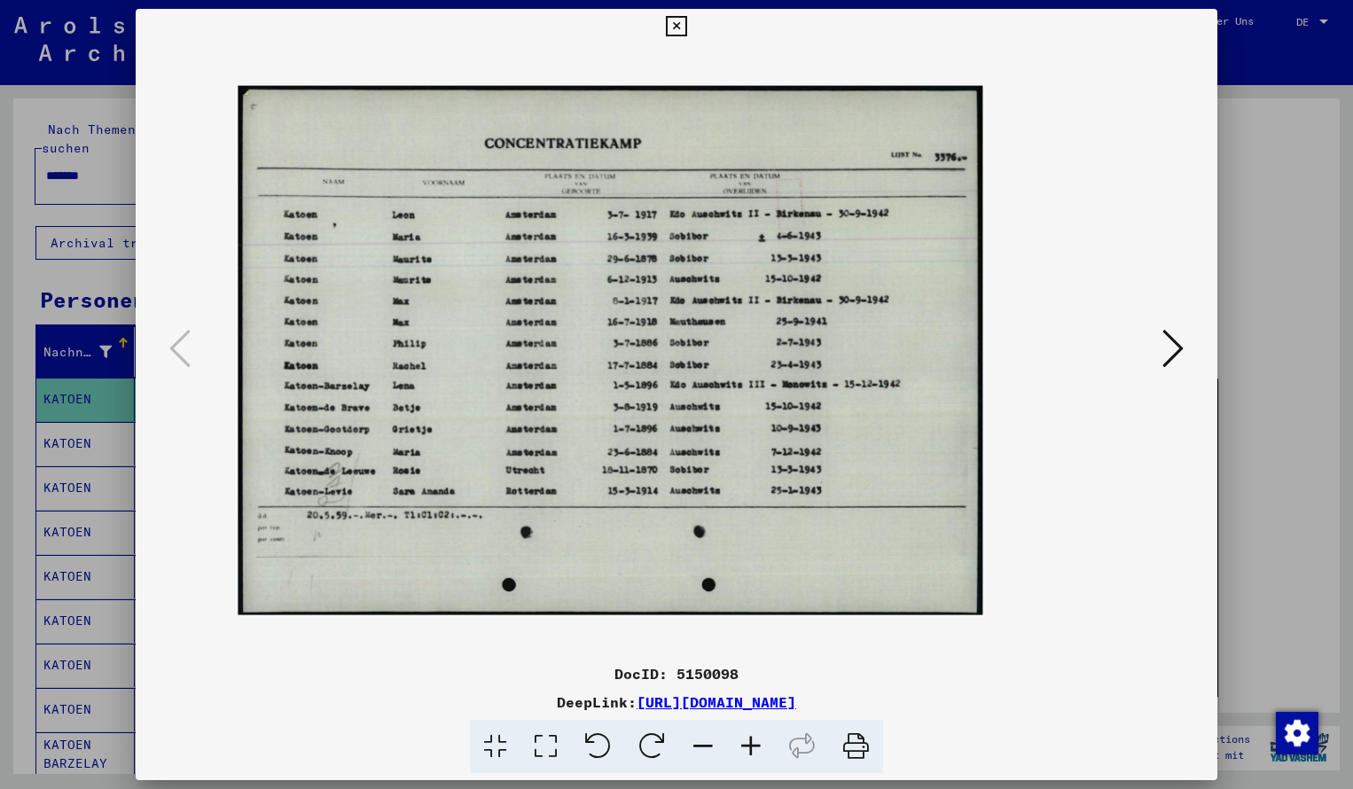
click at [757, 753] on icon at bounding box center [751, 747] width 48 height 54
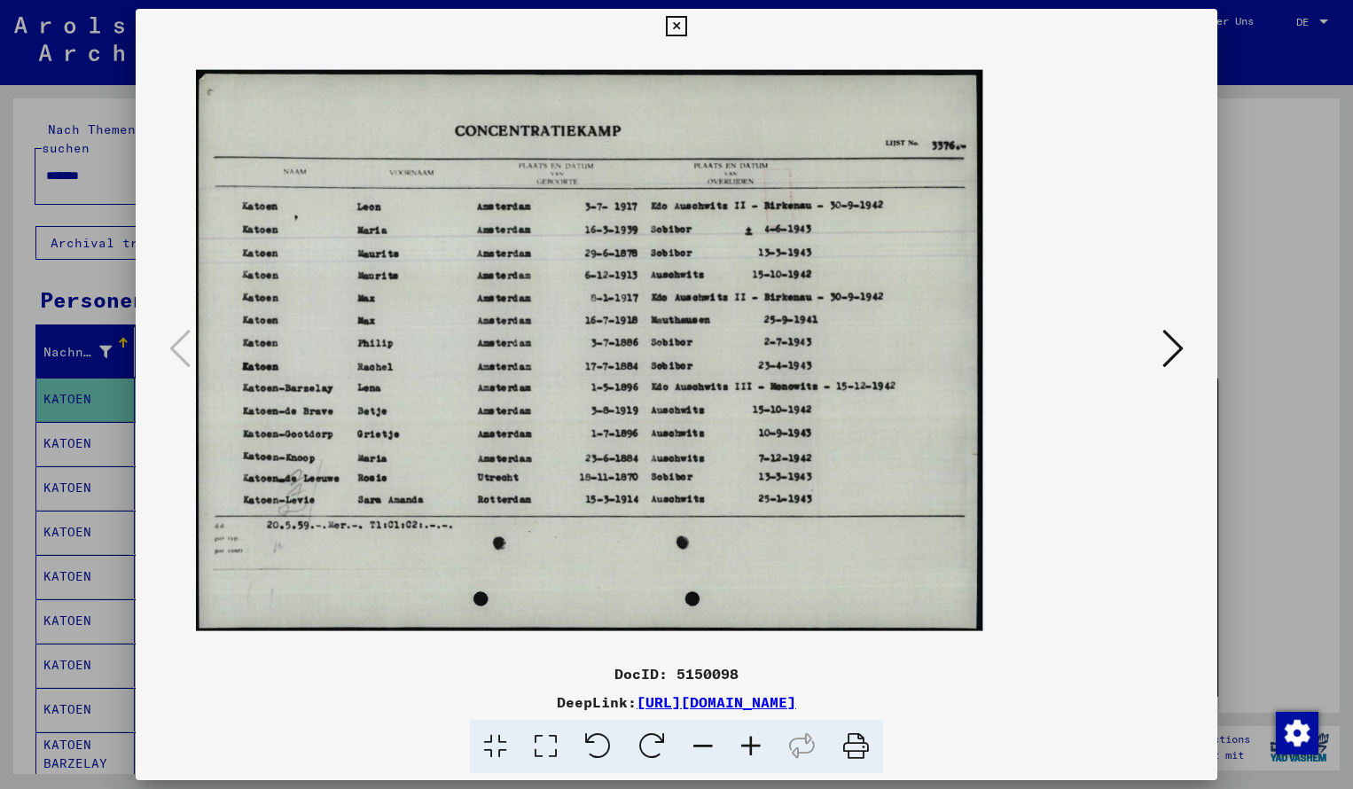
click at [757, 753] on icon at bounding box center [751, 747] width 48 height 54
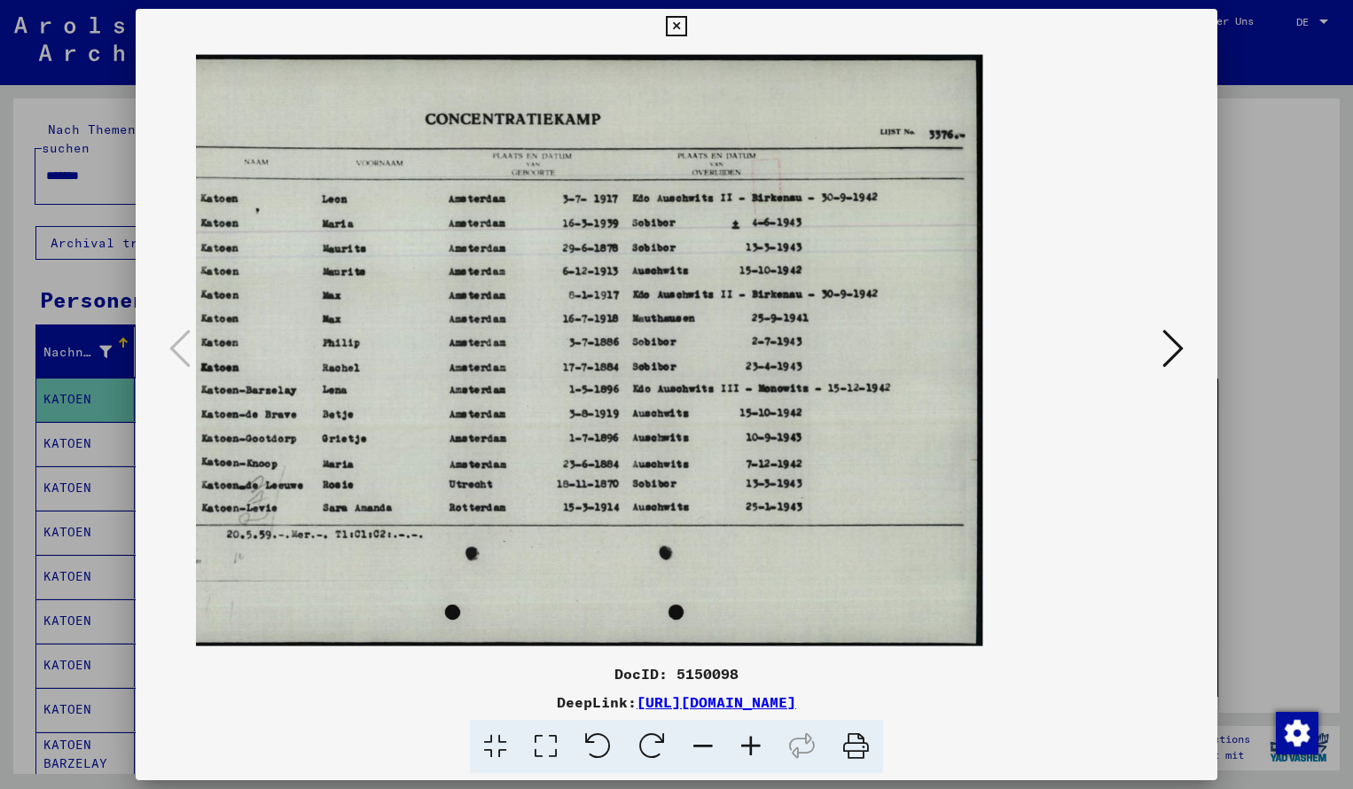
click at [686, 21] on icon at bounding box center [676, 26] width 20 height 21
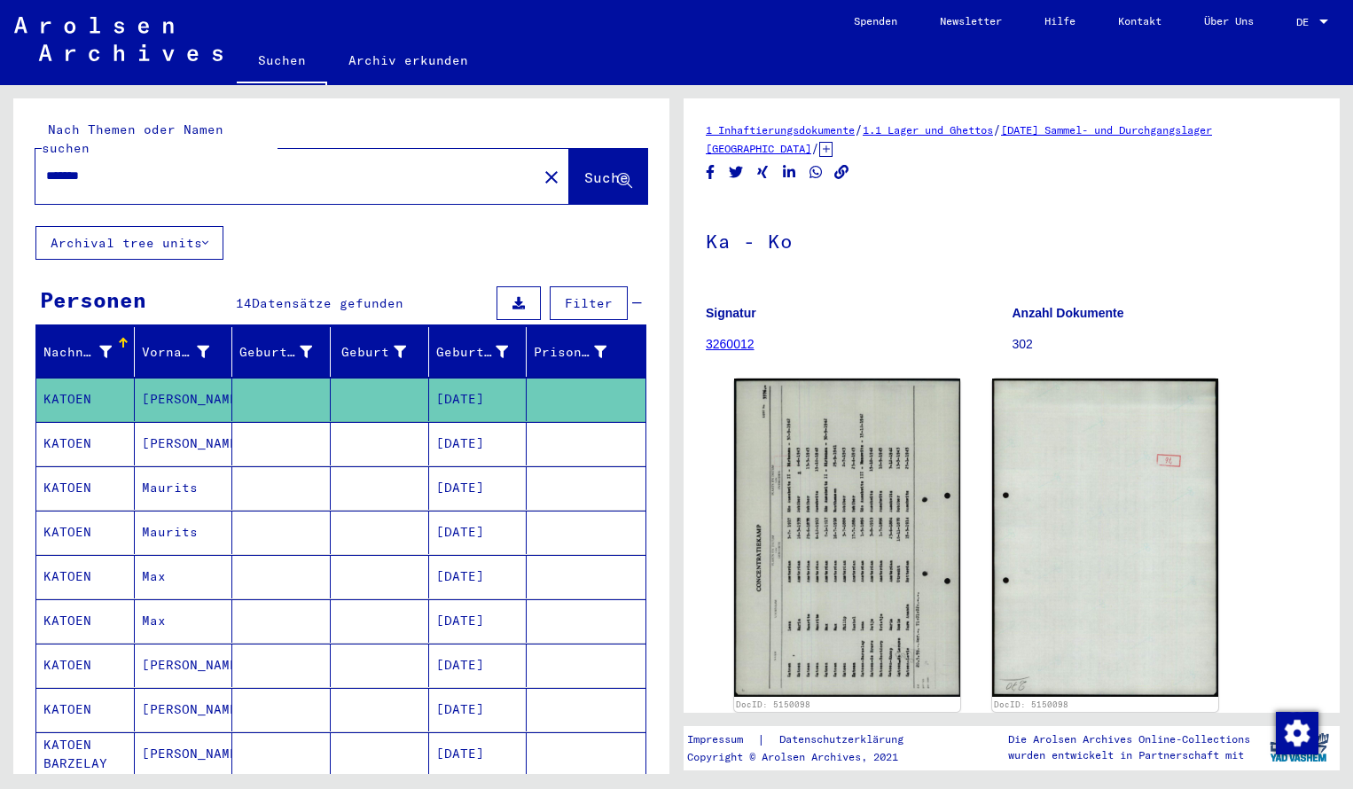
click at [113, 167] on input "*******" at bounding box center [286, 176] width 480 height 19
click at [584, 168] on span "Suche" at bounding box center [606, 177] width 44 height 18
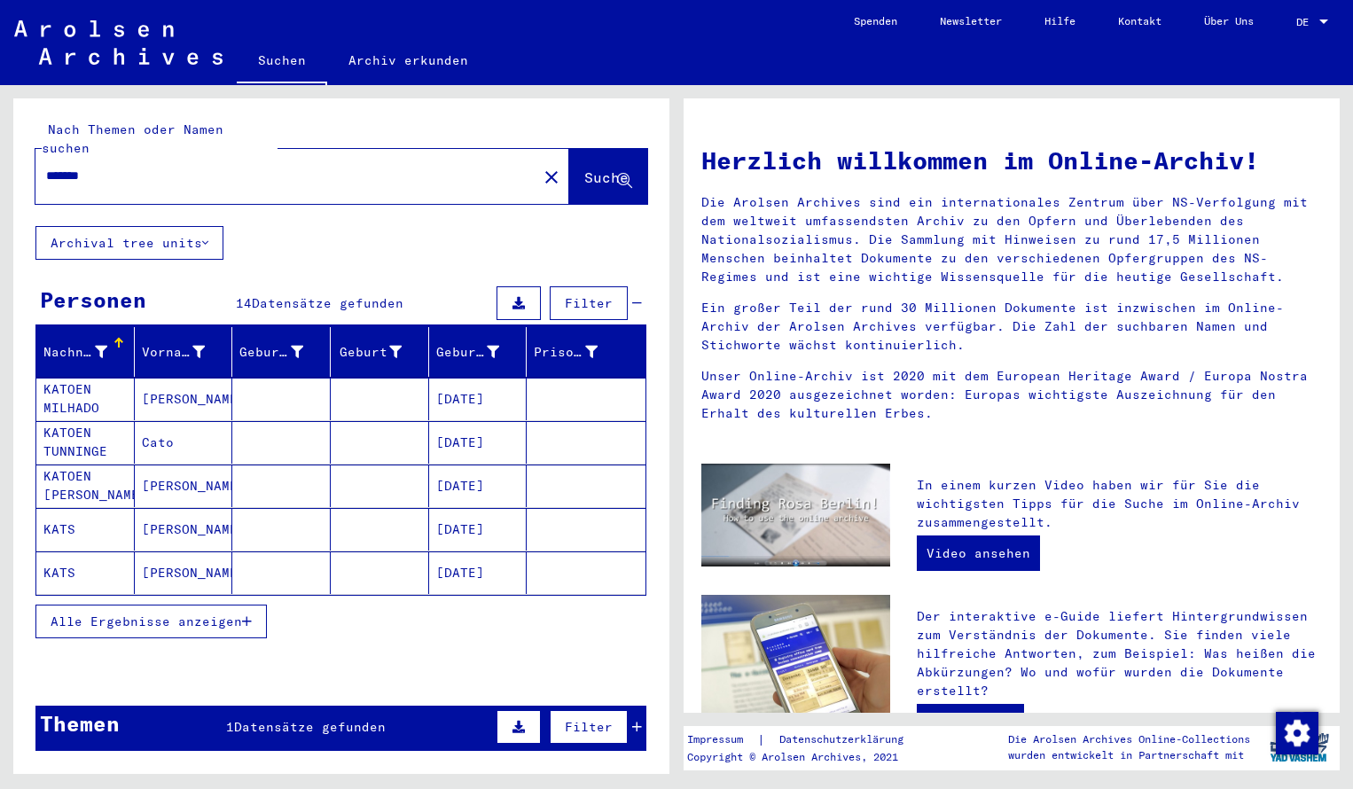
click at [97, 378] on mat-cell "KATOEN MILHADO" at bounding box center [85, 399] width 98 height 43
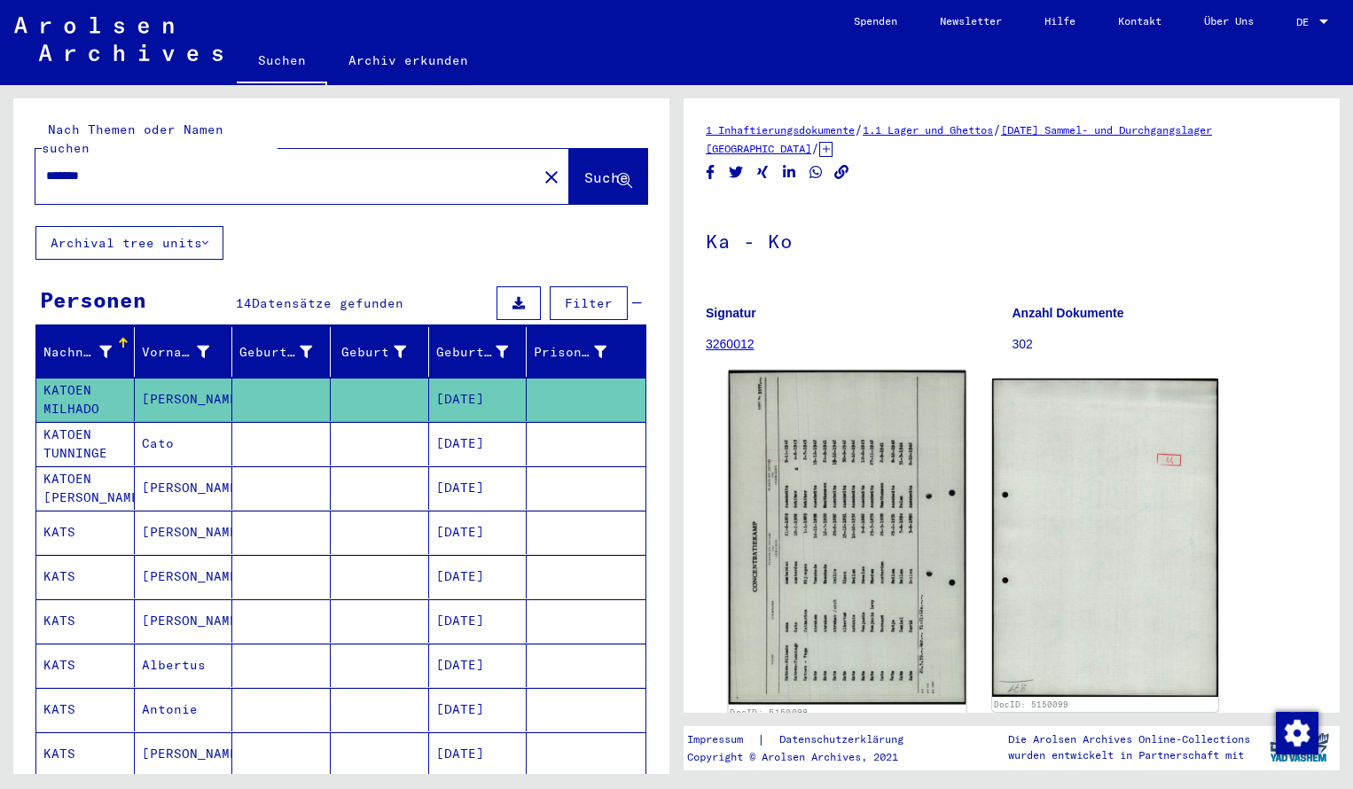
click at [763, 525] on img at bounding box center [848, 538] width 238 height 334
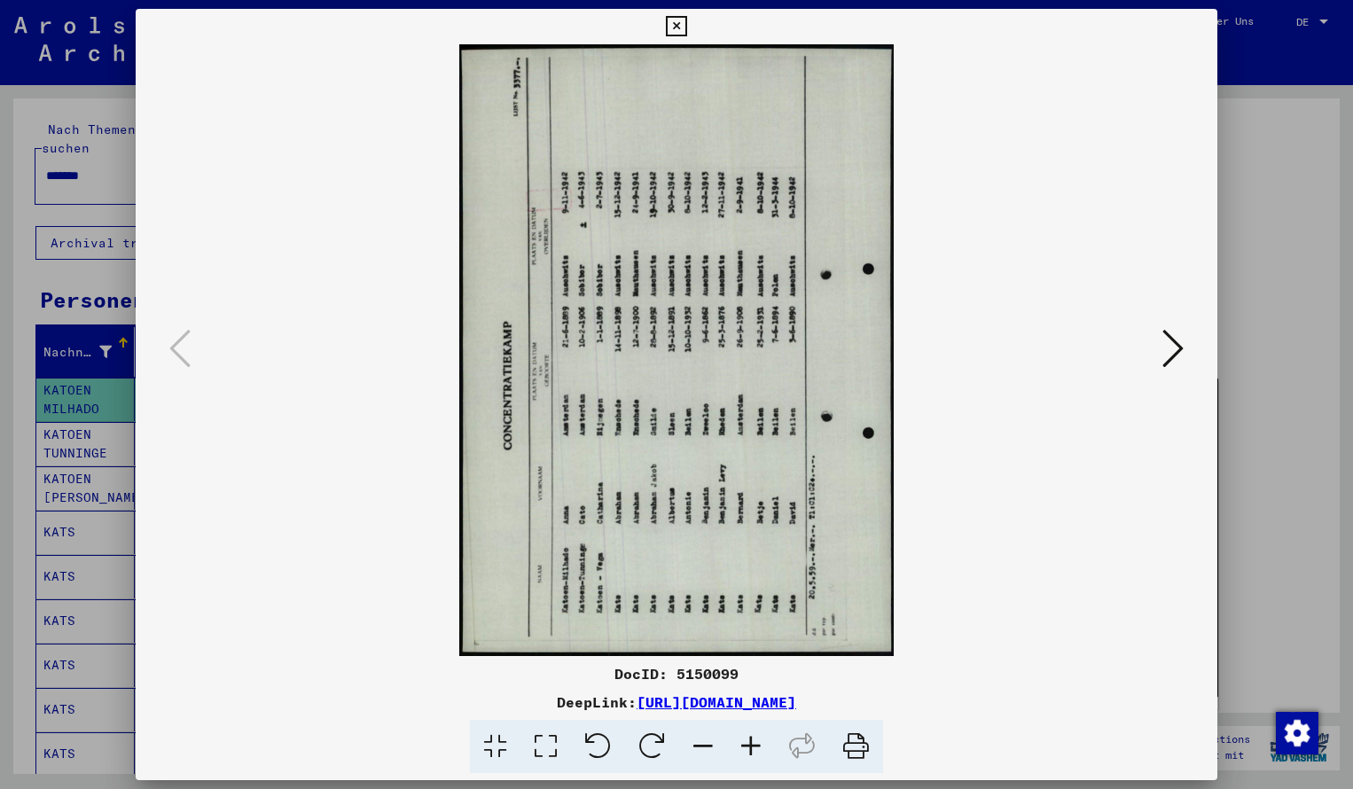
click at [652, 741] on icon at bounding box center [652, 747] width 54 height 54
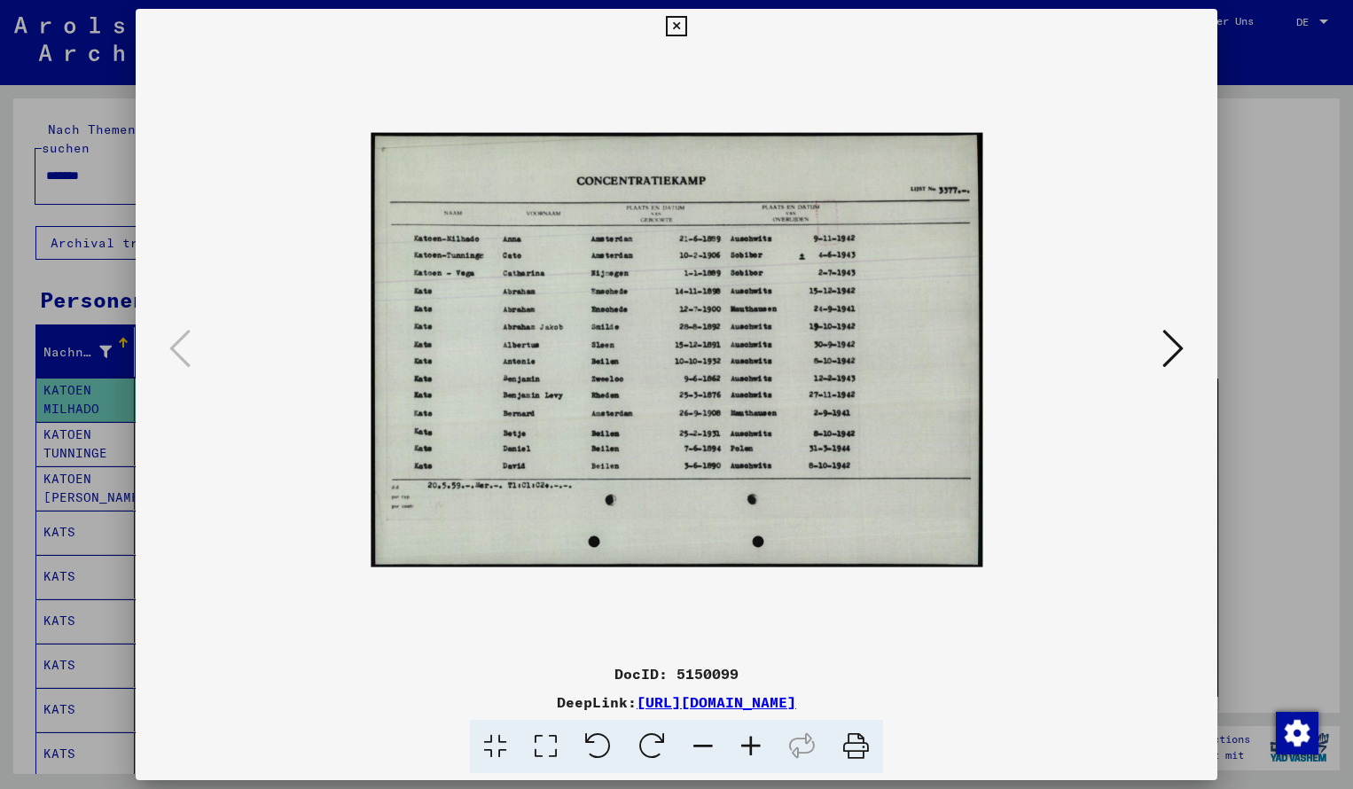
click at [753, 746] on icon at bounding box center [751, 747] width 48 height 54
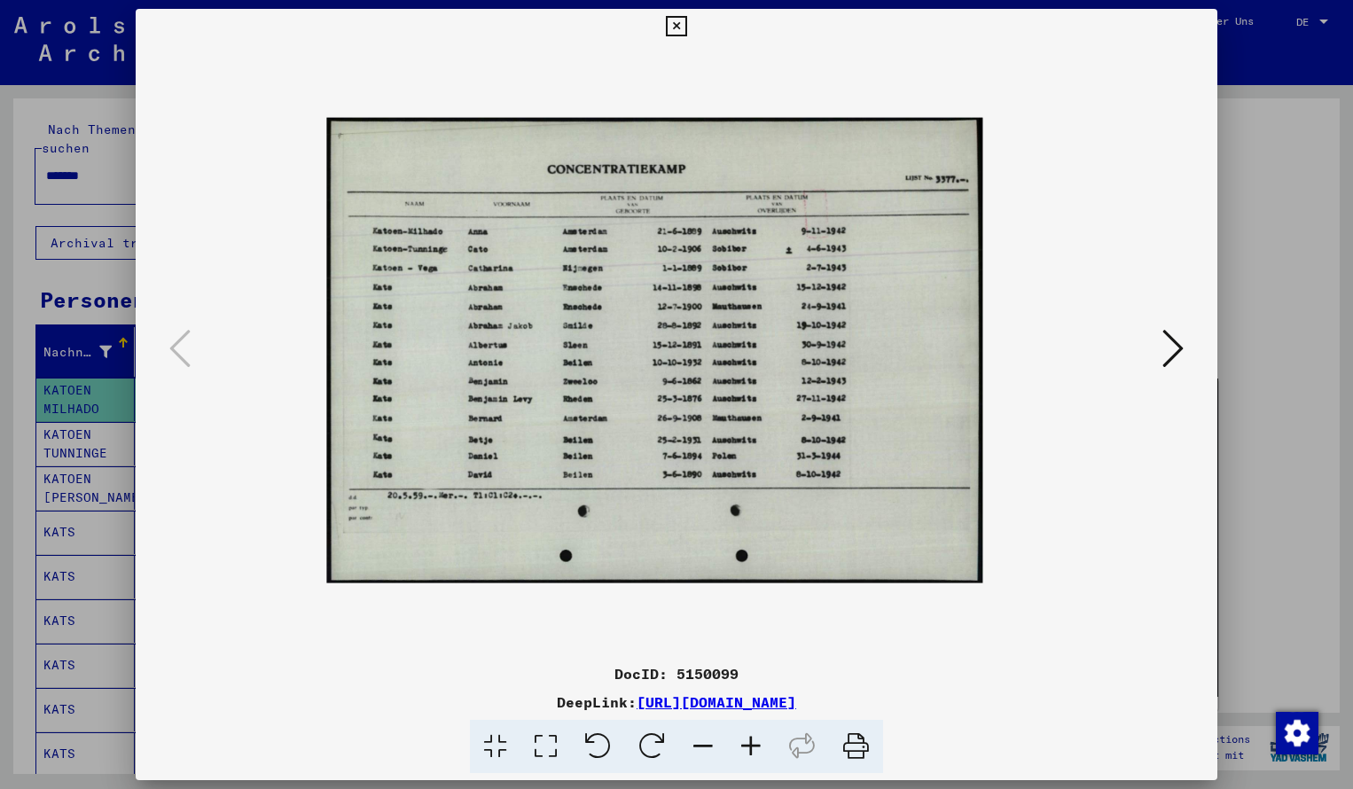
click at [753, 746] on icon at bounding box center [751, 747] width 48 height 54
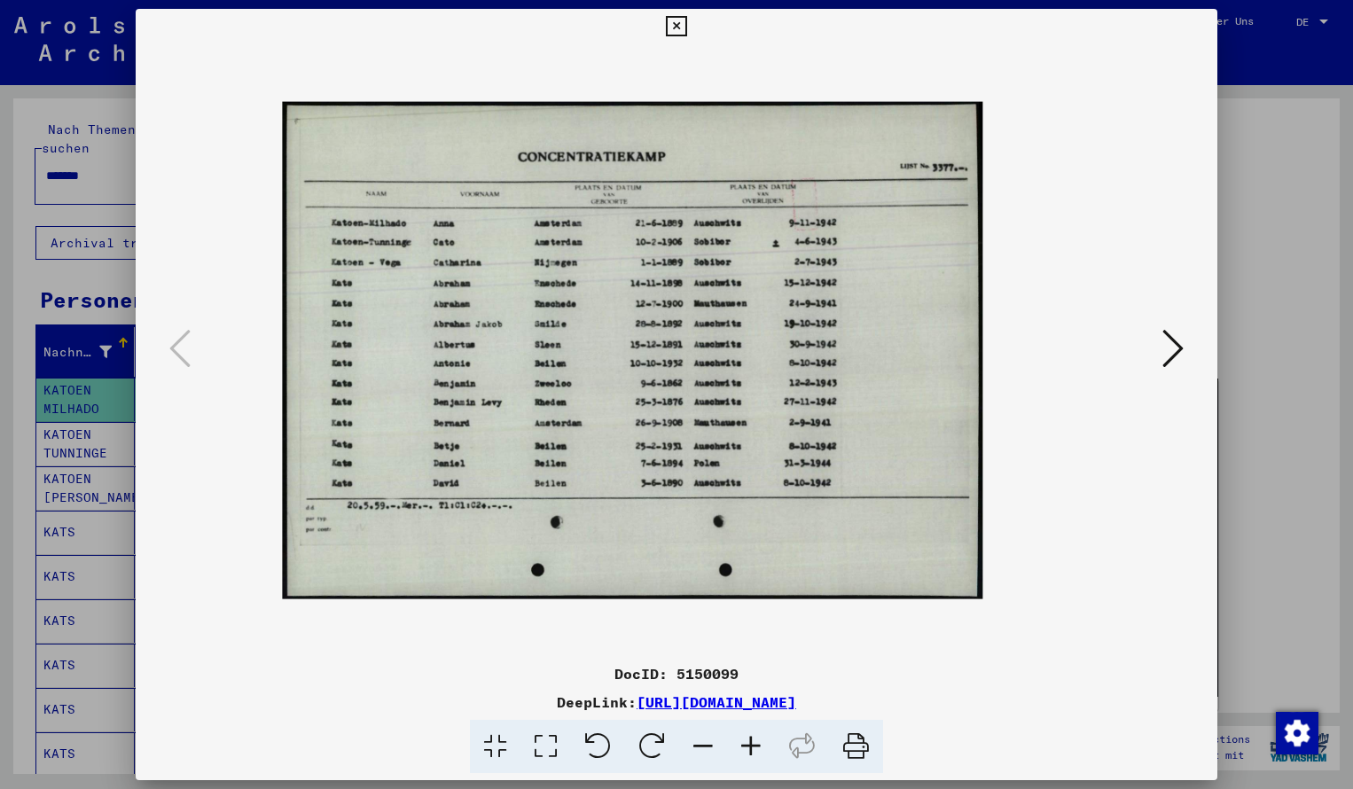
click at [753, 746] on icon at bounding box center [751, 747] width 48 height 54
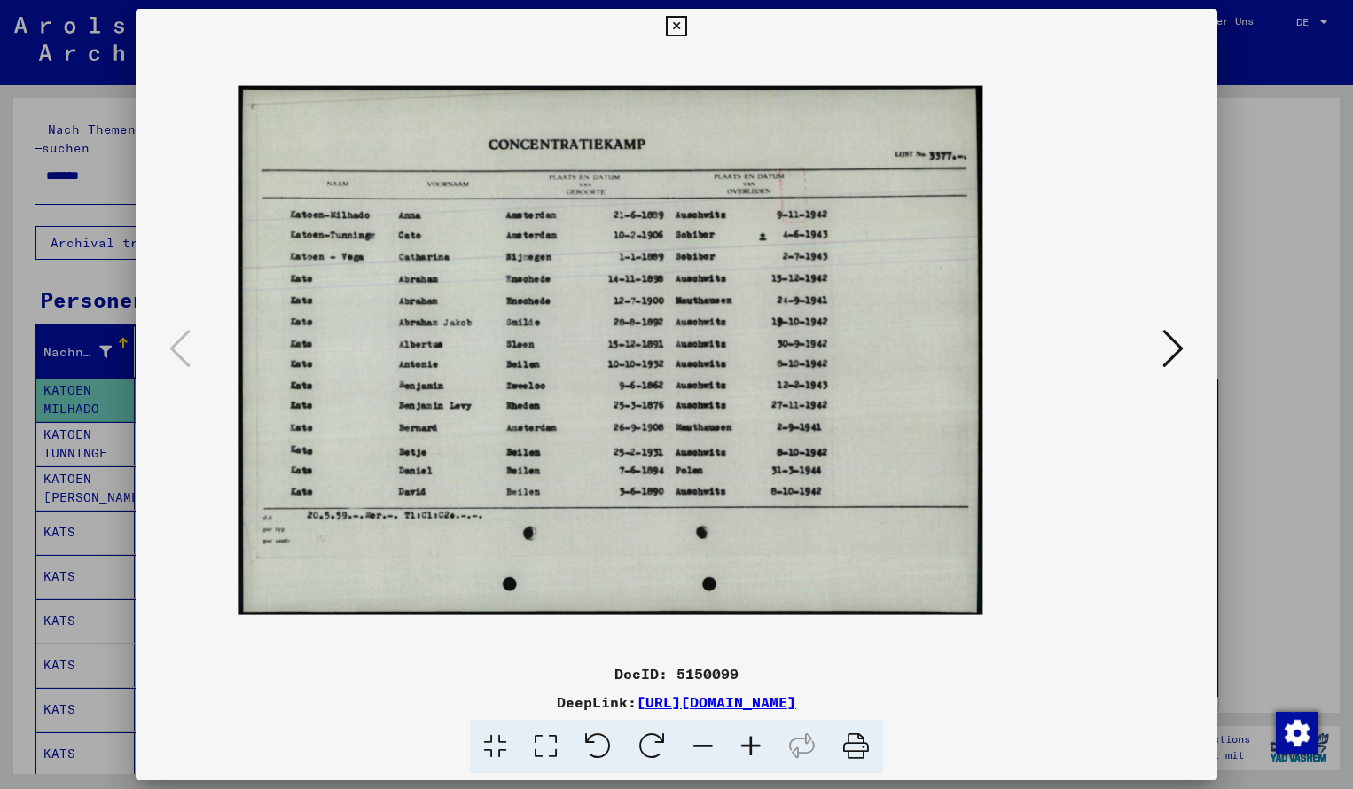
click at [753, 746] on icon at bounding box center [751, 747] width 48 height 54
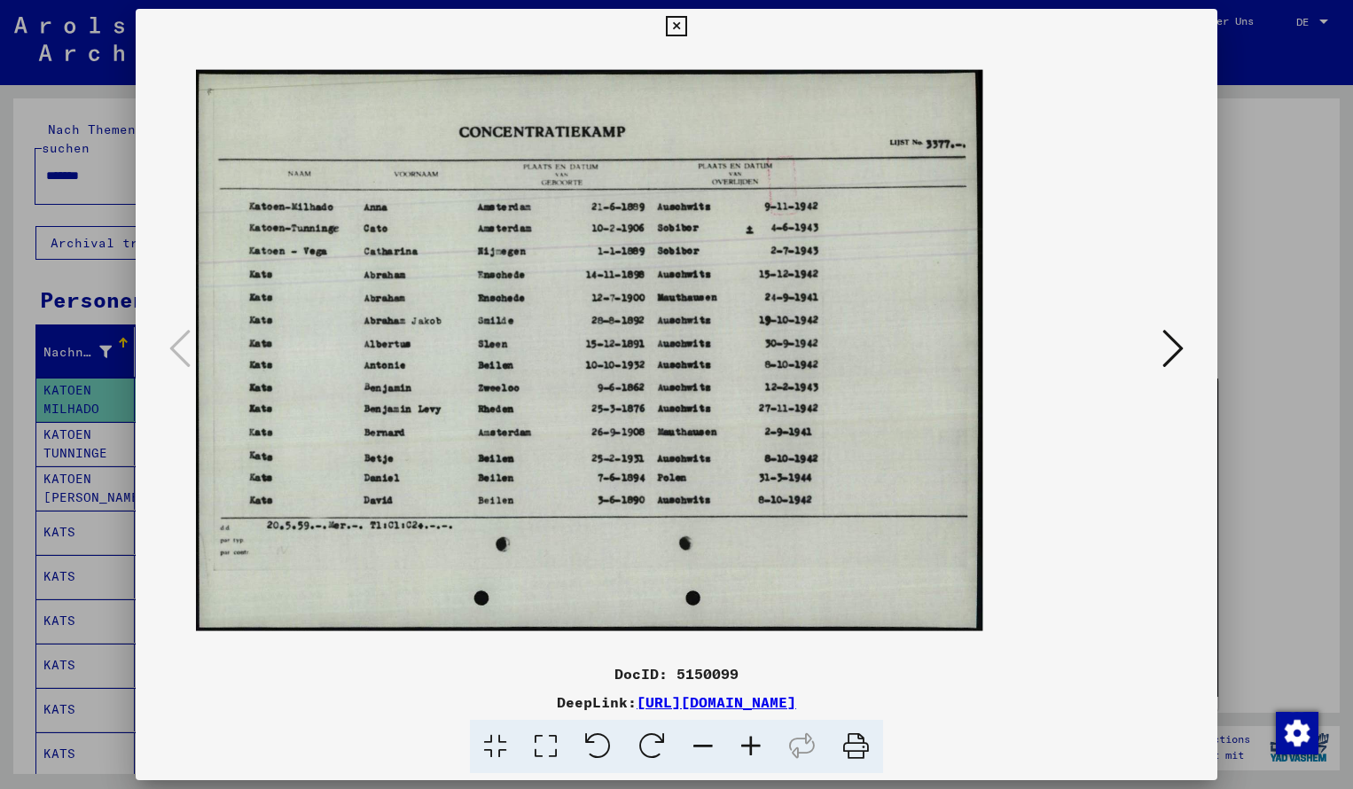
click at [753, 746] on icon at bounding box center [751, 747] width 48 height 54
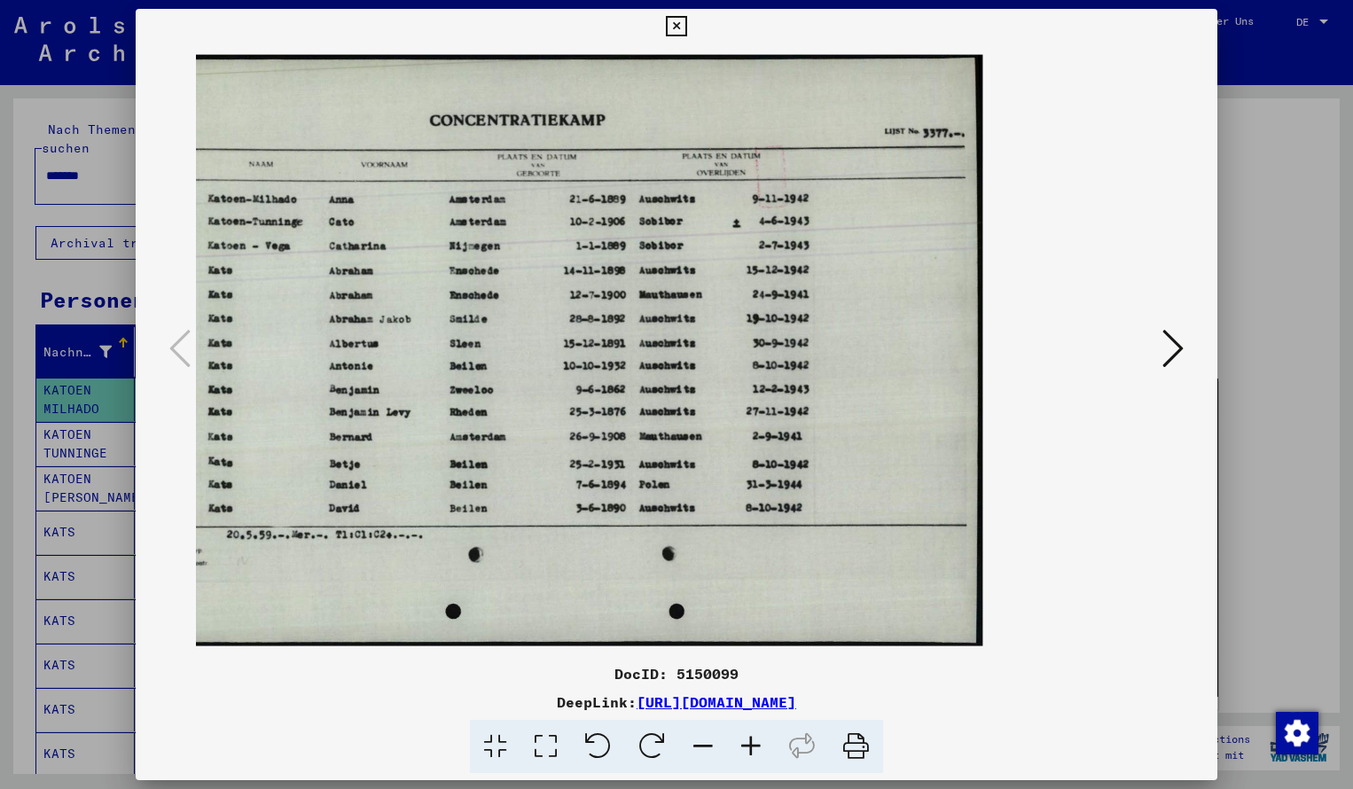
click at [686, 27] on icon at bounding box center [676, 26] width 20 height 21
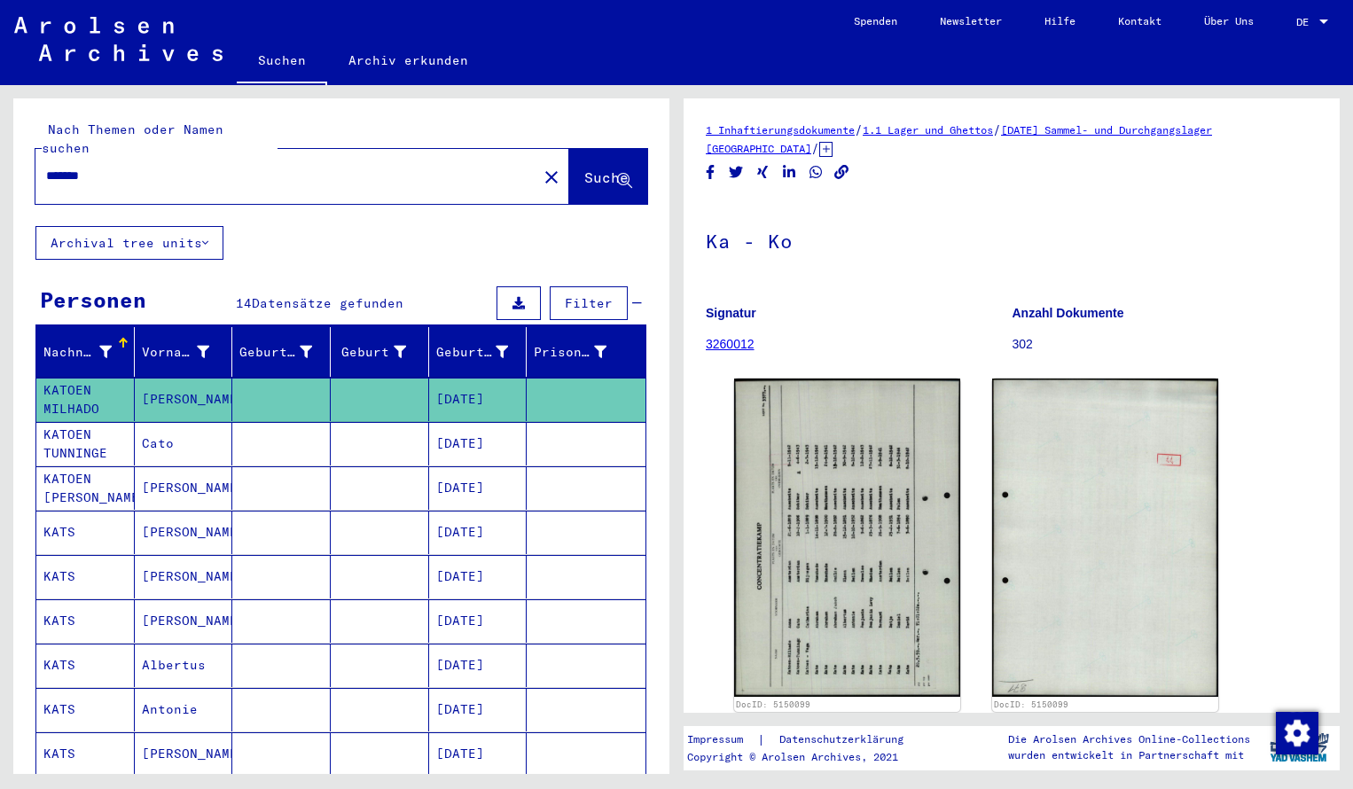
click at [128, 167] on input "*******" at bounding box center [286, 176] width 480 height 19
click at [584, 168] on span "Suche" at bounding box center [606, 177] width 44 height 18
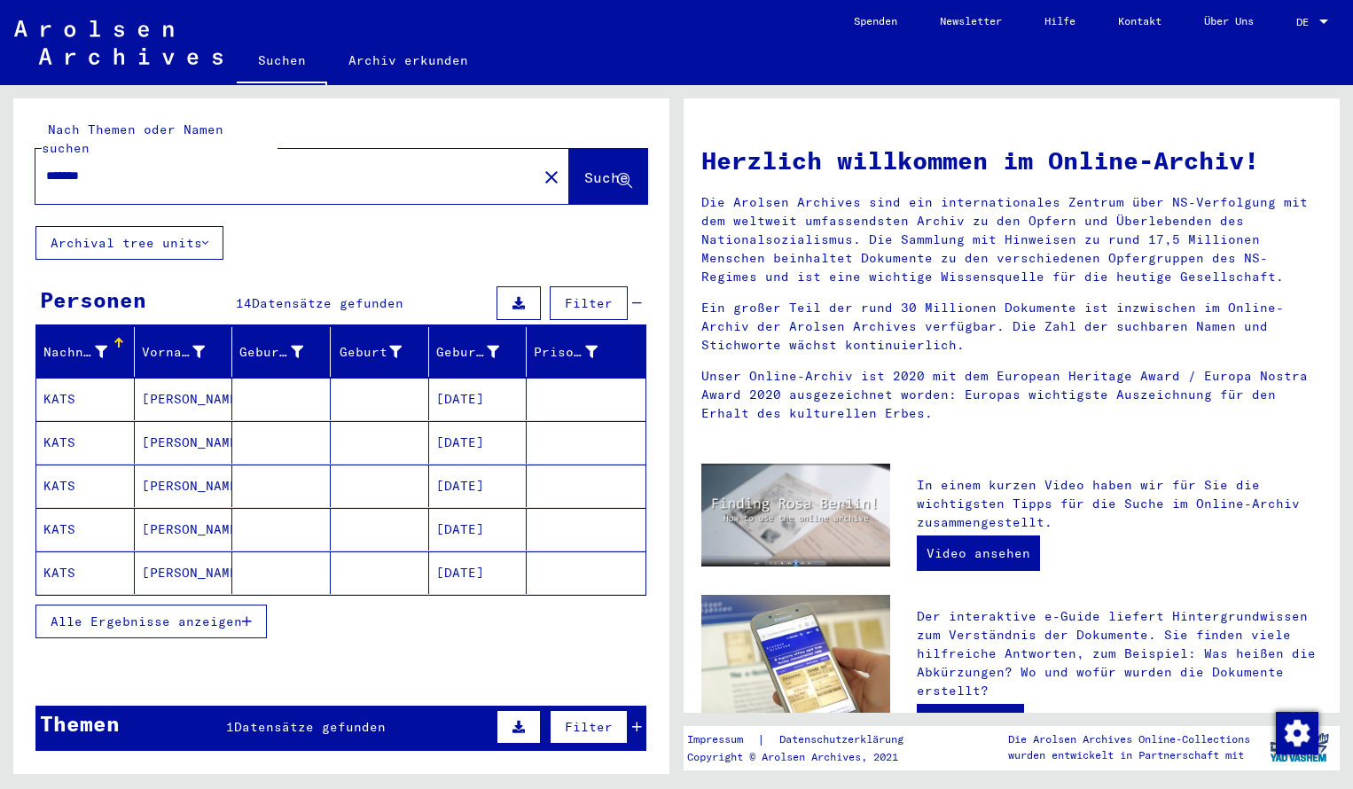
click at [96, 378] on mat-cell "KATS" at bounding box center [85, 399] width 98 height 43
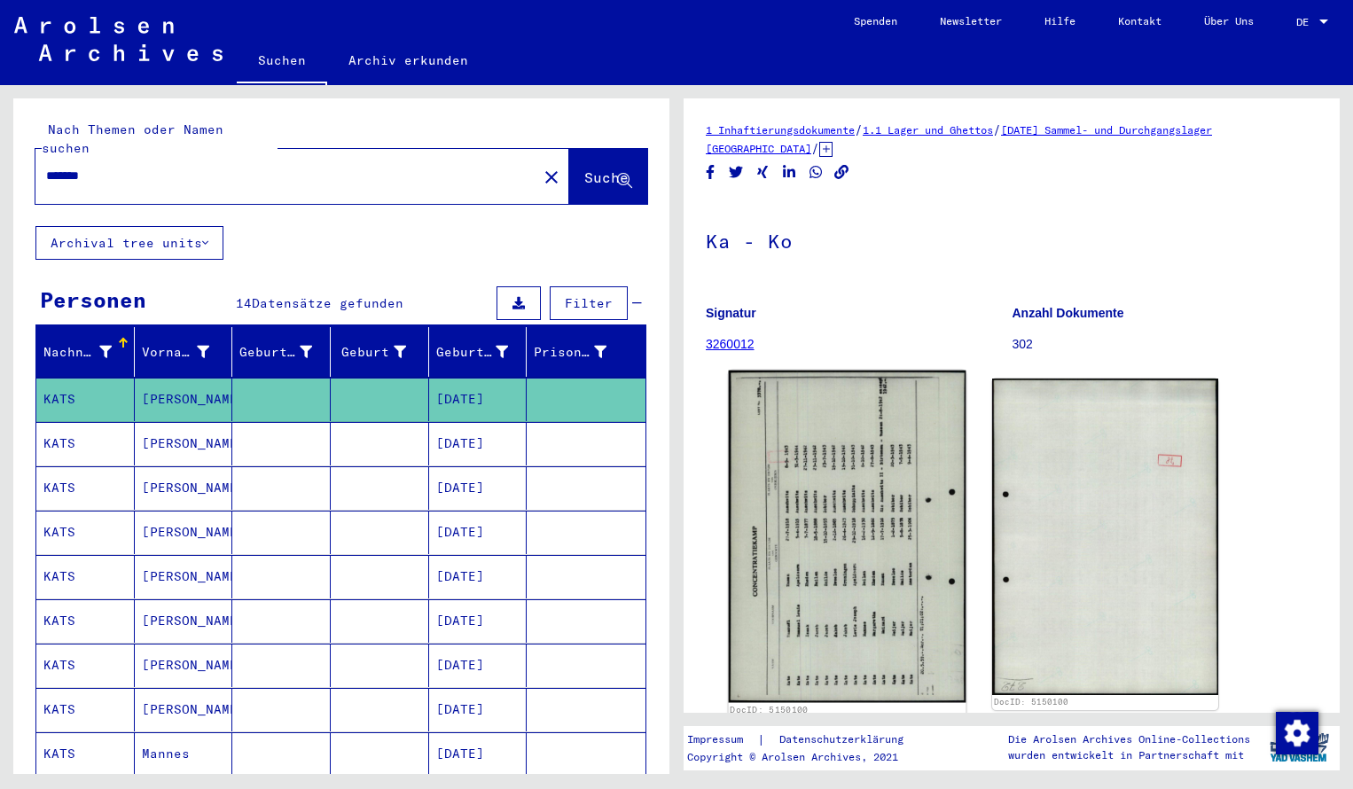
click at [878, 516] on img at bounding box center [848, 537] width 238 height 332
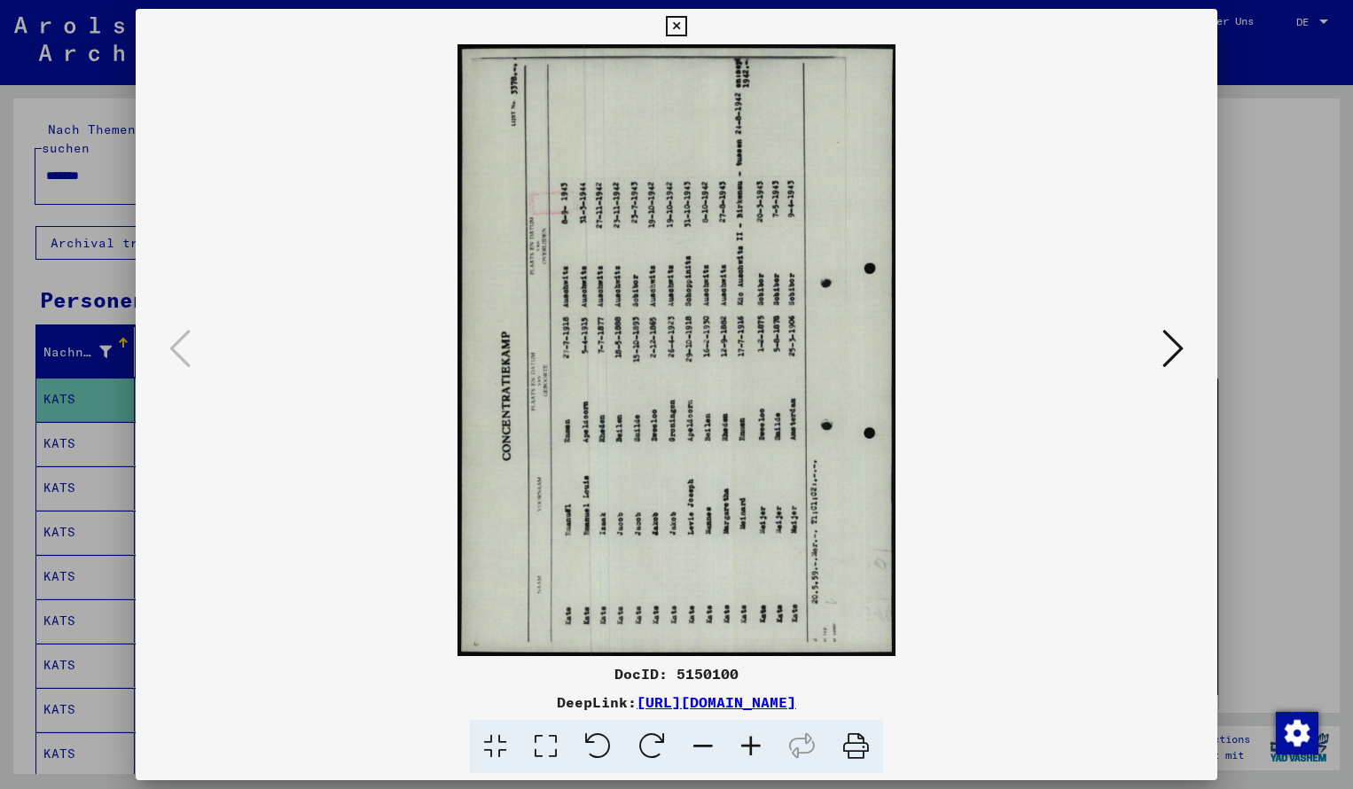
click at [650, 747] on icon at bounding box center [652, 747] width 54 height 54
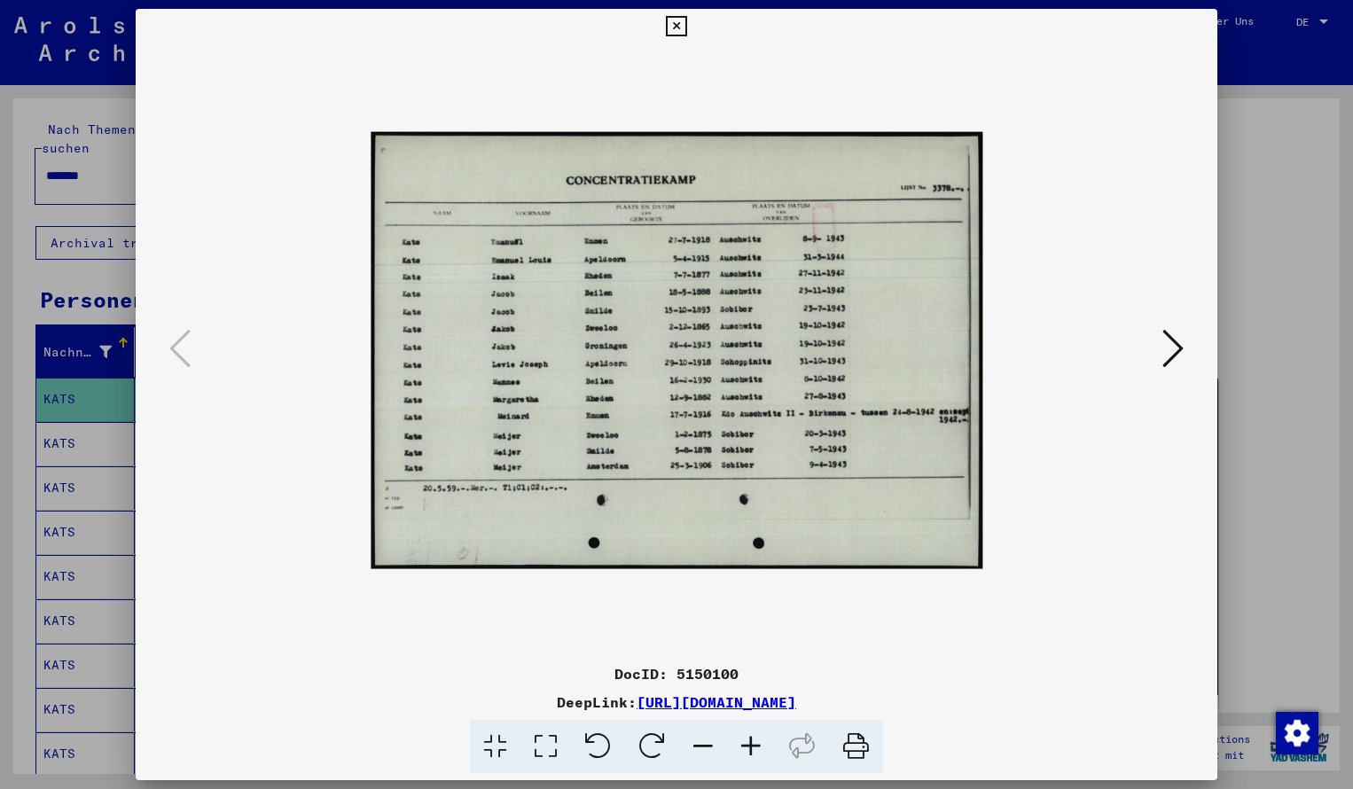
click at [754, 743] on icon at bounding box center [751, 747] width 48 height 54
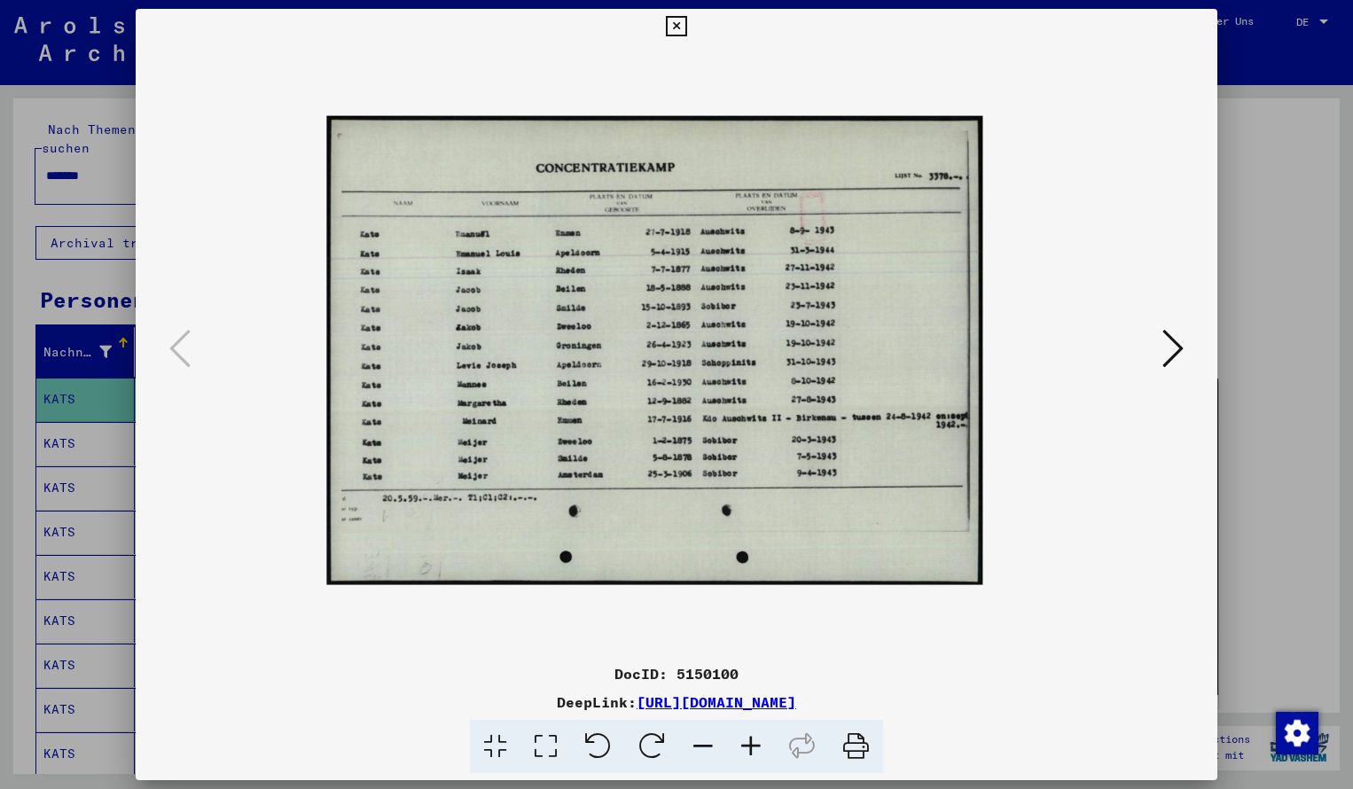
click at [754, 743] on icon at bounding box center [751, 747] width 48 height 54
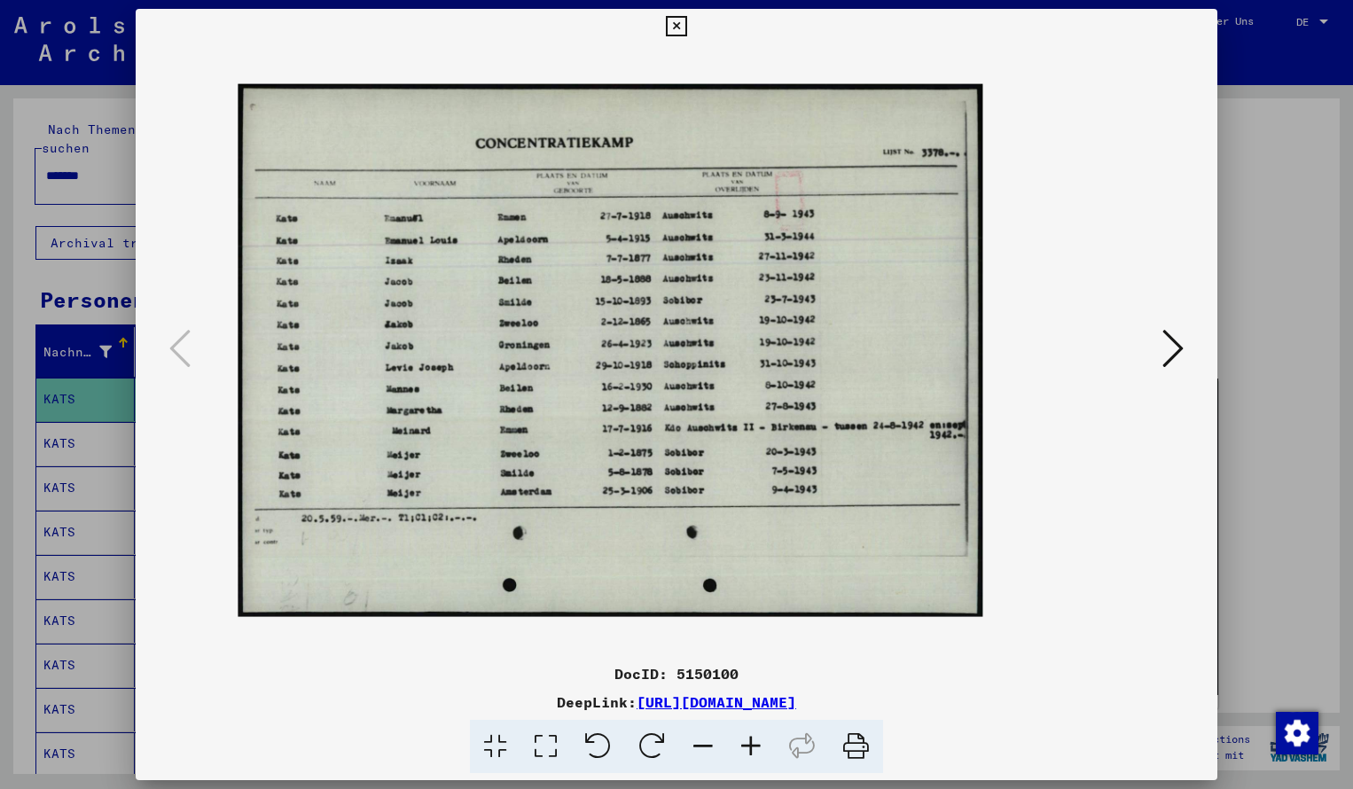
click at [754, 743] on icon at bounding box center [751, 747] width 48 height 54
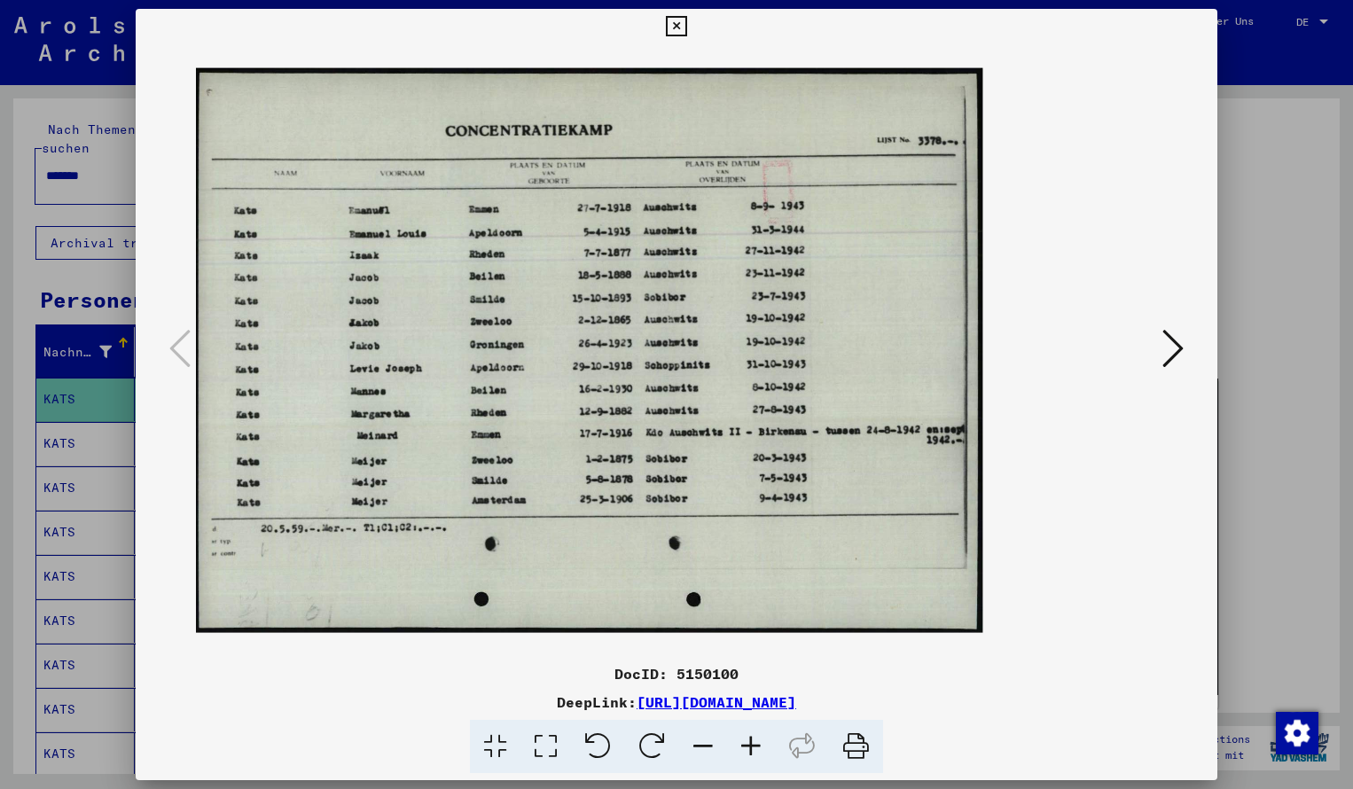
click at [754, 743] on icon at bounding box center [751, 747] width 48 height 54
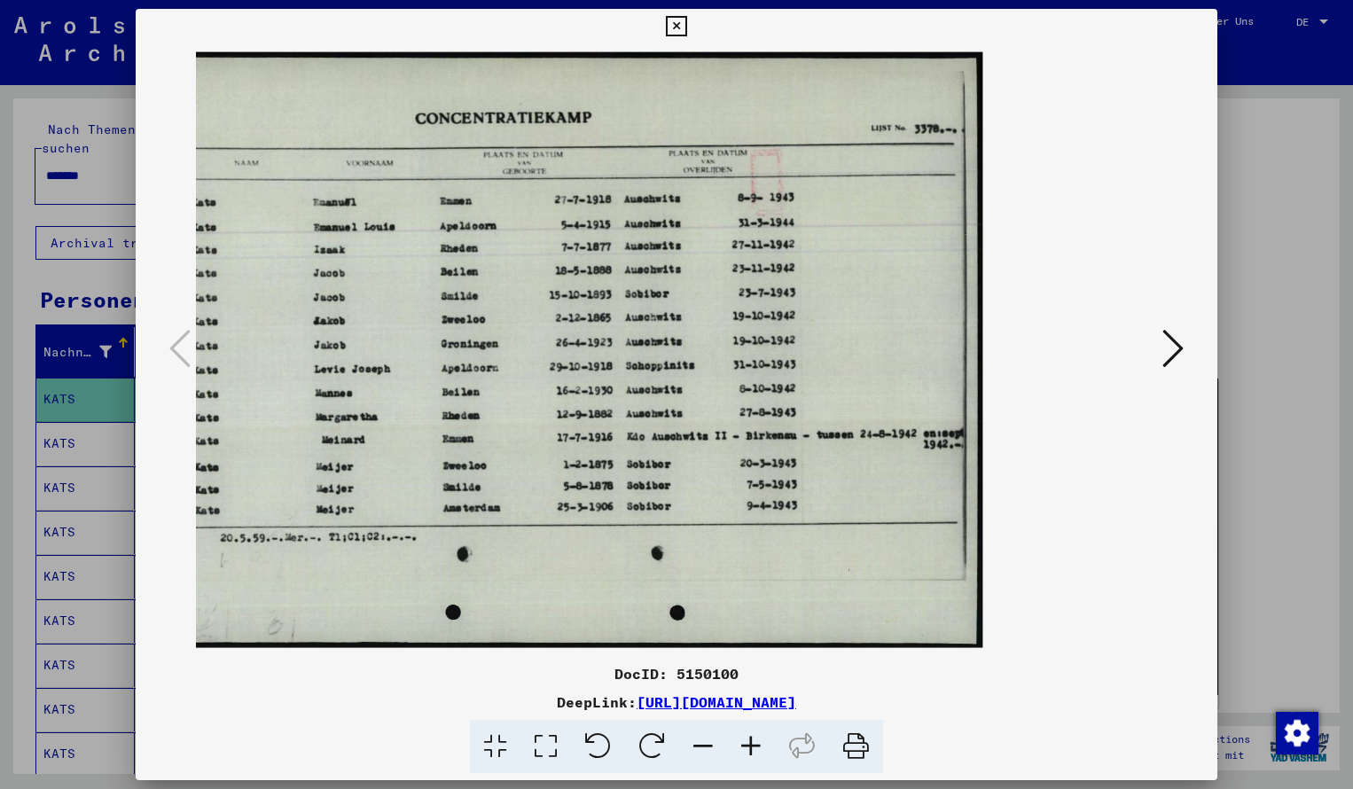
click at [708, 745] on icon at bounding box center [703, 747] width 48 height 54
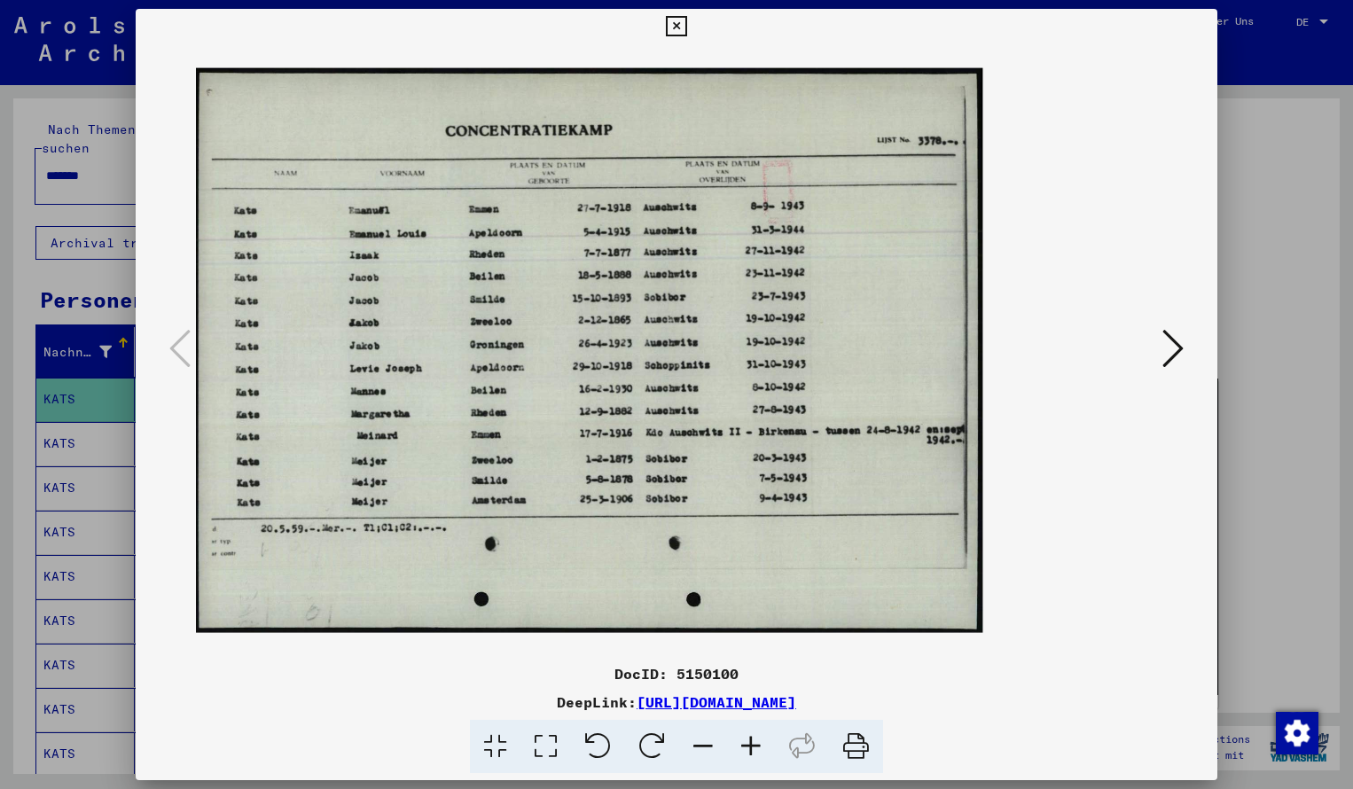
click at [686, 22] on icon at bounding box center [676, 26] width 20 height 21
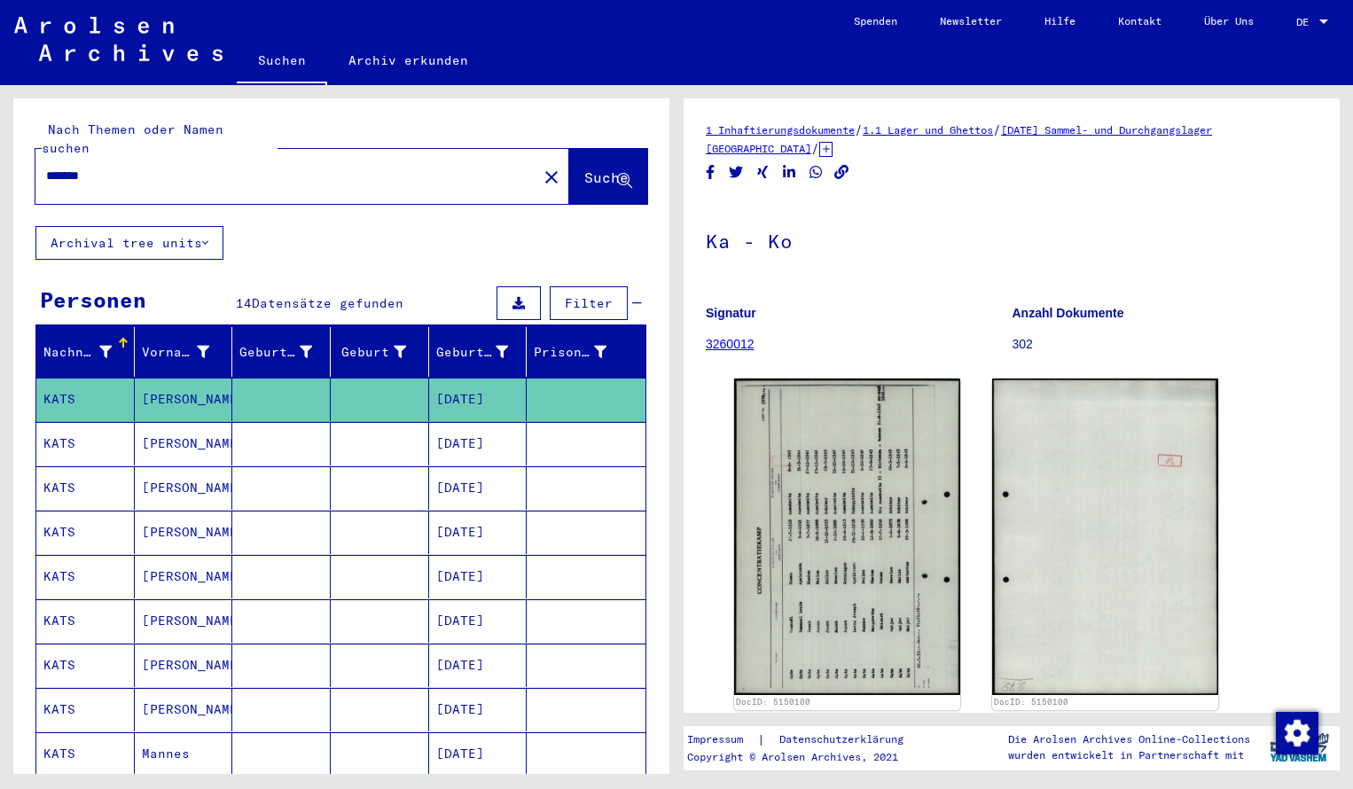
click at [154, 167] on input "*******" at bounding box center [286, 176] width 480 height 19
type input "*******"
click at [584, 168] on span "Suche" at bounding box center [606, 177] width 44 height 18
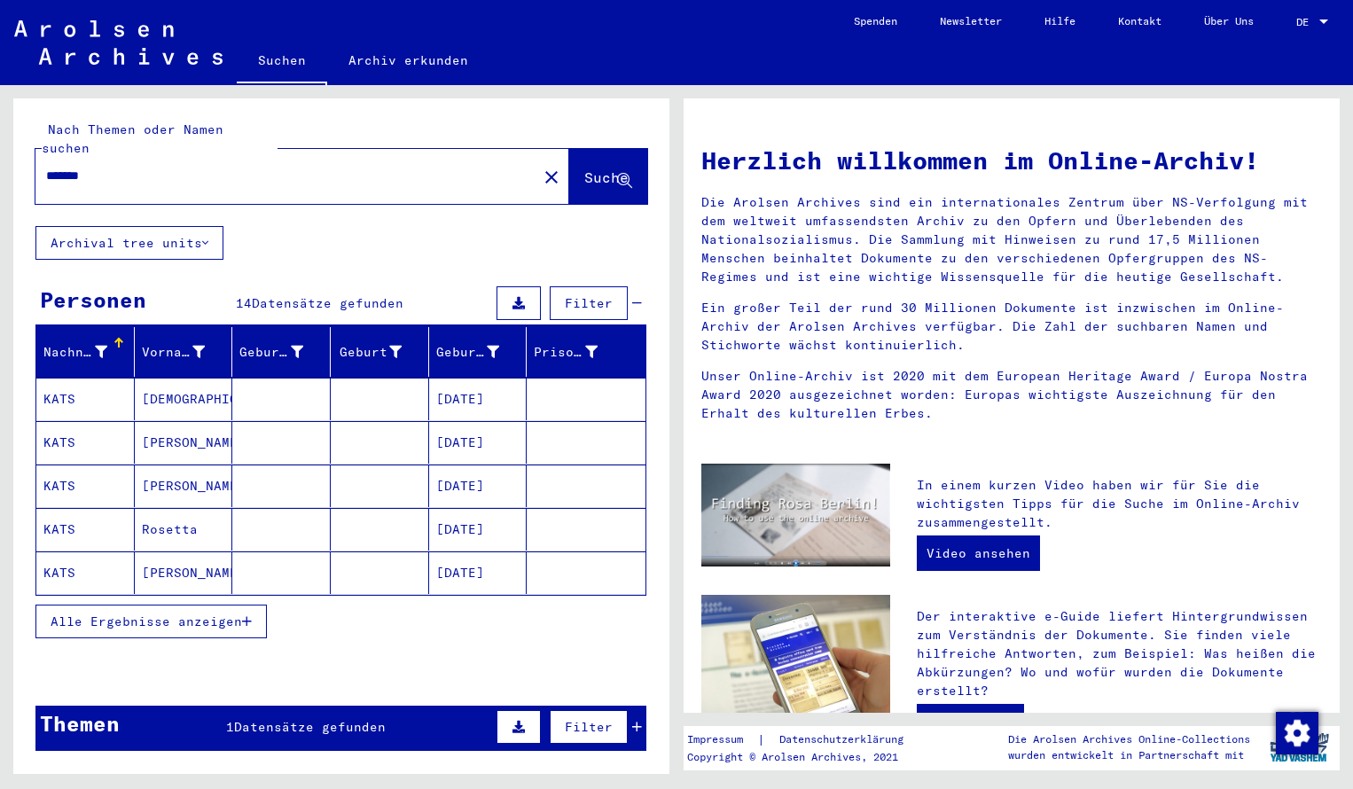
click at [95, 380] on mat-cell "KATS" at bounding box center [85, 399] width 98 height 43
